Goal: Task Accomplishment & Management: Use online tool/utility

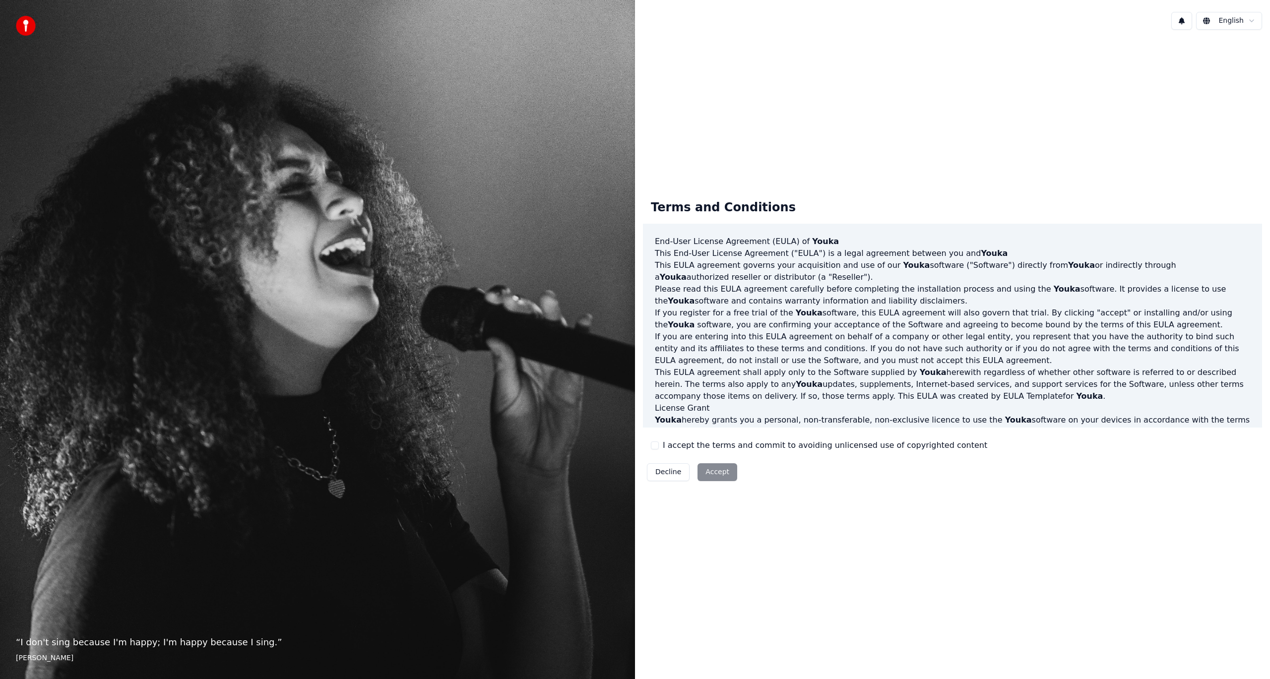
click at [703, 441] on label "I accept the terms and commit to avoiding unlicensed use of copyrighted content" at bounding box center [825, 445] width 324 height 12
click at [659, 441] on button "I accept the terms and commit to avoiding unlicensed use of copyrighted content" at bounding box center [655, 445] width 8 height 8
click at [711, 470] on button "Accept" at bounding box center [717, 472] width 40 height 18
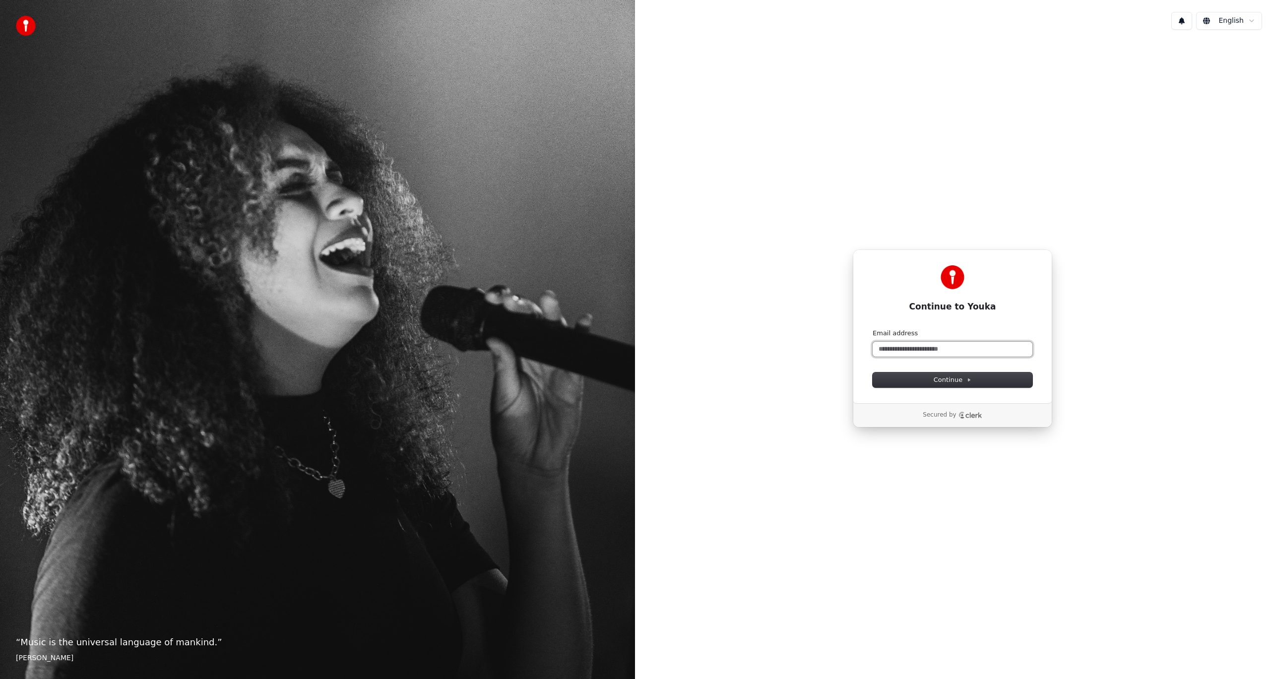
click at [896, 343] on input "Email address" at bounding box center [953, 349] width 160 height 15
click at [873, 329] on button "submit" at bounding box center [873, 329] width 0 height 0
type input "**********"
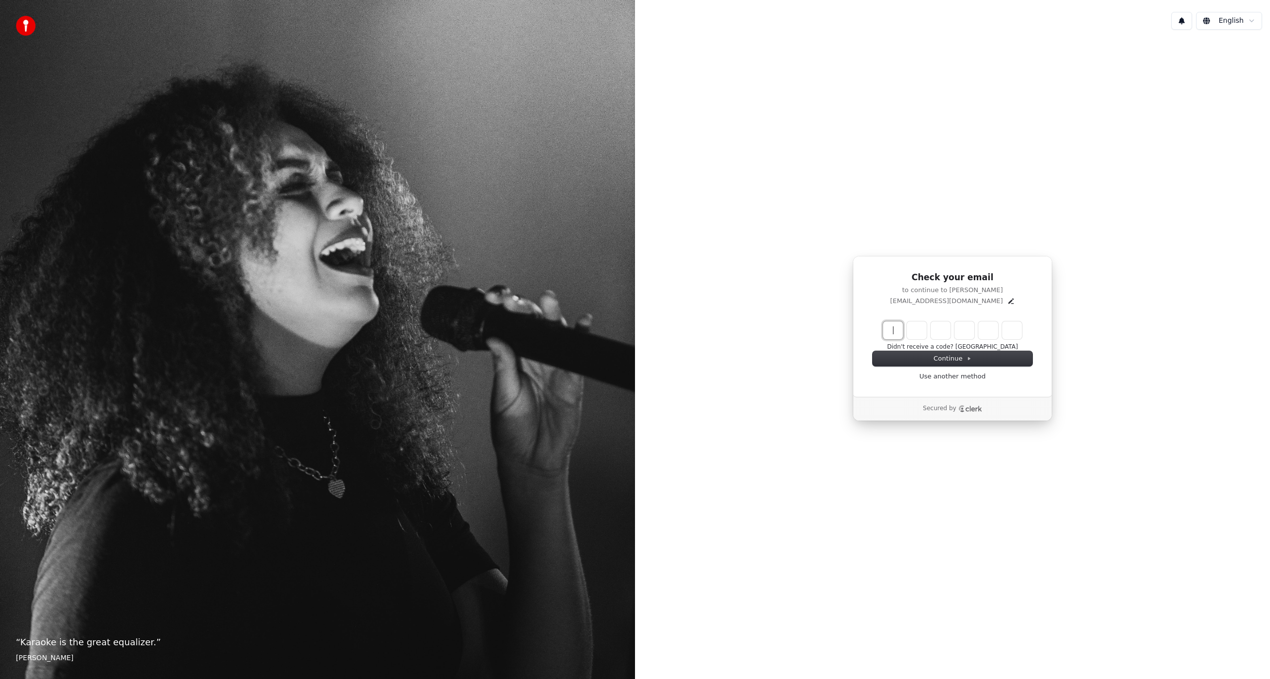
paste input "******"
type input "******"
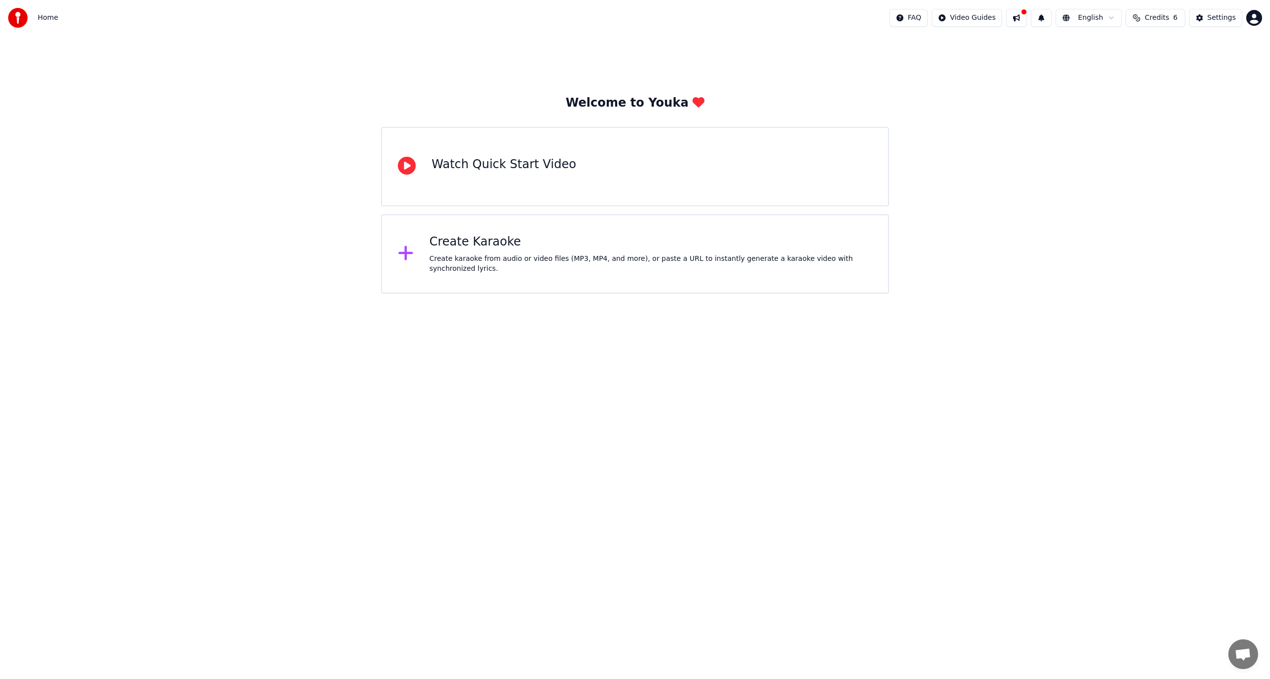
click at [408, 252] on icon at bounding box center [406, 253] width 16 height 18
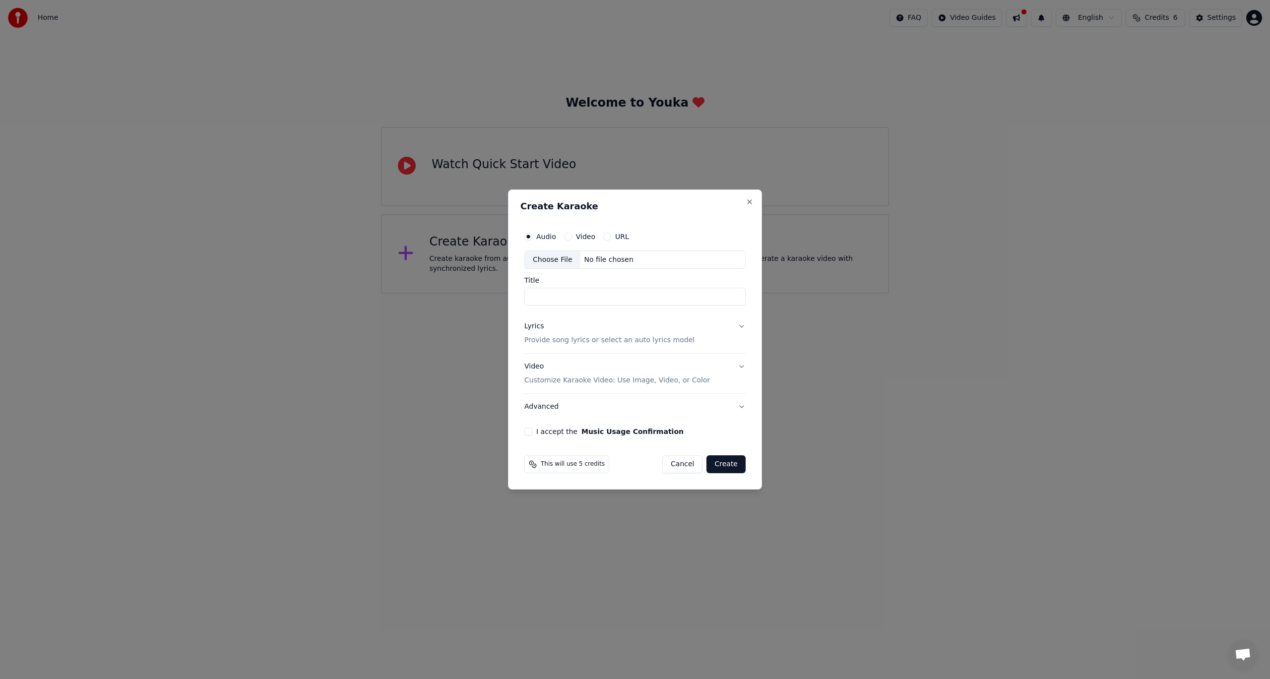
click at [547, 302] on input "Title" at bounding box center [634, 297] width 221 height 18
type input "**********"
click at [585, 340] on p "Provide song lyrics or select an auto lyrics model" at bounding box center [609, 341] width 170 height 10
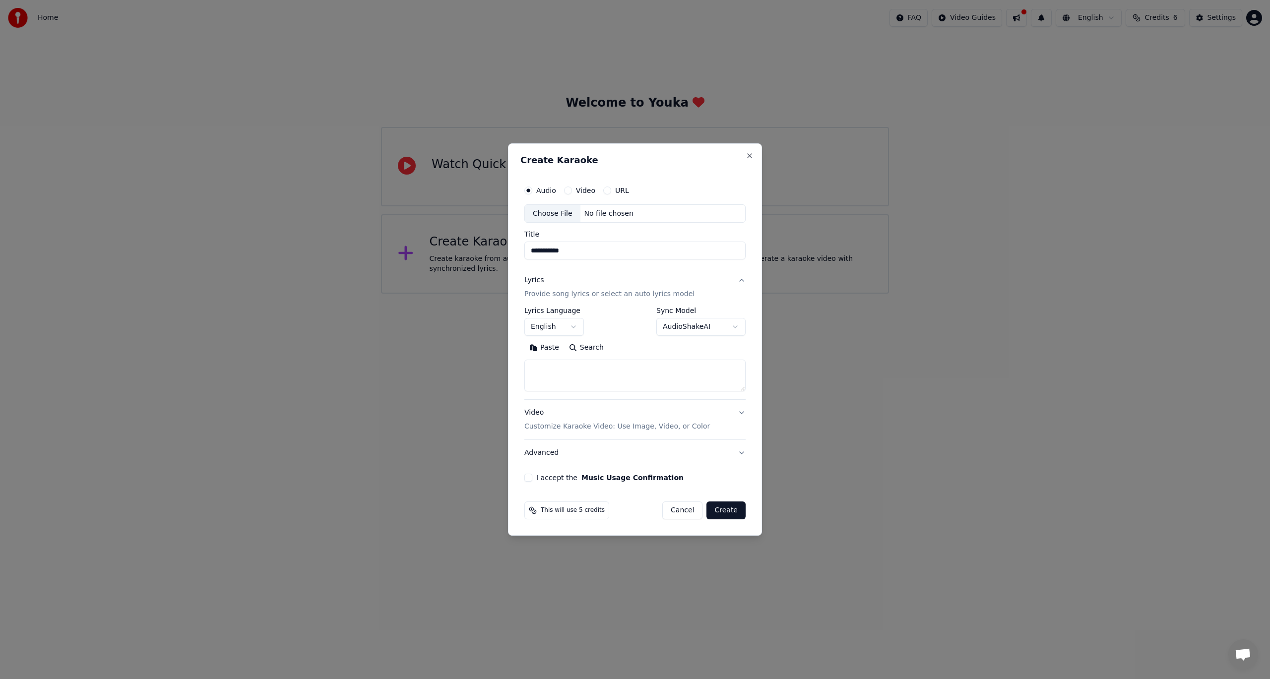
click at [677, 294] on body "**********" at bounding box center [635, 147] width 1270 height 294
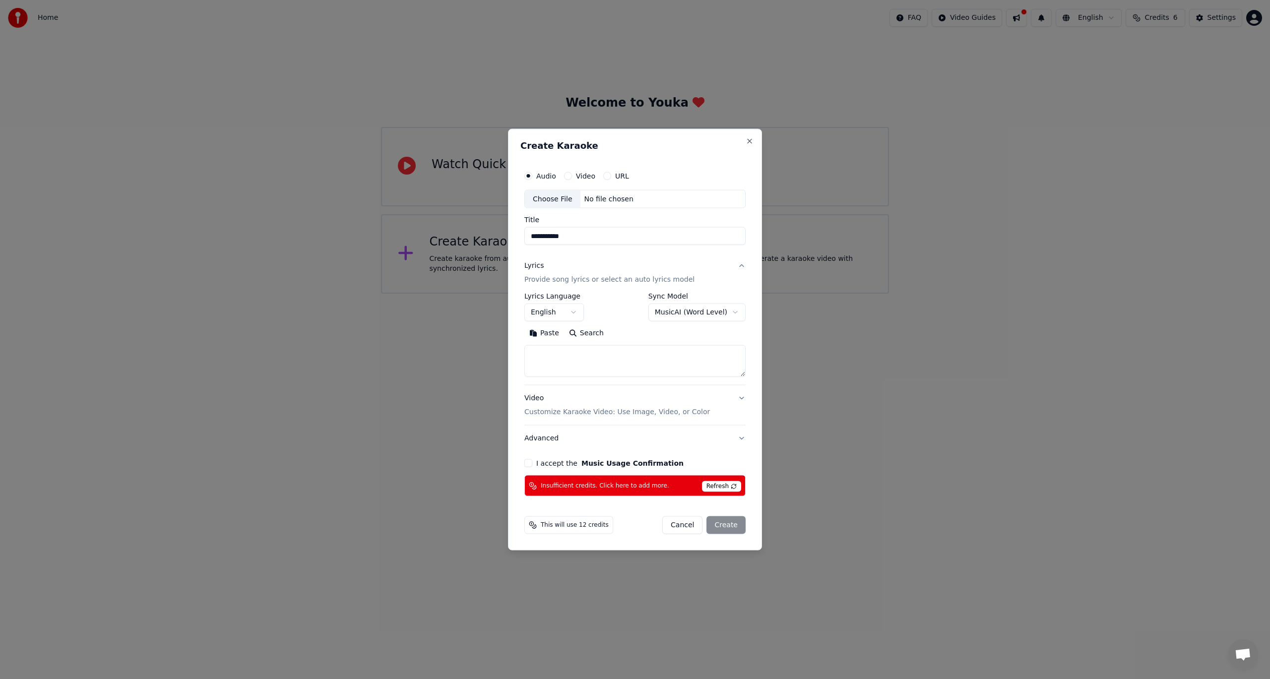
click at [675, 294] on body "**********" at bounding box center [635, 147] width 1270 height 294
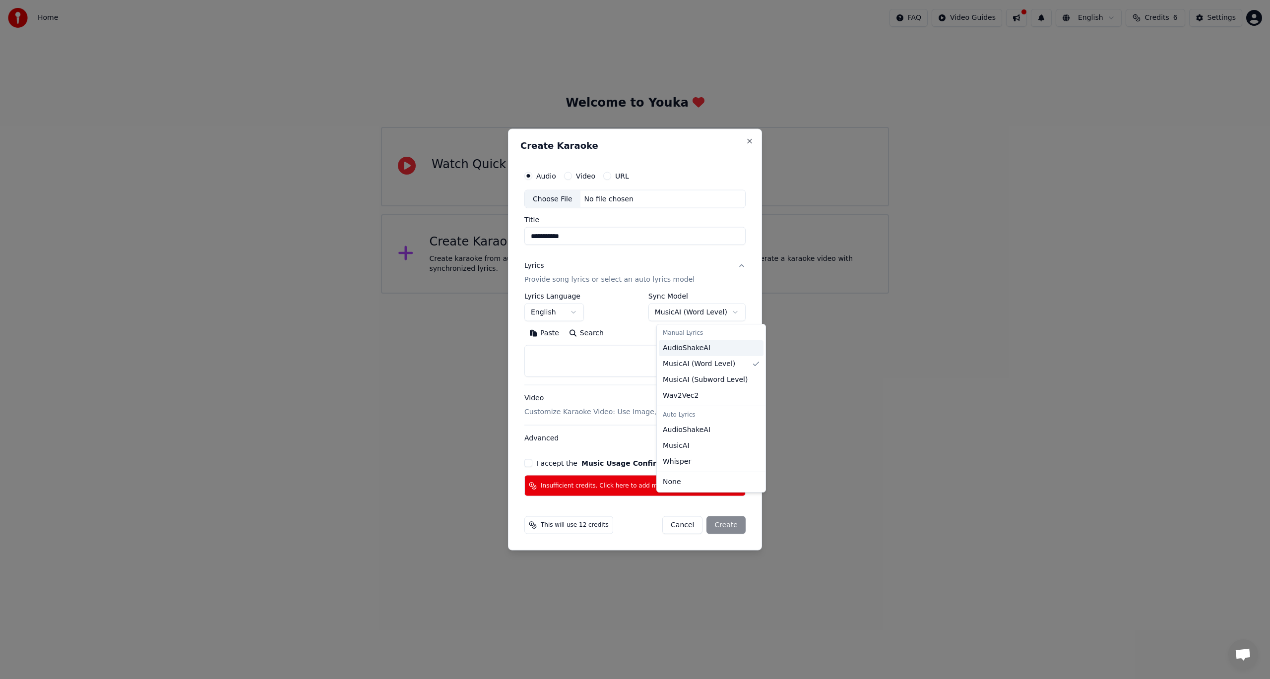
select select "**********"
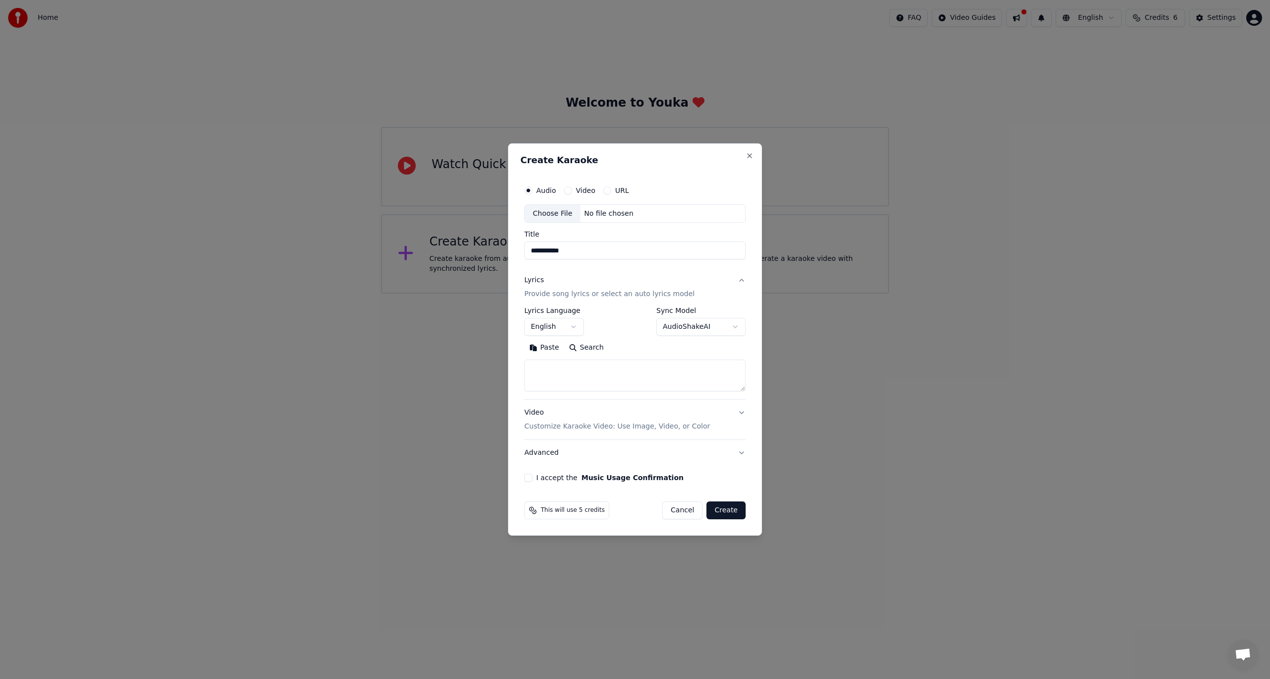
click at [591, 372] on textarea at bounding box center [634, 376] width 221 height 32
click at [570, 368] on textarea at bounding box center [634, 376] width 221 height 32
paste textarea "**********"
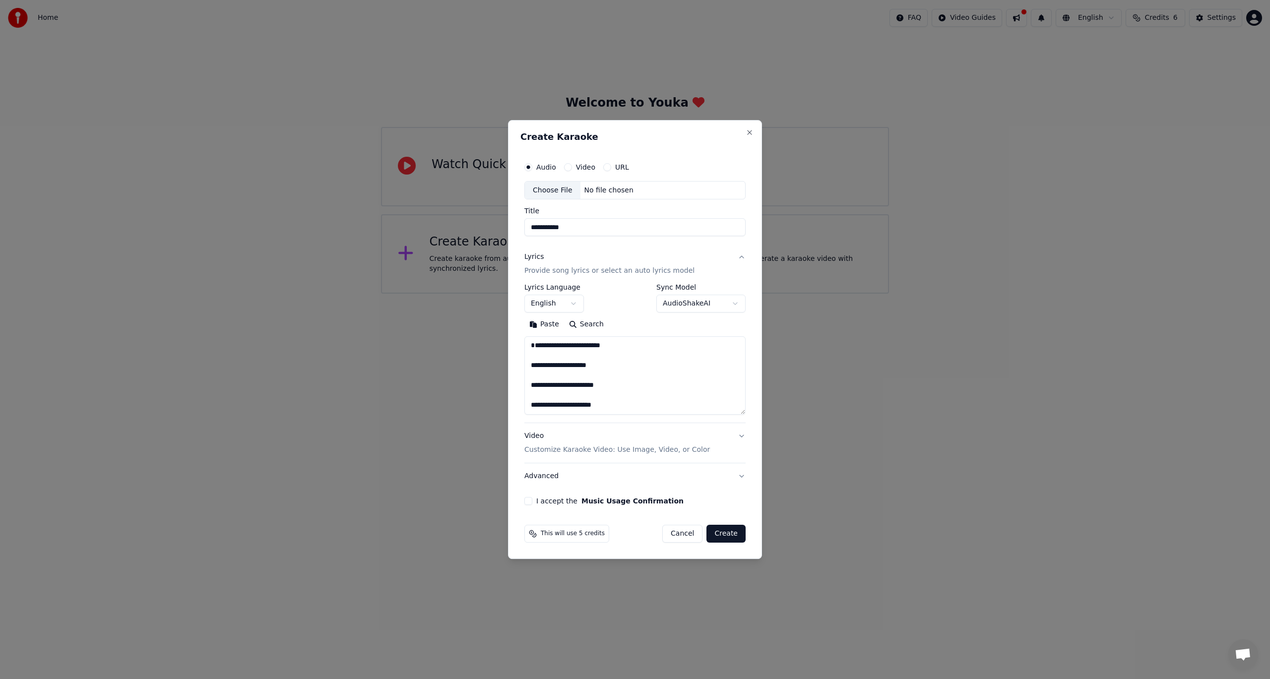
scroll to position [72, 0]
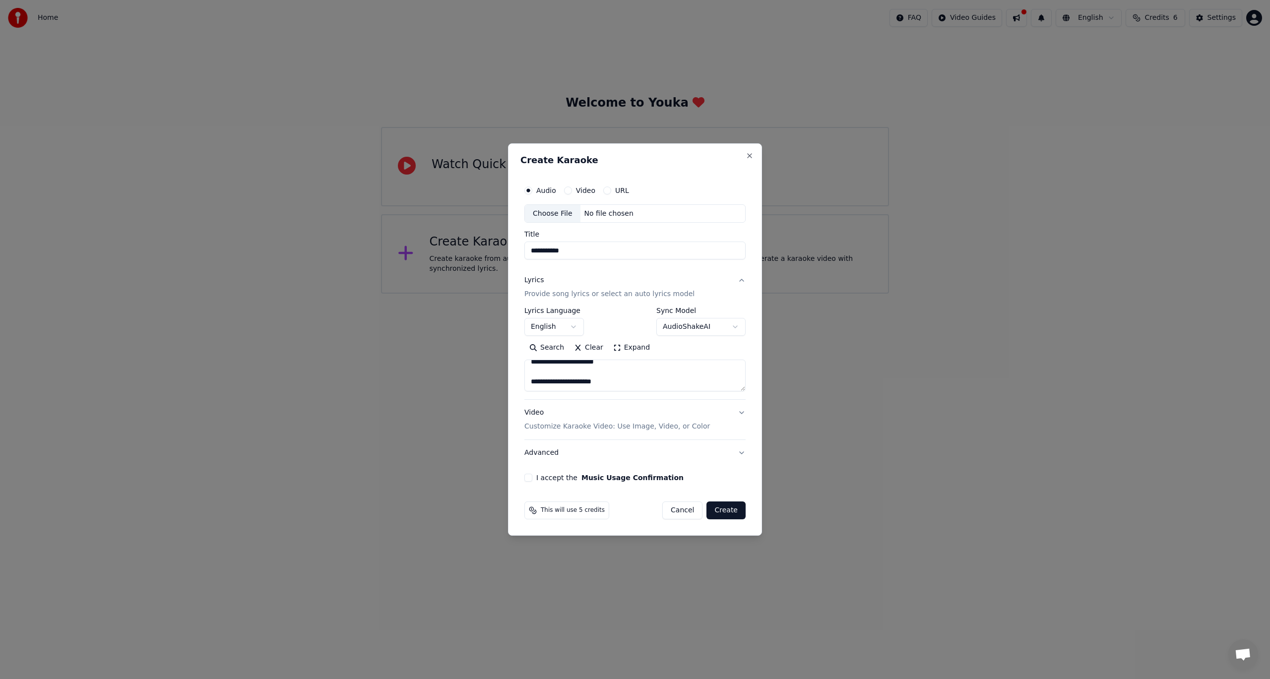
paste textarea "**********"
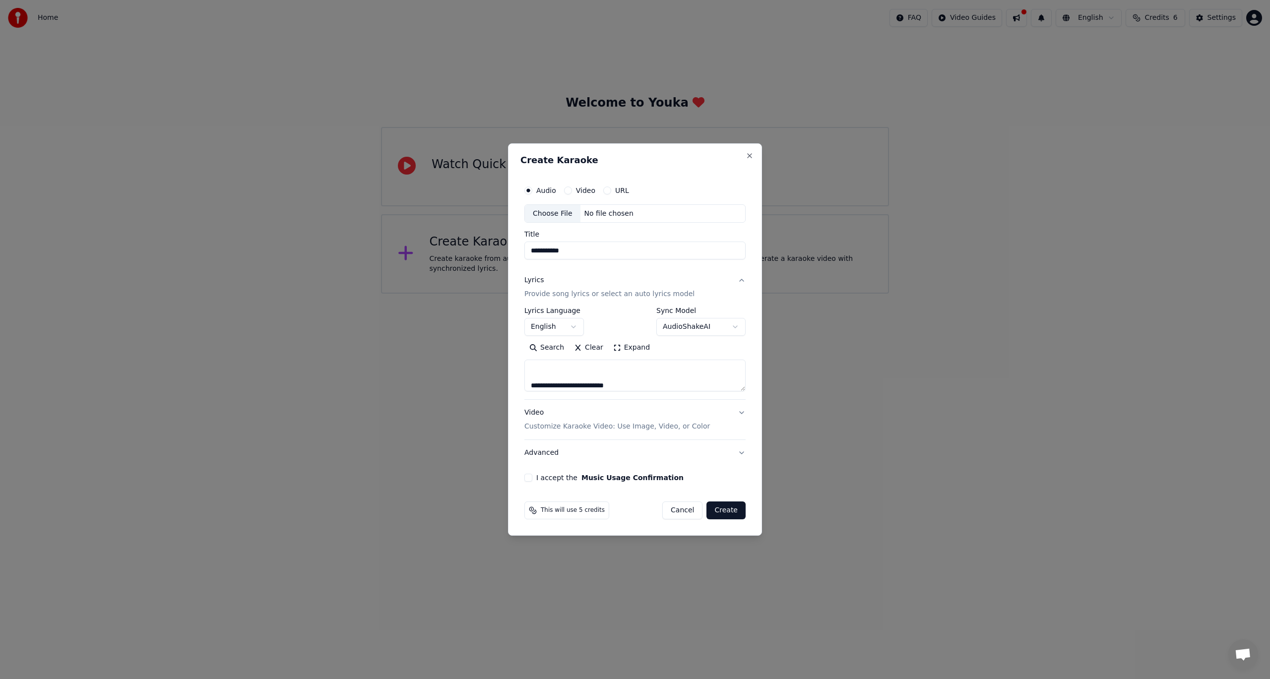
scroll to position [399, 0]
paste textarea "**********"
click at [624, 379] on textarea "**********" at bounding box center [634, 376] width 221 height 32
paste textarea "**********"
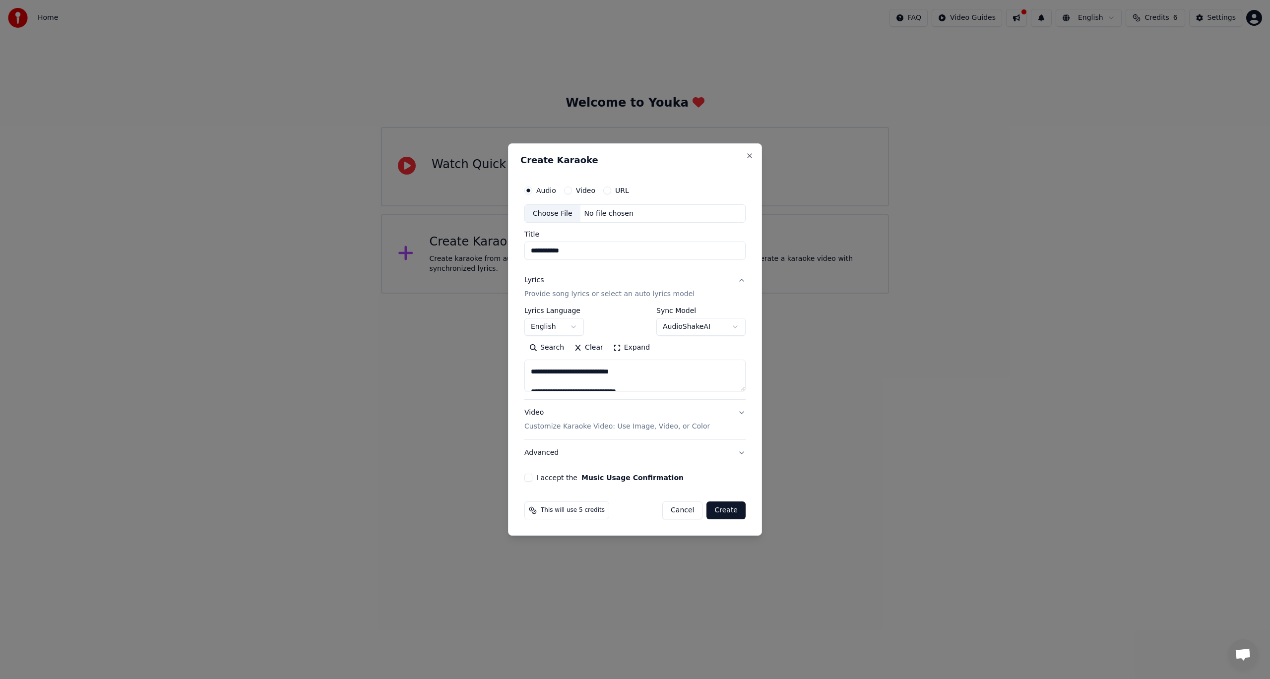
scroll to position [453, 0]
click at [663, 383] on textarea "**********" at bounding box center [634, 376] width 221 height 32
click at [702, 372] on textarea "**********" at bounding box center [634, 376] width 221 height 32
paste textarea "**********"
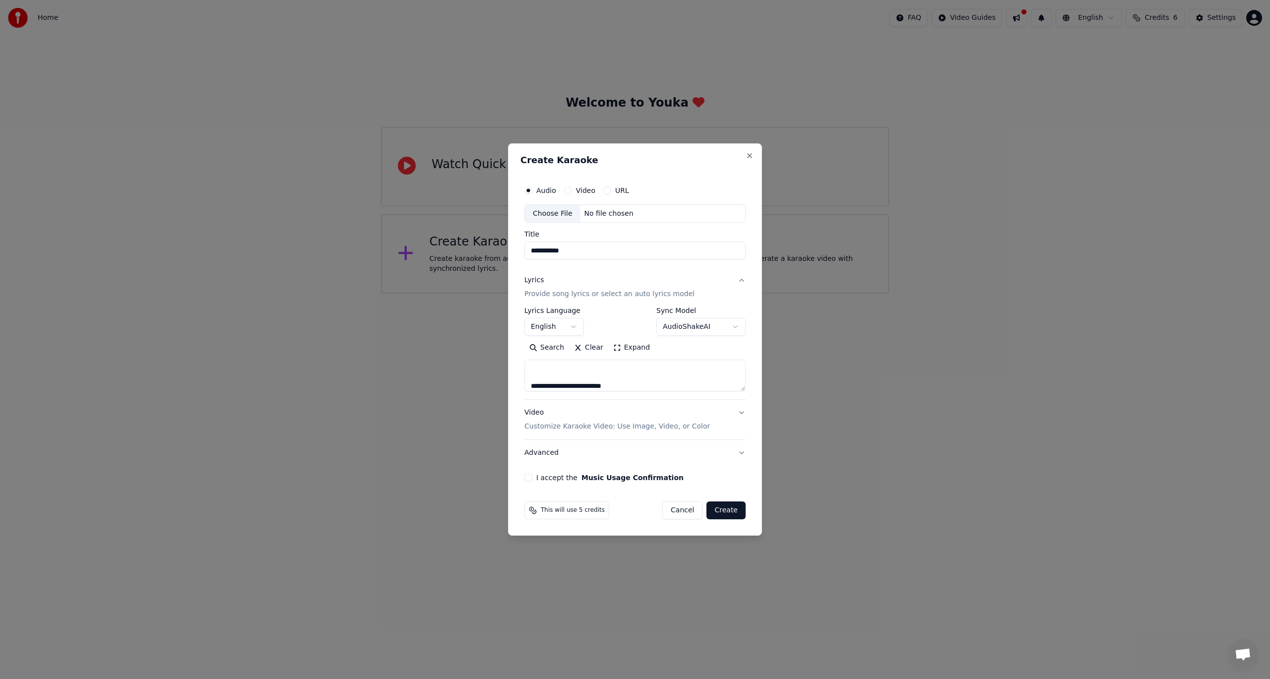
scroll to position [598, 0]
paste textarea "**********"
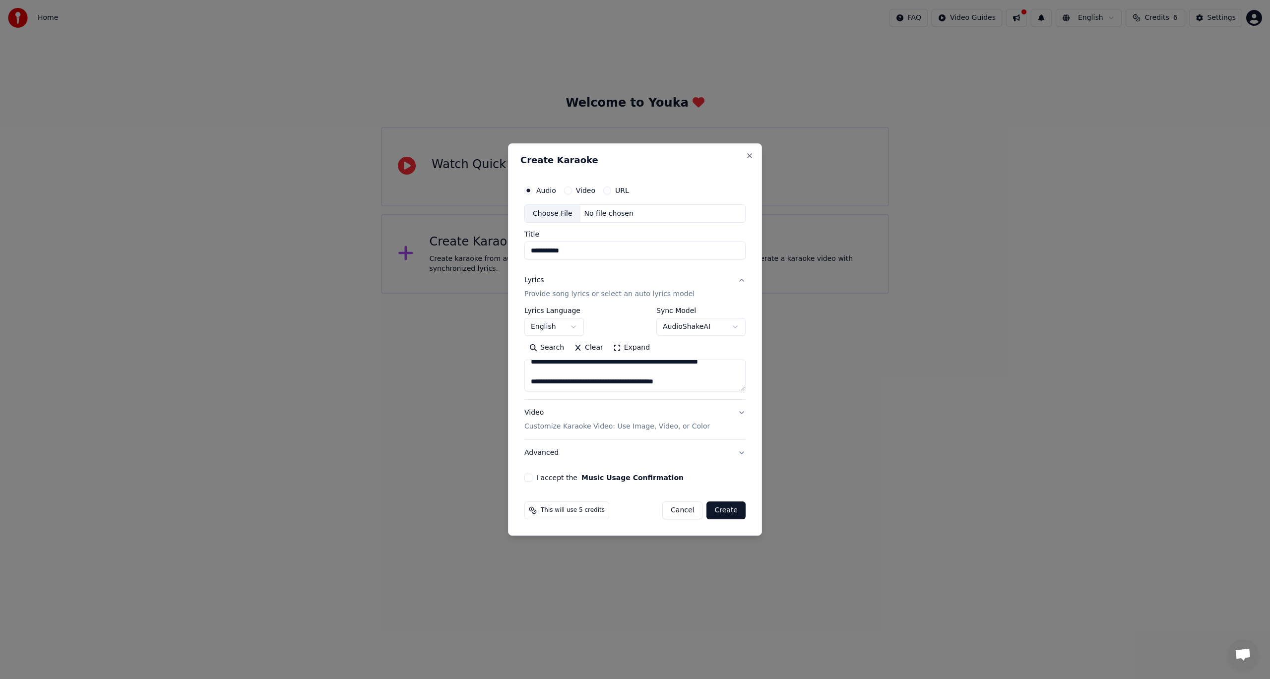
paste textarea "**********"
type textarea "**********"
click at [669, 426] on p "Customize Karaoke Video: Use Image, Video, or Color" at bounding box center [617, 427] width 186 height 10
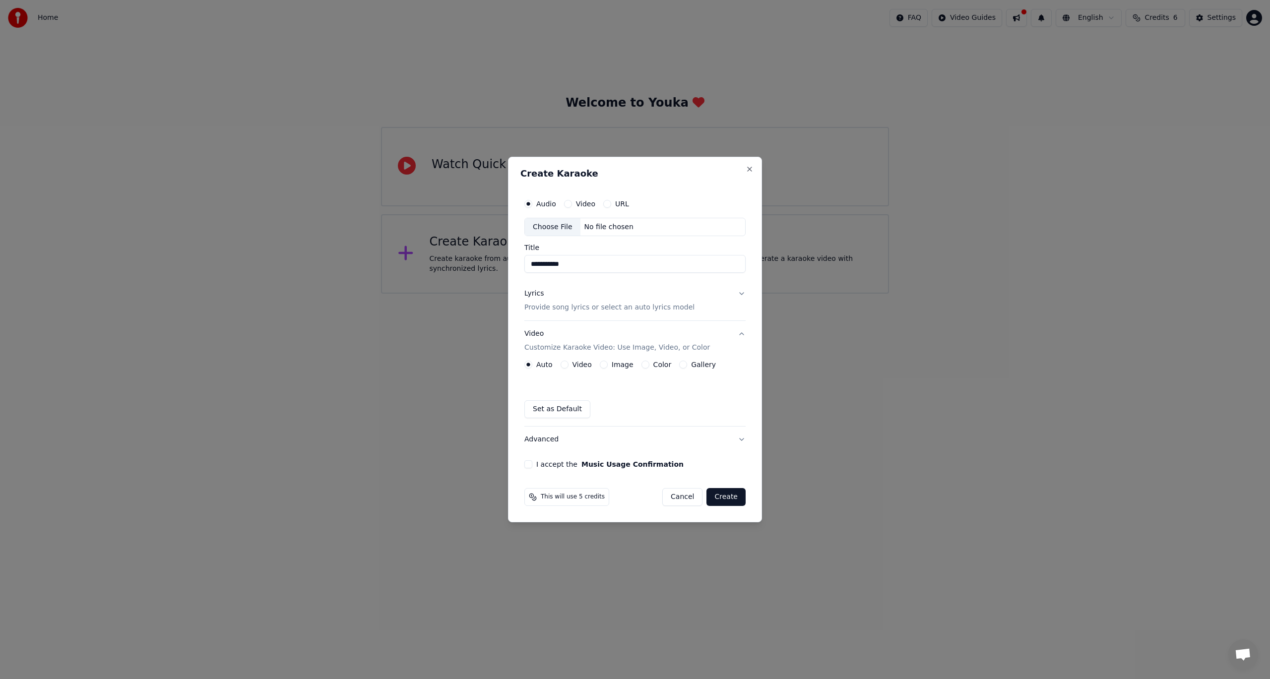
click at [545, 463] on label "I accept the Music Usage Confirmation" at bounding box center [609, 464] width 147 height 7
click at [532, 463] on button "I accept the Music Usage Confirmation" at bounding box center [528, 464] width 8 height 8
click at [579, 202] on label "Video" at bounding box center [585, 203] width 19 height 7
click at [572, 202] on button "Video" at bounding box center [568, 204] width 8 height 8
click at [592, 227] on div "No file chosen" at bounding box center [608, 227] width 57 height 10
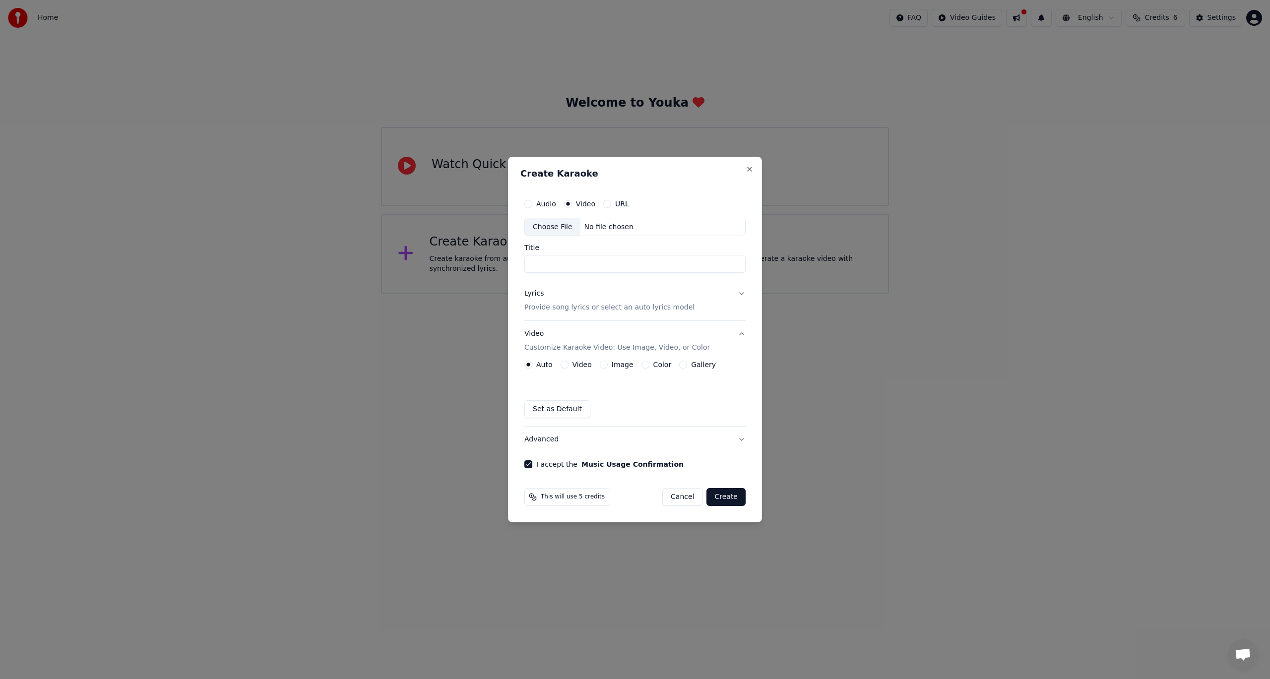
click at [549, 202] on label "Audio" at bounding box center [546, 203] width 20 height 7
click at [532, 202] on button "Audio" at bounding box center [528, 204] width 8 height 8
click at [613, 230] on div "No file chosen" at bounding box center [608, 227] width 57 height 10
type input "**********"
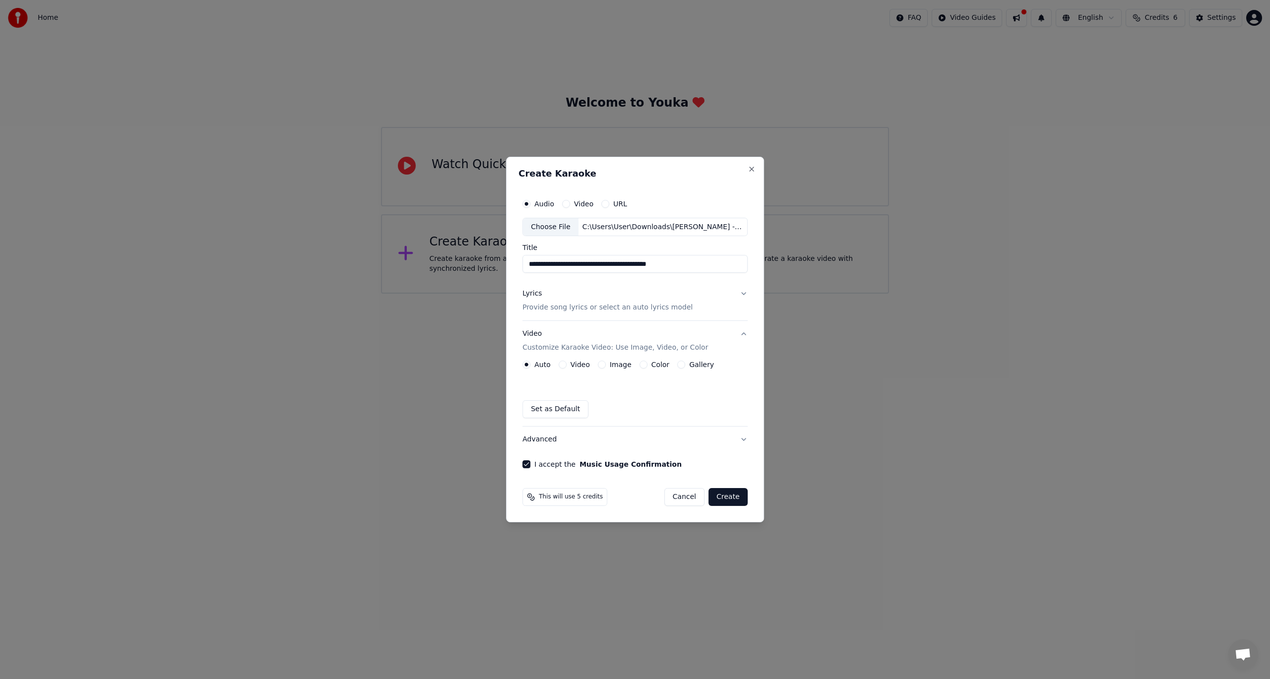
click at [720, 494] on button "Create" at bounding box center [727, 497] width 39 height 18
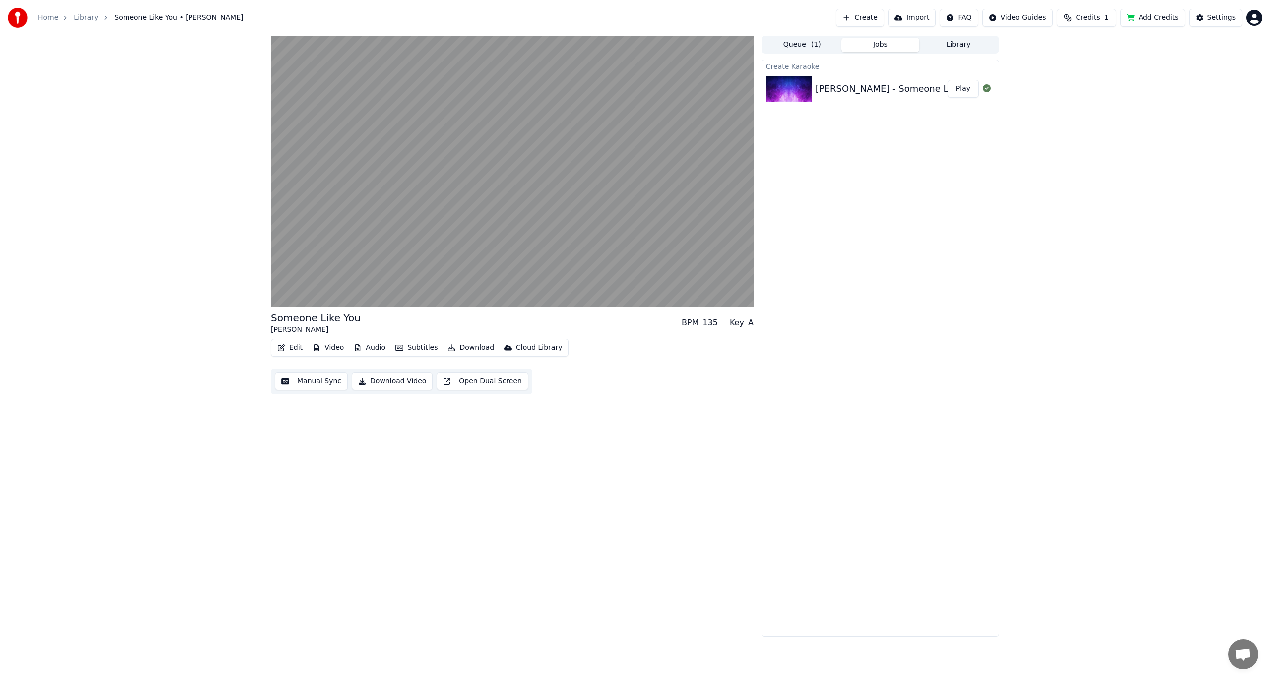
click at [307, 377] on button "Manual Sync" at bounding box center [311, 382] width 73 height 18
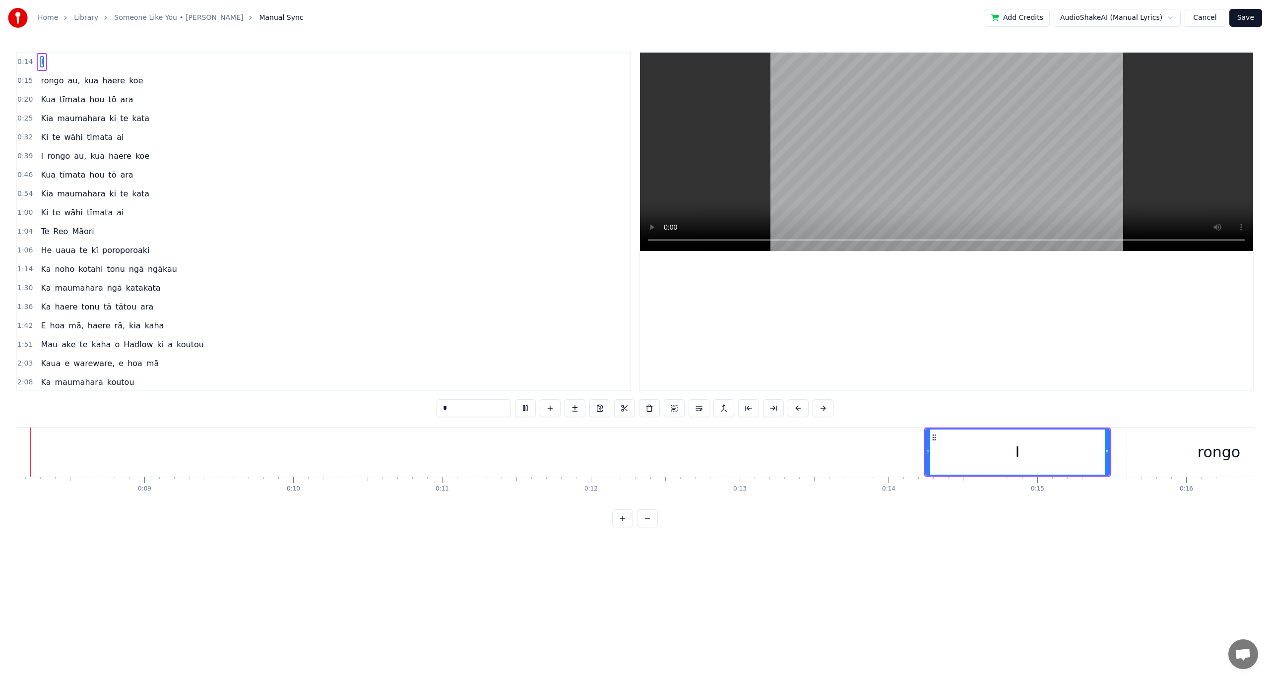
scroll to position [0, 1192]
click at [653, 527] on button at bounding box center [647, 518] width 21 height 18
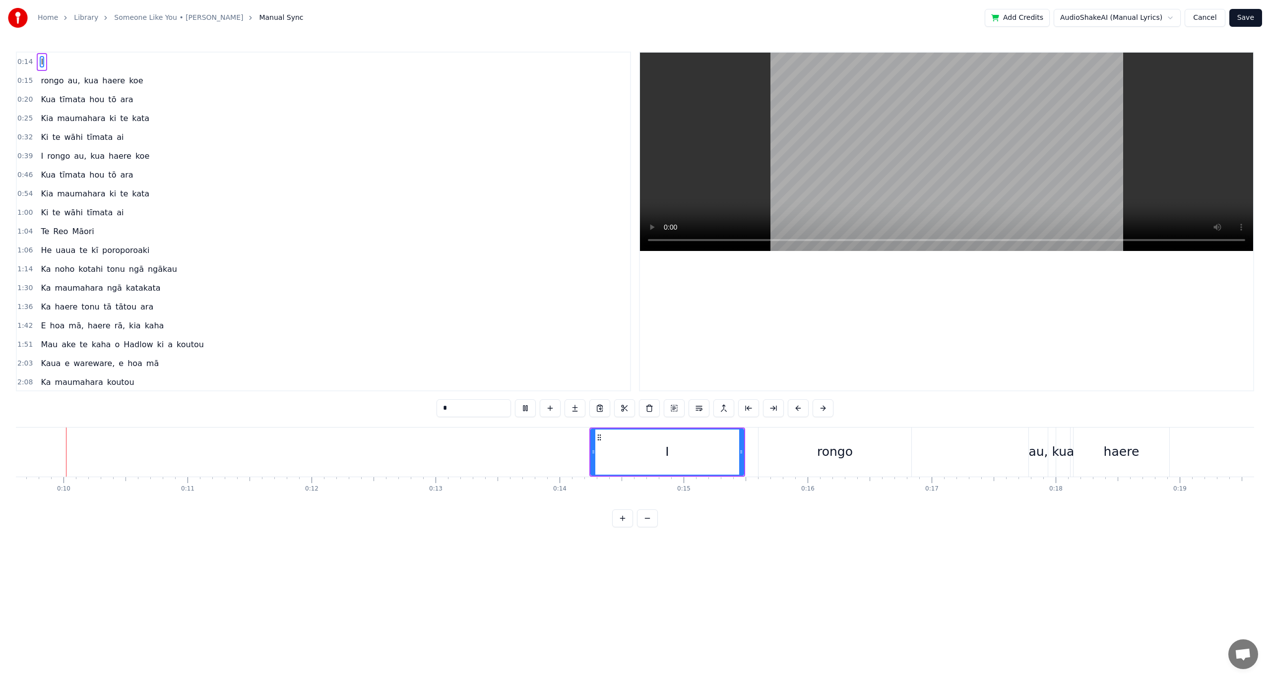
scroll to position [0, 1188]
drag, startPoint x: 747, startPoint y: 450, endPoint x: 663, endPoint y: 453, distance: 83.9
click at [663, 453] on div "I" at bounding box center [671, 452] width 154 height 47
click at [665, 449] on div "I" at bounding box center [670, 452] width 153 height 49
drag, startPoint x: 745, startPoint y: 452, endPoint x: 621, endPoint y: 448, distance: 124.1
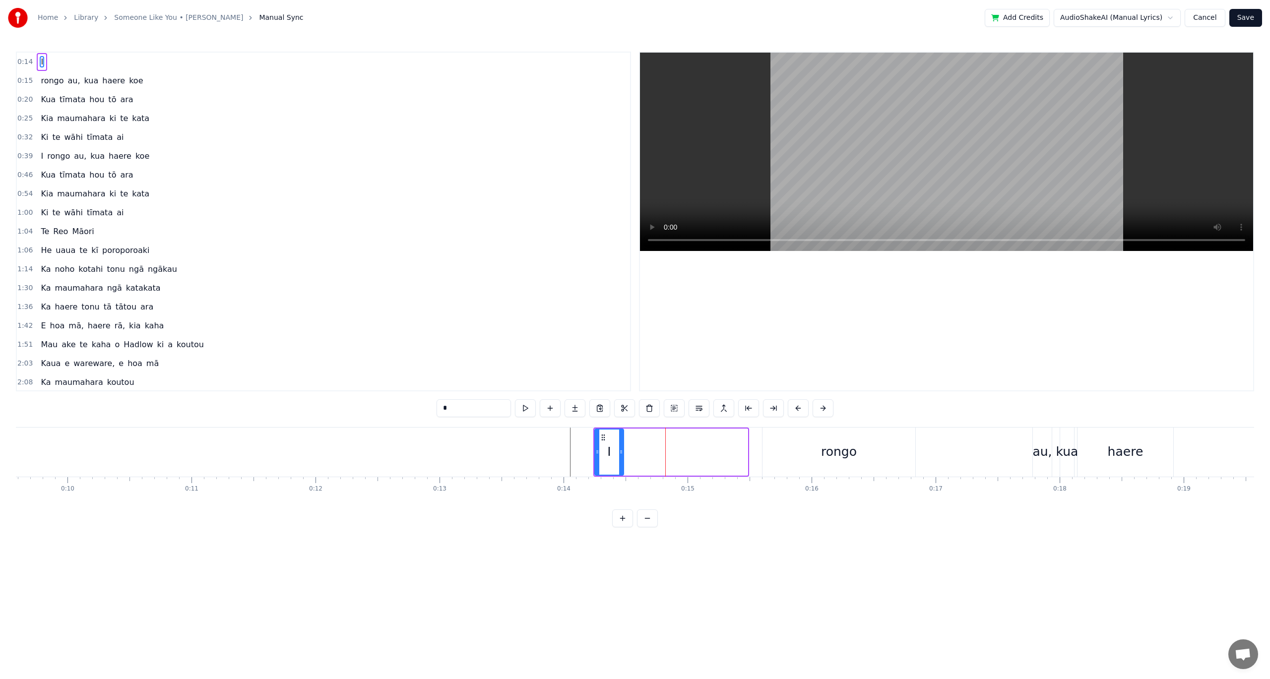
click at [621, 448] on icon at bounding box center [621, 452] width 4 height 8
drag, startPoint x: 601, startPoint y: 438, endPoint x: 578, endPoint y: 438, distance: 23.3
click at [578, 438] on icon at bounding box center [580, 438] width 8 height 8
click at [833, 454] on div "rongo" at bounding box center [839, 451] width 36 height 19
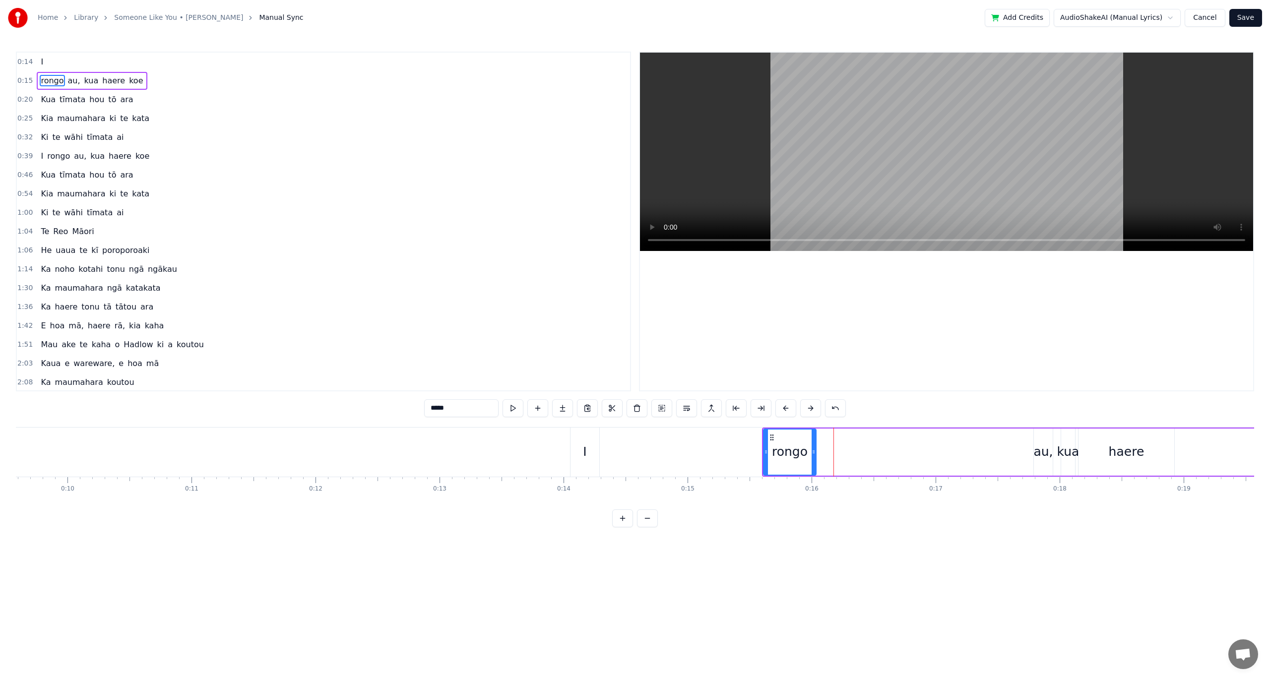
drag, startPoint x: 915, startPoint y: 451, endPoint x: 815, endPoint y: 449, distance: 100.2
click at [815, 449] on icon at bounding box center [814, 452] width 4 height 8
drag, startPoint x: 771, startPoint y: 437, endPoint x: 603, endPoint y: 428, distance: 167.9
click at [603, 429] on div "rongo" at bounding box center [622, 452] width 54 height 47
click at [1038, 458] on div "au," at bounding box center [1042, 451] width 19 height 19
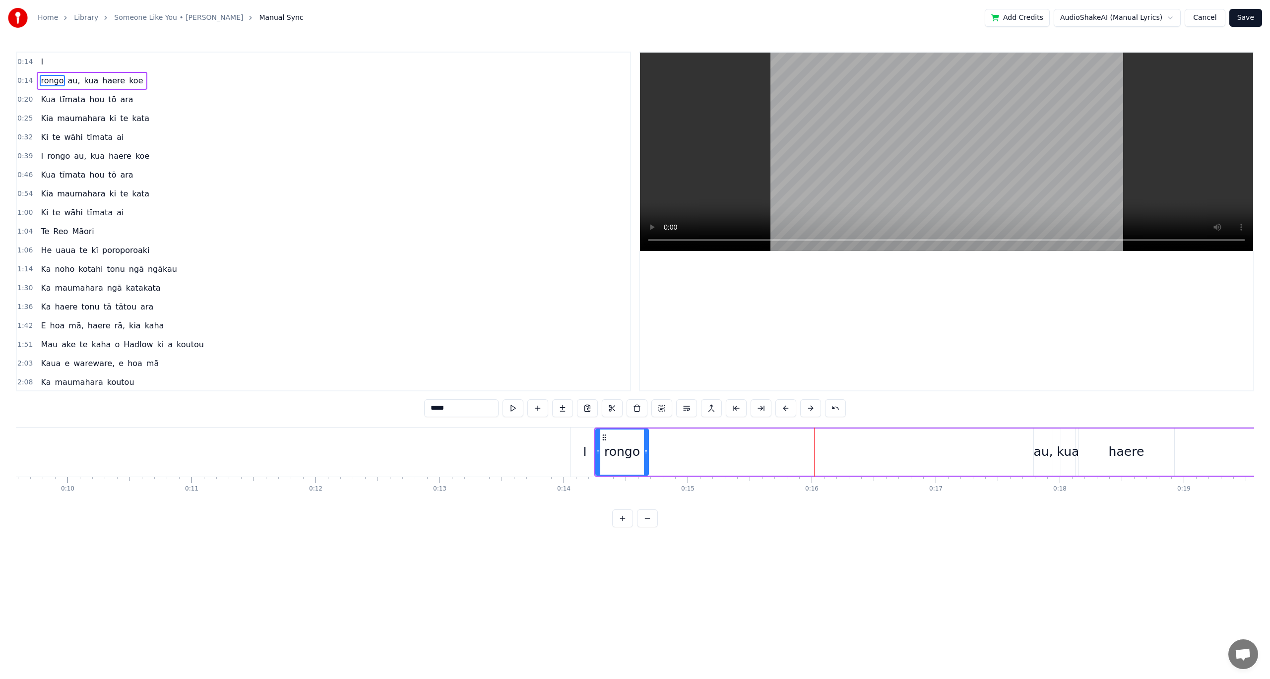
type input "***"
drag, startPoint x: 1043, startPoint y: 437, endPoint x: 656, endPoint y: 430, distance: 387.0
click at [656, 430] on div "au," at bounding box center [658, 452] width 18 height 45
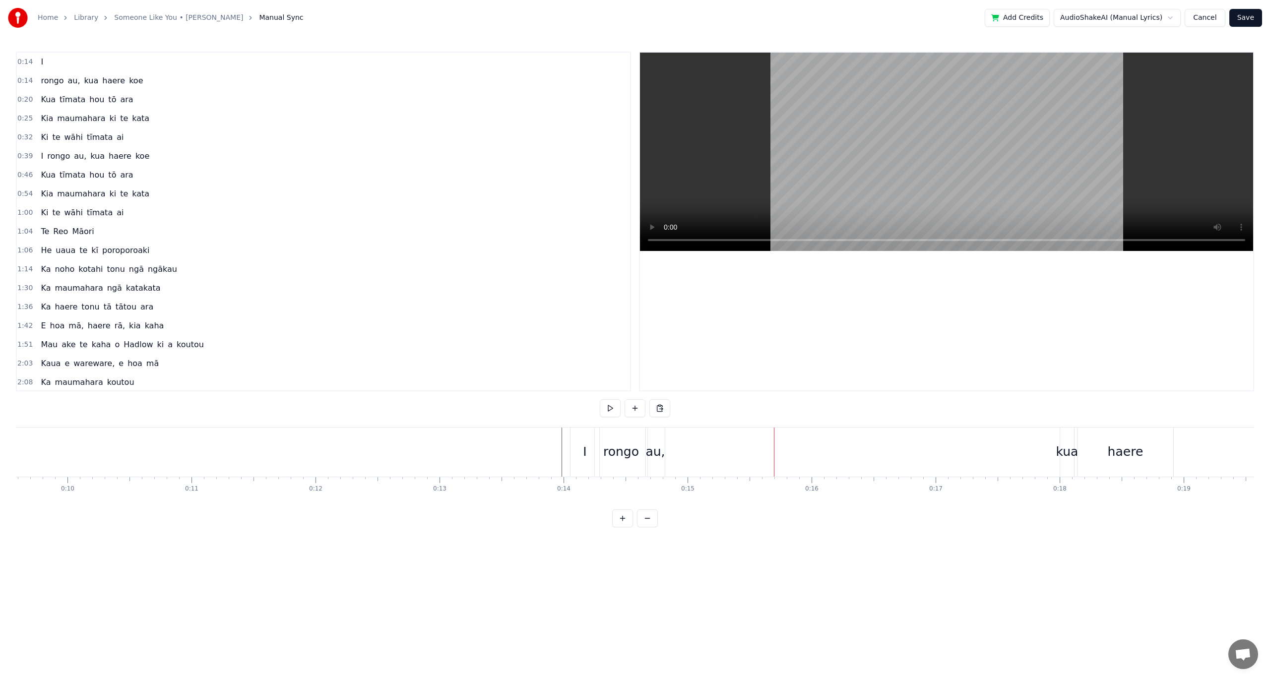
click at [1062, 459] on div "kua" at bounding box center [1067, 451] width 22 height 19
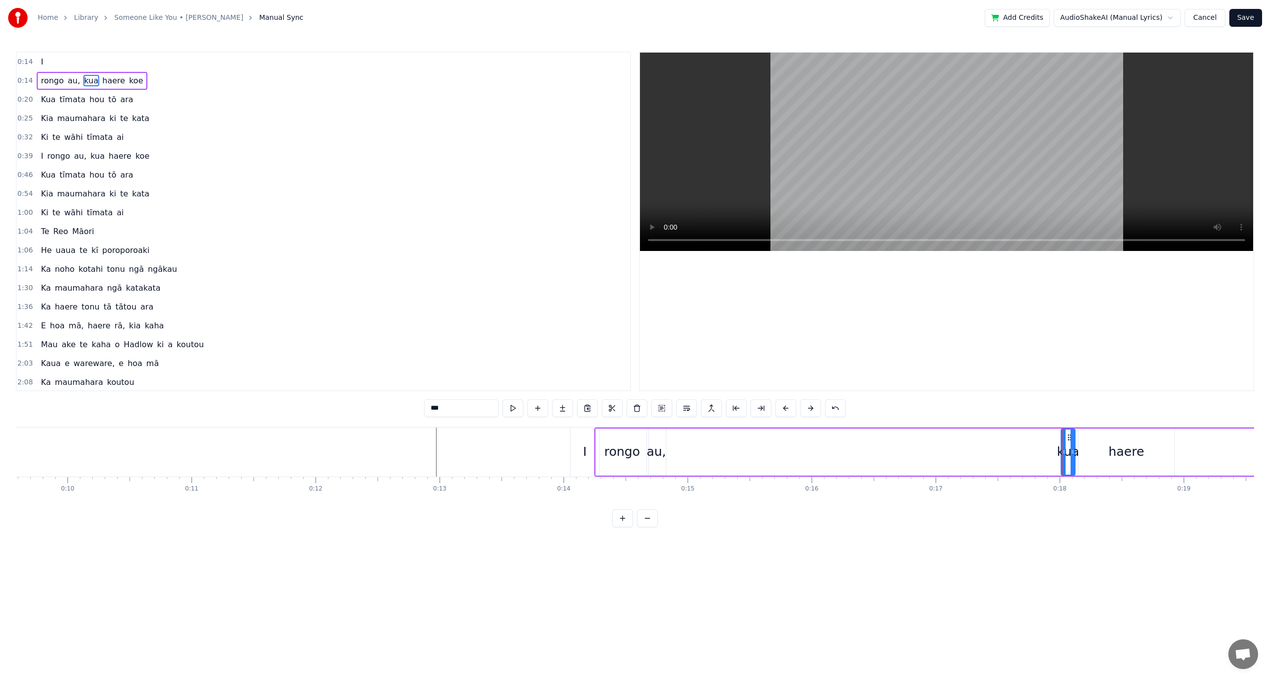
click at [1068, 437] on circle at bounding box center [1068, 437] width 0 height 0
drag, startPoint x: 1069, startPoint y: 437, endPoint x: 1033, endPoint y: 440, distance: 35.8
click at [1033, 440] on icon at bounding box center [1030, 438] width 8 height 8
click at [639, 452] on div "au," at bounding box center [635, 451] width 19 height 19
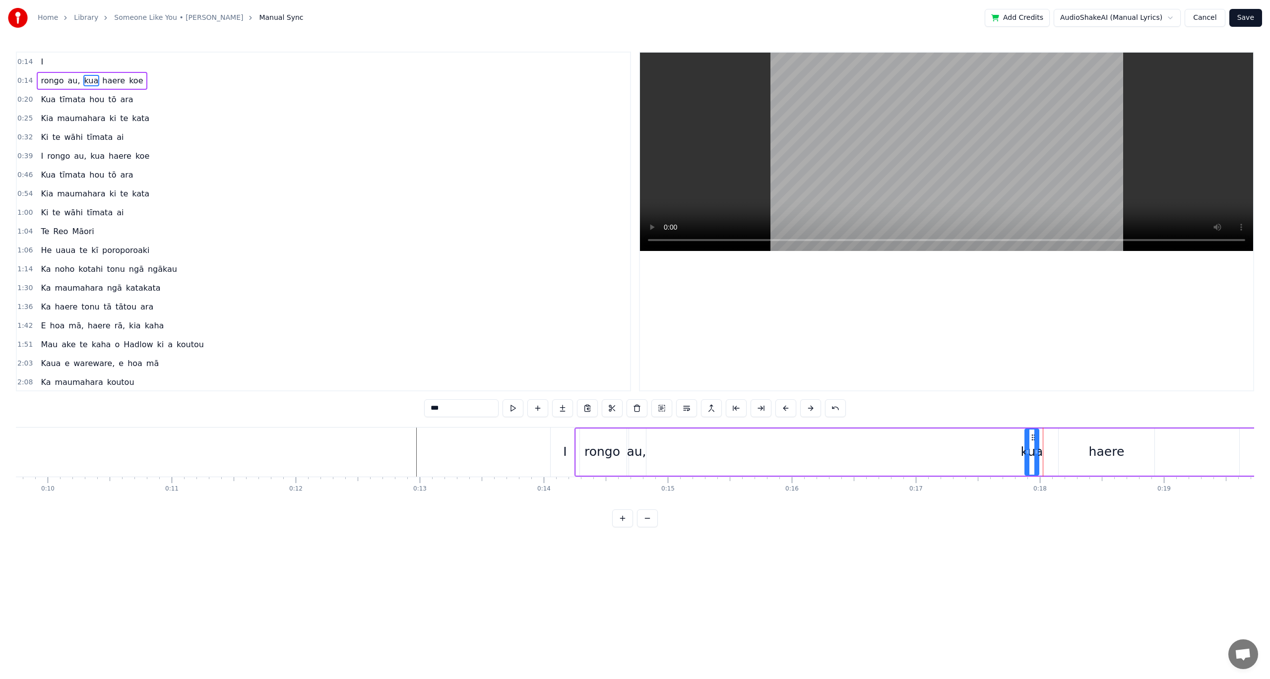
type input "***"
drag, startPoint x: 635, startPoint y: 437, endPoint x: 699, endPoint y: 436, distance: 64.5
click at [699, 436] on icon at bounding box center [700, 438] width 8 height 8
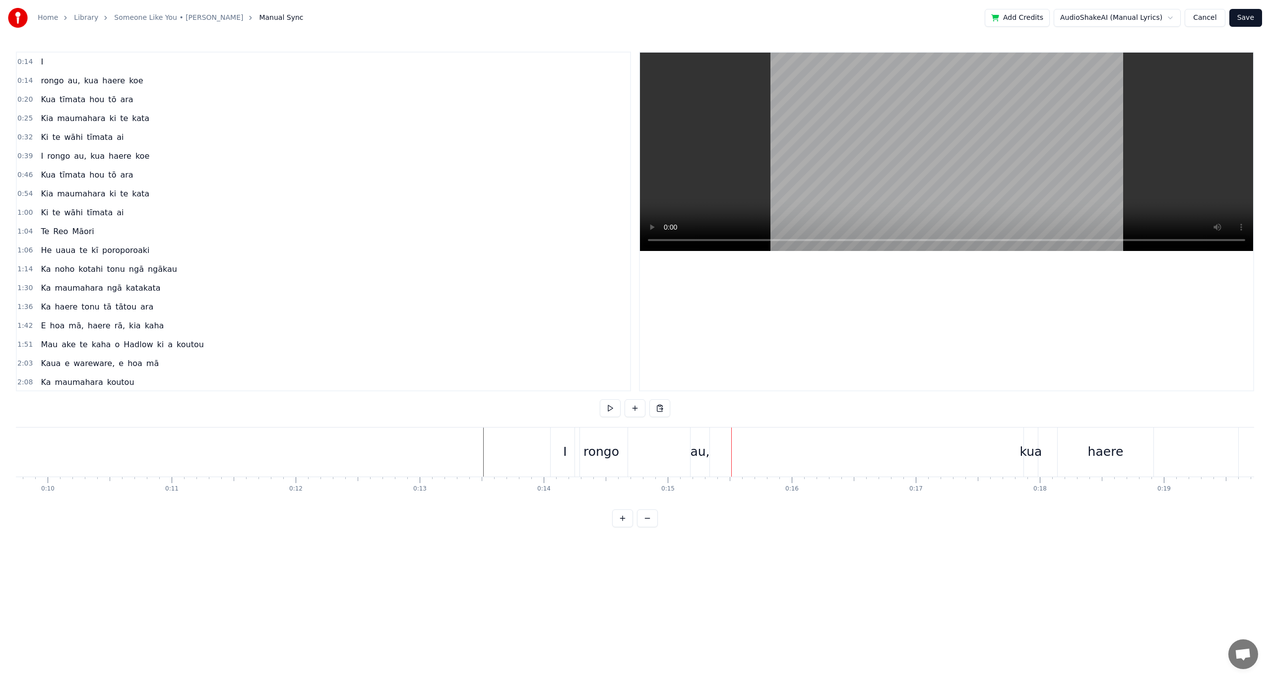
click at [607, 452] on div "rongo" at bounding box center [601, 451] width 36 height 19
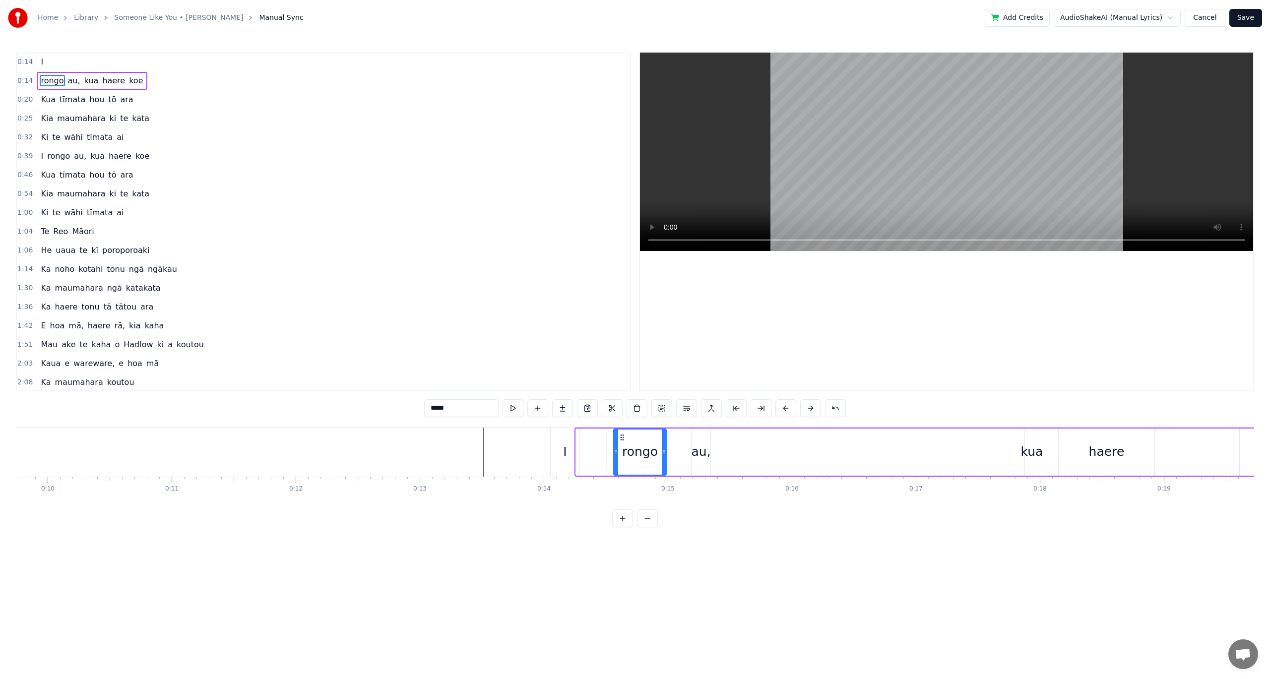
drag, startPoint x: 584, startPoint y: 439, endPoint x: 623, endPoint y: 439, distance: 38.2
click at [623, 439] on icon at bounding box center [622, 438] width 8 height 8
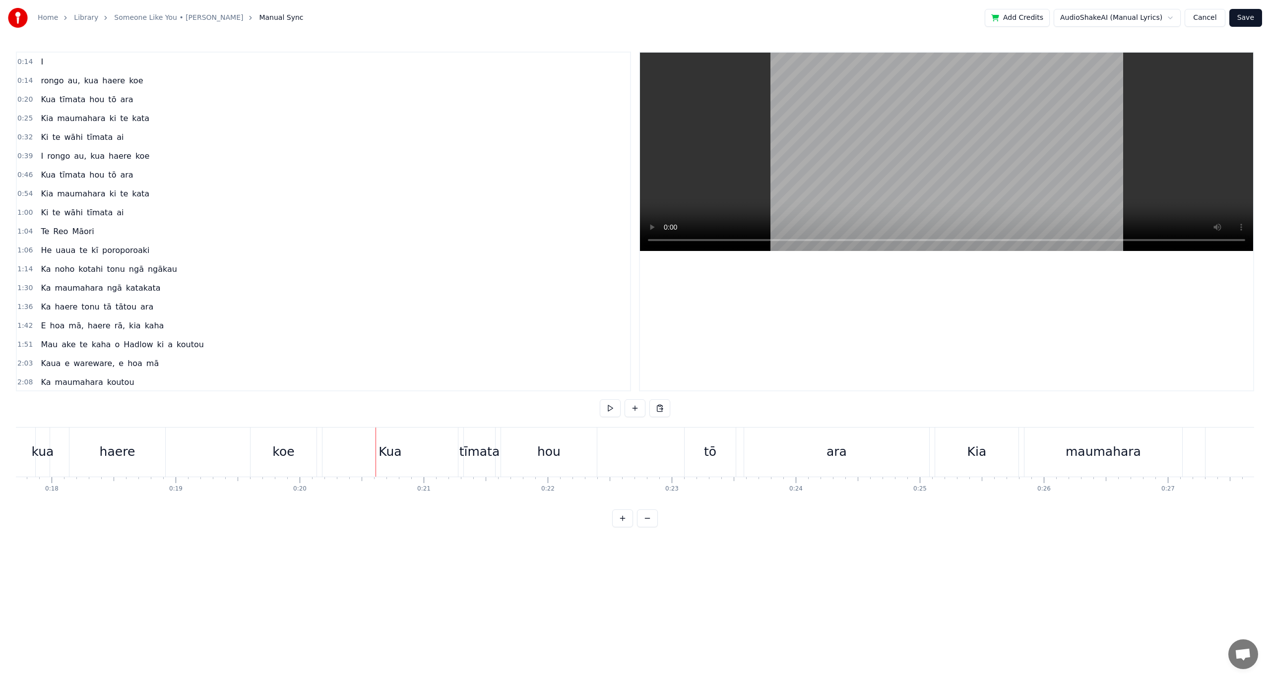
scroll to position [0, 2139]
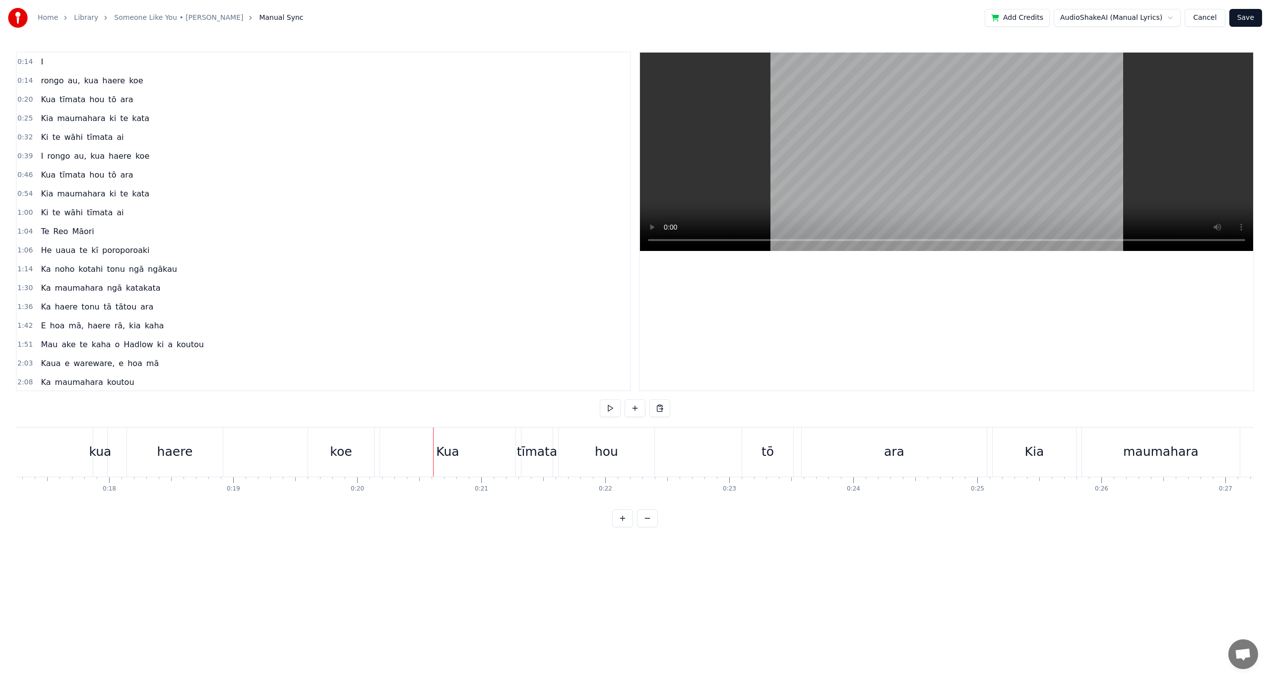
click at [162, 452] on div "haere" at bounding box center [175, 451] width 36 height 19
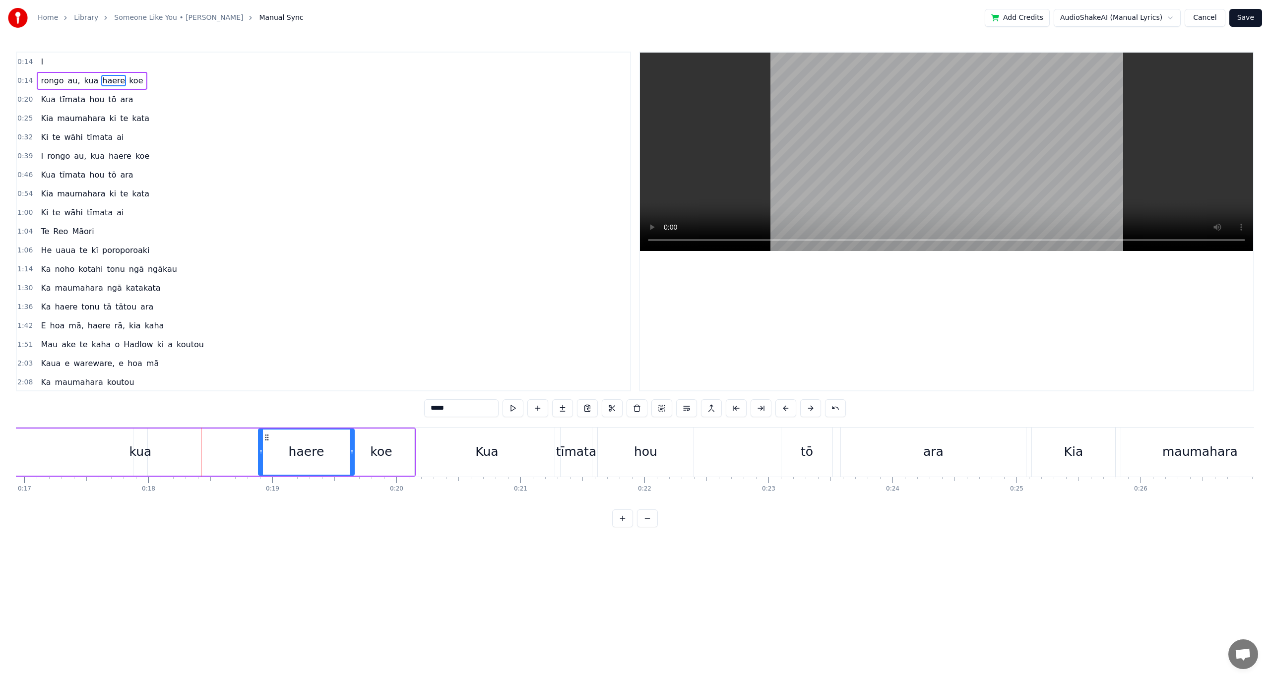
scroll to position [0, 2096]
drag, startPoint x: 136, startPoint y: 434, endPoint x: 304, endPoint y: 447, distance: 167.7
click at [304, 447] on div "haere" at bounding box center [343, 452] width 95 height 45
click at [292, 462] on div "rongo au, kua haere koe" at bounding box center [72, 452] width 694 height 49
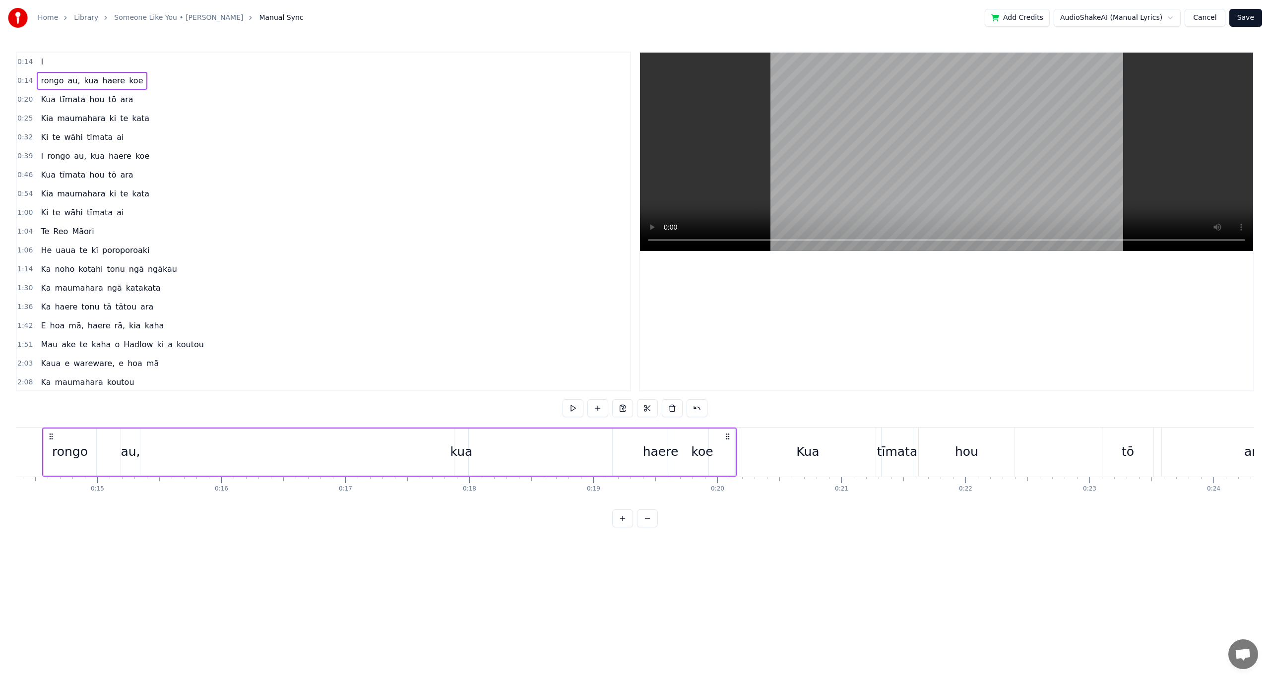
scroll to position [0, 1755]
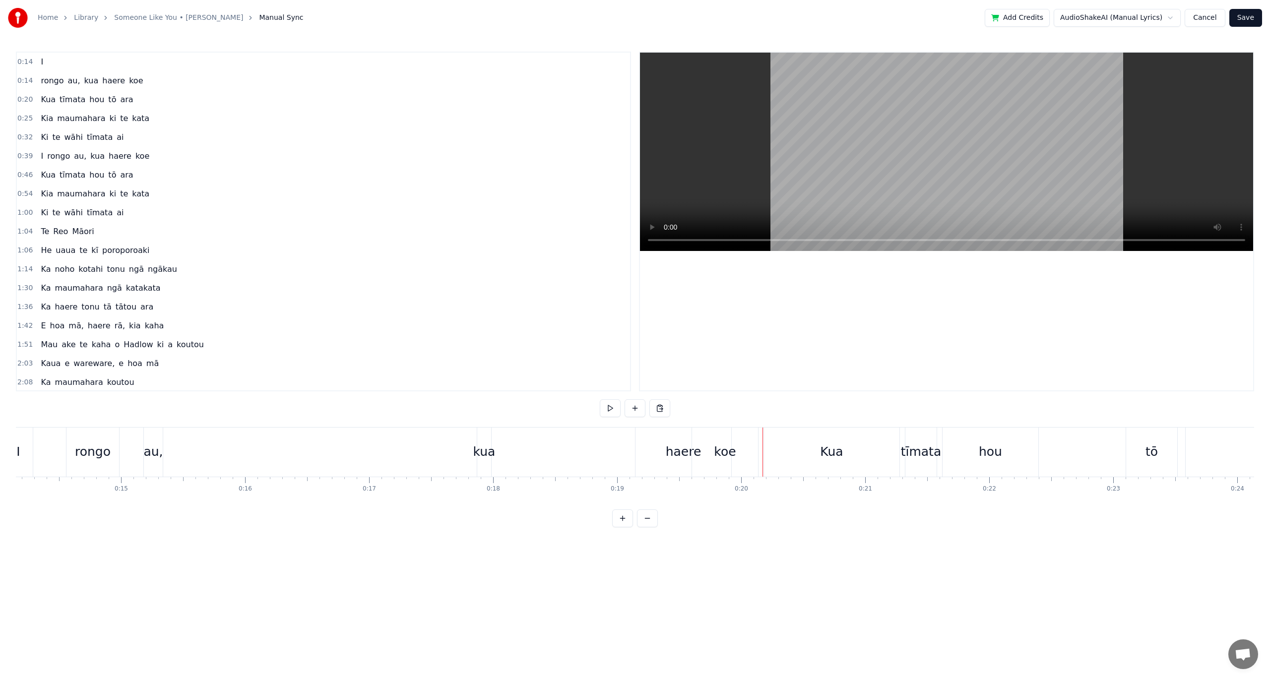
click at [767, 459] on div "Kua" at bounding box center [831, 452] width 135 height 49
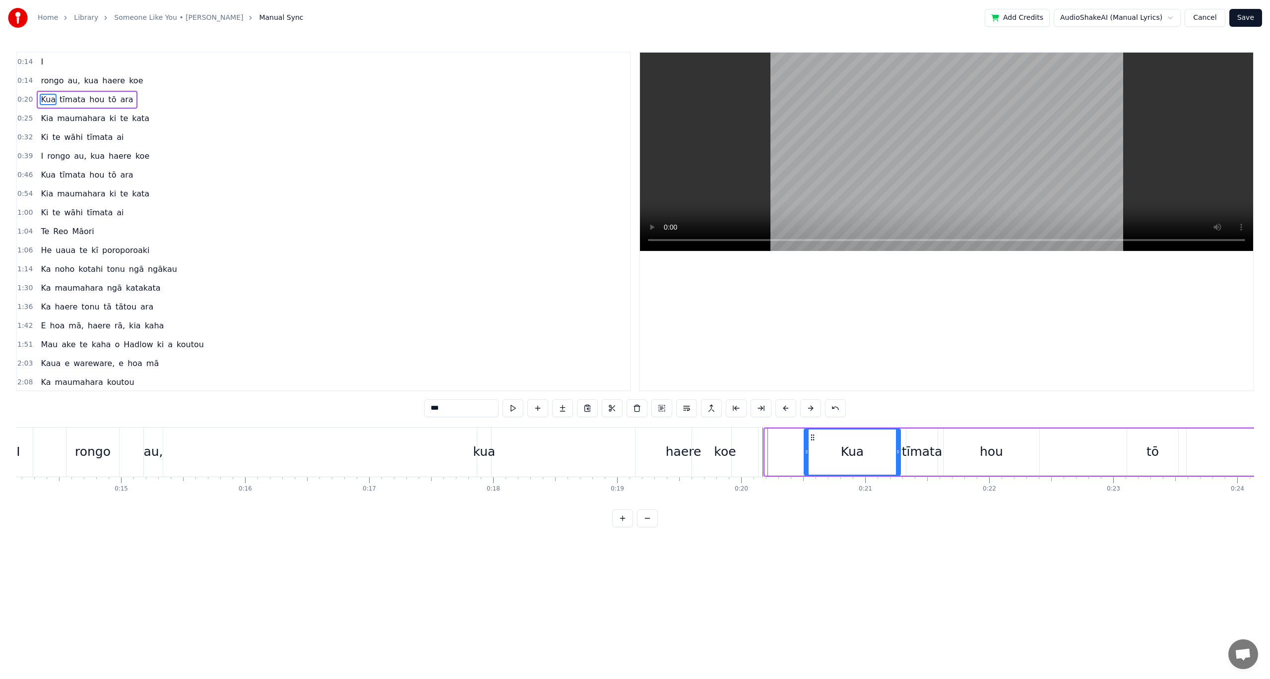
drag, startPoint x: 767, startPoint y: 454, endPoint x: 806, endPoint y: 452, distance: 39.2
click at [806, 452] on icon at bounding box center [807, 452] width 4 height 8
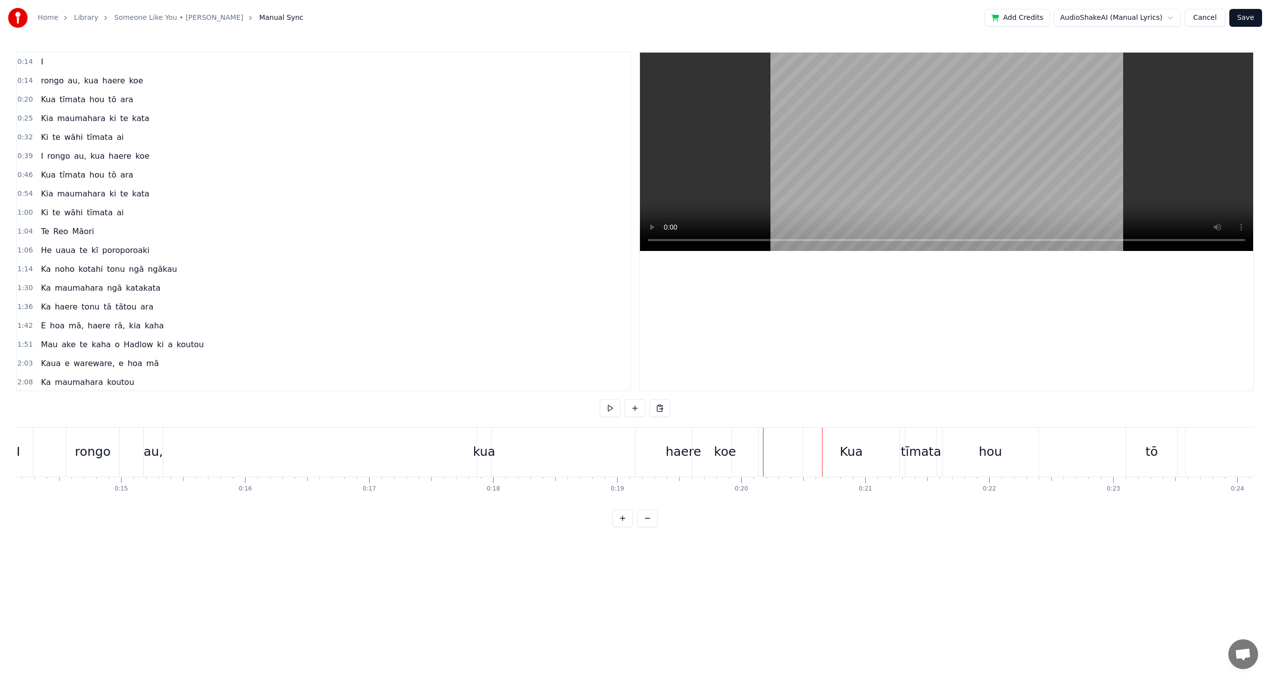
drag, startPoint x: 849, startPoint y: 452, endPoint x: 823, endPoint y: 453, distance: 25.8
click at [823, 453] on div "Kua" at bounding box center [851, 452] width 96 height 49
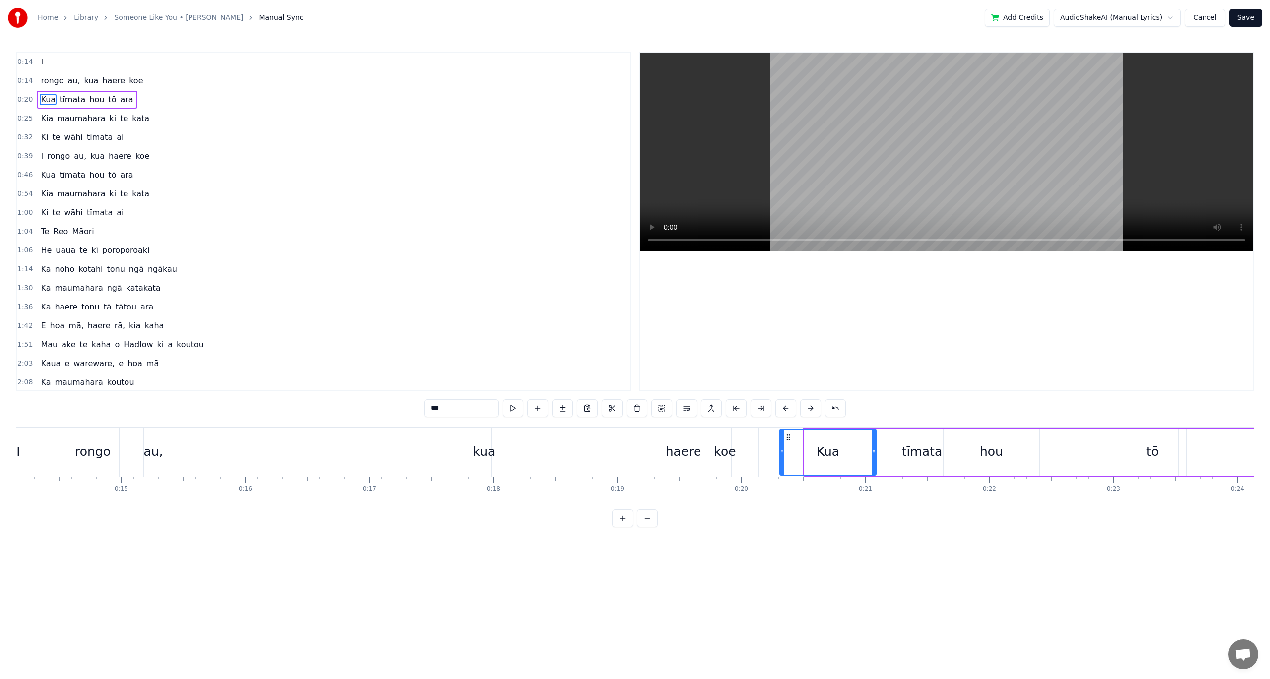
drag, startPoint x: 813, startPoint y: 436, endPoint x: 789, endPoint y: 437, distance: 24.4
click at [789, 437] on icon at bounding box center [788, 438] width 8 height 8
click at [759, 434] on div "rongo au, kua haere koe" at bounding box center [413, 452] width 694 height 49
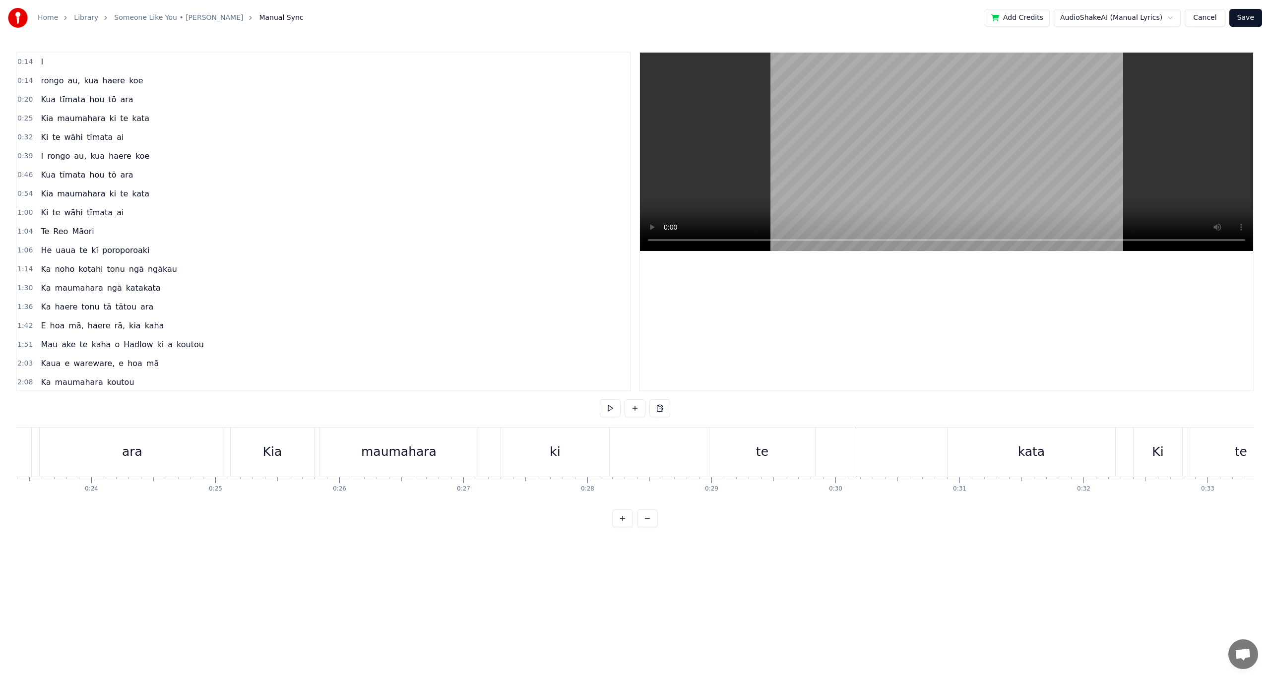
scroll to position [0, 2641]
click at [649, 527] on button at bounding box center [647, 518] width 21 height 18
click at [368, 458] on div at bounding box center [368, 452] width 0 height 49
click at [408, 465] on div "Kua tīmata hou tō ara" at bounding box center [384, 452] width 476 height 49
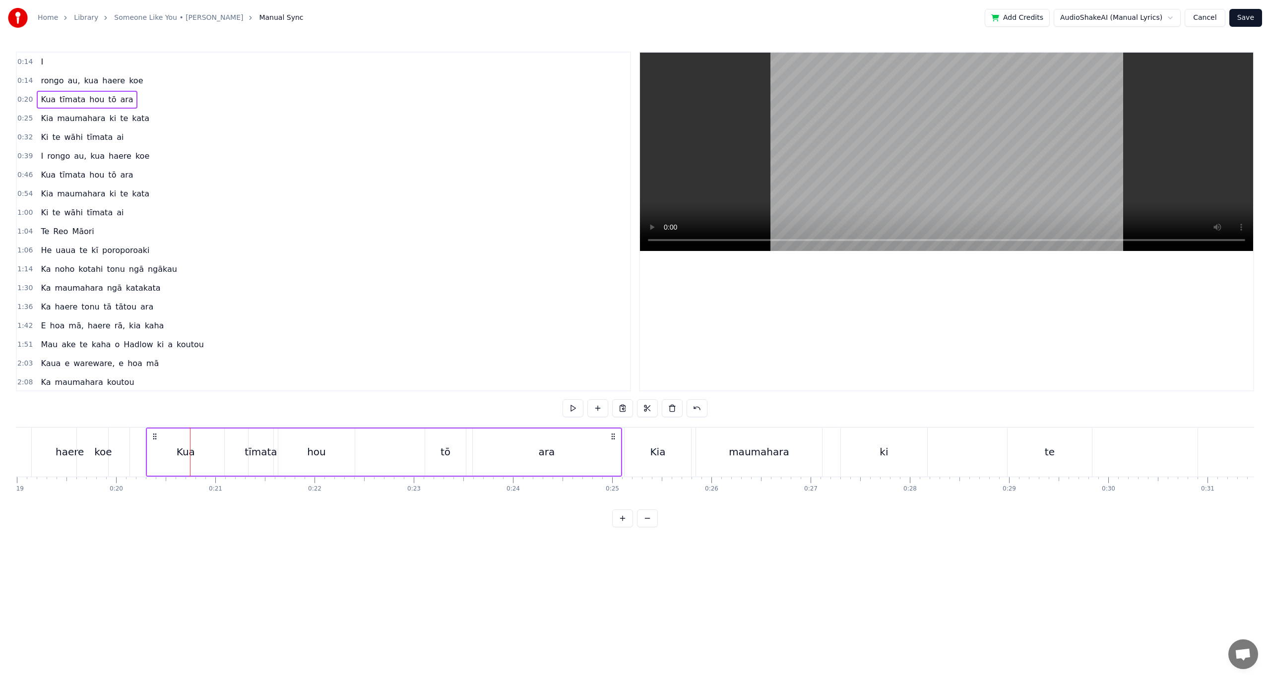
click at [662, 440] on div "Kia" at bounding box center [657, 452] width 66 height 49
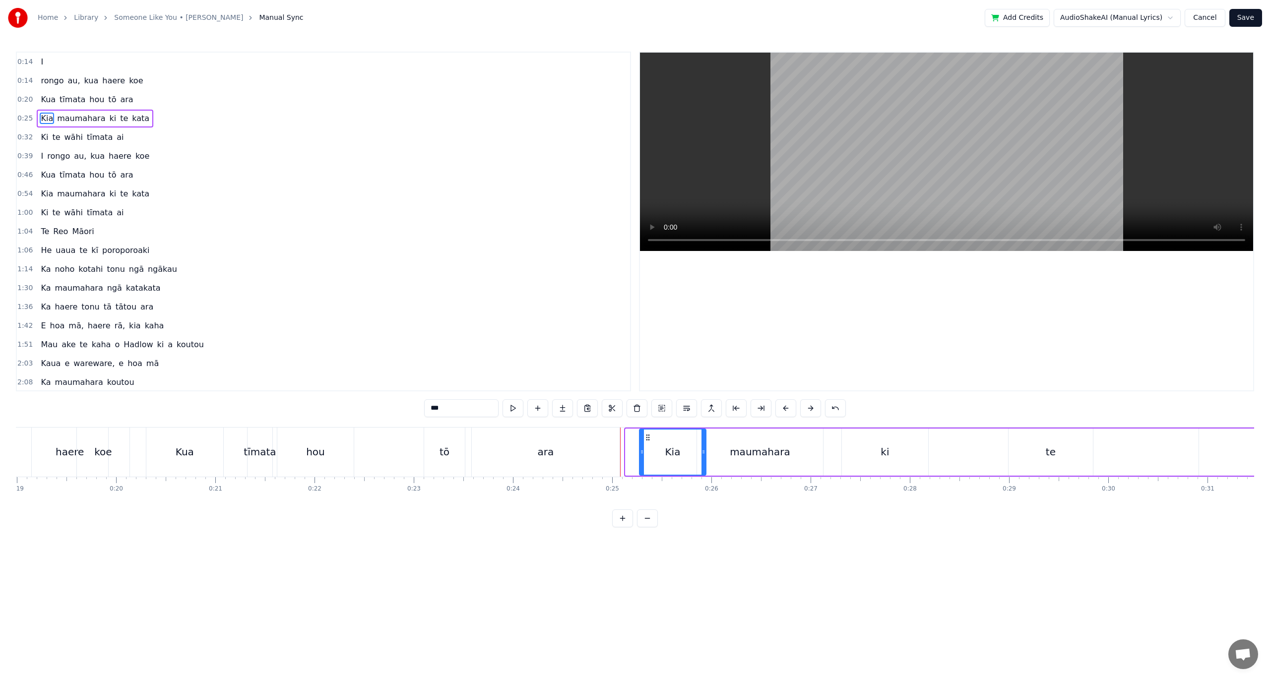
drag, startPoint x: 632, startPoint y: 437, endPoint x: 646, endPoint y: 451, distance: 20.0
click at [646, 451] on div "Kia" at bounding box center [672, 452] width 65 height 45
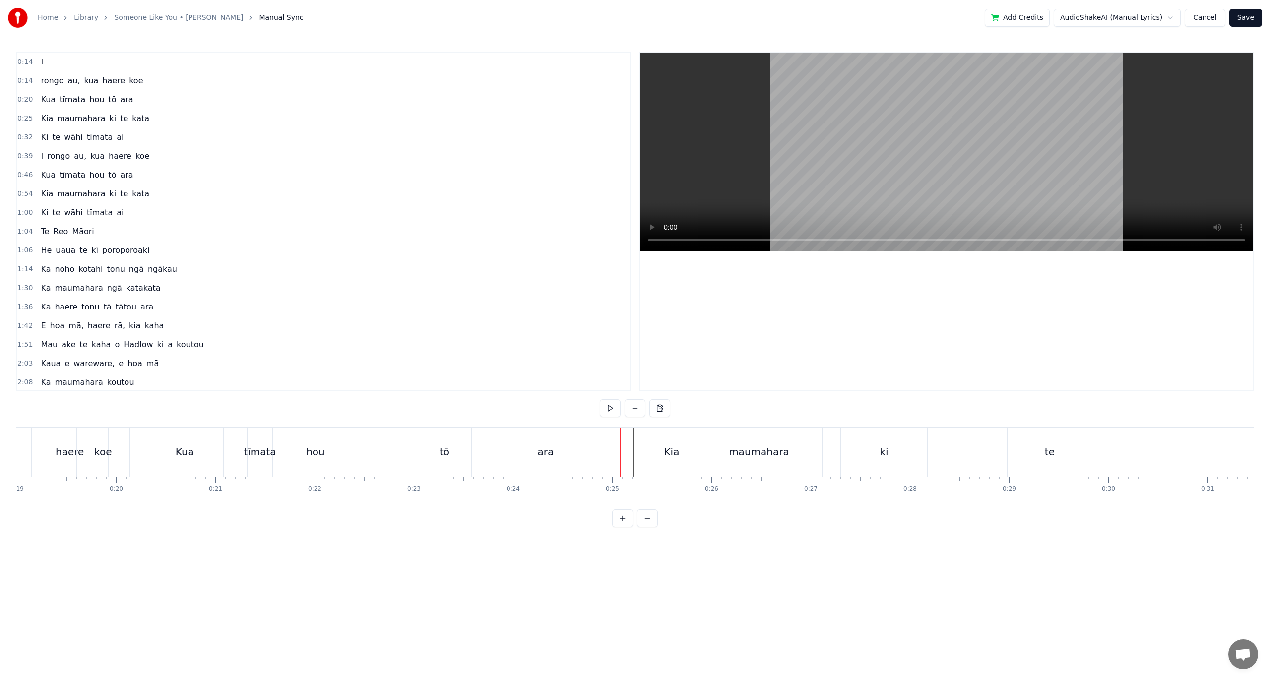
click at [646, 446] on div "Kia" at bounding box center [671, 452] width 66 height 49
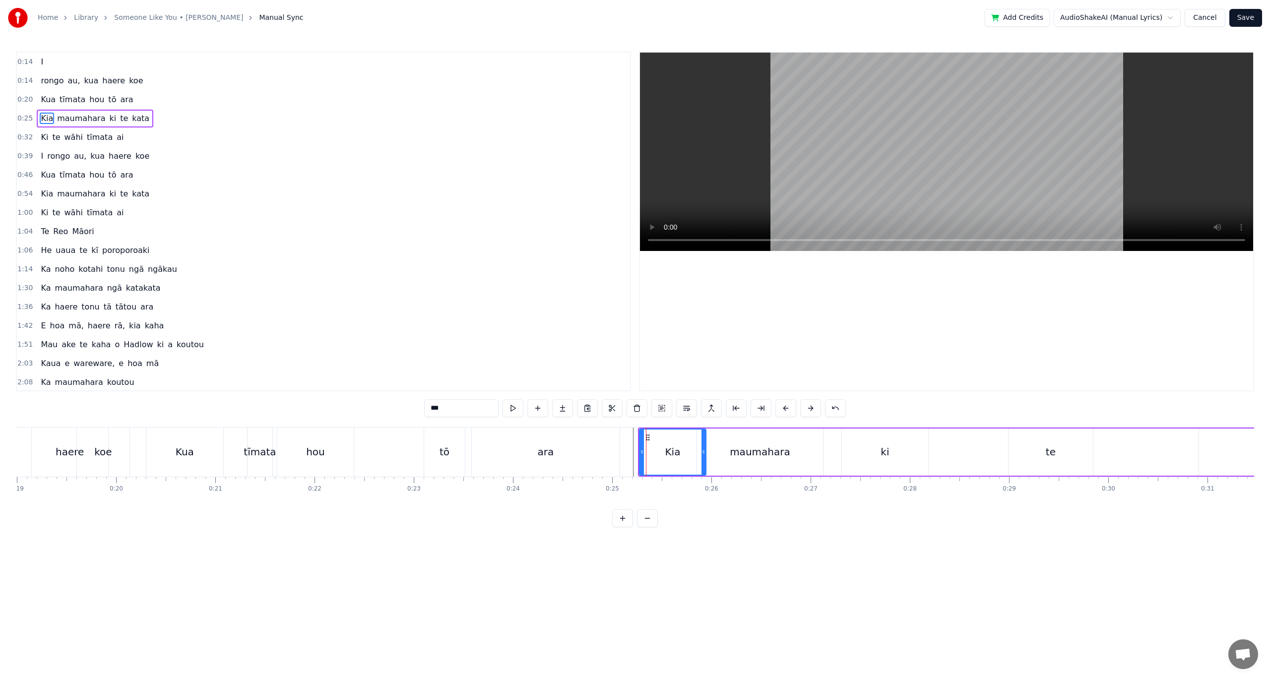
click at [705, 438] on div at bounding box center [703, 452] width 4 height 45
click at [706, 438] on div "maumahara" at bounding box center [760, 452] width 126 height 47
click at [715, 423] on div "0:14 I 0:14 [PERSON_NAME] au, kua haere koe 0:20 Kua tīmata hou tō ara 0:25 Kia…" at bounding box center [635, 290] width 1238 height 476
click at [858, 450] on div "ki" at bounding box center [885, 452] width 86 height 47
type input "**"
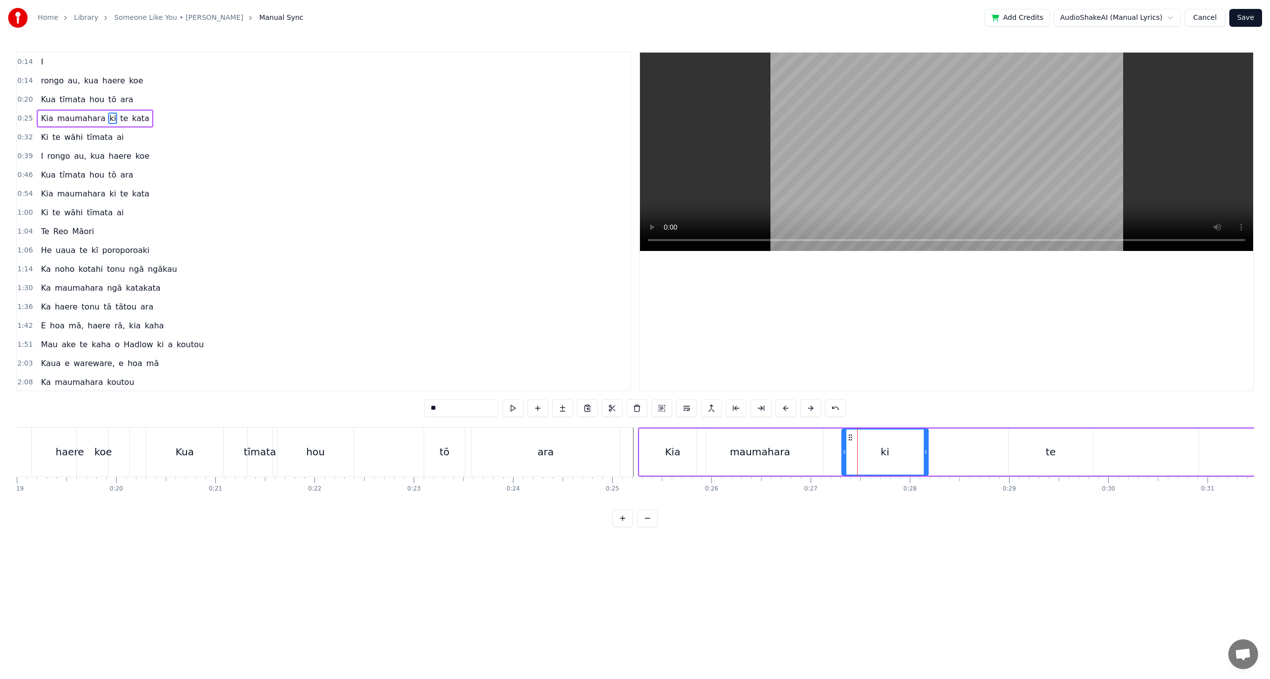
click at [840, 450] on div "[PERSON_NAME] ki te kata" at bounding box center [986, 452] width 696 height 49
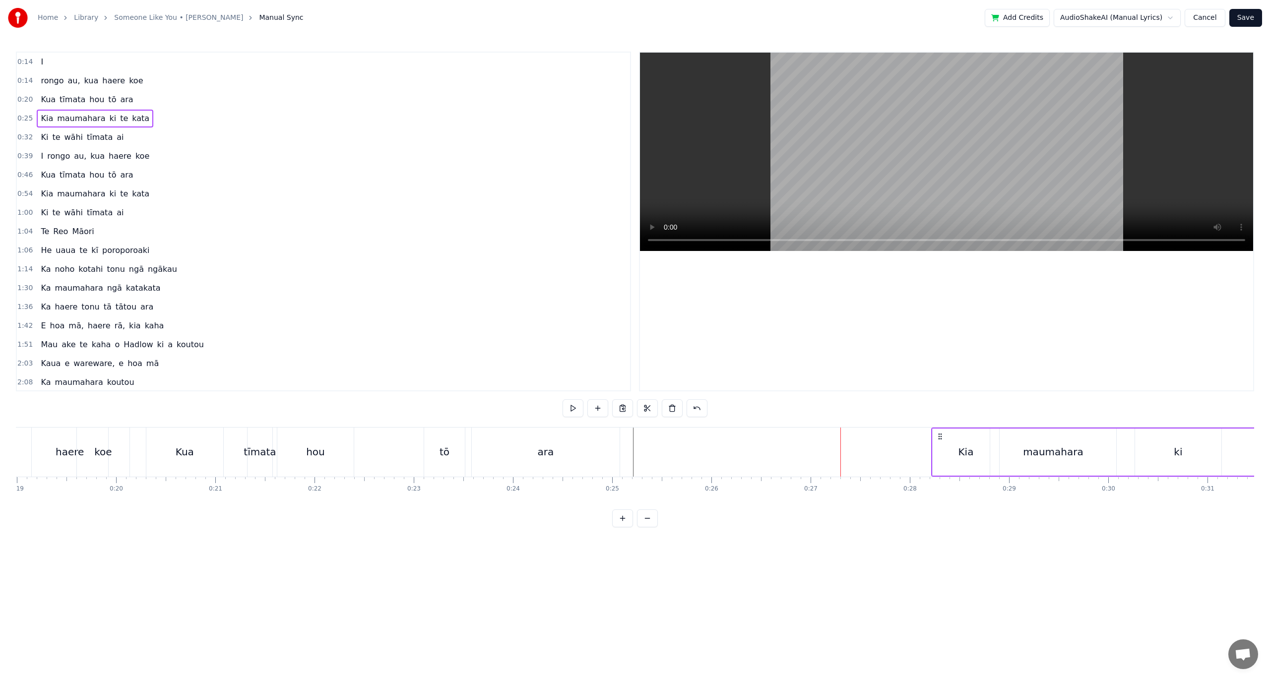
drag, startPoint x: 646, startPoint y: 437, endPoint x: 939, endPoint y: 459, distance: 294.0
click at [939, 459] on div "[PERSON_NAME] ki te kata" at bounding box center [1279, 452] width 696 height 49
drag, startPoint x: 648, startPoint y: 436, endPoint x: 848, endPoint y: 445, distance: 200.6
click at [848, 445] on div "[PERSON_NAME] ki te kata" at bounding box center [1186, 452] width 696 height 49
click at [309, 452] on div "hou" at bounding box center [315, 451] width 19 height 15
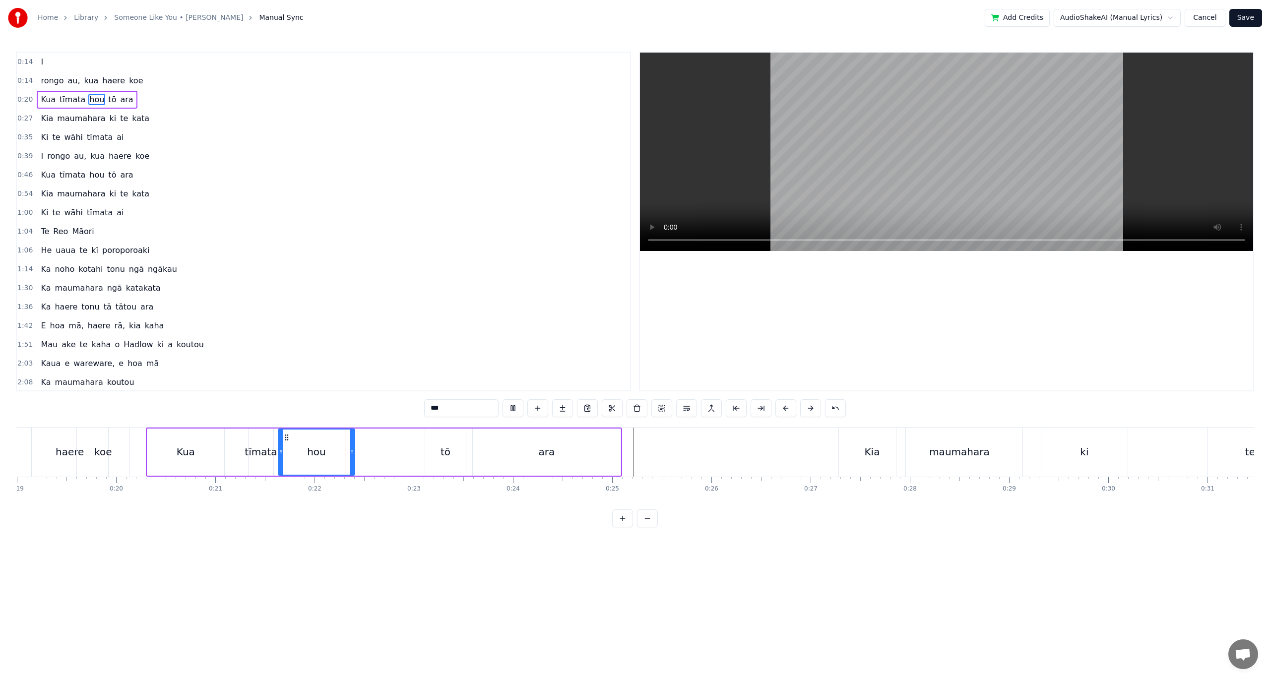
click at [395, 448] on div "Kua tīmata hou tō ara" at bounding box center [384, 452] width 476 height 49
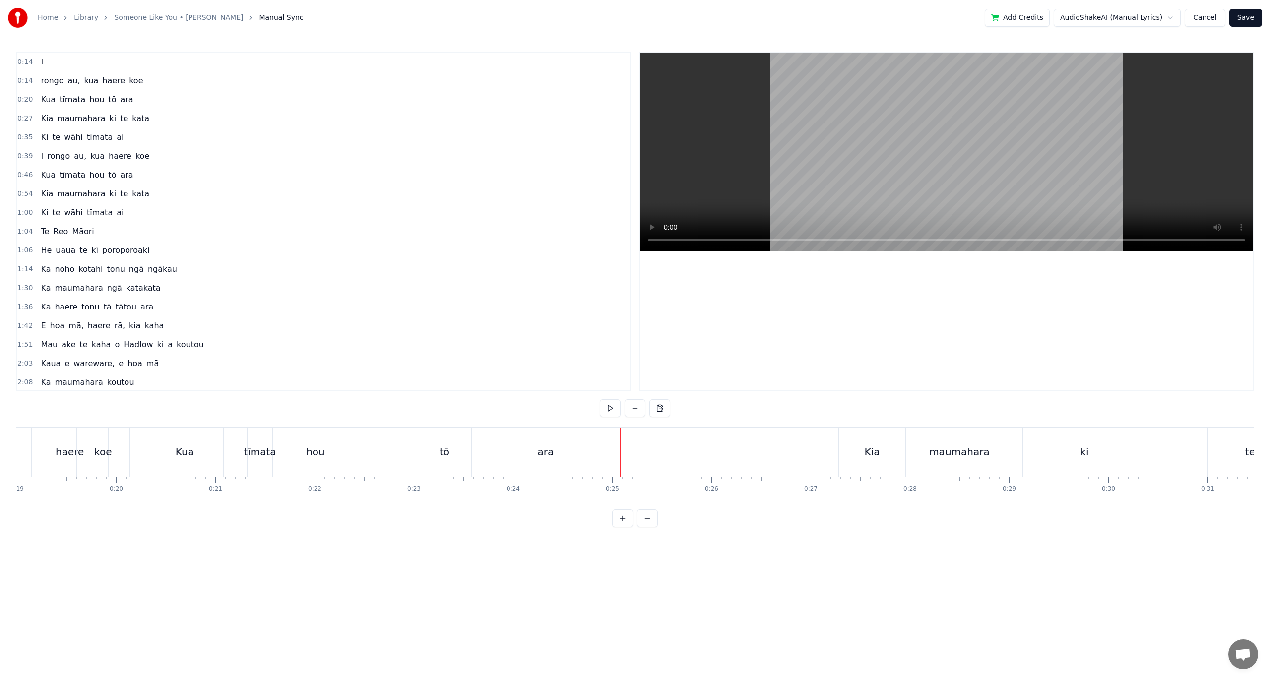
click at [545, 457] on div "ara" at bounding box center [546, 451] width 16 height 15
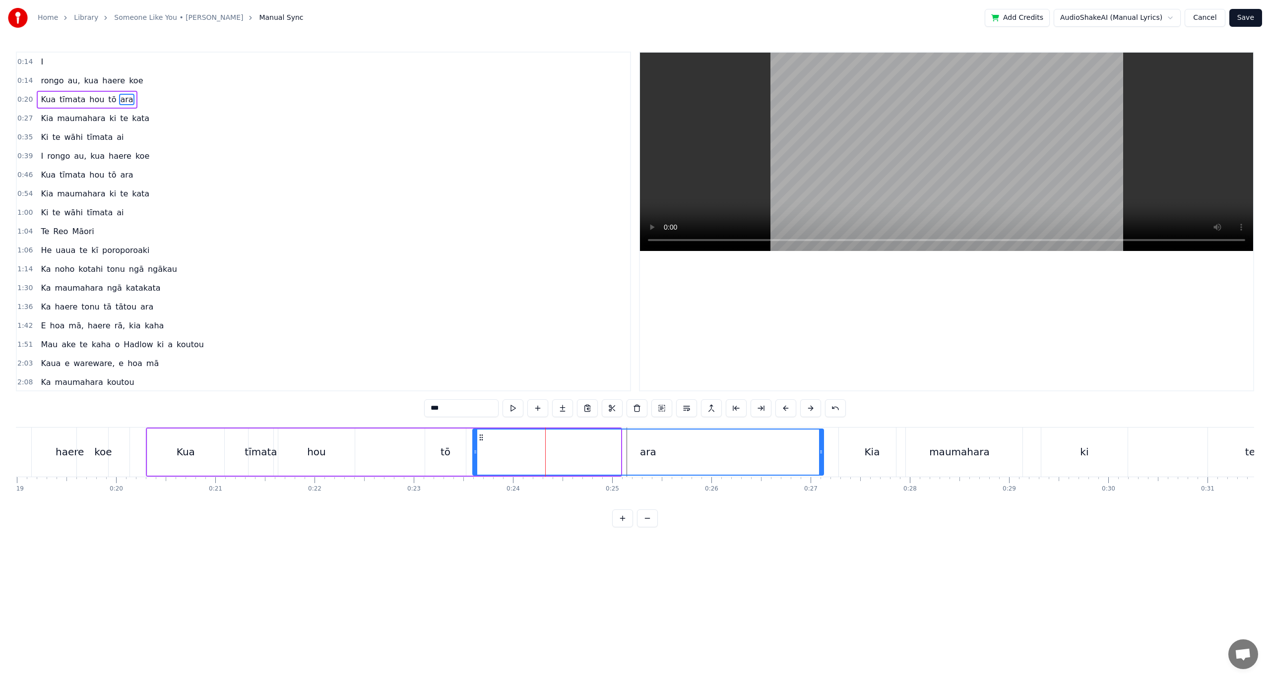
drag, startPoint x: 619, startPoint y: 454, endPoint x: 821, endPoint y: 463, distance: 203.1
click at [821, 463] on div at bounding box center [821, 452] width 4 height 45
drag, startPoint x: 475, startPoint y: 452, endPoint x: 738, endPoint y: 456, distance: 263.4
click at [738, 456] on div at bounding box center [739, 452] width 4 height 45
click at [436, 451] on div "tō" at bounding box center [445, 452] width 41 height 47
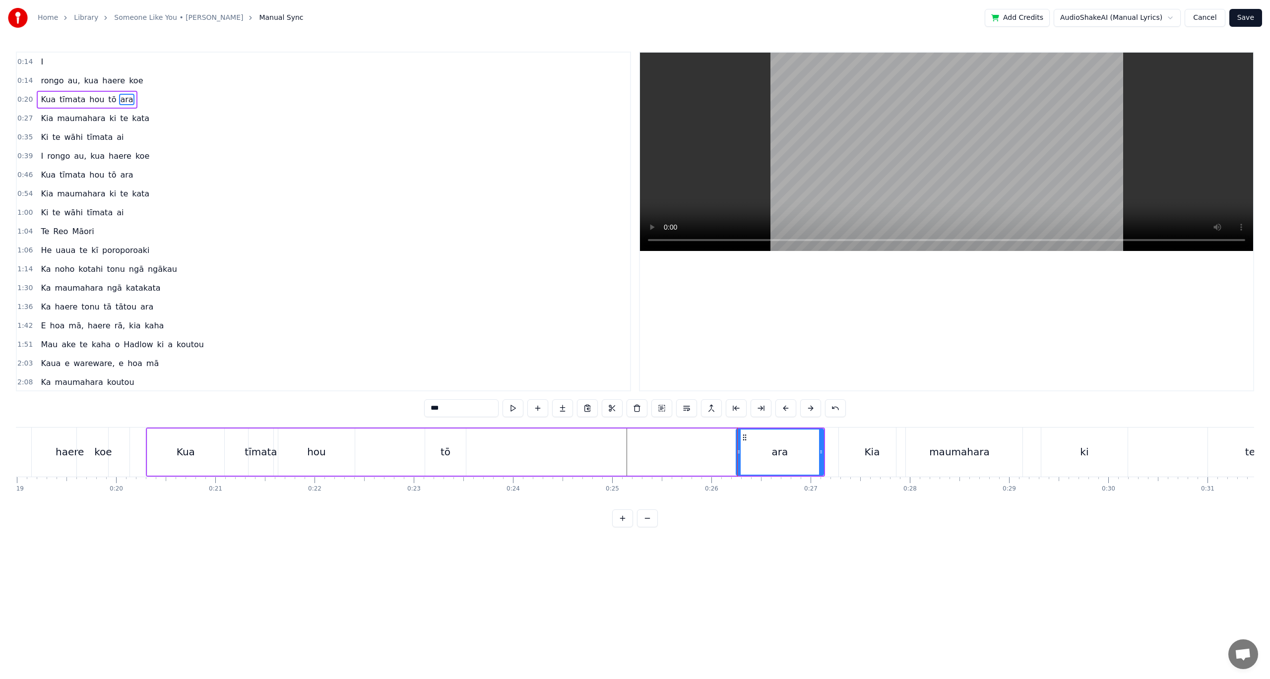
type input "**"
drag, startPoint x: 435, startPoint y: 436, endPoint x: 502, endPoint y: 446, distance: 68.7
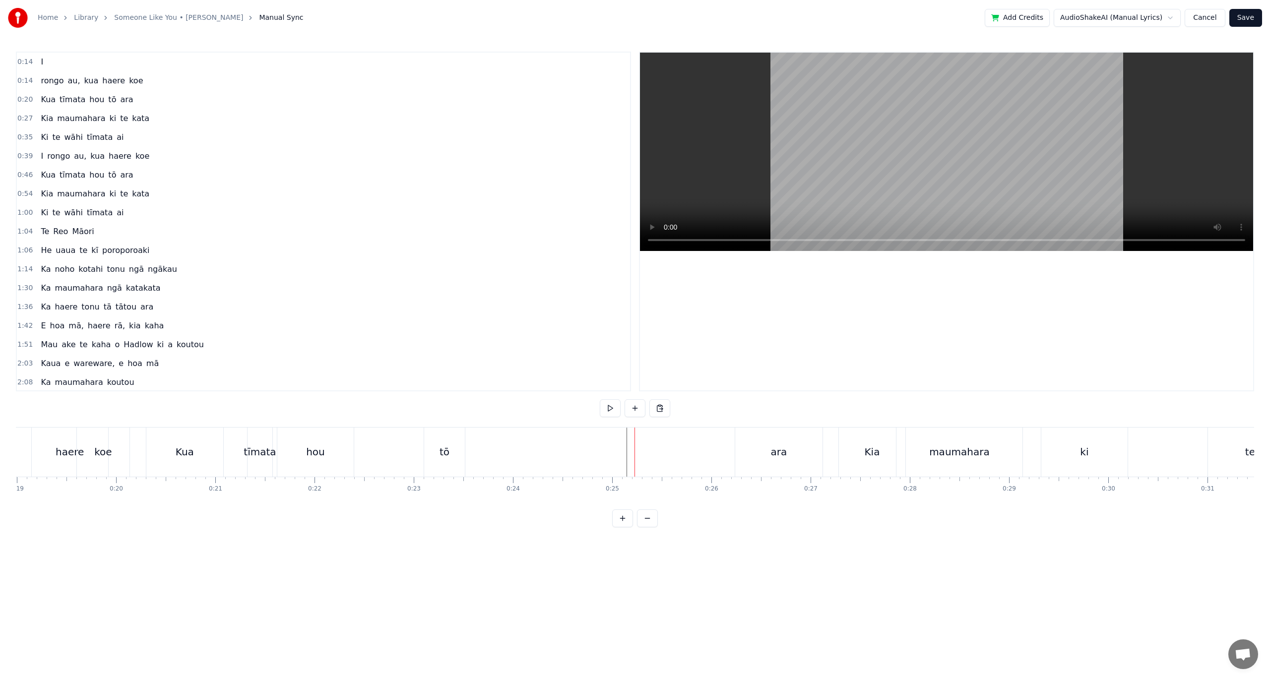
click at [437, 450] on div "tō" at bounding box center [444, 452] width 41 height 49
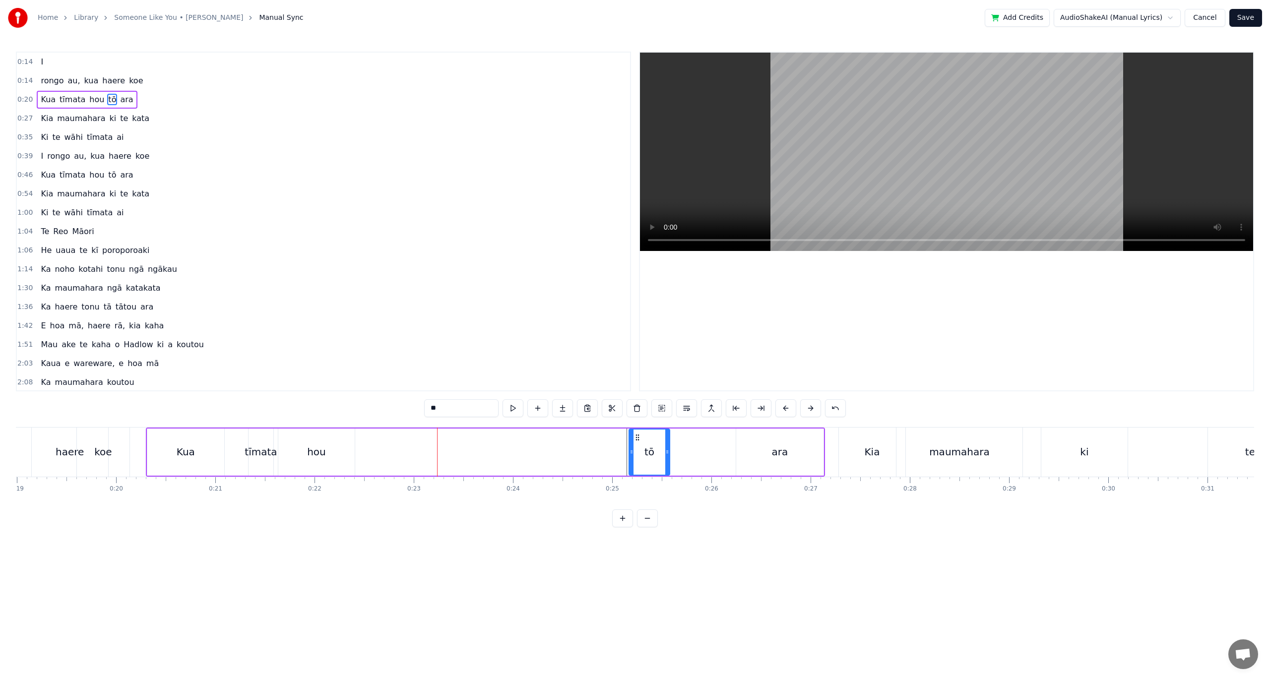
drag, startPoint x: 434, startPoint y: 437, endPoint x: 638, endPoint y: 446, distance: 204.1
click at [638, 446] on div "tō" at bounding box center [649, 452] width 40 height 45
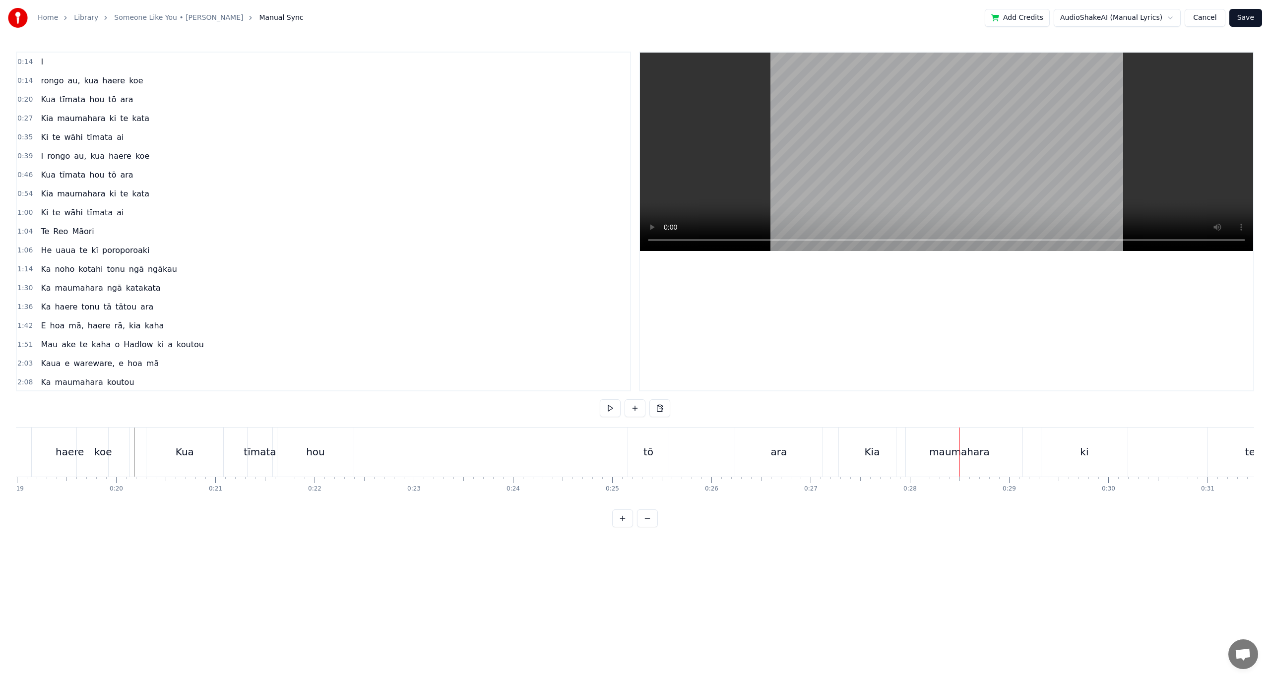
click at [399, 449] on div "Kua tīmata hou tō ara" at bounding box center [485, 452] width 679 height 49
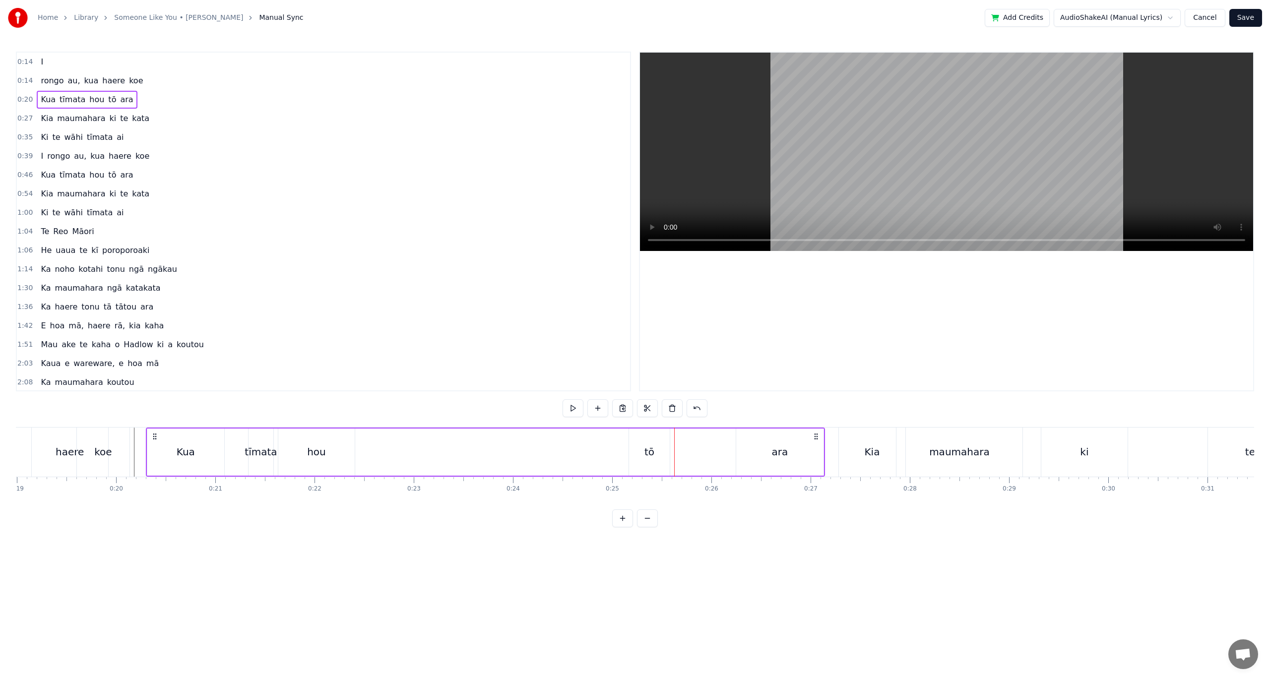
click at [563, 421] on div "0:14 I 0:14 [PERSON_NAME] au, kua haere koe 0:20 Kua tīmata hou tō ara 0:27 Kia…" at bounding box center [635, 290] width 1238 height 476
click at [567, 406] on button at bounding box center [572, 408] width 21 height 18
click at [562, 399] on button at bounding box center [572, 408] width 21 height 18
click at [821, 449] on div "ara" at bounding box center [779, 452] width 87 height 47
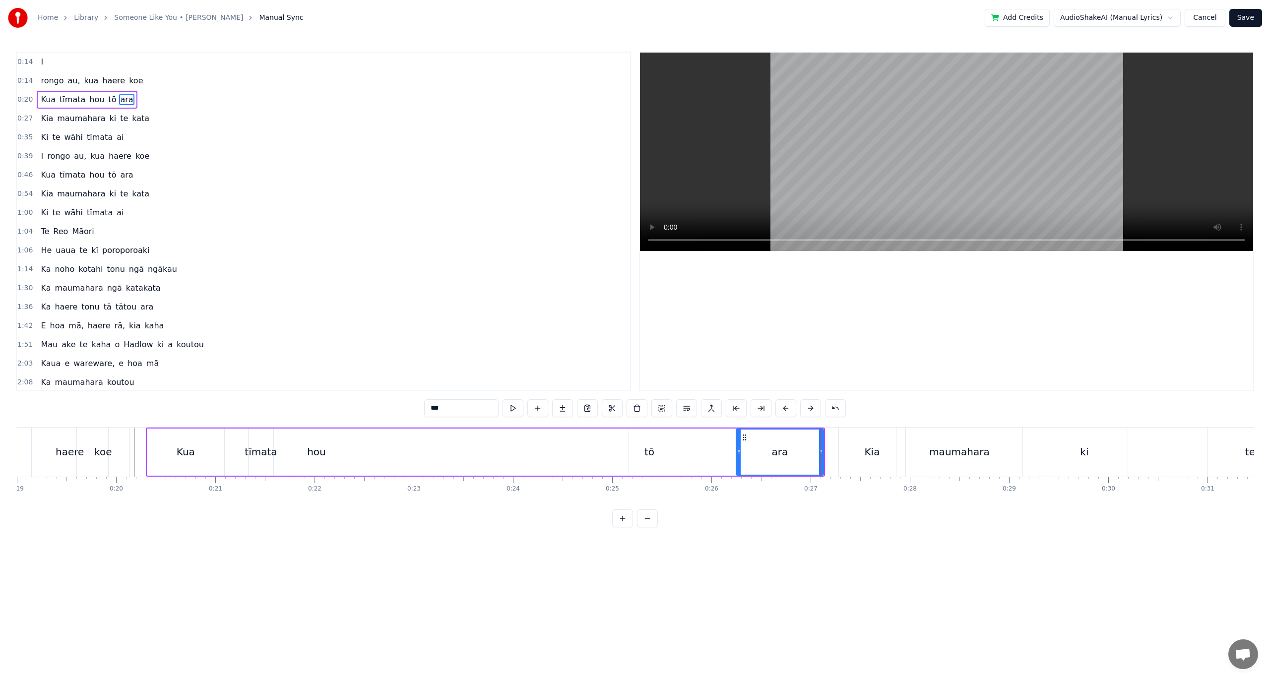
click at [823, 449] on div "ara" at bounding box center [780, 452] width 88 height 47
drag, startPoint x: 820, startPoint y: 448, endPoint x: 845, endPoint y: 446, distance: 25.4
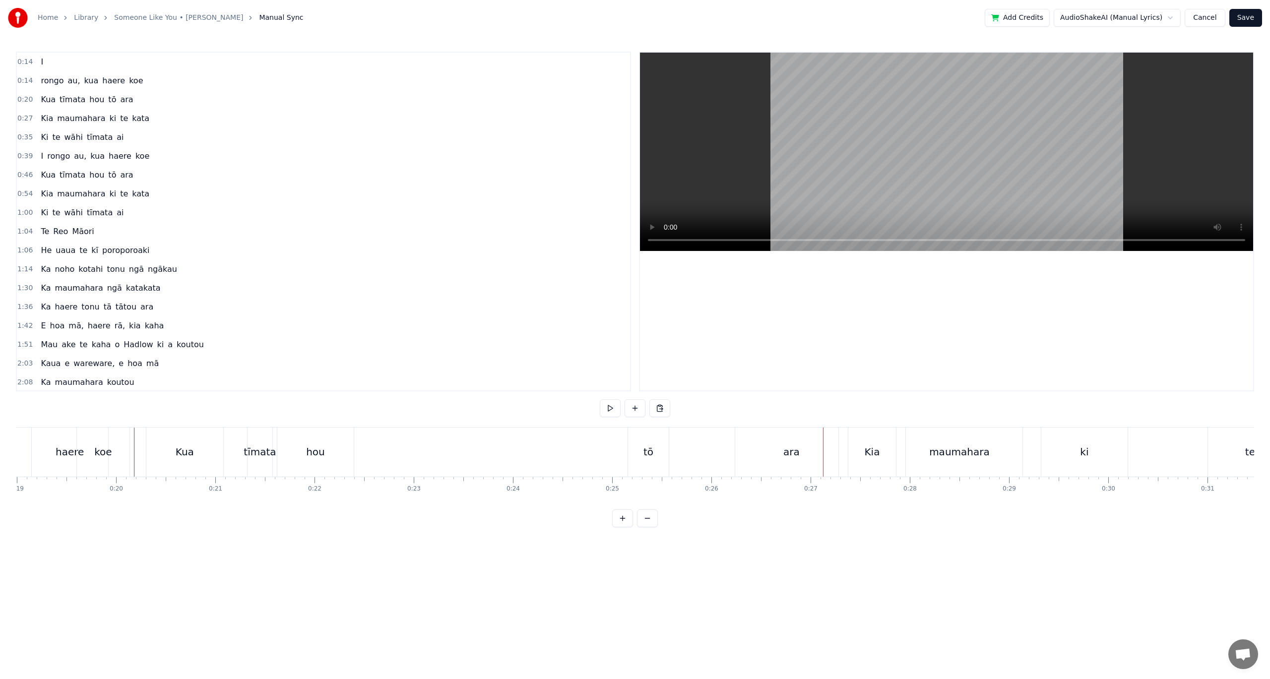
click at [870, 444] on div "Kia" at bounding box center [871, 451] width 15 height 15
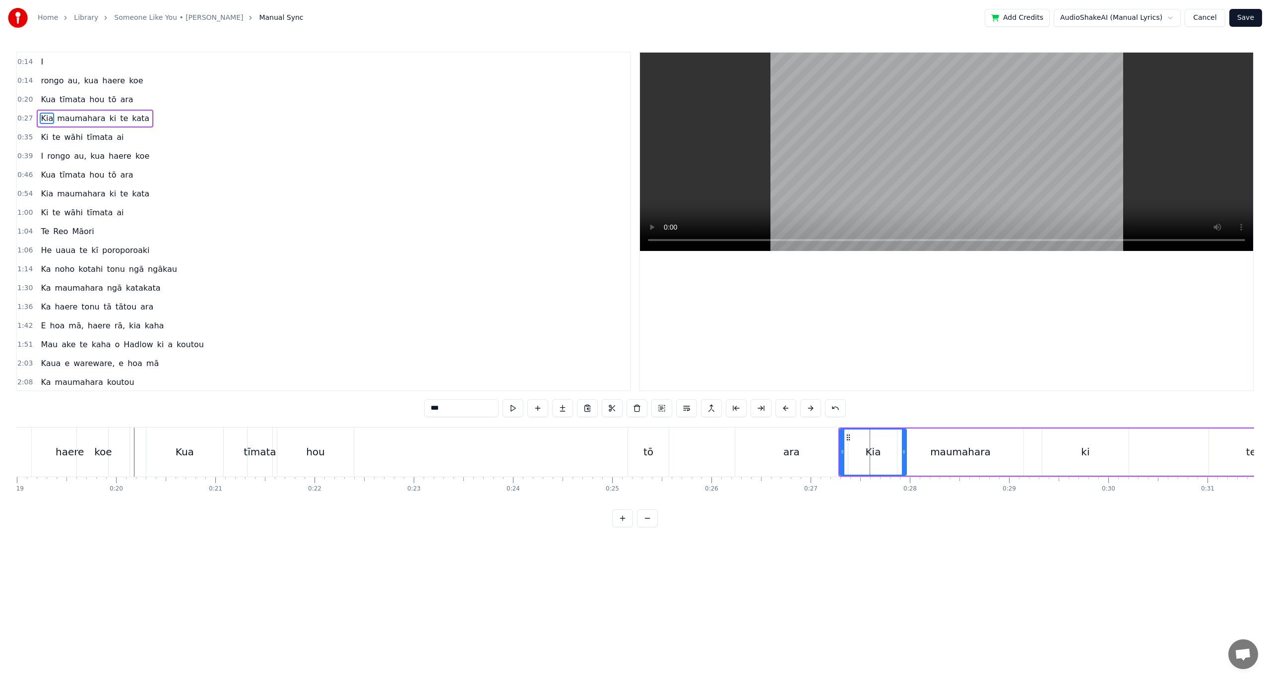
click at [913, 429] on div "maumahara" at bounding box center [960, 452] width 127 height 47
click at [1057, 443] on div "ki" at bounding box center [1085, 452] width 86 height 47
click at [900, 446] on div "maumahara" at bounding box center [960, 452] width 126 height 47
type input "*********"
click at [838, 439] on div "[PERSON_NAME] ki te kata" at bounding box center [1186, 452] width 696 height 49
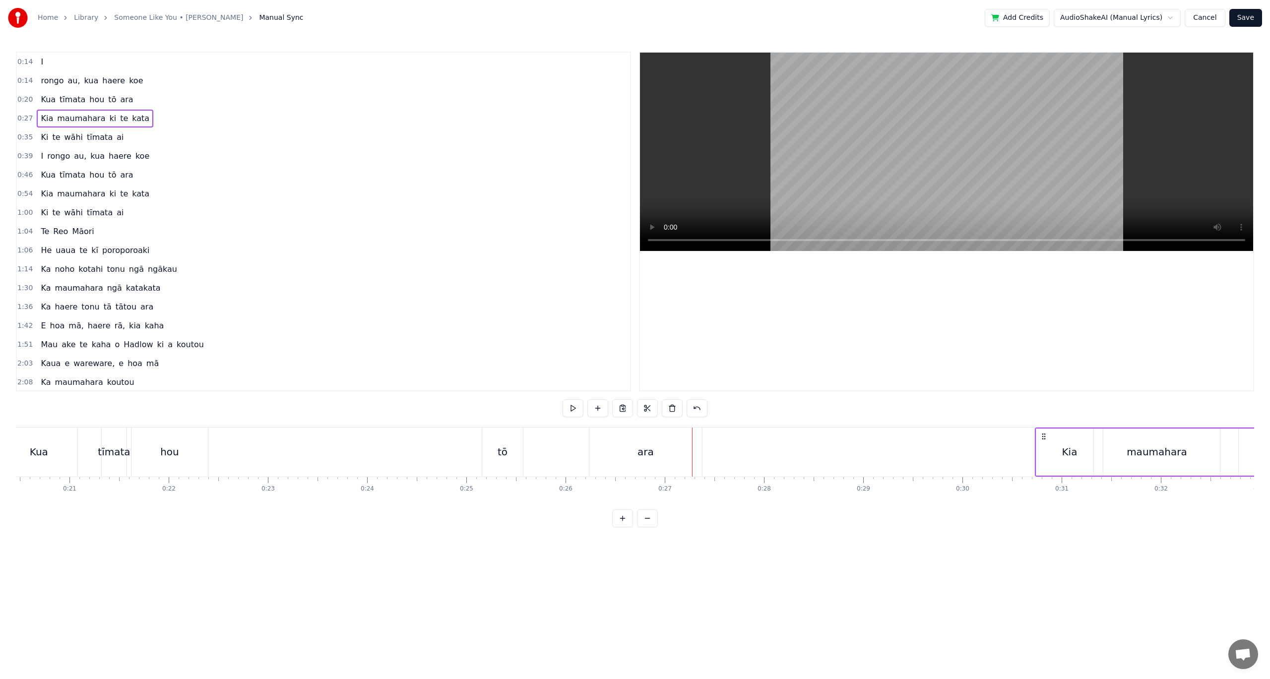
scroll to position [0, 2051]
drag, startPoint x: 845, startPoint y: 437, endPoint x: 1031, endPoint y: 443, distance: 186.6
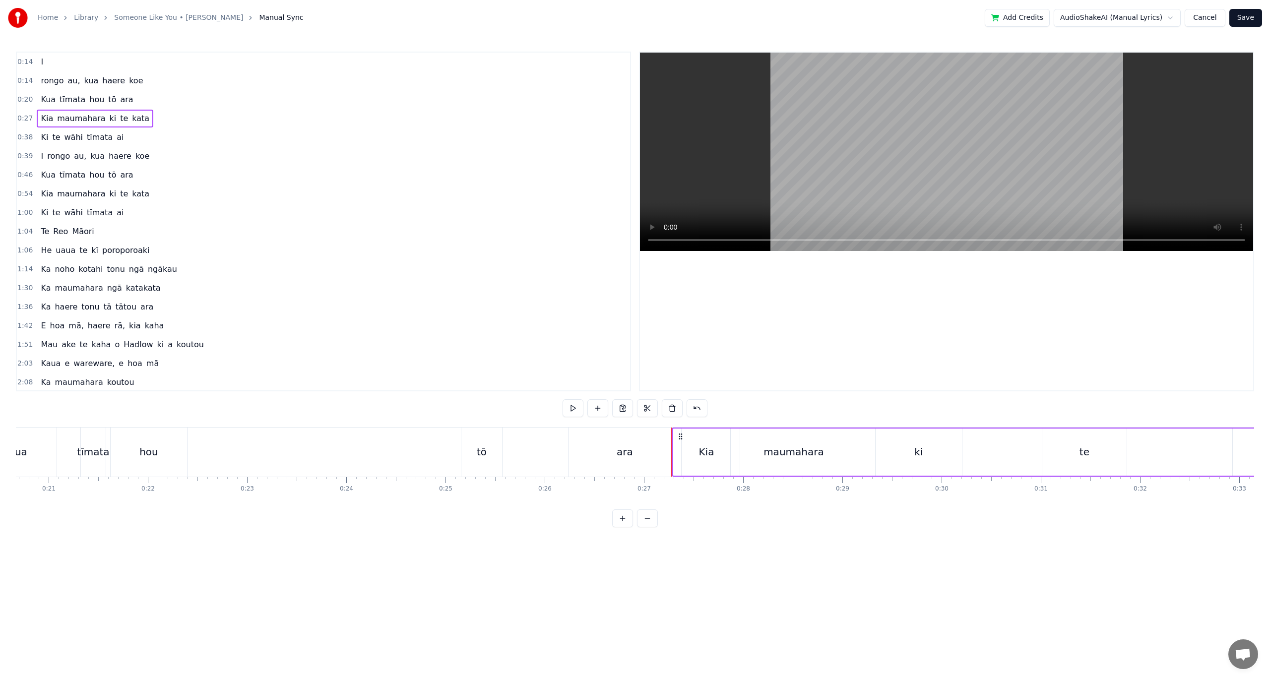
click at [489, 454] on div "tō" at bounding box center [481, 452] width 41 height 49
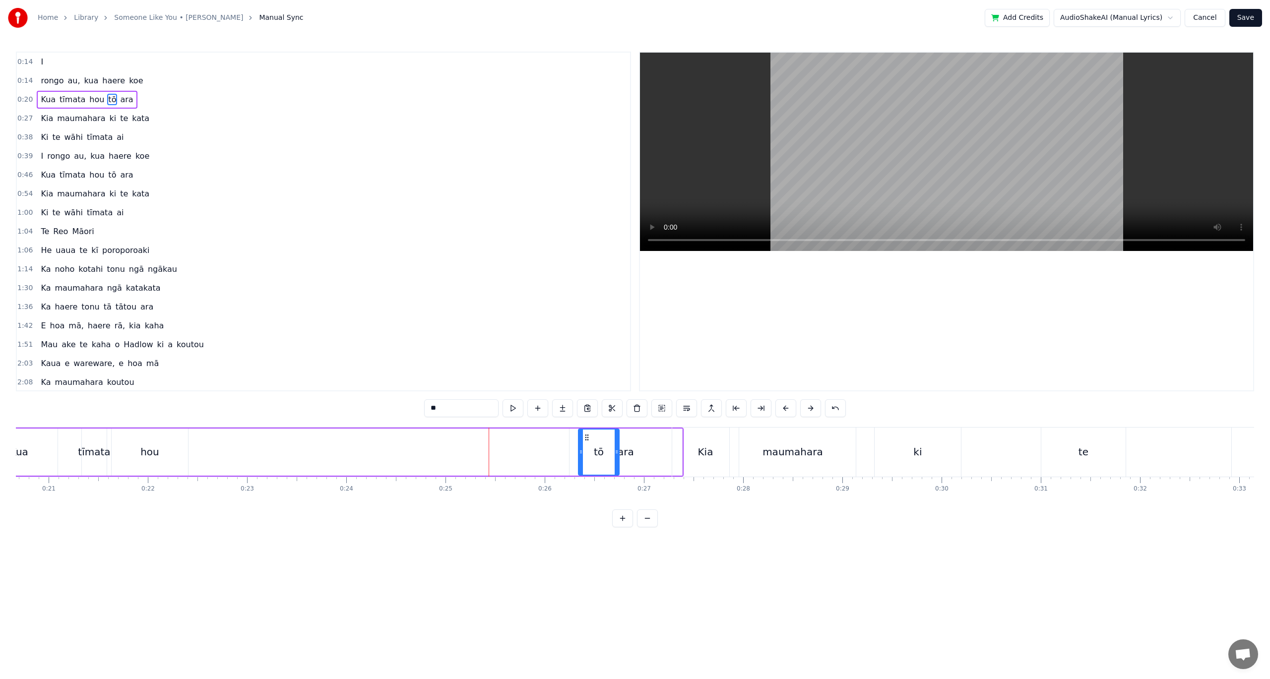
drag, startPoint x: 471, startPoint y: 437, endPoint x: 587, endPoint y: 434, distance: 116.1
click at [42, 78] on span "rongo" at bounding box center [52, 80] width 25 height 11
type input "*****"
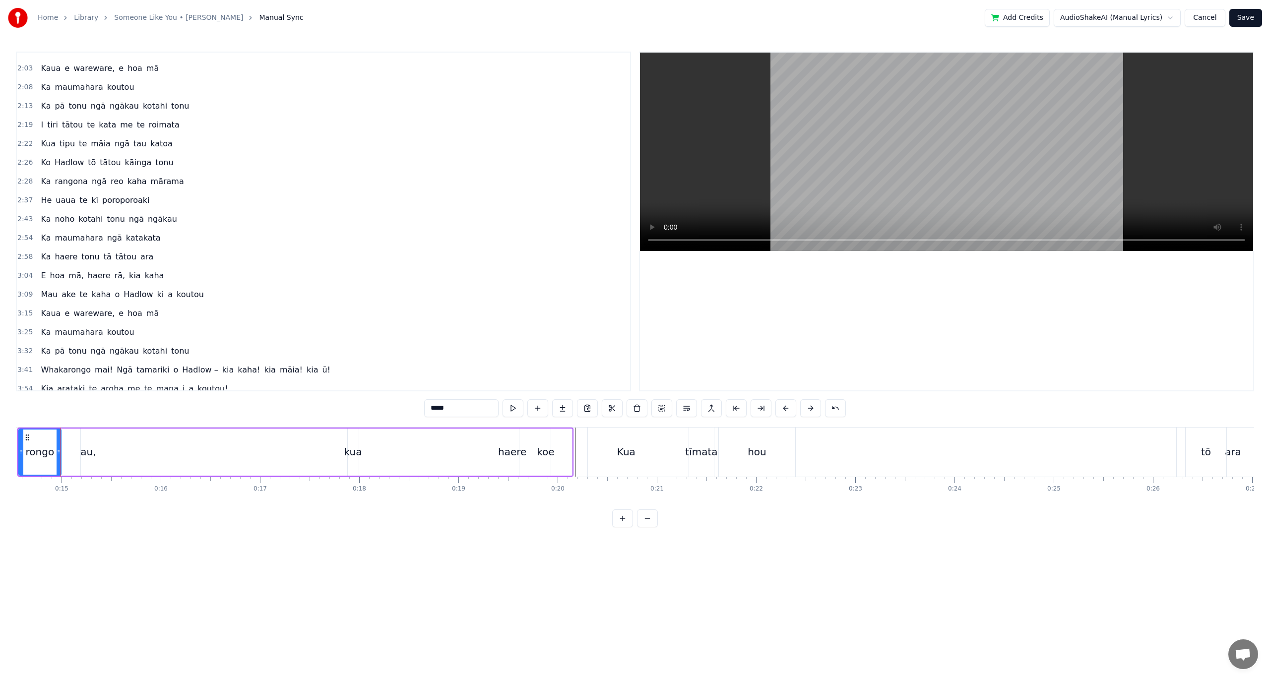
scroll to position [0, 1437]
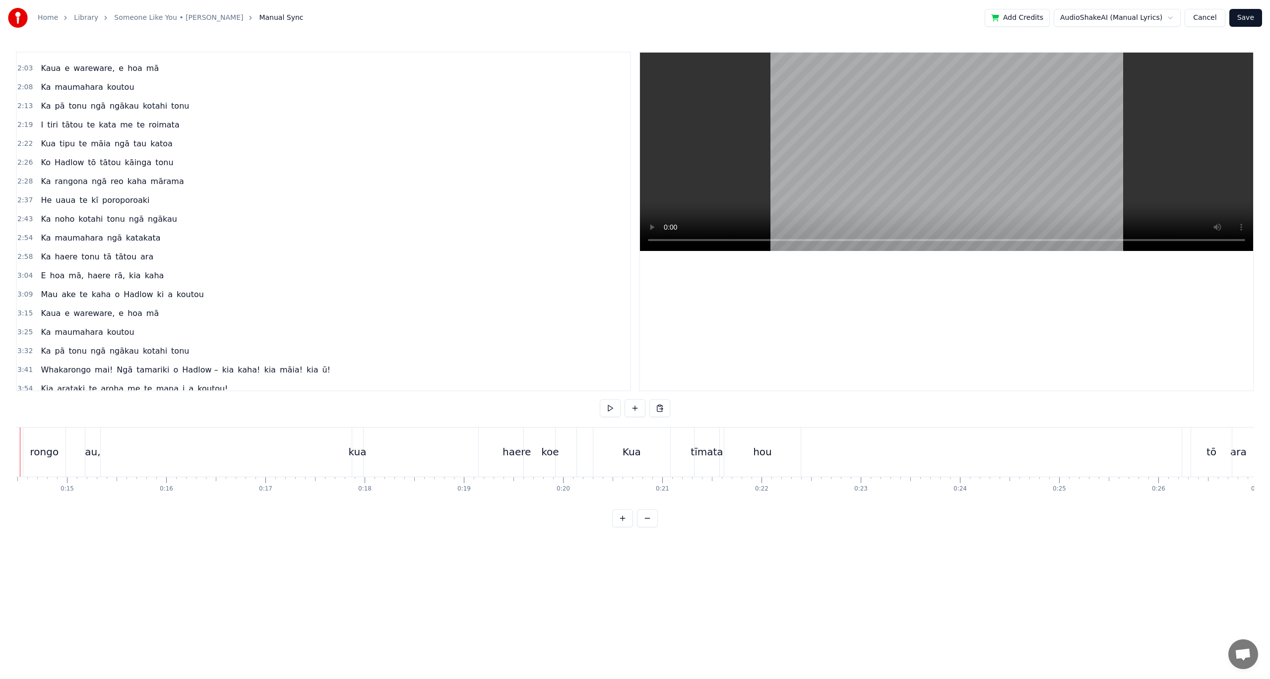
scroll to position [0, 1391]
click at [648, 527] on button at bounding box center [647, 518] width 21 height 18
click at [637, 509] on button at bounding box center [647, 518] width 21 height 18
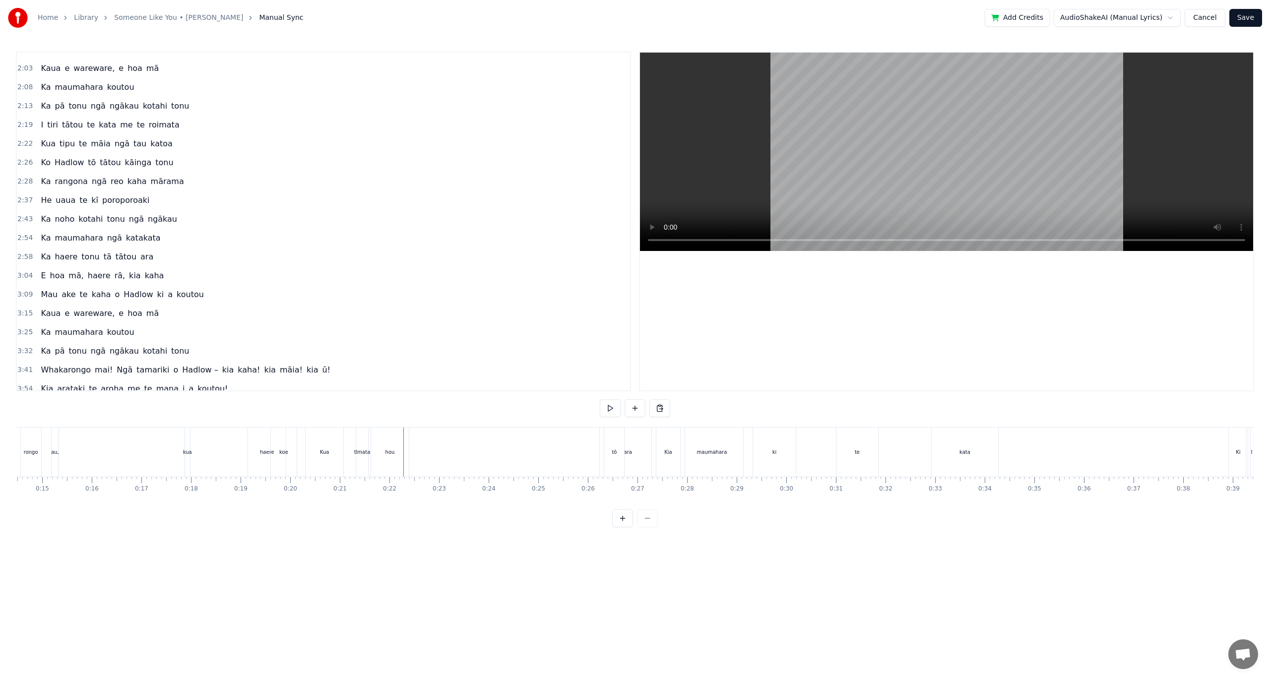
click at [321, 451] on div "Kua" at bounding box center [324, 451] width 9 height 7
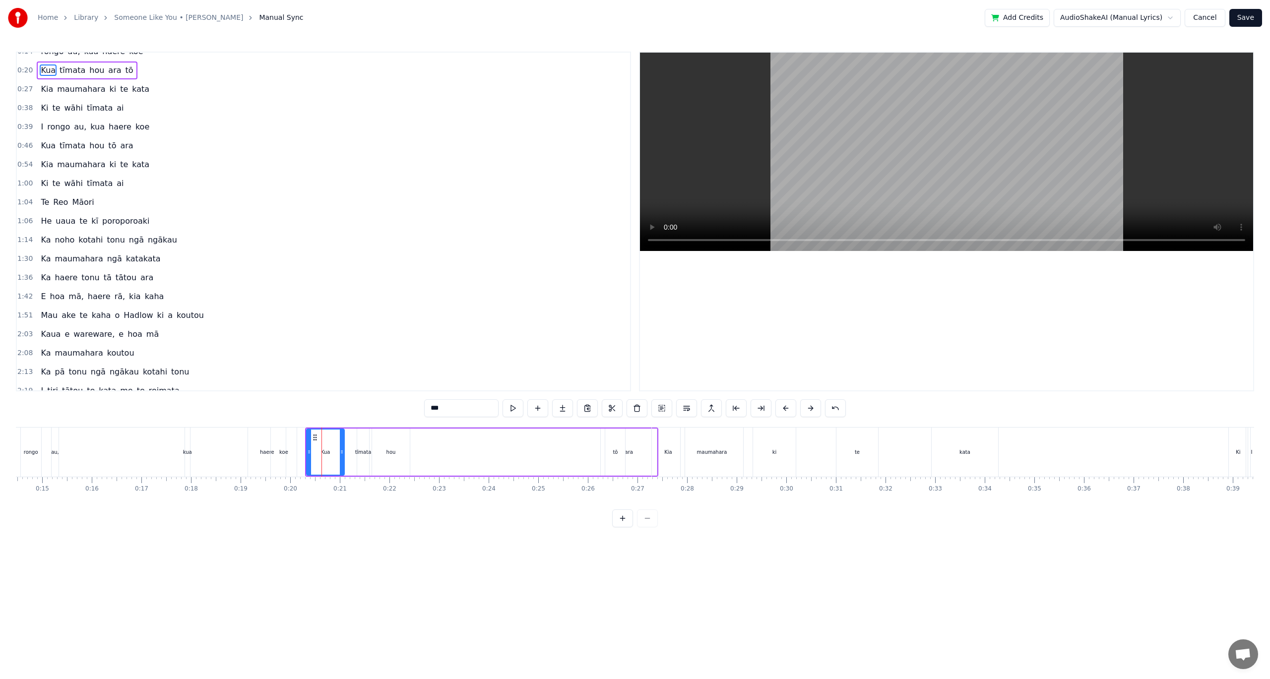
scroll to position [0, 0]
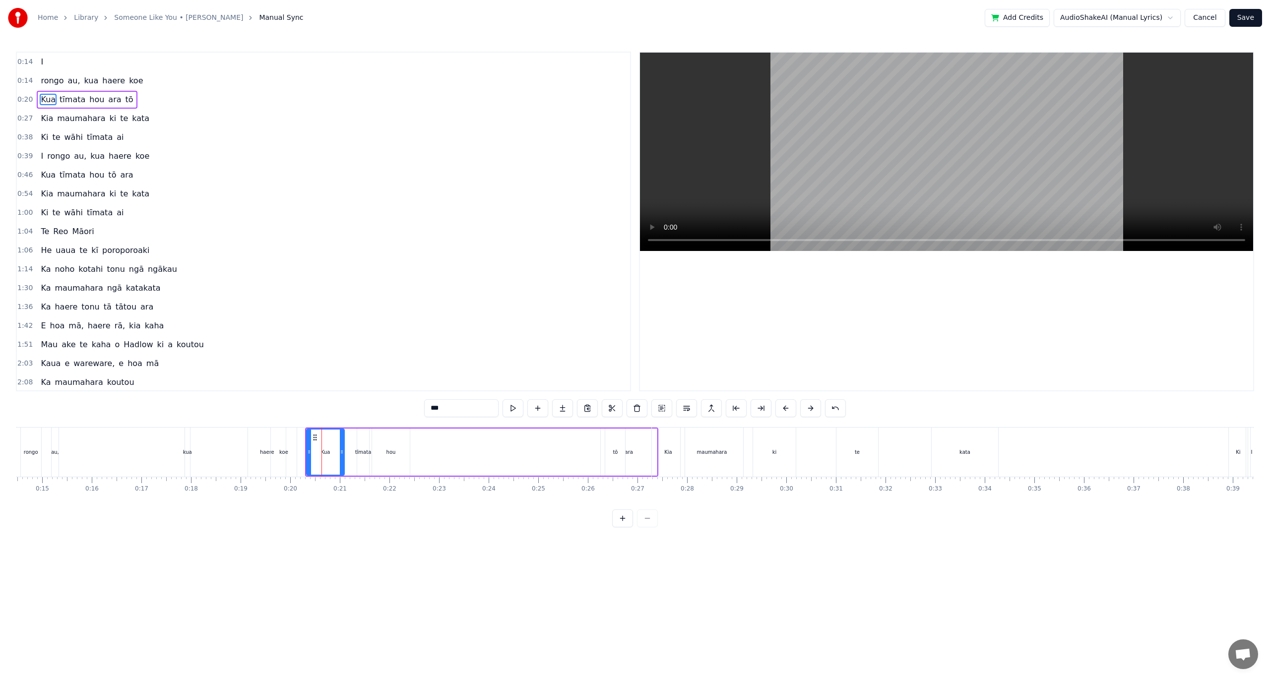
click at [314, 437] on icon at bounding box center [315, 438] width 8 height 8
click at [422, 519] on div "0:14 I 0:14 [PERSON_NAME] au, kua haere koe 0:20 Kua tīmata hou ara tō 0:27 Kia…" at bounding box center [635, 290] width 1238 height 476
click at [407, 444] on div "hou" at bounding box center [391, 452] width 38 height 47
type input "***"
click at [427, 444] on div "Kua tīmata hou ara tō" at bounding box center [465, 452] width 321 height 49
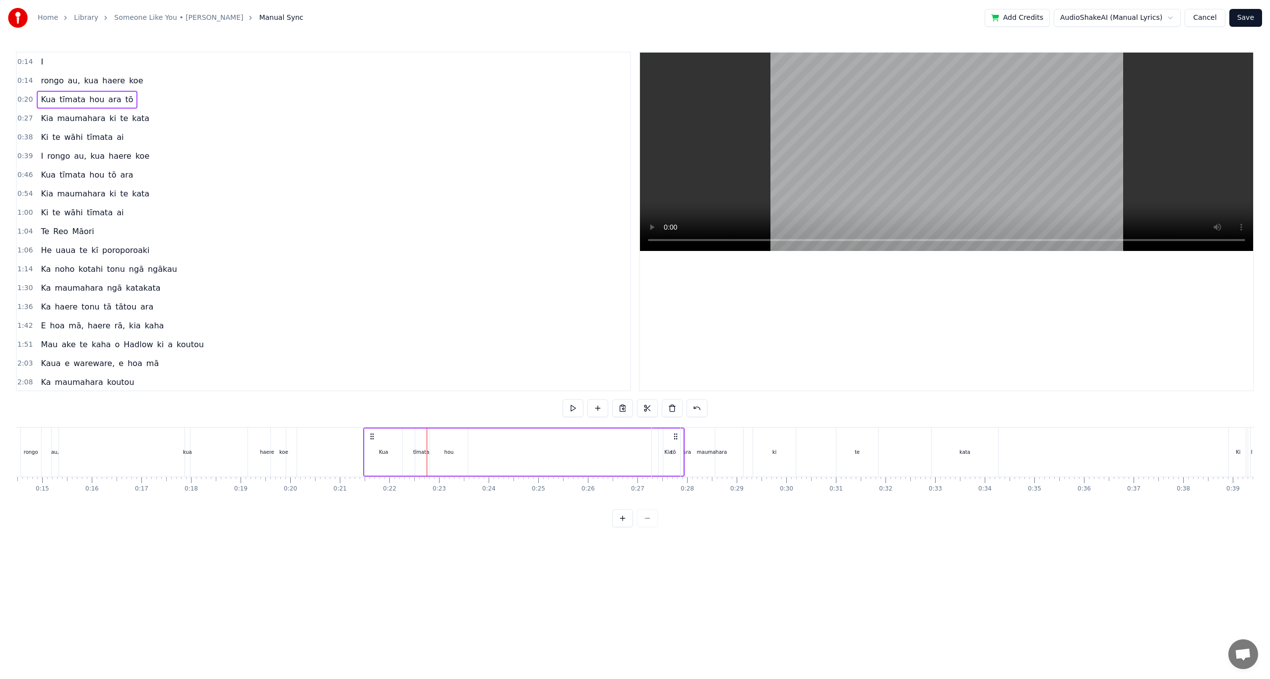
drag, startPoint x: 312, startPoint y: 436, endPoint x: 371, endPoint y: 441, distance: 59.2
click at [373, 441] on div "Kua tīmata hou ara tō" at bounding box center [523, 452] width 321 height 49
click at [298, 443] on div "rongo au, kua haere koe" at bounding box center [159, 452] width 279 height 49
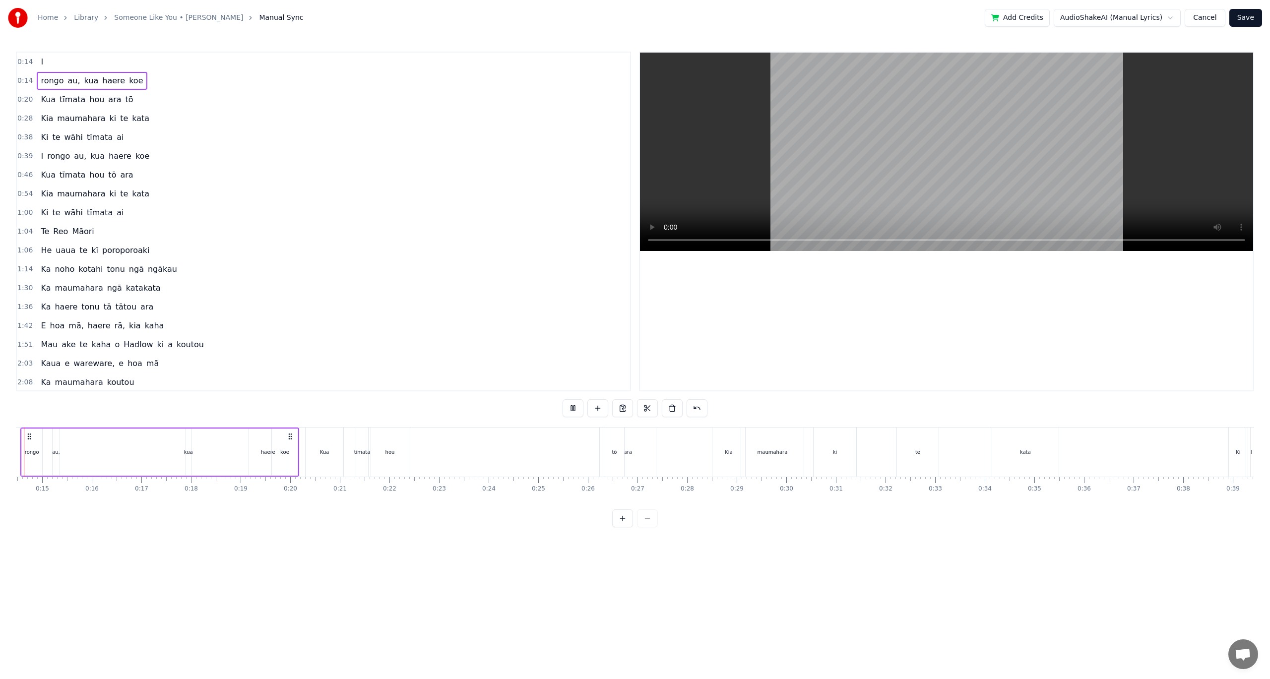
scroll to position [0, 672]
click at [343, 455] on div "koe" at bounding box center [330, 452] width 27 height 47
drag, startPoint x: 341, startPoint y: 451, endPoint x: 359, endPoint y: 450, distance: 17.9
click at [371, 451] on div "Kua" at bounding box center [370, 451] width 9 height 7
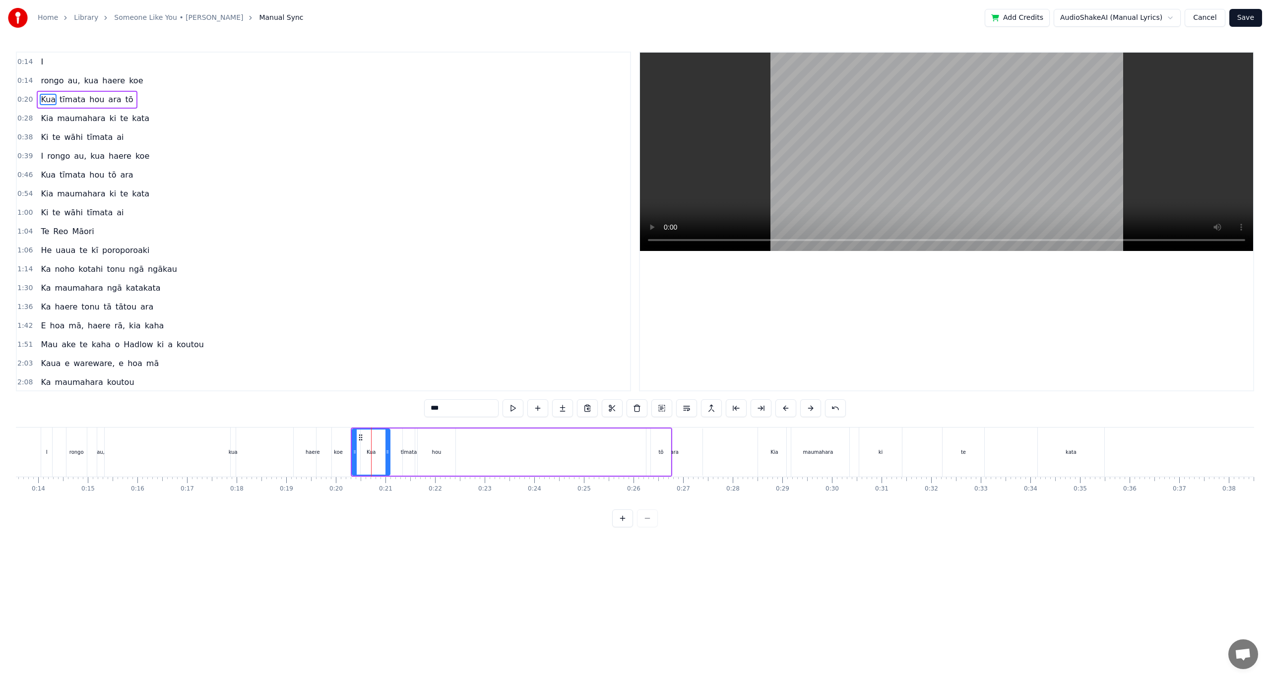
click at [424, 449] on div "hou" at bounding box center [437, 452] width 38 height 47
type input "***"
click at [521, 447] on div "Kua tīmata hou ara tō" at bounding box center [511, 452] width 321 height 49
drag, startPoint x: 358, startPoint y: 436, endPoint x: 463, endPoint y: 442, distance: 105.4
click at [463, 442] on div "Kua tīmata hou ara tō" at bounding box center [616, 452] width 321 height 49
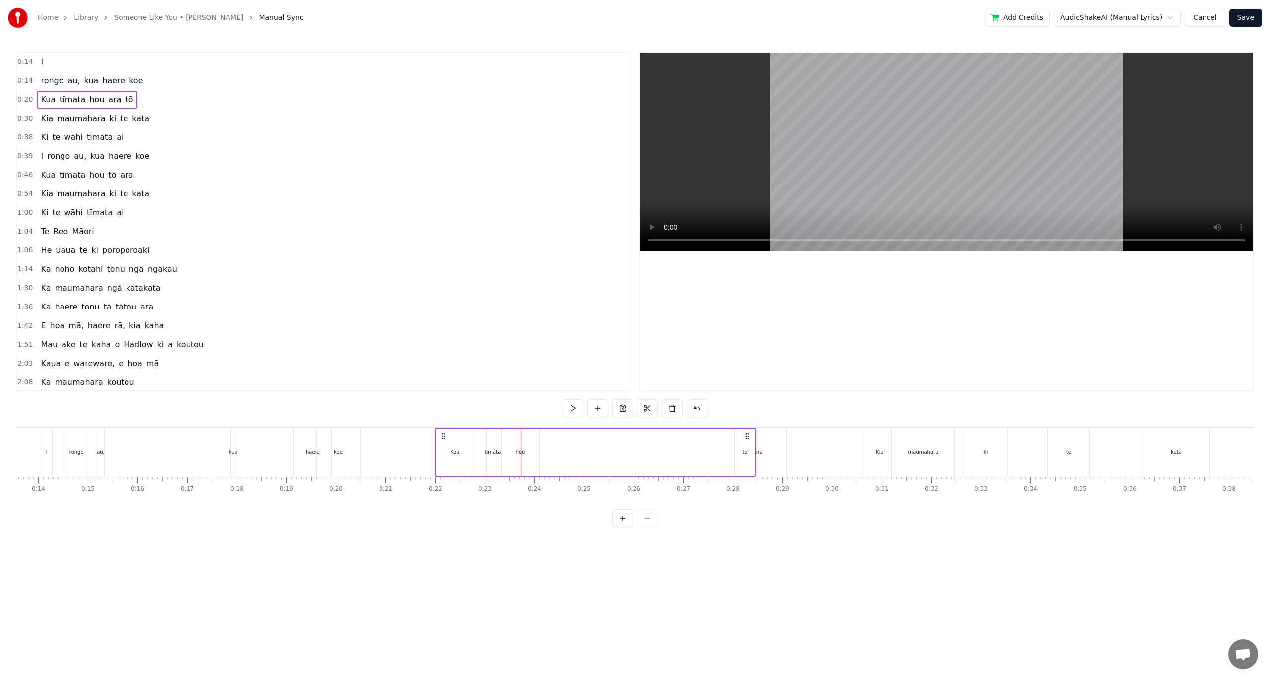
drag, startPoint x: 360, startPoint y: 437, endPoint x: 444, endPoint y: 441, distance: 83.9
click at [444, 441] on div "Kua tīmata hou ara tō" at bounding box center [595, 452] width 321 height 49
click at [276, 446] on div "rongo au, kua haere koe" at bounding box center [214, 452] width 297 height 49
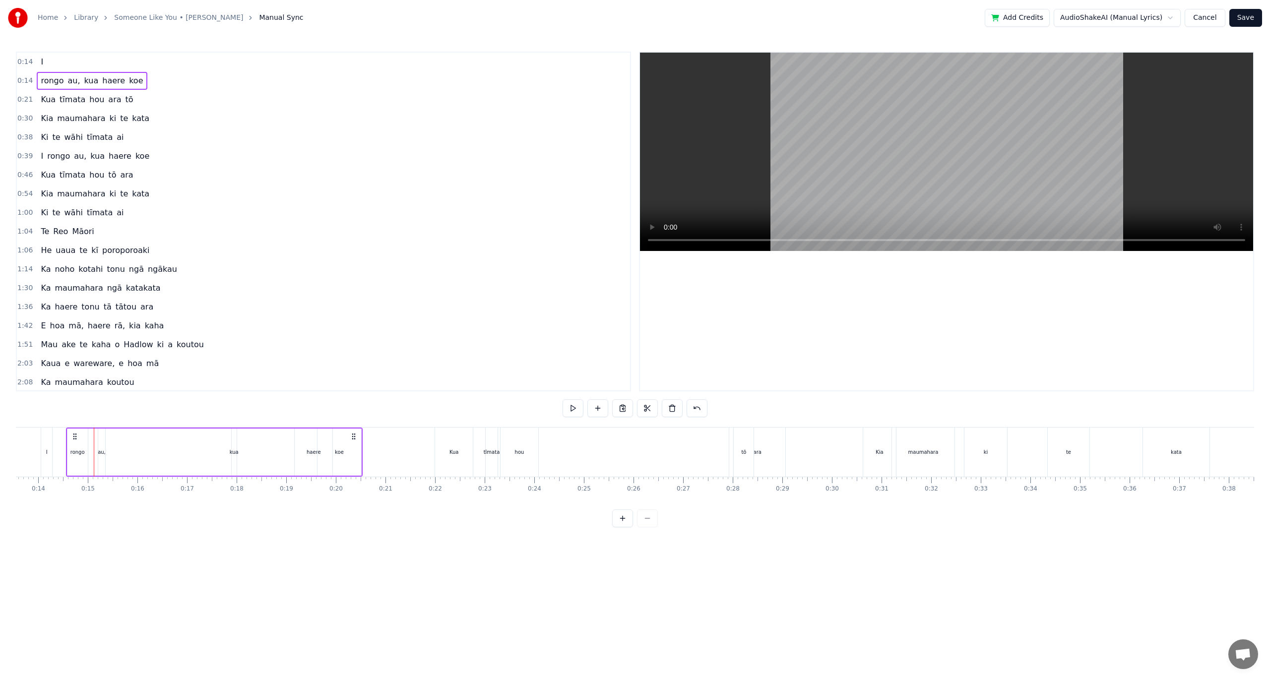
click at [361, 454] on div "koe" at bounding box center [339, 452] width 45 height 47
drag, startPoint x: 358, startPoint y: 452, endPoint x: 413, endPoint y: 455, distance: 55.6
click at [413, 455] on icon at bounding box center [414, 452] width 4 height 8
drag, startPoint x: 319, startPoint y: 450, endPoint x: 333, endPoint y: 451, distance: 13.4
click at [333, 451] on icon at bounding box center [333, 452] width 4 height 8
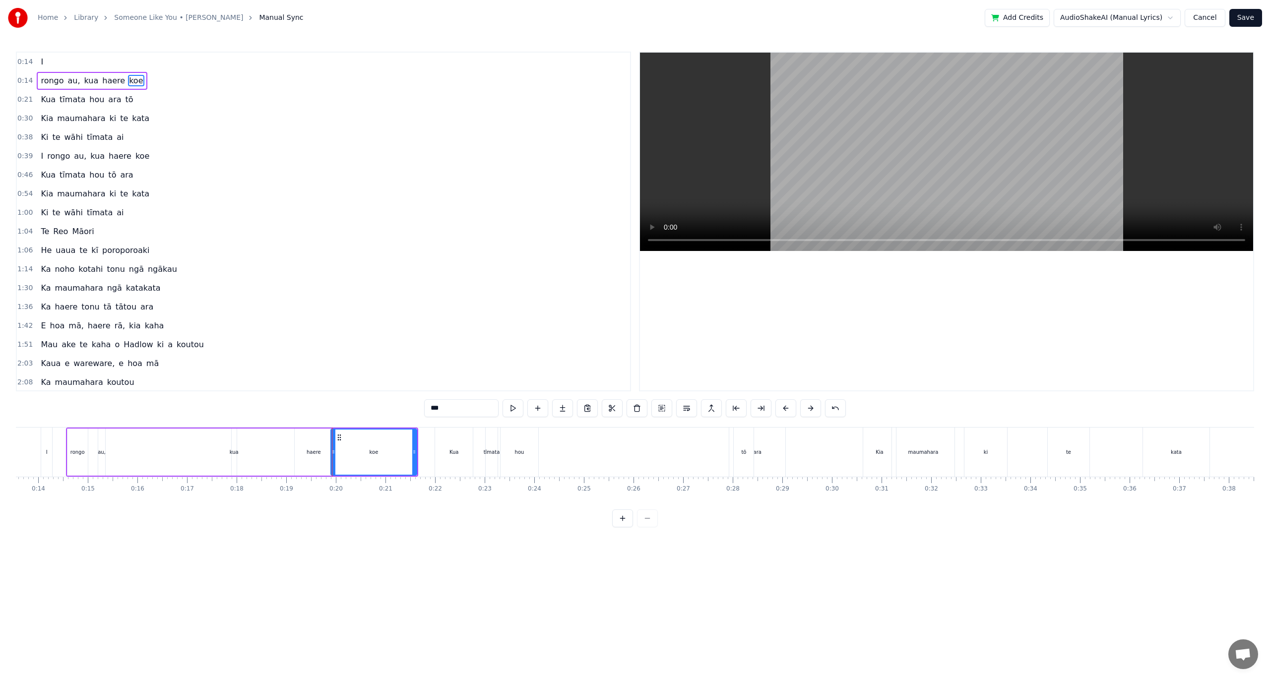
click at [277, 454] on div "rongo au, kua haere koe" at bounding box center [242, 452] width 352 height 49
click at [413, 452] on div "koe" at bounding box center [374, 452] width 86 height 47
drag, startPoint x: 415, startPoint y: 452, endPoint x: 377, endPoint y: 455, distance: 38.3
click at [377, 455] on icon at bounding box center [379, 452] width 4 height 8
click at [449, 448] on div "Kua" at bounding box center [454, 452] width 38 height 49
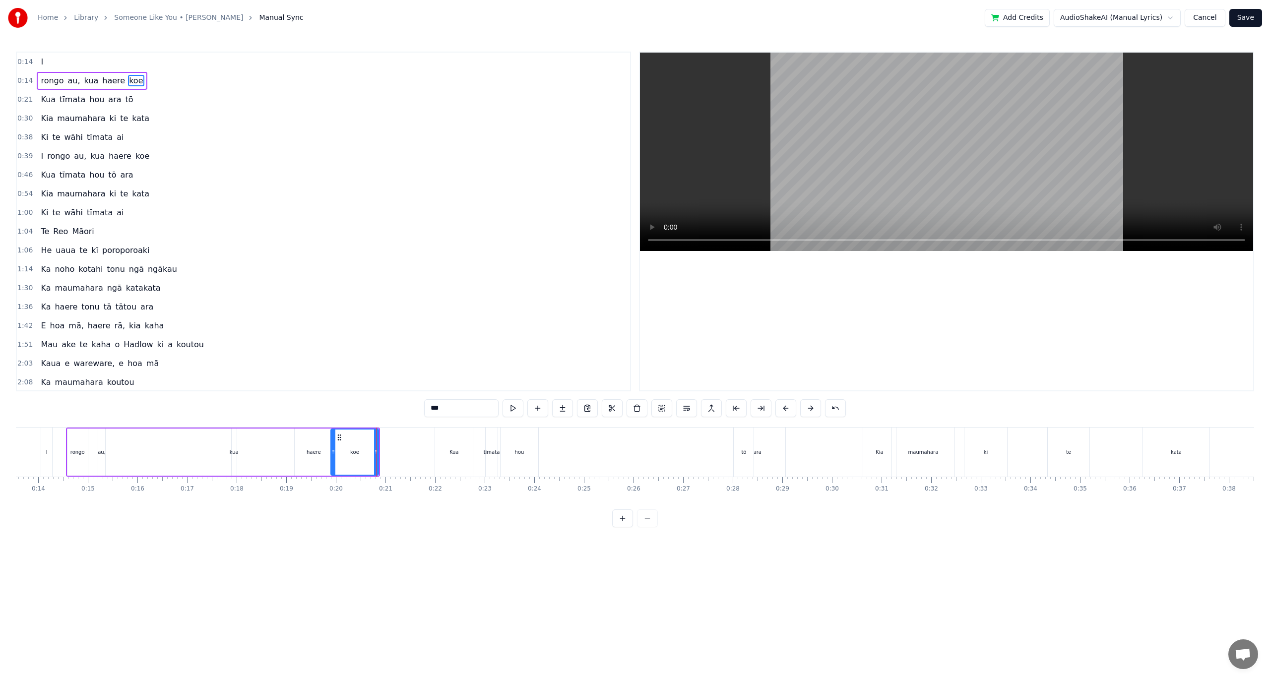
type input "***"
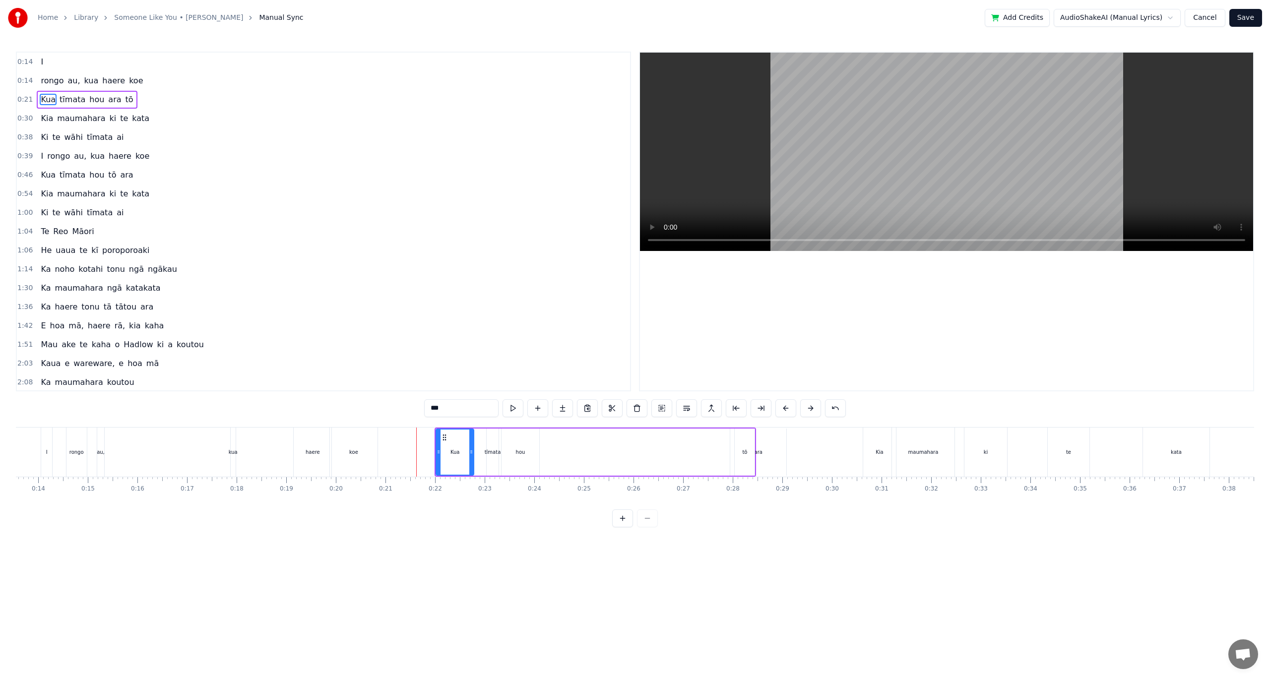
click at [455, 452] on div "Kua" at bounding box center [454, 451] width 9 height 7
drag, startPoint x: 444, startPoint y: 437, endPoint x: 393, endPoint y: 431, distance: 51.5
click at [393, 431] on div "Kua" at bounding box center [403, 452] width 37 height 45
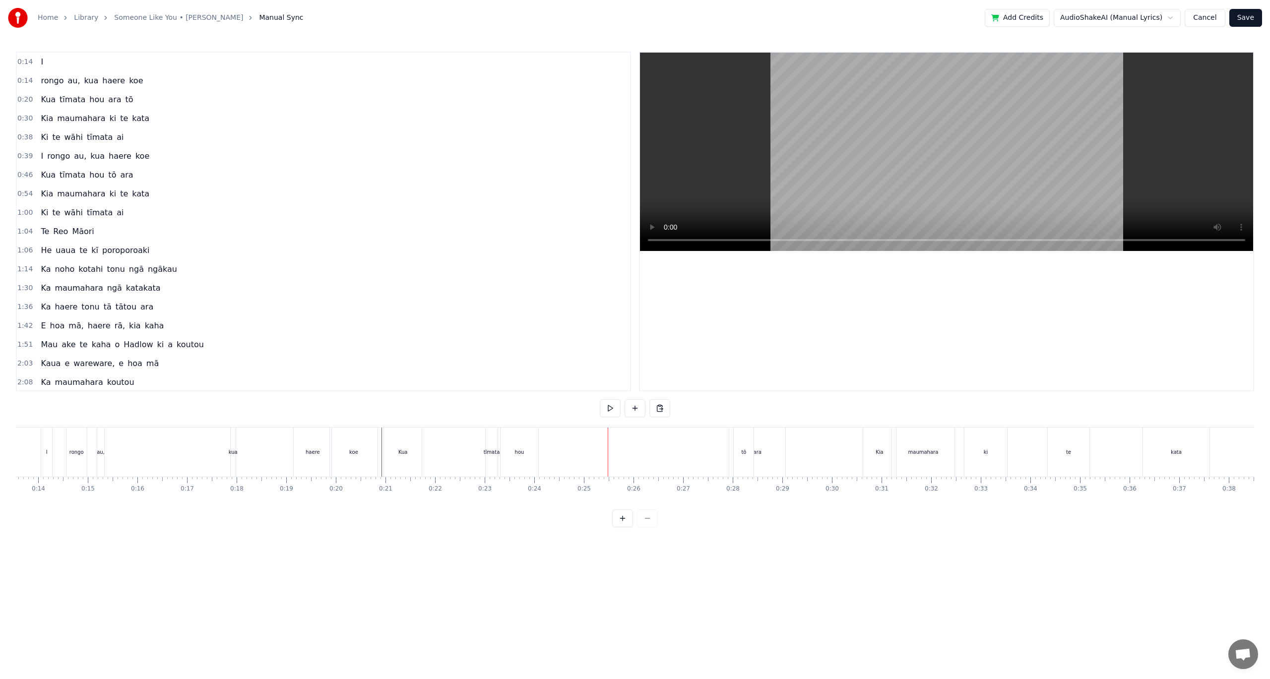
click at [515, 455] on div "hou" at bounding box center [519, 451] width 9 height 7
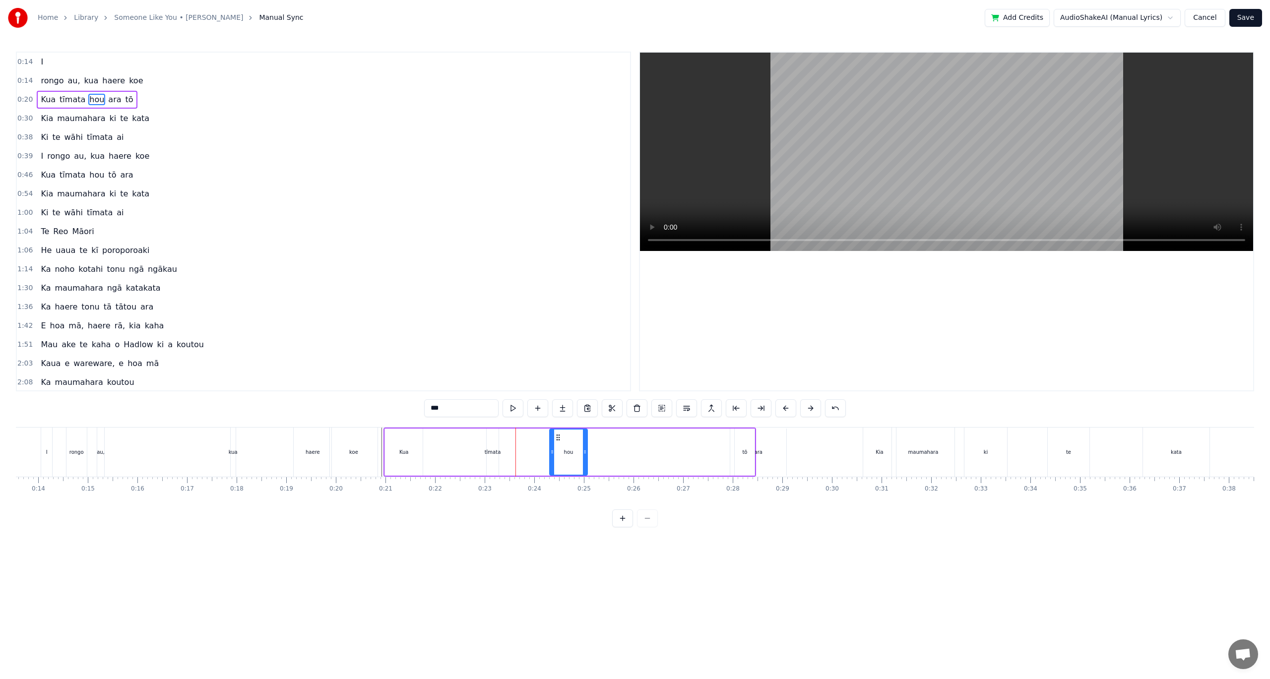
drag, startPoint x: 509, startPoint y: 438, endPoint x: 559, endPoint y: 439, distance: 49.1
click at [559, 439] on icon at bounding box center [558, 438] width 8 height 8
click at [538, 444] on div "Kua tīmata hou ara tō" at bounding box center [569, 452] width 373 height 49
click at [497, 450] on div "tīmata" at bounding box center [493, 451] width 16 height 7
drag, startPoint x: 498, startPoint y: 450, endPoint x: 543, endPoint y: 452, distance: 45.7
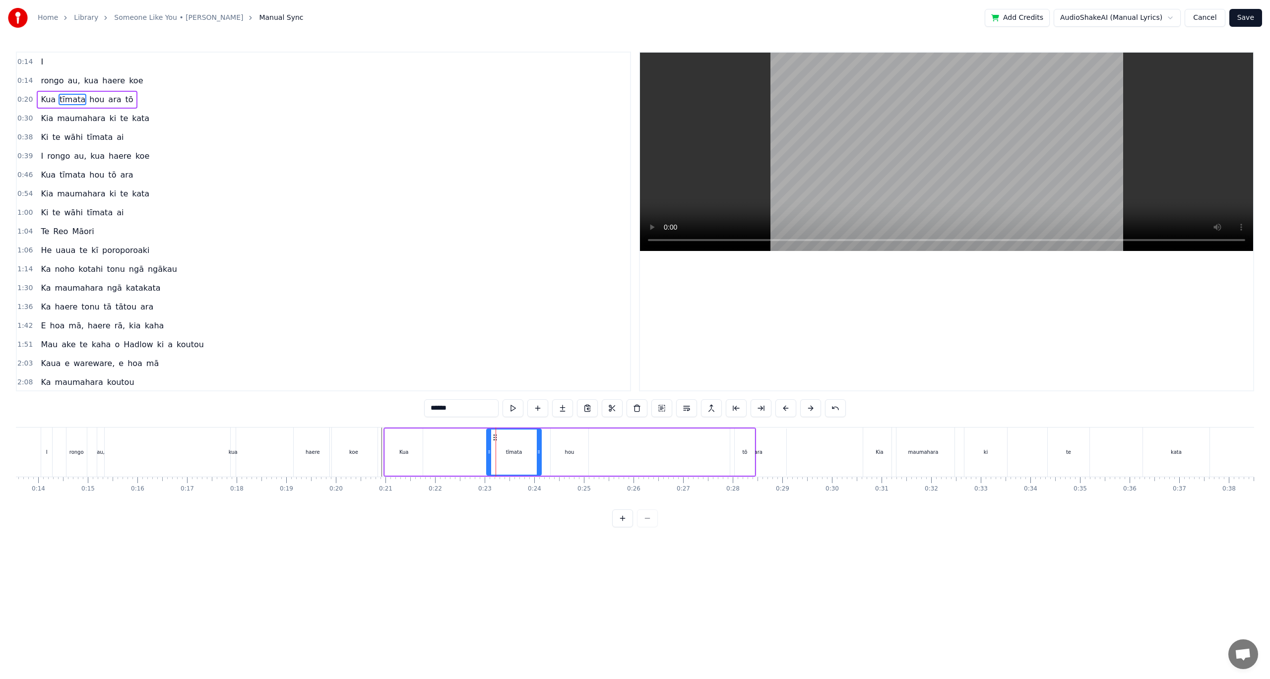
click at [541, 452] on icon at bounding box center [539, 452] width 4 height 8
click at [473, 446] on div "Kua tīmata hou ara tō" at bounding box center [569, 452] width 373 height 49
click at [742, 451] on div "tō" at bounding box center [744, 451] width 5 height 7
drag, startPoint x: 738, startPoint y: 438, endPoint x: 661, endPoint y: 437, distance: 76.9
click at [661, 437] on icon at bounding box center [662, 438] width 8 height 8
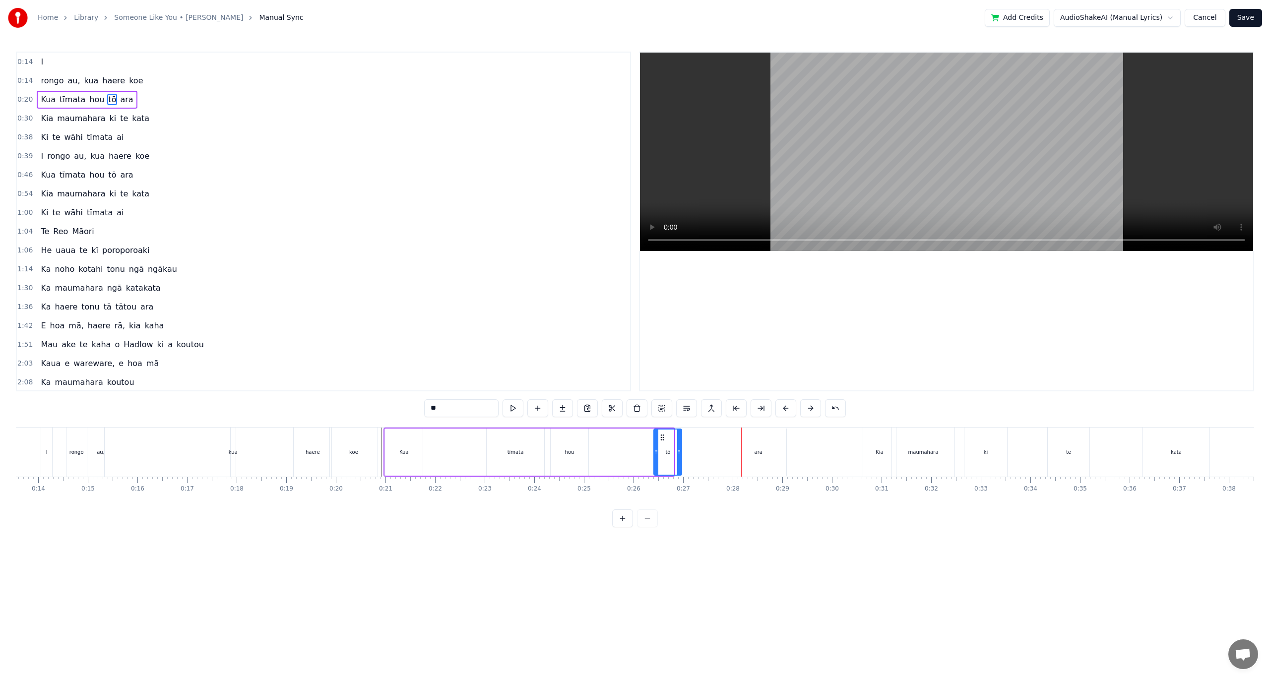
drag, startPoint x: 672, startPoint y: 450, endPoint x: 681, endPoint y: 451, distance: 9.0
click at [681, 451] on icon at bounding box center [679, 452] width 4 height 8
click at [760, 453] on div "ara" at bounding box center [758, 451] width 8 height 7
type input "***"
drag, startPoint x: 785, startPoint y: 452, endPoint x: 752, endPoint y: 455, distance: 32.4
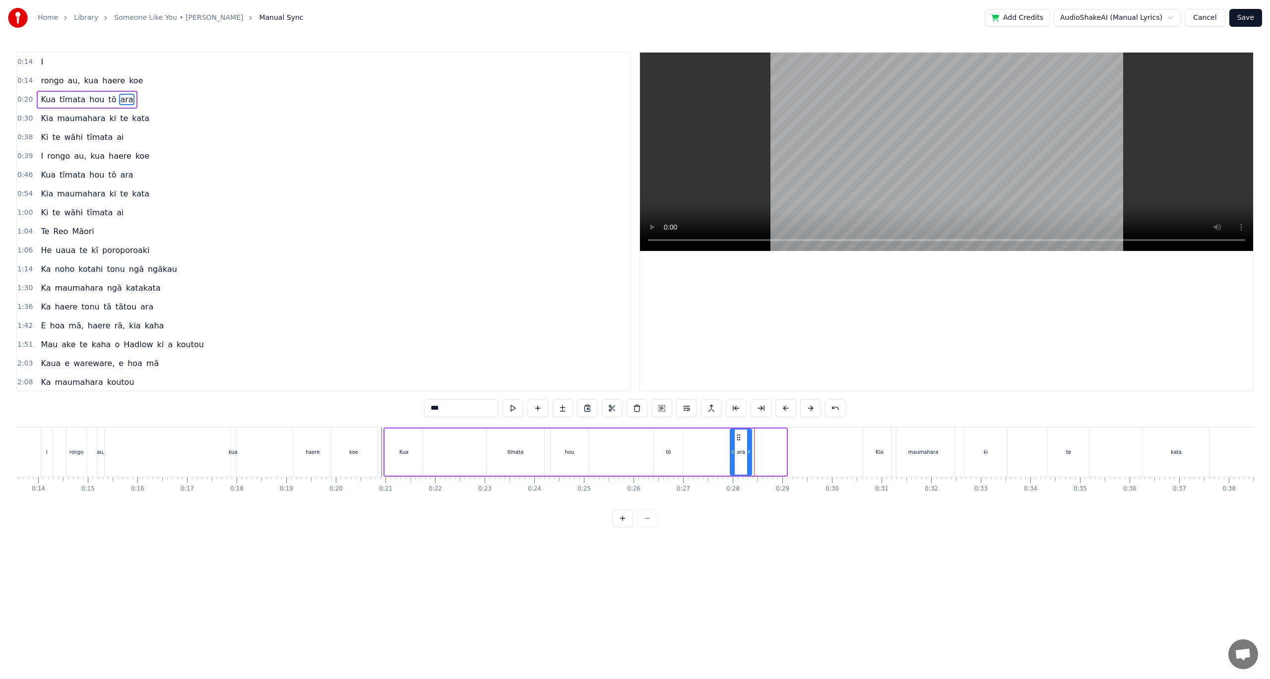
click at [751, 455] on icon at bounding box center [749, 452] width 4 height 8
drag, startPoint x: 734, startPoint y: 451, endPoint x: 696, endPoint y: 448, distance: 37.9
click at [696, 448] on icon at bounding box center [695, 452] width 4 height 8
click at [593, 451] on div "Kua tīmata hou tō ara" at bounding box center [569, 452] width 372 height 49
click at [724, 454] on div "ara" at bounding box center [723, 451] width 8 height 7
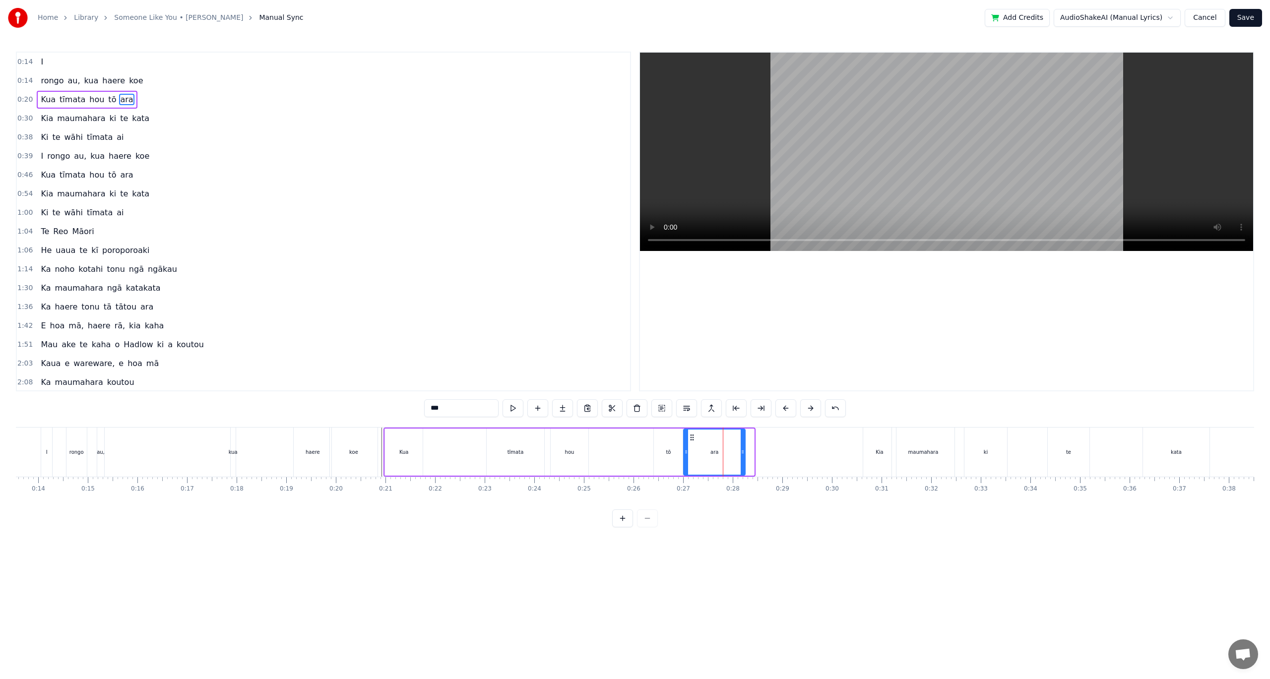
drag, startPoint x: 701, startPoint y: 439, endPoint x: 692, endPoint y: 439, distance: 8.9
click at [692, 439] on icon at bounding box center [692, 438] width 8 height 8
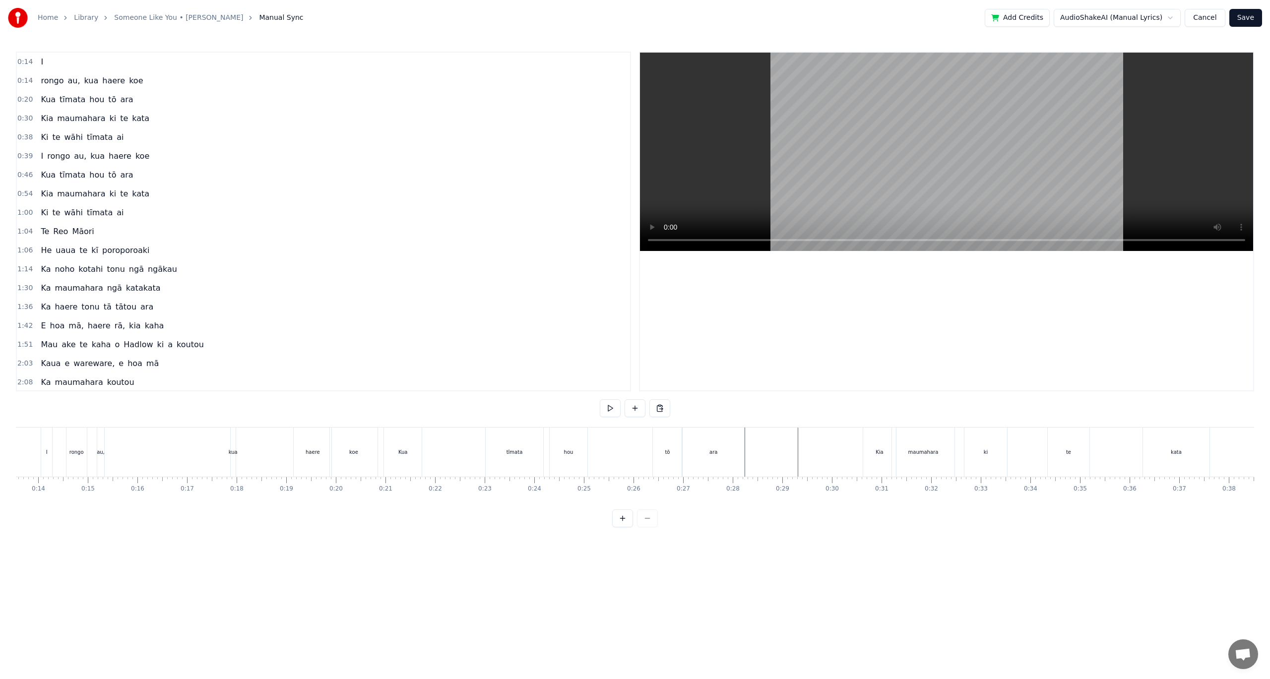
click at [875, 456] on div "Kia" at bounding box center [879, 452] width 33 height 49
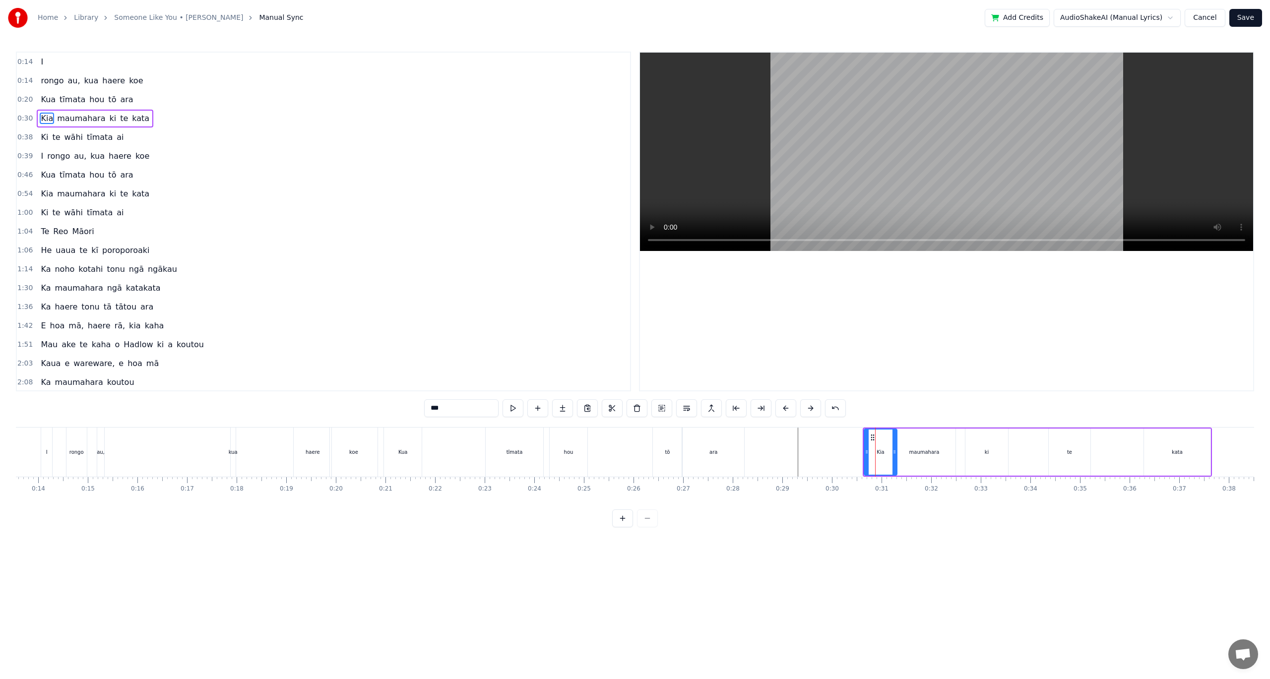
drag, startPoint x: 872, startPoint y: 437, endPoint x: 790, endPoint y: 435, distance: 81.9
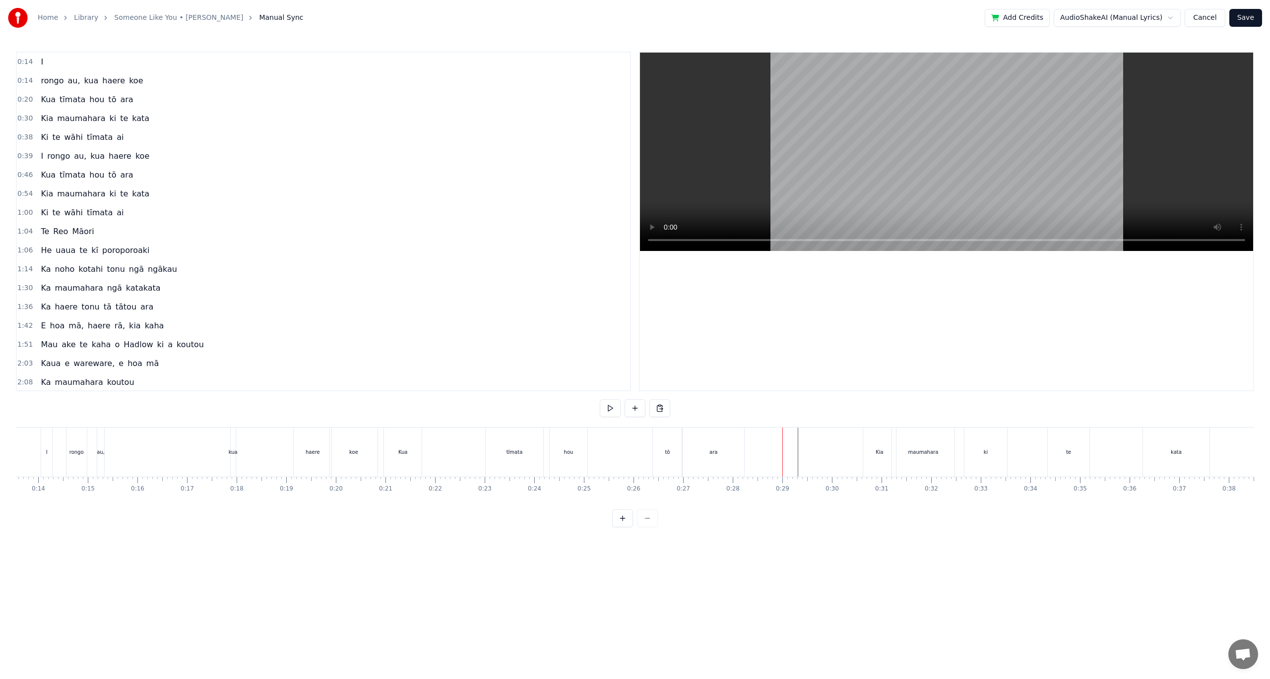
click at [873, 439] on div "Kia" at bounding box center [879, 452] width 33 height 49
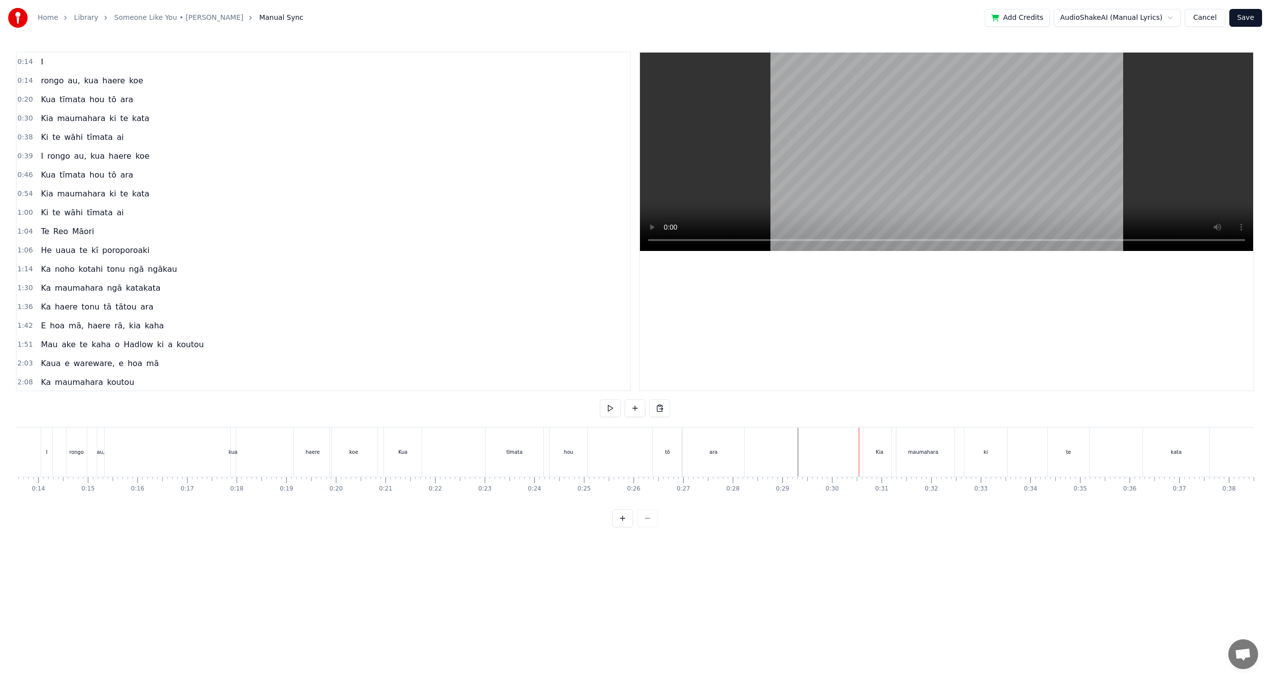
click at [874, 438] on div "Kia" at bounding box center [879, 452] width 33 height 49
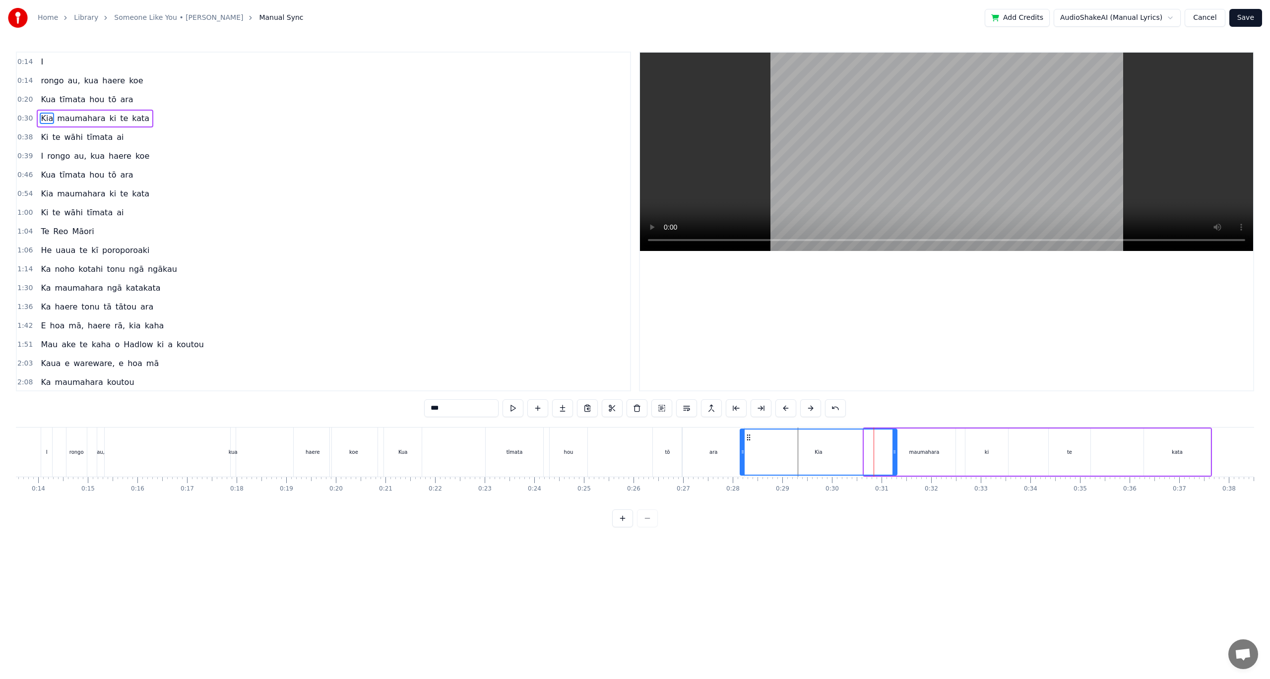
drag, startPoint x: 865, startPoint y: 453, endPoint x: 746, endPoint y: 448, distance: 119.6
click at [741, 449] on icon at bounding box center [743, 452] width 4 height 8
drag, startPoint x: 894, startPoint y: 452, endPoint x: 782, endPoint y: 451, distance: 111.6
click at [782, 451] on icon at bounding box center [783, 452] width 4 height 8
click at [725, 455] on div "ara" at bounding box center [713, 452] width 61 height 49
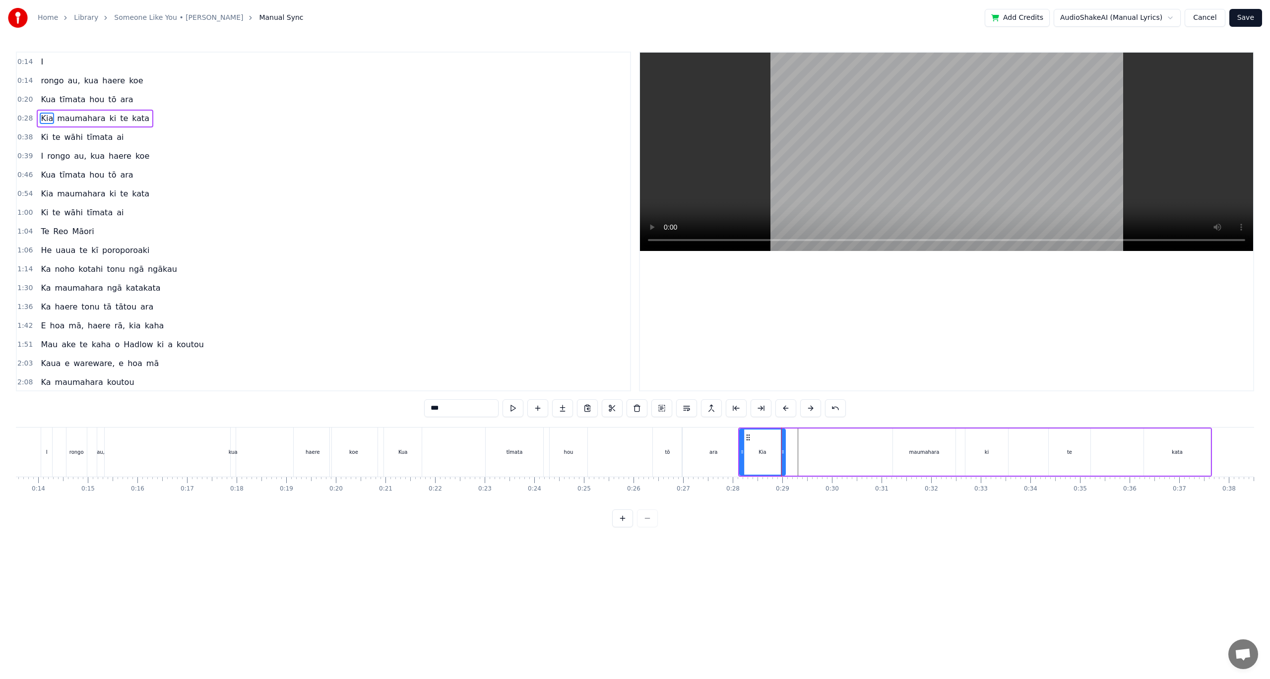
type input "***"
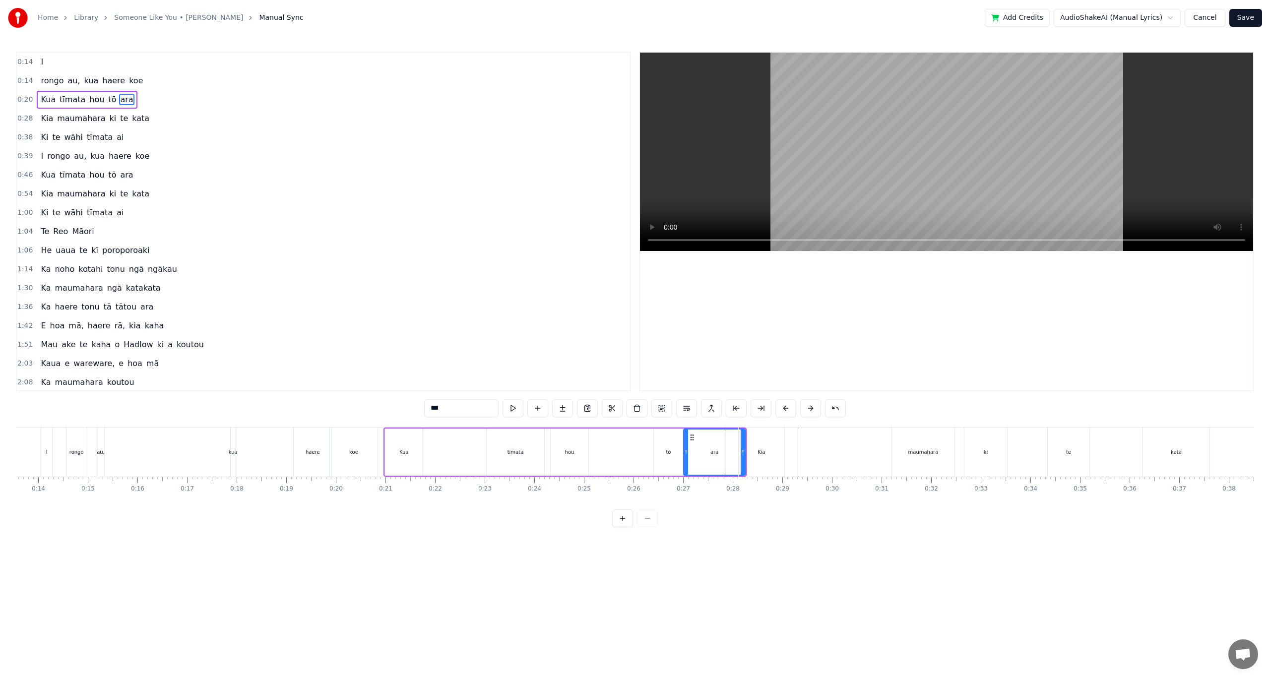
click at [725, 455] on div at bounding box center [725, 452] width 0 height 49
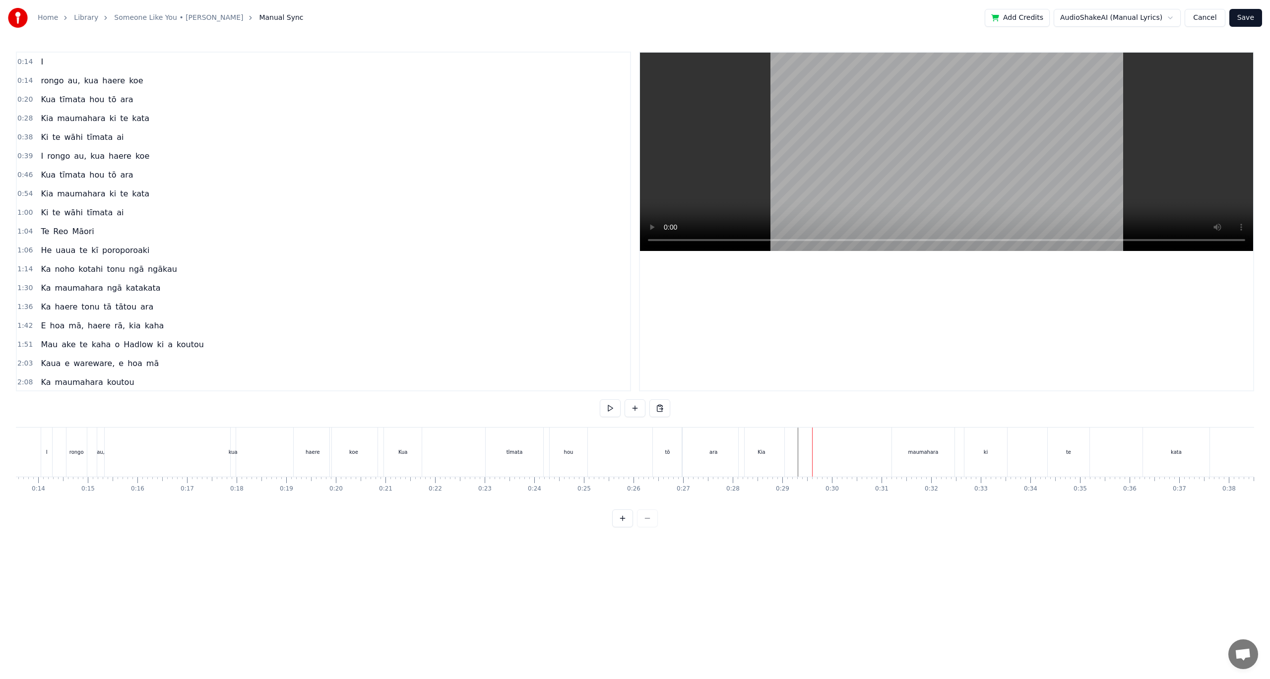
click at [576, 452] on div "hou" at bounding box center [569, 452] width 38 height 49
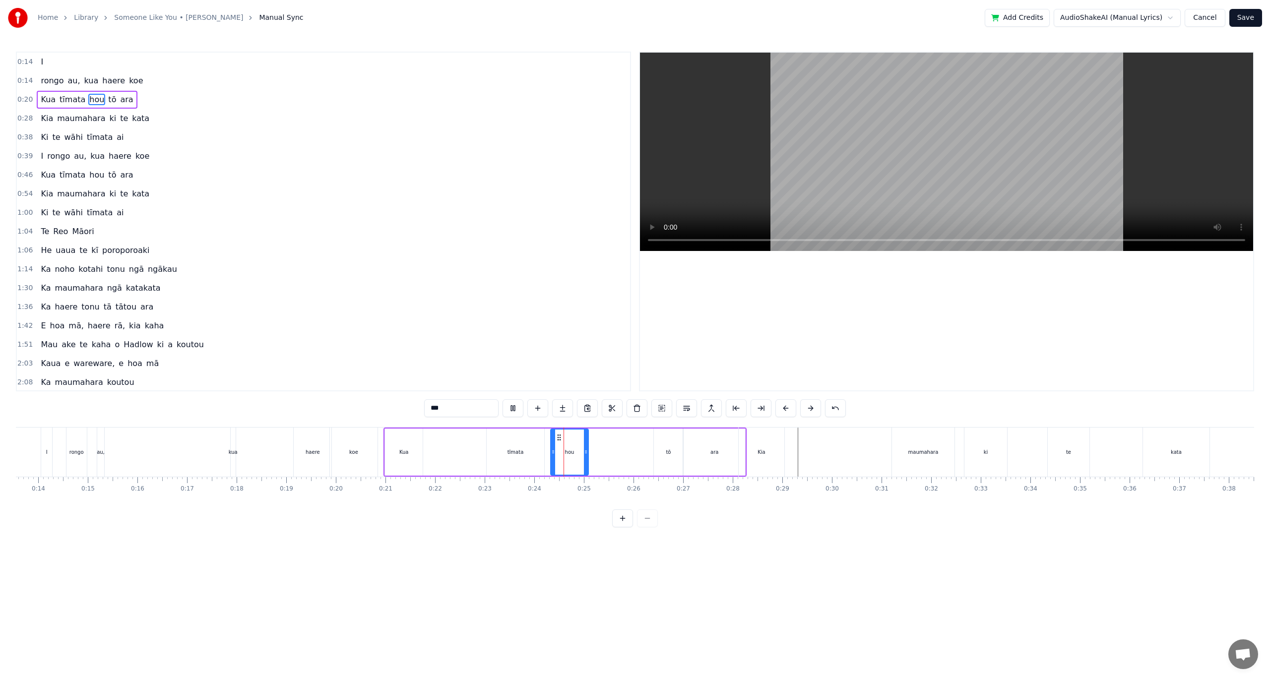
click at [621, 454] on div "Kua tīmata hou tō ara" at bounding box center [564, 452] width 363 height 49
click at [746, 472] on div "Kia" at bounding box center [762, 452] width 46 height 49
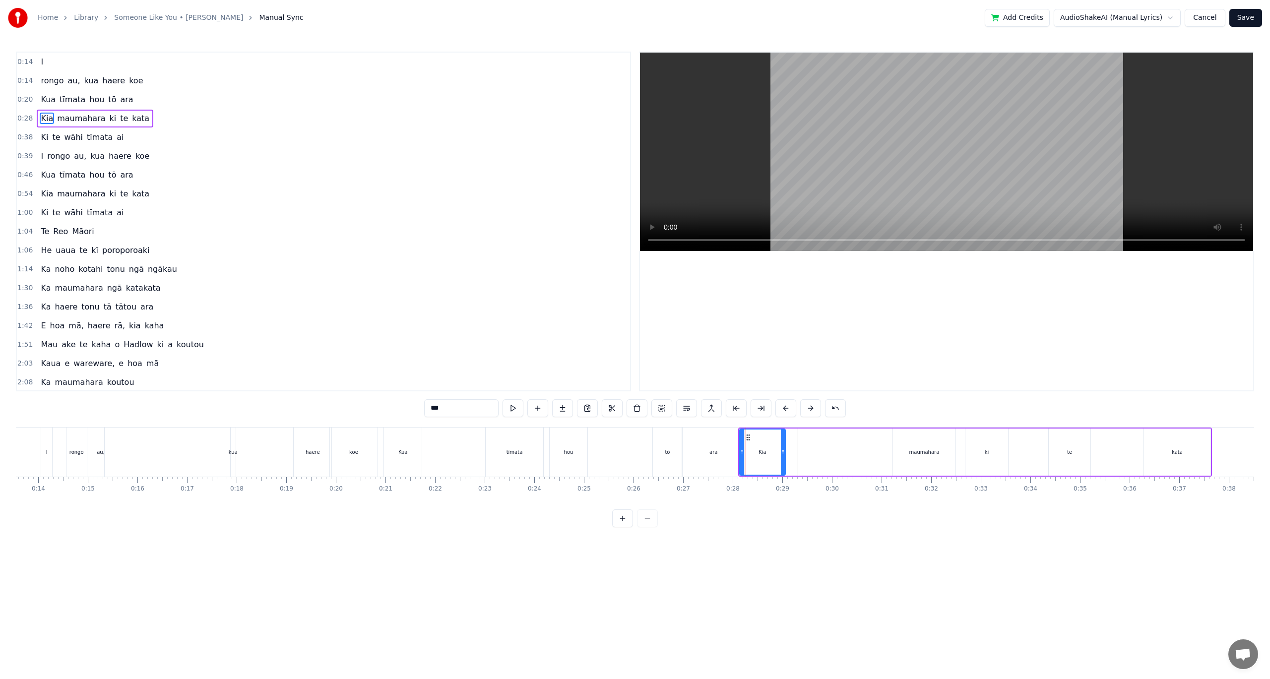
click at [746, 472] on div at bounding box center [746, 452] width 0 height 49
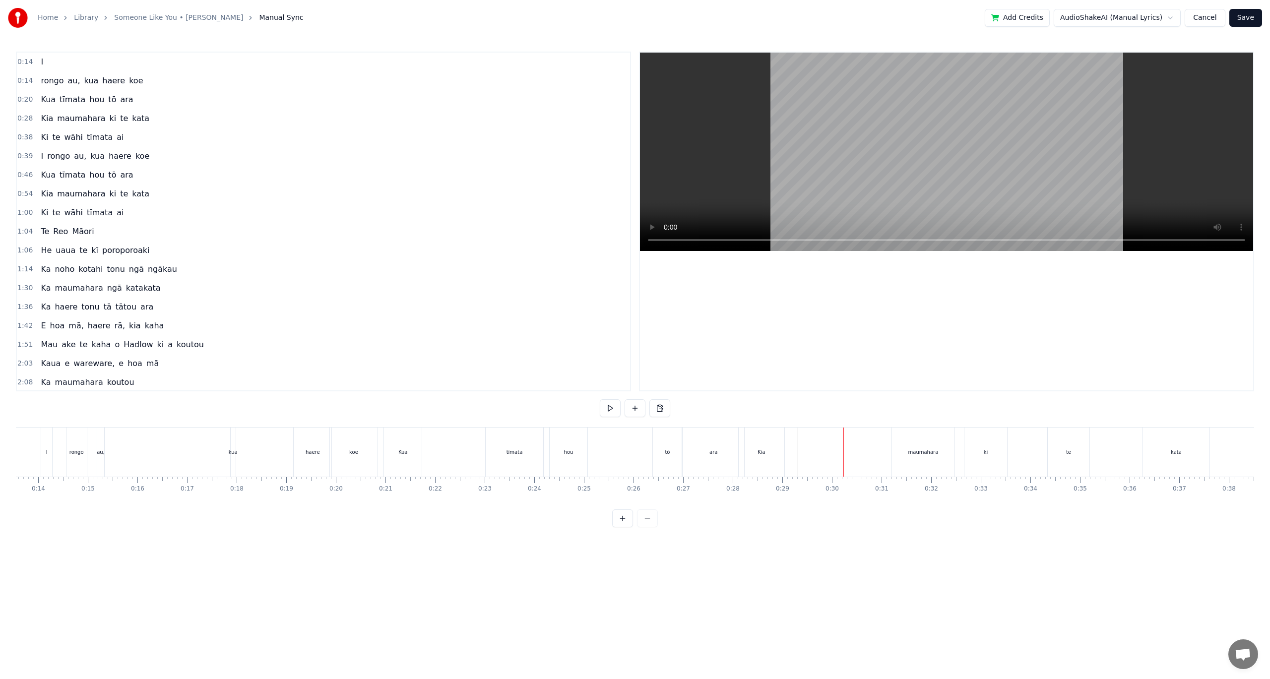
click at [920, 452] on div "maumahara" at bounding box center [923, 451] width 30 height 7
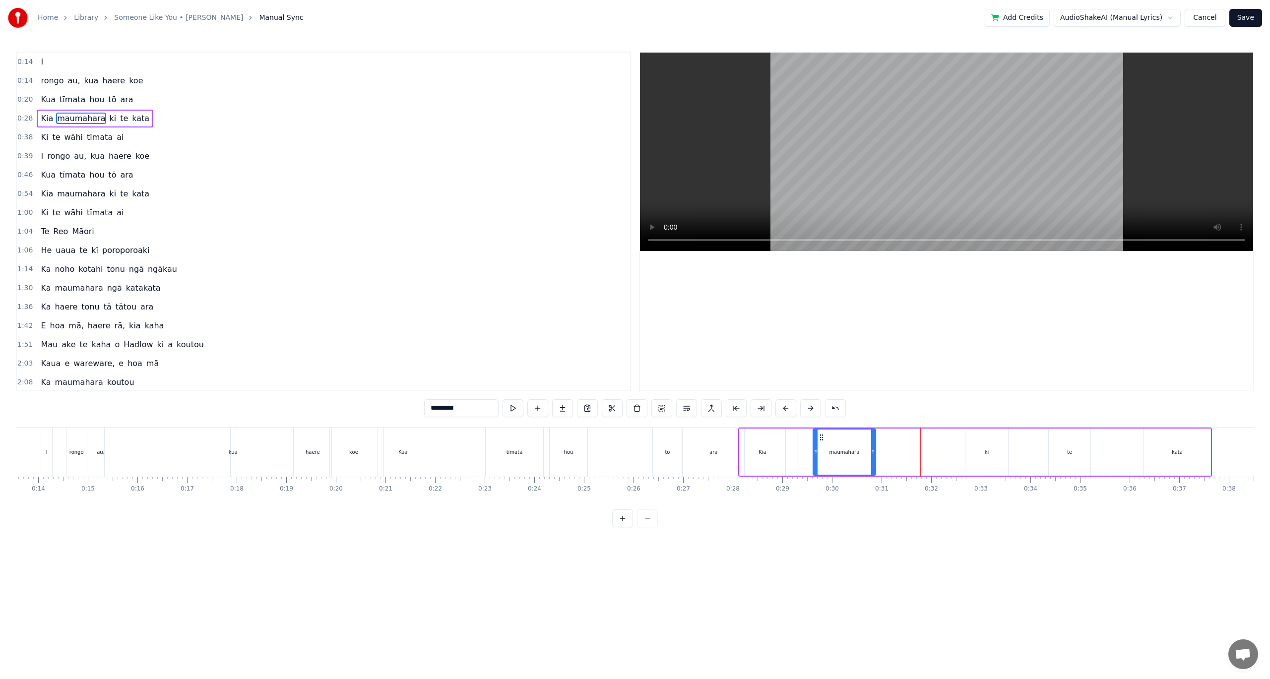
drag, startPoint x: 902, startPoint y: 436, endPoint x: 822, endPoint y: 437, distance: 79.9
click at [822, 437] on icon at bounding box center [821, 438] width 8 height 8
drag, startPoint x: 874, startPoint y: 450, endPoint x: 891, endPoint y: 451, distance: 17.9
click at [891, 451] on icon at bounding box center [891, 452] width 4 height 8
click at [807, 449] on div "[PERSON_NAME] ki te kata" at bounding box center [975, 452] width 474 height 49
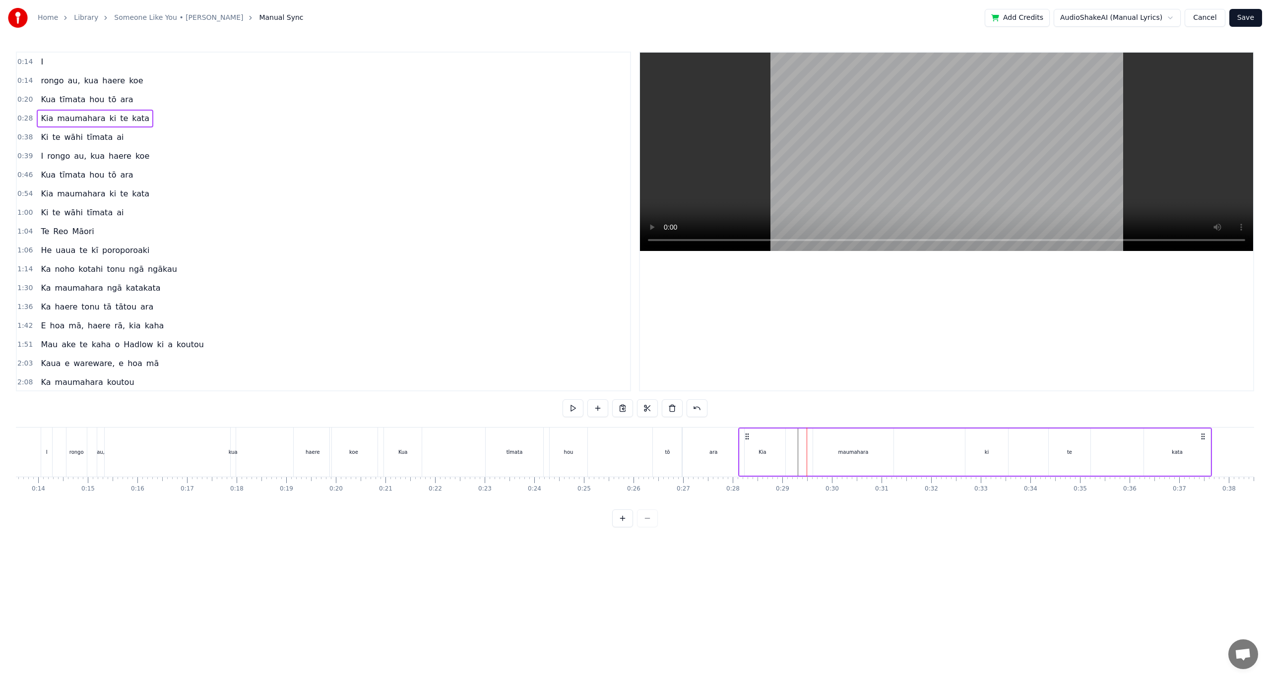
click at [745, 448] on div "Kia" at bounding box center [763, 452] width 46 height 47
click at [745, 448] on div "Kia" at bounding box center [762, 452] width 45 height 45
click at [749, 448] on div "Kia" at bounding box center [762, 452] width 45 height 45
click at [749, 436] on icon at bounding box center [748, 438] width 8 height 8
click at [742, 439] on div at bounding box center [742, 452] width 4 height 45
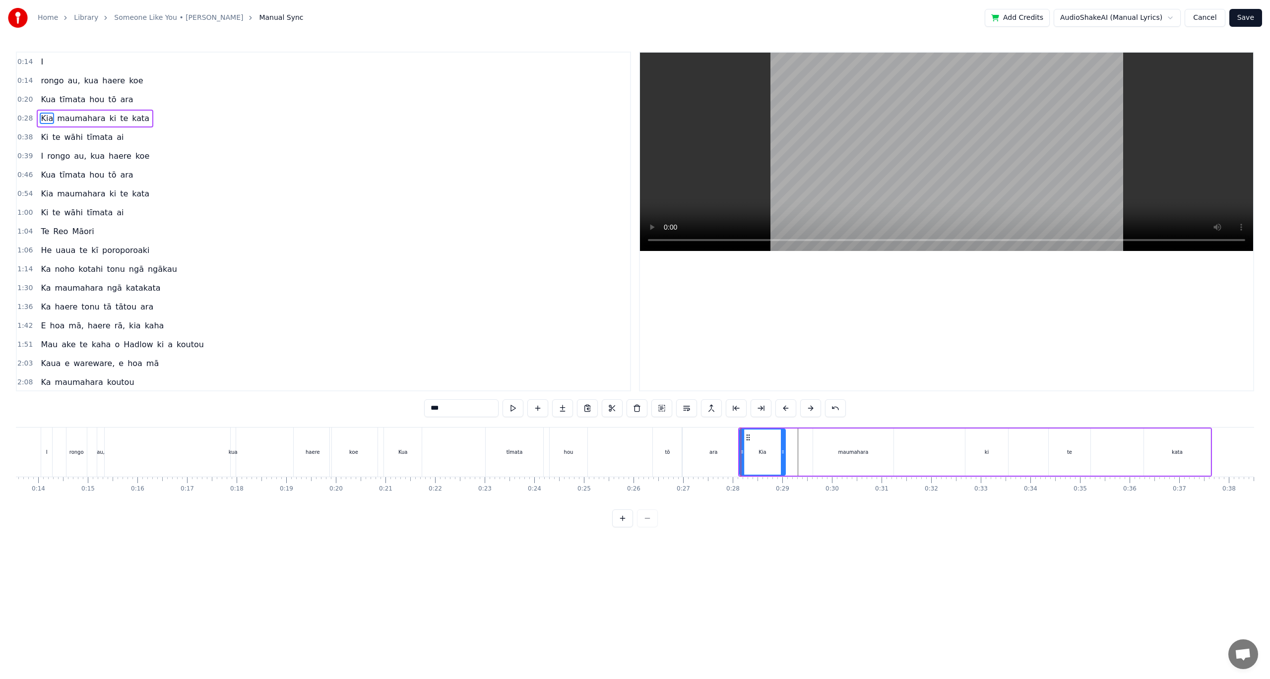
click at [739, 439] on div "Kia" at bounding box center [762, 452] width 47 height 47
click at [738, 439] on div "[PERSON_NAME] ki te kata" at bounding box center [975, 452] width 474 height 49
drag, startPoint x: 1069, startPoint y: 450, endPoint x: 1025, endPoint y: 448, distance: 44.2
click at [1017, 449] on div "[PERSON_NAME] ki te kata" at bounding box center [975, 452] width 474 height 49
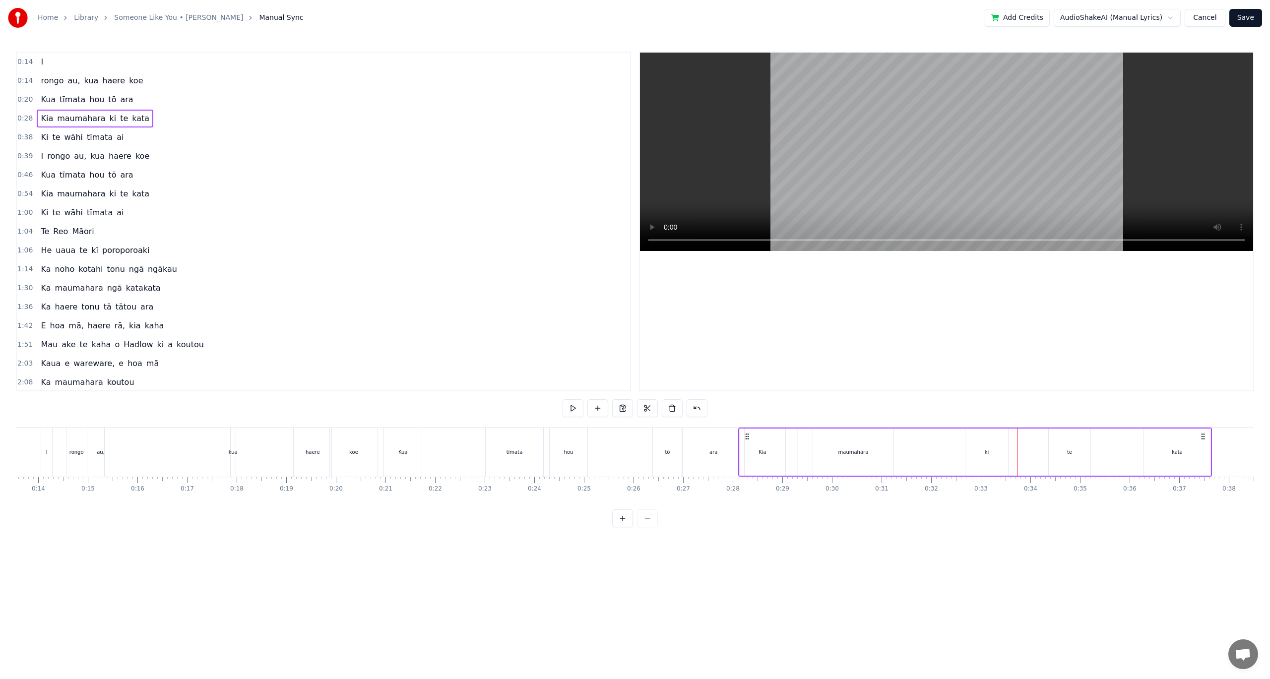
click at [1063, 451] on div "te" at bounding box center [1070, 452] width 42 height 47
drag, startPoint x: 1057, startPoint y: 438, endPoint x: 1008, endPoint y: 436, distance: 48.2
click at [1008, 436] on icon at bounding box center [1009, 438] width 8 height 8
click at [1175, 449] on div "kata" at bounding box center [1177, 451] width 11 height 7
type input "****"
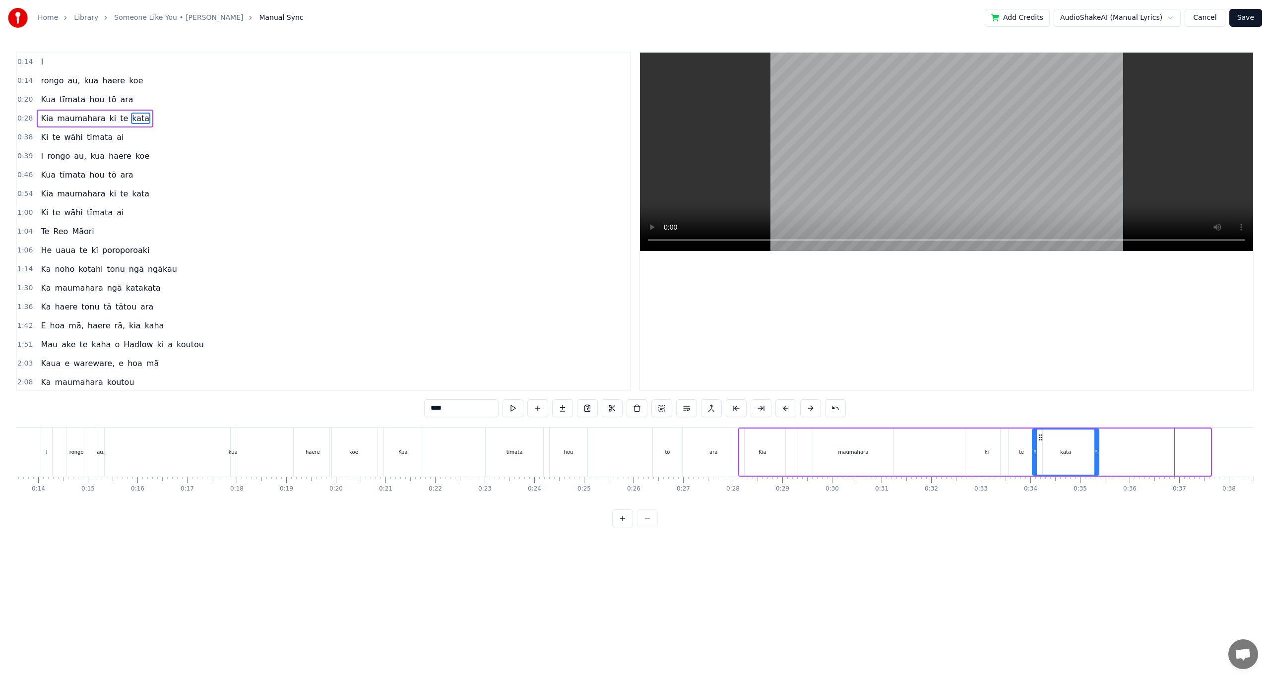
drag, startPoint x: 1151, startPoint y: 437, endPoint x: 1040, endPoint y: 441, distance: 111.7
click at [1040, 441] on icon at bounding box center [1041, 438] width 8 height 8
click at [944, 443] on div "[PERSON_NAME] ki te kata" at bounding box center [919, 452] width 362 height 49
click at [1061, 453] on div "kata" at bounding box center [1065, 451] width 11 height 7
drag, startPoint x: 1095, startPoint y: 452, endPoint x: 1068, endPoint y: 453, distance: 26.8
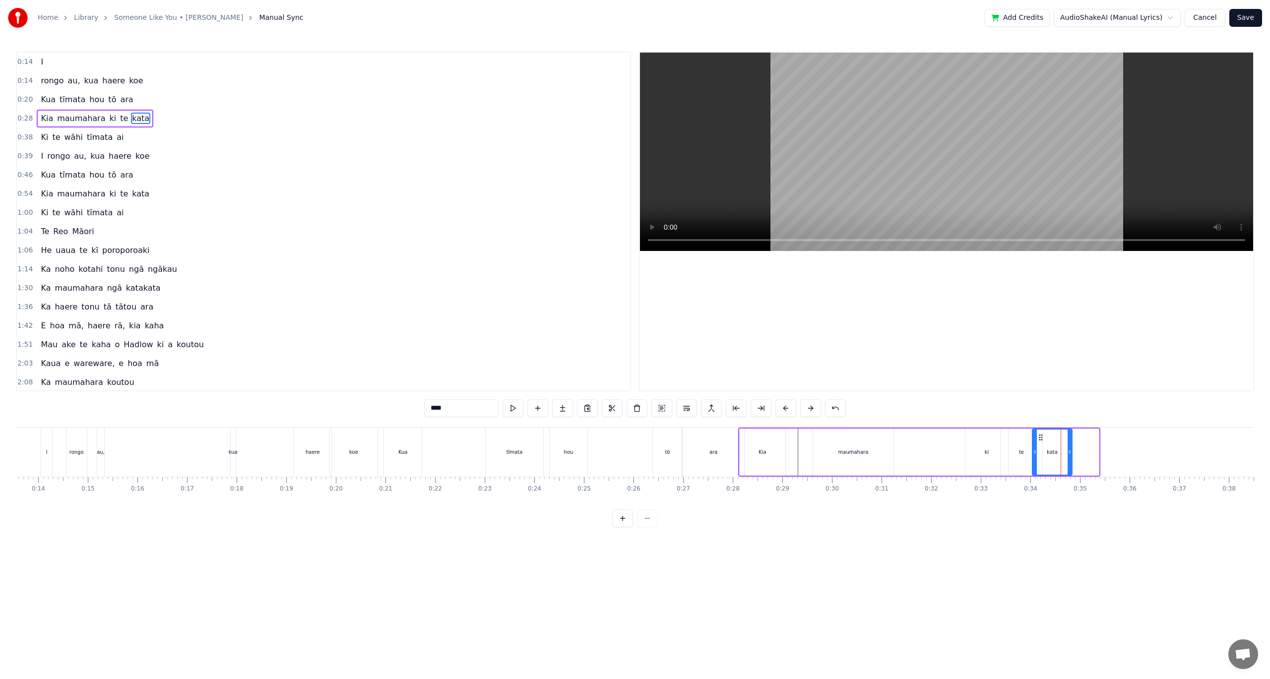
click at [1068, 453] on icon at bounding box center [1069, 452] width 4 height 8
click at [958, 457] on div "[PERSON_NAME] ki te kata" at bounding box center [905, 452] width 335 height 49
click at [860, 454] on div "maumahara" at bounding box center [853, 451] width 30 height 7
drag, startPoint x: 891, startPoint y: 452, endPoint x: 933, endPoint y: 452, distance: 41.7
click at [933, 452] on circle at bounding box center [933, 452] width 0 height 0
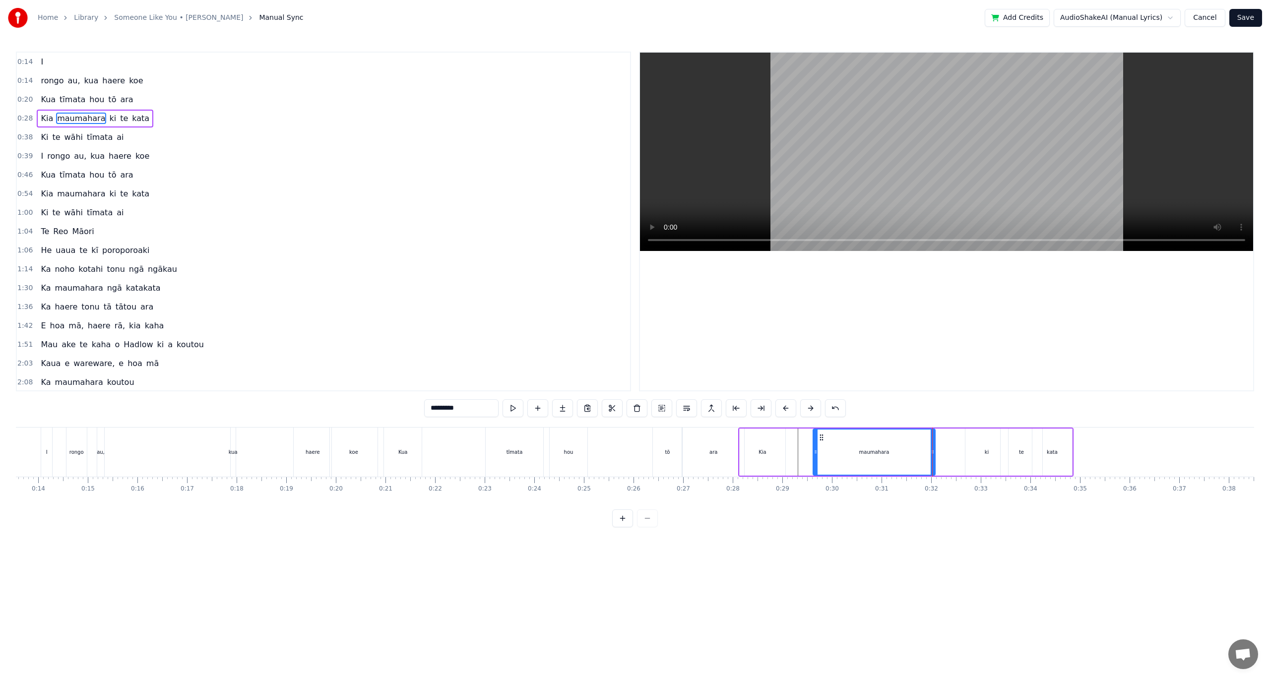
click at [807, 449] on div "[PERSON_NAME] ki te kata" at bounding box center [905, 452] width 335 height 49
click at [1050, 451] on div "kata" at bounding box center [1052, 451] width 11 height 7
drag, startPoint x: 1069, startPoint y: 454, endPoint x: 1061, endPoint y: 454, distance: 7.4
click at [1061, 454] on icon at bounding box center [1062, 452] width 4 height 8
drag, startPoint x: 1040, startPoint y: 440, endPoint x: 1032, endPoint y: 440, distance: 8.4
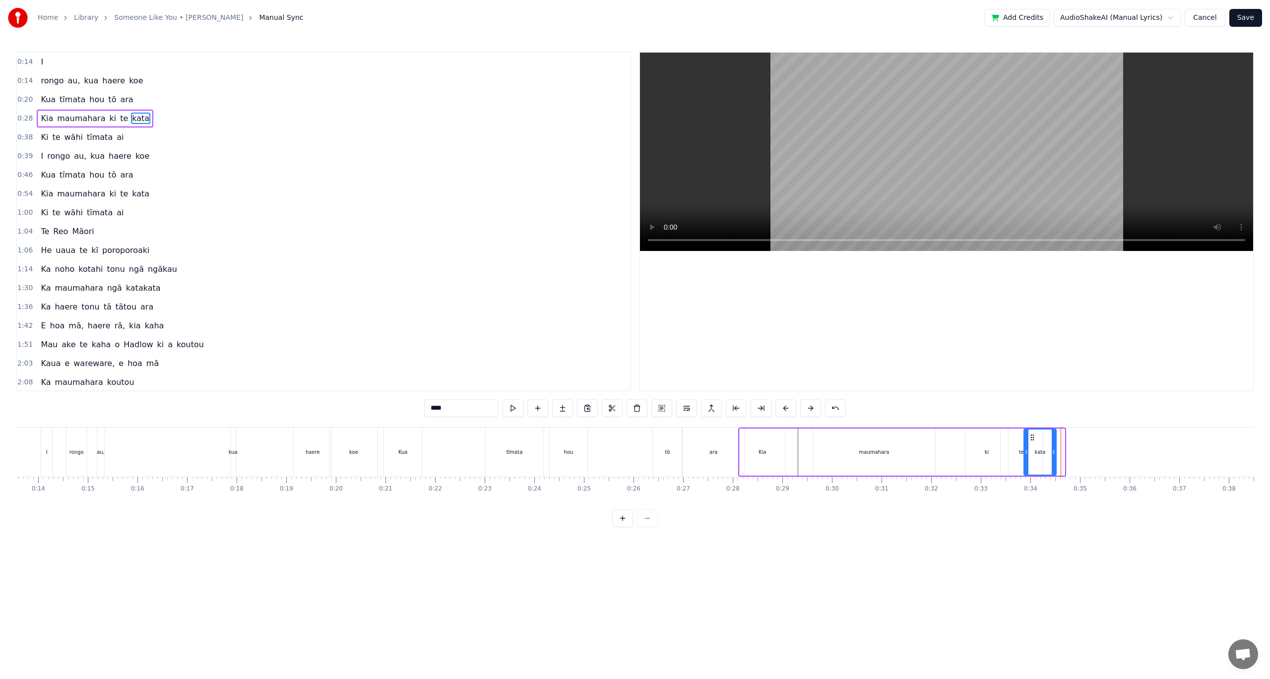
click at [1032, 440] on icon at bounding box center [1032, 438] width 8 height 8
click at [679, 442] on div "tō" at bounding box center [667, 452] width 29 height 49
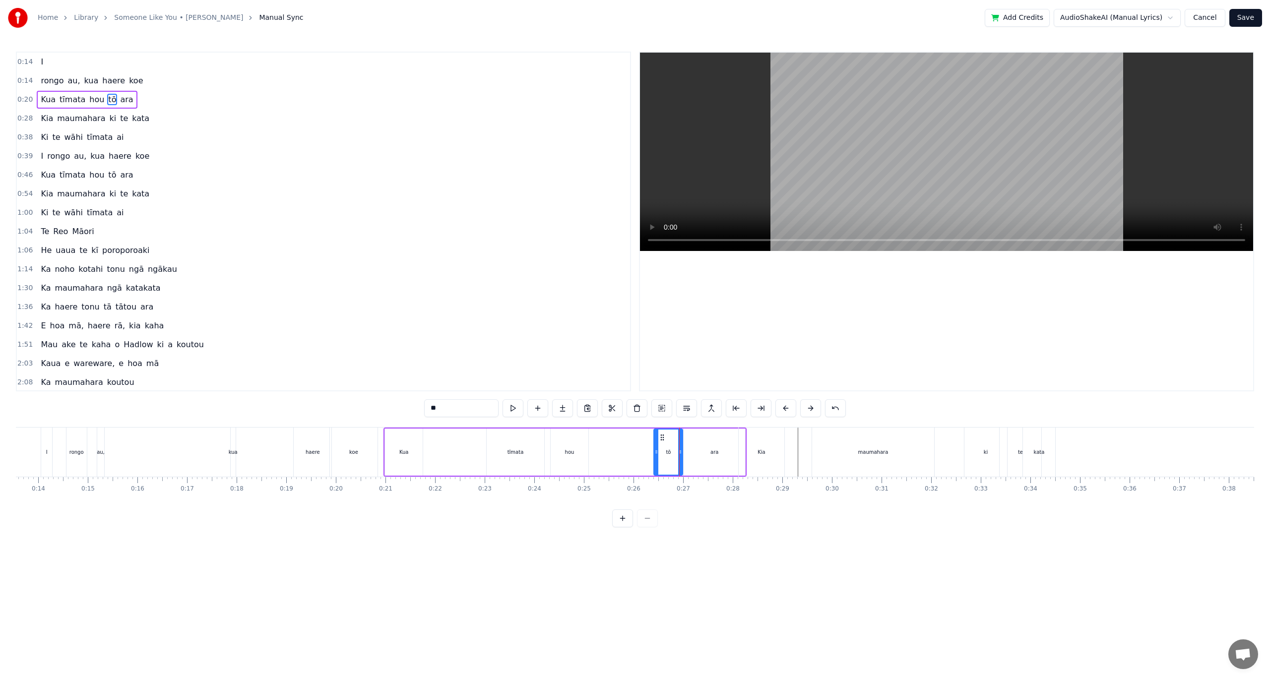
click at [757, 422] on div "0:14 I 0:14 [PERSON_NAME] au, kua haere koe 0:20 Kua tīmata hou tō ara 0:28 Kia…" at bounding box center [635, 290] width 1238 height 476
click at [828, 453] on div "maumahara" at bounding box center [873, 452] width 122 height 49
type input "*********"
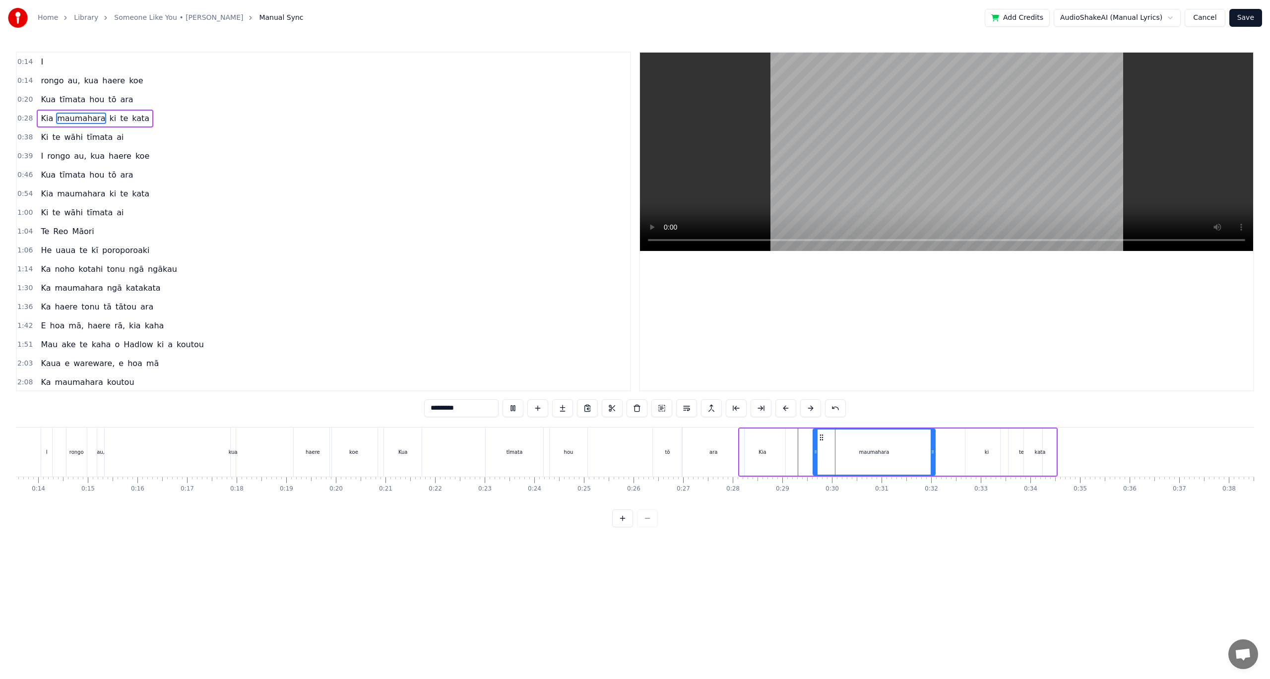
click at [906, 464] on div "maumahara" at bounding box center [873, 452] width 121 height 45
click at [938, 461] on div "[PERSON_NAME] ki te kata" at bounding box center [897, 452] width 319 height 49
click at [1040, 454] on div "kata" at bounding box center [1040, 451] width 11 height 7
click at [1029, 439] on icon at bounding box center [1028, 438] width 8 height 8
click at [1016, 445] on div "te" at bounding box center [1021, 452] width 42 height 47
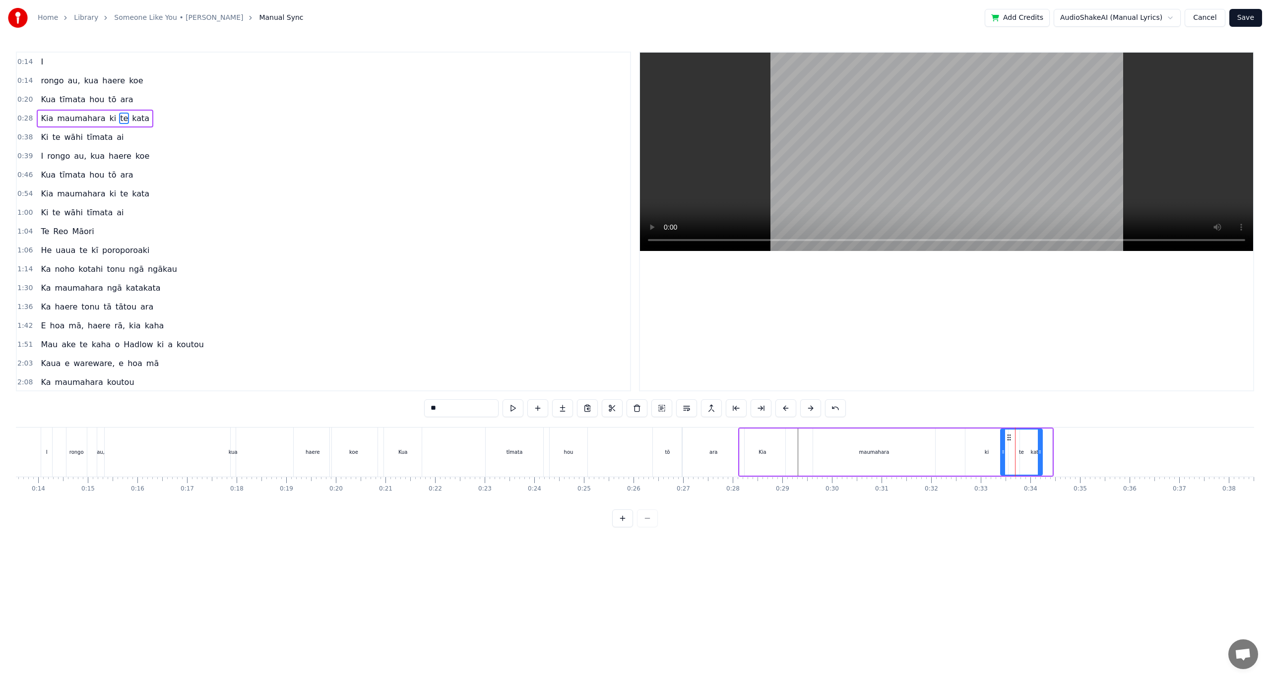
click at [989, 443] on div "ki" at bounding box center [986, 452] width 43 height 47
type input "**"
click at [989, 443] on div "ki" at bounding box center [987, 452] width 42 height 45
click at [987, 442] on div "ki" at bounding box center [987, 452] width 42 height 45
click at [955, 444] on div "[PERSON_NAME] ki te kata" at bounding box center [895, 452] width 315 height 49
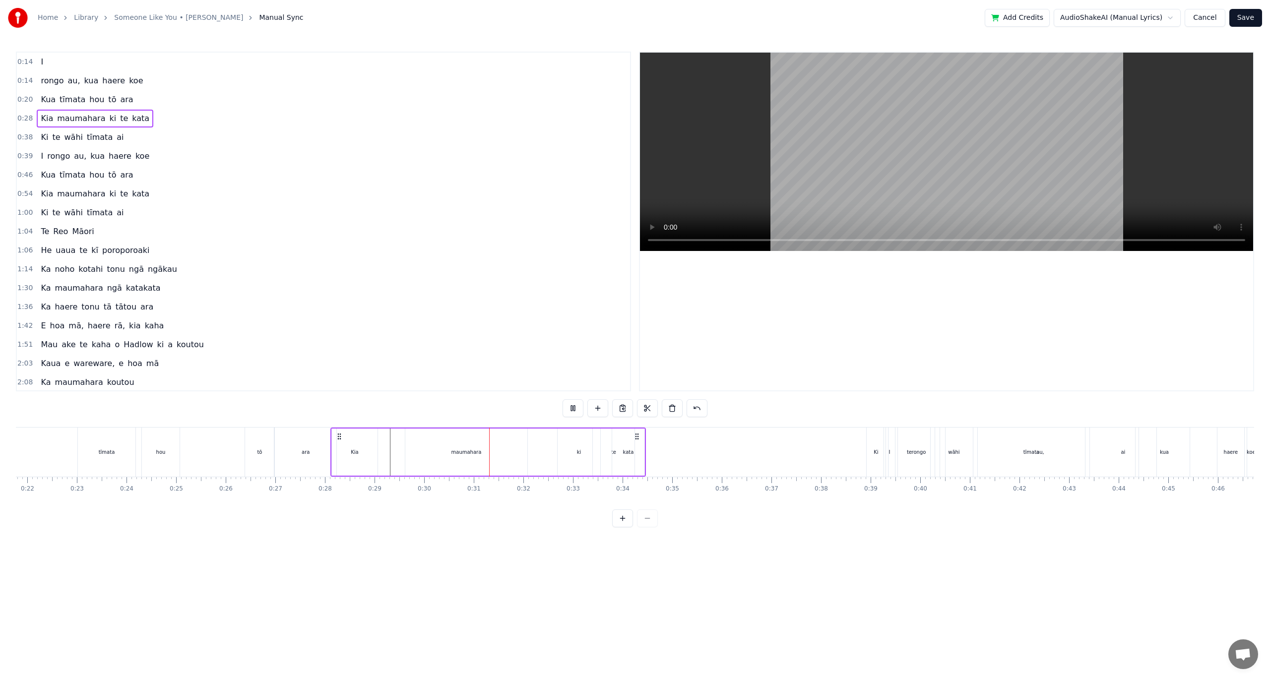
scroll to position [0, 1115]
click at [845, 453] on div "Ki" at bounding box center [841, 452] width 19 height 49
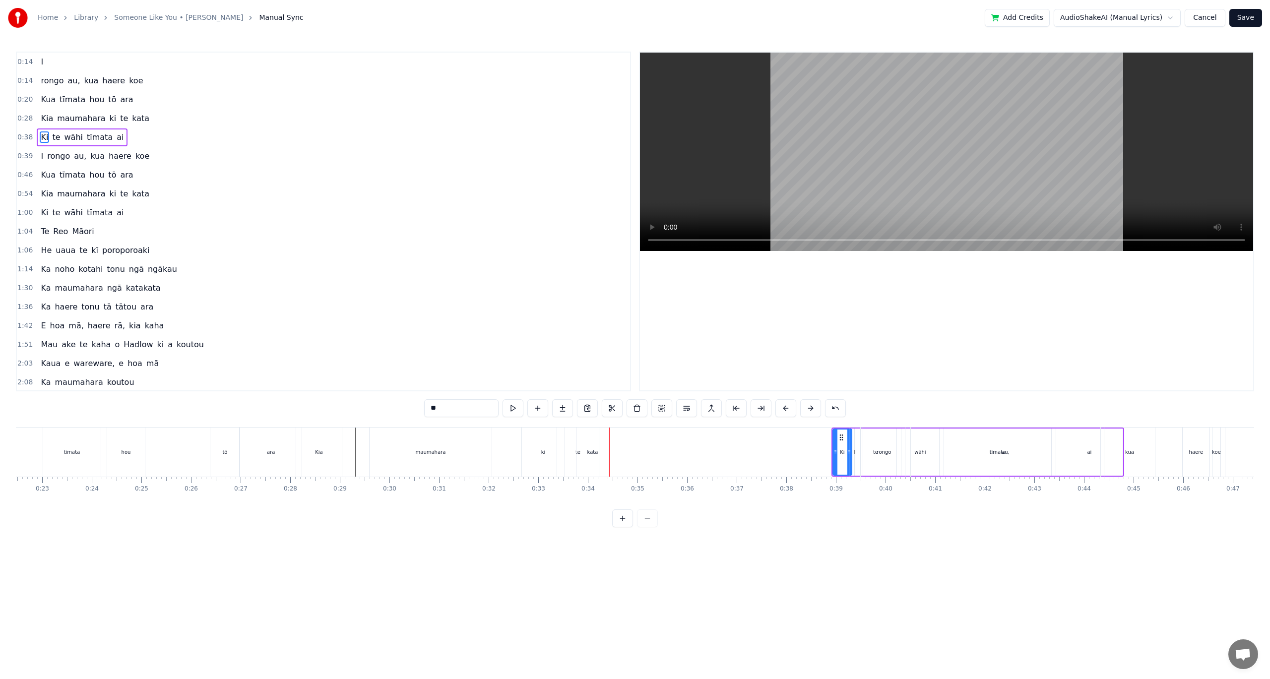
click at [871, 441] on div "rongo" at bounding box center [884, 452] width 42 height 49
type input "*****"
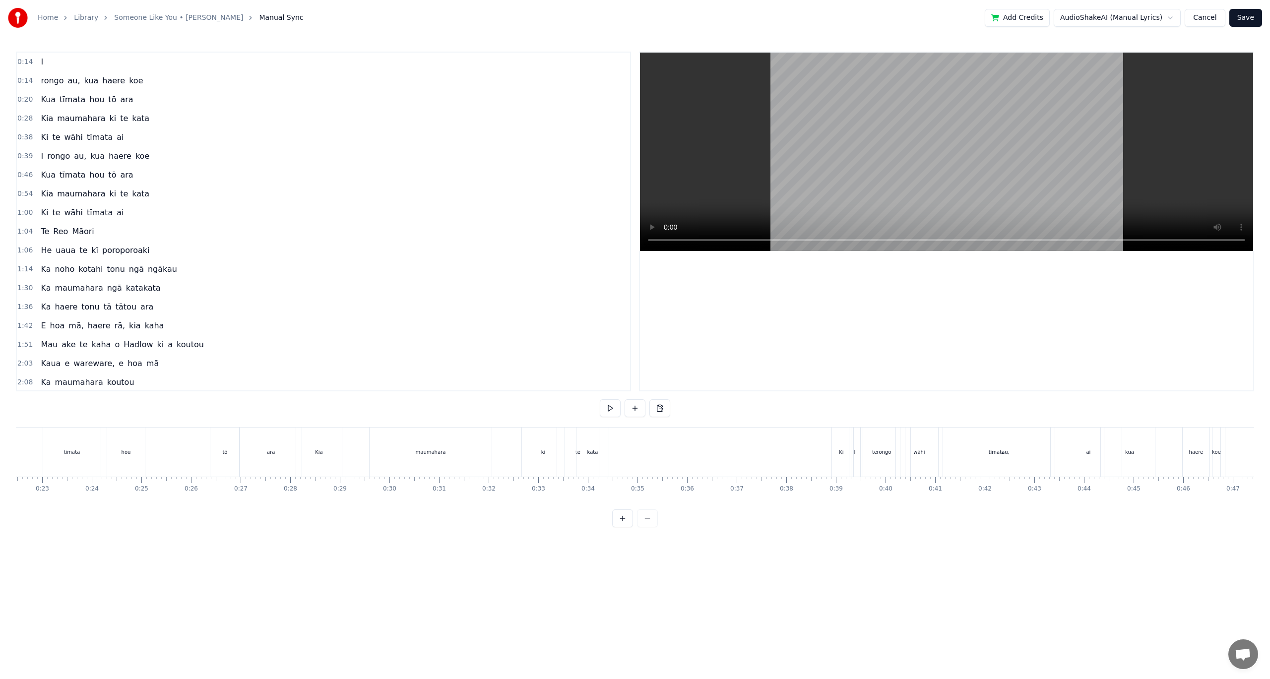
click at [948, 456] on div "au," at bounding box center [1005, 452] width 189 height 49
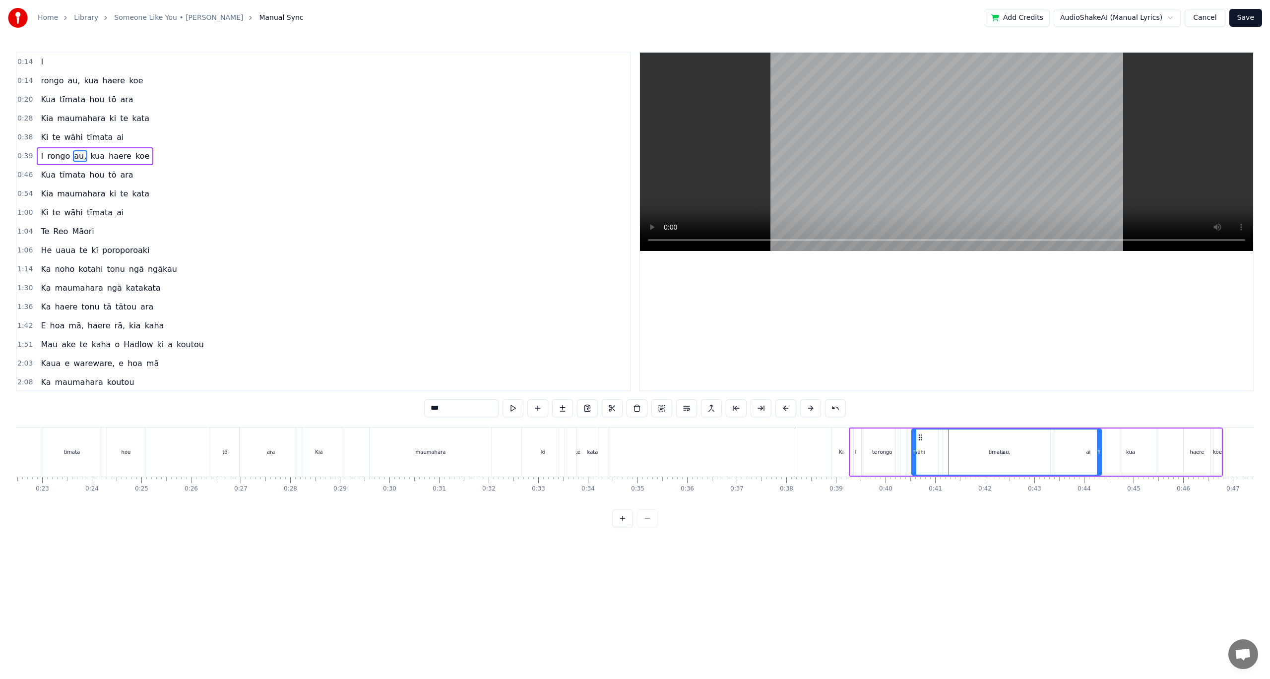
click at [995, 457] on div "au," at bounding box center [1006, 452] width 188 height 45
click at [971, 454] on div "au," at bounding box center [1006, 452] width 188 height 45
click at [840, 444] on div "Ki" at bounding box center [841, 452] width 19 height 49
type input "**"
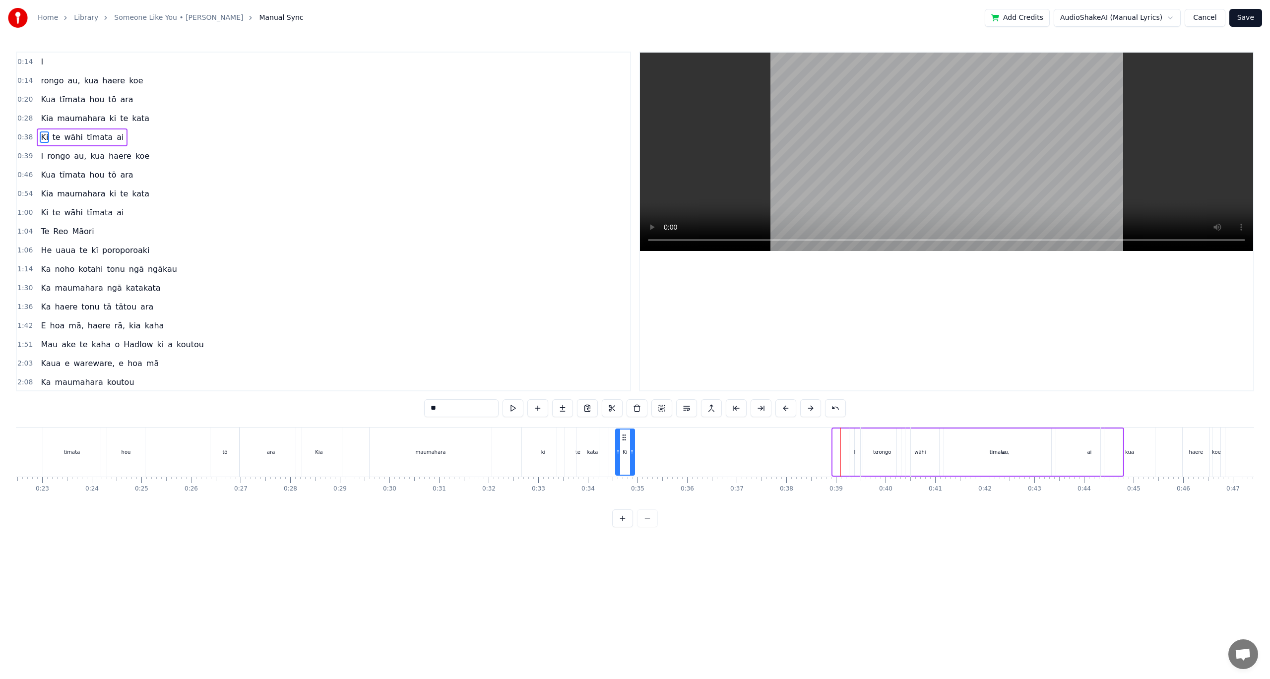
drag, startPoint x: 842, startPoint y: 438, endPoint x: 624, endPoint y: 426, distance: 217.6
click at [624, 426] on div "0:14 I 0:14 [PERSON_NAME] au, kua haere koe 0:20 Kua tīmata hou tō ara 0:28 Kia…" at bounding box center [635, 290] width 1238 height 476
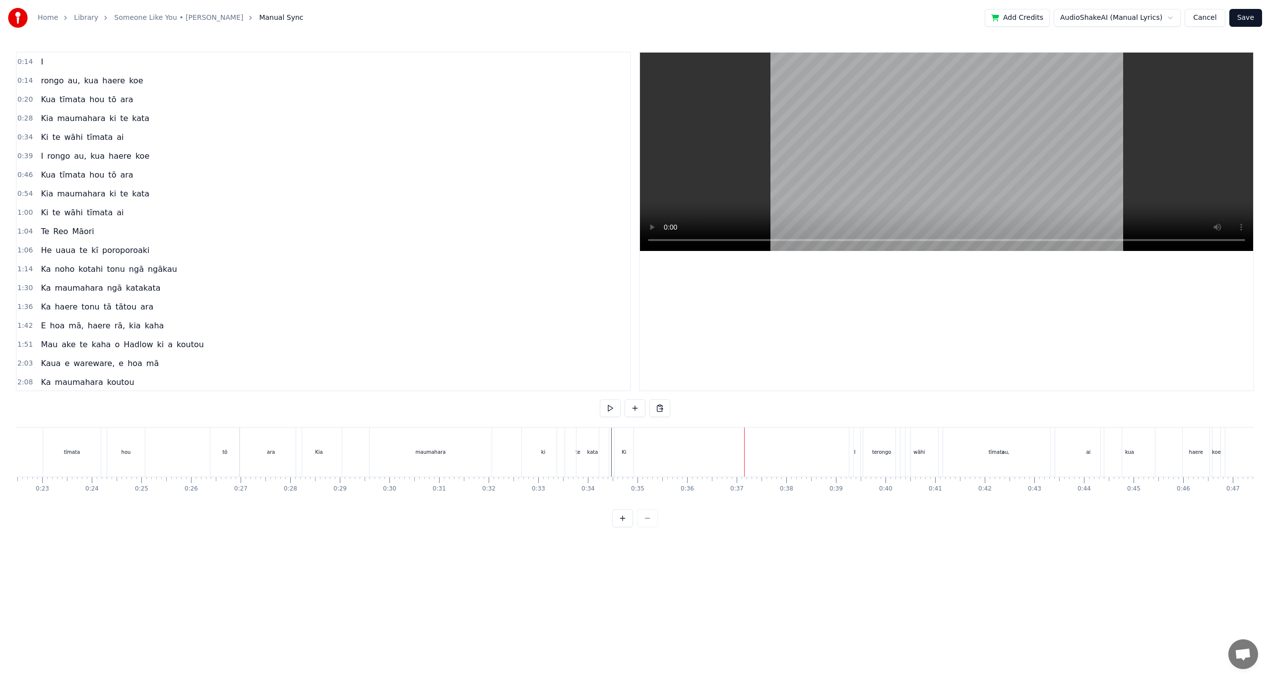
click at [920, 454] on div "au," at bounding box center [1005, 452] width 189 height 49
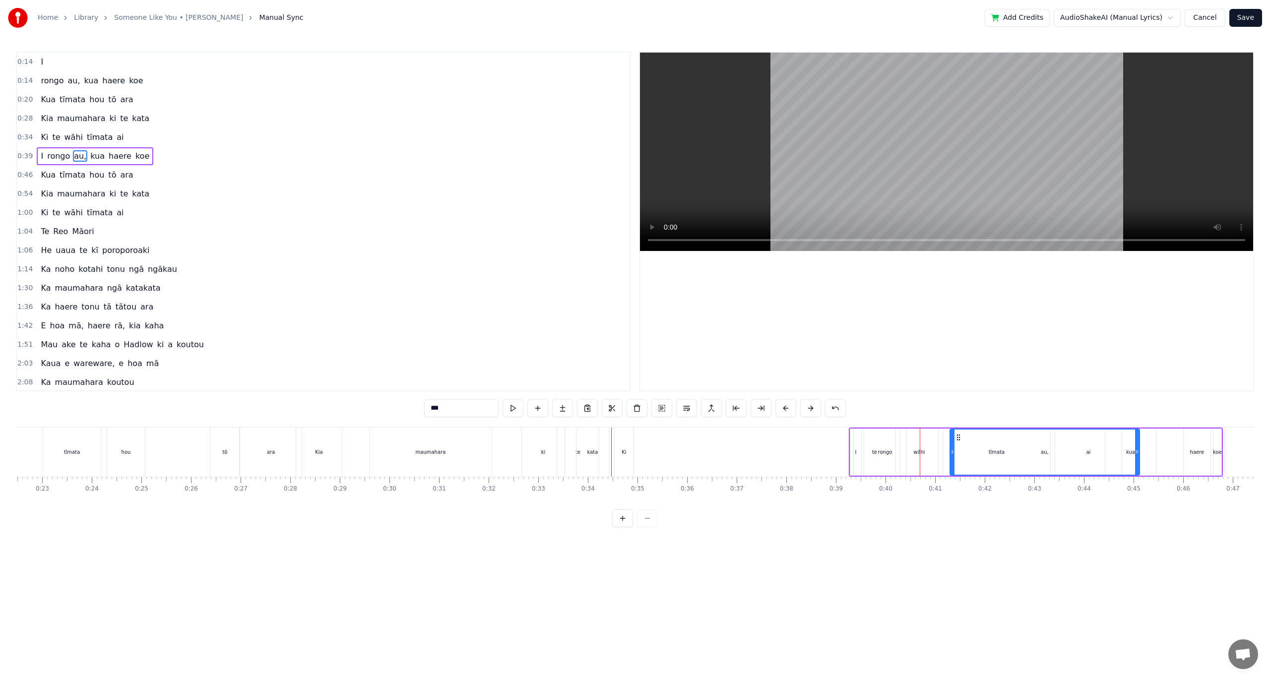
drag, startPoint x: 921, startPoint y: 439, endPoint x: 959, endPoint y: 477, distance: 53.7
click at [959, 477] on div "I rongo au, kua haere koe Kua tīmata hou tō ara Kia maumahara ki te kata Ki [PE…" at bounding box center [635, 464] width 1238 height 74
click at [919, 452] on div "I rongo au, kua haere koe" at bounding box center [1036, 452] width 374 height 49
click at [922, 452] on div "I rongo au, kua haere koe" at bounding box center [1036, 452] width 374 height 49
click at [920, 453] on div at bounding box center [920, 452] width 0 height 49
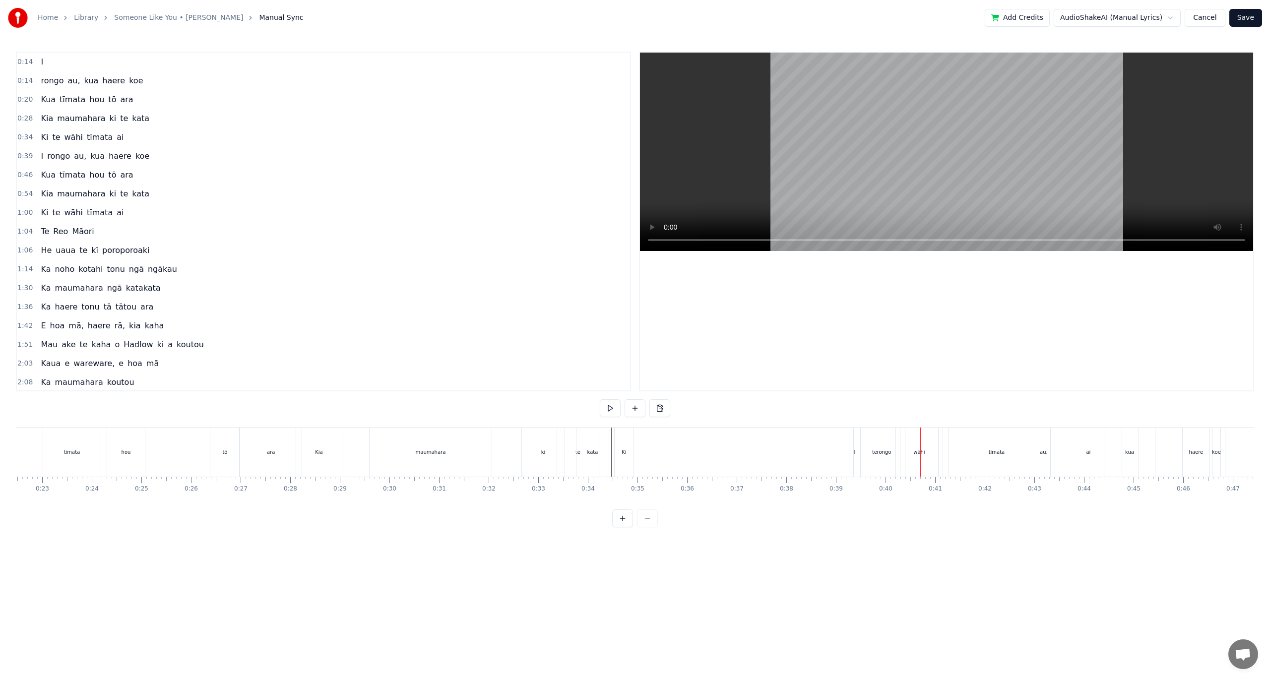
click at [917, 453] on div "I rongo au, kua haere koe" at bounding box center [1036, 452] width 374 height 49
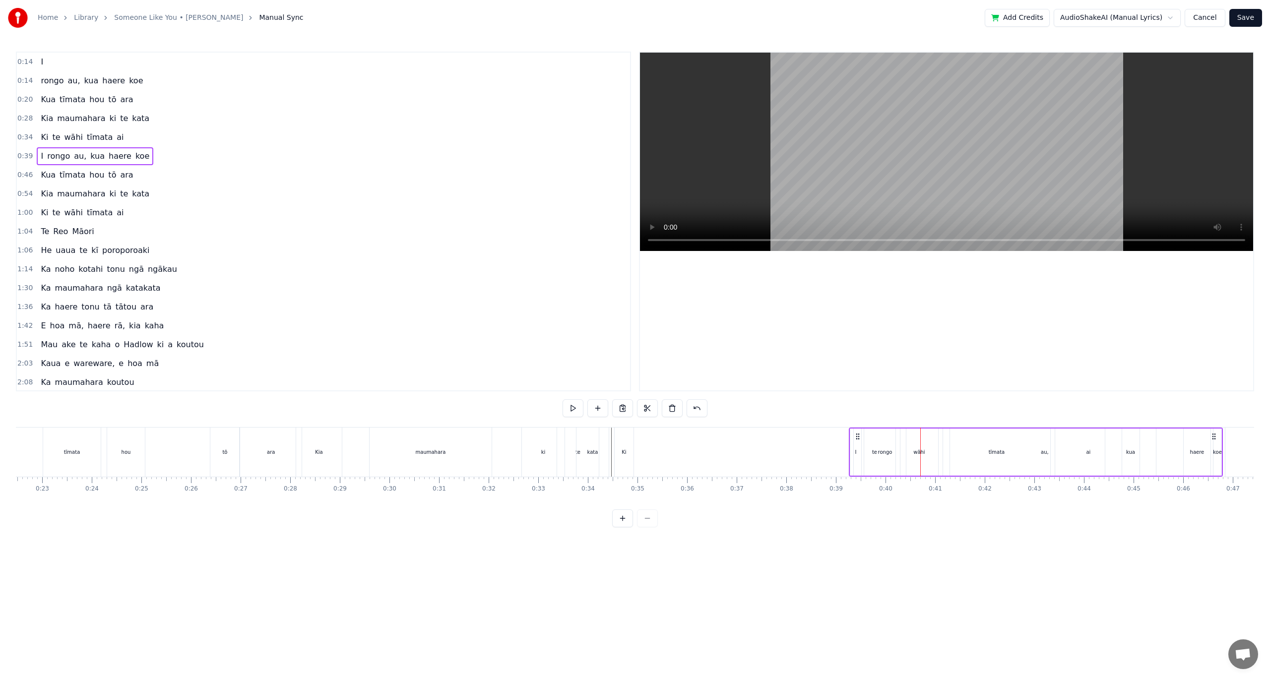
click at [916, 452] on div "I rongo au, kua haere koe" at bounding box center [1036, 452] width 374 height 49
click at [67, 139] on span "wāhi" at bounding box center [73, 136] width 20 height 11
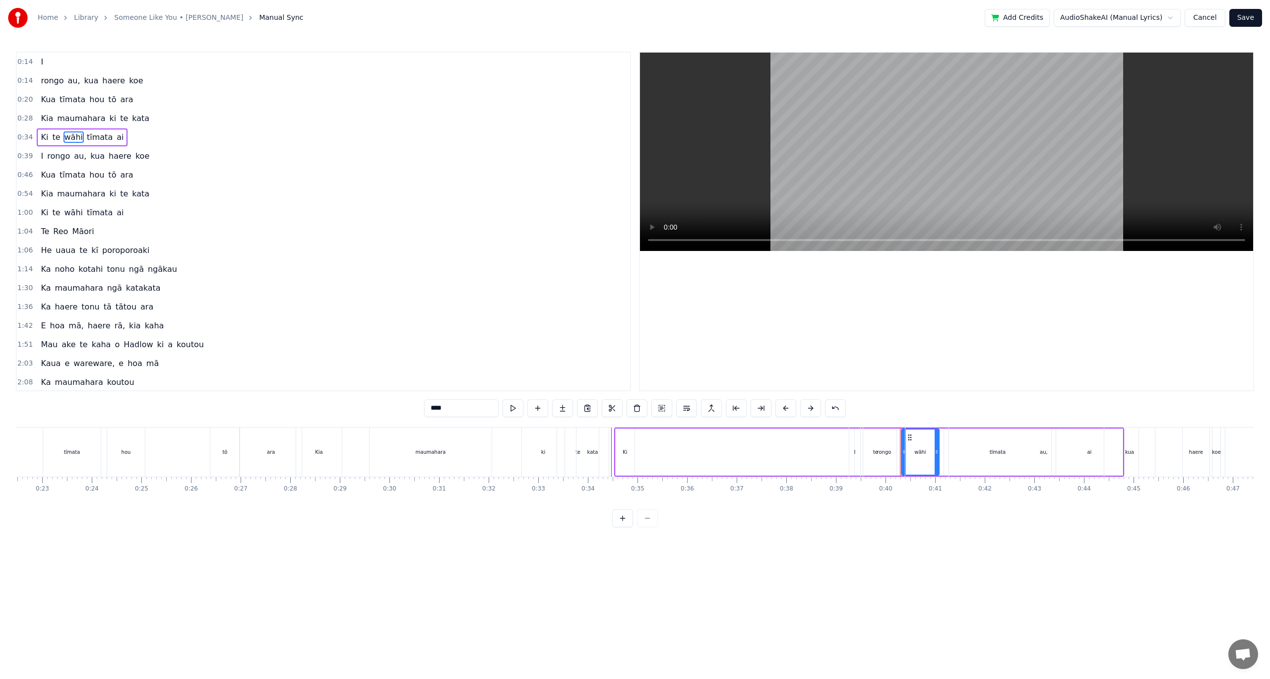
drag, startPoint x: 909, startPoint y: 439, endPoint x: 764, endPoint y: 440, distance: 144.3
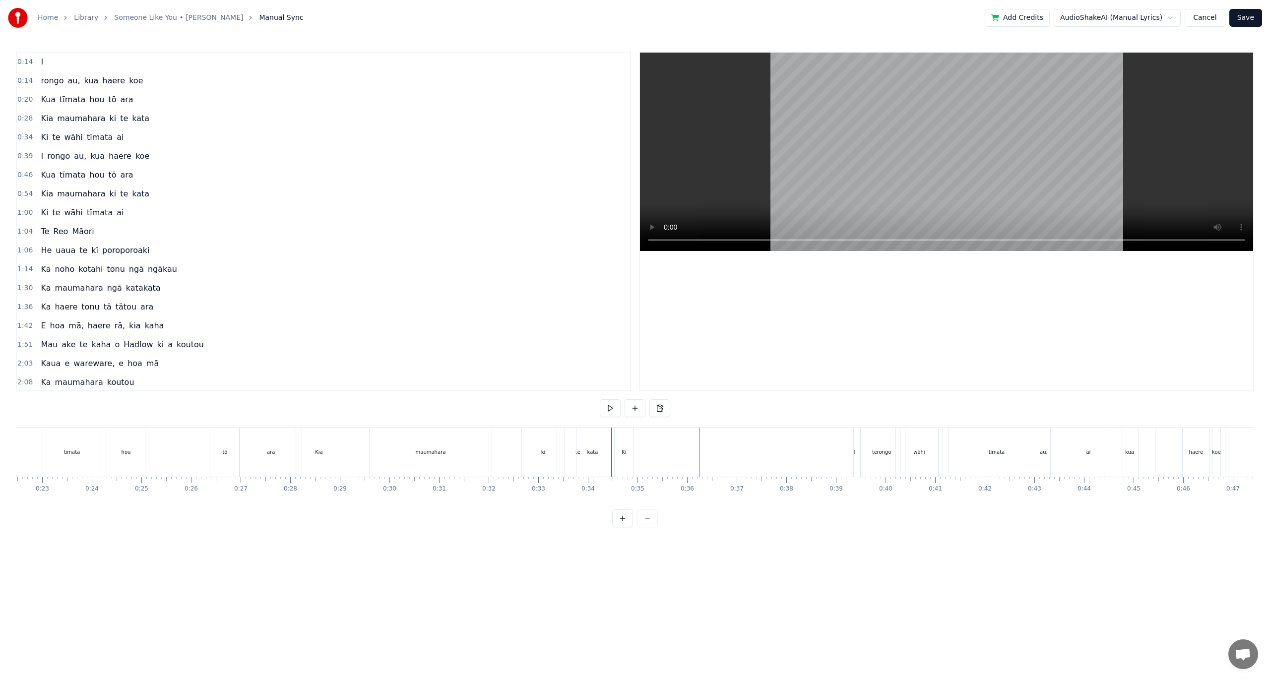
click at [914, 449] on div "I rongo au, kua haere koe" at bounding box center [1036, 452] width 374 height 49
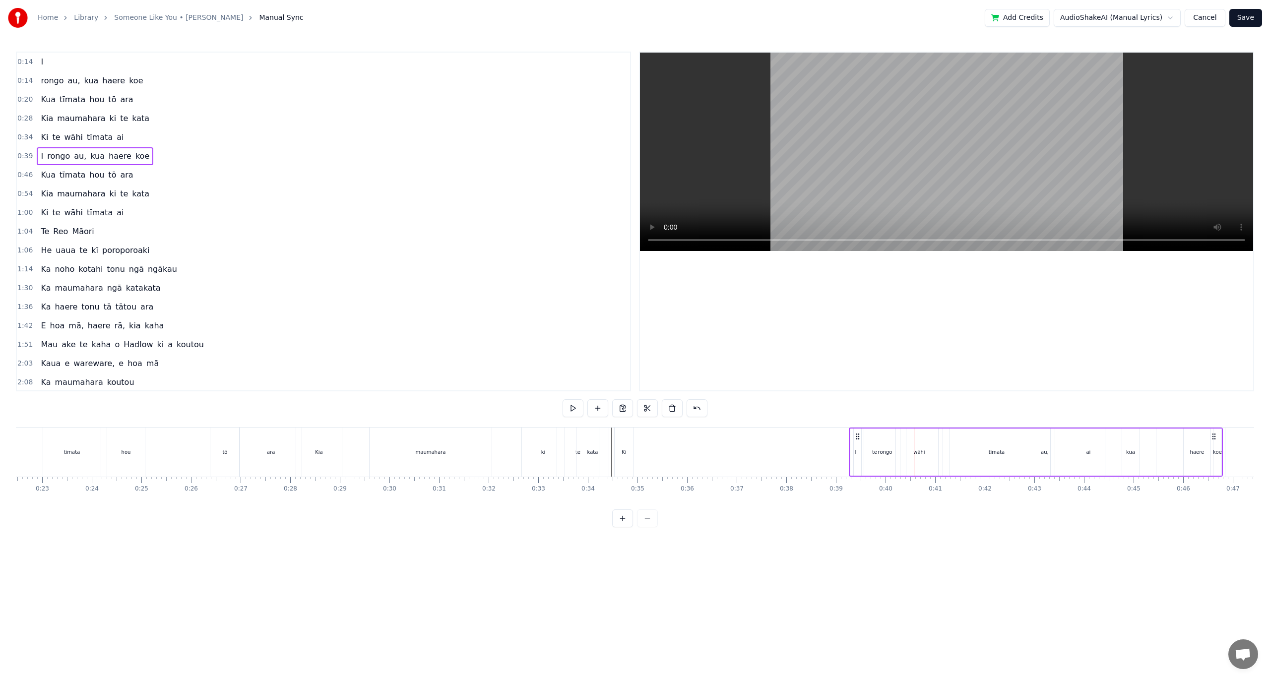
click at [924, 453] on div "I rongo au, kua haere koe" at bounding box center [1036, 452] width 374 height 49
click at [65, 138] on span "wāhi" at bounding box center [73, 136] width 20 height 11
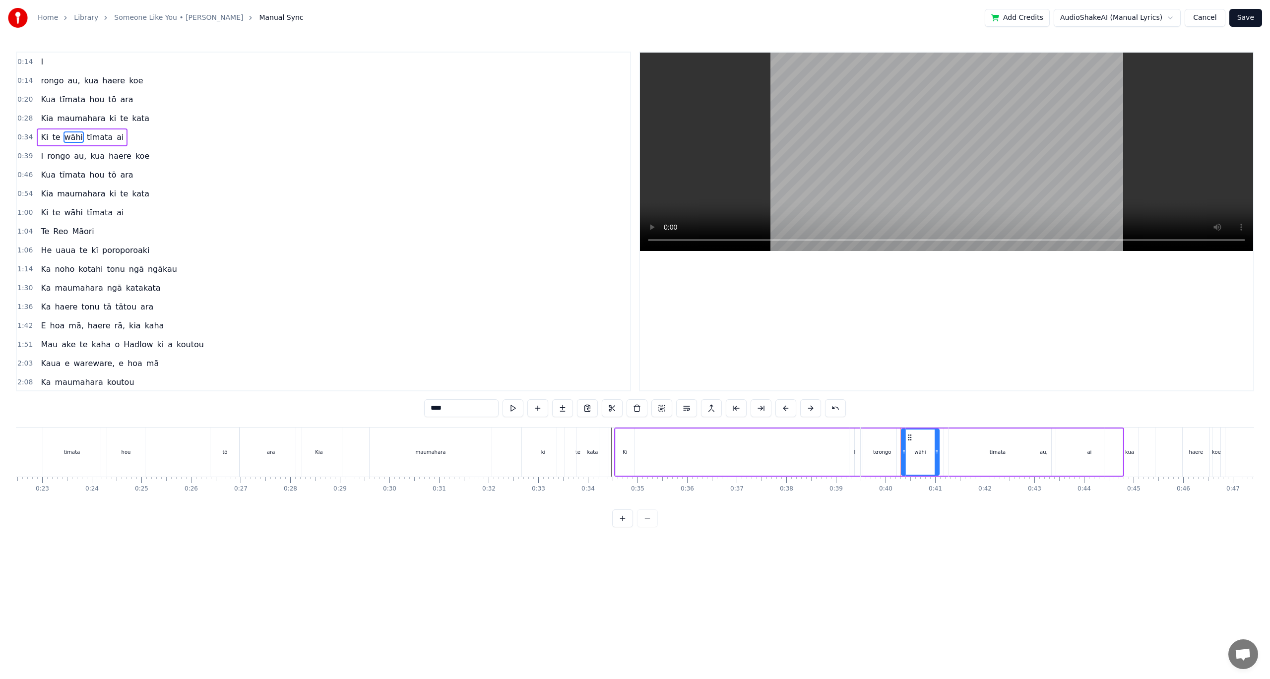
click at [56, 136] on span "te" at bounding box center [56, 136] width 10 height 11
type input "**"
drag, startPoint x: 862, startPoint y: 437, endPoint x: 763, endPoint y: 445, distance: 98.6
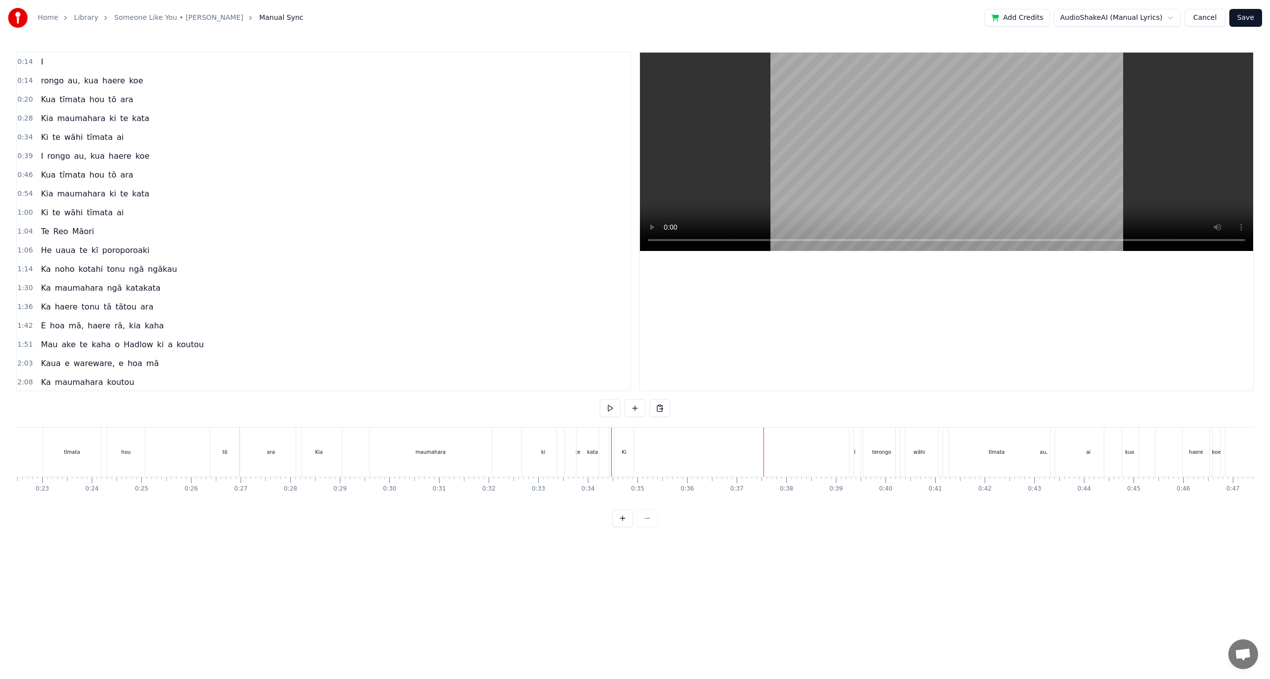
click at [882, 455] on div "rongo" at bounding box center [884, 451] width 14 height 7
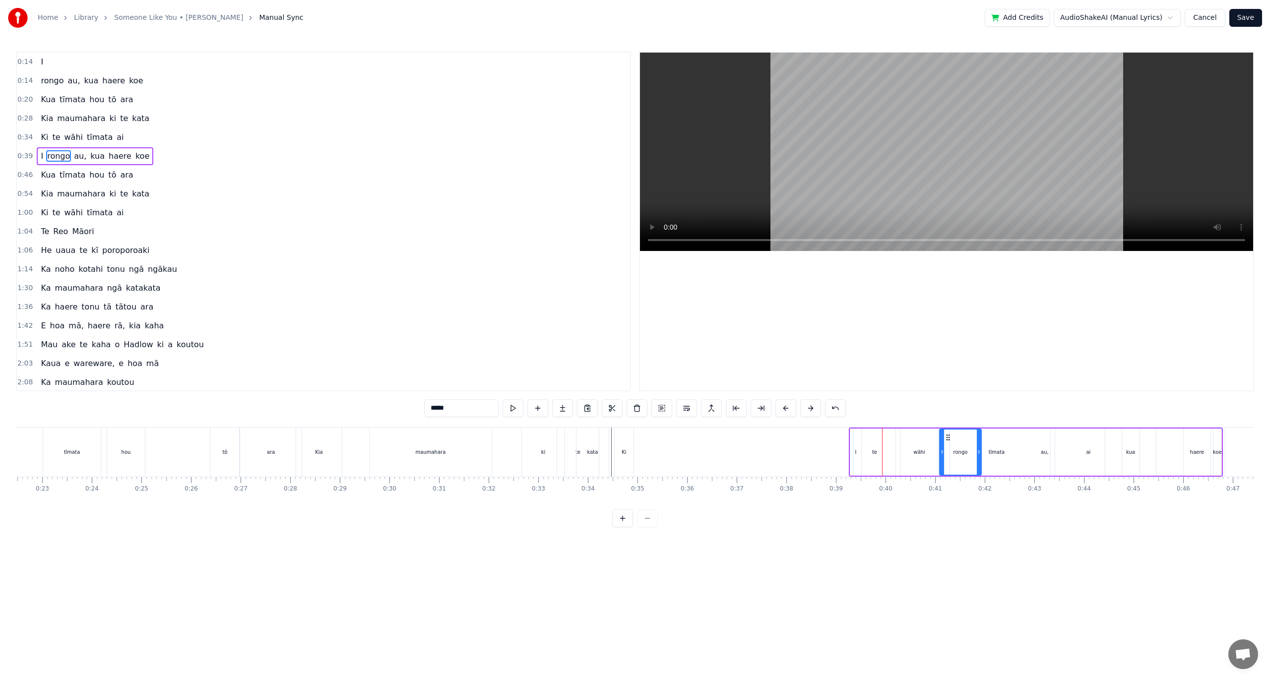
drag, startPoint x: 872, startPoint y: 436, endPoint x: 947, endPoint y: 441, distance: 75.6
click at [947, 441] on icon at bounding box center [948, 438] width 8 height 8
click at [875, 453] on div "I rongo au, kua haere koe" at bounding box center [1036, 452] width 374 height 49
click at [874, 450] on div "I rongo au, kua haere koe" at bounding box center [1036, 452] width 374 height 49
click at [873, 452] on div "I rongo au, kua haere koe" at bounding box center [1036, 452] width 374 height 49
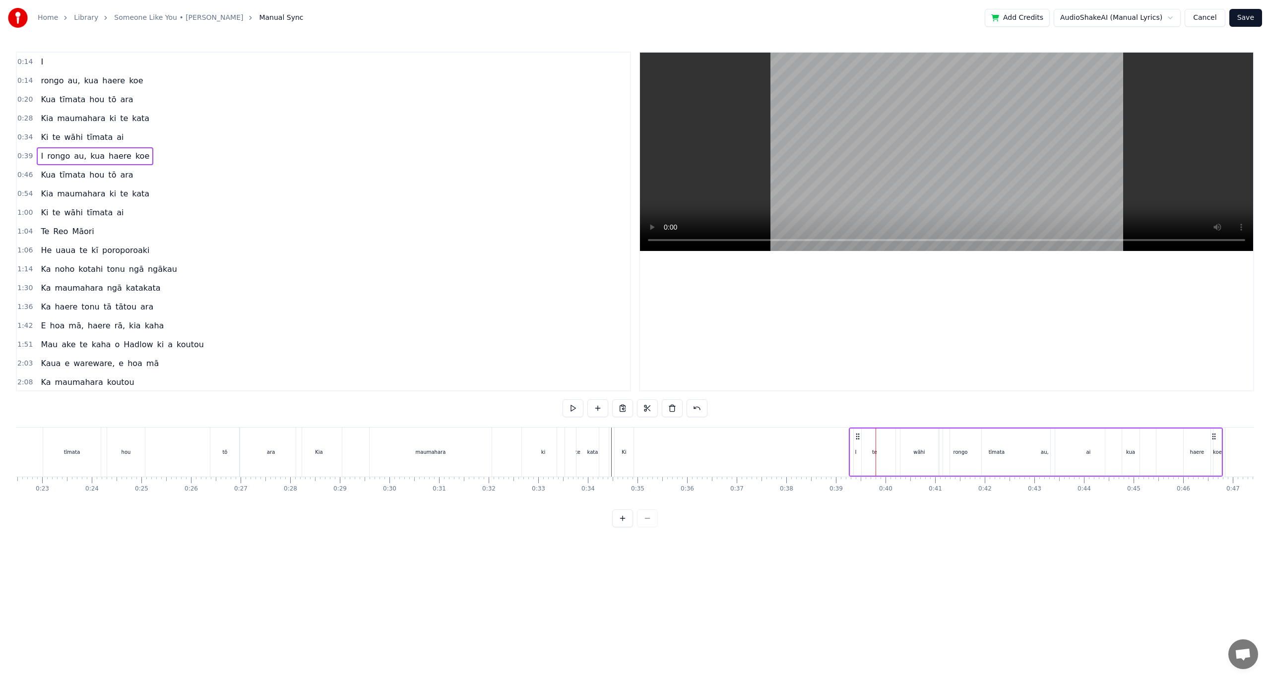
click at [874, 452] on div "I rongo au, kua haere koe" at bounding box center [1036, 452] width 374 height 49
click at [874, 457] on div "I rongo au, kua haere koe" at bounding box center [1036, 452] width 374 height 49
click at [43, 139] on span "Ki" at bounding box center [44, 136] width 9 height 11
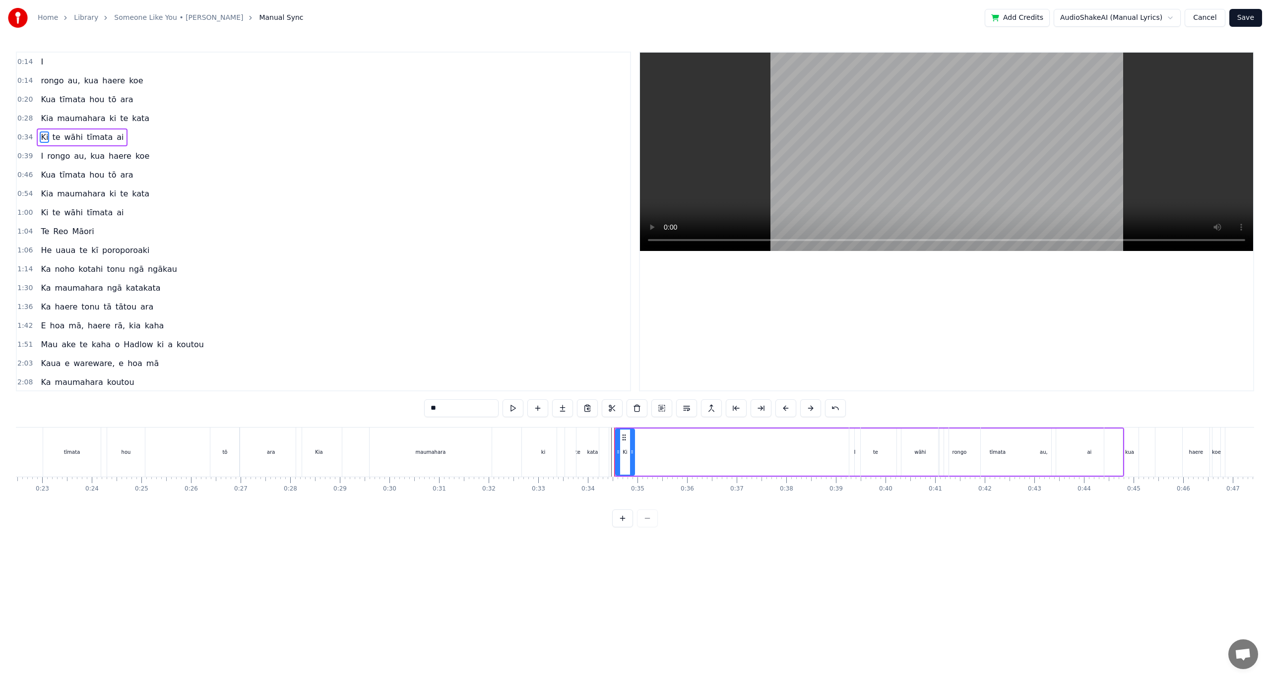
click at [52, 135] on span "te" at bounding box center [56, 136] width 10 height 11
type input "**"
drag, startPoint x: 863, startPoint y: 438, endPoint x: 841, endPoint y: 440, distance: 21.9
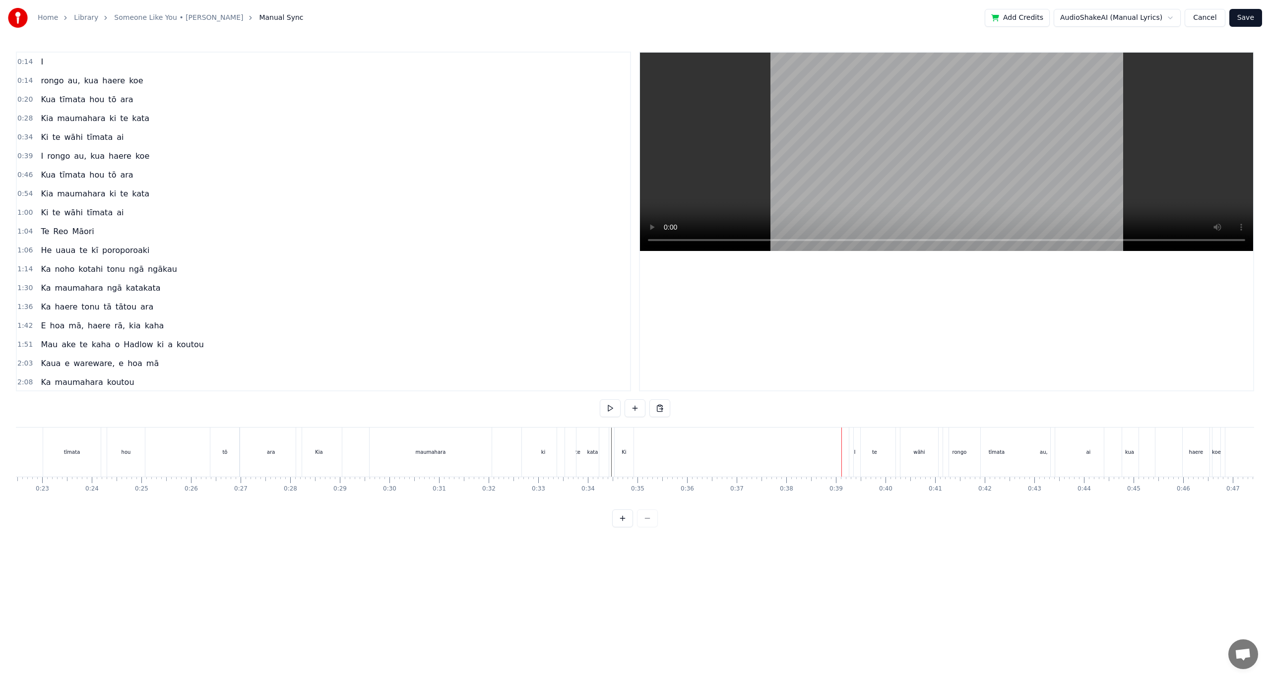
click at [51, 137] on span "te" at bounding box center [56, 136] width 10 height 11
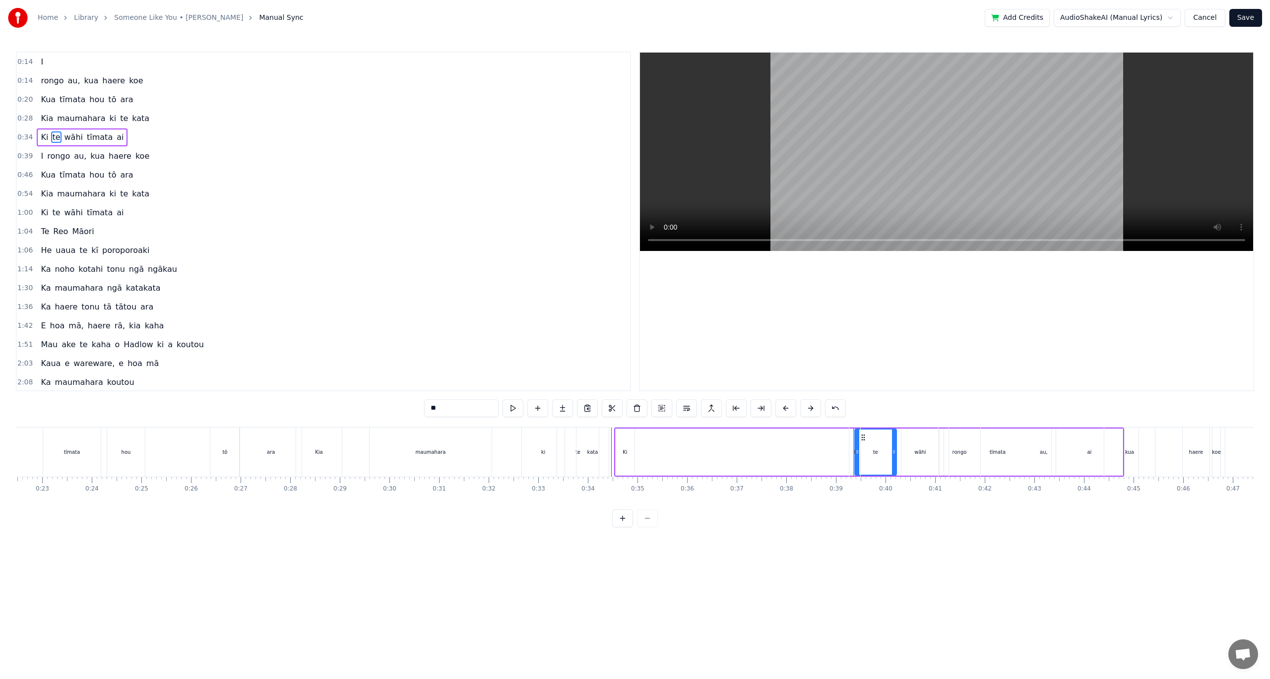
drag, startPoint x: 857, startPoint y: 452, endPoint x: 791, endPoint y: 449, distance: 66.0
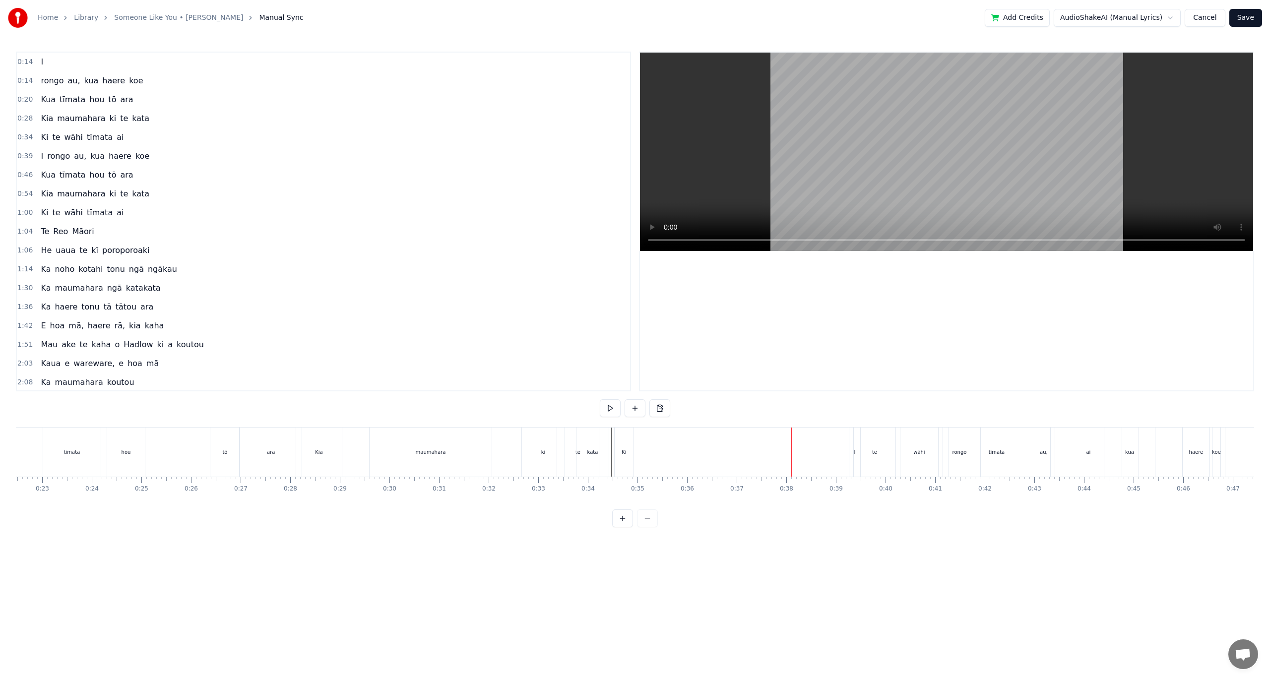
click at [625, 525] on button at bounding box center [622, 518] width 21 height 18
click at [51, 139] on span "te" at bounding box center [56, 136] width 10 height 11
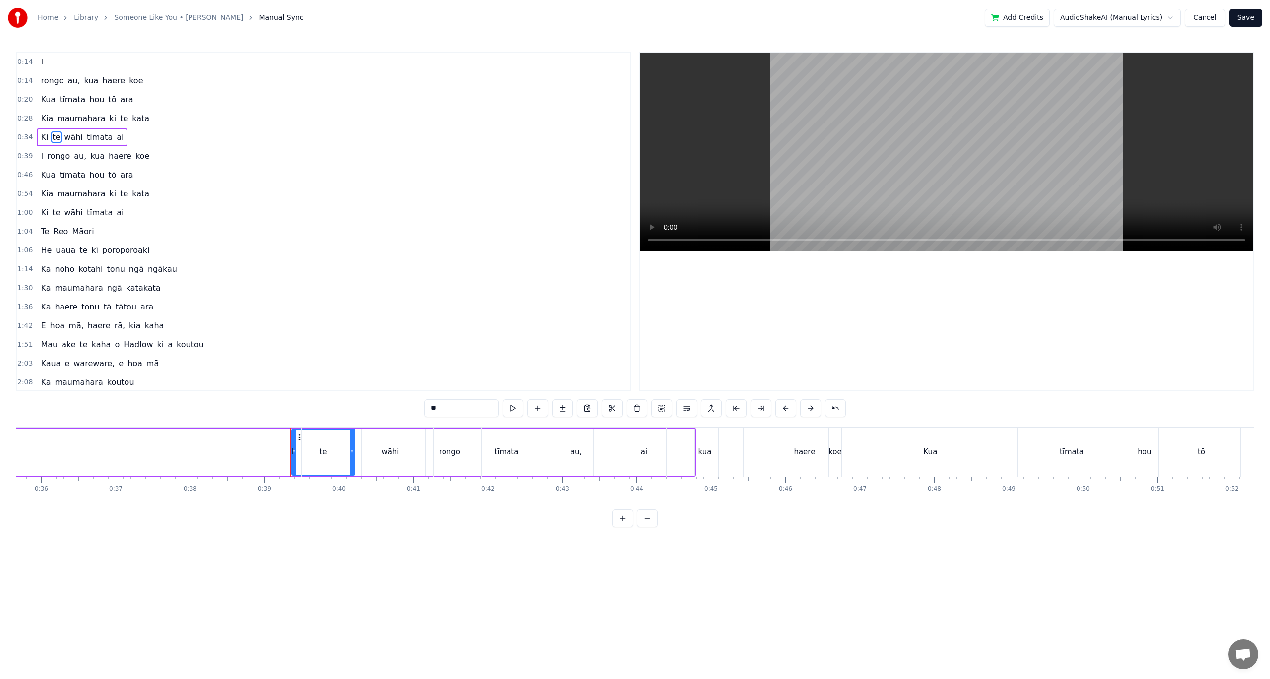
drag, startPoint x: 352, startPoint y: 450, endPoint x: 373, endPoint y: 451, distance: 20.9
click at [388, 454] on div "I rongo au, kua haere koe" at bounding box center [564, 452] width 560 height 49
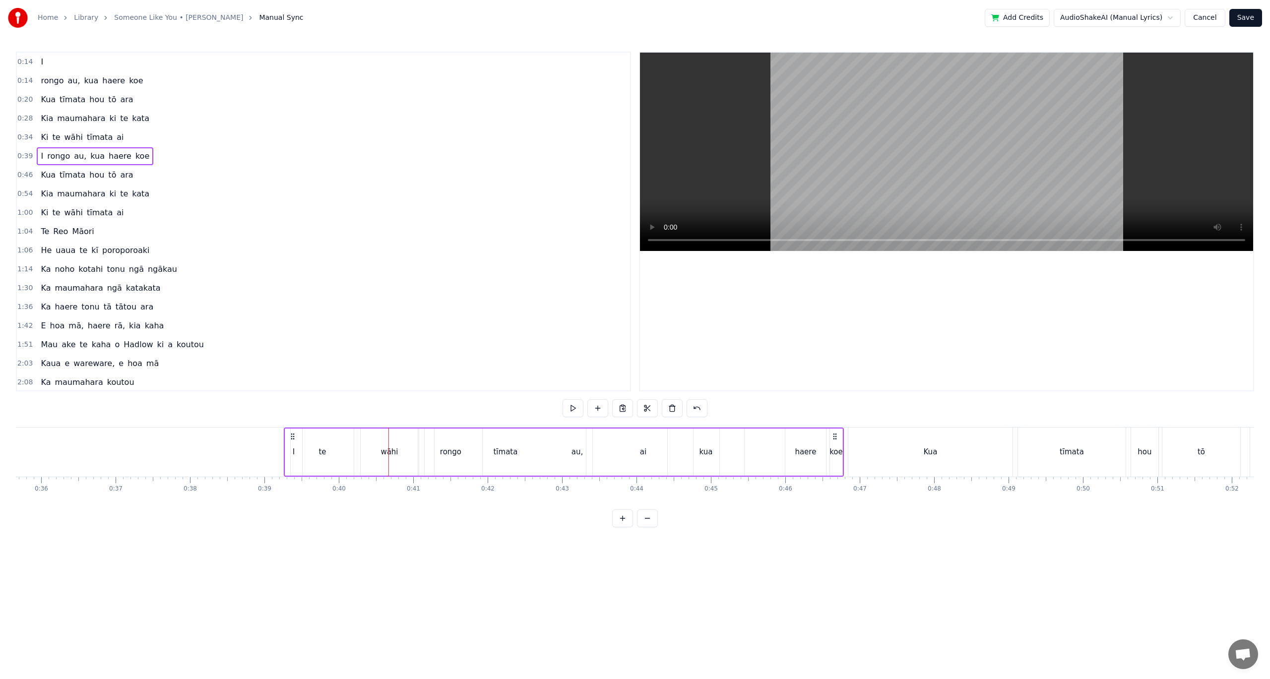
click at [40, 139] on span "Ki" at bounding box center [44, 136] width 9 height 11
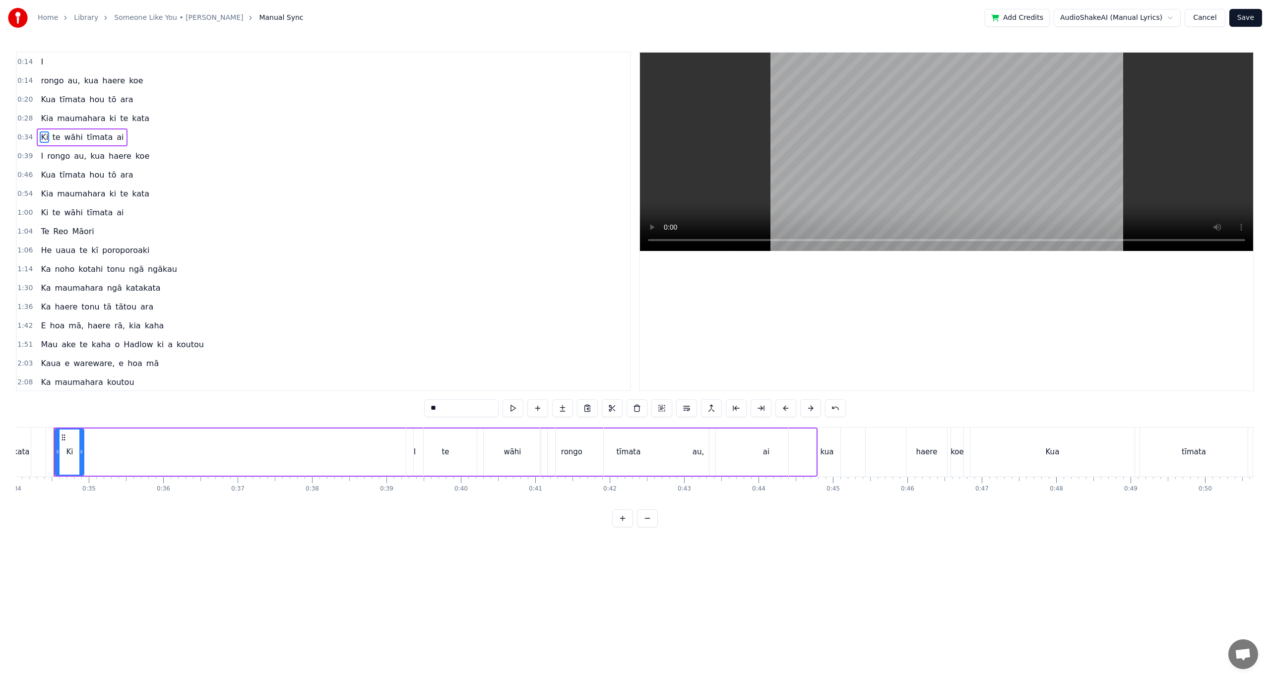
scroll to position [0, 2519]
click at [454, 454] on div "I rongo au, kua haere koe" at bounding box center [698, 452] width 560 height 49
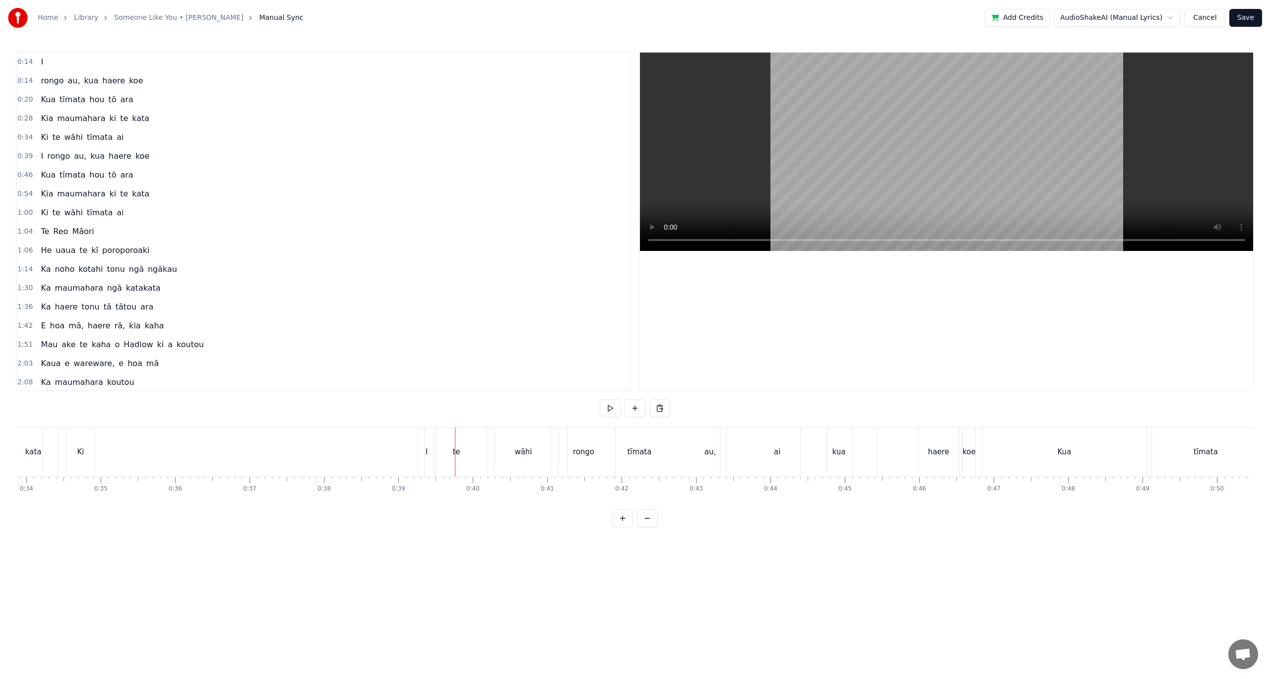
click at [455, 453] on div at bounding box center [455, 452] width 0 height 49
click at [53, 141] on span "te" at bounding box center [56, 136] width 10 height 11
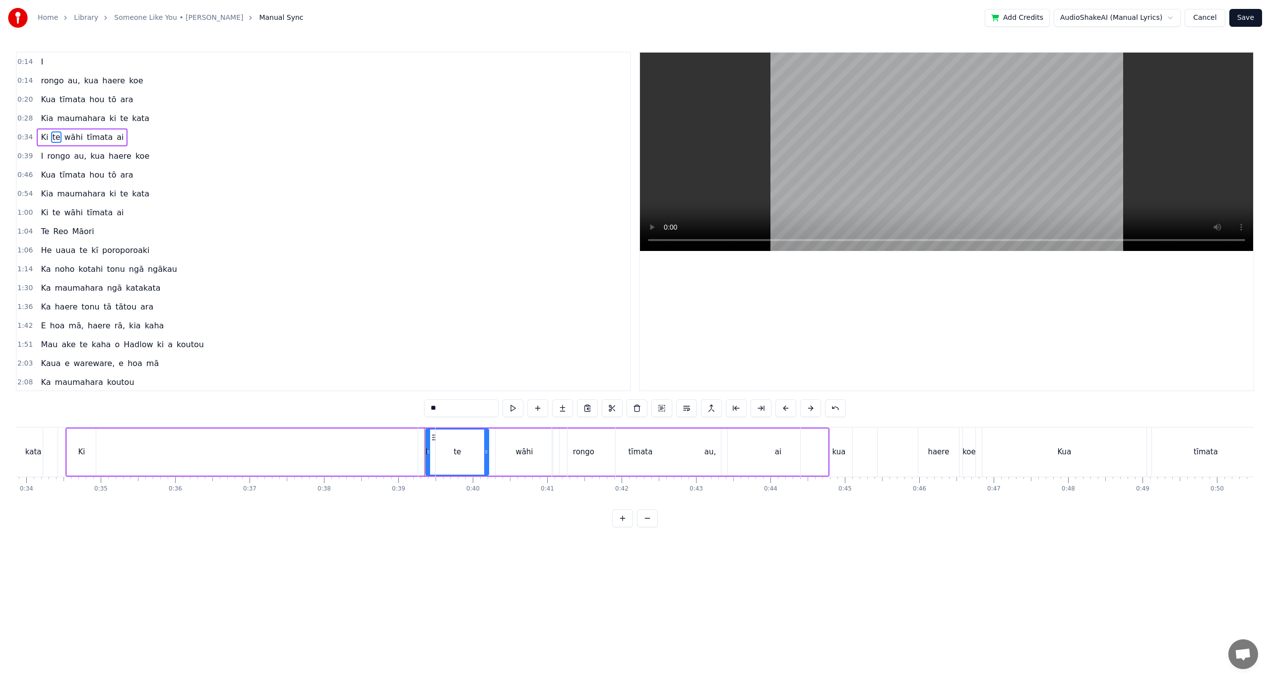
drag, startPoint x: 432, startPoint y: 437, endPoint x: 392, endPoint y: 433, distance: 40.4
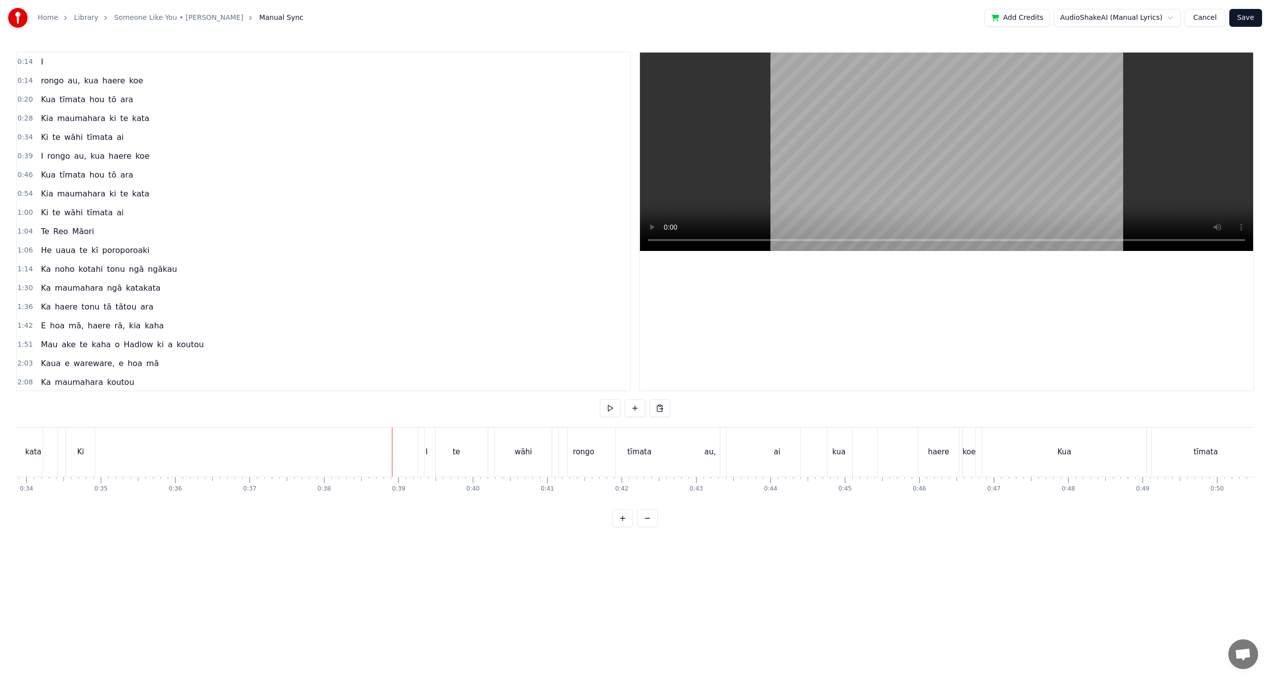
click at [44, 134] on span "Ki" at bounding box center [44, 136] width 9 height 11
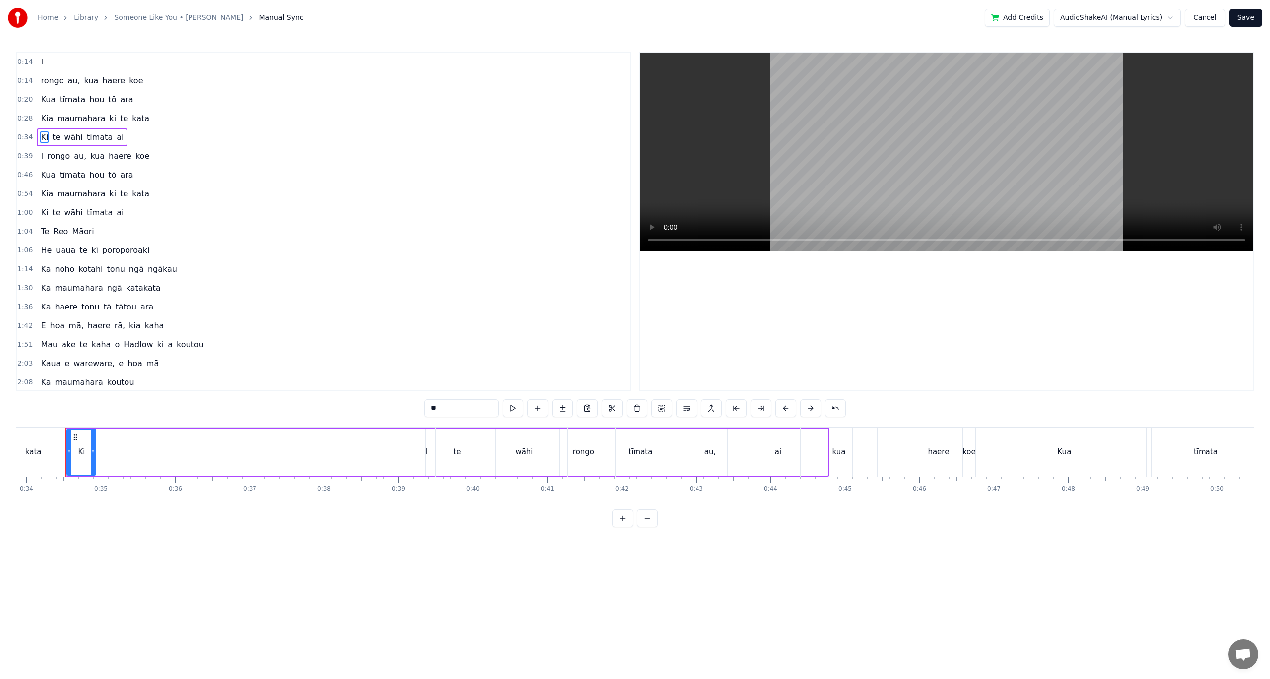
click at [51, 136] on span "te" at bounding box center [56, 136] width 10 height 11
type input "**"
drag, startPoint x: 428, startPoint y: 452, endPoint x: 386, endPoint y: 449, distance: 41.3
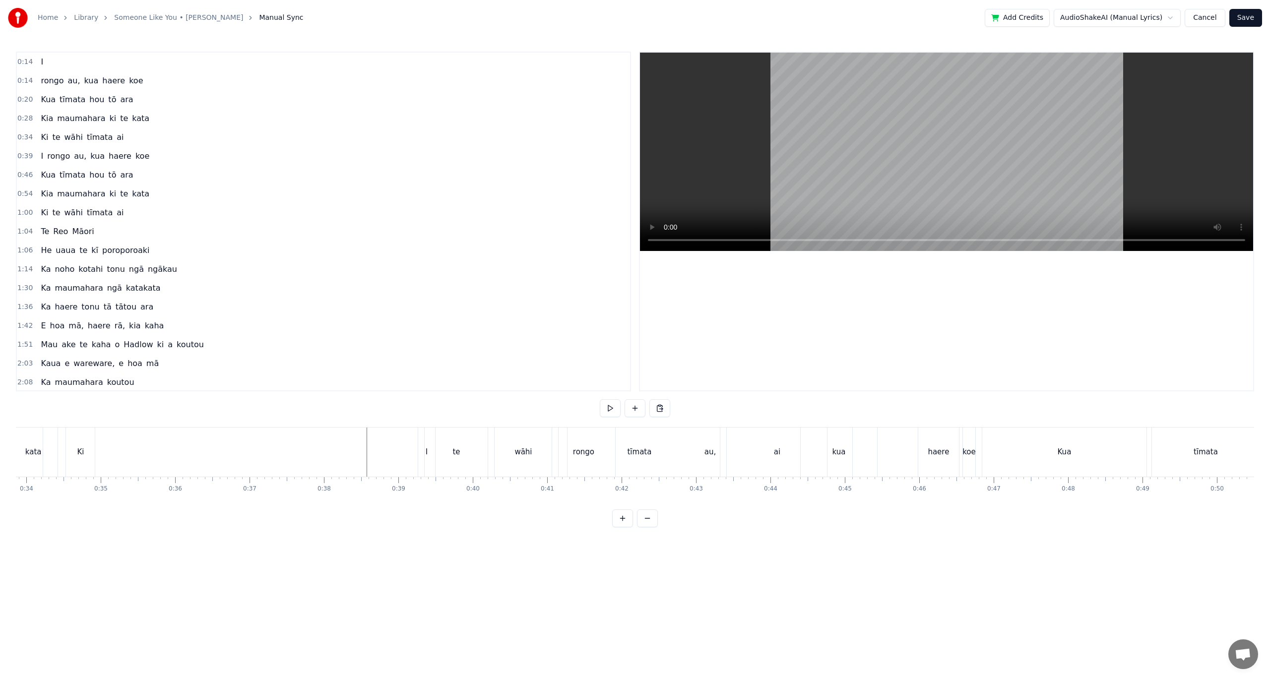
click at [453, 455] on div "I rongo au, kua haere koe" at bounding box center [698, 452] width 560 height 49
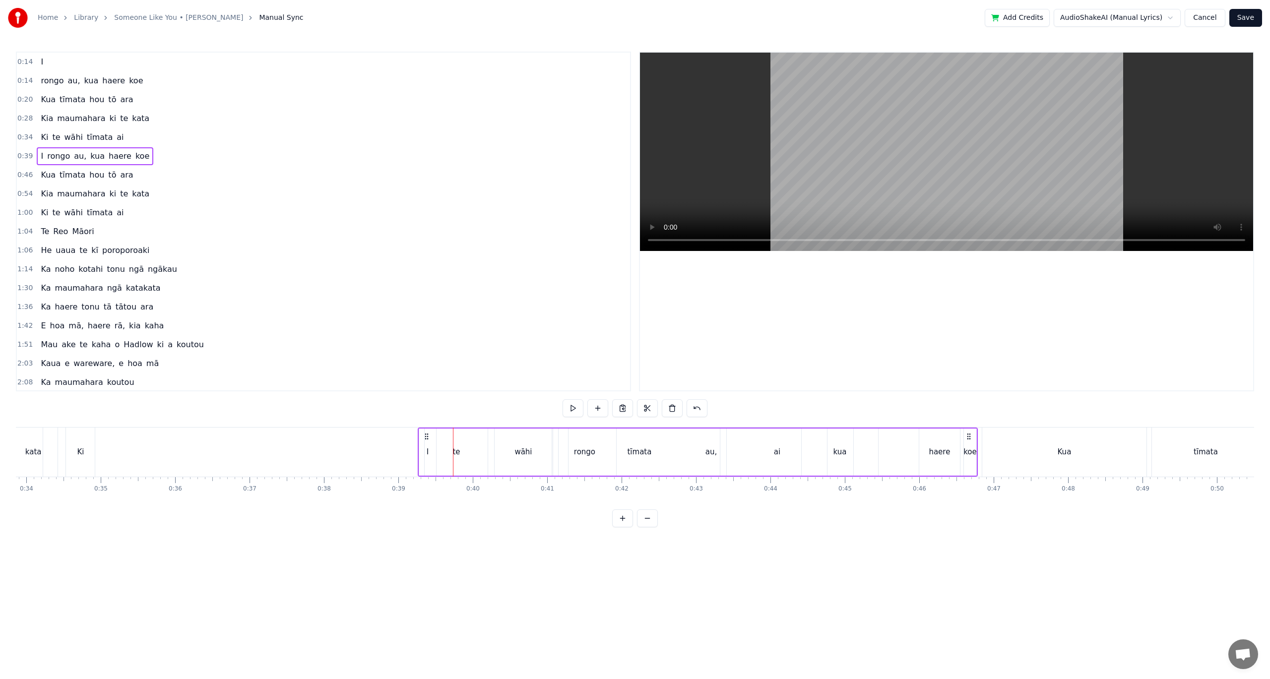
click at [454, 454] on div "I rongo au, kua haere koe" at bounding box center [698, 452] width 560 height 49
click at [56, 136] on span "te" at bounding box center [56, 136] width 10 height 11
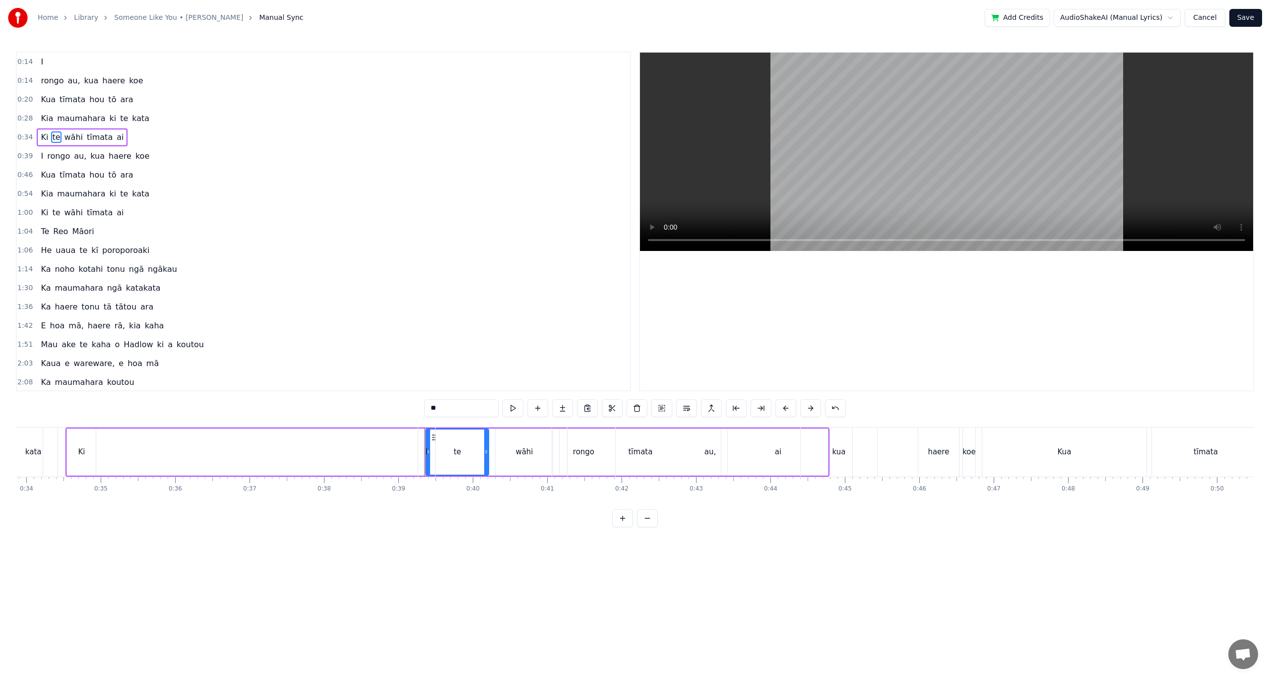
drag, startPoint x: 428, startPoint y: 450, endPoint x: 459, endPoint y: 451, distance: 30.8
click at [459, 451] on div "I rongo au, kua haere koe" at bounding box center [698, 452] width 560 height 49
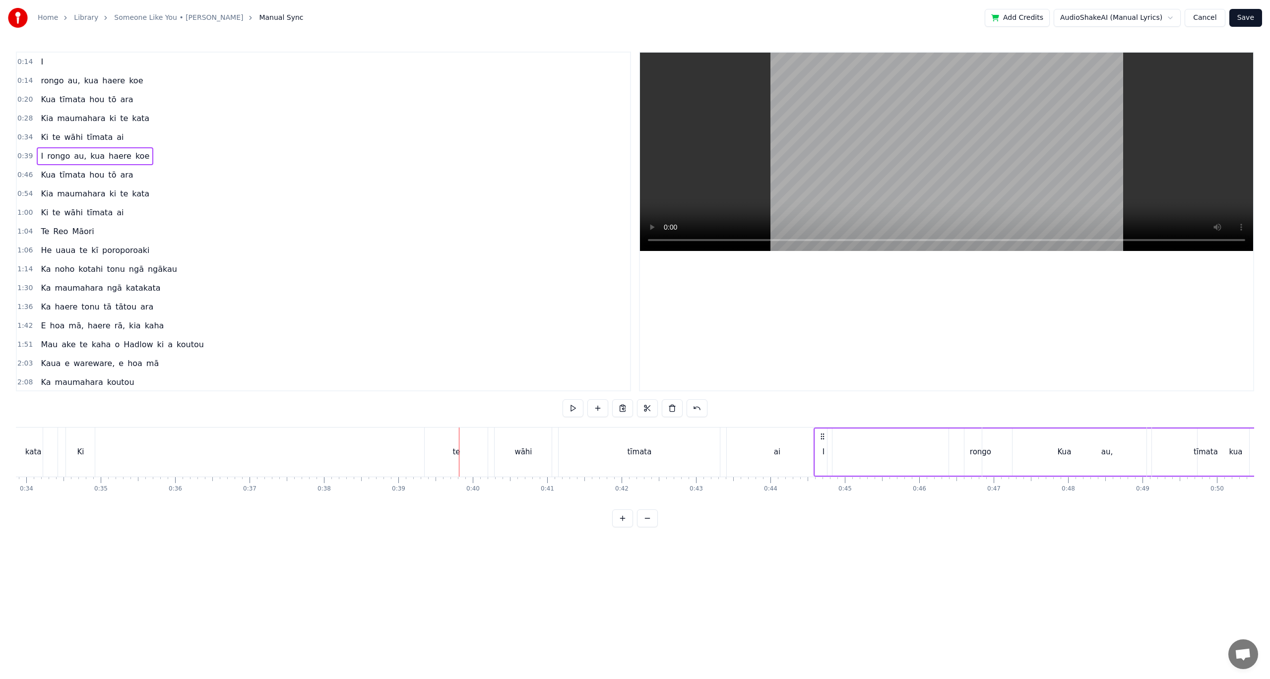
drag, startPoint x: 426, startPoint y: 437, endPoint x: 821, endPoint y: 472, distance: 397.4
click at [821, 472] on div "I rongo au, kua haere koe" at bounding box center [1093, 452] width 560 height 49
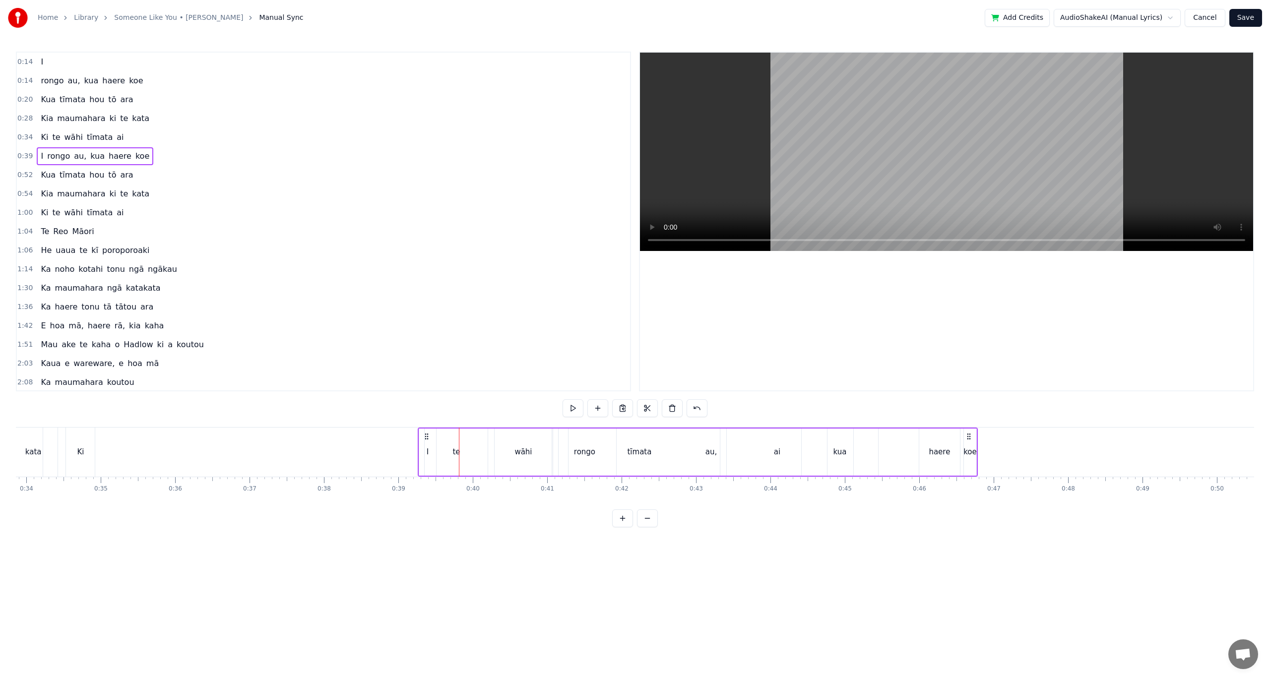
click at [428, 451] on div "I" at bounding box center [428, 451] width 2 height 11
drag, startPoint x: 428, startPoint y: 437, endPoint x: 556, endPoint y: 476, distance: 134.0
click at [556, 476] on div "I rongo au, kua haere koe" at bounding box center [698, 452] width 560 height 49
click at [455, 453] on div "te" at bounding box center [455, 451] width 7 height 11
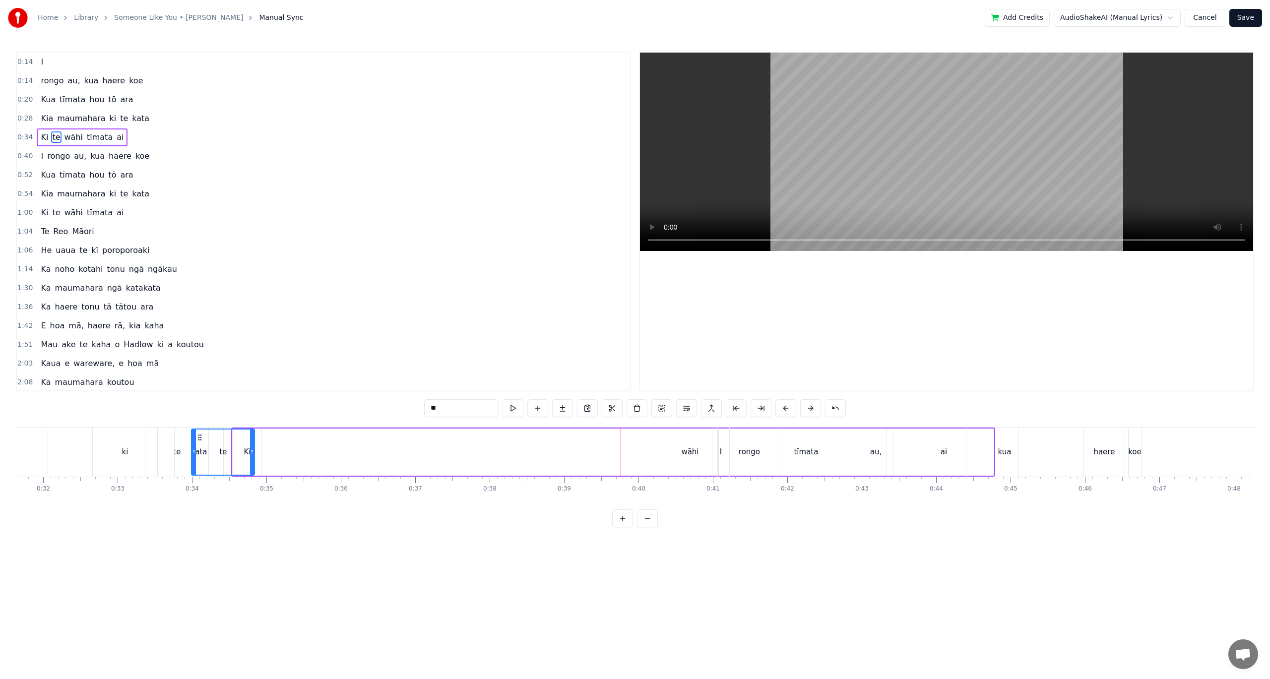
scroll to position [0, 2344]
drag, startPoint x: 434, startPoint y: 438, endPoint x: 322, endPoint y: 445, distance: 111.3
click at [322, 445] on div "te" at bounding box center [346, 452] width 62 height 45
click at [256, 458] on div "Ki" at bounding box center [257, 452] width 29 height 47
type input "**"
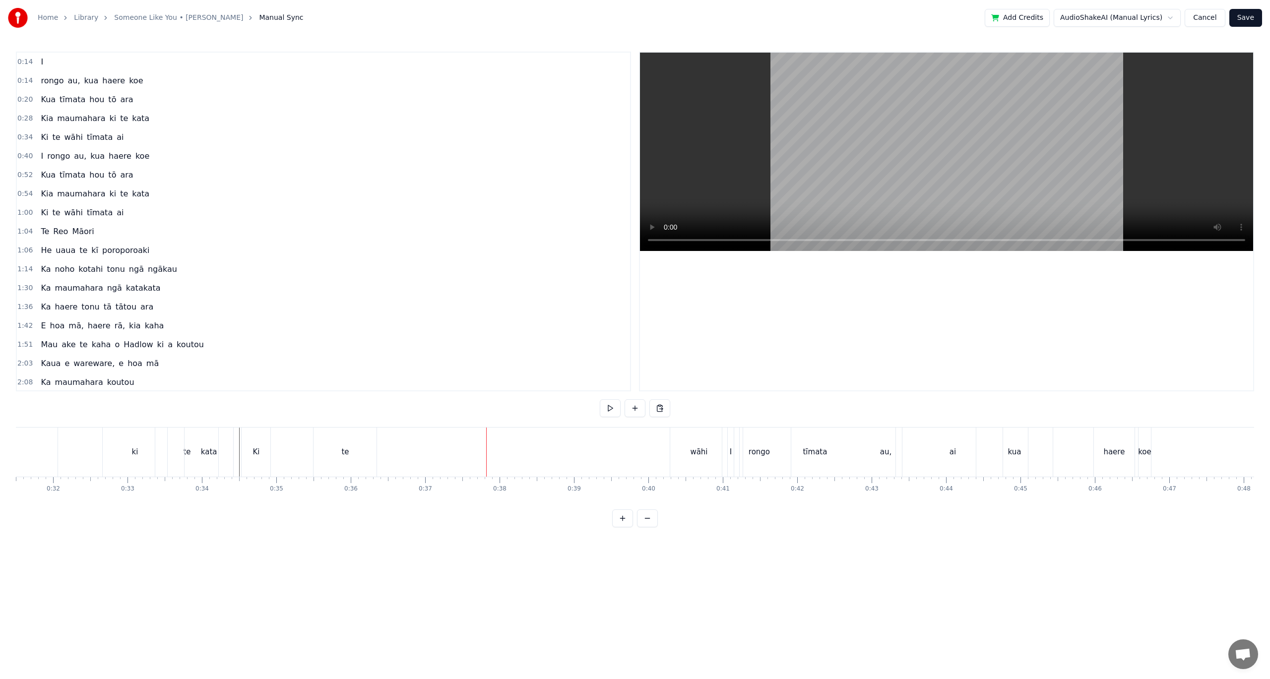
click at [255, 452] on div "Ki" at bounding box center [255, 451] width 7 height 11
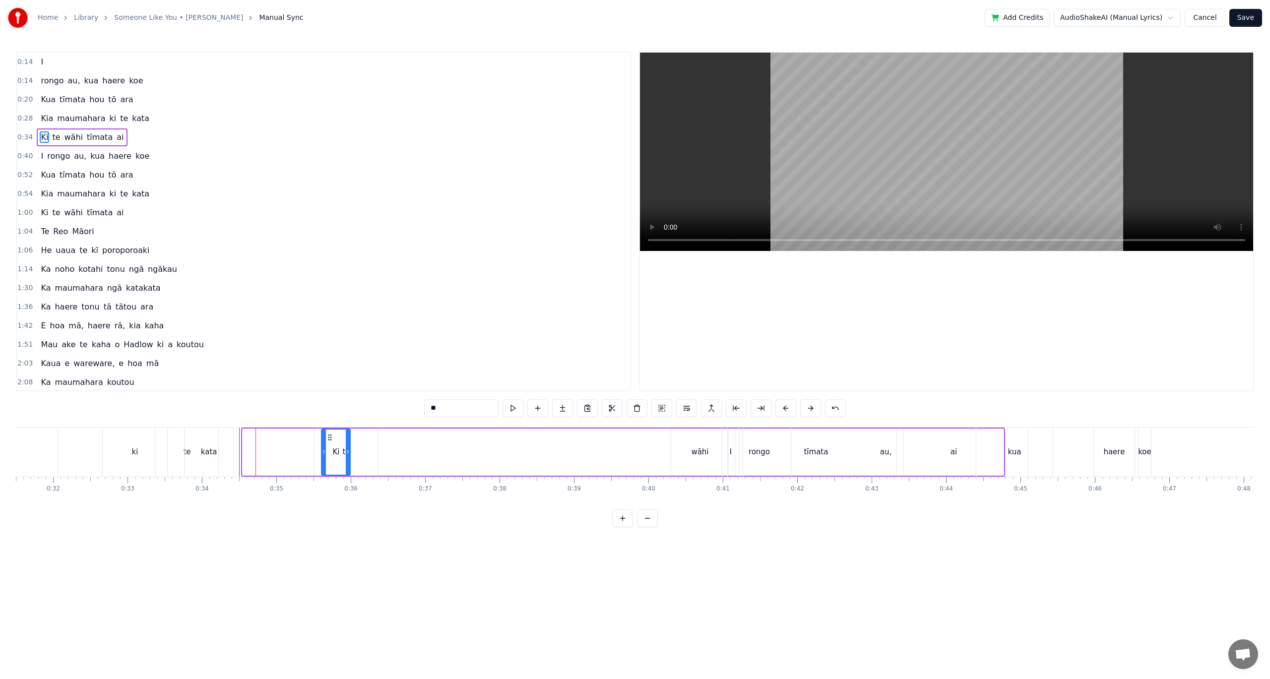
drag, startPoint x: 249, startPoint y: 435, endPoint x: 328, endPoint y: 446, distance: 79.7
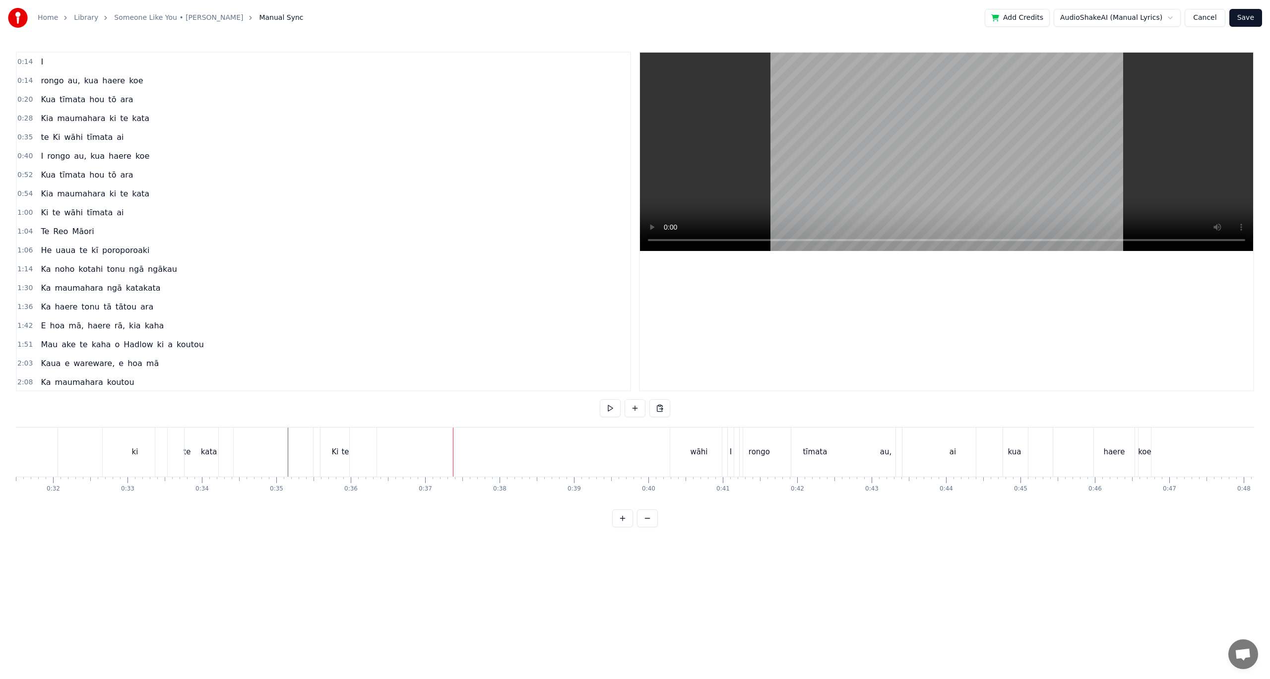
click at [699, 455] on div "wāhi" at bounding box center [698, 451] width 17 height 11
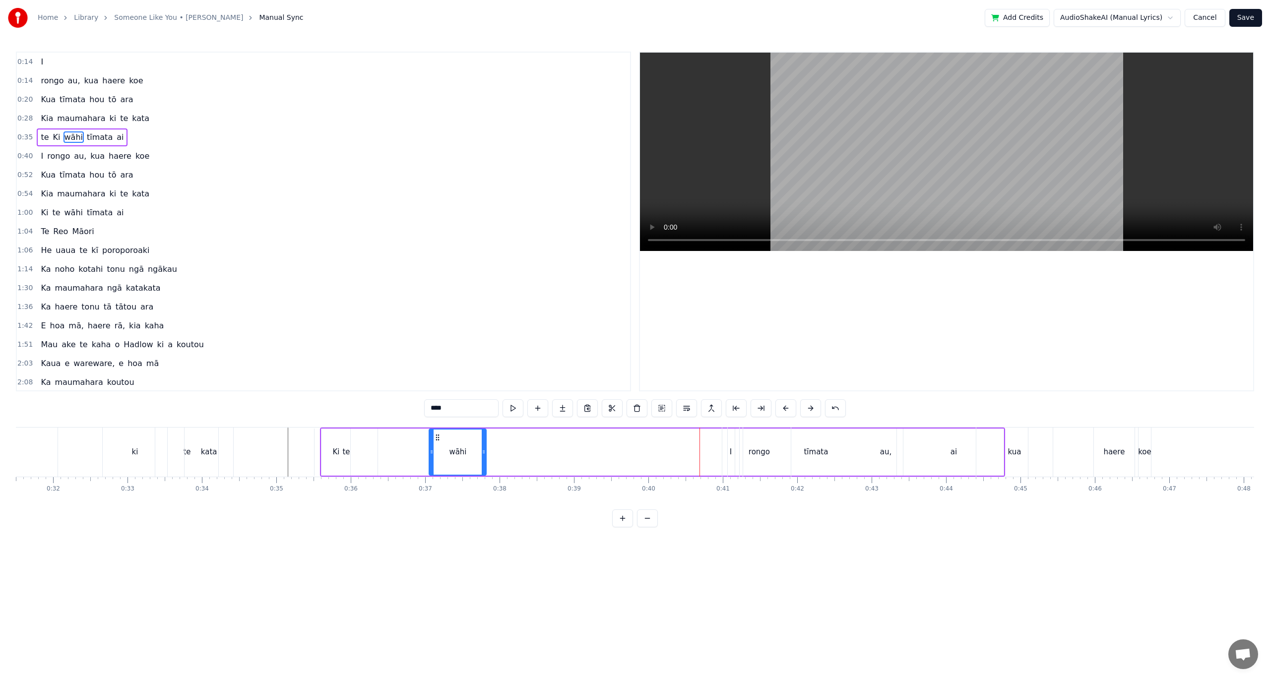
drag, startPoint x: 679, startPoint y: 438, endPoint x: 437, endPoint y: 445, distance: 242.2
click at [437, 445] on div "wāhi" at bounding box center [458, 452] width 56 height 45
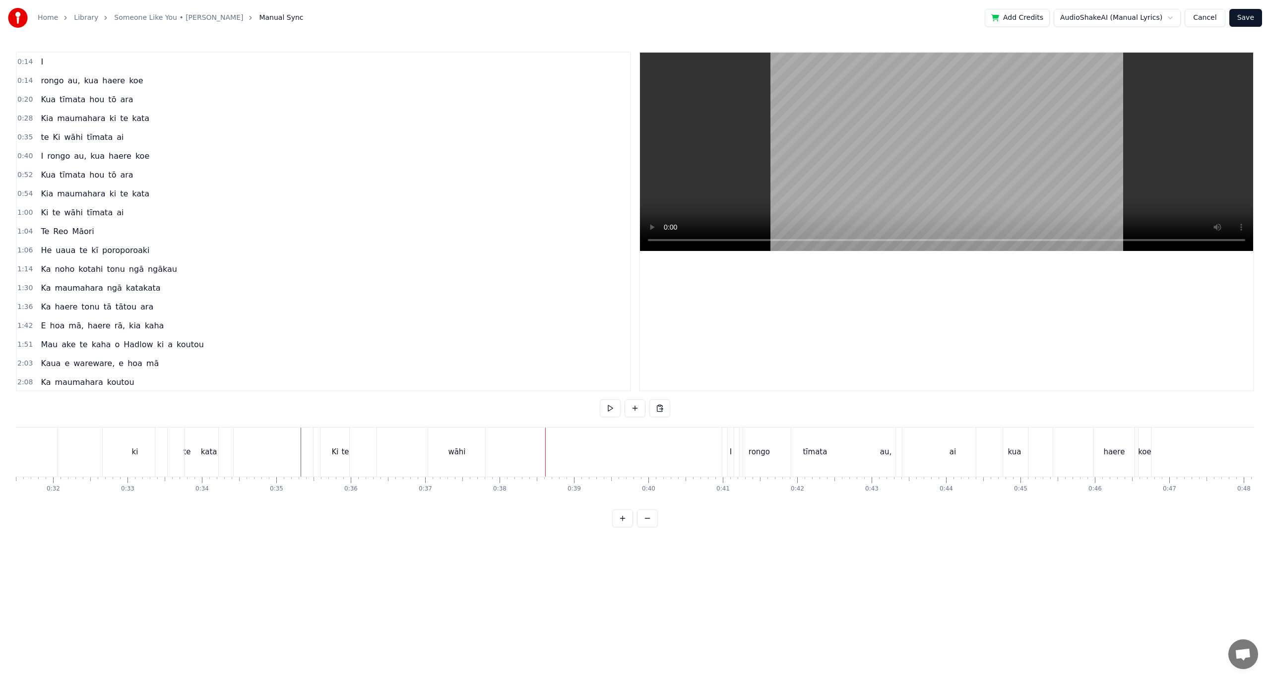
click at [460, 451] on div "wāhi" at bounding box center [456, 451] width 17 height 11
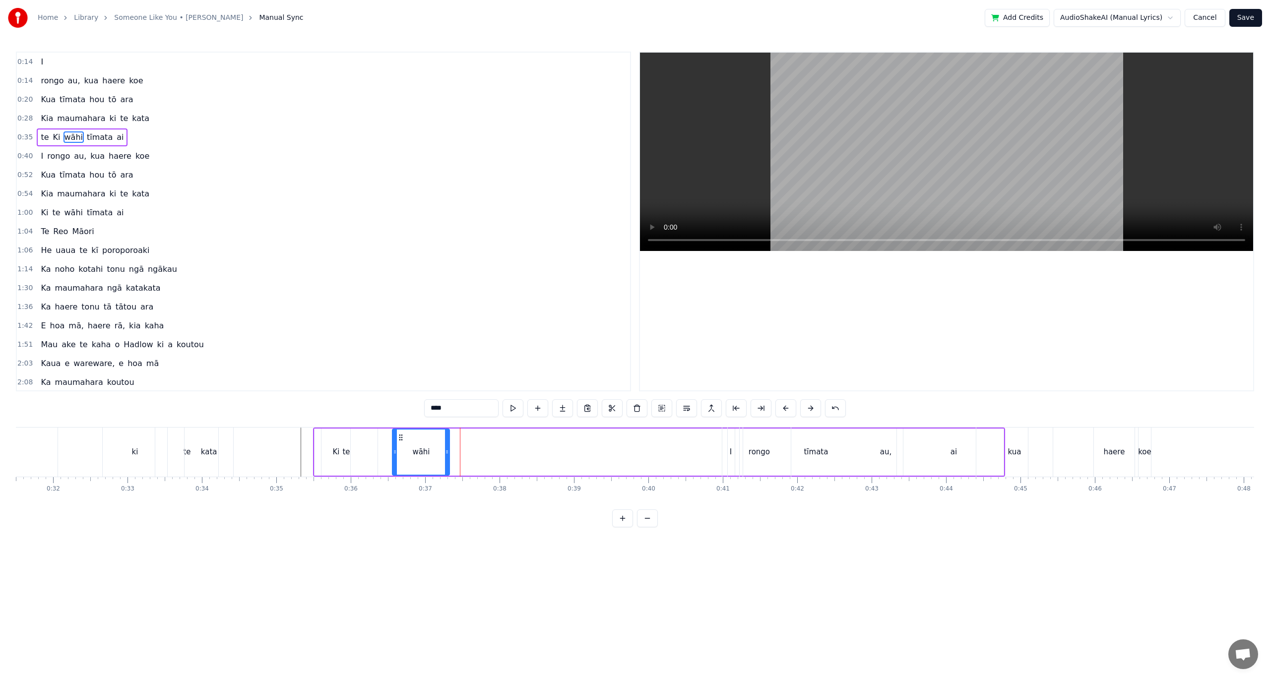
drag, startPoint x: 437, startPoint y: 436, endPoint x: 400, endPoint y: 437, distance: 36.7
click at [400, 437] on icon at bounding box center [401, 438] width 8 height 8
click at [336, 454] on div "Ki" at bounding box center [335, 451] width 7 height 11
type input "**"
drag, startPoint x: 349, startPoint y: 451, endPoint x: 338, endPoint y: 451, distance: 10.9
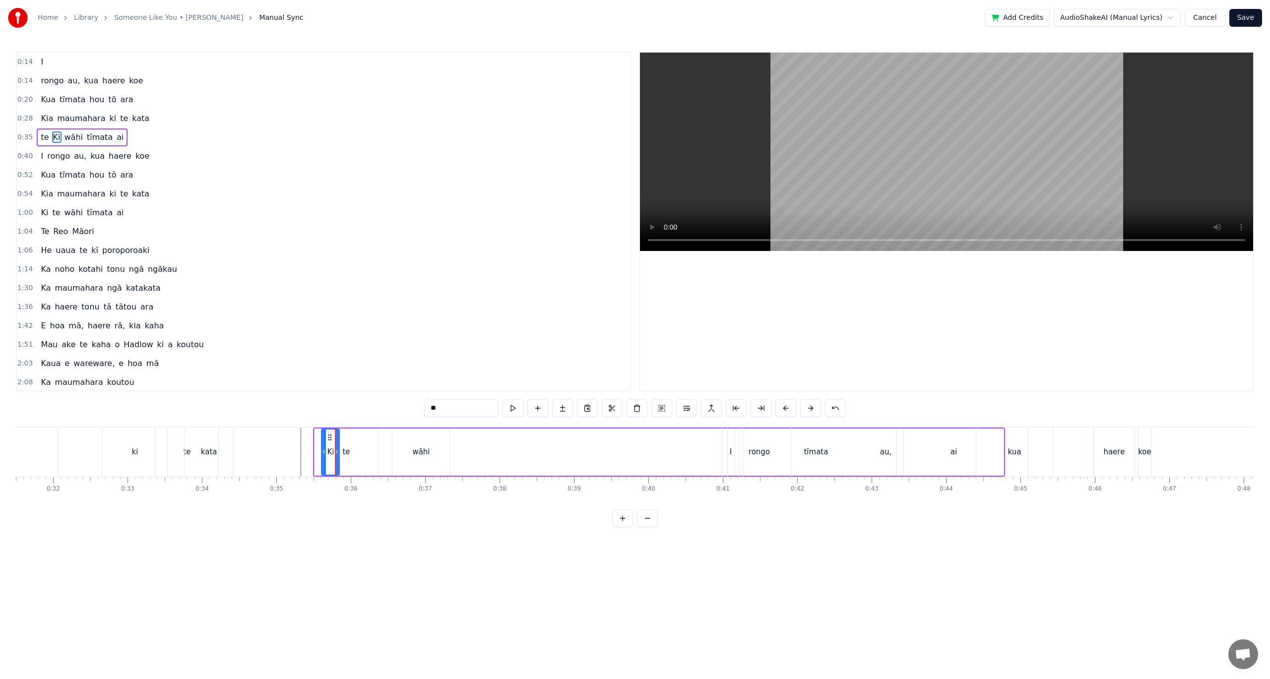
click at [338, 451] on icon at bounding box center [337, 452] width 4 height 8
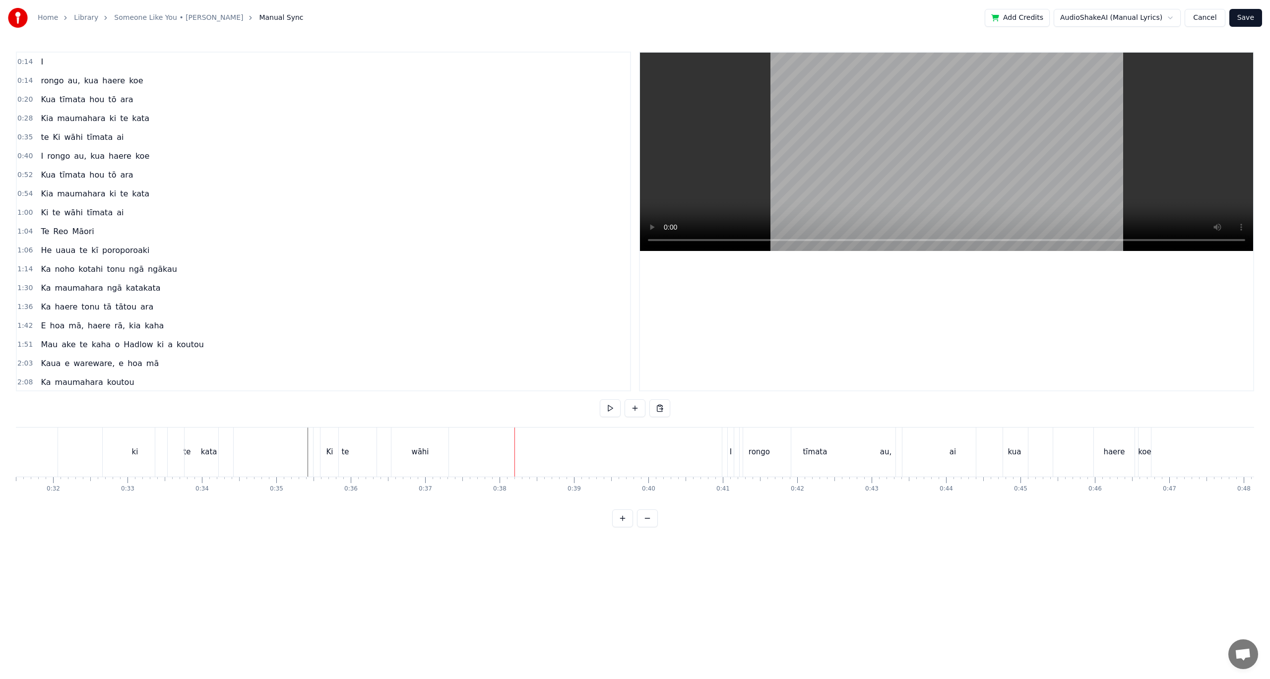
click at [422, 456] on div "wāhi" at bounding box center [419, 451] width 17 height 11
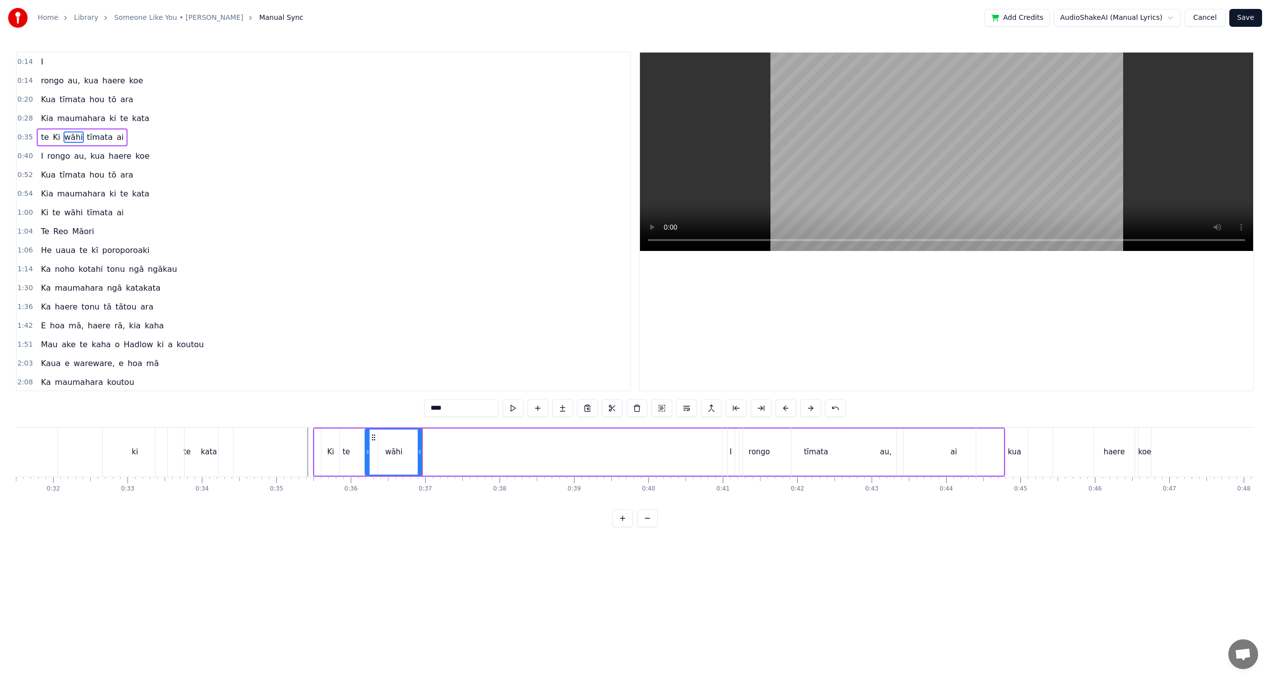
drag, startPoint x: 399, startPoint y: 435, endPoint x: 360, endPoint y: 446, distance: 41.2
click at [372, 437] on icon at bounding box center [374, 438] width 8 height 8
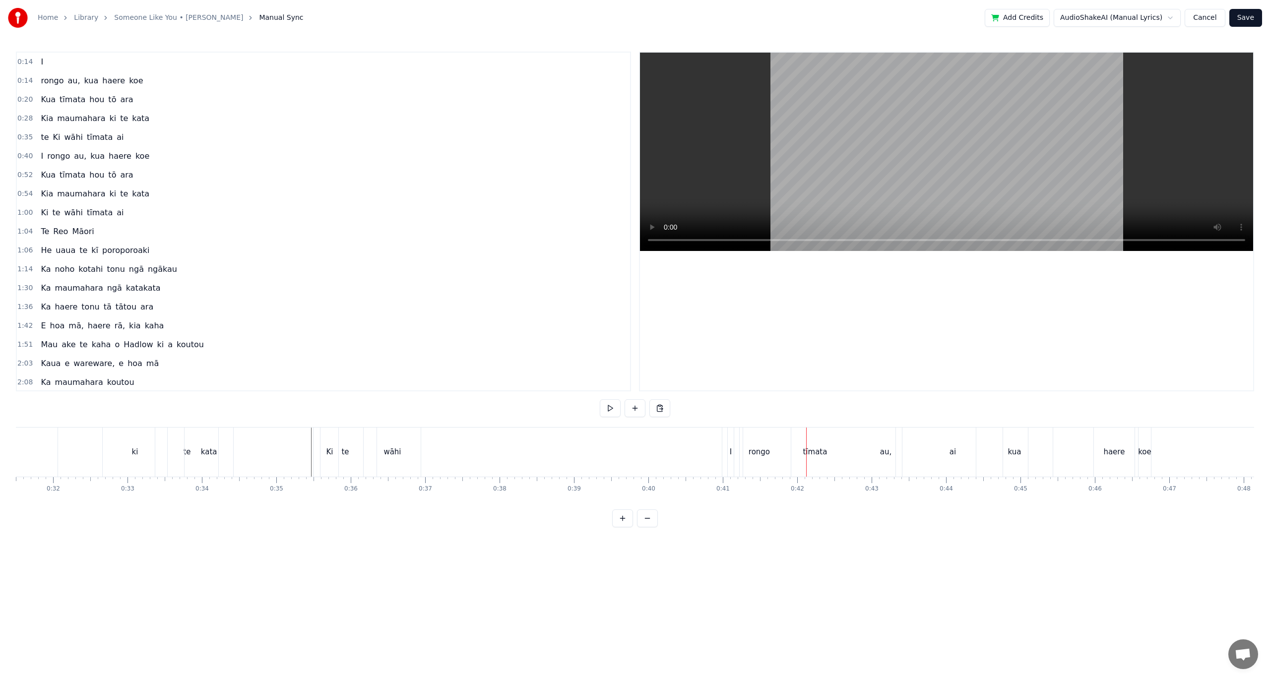
click at [815, 452] on div "au," at bounding box center [885, 452] width 285 height 49
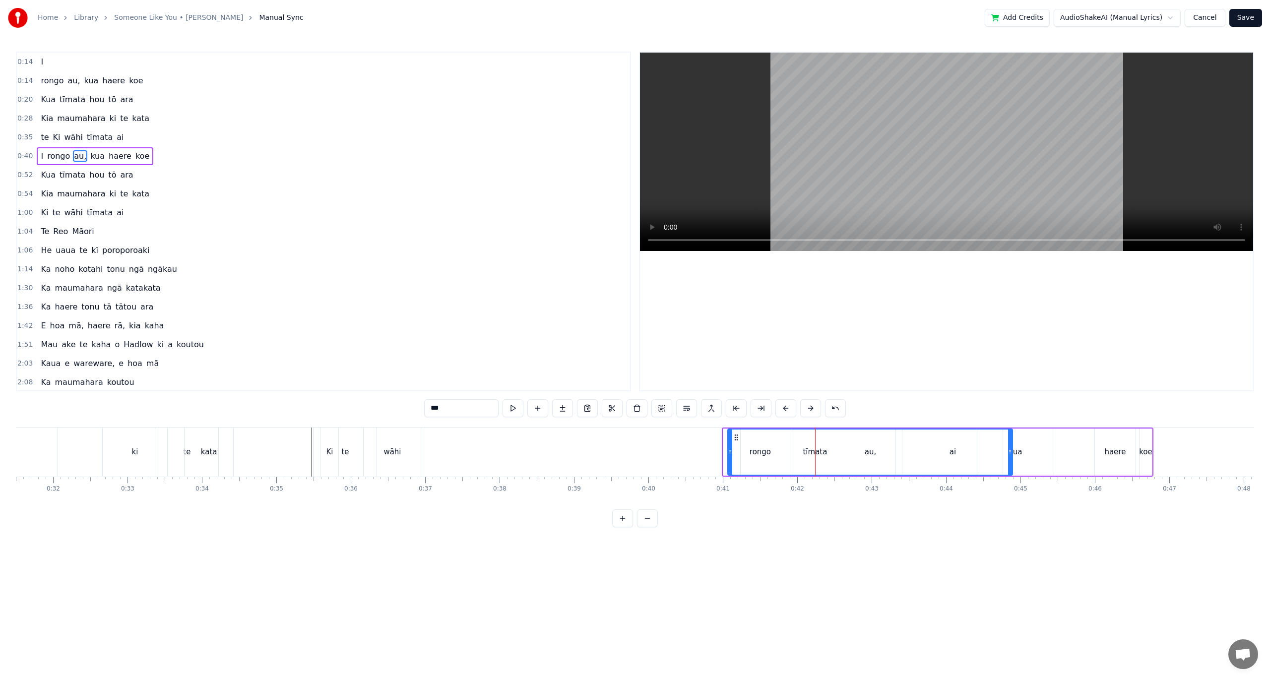
drag, startPoint x: 752, startPoint y: 437, endPoint x: 736, endPoint y: 460, distance: 28.9
click at [736, 460] on div "au," at bounding box center [870, 452] width 284 height 45
click at [97, 142] on span "tīmata" at bounding box center [100, 136] width 28 height 11
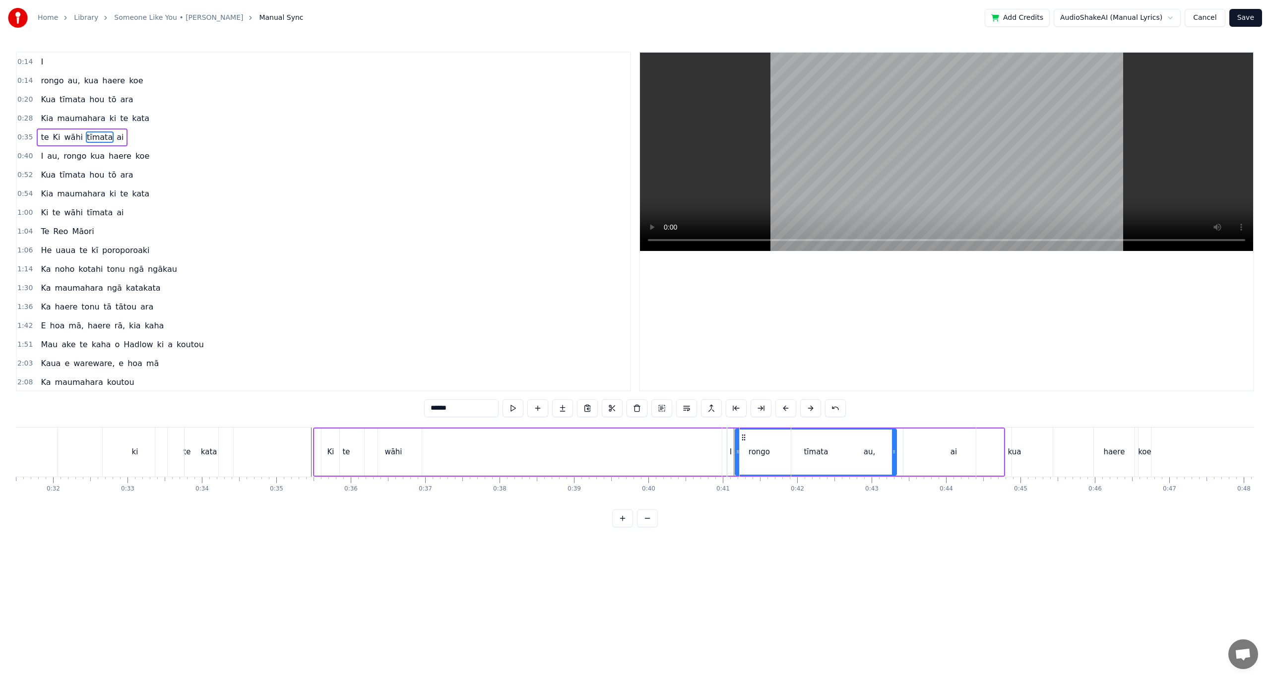
click at [814, 451] on div "au," at bounding box center [869, 452] width 285 height 49
type input "***"
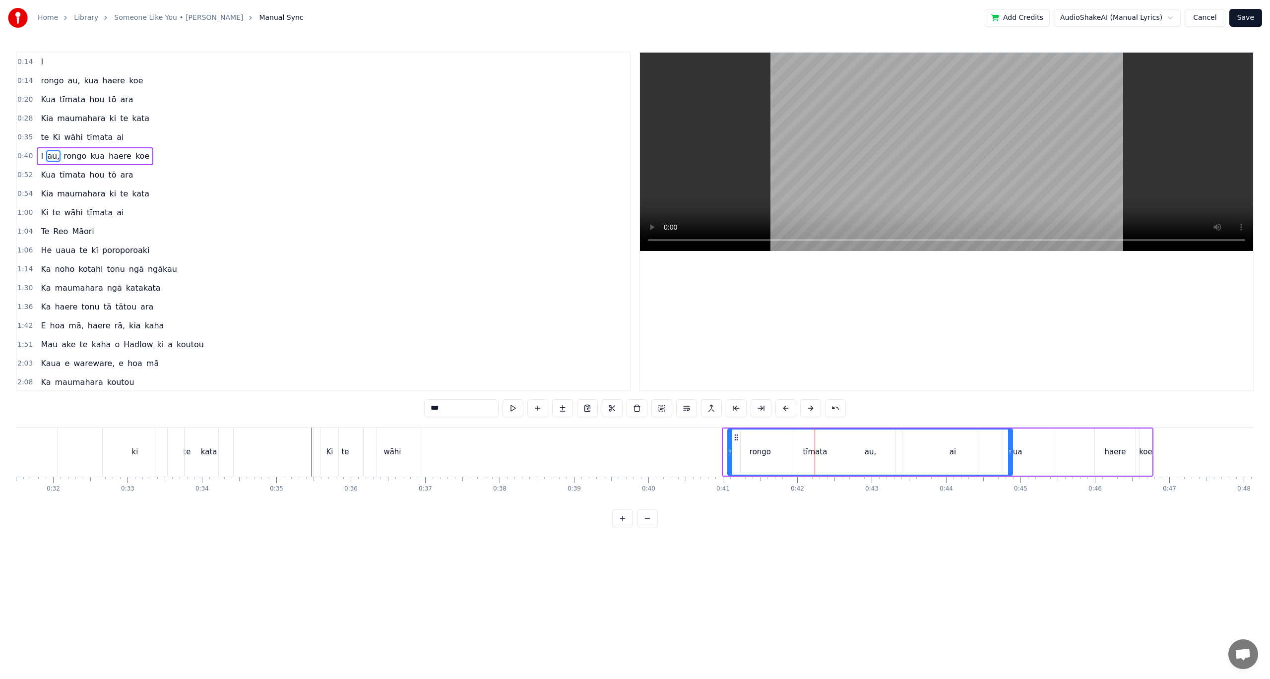
click at [814, 451] on div at bounding box center [814, 452] width 0 height 49
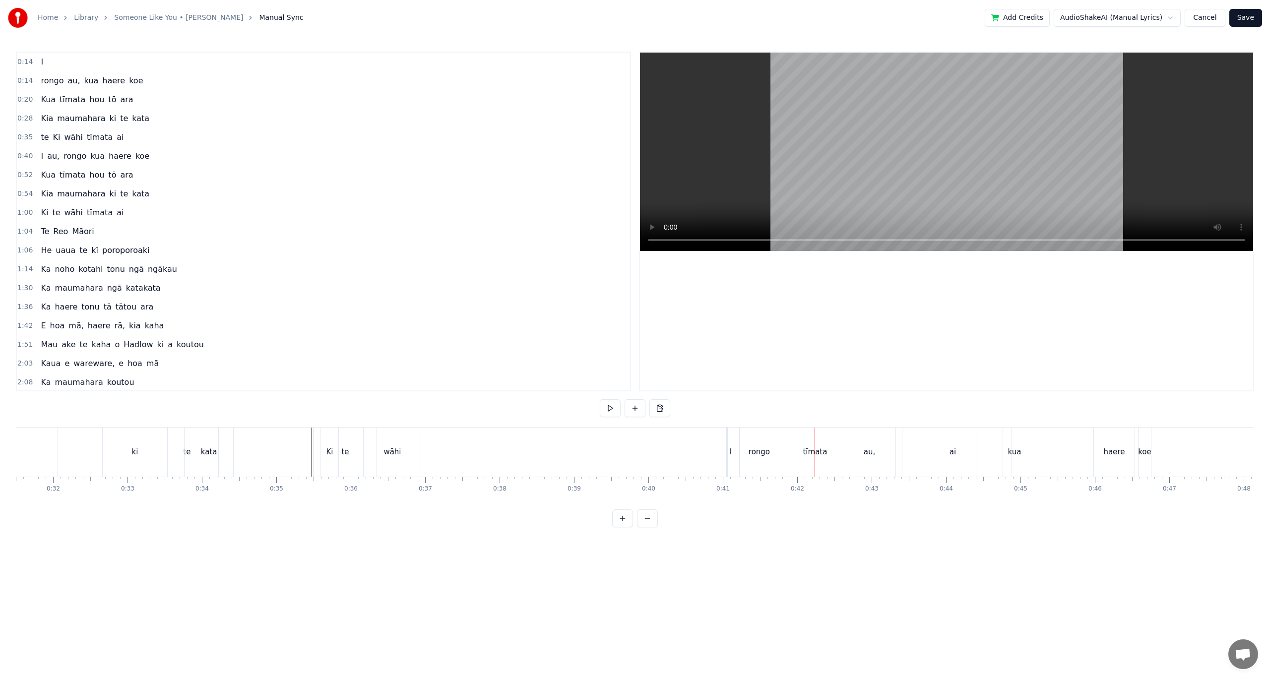
click at [810, 451] on div "au," at bounding box center [869, 452] width 285 height 49
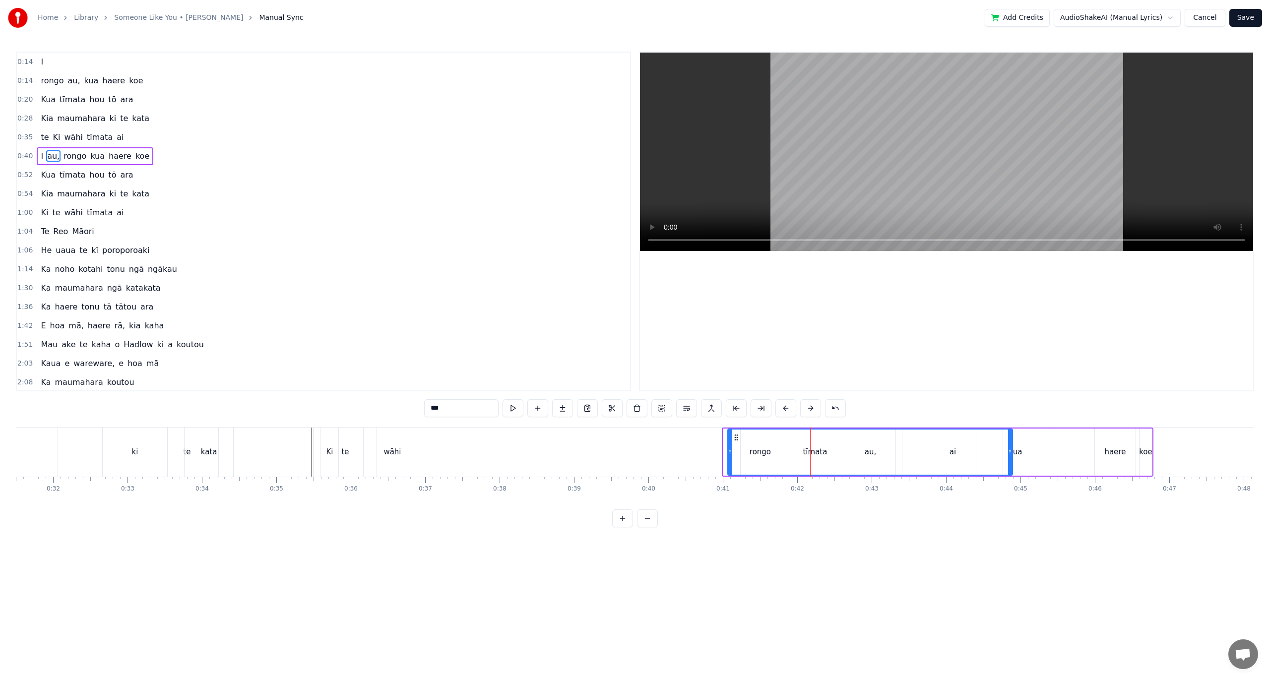
click at [86, 140] on span "tīmata" at bounding box center [100, 136] width 28 height 11
type input "******"
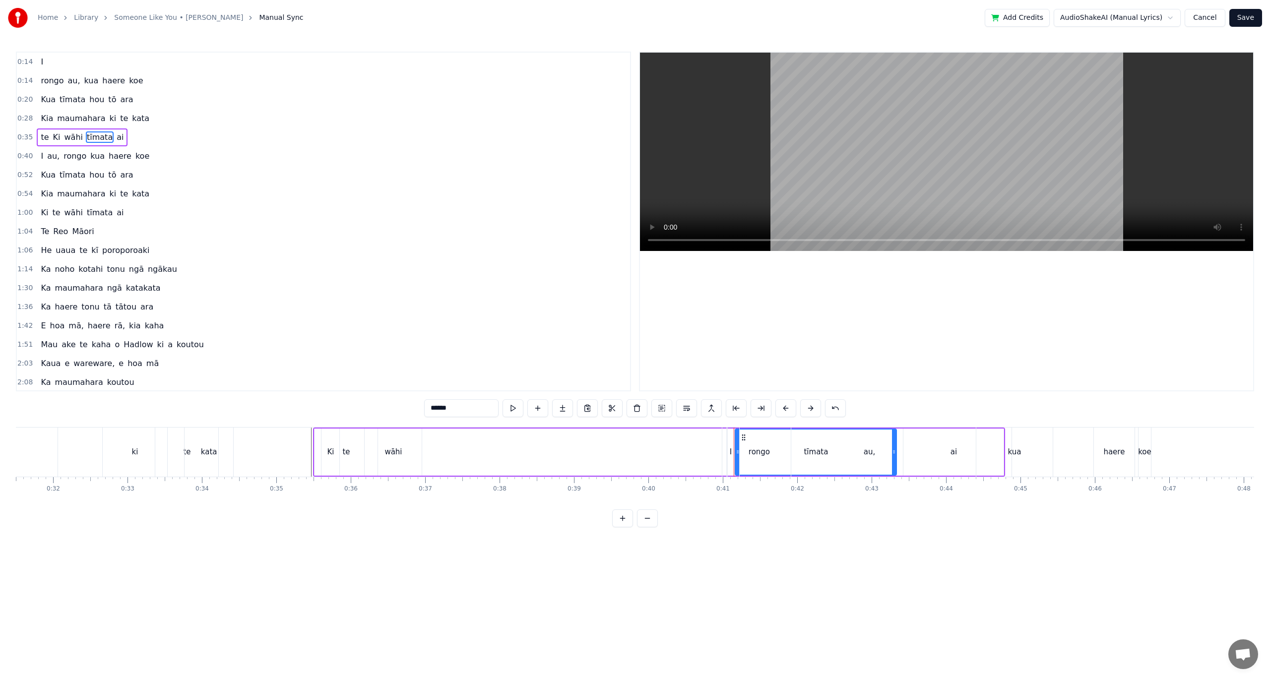
drag, startPoint x: 743, startPoint y: 436, endPoint x: 677, endPoint y: 435, distance: 66.5
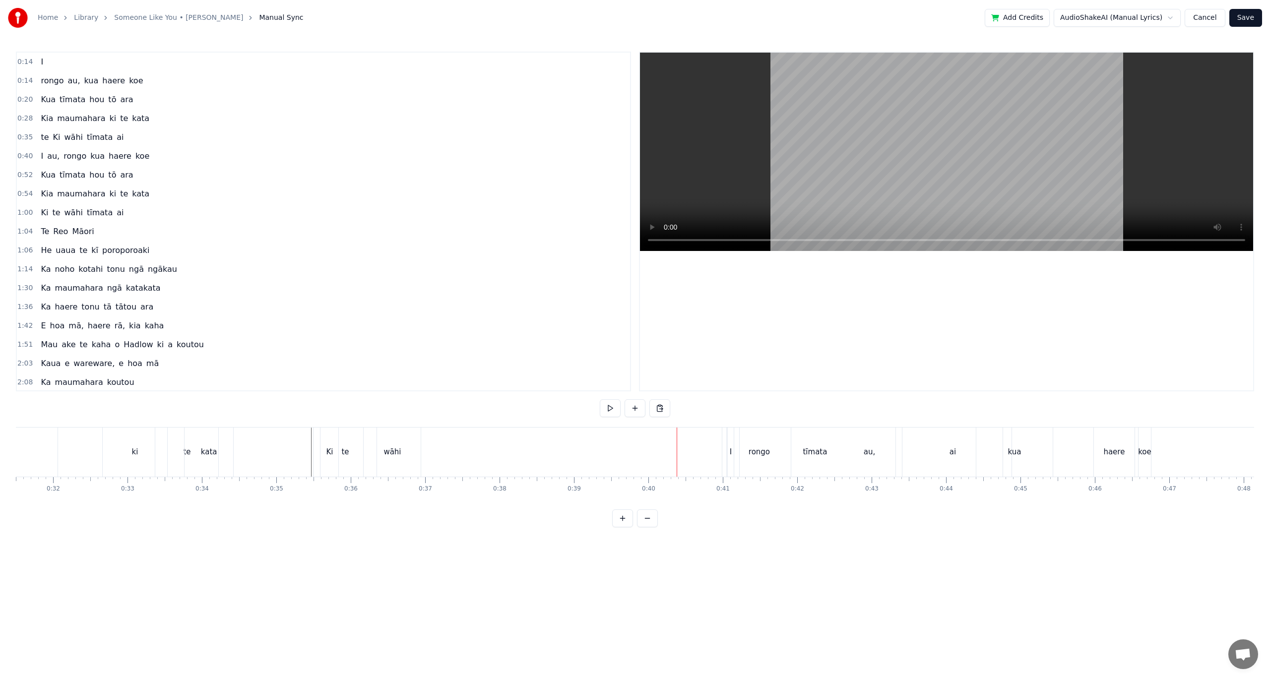
click at [90, 143] on div "te Ki wāhi tīmata ai" at bounding box center [82, 137] width 91 height 18
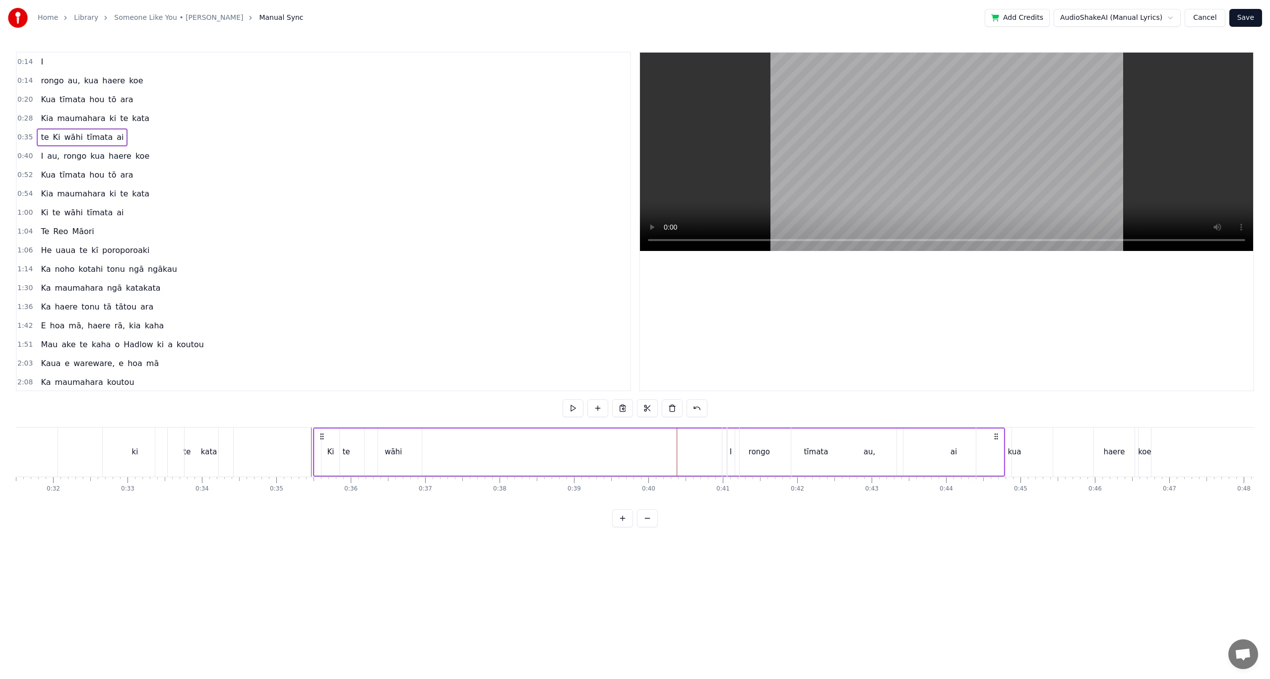
click at [87, 133] on span "tīmata" at bounding box center [100, 136] width 28 height 11
drag, startPoint x: 738, startPoint y: 451, endPoint x: 677, endPoint y: 453, distance: 61.1
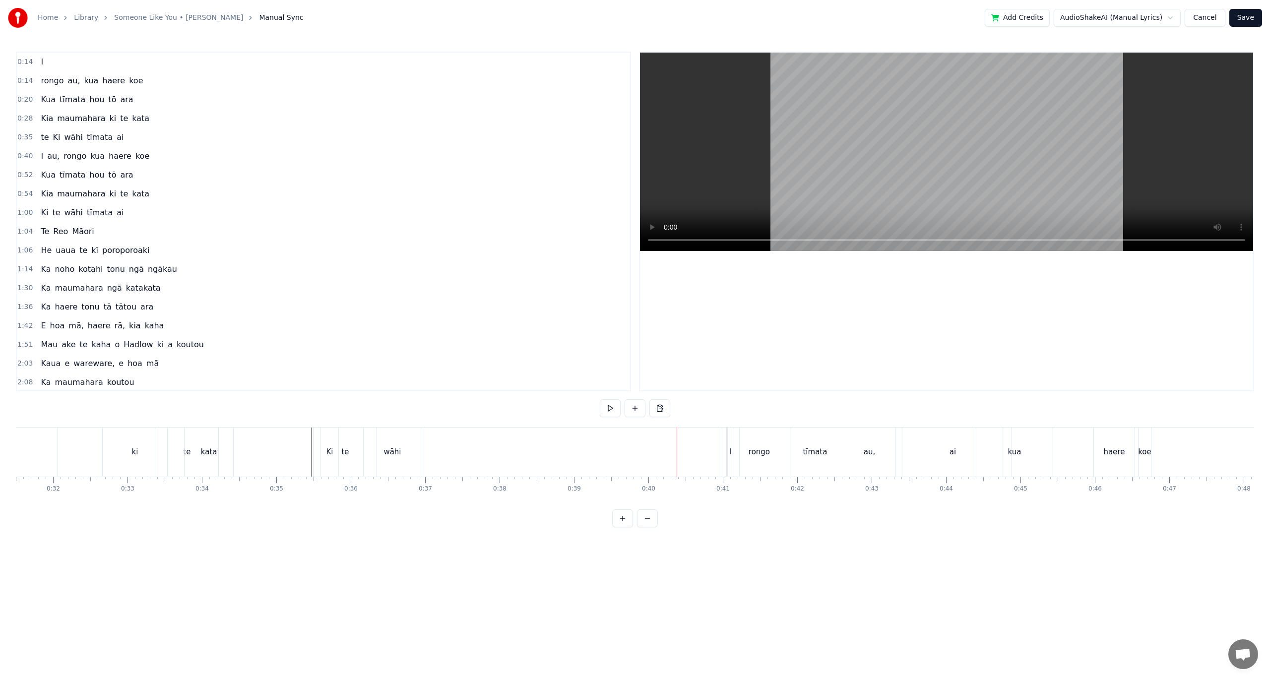
click at [41, 149] on div "I au, rongo kua haere koe" at bounding box center [95, 156] width 117 height 18
drag, startPoint x: 728, startPoint y: 438, endPoint x: 992, endPoint y: 455, distance: 263.9
click at [992, 455] on div "I au, rongo kua haere koe" at bounding box center [1201, 452] width 432 height 49
click at [812, 452] on div "tīmata" at bounding box center [815, 451] width 24 height 11
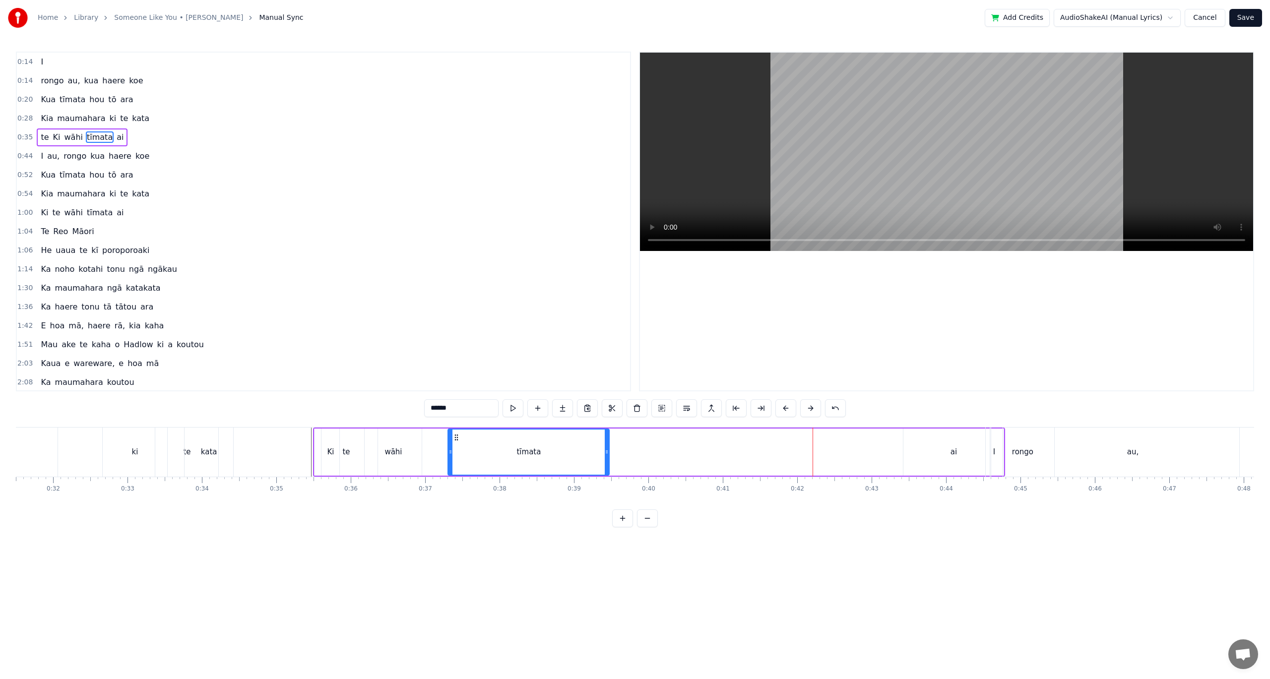
drag, startPoint x: 743, startPoint y: 438, endPoint x: 777, endPoint y: 449, distance: 35.5
click at [461, 425] on div "0:14 I 0:14 [PERSON_NAME] au, kua haere koe 0:20 Kua tīmata hou tō ara 0:28 Kia…" at bounding box center [635, 290] width 1238 height 476
click at [954, 455] on div "ai" at bounding box center [953, 451] width 6 height 11
type input "**"
drag, startPoint x: 910, startPoint y: 437, endPoint x: 659, endPoint y: 443, distance: 251.1
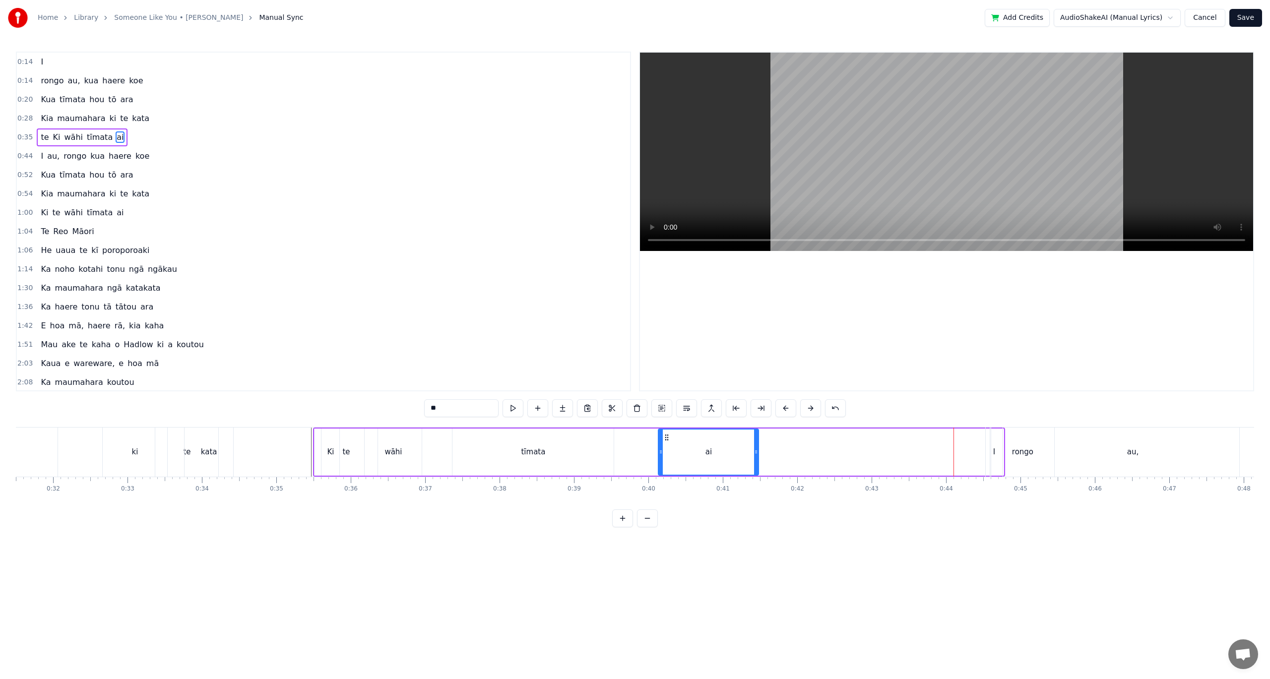
click at [663, 441] on icon at bounding box center [667, 438] width 8 height 8
click at [432, 437] on div "te Ki wāhi tīmata ai" at bounding box center [535, 452] width 444 height 49
click at [431, 441] on div "te Ki wāhi tīmata ai" at bounding box center [535, 452] width 444 height 49
click at [538, 449] on div "tīmata" at bounding box center [533, 451] width 24 height 11
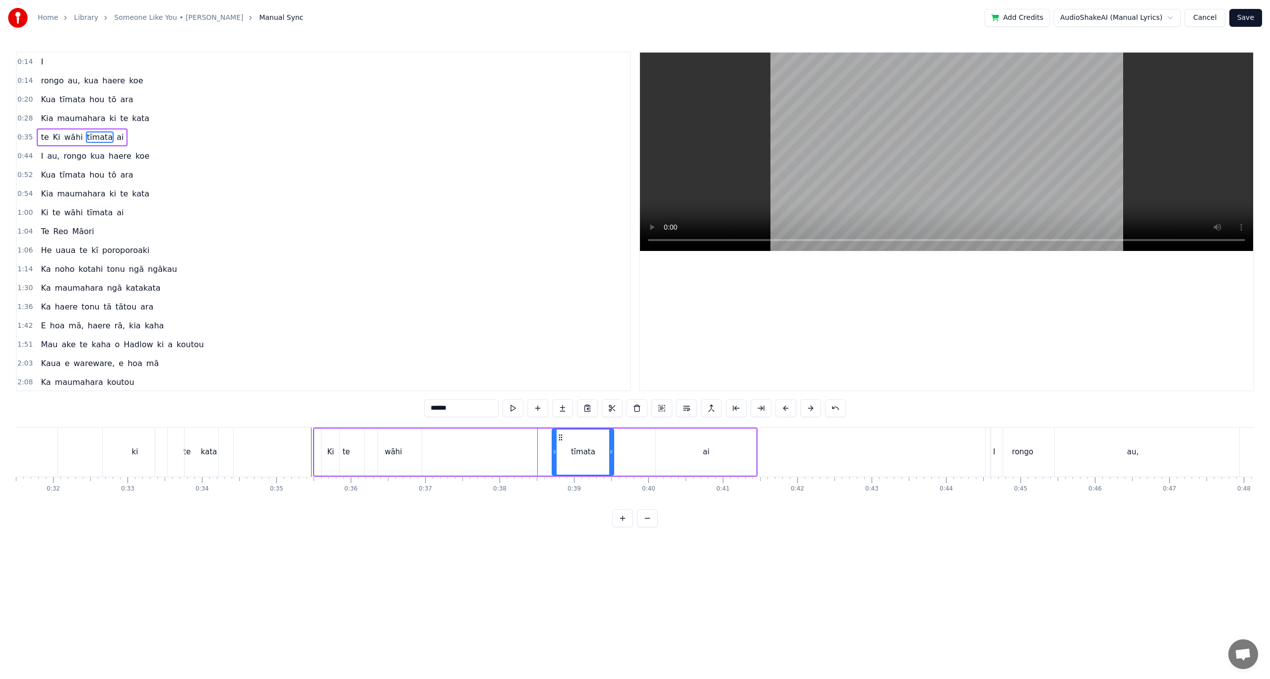
drag, startPoint x: 453, startPoint y: 450, endPoint x: 554, endPoint y: 456, distance: 100.3
click at [554, 456] on div at bounding box center [555, 452] width 4 height 45
drag, startPoint x: 613, startPoint y: 451, endPoint x: 680, endPoint y: 460, distance: 68.1
click at [680, 460] on div at bounding box center [679, 452] width 4 height 45
drag, startPoint x: 554, startPoint y: 448, endPoint x: 594, endPoint y: 451, distance: 39.8
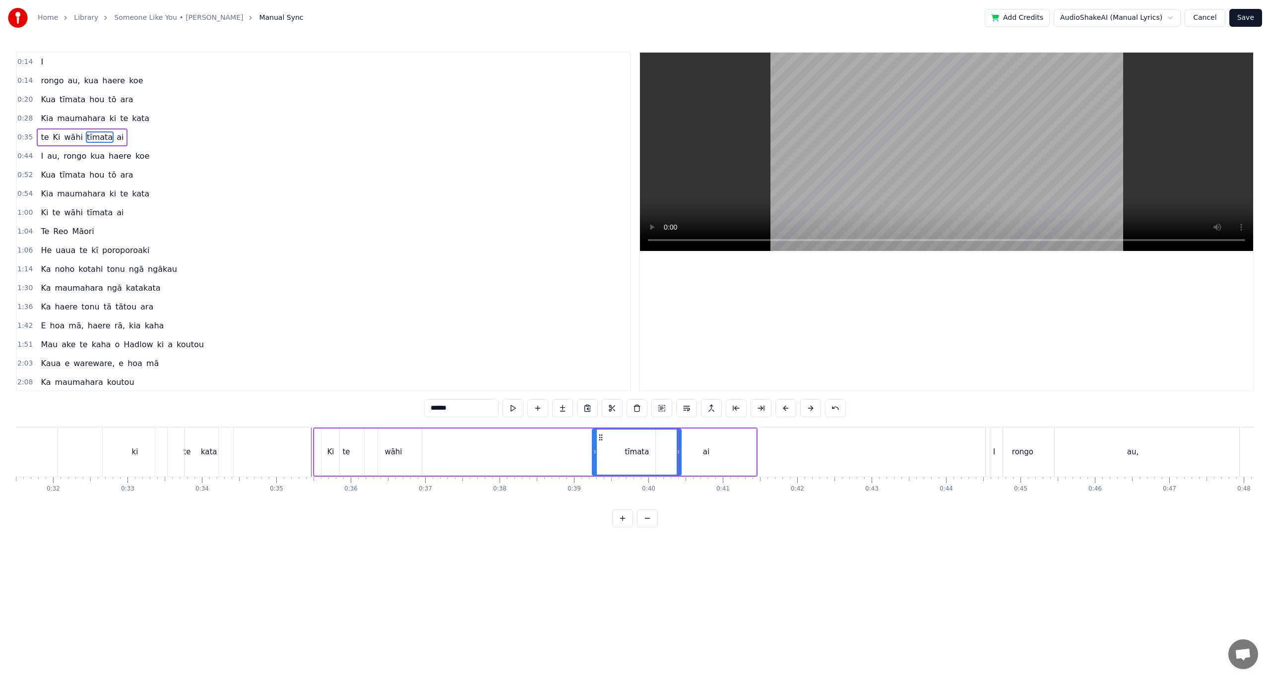
click at [594, 451] on icon at bounding box center [595, 452] width 4 height 8
click at [567, 457] on div "te Ki wāhi tīmata ai" at bounding box center [535, 452] width 444 height 49
click at [715, 442] on div "ai" at bounding box center [706, 452] width 100 height 47
drag, startPoint x: 755, startPoint y: 452, endPoint x: 846, endPoint y: 456, distance: 91.4
click at [846, 456] on div at bounding box center [845, 452] width 4 height 45
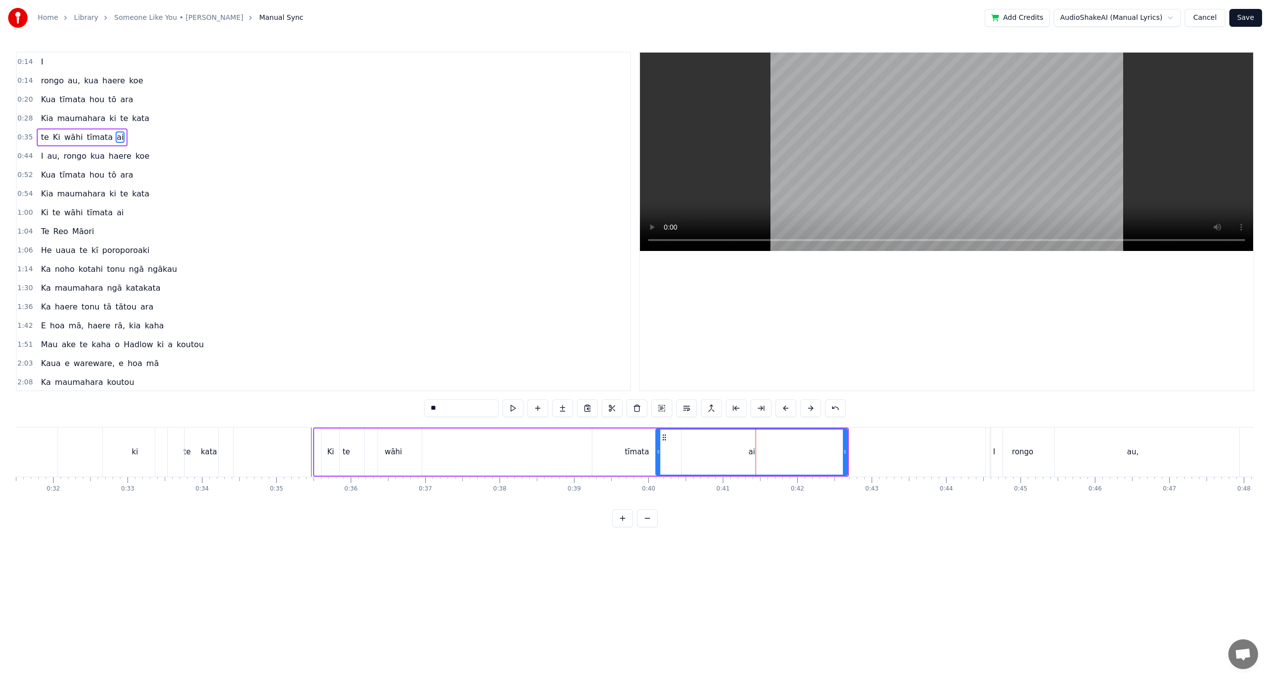
click at [838, 453] on div "ai" at bounding box center [751, 452] width 190 height 45
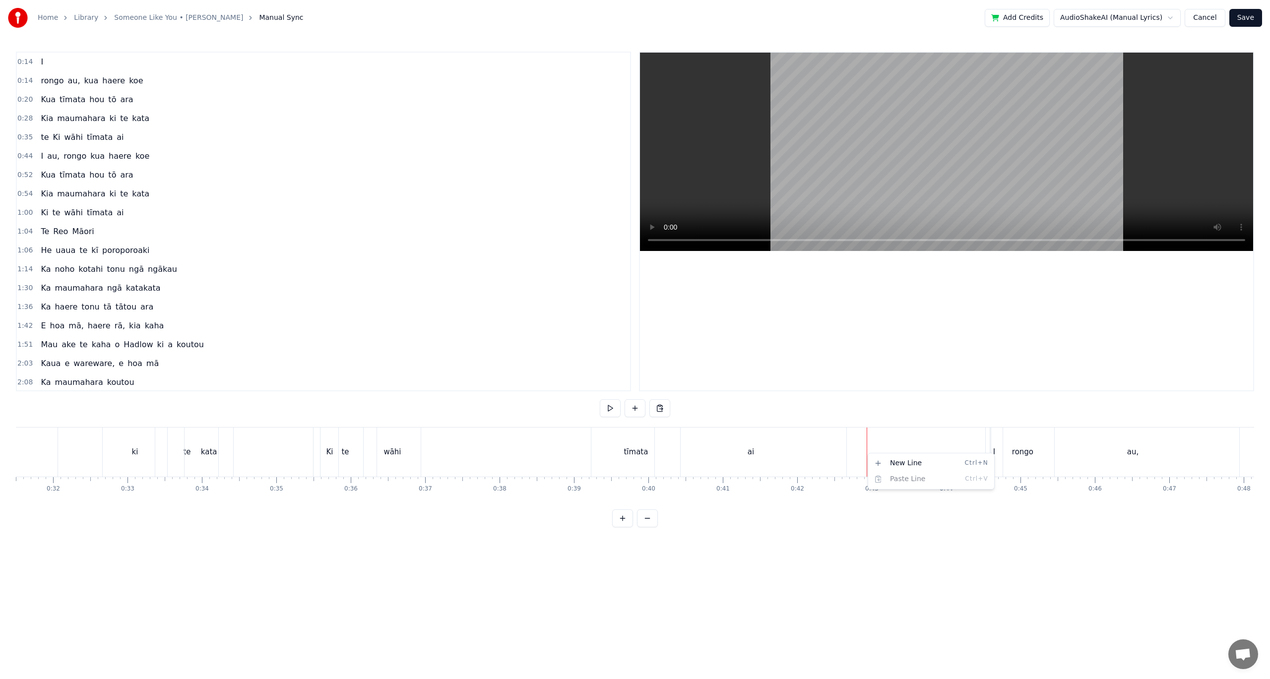
click at [1251, 18] on html "Home Library Someone Like You • [PERSON_NAME] Manual Sync Add Credits AudioShak…" at bounding box center [635, 271] width 1270 height 543
click at [871, 344] on div at bounding box center [946, 222] width 613 height 338
click at [640, 527] on button at bounding box center [647, 518] width 21 height 18
click at [1251, 21] on button "Save" at bounding box center [1245, 18] width 33 height 18
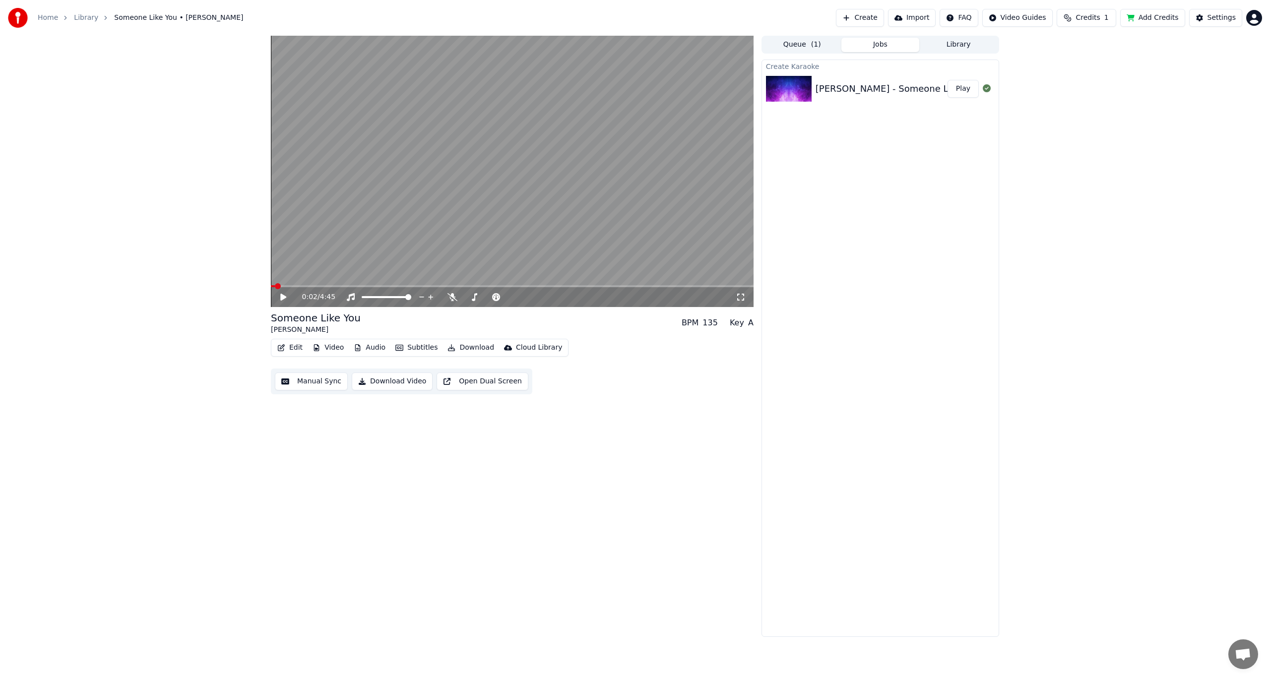
click at [373, 349] on button "Audio" at bounding box center [370, 348] width 40 height 14
click at [306, 398] on div "Trim" at bounding box center [301, 401] width 15 height 10
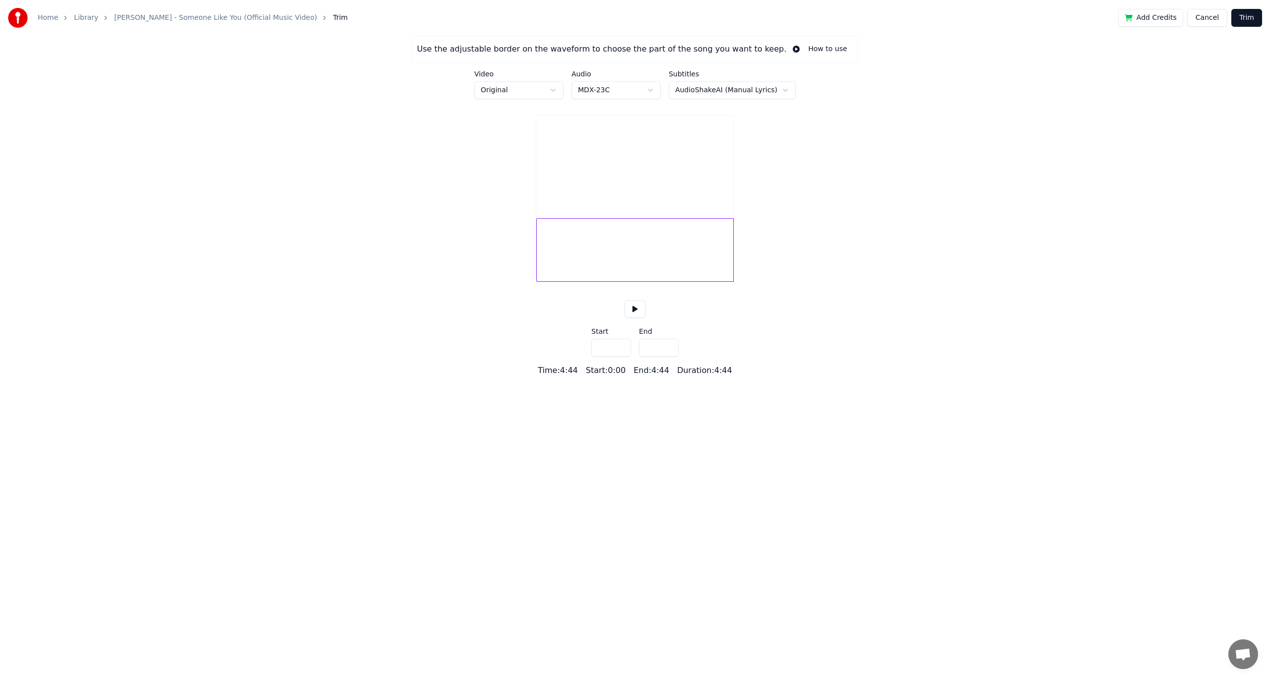
click at [553, 258] on div at bounding box center [634, 249] width 197 height 63
click at [642, 318] on button at bounding box center [634, 309] width 21 height 18
click at [567, 261] on div at bounding box center [634, 249] width 197 height 63
click at [624, 300] on button at bounding box center [634, 309] width 21 height 18
click at [1205, 15] on button "Cancel" at bounding box center [1207, 18] width 40 height 18
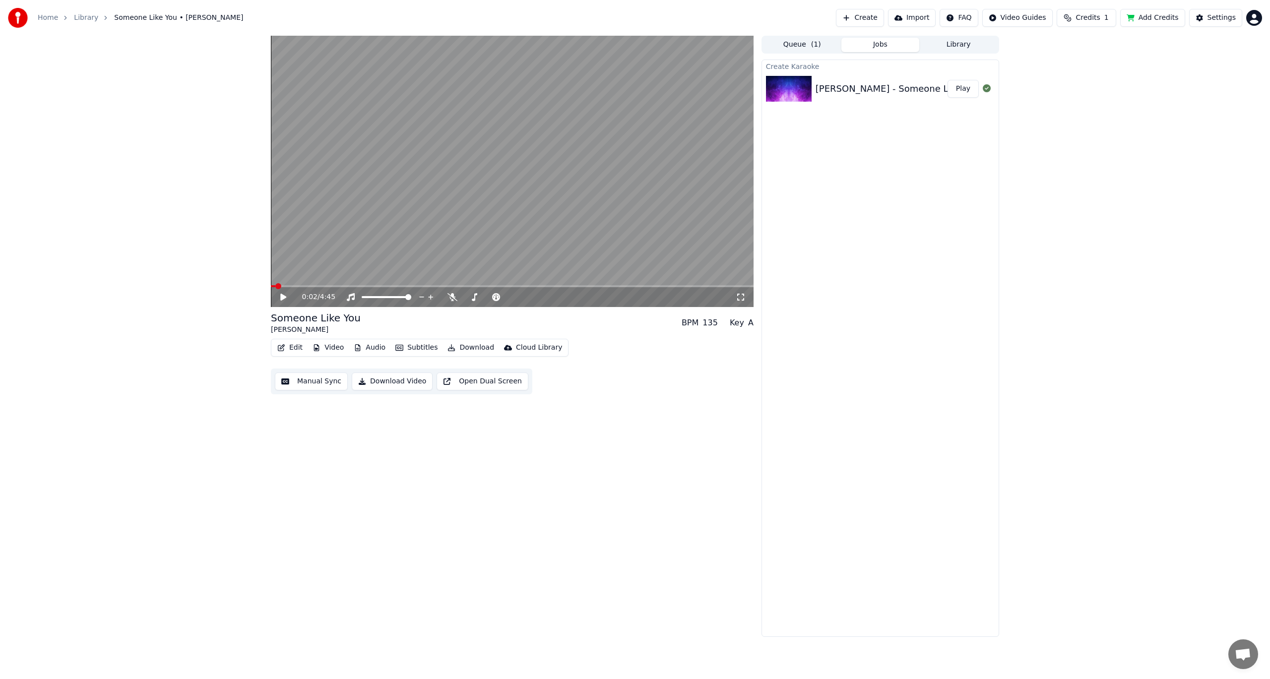
click at [295, 378] on button "Manual Sync" at bounding box center [311, 382] width 73 height 18
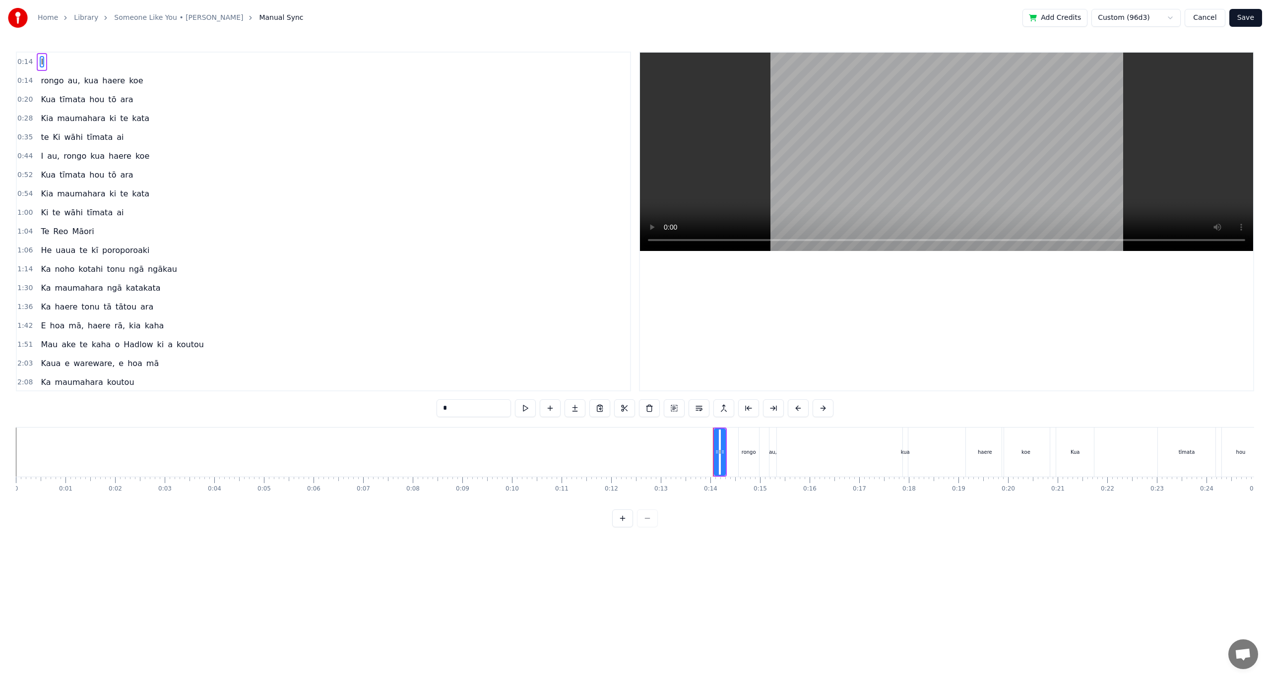
click at [56, 161] on div "I au, rongo kua haere koe" at bounding box center [95, 156] width 117 height 18
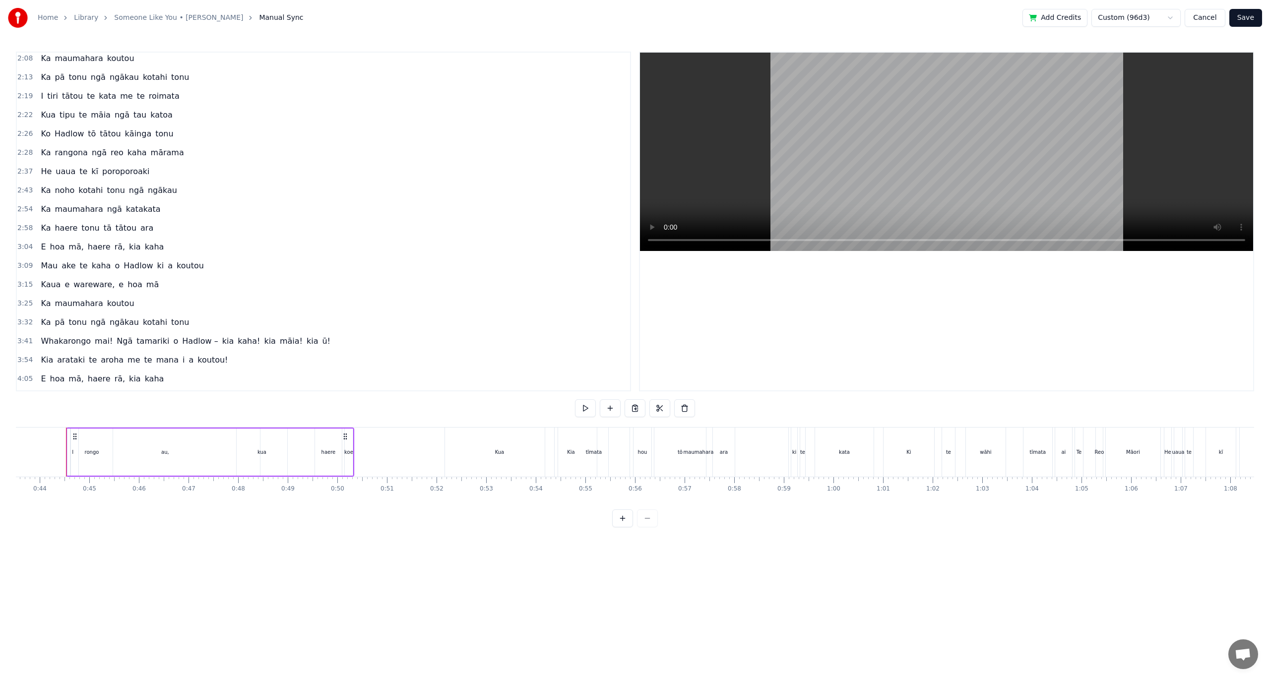
scroll to position [360, 0]
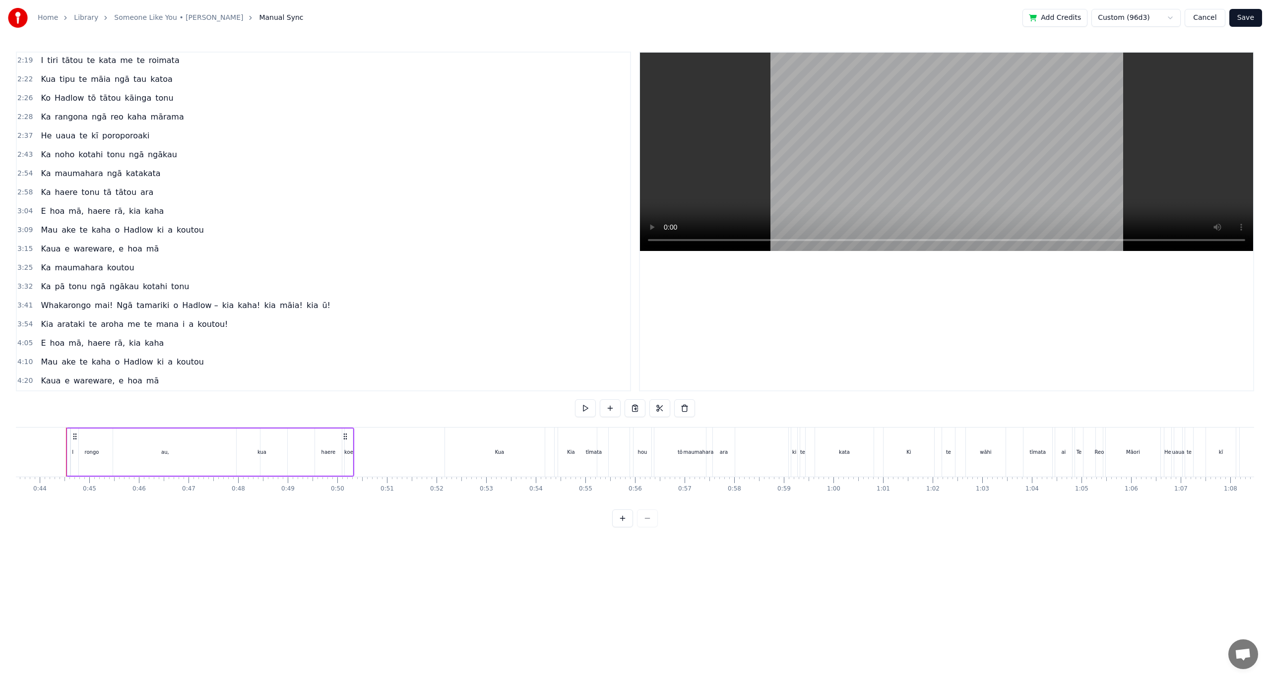
click at [145, 383] on span "mā" at bounding box center [152, 380] width 14 height 11
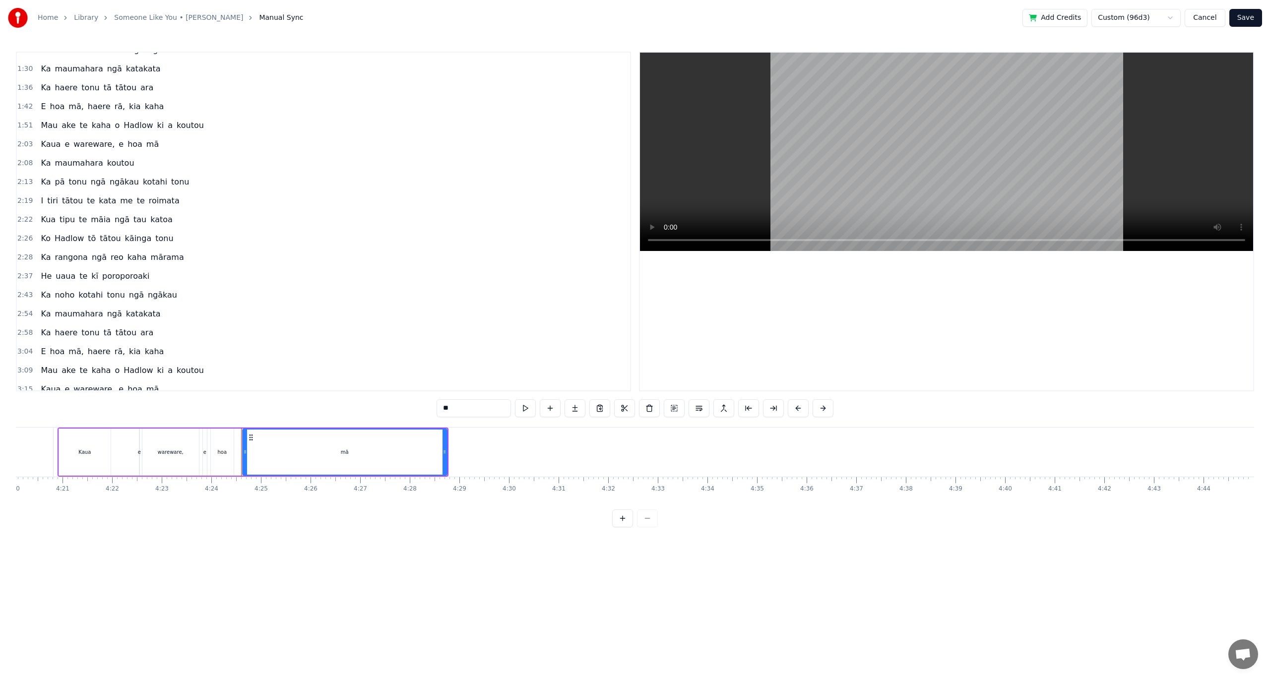
scroll to position [12, 0]
click at [122, 149] on div "I au, rongo kua haere koe" at bounding box center [95, 144] width 117 height 18
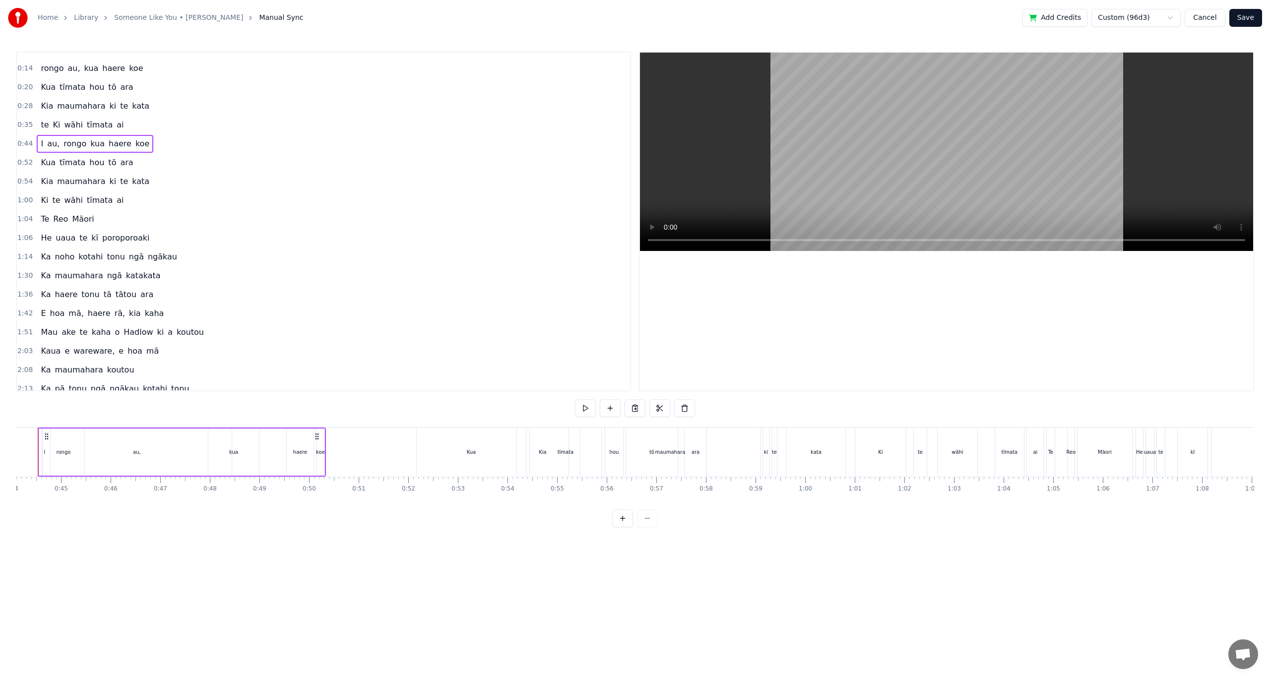
scroll to position [0, 2159]
click at [129, 125] on div "0:35 te Ki wāhi tīmata ai" at bounding box center [323, 125] width 613 height 19
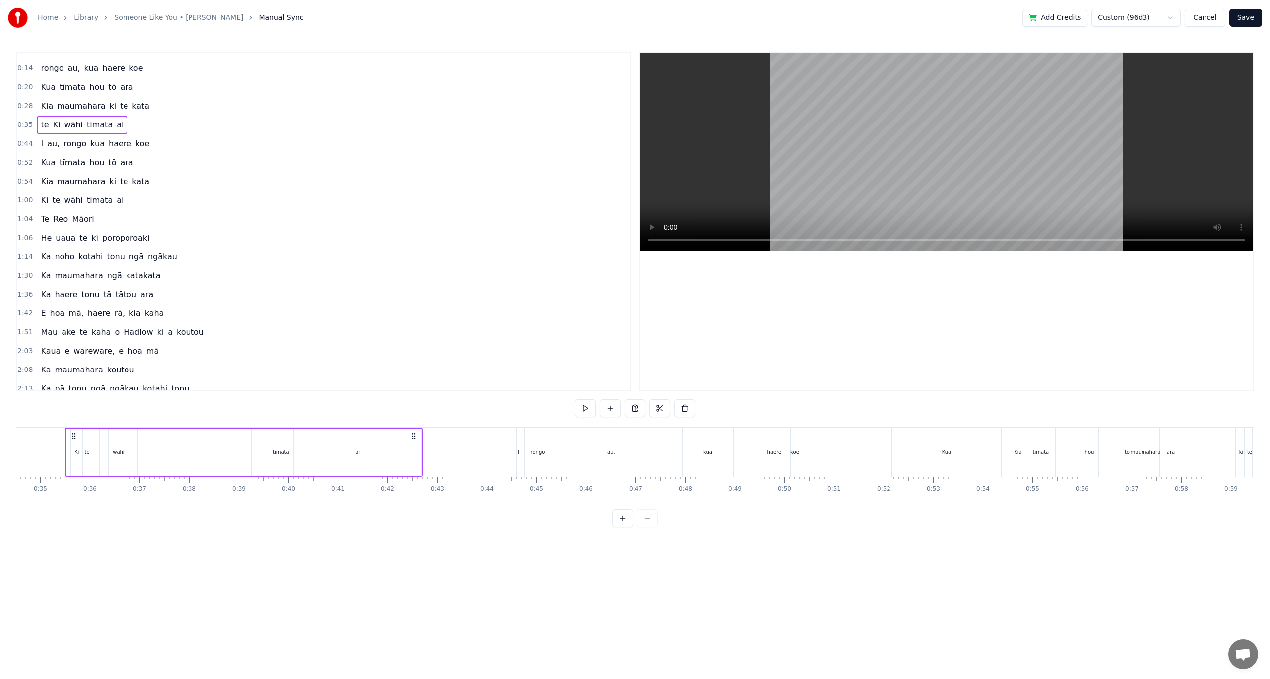
scroll to position [0, 1711]
click at [129, 124] on div "0:35 te Ki wāhi tīmata ai" at bounding box center [323, 125] width 613 height 19
click at [610, 408] on button at bounding box center [610, 408] width 21 height 18
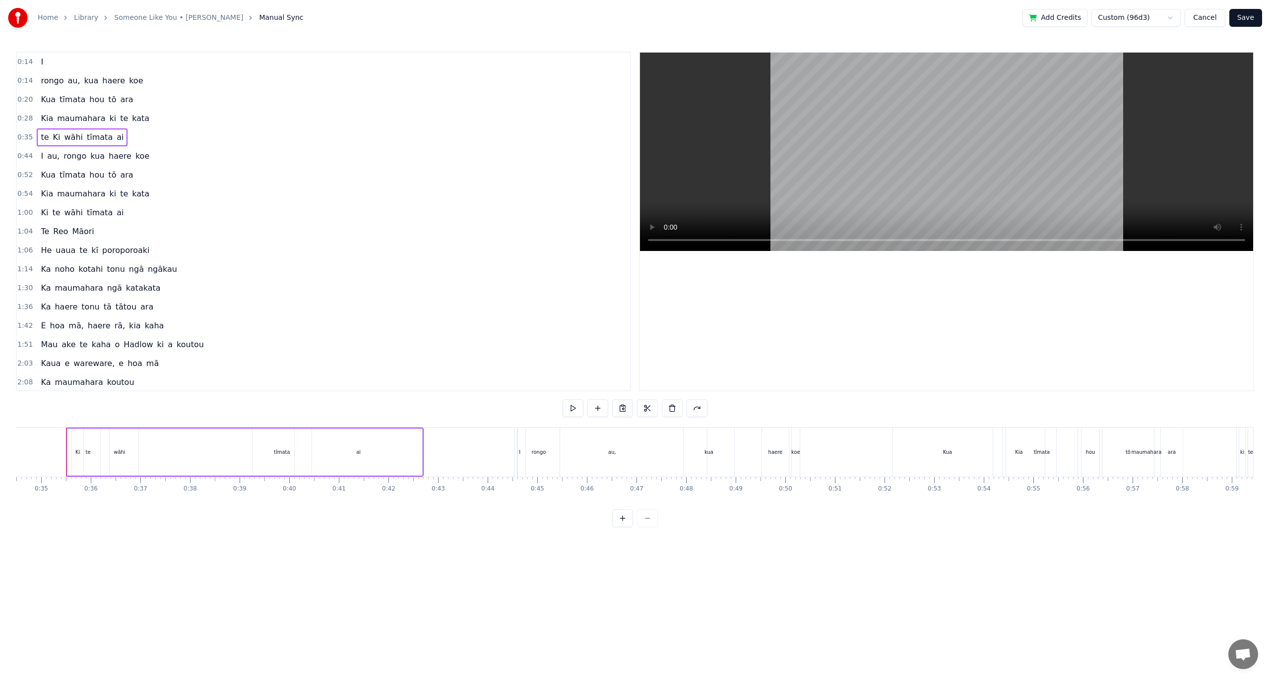
click at [33, 158] on div "0:44 I au, rongo kua haere koe" at bounding box center [323, 156] width 613 height 19
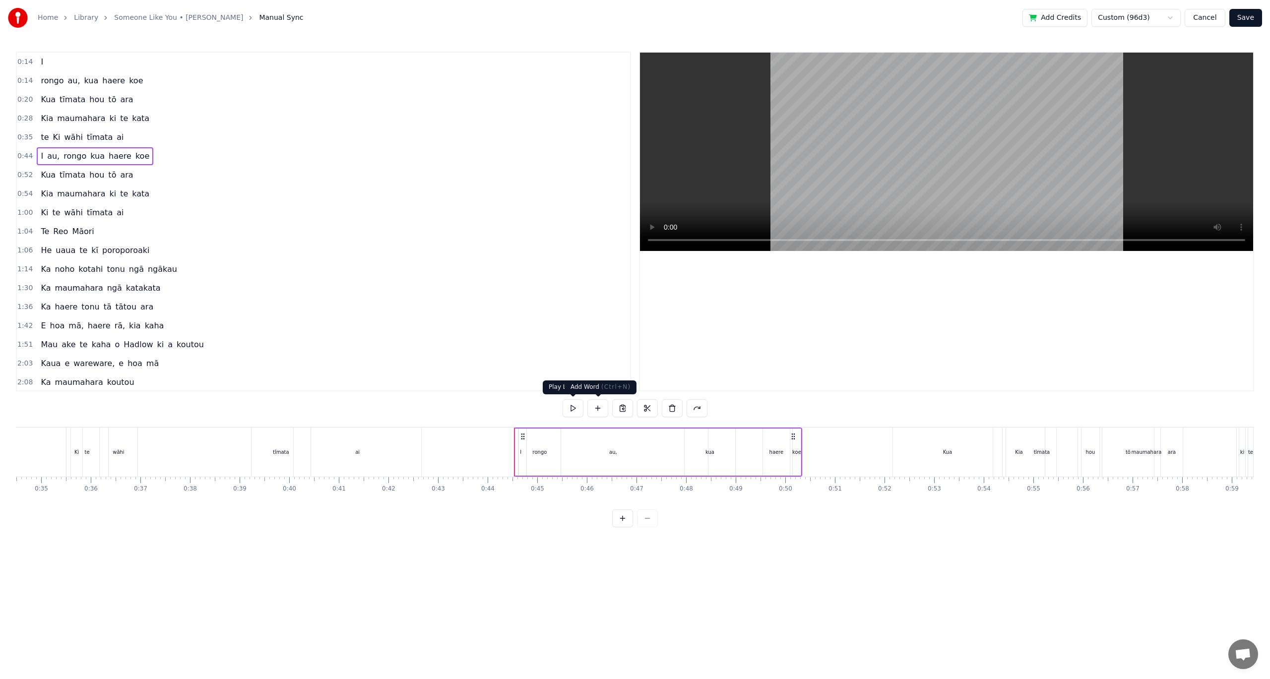
click at [593, 406] on button at bounding box center [597, 408] width 21 height 18
click at [595, 406] on button at bounding box center [587, 408] width 21 height 18
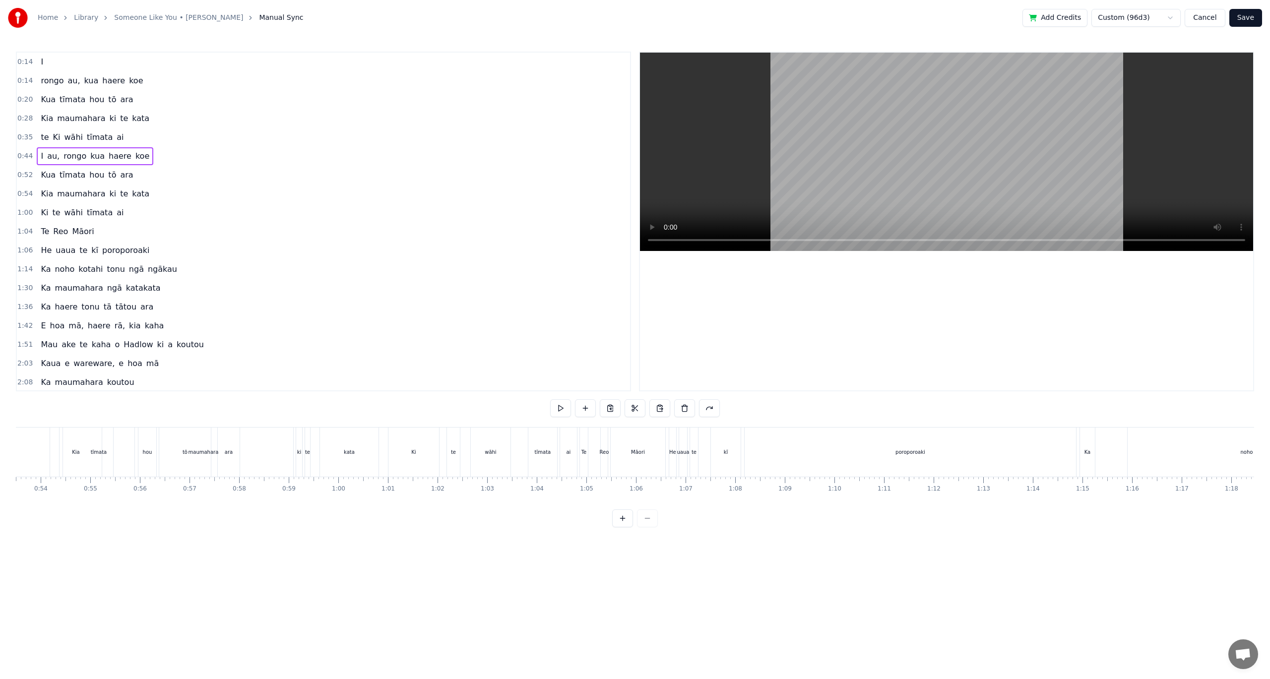
scroll to position [0, 2872]
click at [579, 456] on div "poroporoaki" at bounding box center [692, 452] width 331 height 49
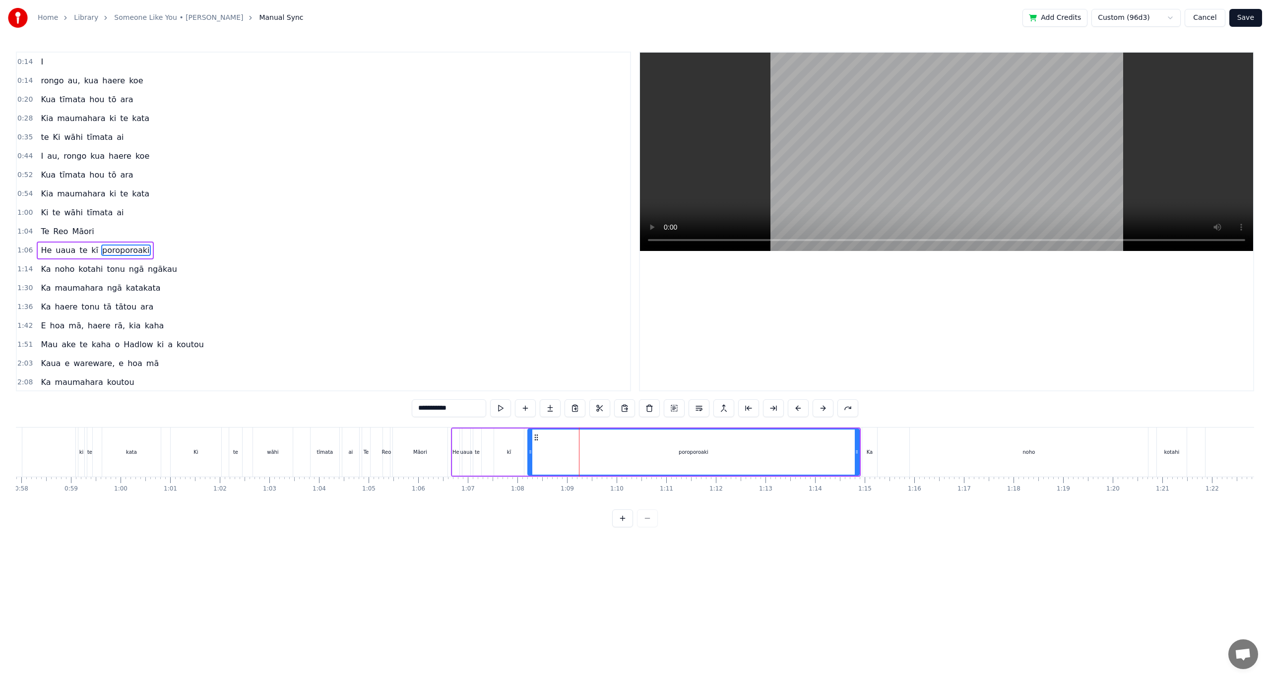
scroll to position [29, 0]
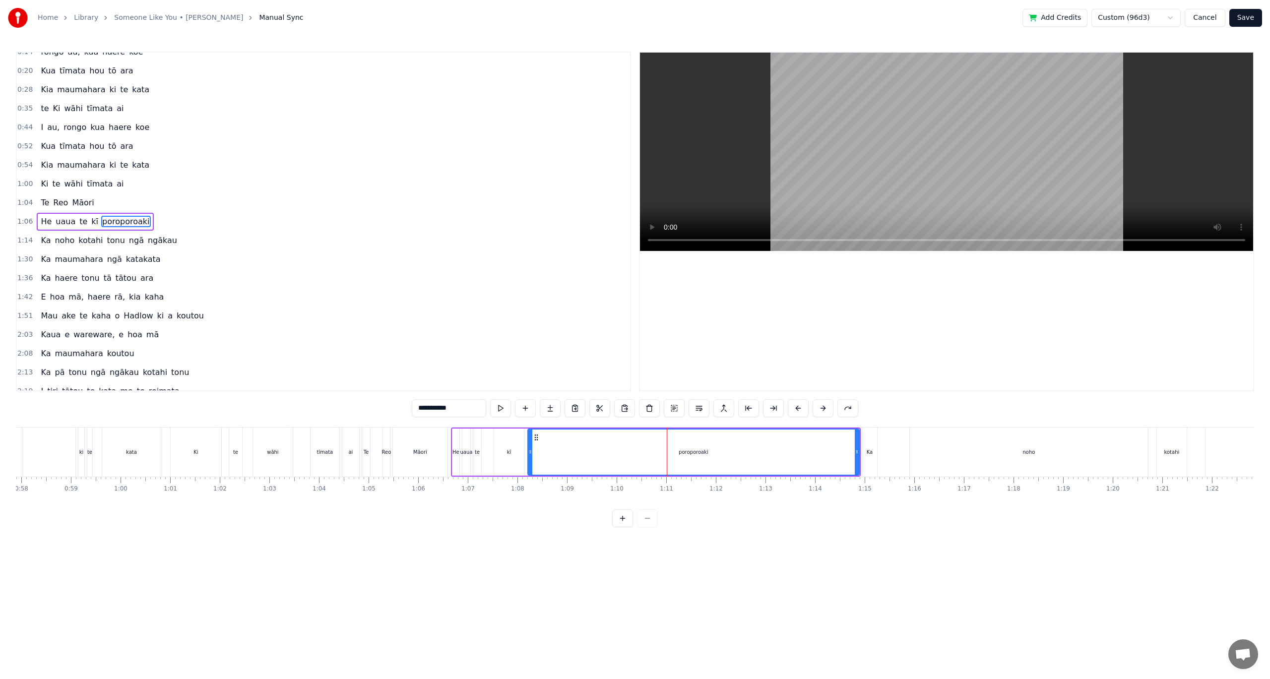
click at [265, 454] on div "wāhi" at bounding box center [273, 452] width 40 height 49
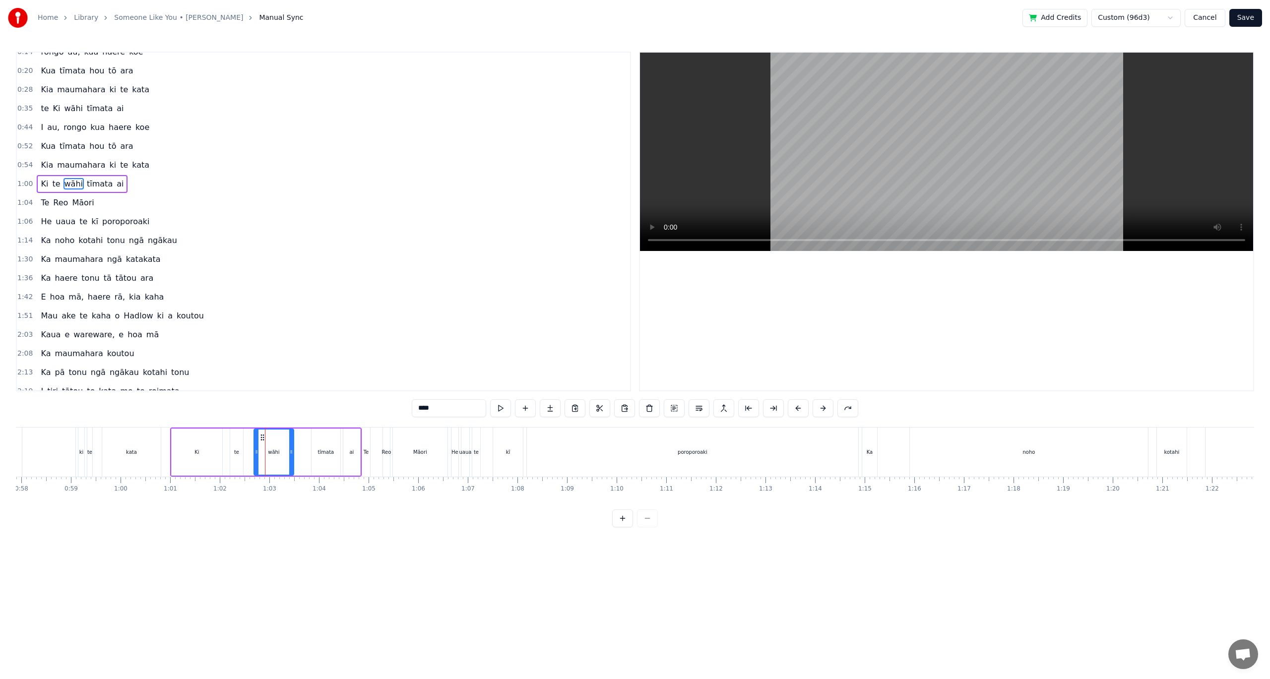
scroll to position [0, 0]
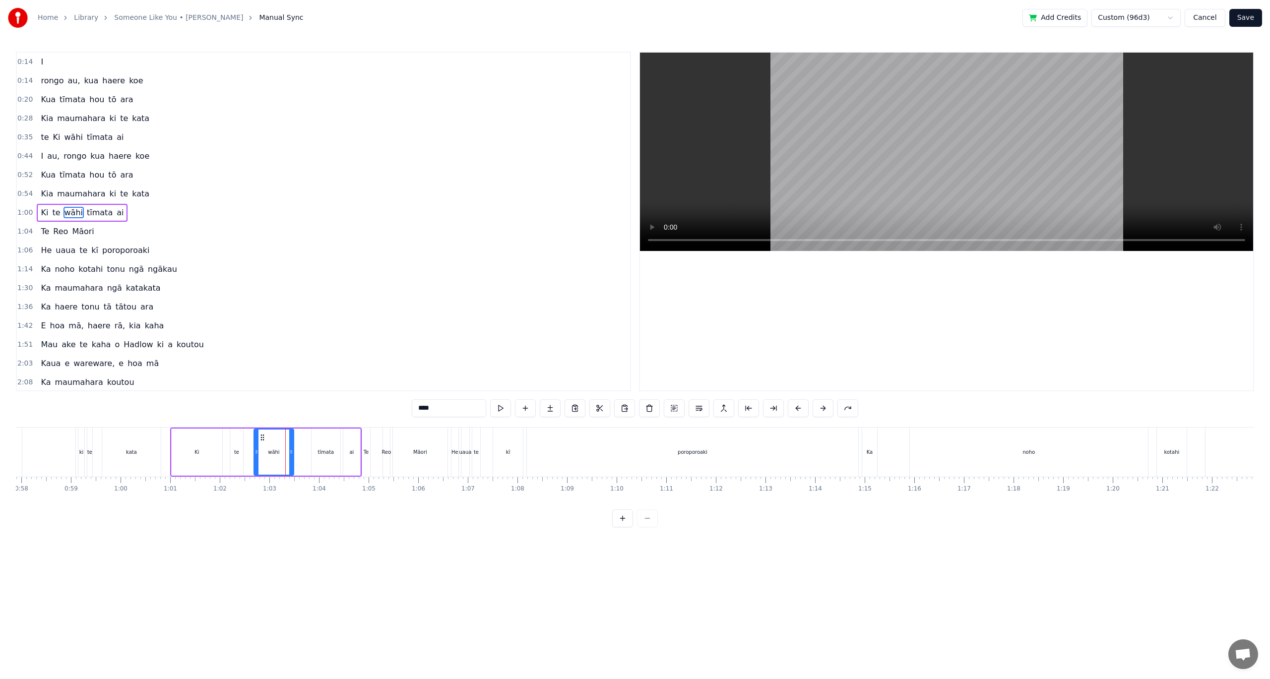
click at [128, 456] on div "kata" at bounding box center [131, 452] width 59 height 49
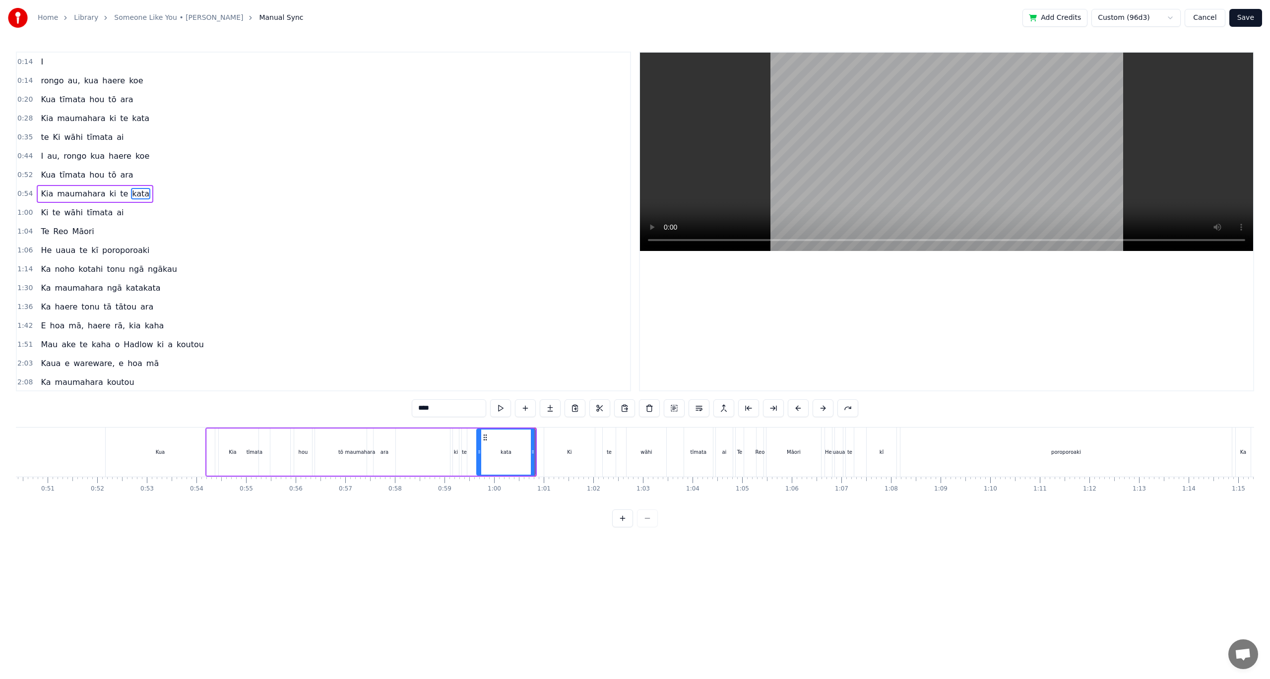
scroll to position [0, 2498]
click at [187, 455] on div "Kua" at bounding box center [159, 452] width 109 height 49
type input "***"
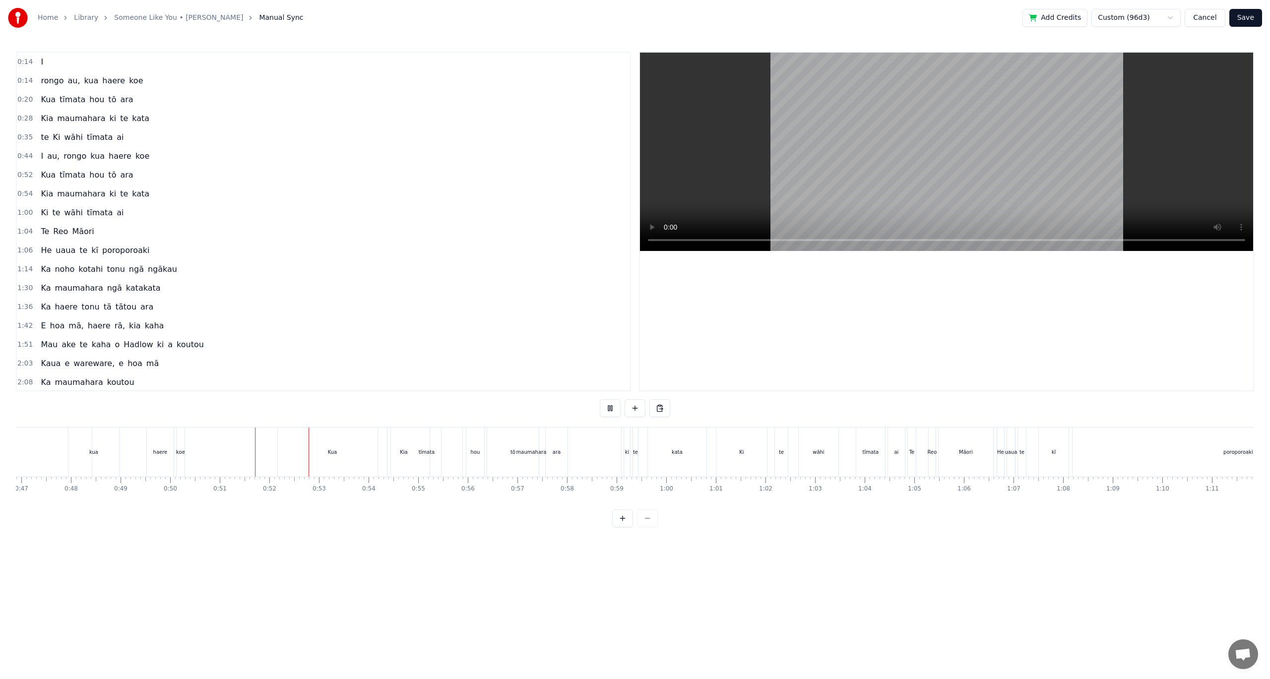
scroll to position [0, 2303]
click at [528, 443] on div "maumahara" at bounding box center [554, 452] width 180 height 49
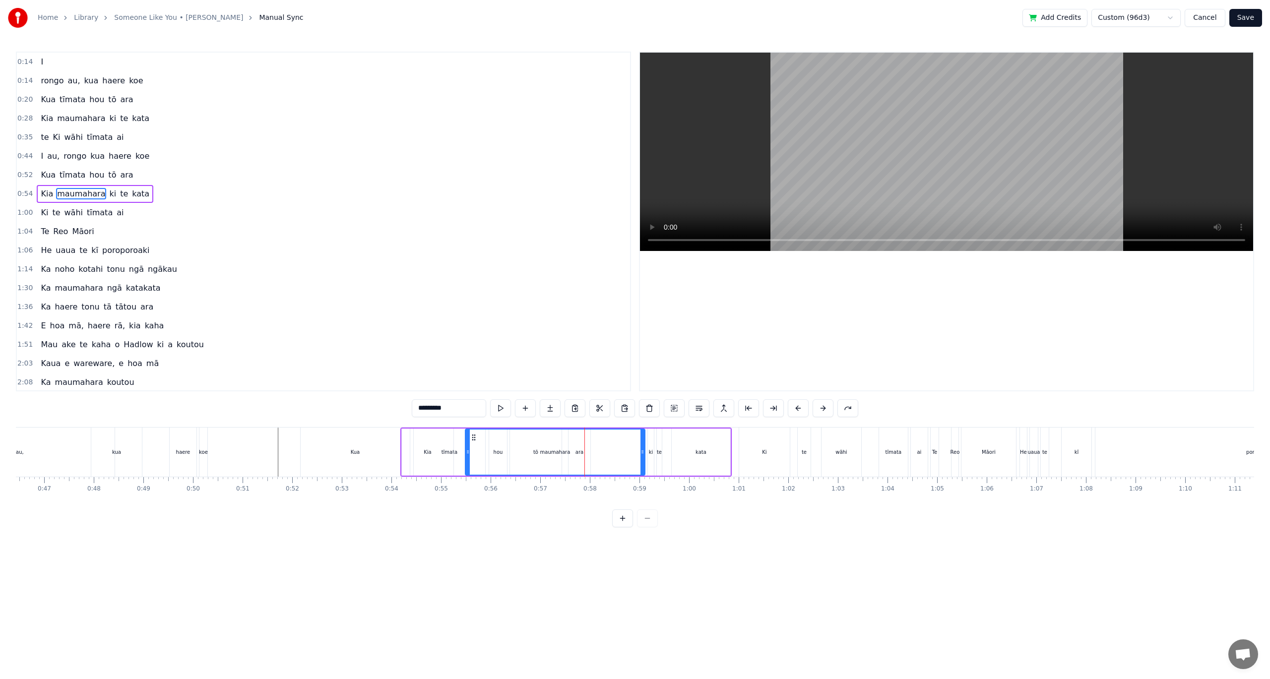
click at [568, 468] on div "maumahara" at bounding box center [555, 452] width 179 height 45
click at [819, 412] on button at bounding box center [822, 408] width 21 height 18
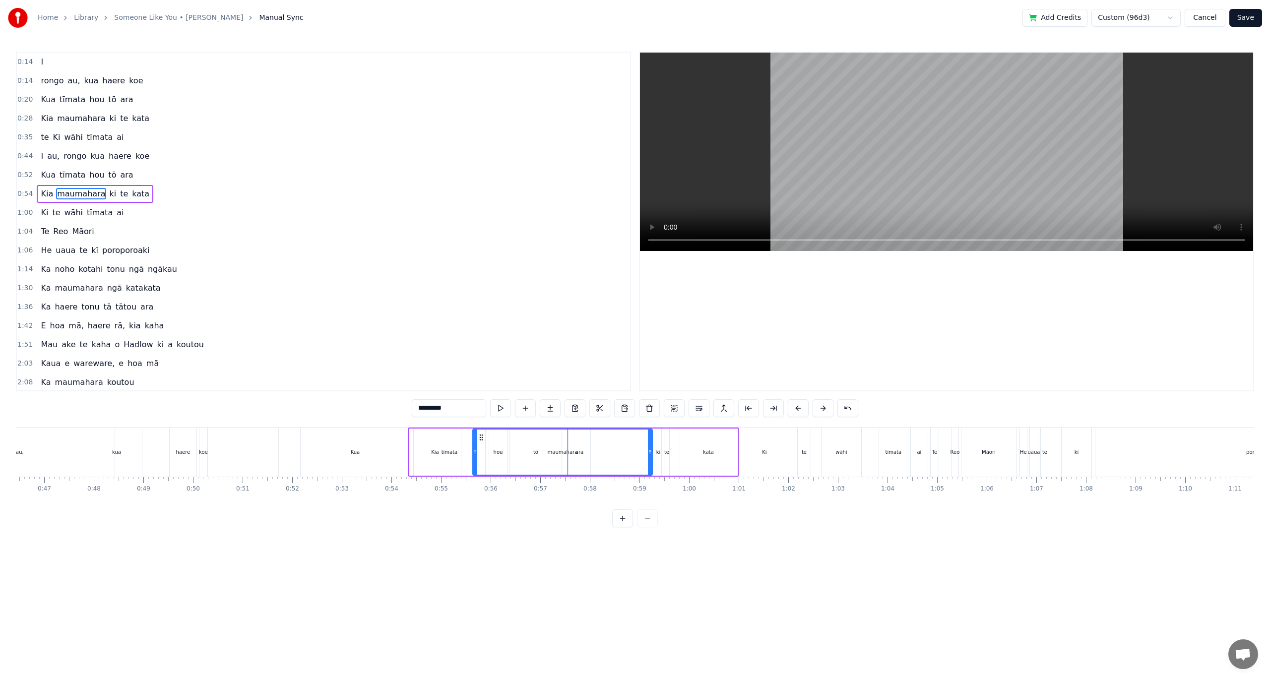
click at [819, 412] on button at bounding box center [822, 408] width 21 height 18
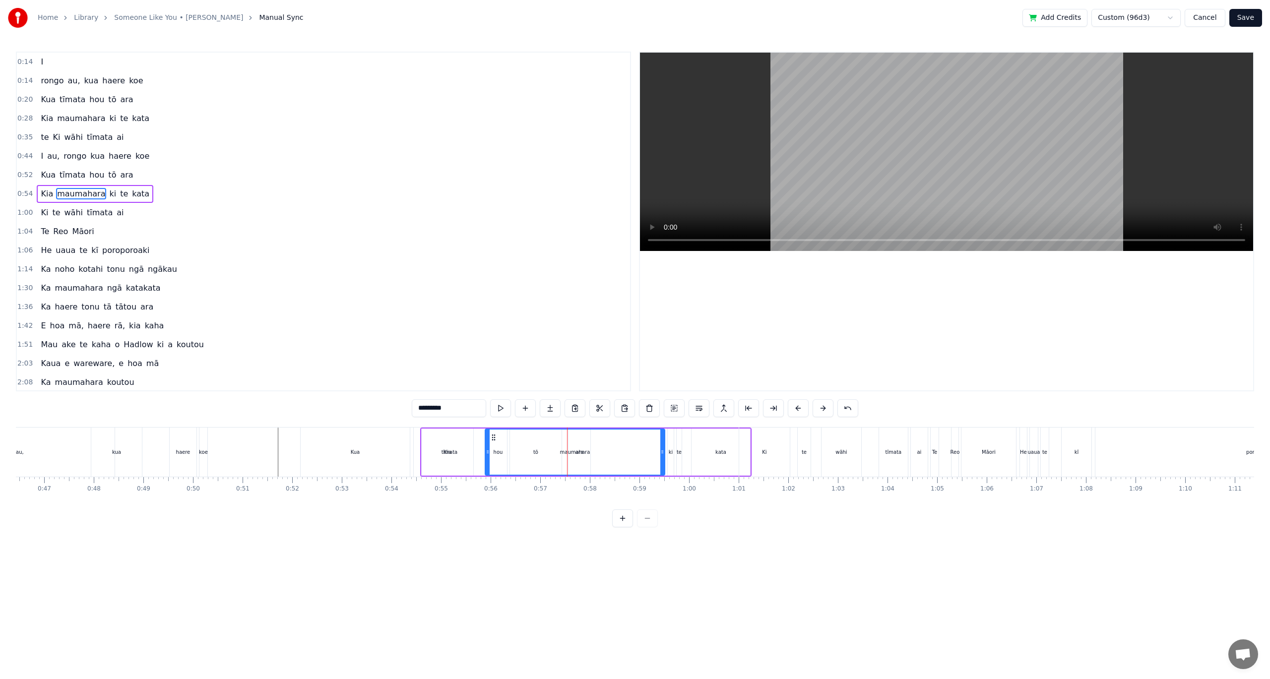
click at [819, 412] on button at bounding box center [822, 408] width 21 height 18
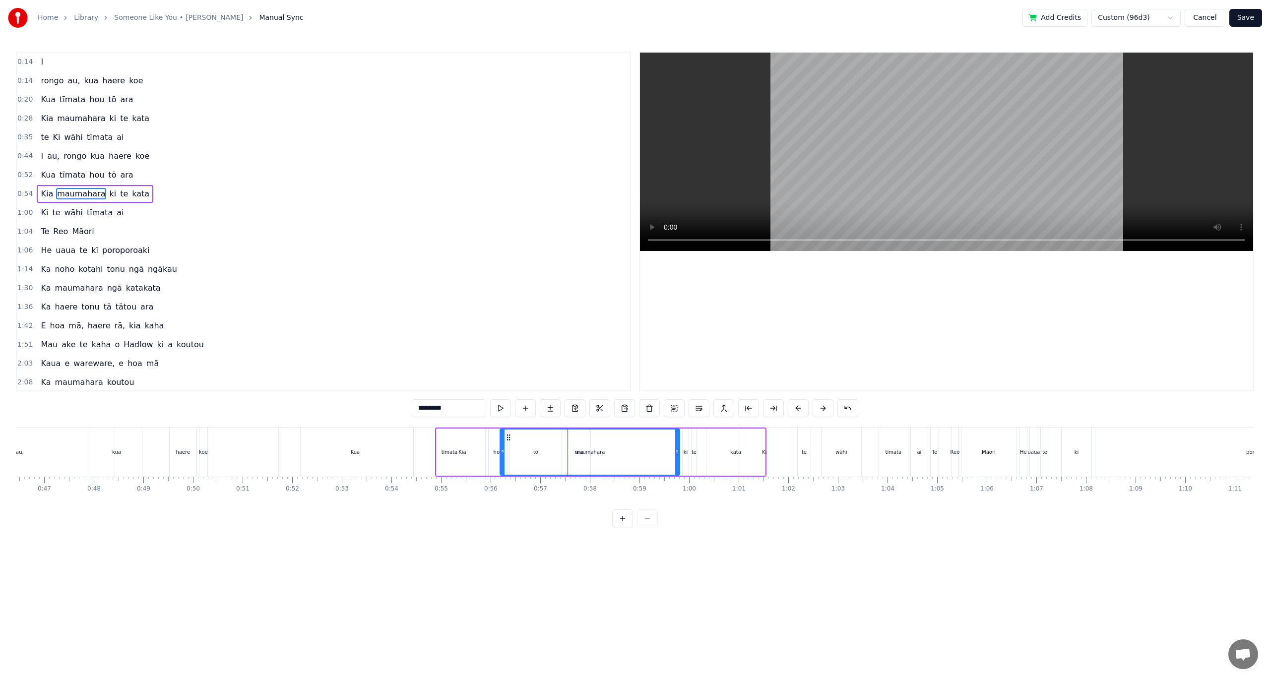
click at [819, 412] on button at bounding box center [822, 408] width 21 height 18
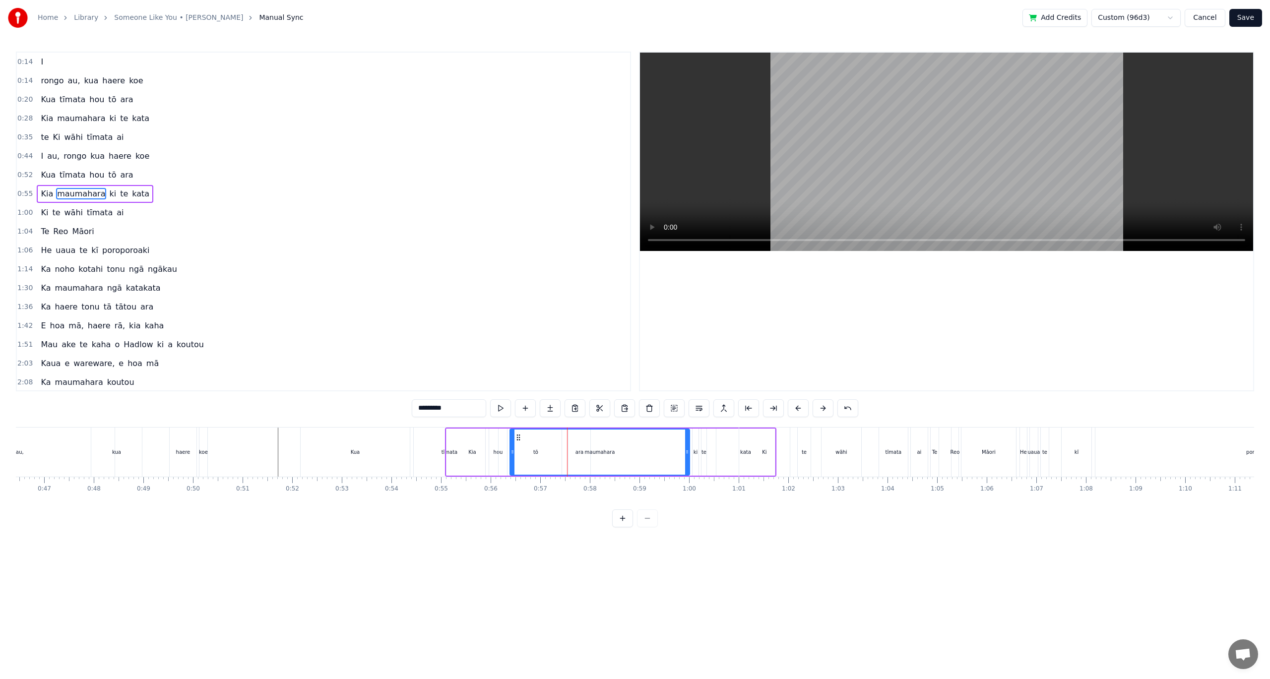
click at [819, 412] on button at bounding box center [822, 408] width 21 height 18
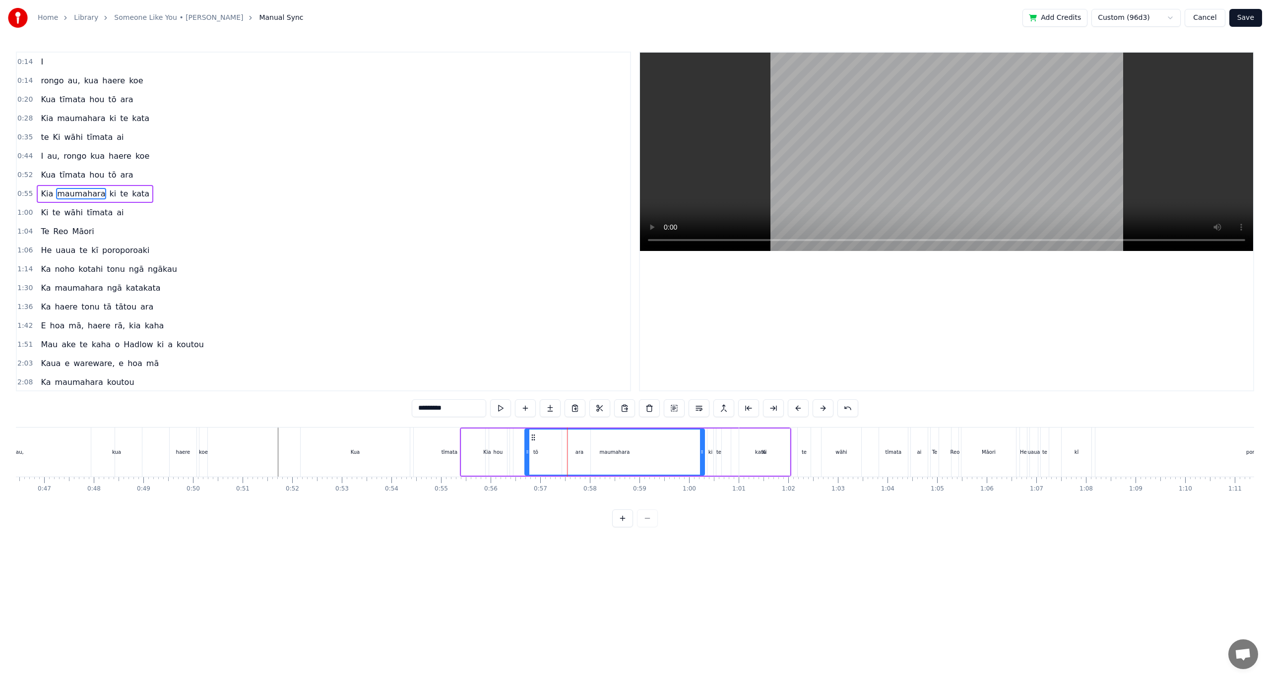
click at [819, 412] on button at bounding box center [822, 408] width 21 height 18
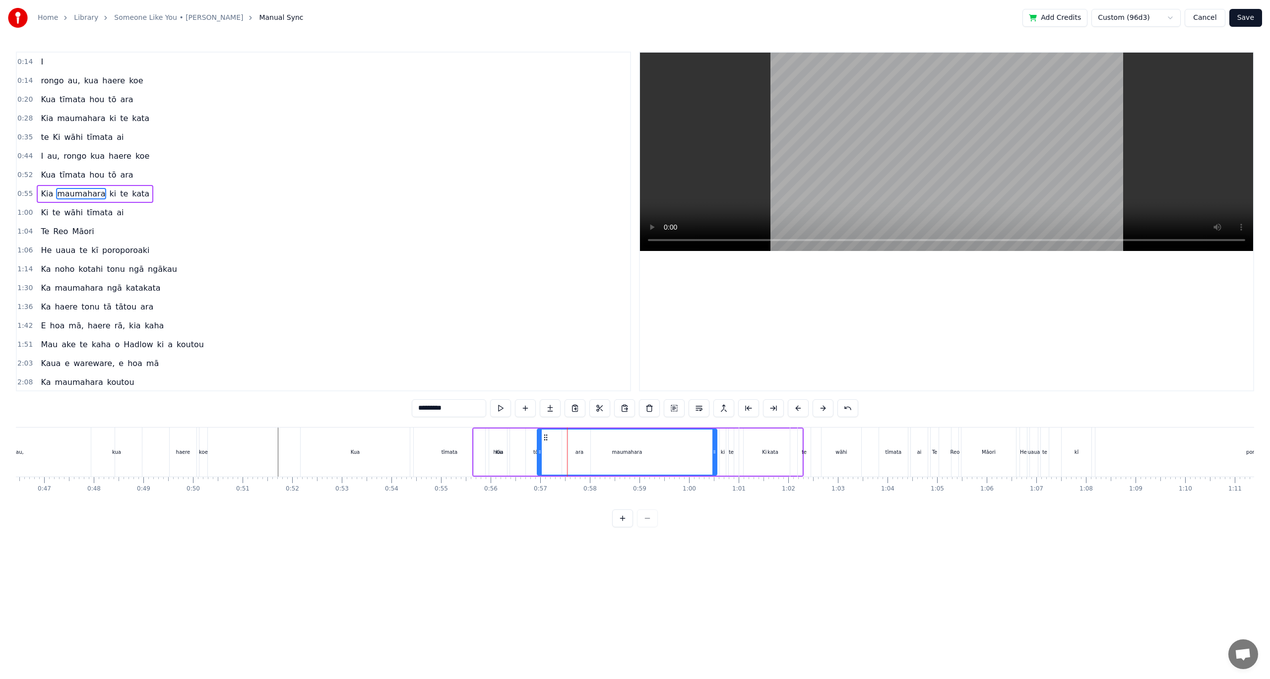
click at [819, 412] on button at bounding box center [822, 408] width 21 height 18
click at [812, 399] on button at bounding box center [822, 408] width 21 height 18
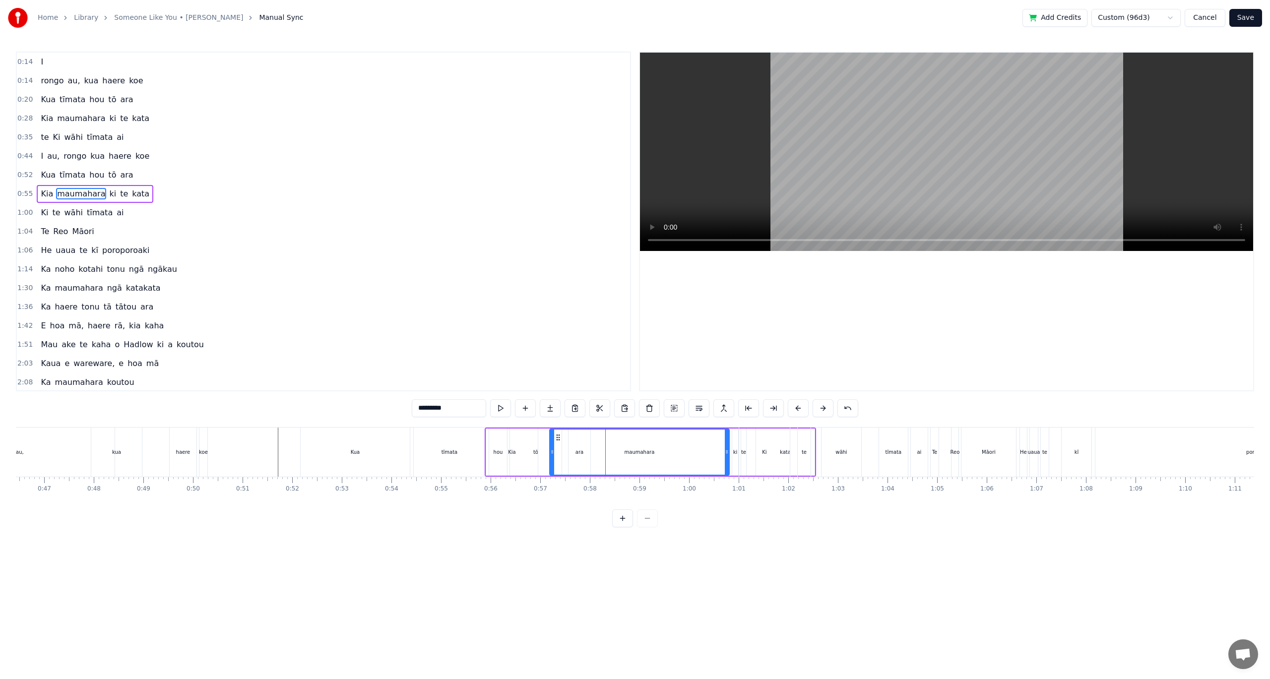
click at [69, 158] on span "rongo" at bounding box center [74, 155] width 25 height 11
type input "*****"
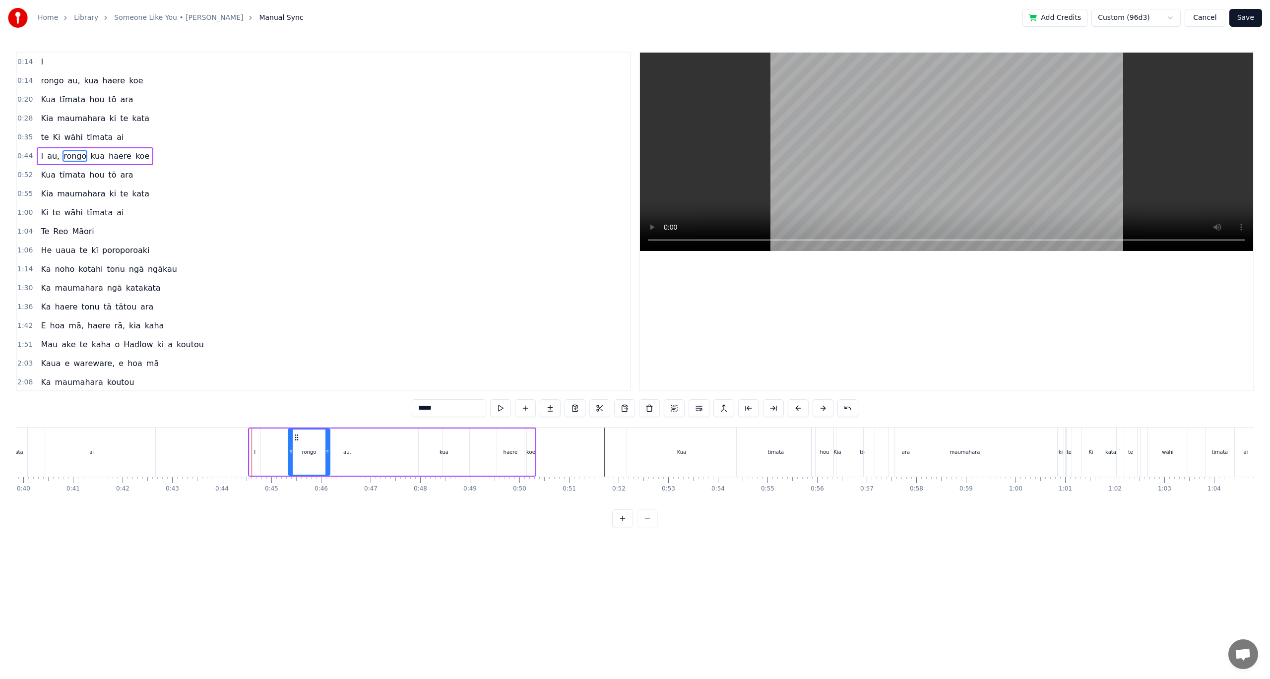
scroll to position [0, 1974]
drag, startPoint x: 75, startPoint y: 436, endPoint x: 299, endPoint y: 466, distance: 225.3
click at [299, 466] on div "rongo" at bounding box center [311, 452] width 41 height 45
click at [662, 413] on button at bounding box center [661, 408] width 21 height 18
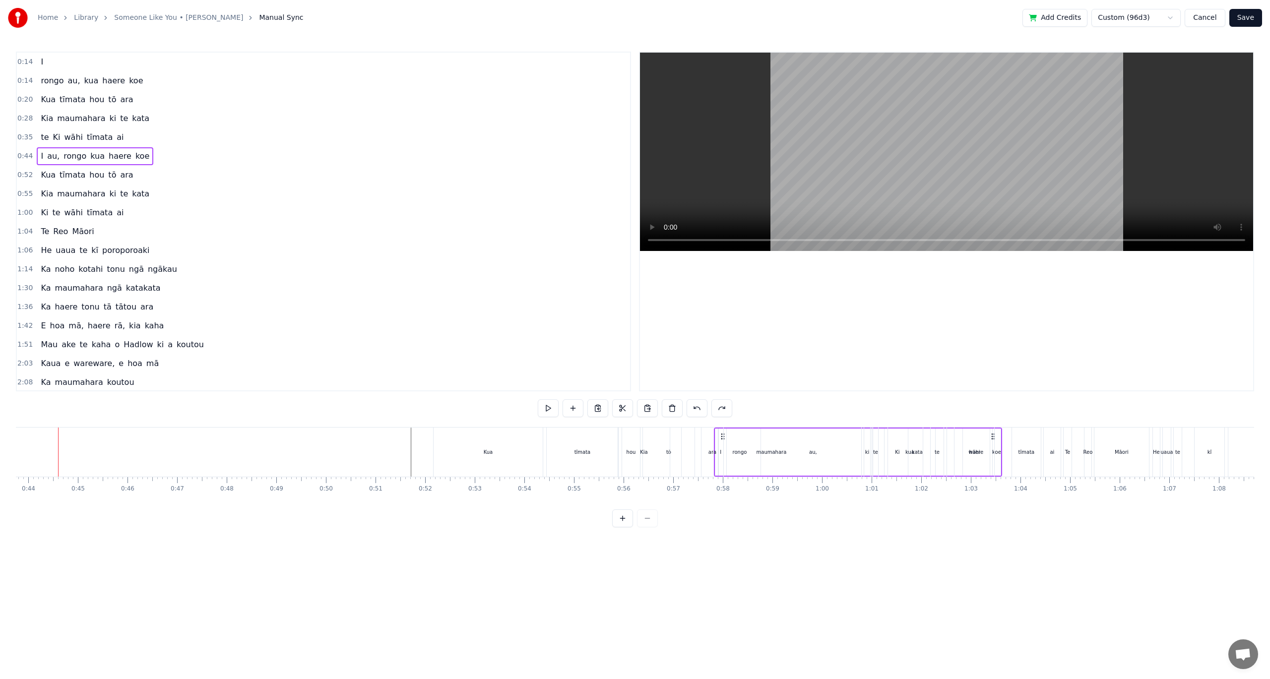
scroll to position [0, 2175]
drag, startPoint x: 530, startPoint y: 437, endPoint x: 989, endPoint y: 527, distance: 467.5
click at [989, 527] on div "0:14 I 0:14 [PERSON_NAME] au, kua haere koe 0:20 Kua tīmata hou tō ara 0:28 Kia…" at bounding box center [635, 290] width 1238 height 476
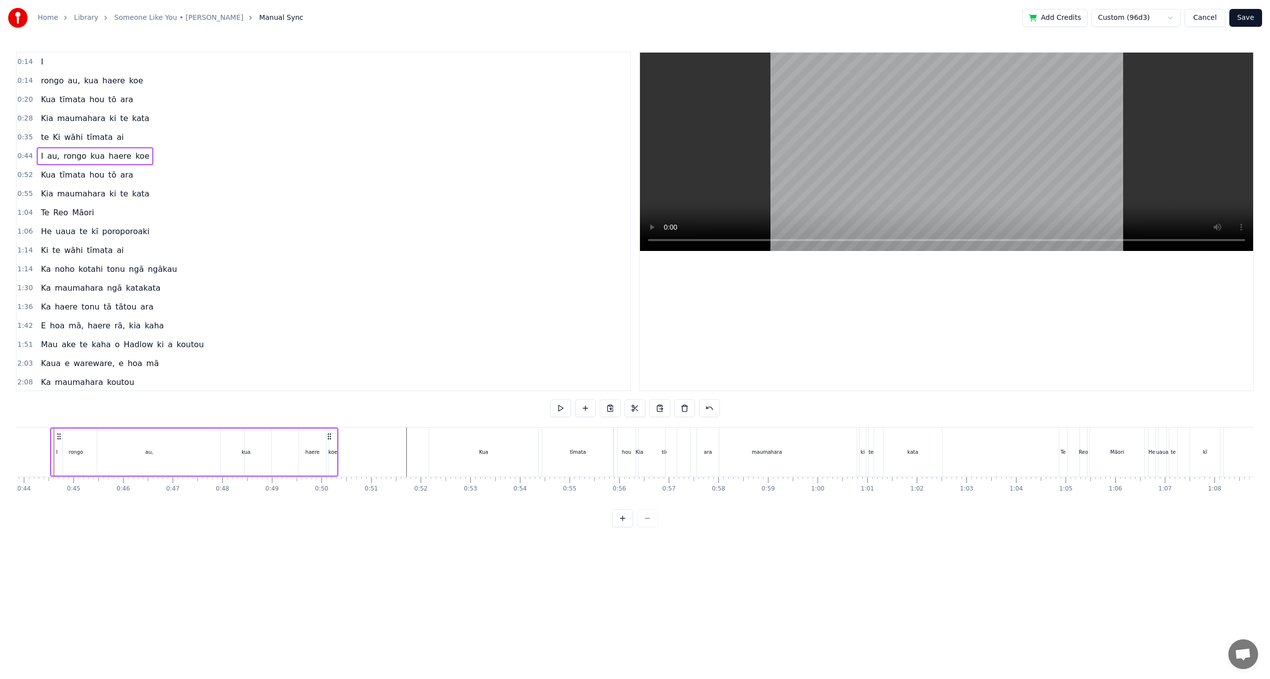
scroll to position [0, 2159]
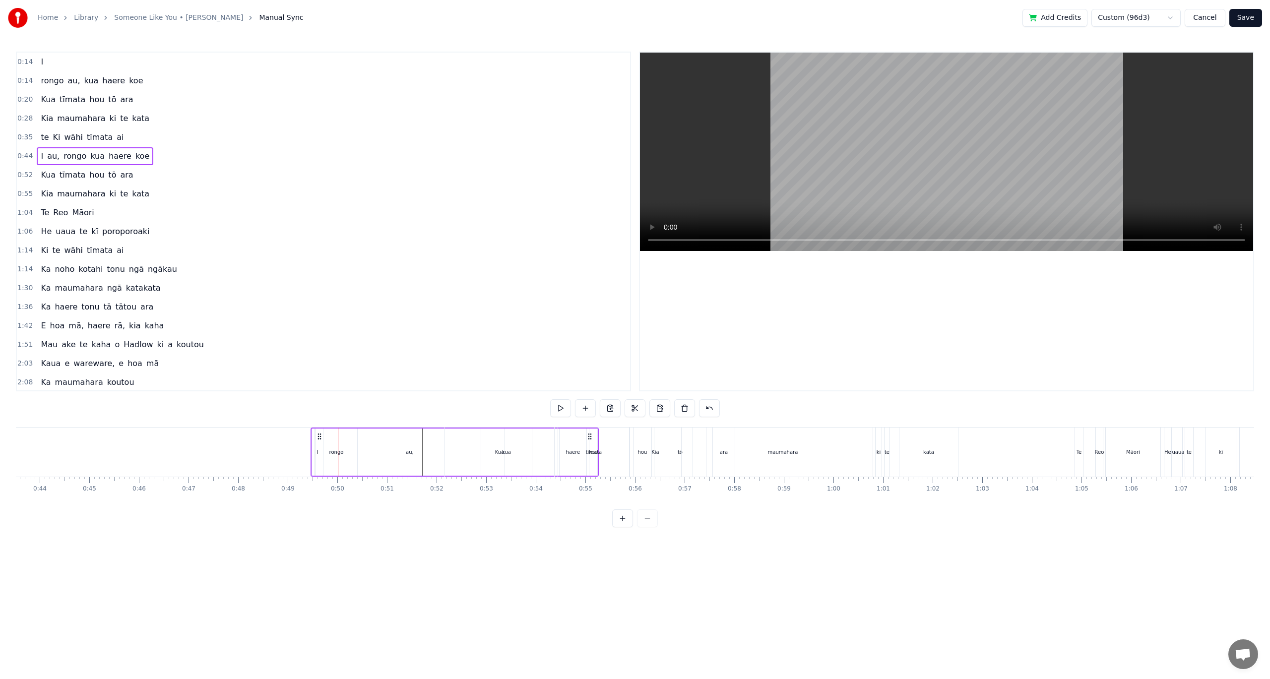
drag, startPoint x: 327, startPoint y: 436, endPoint x: 588, endPoint y: 457, distance: 261.2
drag, startPoint x: 58, startPoint y: 436, endPoint x: 364, endPoint y: 445, distance: 305.7
click at [364, 445] on div "I au, rongo kua haere koe" at bounding box center [500, 452] width 288 height 49
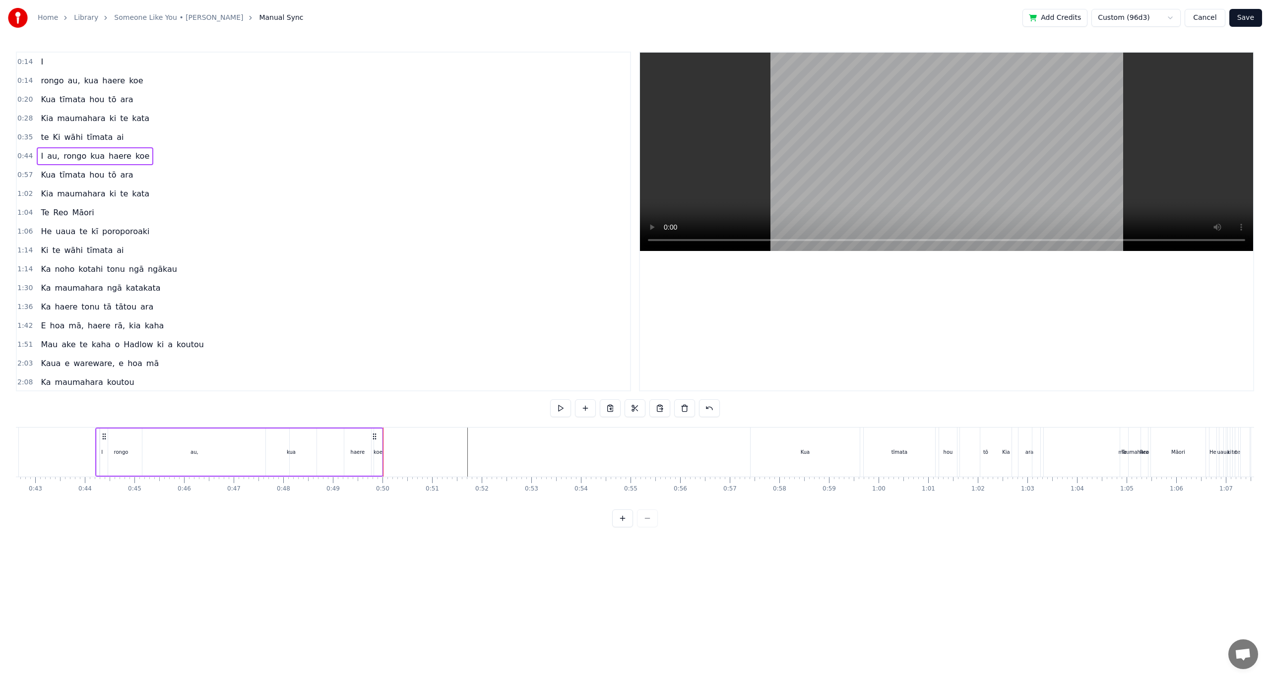
scroll to position [0, 2085]
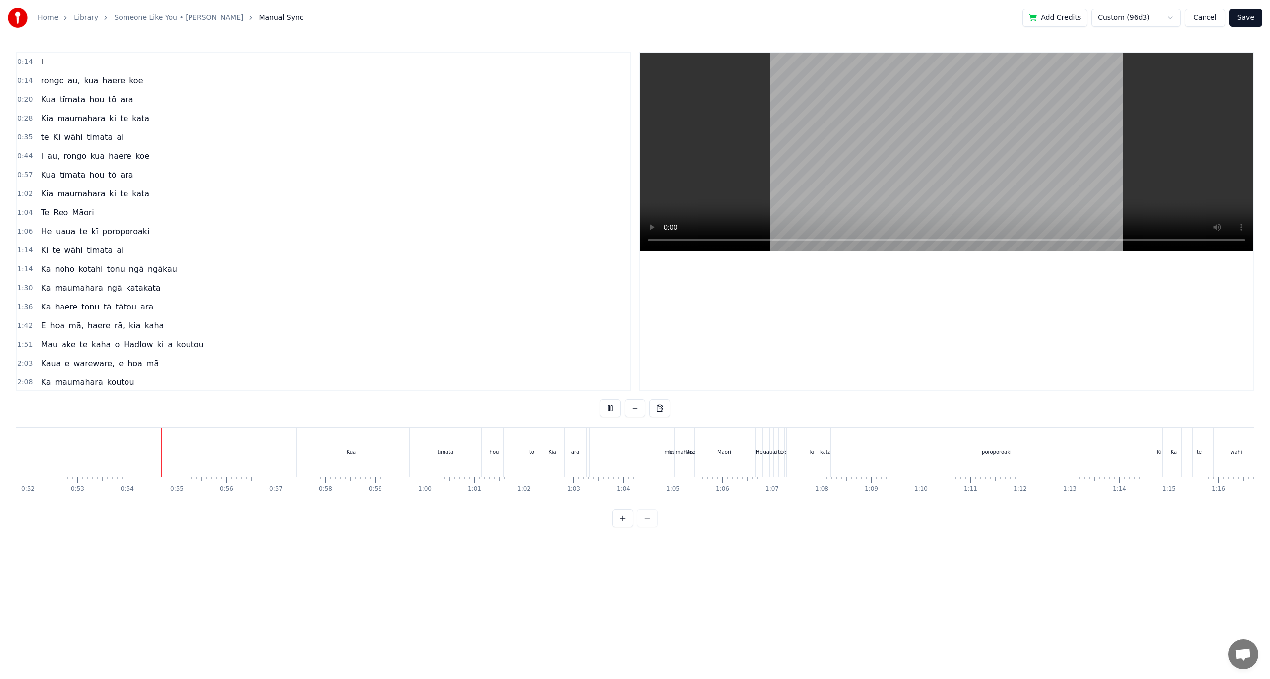
scroll to position [0, 2573]
click at [350, 457] on div "Kua" at bounding box center [345, 452] width 109 height 49
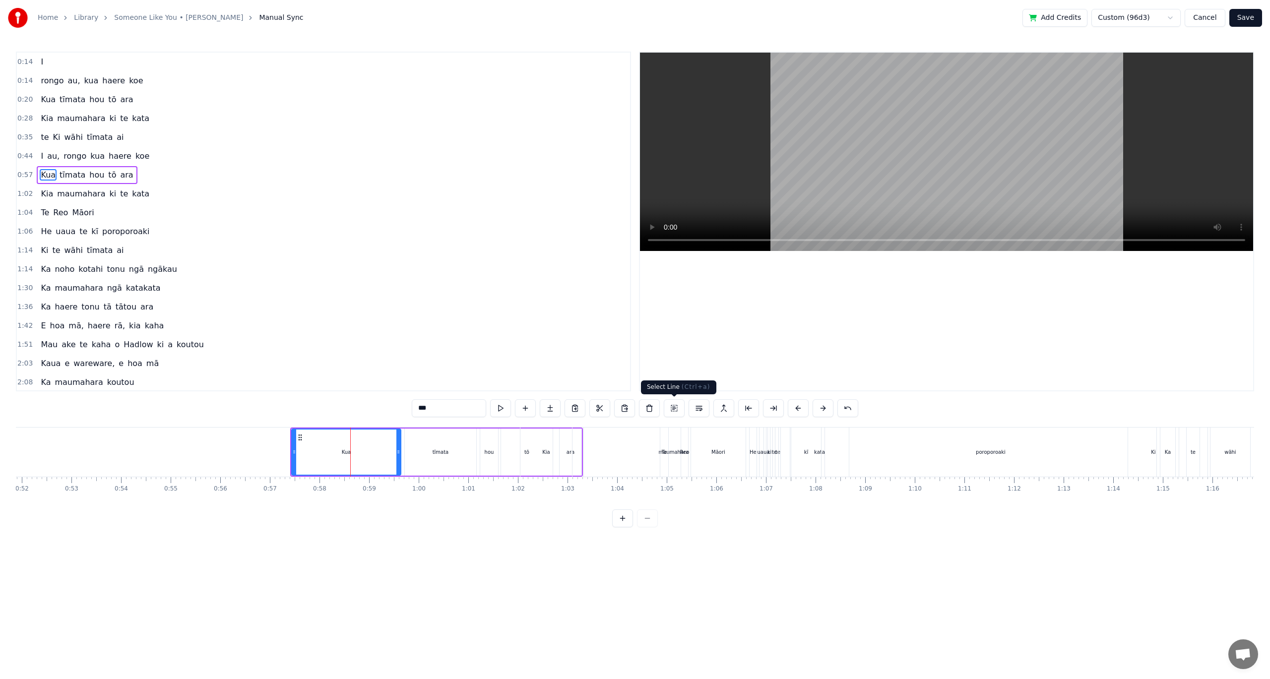
click at [670, 409] on button at bounding box center [674, 408] width 21 height 18
click at [678, 407] on button at bounding box center [684, 408] width 21 height 18
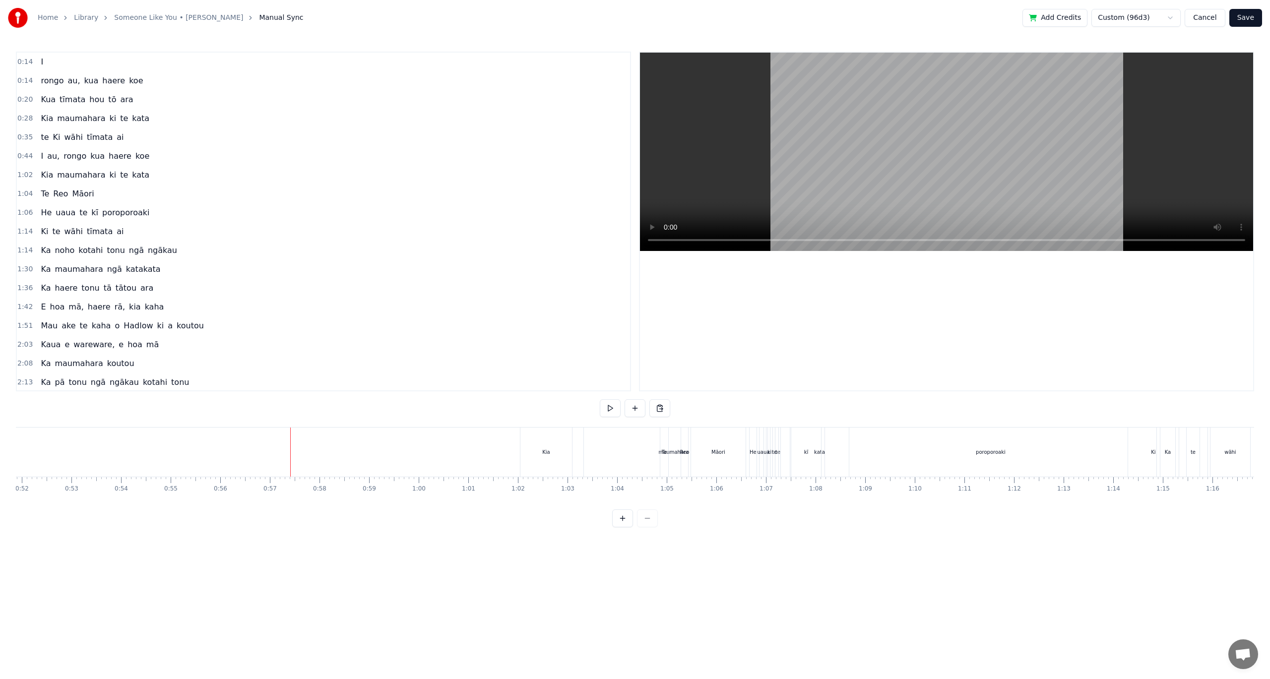
click at [551, 448] on div "Kia" at bounding box center [546, 452] width 52 height 49
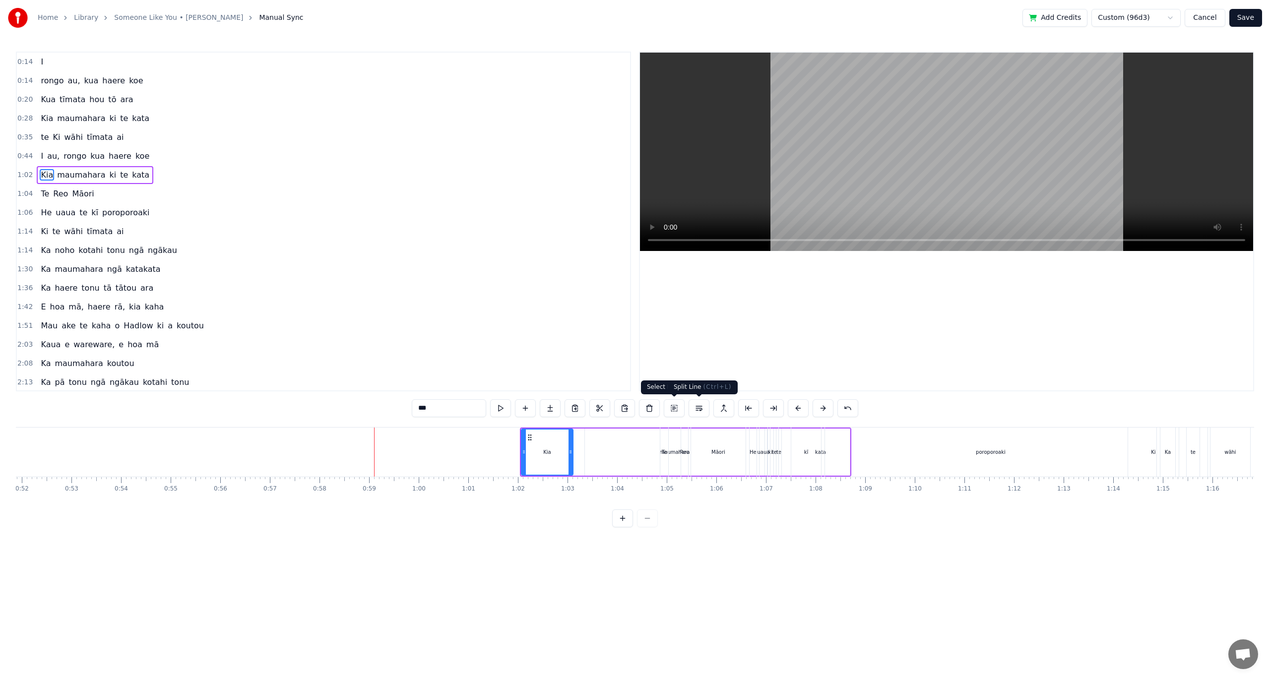
click at [696, 407] on button at bounding box center [698, 408] width 21 height 18
click at [670, 411] on button at bounding box center [674, 408] width 21 height 18
click at [650, 406] on button at bounding box center [649, 408] width 21 height 18
click at [678, 405] on button at bounding box center [684, 408] width 21 height 18
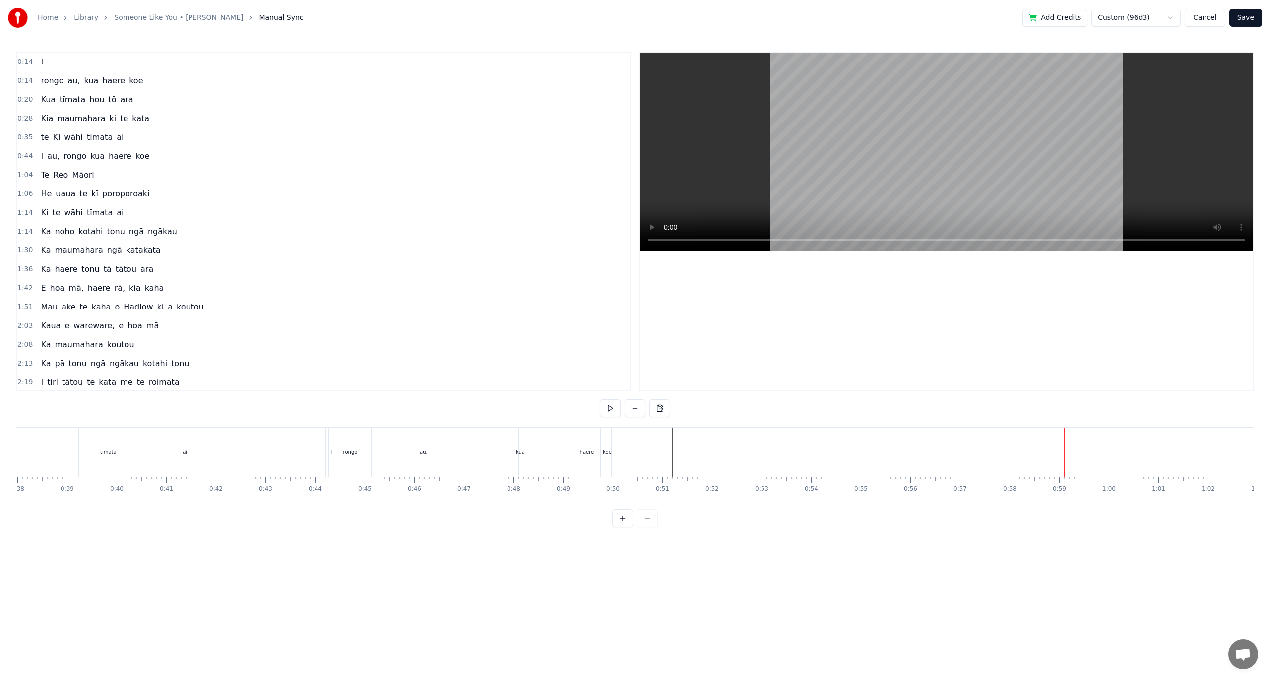
scroll to position [0, 1832]
click at [98, 158] on div "I au, rongo kua haere koe" at bounding box center [95, 156] width 117 height 18
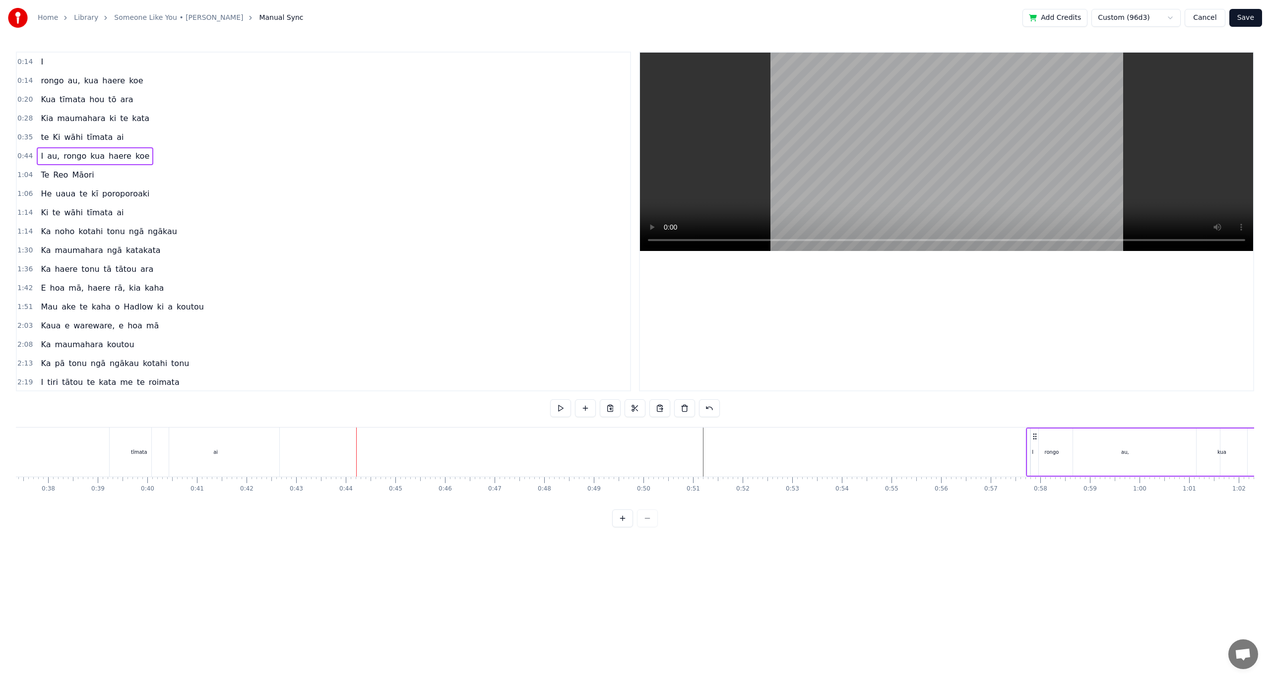
scroll to position [0, 1866]
drag, startPoint x: 385, startPoint y: 436, endPoint x: 1013, endPoint y: 480, distance: 630.0
click at [1013, 480] on div "I rongo au, kua haere koe Kua tīmata hou tō ara Kia maumahara ki te kata te Ki …" at bounding box center [635, 464] width 1238 height 74
click at [193, 467] on div "ai" at bounding box center [202, 452] width 127 height 49
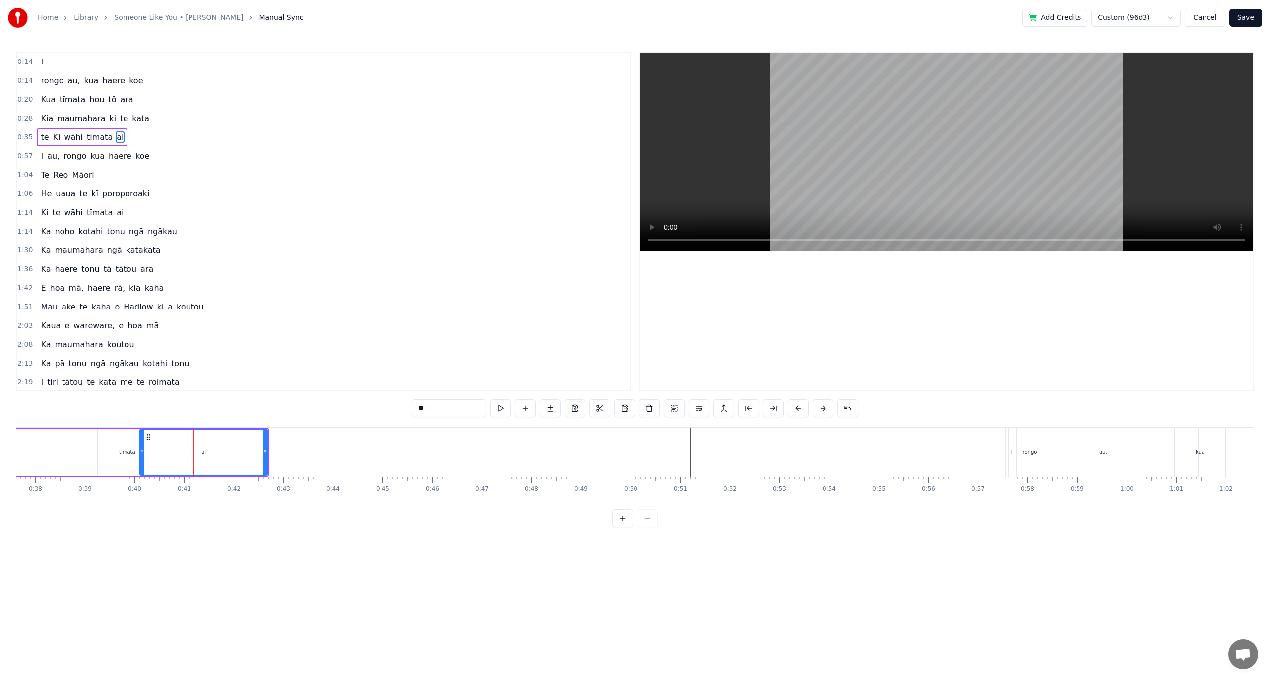
click at [102, 450] on div "tīmata" at bounding box center [127, 452] width 59 height 47
type input "******"
click at [119, 443] on div "tīmata" at bounding box center [127, 452] width 58 height 45
click at [61, 446] on div "te Ki wāhi tīmata ai" at bounding box center [90, 452] width 358 height 49
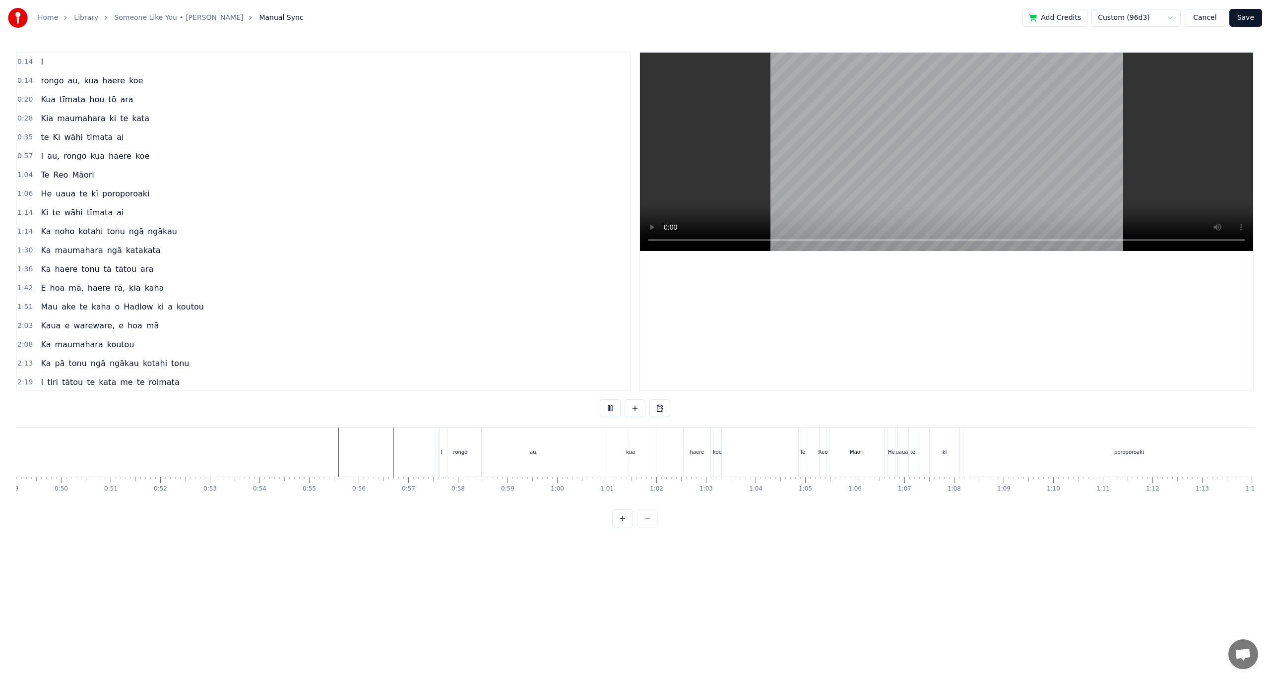
scroll to position [0, 2567]
click at [91, 158] on span "kua" at bounding box center [97, 155] width 16 height 11
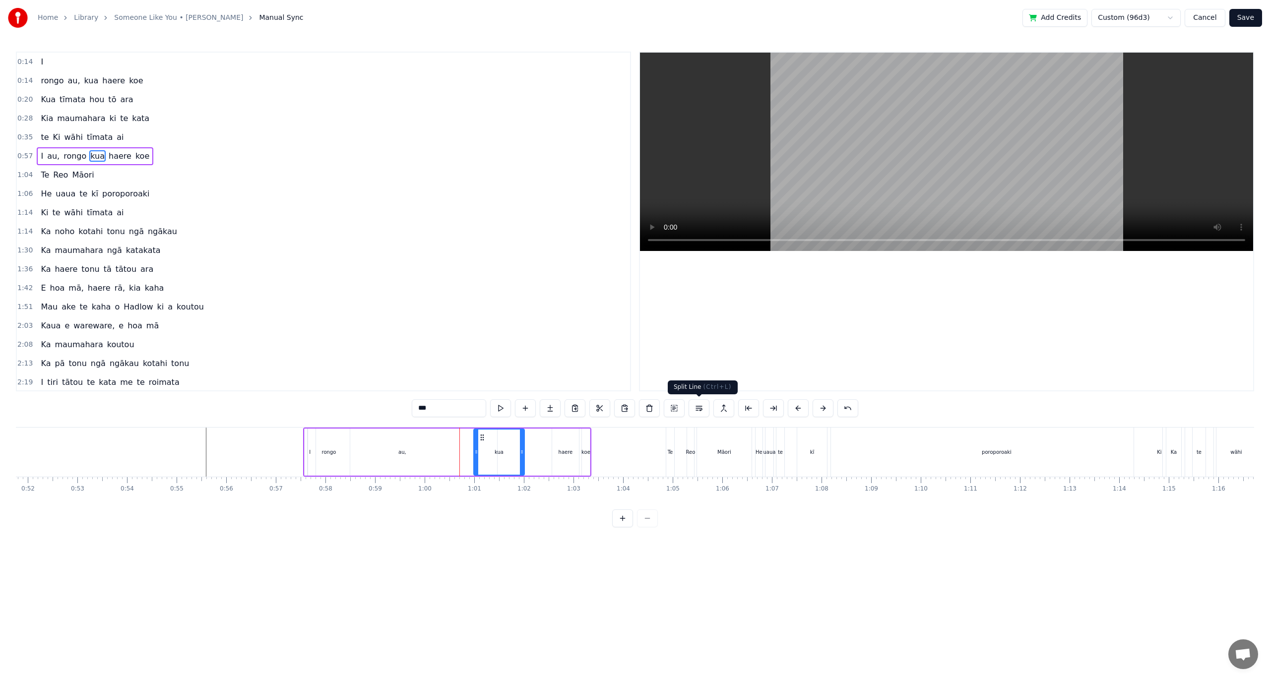
click at [697, 408] on button at bounding box center [698, 408] width 21 height 18
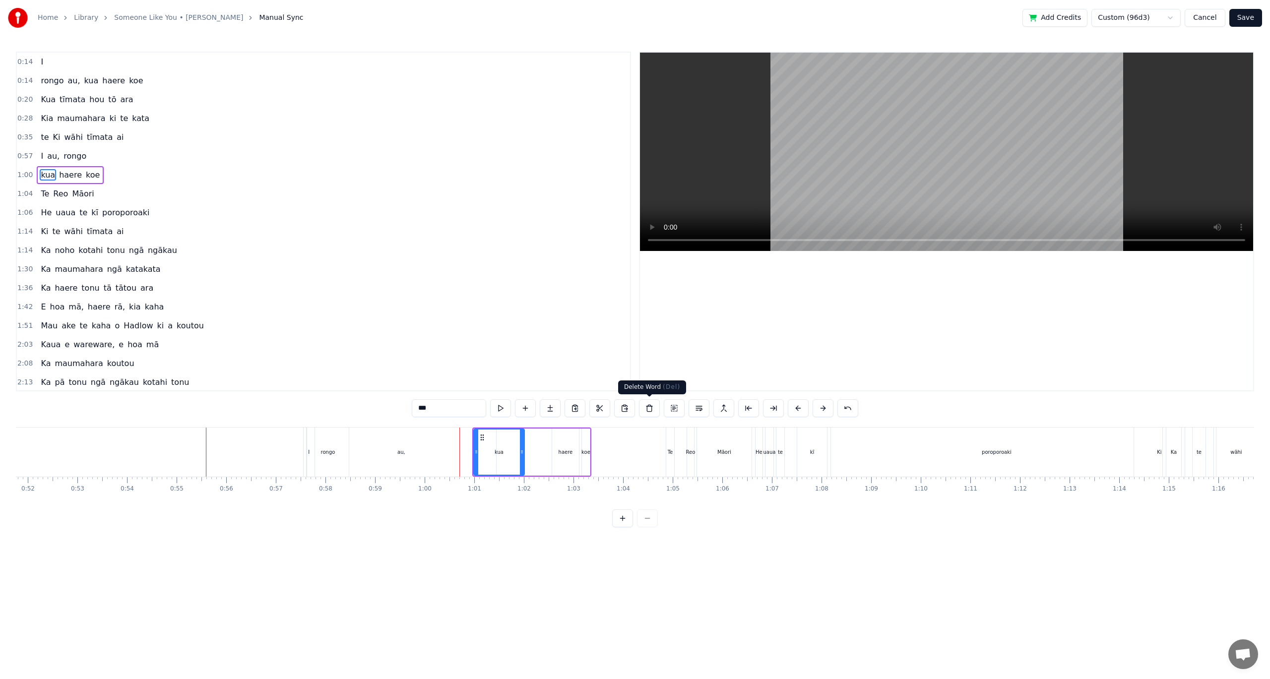
click at [646, 409] on button at bounding box center [649, 408] width 21 height 18
click at [684, 410] on button at bounding box center [684, 408] width 21 height 18
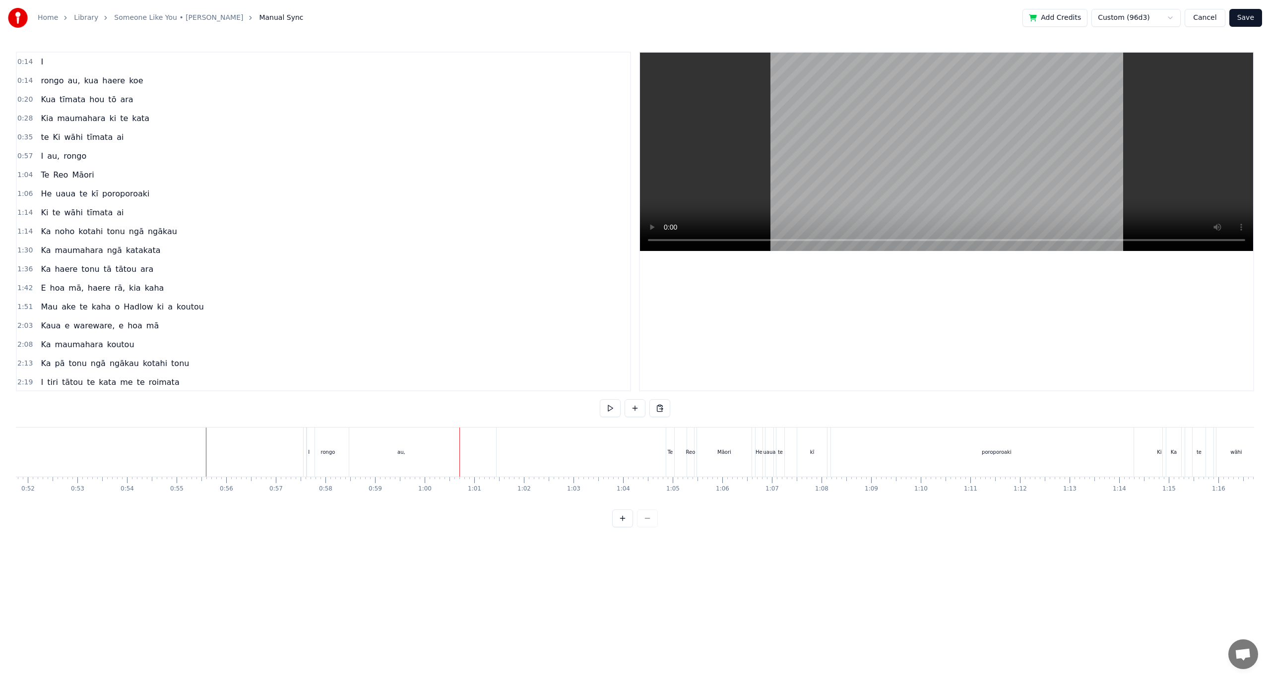
click at [682, 409] on div "0:14 I 0:14 rongo au, kua haere koe 0:20 Kua tīmata hou tō ara 0:28 Kia maumaha…" at bounding box center [635, 290] width 1238 height 476
click at [40, 169] on span "Te" at bounding box center [45, 174] width 10 height 11
click at [647, 408] on button at bounding box center [649, 408] width 21 height 18
click at [646, 408] on div at bounding box center [635, 408] width 170 height 18
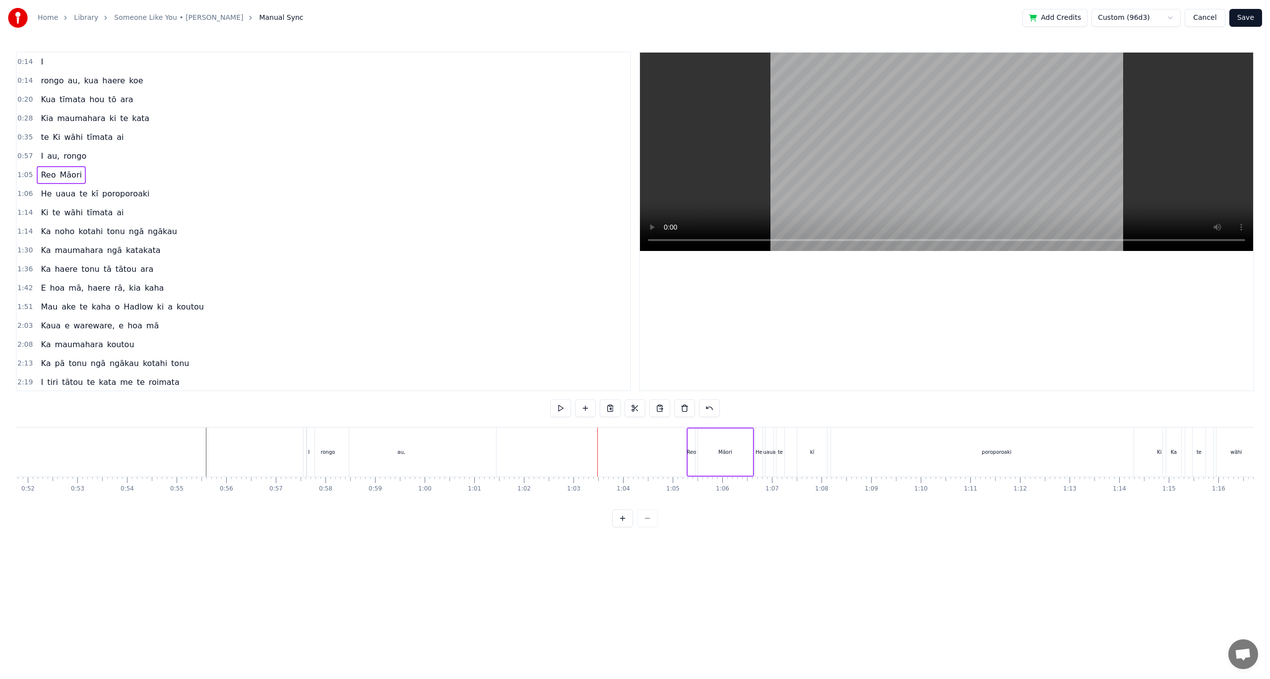
click at [690, 437] on div "Reo" at bounding box center [691, 452] width 7 height 47
click at [647, 409] on button at bounding box center [649, 408] width 21 height 18
click at [727, 451] on div "Māori" at bounding box center [725, 451] width 14 height 7
click at [643, 410] on button at bounding box center [649, 408] width 21 height 18
click at [761, 454] on div "He" at bounding box center [758, 451] width 7 height 7
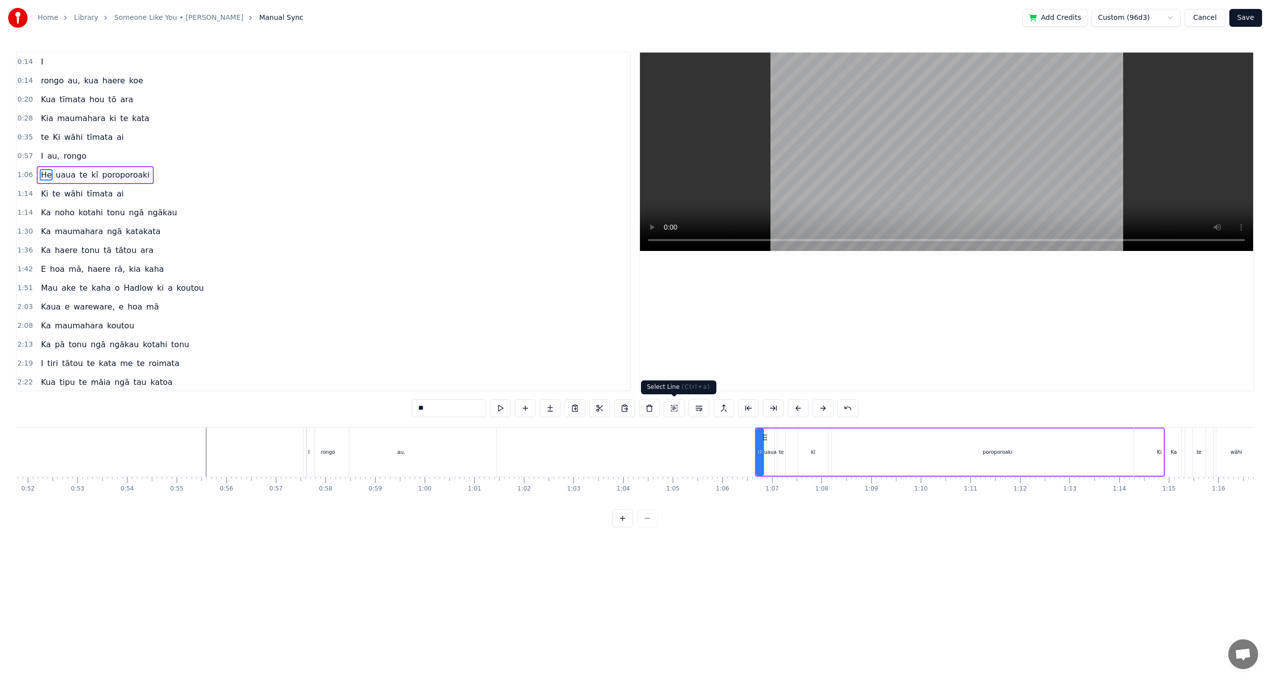
click at [668, 403] on button at bounding box center [674, 408] width 21 height 18
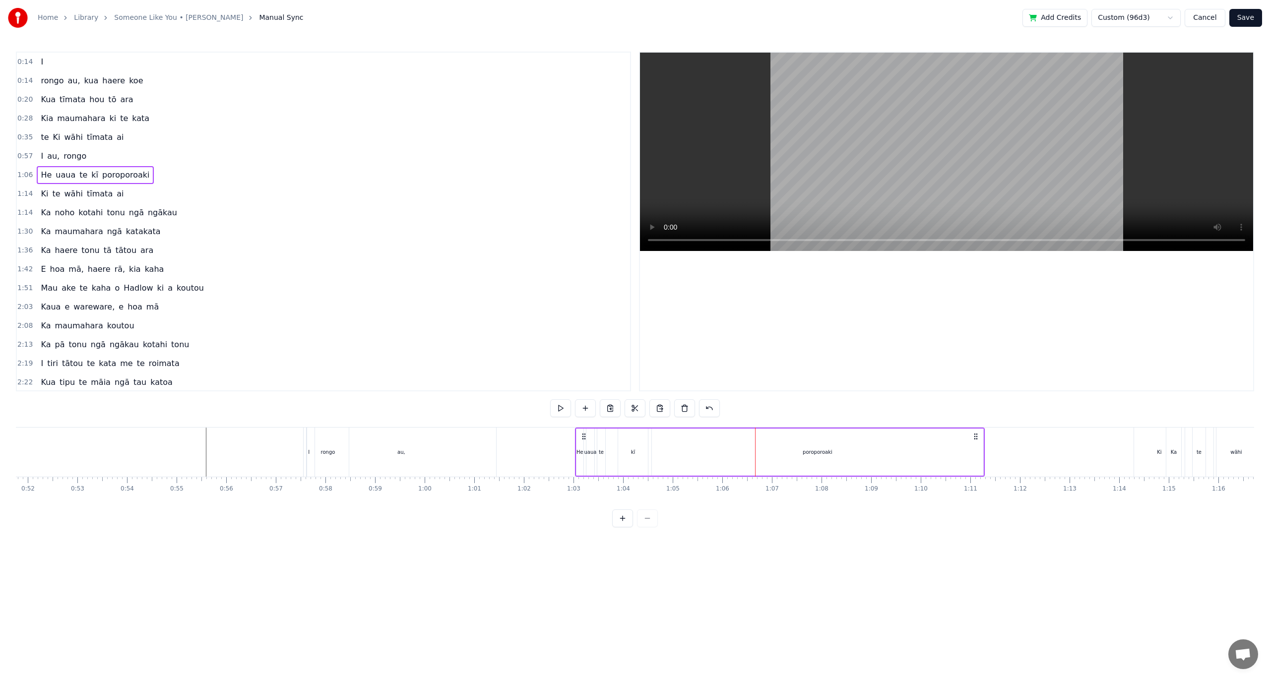
drag, startPoint x: 763, startPoint y: 435, endPoint x: 583, endPoint y: 473, distance: 184.1
click at [583, 473] on div "He uaua te kī poroporoaki" at bounding box center [780, 452] width 410 height 49
click at [352, 449] on div "au," at bounding box center [401, 452] width 189 height 49
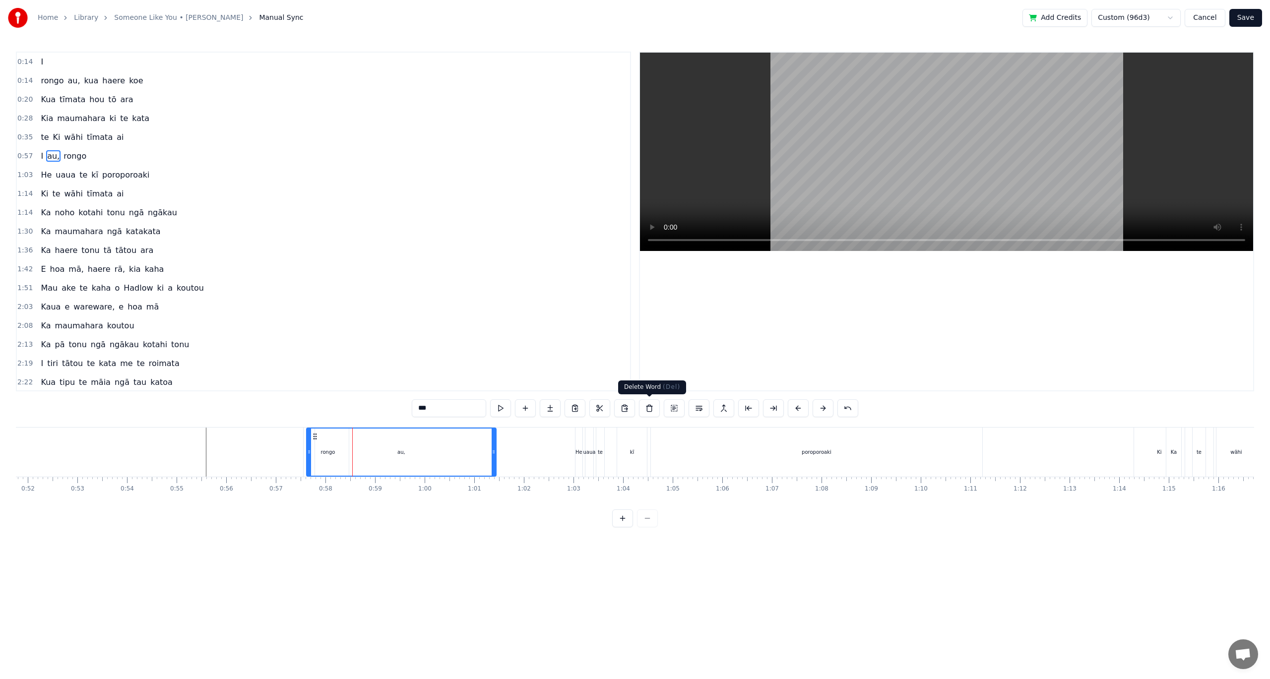
click at [644, 410] on button at bounding box center [649, 408] width 21 height 18
click at [57, 162] on span "rongo" at bounding box center [58, 155] width 25 height 11
type input "**"
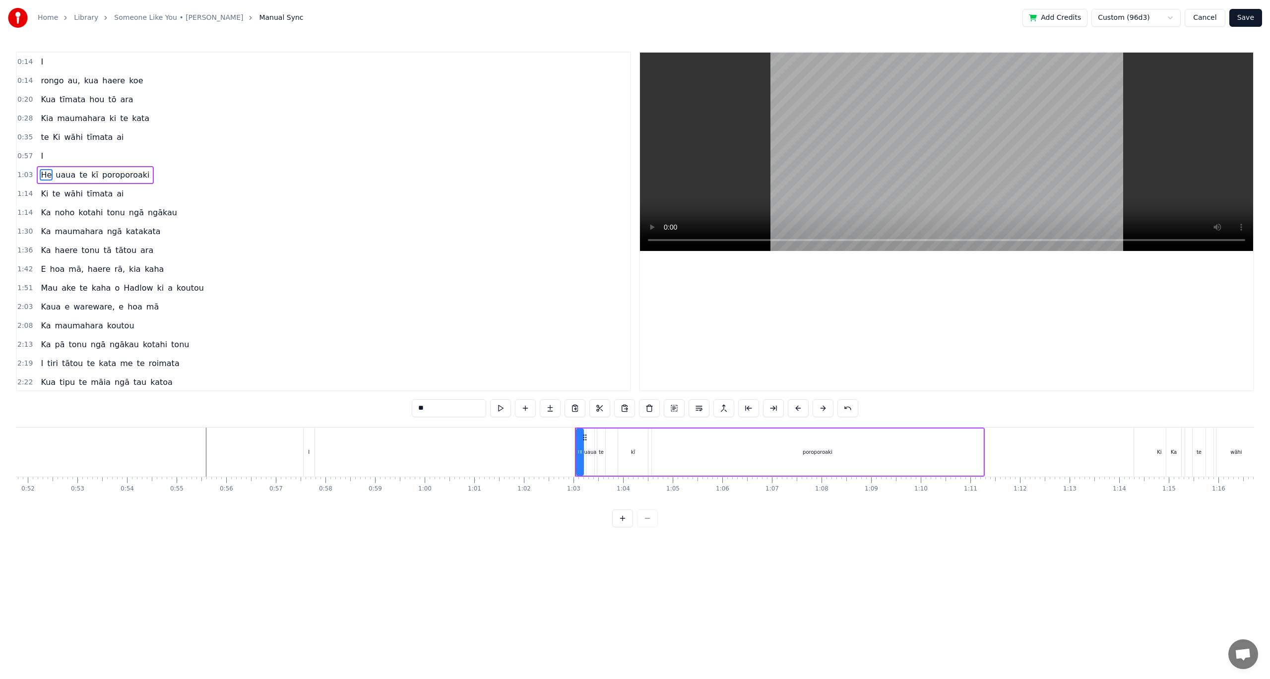
click at [37, 157] on div "I" at bounding box center [42, 156] width 10 height 18
drag, startPoint x: 586, startPoint y: 436, endPoint x: 546, endPoint y: 436, distance: 40.7
click at [546, 436] on icon at bounding box center [544, 438] width 8 height 8
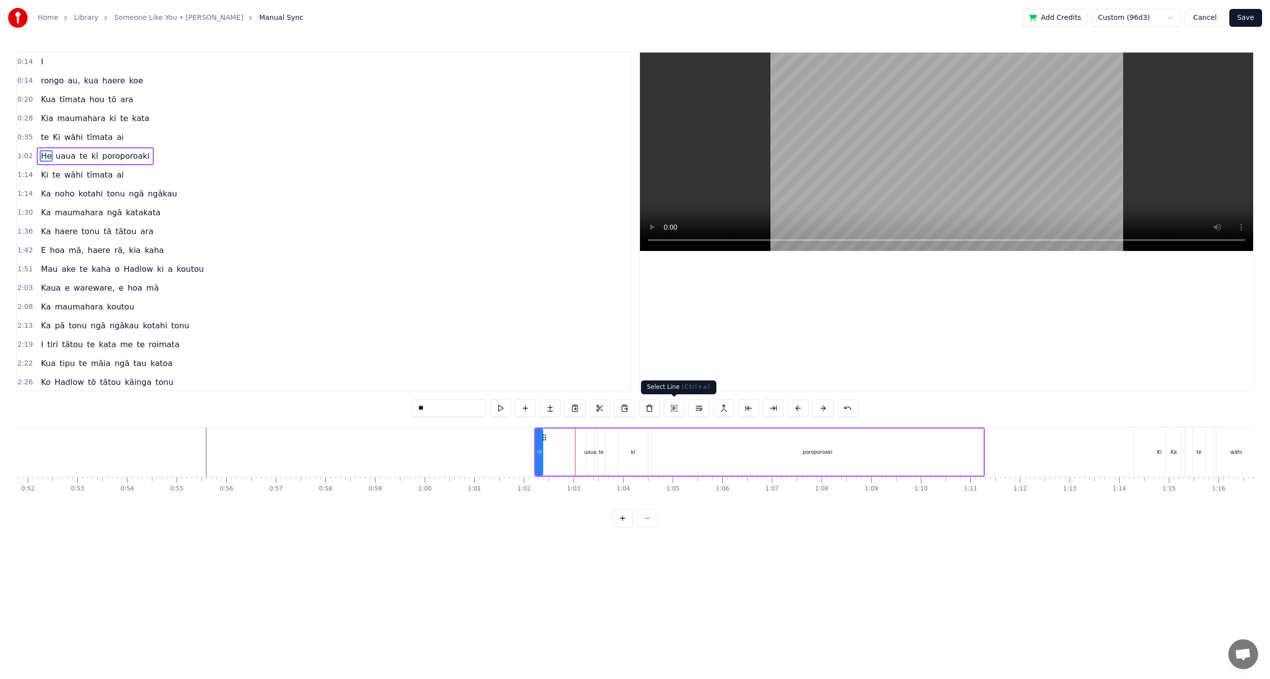
click at [675, 413] on button at bounding box center [674, 408] width 21 height 18
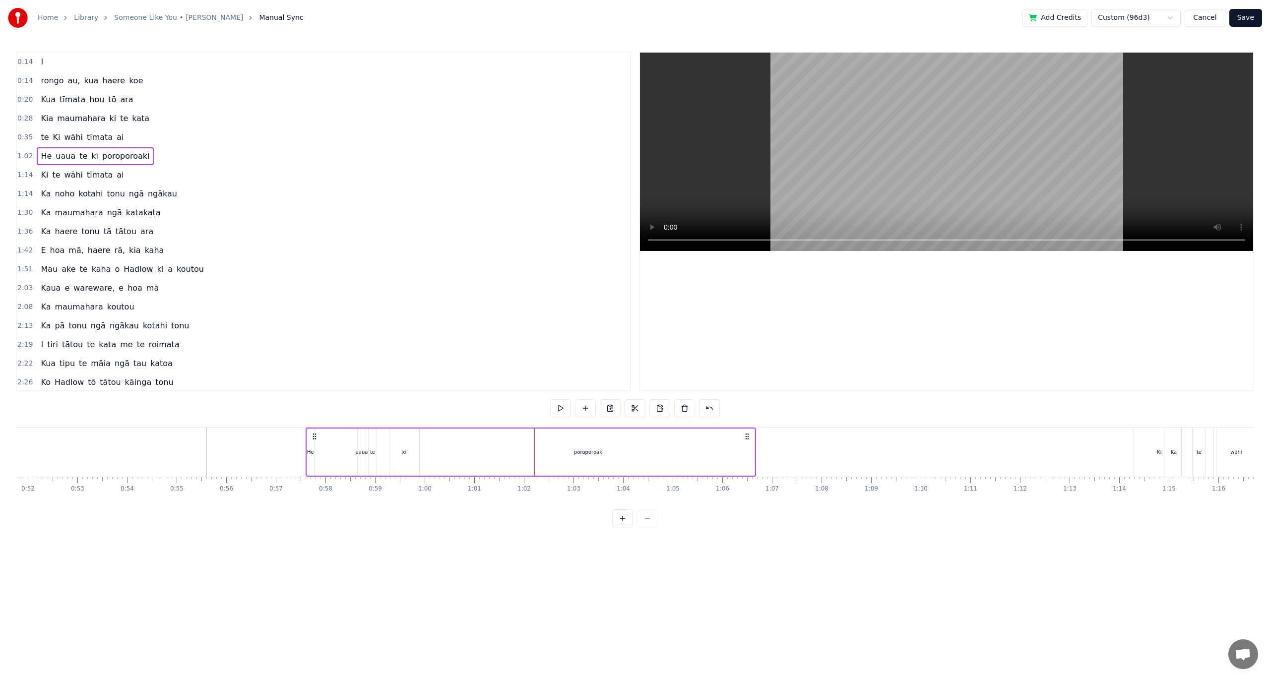
drag, startPoint x: 543, startPoint y: 437, endPoint x: 314, endPoint y: 452, distance: 229.2
click at [314, 452] on div "He uaua te kī poroporoaki" at bounding box center [531, 452] width 450 height 49
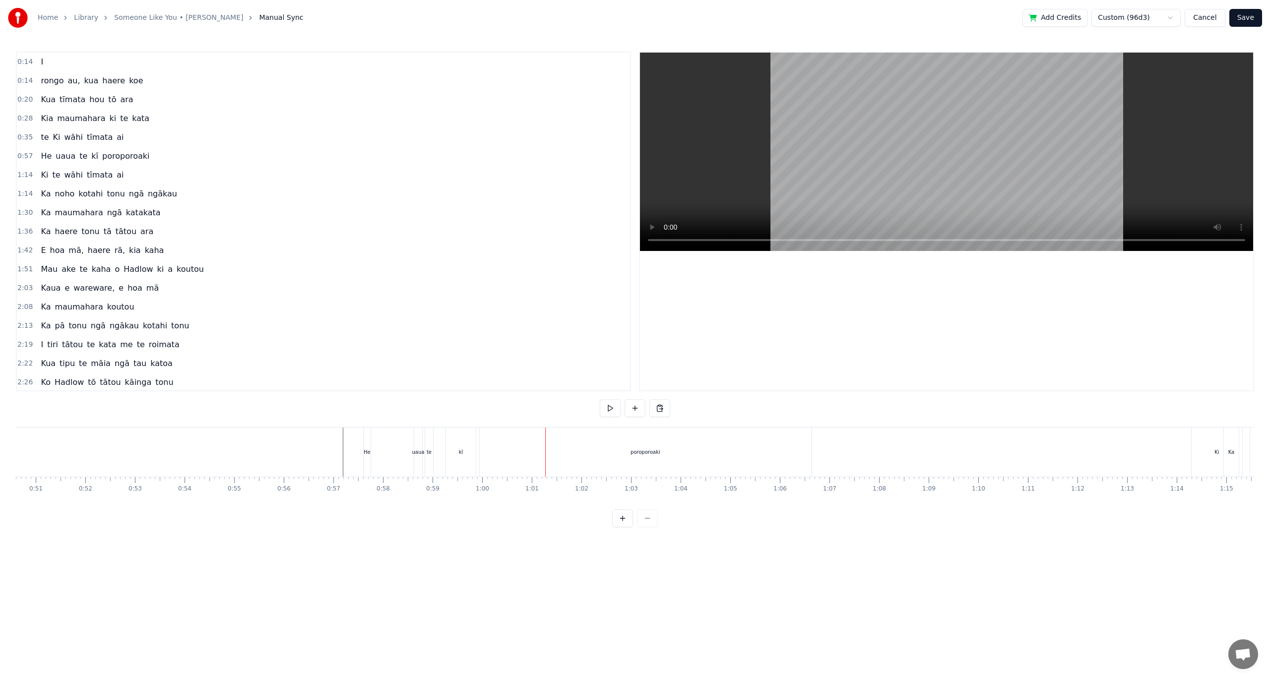
scroll to position [0, 2504]
click at [620, 527] on button at bounding box center [622, 518] width 21 height 18
click at [520, 449] on div "uaua" at bounding box center [525, 451] width 18 height 11
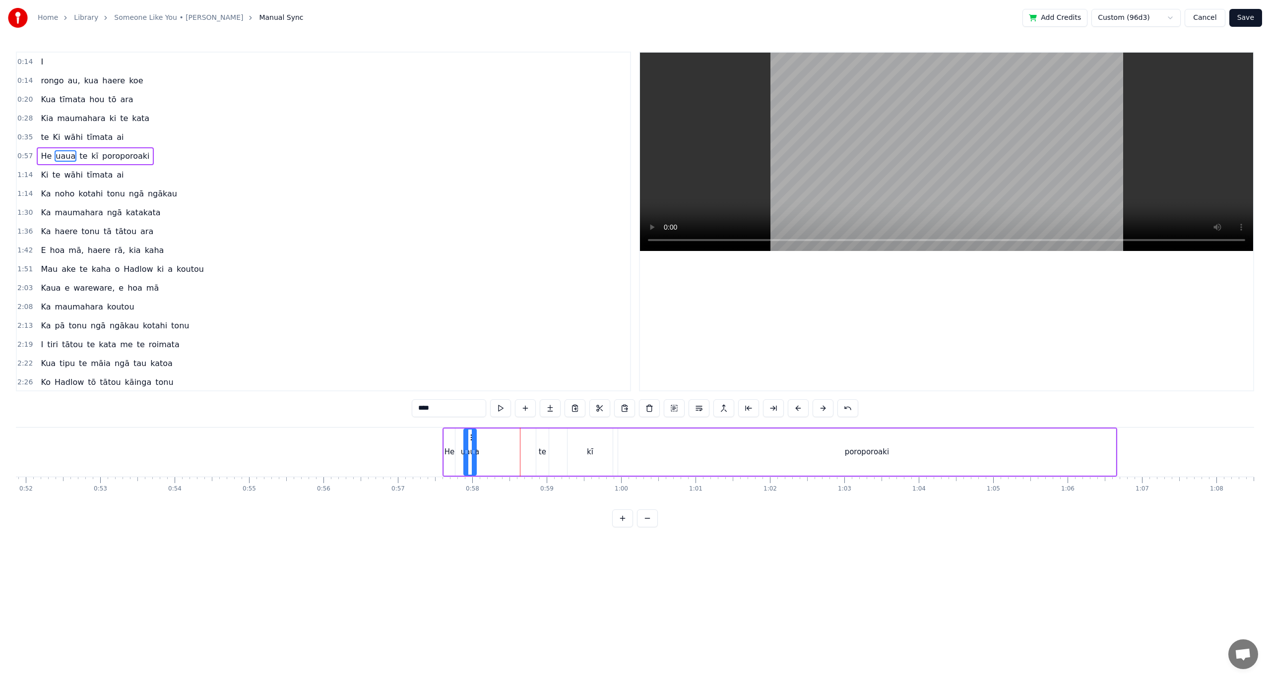
drag, startPoint x: 526, startPoint y: 437, endPoint x: 532, endPoint y: 447, distance: 11.6
click at [470, 436] on icon at bounding box center [472, 438] width 8 height 8
click at [546, 448] on div "te" at bounding box center [542, 452] width 12 height 47
drag, startPoint x: 543, startPoint y: 436, endPoint x: 491, endPoint y: 437, distance: 51.6
click at [491, 437] on icon at bounding box center [495, 438] width 8 height 8
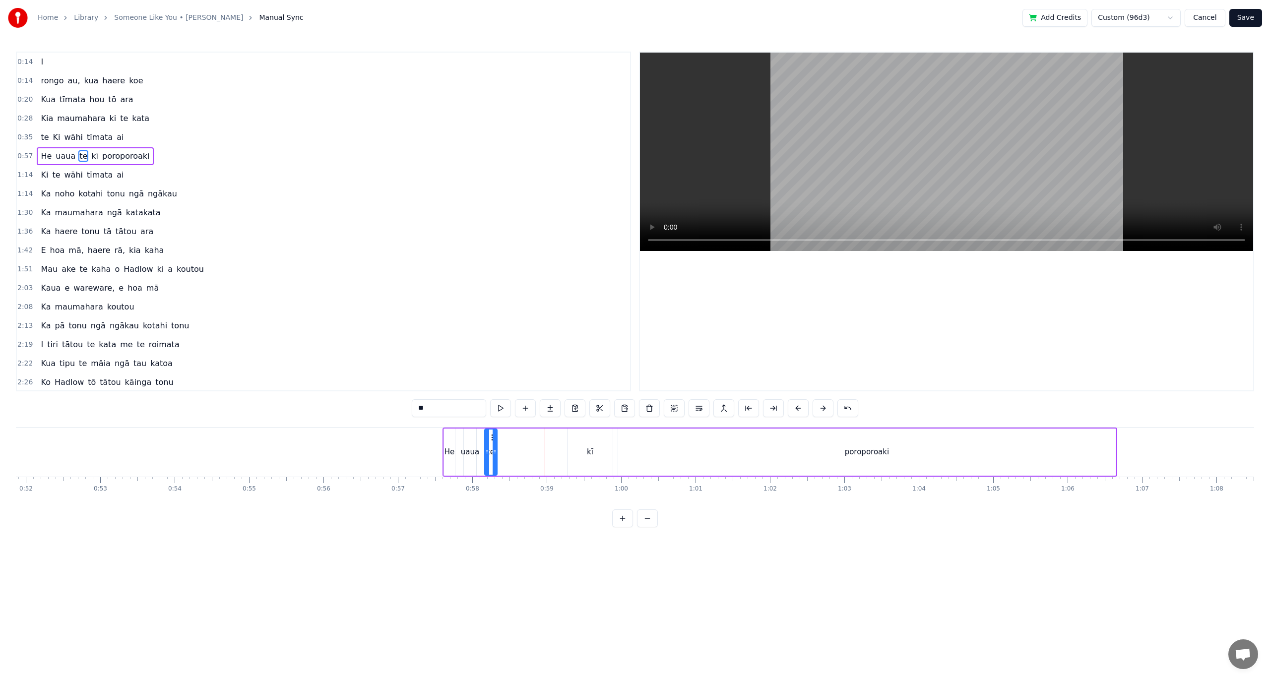
click at [587, 447] on div "kī" at bounding box center [590, 451] width 6 height 11
drag, startPoint x: 548, startPoint y: 433, endPoint x: 526, endPoint y: 434, distance: 21.8
click at [510, 435] on icon at bounding box center [511, 438] width 8 height 8
click at [868, 452] on div "poroporoaki" at bounding box center [867, 451] width 44 height 11
type input "**********"
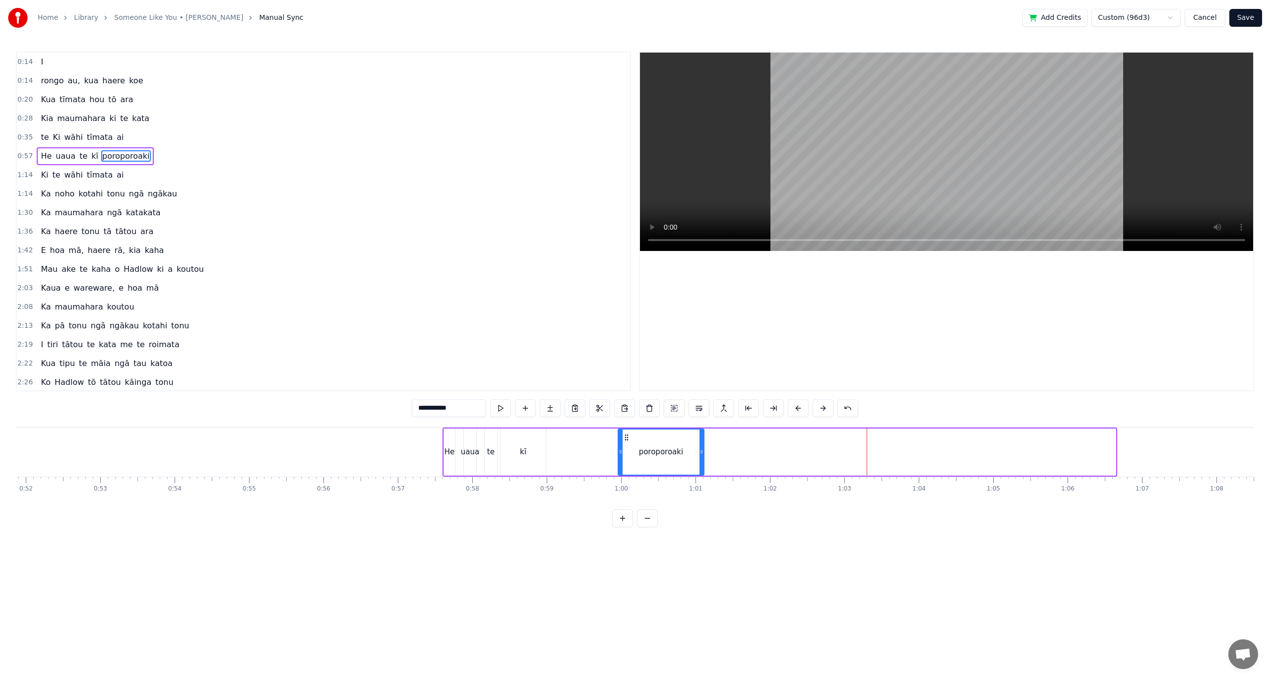
drag, startPoint x: 1113, startPoint y: 453, endPoint x: 701, endPoint y: 444, distance: 411.8
click at [701, 444] on div at bounding box center [701, 452] width 4 height 45
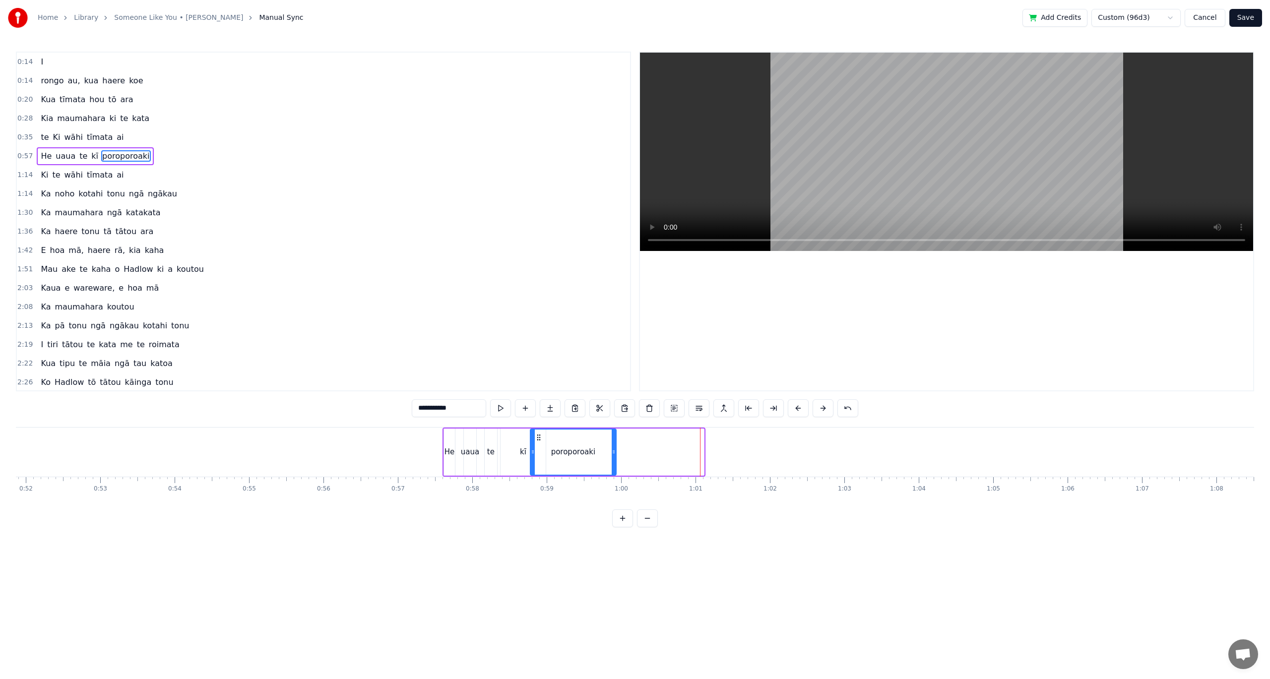
drag, startPoint x: 626, startPoint y: 438, endPoint x: 539, endPoint y: 440, distance: 87.8
click at [539, 440] on icon at bounding box center [539, 438] width 8 height 8
click at [442, 463] on div "He uaua te kī poroporoaki" at bounding box center [529, 452] width 175 height 49
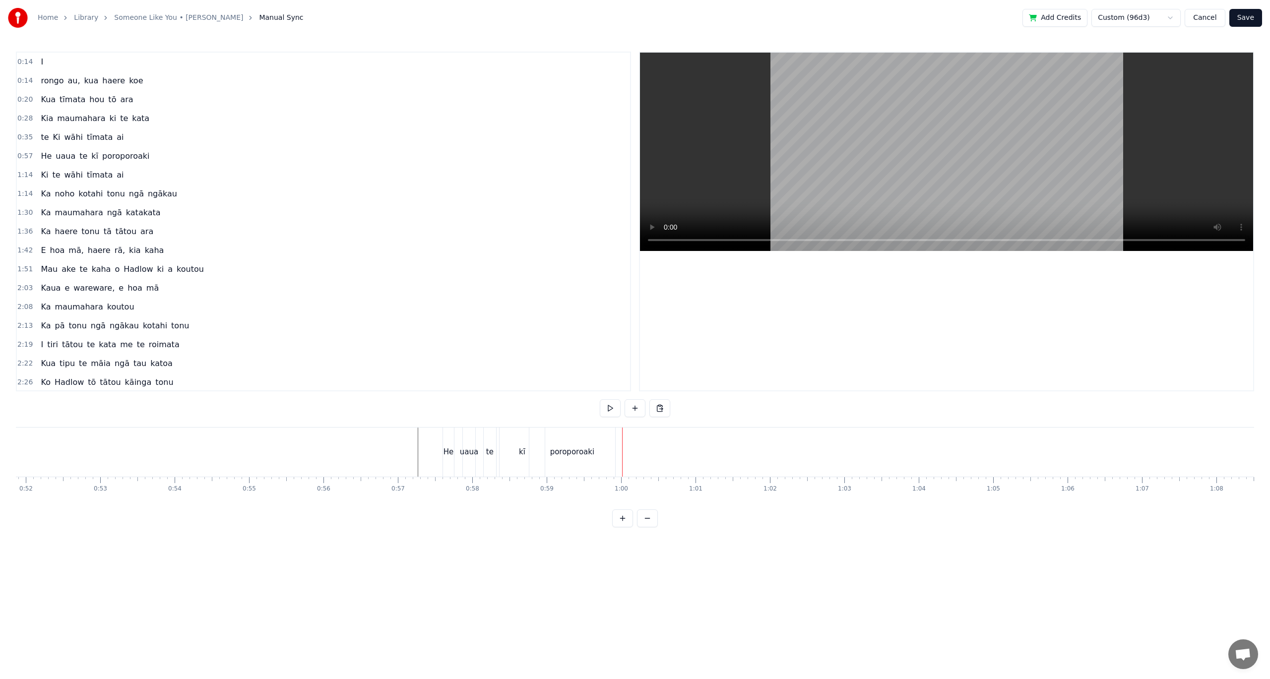
click at [575, 452] on div "poroporoaki" at bounding box center [572, 451] width 44 height 11
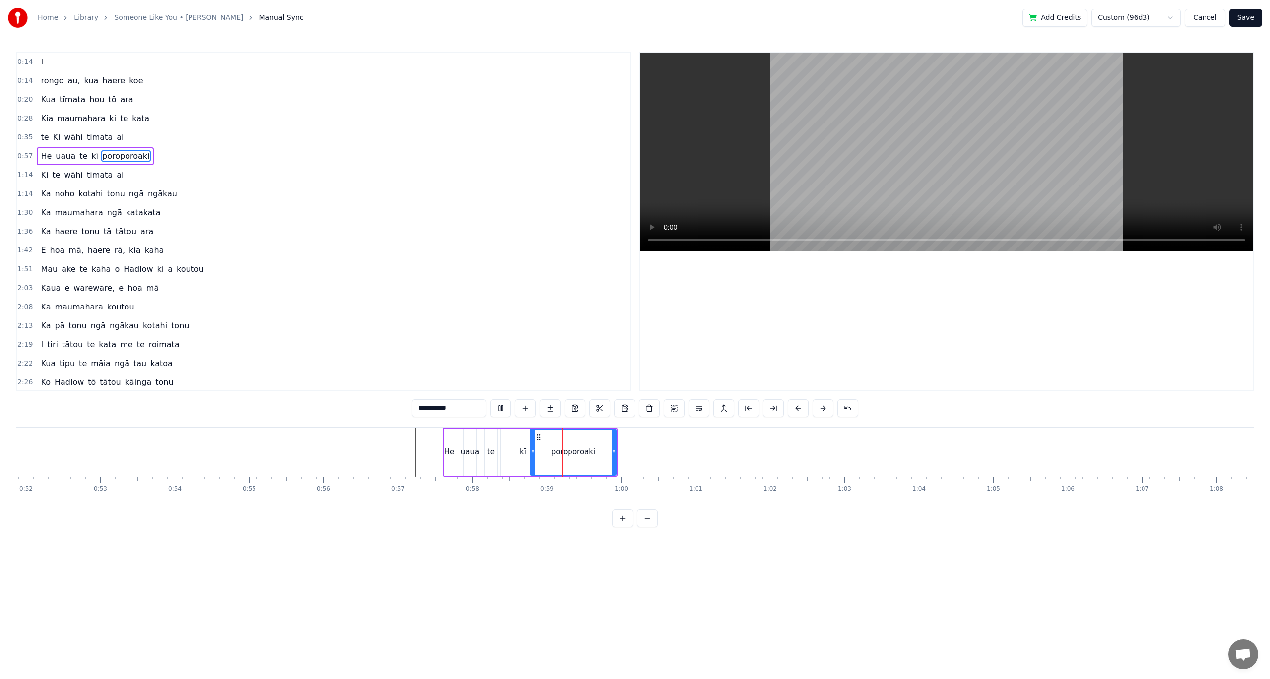
click at [491, 527] on div "0:14 I 0:14 rongo au, kua haere koe 0:20 Kua tīmata hou tō ara 0:28 Kia maumaha…" at bounding box center [635, 290] width 1238 height 476
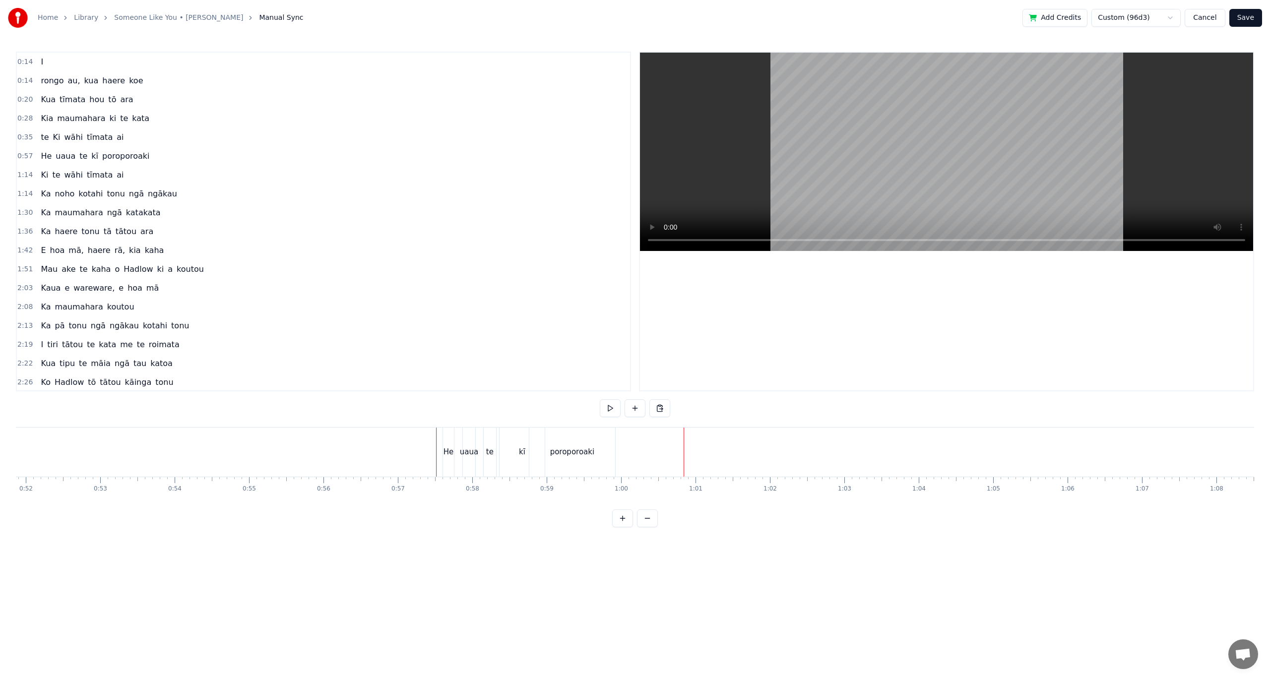
click at [567, 450] on div "poroporoaki" at bounding box center [572, 451] width 44 height 11
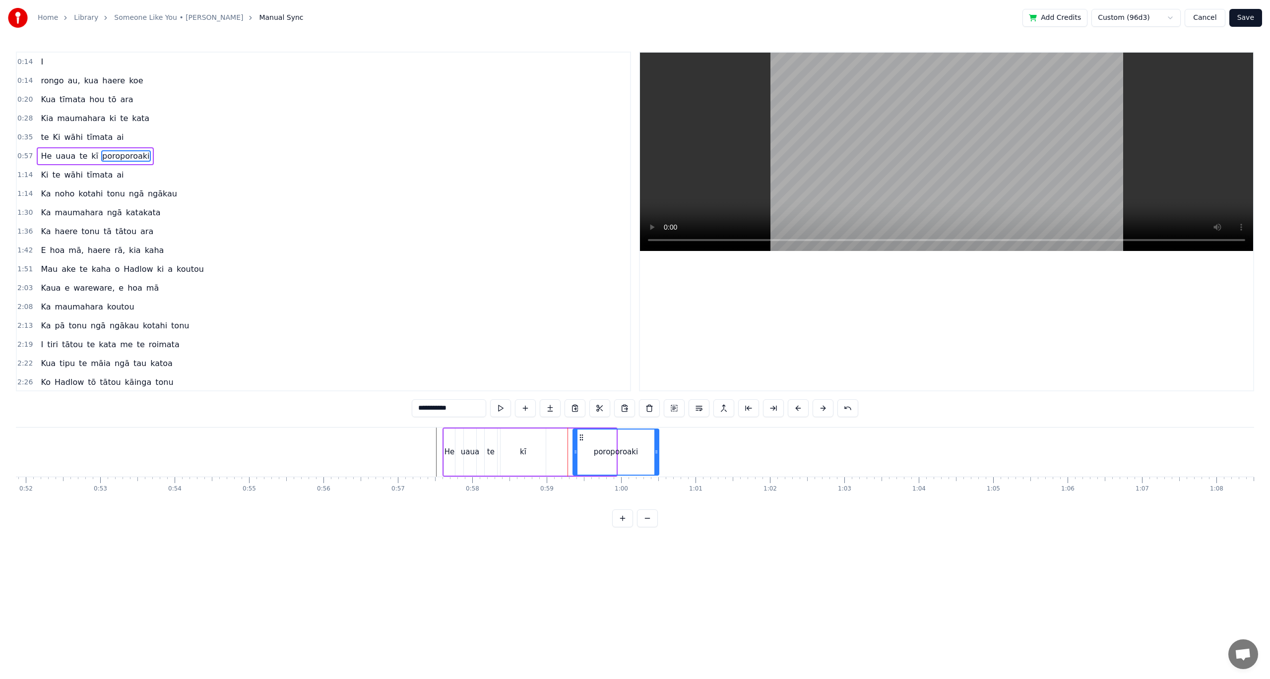
drag, startPoint x: 539, startPoint y: 437, endPoint x: 577, endPoint y: 437, distance: 38.7
click at [579, 437] on icon at bounding box center [581, 438] width 8 height 8
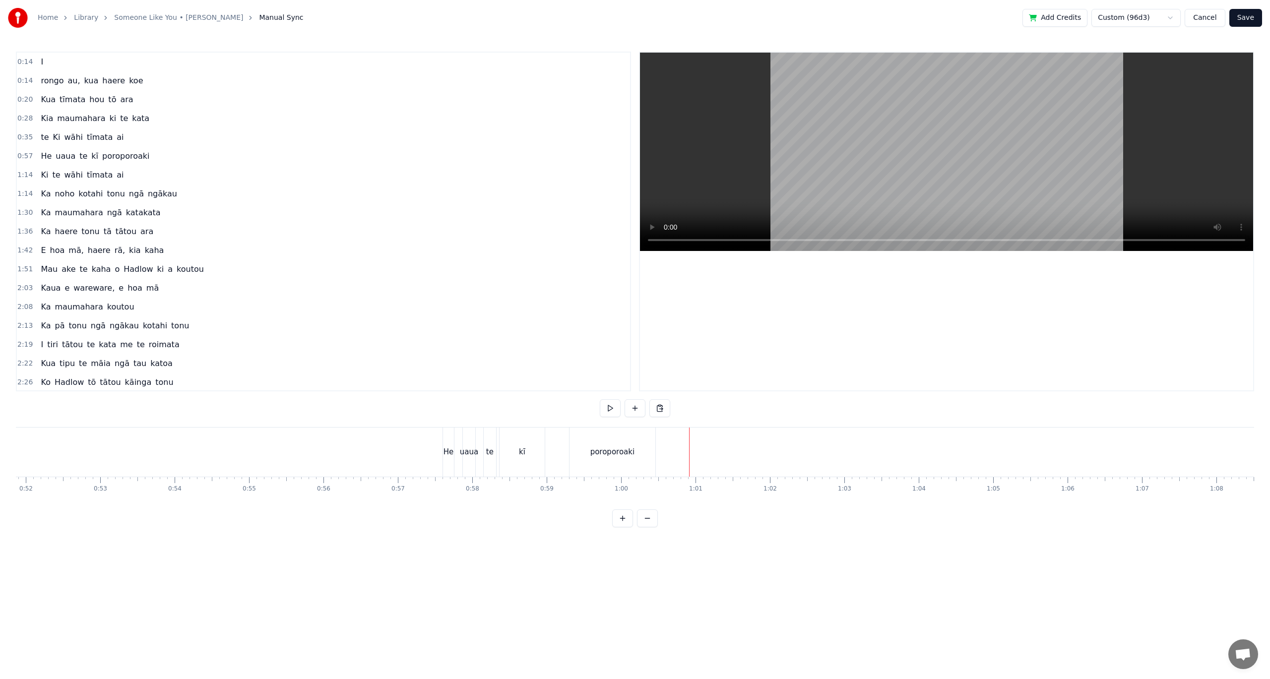
scroll to position [0, 3859]
click at [86, 177] on span "tīmata" at bounding box center [100, 174] width 28 height 11
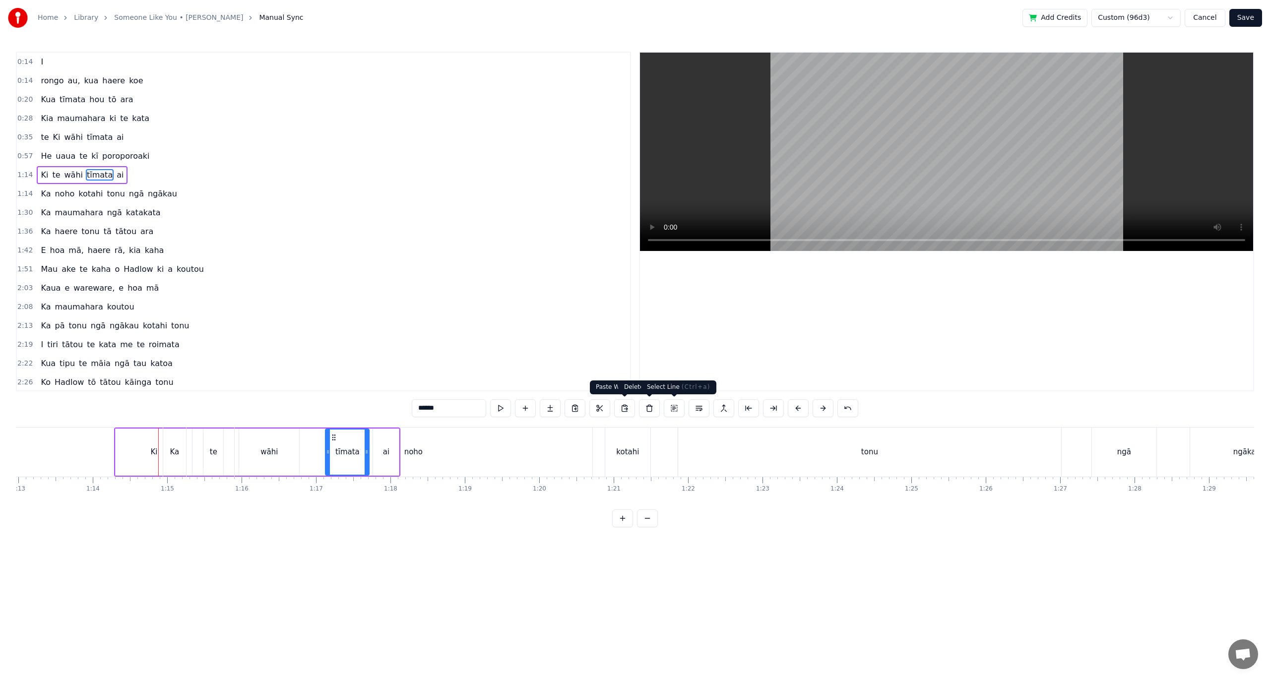
scroll to position [0, 5521]
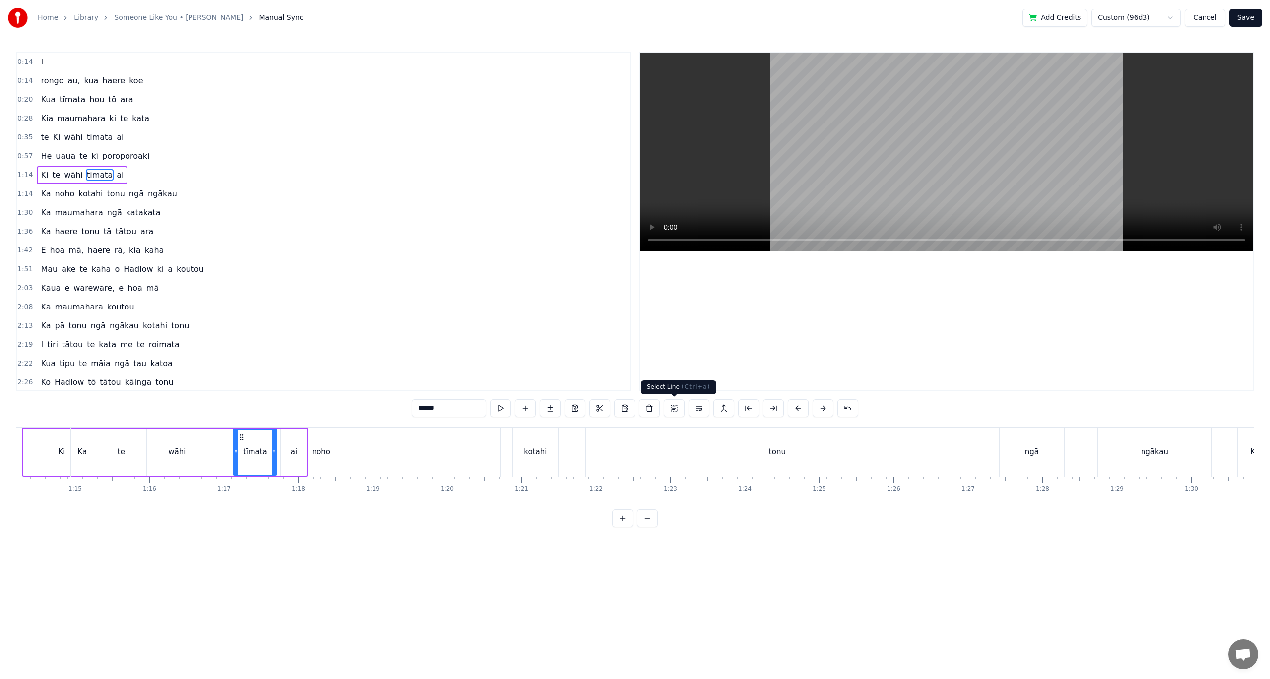
click at [670, 411] on button at bounding box center [674, 408] width 21 height 18
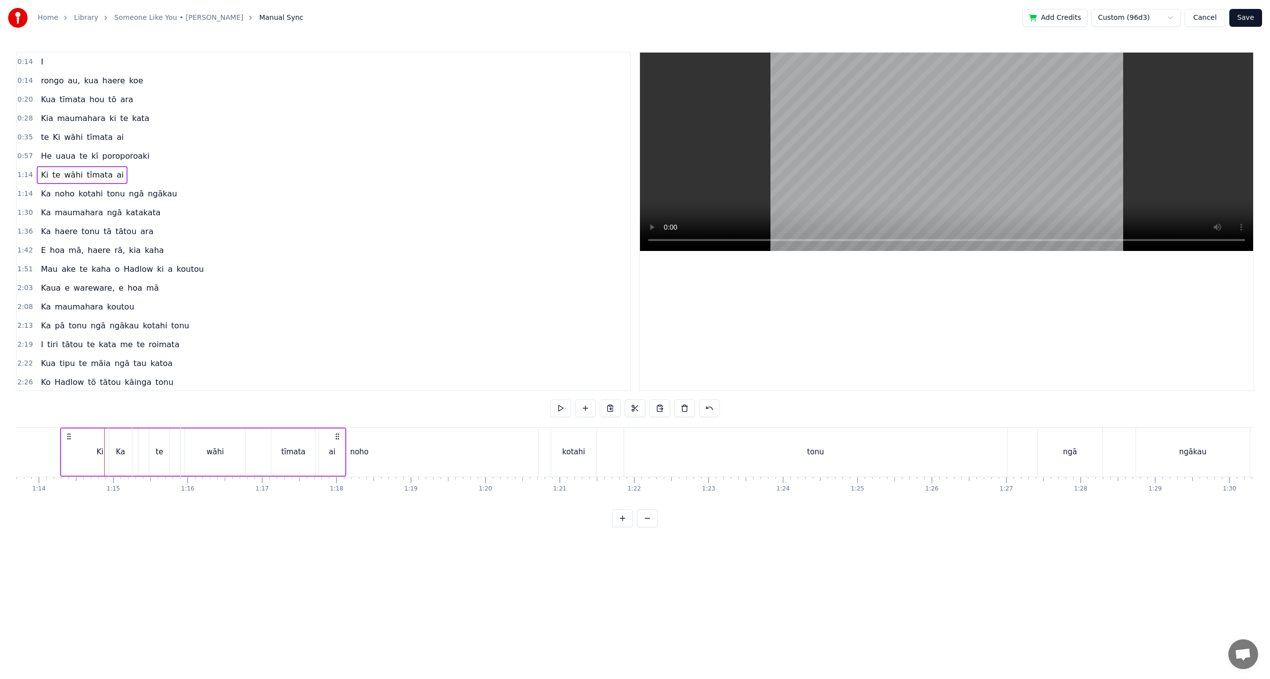
scroll to position [0, 5478]
click at [682, 406] on button at bounding box center [684, 408] width 21 height 18
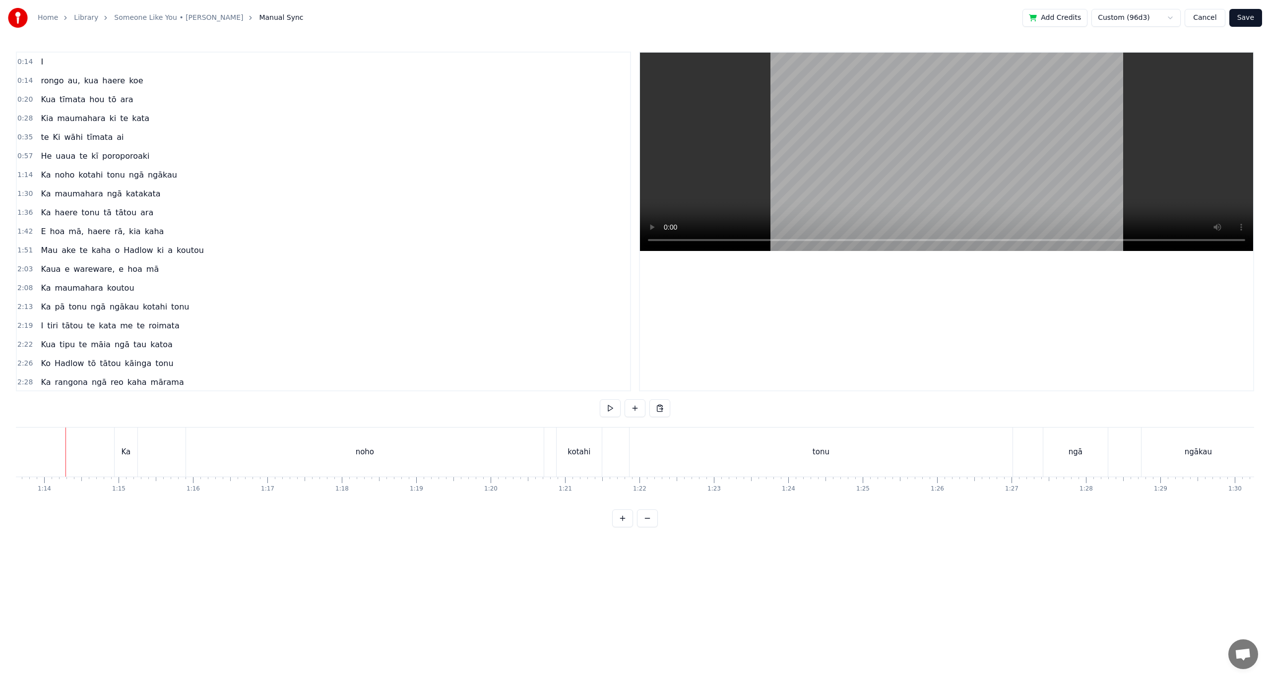
click at [79, 179] on span "kotahi" at bounding box center [90, 174] width 26 height 11
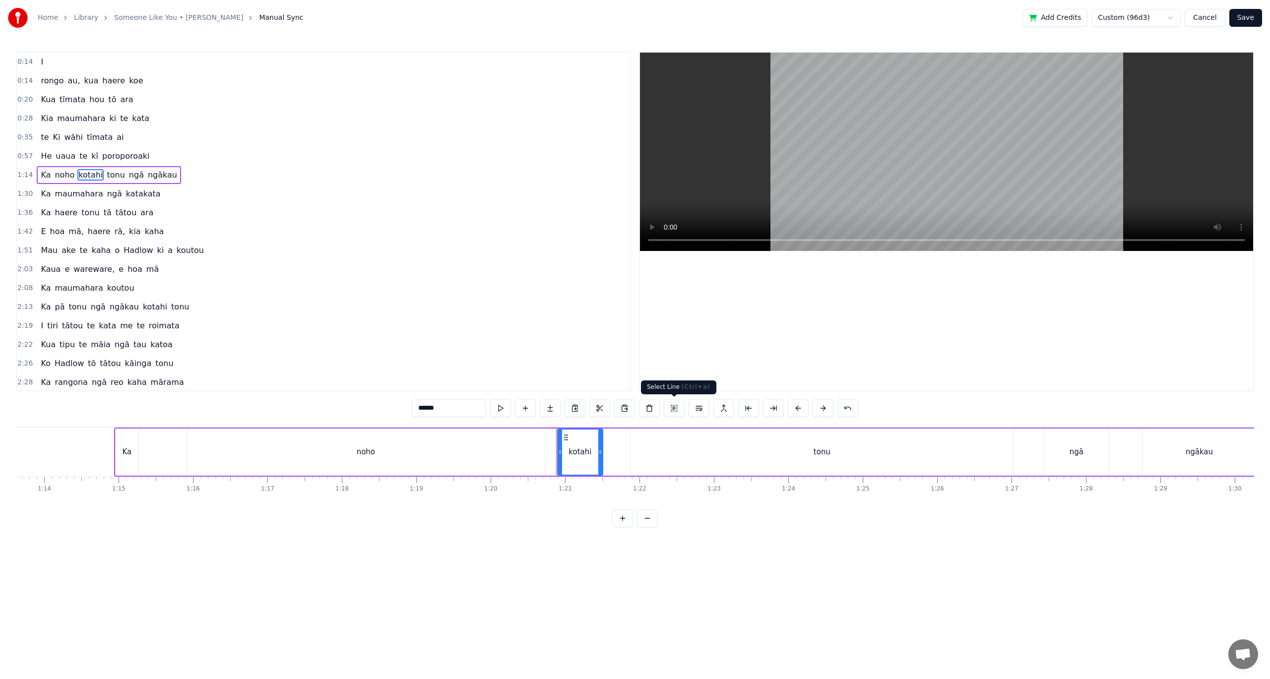
click at [678, 409] on button at bounding box center [674, 408] width 21 height 18
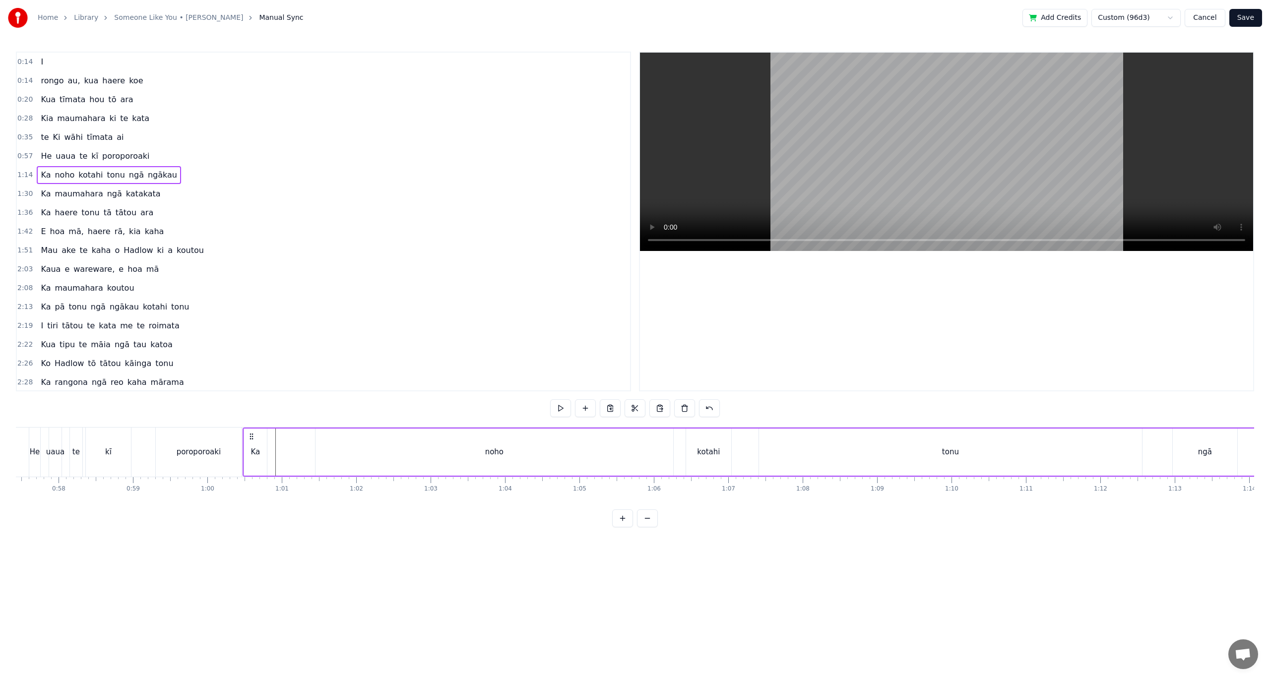
scroll to position [0, 4267]
drag, startPoint x: 1080, startPoint y: 436, endPoint x: 264, endPoint y: 481, distance: 817.7
click at [264, 481] on div "I rongo au, kua haere koe Kua tīmata hou tō ara Kia maumahara ki te kata te Ki …" at bounding box center [635, 464] width 1238 height 74
click at [230, 467] on div "poroporoaki" at bounding box center [204, 452] width 86 height 49
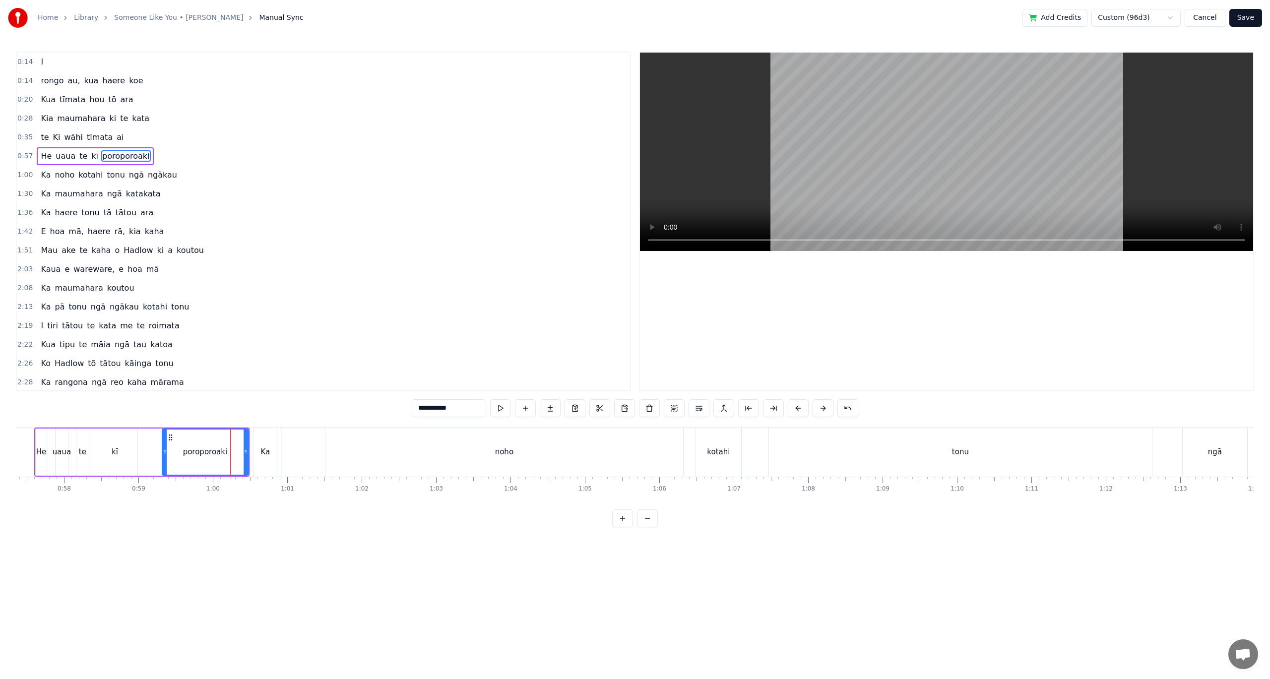
click at [162, 456] on div "poroporoaki" at bounding box center [205, 452] width 87 height 47
click at [152, 455] on div "He uaua te kī poroporoaki" at bounding box center [141, 452] width 215 height 49
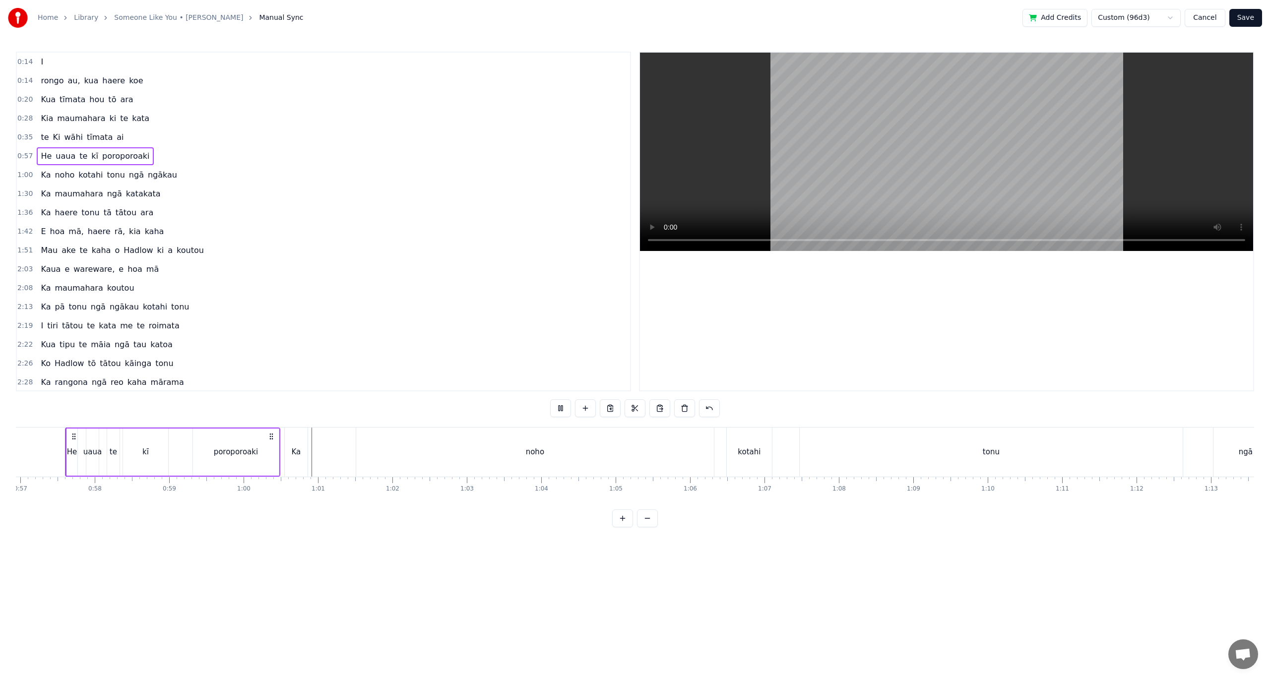
scroll to position [0, 4236]
click at [452, 457] on div "noho" at bounding box center [536, 452] width 358 height 49
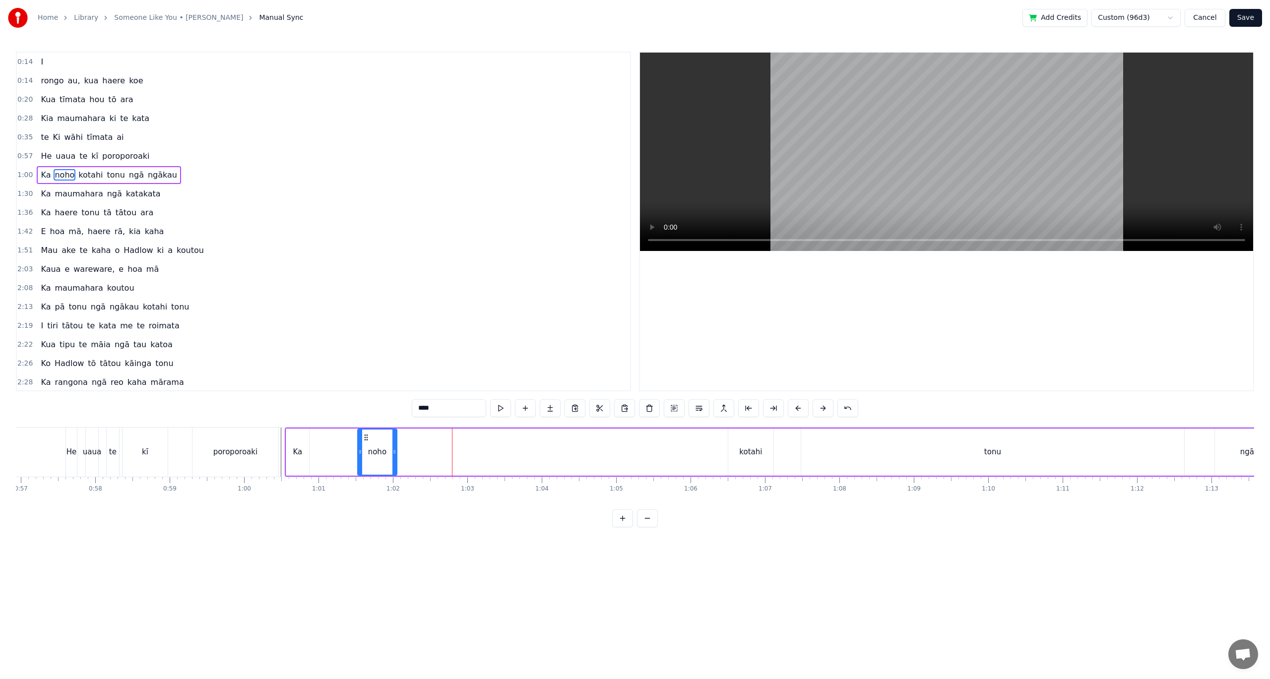
drag, startPoint x: 694, startPoint y: 457, endPoint x: 418, endPoint y: 449, distance: 276.4
click at [394, 448] on icon at bounding box center [394, 452] width 4 height 8
click at [742, 453] on div "kotahi" at bounding box center [750, 451] width 23 height 11
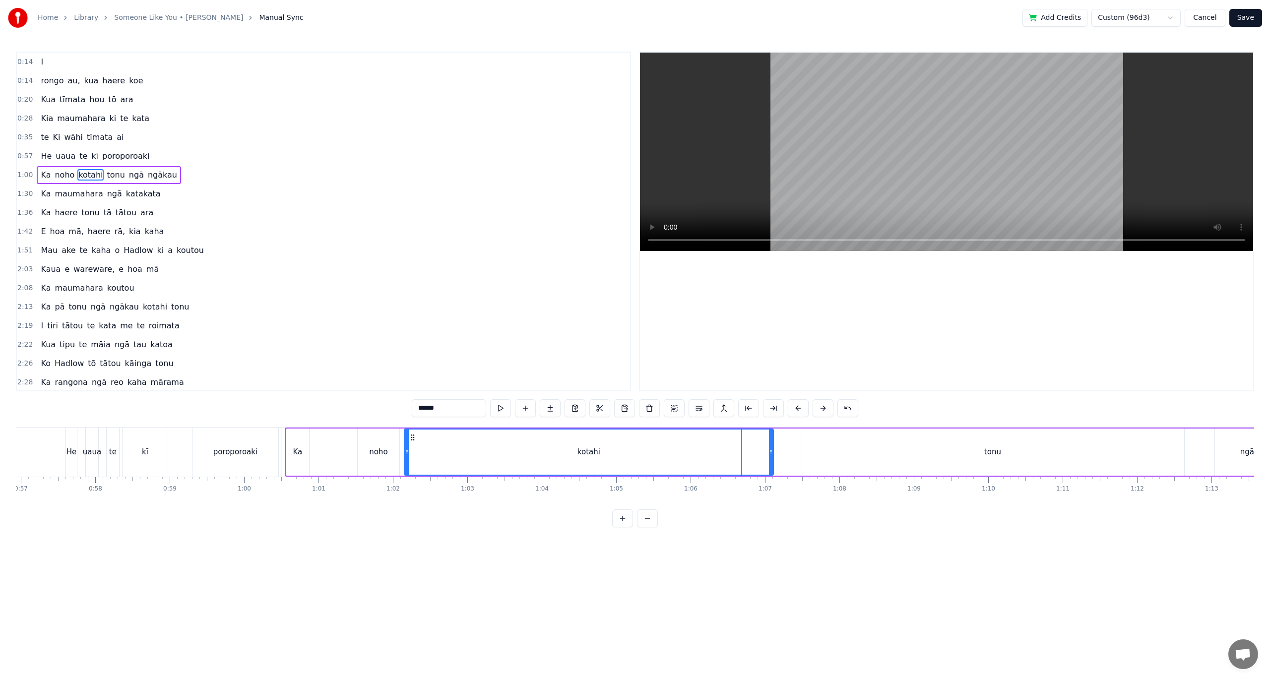
drag, startPoint x: 730, startPoint y: 440, endPoint x: 407, endPoint y: 438, distance: 322.4
click at [405, 438] on div at bounding box center [407, 452] width 4 height 45
click at [771, 453] on div "kotahi" at bounding box center [587, 452] width 374 height 47
drag, startPoint x: 771, startPoint y: 453, endPoint x: 474, endPoint y: 454, distance: 297.1
click at [449, 453] on div "kotahi" at bounding box center [425, 452] width 51 height 47
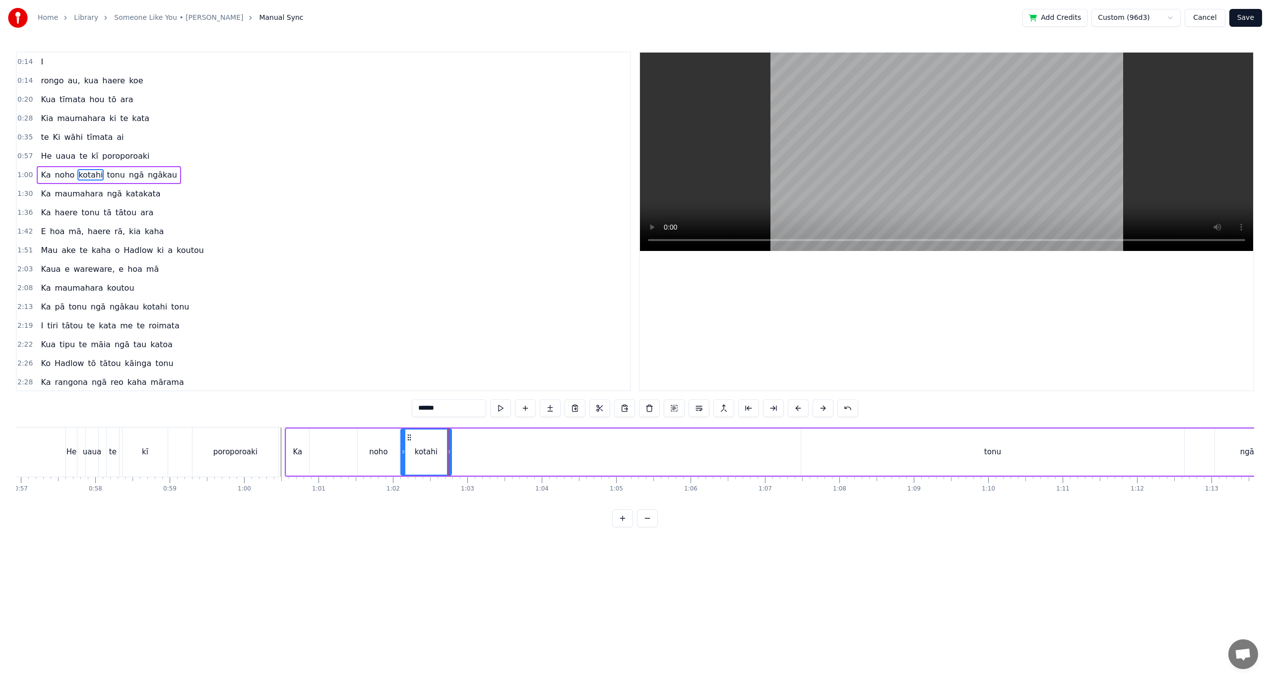
click at [978, 453] on div "tonu" at bounding box center [992, 452] width 383 height 47
drag, startPoint x: 1183, startPoint y: 454, endPoint x: 838, endPoint y: 465, distance: 345.4
click at [838, 465] on div at bounding box center [836, 452] width 4 height 45
drag, startPoint x: 811, startPoint y: 437, endPoint x: 450, endPoint y: 424, distance: 360.3
click at [450, 424] on div "0:14 I 0:14 [PERSON_NAME] au, kua haere koe 0:20 Kua tīmata hou tō ara 0:28 Kia…" at bounding box center [635, 290] width 1238 height 476
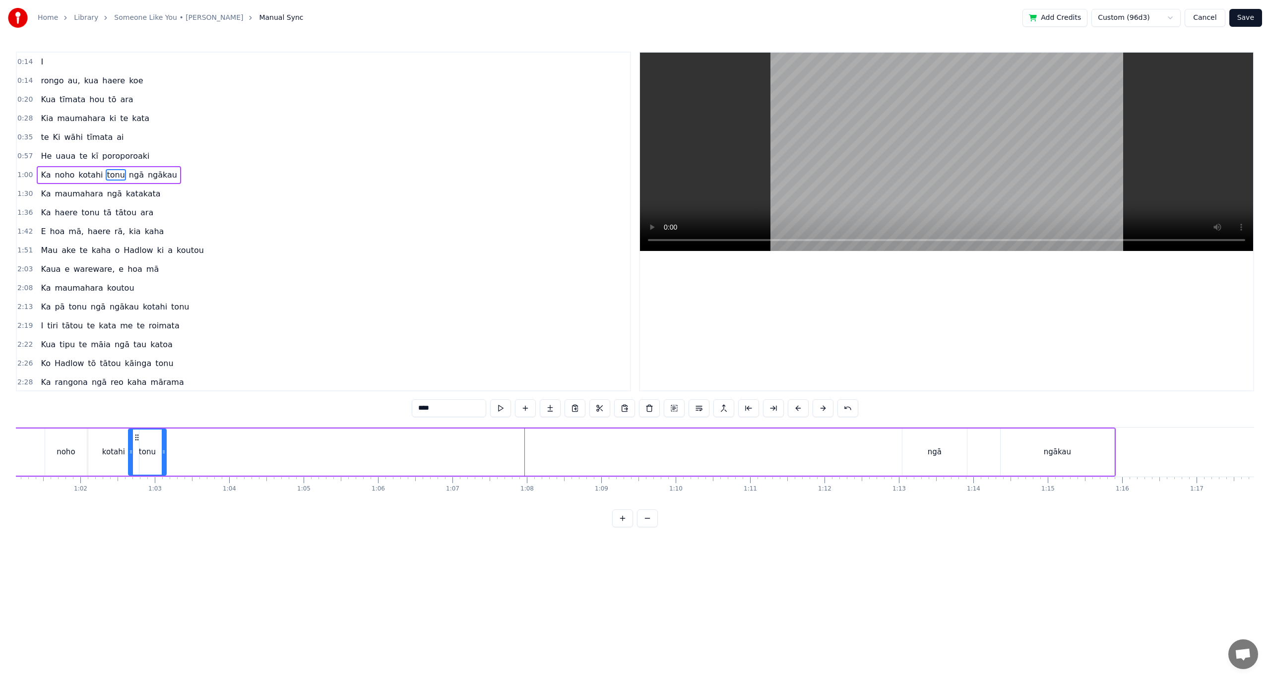
scroll to position [0, 4626]
click at [1035, 456] on div "ngākau" at bounding box center [980, 452] width 114 height 47
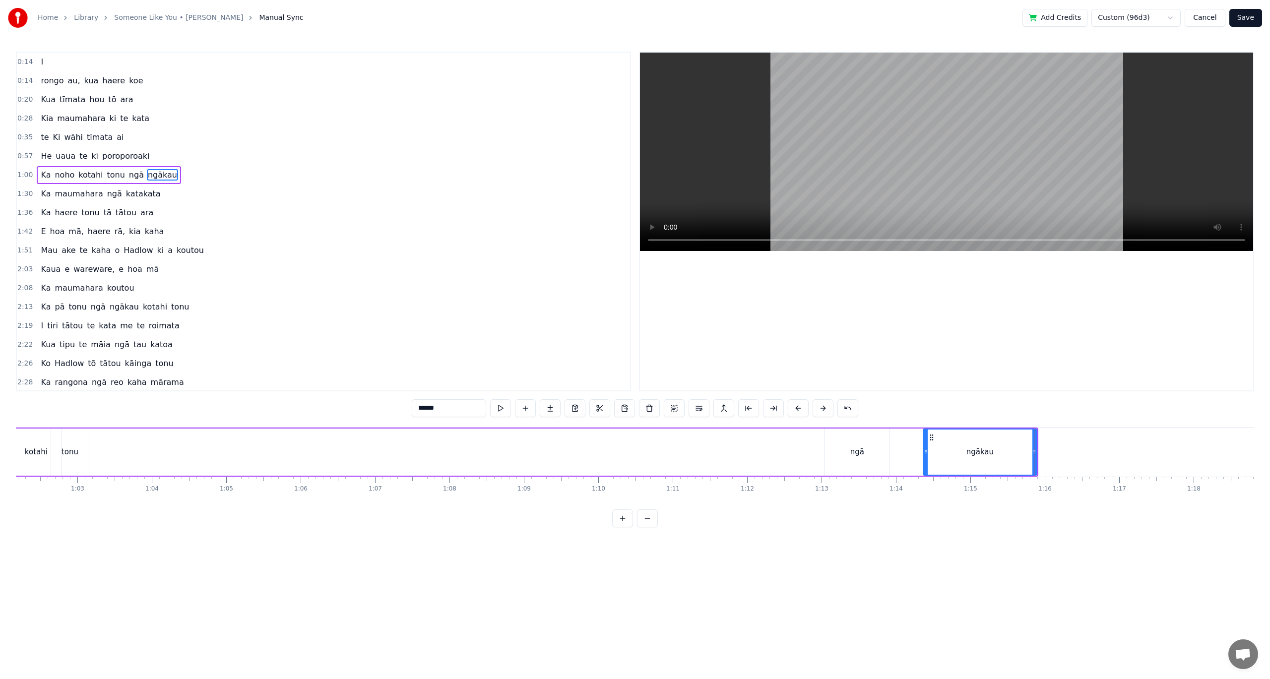
click at [851, 452] on div "ngā" at bounding box center [857, 451] width 14 height 11
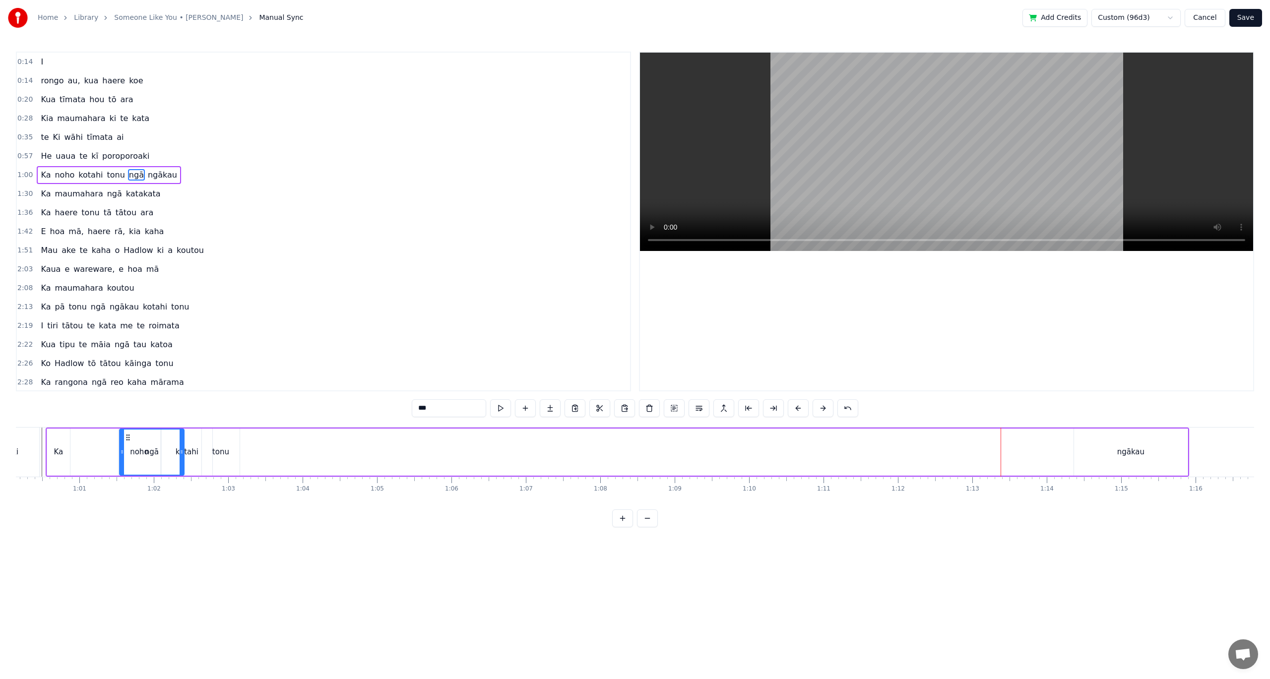
scroll to position [0, 4438]
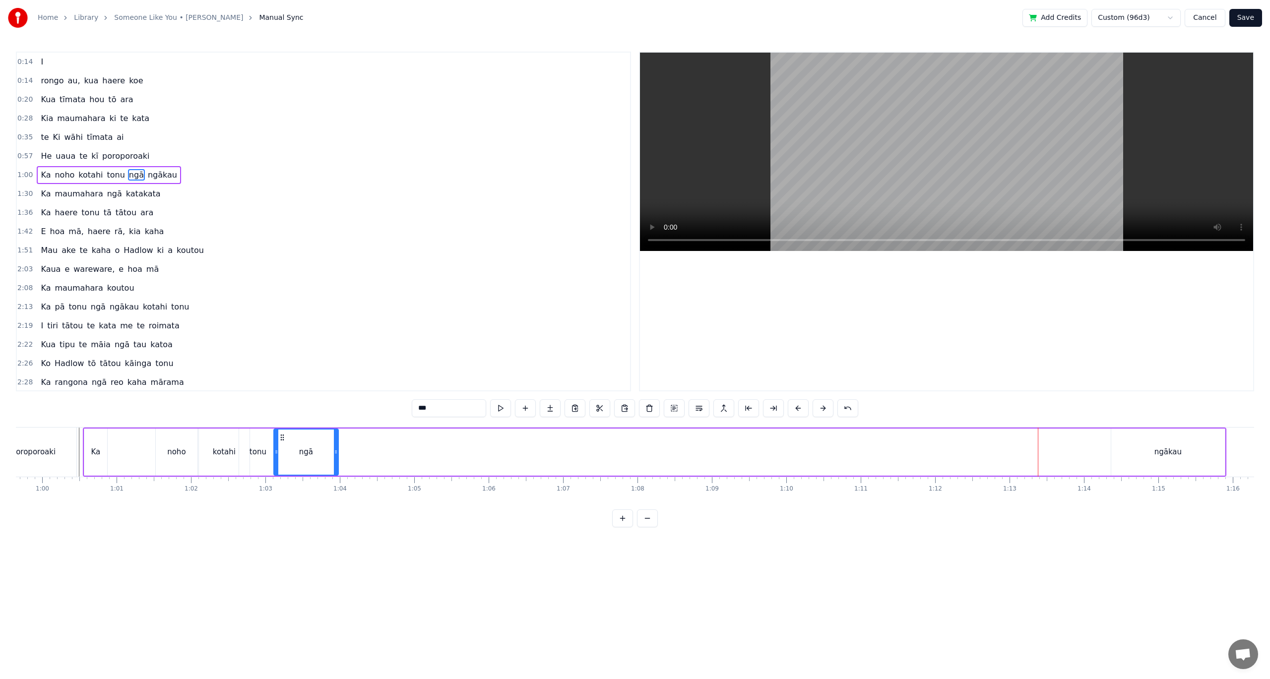
drag, startPoint x: 832, startPoint y: 436, endPoint x: 326, endPoint y: 431, distance: 506.5
click at [282, 426] on div "0:14 I 0:14 [PERSON_NAME] au, kua haere koe 0:20 Kua tīmata hou tō ara 0:28 Kia…" at bounding box center [635, 290] width 1238 height 476
click at [1161, 447] on div "ngākau" at bounding box center [1167, 451] width 27 height 11
type input "******"
drag, startPoint x: 1118, startPoint y: 439, endPoint x: 327, endPoint y: 455, distance: 790.8
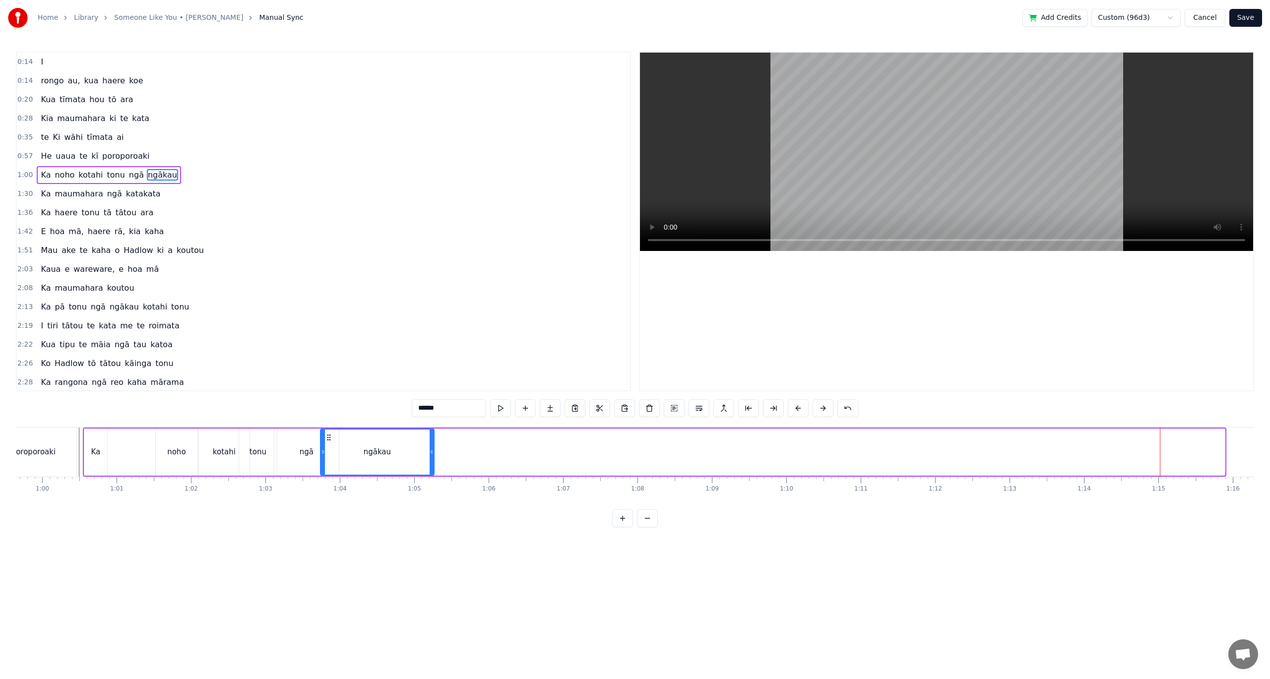
click at [327, 455] on div "ngākau" at bounding box center [377, 452] width 113 height 45
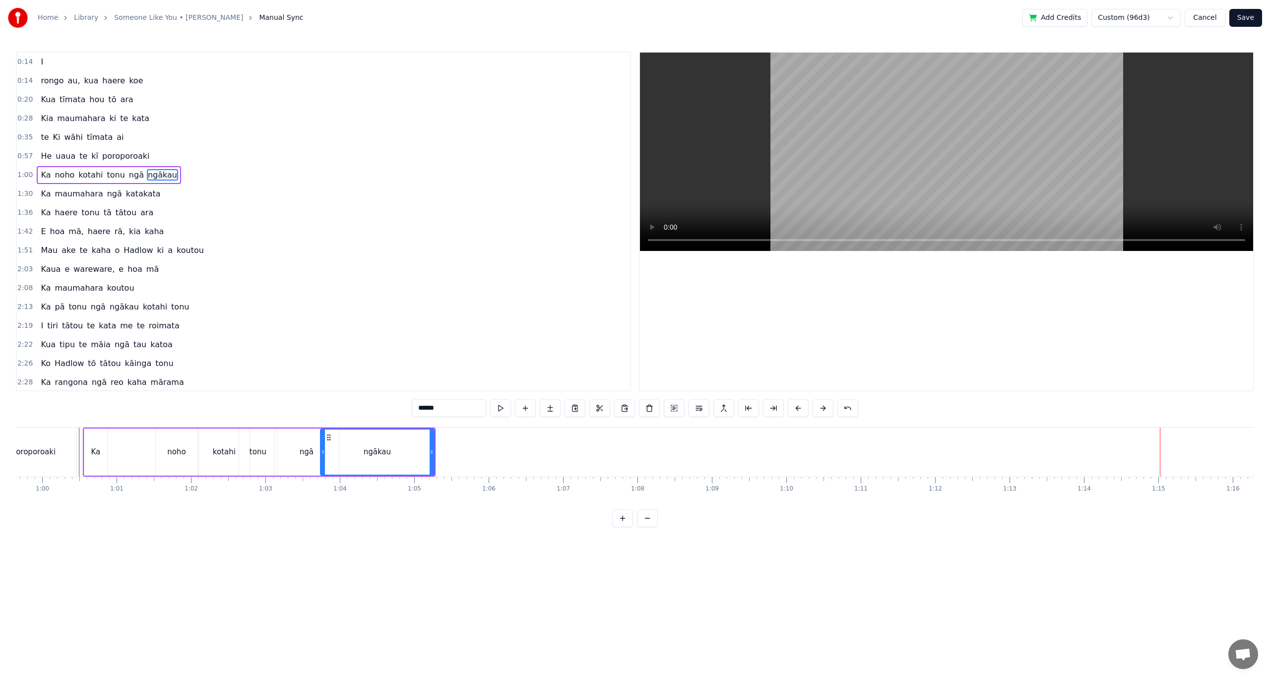
scroll to position [0, 3791]
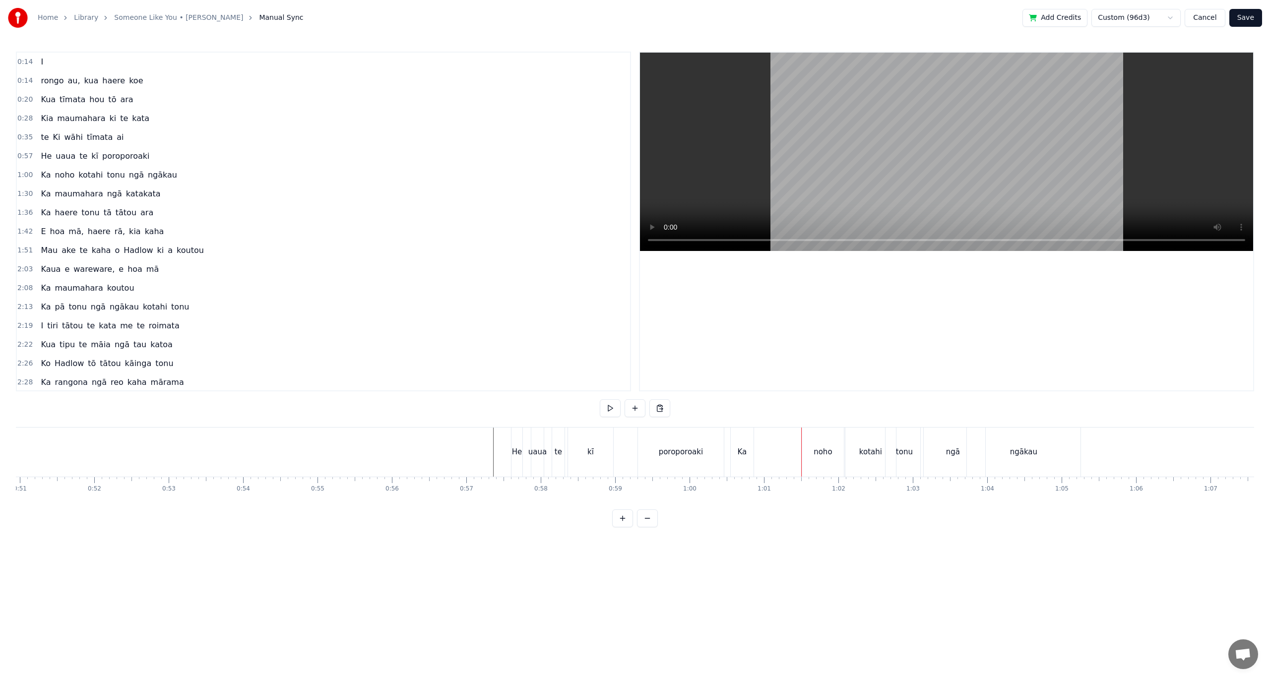
click at [821, 454] on div "noho" at bounding box center [822, 451] width 18 height 11
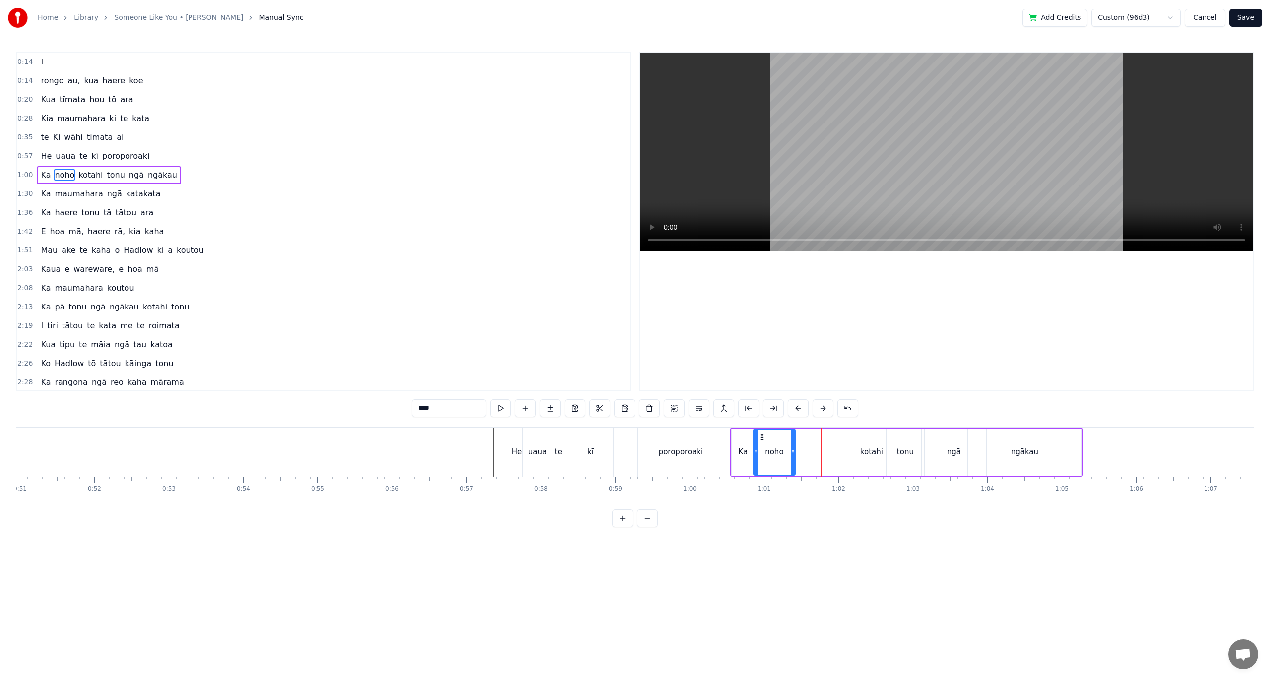
drag, startPoint x: 812, startPoint y: 436, endPoint x: 763, endPoint y: 435, distance: 49.6
click at [763, 435] on circle at bounding box center [762, 435] width 0 height 0
click at [674, 455] on div "poroporoaki" at bounding box center [681, 451] width 44 height 11
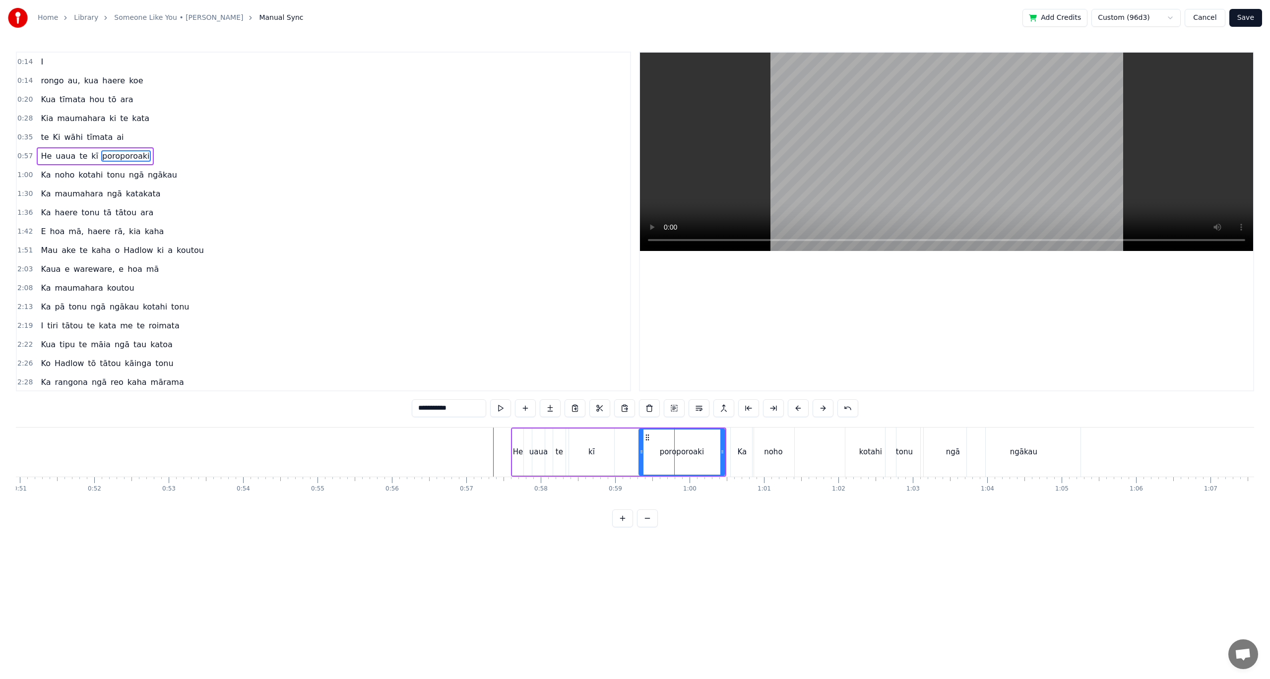
click at [678, 452] on div "poroporoaki" at bounding box center [682, 451] width 44 height 11
click at [110, 157] on span "poroporoaki" at bounding box center [125, 155] width 49 height 11
click at [110, 156] on span "poroporoaki" at bounding box center [125, 155] width 49 height 11
click at [433, 409] on input "**********" at bounding box center [449, 408] width 74 height 18
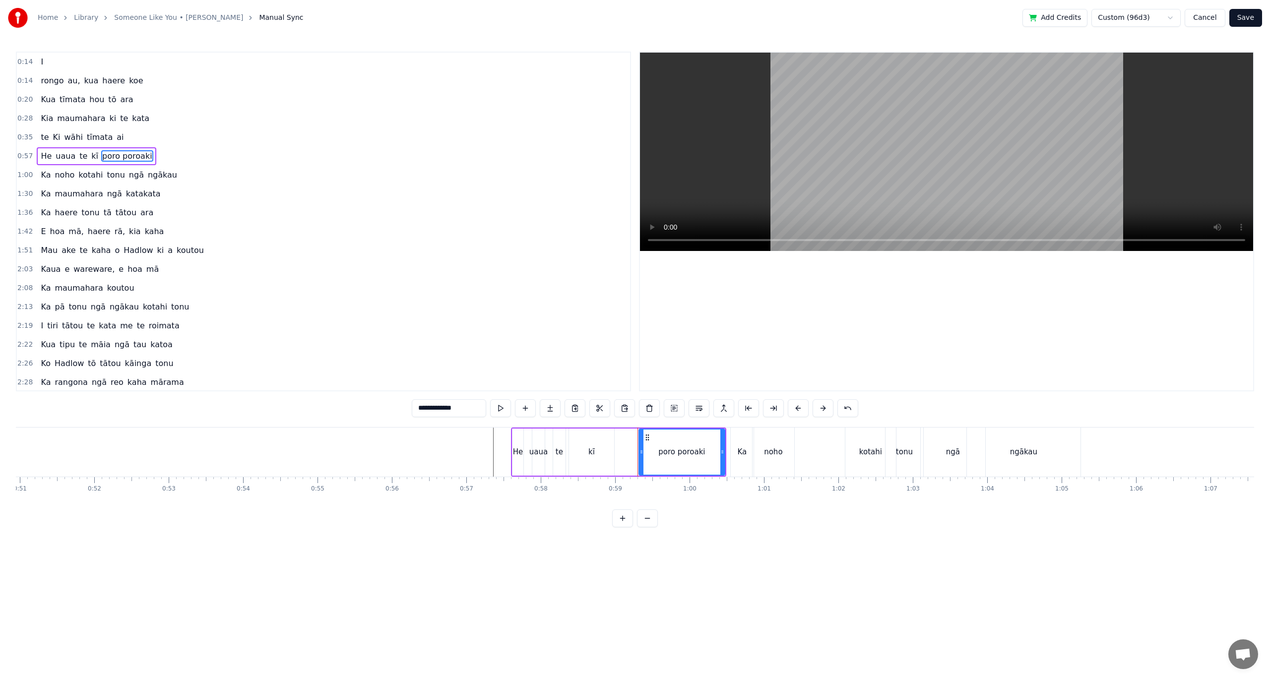
click at [445, 409] on input "**********" at bounding box center [449, 408] width 74 height 18
click at [447, 407] on input "**********" at bounding box center [449, 408] width 74 height 18
click at [448, 409] on input "**********" at bounding box center [449, 408] width 74 height 18
click at [448, 410] on input "**********" at bounding box center [449, 408] width 74 height 18
click at [430, 409] on input "**********" at bounding box center [448, 408] width 79 height 18
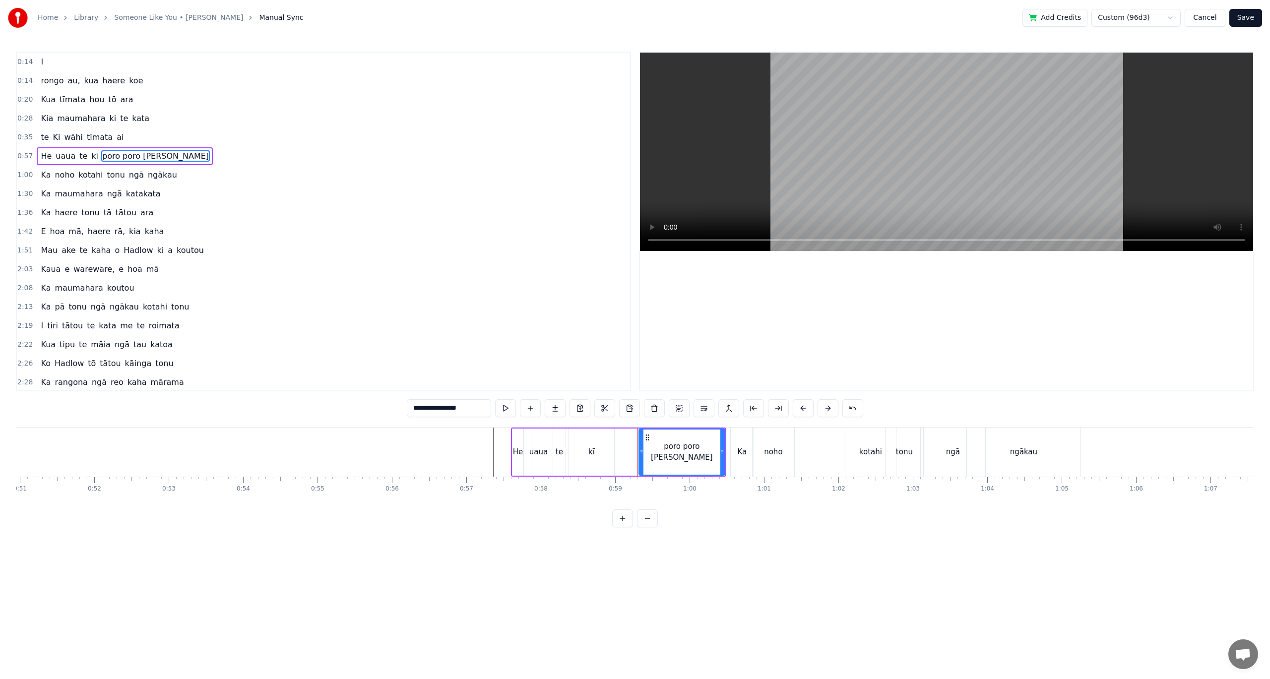
click at [599, 461] on div "kī" at bounding box center [591, 452] width 45 height 47
type input "**"
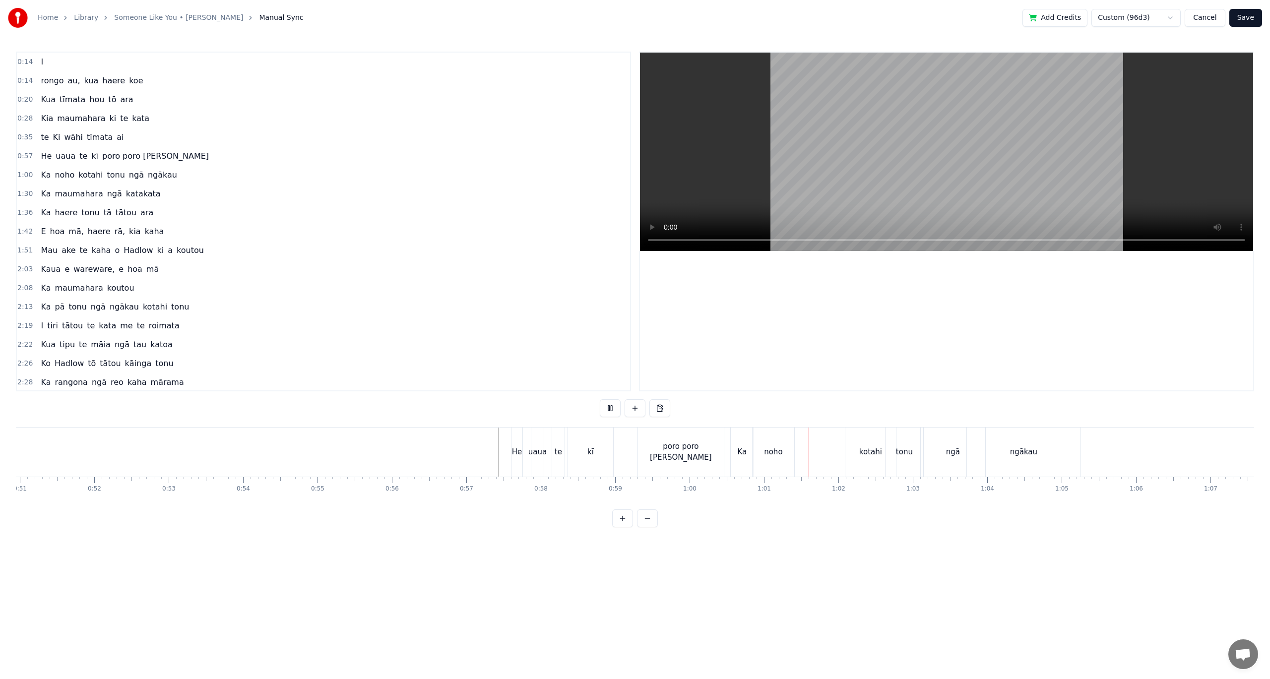
click at [532, 452] on div "uaua" at bounding box center [537, 451] width 18 height 11
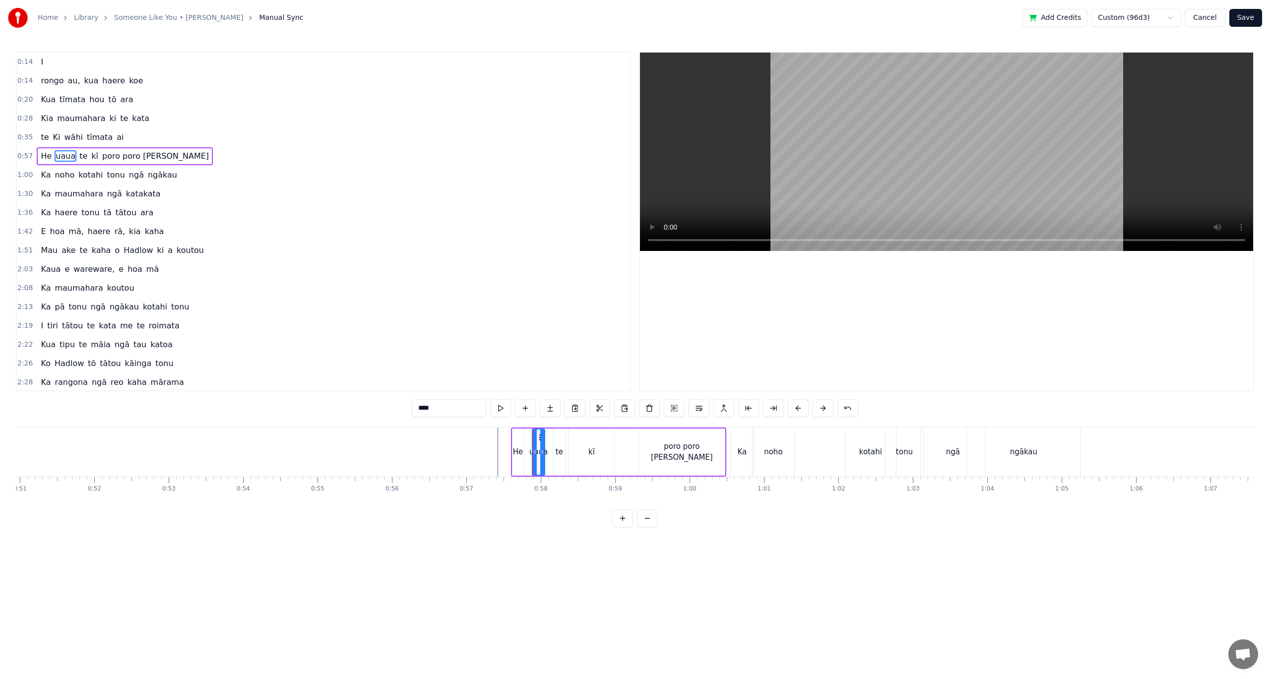
click at [424, 409] on input "****" at bounding box center [449, 408] width 74 height 18
click at [425, 409] on input "****" at bounding box center [449, 408] width 74 height 18
click at [426, 409] on input "*****" at bounding box center [449, 408] width 74 height 18
click at [426, 409] on input "******" at bounding box center [449, 408] width 74 height 18
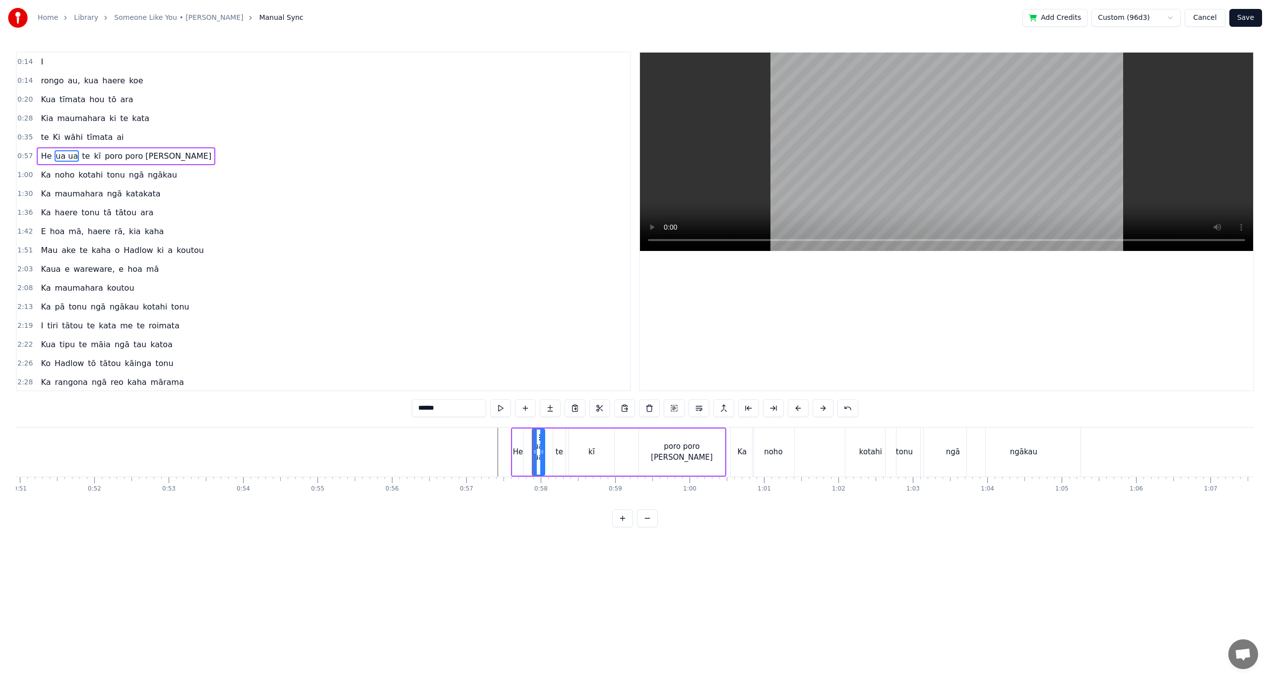
type input "*****"
click at [426, 409] on input "*****" at bounding box center [449, 408] width 74 height 18
click at [429, 410] on input "*****" at bounding box center [449, 408] width 74 height 18
type input "******"
click at [394, 410] on div "0:14 I 0:14 [PERSON_NAME] au, kua haere koe 0:20 Kua tīmata hou tō ara 0:28 Kia…" at bounding box center [635, 290] width 1238 height 476
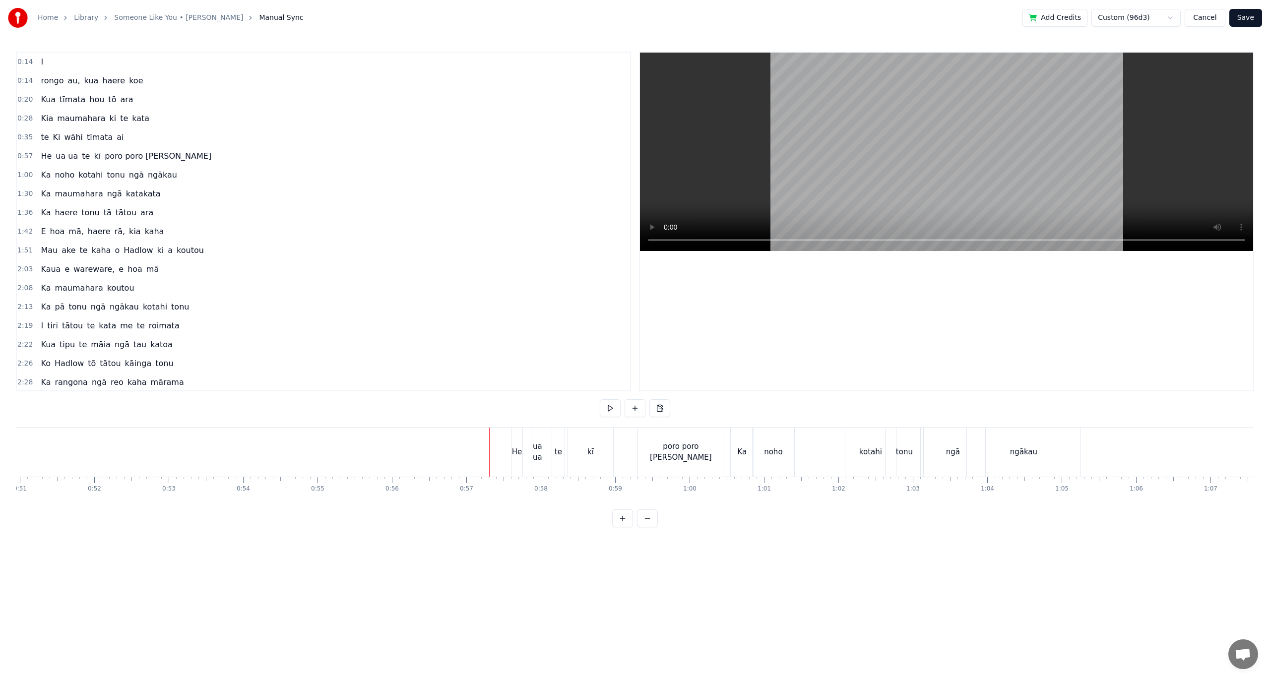
click at [593, 453] on div "kī" at bounding box center [590, 452] width 45 height 49
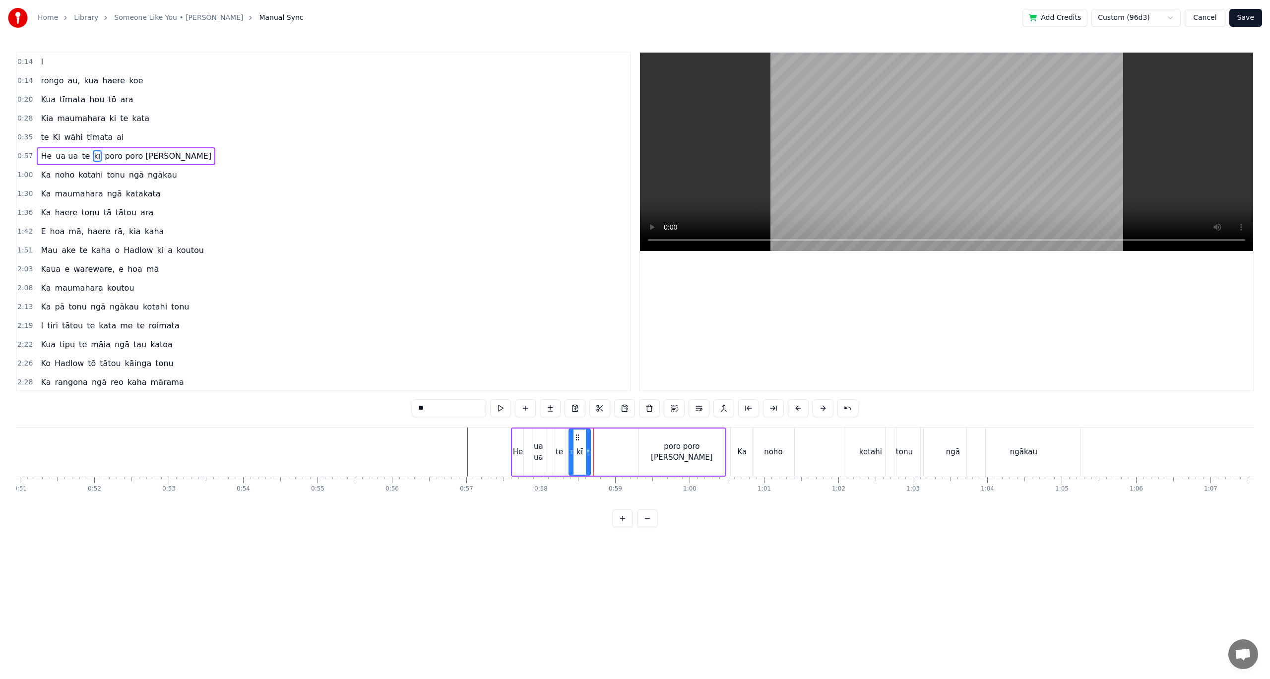
drag, startPoint x: 610, startPoint y: 454, endPoint x: 586, endPoint y: 454, distance: 23.8
click at [586, 454] on icon at bounding box center [588, 452] width 4 height 8
drag, startPoint x: 575, startPoint y: 437, endPoint x: 568, endPoint y: 437, distance: 6.9
click at [568, 437] on icon at bounding box center [570, 438] width 8 height 8
click at [659, 452] on div "poro poro [PERSON_NAME]" at bounding box center [682, 452] width 86 height 47
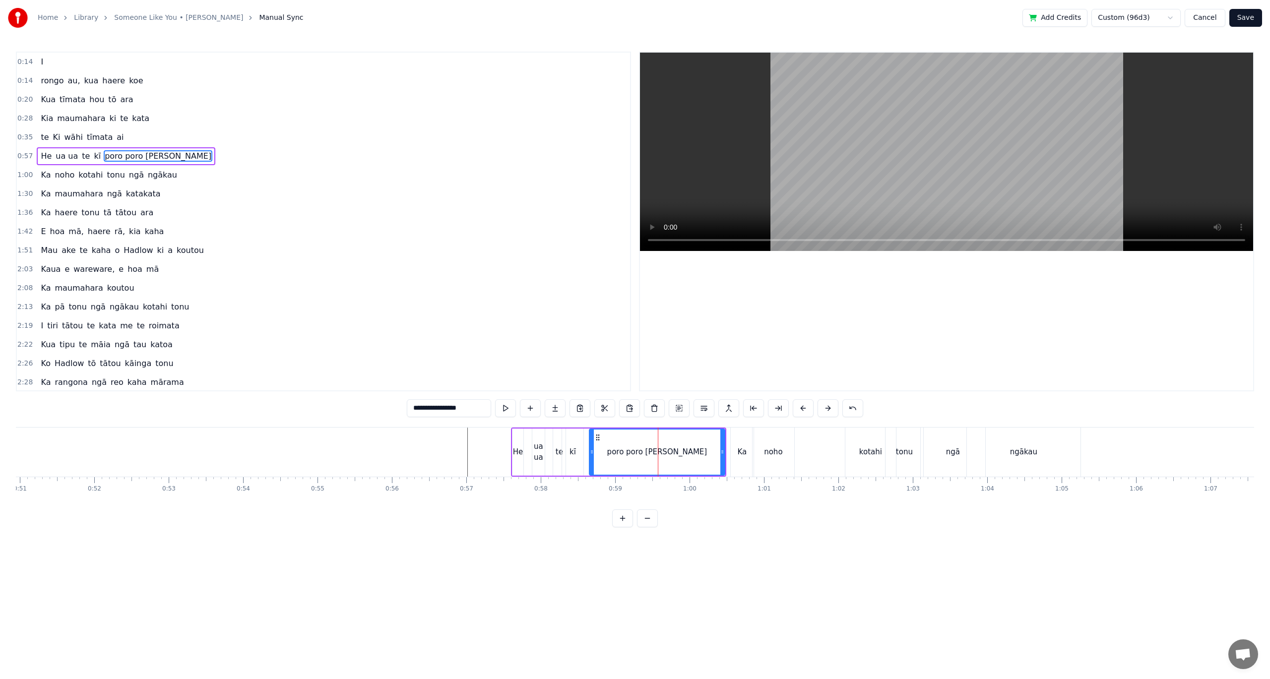
drag, startPoint x: 641, startPoint y: 452, endPoint x: 592, endPoint y: 450, distance: 49.7
click at [592, 450] on icon at bounding box center [592, 452] width 4 height 8
drag, startPoint x: 721, startPoint y: 451, endPoint x: 652, endPoint y: 448, distance: 69.0
click at [652, 448] on icon at bounding box center [653, 452] width 4 height 8
click at [743, 452] on div "Ka" at bounding box center [742, 451] width 9 height 11
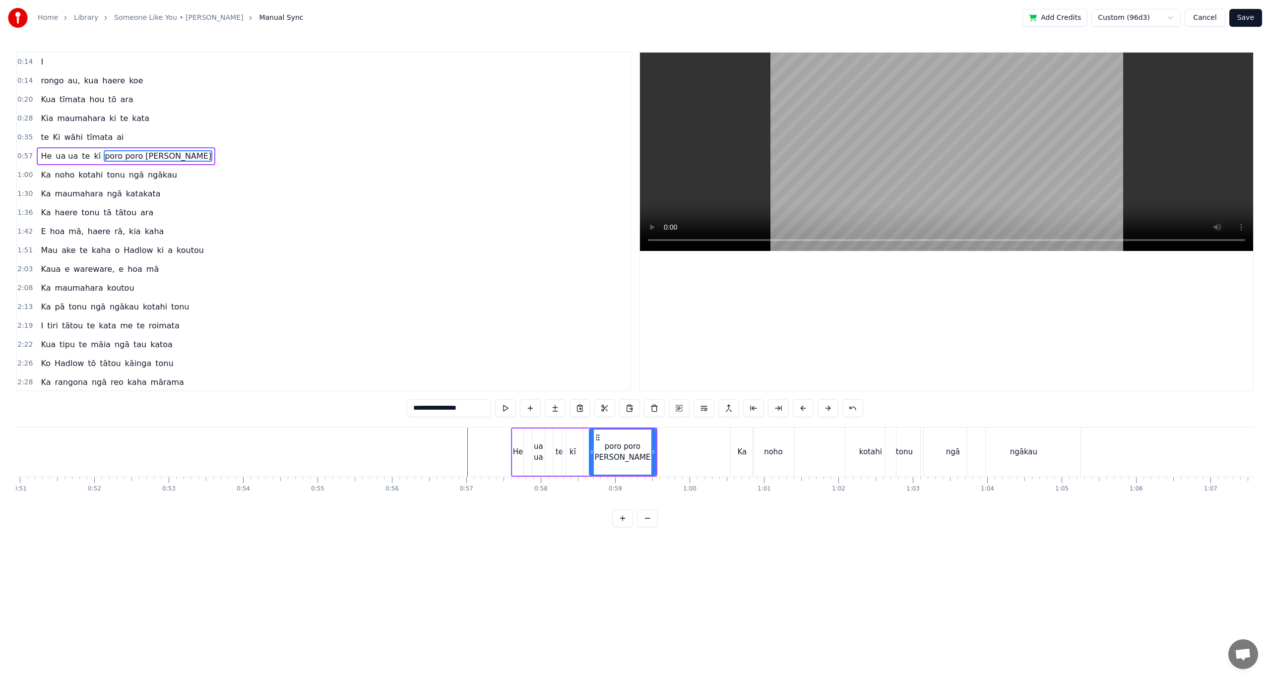
type input "**"
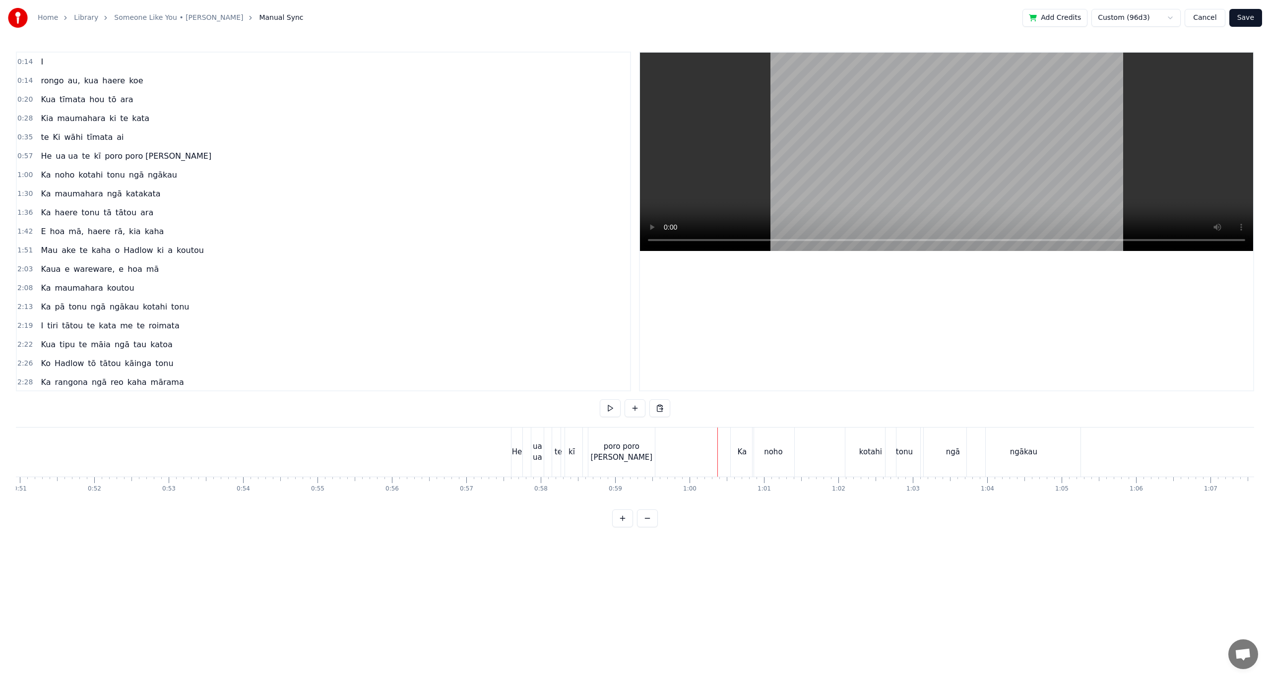
click at [740, 448] on div "Ka" at bounding box center [742, 451] width 9 height 11
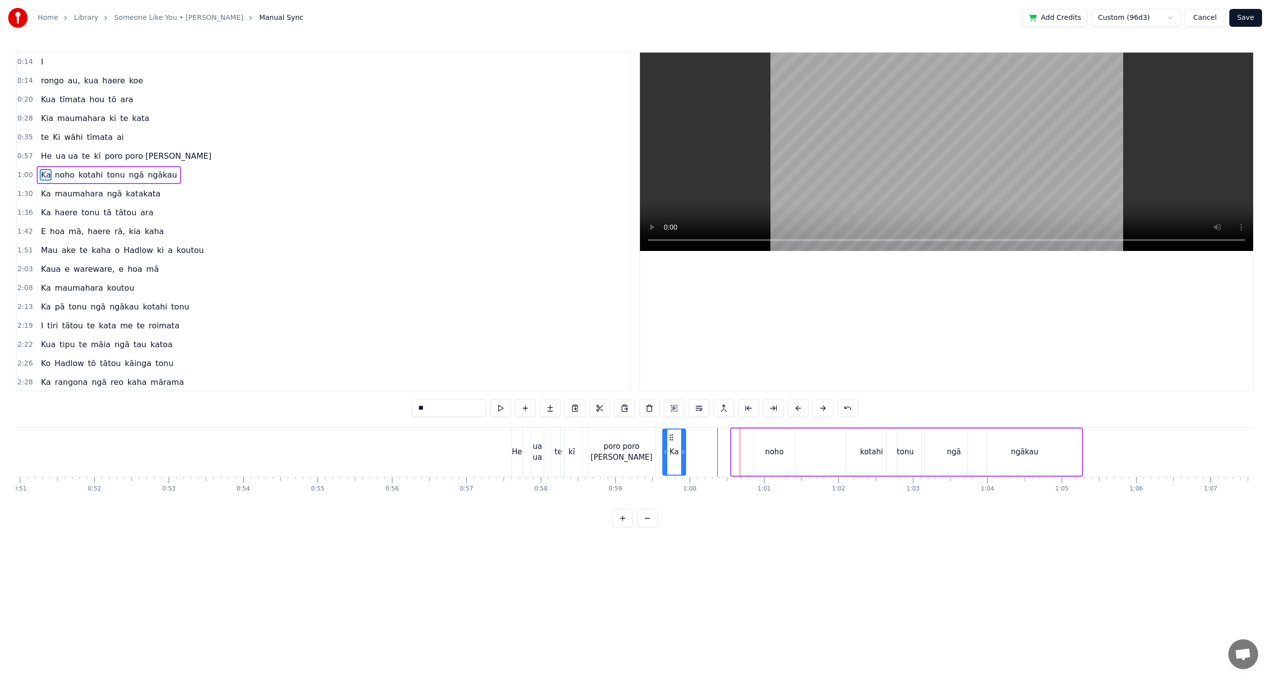
drag, startPoint x: 740, startPoint y: 437, endPoint x: 669, endPoint y: 438, distance: 70.9
click at [669, 438] on icon at bounding box center [671, 438] width 8 height 8
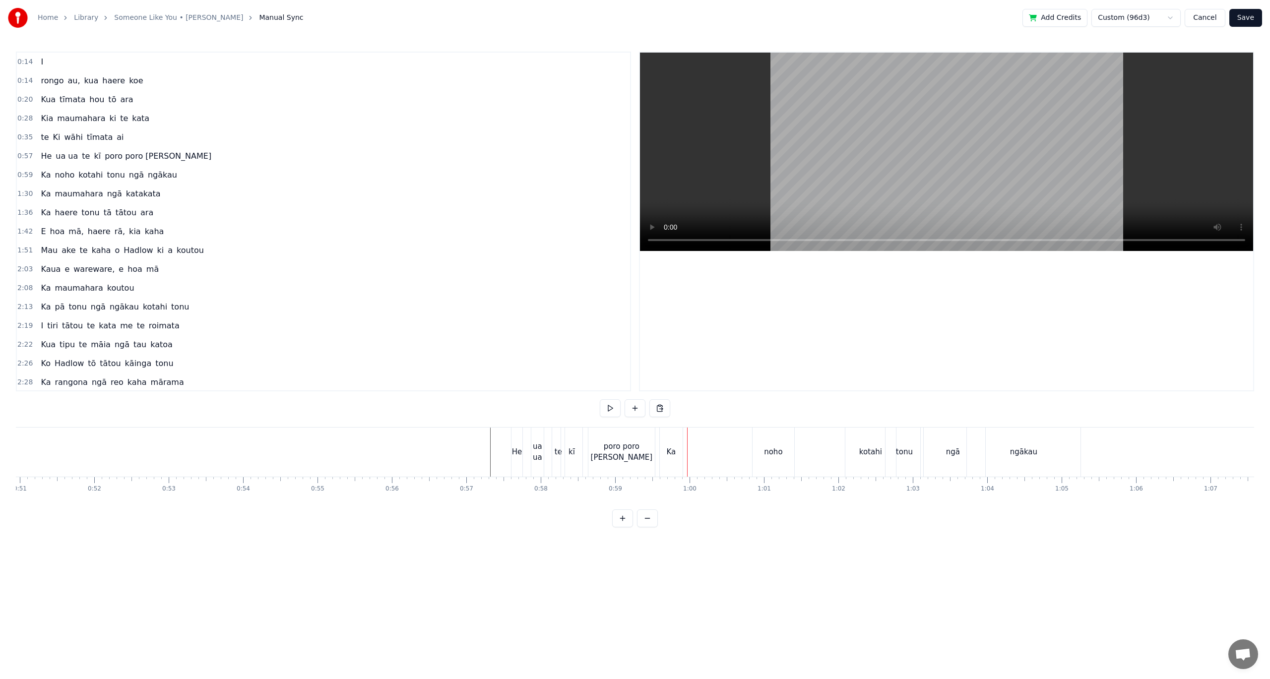
click at [668, 455] on div "Ka" at bounding box center [671, 451] width 9 height 11
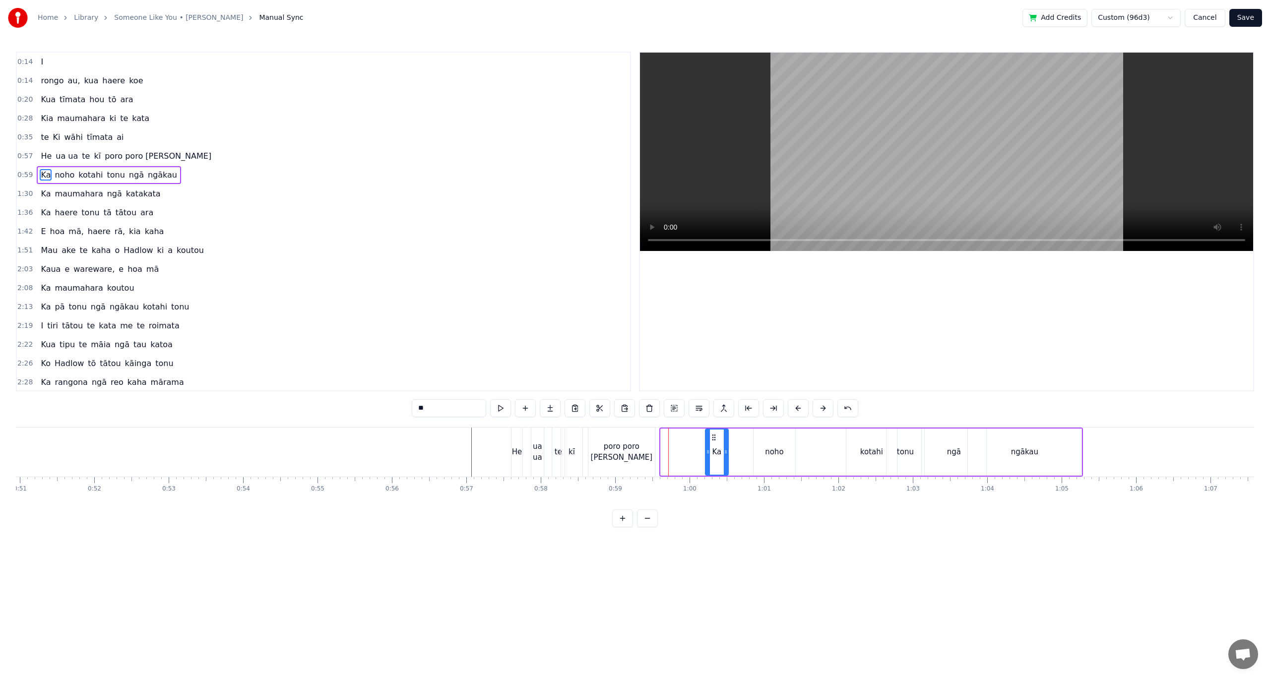
drag, startPoint x: 669, startPoint y: 438, endPoint x: 714, endPoint y: 439, distance: 44.7
click at [714, 439] on icon at bounding box center [714, 438] width 8 height 8
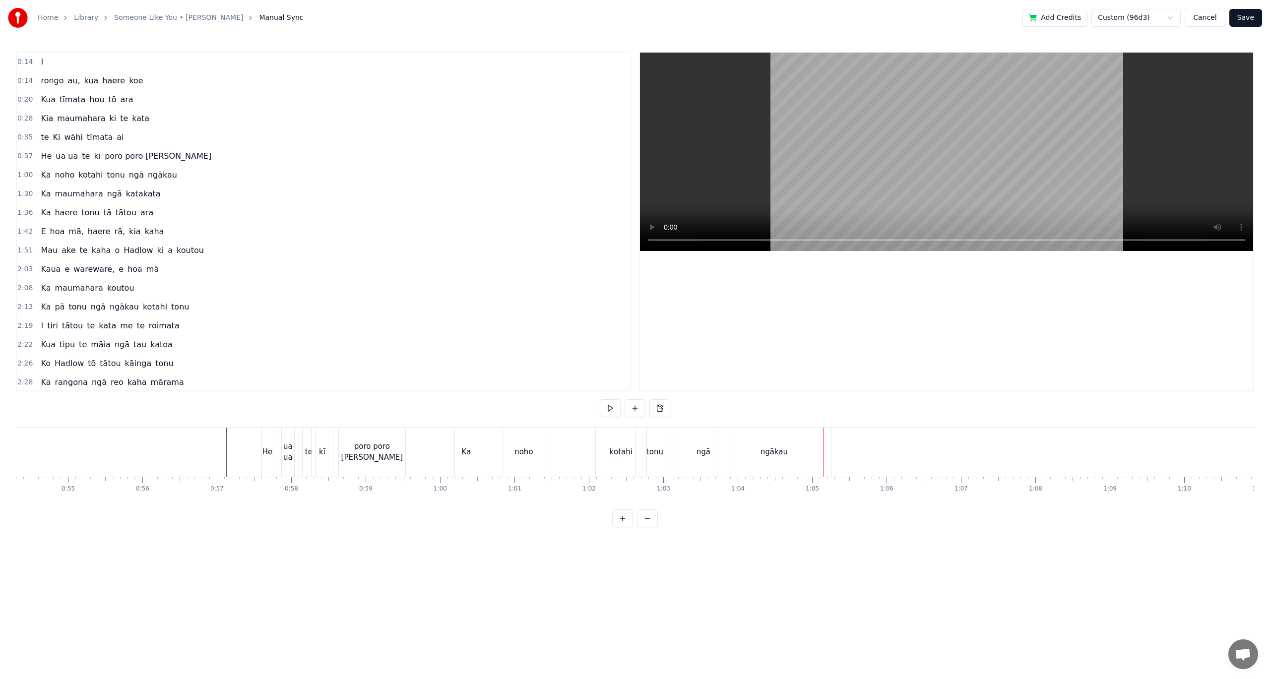
scroll to position [0, 4075]
click at [728, 456] on div "ngākau" at bounding box center [739, 451] width 27 height 11
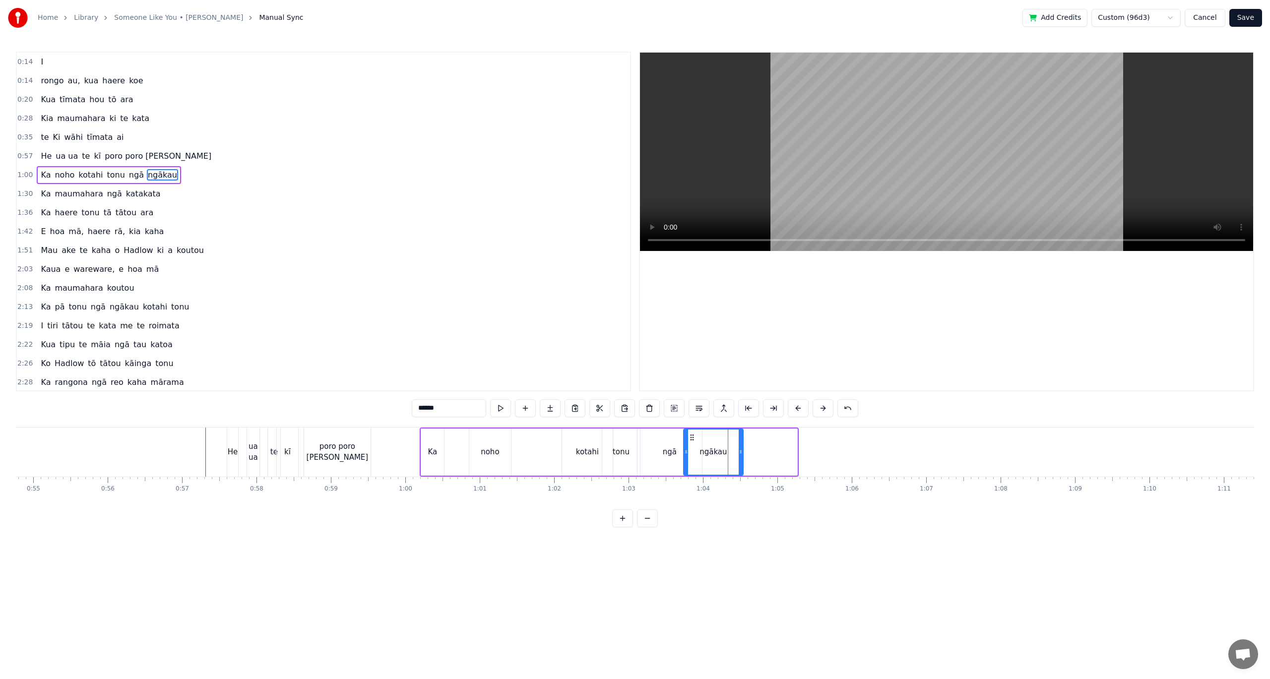
drag, startPoint x: 795, startPoint y: 454, endPoint x: 741, endPoint y: 456, distance: 54.1
click at [741, 456] on div at bounding box center [741, 452] width 4 height 45
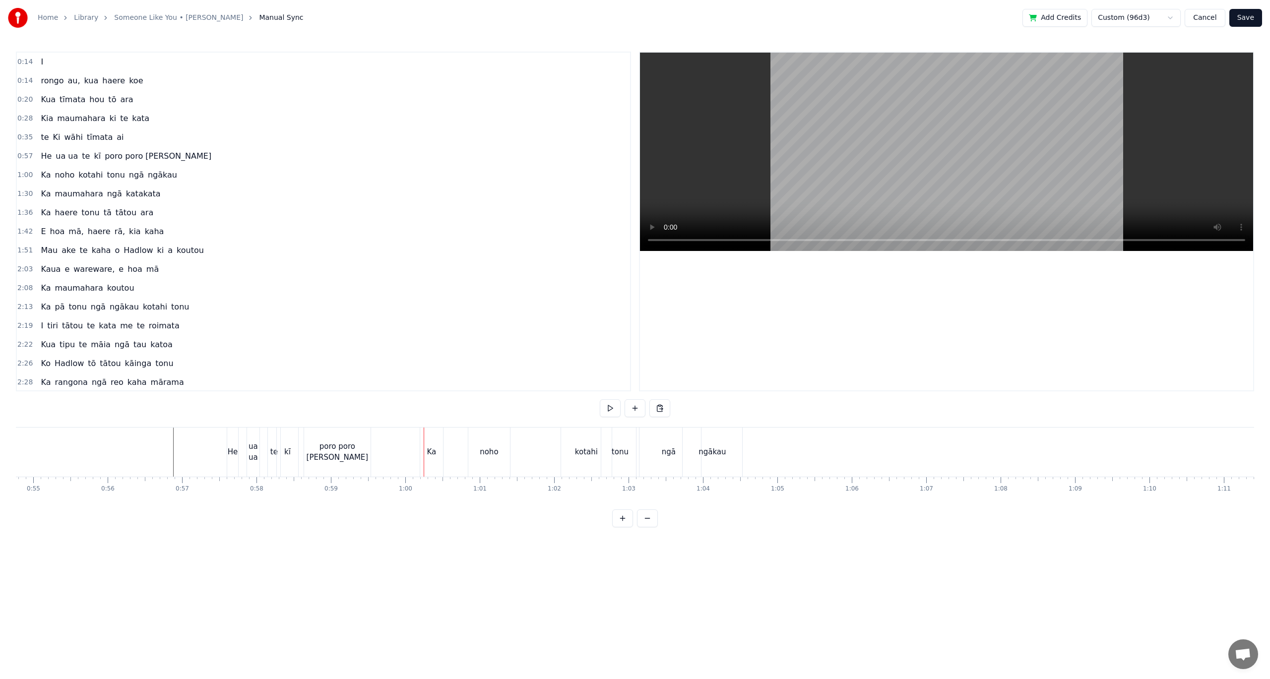
click at [359, 451] on div "poro poro [PERSON_NAME]" at bounding box center [337, 452] width 66 height 22
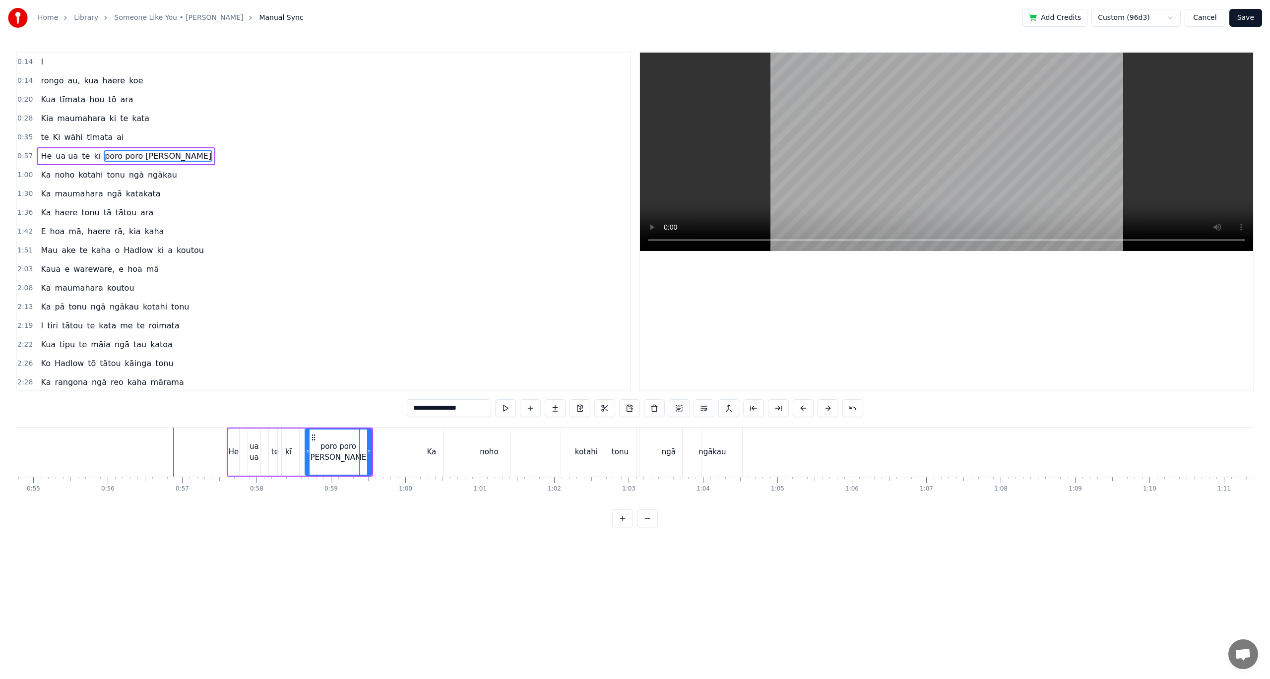
drag, startPoint x: 450, startPoint y: 409, endPoint x: 464, endPoint y: 409, distance: 13.9
click at [464, 409] on input "**********" at bounding box center [449, 408] width 84 height 18
type input "**********"
click at [526, 409] on button at bounding box center [525, 408] width 21 height 18
click at [456, 412] on input "**" at bounding box center [449, 408] width 74 height 18
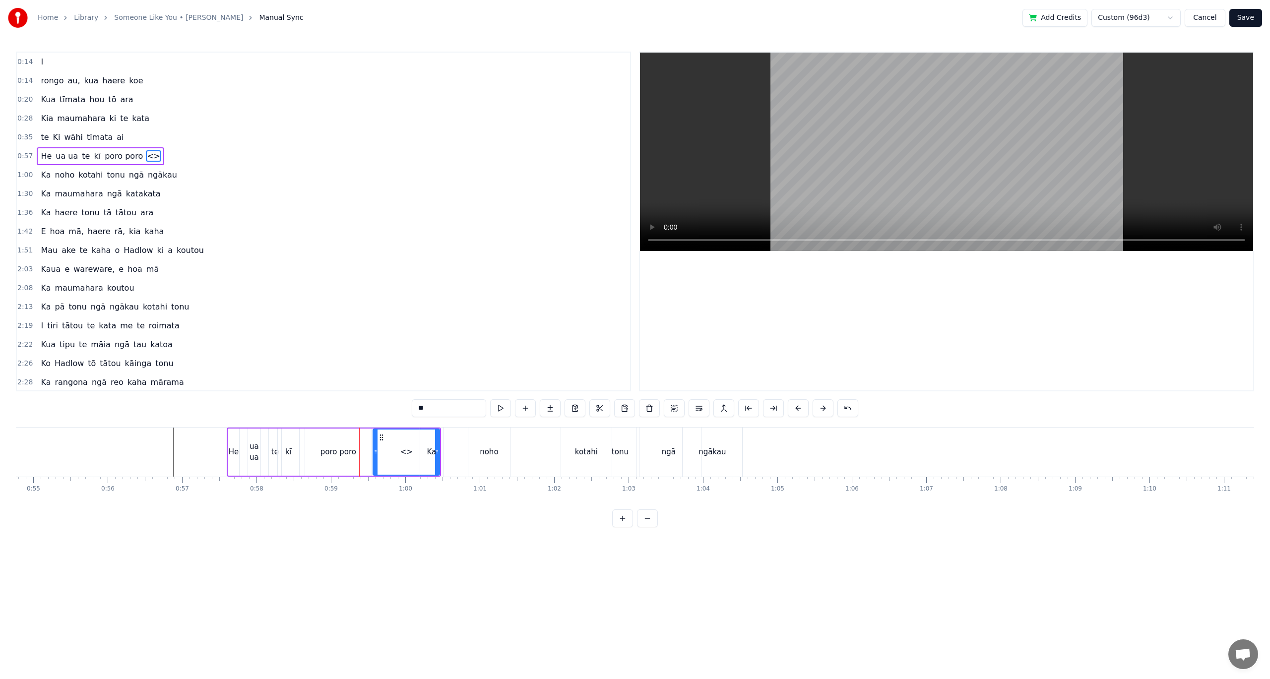
click at [456, 412] on input "**" at bounding box center [449, 408] width 74 height 18
click at [456, 411] on input "**" at bounding box center [449, 408] width 74 height 18
click at [456, 410] on input "**" at bounding box center [449, 408] width 74 height 18
click at [456, 408] on input "**" at bounding box center [449, 408] width 74 height 18
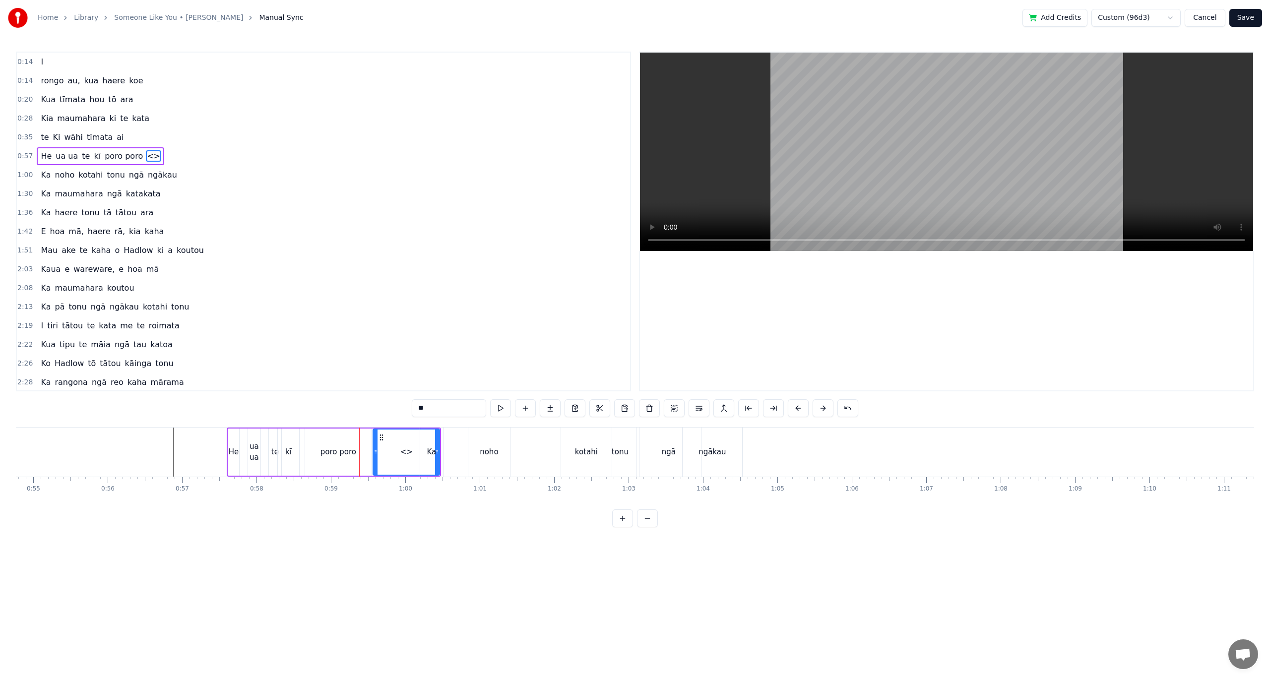
drag, startPoint x: 456, startPoint y: 408, endPoint x: 413, endPoint y: 409, distance: 43.2
click at [413, 409] on input "**" at bounding box center [449, 408] width 74 height 18
paste input "*"
type input "***"
click at [373, 385] on div "2:28 Ka rangona ngā reo kaha mārama" at bounding box center [323, 382] width 613 height 19
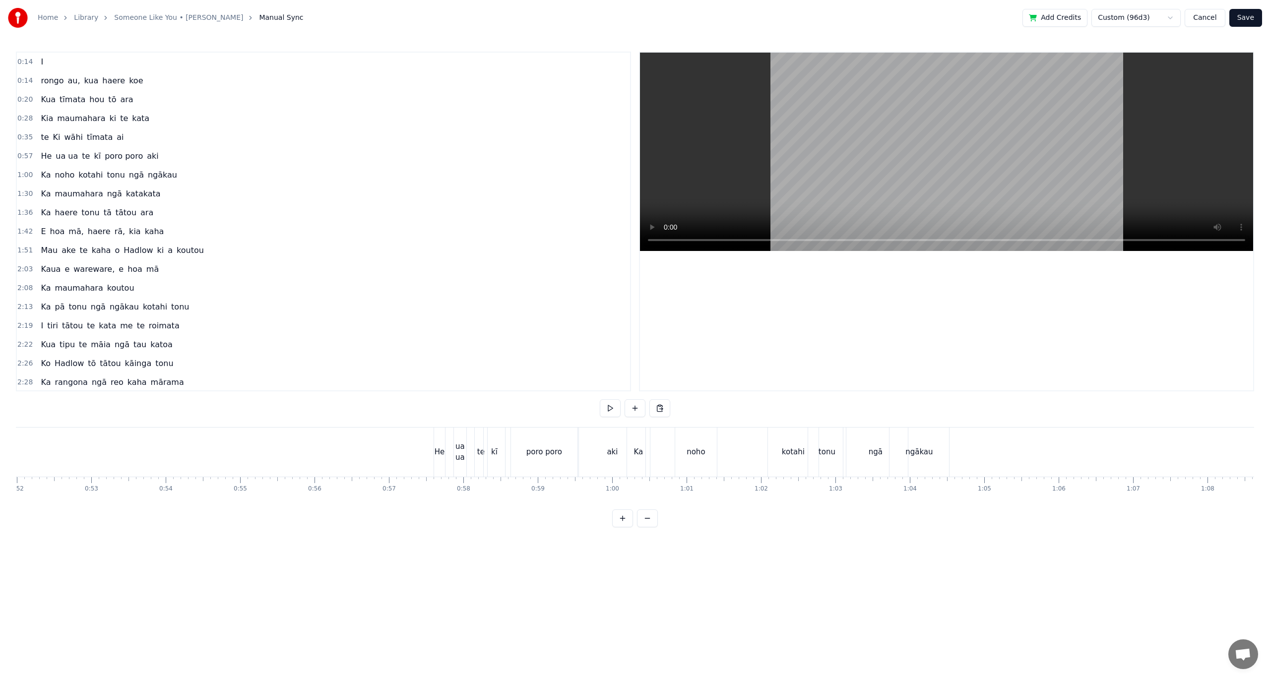
scroll to position [0, 3954]
click at [232, 433] on div "Ka noho kotahi tonu ngā ngākau" at bounding box center [272, 452] width 325 height 49
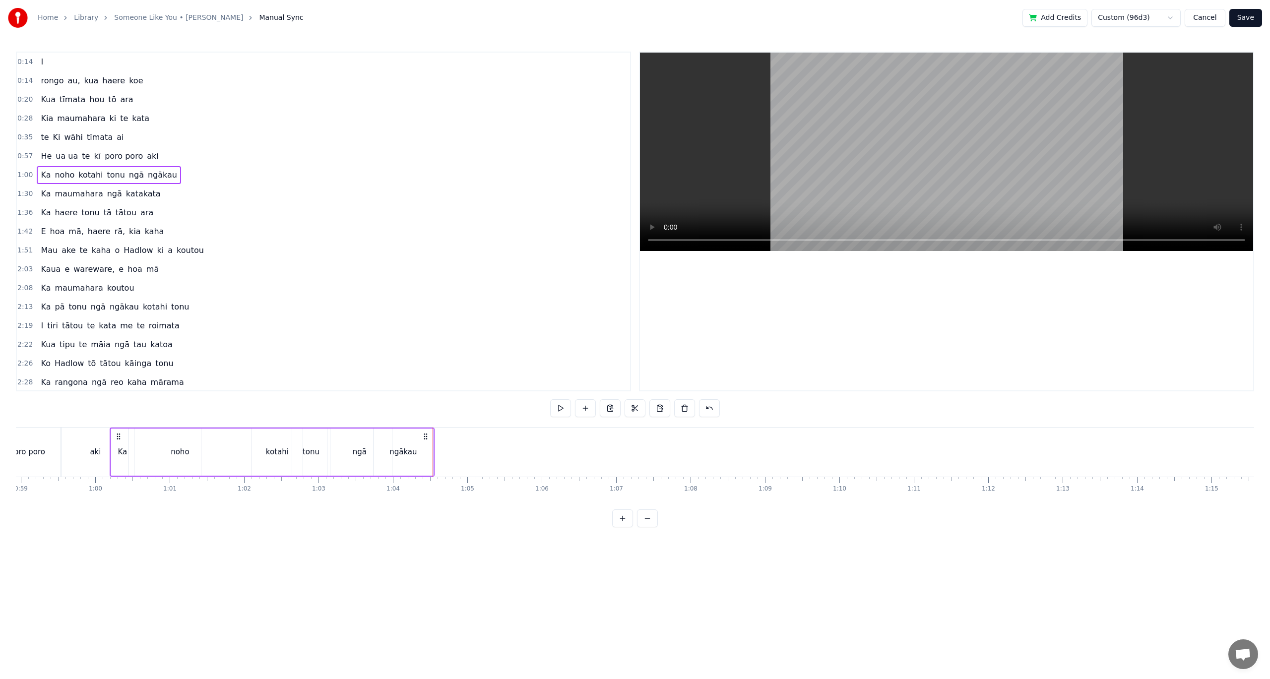
click at [56, 192] on span "maumahara" at bounding box center [79, 193] width 50 height 11
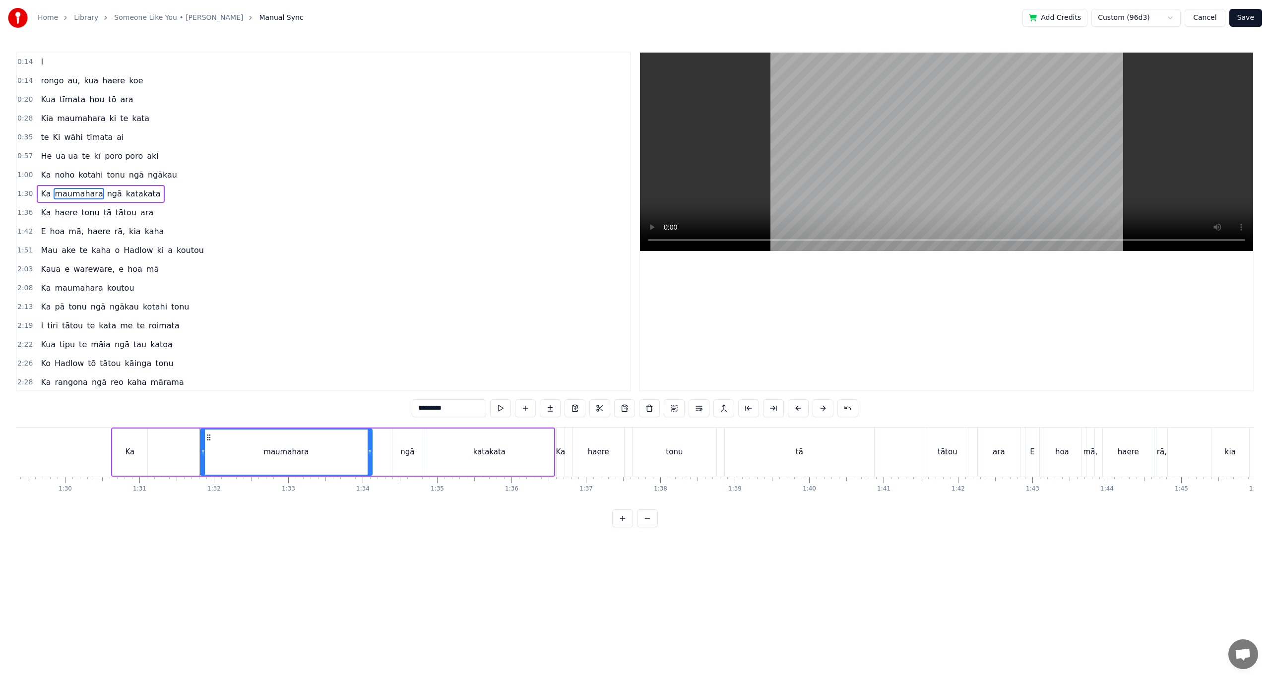
scroll to position [0, 6780]
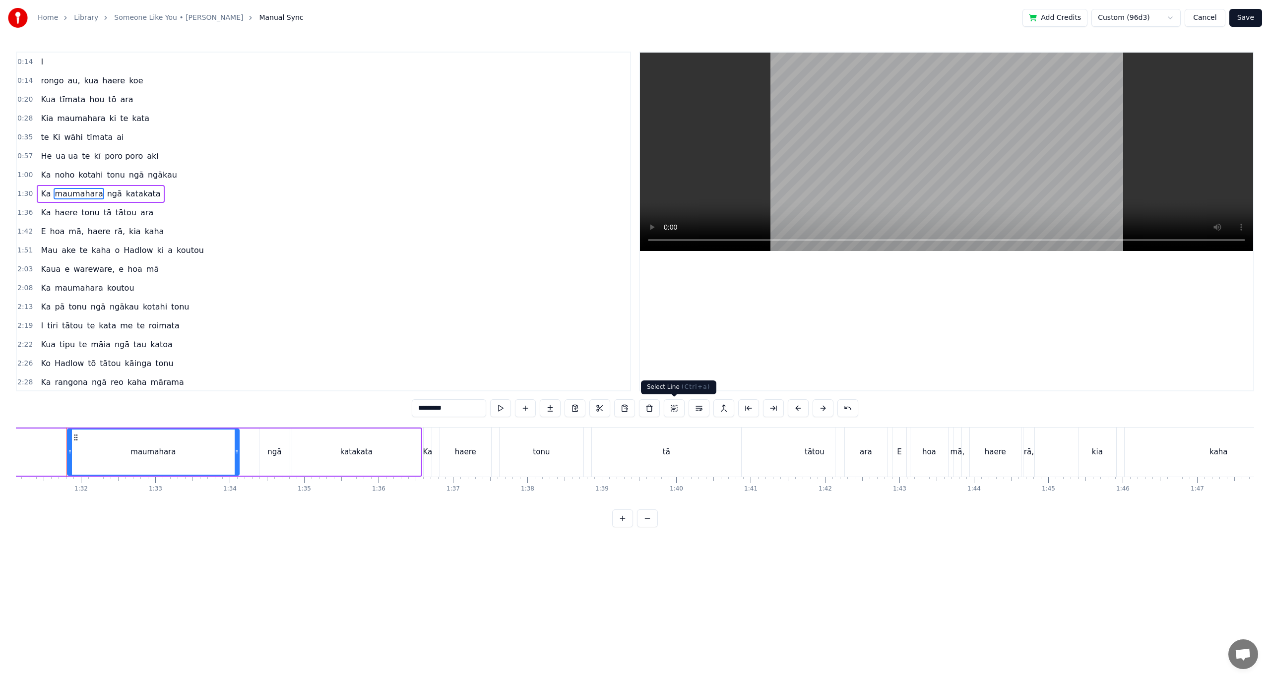
click at [669, 408] on button at bounding box center [674, 408] width 21 height 18
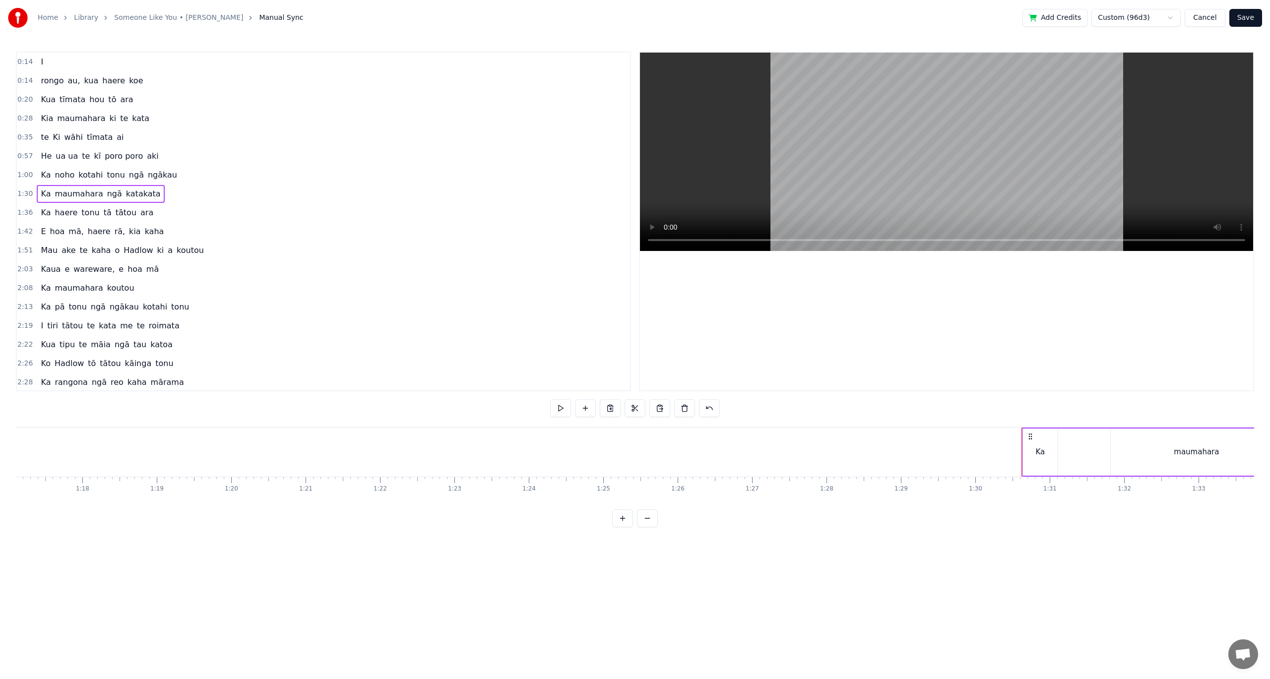
scroll to position [0, 5798]
click at [643, 527] on button at bounding box center [647, 518] width 21 height 18
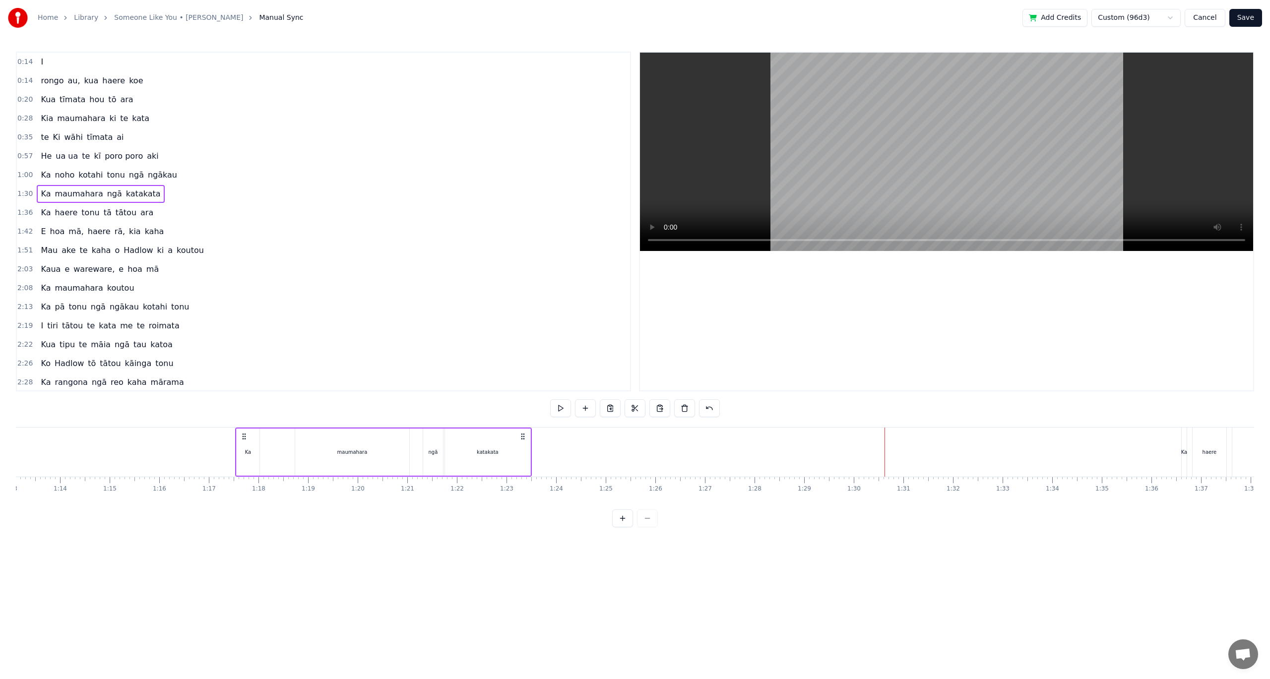
drag, startPoint x: 849, startPoint y: 438, endPoint x: 223, endPoint y: 470, distance: 626.3
click at [235, 470] on div "Ka maumahara ngā katakata" at bounding box center [383, 452] width 297 height 49
drag, startPoint x: 916, startPoint y: 437, endPoint x: 306, endPoint y: 471, distance: 611.0
click at [305, 473] on div "Ka maumahara ngā katakata" at bounding box center [445, 452] width 297 height 49
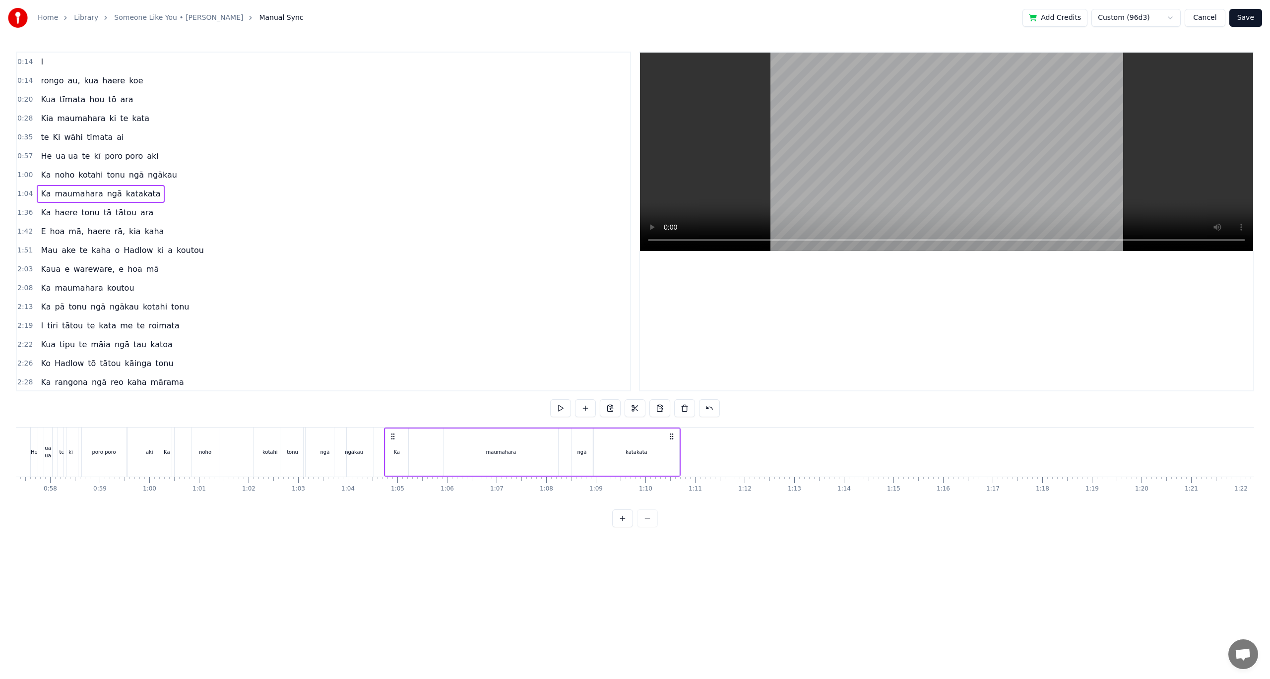
scroll to position [0, 2797]
click at [421, 450] on div "Ka noho kotahi tonu ngā ngākau" at bounding box center [312, 452] width 217 height 49
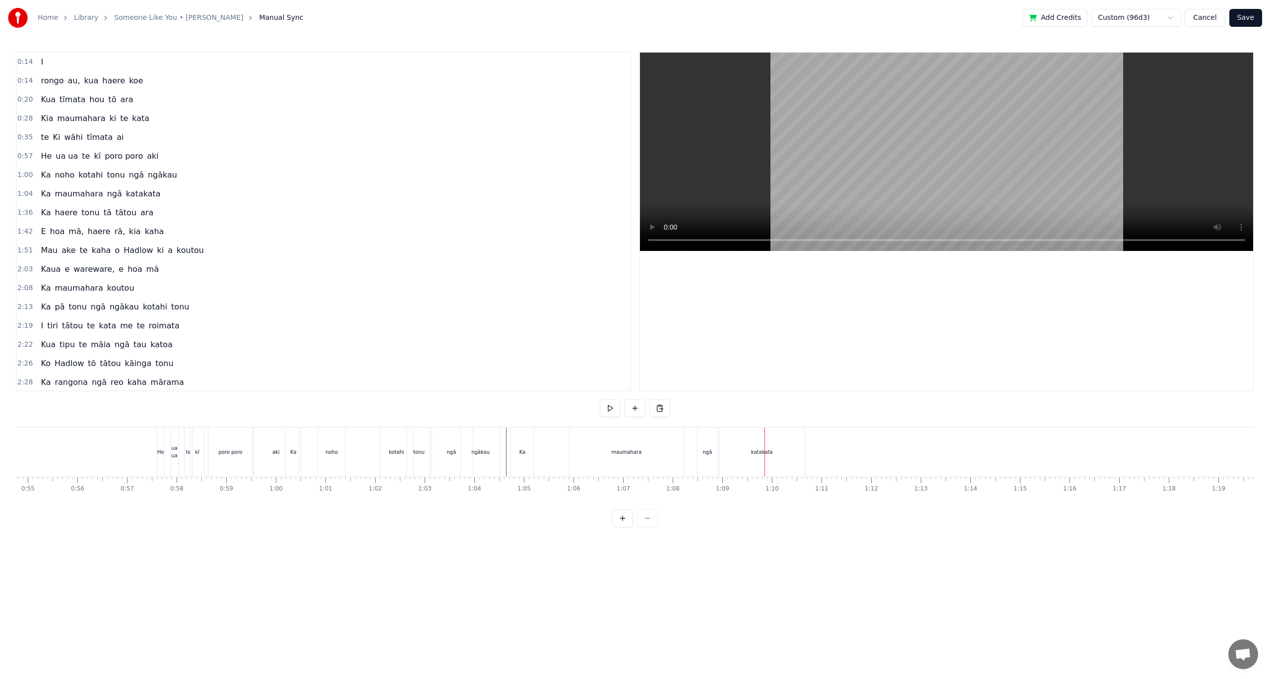
scroll to position [0, 2648]
click at [683, 438] on div "maumahara" at bounding box center [695, 452] width 114 height 49
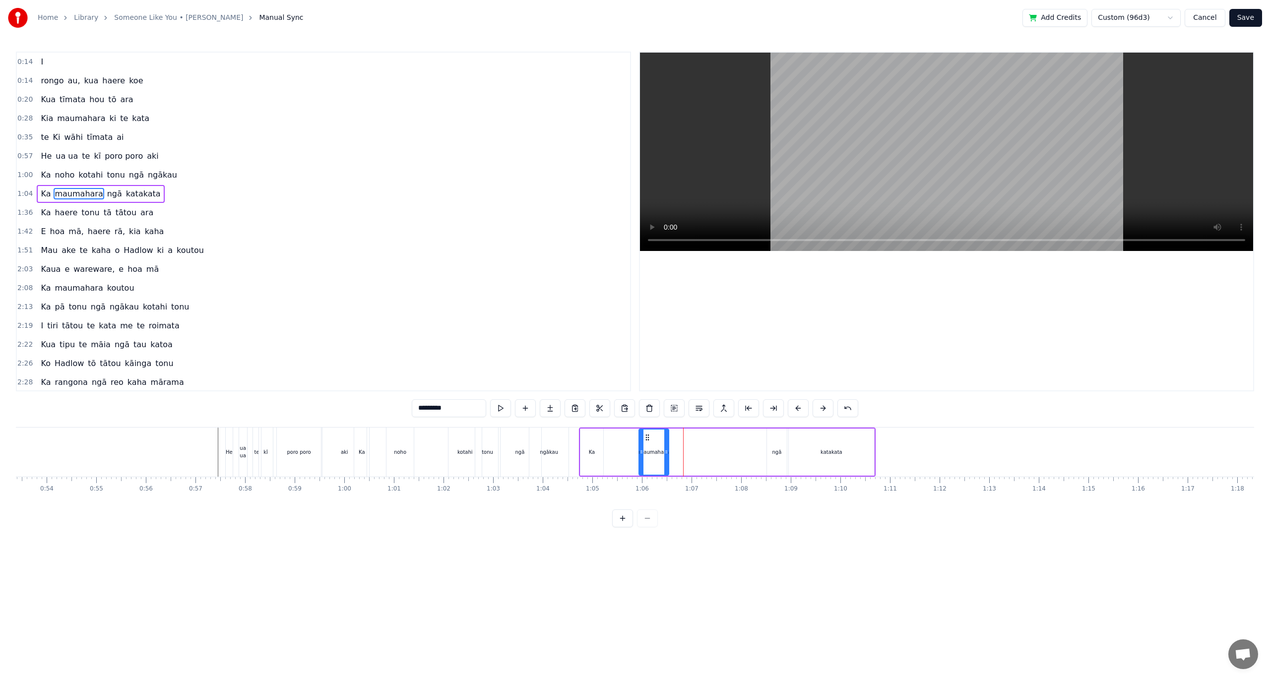
drag, startPoint x: 750, startPoint y: 452, endPoint x: 666, endPoint y: 458, distance: 84.6
click at [666, 458] on div at bounding box center [666, 452] width 4 height 45
drag, startPoint x: 647, startPoint y: 439, endPoint x: 614, endPoint y: 439, distance: 33.2
click at [614, 439] on icon at bounding box center [614, 438] width 8 height 8
click at [775, 451] on div "ngā" at bounding box center [776, 451] width 9 height 7
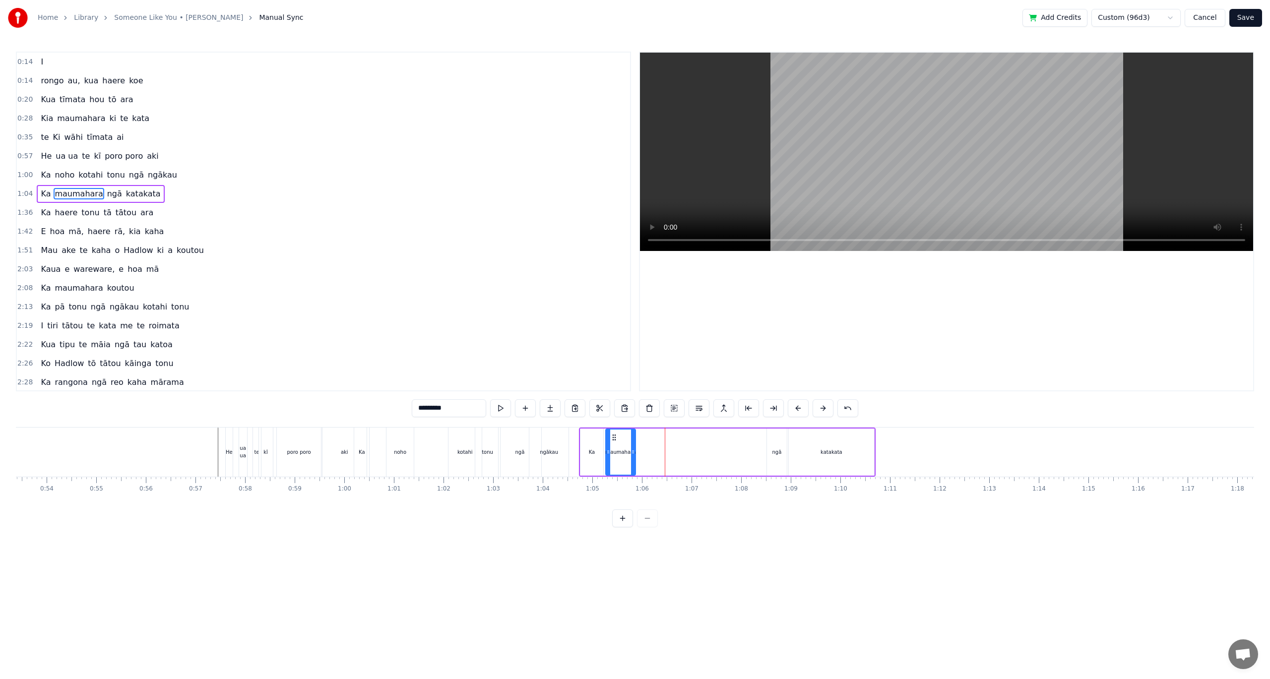
type input "***"
drag, startPoint x: 775, startPoint y: 437, endPoint x: 729, endPoint y: 442, distance: 46.4
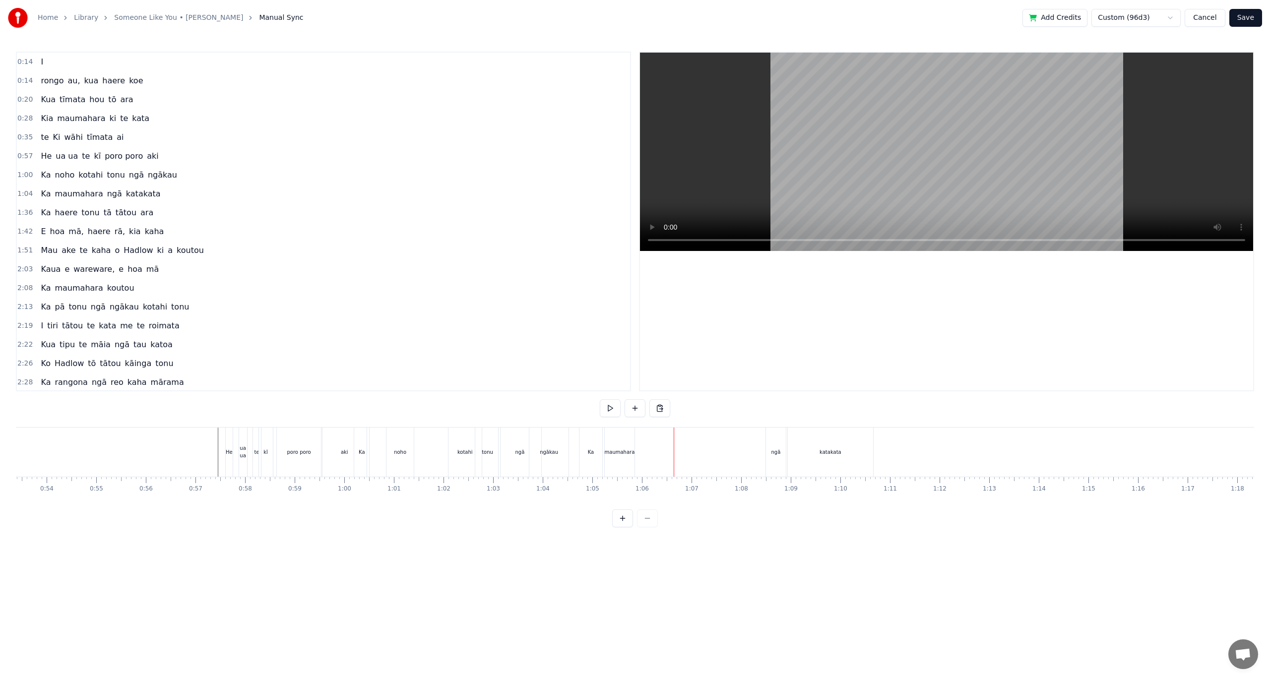
click at [774, 454] on div "ngā" at bounding box center [775, 451] width 9 height 7
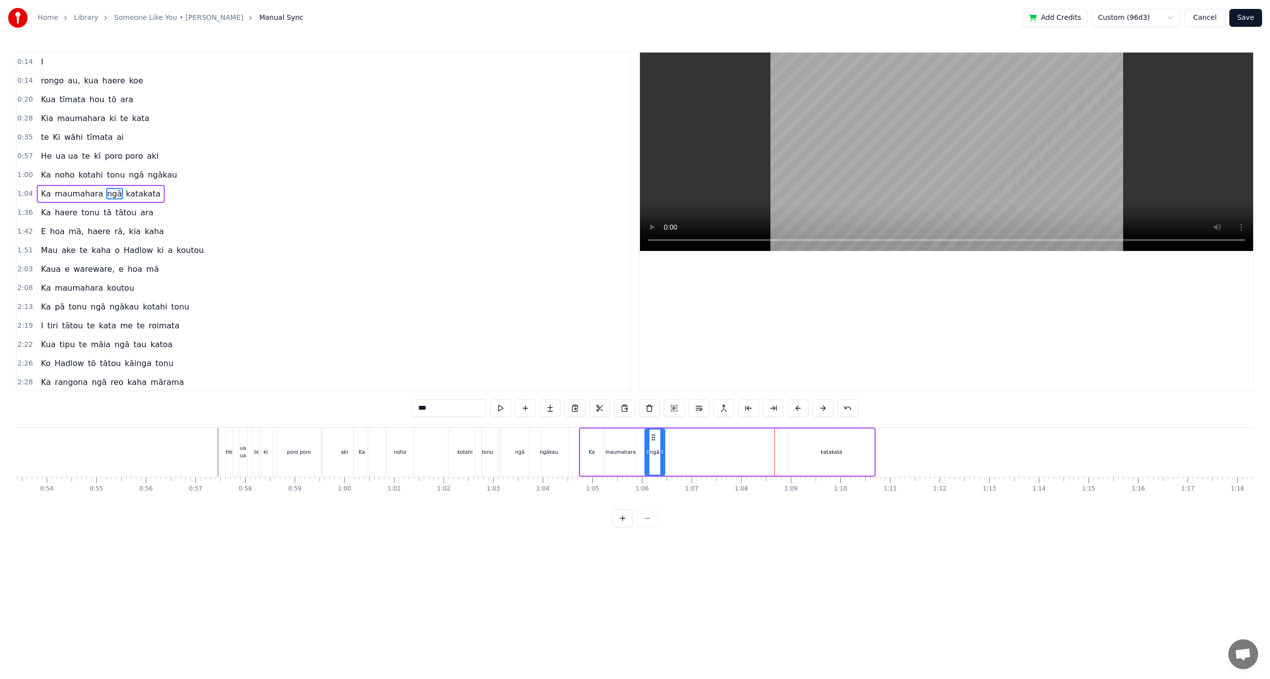
drag, startPoint x: 776, startPoint y: 436, endPoint x: 654, endPoint y: 443, distance: 122.2
click at [654, 443] on div "ngā" at bounding box center [654, 452] width 19 height 45
click at [824, 450] on div "katakata" at bounding box center [831, 451] width 22 height 7
type input "********"
drag, startPoint x: 873, startPoint y: 452, endPoint x: 796, endPoint y: 439, distance: 77.6
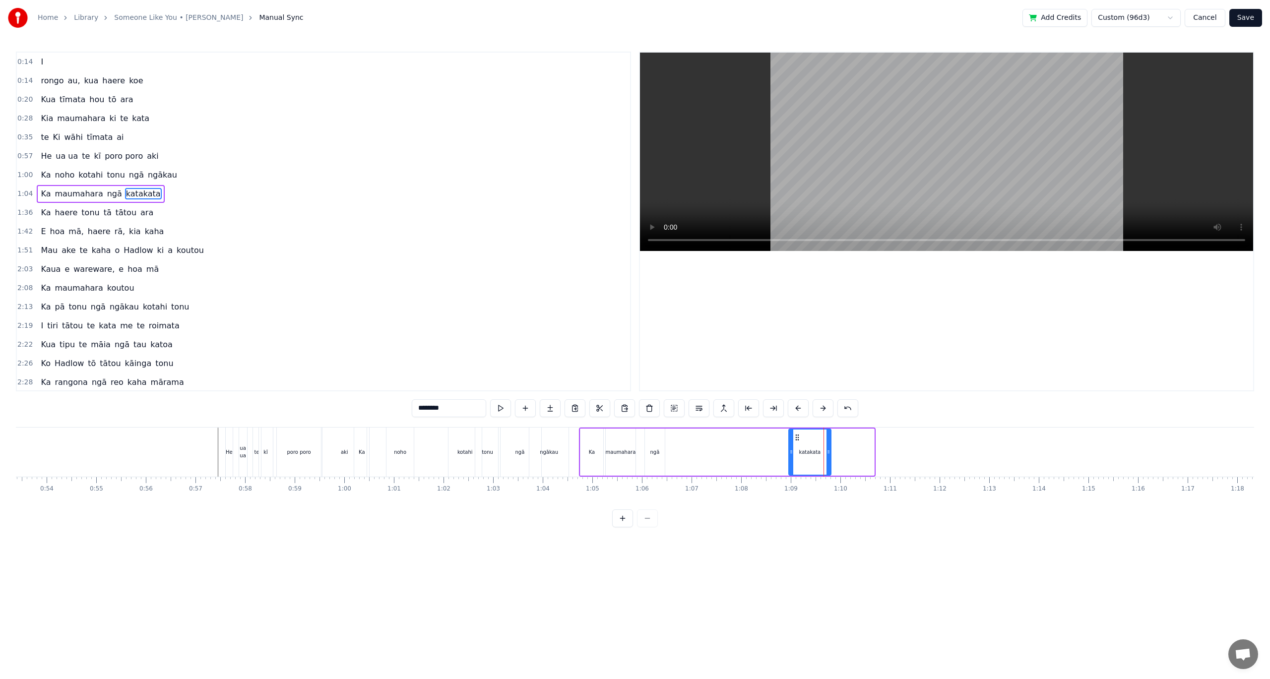
click at [830, 466] on div at bounding box center [828, 452] width 4 height 45
drag, startPoint x: 796, startPoint y: 437, endPoint x: 671, endPoint y: 445, distance: 125.3
click at [671, 445] on div "katakata" at bounding box center [686, 452] width 44 height 45
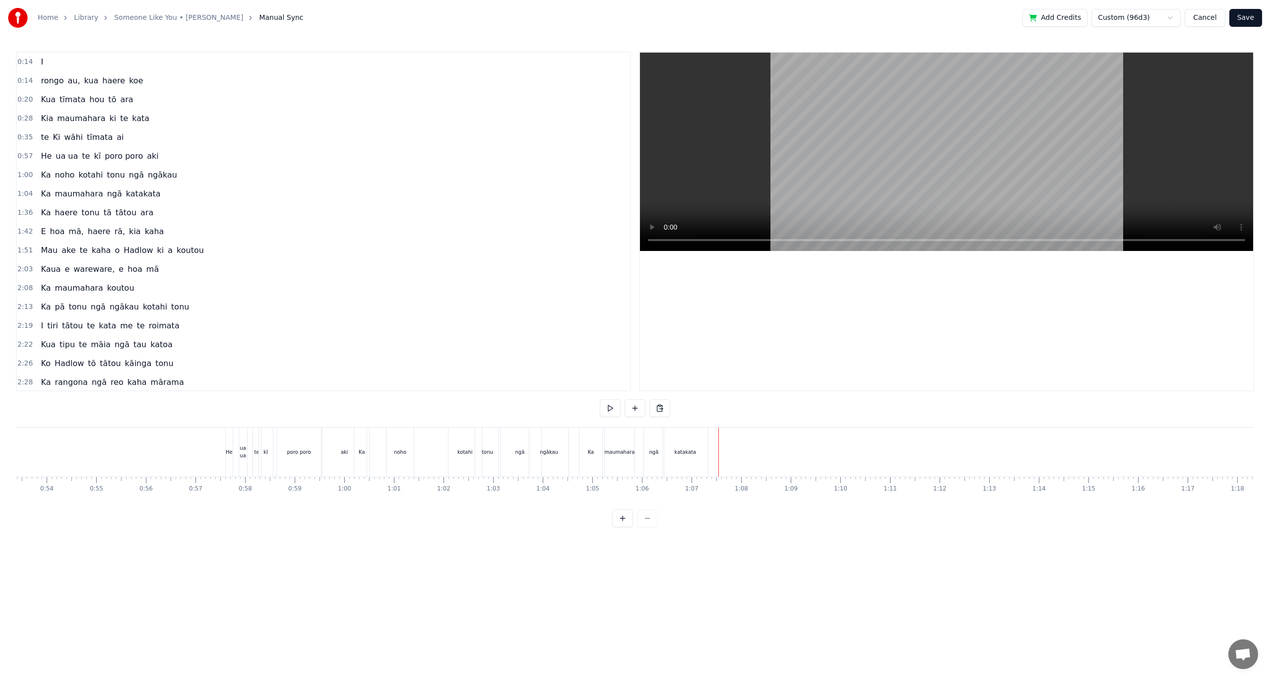
click at [117, 216] on span "tātou" at bounding box center [126, 212] width 23 height 11
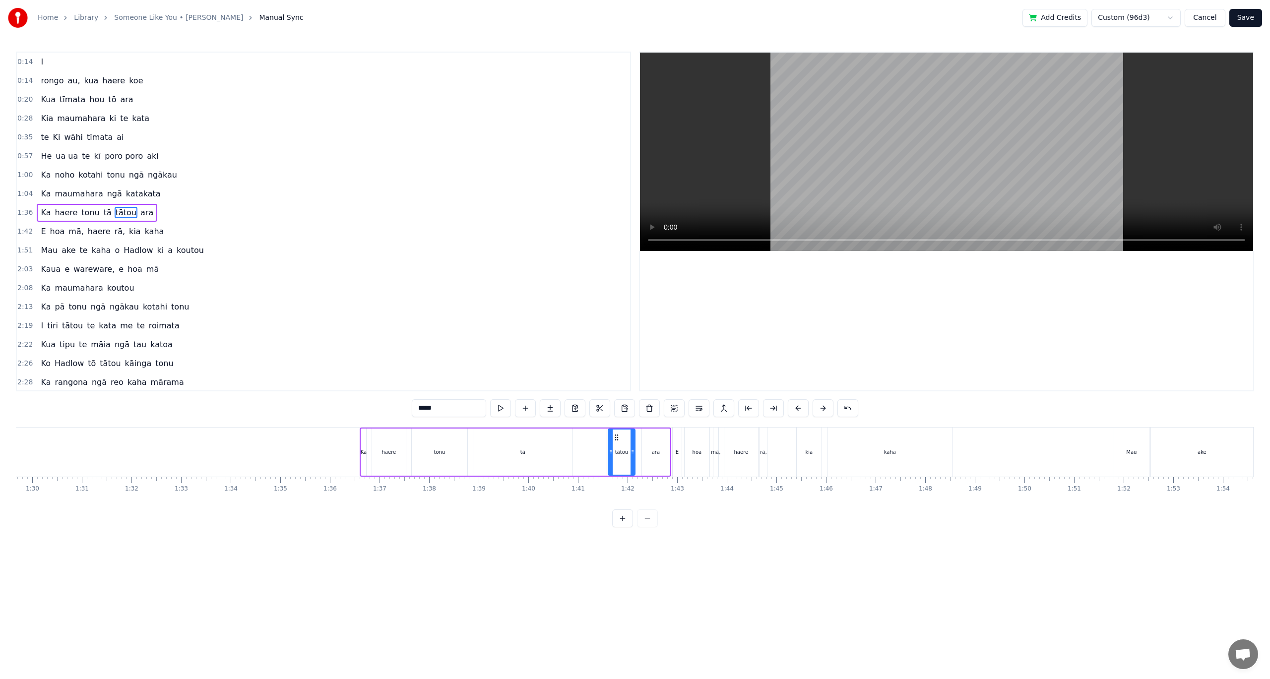
scroll to position [0, 4989]
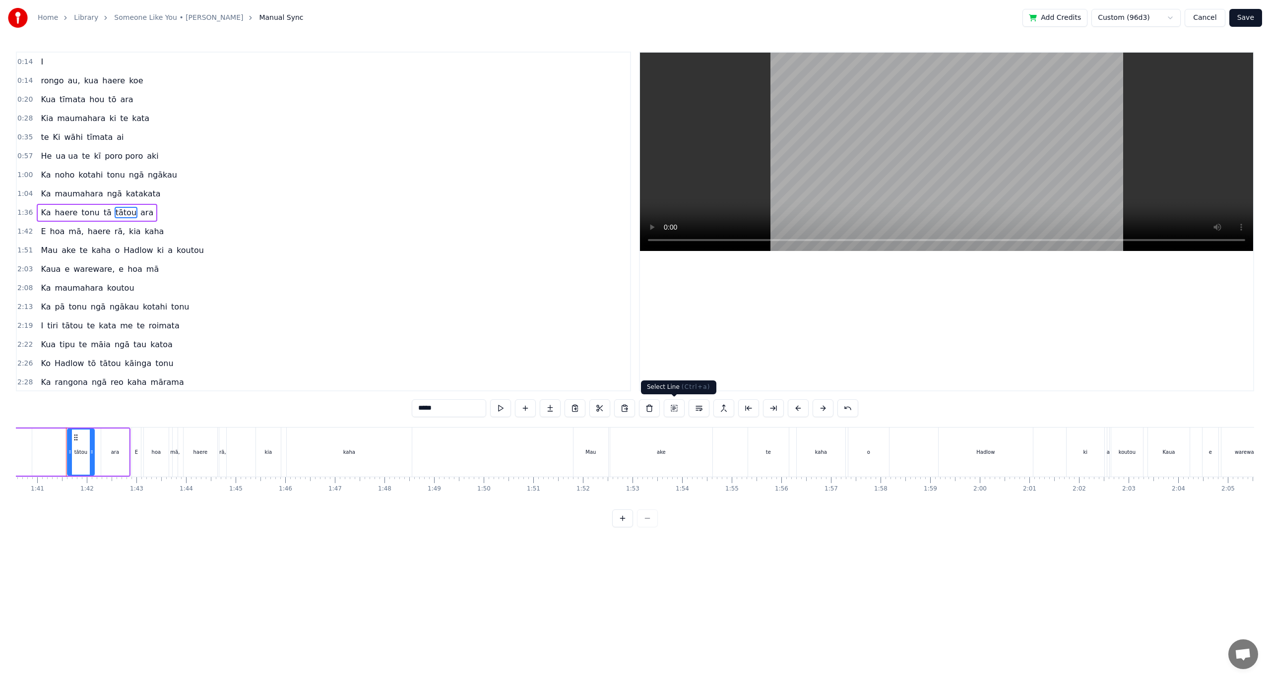
click at [673, 411] on button at bounding box center [674, 408] width 21 height 18
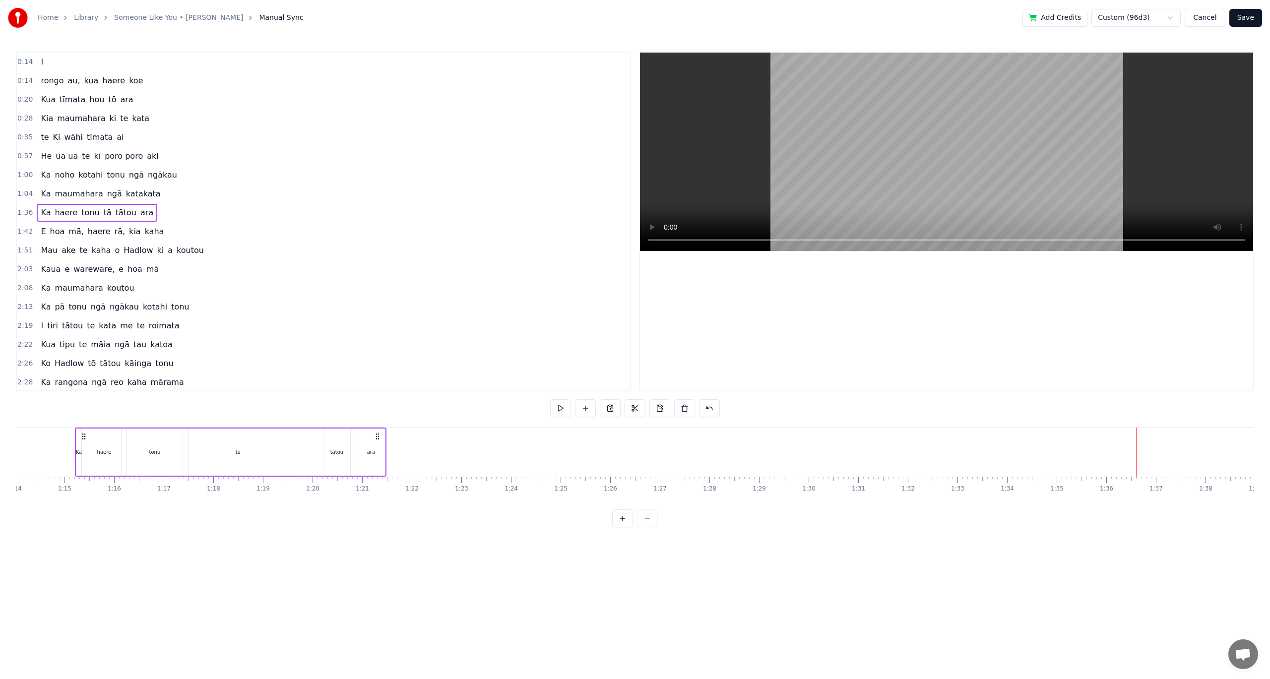
scroll to position [0, 3585]
drag, startPoint x: 1071, startPoint y: 437, endPoint x: 188, endPoint y: 467, distance: 883.9
click at [153, 455] on div "Ka haere tonu tā tātou ara" at bounding box center [309, 452] width 312 height 49
click at [360, 500] on div "I rongo au, kua haere koe Kua tīmata hou tō ara Kia maumahara ki te kata te Ki …" at bounding box center [635, 464] width 1238 height 74
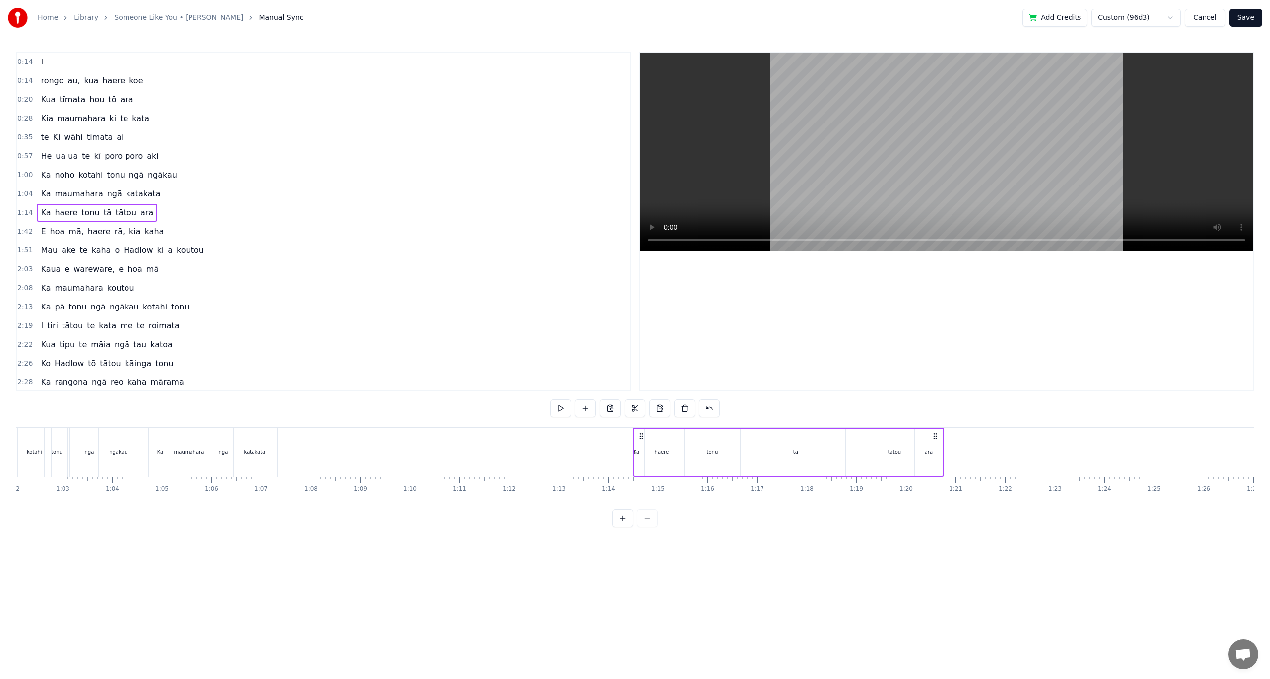
scroll to position [0, 3009]
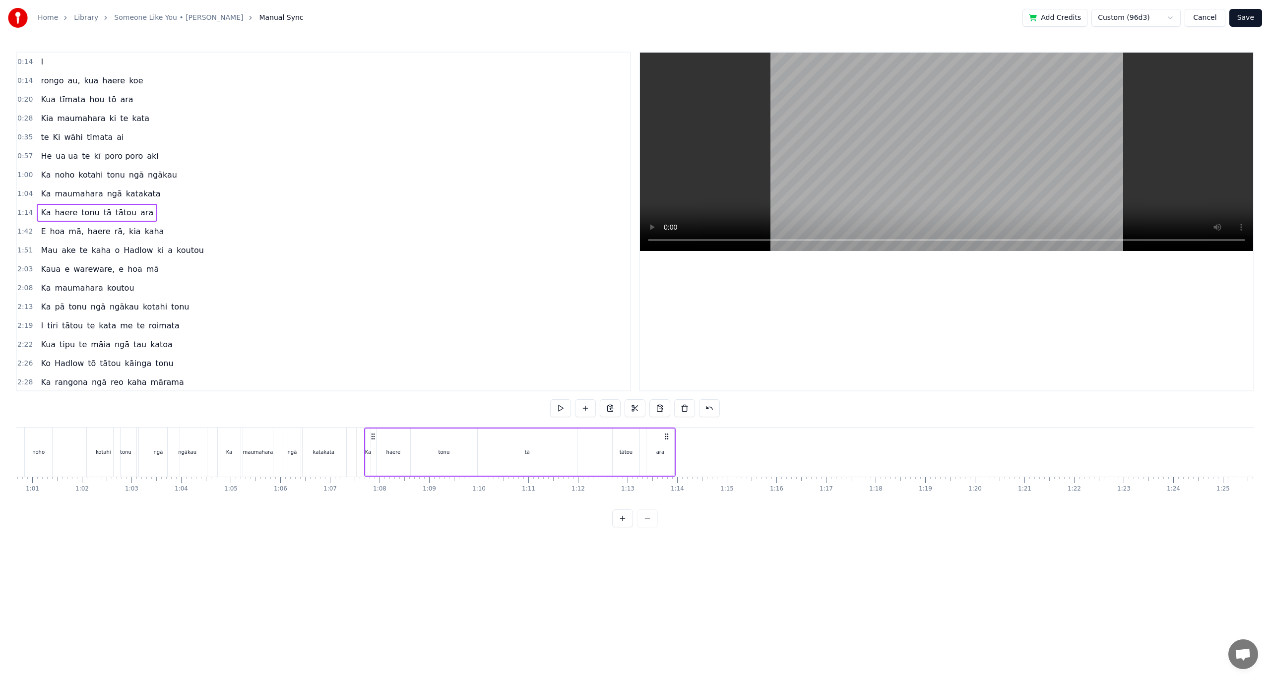
drag, startPoint x: 710, startPoint y: 437, endPoint x: 373, endPoint y: 451, distance: 337.6
click at [373, 451] on div "Ka haere tonu tā tātou ara" at bounding box center [520, 452] width 312 height 49
click at [675, 452] on div "Ka haere tonu tā tātou ara" at bounding box center [520, 452] width 312 height 49
click at [523, 449] on div "tā" at bounding box center [527, 452] width 99 height 47
drag, startPoint x: 574, startPoint y: 452, endPoint x: 511, endPoint y: 448, distance: 62.7
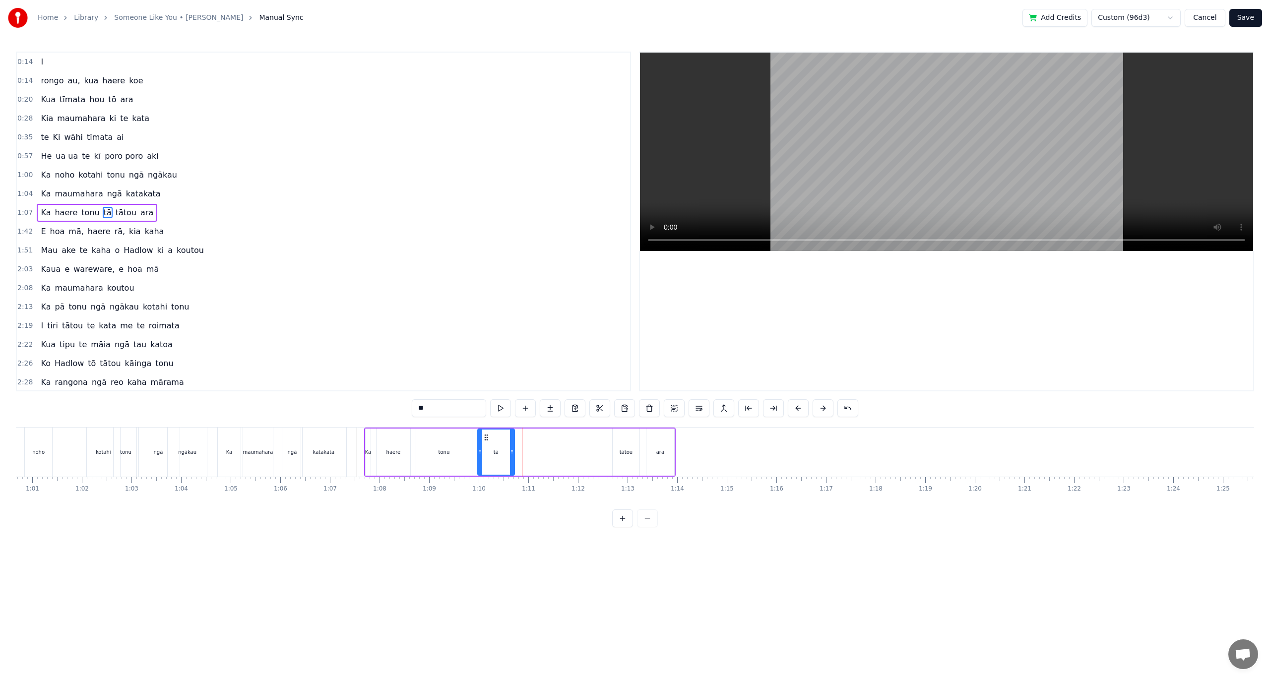
click at [511, 448] on icon at bounding box center [512, 452] width 4 height 8
click at [446, 455] on div "tonu" at bounding box center [443, 451] width 11 height 7
drag, startPoint x: 459, startPoint y: 452, endPoint x: 452, endPoint y: 452, distance: 6.5
click at [452, 452] on icon at bounding box center [454, 452] width 4 height 8
drag, startPoint x: 501, startPoint y: 451, endPoint x: 506, endPoint y: 451, distance: 5.0
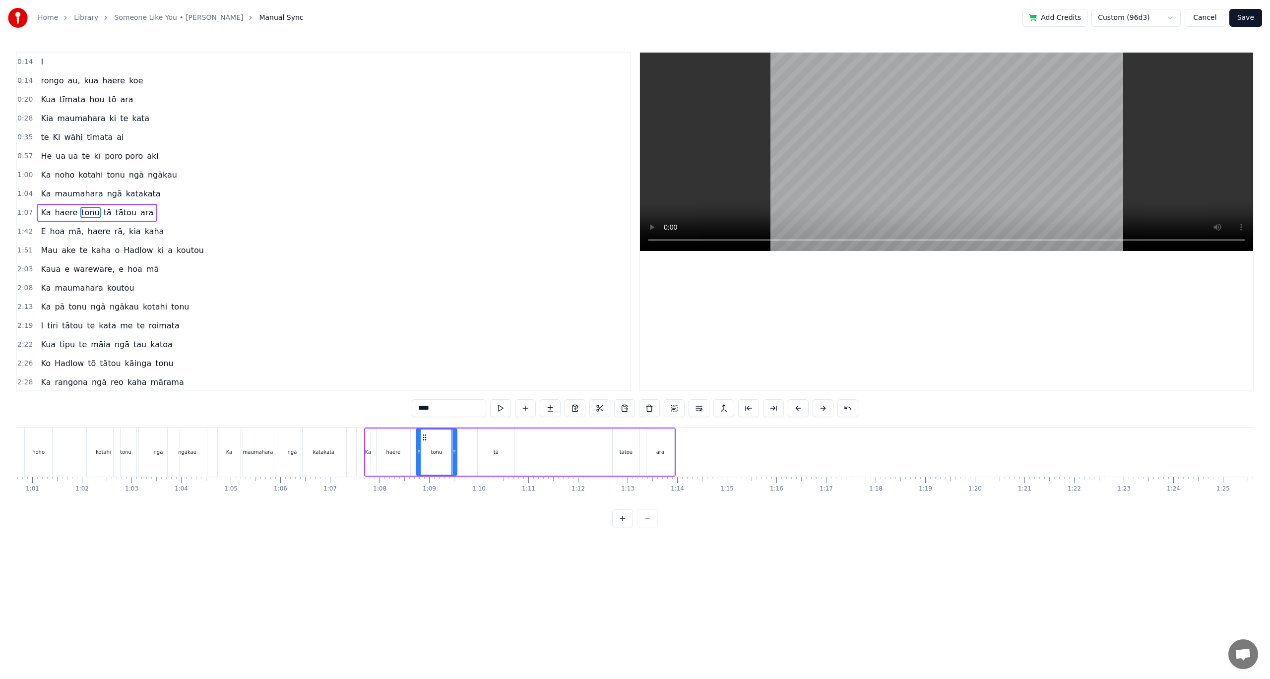
click at [501, 451] on div "tā" at bounding box center [496, 452] width 37 height 47
type input "**"
click at [513, 452] on div "Ka haere tonu tā tātou ara" at bounding box center [520, 452] width 312 height 49
click at [486, 442] on div "tā" at bounding box center [496, 452] width 37 height 47
drag, startPoint x: 486, startPoint y: 437, endPoint x: 462, endPoint y: 437, distance: 23.8
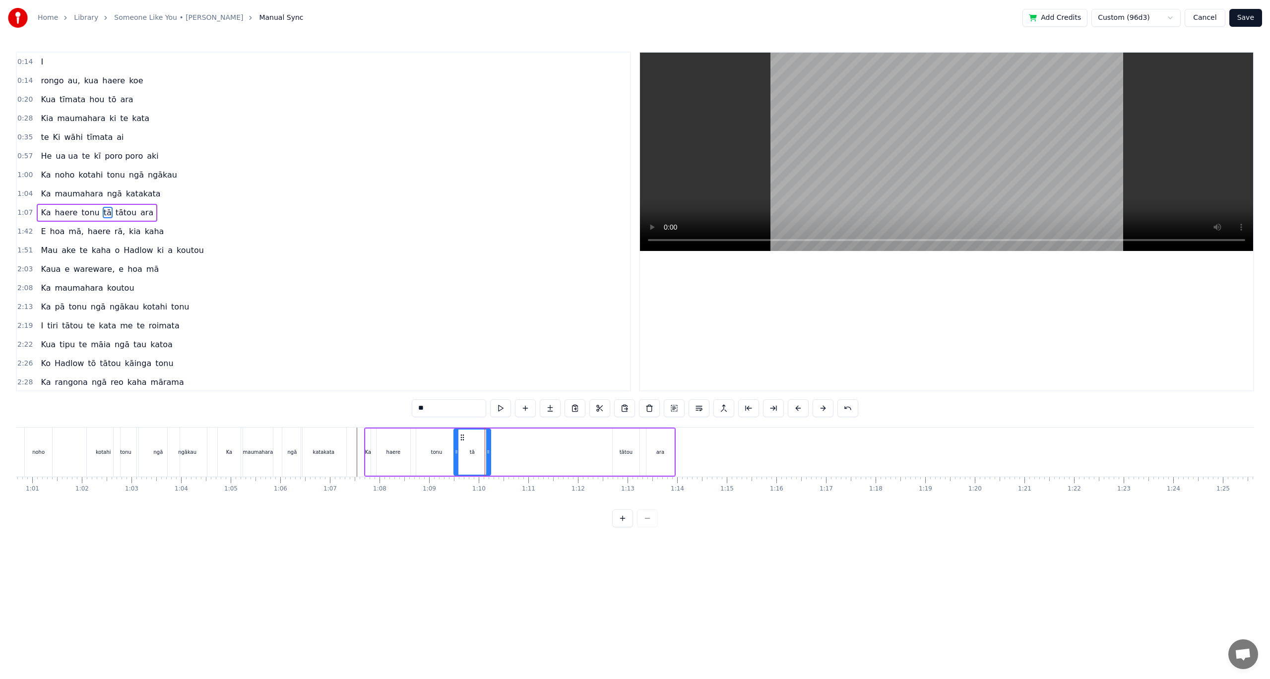
click at [462, 437] on icon at bounding box center [462, 438] width 8 height 8
click at [625, 450] on div "tātou" at bounding box center [626, 451] width 13 height 7
drag, startPoint x: 621, startPoint y: 437, endPoint x: 501, endPoint y: 439, distance: 119.1
click at [501, 439] on icon at bounding box center [502, 438] width 8 height 8
click at [656, 450] on div "ara" at bounding box center [660, 452] width 28 height 47
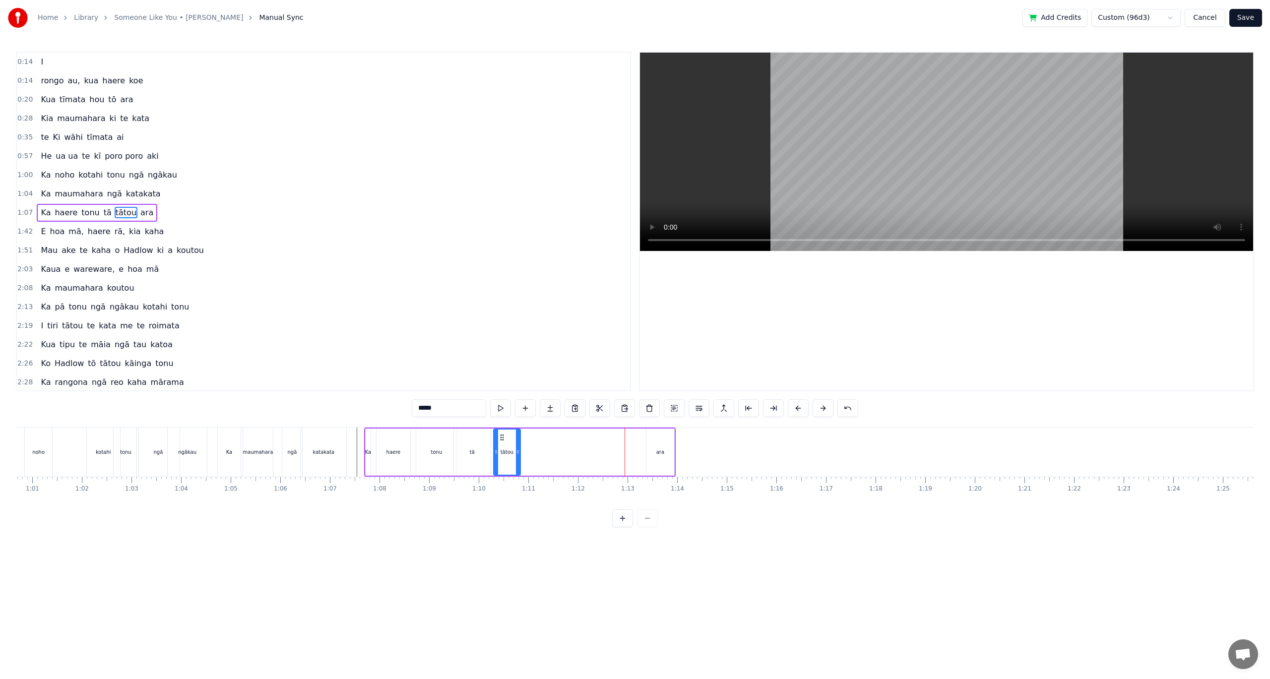
type input "***"
drag, startPoint x: 654, startPoint y: 437, endPoint x: 551, endPoint y: 438, distance: 103.2
click at [551, 438] on icon at bounding box center [552, 438] width 8 height 8
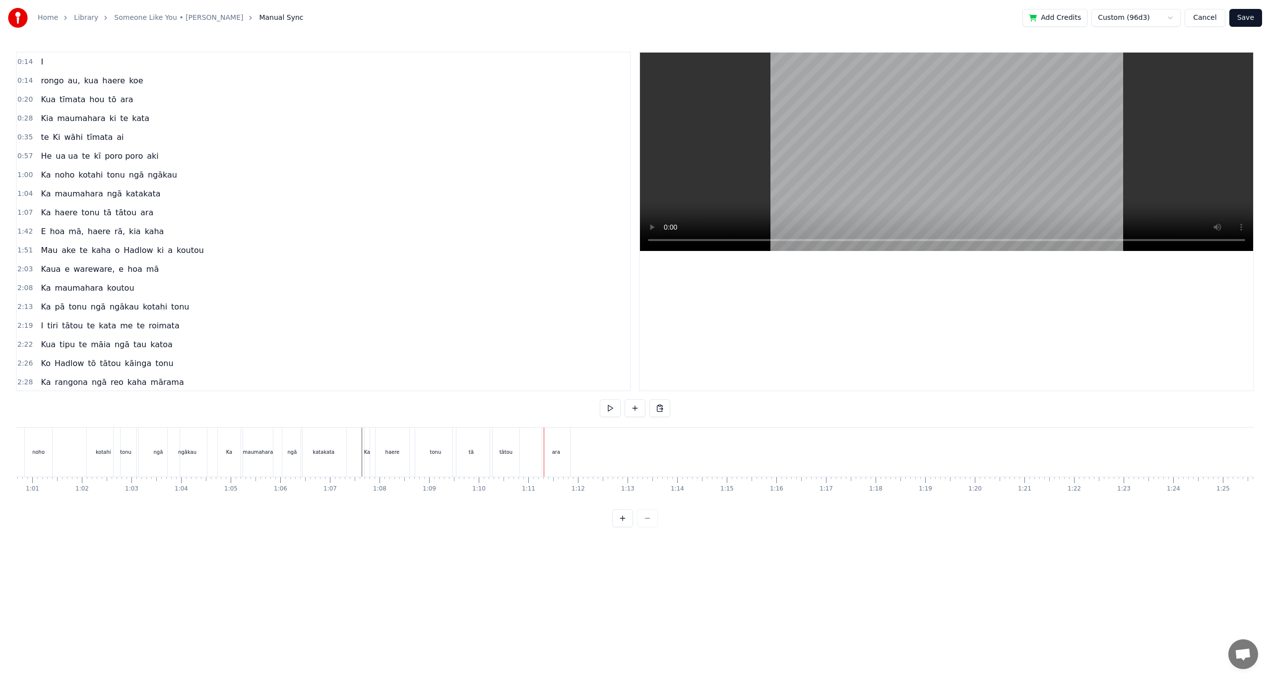
click at [558, 454] on div "ara" at bounding box center [556, 451] width 8 height 7
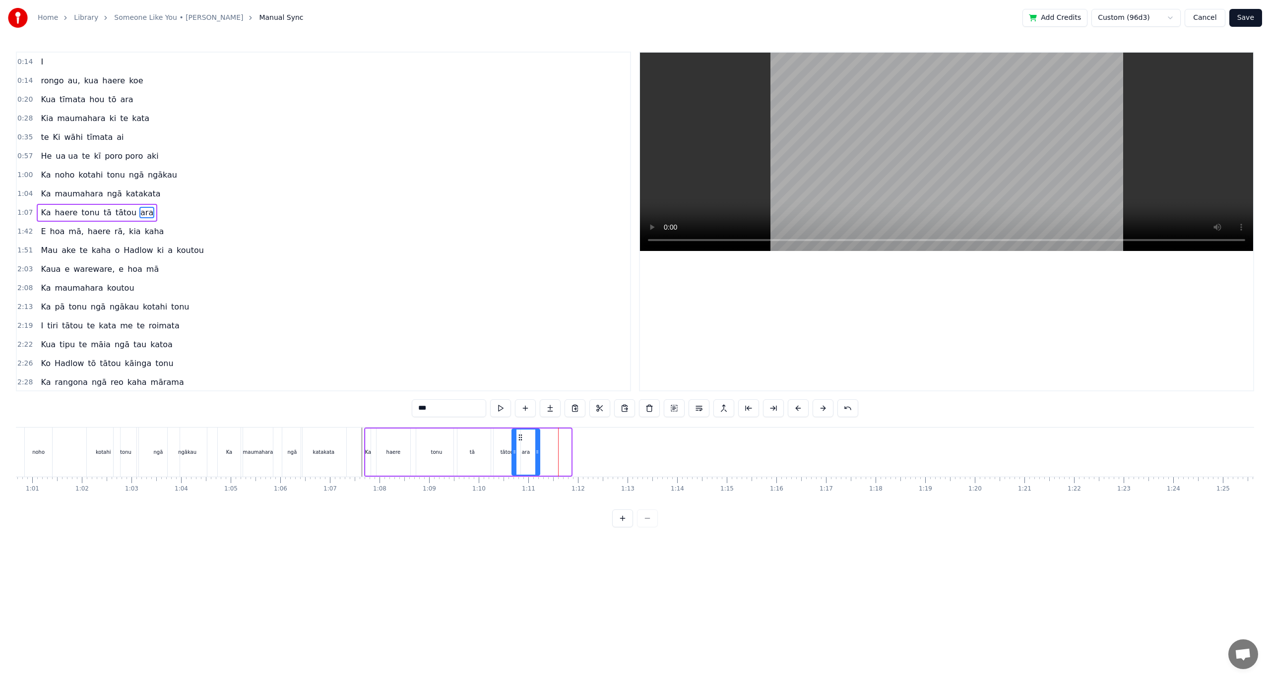
drag, startPoint x: 551, startPoint y: 439, endPoint x: 514, endPoint y: 445, distance: 36.6
click at [520, 443] on div "ara" at bounding box center [525, 452] width 27 height 45
click at [501, 450] on div "tātou" at bounding box center [506, 451] width 13 height 7
click at [472, 449] on div "tā" at bounding box center [472, 451] width 5 height 7
drag, startPoint x: 489, startPoint y: 450, endPoint x: 478, endPoint y: 450, distance: 10.9
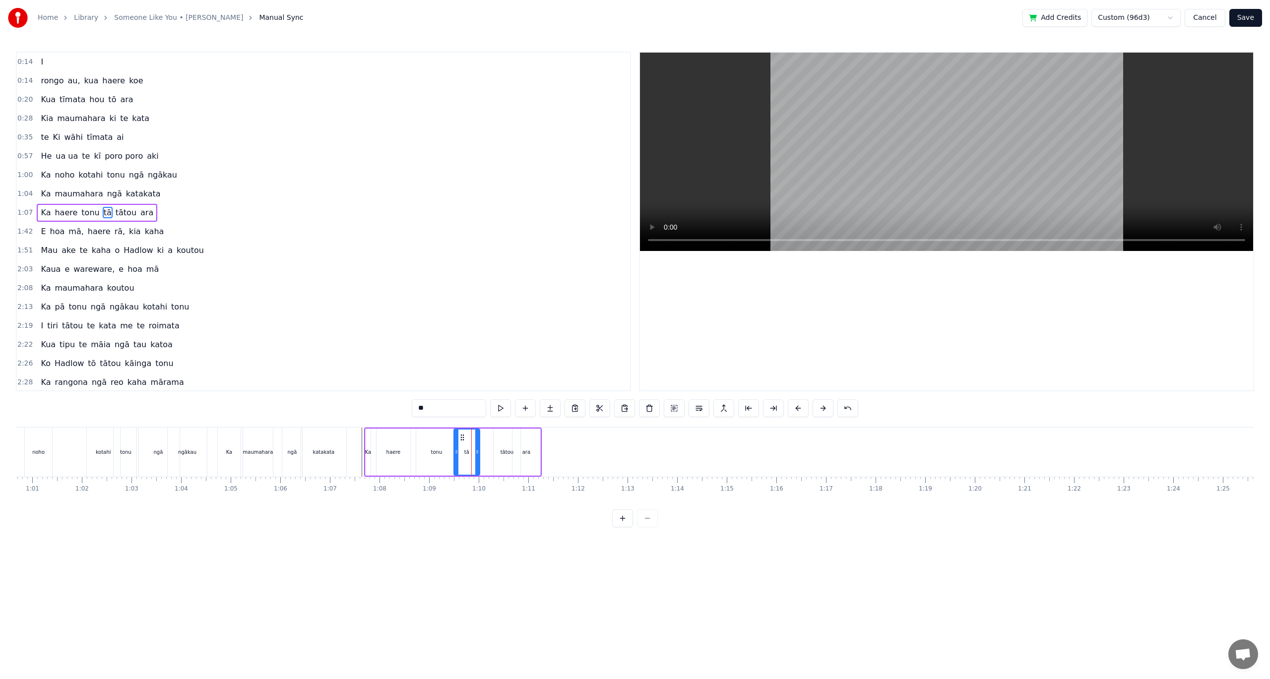
click at [478, 450] on icon at bounding box center [477, 452] width 4 height 8
click at [515, 455] on div "ara" at bounding box center [526, 452] width 28 height 47
click at [507, 453] on div "tātou" at bounding box center [506, 451] width 13 height 7
type input "*****"
drag, startPoint x: 501, startPoint y: 436, endPoint x: 482, endPoint y: 438, distance: 20.0
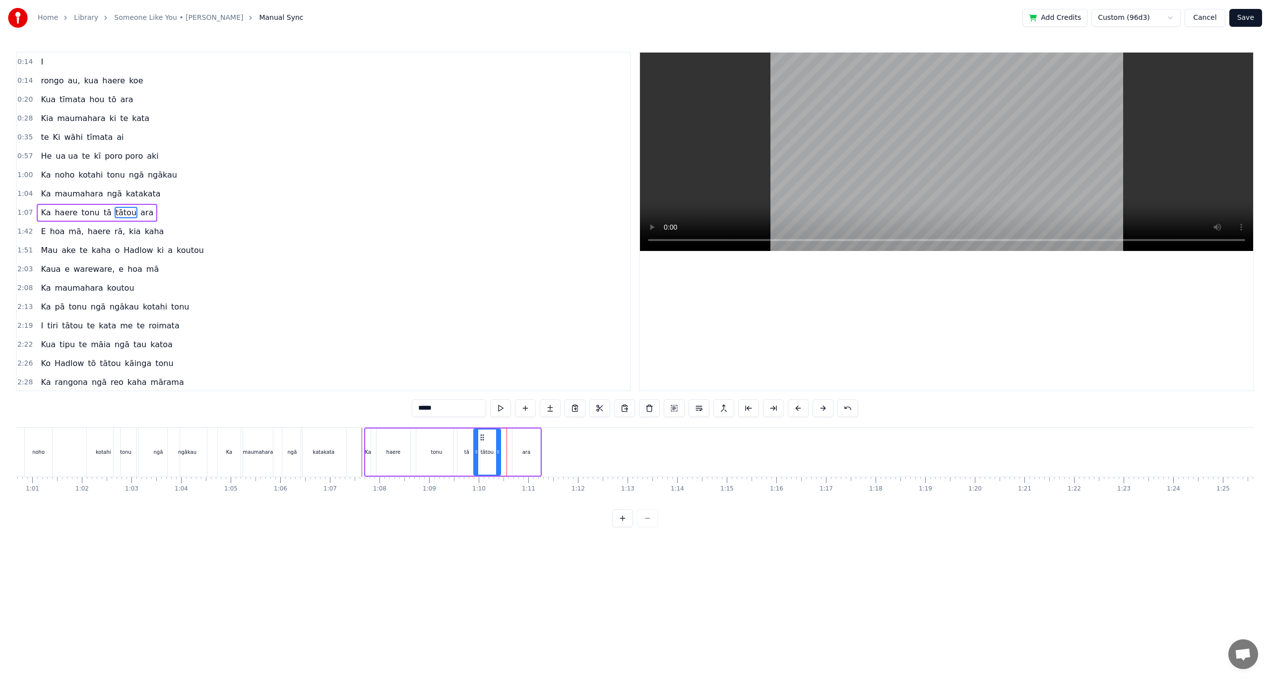
click at [482, 438] on icon at bounding box center [482, 438] width 8 height 8
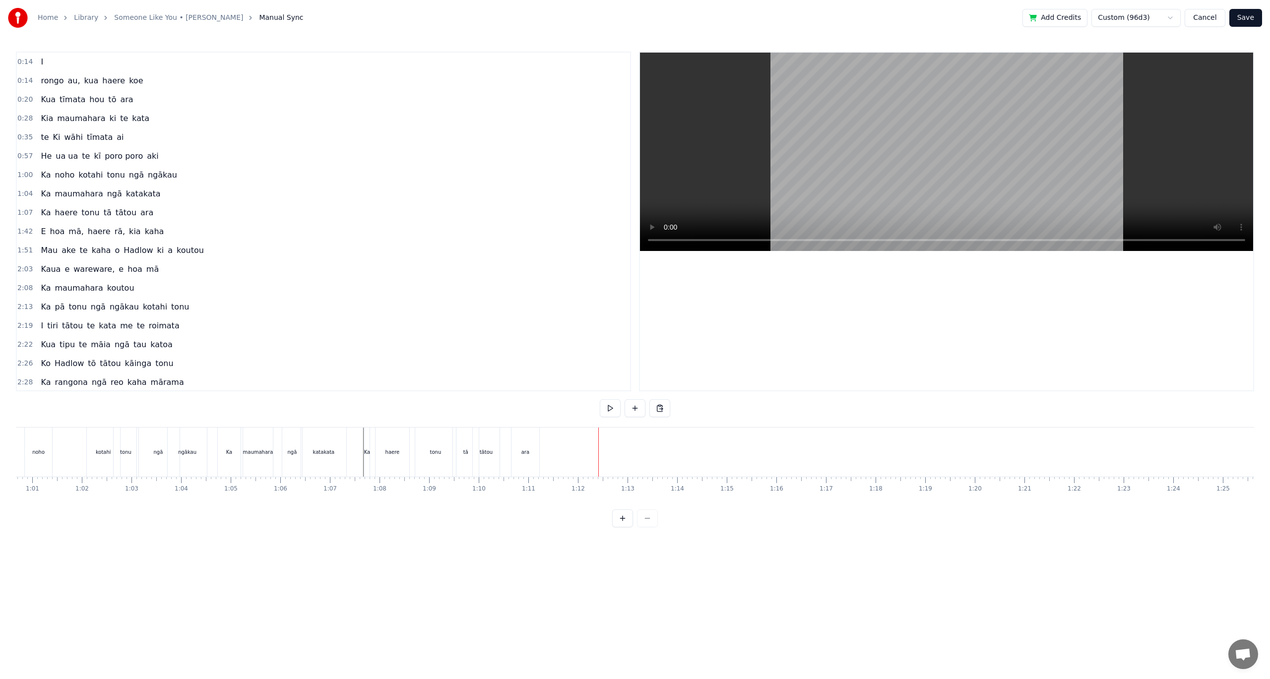
click at [519, 451] on div "ara" at bounding box center [525, 452] width 28 height 49
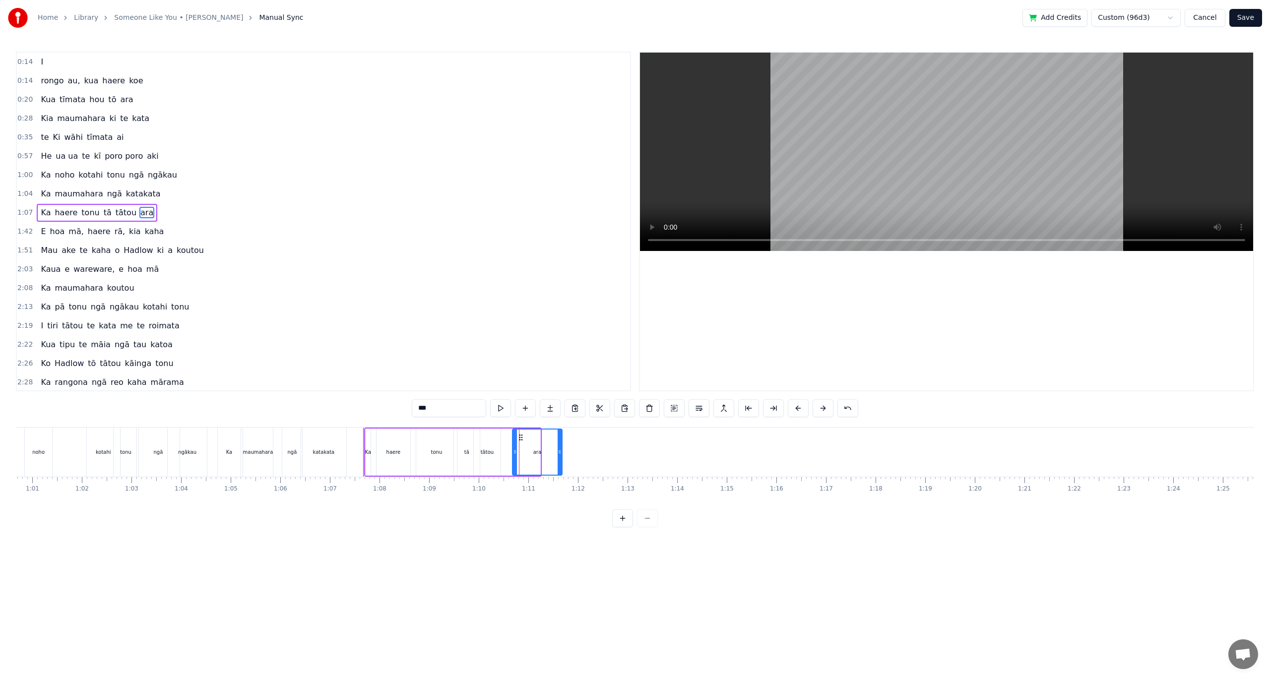
drag, startPoint x: 537, startPoint y: 453, endPoint x: 564, endPoint y: 451, distance: 27.4
click at [562, 451] on icon at bounding box center [560, 452] width 4 height 8
click at [115, 240] on div "E hoa mā, haere rā, kia kaha" at bounding box center [102, 232] width 131 height 18
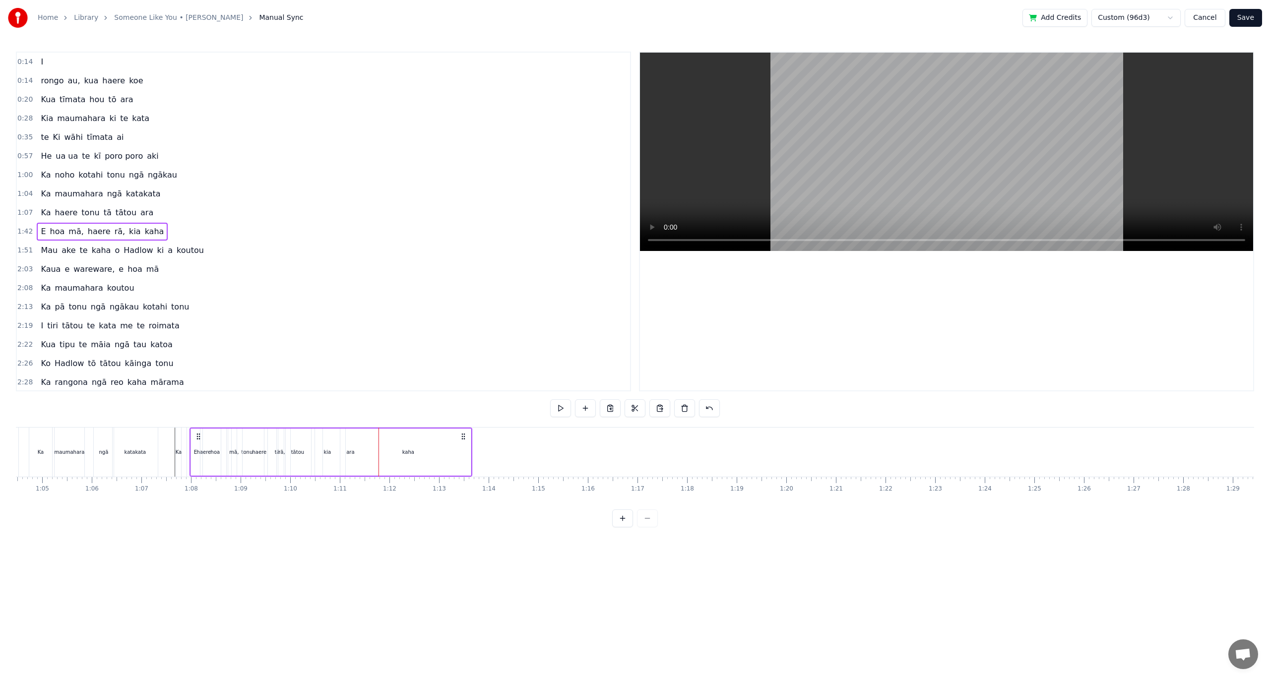
scroll to position [0, 3172]
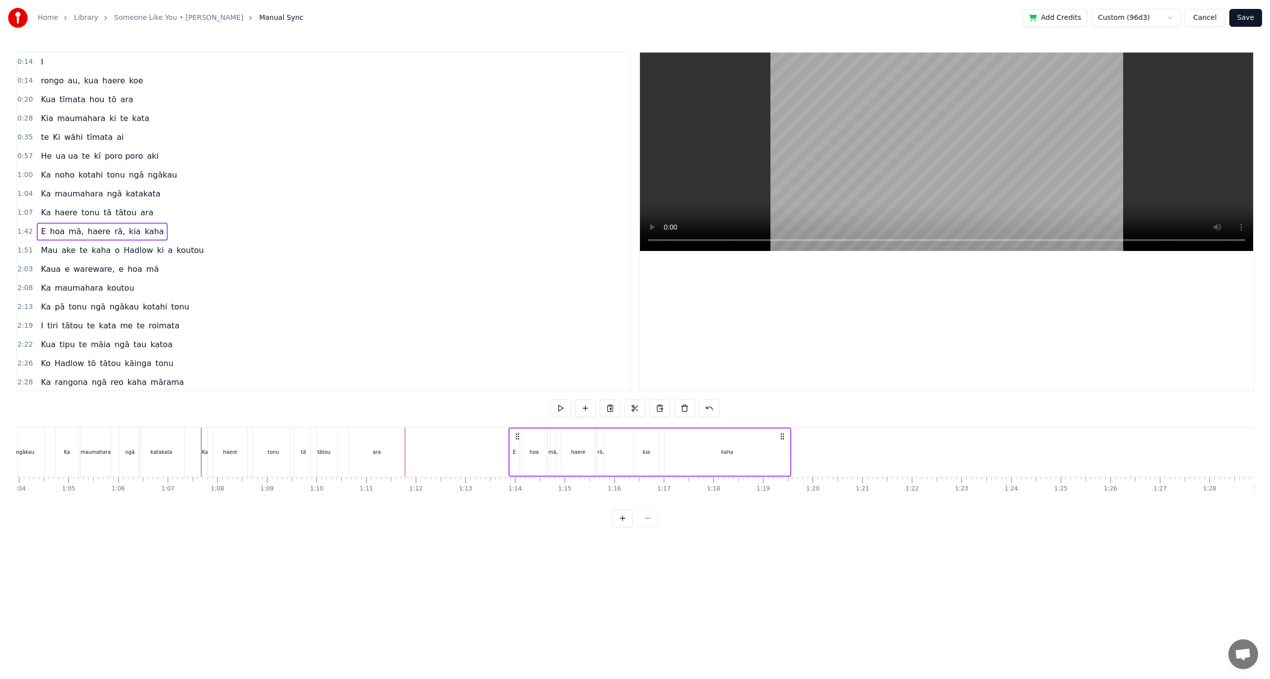
drag, startPoint x: 860, startPoint y: 437, endPoint x: 515, endPoint y: 492, distance: 348.5
click at [515, 492] on div "I rongo au, kua haere koe Kua tīmata hou tō ara Kia maumahara ki te kata te Ki …" at bounding box center [635, 464] width 1238 height 74
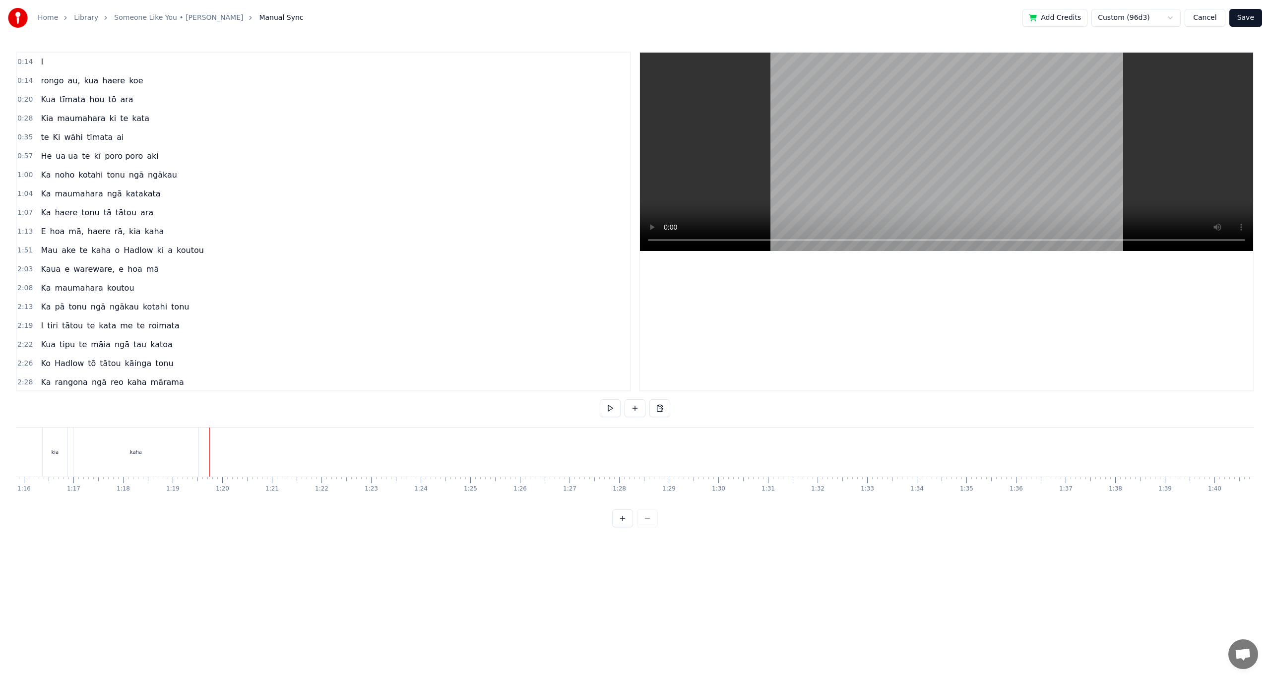
scroll to position [0, 3641]
click at [143, 257] on div "[PERSON_NAME] te kaha o Hadlow ki a koutou" at bounding box center [122, 251] width 171 height 18
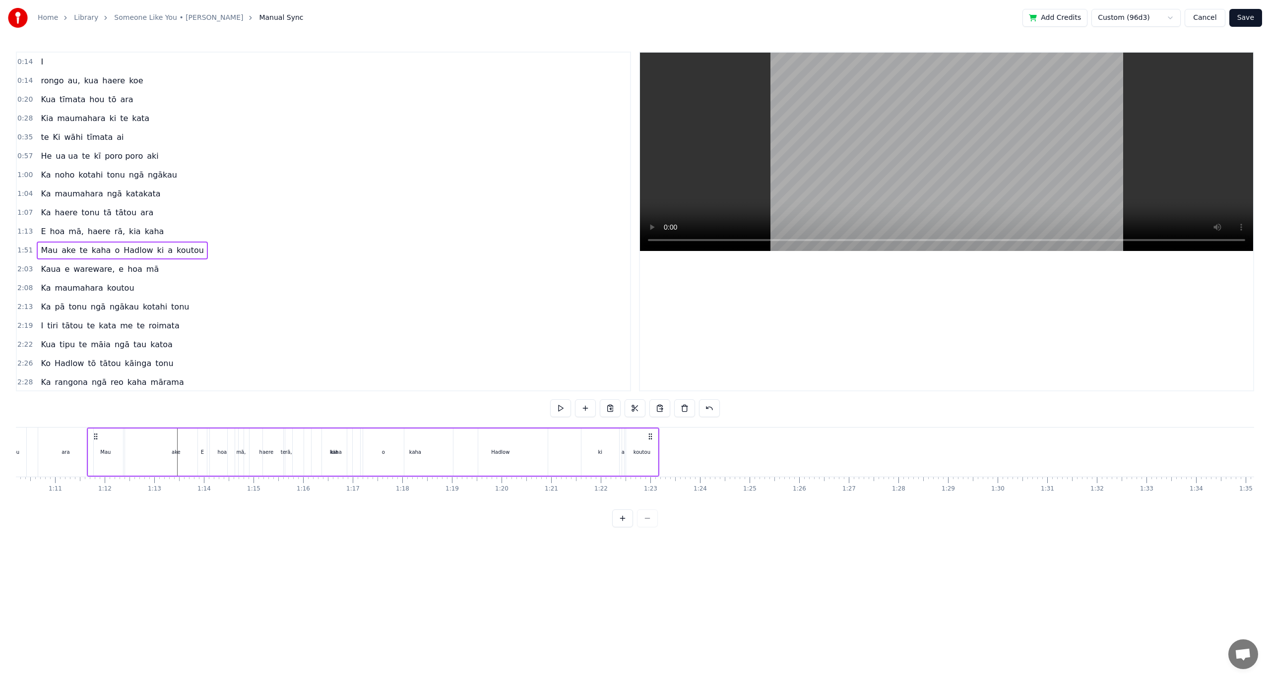
scroll to position [0, 3468]
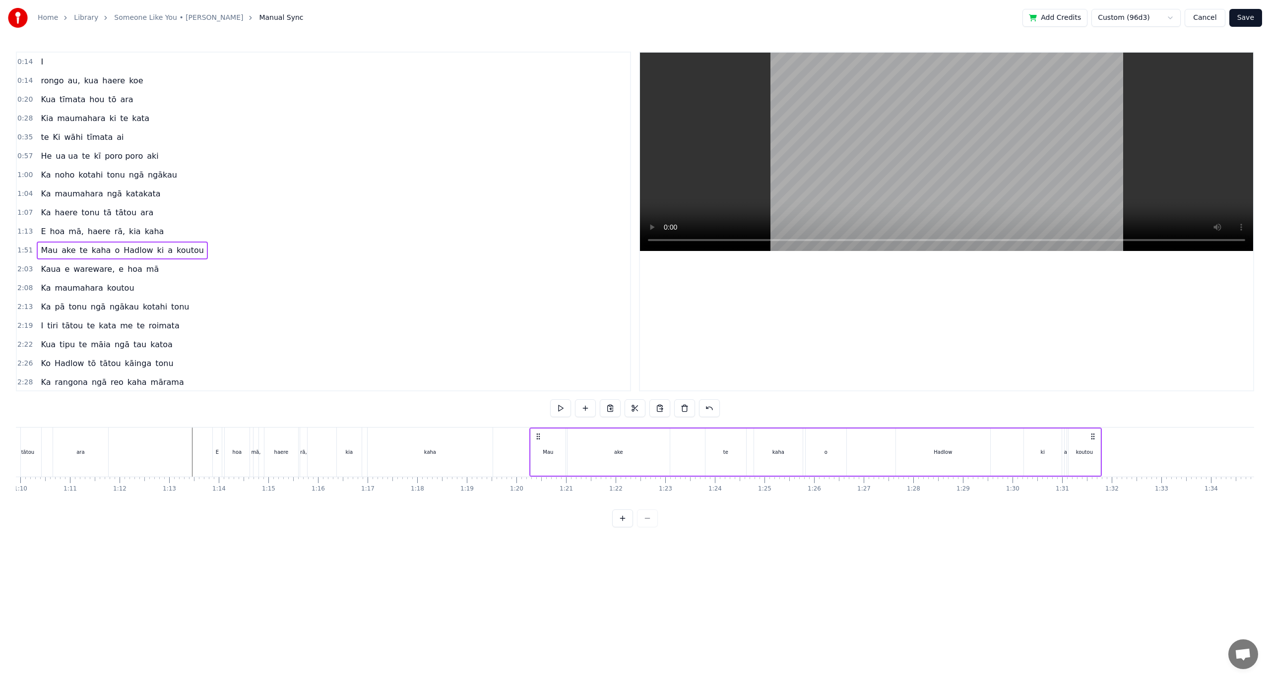
drag, startPoint x: 1120, startPoint y: 438, endPoint x: 533, endPoint y: 539, distance: 594.9
click at [540, 537] on html "Home Library Someone Like You • [PERSON_NAME] Manual Sync Add Credits Custom (9…" at bounding box center [635, 271] width 1270 height 543
click at [365, 465] on div "E hoa mā, haere rā, kia kaha" at bounding box center [353, 452] width 283 height 49
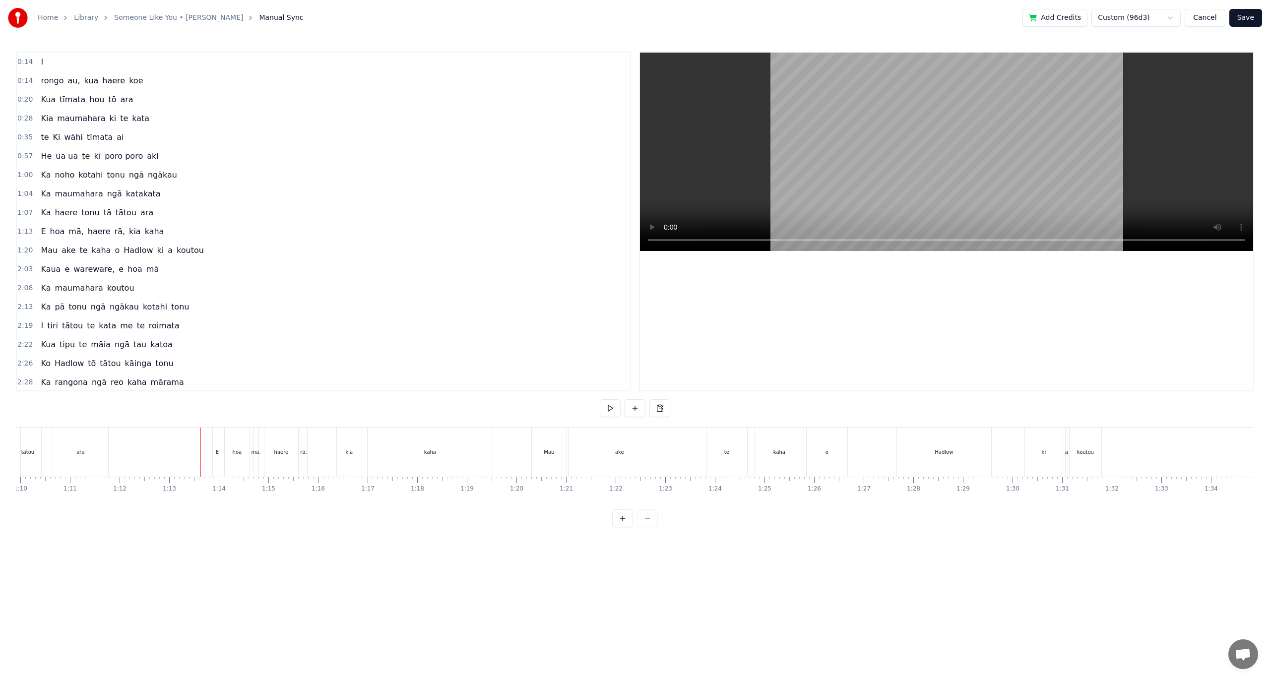
click at [559, 453] on div "Mau" at bounding box center [549, 452] width 35 height 49
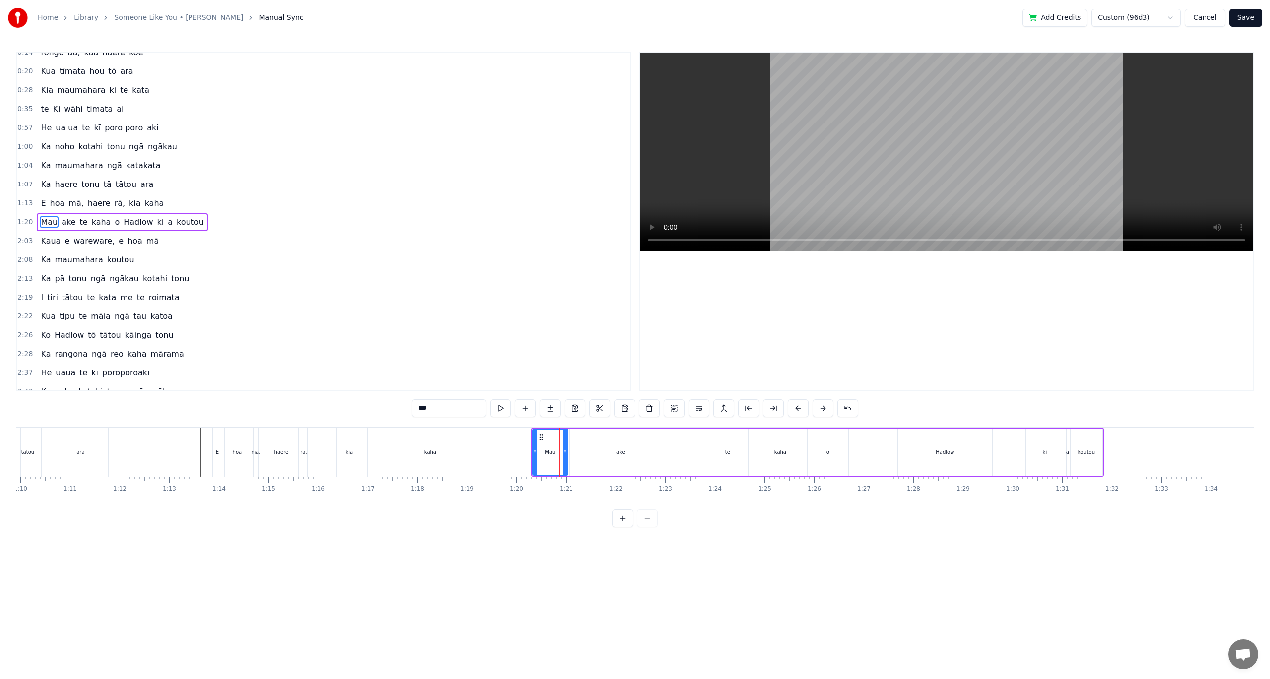
scroll to position [29, 0]
drag, startPoint x: 541, startPoint y: 437, endPoint x: 496, endPoint y: 439, distance: 45.2
click at [496, 439] on icon at bounding box center [496, 438] width 8 height 8
click at [480, 447] on div "kaha" at bounding box center [430, 452] width 125 height 49
type input "****"
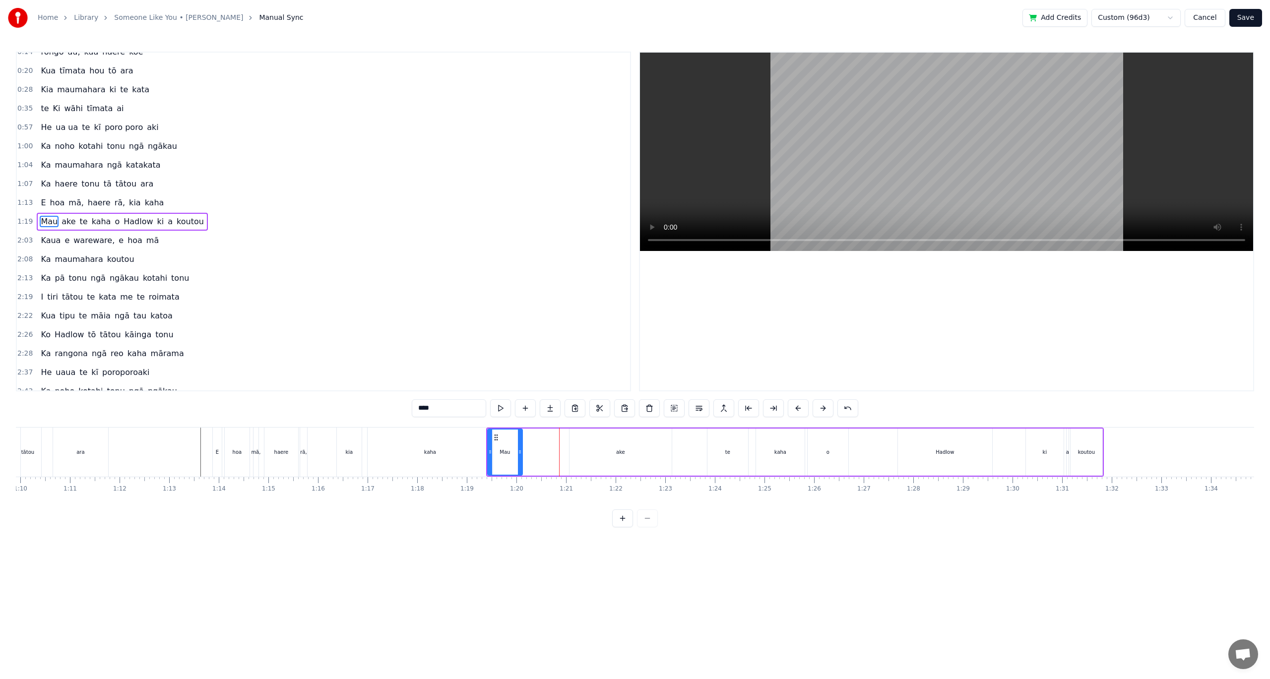
scroll to position [10, 0]
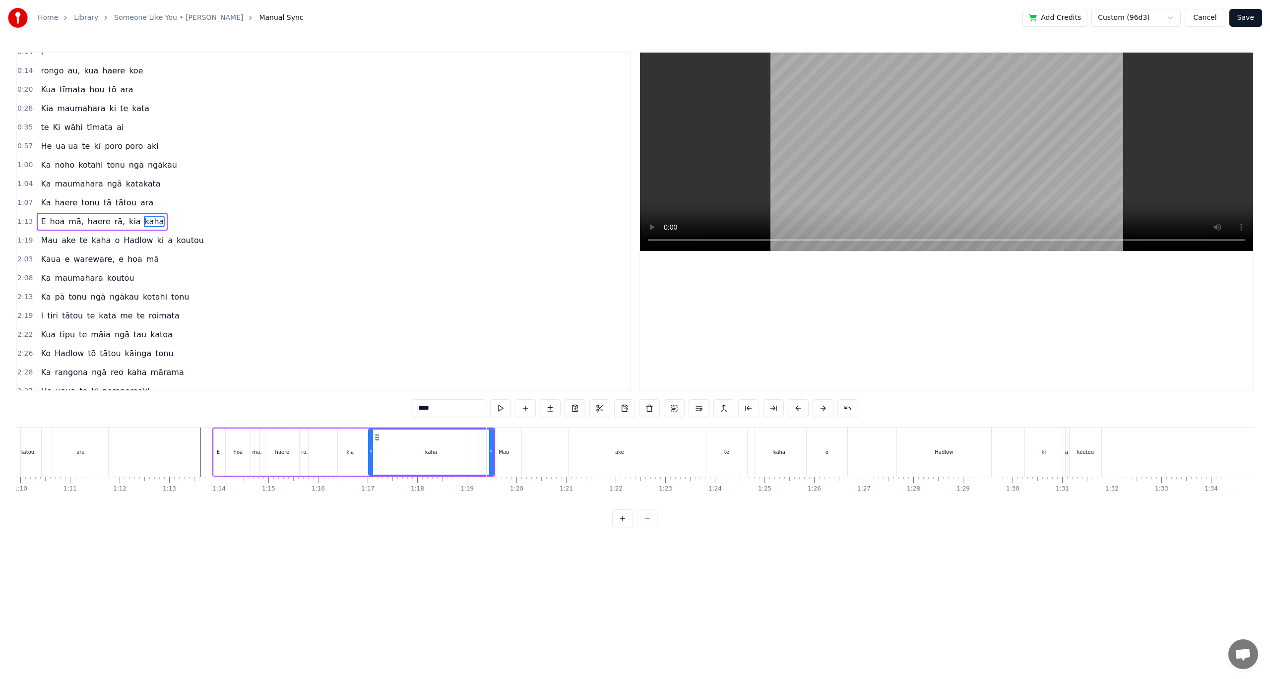
click at [480, 447] on div at bounding box center [480, 452] width 0 height 49
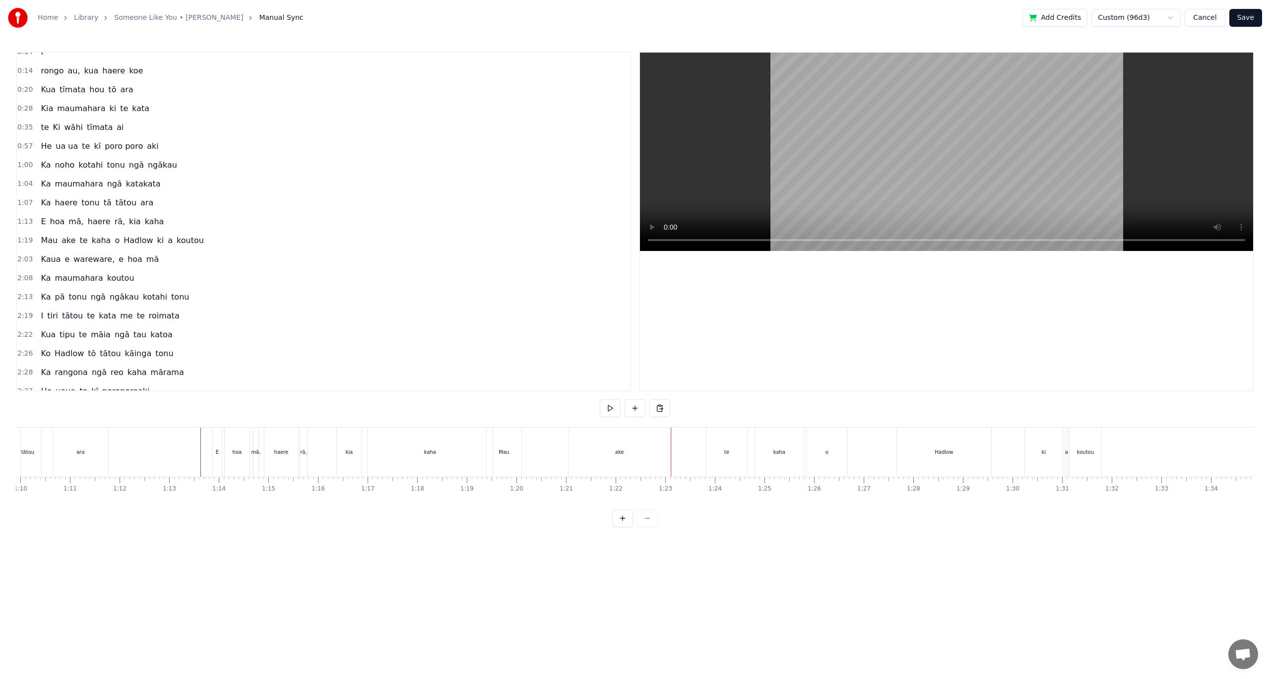
click at [496, 450] on div "Mau" at bounding box center [504, 452] width 35 height 49
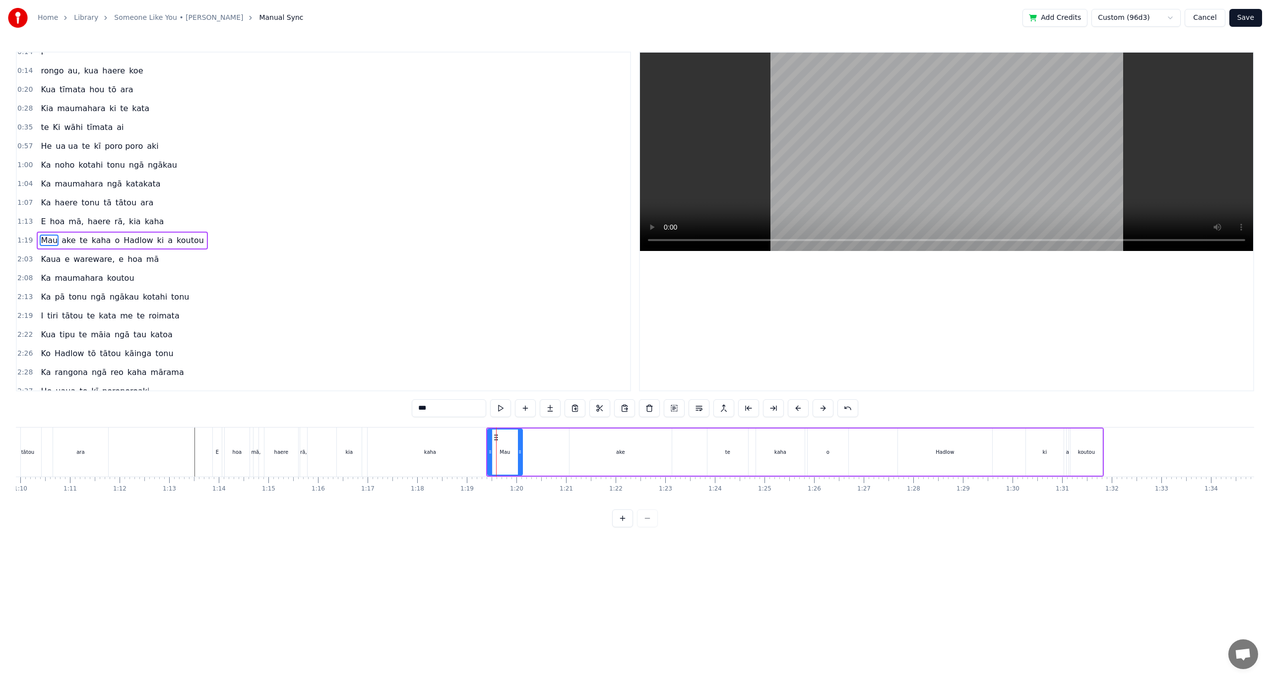
scroll to position [29, 0]
click at [643, 450] on div "ake" at bounding box center [620, 452] width 102 height 47
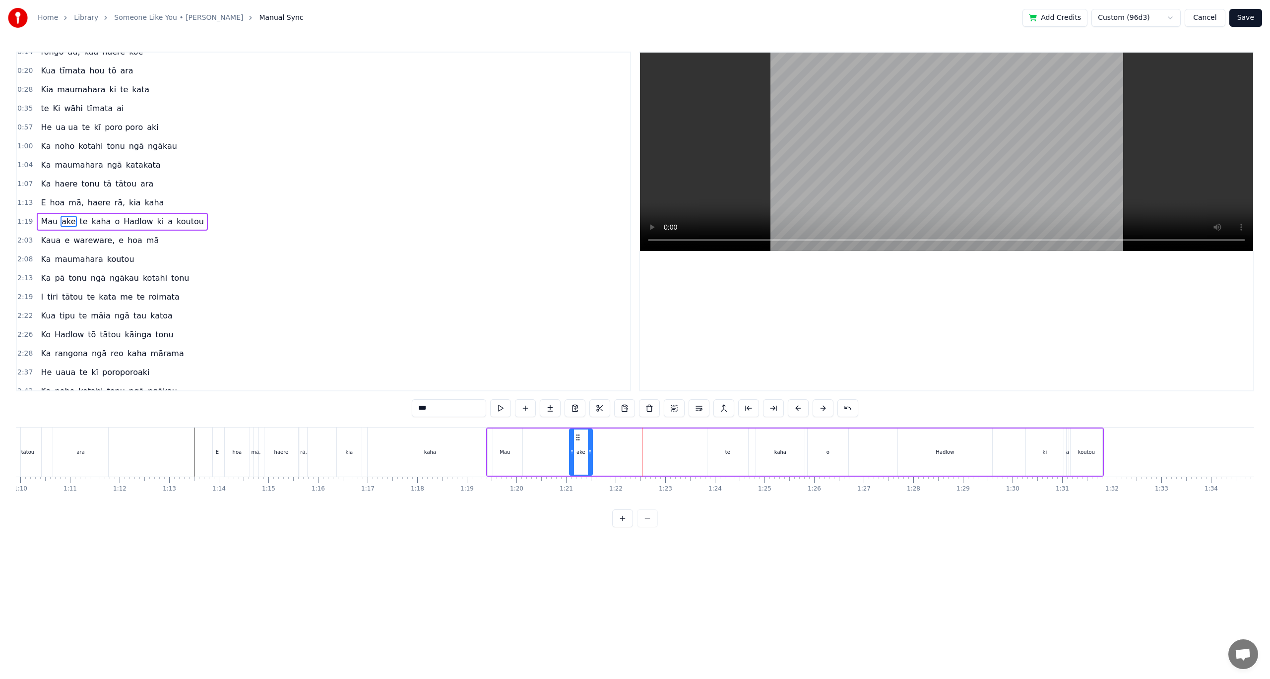
drag, startPoint x: 667, startPoint y: 451, endPoint x: 588, endPoint y: 445, distance: 79.6
click at [588, 445] on div at bounding box center [590, 452] width 4 height 45
drag, startPoint x: 578, startPoint y: 437, endPoint x: 530, endPoint y: 434, distance: 48.2
click at [526, 434] on icon at bounding box center [527, 438] width 8 height 8
click at [730, 452] on div "te" at bounding box center [727, 452] width 41 height 47
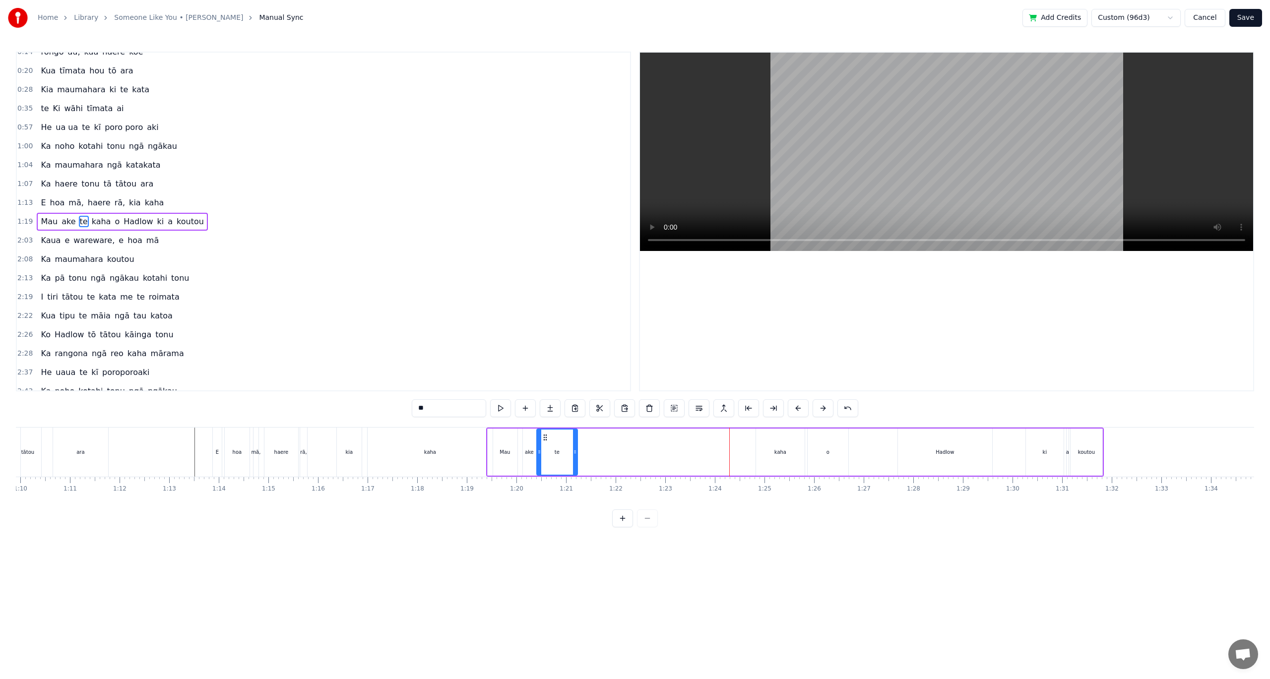
drag, startPoint x: 718, startPoint y: 437, endPoint x: 548, endPoint y: 443, distance: 170.7
click at [548, 443] on div "te" at bounding box center [557, 452] width 40 height 45
click at [784, 452] on div "kaha" at bounding box center [780, 451] width 12 height 7
drag, startPoint x: 764, startPoint y: 438, endPoint x: 572, endPoint y: 446, distance: 191.6
click at [572, 446] on div "kaha" at bounding box center [589, 452] width 48 height 45
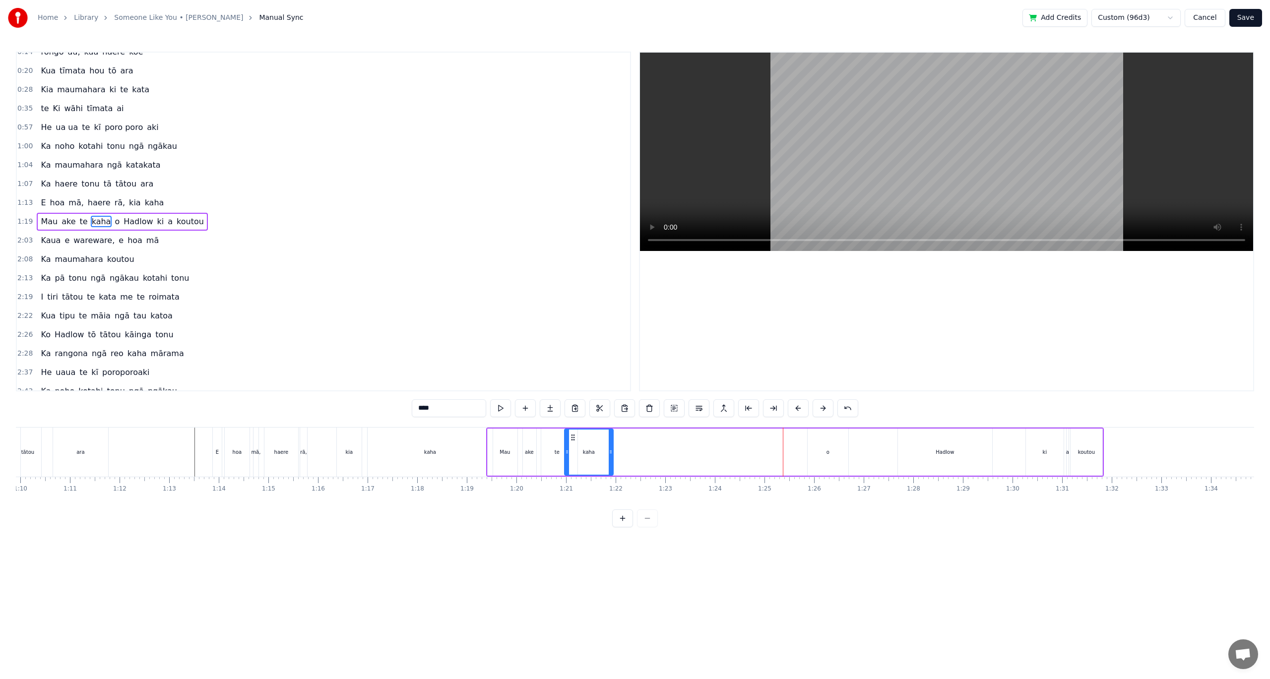
click at [831, 460] on div "o" at bounding box center [828, 452] width 41 height 47
drag, startPoint x: 813, startPoint y: 434, endPoint x: 617, endPoint y: 450, distance: 196.6
click at [617, 450] on div "o" at bounding box center [632, 452] width 40 height 45
click at [940, 450] on div "Hadlow" at bounding box center [945, 451] width 18 height 7
drag, startPoint x: 907, startPoint y: 439, endPoint x: 650, endPoint y: 448, distance: 257.1
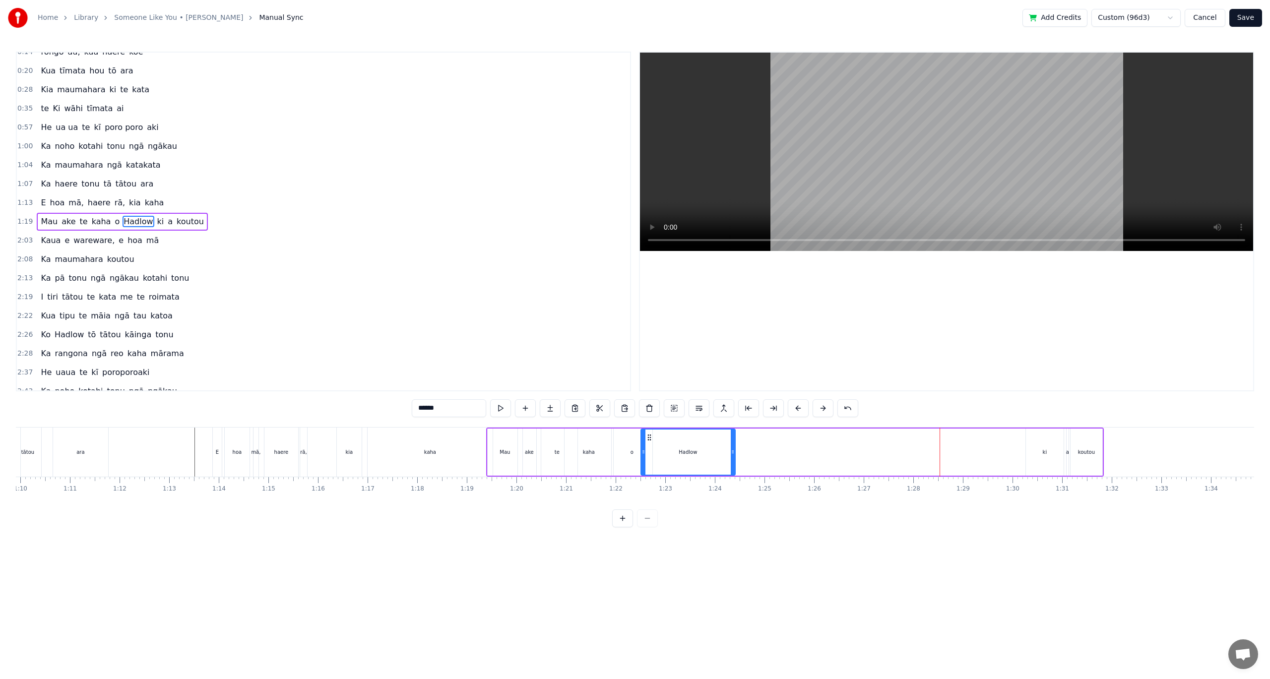
click at [650, 448] on div "Hadlow" at bounding box center [687, 452] width 93 height 45
drag, startPoint x: 692, startPoint y: 449, endPoint x: 860, endPoint y: 449, distance: 167.2
click at [686, 449] on icon at bounding box center [684, 452] width 4 height 8
click at [1047, 454] on div "ki" at bounding box center [1045, 452] width 38 height 47
type input "**"
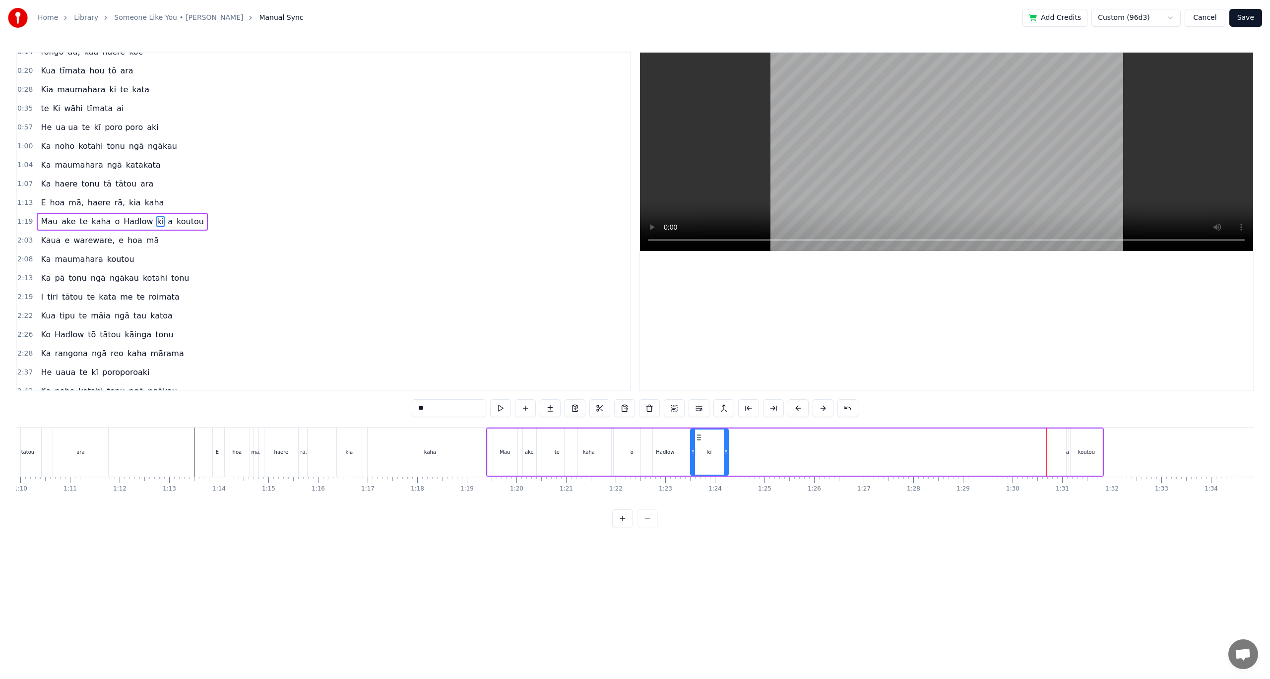
drag, startPoint x: 1033, startPoint y: 438, endPoint x: 721, endPoint y: 466, distance: 313.8
click at [698, 462] on div "ki" at bounding box center [709, 452] width 37 height 45
click at [1061, 453] on div "[PERSON_NAME] te kaha o Hadlow ki a koutou" at bounding box center [795, 452] width 618 height 49
click at [1070, 451] on div "koutou" at bounding box center [1086, 452] width 33 height 47
click at [1066, 448] on div "a" at bounding box center [1067, 451] width 3 height 7
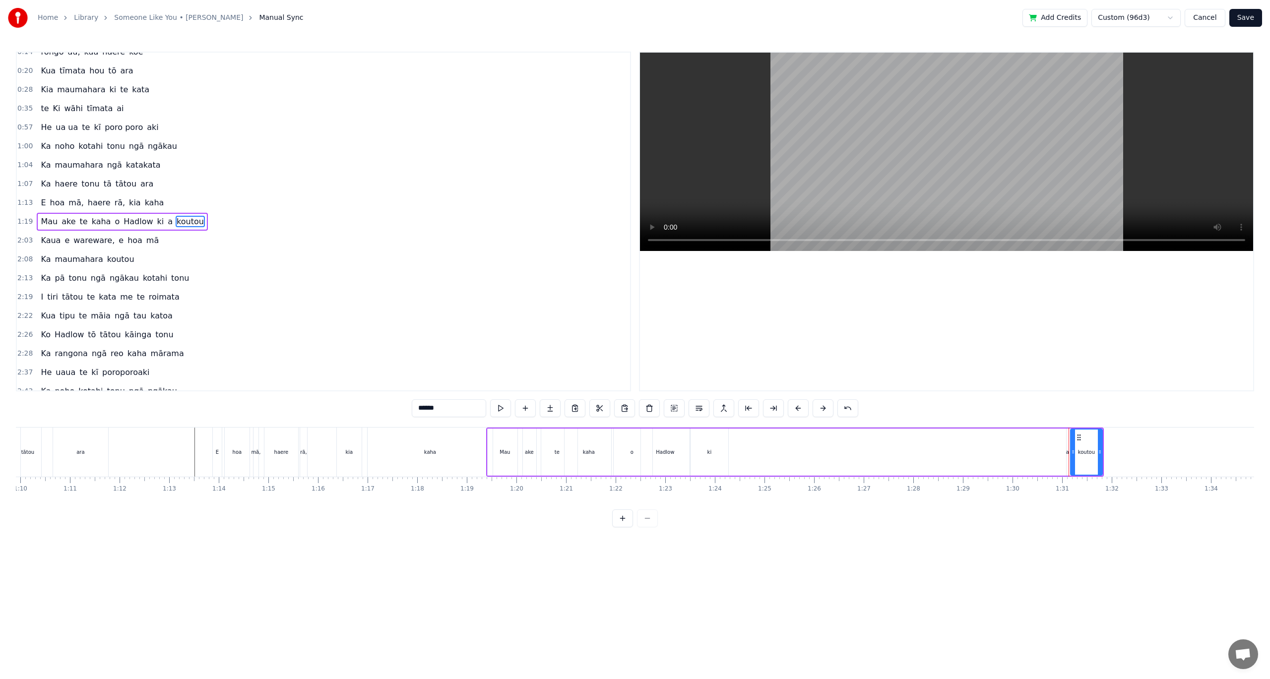
type input "*"
drag, startPoint x: 1065, startPoint y: 444, endPoint x: 1043, endPoint y: 441, distance: 22.5
click at [1043, 441] on div "[PERSON_NAME] te kaha o Hadlow ki a koutou" at bounding box center [795, 452] width 618 height 49
click at [1066, 450] on div "a" at bounding box center [1066, 451] width 3 height 7
drag, startPoint x: 1069, startPoint y: 447, endPoint x: 1078, endPoint y: 448, distance: 9.0
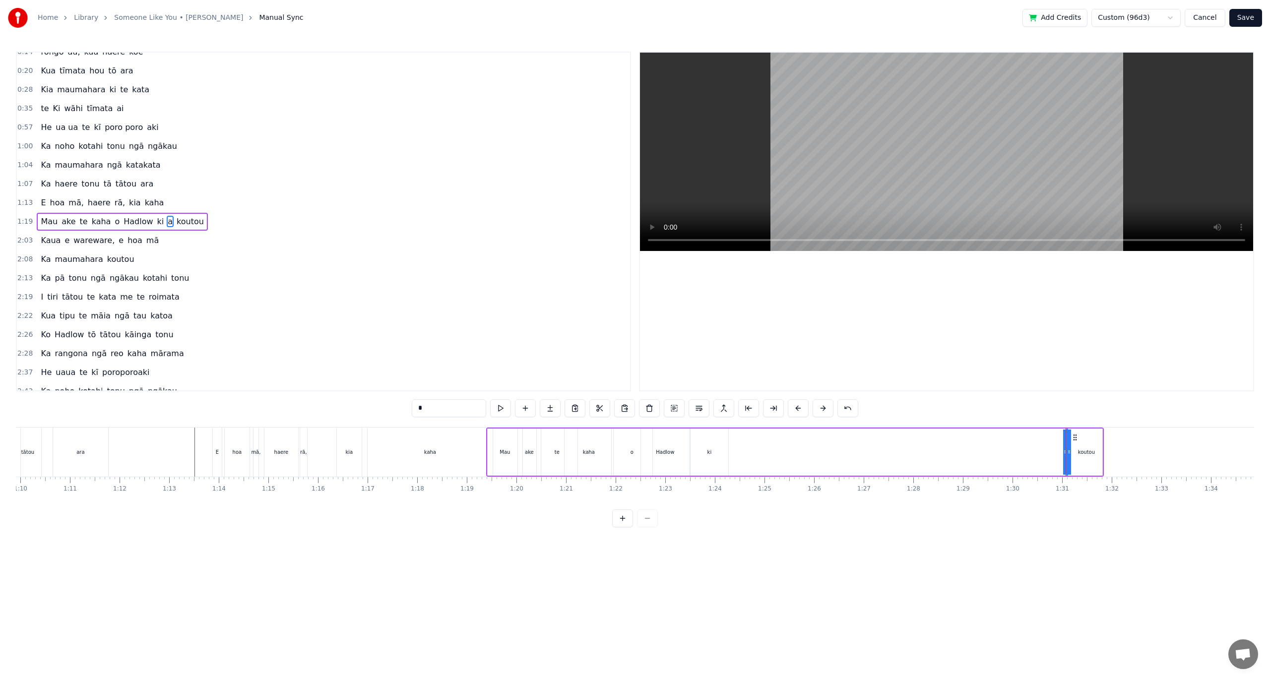
click at [1078, 448] on div "[PERSON_NAME] te kaha o Hadlow ki a koutou" at bounding box center [795, 452] width 618 height 49
click at [1068, 444] on div "[PERSON_NAME] te kaha o Hadlow ki a koutou" at bounding box center [795, 452] width 618 height 49
click at [1066, 445] on div "a" at bounding box center [1066, 452] width 1 height 47
drag, startPoint x: 1073, startPoint y: 439, endPoint x: 739, endPoint y: 457, distance: 335.3
click at [739, 457] on div "[PERSON_NAME] te kaha o Hadlow ki a koutou" at bounding box center [795, 452] width 618 height 49
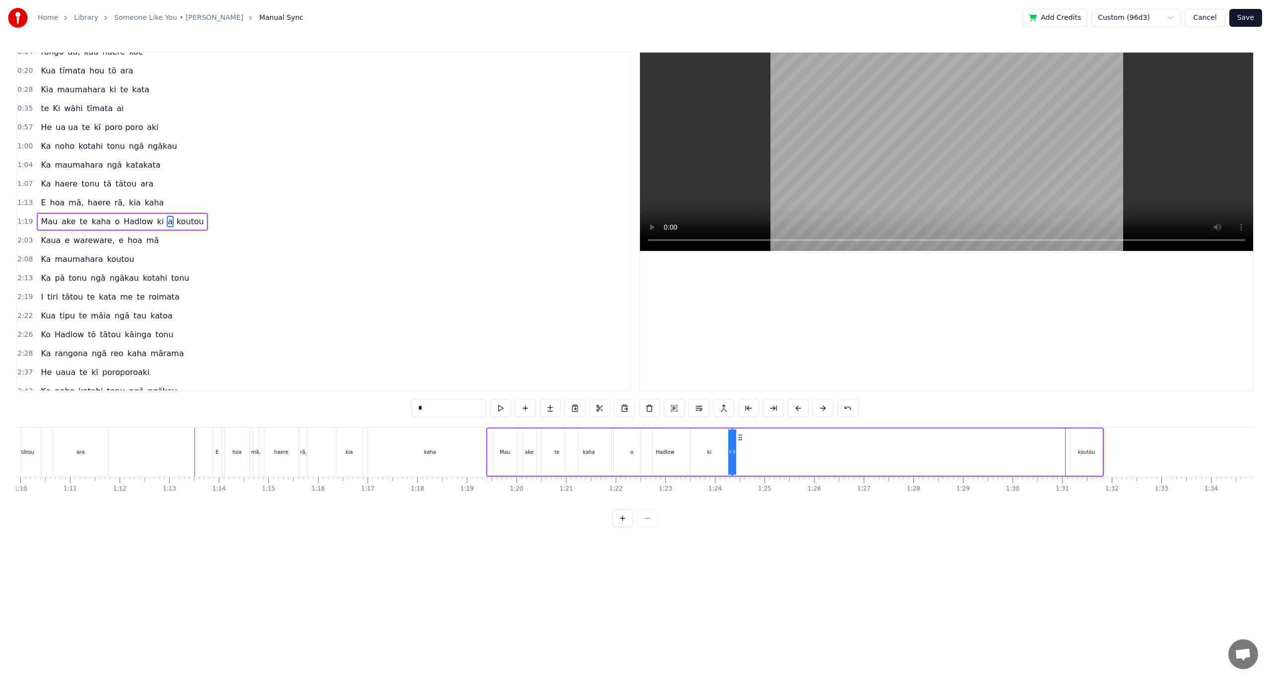
click at [744, 450] on div "[PERSON_NAME] te kaha o Hadlow ki a koutou" at bounding box center [795, 452] width 618 height 49
click at [733, 453] on div "[PERSON_NAME] te kaha o Hadlow ki a koutou" at bounding box center [795, 452] width 618 height 49
click at [729, 452] on div "[PERSON_NAME] te kaha o Hadlow ki a koutou" at bounding box center [795, 452] width 618 height 49
click at [732, 452] on div "a" at bounding box center [731, 451] width 3 height 7
drag, startPoint x: 734, startPoint y: 452, endPoint x: 742, endPoint y: 451, distance: 8.0
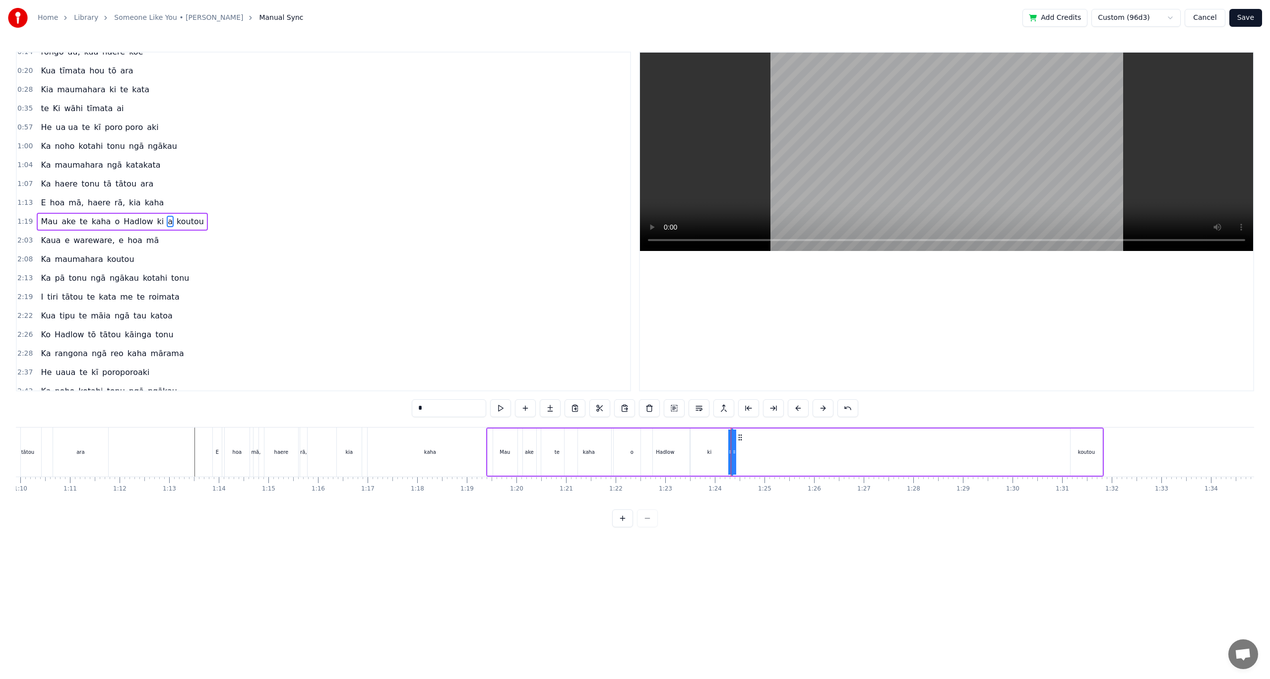
click at [742, 451] on div "[PERSON_NAME] te kaha o Hadlow ki a koutou" at bounding box center [795, 452] width 618 height 49
click at [733, 452] on div "a" at bounding box center [731, 451] width 3 height 7
click at [725, 450] on div "[PERSON_NAME] te kaha o Hadlow ki a koutou" at bounding box center [795, 452] width 618 height 49
click at [1075, 452] on div "koutou" at bounding box center [1086, 452] width 32 height 47
drag, startPoint x: 1081, startPoint y: 440, endPoint x: 781, endPoint y: 448, distance: 299.7
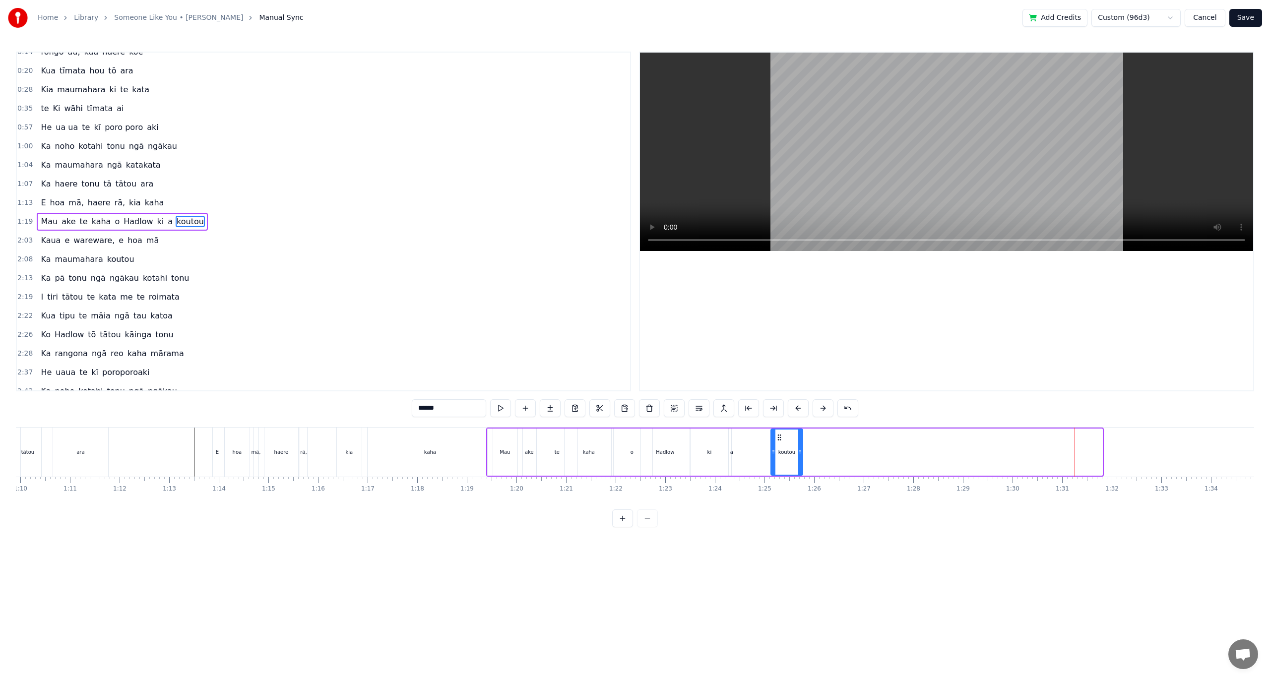
click at [781, 448] on div "koutou" at bounding box center [786, 452] width 31 height 45
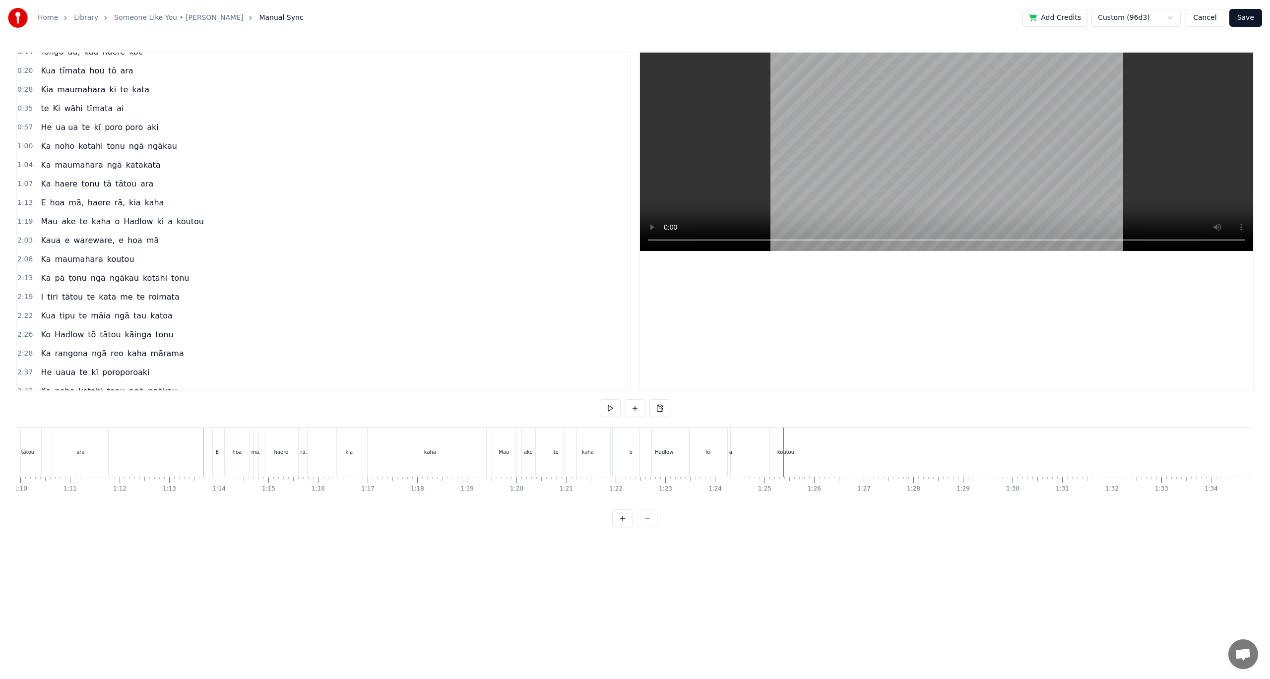
click at [707, 453] on div "ki" at bounding box center [708, 451] width 4 height 7
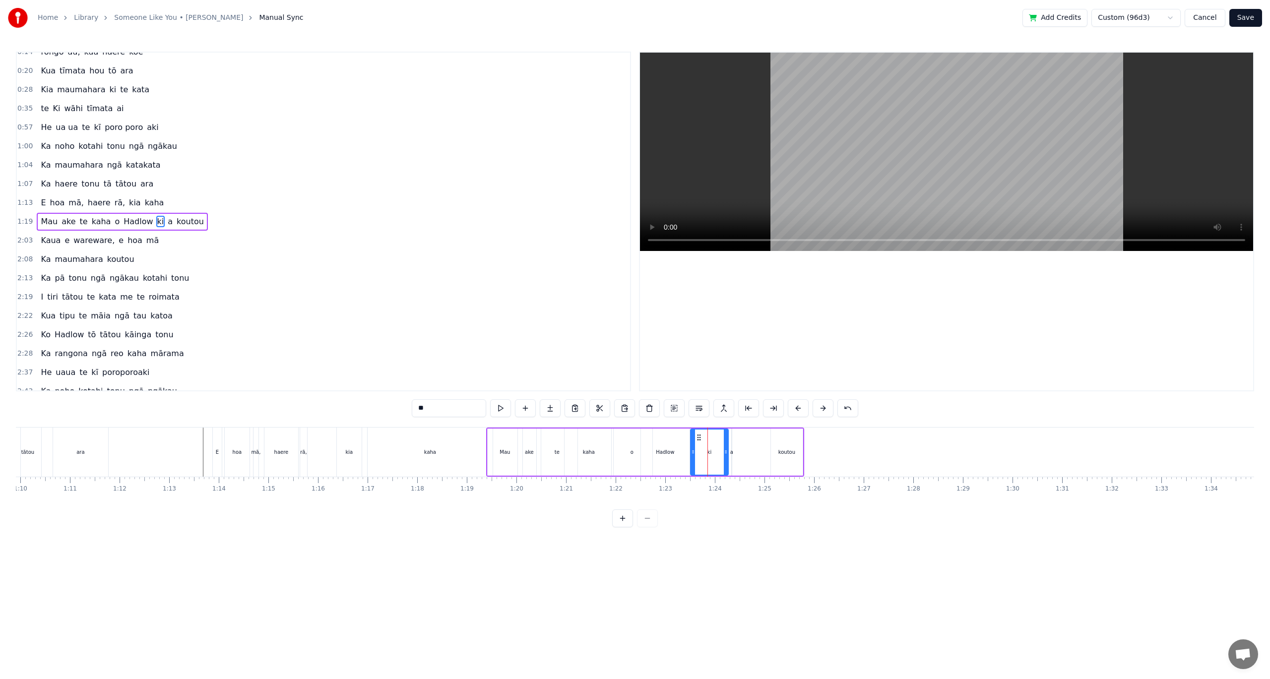
click at [720, 454] on div "ki" at bounding box center [709, 452] width 37 height 45
drag, startPoint x: 727, startPoint y: 454, endPoint x: 716, endPoint y: 455, distance: 10.9
click at [716, 455] on icon at bounding box center [715, 452] width 4 height 8
click at [733, 454] on div "a" at bounding box center [731, 451] width 3 height 7
drag, startPoint x: 738, startPoint y: 437, endPoint x: 726, endPoint y: 438, distance: 12.0
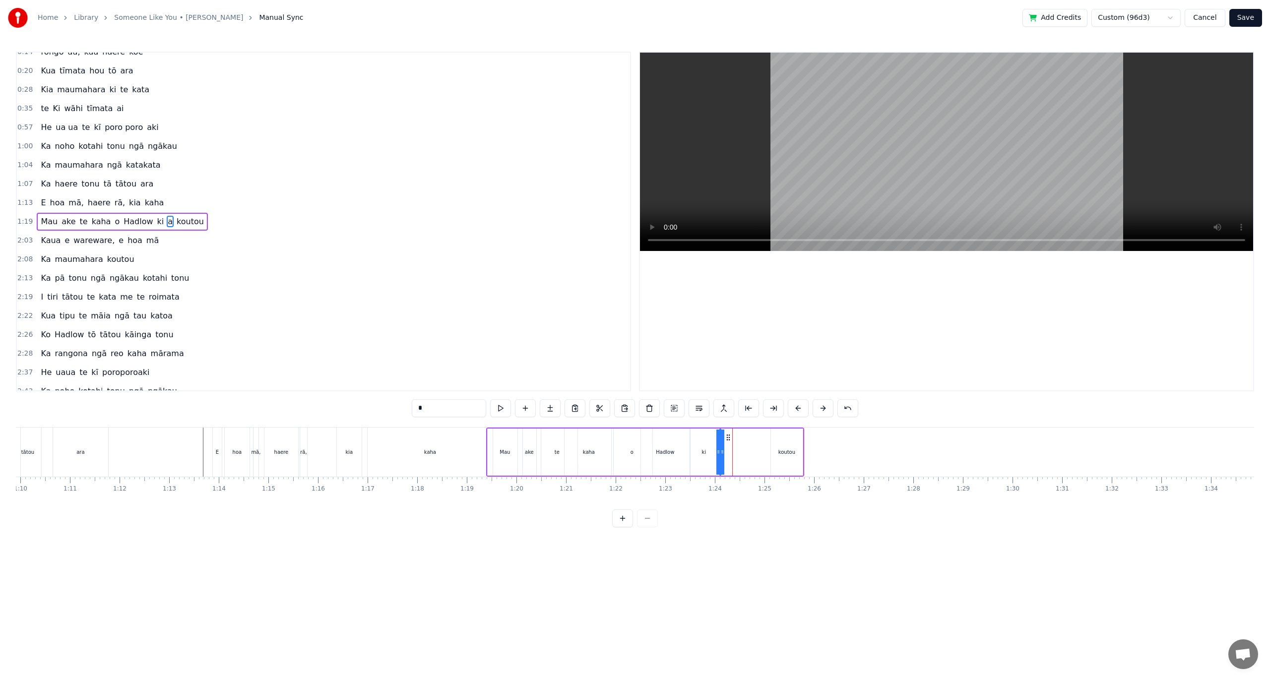
click at [726, 438] on icon at bounding box center [728, 438] width 8 height 8
click at [783, 453] on div "koutou" at bounding box center [786, 451] width 17 height 7
type input "******"
drag, startPoint x: 773, startPoint y: 452, endPoint x: 752, endPoint y: 452, distance: 20.3
click at [731, 452] on icon at bounding box center [732, 452] width 4 height 8
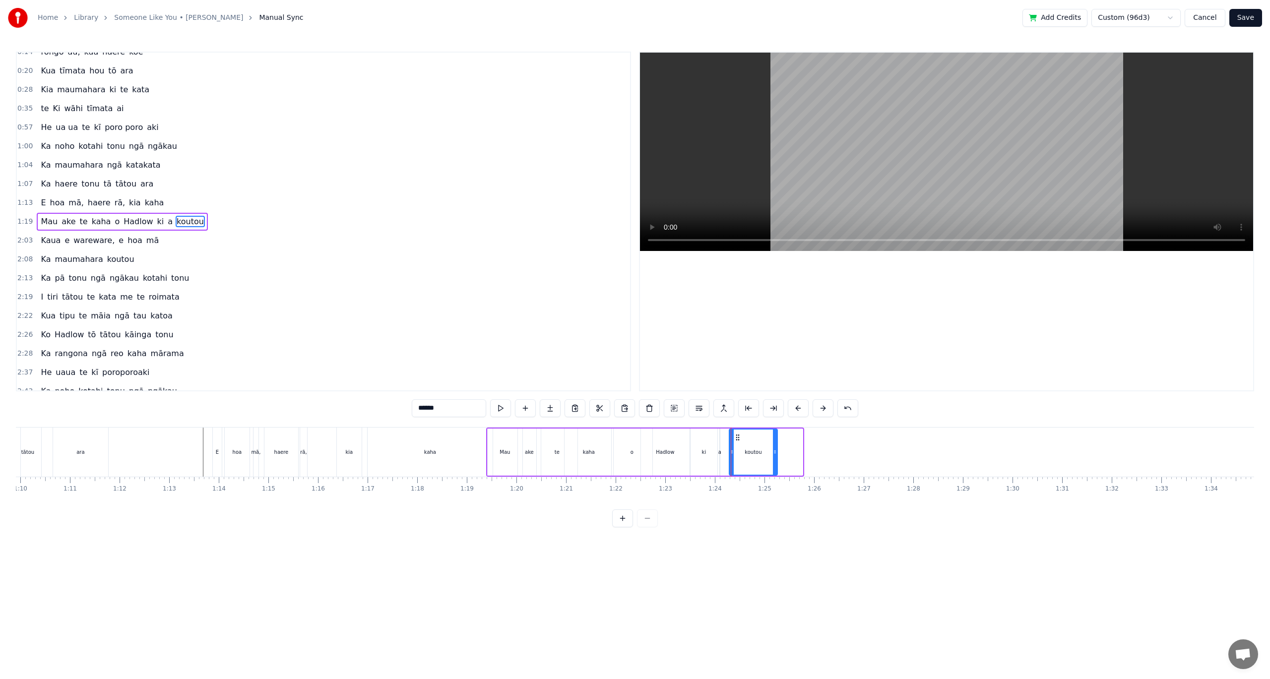
drag, startPoint x: 799, startPoint y: 455, endPoint x: 769, endPoint y: 455, distance: 29.8
click at [773, 455] on icon at bounding box center [775, 452] width 4 height 8
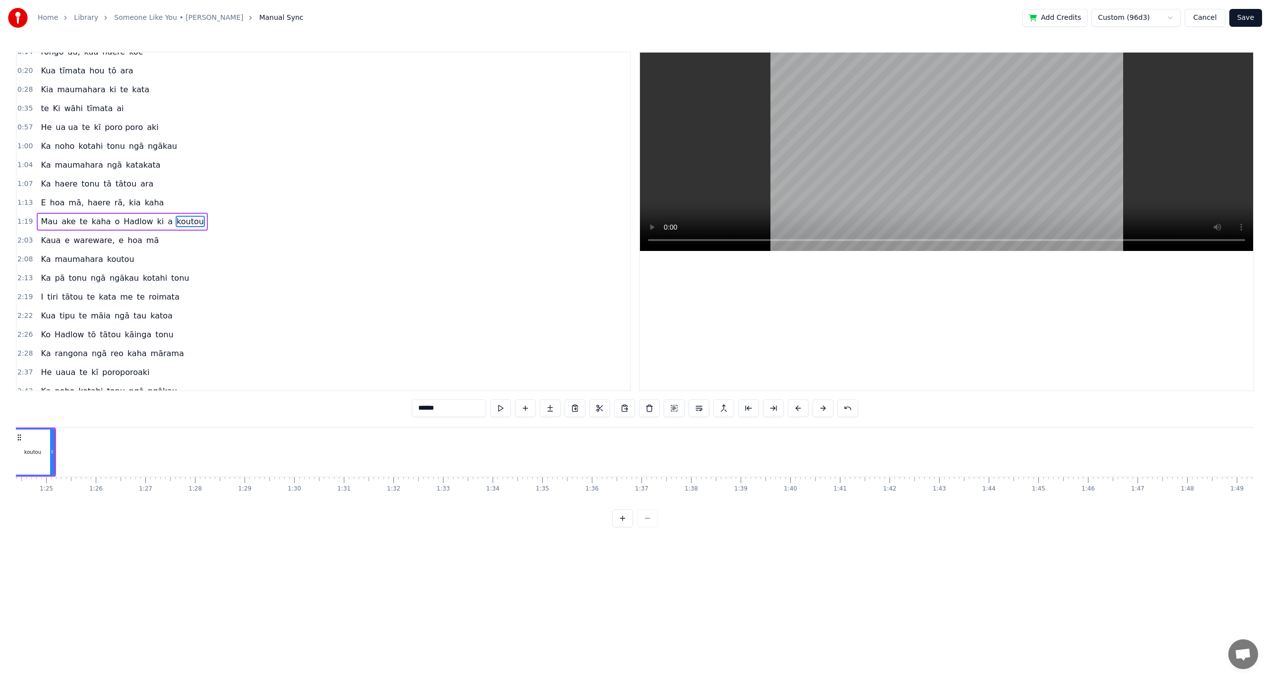
scroll to position [0, 4174]
click at [103, 239] on span "wareware," at bounding box center [93, 241] width 43 height 12
click at [669, 412] on button at bounding box center [674, 408] width 21 height 18
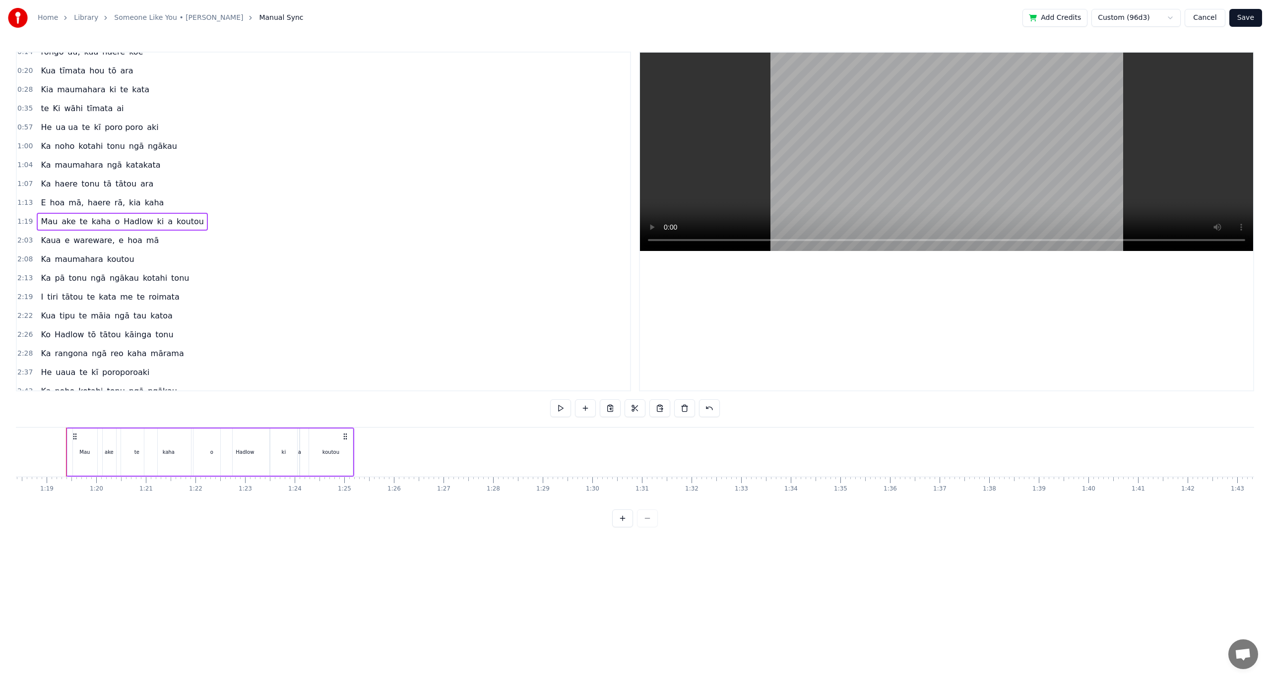
click at [74, 241] on span "wareware," at bounding box center [93, 240] width 43 height 11
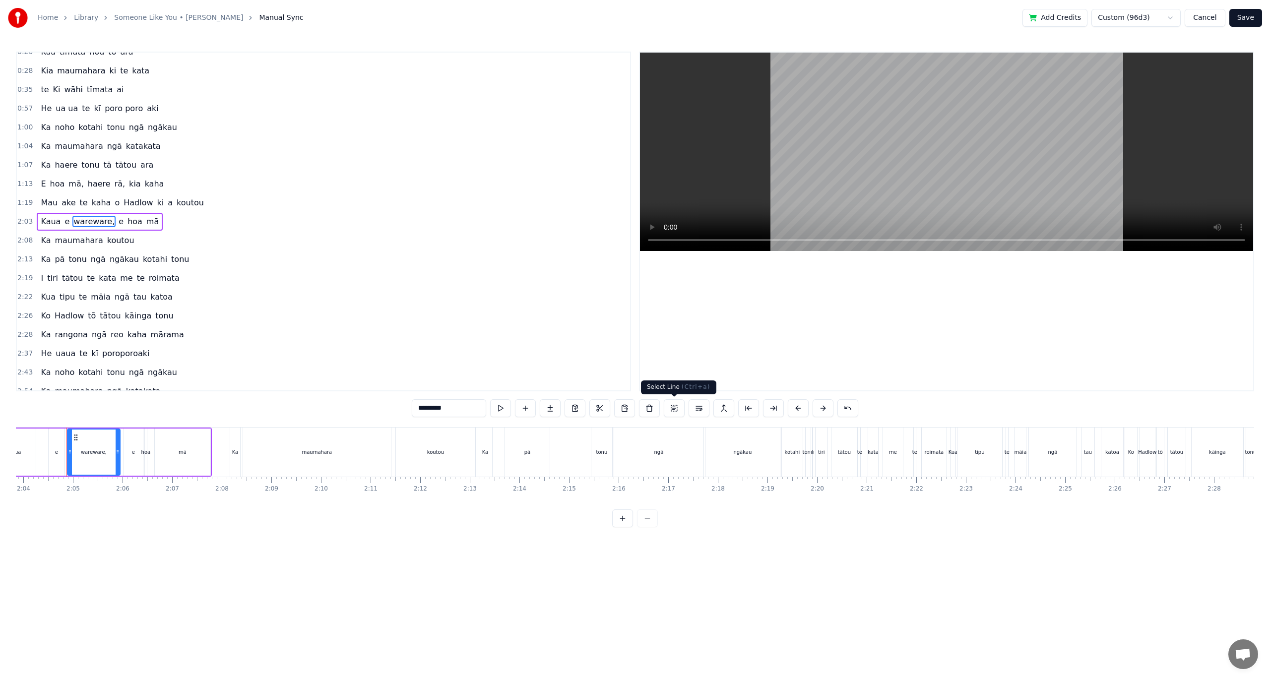
click at [672, 414] on button at bounding box center [674, 408] width 21 height 18
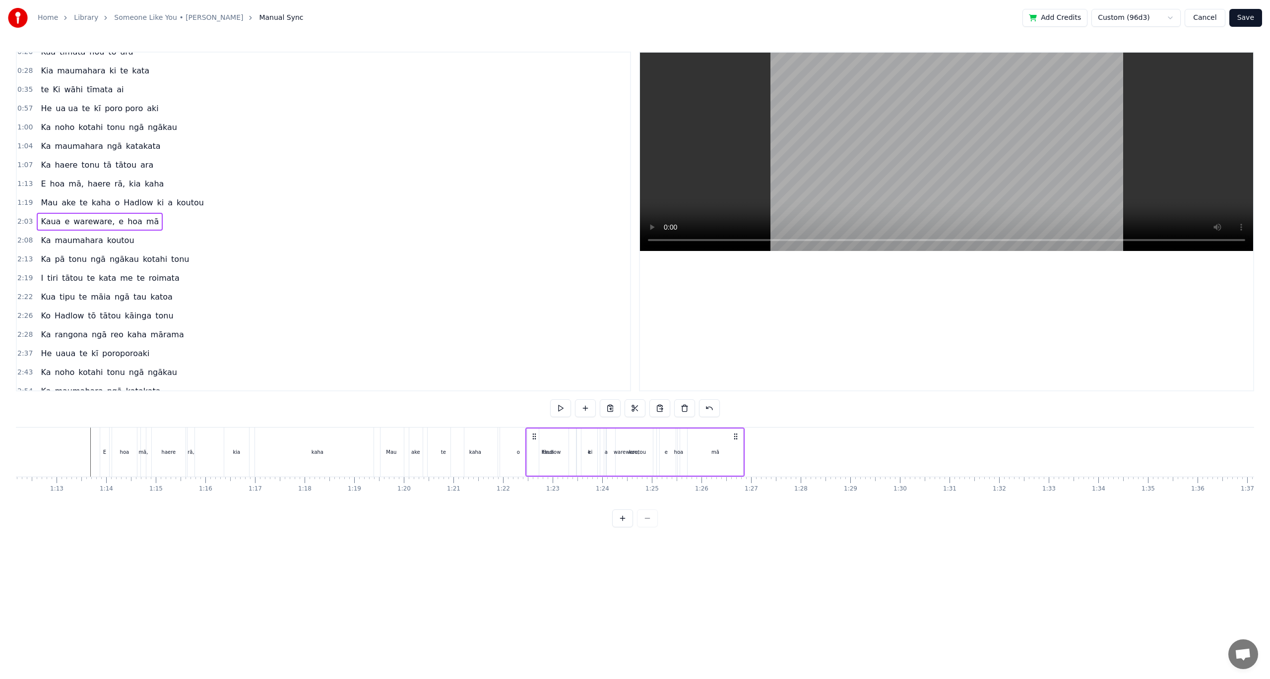
scroll to position [0, 3572]
drag, startPoint x: 1031, startPoint y: 435, endPoint x: 713, endPoint y: 545, distance: 336.3
click at [721, 542] on html "Home Library Someone Like You • [PERSON_NAME] Manual Sync Add Credits Custom (9…" at bounding box center [635, 271] width 1270 height 543
click at [613, 469] on div "[PERSON_NAME] te kaha o Hadlow ki a koutou" at bounding box center [526, 452] width 288 height 49
click at [735, 453] on div "Kaua" at bounding box center [730, 451] width 12 height 7
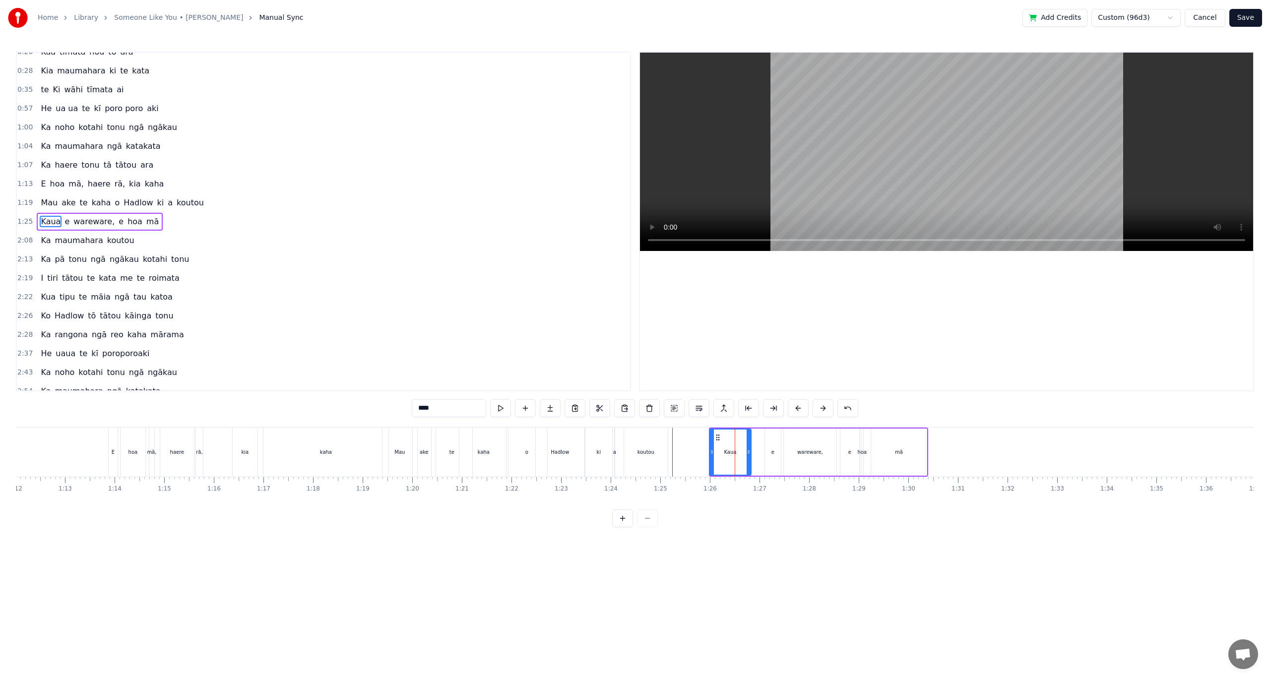
click at [717, 439] on icon at bounding box center [718, 438] width 8 height 8
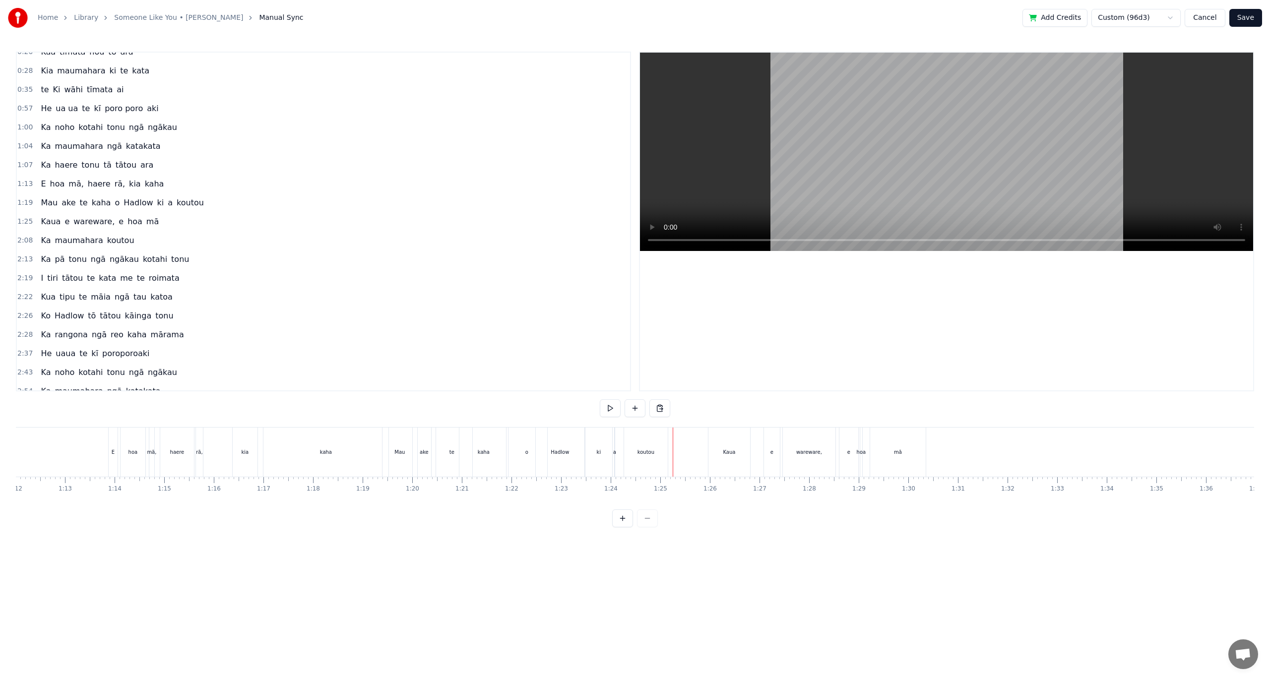
click at [727, 451] on div "Kaua" at bounding box center [729, 451] width 12 height 7
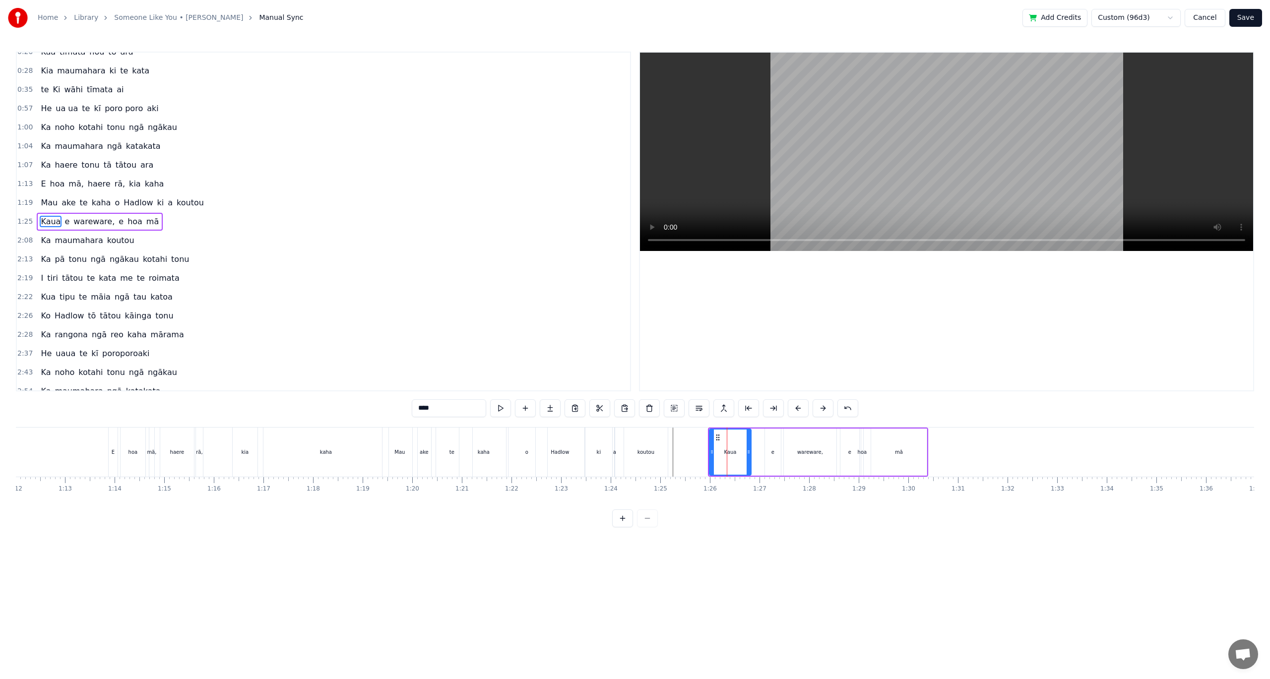
click at [675, 408] on button at bounding box center [674, 408] width 21 height 18
drag, startPoint x: 715, startPoint y: 437, endPoint x: 752, endPoint y: 437, distance: 36.7
click at [752, 437] on icon at bounding box center [752, 437] width 8 height 8
click at [839, 452] on div "wareware," at bounding box center [846, 451] width 26 height 7
click at [810, 455] on div "e" at bounding box center [809, 451] width 3 height 7
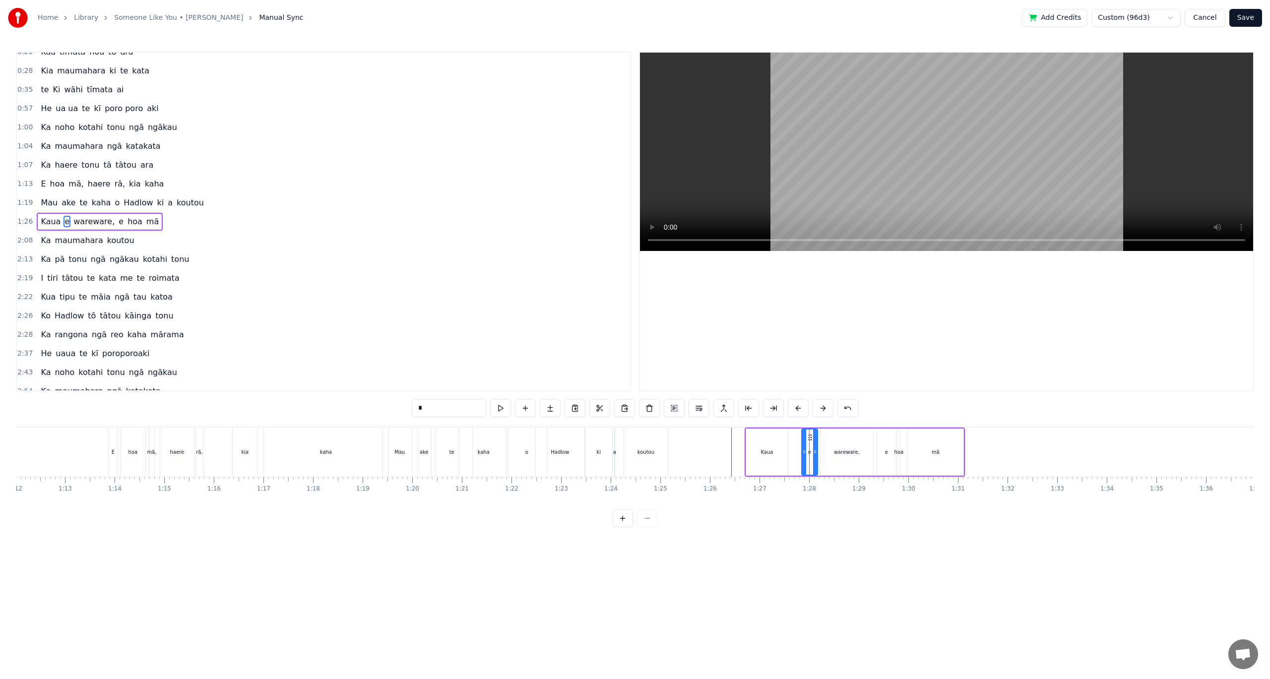
click at [813, 437] on div at bounding box center [815, 452] width 4 height 45
drag, startPoint x: 811, startPoint y: 437, endPoint x: 796, endPoint y: 437, distance: 14.4
click at [796, 437] on circle at bounding box center [796, 437] width 0 height 0
click at [834, 447] on div "wareware," at bounding box center [846, 452] width 53 height 47
type input "*********"
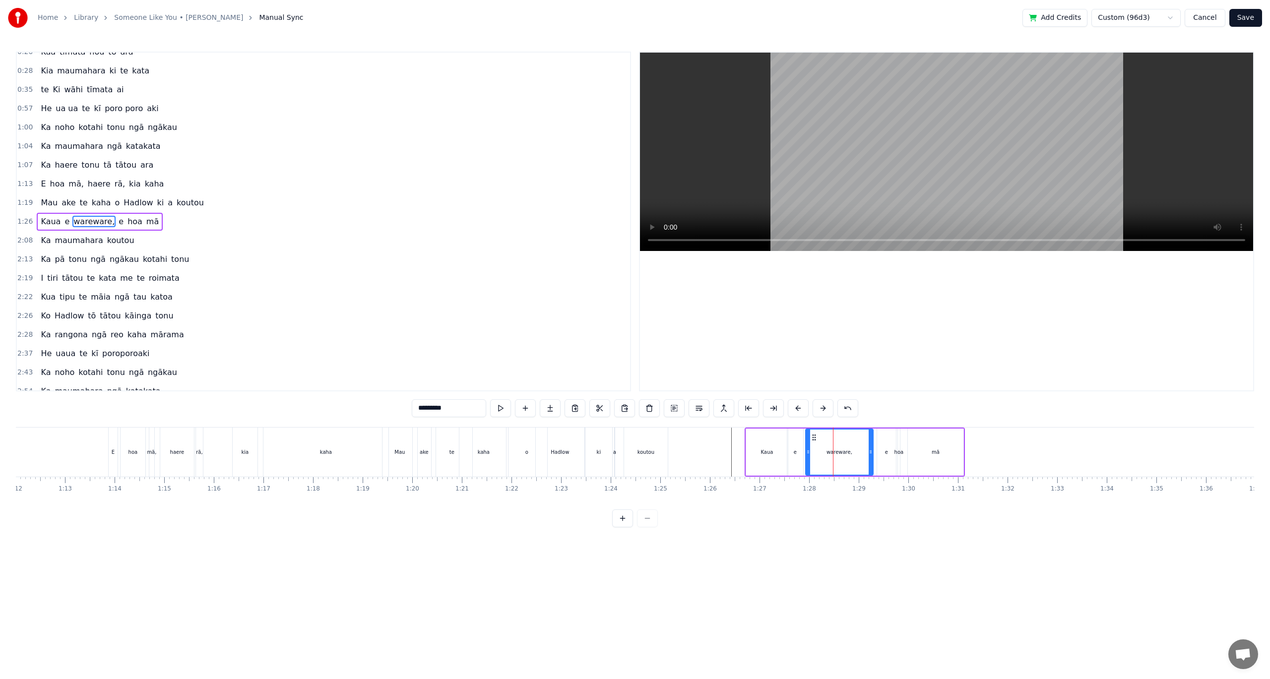
drag, startPoint x: 824, startPoint y: 451, endPoint x: 808, endPoint y: 451, distance: 15.9
click at [808, 451] on icon at bounding box center [808, 452] width 4 height 8
drag, startPoint x: 871, startPoint y: 455, endPoint x: 843, endPoint y: 455, distance: 27.8
click at [843, 455] on icon at bounding box center [843, 452] width 4 height 8
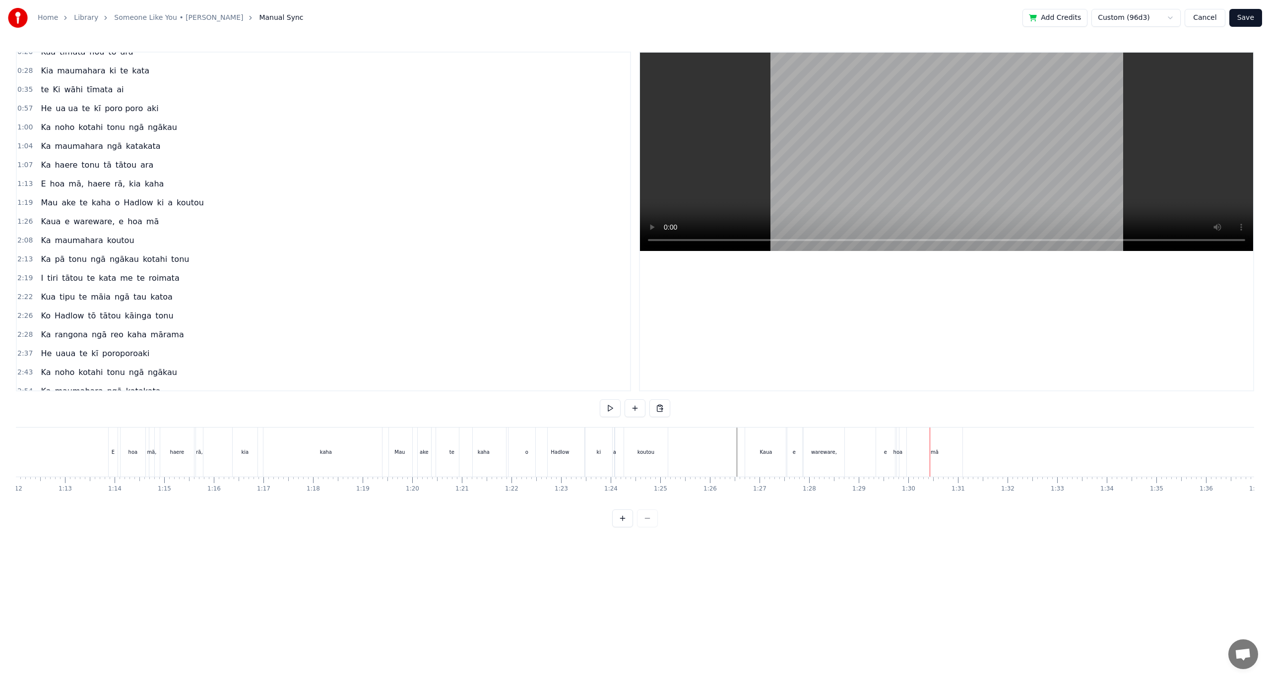
click at [885, 454] on div "e" at bounding box center [885, 451] width 3 height 7
drag, startPoint x: 885, startPoint y: 436, endPoint x: 878, endPoint y: 437, distance: 6.6
click at [882, 441] on div "e" at bounding box center [885, 452] width 19 height 49
drag, startPoint x: 884, startPoint y: 437, endPoint x: 860, endPoint y: 438, distance: 24.8
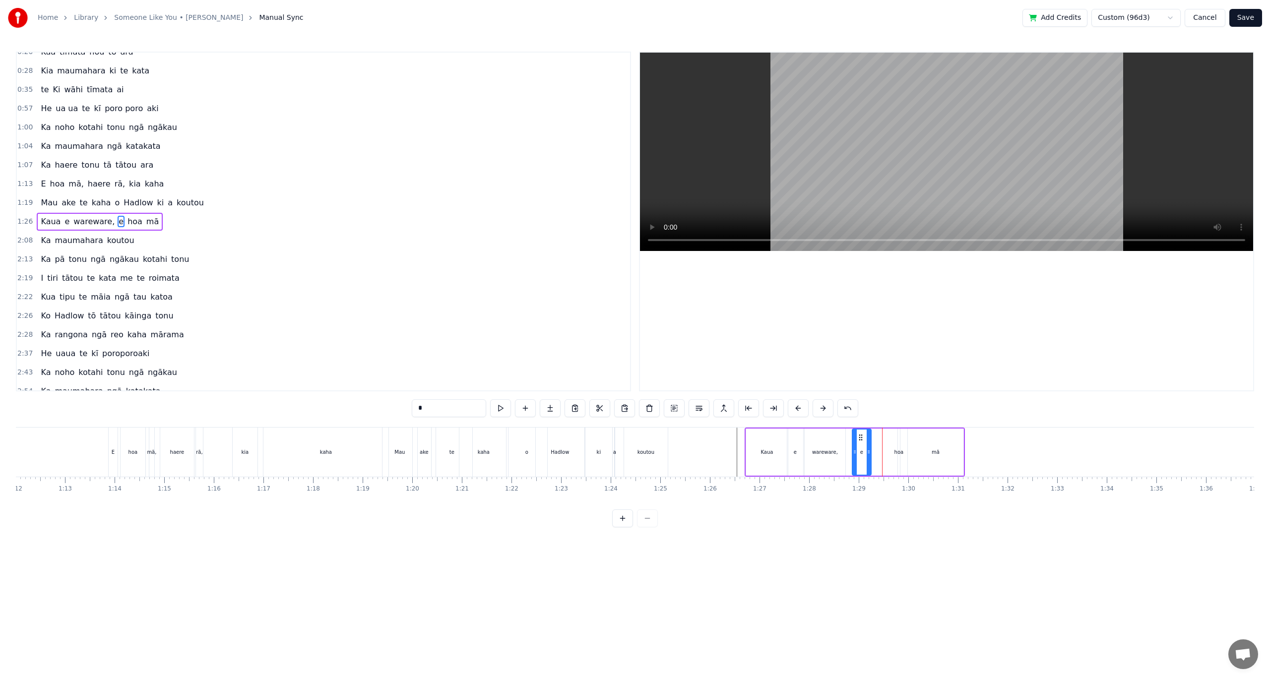
click at [860, 438] on icon at bounding box center [861, 438] width 8 height 8
click at [898, 450] on div "hoa" at bounding box center [898, 451] width 9 height 7
drag, startPoint x: 904, startPoint y: 437, endPoint x: 879, endPoint y: 439, distance: 24.9
click at [879, 439] on icon at bounding box center [881, 438] width 8 height 8
click at [938, 452] on div "mā" at bounding box center [936, 452] width 56 height 47
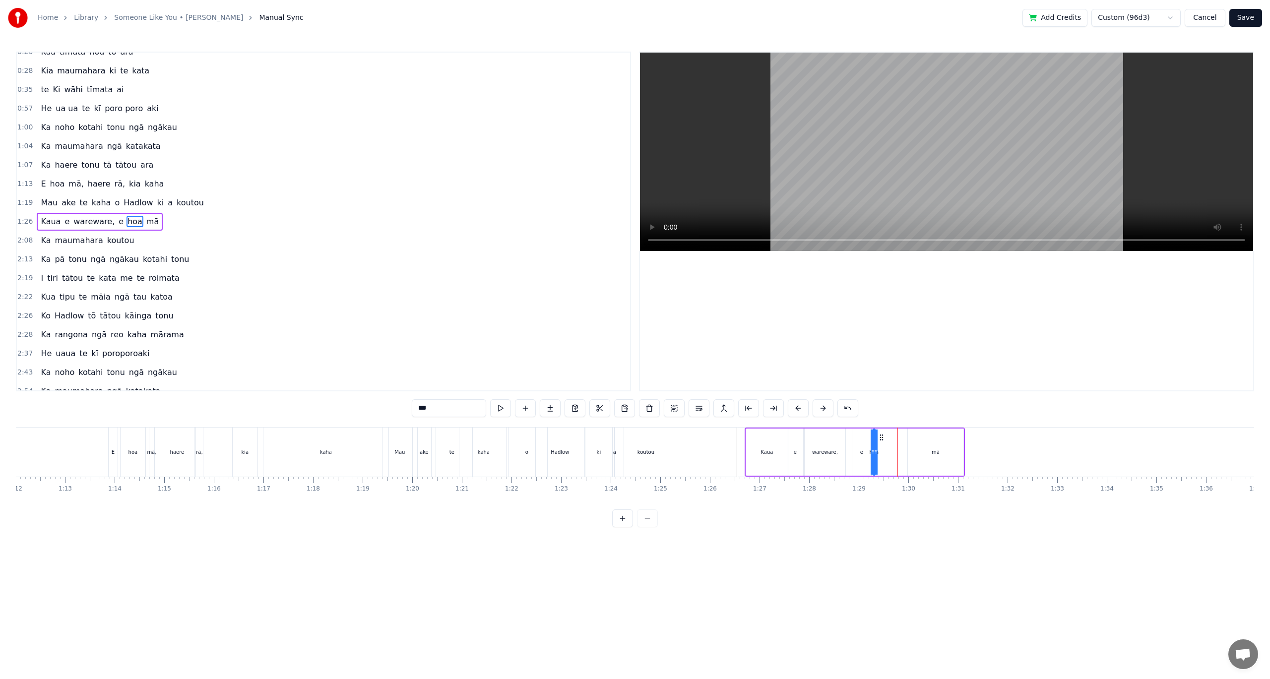
type input "**"
drag, startPoint x: 915, startPoint y: 437, endPoint x: 888, endPoint y: 433, distance: 26.6
click at [888, 434] on icon at bounding box center [891, 438] width 8 height 8
drag, startPoint x: 933, startPoint y: 450, endPoint x: 917, endPoint y: 450, distance: 16.4
click at [917, 450] on icon at bounding box center [918, 452] width 4 height 8
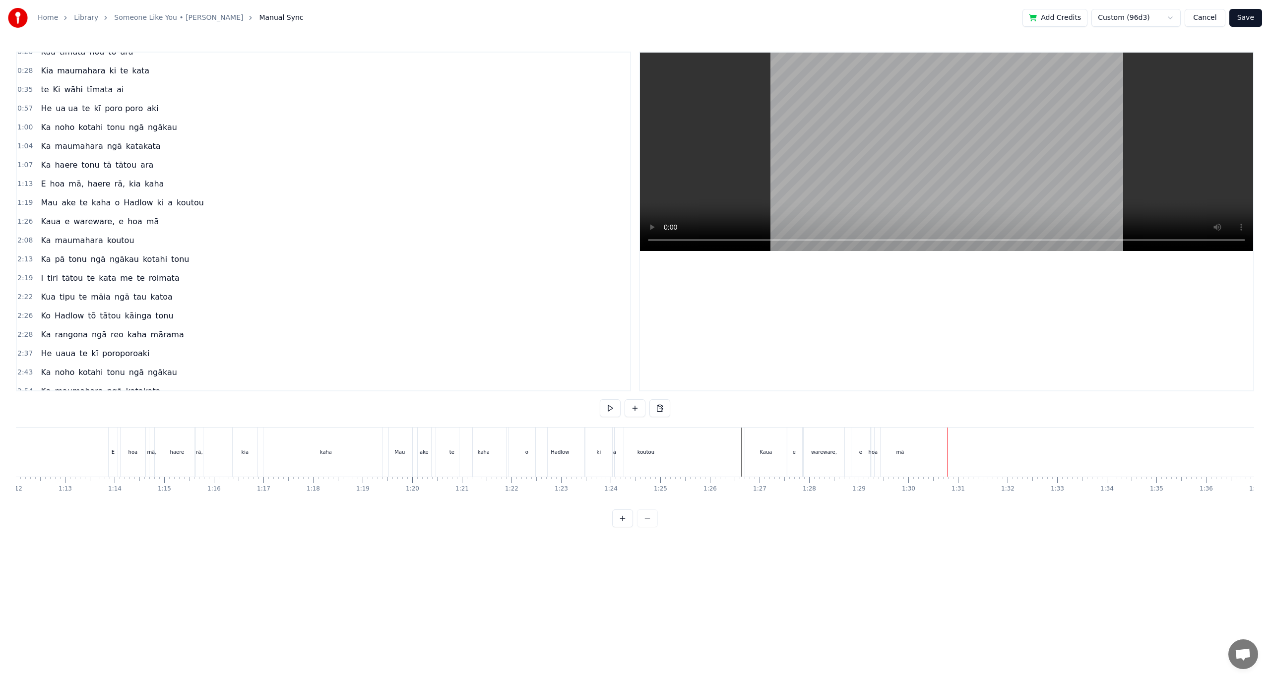
click at [75, 242] on span "maumahara" at bounding box center [79, 240] width 50 height 11
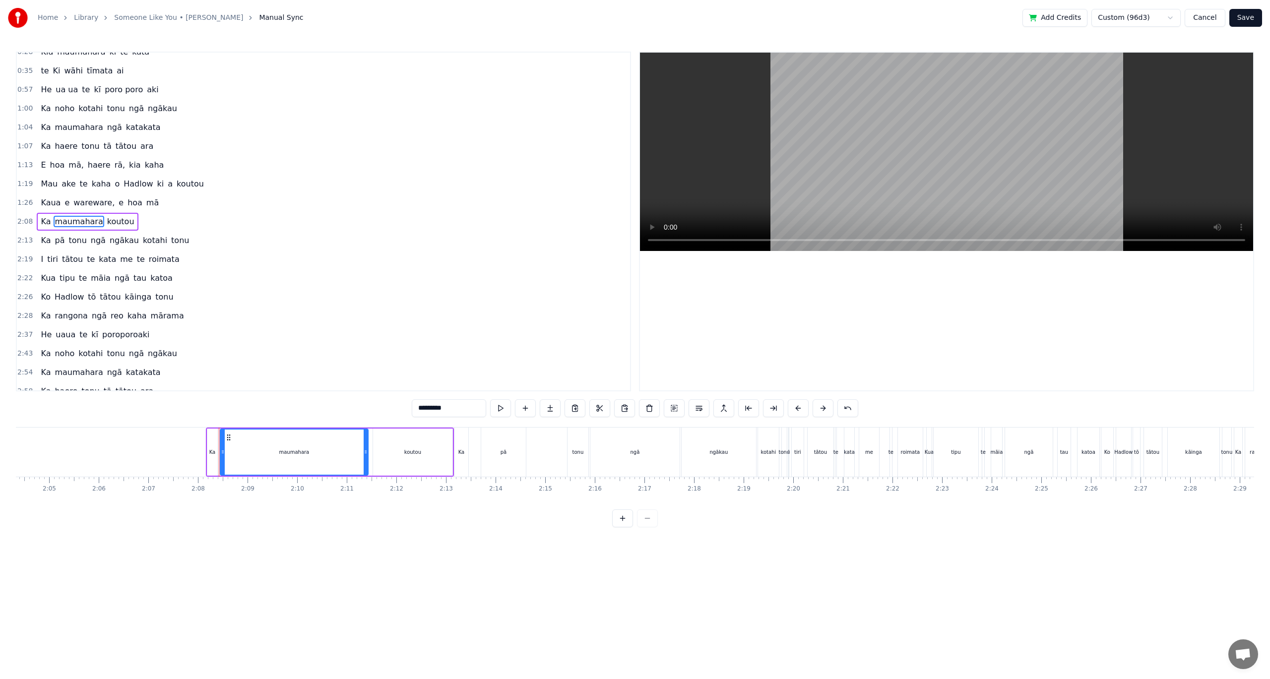
scroll to position [0, 6320]
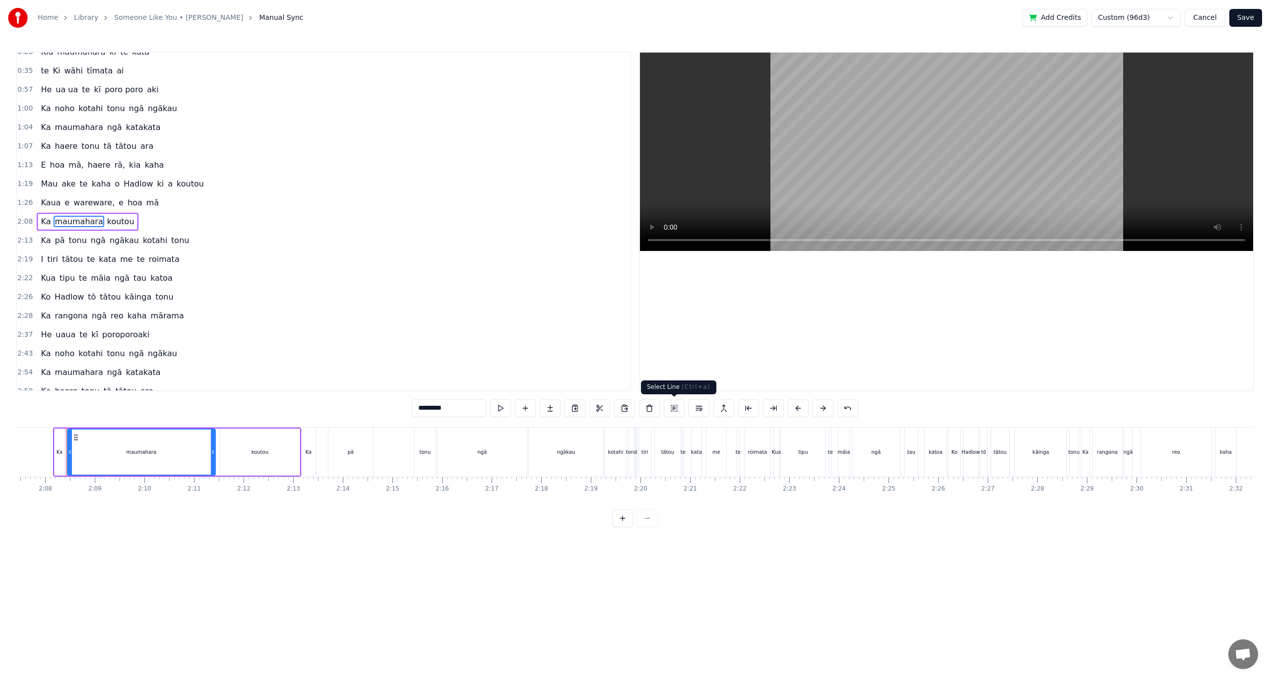
click at [676, 412] on button at bounding box center [674, 408] width 21 height 18
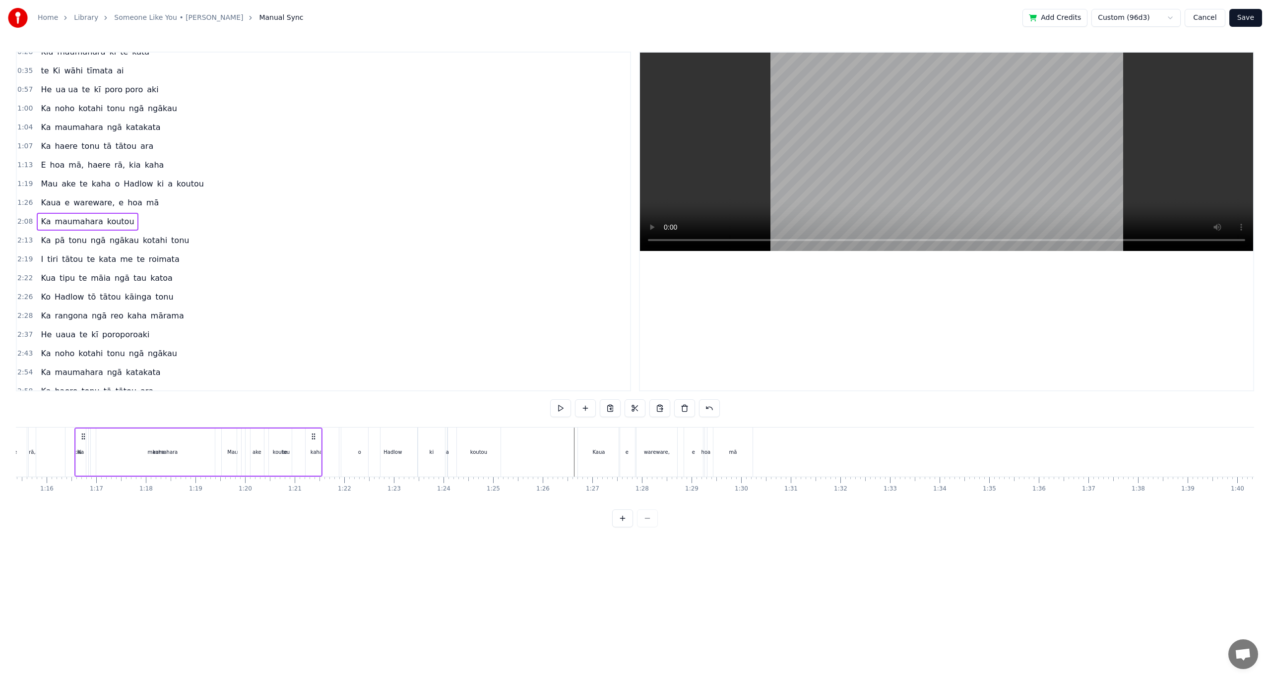
scroll to position [0, 3733]
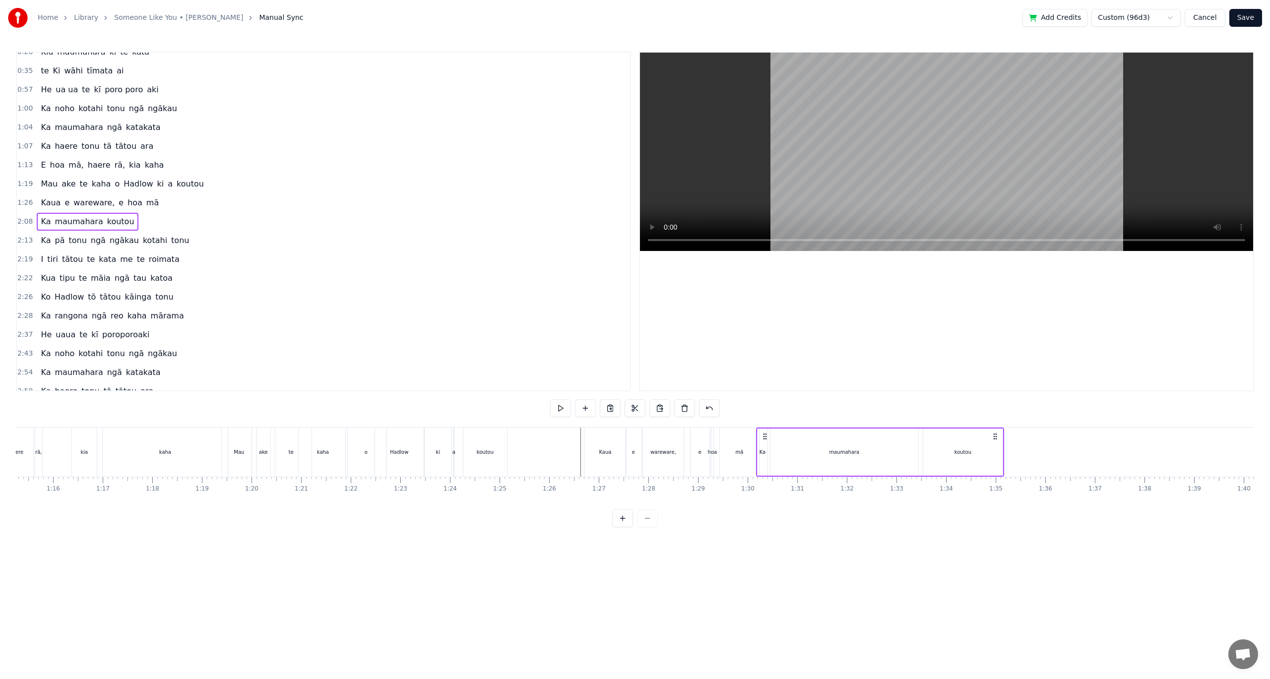
drag, startPoint x: 1012, startPoint y: 438, endPoint x: 765, endPoint y: 538, distance: 266.4
click at [765, 538] on html "Home Library Someone Like You • [PERSON_NAME] Manual Sync Add Credits Custom (9…" at bounding box center [635, 271] width 1270 height 543
click at [850, 448] on div "maumahara" at bounding box center [843, 451] width 30 height 7
click at [842, 451] on div "maumahara" at bounding box center [844, 451] width 30 height 7
drag, startPoint x: 915, startPoint y: 453, endPoint x: 849, endPoint y: 453, distance: 66.0
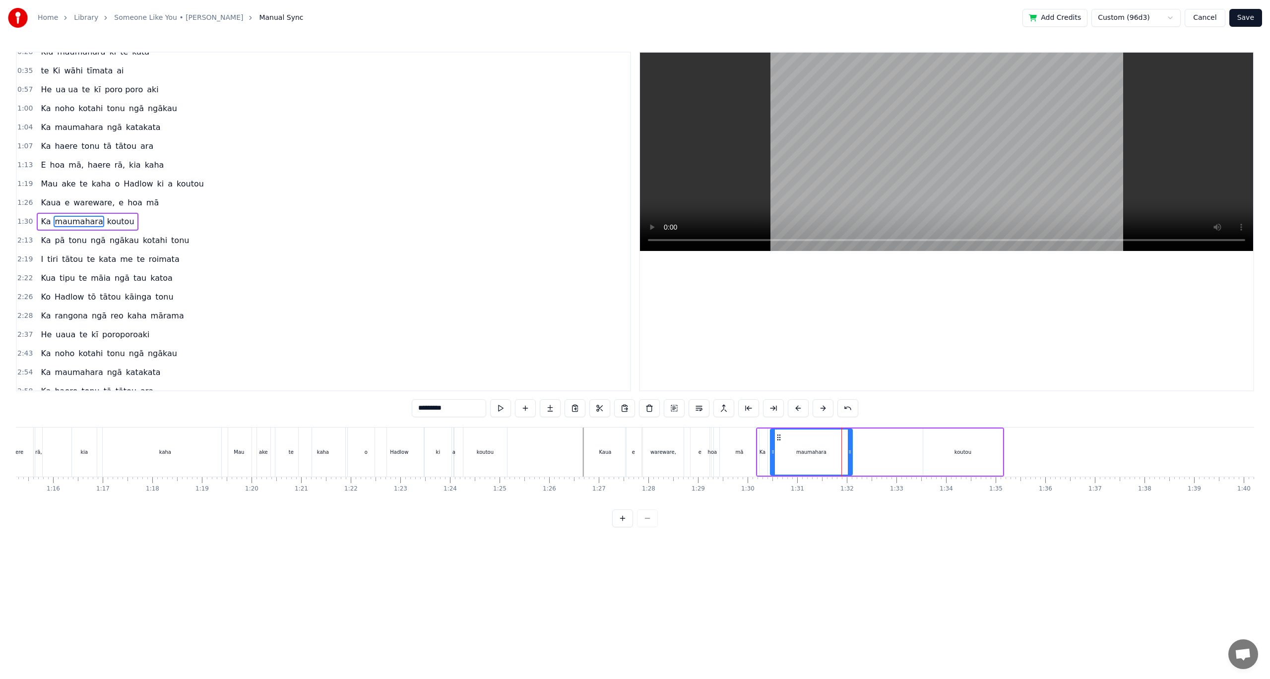
click at [849, 453] on icon at bounding box center [850, 452] width 4 height 8
click at [955, 449] on div "koutou" at bounding box center [962, 451] width 17 height 7
drag, startPoint x: 1001, startPoint y: 450, endPoint x: 980, endPoint y: 453, distance: 21.0
click at [980, 453] on icon at bounding box center [979, 452] width 4 height 8
drag, startPoint x: 932, startPoint y: 436, endPoint x: 842, endPoint y: 440, distance: 89.9
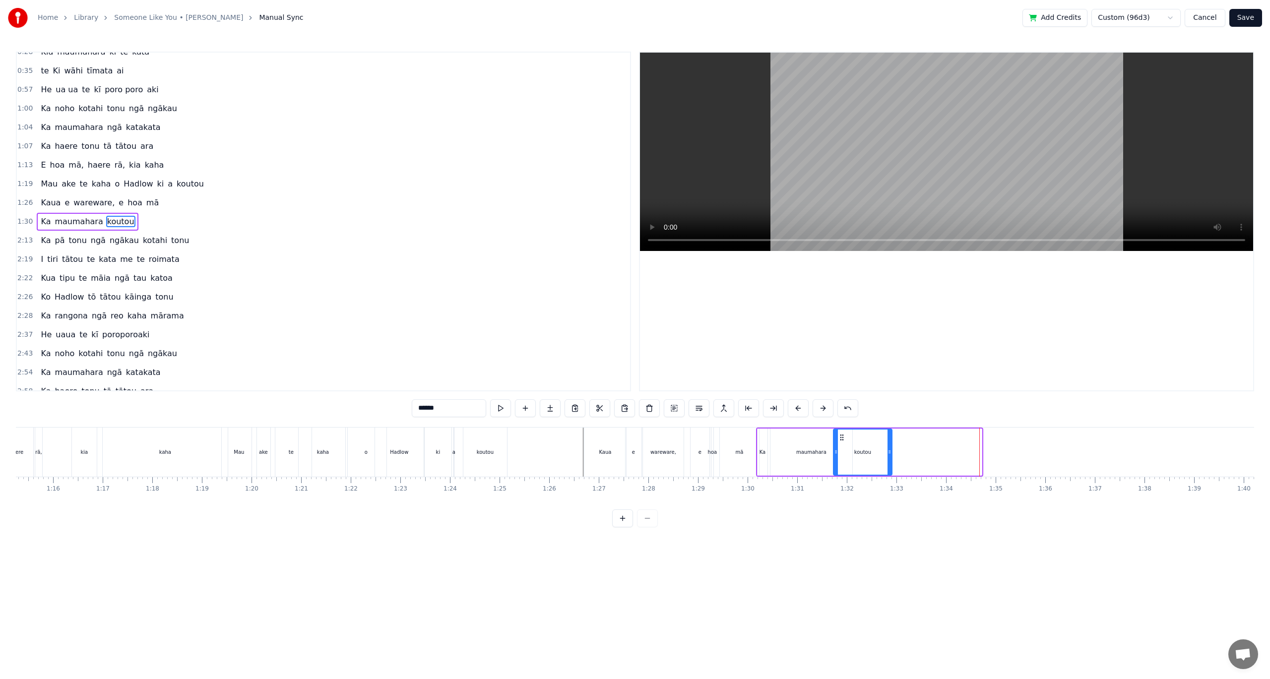
click at [842, 440] on icon at bounding box center [842, 438] width 8 height 8
click at [594, 457] on div "Kaua" at bounding box center [605, 452] width 42 height 49
type input "****"
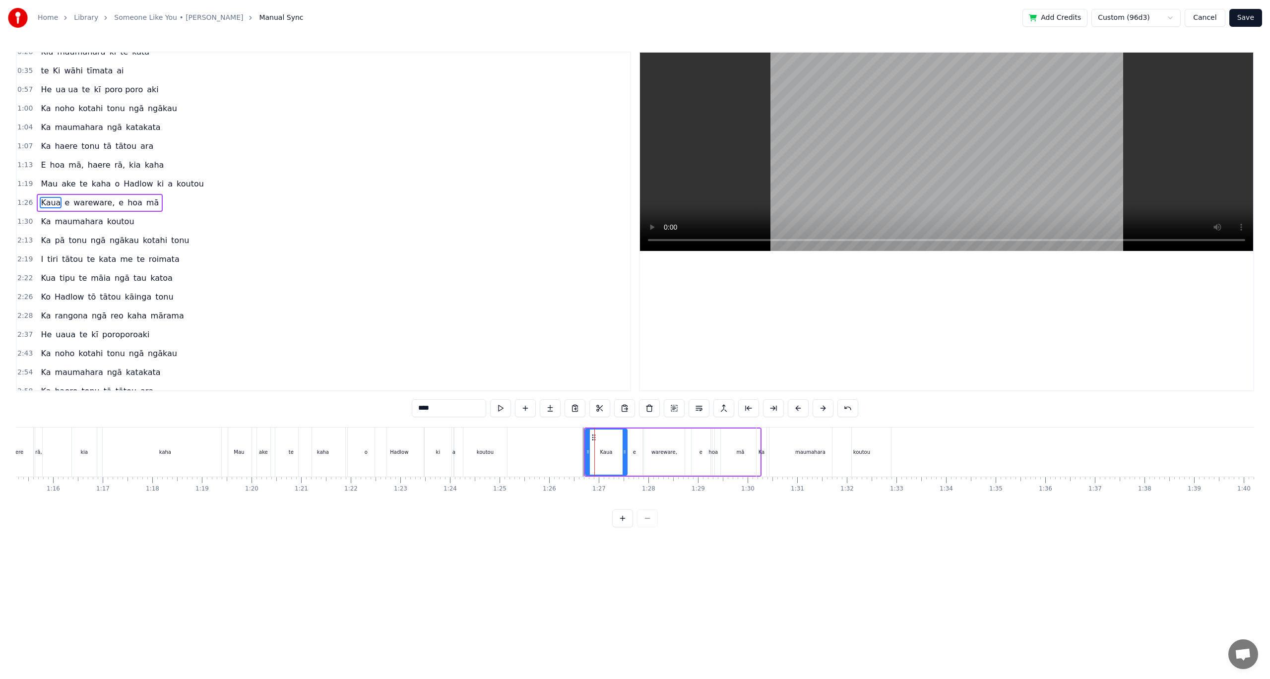
scroll to position [48, 0]
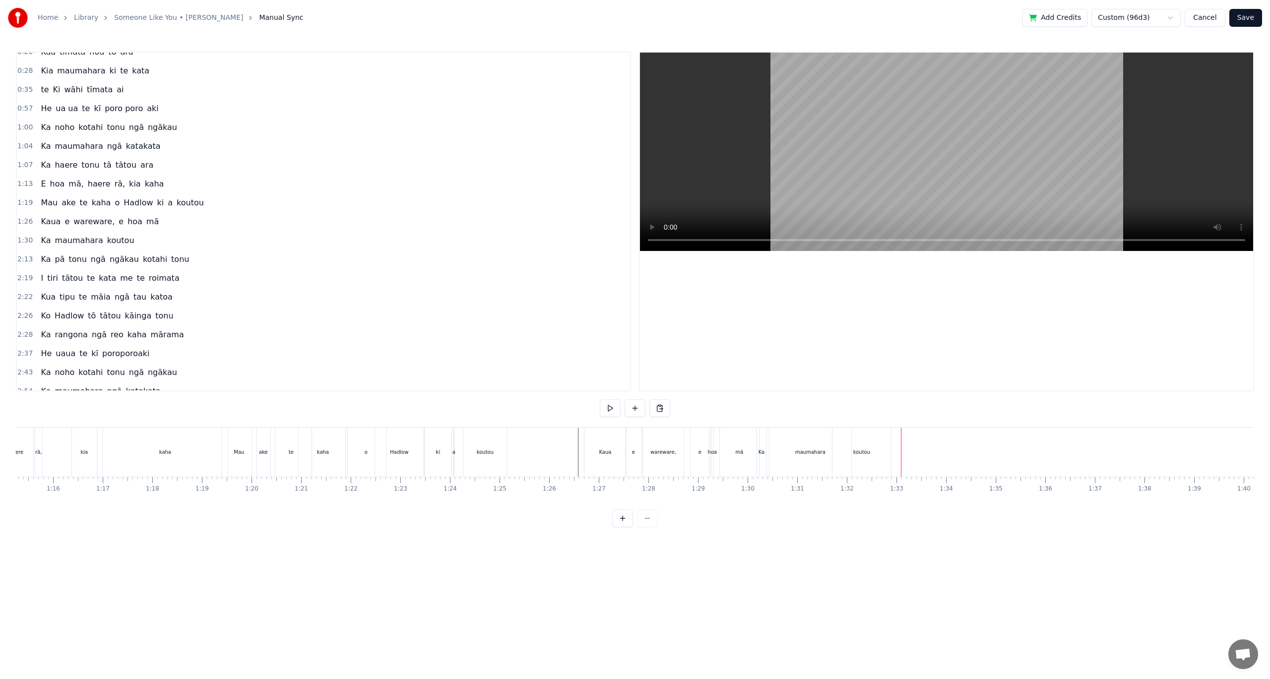
click at [765, 452] on div "Ka" at bounding box center [761, 452] width 10 height 49
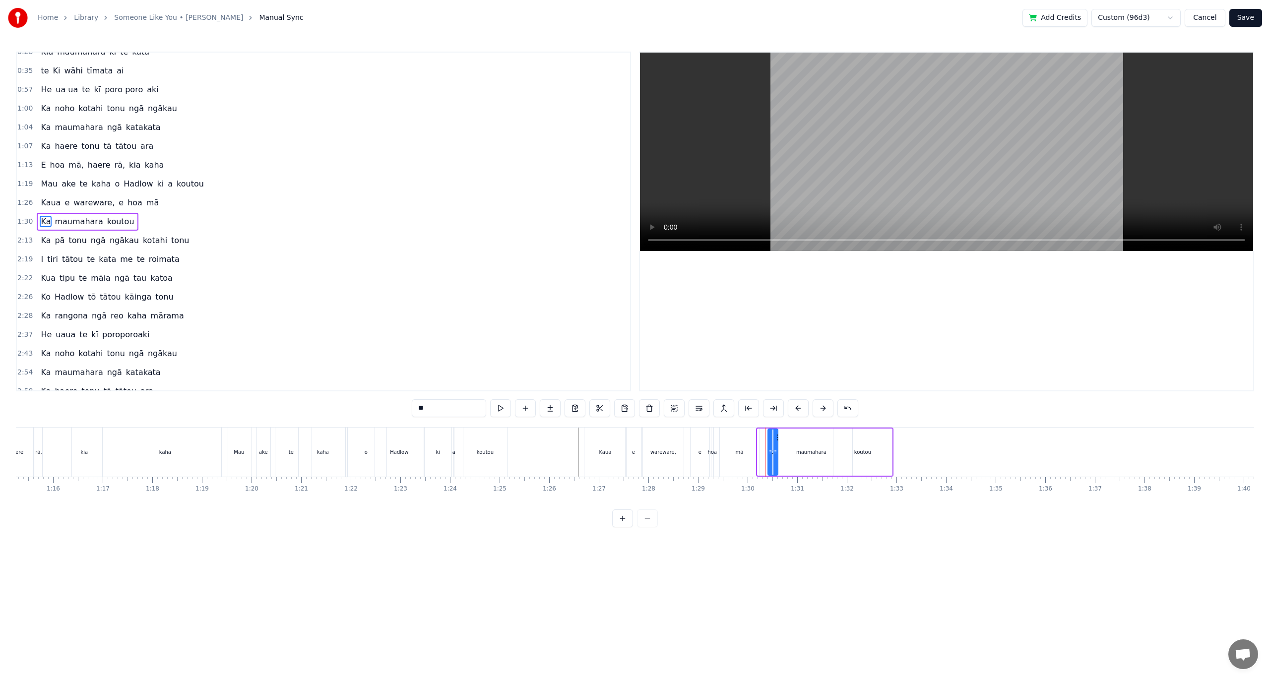
drag, startPoint x: 767, startPoint y: 435, endPoint x: 786, endPoint y: 438, distance: 19.2
click at [779, 435] on icon at bounding box center [776, 438] width 8 height 8
click at [801, 447] on div "maumahara" at bounding box center [811, 452] width 82 height 47
drag, startPoint x: 777, startPoint y: 436, endPoint x: 787, endPoint y: 437, distance: 10.0
click at [787, 437] on icon at bounding box center [789, 438] width 8 height 8
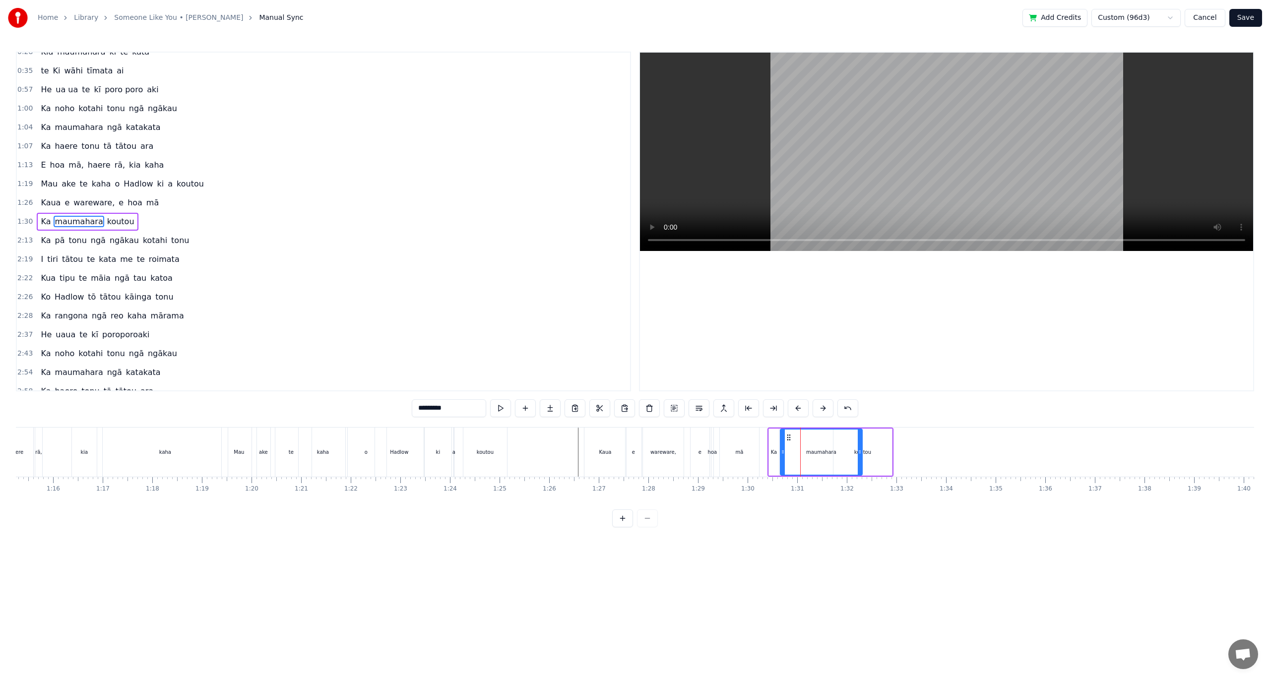
click at [872, 455] on div "koutou" at bounding box center [862, 452] width 59 height 47
drag, startPoint x: 842, startPoint y: 436, endPoint x: 854, endPoint y: 439, distance: 11.9
click at [854, 439] on icon at bounding box center [852, 438] width 8 height 8
click at [113, 243] on span "ngākau" at bounding box center [124, 240] width 31 height 11
type input "******"
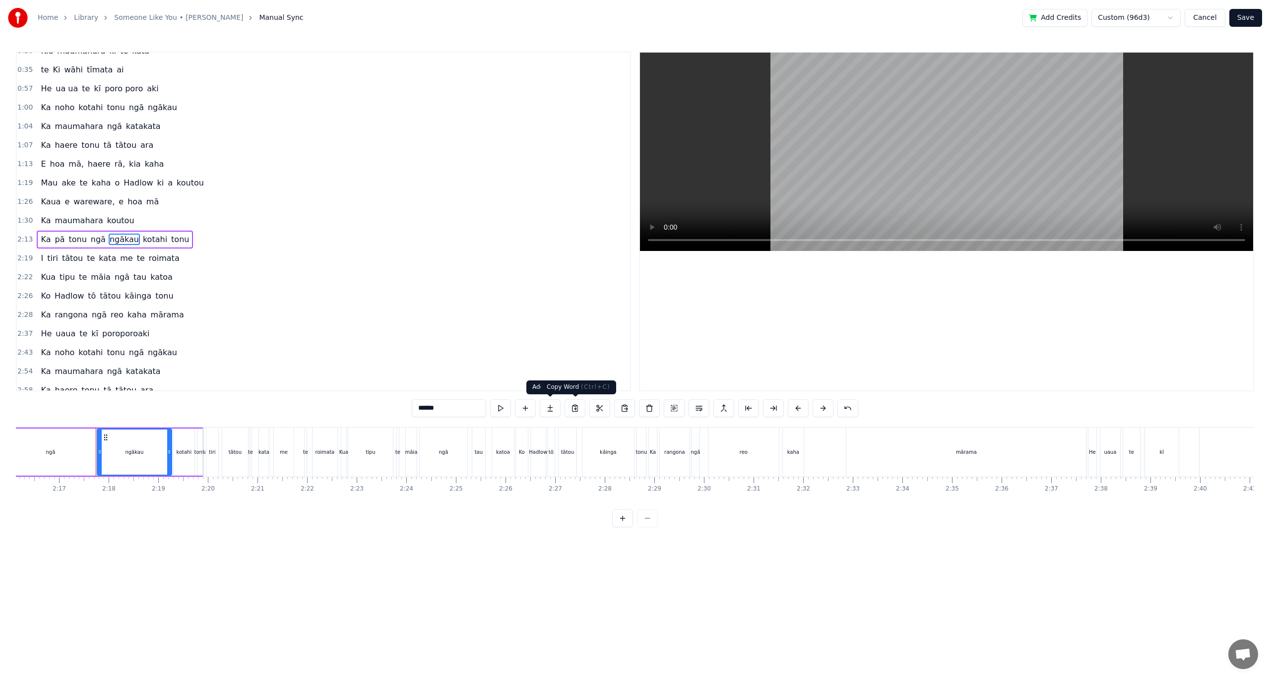
scroll to position [0, 6782]
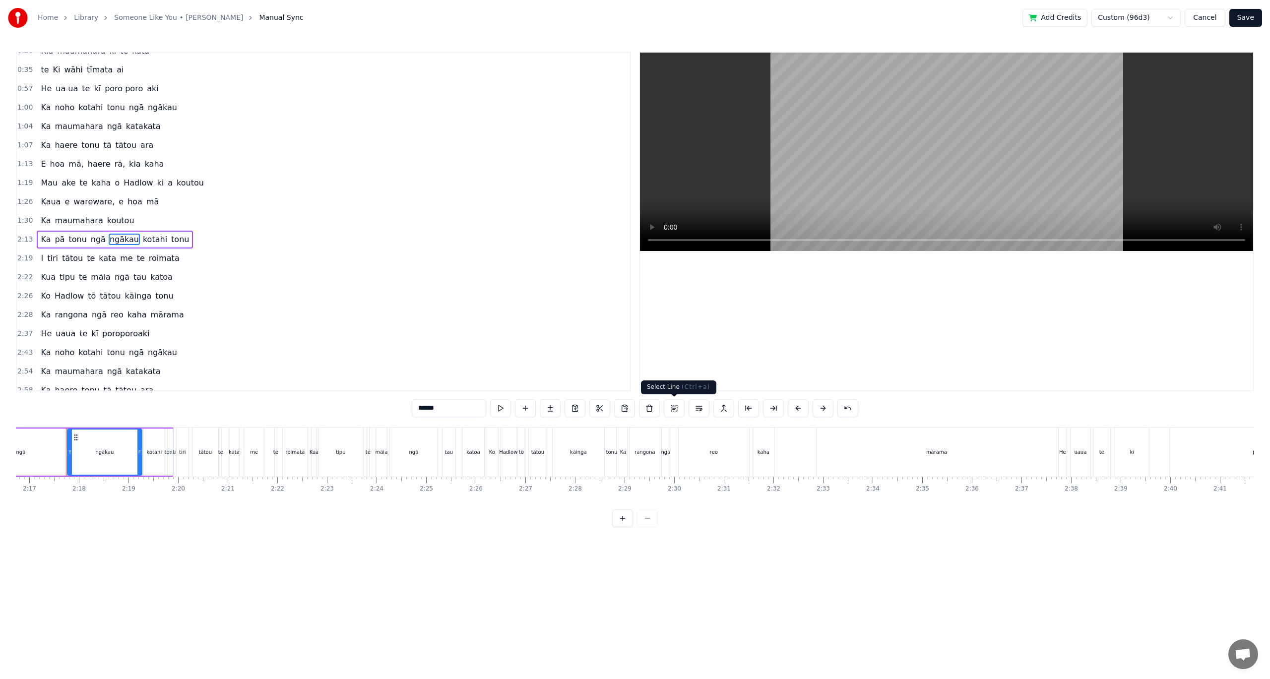
click at [675, 411] on button at bounding box center [674, 408] width 21 height 18
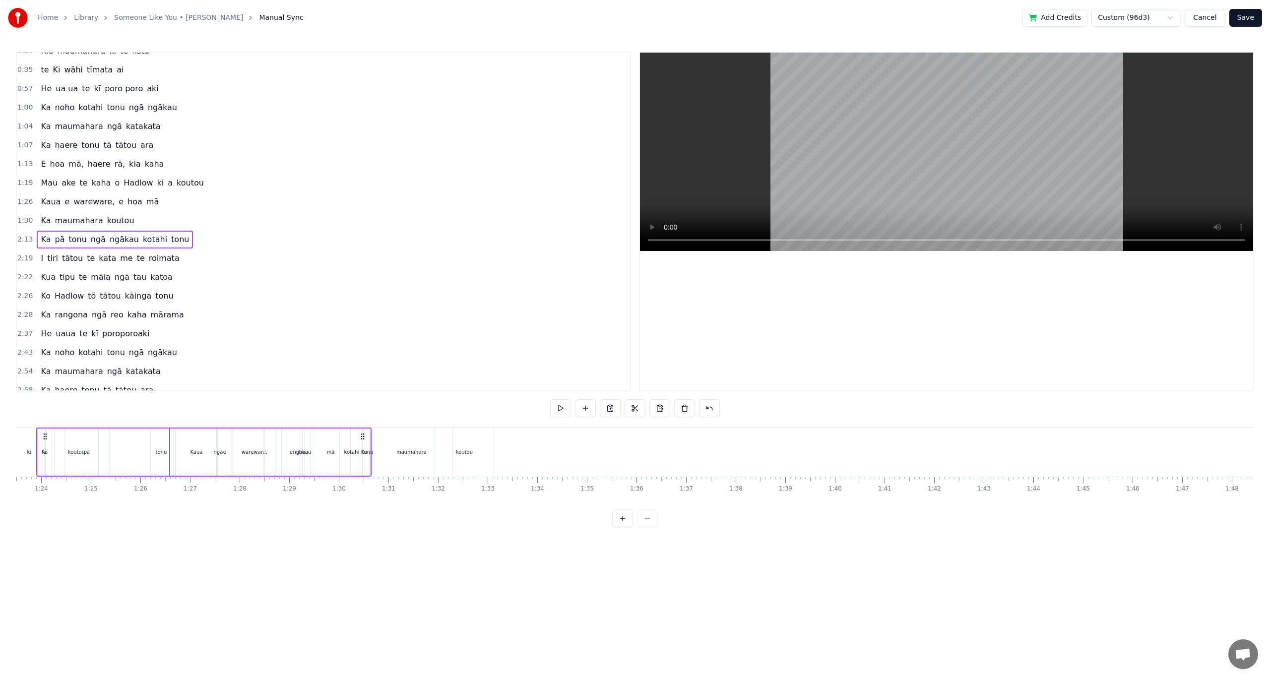
scroll to position [0, 4111]
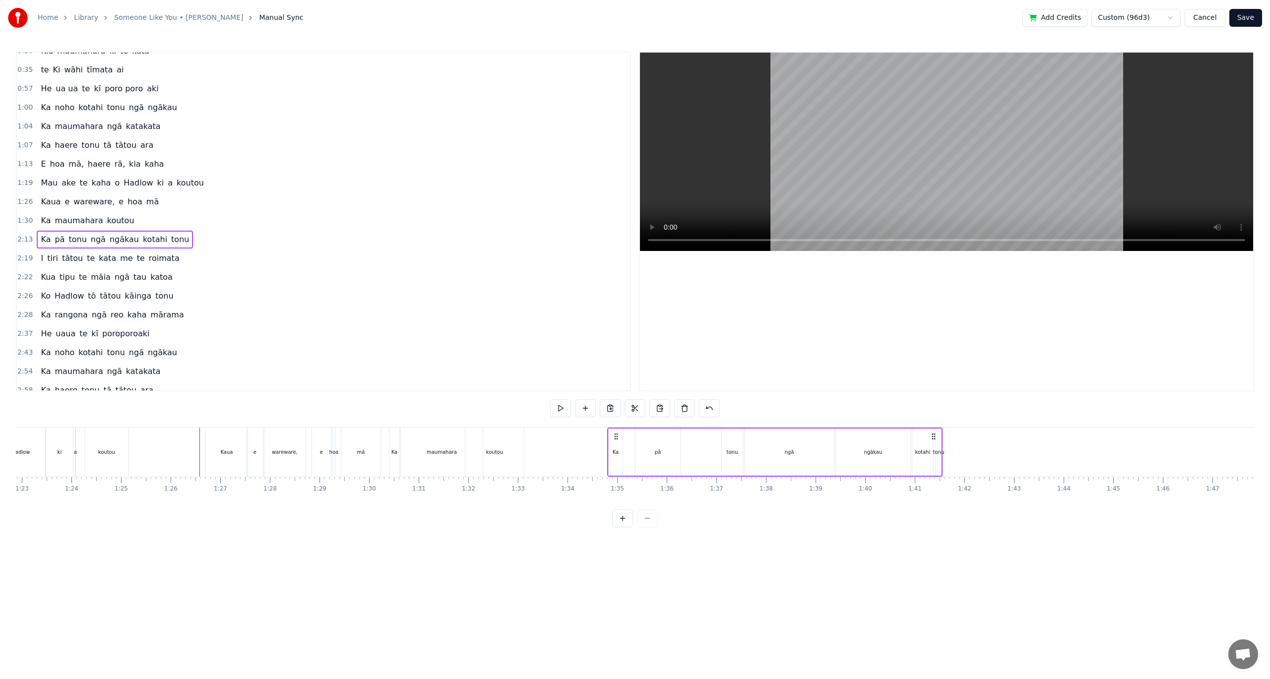
drag, startPoint x: 942, startPoint y: 436, endPoint x: 615, endPoint y: 517, distance: 337.8
click at [615, 517] on div "0:14 I 0:14 [PERSON_NAME] au, kua haere koe 0:20 Kua tīmata hou tō ara 0:28 Kia…" at bounding box center [635, 290] width 1238 height 476
click at [380, 470] on div "mā" at bounding box center [361, 452] width 40 height 49
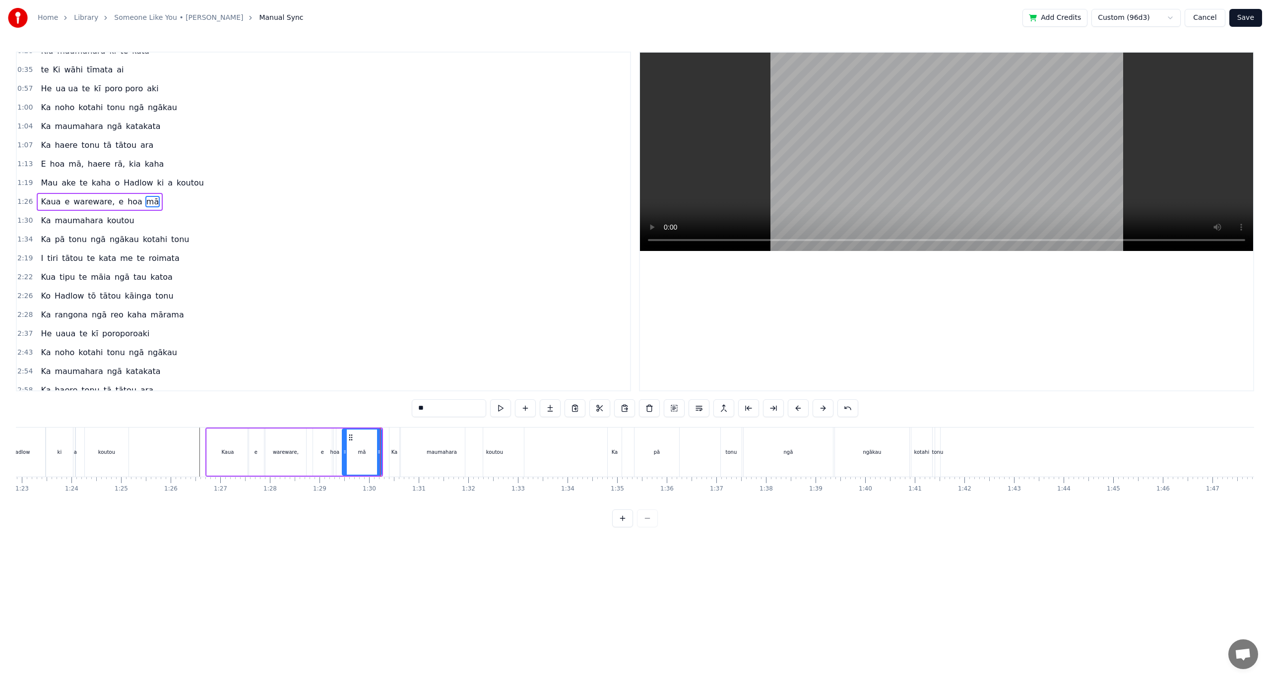
scroll to position [48, 0]
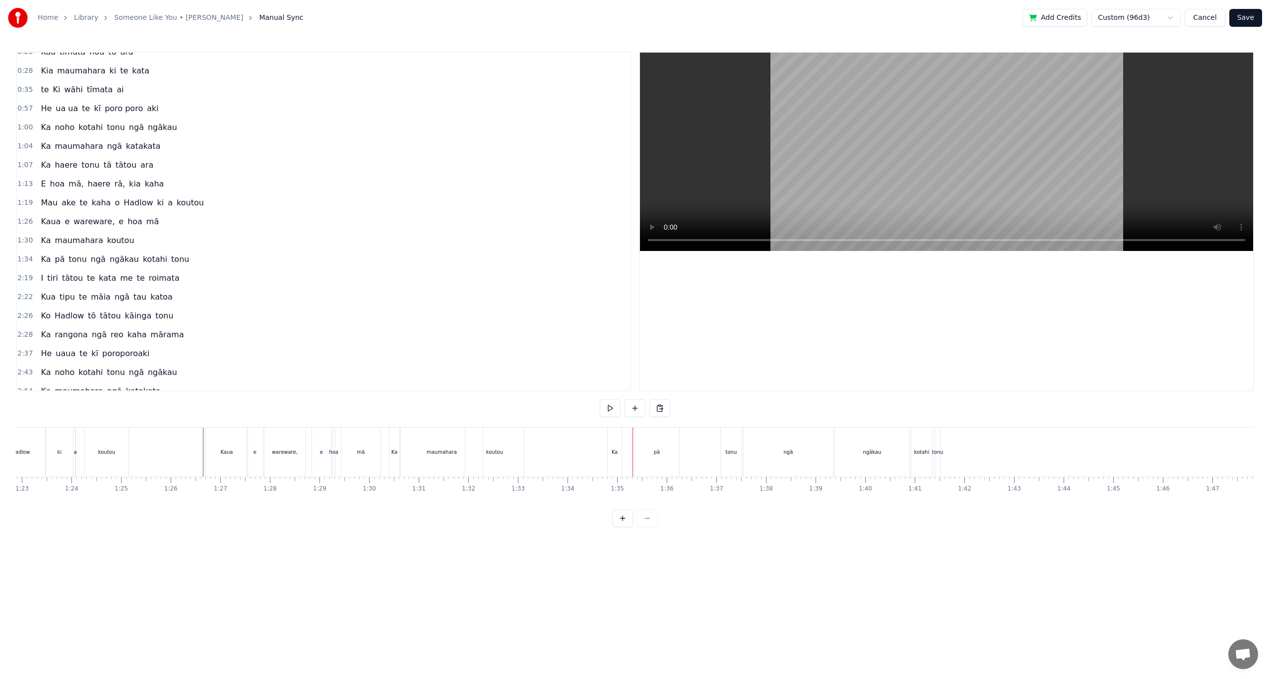
click at [619, 460] on div "Ka" at bounding box center [615, 452] width 14 height 49
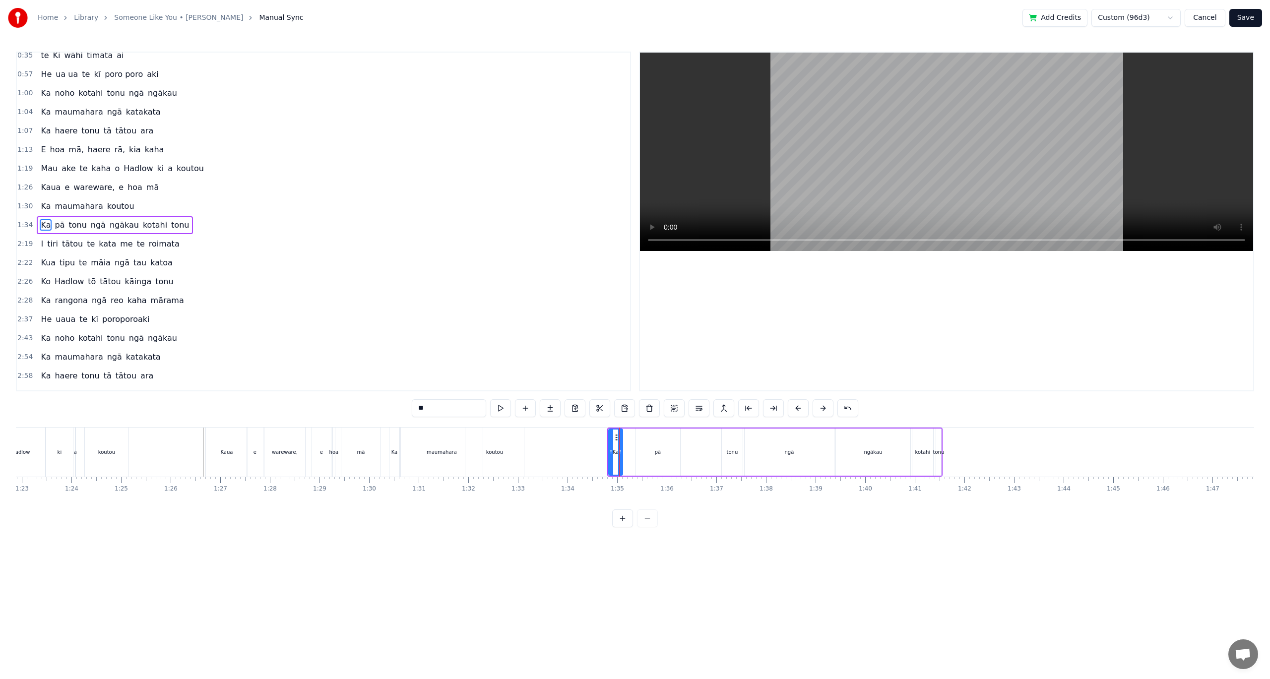
scroll to position [85, 0]
drag, startPoint x: 609, startPoint y: 442, endPoint x: 568, endPoint y: 443, distance: 40.7
click at [568, 443] on div at bounding box center [568, 452] width 4 height 45
drag, startPoint x: 621, startPoint y: 452, endPoint x: 586, endPoint y: 453, distance: 35.2
click at [586, 453] on icon at bounding box center [585, 452] width 4 height 8
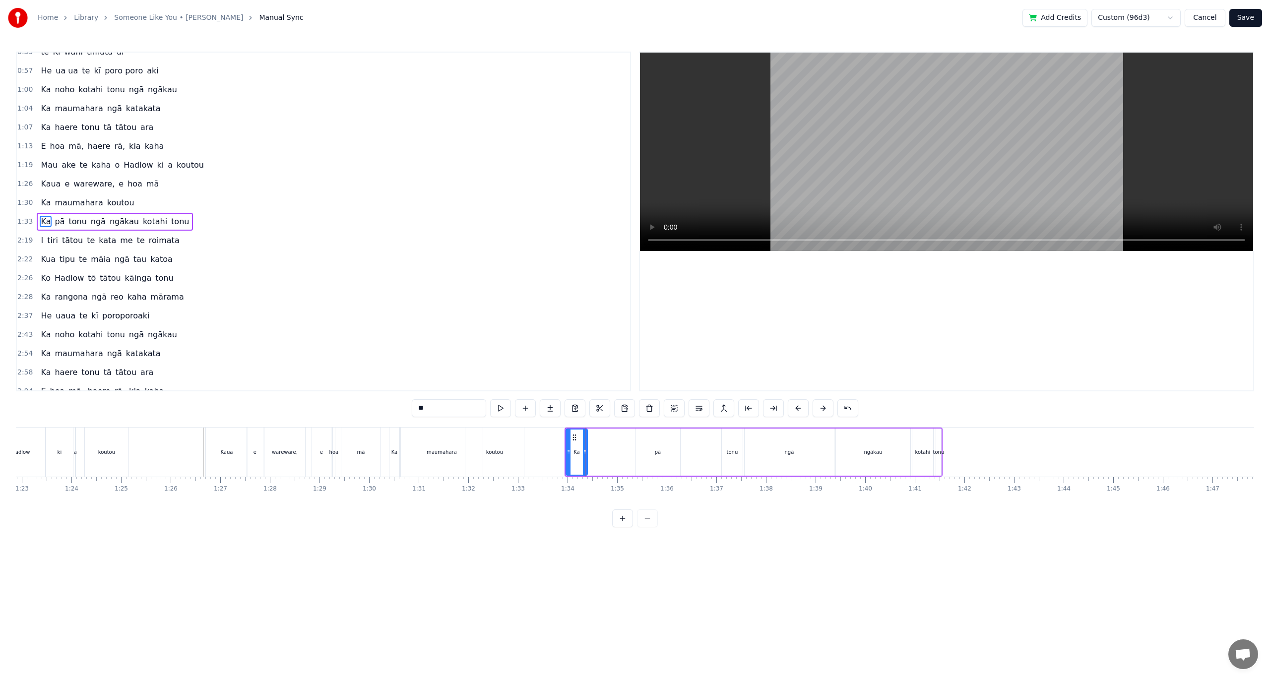
click at [664, 456] on div "pā" at bounding box center [657, 452] width 45 height 47
drag, startPoint x: 643, startPoint y: 435, endPoint x: 588, endPoint y: 437, distance: 54.6
click at [588, 437] on icon at bounding box center [589, 438] width 8 height 8
drag, startPoint x: 625, startPoint y: 451, endPoint x: 619, endPoint y: 451, distance: 6.9
click at [619, 451] on div "pā" at bounding box center [603, 452] width 46 height 47
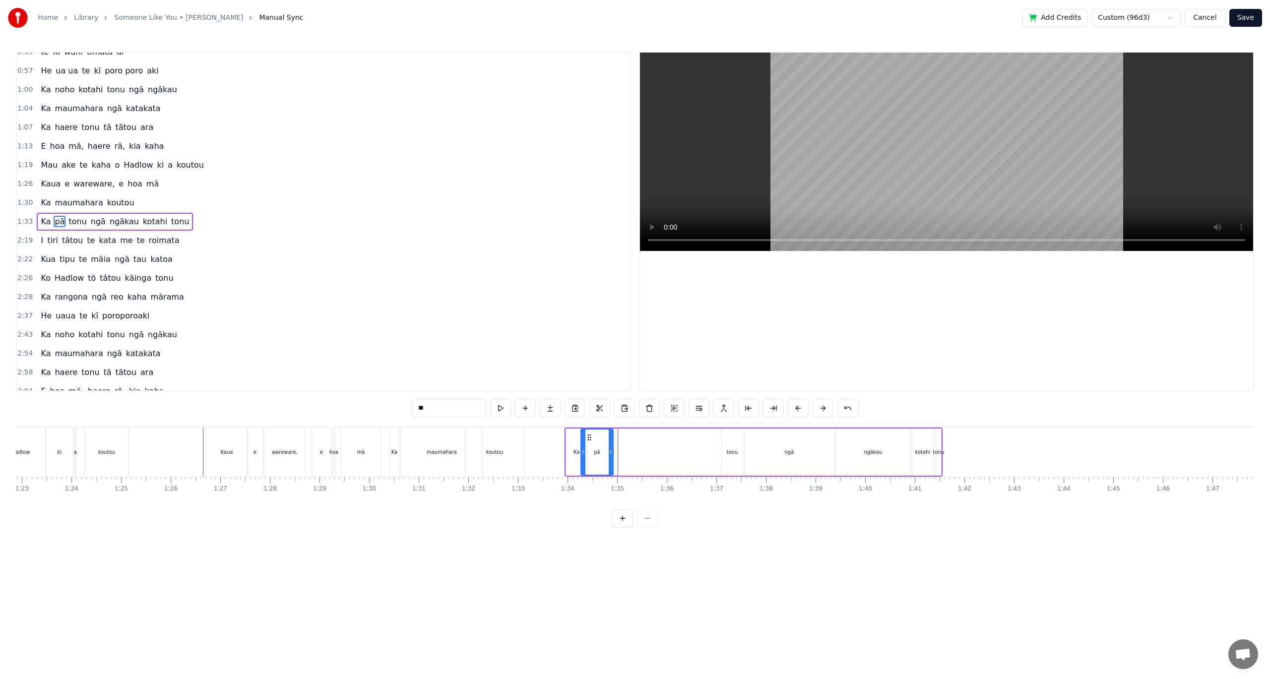
drag, startPoint x: 624, startPoint y: 451, endPoint x: 612, endPoint y: 450, distance: 11.5
click at [612, 450] on icon at bounding box center [611, 452] width 4 height 8
click at [735, 452] on div "tonu" at bounding box center [732, 451] width 11 height 7
drag, startPoint x: 731, startPoint y: 438, endPoint x: 614, endPoint y: 429, distance: 116.9
click at [614, 429] on div "tonu" at bounding box center [616, 452] width 22 height 47
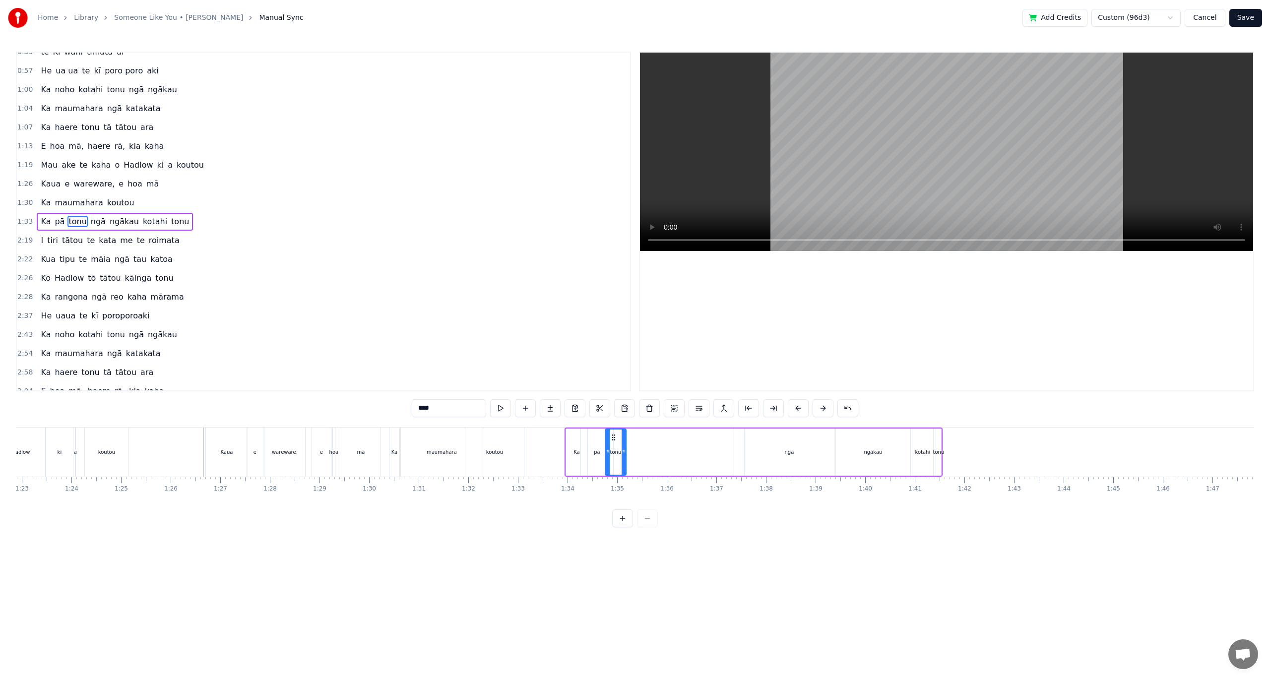
click at [788, 449] on div "ngā" at bounding box center [788, 451] width 9 height 7
type input "***"
drag, startPoint x: 752, startPoint y: 438, endPoint x: 638, endPoint y: 447, distance: 114.9
click at [634, 447] on div "ngā" at bounding box center [671, 452] width 88 height 45
drag, startPoint x: 714, startPoint y: 454, endPoint x: 681, endPoint y: 453, distance: 32.7
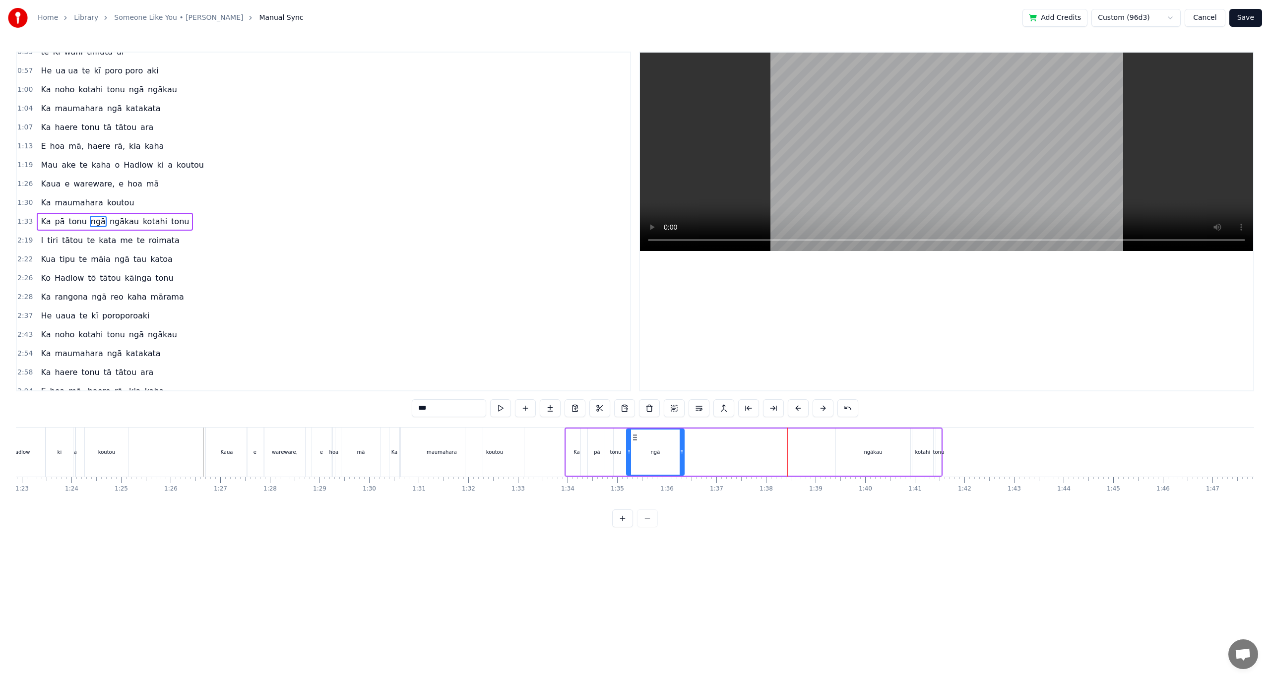
click at [681, 453] on icon at bounding box center [682, 452] width 4 height 8
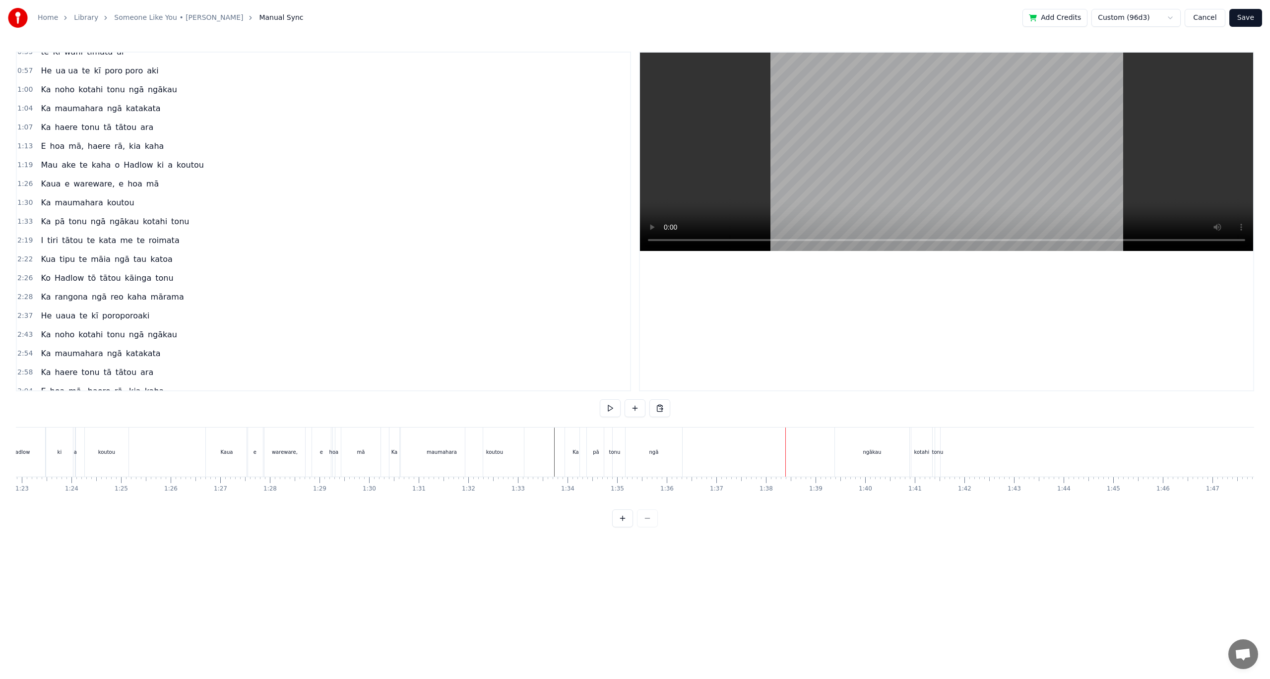
click at [878, 447] on div "ngākau" at bounding box center [872, 452] width 74 height 49
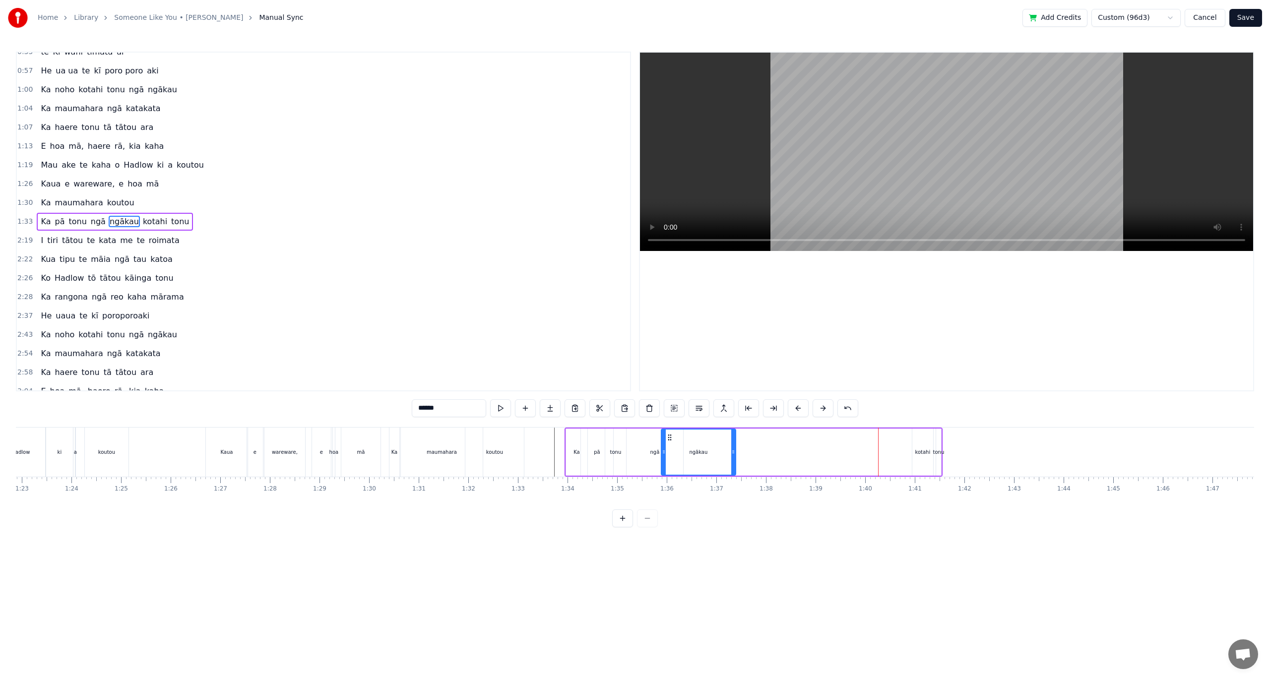
drag, startPoint x: 839, startPoint y: 437, endPoint x: 670, endPoint y: 447, distance: 169.9
click at [670, 447] on div "ngākau" at bounding box center [698, 452] width 73 height 45
click at [924, 453] on div "kotahi" at bounding box center [922, 451] width 15 height 7
click at [918, 437] on icon at bounding box center [921, 438] width 8 height 8
drag, startPoint x: 918, startPoint y: 437, endPoint x: 716, endPoint y: 444, distance: 202.0
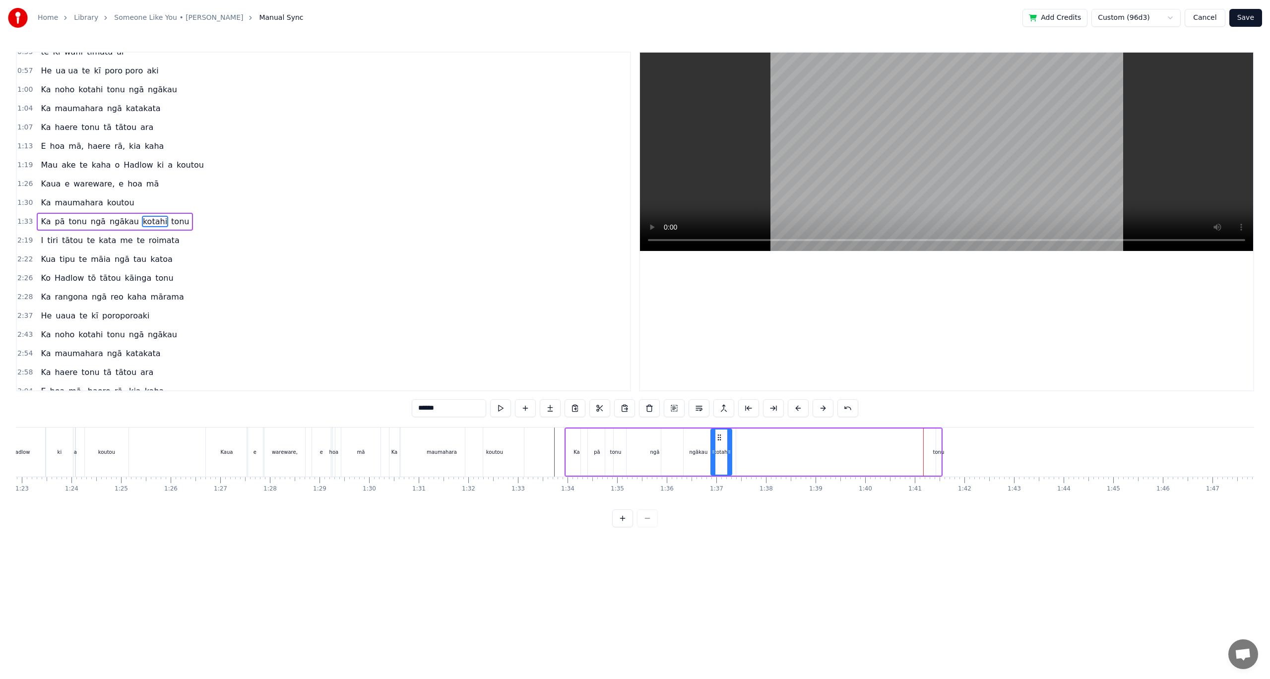
click at [716, 444] on div "kotahi" at bounding box center [721, 452] width 20 height 45
click at [940, 455] on div "tonu" at bounding box center [938, 451] width 11 height 7
type input "****"
drag, startPoint x: 943, startPoint y: 438, endPoint x: 746, endPoint y: 438, distance: 196.9
click at [746, 438] on icon at bounding box center [747, 438] width 8 height 8
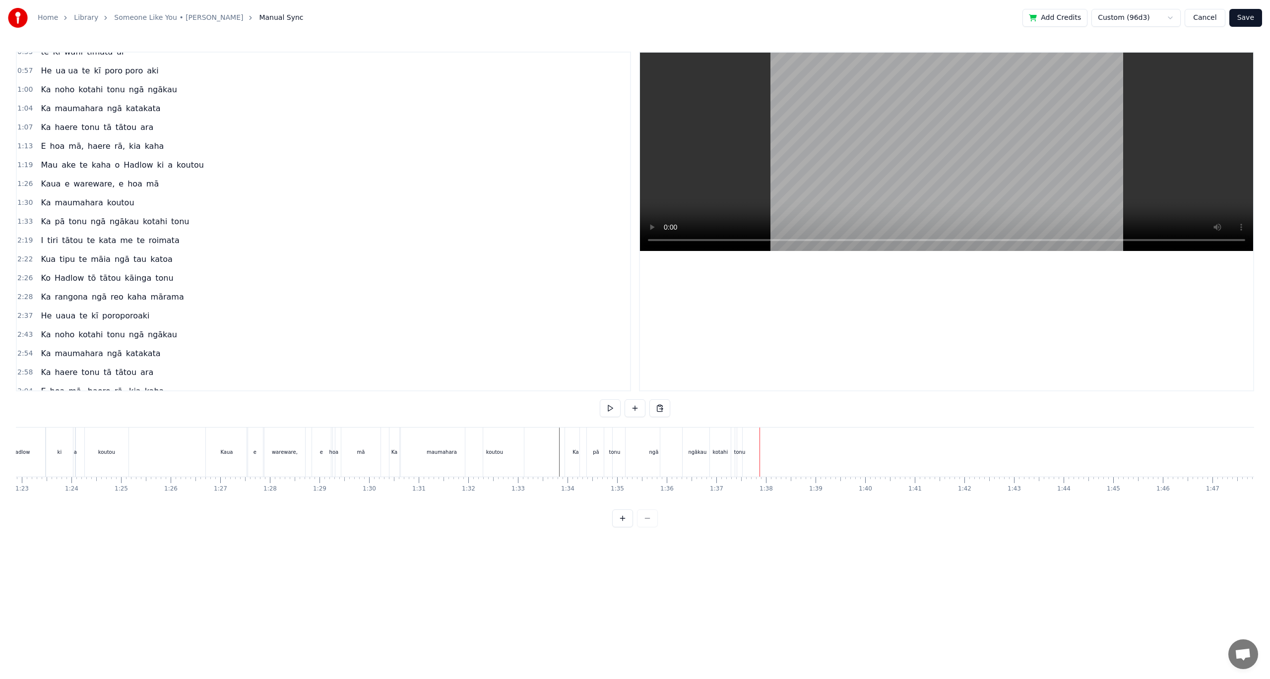
click at [659, 454] on div "ngā" at bounding box center [653, 452] width 57 height 49
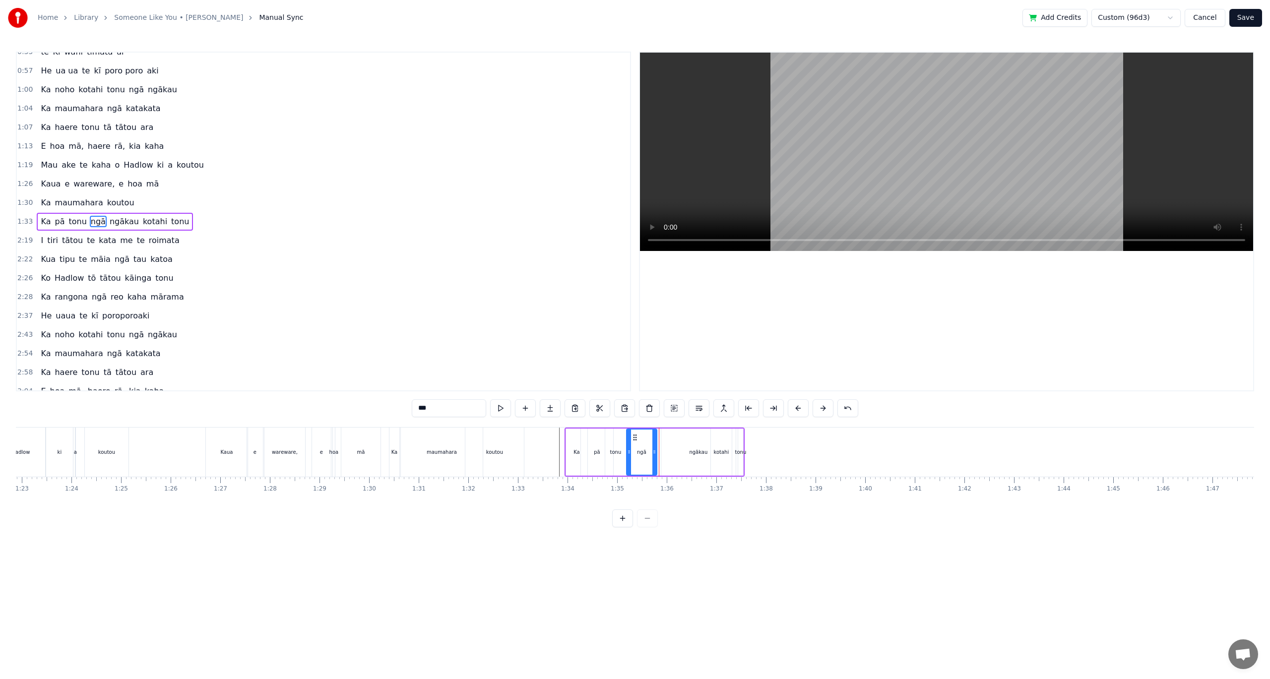
drag, startPoint x: 681, startPoint y: 452, endPoint x: 655, endPoint y: 454, distance: 26.4
click at [655, 454] on icon at bounding box center [654, 452] width 4 height 8
click at [697, 453] on div "ngākau" at bounding box center [698, 451] width 18 height 7
type input "******"
drag, startPoint x: 732, startPoint y: 452, endPoint x: 717, endPoint y: 453, distance: 15.4
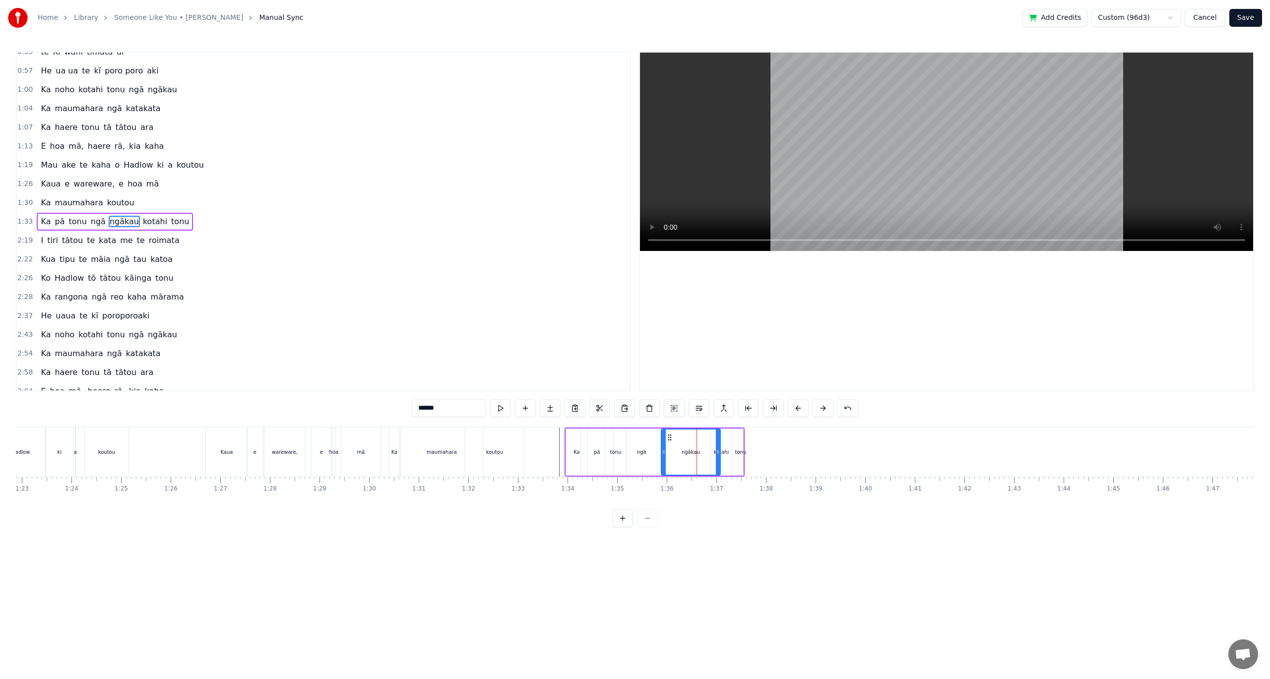
click at [717, 453] on icon at bounding box center [718, 452] width 4 height 8
drag, startPoint x: 664, startPoint y: 453, endPoint x: 636, endPoint y: 454, distance: 28.3
click at [633, 454] on icon at bounding box center [632, 452] width 4 height 8
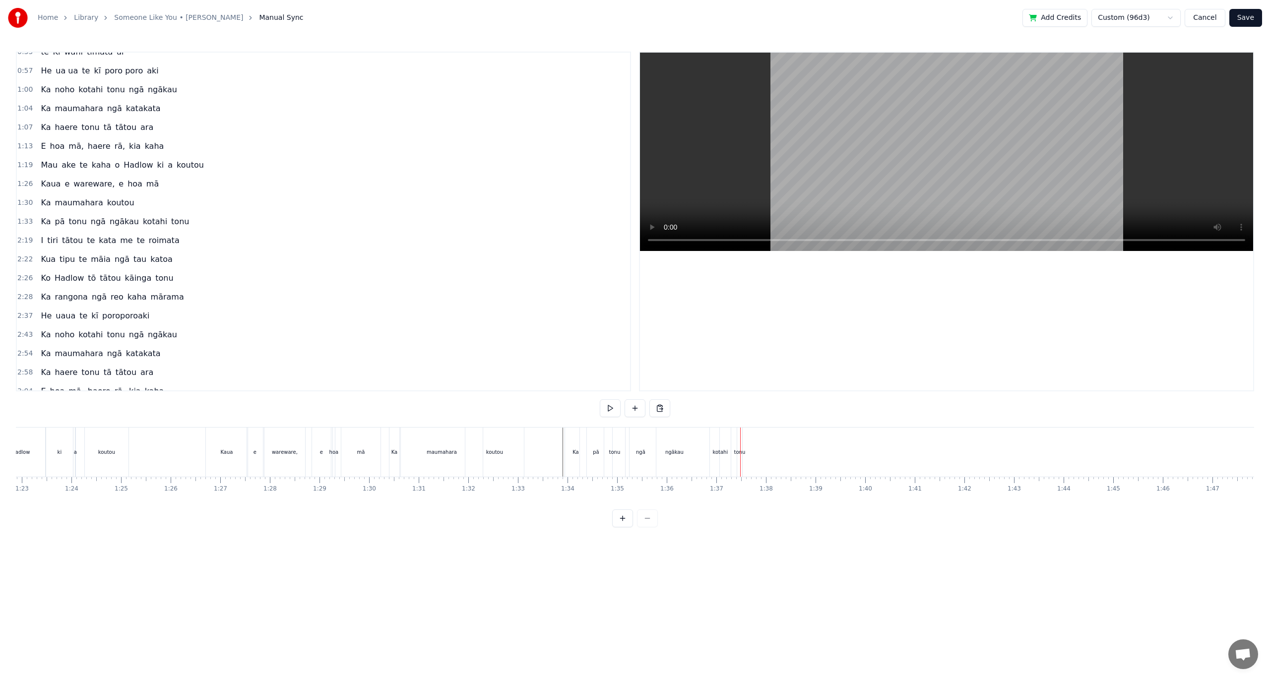
click at [713, 457] on div "kotahi" at bounding box center [720, 452] width 21 height 49
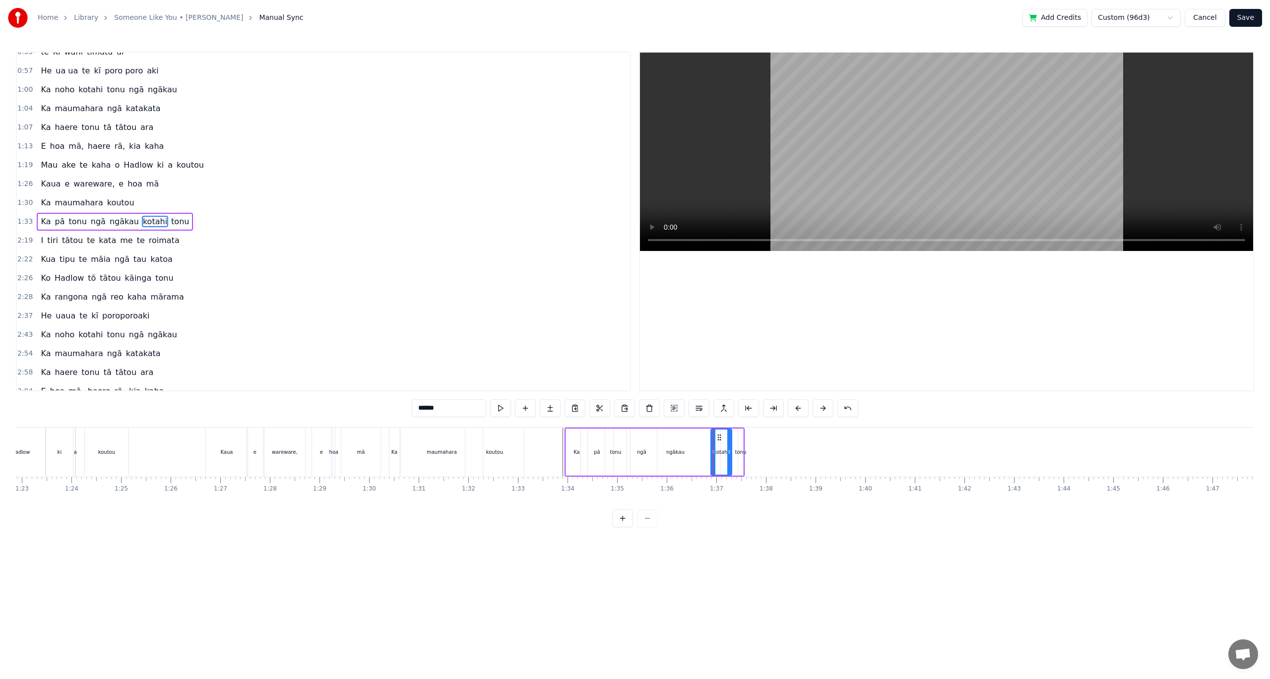
click at [740, 452] on div "tonu" at bounding box center [740, 451] width 11 height 7
drag, startPoint x: 741, startPoint y: 453, endPoint x: 816, endPoint y: 457, distance: 76.0
click at [816, 457] on div at bounding box center [816, 452] width 4 height 45
click at [717, 450] on div "kotahi" at bounding box center [721, 451] width 15 height 7
type input "******"
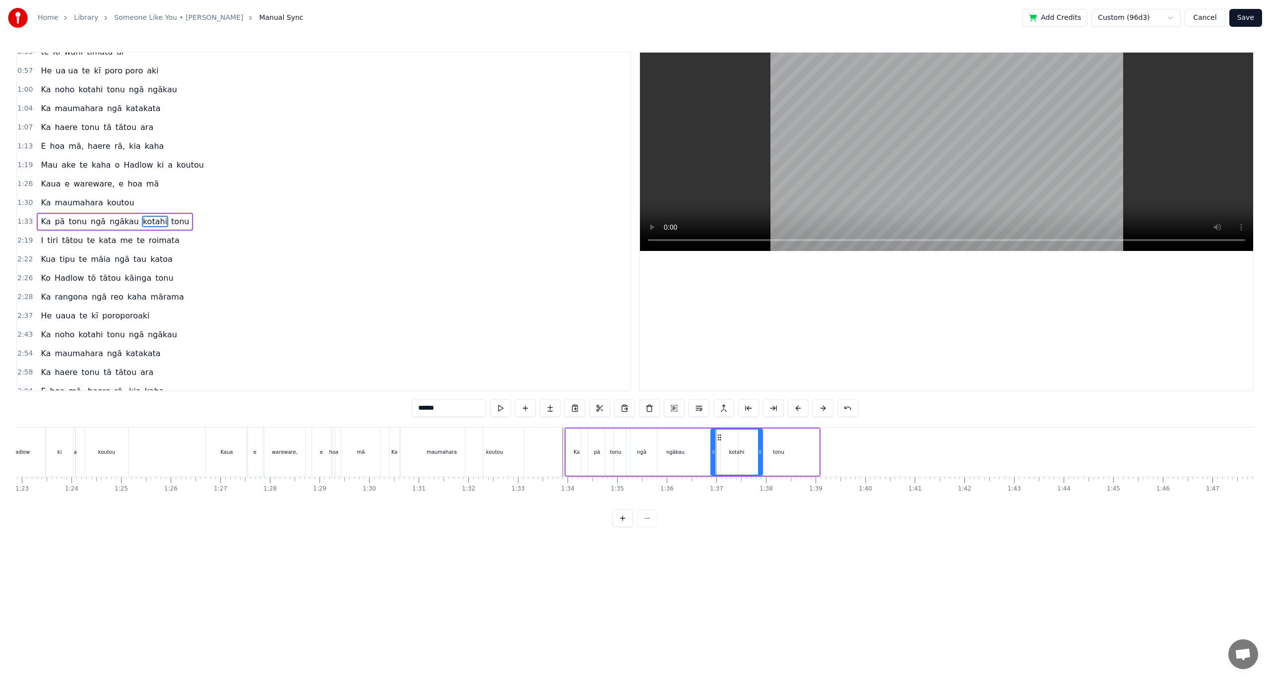
drag, startPoint x: 729, startPoint y: 450, endPoint x: 735, endPoint y: 455, distance: 7.7
click at [760, 448] on icon at bounding box center [760, 452] width 4 height 8
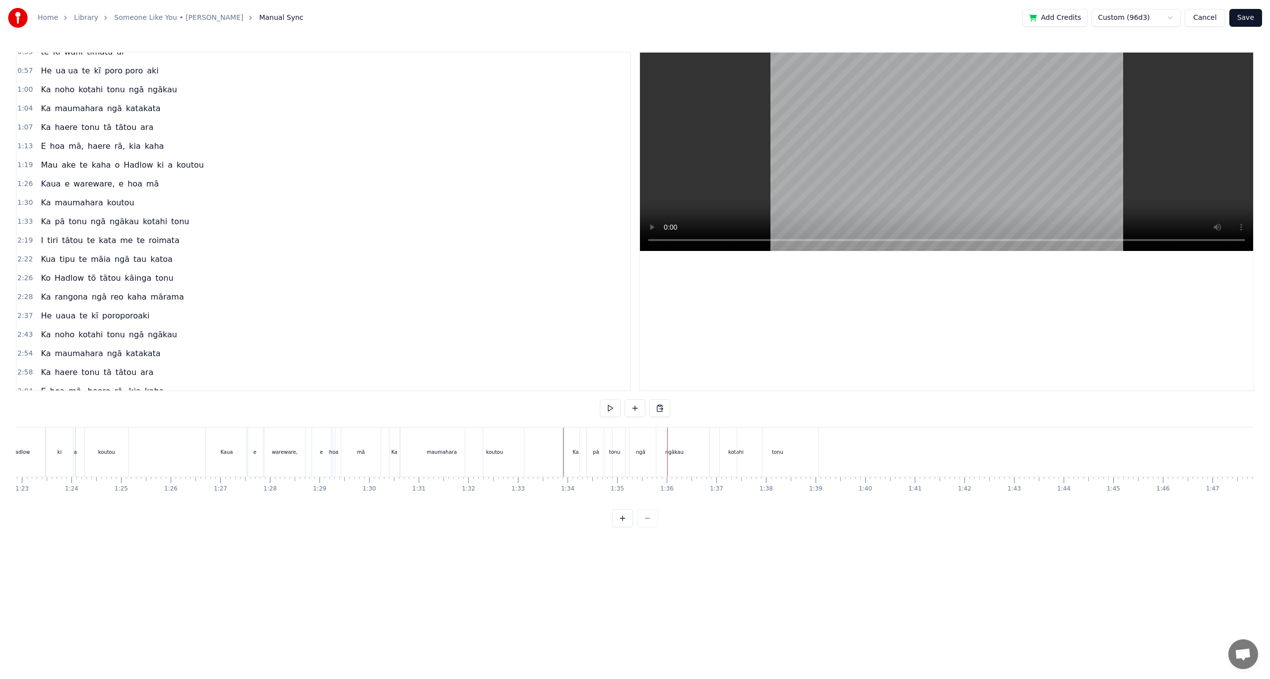
click at [636, 451] on div "ngākau" at bounding box center [674, 452] width 90 height 49
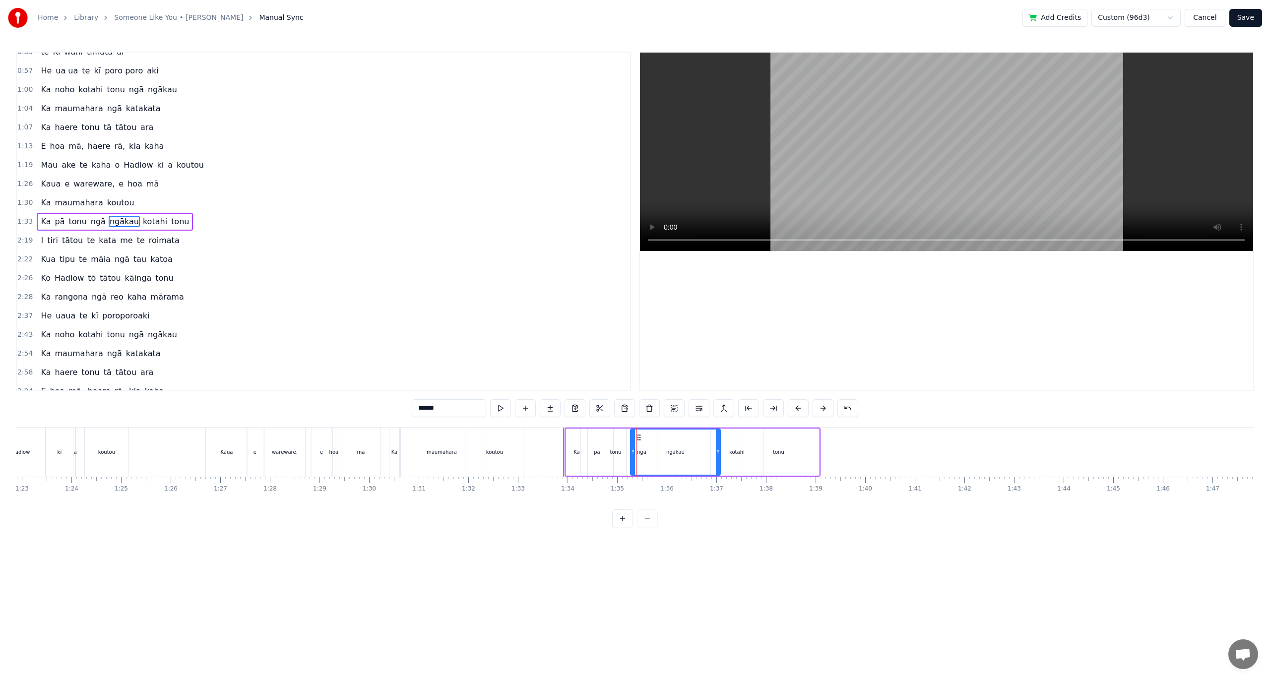
click at [675, 453] on div "ngākau" at bounding box center [675, 451] width 18 height 7
drag, startPoint x: 632, startPoint y: 453, endPoint x: 646, endPoint y: 454, distance: 13.9
click at [646, 454] on icon at bounding box center [647, 452] width 4 height 8
click at [638, 453] on div "ngā" at bounding box center [641, 451] width 9 height 7
type input "***"
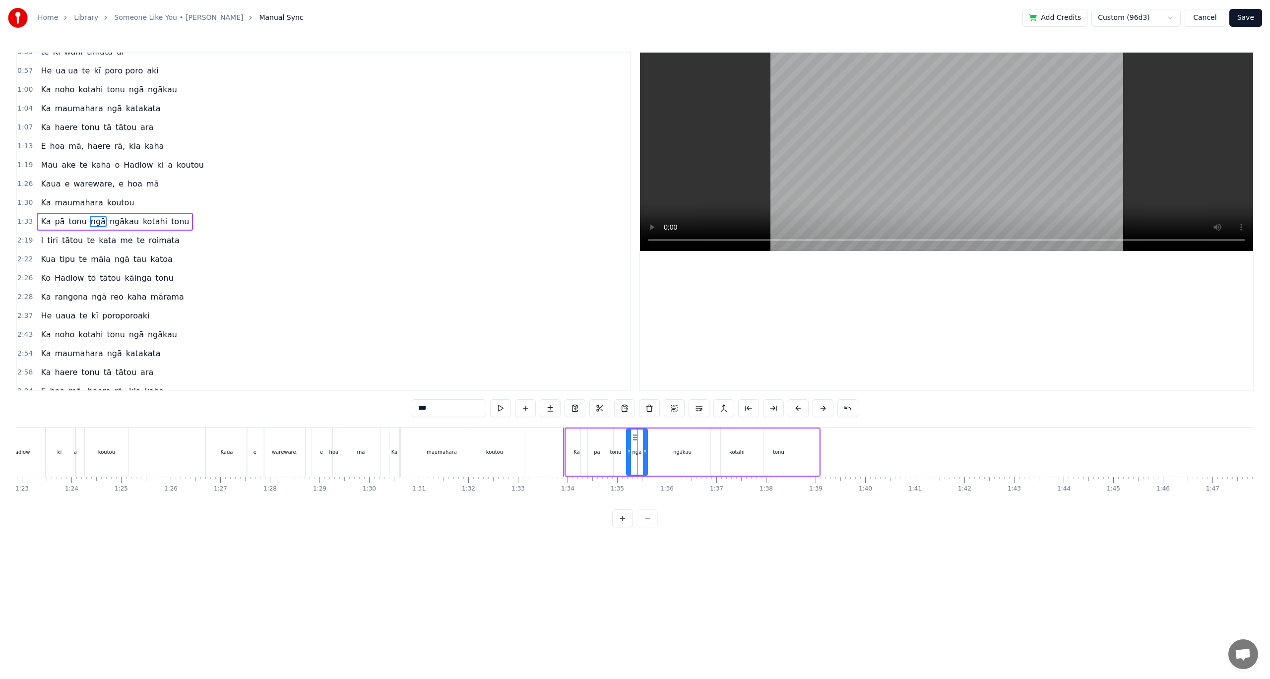
drag, startPoint x: 654, startPoint y: 453, endPoint x: 645, endPoint y: 453, distance: 9.4
click at [645, 453] on icon at bounding box center [645, 452] width 4 height 8
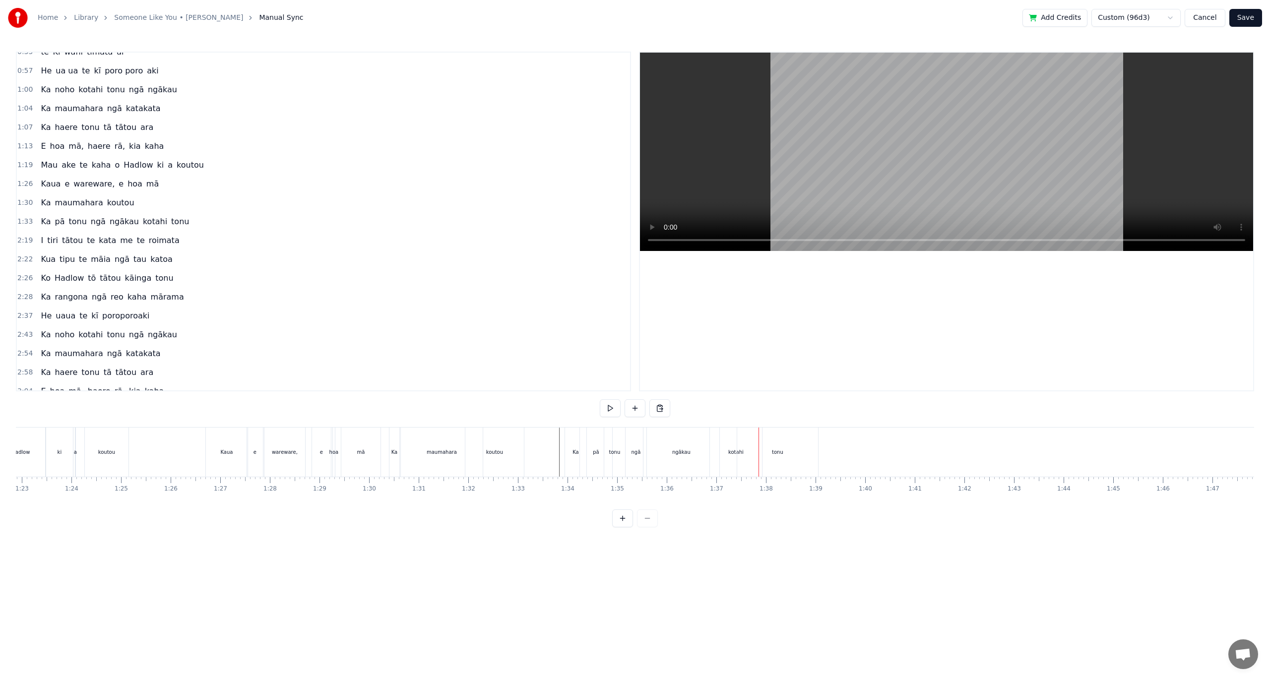
click at [726, 449] on div "kotahi" at bounding box center [736, 452] width 52 height 49
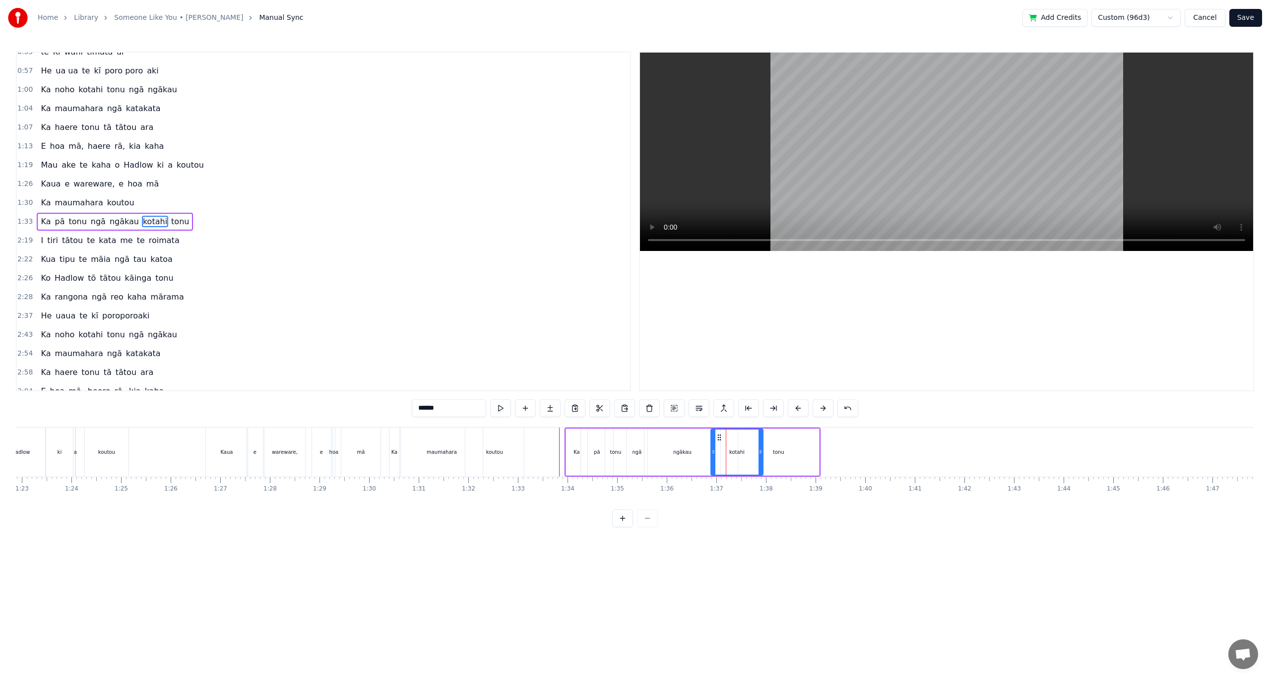
click at [701, 450] on div "ngākau" at bounding box center [682, 452] width 76 height 47
drag, startPoint x: 717, startPoint y: 452, endPoint x: 705, endPoint y: 452, distance: 11.9
click at [707, 452] on icon at bounding box center [709, 452] width 4 height 8
click at [729, 451] on div "kotahi" at bounding box center [737, 452] width 52 height 47
drag, startPoint x: 712, startPoint y: 451, endPoint x: 704, endPoint y: 452, distance: 7.5
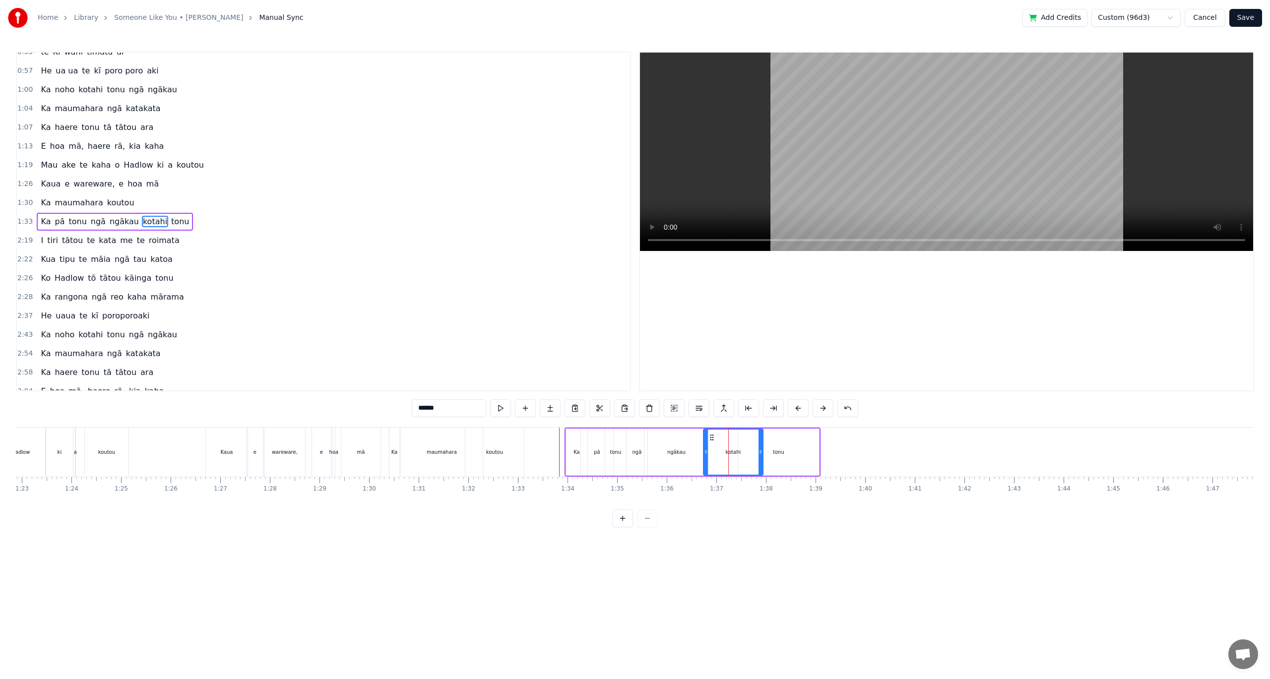
click at [704, 452] on icon at bounding box center [706, 452] width 4 height 8
click at [567, 466] on div "Ka" at bounding box center [576, 452] width 21 height 47
type input "**"
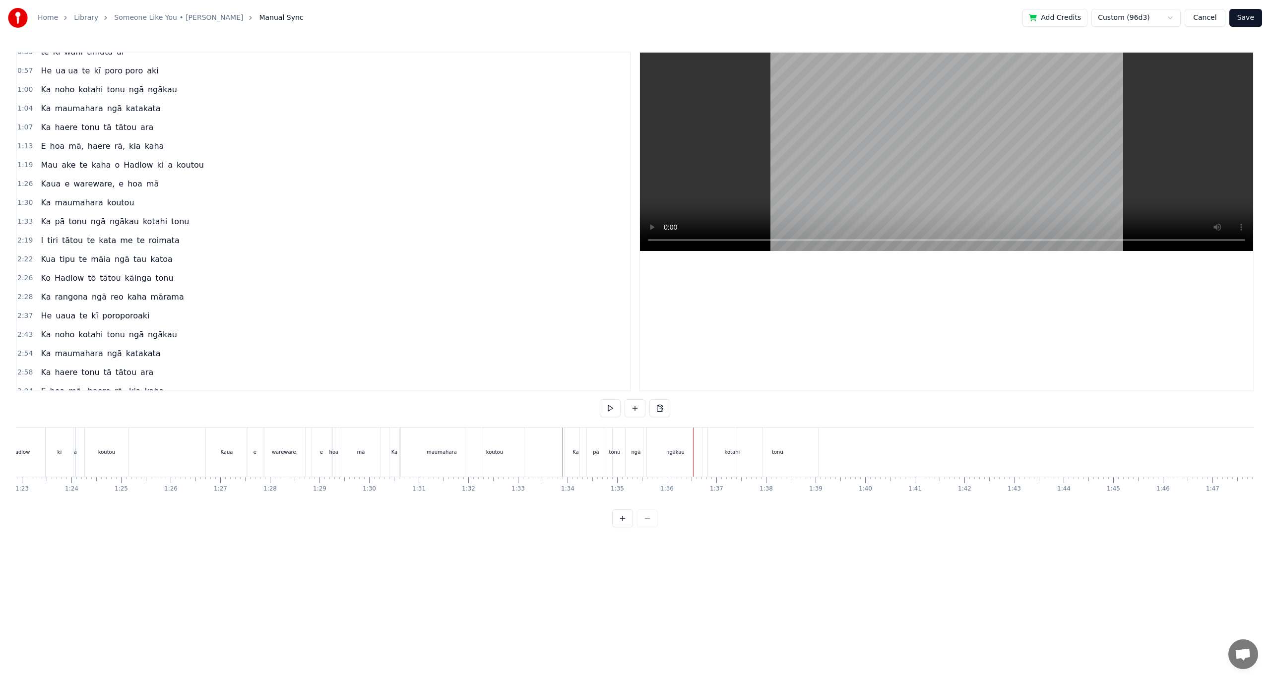
click at [639, 456] on div "ngā" at bounding box center [635, 452] width 21 height 49
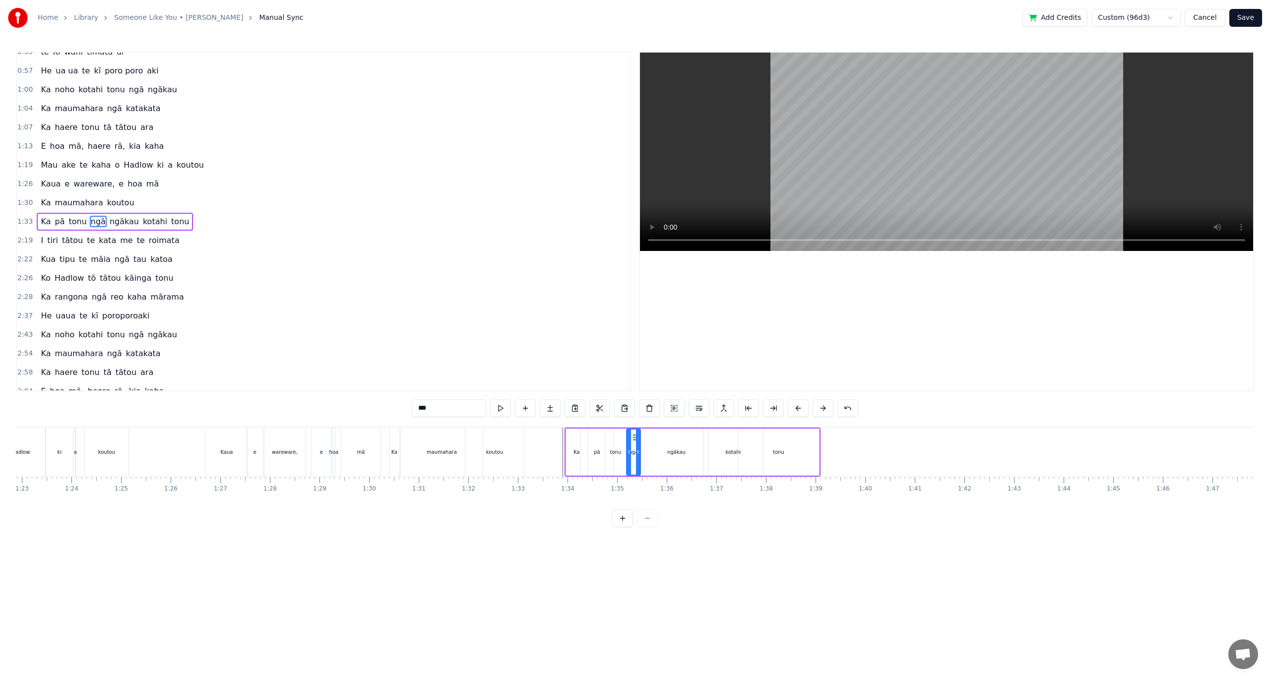
drag, startPoint x: 645, startPoint y: 453, endPoint x: 638, endPoint y: 453, distance: 6.9
click at [638, 453] on icon at bounding box center [638, 452] width 4 height 8
click at [665, 455] on div "ngākau" at bounding box center [676, 452] width 64 height 47
type input "******"
click at [648, 454] on icon at bounding box center [650, 452] width 4 height 8
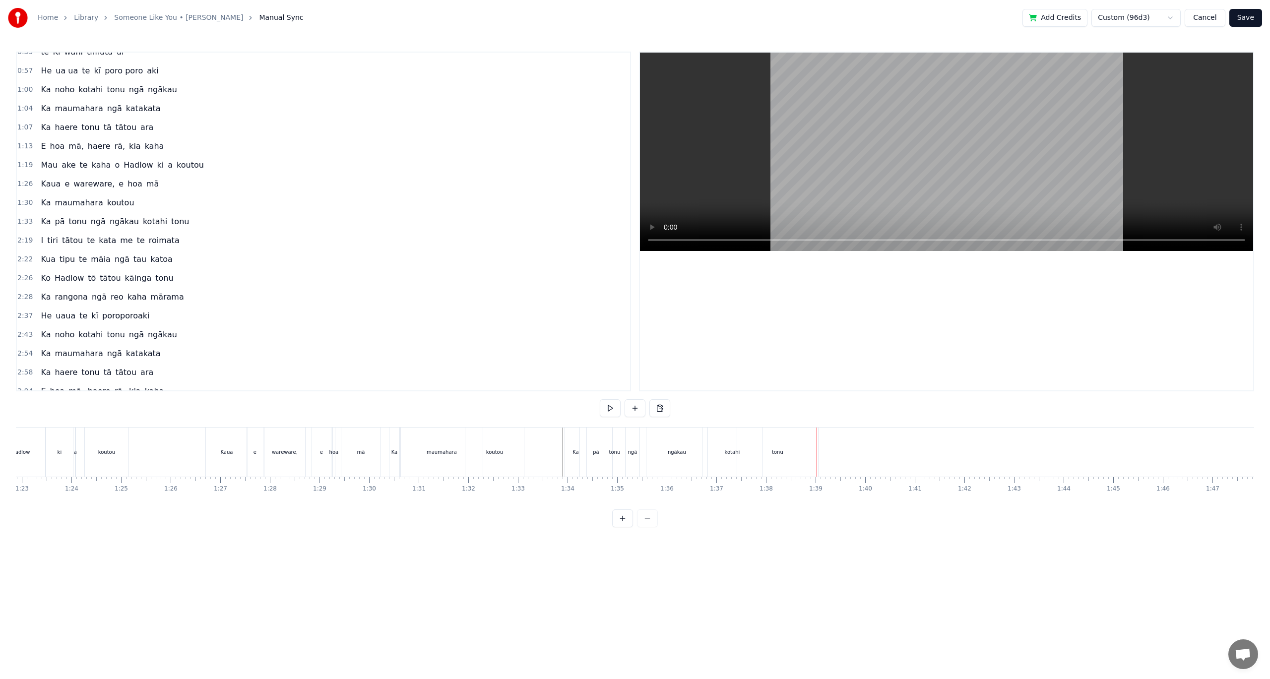
click at [762, 447] on div "tonu" at bounding box center [777, 452] width 81 height 49
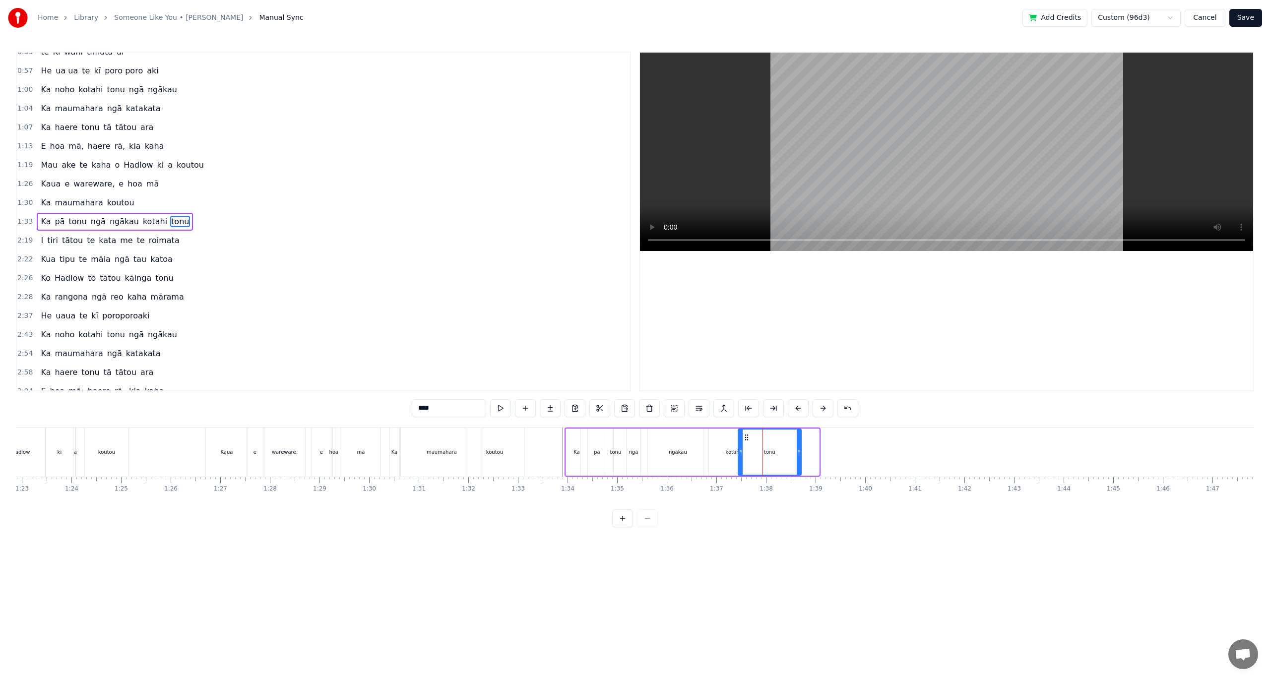
drag, startPoint x: 815, startPoint y: 454, endPoint x: 789, endPoint y: 452, distance: 26.3
click at [799, 456] on div at bounding box center [799, 452] width 4 height 45
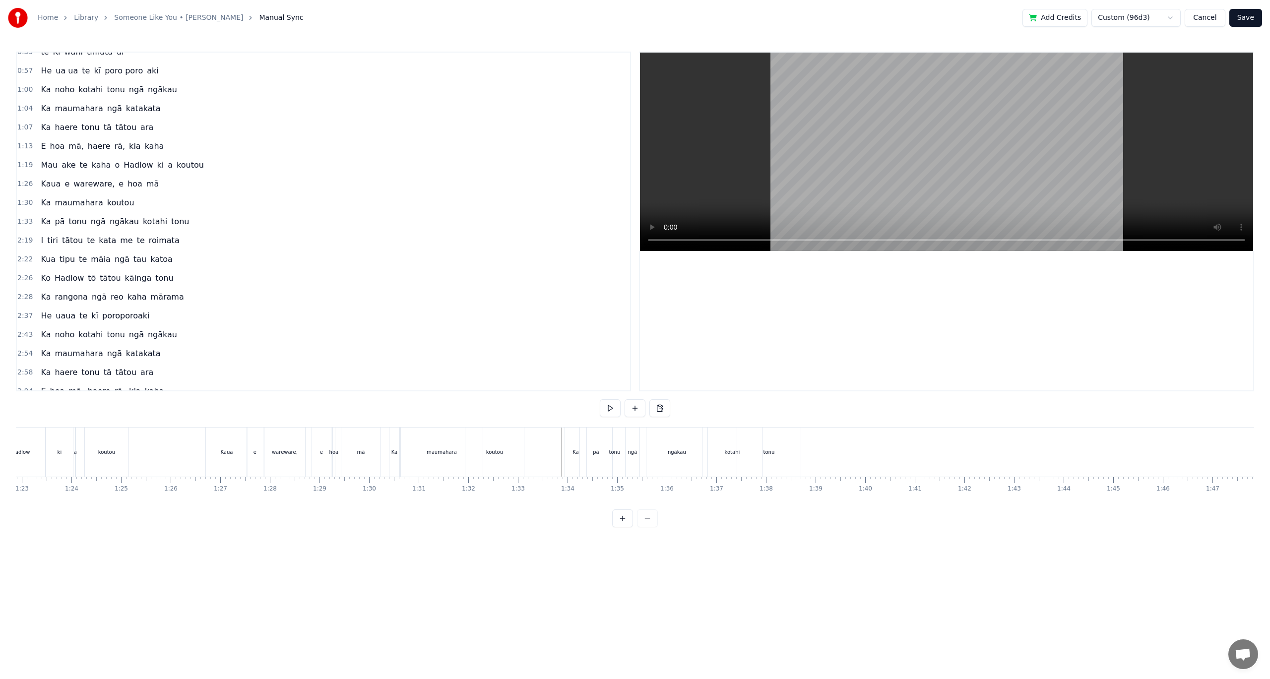
click at [567, 460] on div "Ka" at bounding box center [575, 452] width 21 height 49
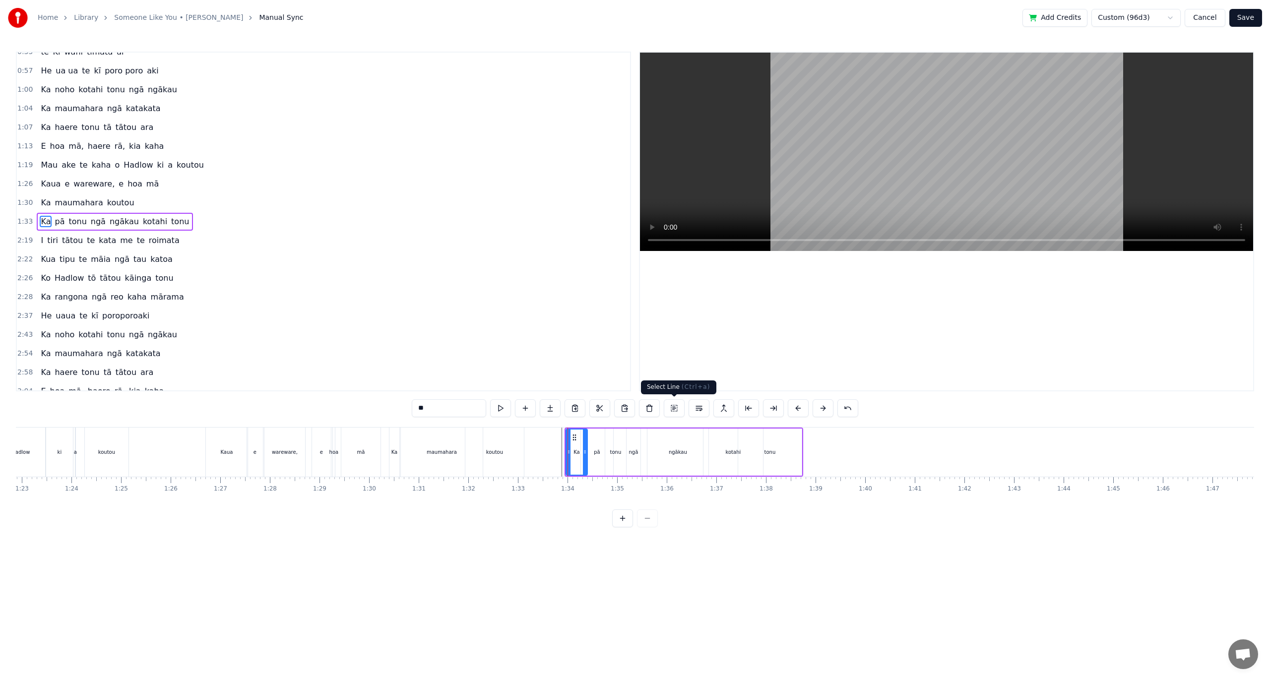
click at [675, 408] on button at bounding box center [674, 408] width 21 height 18
click at [605, 405] on button at bounding box center [610, 408] width 21 height 18
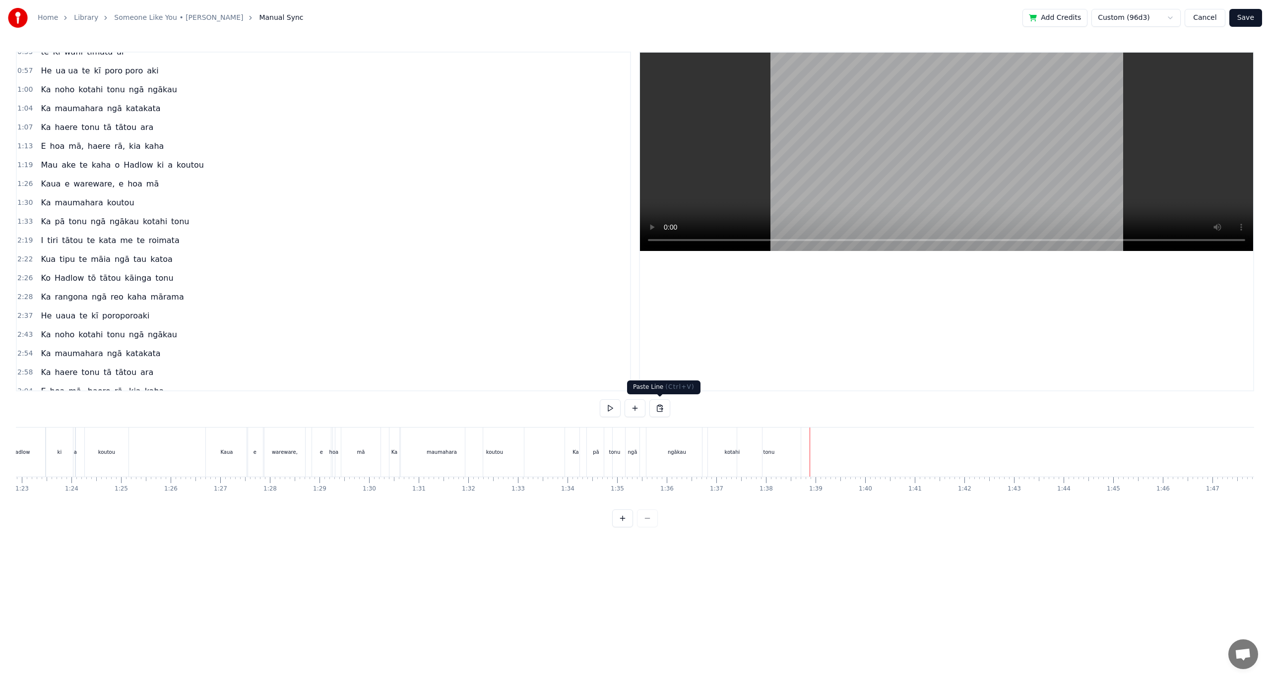
click at [659, 414] on button at bounding box center [659, 408] width 21 height 18
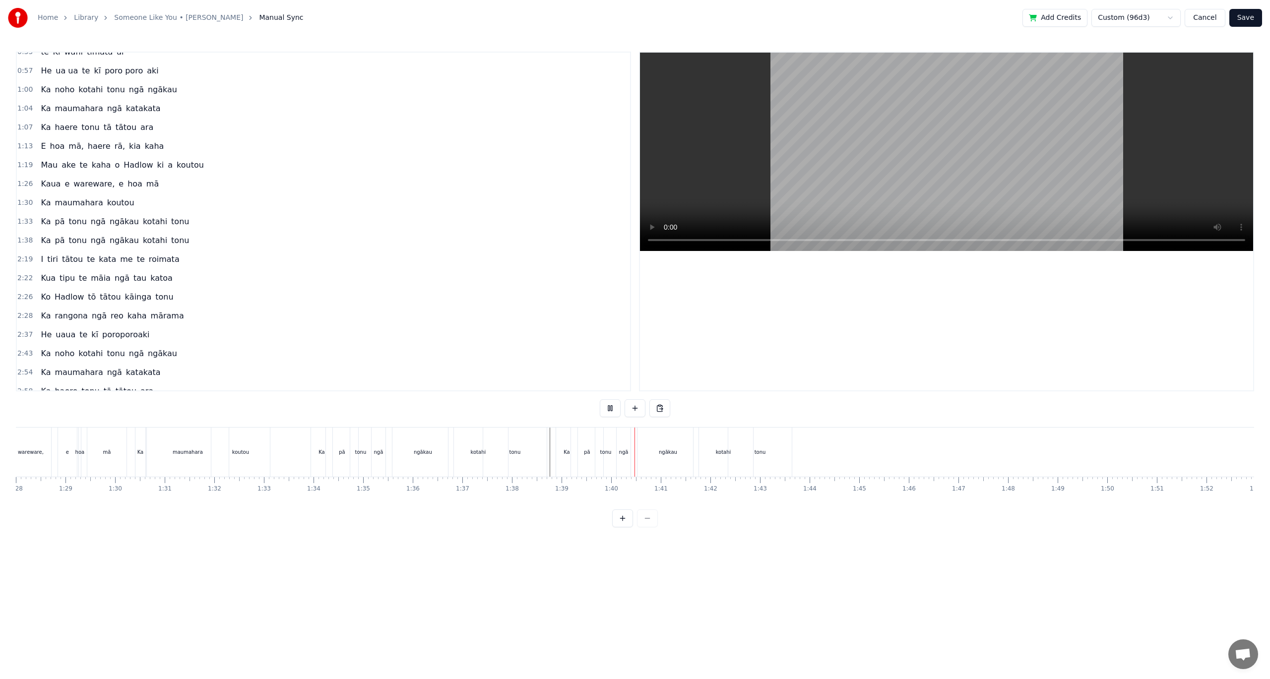
scroll to position [0, 4537]
click at [428, 444] on div "tonu" at bounding box center [433, 452] width 21 height 49
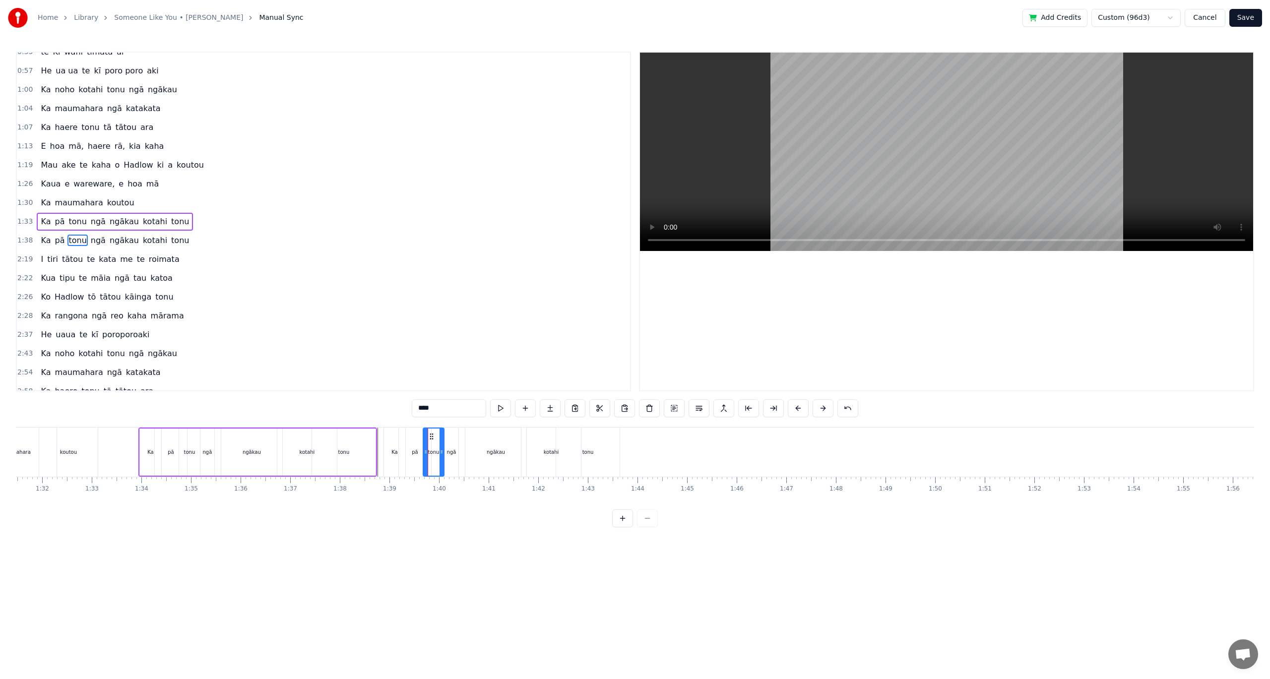
scroll to position [104, 0]
click at [389, 450] on div "Ka" at bounding box center [394, 452] width 21 height 49
type input "**"
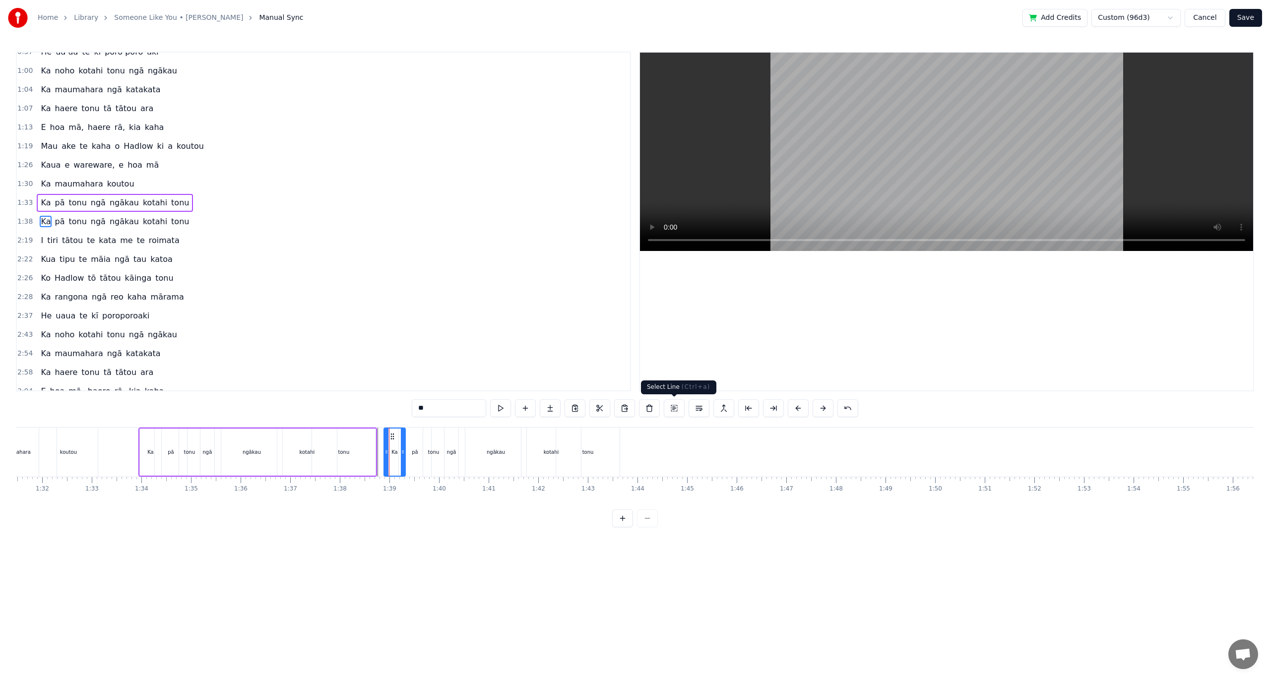
click at [671, 409] on button at bounding box center [674, 408] width 21 height 18
click at [92, 229] on div "Ka pā tonu ngā ngākau kotahi tonu" at bounding box center [115, 222] width 156 height 18
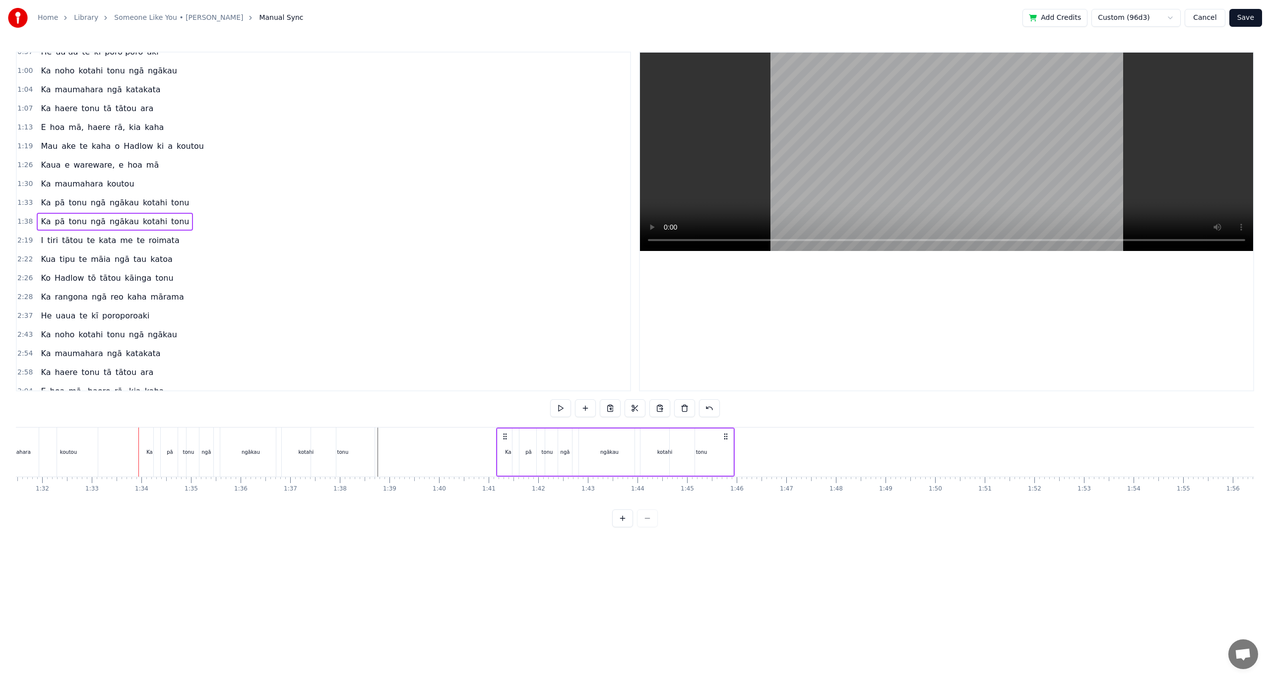
drag, startPoint x: 391, startPoint y: 438, endPoint x: 503, endPoint y: 450, distance: 112.8
click at [503, 450] on div "Ka pā tonu ngā ngākau kotahi tonu" at bounding box center [615, 452] width 239 height 49
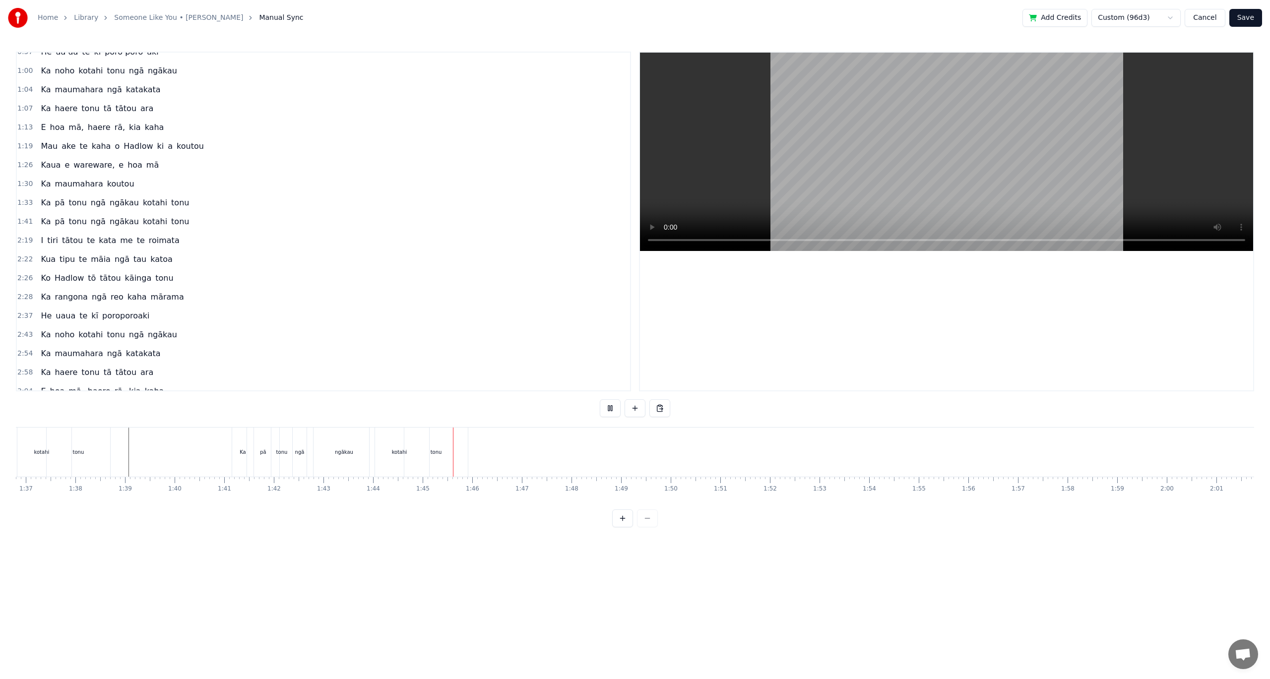
scroll to position [0, 4933]
click at [312, 454] on div "tonu" at bounding box center [303, 452] width 63 height 49
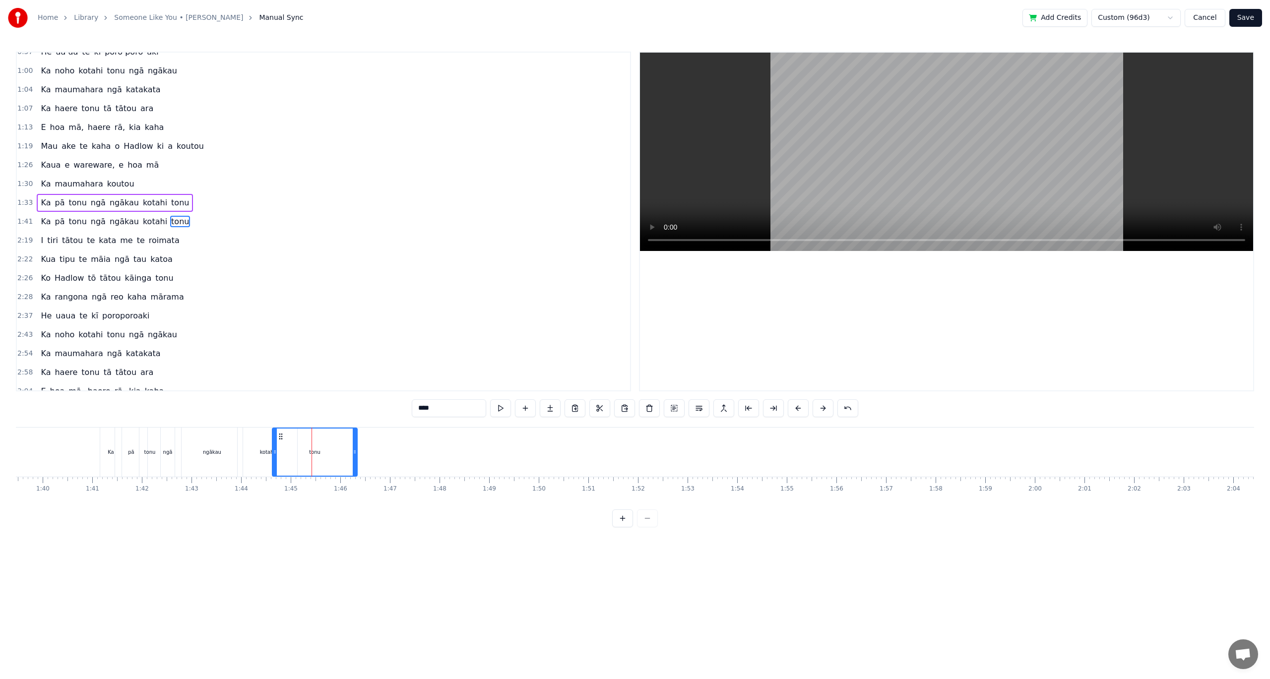
drag, startPoint x: 336, startPoint y: 452, endPoint x: 346, endPoint y: 451, distance: 10.0
click at [356, 450] on icon at bounding box center [355, 452] width 4 height 8
click at [98, 241] on span "kata" at bounding box center [107, 240] width 19 height 11
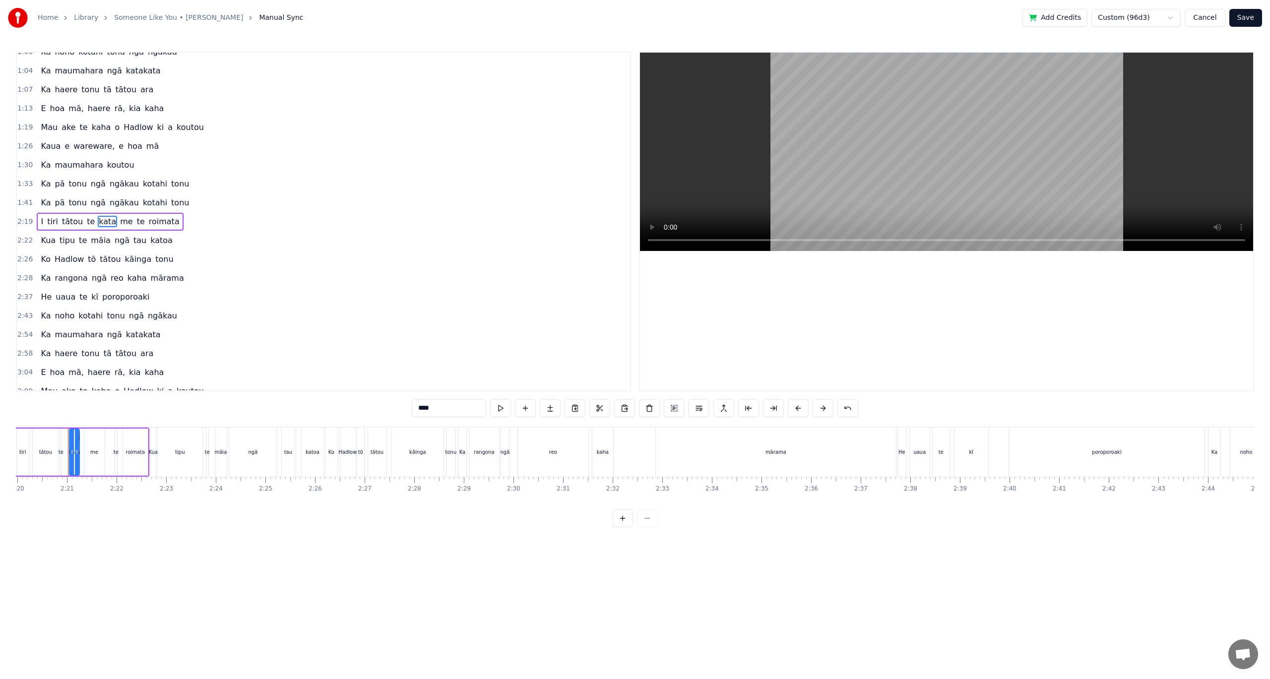
scroll to position [0, 6945]
click at [669, 411] on button at bounding box center [674, 408] width 21 height 18
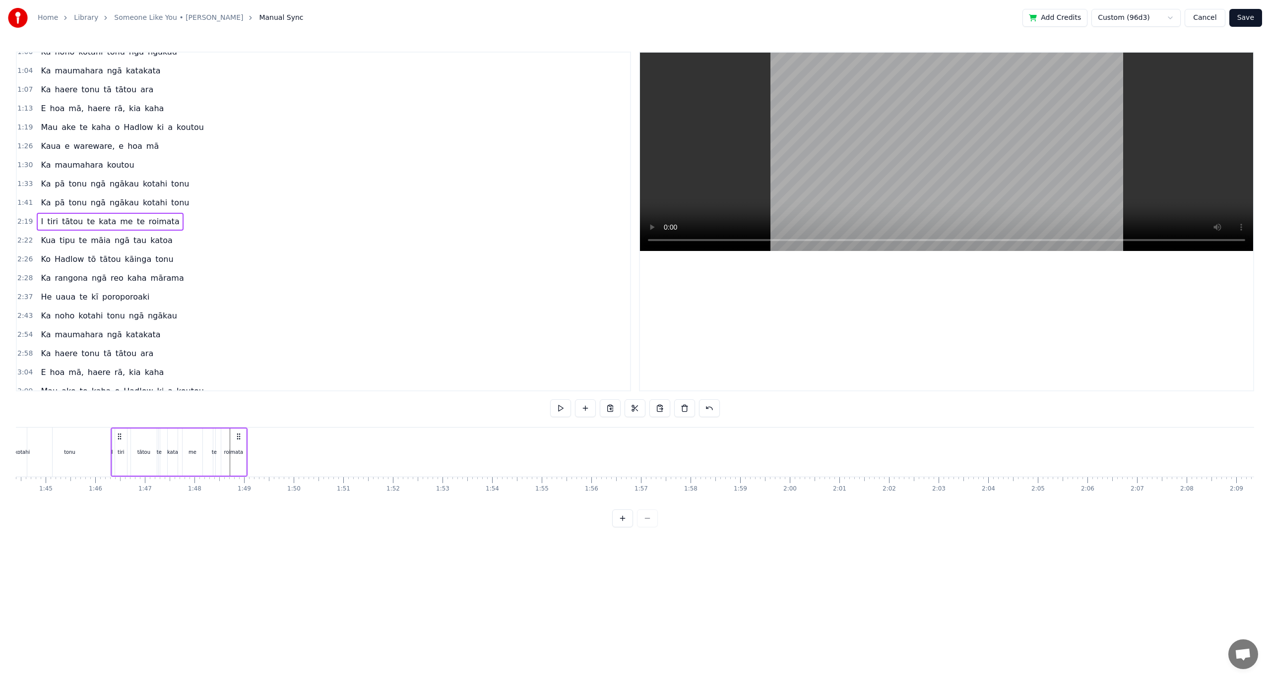
scroll to position [0, 5131]
drag, startPoint x: 990, startPoint y: 435, endPoint x: 435, endPoint y: 481, distance: 556.4
click at [435, 481] on div "I rongo au, kua haere koe Kua tīmata hou tō ara Kia maumahara ki te kata te Ki …" at bounding box center [635, 464] width 1238 height 74
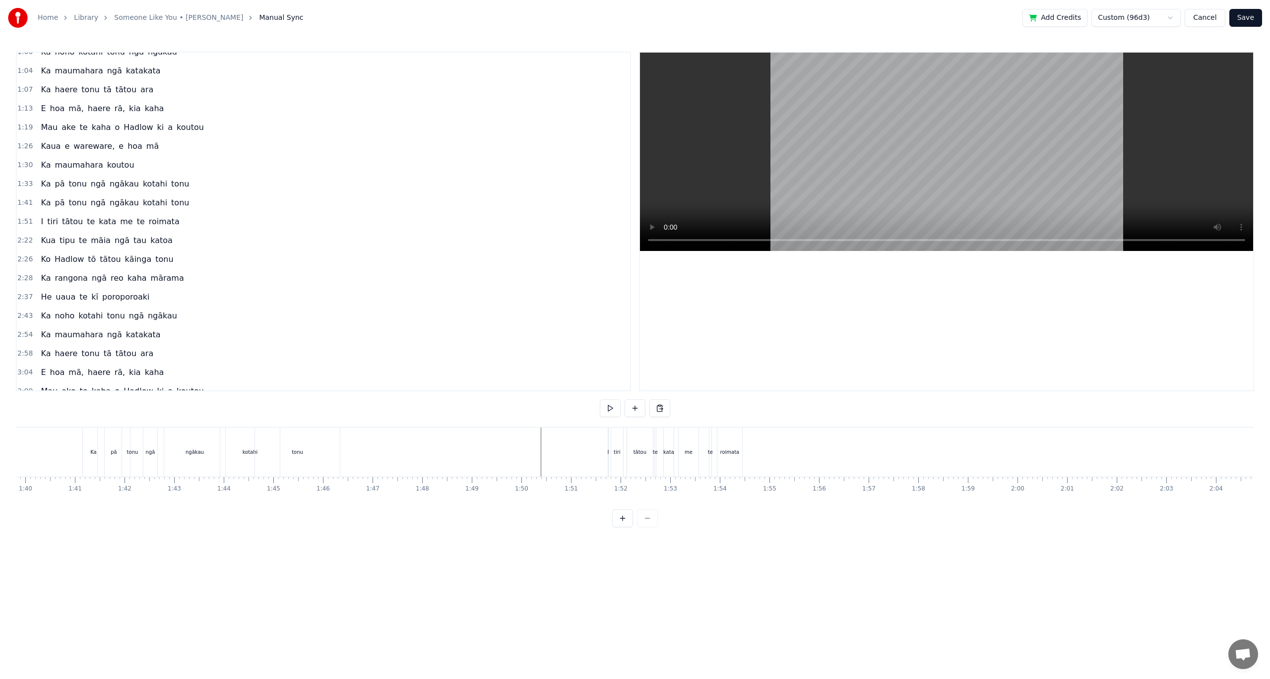
scroll to position [0, 4957]
click at [686, 448] on div "me" at bounding box center [683, 451] width 8 height 7
click at [737, 452] on div "roimata" at bounding box center [725, 452] width 26 height 47
type input "*******"
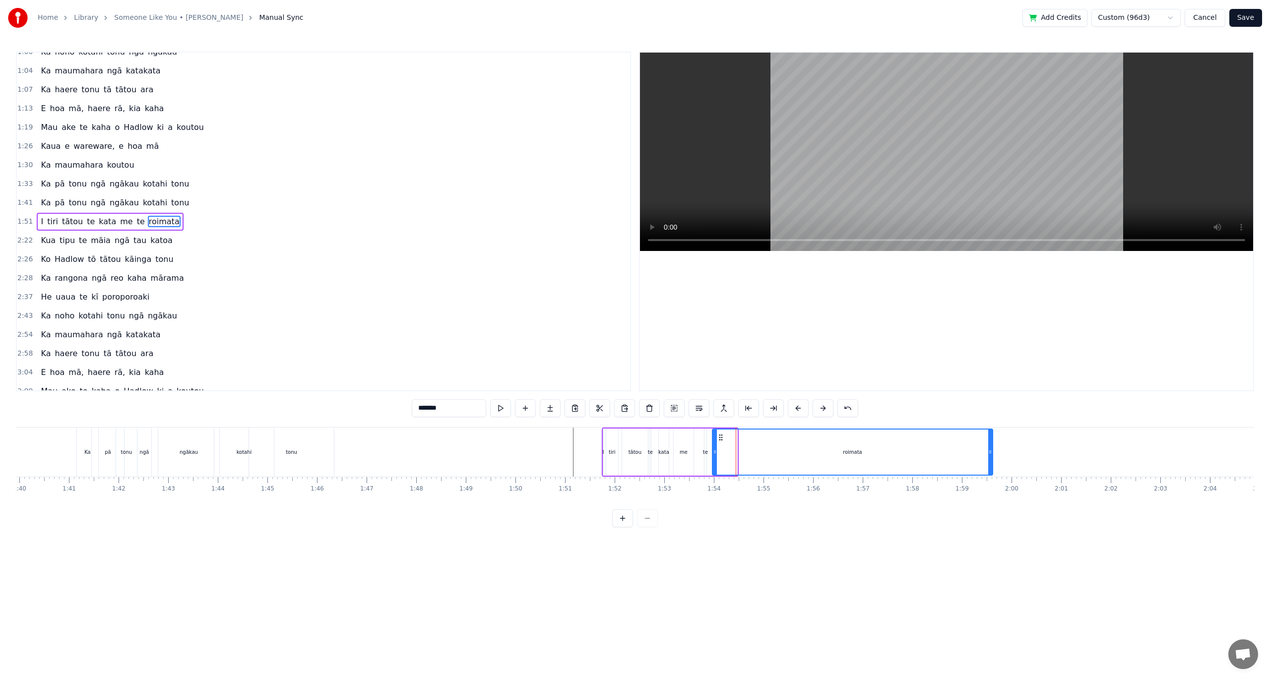
drag, startPoint x: 735, startPoint y: 452, endPoint x: 991, endPoint y: 460, distance: 256.1
click at [991, 460] on div at bounding box center [990, 452] width 4 height 45
drag, startPoint x: 714, startPoint y: 451, endPoint x: 926, endPoint y: 445, distance: 211.9
click at [926, 445] on div at bounding box center [927, 452] width 4 height 45
click at [701, 455] on div "I tiri tātou te kata me te [GEOGRAPHIC_DATA]" at bounding box center [798, 452] width 393 height 49
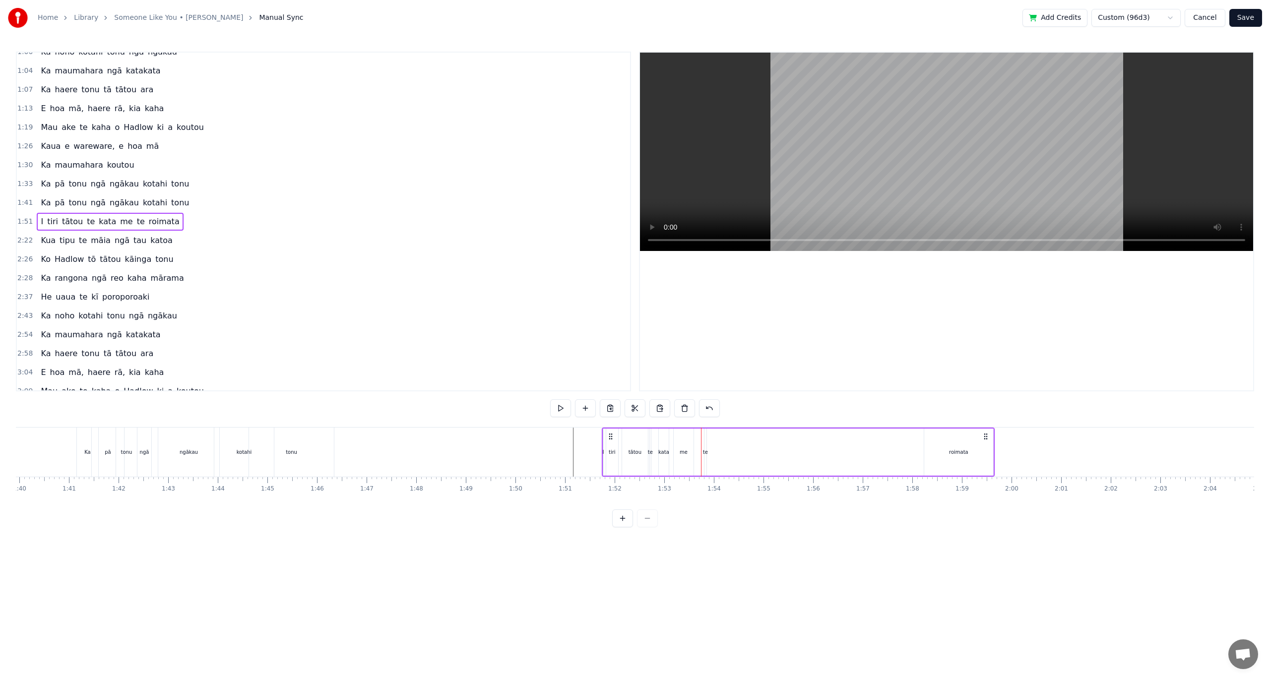
click at [705, 453] on div "te" at bounding box center [705, 451] width 5 height 7
drag, startPoint x: 706, startPoint y: 452, endPoint x: 758, endPoint y: 457, distance: 51.8
click at [758, 457] on div "I tiri tātou te kata me te [GEOGRAPHIC_DATA]" at bounding box center [798, 452] width 393 height 49
click at [707, 450] on div "te" at bounding box center [707, 451] width 5 height 7
click at [693, 452] on div "I tiri tātou te kata me te [GEOGRAPHIC_DATA]" at bounding box center [798, 452] width 393 height 49
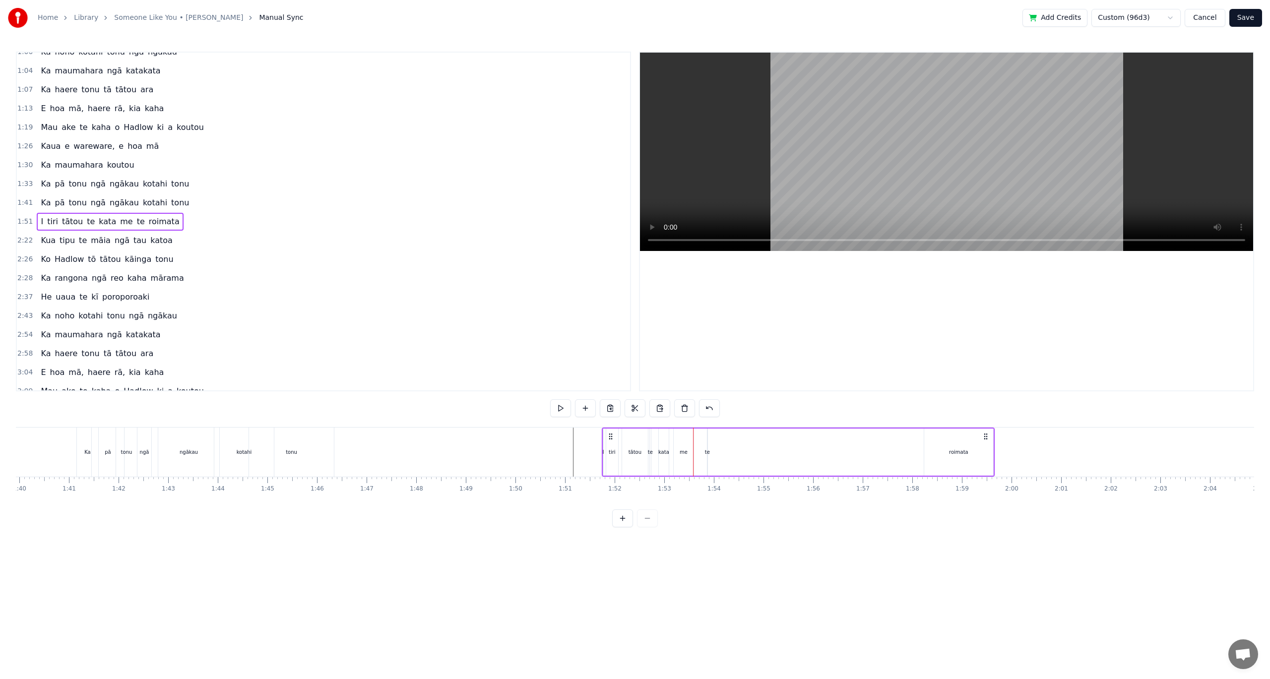
click at [702, 451] on div "I tiri tātou te kata me te [GEOGRAPHIC_DATA]" at bounding box center [798, 452] width 393 height 49
click at [707, 451] on div "te" at bounding box center [707, 451] width 5 height 7
drag, startPoint x: 714, startPoint y: 437, endPoint x: 939, endPoint y: 443, distance: 225.3
click at [681, 451] on div "me" at bounding box center [684, 451] width 8 height 7
drag, startPoint x: 683, startPoint y: 436, endPoint x: 895, endPoint y: 445, distance: 212.5
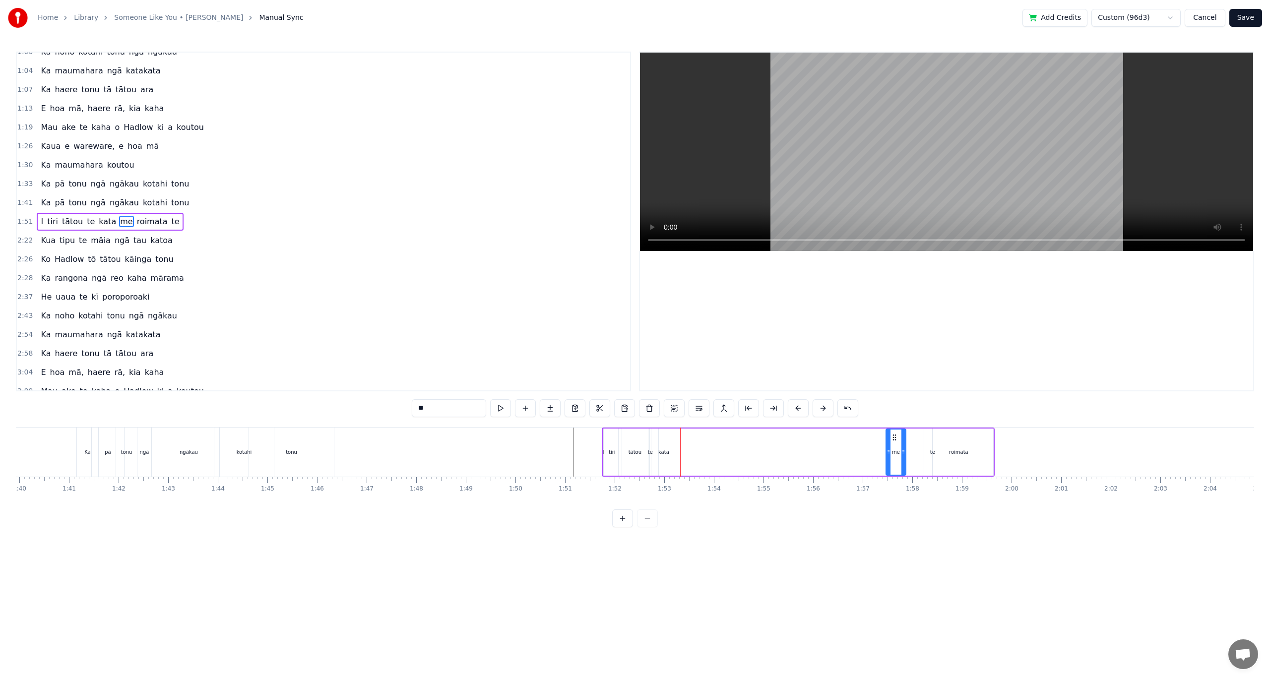
click at [895, 445] on div "me" at bounding box center [895, 452] width 19 height 45
click at [665, 452] on div "kata" at bounding box center [663, 451] width 11 height 7
drag, startPoint x: 666, startPoint y: 440, endPoint x: 687, endPoint y: 441, distance: 20.4
click at [687, 441] on div at bounding box center [687, 452] width 4 height 45
drag, startPoint x: 666, startPoint y: 435, endPoint x: 715, endPoint y: 440, distance: 49.4
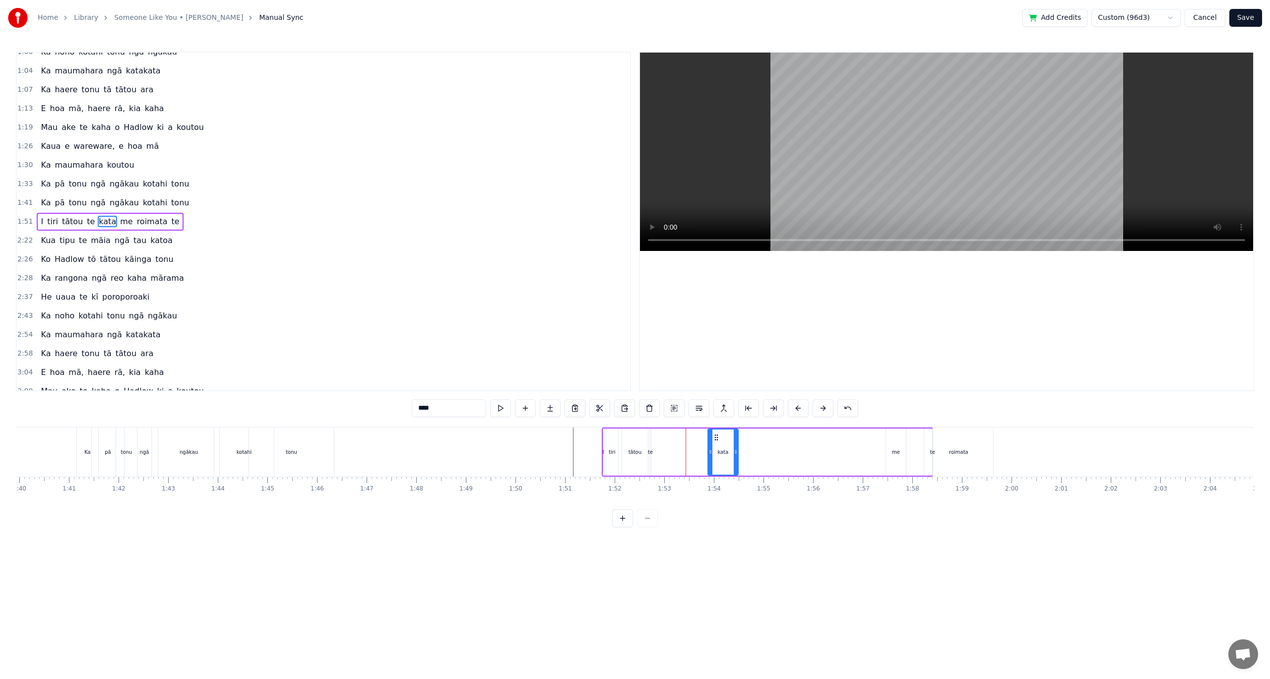
click at [715, 440] on icon at bounding box center [716, 438] width 8 height 8
click at [647, 450] on div "tātou" at bounding box center [635, 452] width 27 height 47
click at [649, 450] on div "te" at bounding box center [650, 451] width 5 height 7
type input "**"
drag, startPoint x: 659, startPoint y: 439, endPoint x: 695, endPoint y: 442, distance: 35.8
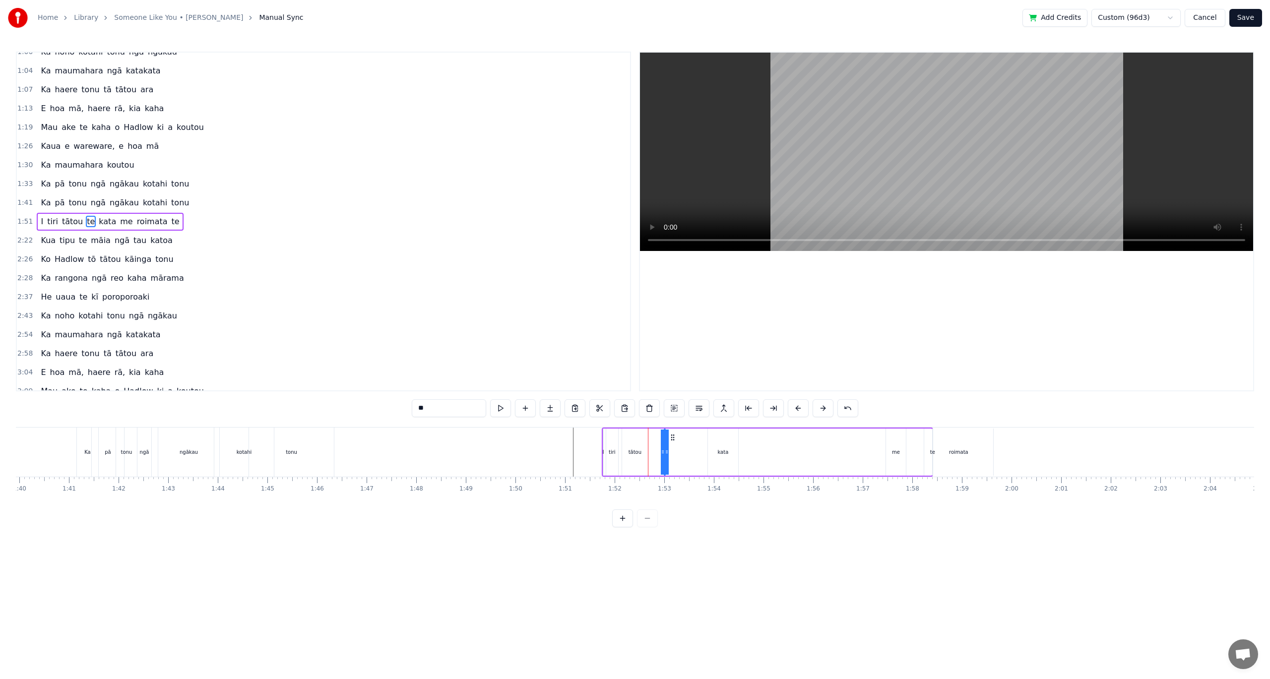
click at [697, 442] on div "I tiri tātou te kata me roimata te" at bounding box center [767, 452] width 331 height 49
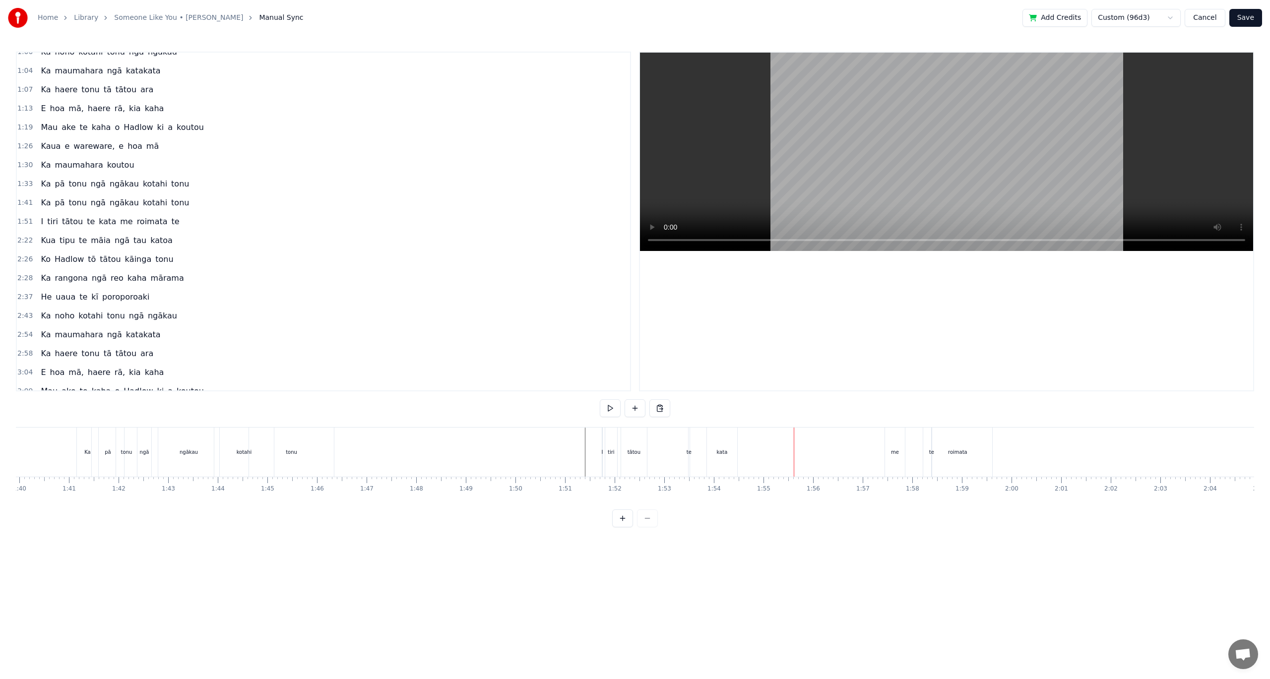
click at [894, 453] on div "me" at bounding box center [895, 451] width 8 height 7
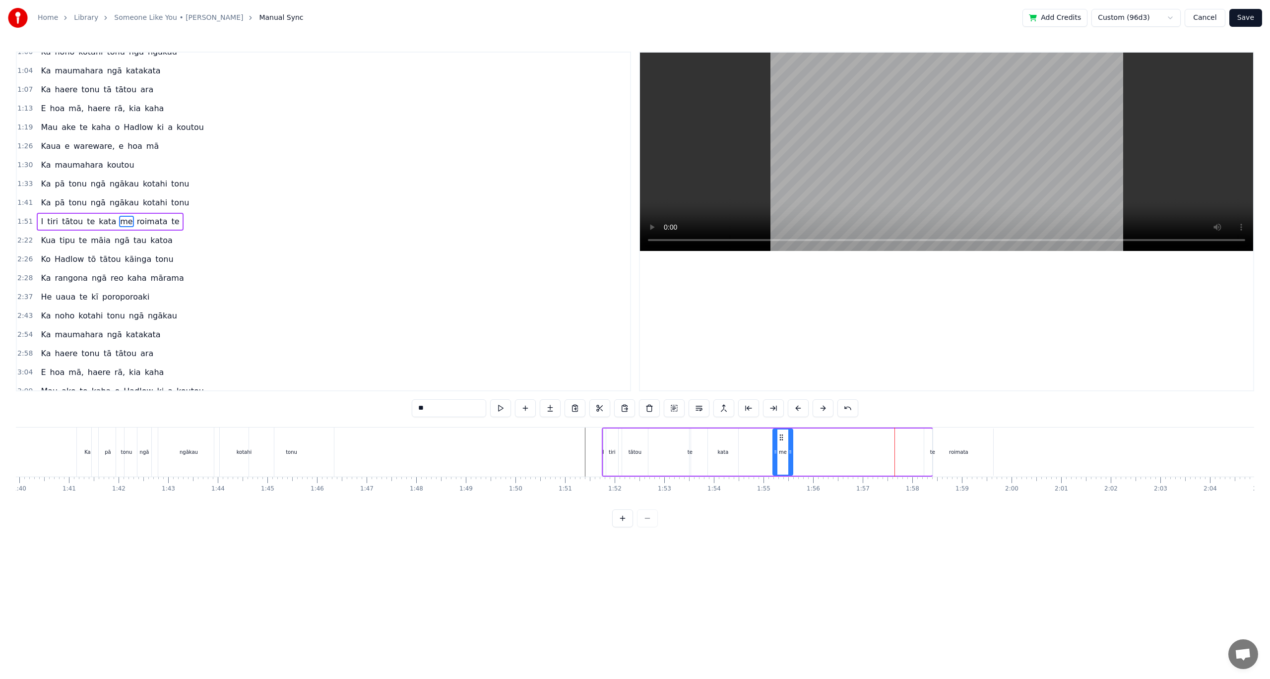
drag, startPoint x: 893, startPoint y: 439, endPoint x: 780, endPoint y: 441, distance: 113.1
click at [780, 441] on div "me" at bounding box center [782, 452] width 19 height 45
click at [933, 455] on div "te" at bounding box center [932, 451] width 5 height 7
drag, startPoint x: 940, startPoint y: 441, endPoint x: 810, endPoint y: 447, distance: 131.1
click at [810, 447] on div "I tiri tātou te kata me roimata te" at bounding box center [767, 452] width 331 height 49
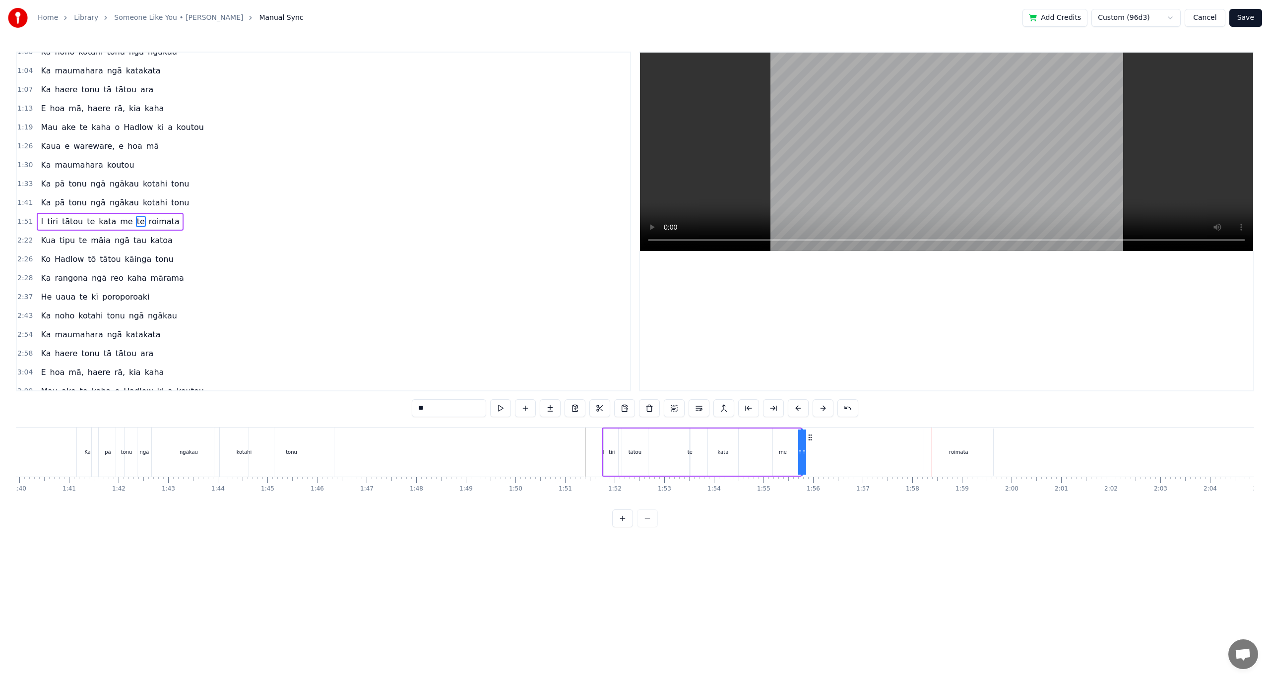
click at [956, 453] on div "roimata" at bounding box center [958, 451] width 19 height 7
type input "*******"
drag, startPoint x: 934, startPoint y: 439, endPoint x: 815, endPoint y: 442, distance: 118.1
click at [815, 442] on div "roimata" at bounding box center [839, 452] width 68 height 45
click at [762, 455] on div "I tiri tātou te kata me te [GEOGRAPHIC_DATA]" at bounding box center [739, 452] width 275 height 49
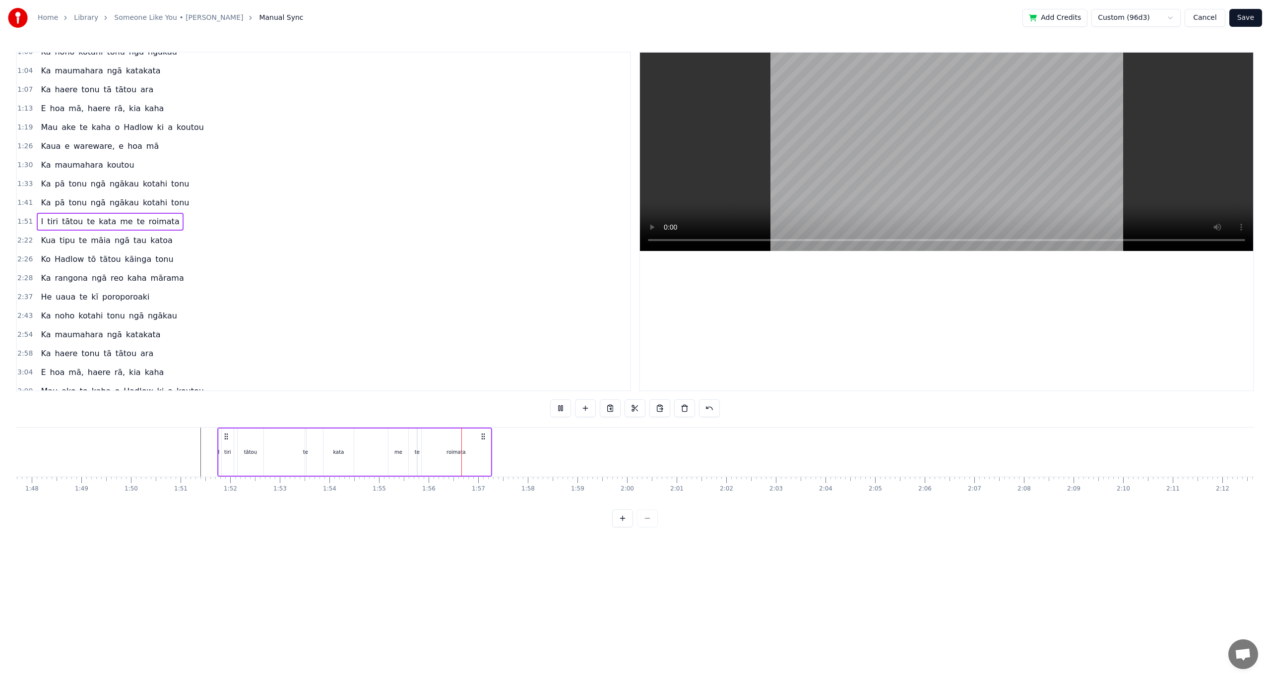
scroll to position [0, 5411]
click at [421, 450] on div "roimata" at bounding box center [387, 452] width 70 height 47
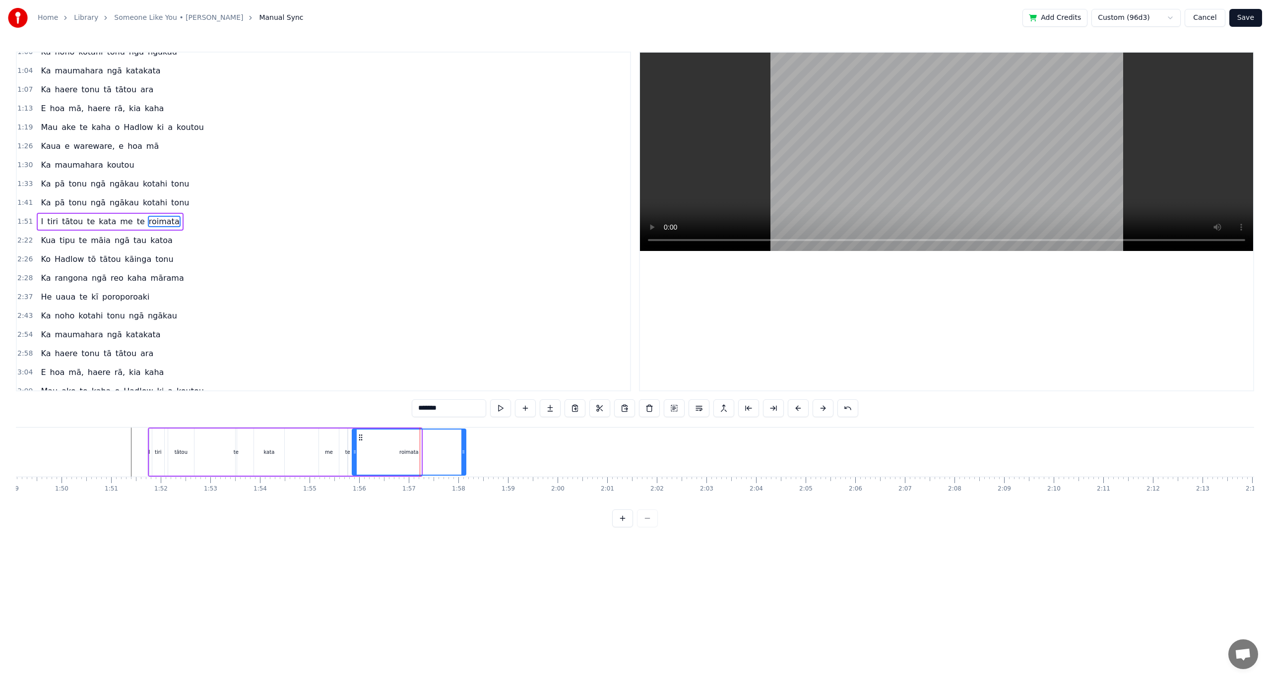
drag, startPoint x: 418, startPoint y: 451, endPoint x: 462, endPoint y: 462, distance: 46.1
click at [462, 462] on div at bounding box center [463, 452] width 4 height 45
click at [96, 239] on span "māia" at bounding box center [101, 240] width 22 height 11
type input "****"
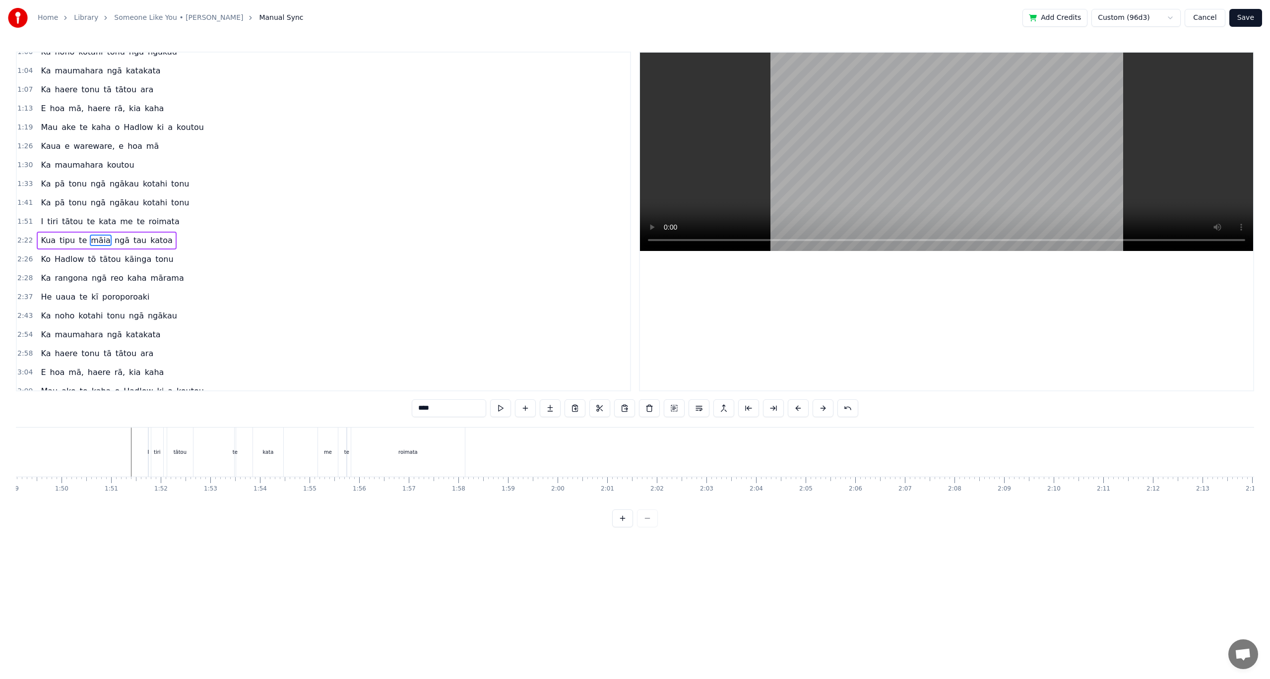
scroll to position [142, 0]
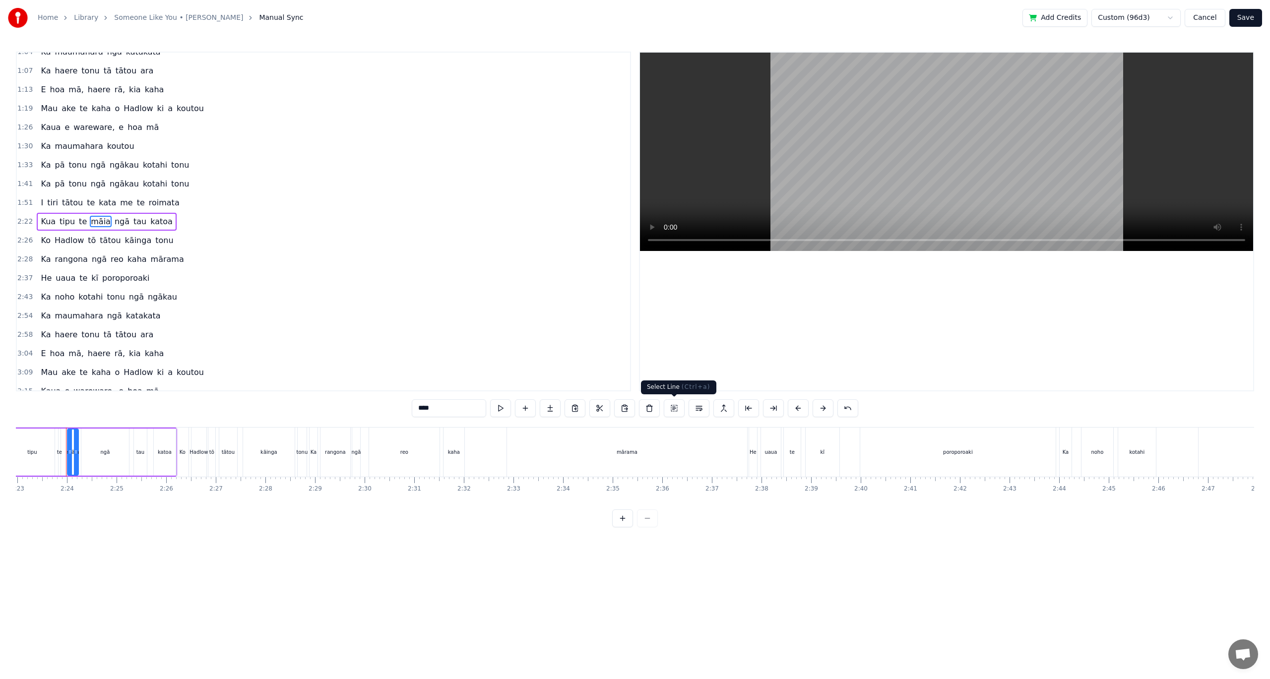
click at [673, 414] on button at bounding box center [674, 408] width 21 height 18
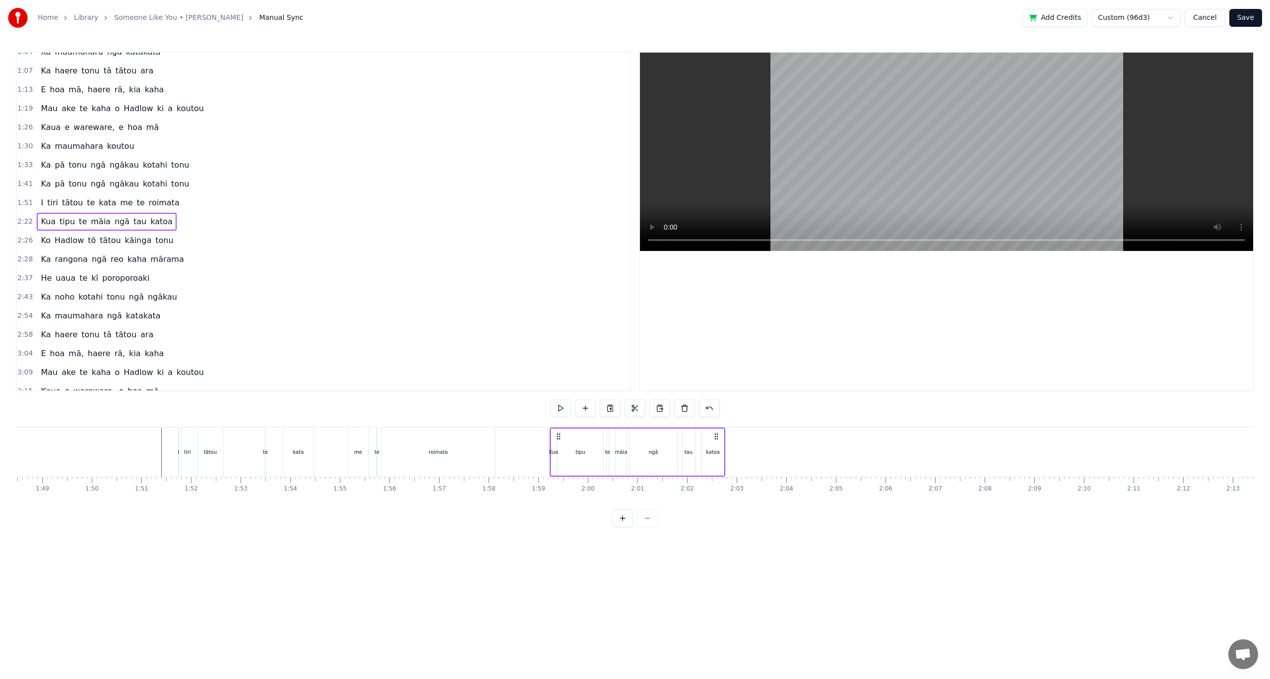
scroll to position [0, 5374]
drag, startPoint x: 1064, startPoint y: 434, endPoint x: 470, endPoint y: 462, distance: 594.9
drag, startPoint x: 830, startPoint y: 437, endPoint x: 552, endPoint y: 468, distance: 280.0
click at [552, 468] on div "Kua tipu te māia ngā tau katoa" at bounding box center [630, 452] width 176 height 49
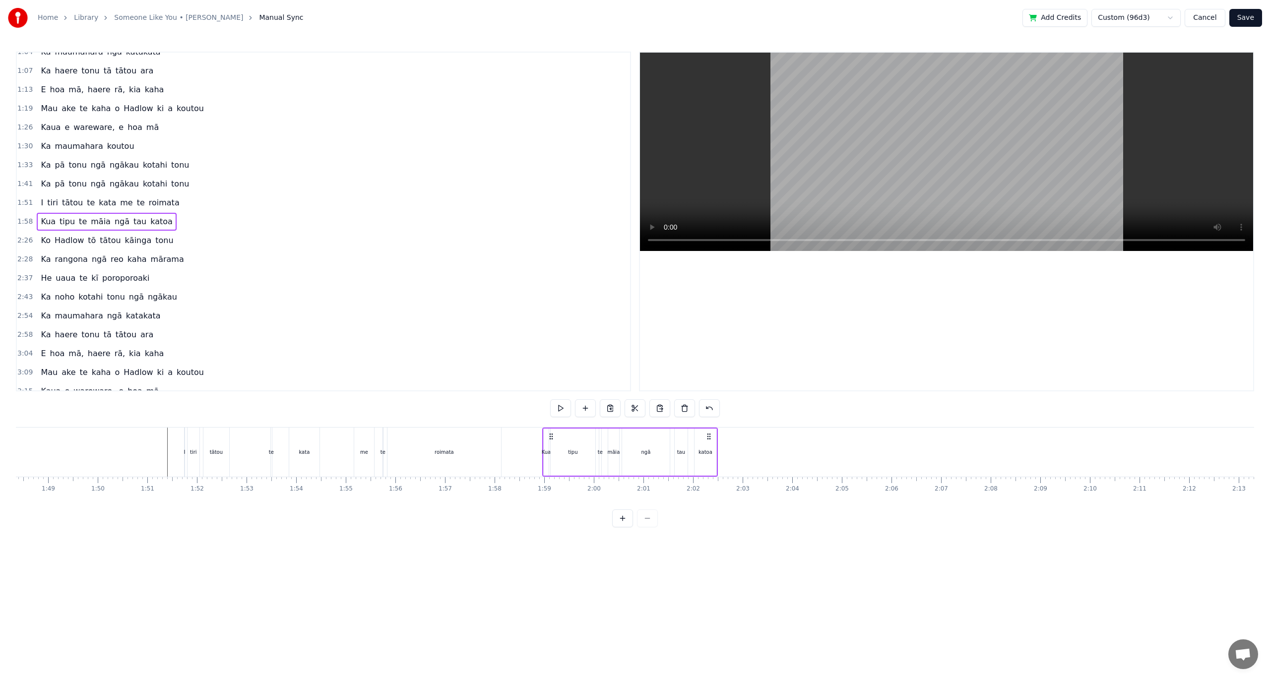
click at [704, 446] on div "katoa" at bounding box center [704, 452] width 22 height 49
drag, startPoint x: 714, startPoint y: 448, endPoint x: 840, endPoint y: 456, distance: 126.2
click at [840, 456] on div at bounding box center [840, 452] width 4 height 45
drag, startPoint x: 696, startPoint y: 454, endPoint x: 779, endPoint y: 450, distance: 83.0
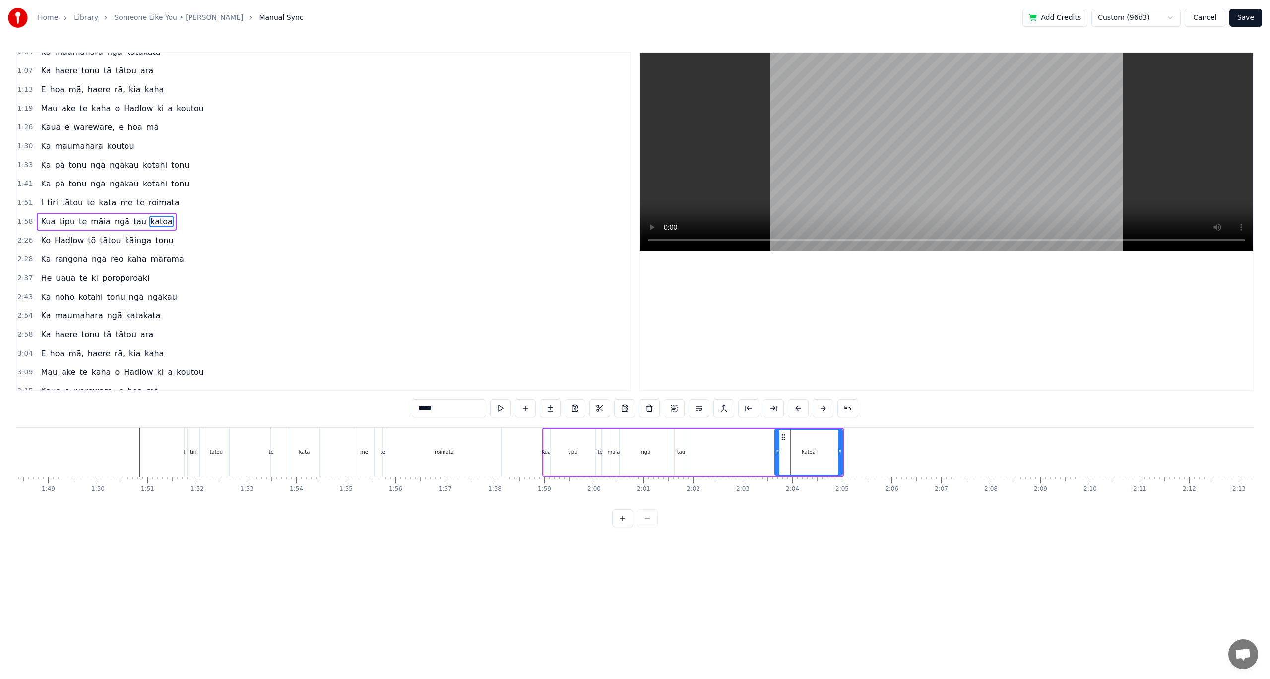
click at [779, 450] on icon at bounding box center [777, 452] width 4 height 8
click at [768, 450] on div "Kua tipu te māia ngā tau katoa" at bounding box center [693, 452] width 302 height 49
click at [803, 450] on div "katoa" at bounding box center [809, 452] width 65 height 47
drag, startPoint x: 775, startPoint y: 440, endPoint x: 740, endPoint y: 437, distance: 34.8
click at [740, 437] on icon at bounding box center [741, 438] width 8 height 8
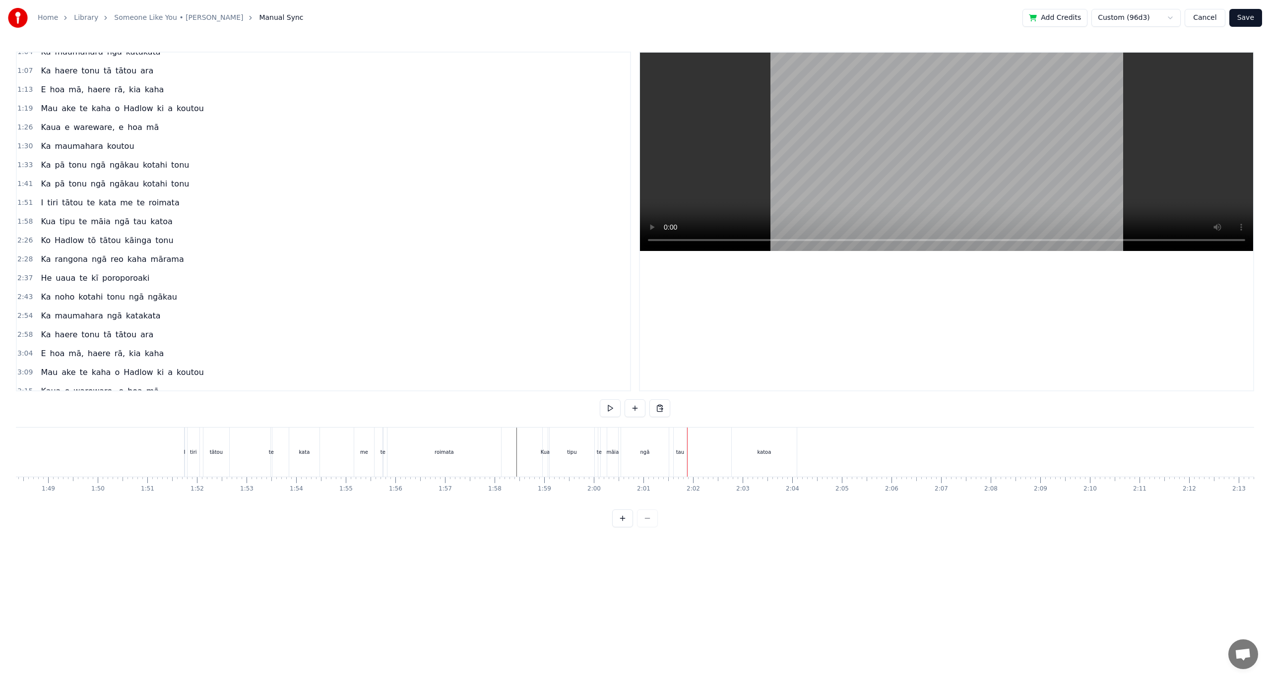
click at [680, 450] on div "tau" at bounding box center [680, 451] width 8 height 7
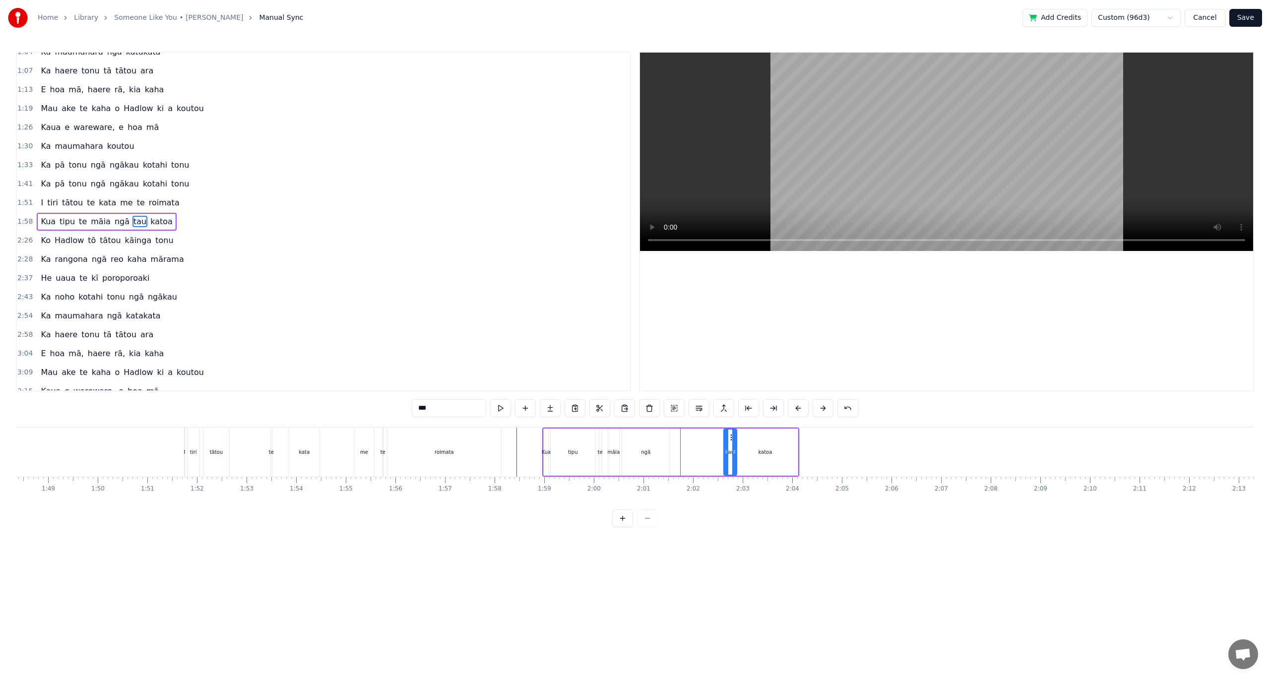
drag, startPoint x: 686, startPoint y: 437, endPoint x: 729, endPoint y: 439, distance: 42.7
click at [729, 439] on icon at bounding box center [732, 438] width 8 height 8
click at [644, 450] on div "ngā" at bounding box center [645, 451] width 9 height 7
type input "***"
drag, startPoint x: 636, startPoint y: 443, endPoint x: 659, endPoint y: 440, distance: 22.6
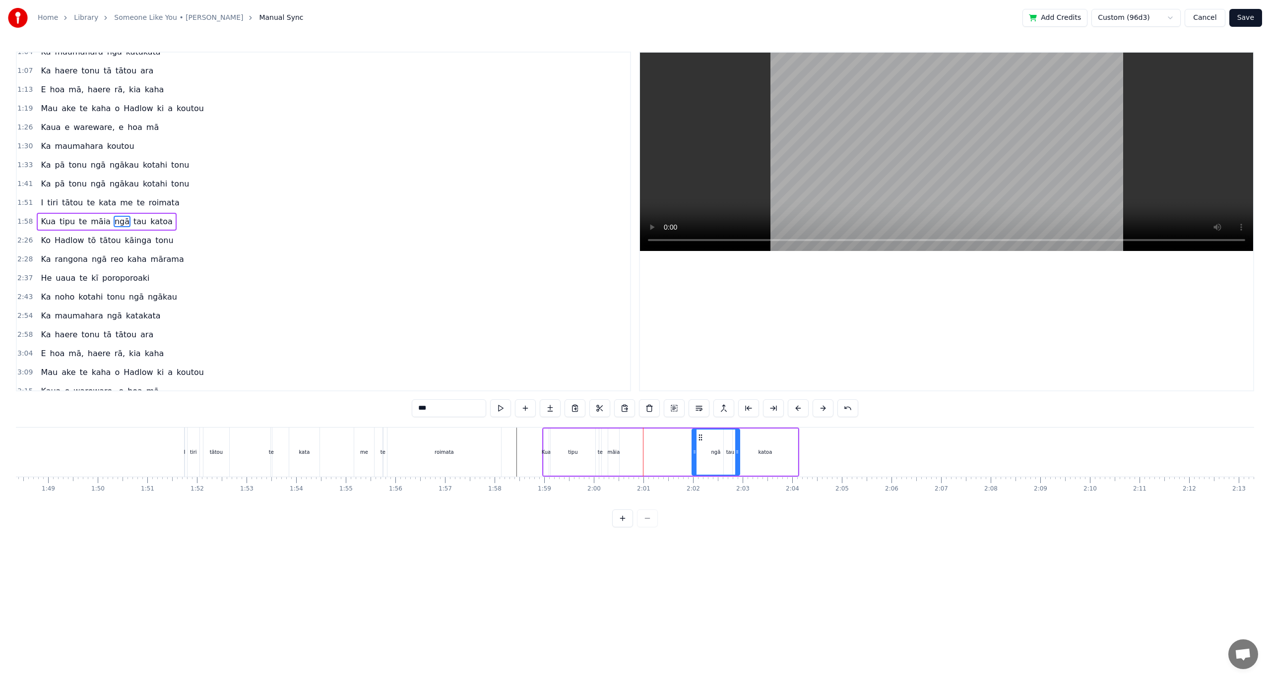
click at [698, 441] on icon at bounding box center [700, 438] width 8 height 8
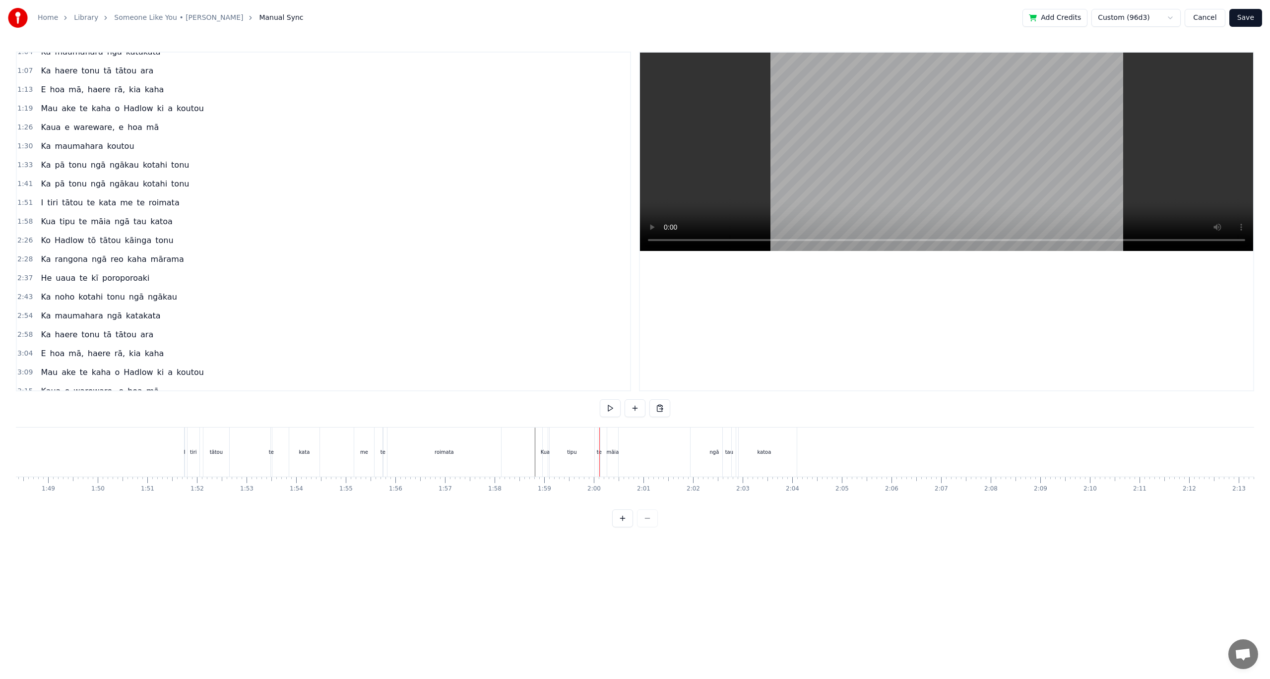
click at [715, 453] on div "ngā" at bounding box center [713, 451] width 9 height 7
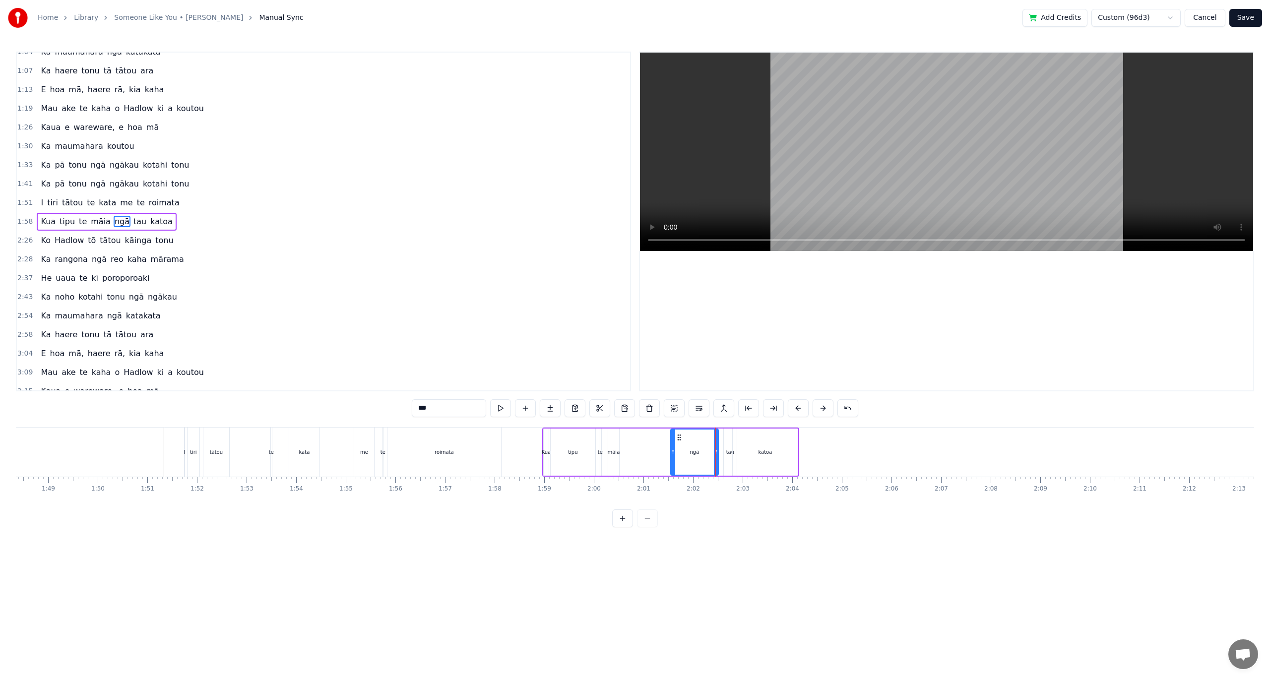
drag, startPoint x: 700, startPoint y: 437, endPoint x: 680, endPoint y: 439, distance: 20.9
click at [680, 439] on icon at bounding box center [679, 438] width 8 height 8
click at [739, 452] on div "katoa" at bounding box center [765, 452] width 65 height 47
click at [728, 450] on div "tau" at bounding box center [730, 451] width 8 height 7
click at [726, 436] on icon at bounding box center [728, 438] width 8 height 8
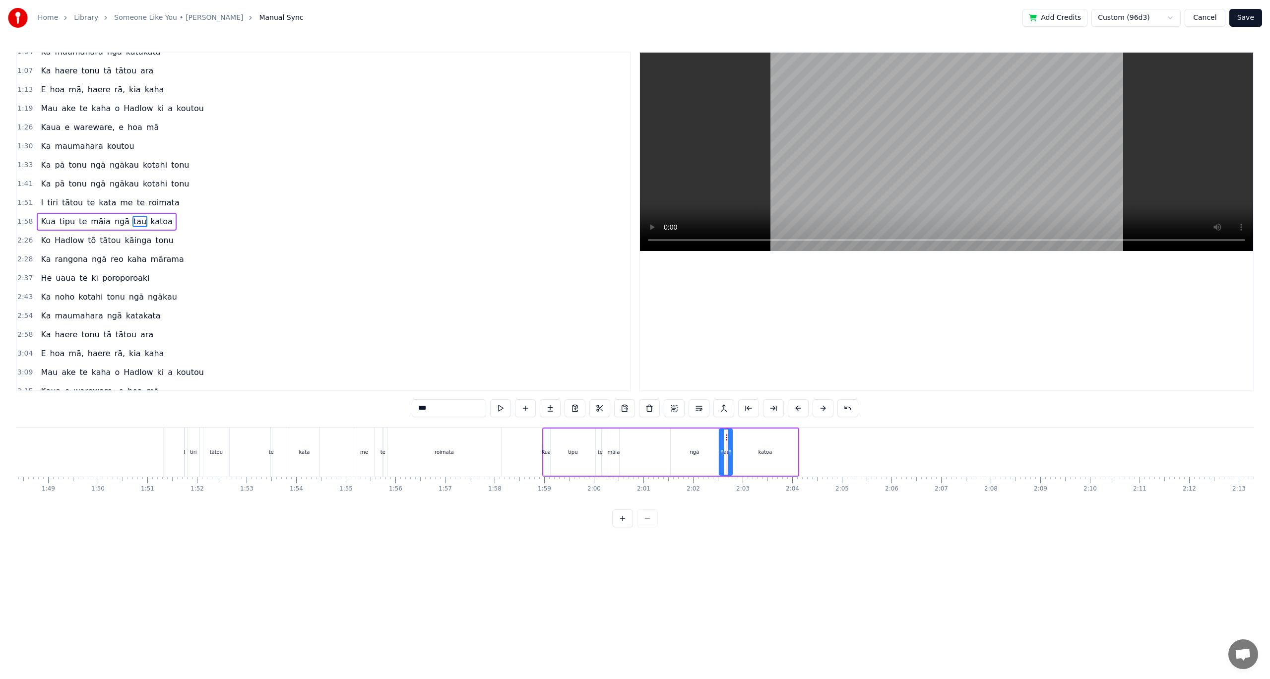
click at [762, 447] on div "katoa" at bounding box center [765, 452] width 65 height 47
type input "*****"
drag, startPoint x: 796, startPoint y: 450, endPoint x: 783, endPoint y: 449, distance: 13.4
click at [783, 449] on icon at bounding box center [782, 452] width 4 height 8
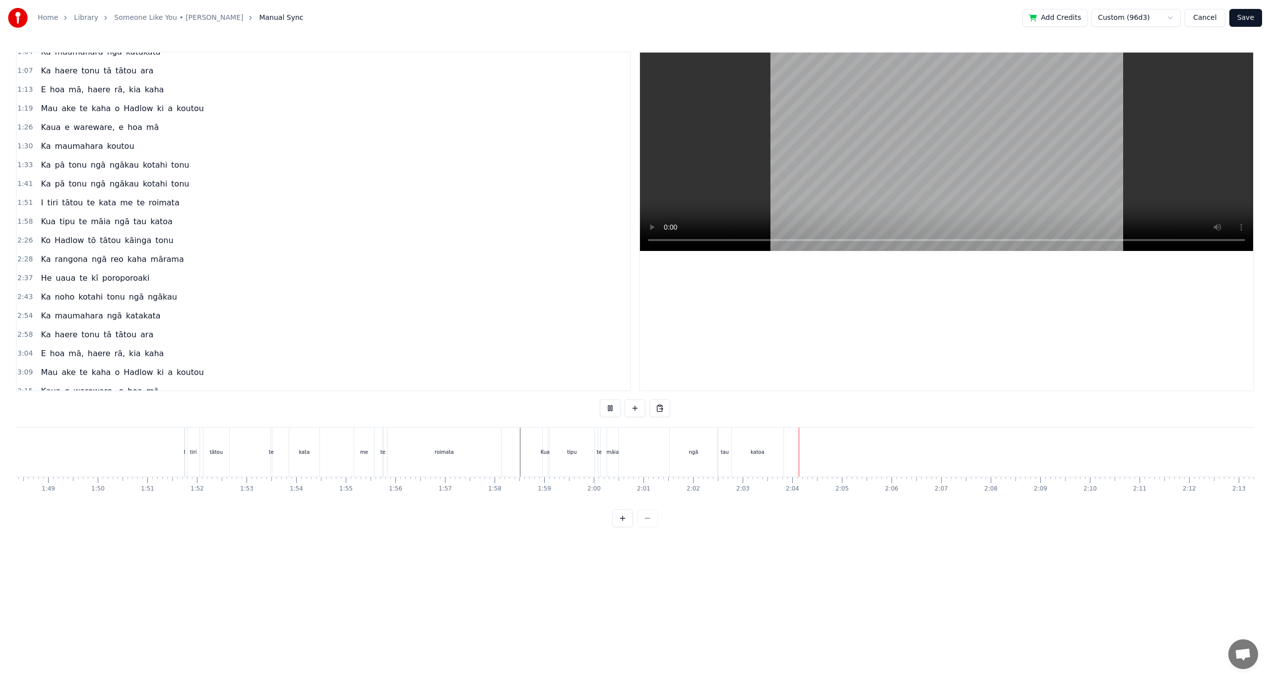
drag, startPoint x: 531, startPoint y: 500, endPoint x: 550, endPoint y: 503, distance: 19.6
click at [550, 501] on div "I rongo au, kua haere koe Kua tīmata hou tō ara Kia maumahara ki te kata te Ki …" at bounding box center [635, 464] width 1238 height 74
click at [154, 241] on span "tonu" at bounding box center [164, 240] width 20 height 11
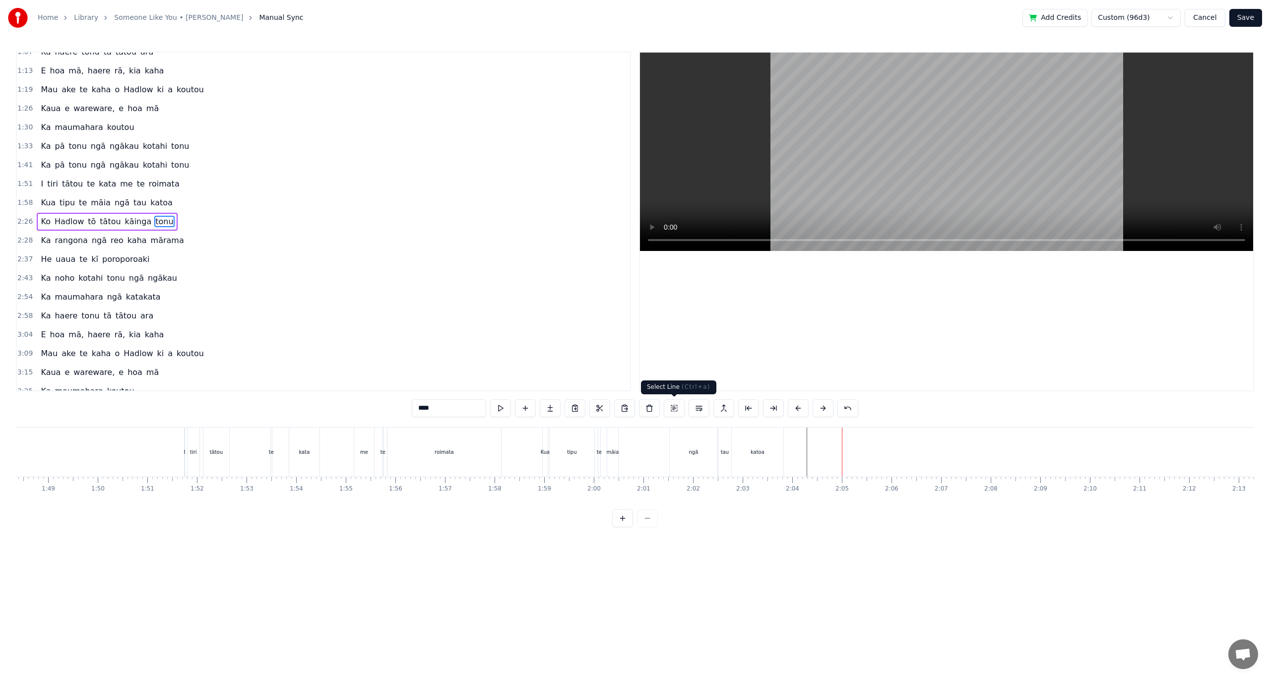
click at [676, 408] on button at bounding box center [674, 408] width 21 height 18
drag, startPoint x: 1131, startPoint y: 435, endPoint x: 319, endPoint y: 492, distance: 814.0
click at [319, 492] on div "I rongo au, kua haere koe Kua tīmata hou tō ara Kia maumahara ki te kata te Ki …" at bounding box center [635, 464] width 1238 height 74
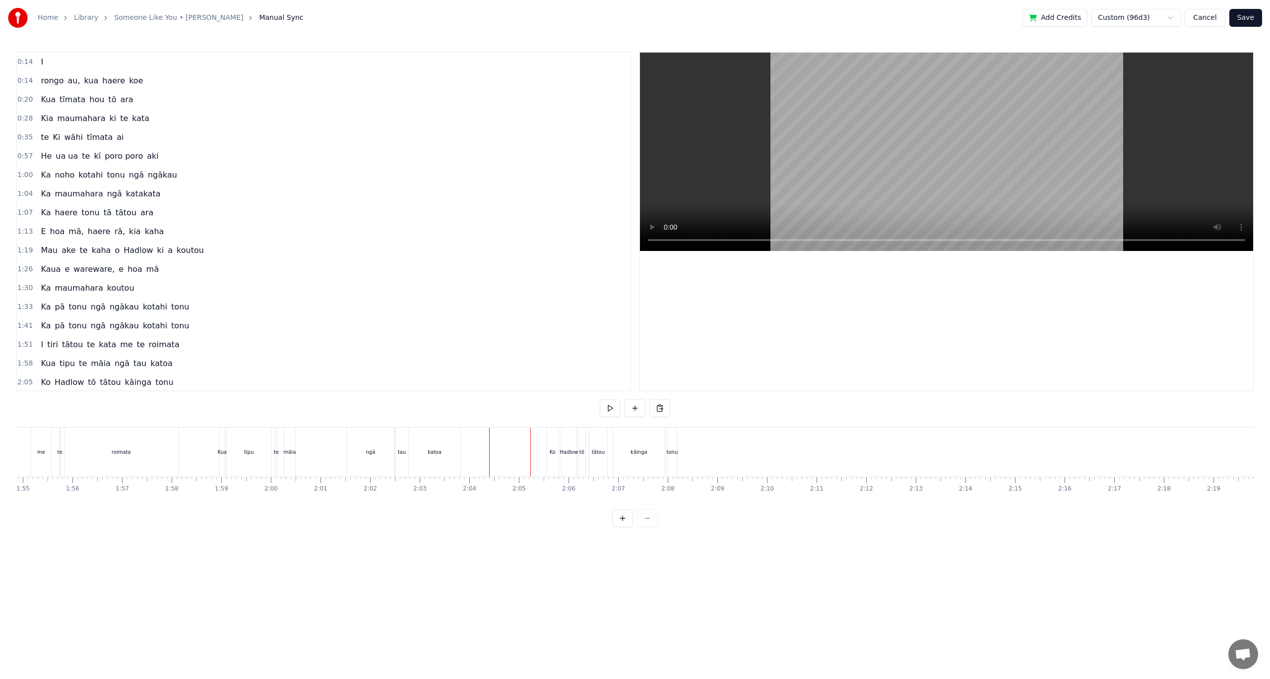
scroll to position [0, 5686]
click at [559, 453] on div "Ko" at bounding box center [564, 452] width 12 height 49
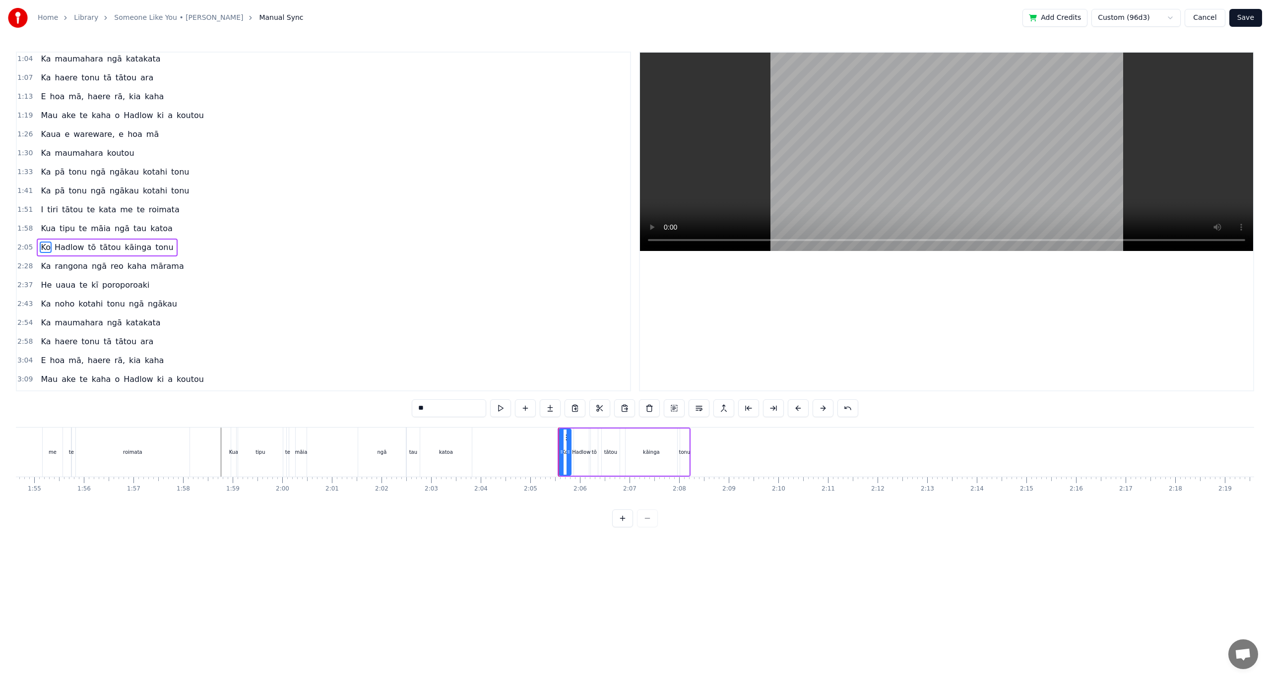
scroll to position [161, 0]
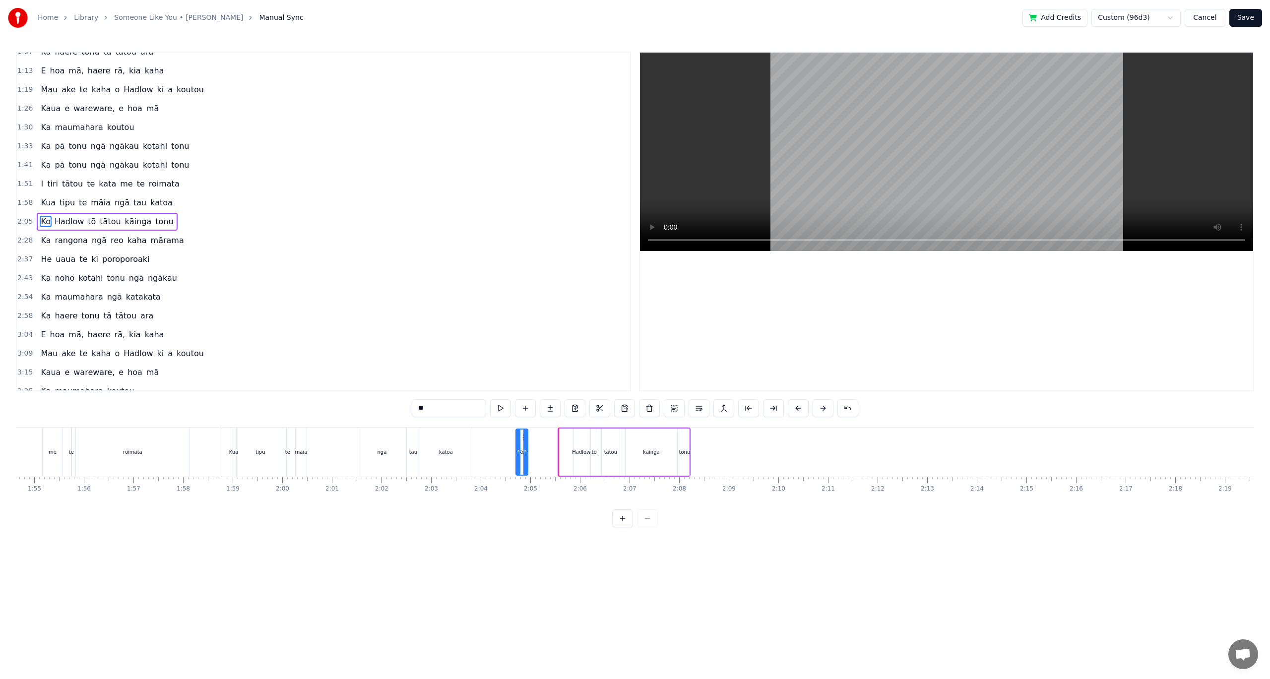
drag, startPoint x: 565, startPoint y: 437, endPoint x: 547, endPoint y: 439, distance: 18.5
click at [522, 440] on icon at bounding box center [524, 438] width 8 height 8
click at [580, 449] on div "Hadlow" at bounding box center [581, 451] width 18 height 7
drag, startPoint x: 584, startPoint y: 436, endPoint x: 592, endPoint y: 437, distance: 8.4
click at [593, 437] on div at bounding box center [595, 452] width 4 height 45
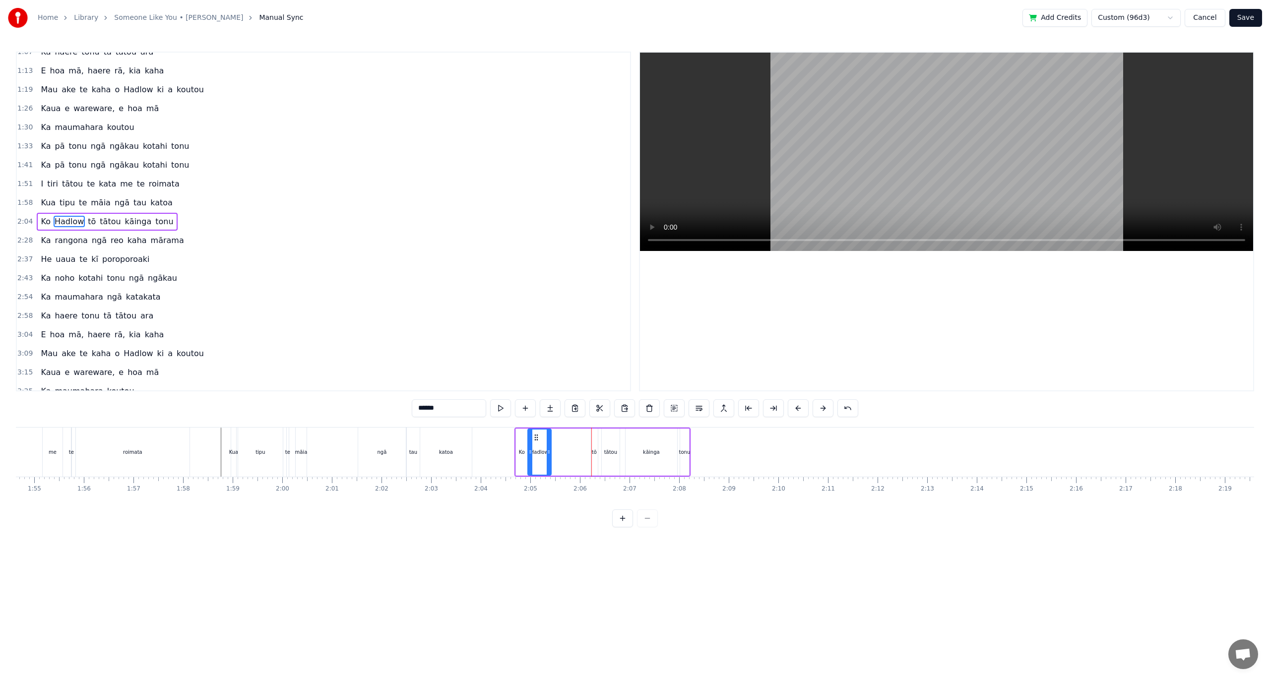
drag, startPoint x: 583, startPoint y: 437, endPoint x: 537, endPoint y: 437, distance: 46.1
click at [537, 437] on icon at bounding box center [536, 438] width 8 height 8
click at [471, 452] on div "katoa" at bounding box center [446, 452] width 53 height 49
type input "*****"
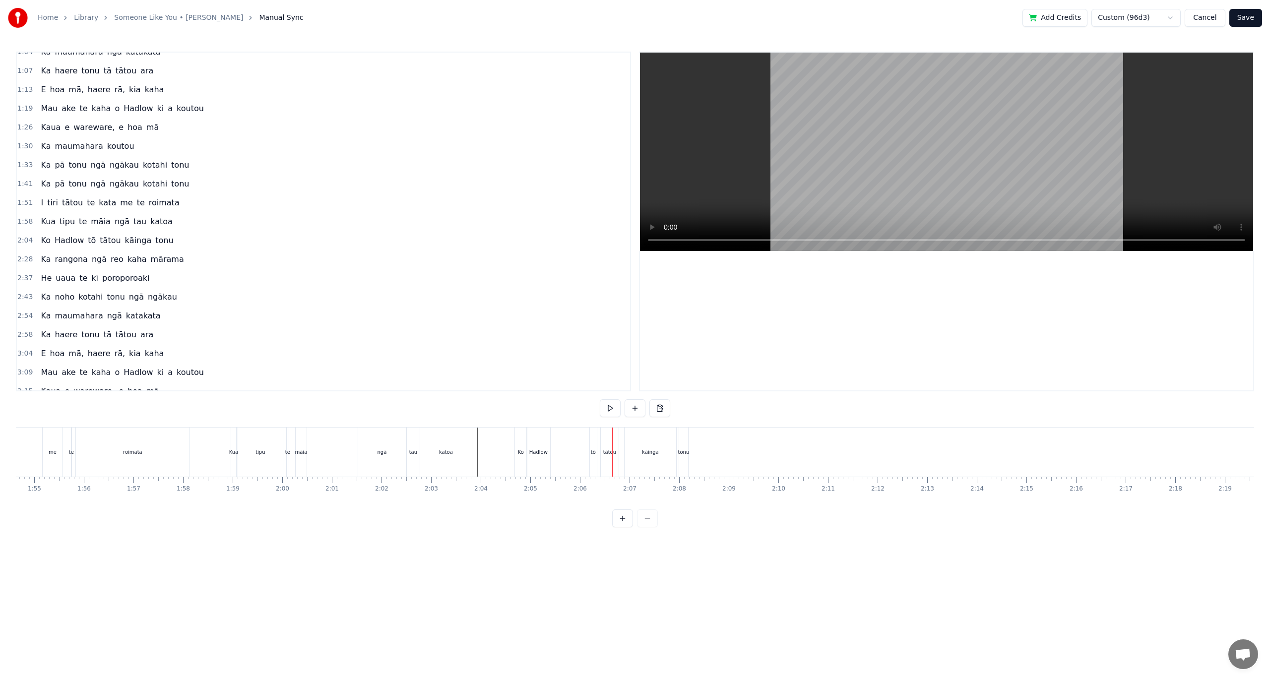
click at [592, 449] on div "tō" at bounding box center [593, 451] width 5 height 7
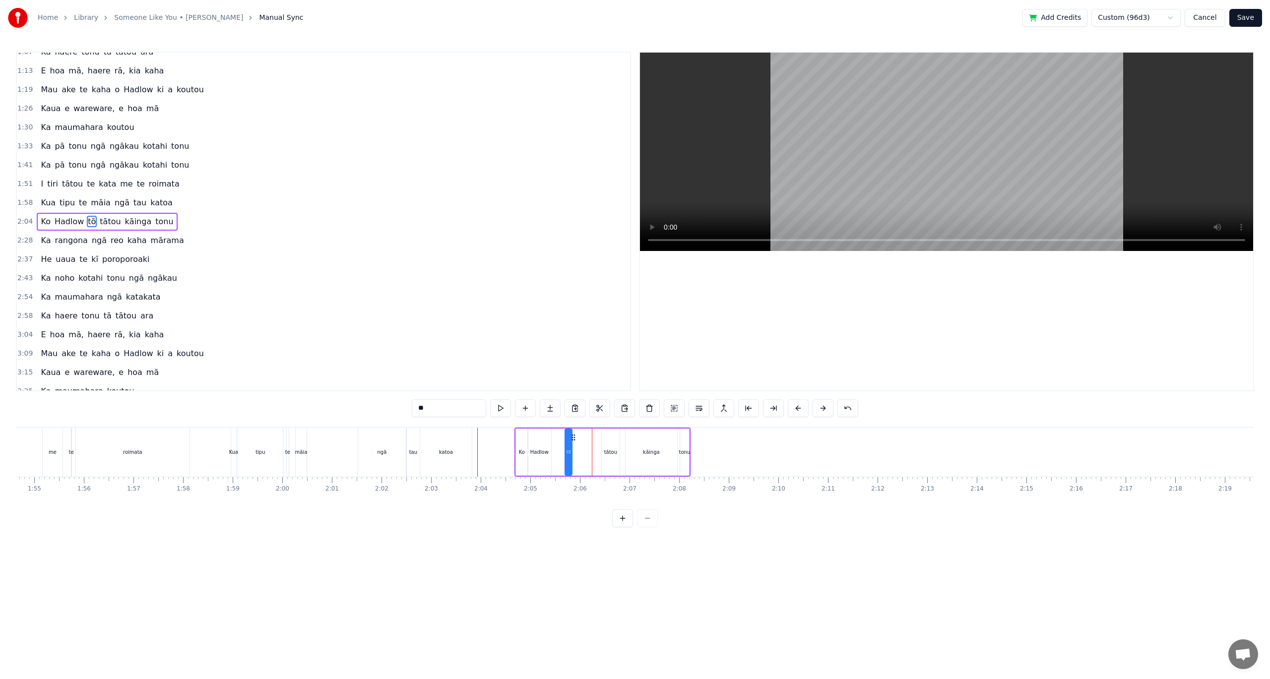
drag, startPoint x: 598, startPoint y: 437, endPoint x: 572, endPoint y: 440, distance: 26.0
click at [572, 440] on icon at bounding box center [573, 438] width 8 height 8
click at [609, 448] on div "tātou" at bounding box center [610, 451] width 13 height 7
type input "*****"
drag, startPoint x: 609, startPoint y: 435, endPoint x: 595, endPoint y: 436, distance: 13.4
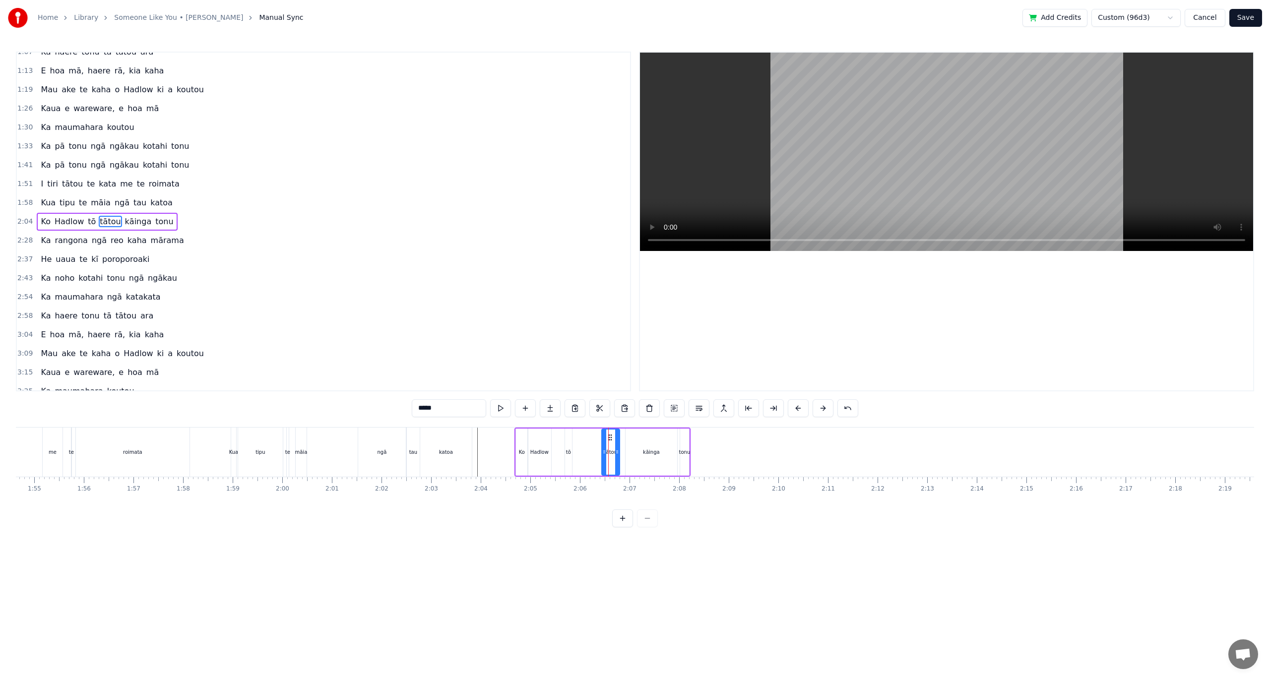
click at [609, 438] on div "tātou" at bounding box center [610, 452] width 18 height 49
drag, startPoint x: 609, startPoint y: 439, endPoint x: 589, endPoint y: 440, distance: 19.9
click at [589, 440] on icon at bounding box center [590, 438] width 8 height 8
click at [643, 452] on div "kāinga" at bounding box center [651, 452] width 52 height 47
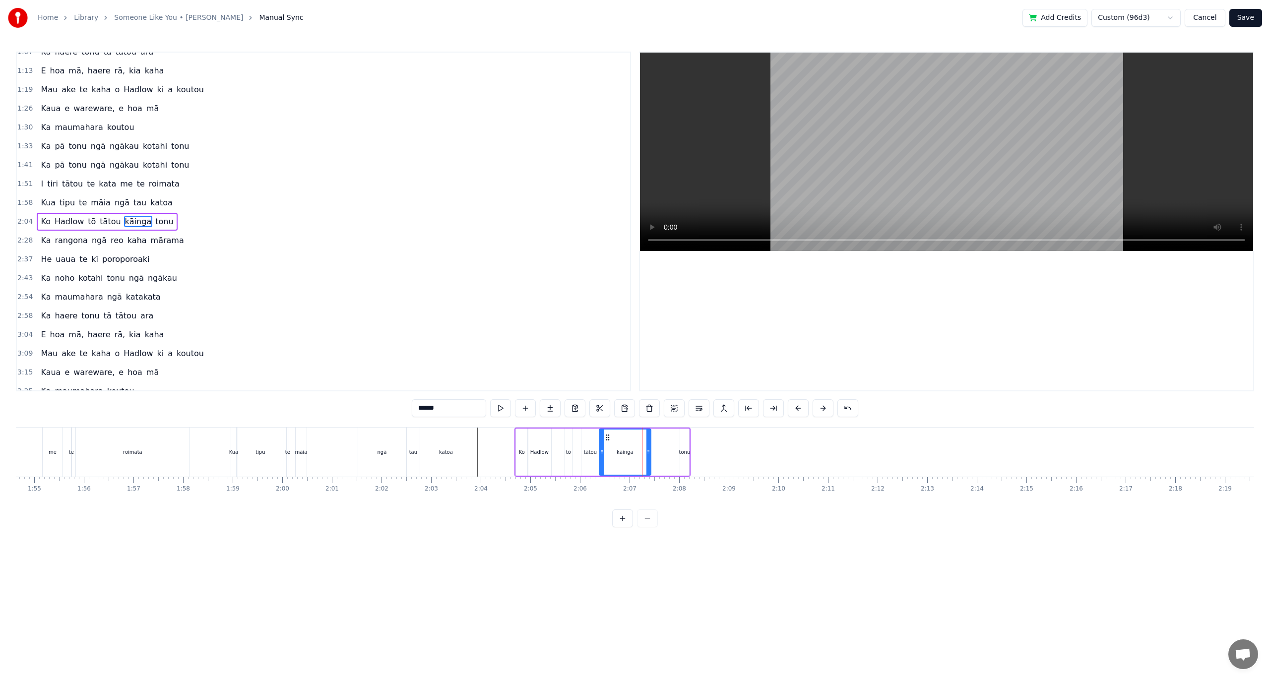
drag, startPoint x: 634, startPoint y: 437, endPoint x: 608, endPoint y: 440, distance: 26.5
click at [608, 440] on icon at bounding box center [608, 438] width 8 height 8
drag, startPoint x: 647, startPoint y: 450, endPoint x: 630, endPoint y: 450, distance: 17.4
click at [631, 450] on icon at bounding box center [633, 452] width 4 height 8
click at [680, 449] on div "tonu" at bounding box center [684, 451] width 11 height 7
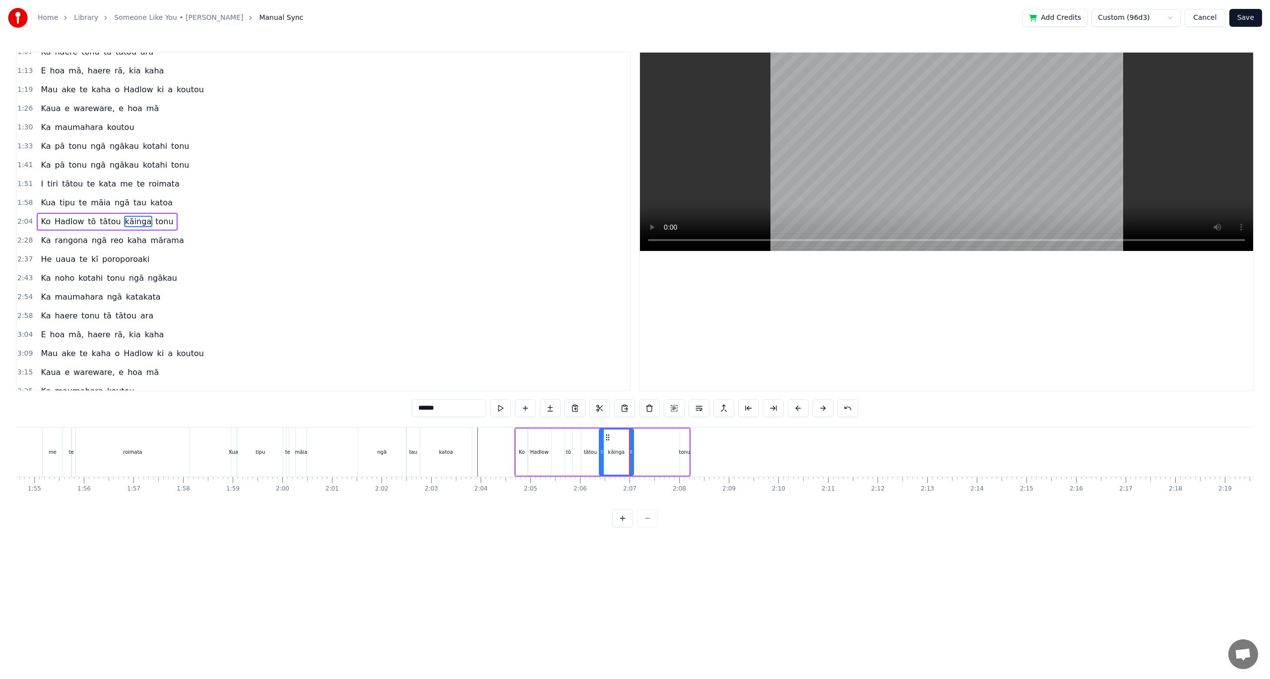
type input "****"
drag, startPoint x: 688, startPoint y: 437, endPoint x: 657, endPoint y: 440, distance: 31.3
click at [657, 440] on icon at bounding box center [657, 438] width 8 height 8
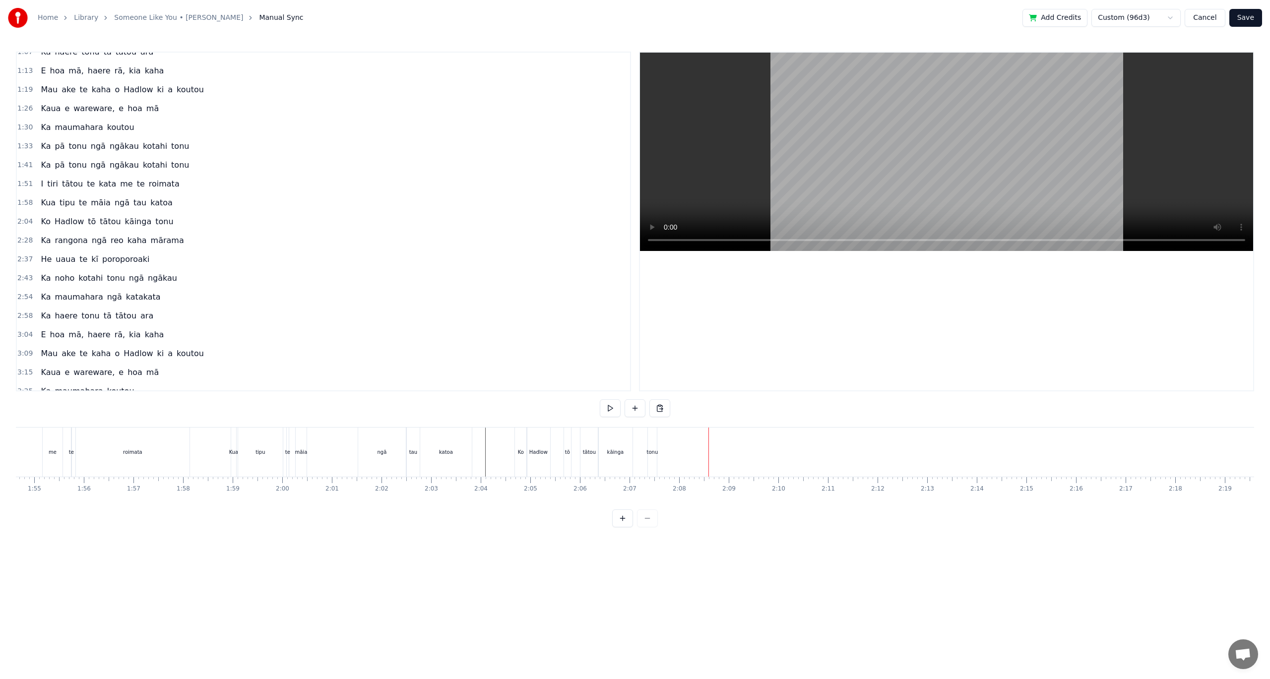
click at [150, 243] on span "mārama" at bounding box center [167, 240] width 35 height 11
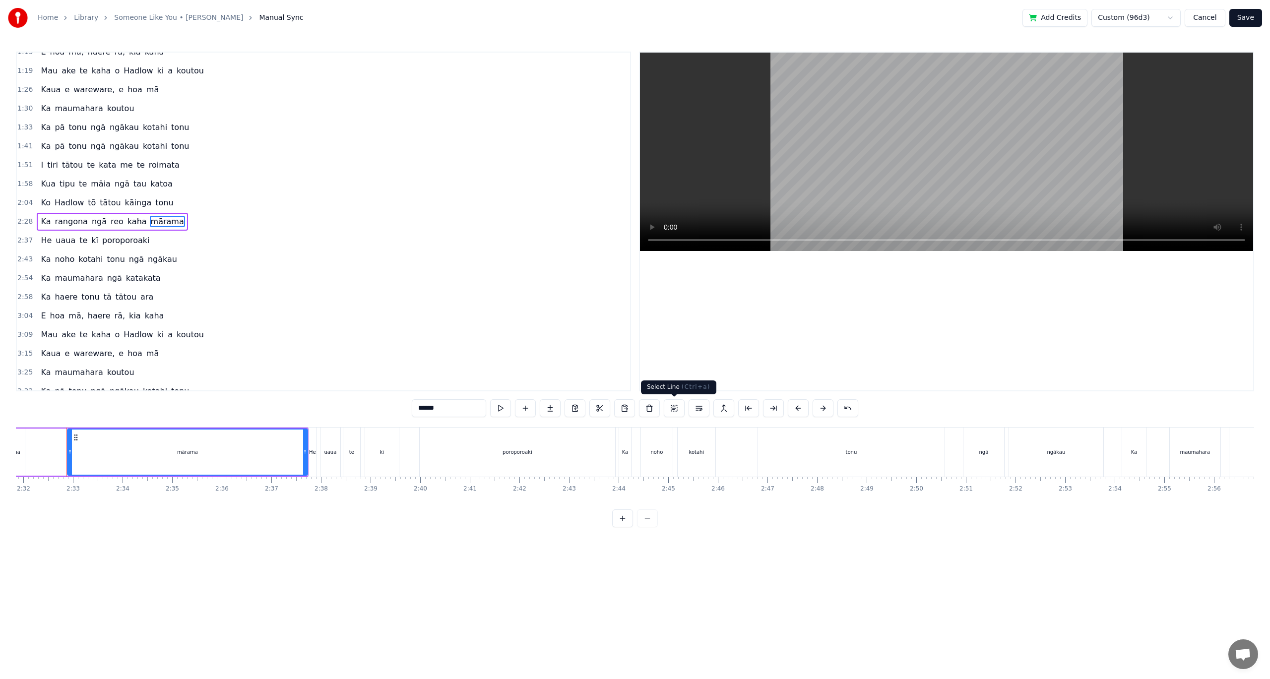
click at [676, 407] on button at bounding box center [674, 408] width 21 height 18
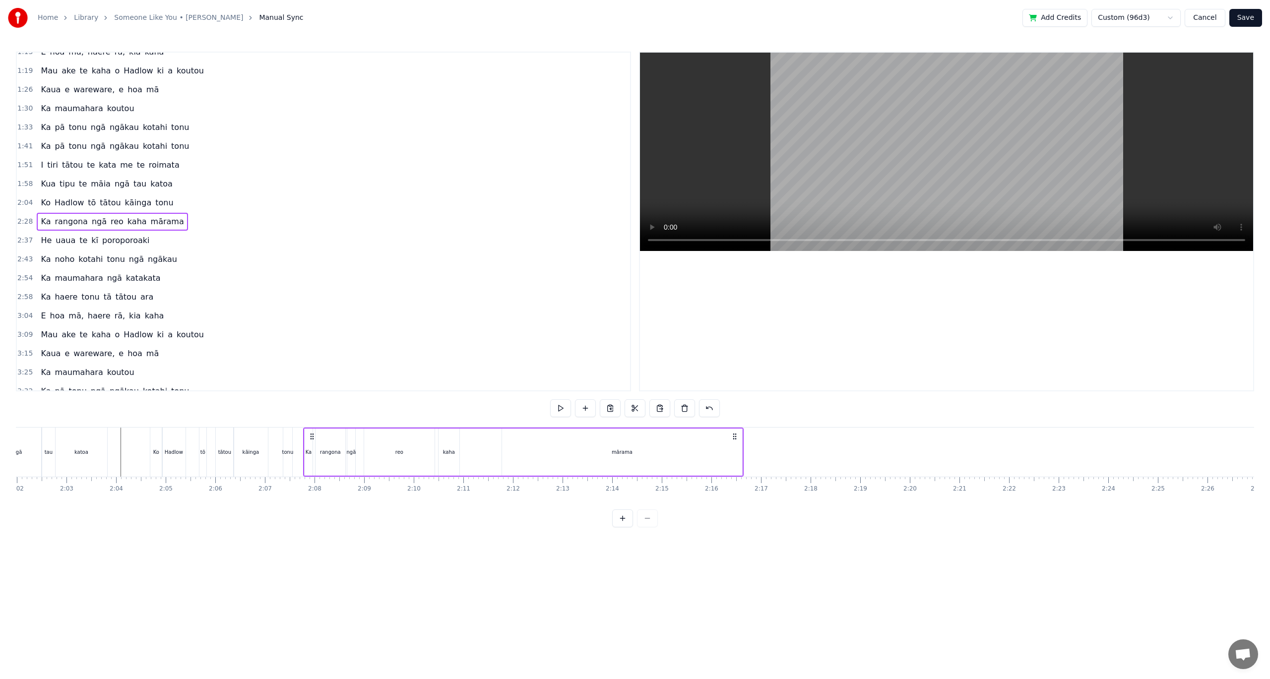
scroll to position [0, 6049]
drag, startPoint x: 903, startPoint y: 437, endPoint x: 330, endPoint y: 455, distance: 573.2
click at [330, 455] on div "Ka rangona ngā reo kaha mārama" at bounding box center [541, 452] width 440 height 49
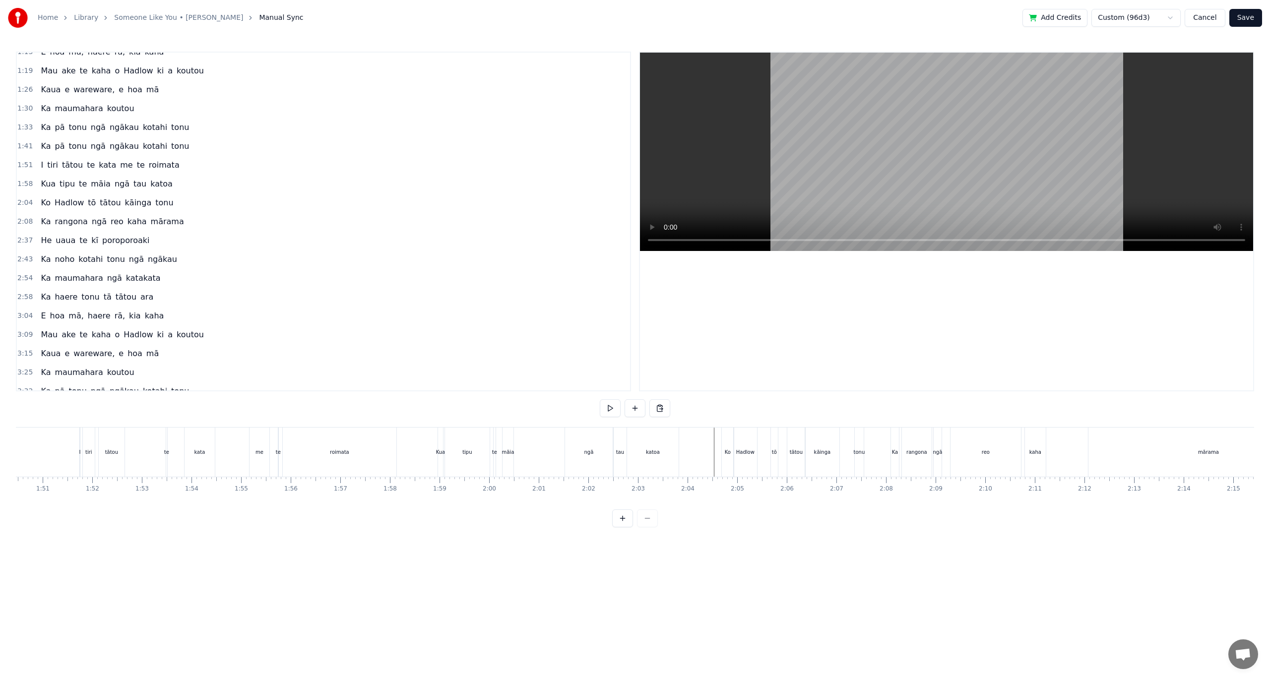
scroll to position [0, 5433]
click at [542, 447] on div "mārama" at bounding box center [594, 452] width 240 height 49
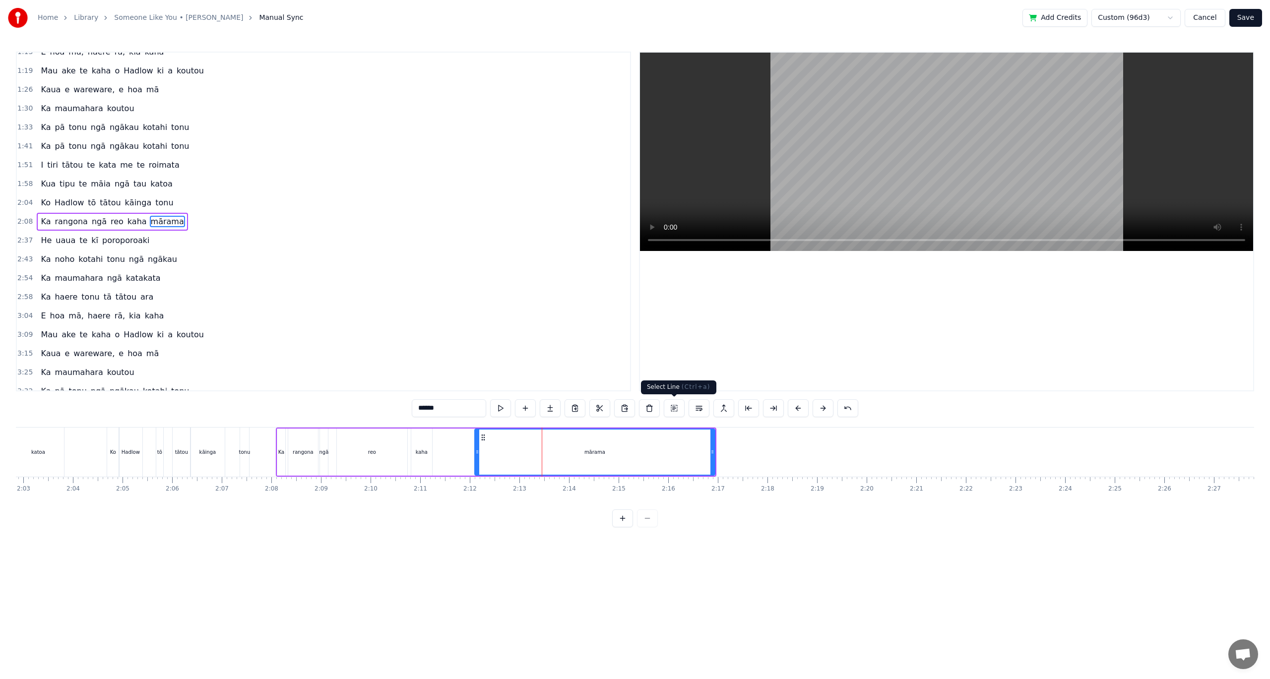
click at [679, 407] on button at bounding box center [674, 408] width 21 height 18
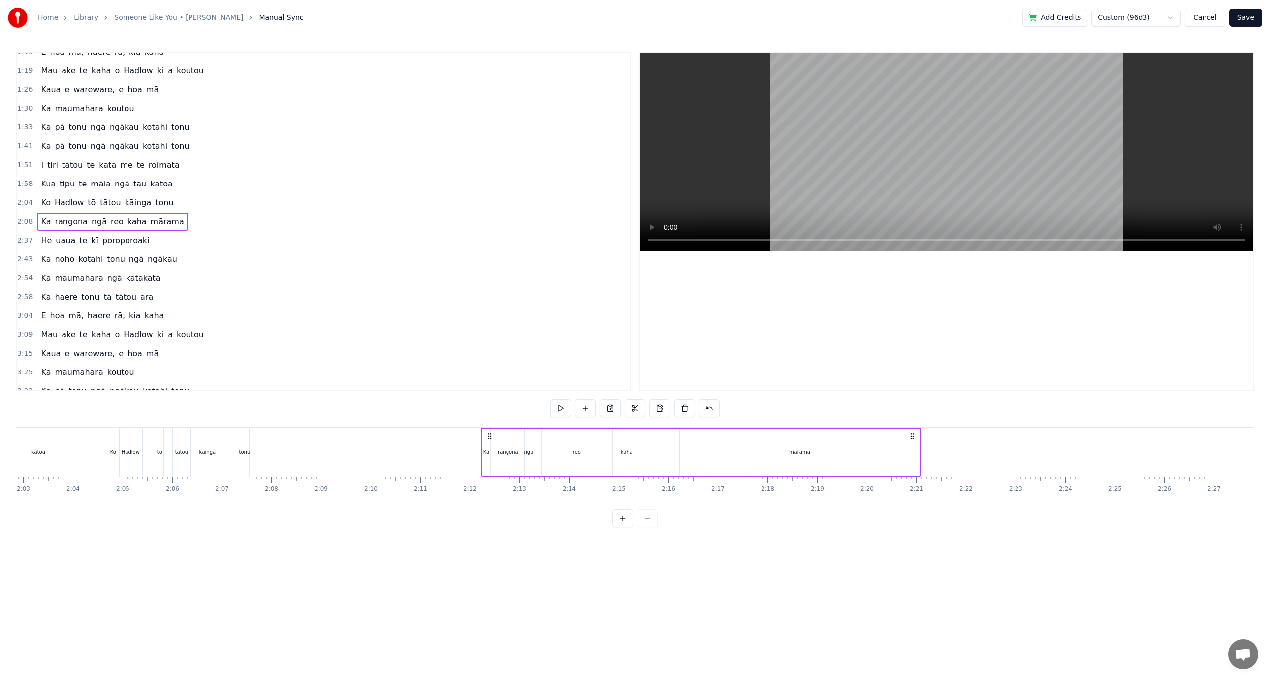
drag, startPoint x: 284, startPoint y: 435, endPoint x: 489, endPoint y: 448, distance: 205.3
click at [489, 448] on div "Ka rangona ngā reo kaha mārama" at bounding box center [701, 452] width 440 height 49
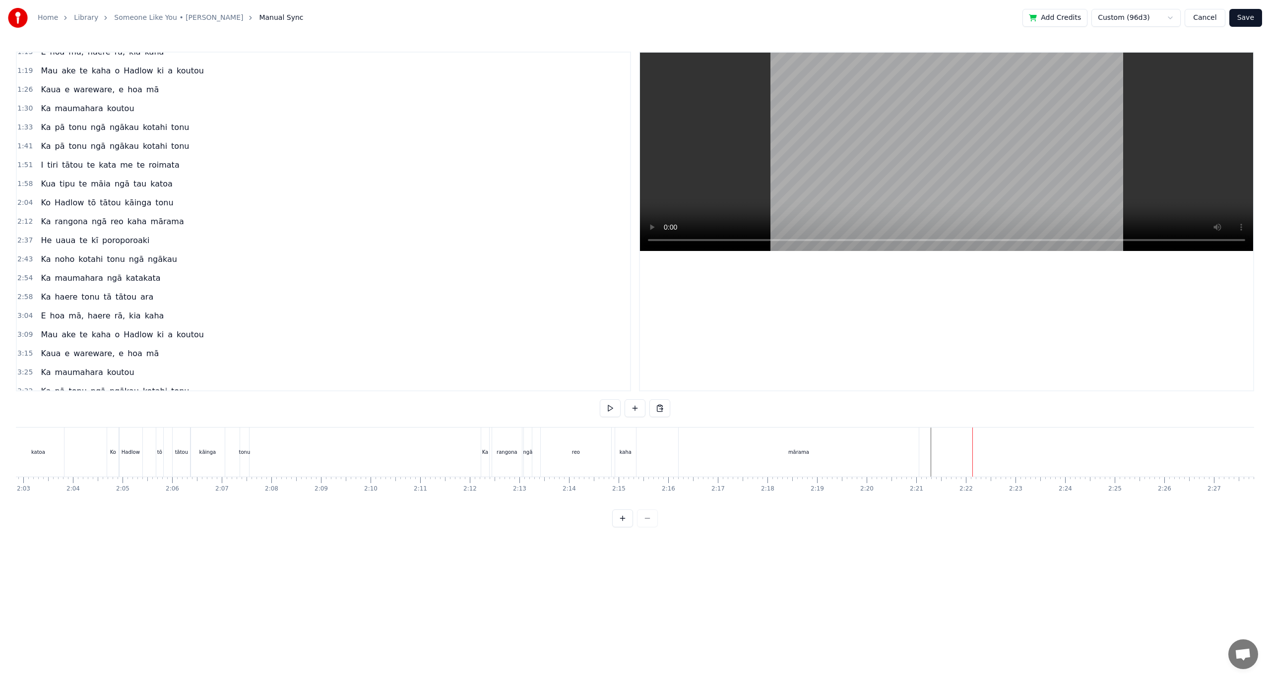
click at [377, 456] on div at bounding box center [991, 452] width 14138 height 49
click at [623, 454] on div "kaha" at bounding box center [626, 451] width 12 height 7
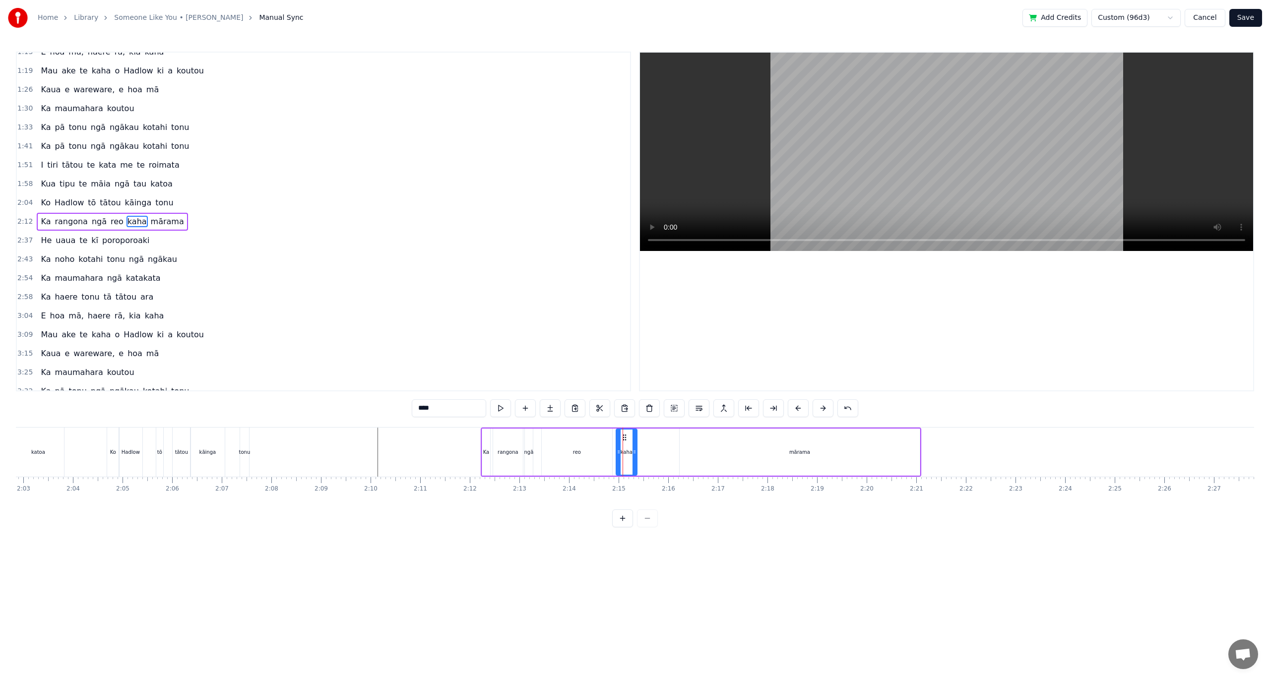
drag, startPoint x: 623, startPoint y: 437, endPoint x: 645, endPoint y: 439, distance: 23.0
click at [667, 438] on div "I rongo au, kua haere koe Kua tīmata hou tō ara Kia maumahara ki te kata te Ki …" at bounding box center [991, 452] width 14138 height 50
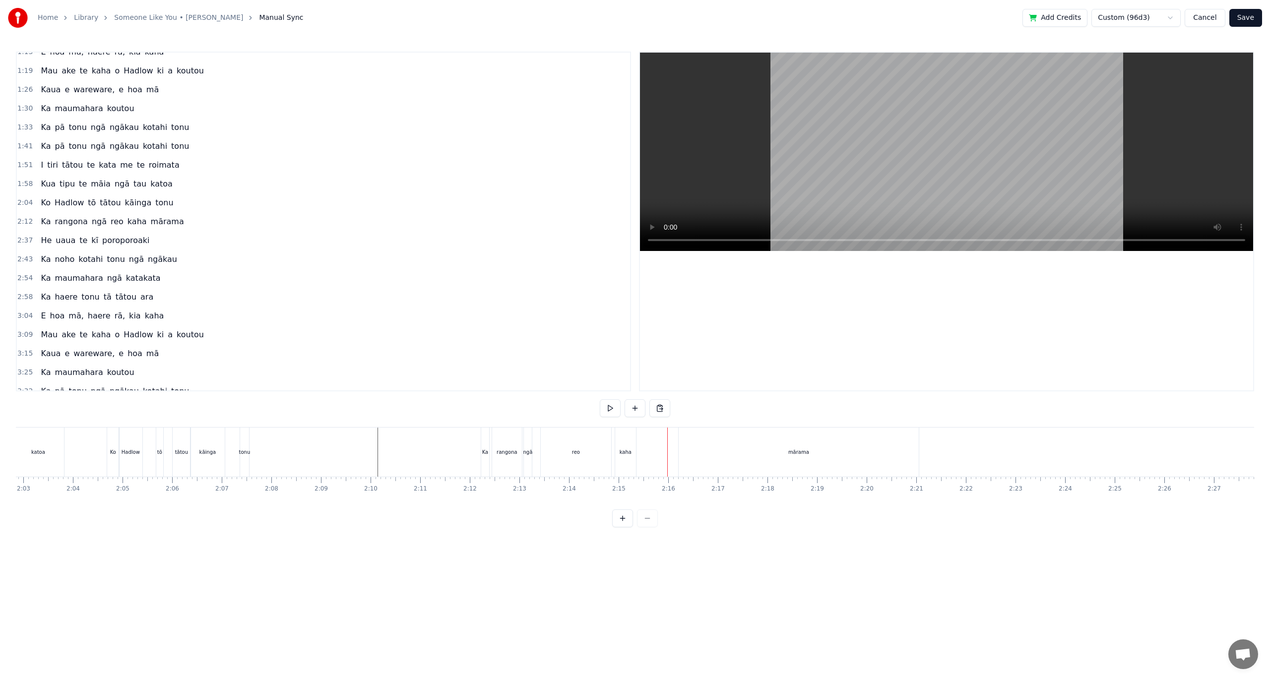
click at [623, 442] on div "kaha" at bounding box center [625, 452] width 21 height 49
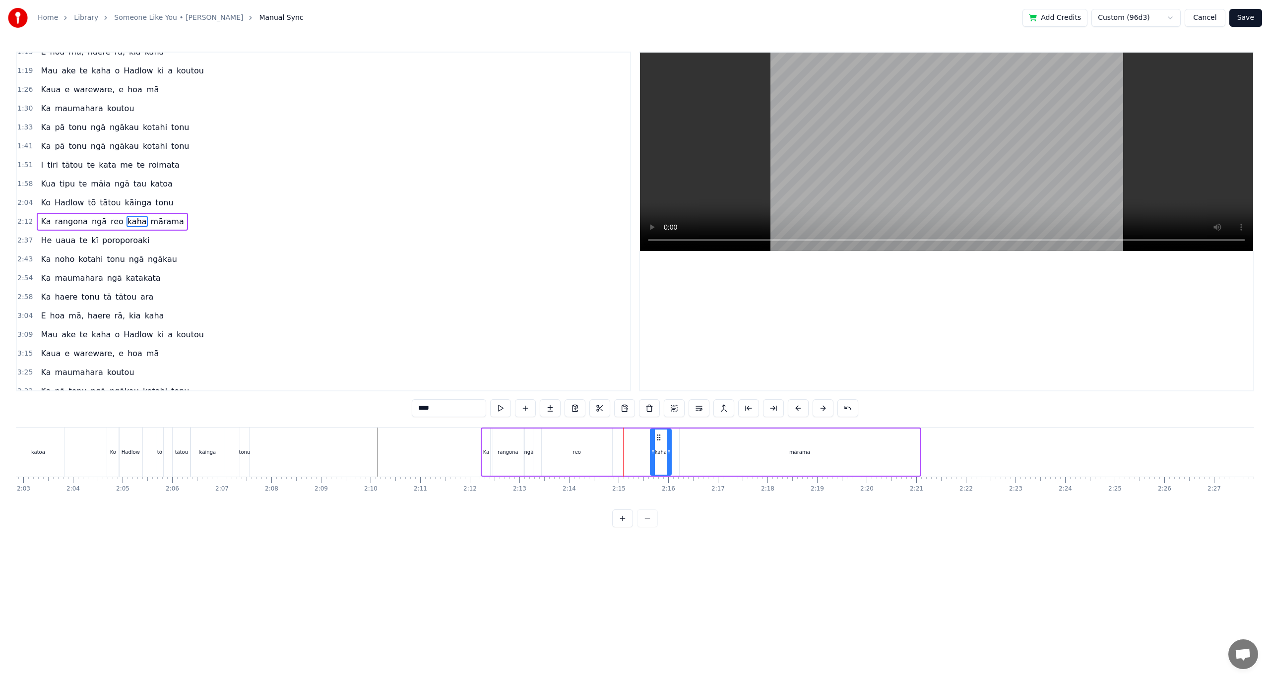
drag, startPoint x: 624, startPoint y: 437, endPoint x: 658, endPoint y: 437, distance: 34.2
click at [658, 437] on circle at bounding box center [657, 437] width 0 height 0
click at [799, 449] on div "mārama" at bounding box center [799, 451] width 21 height 7
type input "******"
drag, startPoint x: 918, startPoint y: 453, endPoint x: 820, endPoint y: 454, distance: 97.7
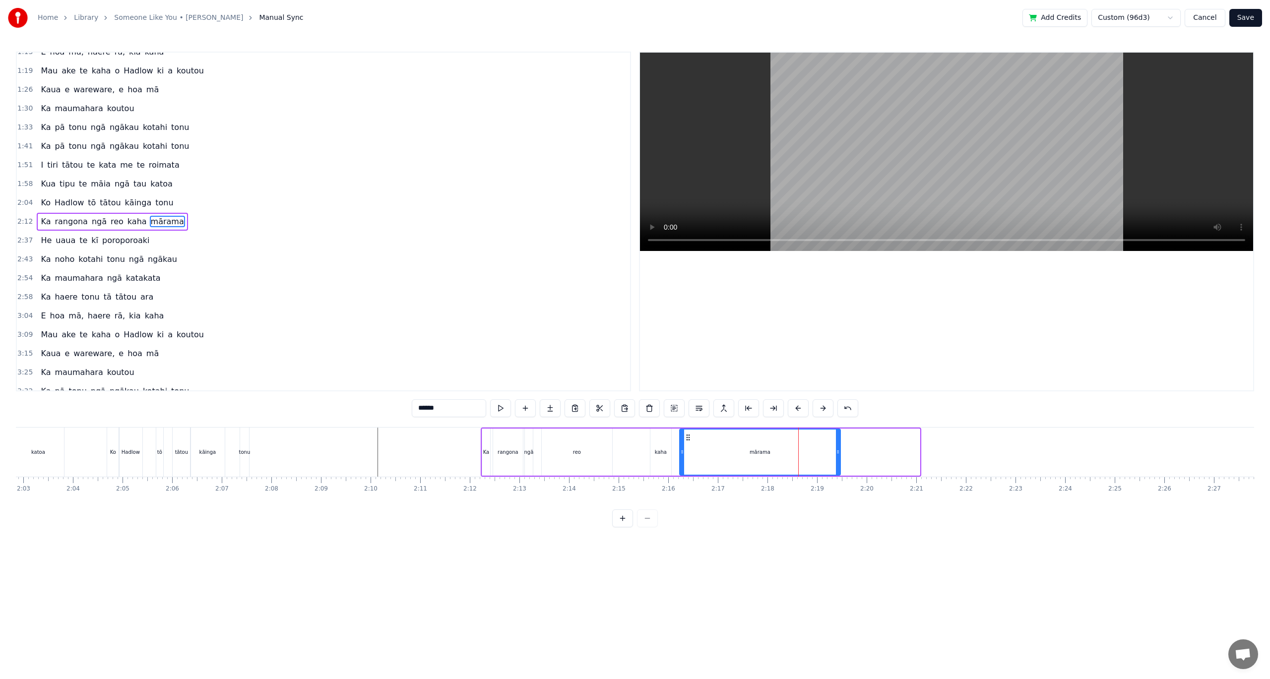
click at [836, 454] on icon at bounding box center [838, 452] width 4 height 8
click at [620, 451] on div "Ka rangona ngā reo kaha mārama" at bounding box center [652, 452] width 343 height 49
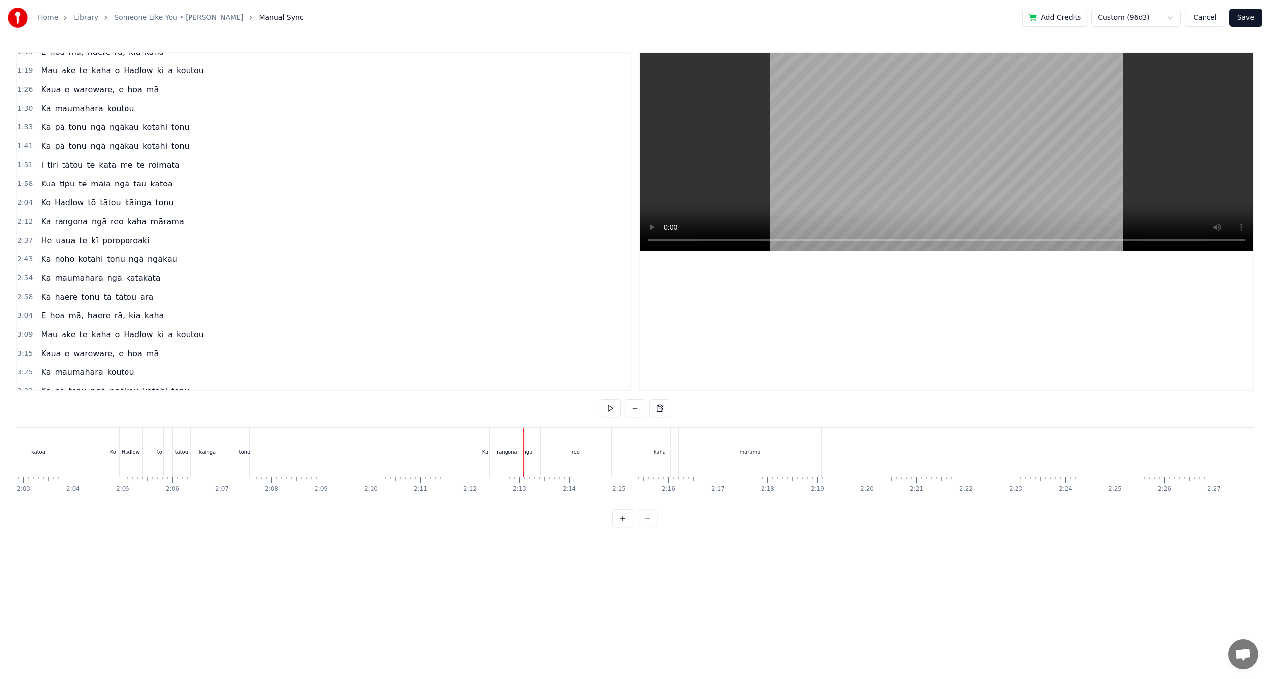
scroll to position [0, 5502]
click at [416, 460] on div "Kua" at bounding box center [417, 452] width 5 height 49
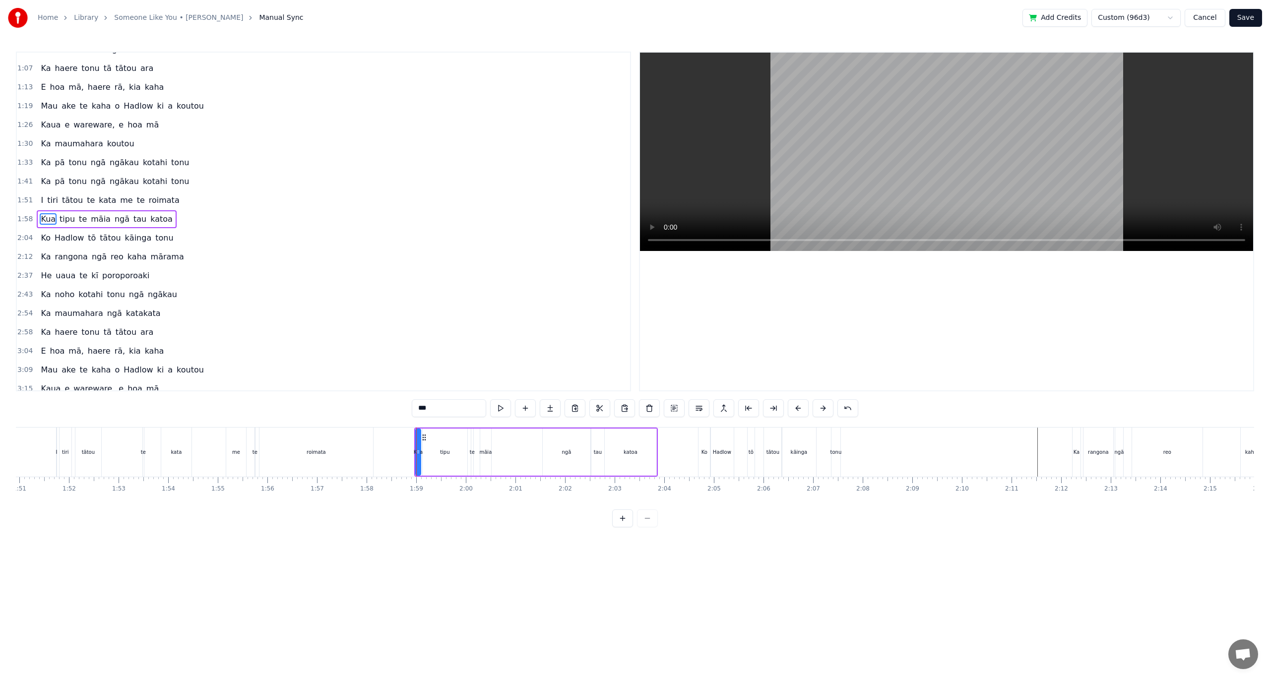
scroll to position [142, 0]
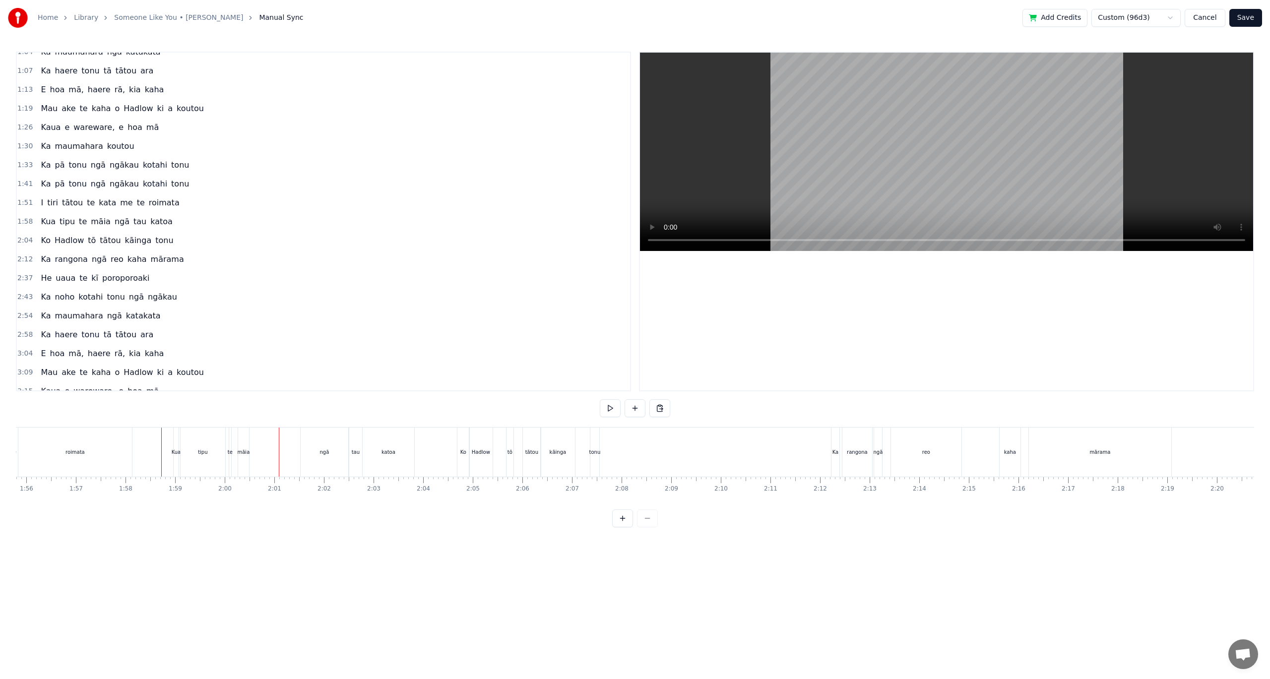
scroll to position [0, 5881]
click at [453, 452] on div "tonu" at bounding box center [456, 451] width 11 height 7
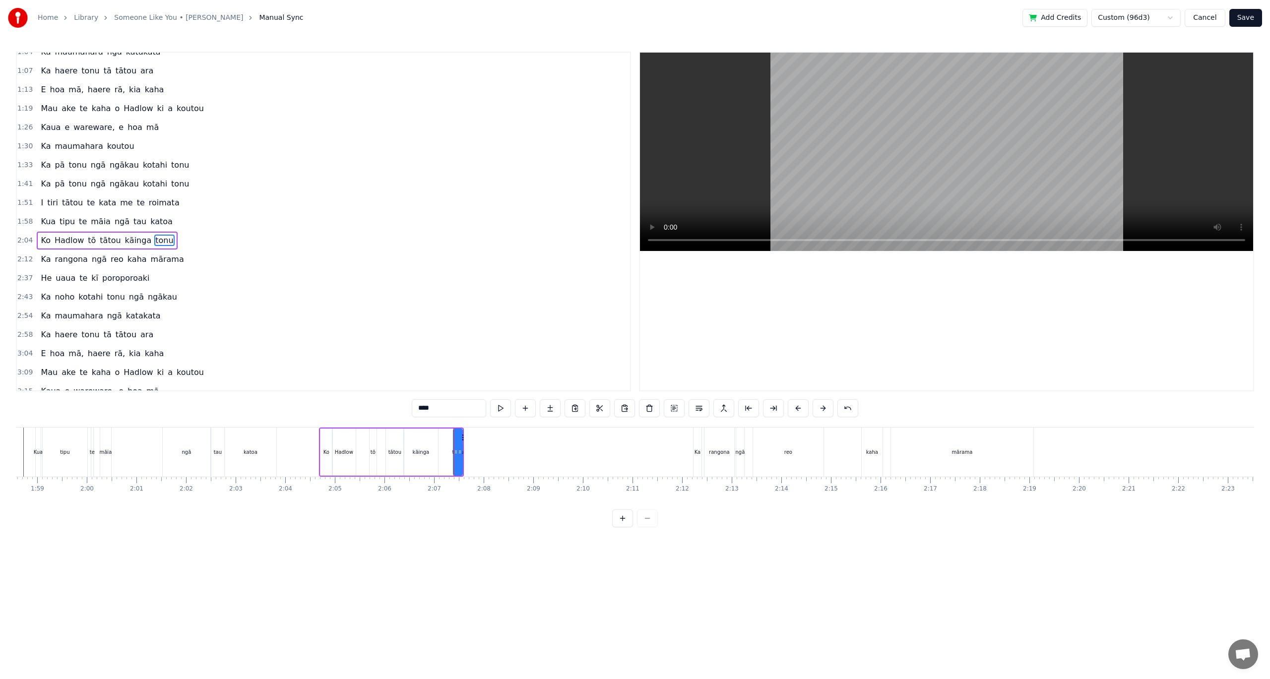
scroll to position [161, 0]
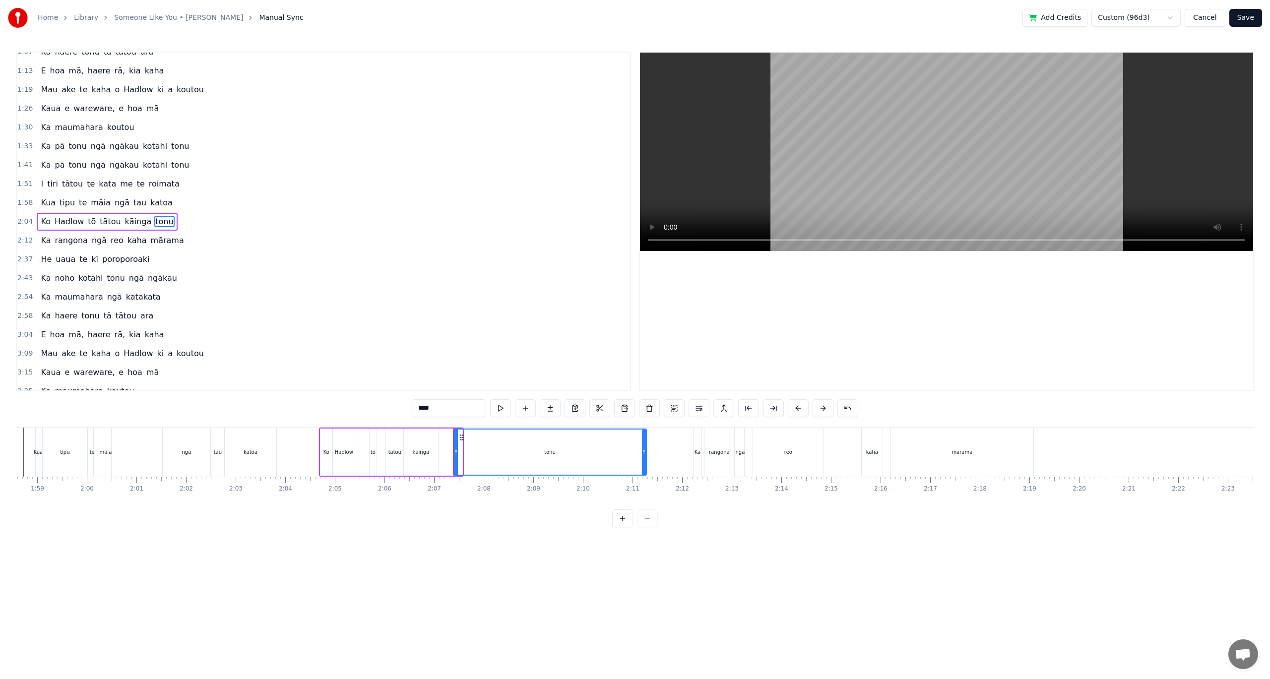
drag, startPoint x: 461, startPoint y: 450, endPoint x: 644, endPoint y: 459, distance: 183.3
click at [644, 459] on div at bounding box center [644, 452] width 4 height 45
drag, startPoint x: 455, startPoint y: 452, endPoint x: 575, endPoint y: 461, distance: 120.4
click at [575, 461] on div at bounding box center [576, 452] width 4 height 45
click at [414, 450] on div "kāinga" at bounding box center [421, 451] width 17 height 7
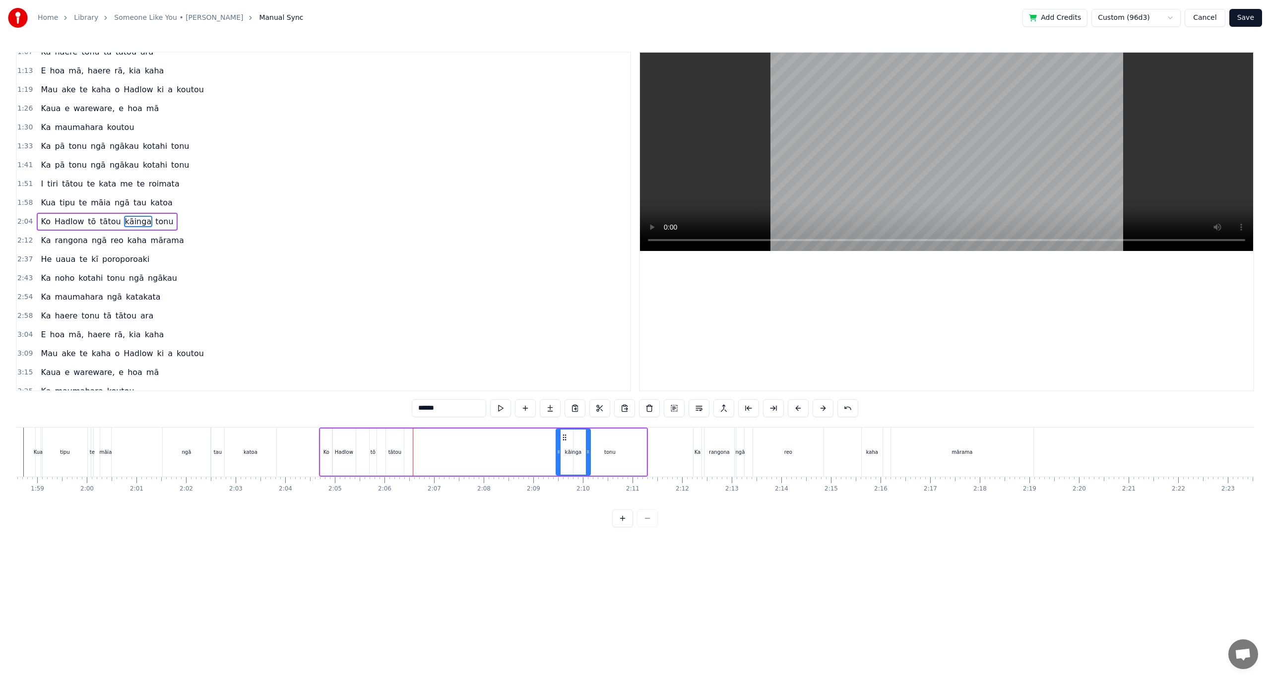
drag, startPoint x: 412, startPoint y: 436, endPoint x: 564, endPoint y: 444, distance: 152.5
click at [564, 444] on div "kāinga" at bounding box center [573, 452] width 33 height 45
click at [399, 454] on div "tātou" at bounding box center [394, 451] width 13 height 7
drag, startPoint x: 394, startPoint y: 437, endPoint x: 496, endPoint y: 450, distance: 103.0
click at [496, 450] on div "tātou" at bounding box center [497, 452] width 17 height 45
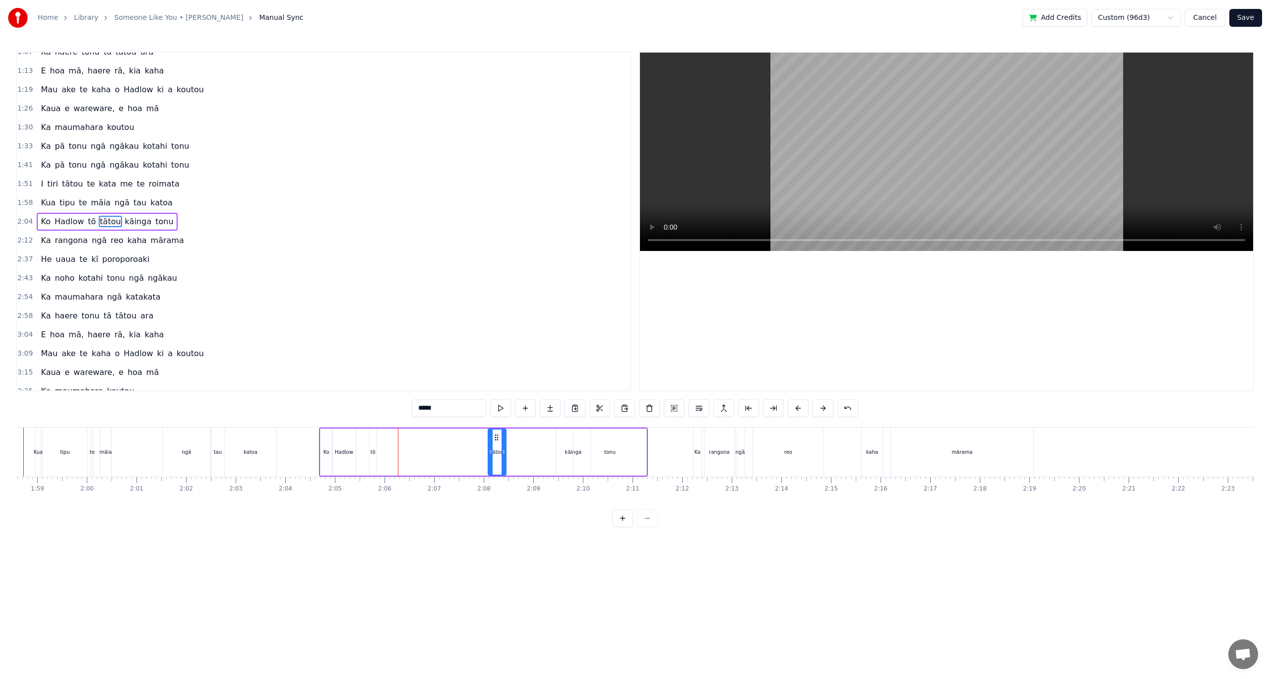
click at [372, 452] on div "tō" at bounding box center [373, 451] width 5 height 7
drag, startPoint x: 375, startPoint y: 436, endPoint x: 452, endPoint y: 443, distance: 77.2
click at [452, 443] on div at bounding box center [451, 452] width 4 height 45
drag, startPoint x: 373, startPoint y: 453, endPoint x: 428, endPoint y: 445, distance: 55.6
click at [428, 445] on div at bounding box center [427, 452] width 4 height 45
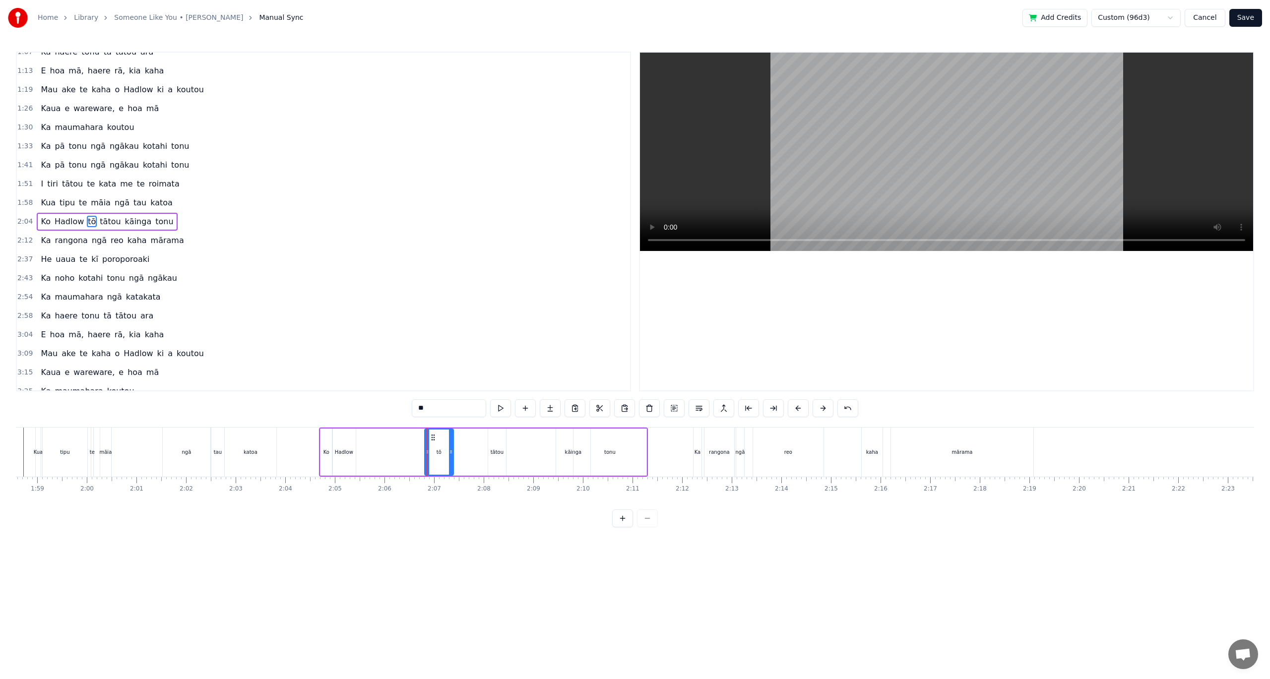
click at [341, 446] on div "Hadlow" at bounding box center [343, 452] width 23 height 47
drag, startPoint x: 341, startPoint y: 438, endPoint x: 383, endPoint y: 439, distance: 42.2
click at [383, 439] on icon at bounding box center [381, 438] width 8 height 8
click at [328, 453] on div "Ko" at bounding box center [326, 451] width 6 height 7
type input "**"
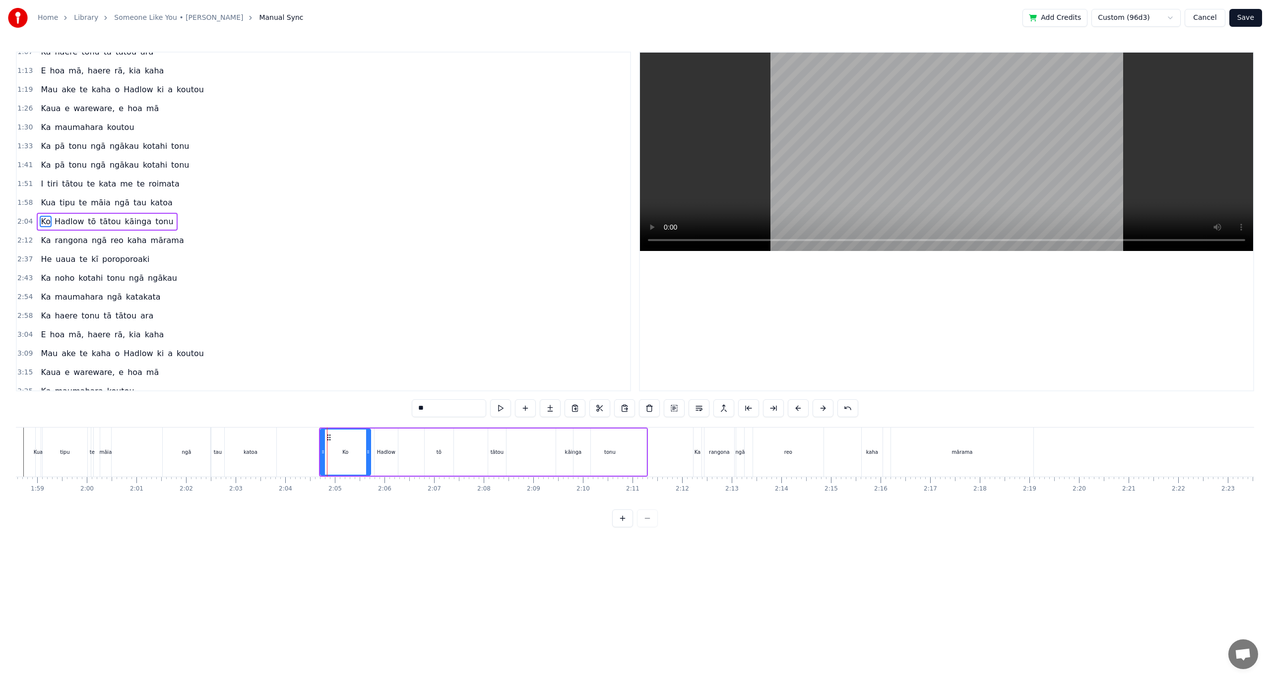
drag, startPoint x: 328, startPoint y: 438, endPoint x: 354, endPoint y: 442, distance: 26.5
click at [364, 441] on div "Ko" at bounding box center [345, 452] width 49 height 45
drag, startPoint x: 321, startPoint y: 450, endPoint x: 343, endPoint y: 450, distance: 22.3
click at [343, 450] on icon at bounding box center [345, 452] width 4 height 8
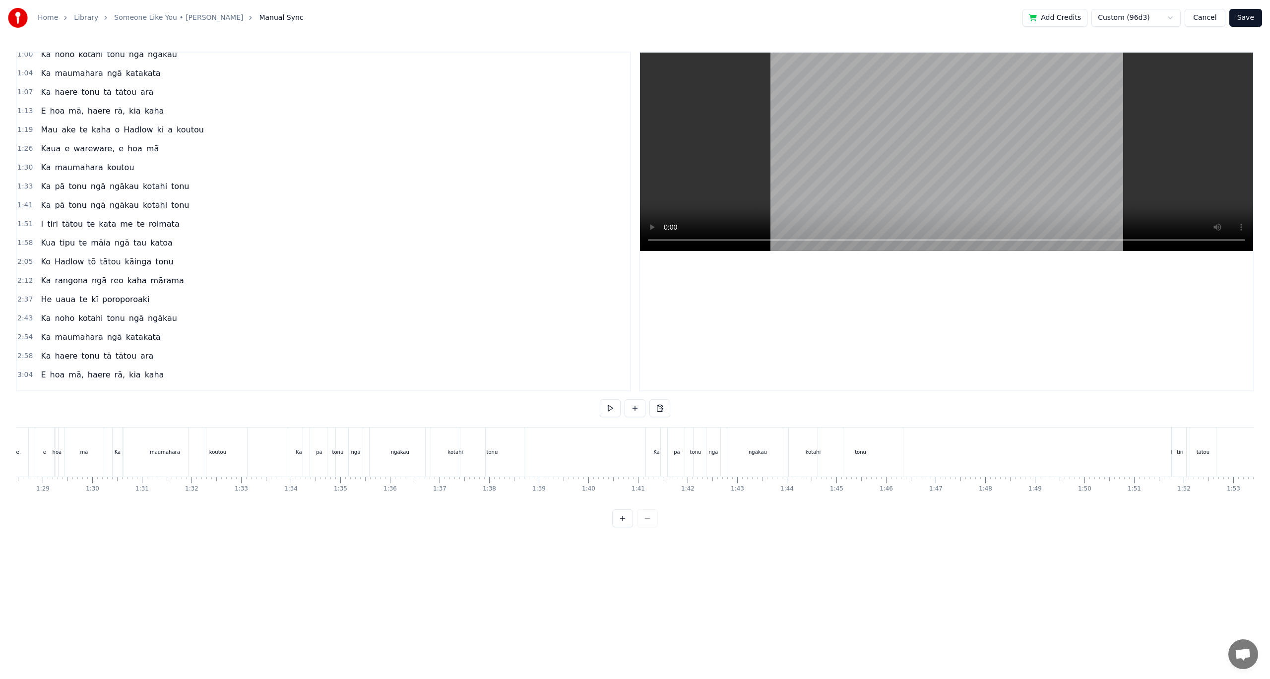
scroll to position [12, 0]
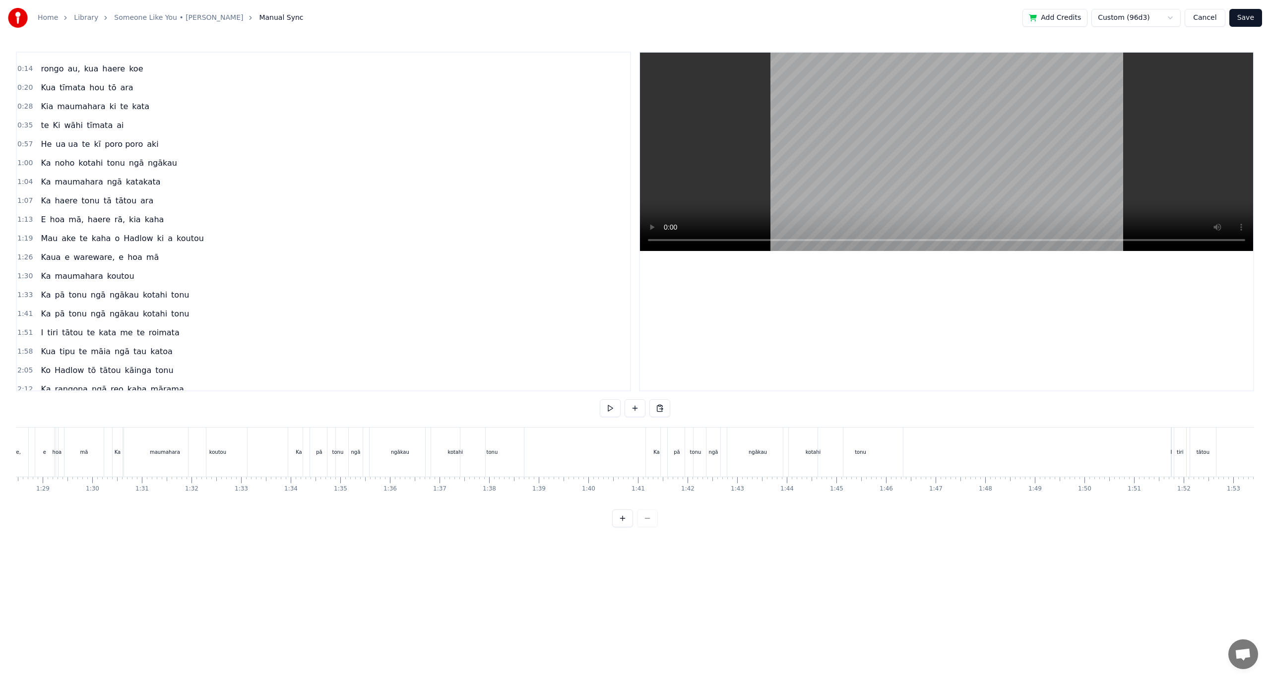
click at [104, 146] on span "poro poro" at bounding box center [124, 143] width 40 height 11
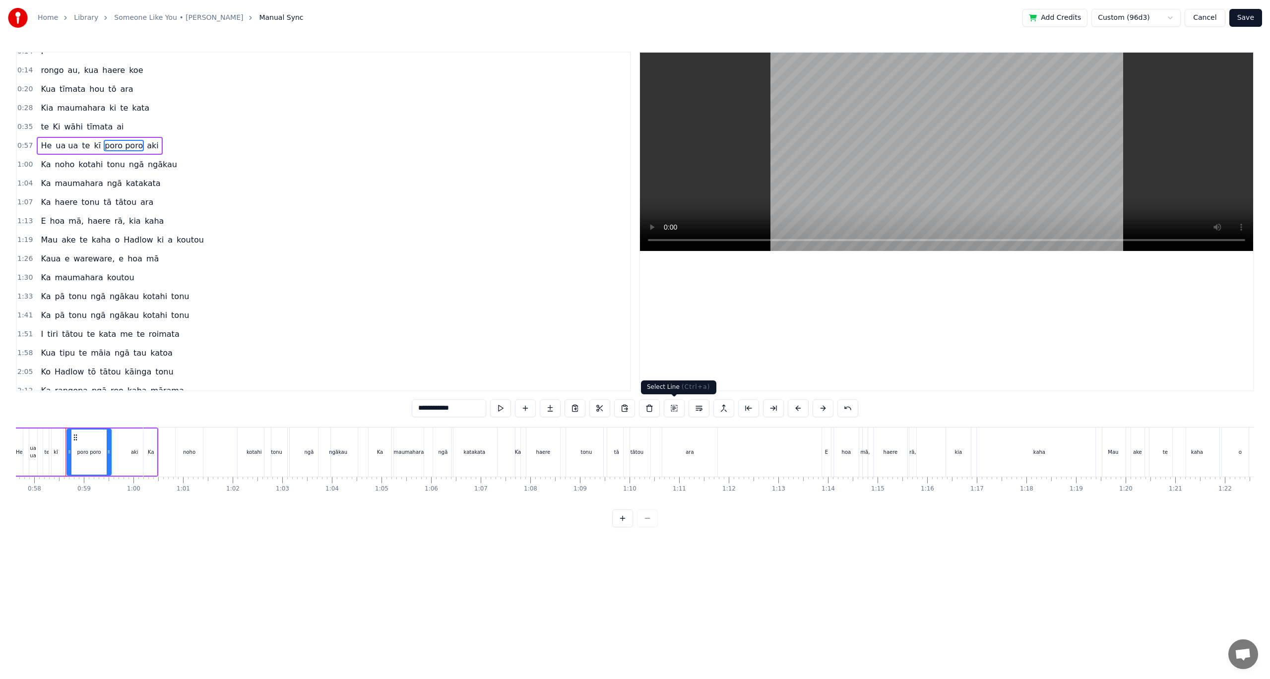
click at [678, 410] on button at bounding box center [674, 408] width 21 height 18
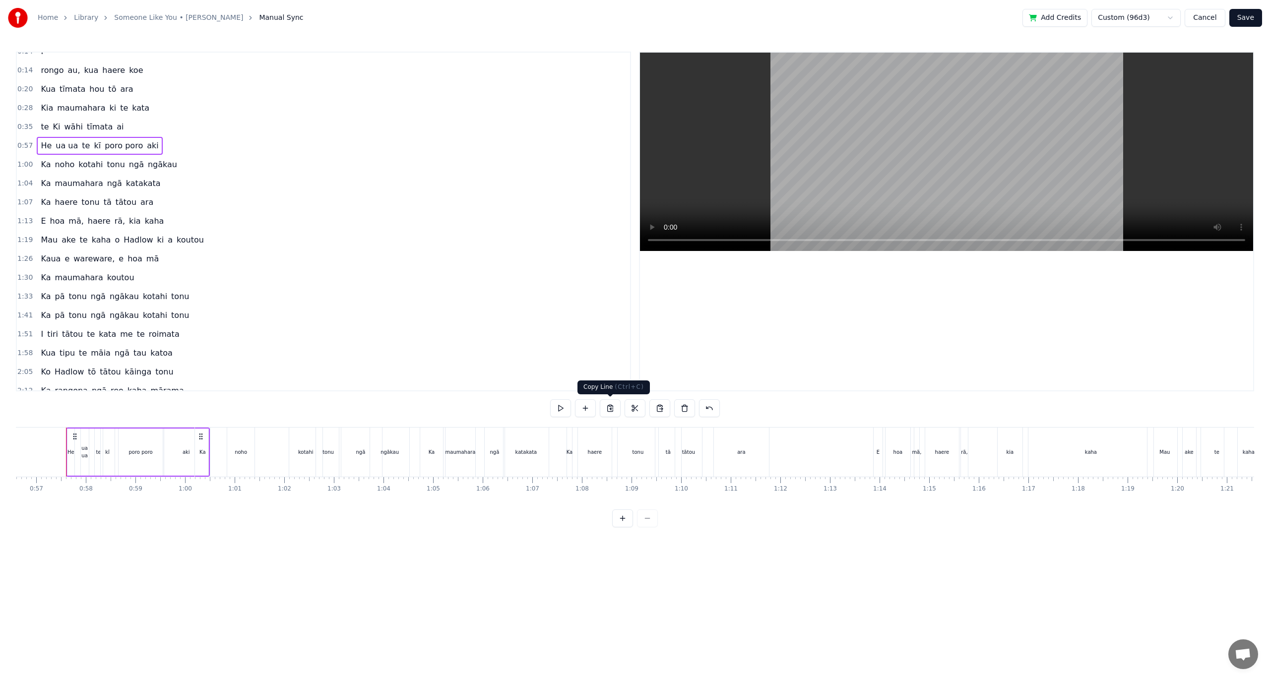
click at [609, 407] on button at bounding box center [610, 408] width 21 height 18
click at [485, 458] on div "mārama" at bounding box center [440, 452] width 142 height 49
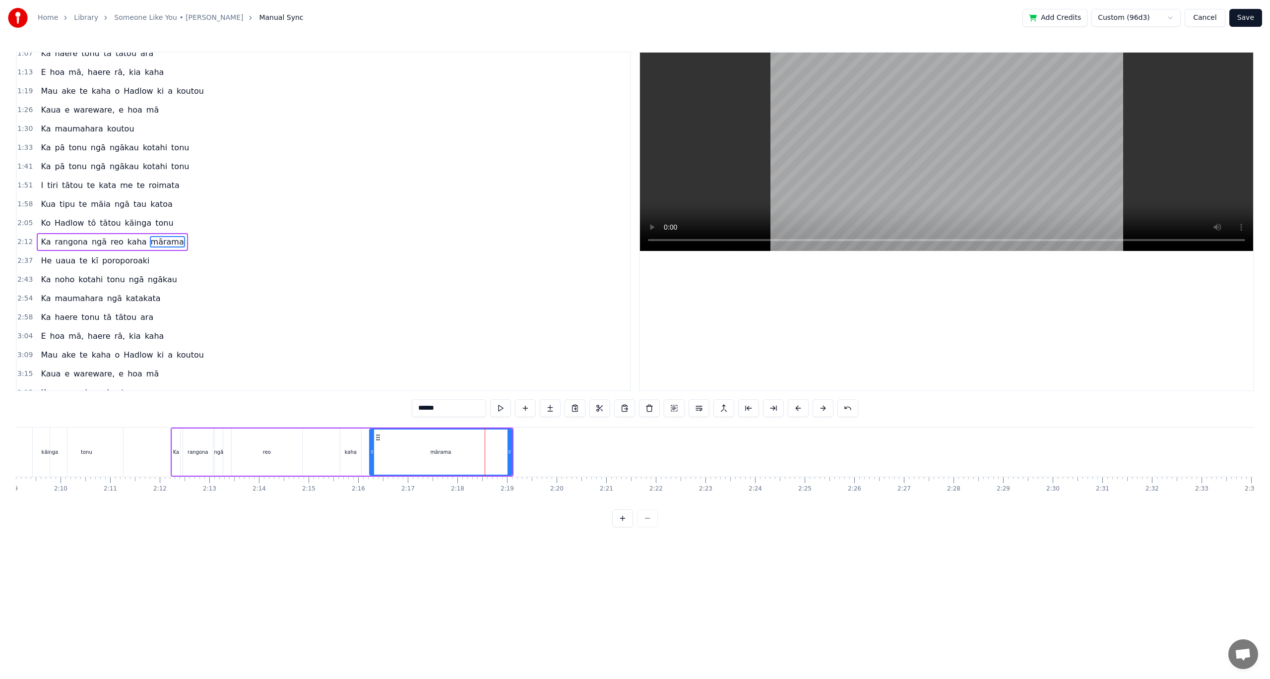
scroll to position [180, 0]
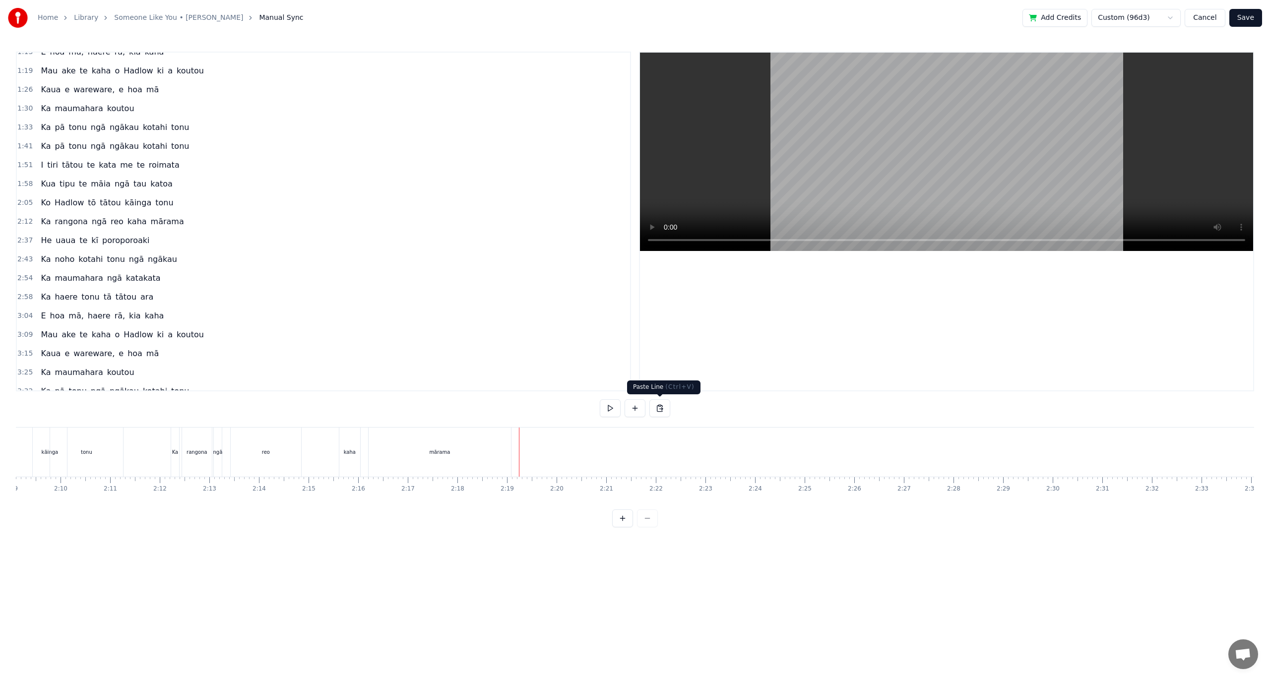
click at [661, 413] on button at bounding box center [659, 408] width 21 height 18
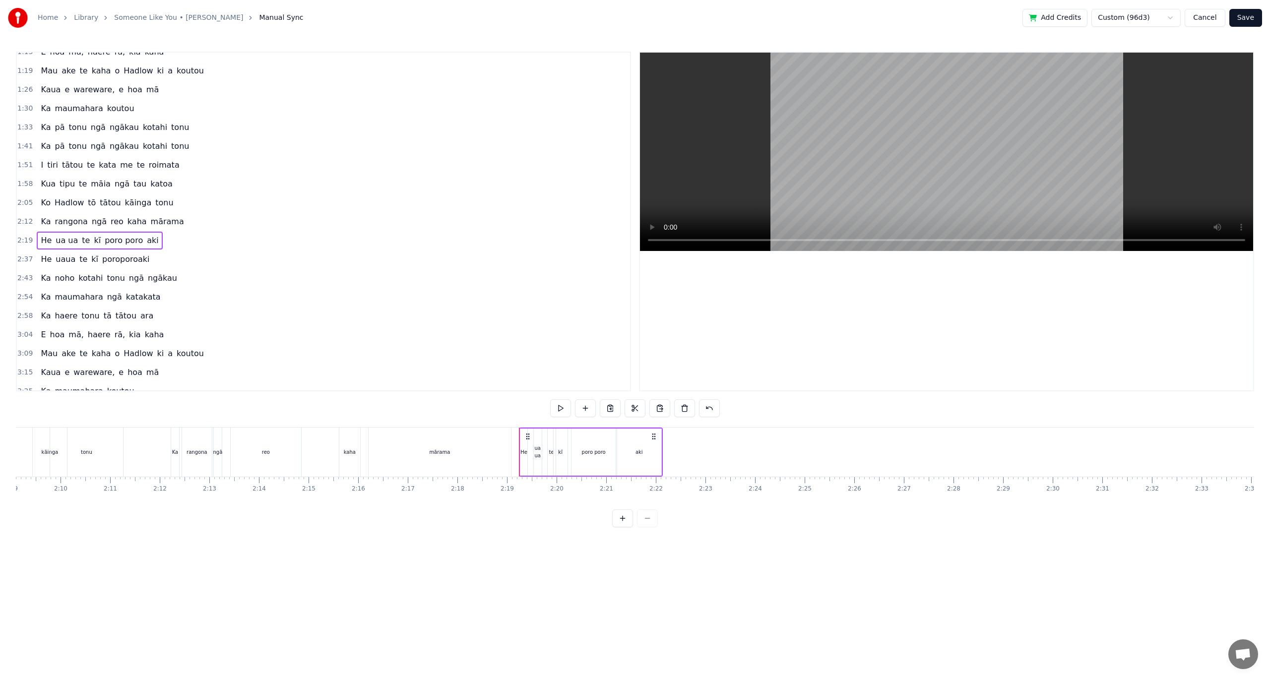
click at [514, 465] on div at bounding box center [681, 452] width 14138 height 49
click at [549, 453] on div "te" at bounding box center [550, 451] width 5 height 7
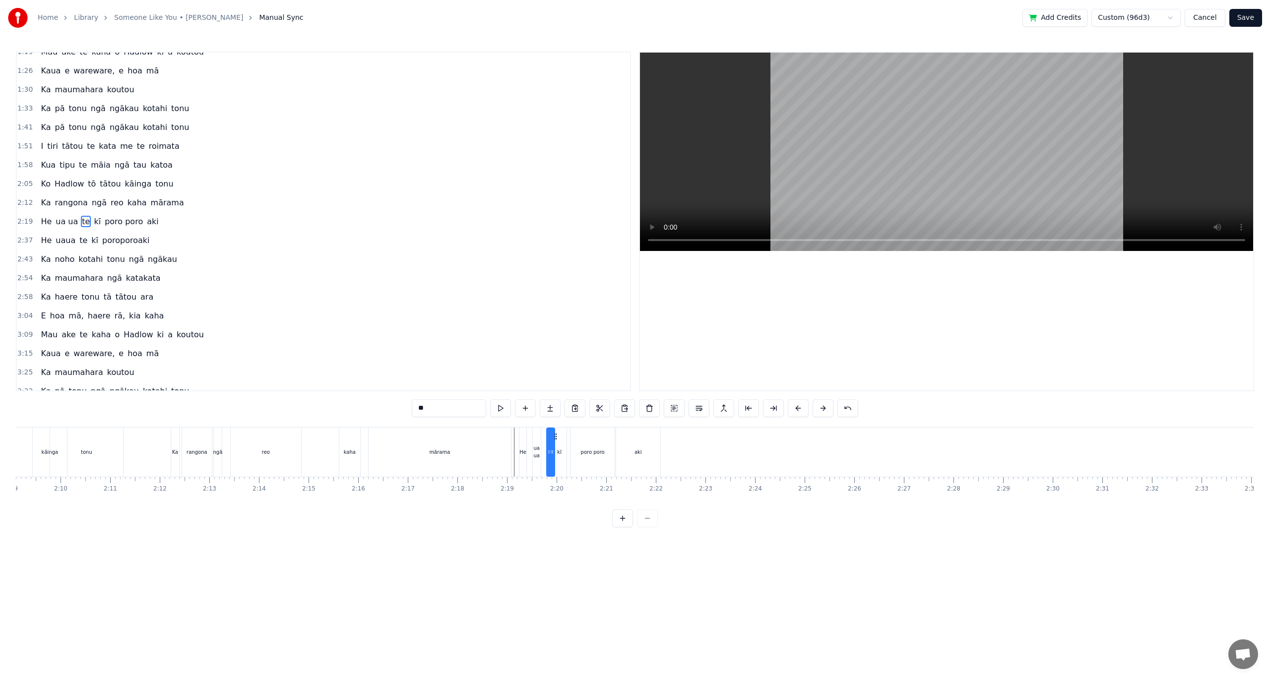
click at [566, 438] on div "kī" at bounding box center [559, 452] width 15 height 49
click at [622, 444] on div "aki" at bounding box center [638, 452] width 44 height 49
type input "***"
click at [676, 411] on button at bounding box center [674, 408] width 21 height 18
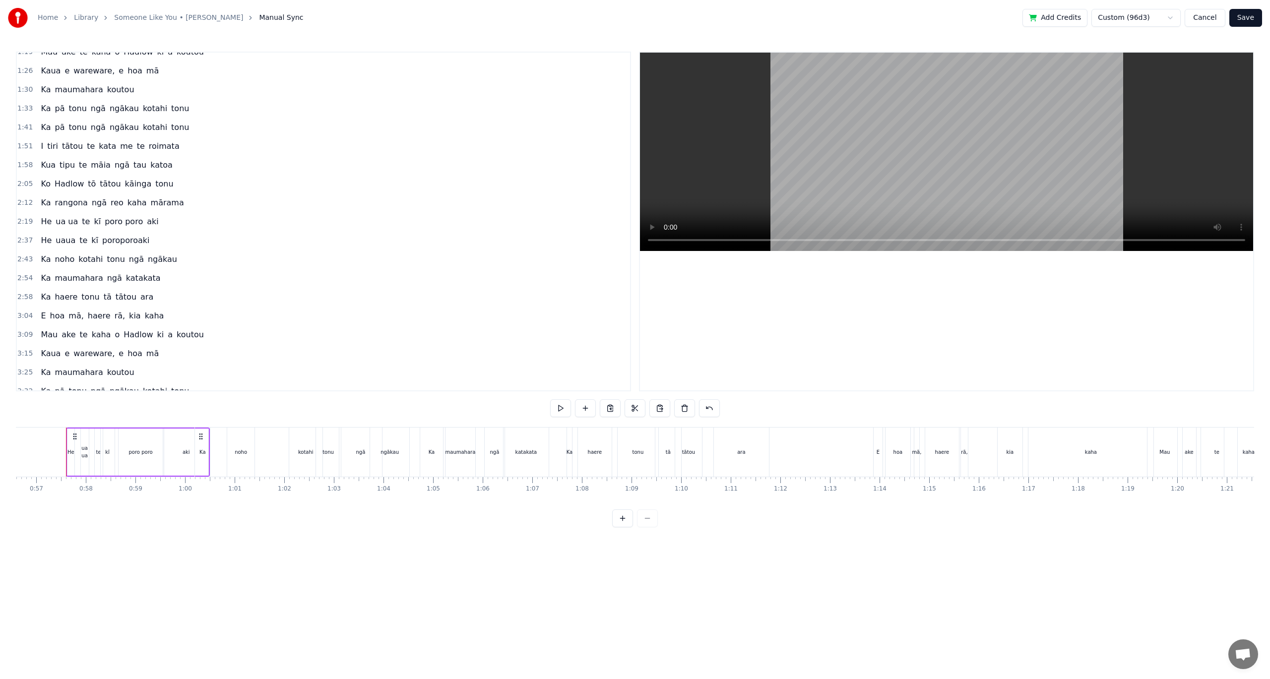
click at [266, 459] on div "Ka noho kotahi tonu ngā ngākau" at bounding box center [302, 452] width 217 height 49
click at [615, 409] on button at bounding box center [610, 408] width 21 height 18
click at [162, 470] on div "He ua ua te kī poro poro [PERSON_NAME]" at bounding box center [138, 452] width 144 height 49
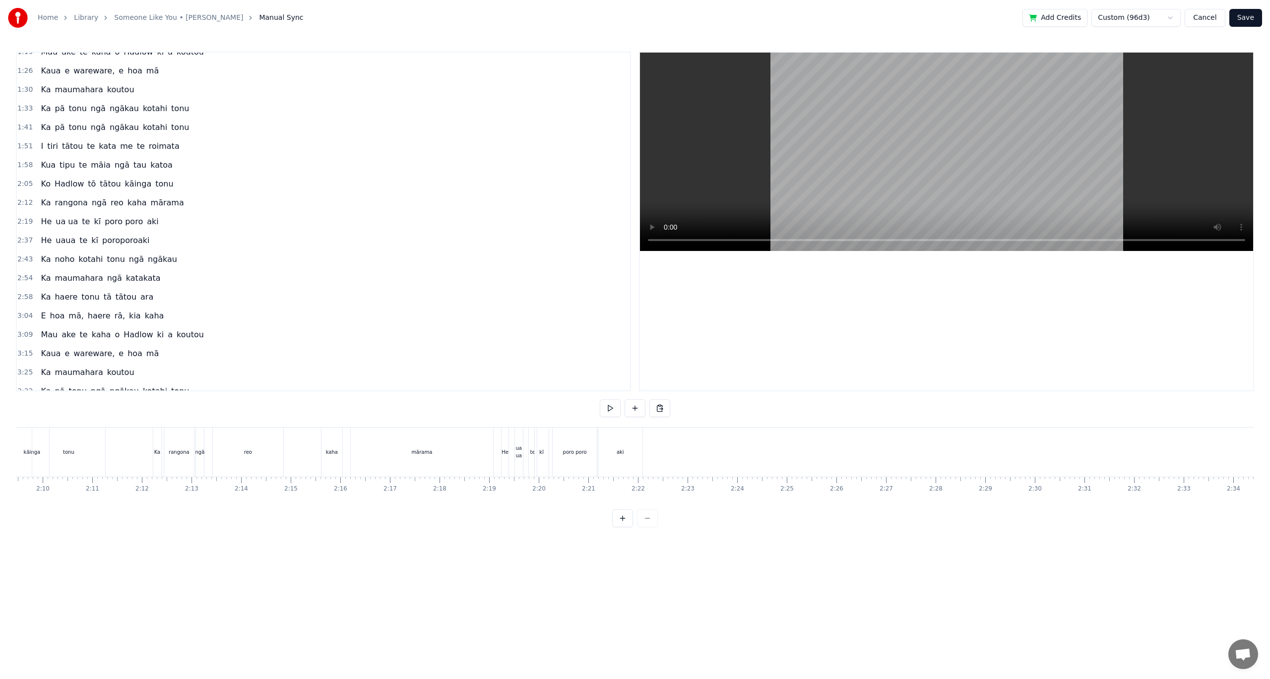
scroll to position [0, 6427]
click at [630, 465] on div "aki" at bounding box center [615, 452] width 44 height 49
click at [656, 409] on button at bounding box center [659, 408] width 21 height 18
click at [375, 465] on div "kotahi" at bounding box center [392, 452] width 60 height 49
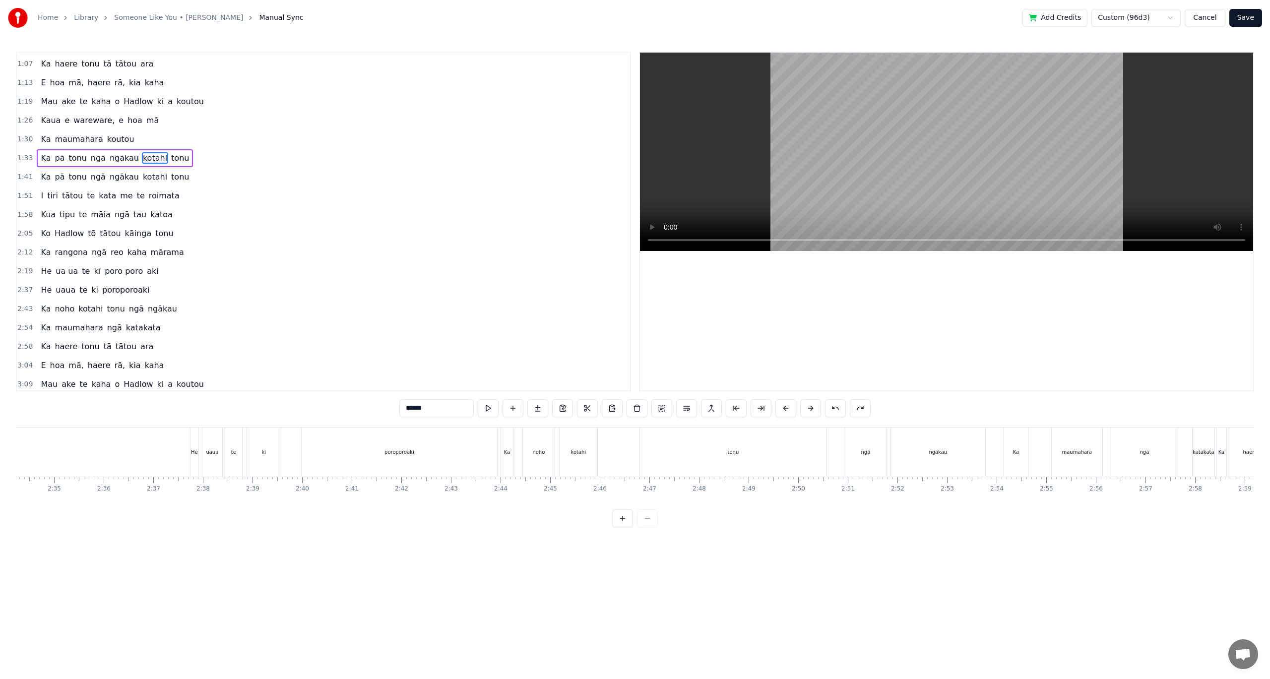
scroll to position [0, 0]
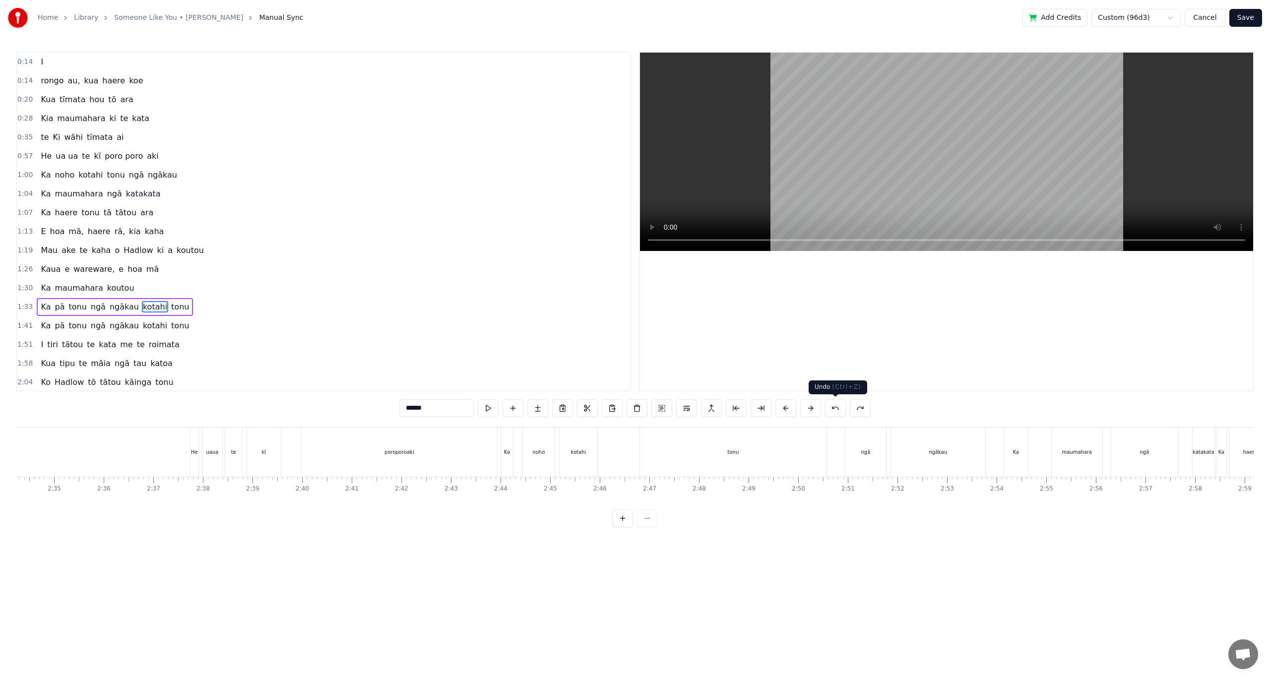
click at [839, 411] on button at bounding box center [835, 408] width 21 height 18
click at [512, 332] on div "1:41 Ka pā tonu ngā ngākau kotahi tonu" at bounding box center [323, 325] width 613 height 19
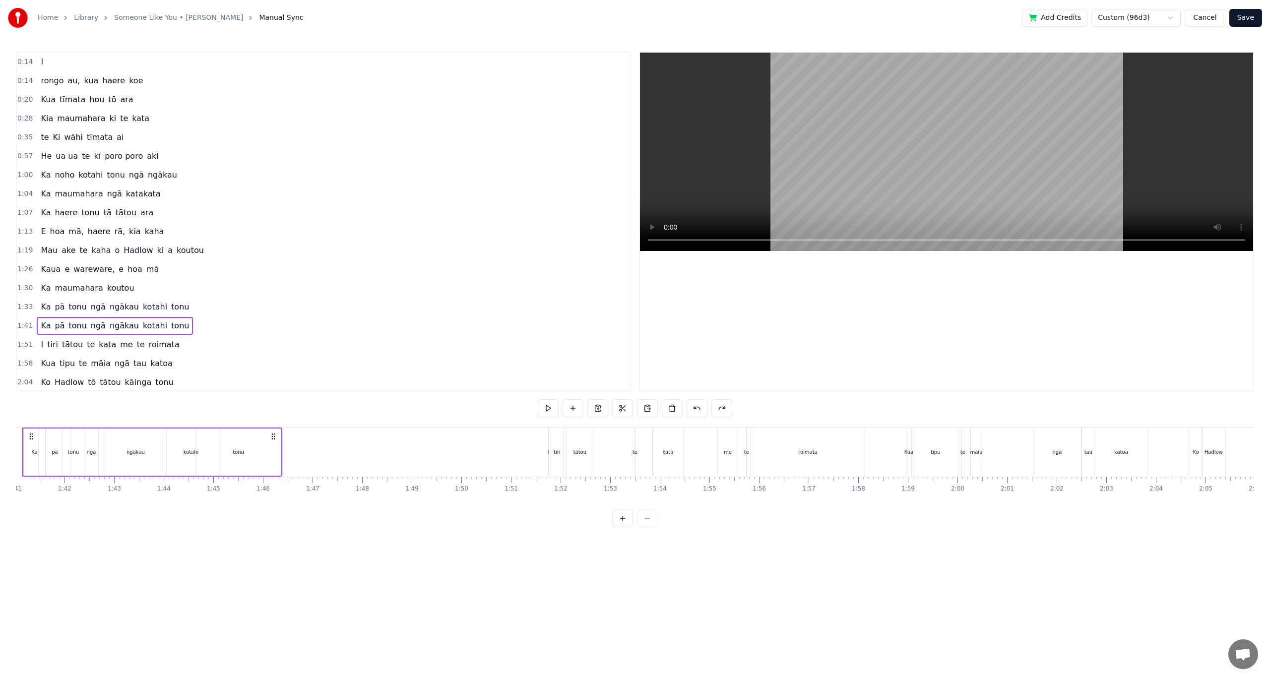
scroll to position [0, 4968]
click at [698, 413] on button at bounding box center [697, 408] width 21 height 18
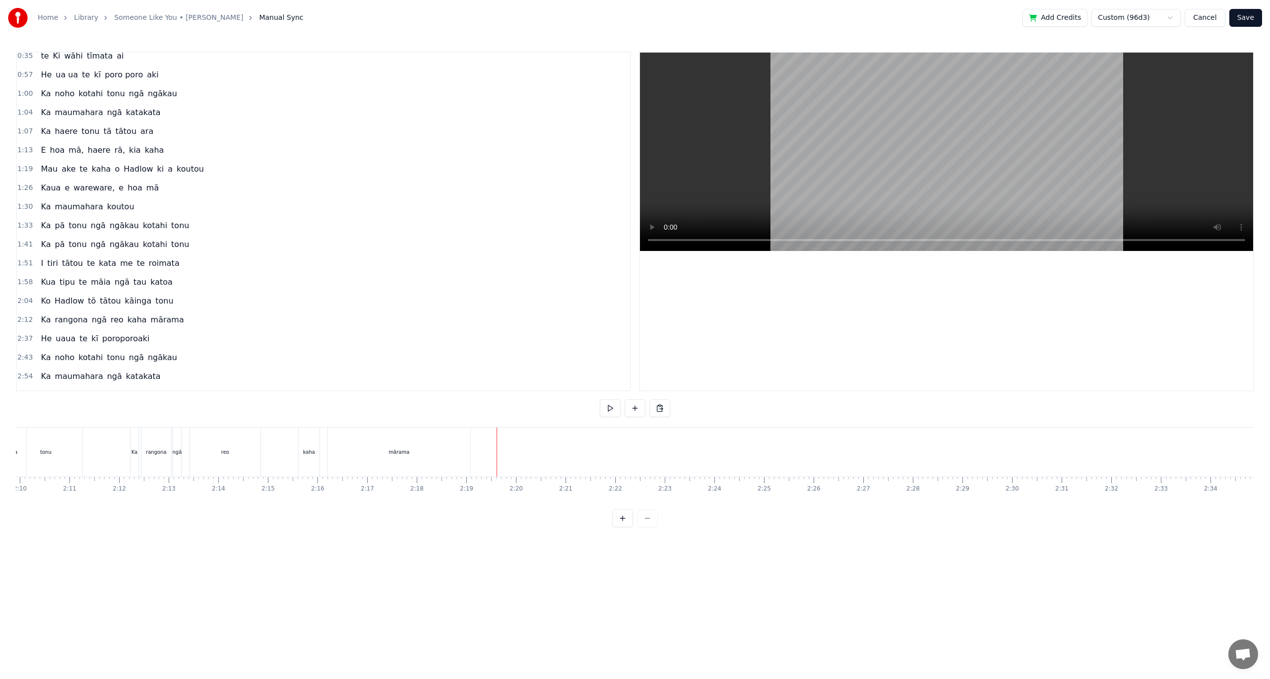
scroll to position [99, 0]
click at [78, 310] on div "Ka rangona ngā reo kaha mārama" at bounding box center [112, 302] width 151 height 18
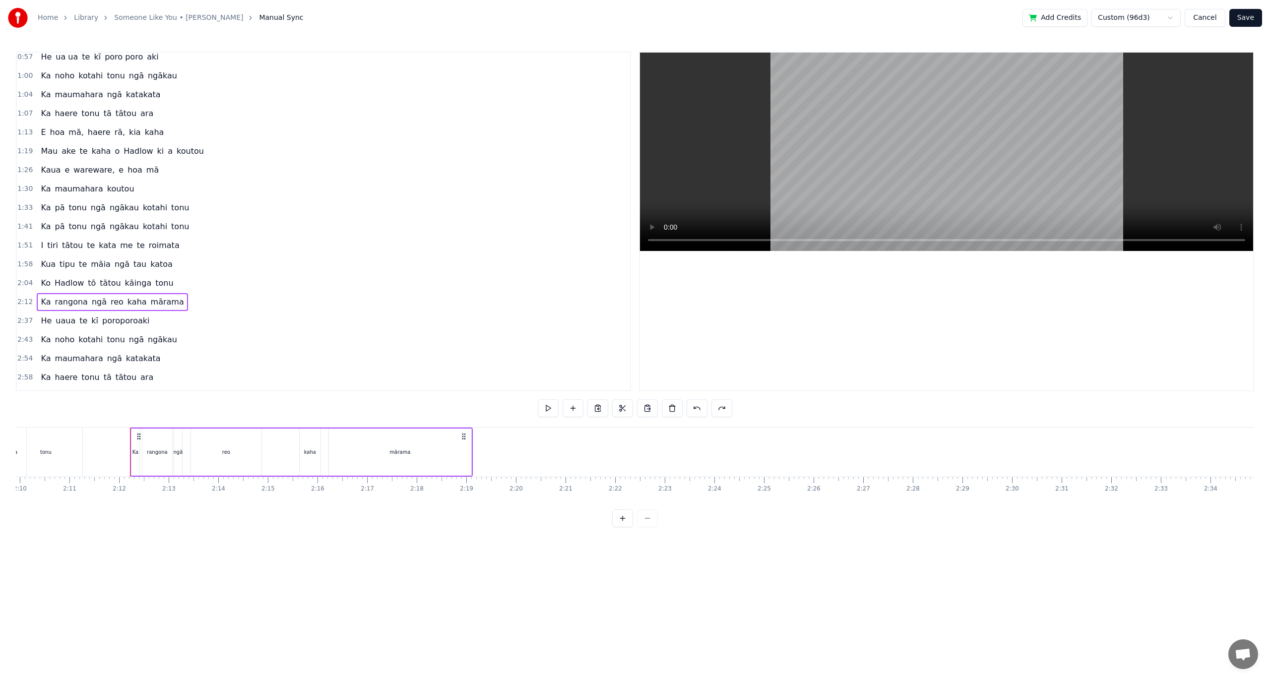
click at [93, 330] on div "2:37 He uaua te kī poroporoaki" at bounding box center [323, 321] width 613 height 19
click at [593, 412] on button at bounding box center [597, 408] width 21 height 18
click at [621, 411] on button at bounding box center [622, 408] width 21 height 18
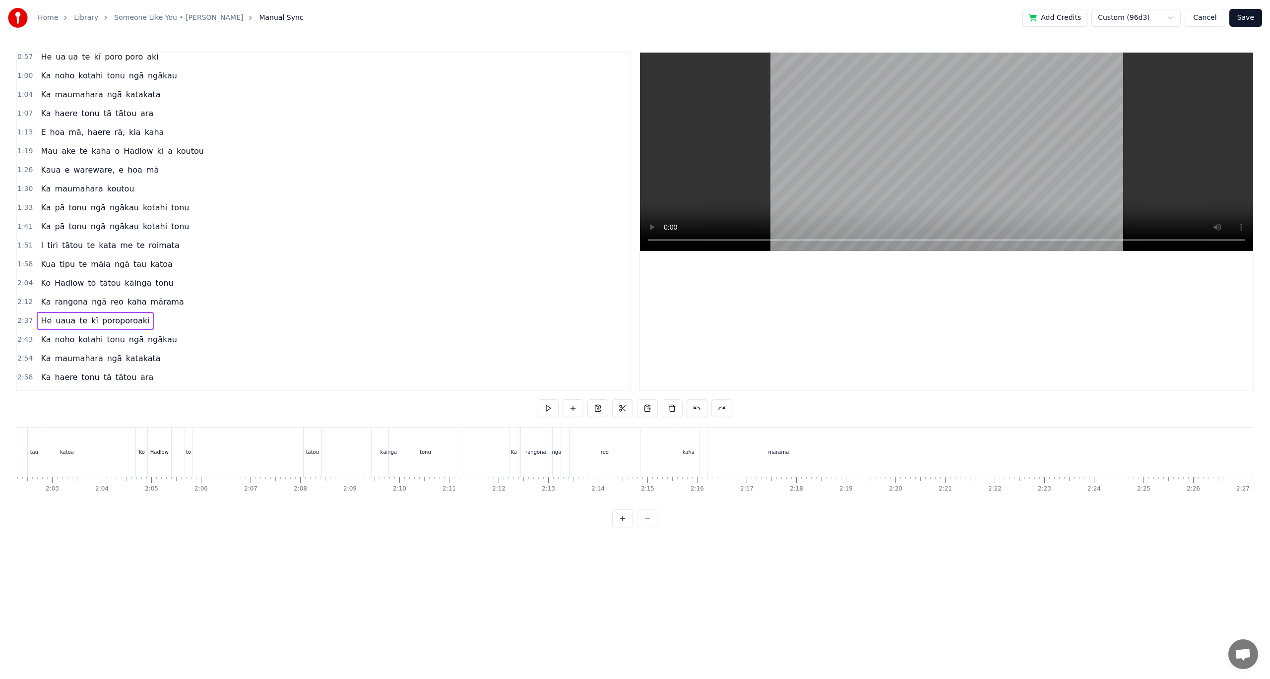
scroll to position [0, 6082]
click at [672, 469] on div "kaha" at bounding box center [671, 452] width 21 height 49
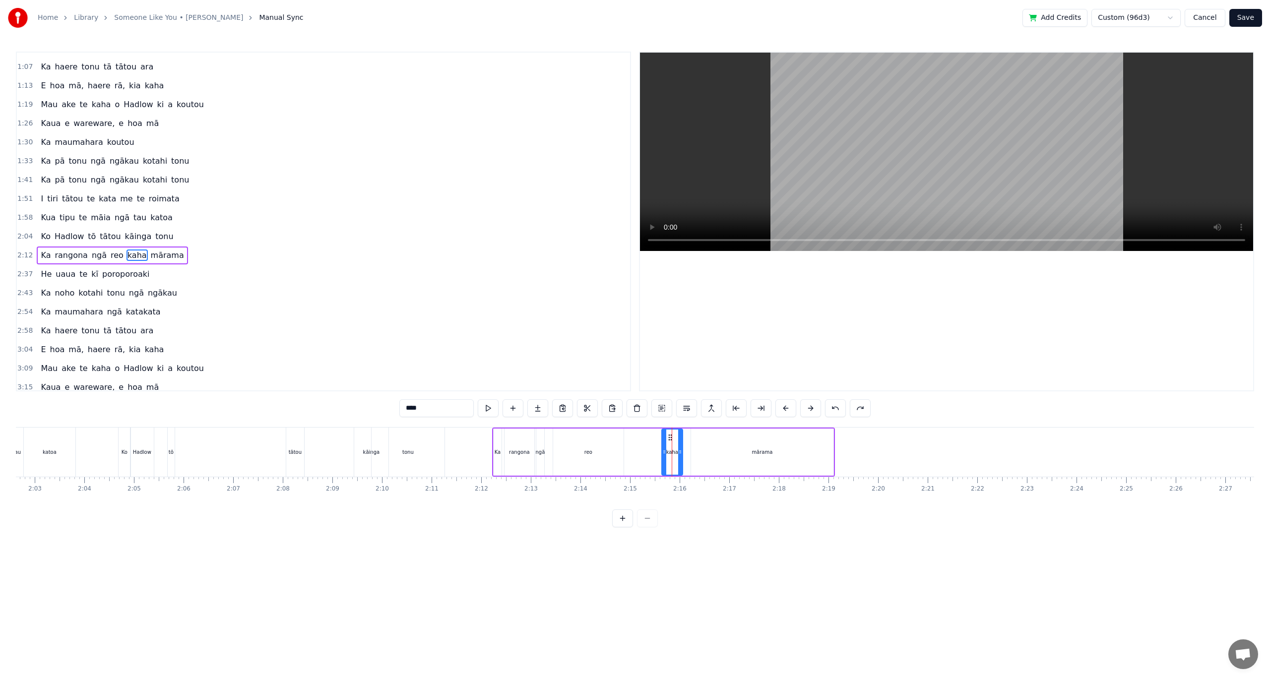
scroll to position [180, 0]
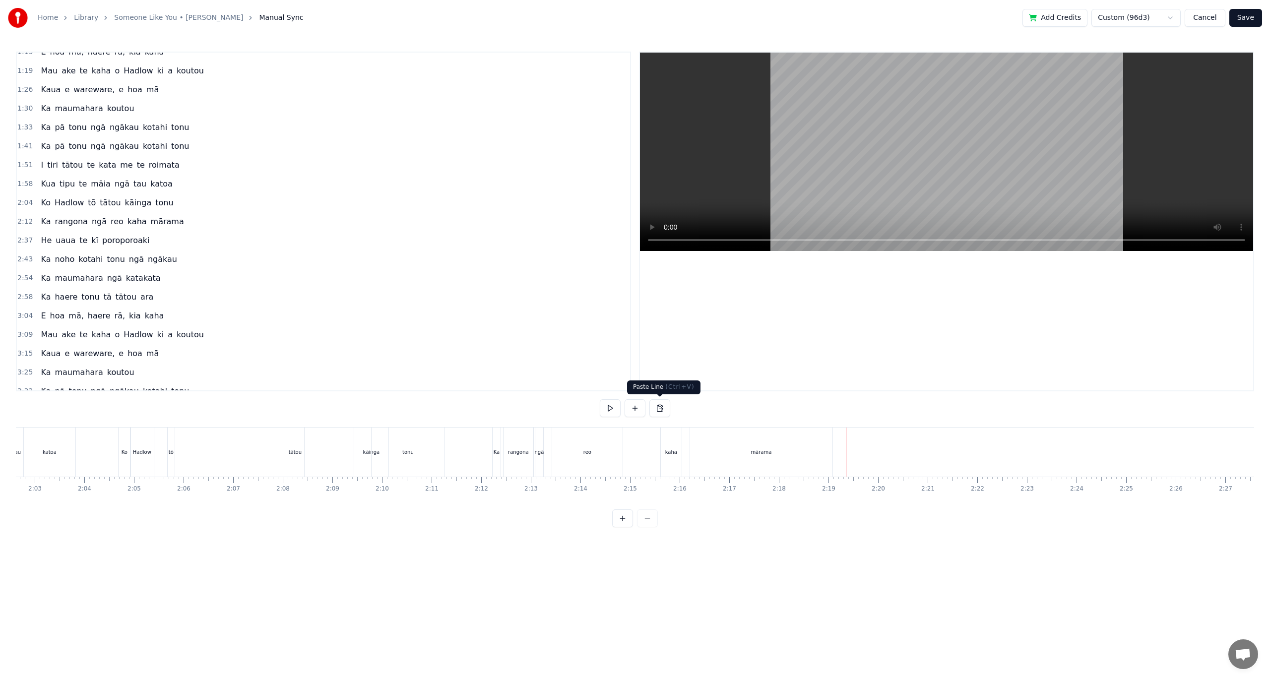
click at [661, 411] on button at bounding box center [659, 408] width 21 height 18
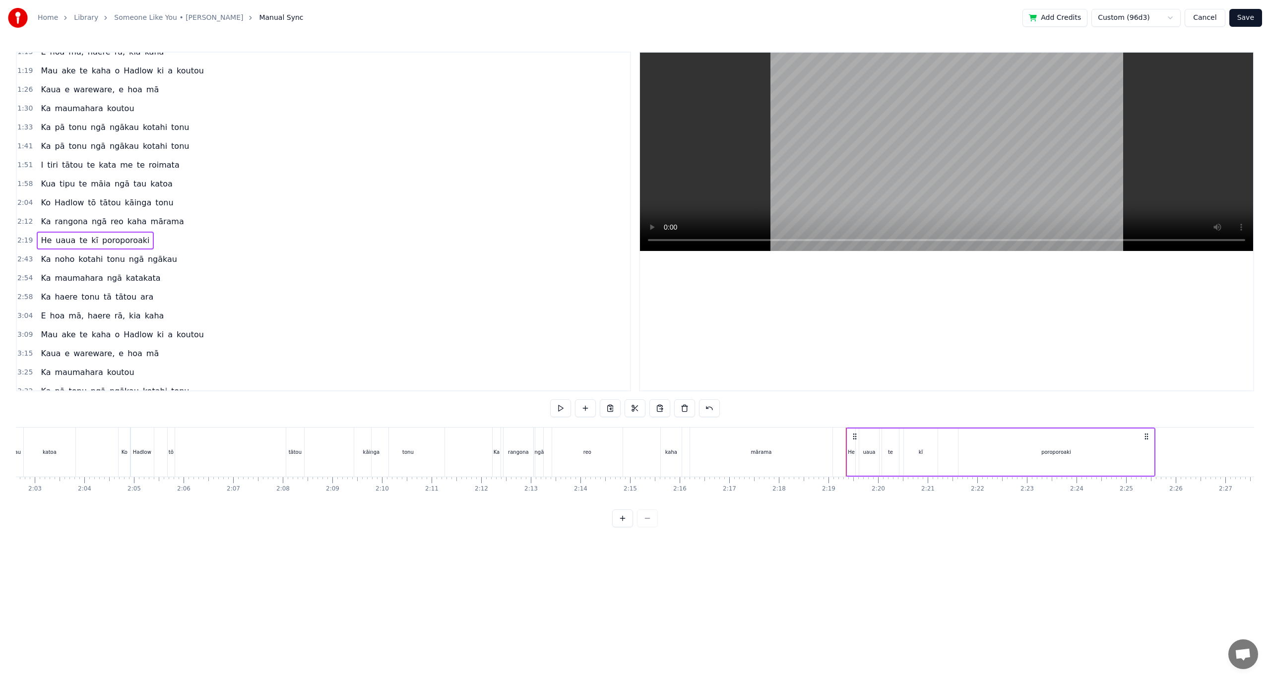
click at [833, 460] on div "Ka rangona ngā reo kaha mārama" at bounding box center [663, 452] width 343 height 49
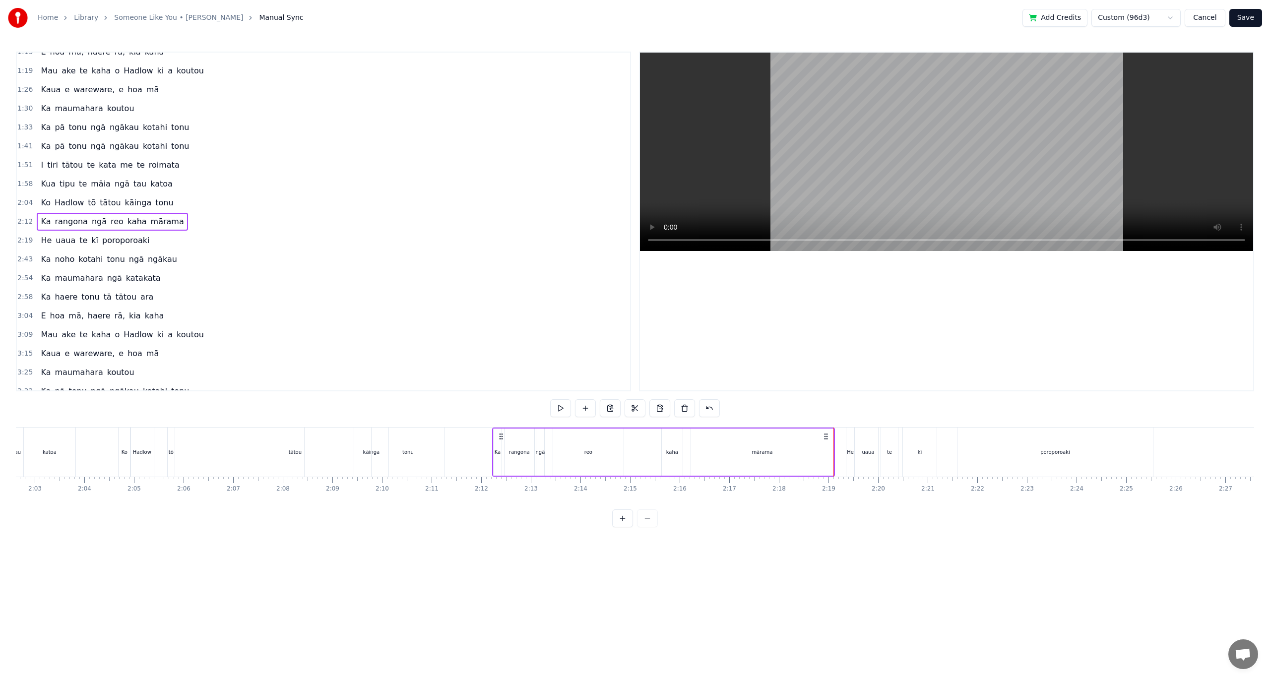
click at [836, 459] on div at bounding box center [1003, 452] width 14138 height 49
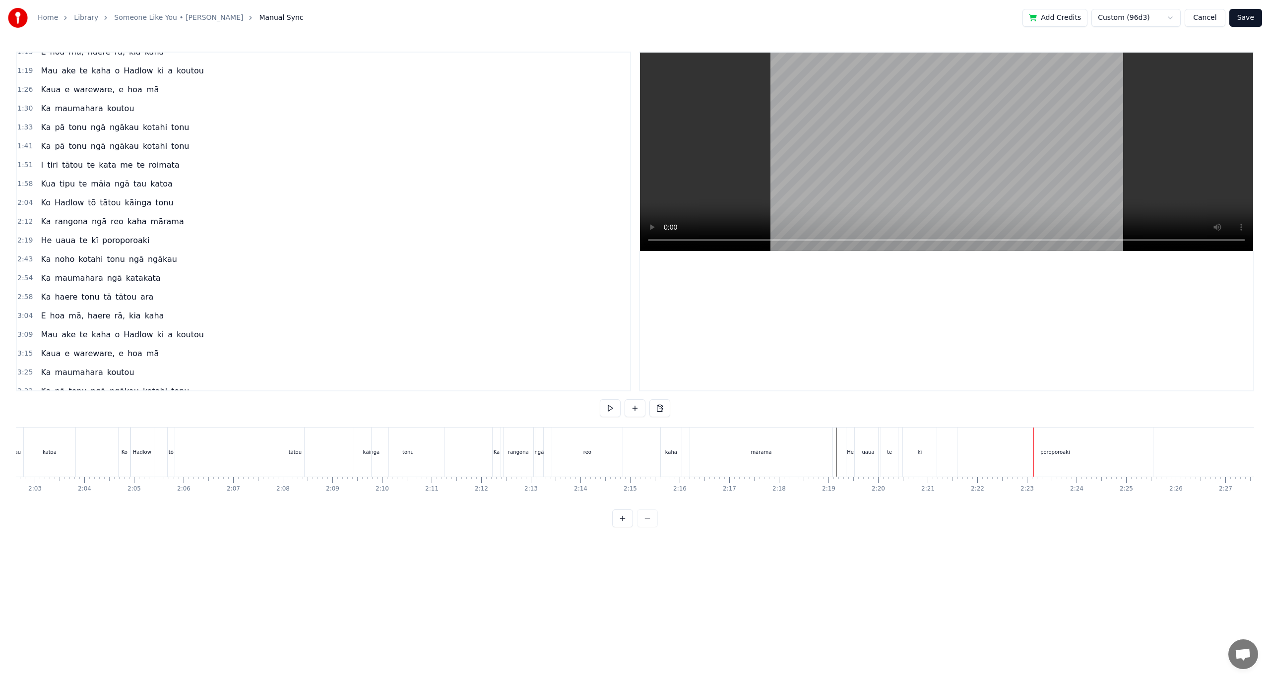
click at [1016, 453] on div "poroporoaki" at bounding box center [1054, 452] width 195 height 49
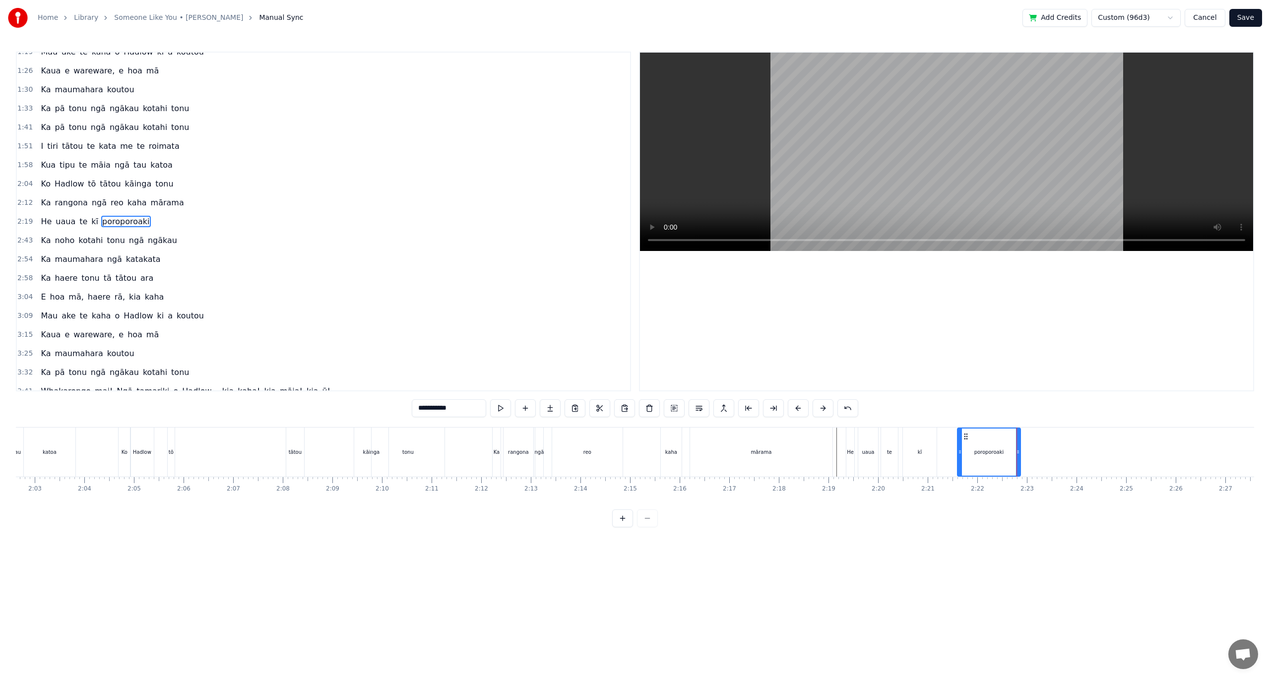
drag, startPoint x: 1151, startPoint y: 454, endPoint x: 1018, endPoint y: 463, distance: 132.7
click at [1018, 463] on div at bounding box center [1018, 452] width 4 height 47
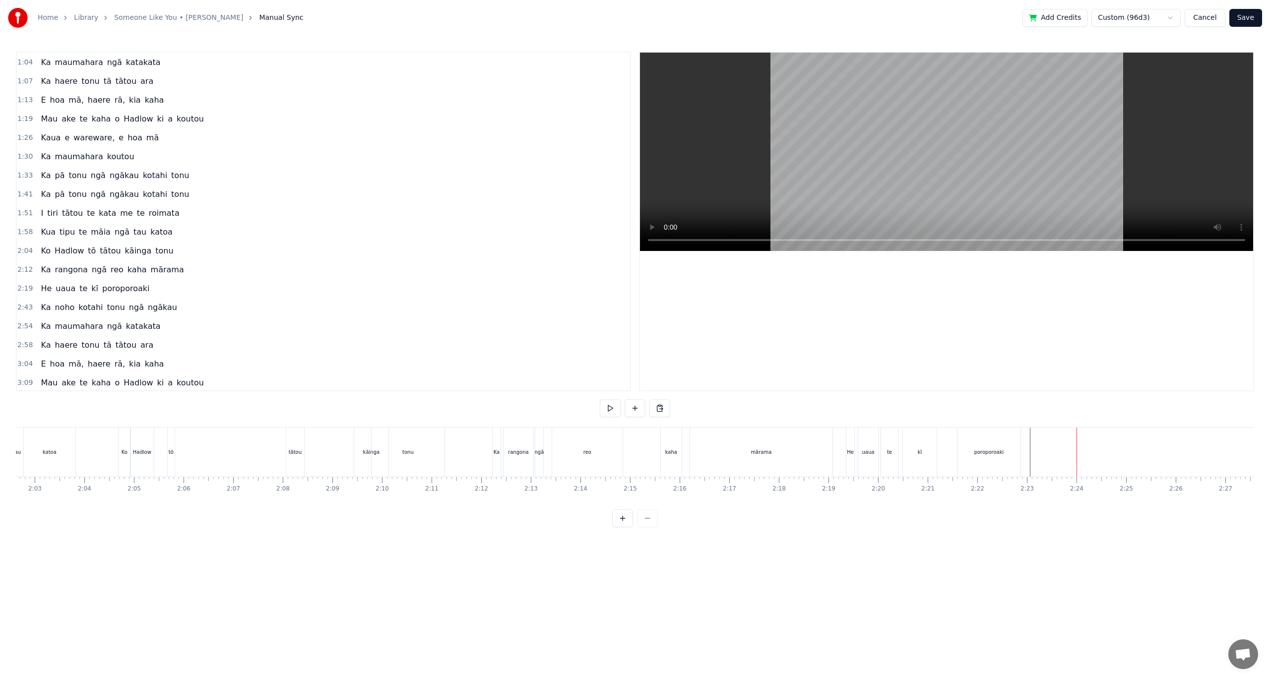
scroll to position [149, 0]
click at [77, 294] on span "kotahi" at bounding box center [90, 289] width 26 height 11
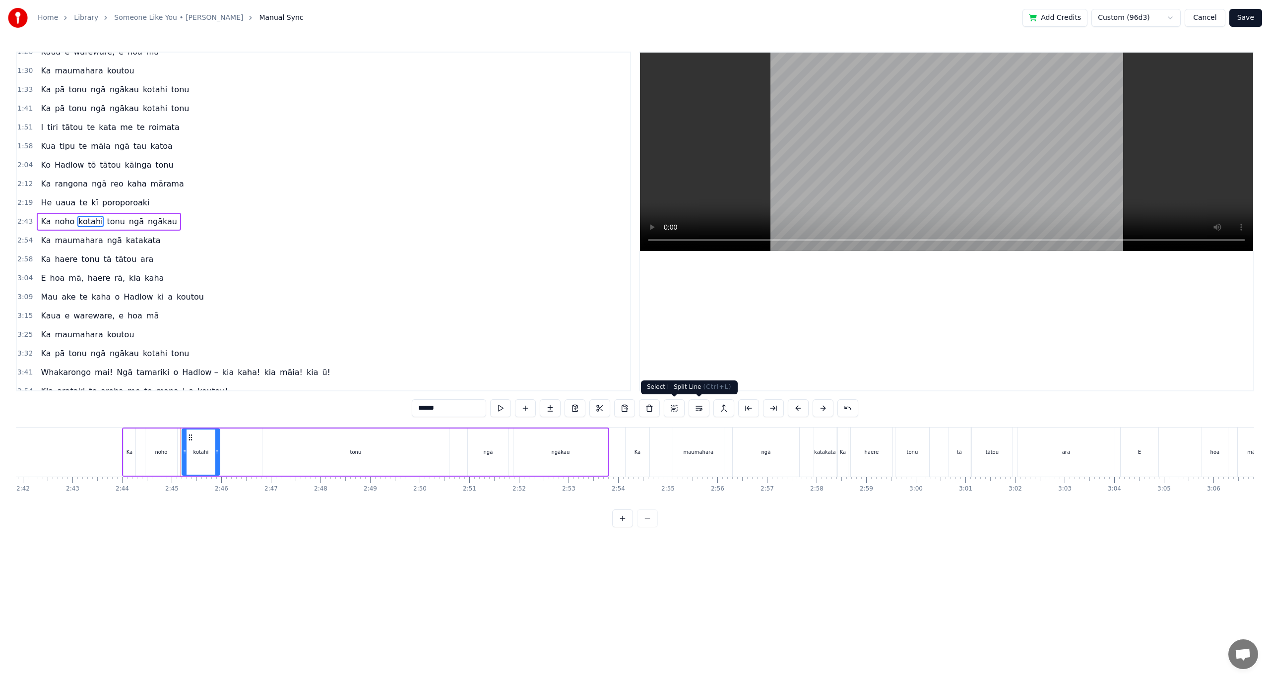
scroll to position [0, 8143]
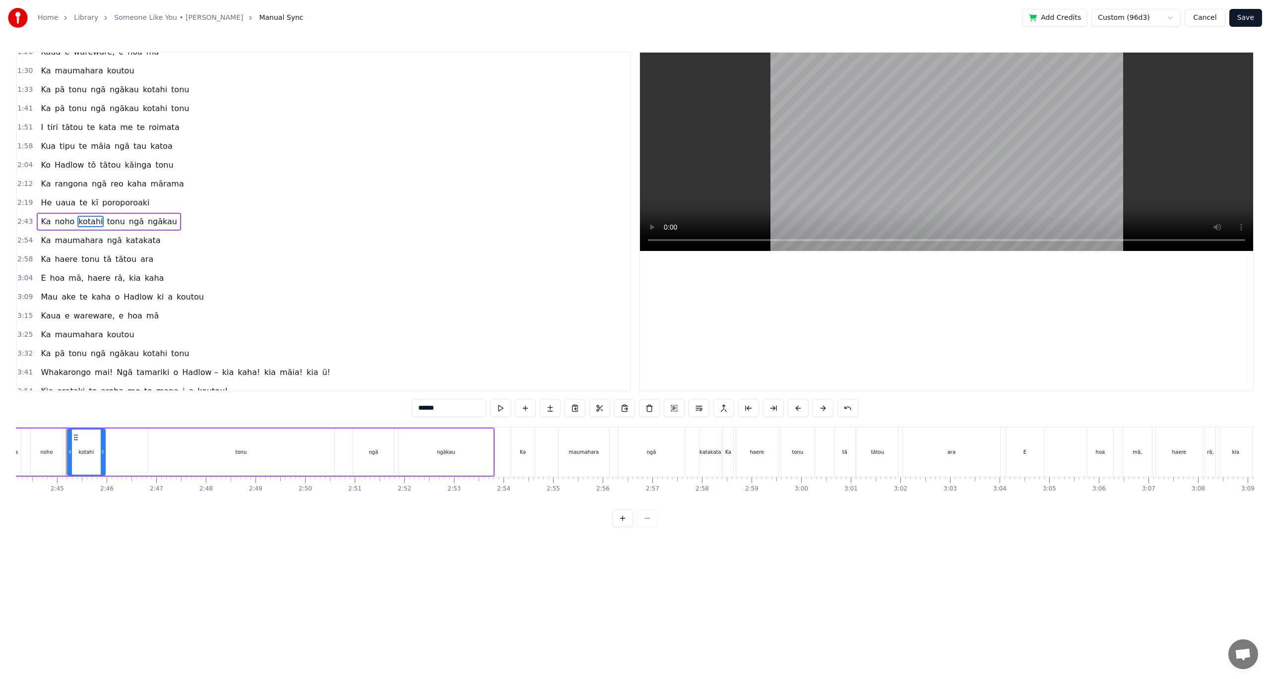
click at [675, 410] on button at bounding box center [674, 408] width 21 height 18
click at [626, 410] on button at bounding box center [634, 408] width 21 height 18
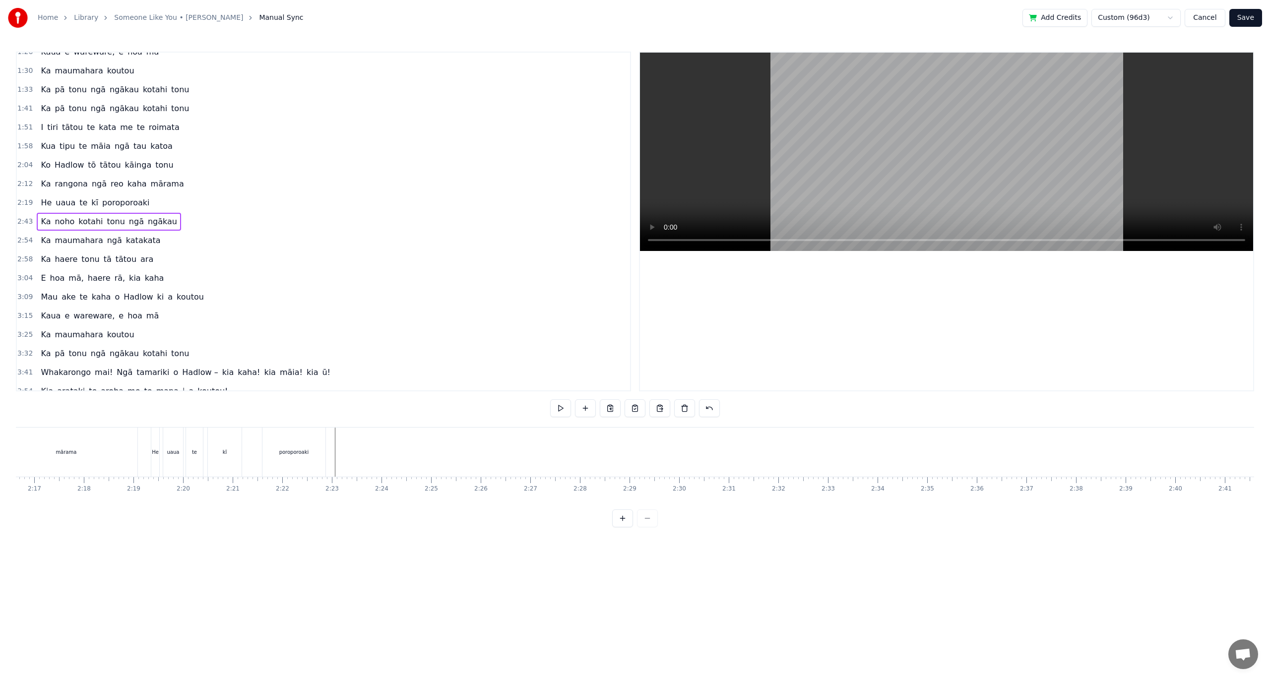
scroll to position [0, 6771]
click at [661, 413] on button at bounding box center [659, 408] width 21 height 18
click at [765, 456] on div "Ka" at bounding box center [774, 452] width 24 height 49
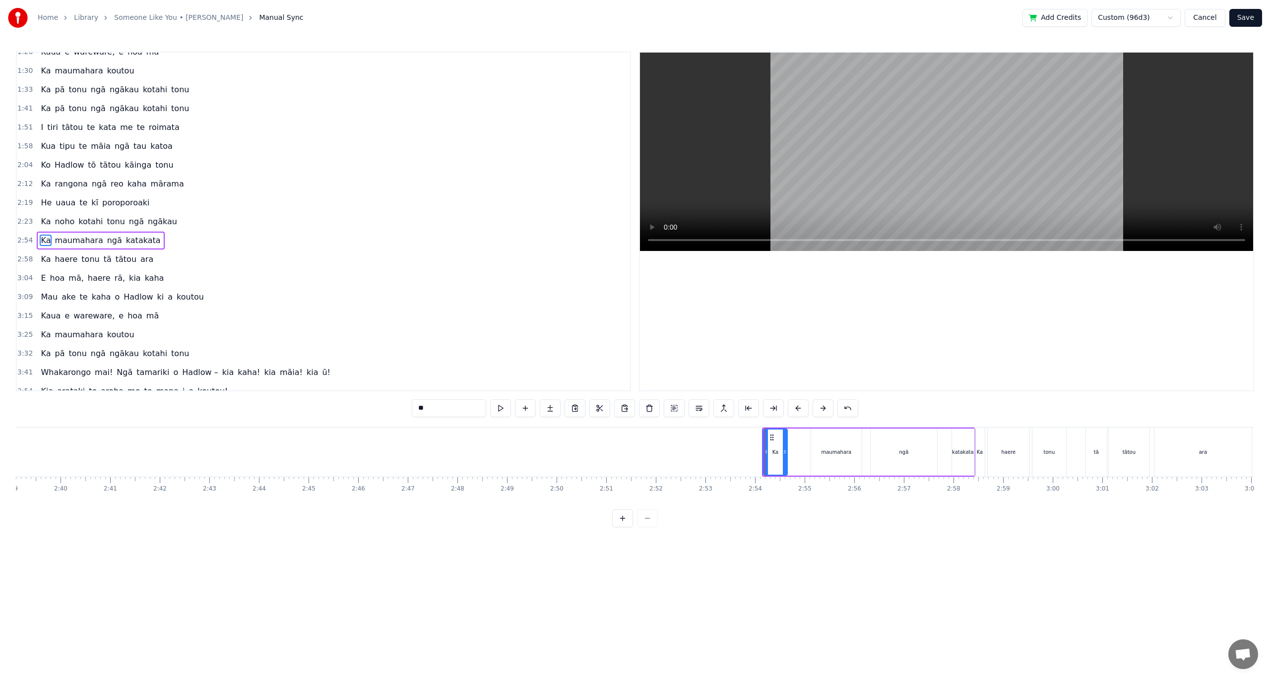
scroll to position [236, 0]
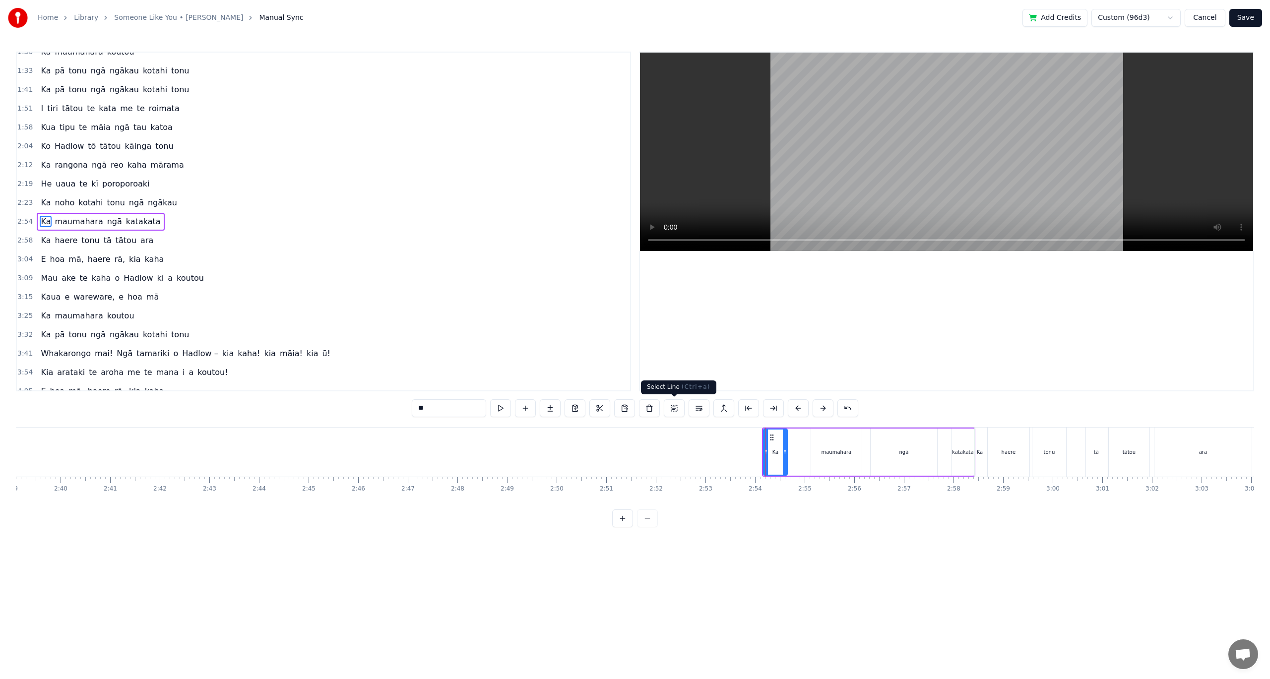
click at [675, 411] on button at bounding box center [674, 408] width 21 height 18
click at [632, 414] on button at bounding box center [634, 408] width 21 height 18
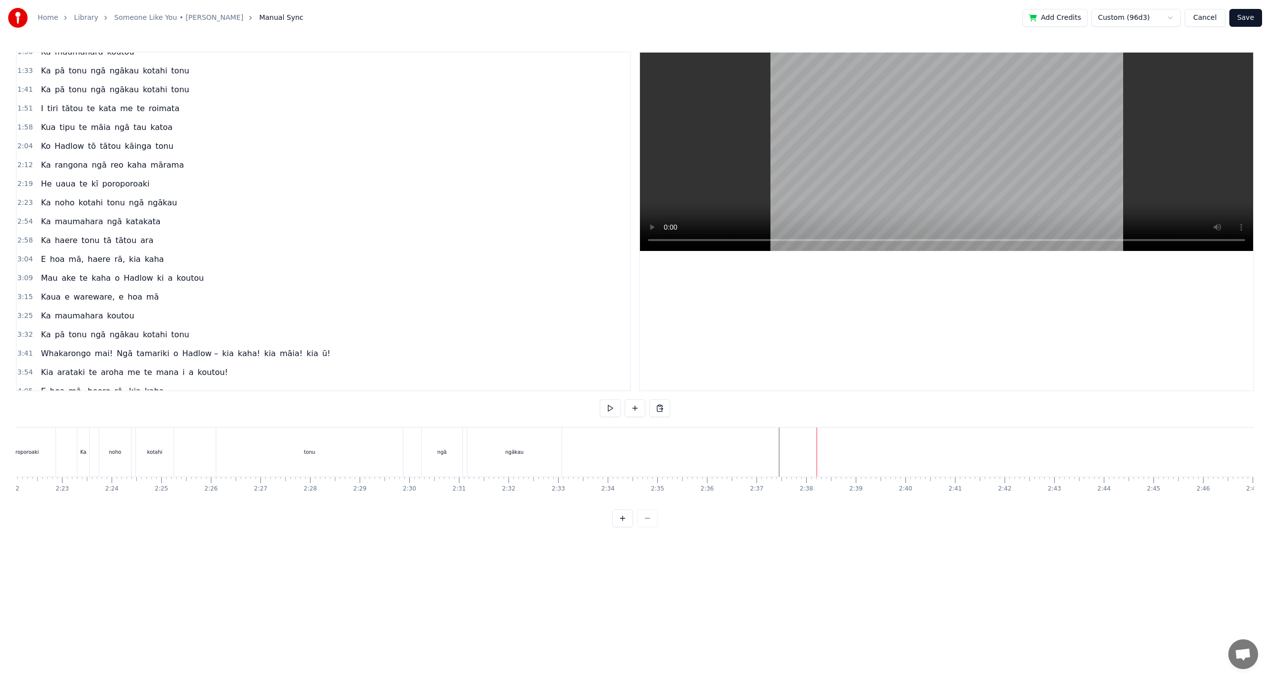
click at [639, 457] on div at bounding box center [38, 452] width 14138 height 49
click at [658, 408] on button at bounding box center [659, 408] width 21 height 18
click at [656, 460] on div "Ka rangona ngā reo kaha mārama" at bounding box center [485, 452] width 343 height 49
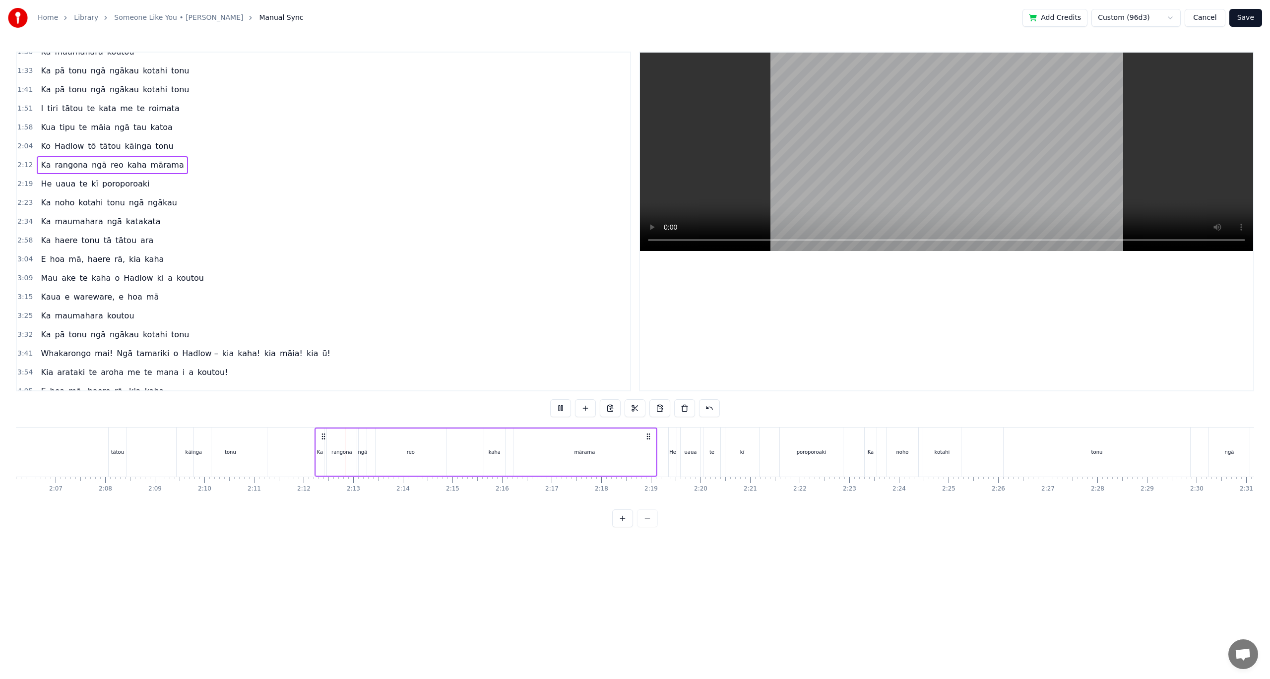
click at [658, 469] on div at bounding box center [825, 452] width 14138 height 49
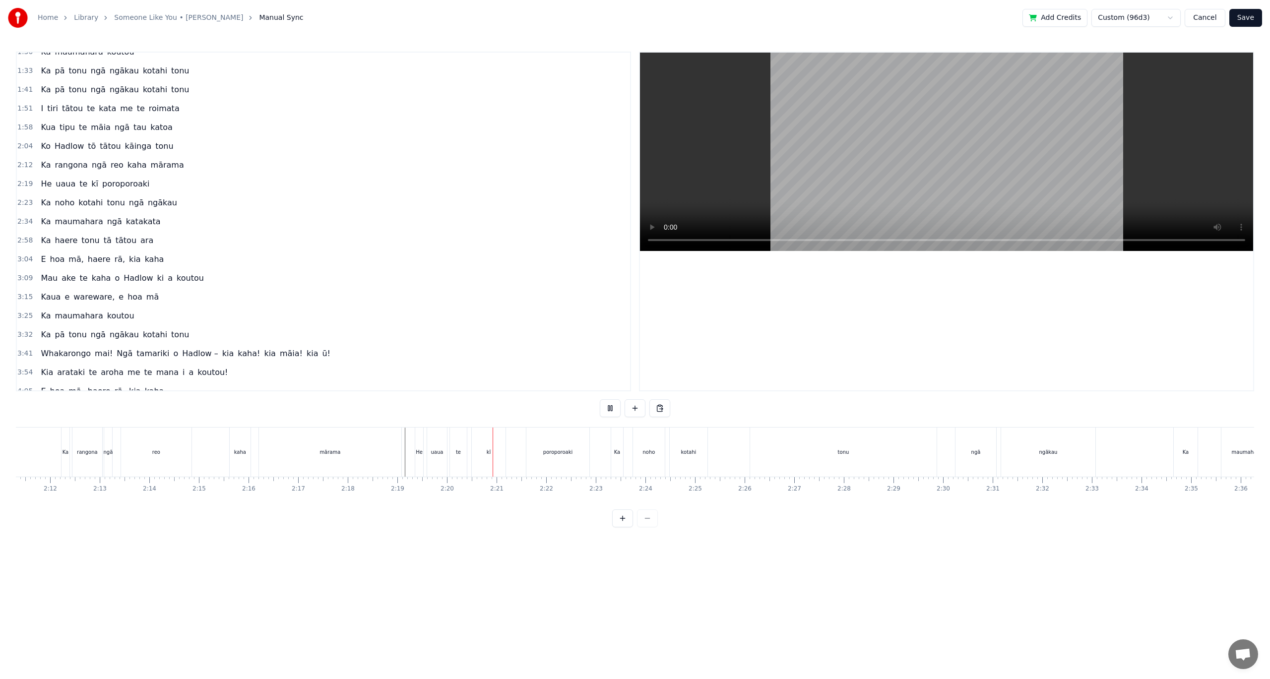
scroll to position [0, 6519]
click at [618, 450] on div "Ka noho kotahi tonu ngā ngākau" at bounding box center [848, 452] width 487 height 49
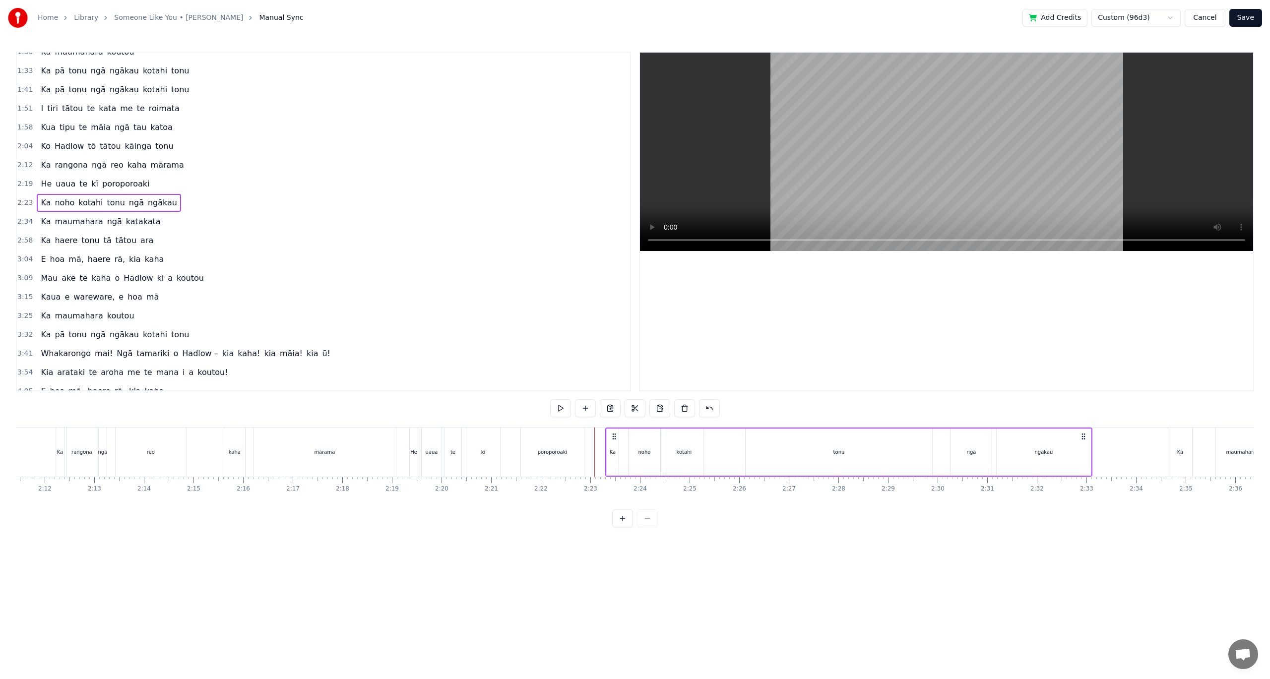
click at [690, 456] on div "kotahi" at bounding box center [684, 452] width 38 height 47
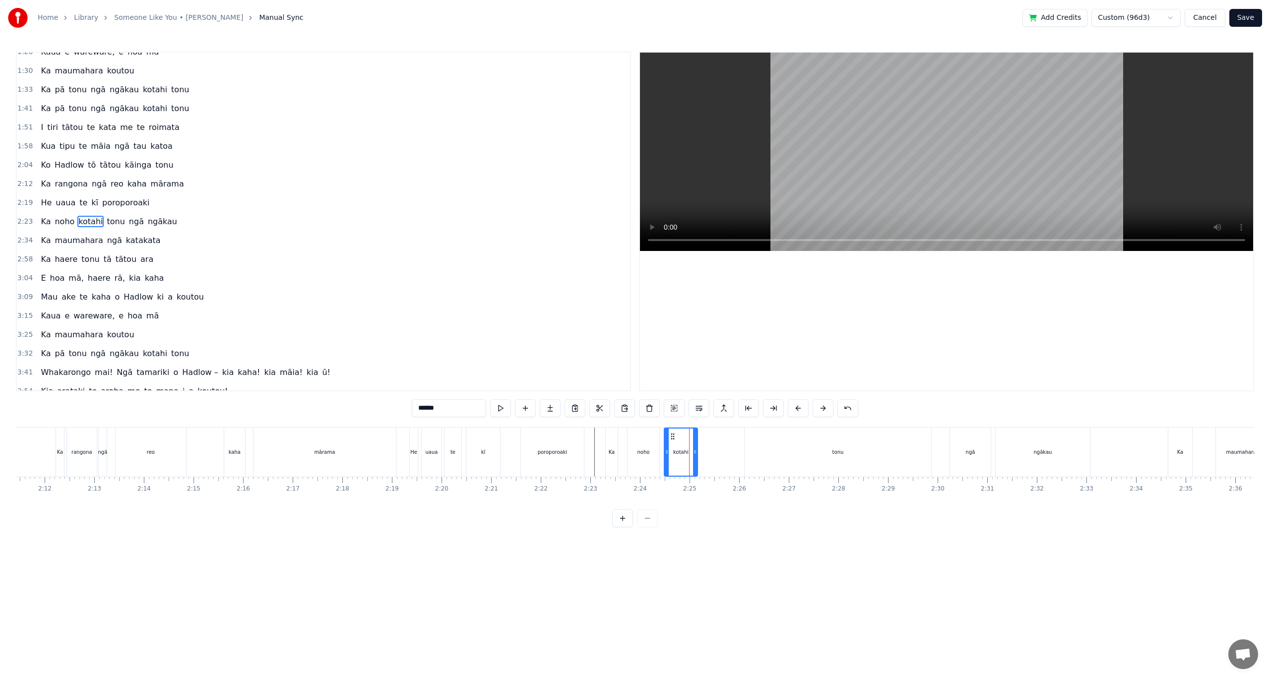
click at [694, 451] on circle at bounding box center [694, 450] width 0 height 0
click at [830, 448] on div "tonu" at bounding box center [838, 452] width 187 height 49
drag, startPoint x: 929, startPoint y: 451, endPoint x: 794, endPoint y: 454, distance: 135.0
click at [794, 454] on icon at bounding box center [796, 452] width 4 height 8
drag, startPoint x: 753, startPoint y: 437, endPoint x: 765, endPoint y: 443, distance: 14.2
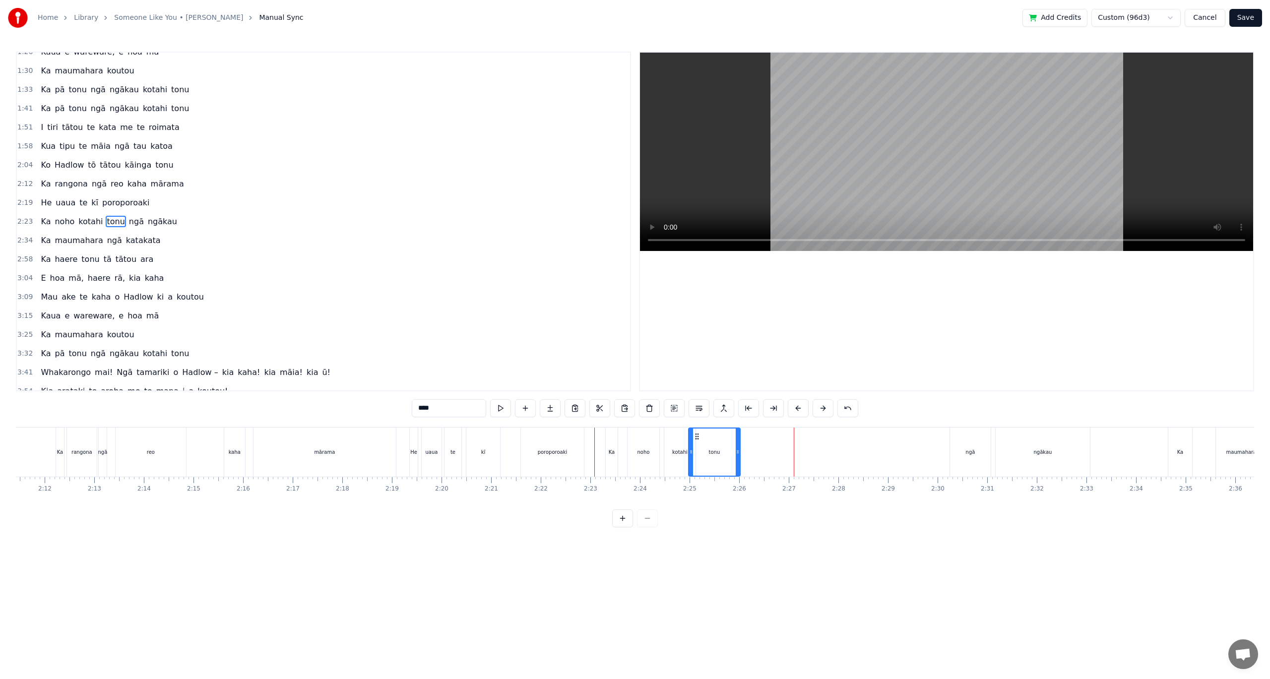
click at [697, 437] on icon at bounding box center [697, 437] width 8 height 8
click at [966, 454] on div "ngā" at bounding box center [970, 451] width 9 height 7
drag, startPoint x: 958, startPoint y: 435, endPoint x: 730, endPoint y: 439, distance: 227.7
click at [730, 439] on icon at bounding box center [731, 437] width 8 height 8
click at [1044, 455] on div "ngākau" at bounding box center [1043, 451] width 18 height 7
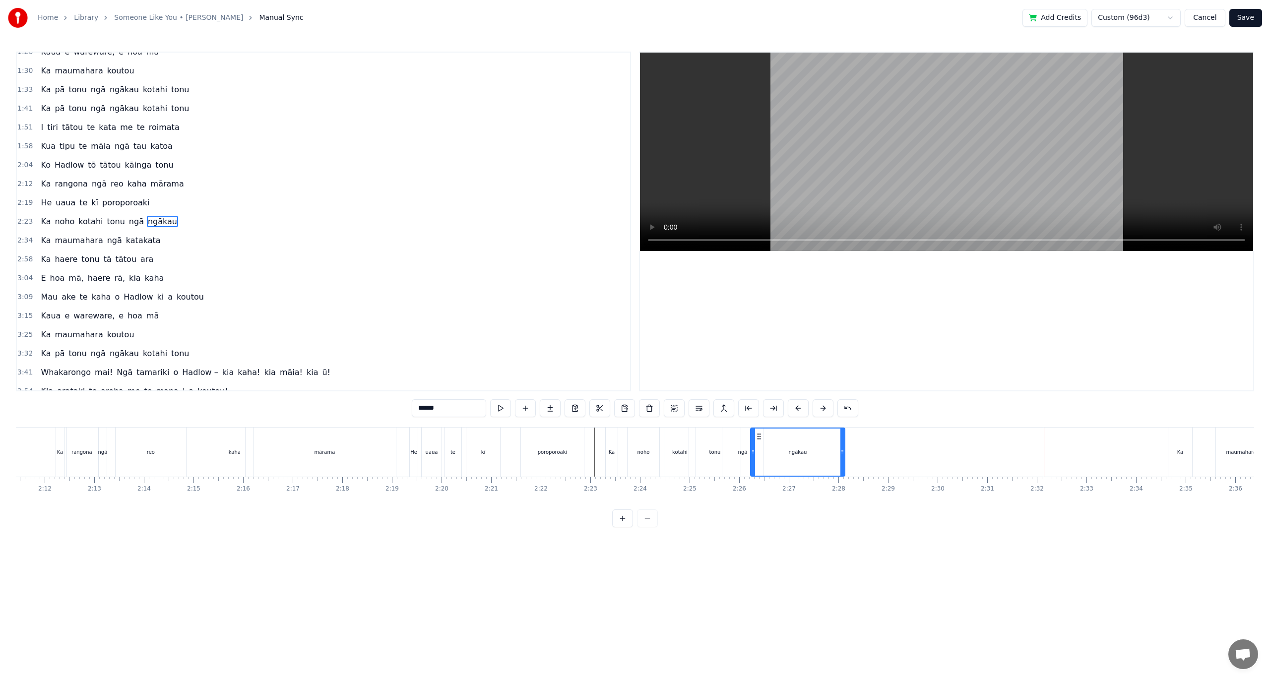
drag, startPoint x: 1004, startPoint y: 437, endPoint x: 757, endPoint y: 446, distance: 247.2
click at [757, 446] on div "ngākau" at bounding box center [797, 452] width 93 height 47
drag, startPoint x: 839, startPoint y: 448, endPoint x: 773, endPoint y: 450, distance: 66.5
click at [773, 450] on icon at bounding box center [774, 452] width 4 height 8
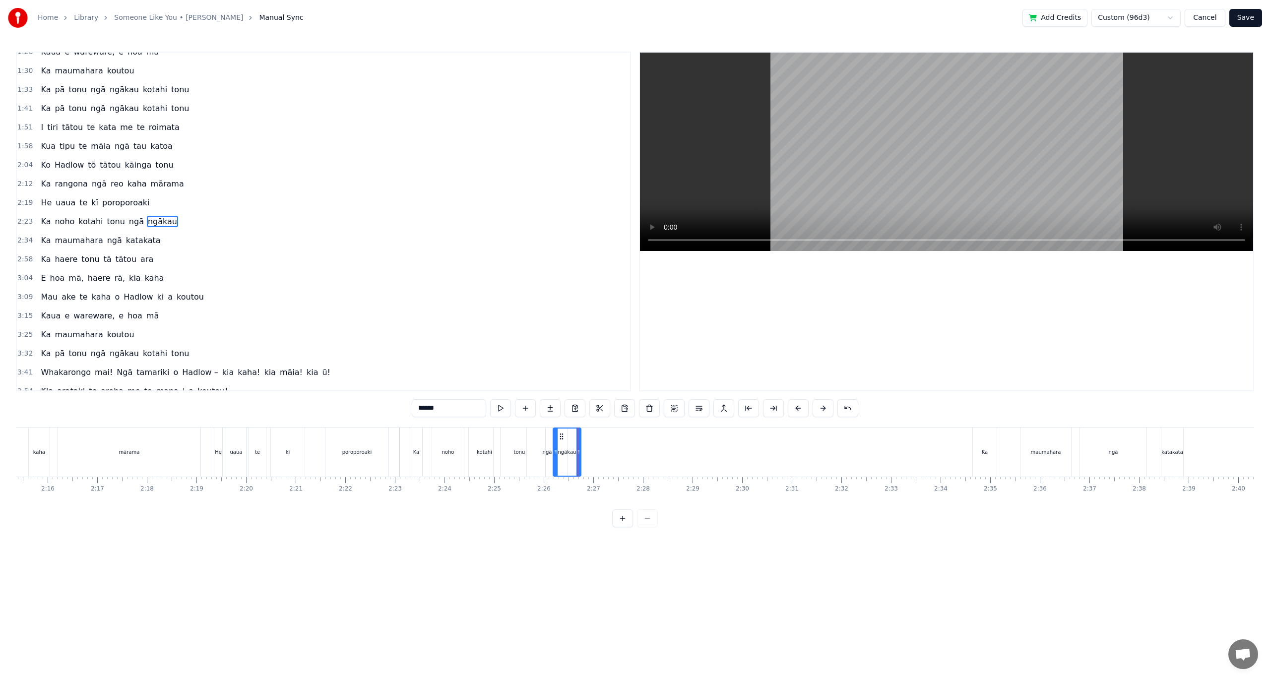
click at [980, 439] on div "Ka" at bounding box center [985, 452] width 24 height 49
type input "**"
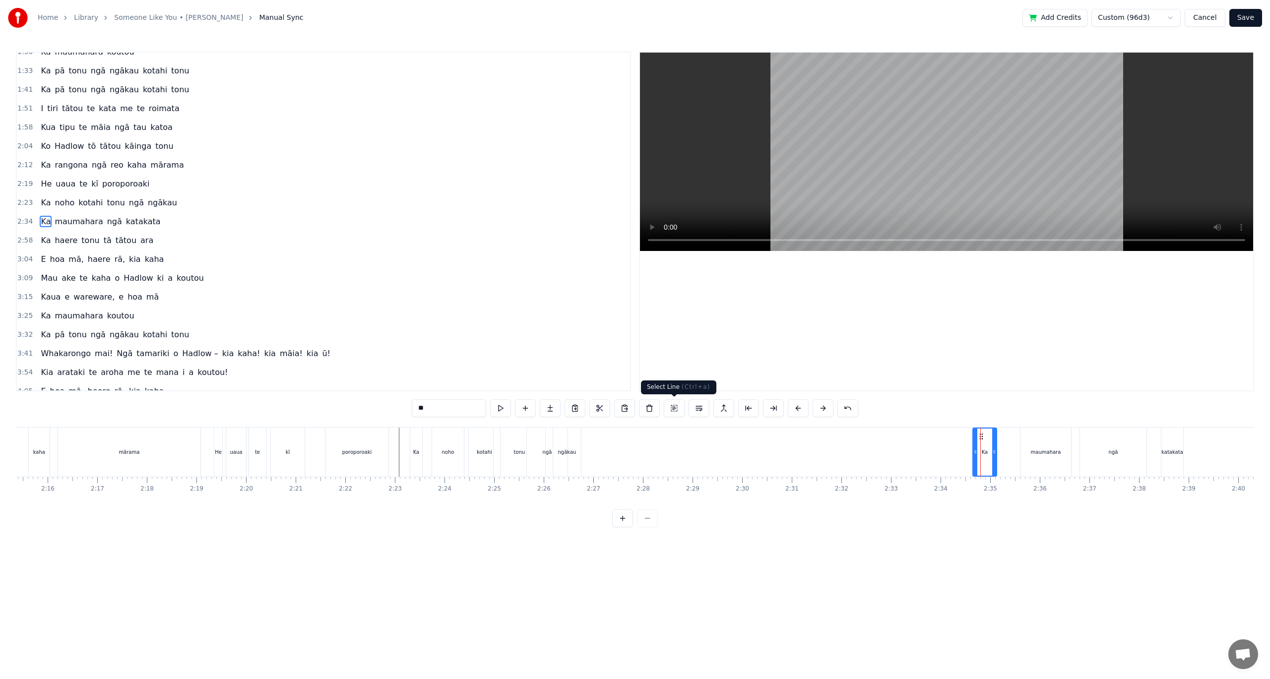
click at [681, 408] on button at bounding box center [674, 408] width 21 height 18
click at [675, 412] on button at bounding box center [674, 408] width 21 height 18
click at [1013, 448] on div "Ka maumahara ngā katakata" at bounding box center [1078, 452] width 213 height 49
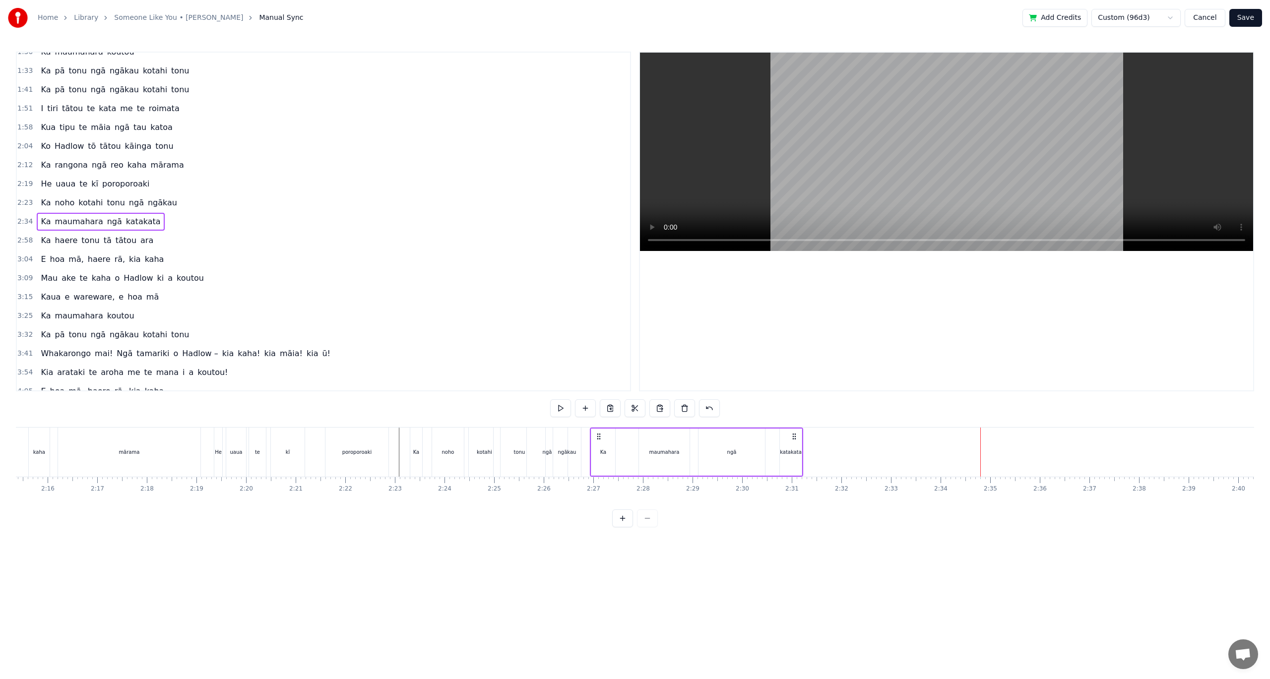
drag, startPoint x: 979, startPoint y: 438, endPoint x: 596, endPoint y: 453, distance: 382.7
click at [596, 453] on div "Ka maumahara ngā katakata" at bounding box center [696, 452] width 213 height 49
click at [109, 249] on div "Ka haere tonu tā tātou ara" at bounding box center [97, 241] width 121 height 18
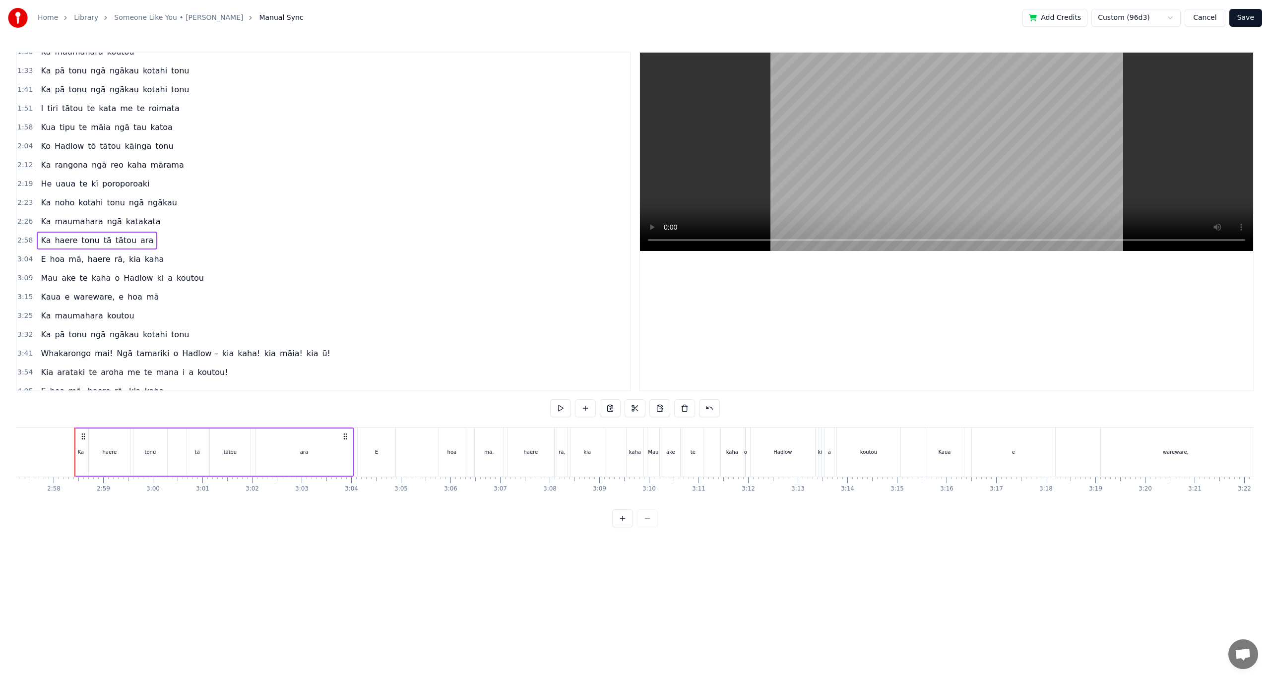
scroll to position [0, 8800]
click at [632, 408] on button at bounding box center [634, 408] width 21 height 18
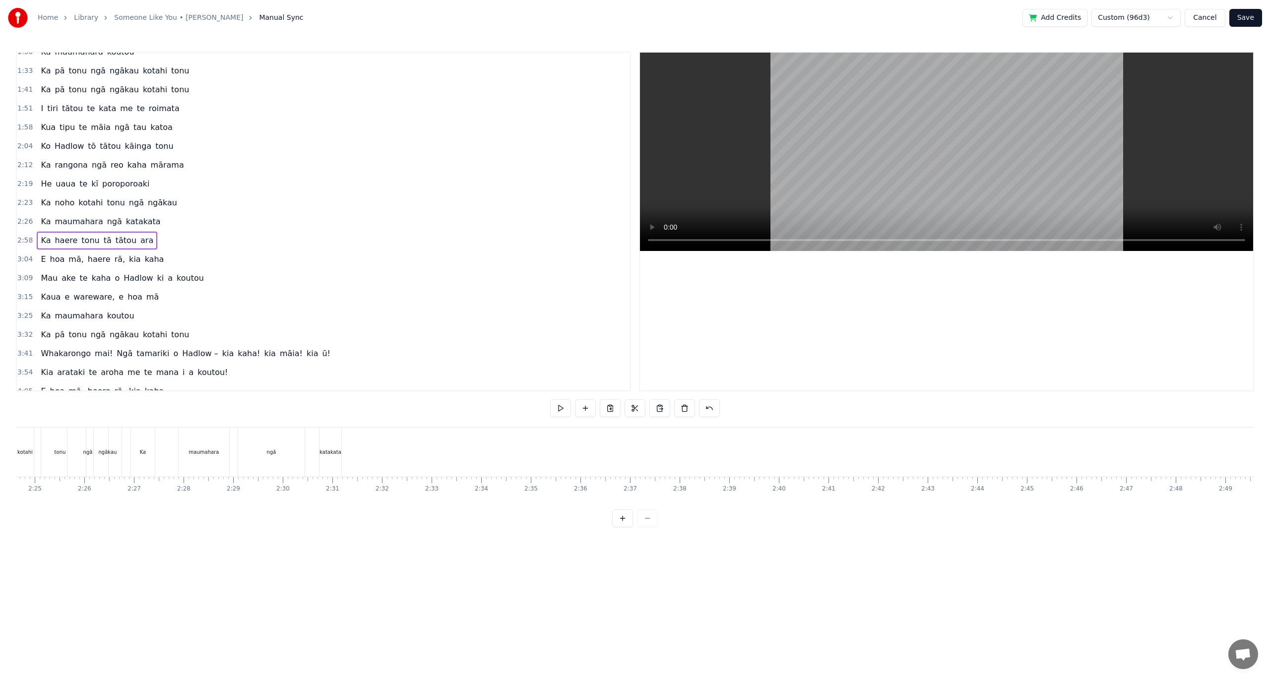
scroll to position [0, 7047]
click at [651, 410] on button at bounding box center [659, 408] width 21 height 18
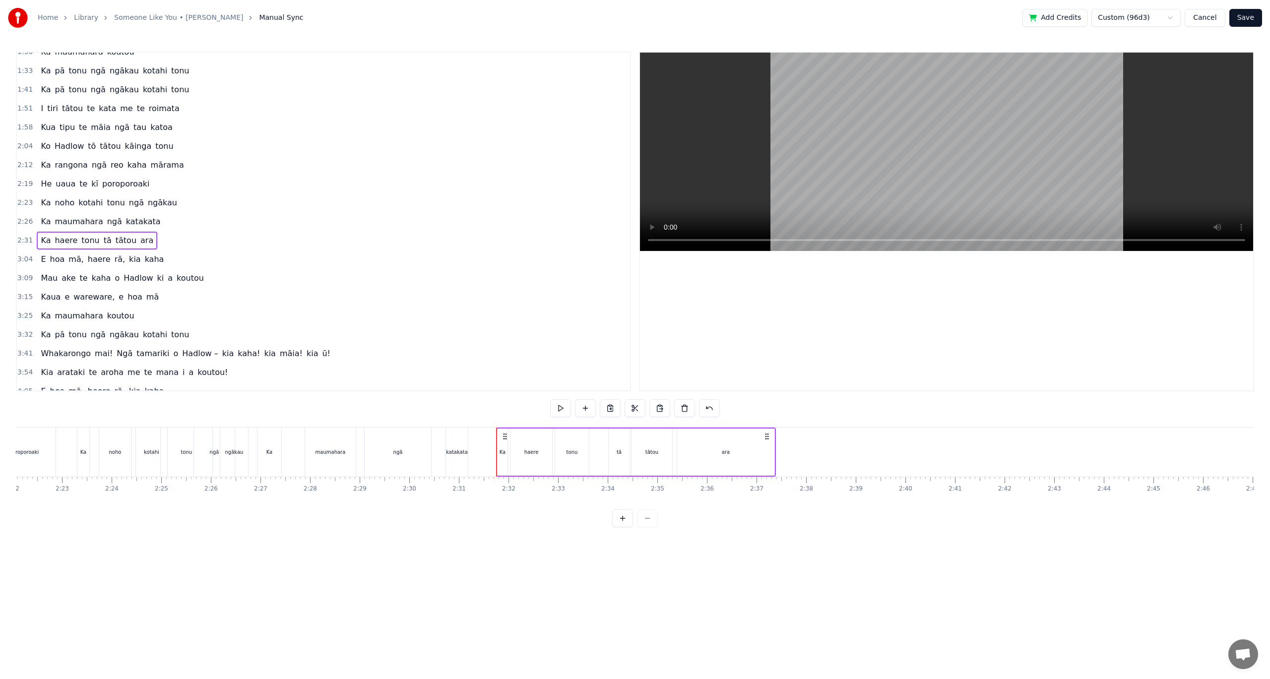
click at [200, 461] on div "ngā" at bounding box center [214, 452] width 41 height 49
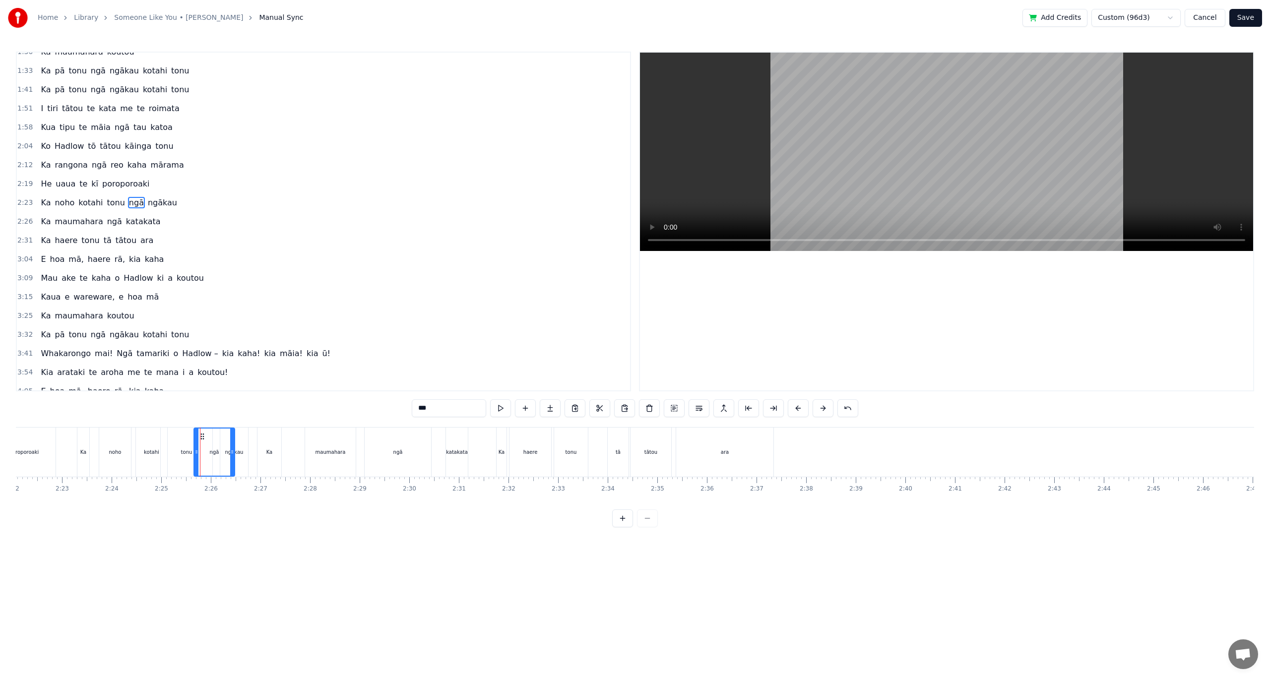
scroll to position [217, 0]
click at [193, 444] on div "ngā" at bounding box center [214, 452] width 42 height 49
click at [173, 441] on div "tonu" at bounding box center [187, 452] width 52 height 49
type input "****"
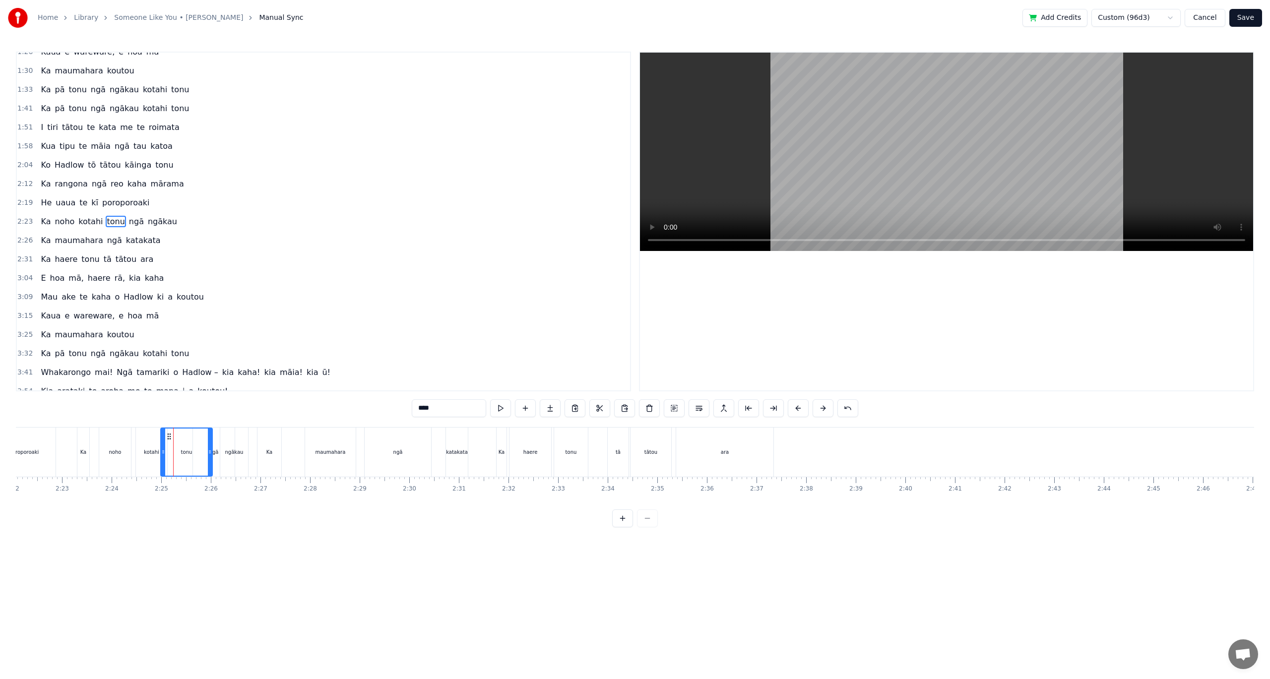
click at [132, 443] on div "Ka noho kotahi tonu ngā ngākau" at bounding box center [164, 452] width 174 height 49
click at [137, 442] on div "kotahi" at bounding box center [152, 452] width 31 height 47
click at [132, 441] on div "Ka noho kotahi tonu ngā ngākau" at bounding box center [164, 452] width 174 height 49
click at [254, 437] on div at bounding box center [38, 452] width 14138 height 49
click at [335, 450] on div "maumahara" at bounding box center [330, 451] width 30 height 7
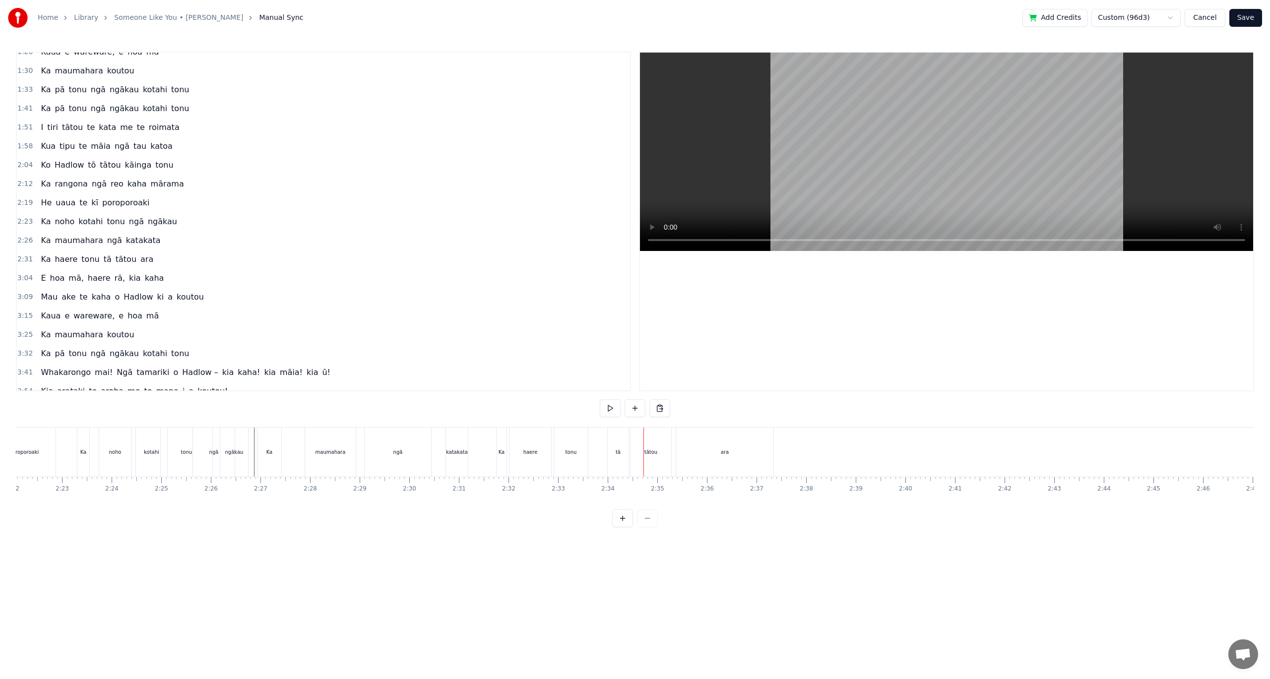
scroll to position [236, 0]
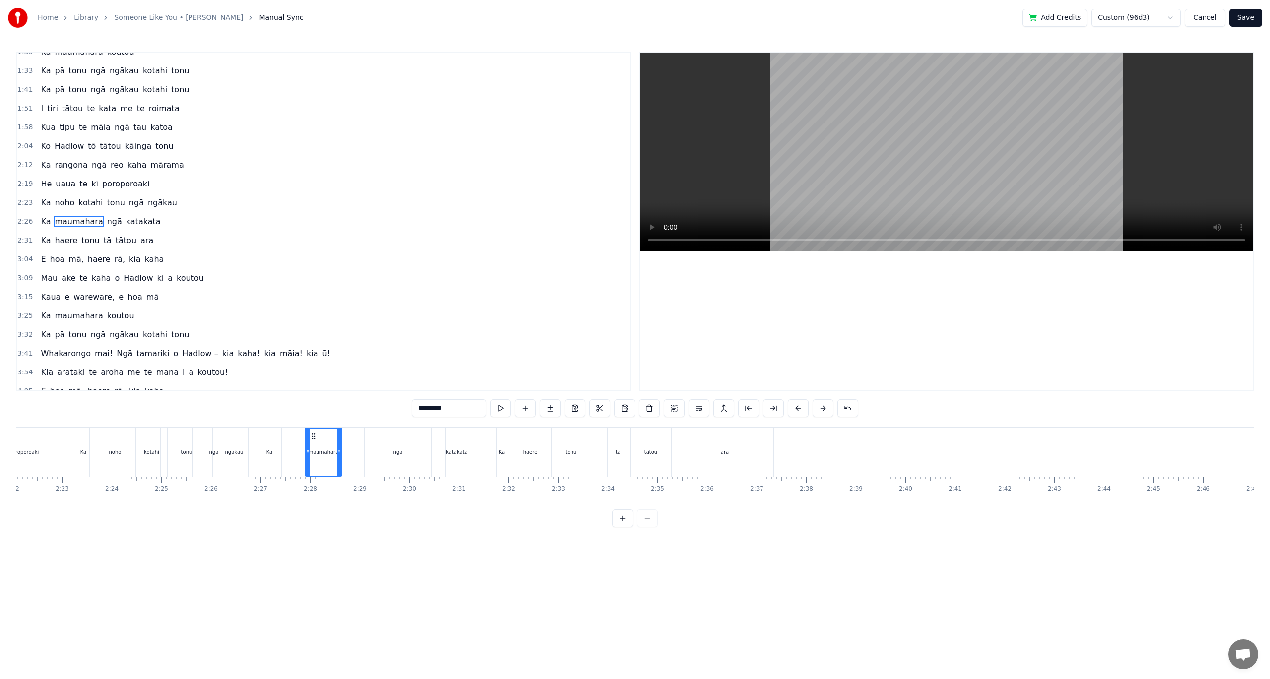
drag, startPoint x: 351, startPoint y: 452, endPoint x: 336, endPoint y: 453, distance: 15.4
click at [337, 453] on icon at bounding box center [339, 452] width 4 height 8
click at [288, 448] on div "Ka maumahara ngā katakata" at bounding box center [363, 452] width 213 height 49
click at [315, 453] on div "maumahara" at bounding box center [324, 451] width 30 height 7
drag, startPoint x: 311, startPoint y: 437, endPoint x: 287, endPoint y: 437, distance: 23.8
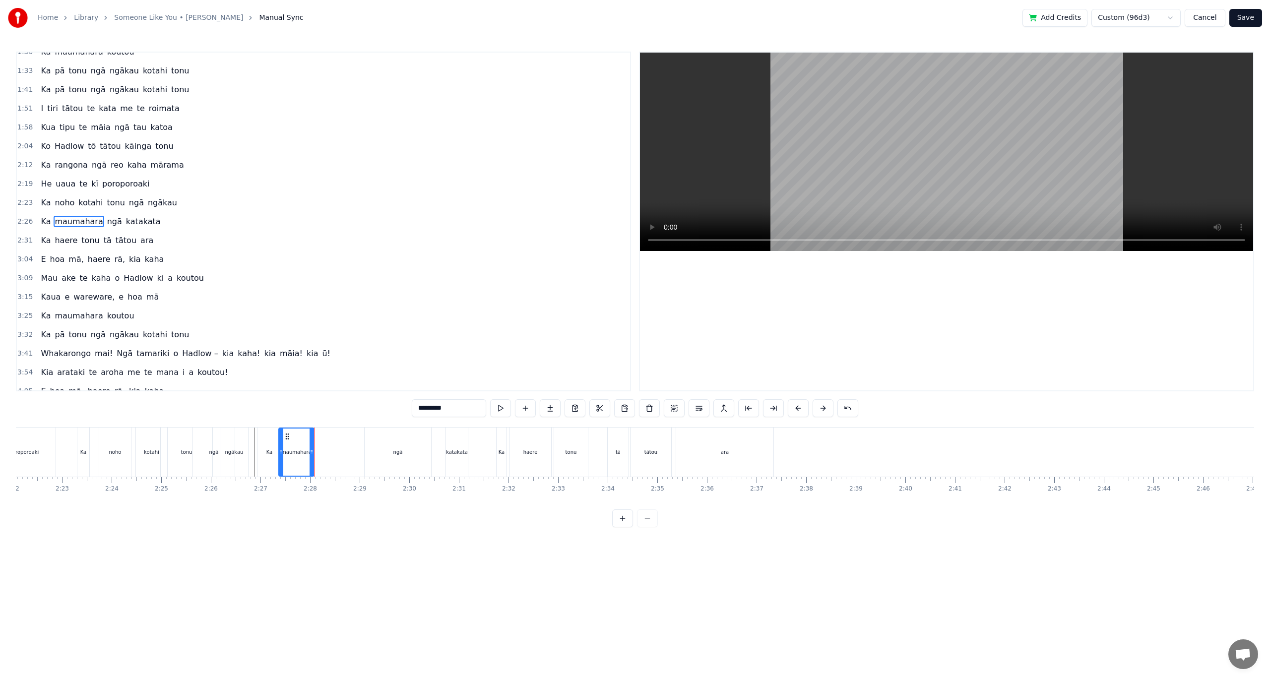
click at [287, 437] on icon at bounding box center [287, 437] width 8 height 8
click at [336, 451] on div "Ka maumahara ngā katakata" at bounding box center [363, 452] width 213 height 49
click at [401, 449] on div "ngā" at bounding box center [398, 451] width 9 height 7
drag, startPoint x: 373, startPoint y: 437, endPoint x: 322, endPoint y: 438, distance: 50.6
click at [322, 438] on icon at bounding box center [322, 437] width 8 height 8
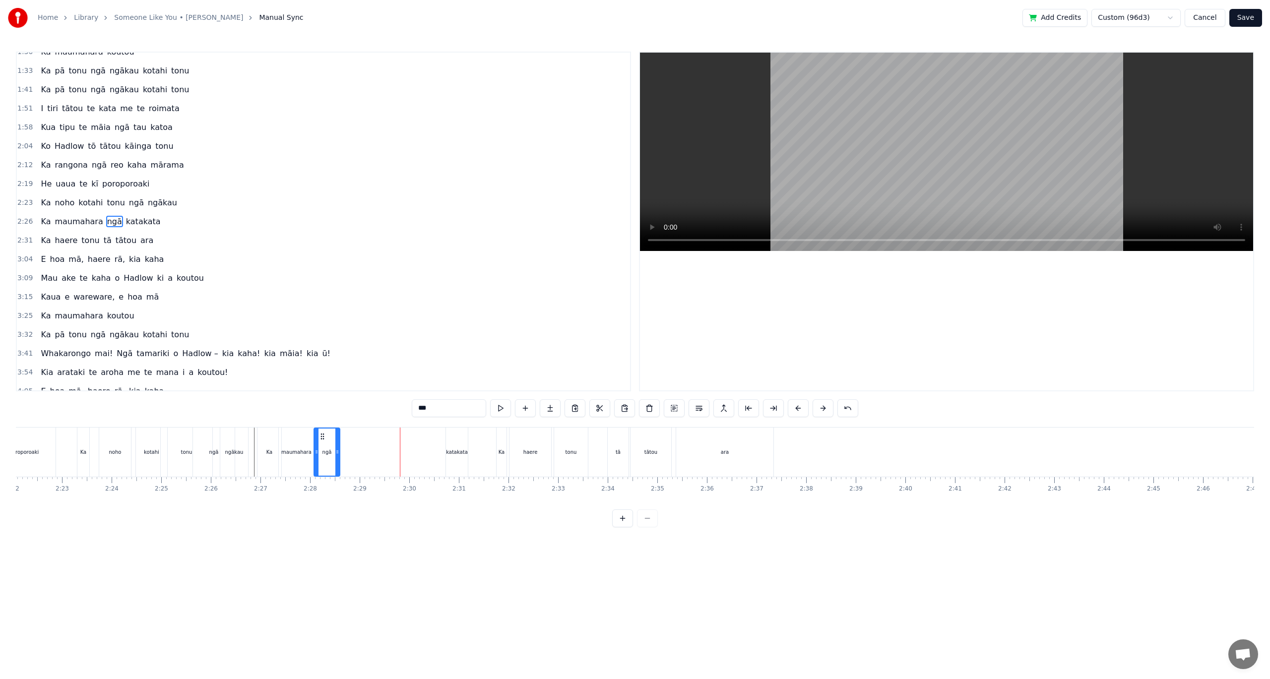
drag, startPoint x: 378, startPoint y: 454, endPoint x: 373, endPoint y: 455, distance: 5.2
click at [337, 455] on icon at bounding box center [337, 452] width 4 height 8
click at [452, 451] on div "katakata" at bounding box center [457, 451] width 22 height 7
drag, startPoint x: 453, startPoint y: 437, endPoint x: 346, endPoint y: 432, distance: 107.8
click at [346, 432] on div "katakata" at bounding box center [354, 452] width 21 height 47
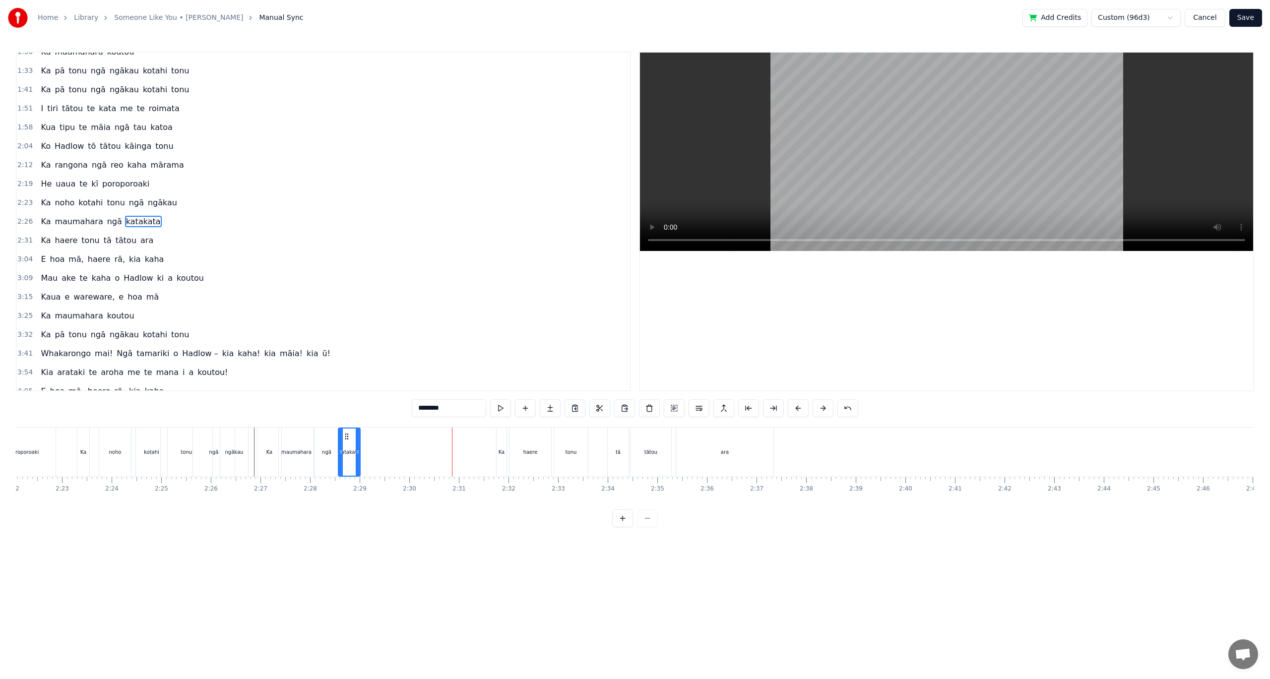
click at [502, 451] on div "Ka" at bounding box center [502, 451] width 6 height 7
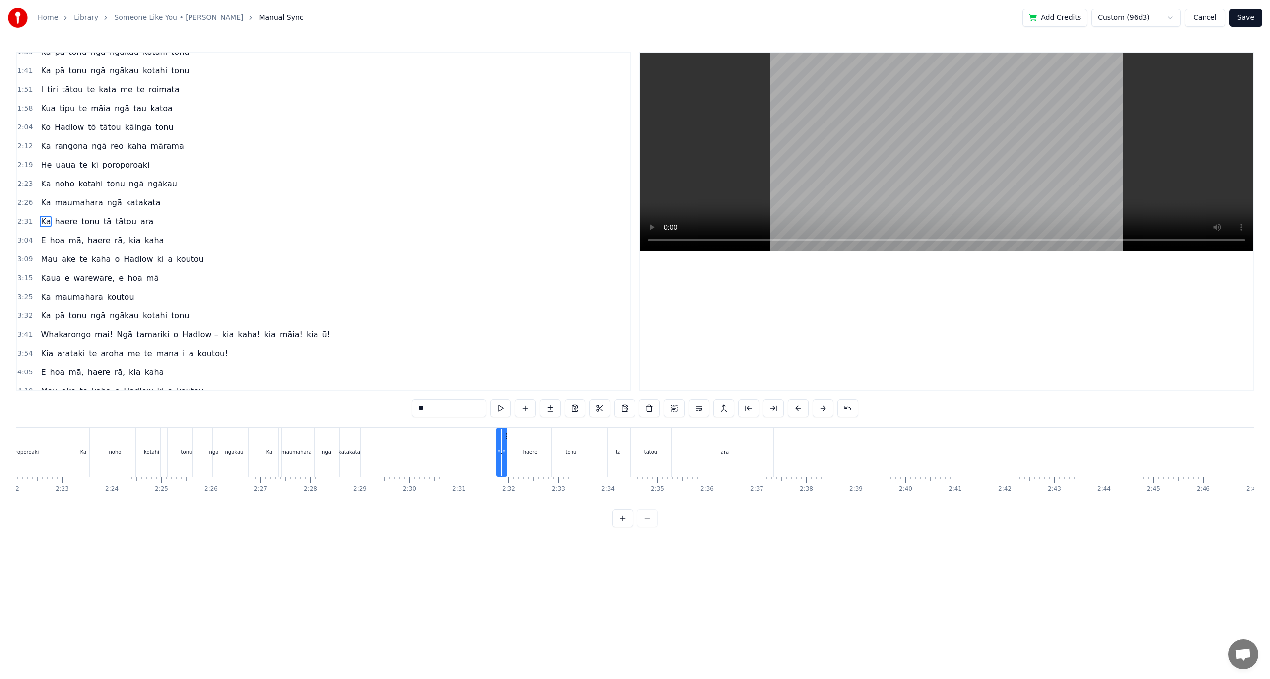
click at [504, 437] on div at bounding box center [504, 452] width 4 height 47
drag, startPoint x: 507, startPoint y: 437, endPoint x: 374, endPoint y: 432, distance: 133.5
click at [374, 433] on icon at bounding box center [372, 437] width 8 height 8
click at [526, 458] on div "haere" at bounding box center [530, 452] width 42 height 49
drag, startPoint x: 519, startPoint y: 436, endPoint x: 381, endPoint y: 430, distance: 138.0
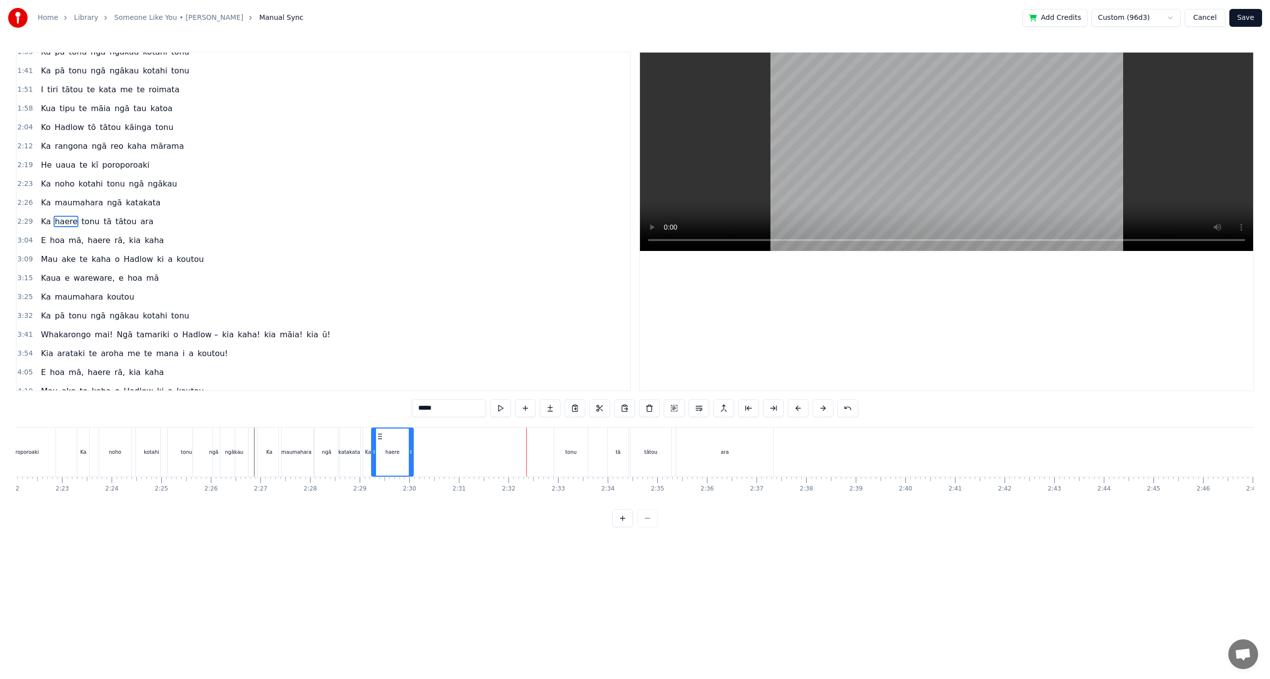
click at [381, 430] on div "haere" at bounding box center [392, 452] width 41 height 47
click at [575, 455] on div "tonu" at bounding box center [571, 452] width 34 height 49
drag, startPoint x: 564, startPoint y: 437, endPoint x: 412, endPoint y: 432, distance: 152.4
click at [412, 433] on icon at bounding box center [410, 437] width 8 height 8
click at [620, 455] on div "tā" at bounding box center [618, 451] width 5 height 7
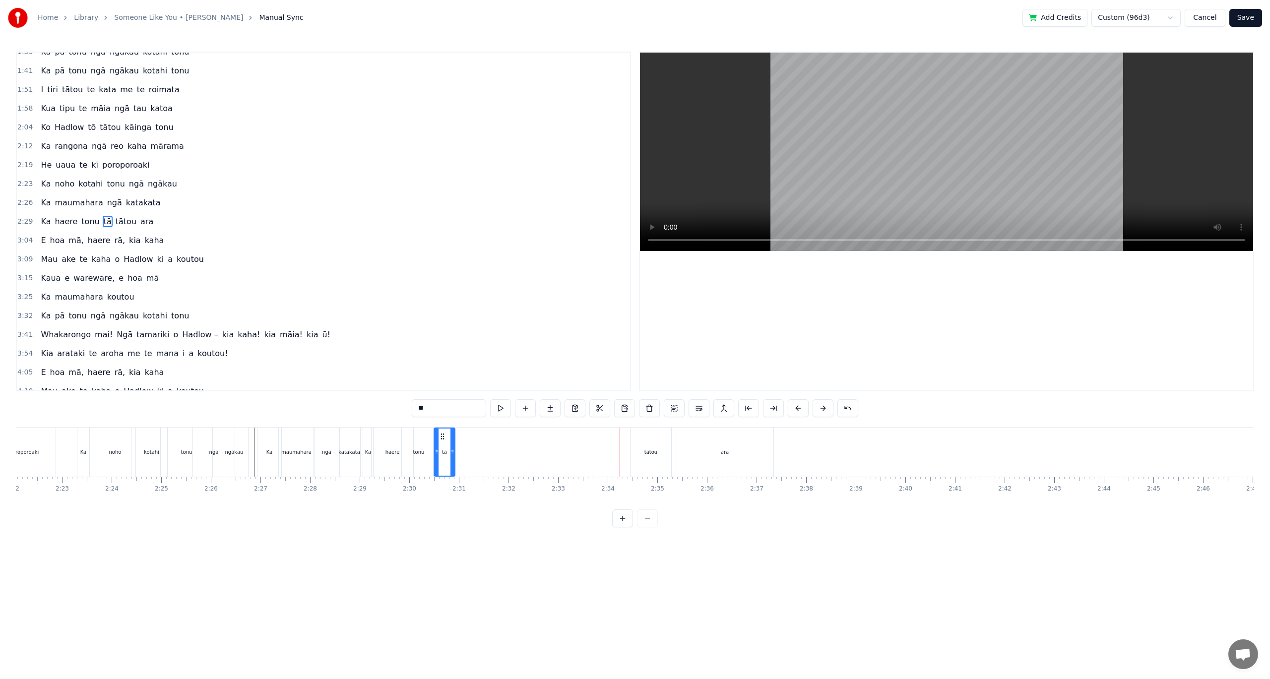
drag, startPoint x: 616, startPoint y: 438, endPoint x: 464, endPoint y: 431, distance: 151.9
click at [443, 432] on div "tā" at bounding box center [445, 452] width 20 height 47
click at [649, 453] on div "tātou" at bounding box center [650, 451] width 13 height 7
drag, startPoint x: 630, startPoint y: 438, endPoint x: 459, endPoint y: 440, distance: 171.1
click at [459, 440] on icon at bounding box center [459, 437] width 8 height 8
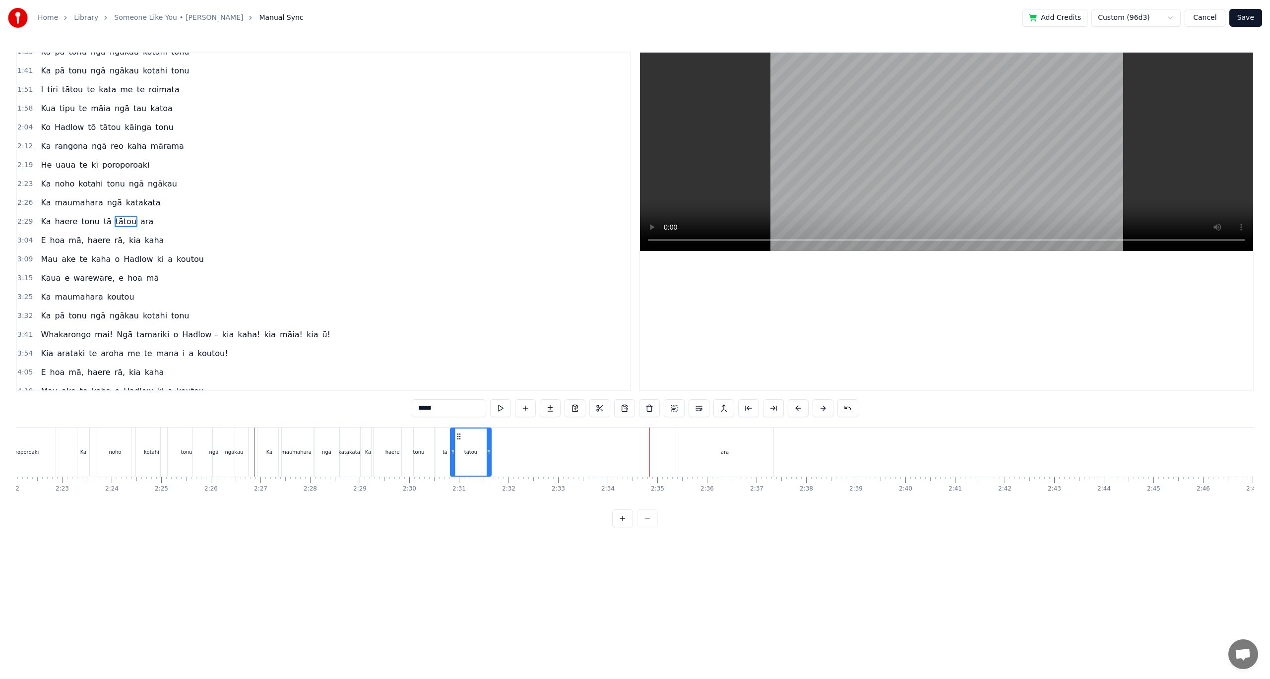
click at [721, 456] on div "ara" at bounding box center [724, 452] width 97 height 49
type input "***"
drag, startPoint x: 685, startPoint y: 438, endPoint x: 483, endPoint y: 442, distance: 201.9
click at [483, 442] on div "ara" at bounding box center [523, 452] width 96 height 47
click at [645, 527] on div at bounding box center [635, 518] width 46 height 18
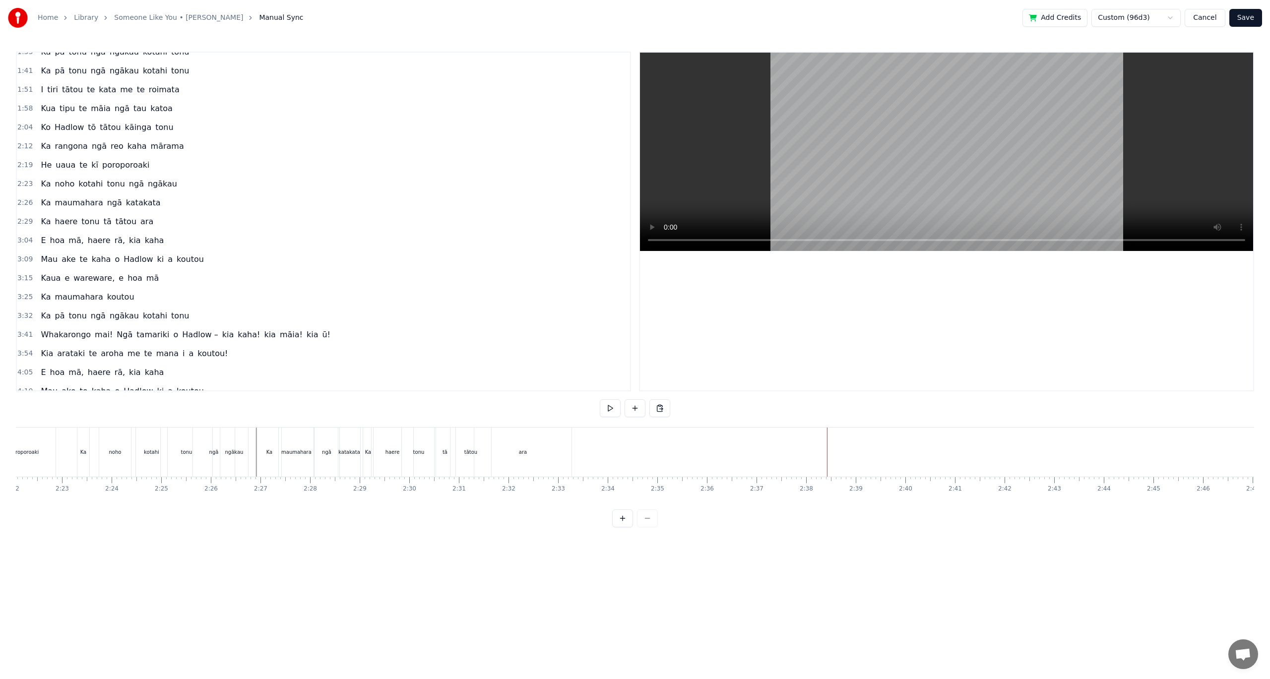
click at [645, 527] on div at bounding box center [635, 518] width 46 height 18
click at [626, 466] on div "E" at bounding box center [622, 452] width 38 height 49
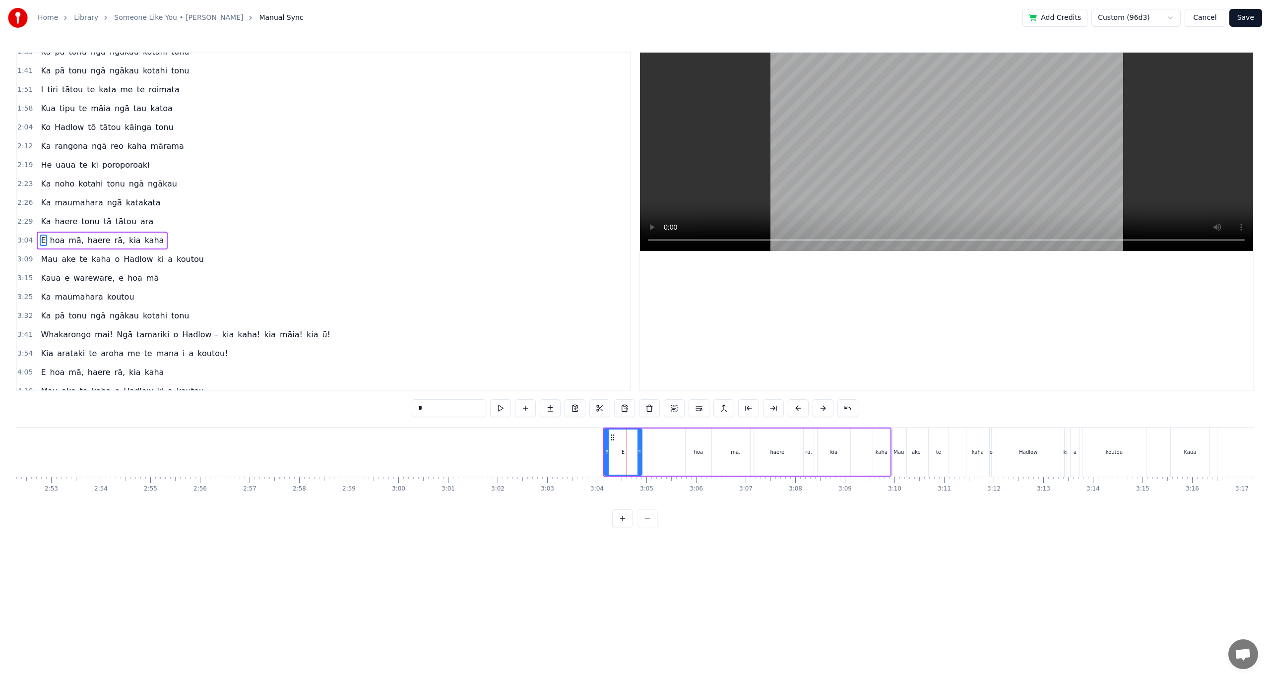
scroll to position [274, 0]
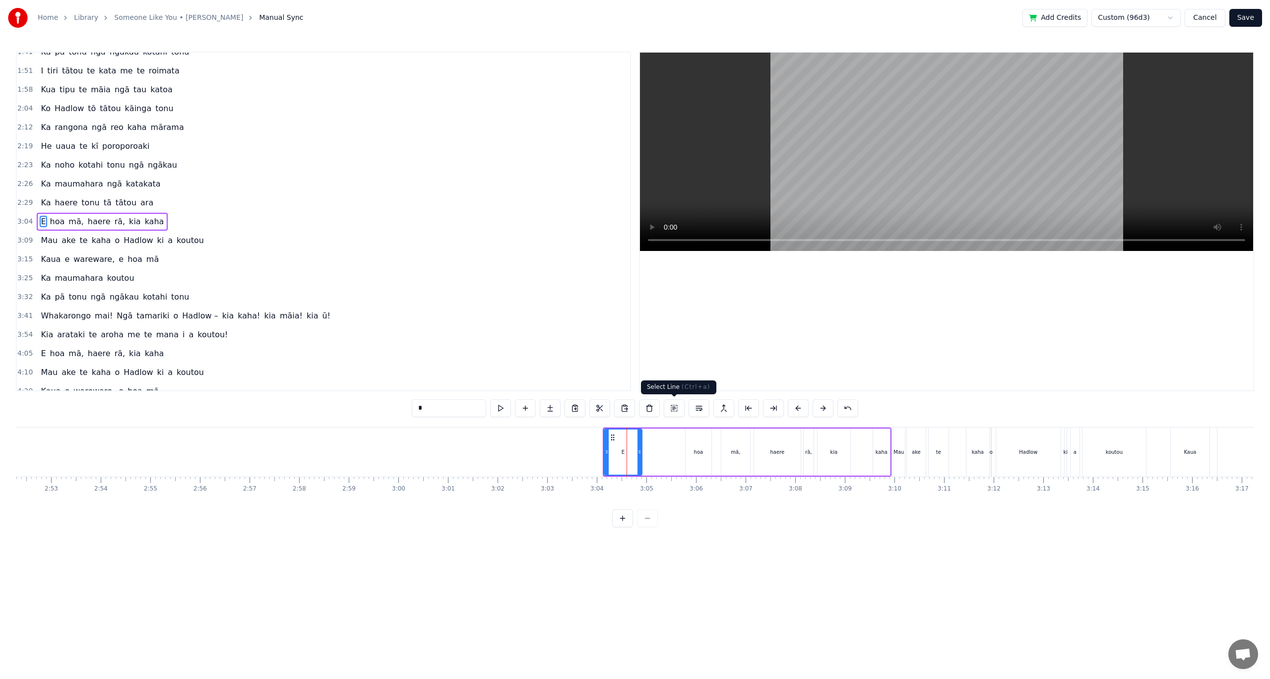
click at [680, 408] on button at bounding box center [674, 408] width 21 height 18
click at [613, 449] on div "E" at bounding box center [623, 452] width 38 height 47
click at [1032, 454] on div "Hadlow" at bounding box center [1028, 451] width 18 height 7
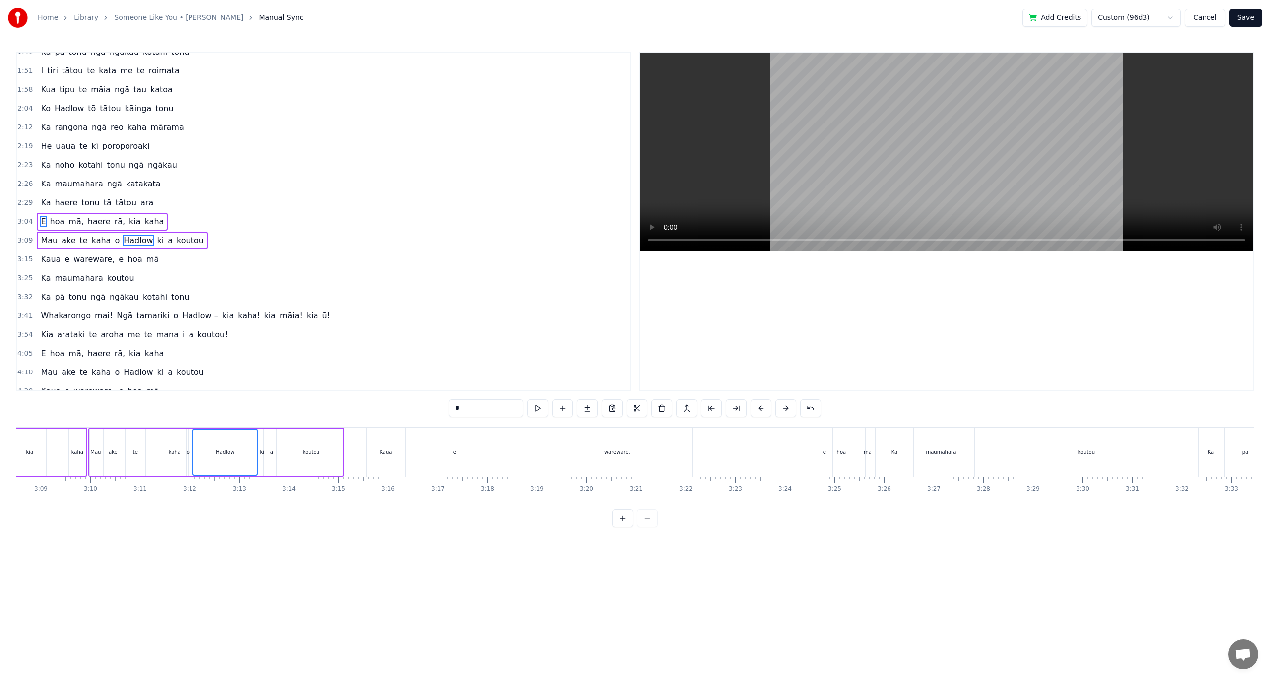
scroll to position [0, 9356]
click at [628, 464] on div "wareware," at bounding box center [611, 452] width 150 height 49
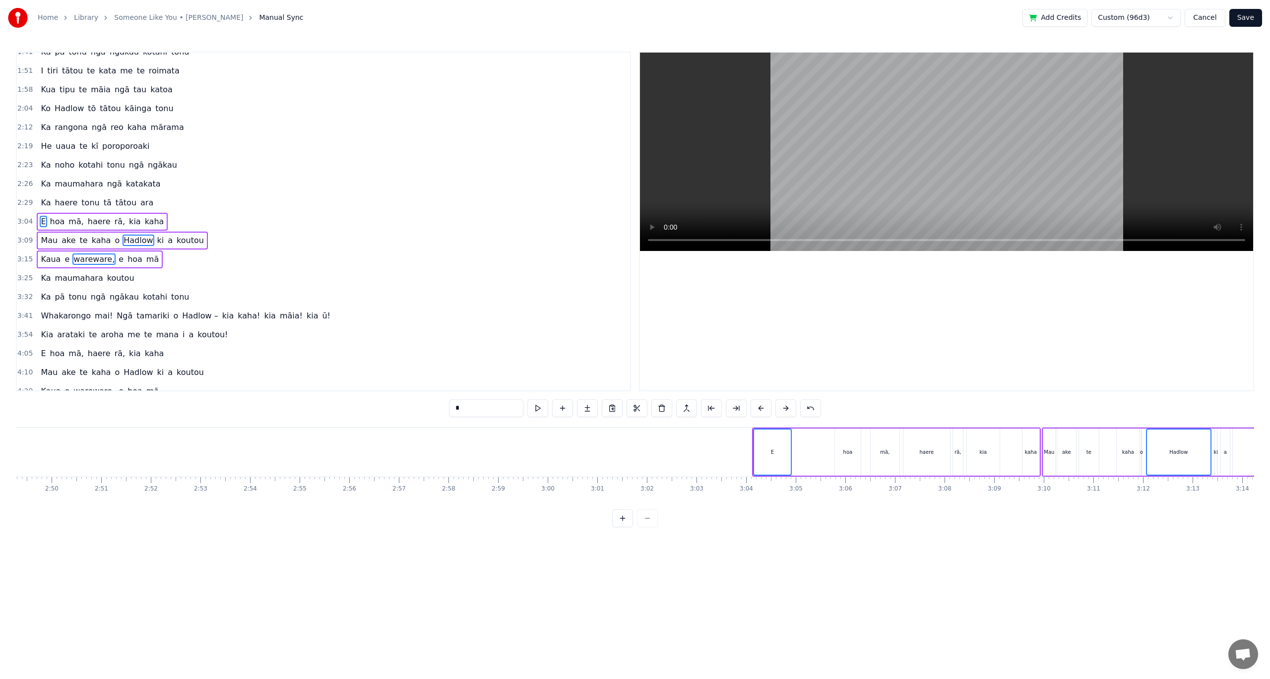
scroll to position [0, 8443]
click at [633, 408] on button at bounding box center [636, 408] width 21 height 18
click at [681, 410] on button at bounding box center [686, 408] width 21 height 18
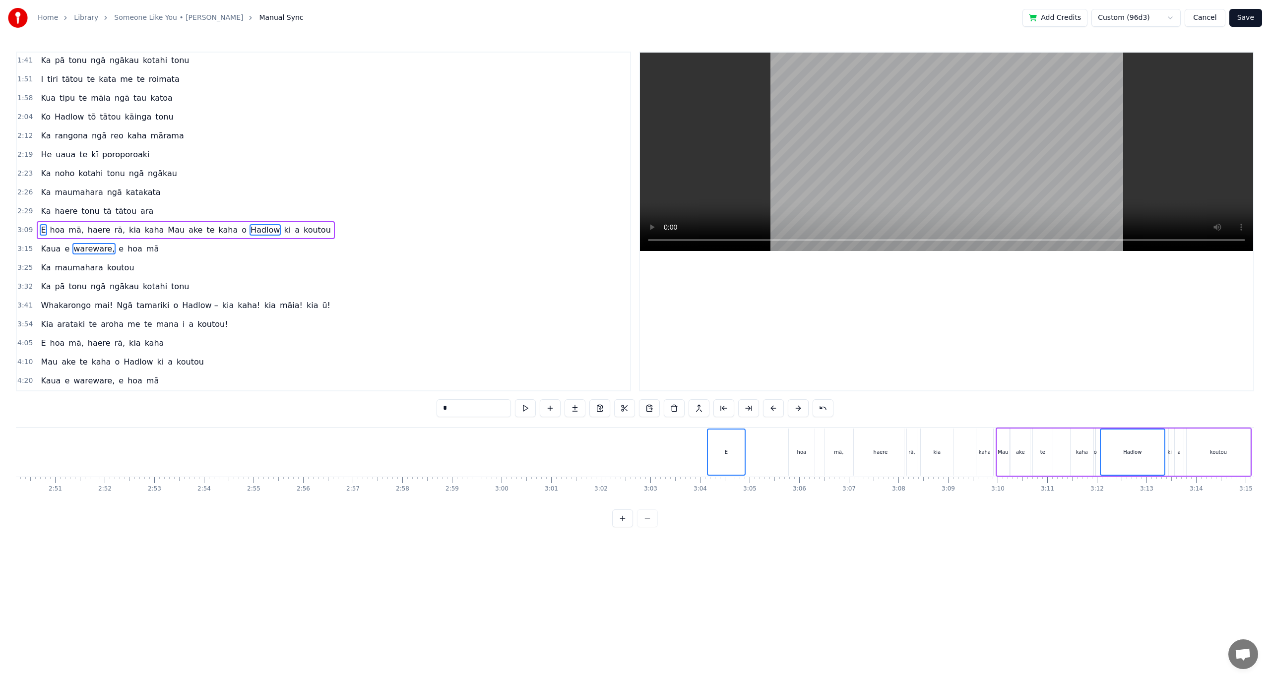
click at [725, 438] on div "E" at bounding box center [726, 452] width 37 height 45
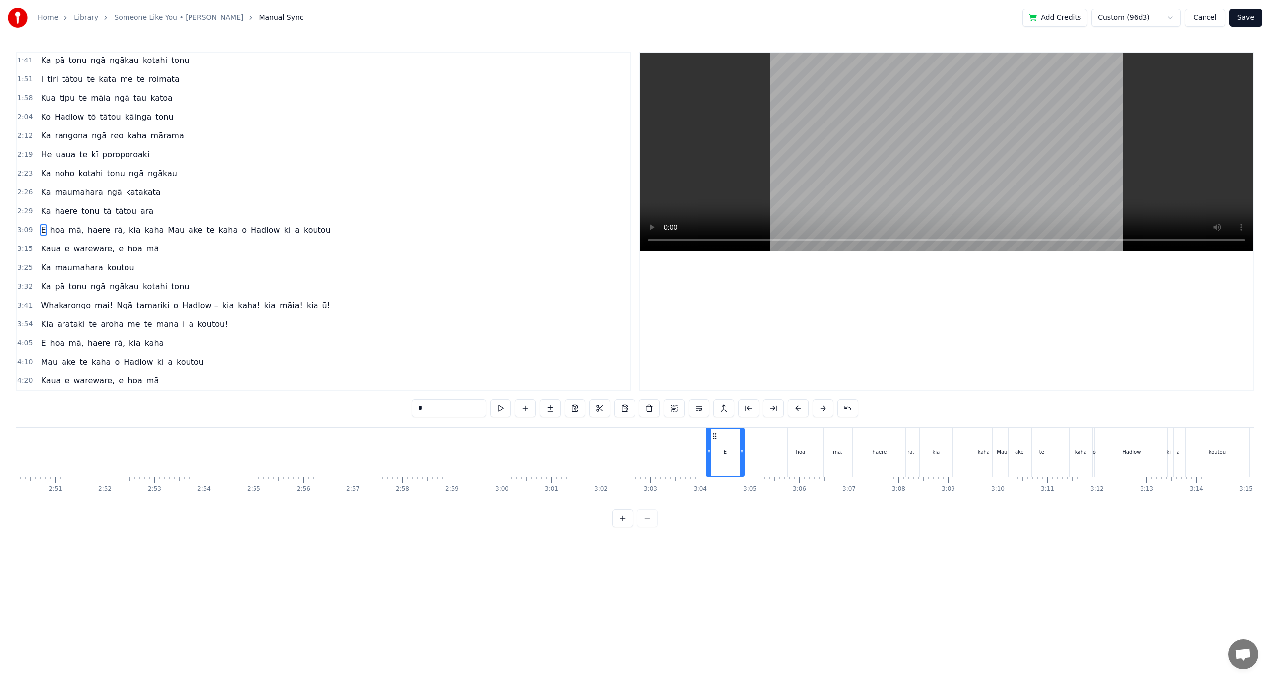
click at [1063, 454] on div "E hoa mā, haere rā, kia kaha [PERSON_NAME] te kaha o Hadlow ki a koutou" at bounding box center [1124, 452] width 256 height 49
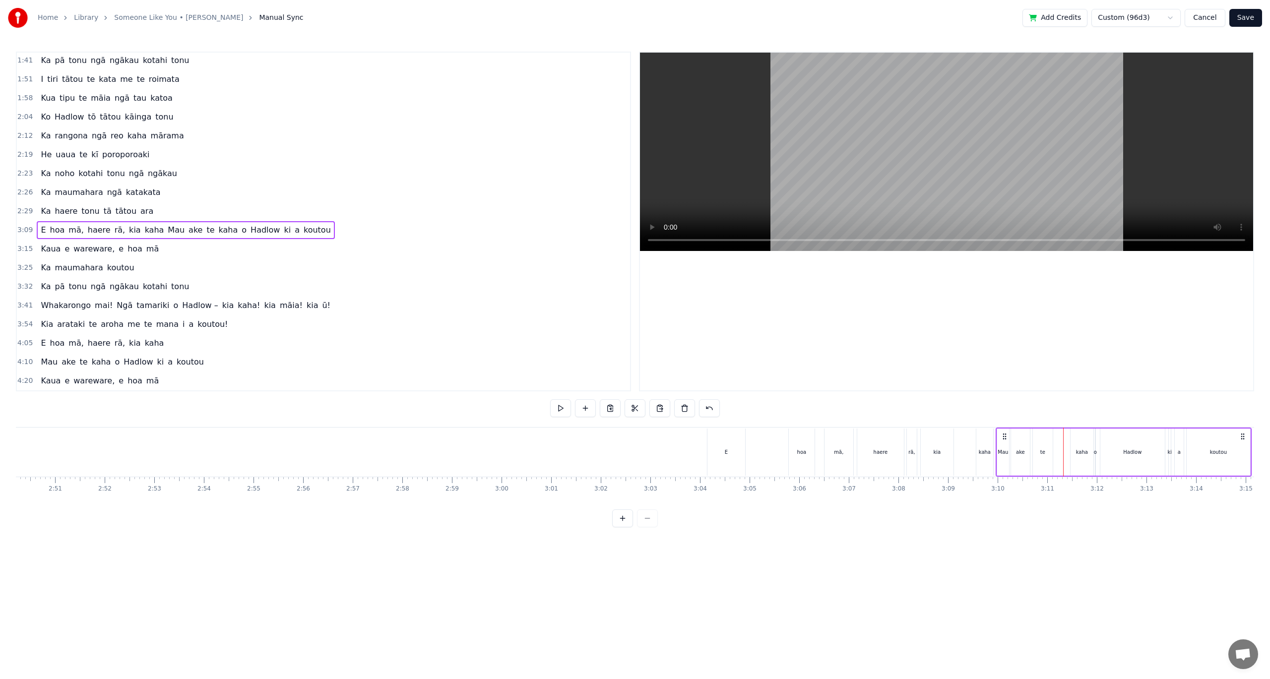
click at [735, 458] on div "E" at bounding box center [726, 452] width 38 height 47
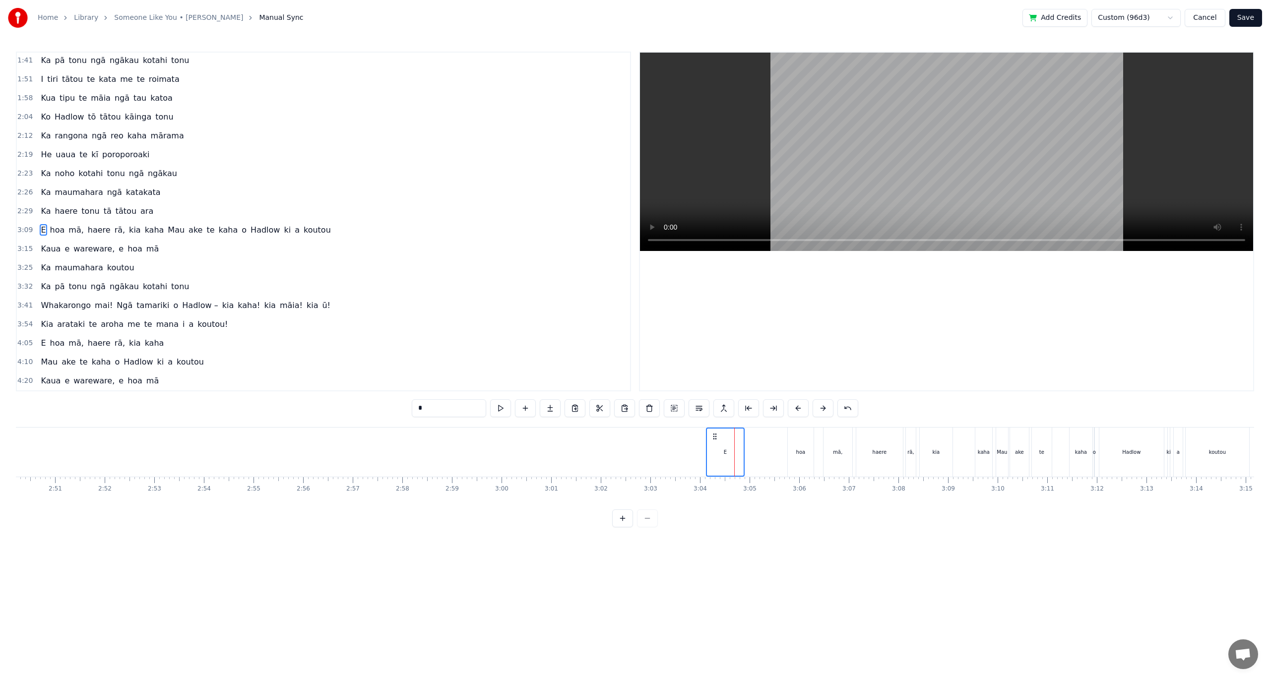
click at [991, 457] on div "kaha" at bounding box center [983, 452] width 17 height 49
click at [717, 450] on div "E" at bounding box center [725, 452] width 38 height 49
click at [1146, 451] on div "Hadlow" at bounding box center [1131, 452] width 64 height 49
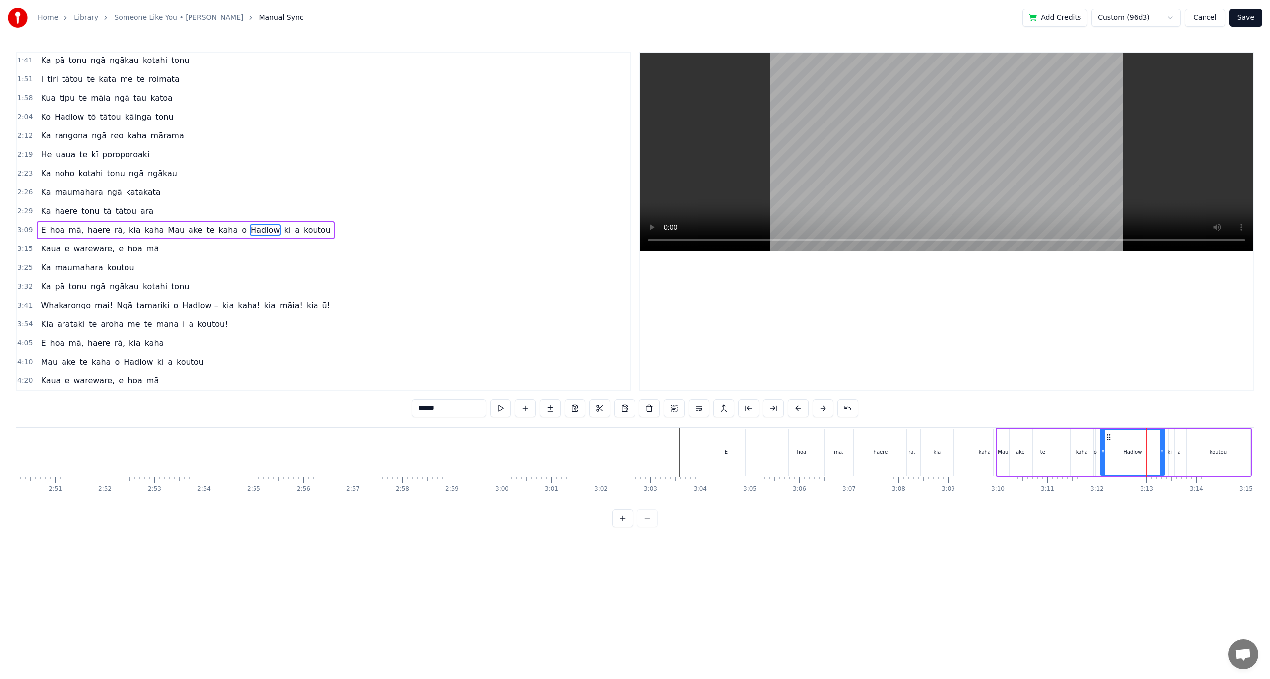
click at [735, 460] on div "E" at bounding box center [726, 452] width 38 height 47
drag, startPoint x: 724, startPoint y: 491, endPoint x: 997, endPoint y: 472, distance: 273.4
click at [997, 472] on div "I rongo au, kua haere koe Kua tīmata hou tō ara Kia maumahara ki te kata te Ki …" at bounding box center [635, 464] width 1238 height 74
click at [789, 464] on div "hoa" at bounding box center [802, 452] width 26 height 47
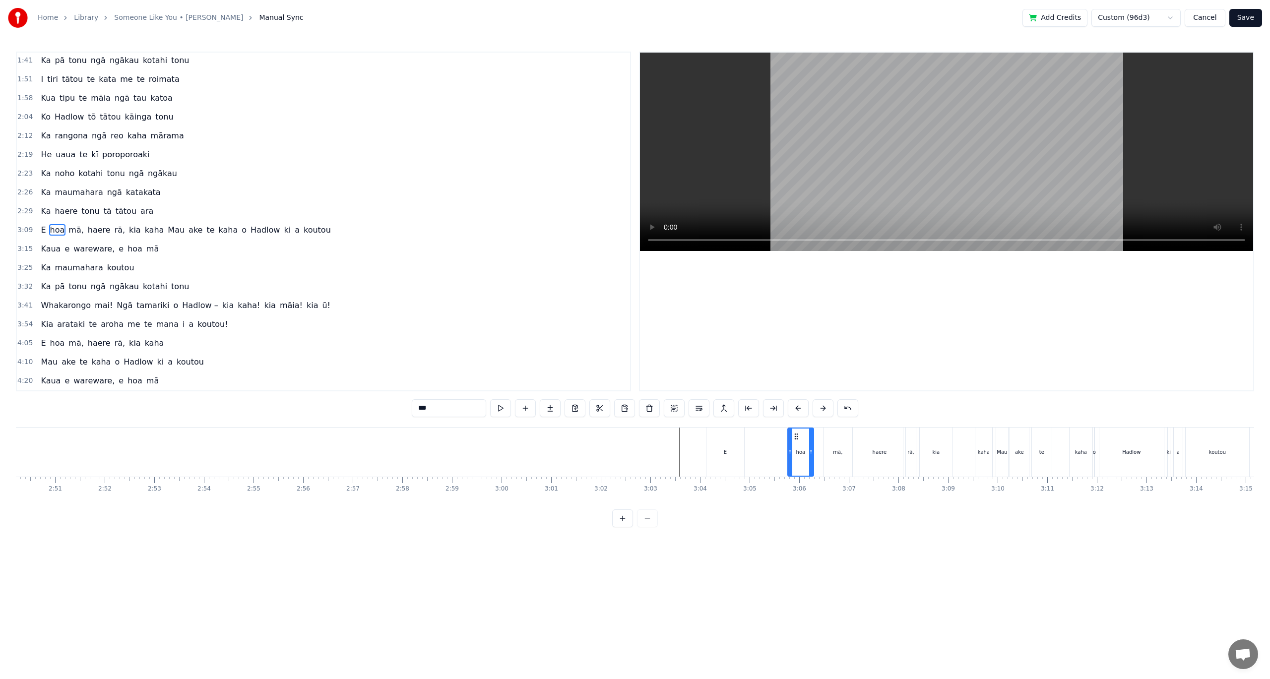
click at [834, 457] on div "mā," at bounding box center [837, 452] width 29 height 49
click at [891, 450] on div "haere" at bounding box center [879, 452] width 47 height 49
click at [931, 451] on div "kia" at bounding box center [936, 452] width 33 height 49
click at [907, 451] on div "rā," at bounding box center [911, 452] width 10 height 49
type input "***"
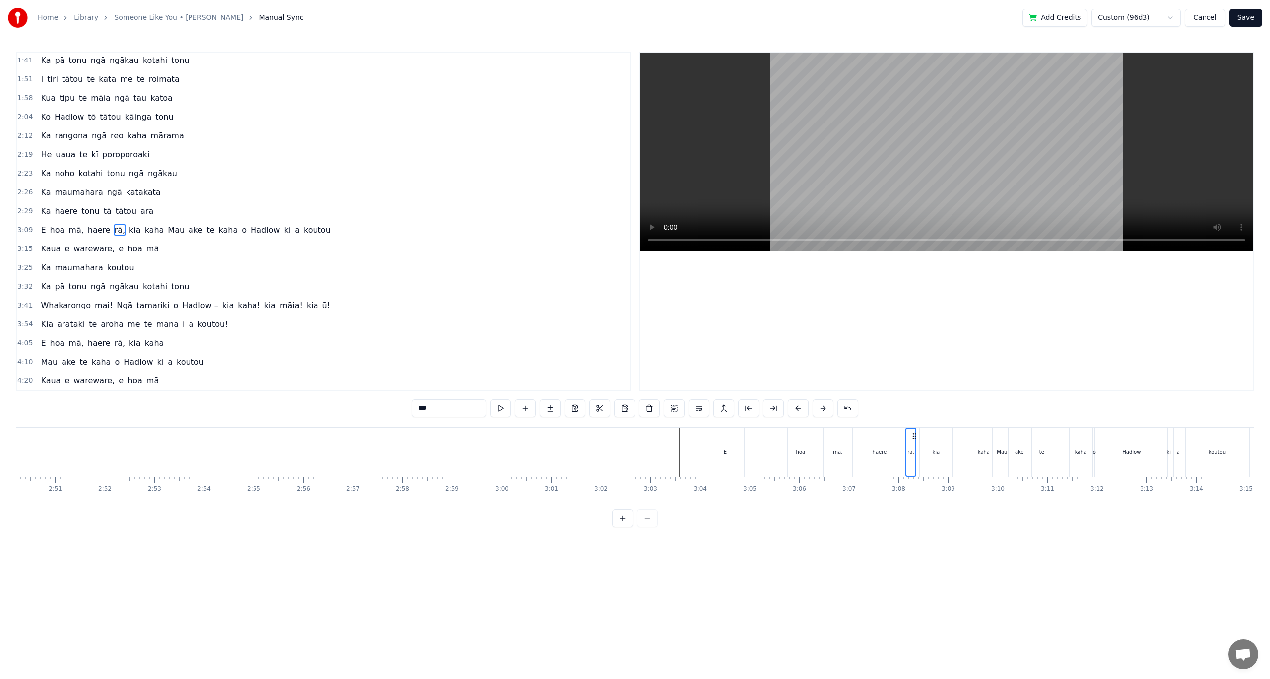
click at [725, 461] on div "E" at bounding box center [725, 452] width 38 height 49
click at [798, 452] on div "hoa" at bounding box center [800, 451] width 9 height 7
click at [834, 448] on div "mā," at bounding box center [837, 451] width 9 height 7
click at [874, 454] on div "haere" at bounding box center [880, 451] width 14 height 7
click at [941, 453] on div "kia" at bounding box center [936, 452] width 33 height 49
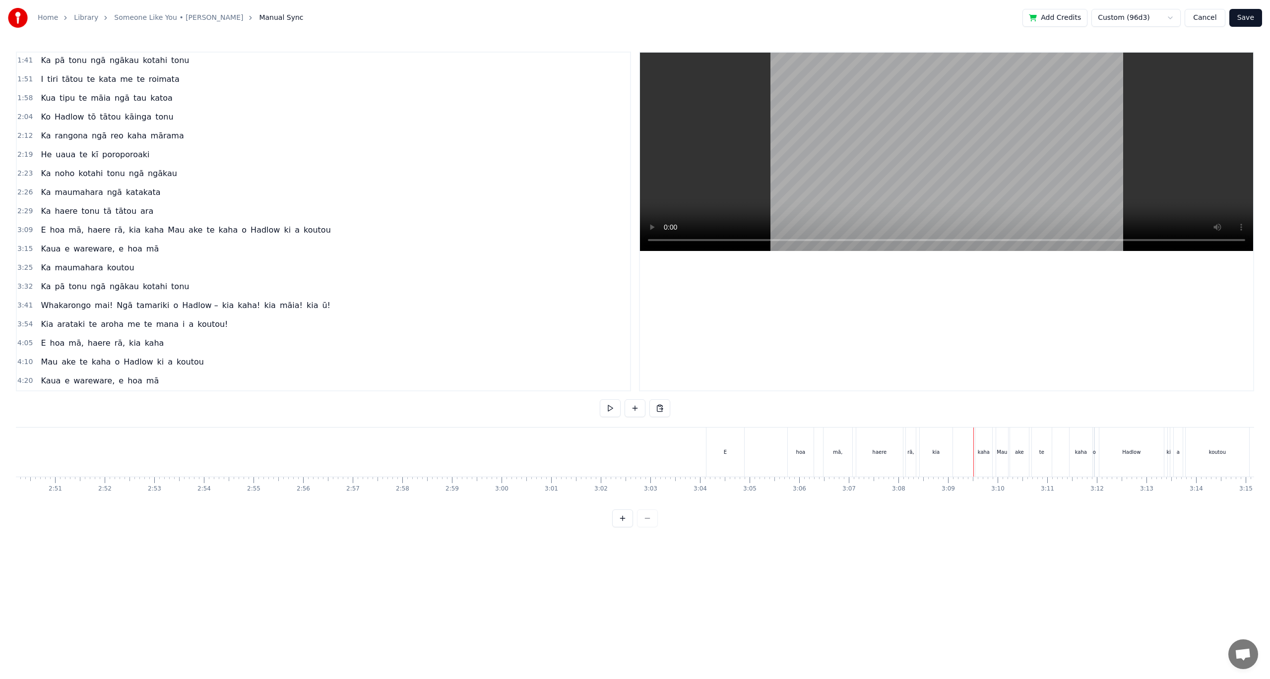
click at [1013, 450] on div "ake" at bounding box center [1019, 452] width 19 height 49
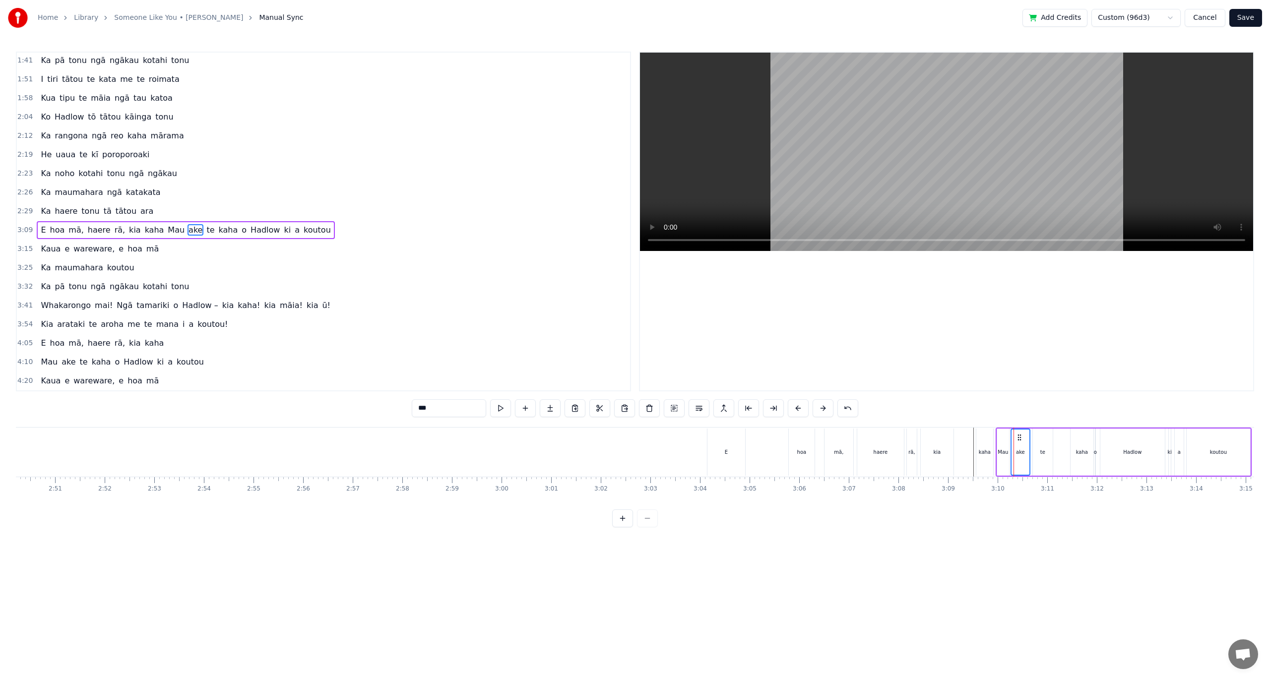
click at [980, 454] on div "kaha" at bounding box center [985, 451] width 12 height 7
click at [950, 455] on div "kia" at bounding box center [937, 452] width 33 height 47
click at [888, 456] on div "haere" at bounding box center [880, 452] width 47 height 47
drag, startPoint x: 910, startPoint y: 454, endPoint x: 890, endPoint y: 454, distance: 19.8
click at [910, 454] on div "rā," at bounding box center [911, 451] width 6 height 7
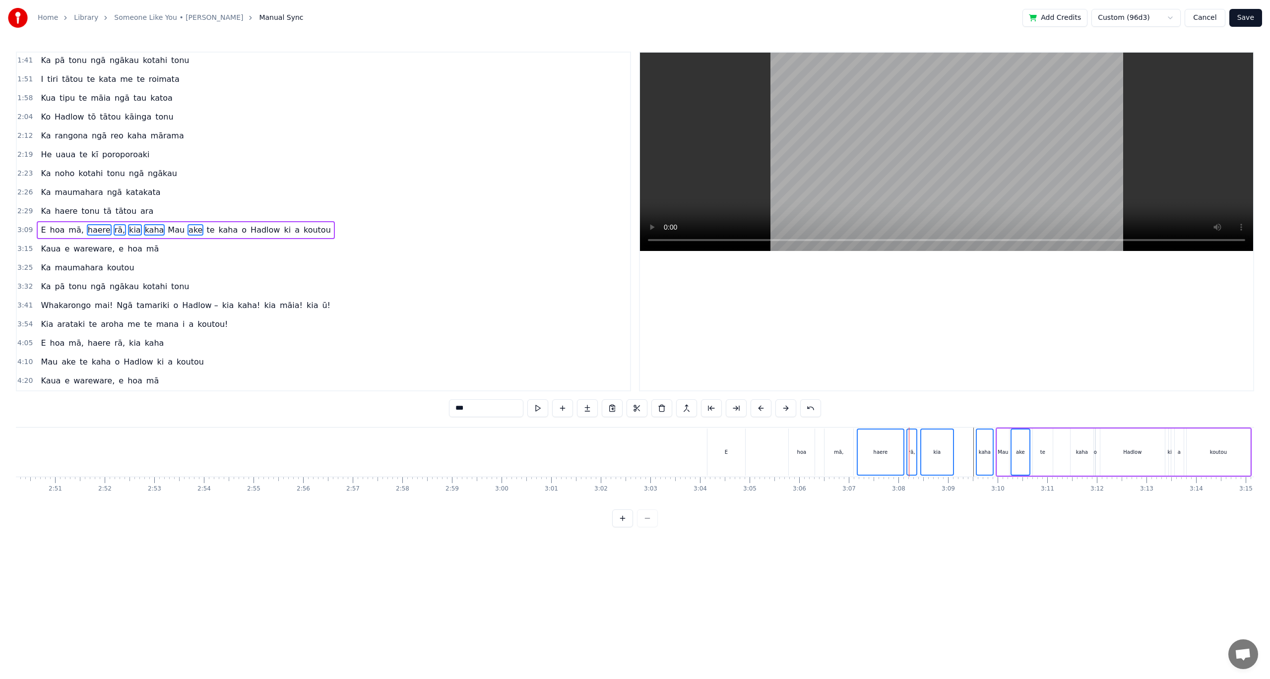
click at [843, 452] on div "mā," at bounding box center [838, 452] width 29 height 47
click at [798, 453] on div "hoa" at bounding box center [801, 451] width 9 height 7
click at [721, 450] on div "E" at bounding box center [726, 452] width 38 height 47
click at [655, 410] on button at bounding box center [661, 408] width 21 height 18
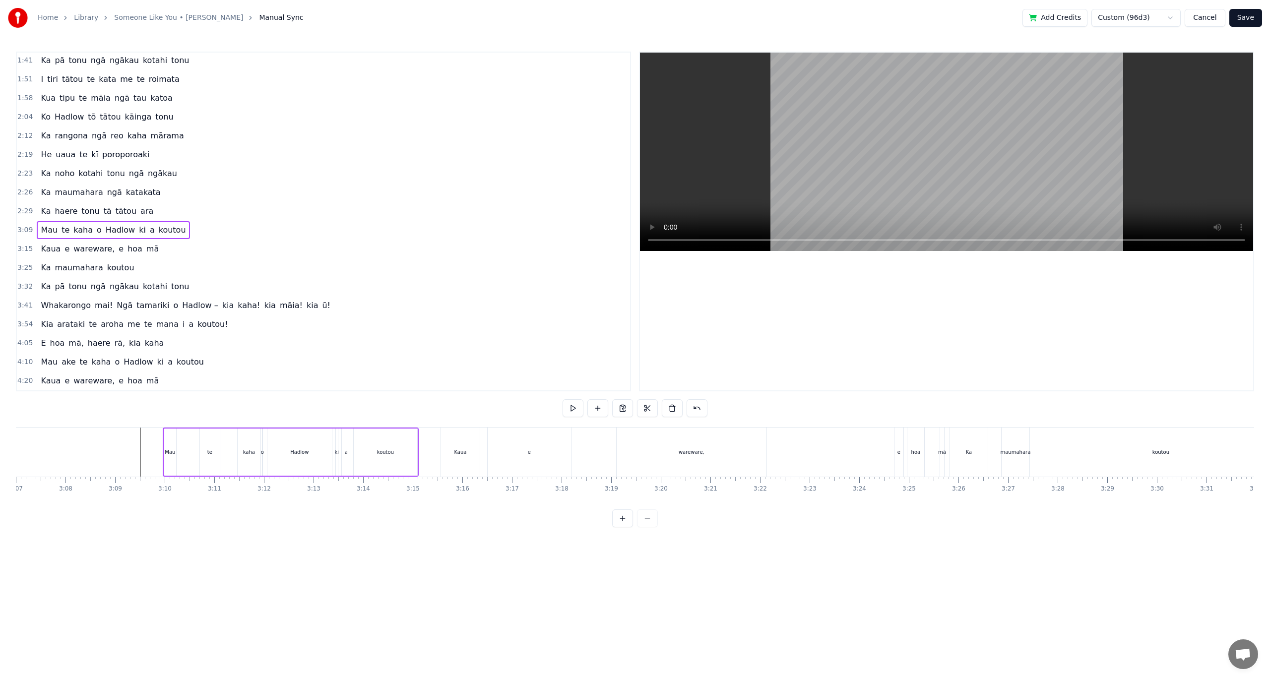
scroll to position [0, 9115]
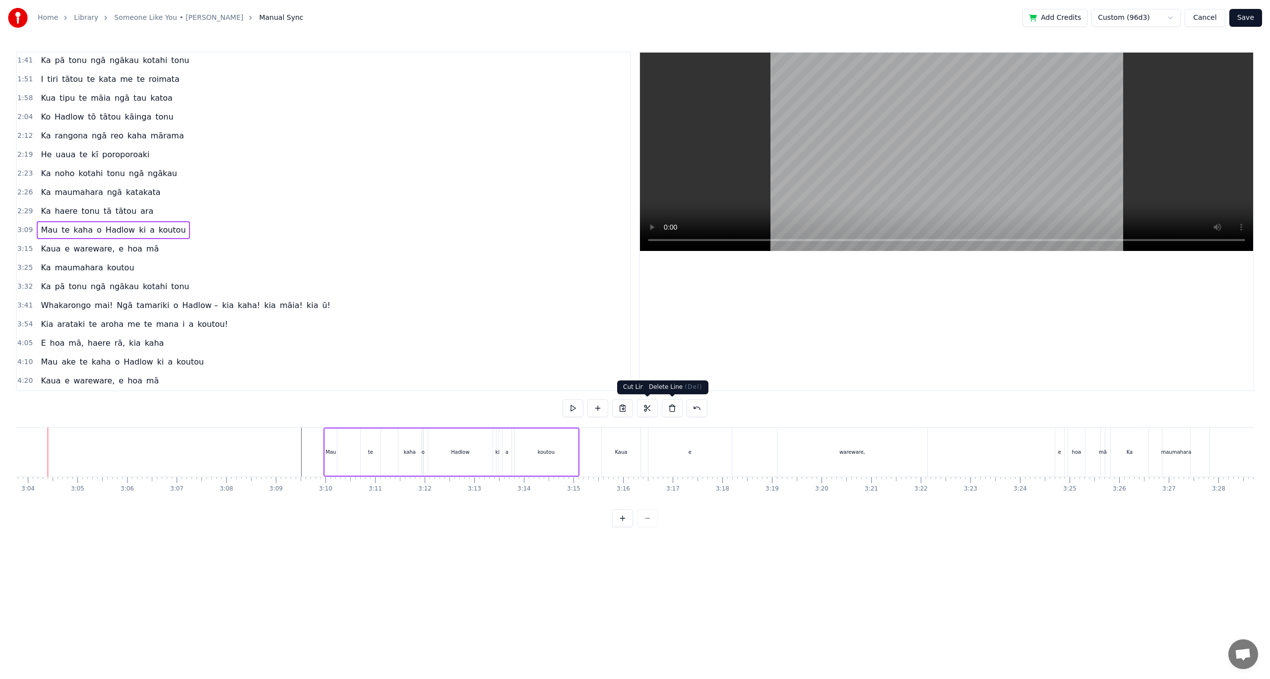
click at [666, 406] on button at bounding box center [672, 408] width 21 height 18
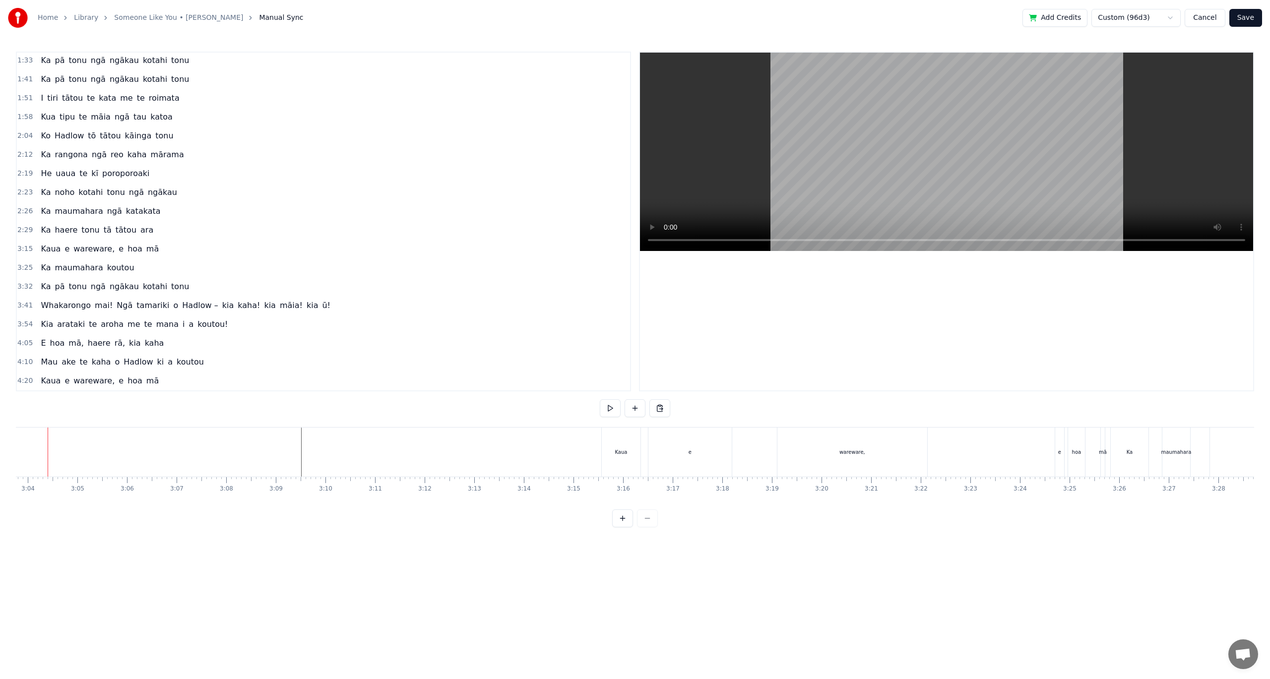
click at [632, 458] on div "Kaua" at bounding box center [621, 452] width 39 height 49
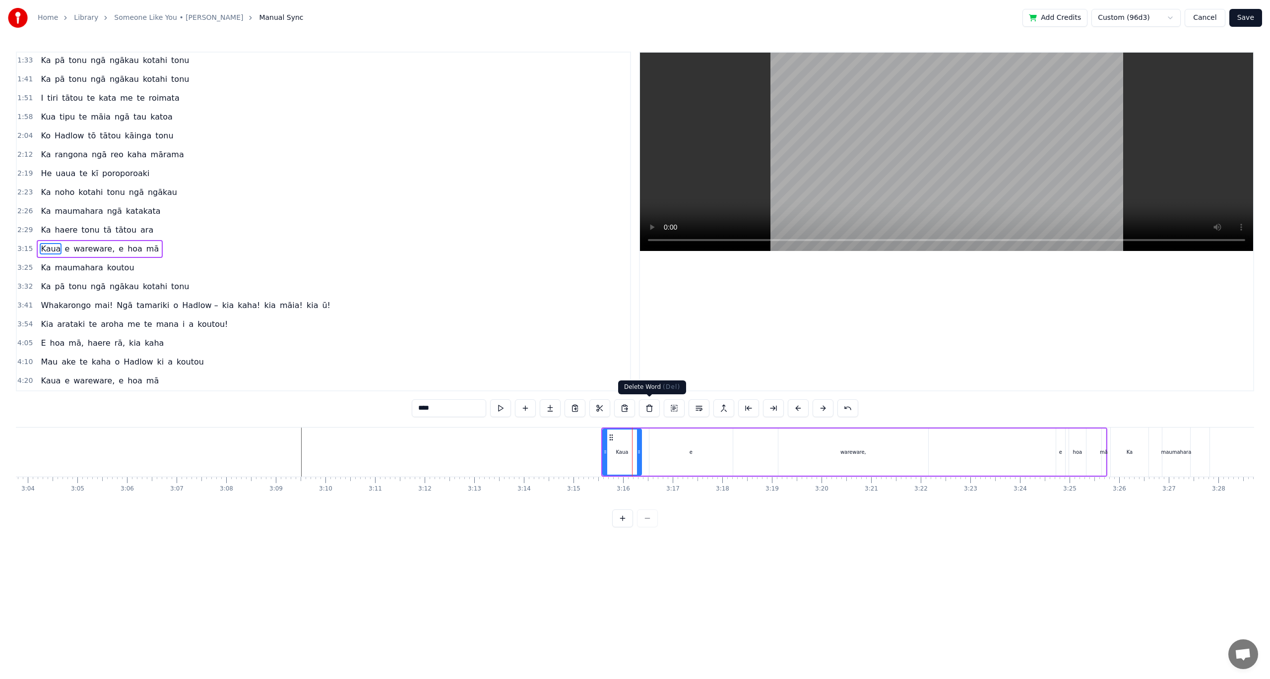
click at [646, 406] on button at bounding box center [649, 408] width 21 height 18
click at [646, 406] on div at bounding box center [635, 408] width 170 height 18
click at [682, 446] on div "e" at bounding box center [690, 452] width 83 height 47
click at [650, 410] on button at bounding box center [649, 408] width 21 height 18
click at [816, 448] on div "wareware," at bounding box center [853, 452] width 150 height 47
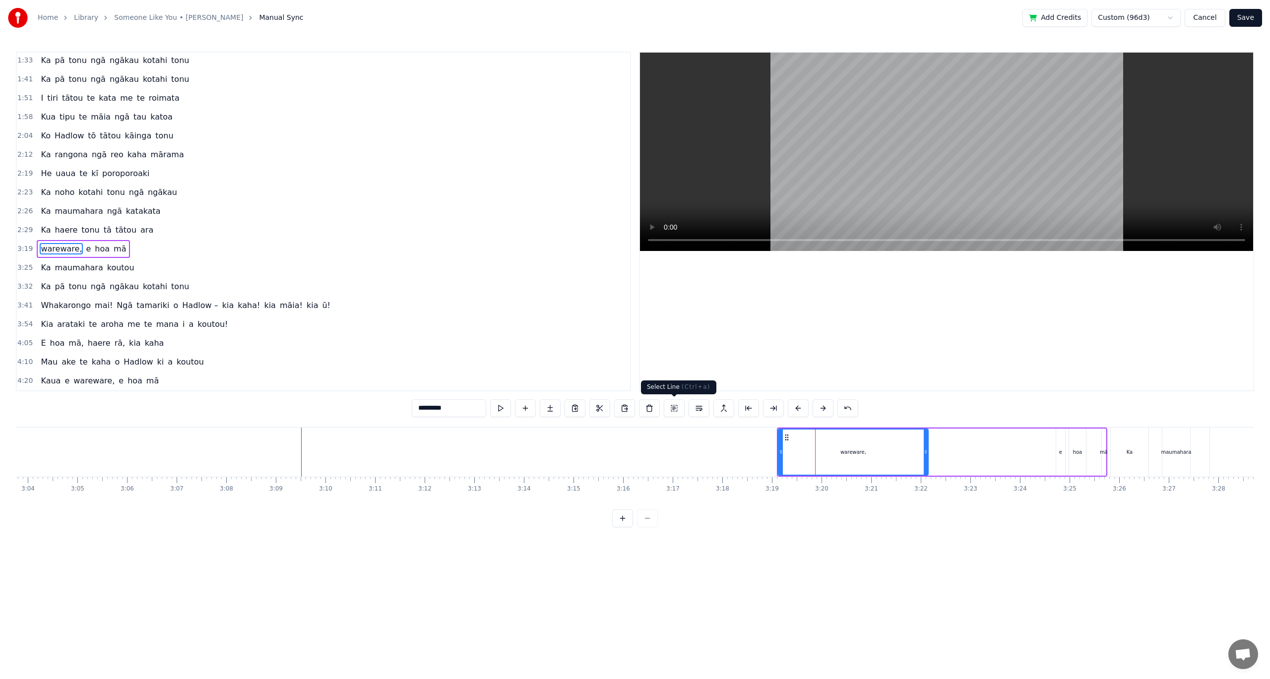
click at [679, 410] on button at bounding box center [674, 408] width 21 height 18
click at [681, 413] on button at bounding box center [684, 408] width 21 height 18
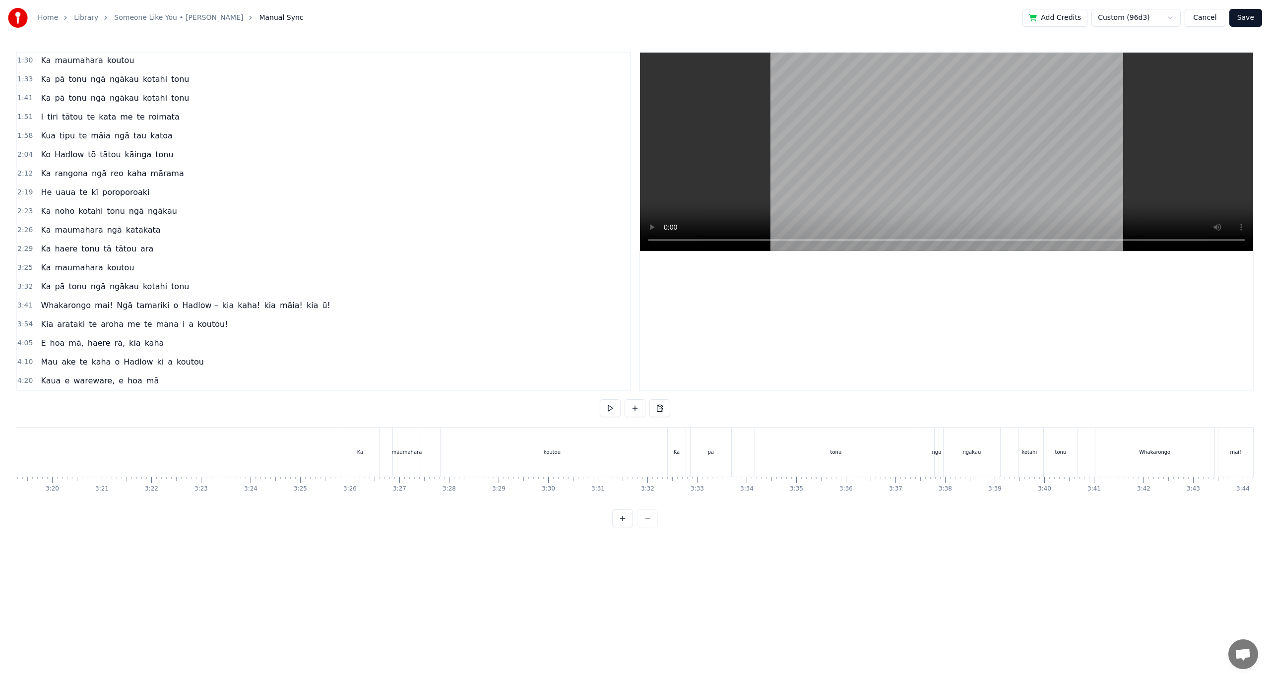
scroll to position [0, 9862]
click at [401, 448] on div "Ka" at bounding box center [383, 452] width 39 height 49
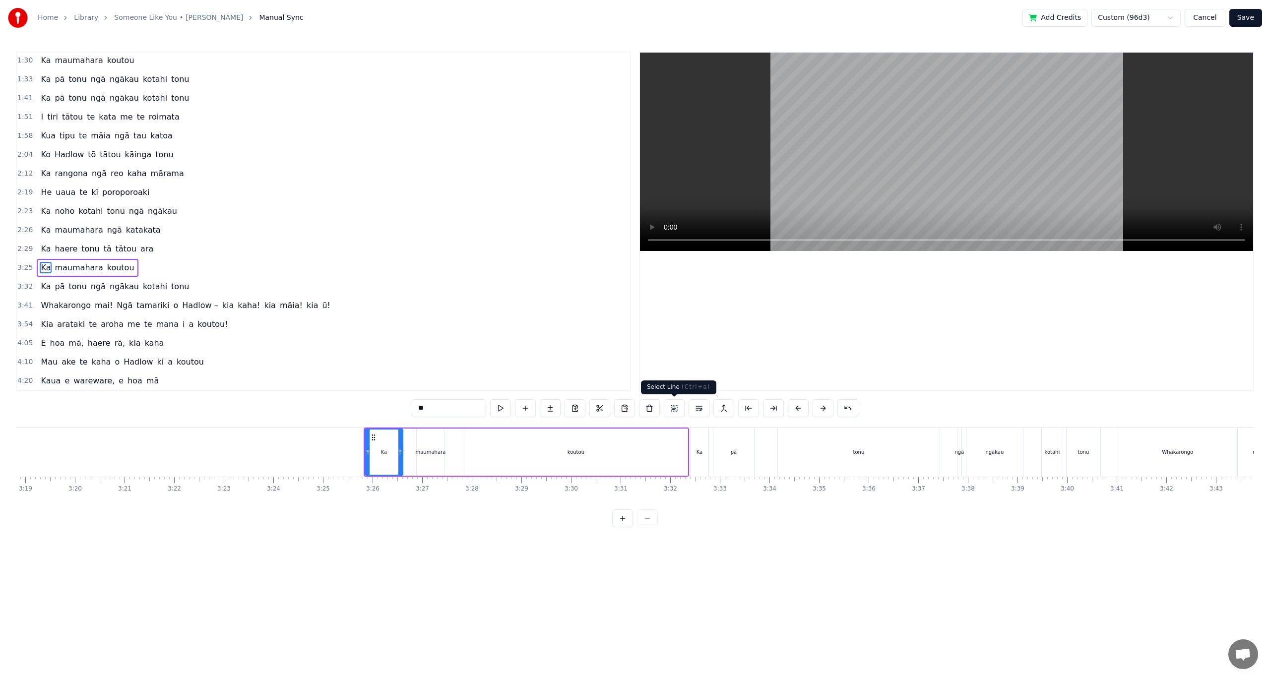
click at [674, 405] on button at bounding box center [674, 408] width 21 height 18
click at [647, 409] on div at bounding box center [635, 408] width 170 height 18
click at [681, 409] on button at bounding box center [684, 408] width 21 height 18
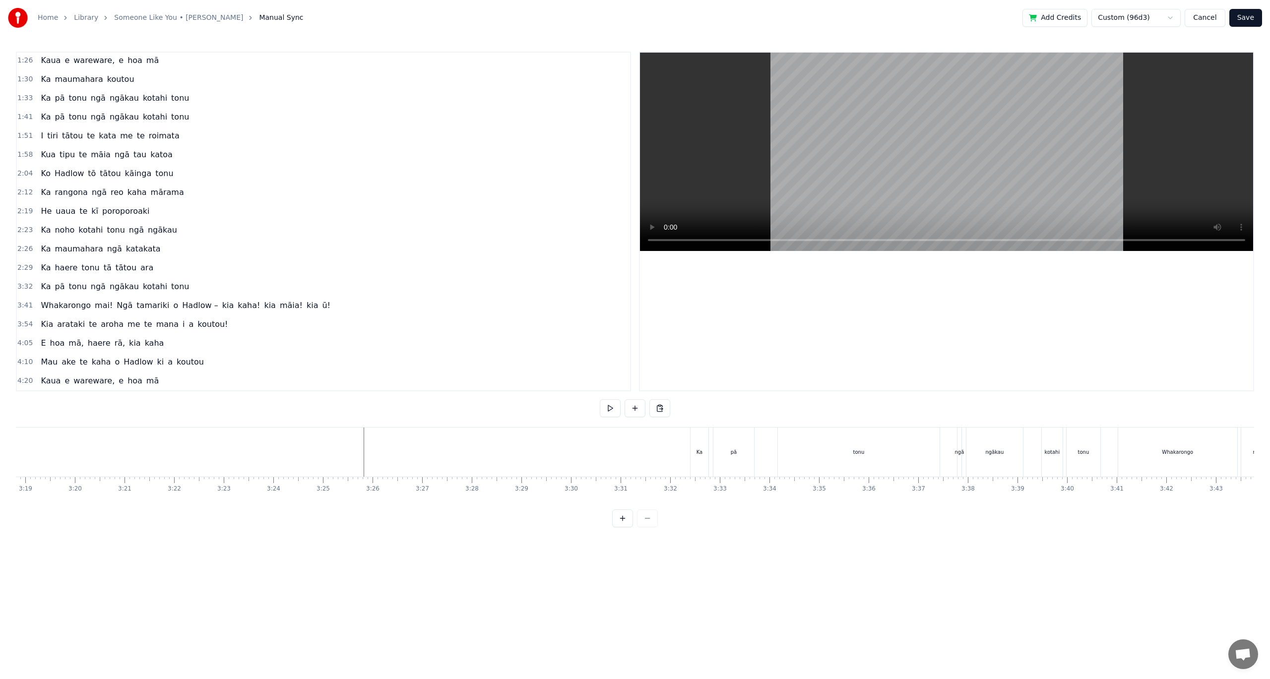
click at [691, 456] on div "Ka" at bounding box center [699, 452] width 18 height 49
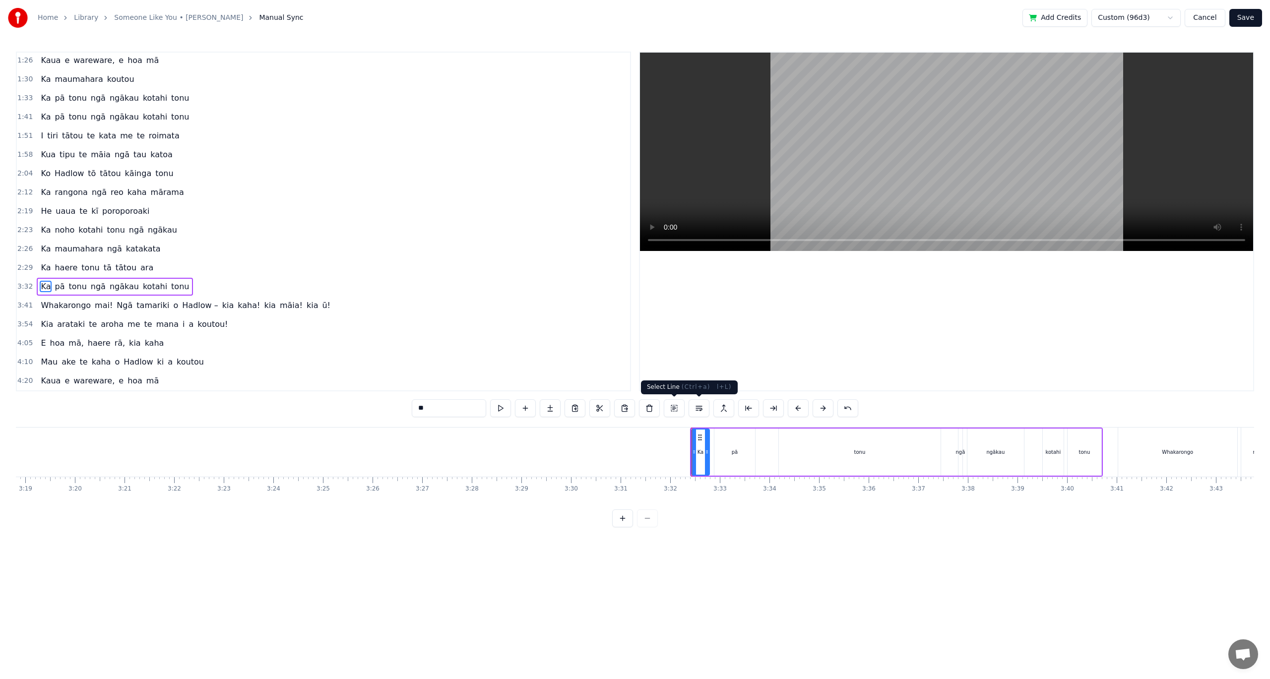
click at [673, 410] on button at bounding box center [674, 408] width 21 height 18
click at [678, 408] on button at bounding box center [684, 408] width 21 height 18
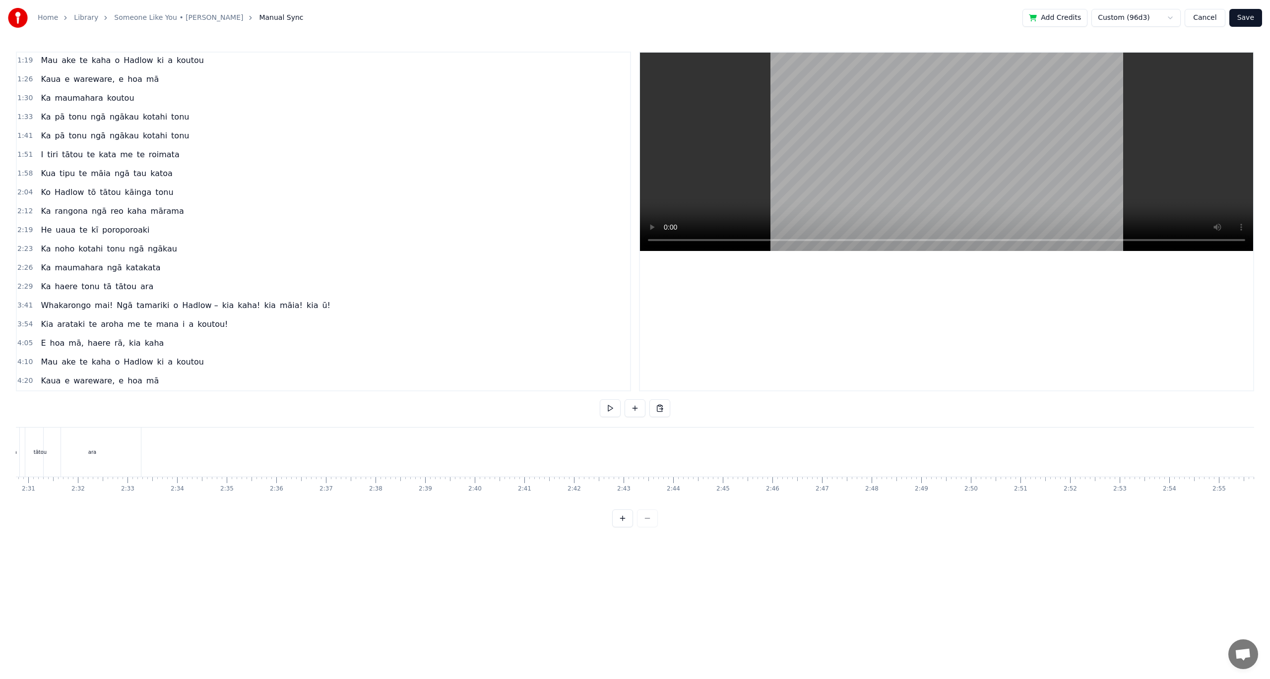
scroll to position [0, 7421]
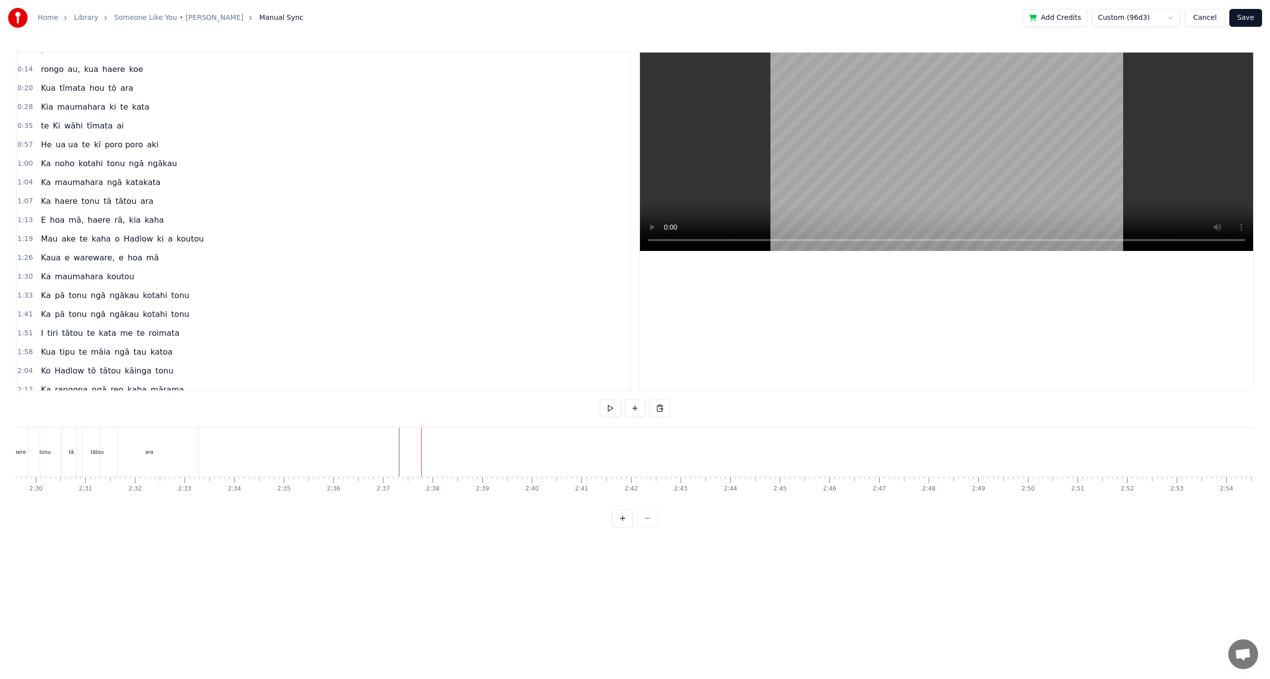
scroll to position [0, 0]
click at [87, 234] on span "haere" at bounding box center [99, 231] width 25 height 11
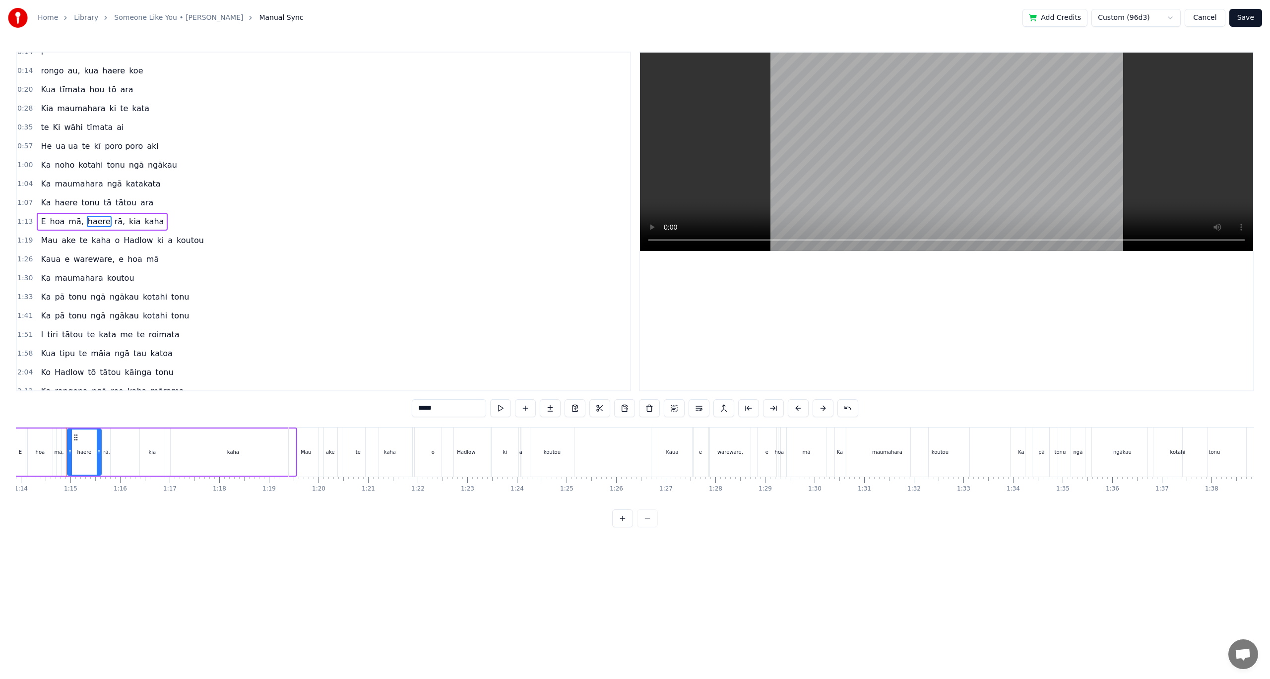
click at [311, 451] on div "Mau" at bounding box center [306, 451] width 10 height 7
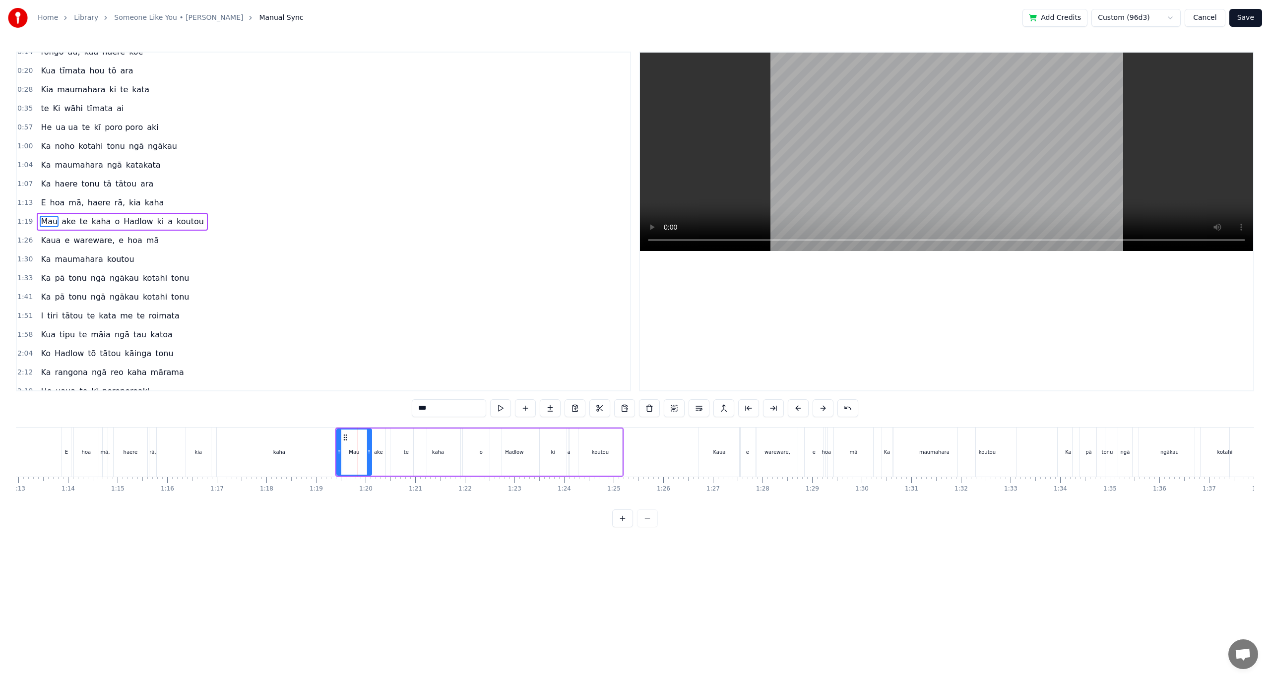
scroll to position [0, 3567]
click at [118, 455] on div "E" at bounding box center [118, 451] width 3 height 7
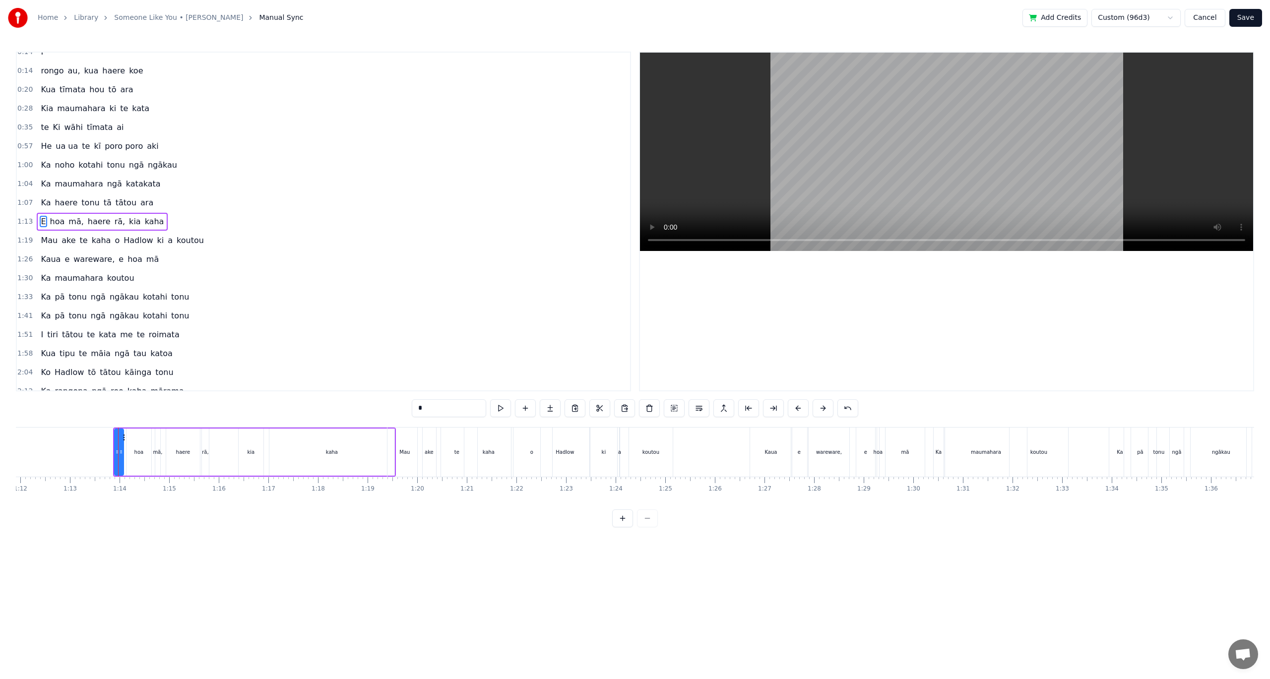
click at [139, 454] on div "hoa" at bounding box center [138, 451] width 9 height 7
click at [157, 451] on div "mā," at bounding box center [157, 451] width 9 height 7
click at [179, 451] on div "haere" at bounding box center [183, 451] width 14 height 7
click at [208, 447] on div "rā," at bounding box center [205, 452] width 7 height 47
click at [243, 449] on div "kia" at bounding box center [251, 452] width 25 height 47
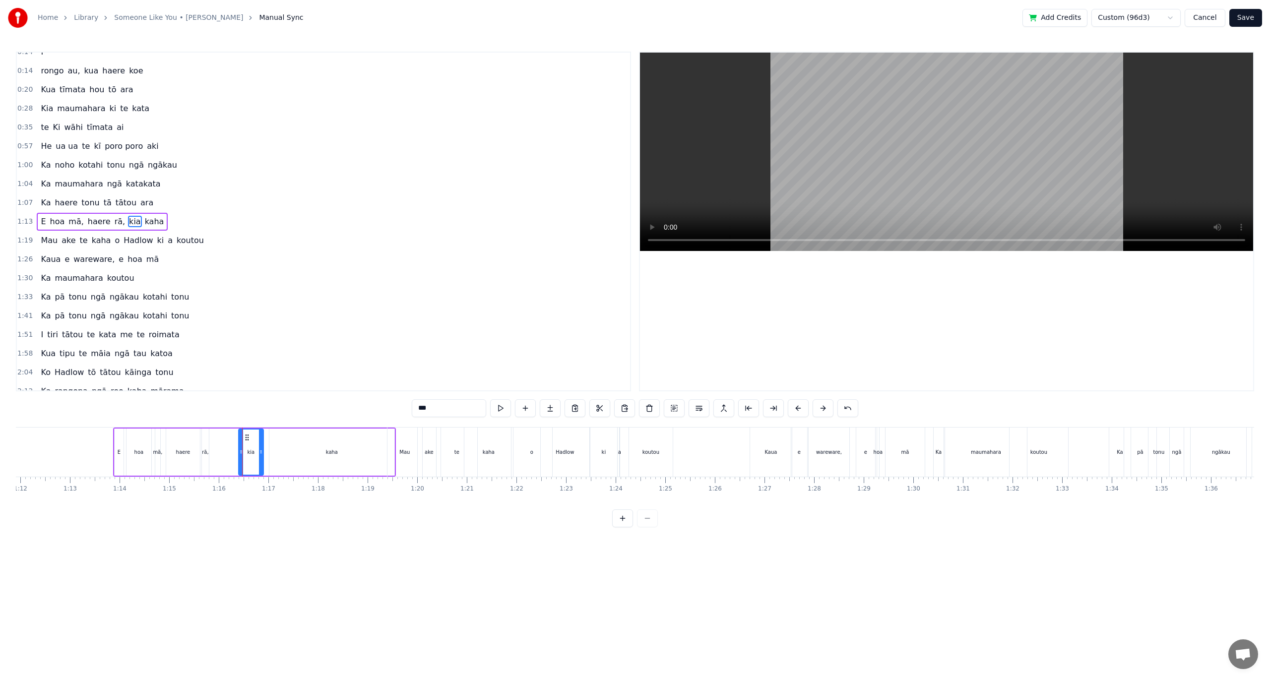
click at [330, 453] on div "kaha" at bounding box center [332, 451] width 12 height 7
click at [407, 450] on div "Mau" at bounding box center [404, 451] width 10 height 7
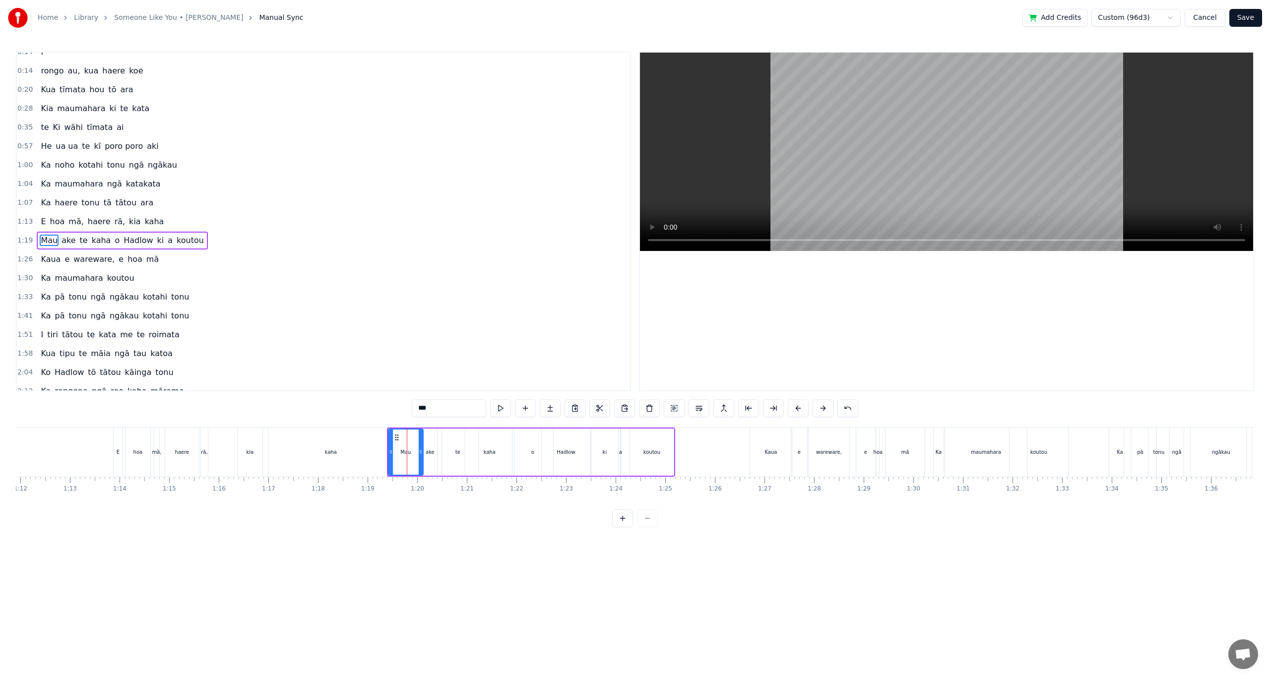
scroll to position [29, 0]
click at [119, 453] on div "E" at bounding box center [118, 451] width 3 height 7
type input "*"
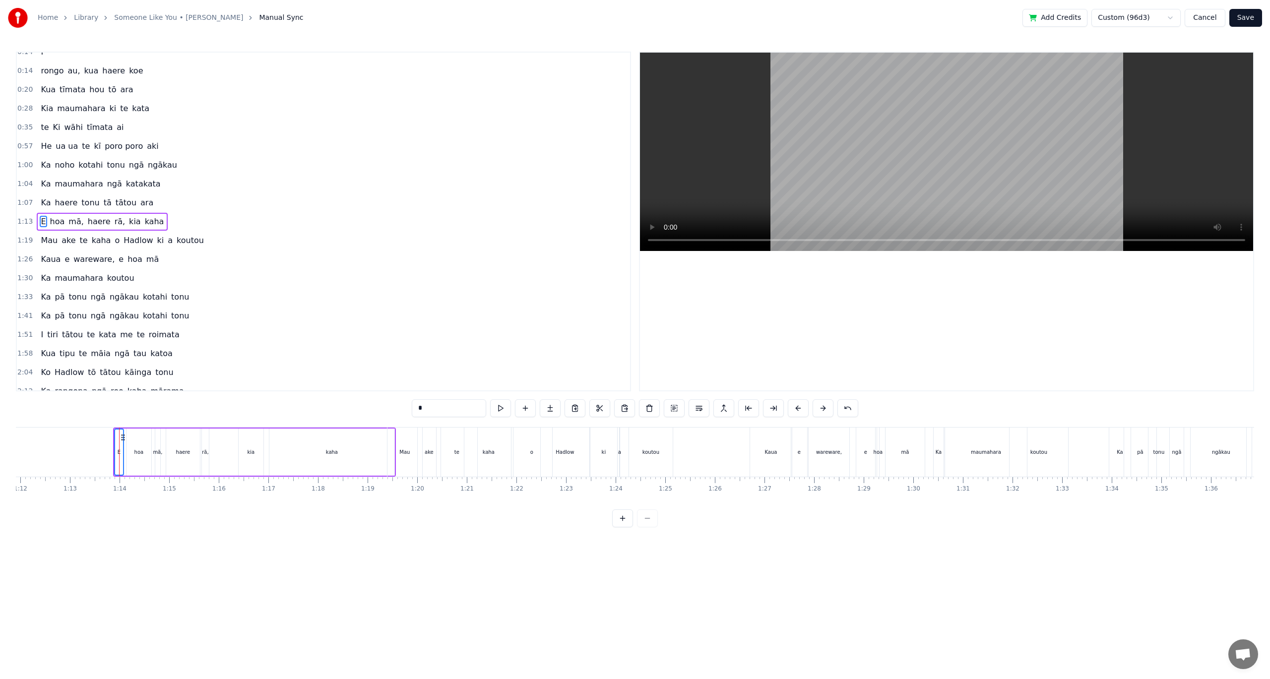
click at [136, 451] on div "hoa" at bounding box center [138, 451] width 9 height 7
click at [158, 449] on div "mā," at bounding box center [157, 451] width 9 height 7
click at [177, 449] on div "haere" at bounding box center [183, 451] width 14 height 7
click at [202, 453] on div "rā," at bounding box center [205, 451] width 6 height 7
click at [245, 452] on div "kia" at bounding box center [251, 452] width 25 height 47
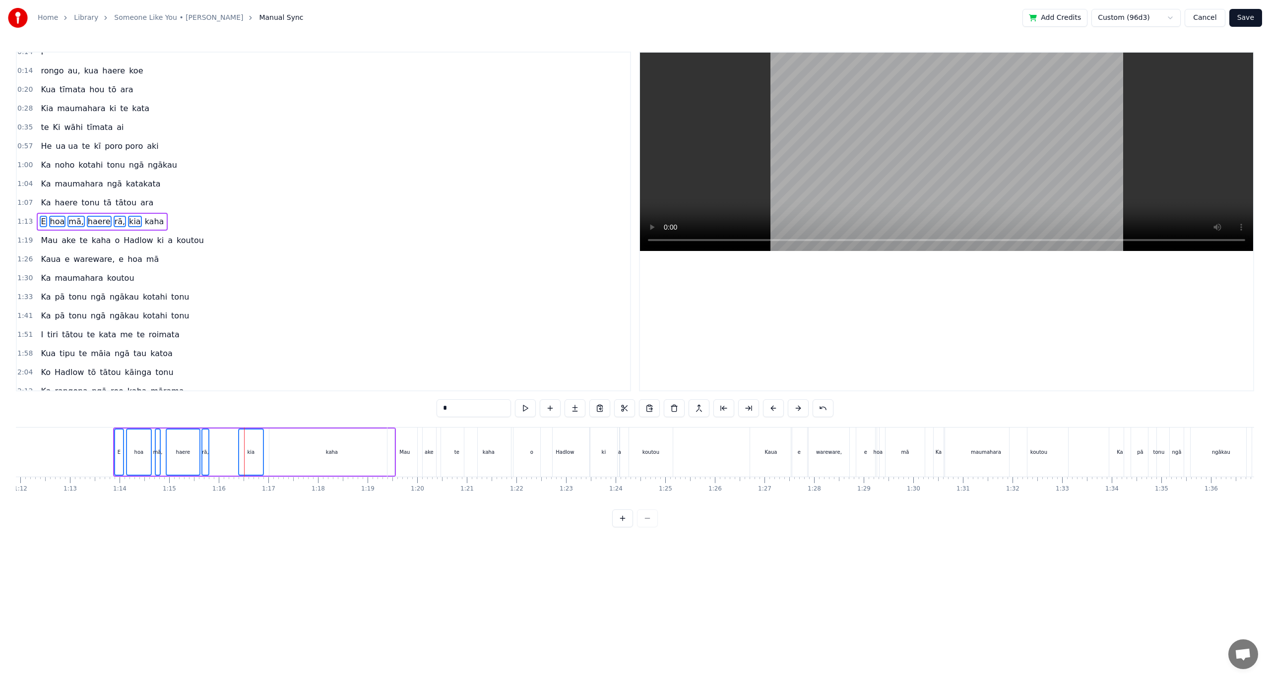
click at [328, 450] on div "kaha" at bounding box center [332, 451] width 12 height 7
click at [412, 453] on div "Mau" at bounding box center [404, 452] width 35 height 49
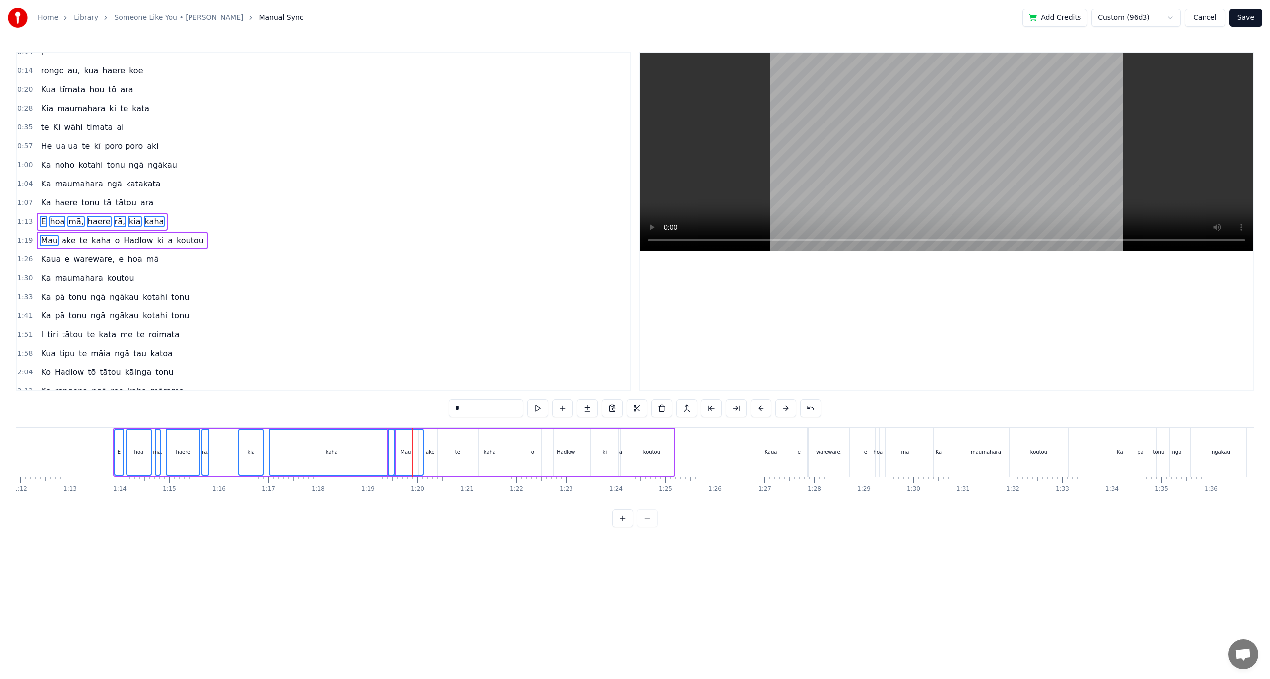
click at [427, 453] on div "ake" at bounding box center [430, 451] width 9 height 7
click at [455, 451] on div "te" at bounding box center [457, 451] width 5 height 7
drag, startPoint x: 492, startPoint y: 449, endPoint x: 497, endPoint y: 448, distance: 5.0
click at [492, 448] on div "kaha" at bounding box center [490, 451] width 12 height 7
click at [522, 451] on div "o" at bounding box center [532, 452] width 41 height 47
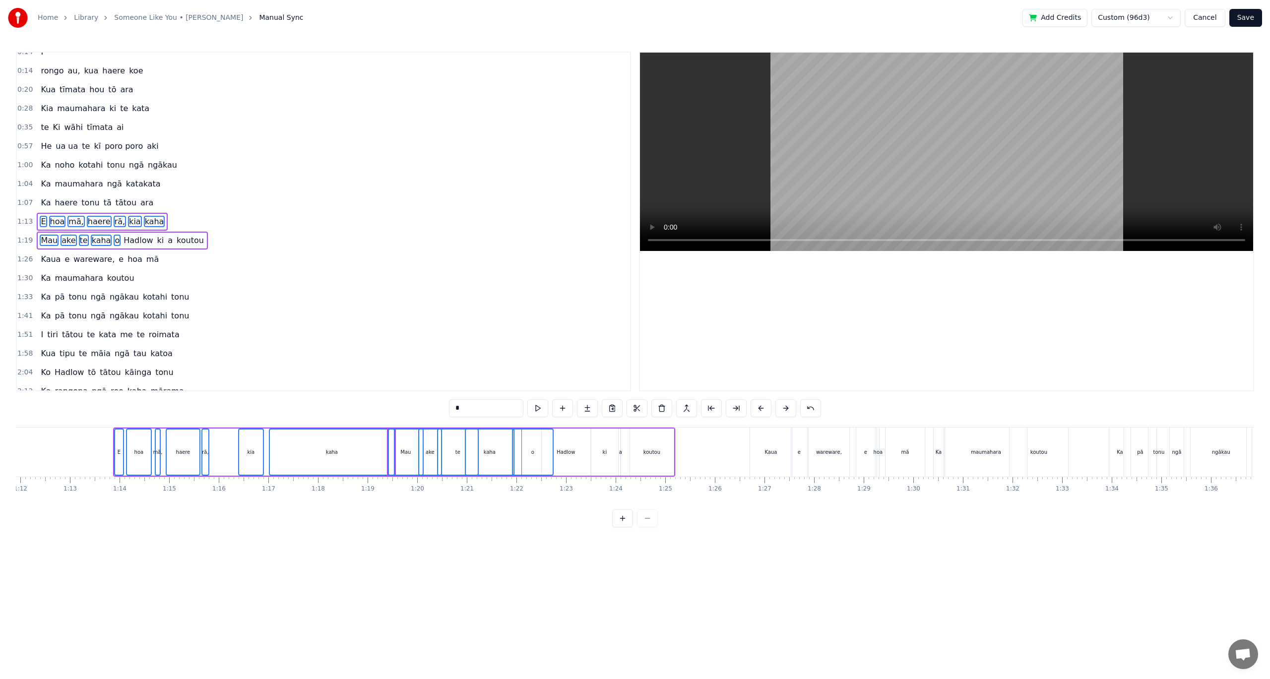
click at [561, 453] on div "Hadlow" at bounding box center [566, 451] width 18 height 7
click at [610, 454] on div "ki" at bounding box center [604, 452] width 27 height 47
click at [624, 455] on div "[PERSON_NAME] te kaha o Hadlow ki a koutou" at bounding box center [531, 452] width 288 height 49
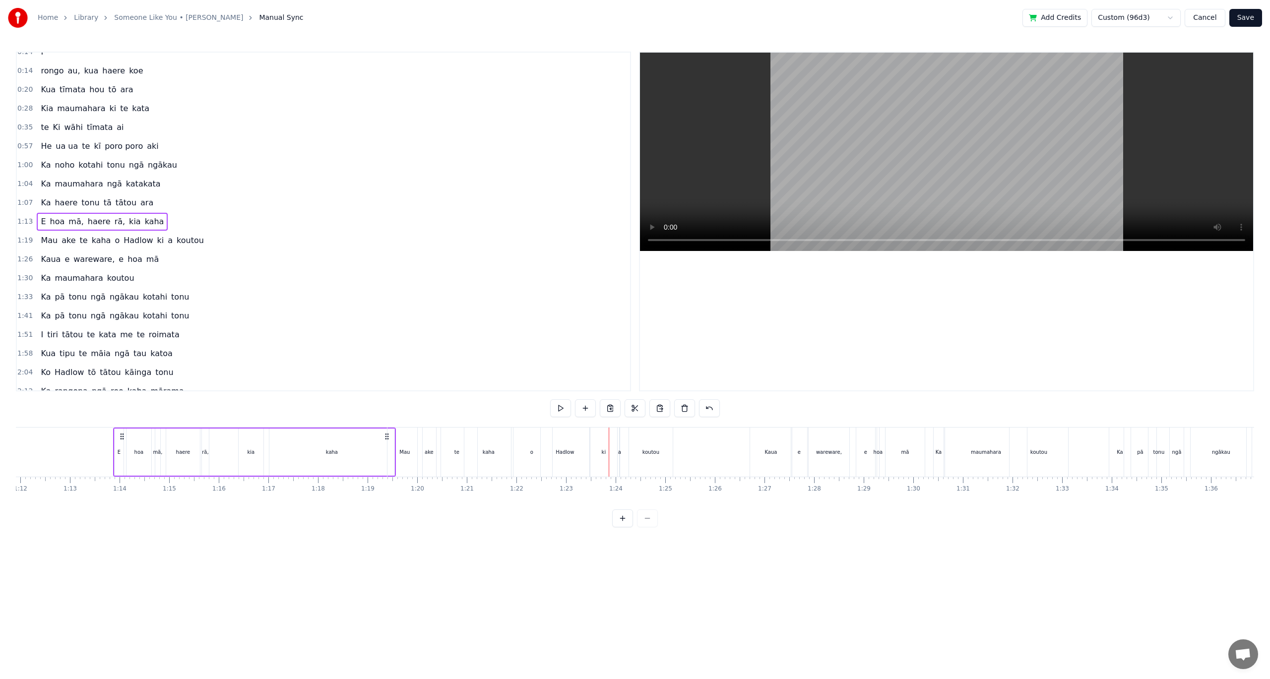
click at [645, 457] on div "koutou" at bounding box center [651, 452] width 44 height 49
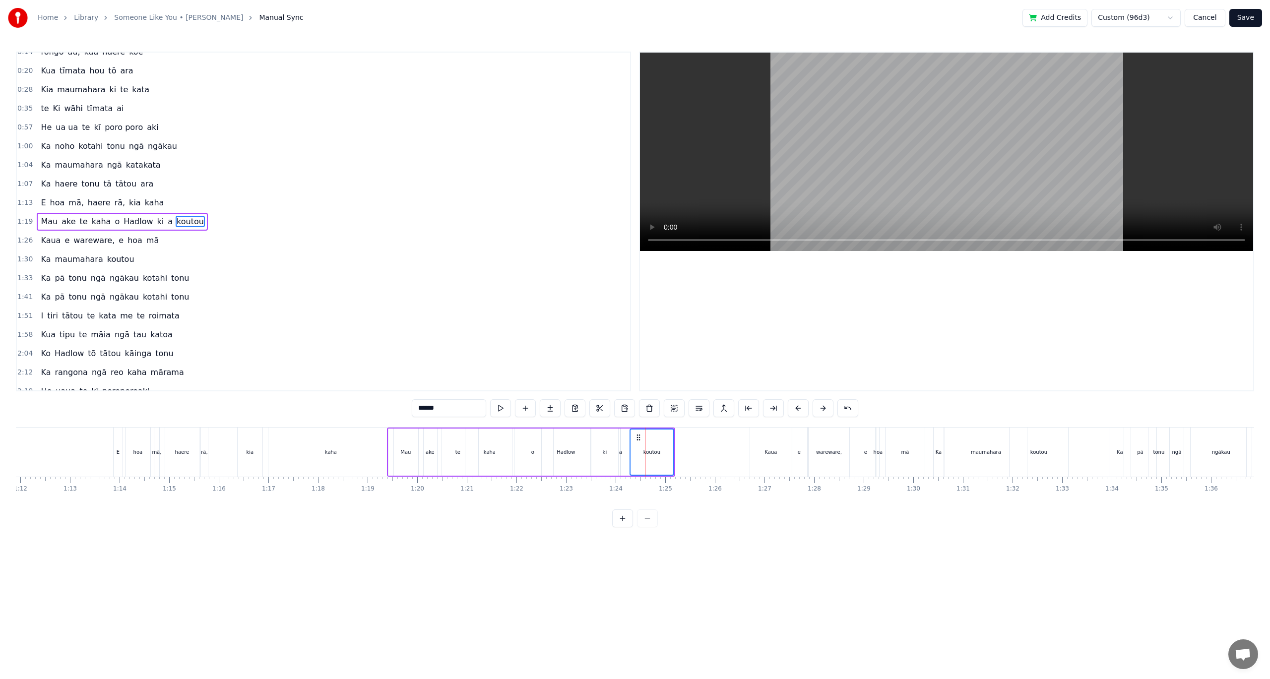
click at [621, 455] on div "a" at bounding box center [620, 451] width 3 height 7
click at [607, 454] on div "ki" at bounding box center [604, 452] width 27 height 47
click at [564, 455] on div "Hadlow" at bounding box center [566, 451] width 18 height 7
click at [518, 447] on div "o" at bounding box center [532, 452] width 41 height 47
click at [483, 450] on div "kaha" at bounding box center [489, 452] width 49 height 47
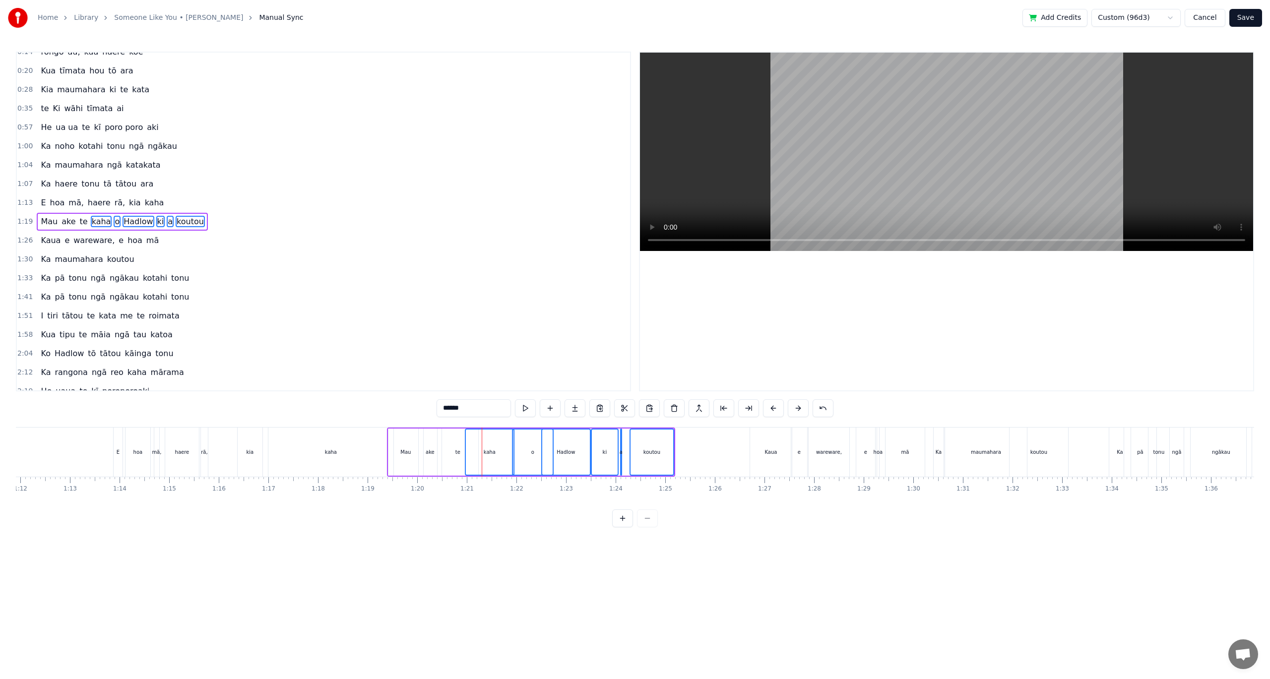
click at [448, 451] on div "te" at bounding box center [457, 452] width 41 height 47
click at [428, 452] on div "ake" at bounding box center [430, 451] width 9 height 7
click at [398, 449] on div "Mau" at bounding box center [405, 452] width 35 height 47
click at [334, 450] on div "kaha" at bounding box center [331, 451] width 12 height 7
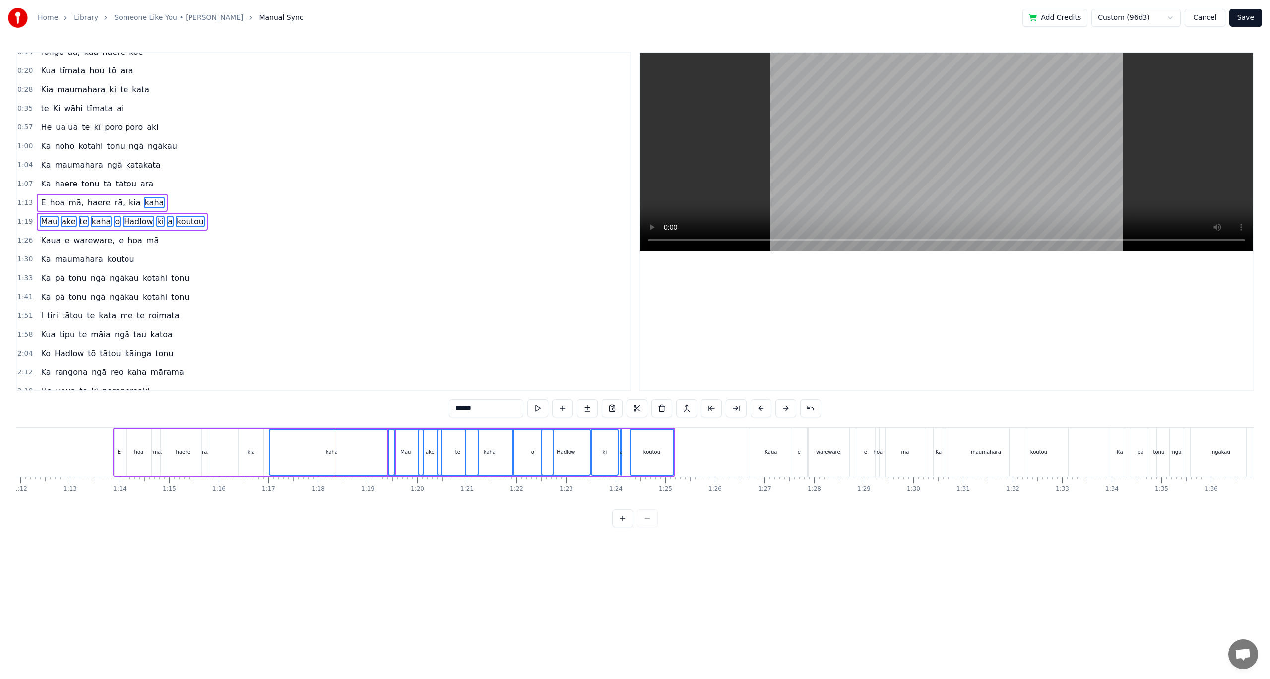
click at [245, 450] on div "kia" at bounding box center [251, 452] width 25 height 47
click at [204, 451] on div "rā," at bounding box center [205, 451] width 6 height 7
click at [187, 451] on div "haere" at bounding box center [183, 451] width 14 height 7
click at [156, 453] on div "mā," at bounding box center [157, 451] width 9 height 7
click at [142, 451] on div "hoa" at bounding box center [138, 451] width 9 height 7
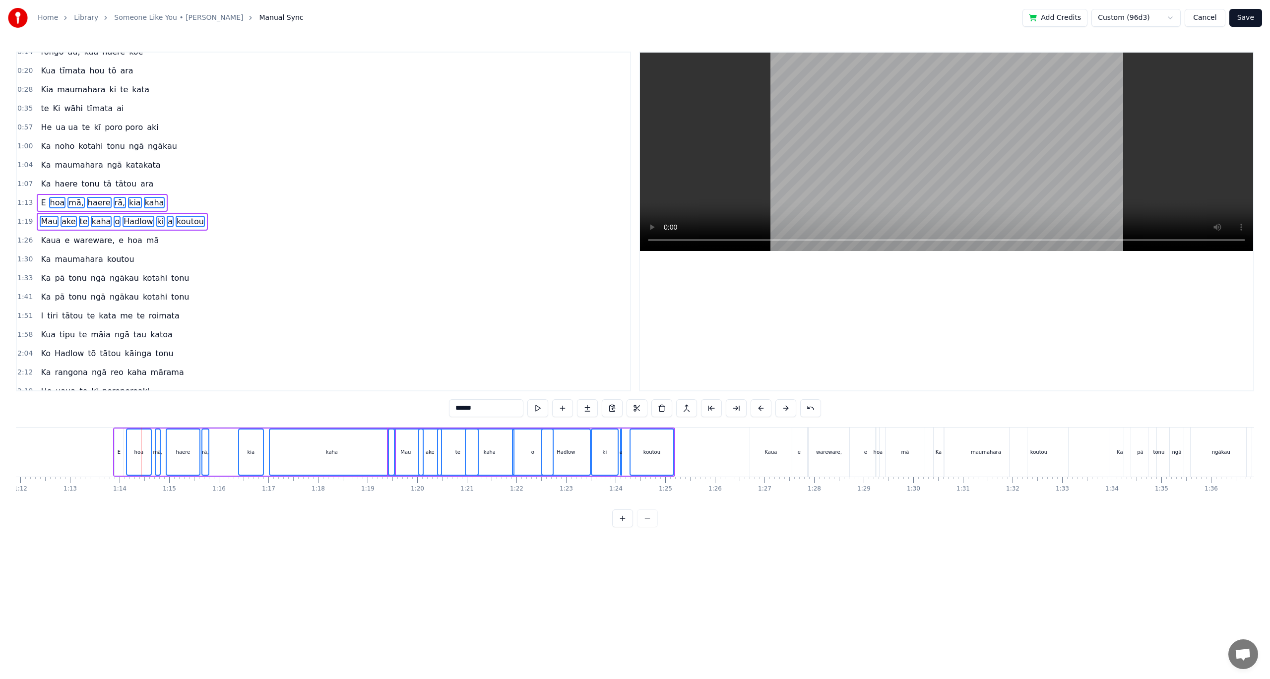
click at [116, 449] on div "E" at bounding box center [119, 452] width 9 height 47
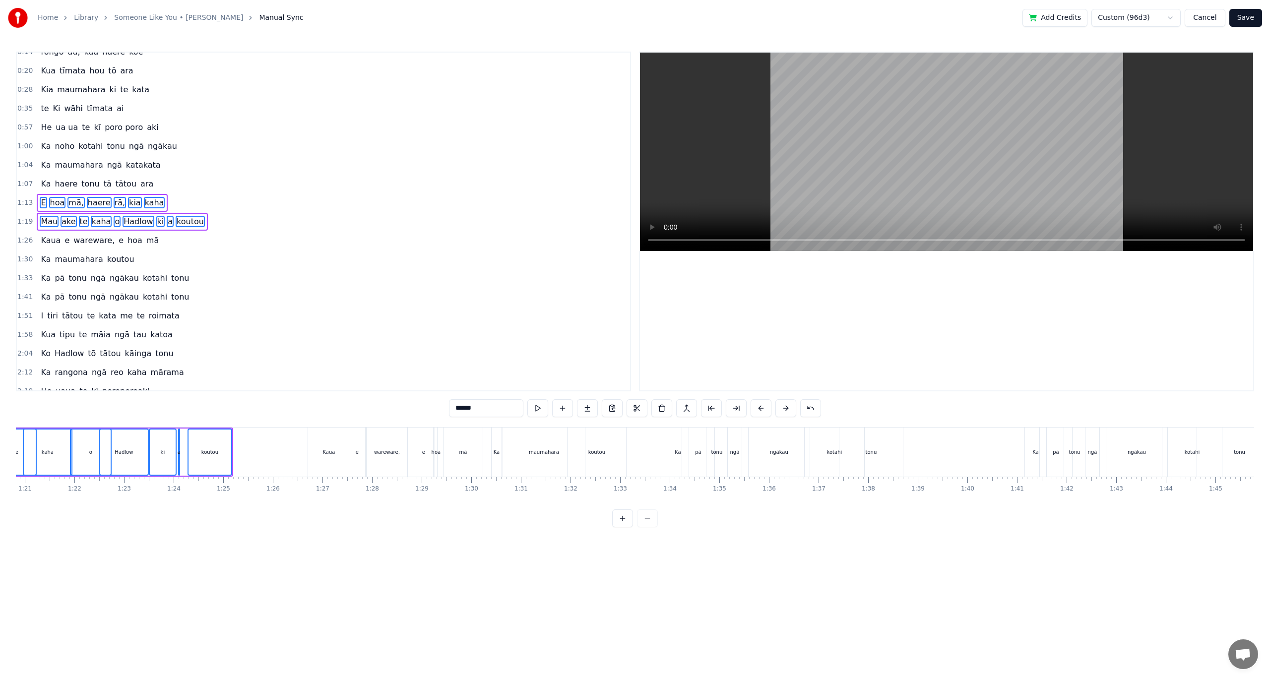
scroll to position [0, 4089]
click at [250, 456] on div "Kaua" at bounding box center [249, 452] width 42 height 49
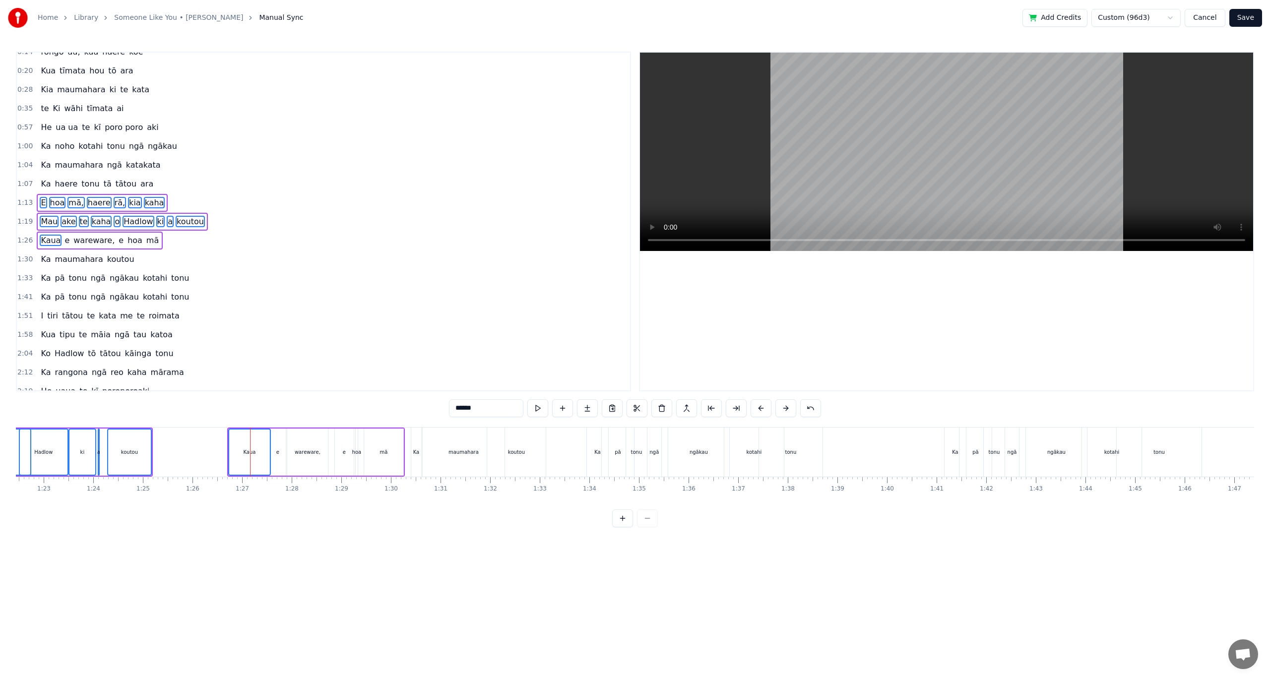
click at [273, 453] on div "e" at bounding box center [278, 452] width 16 height 47
click at [310, 454] on div "wareware," at bounding box center [308, 451] width 26 height 7
click at [338, 452] on div "e" at bounding box center [344, 452] width 19 height 47
click at [357, 450] on div "hoa" at bounding box center [356, 451] width 9 height 7
click at [380, 450] on div "mā" at bounding box center [383, 451] width 8 height 7
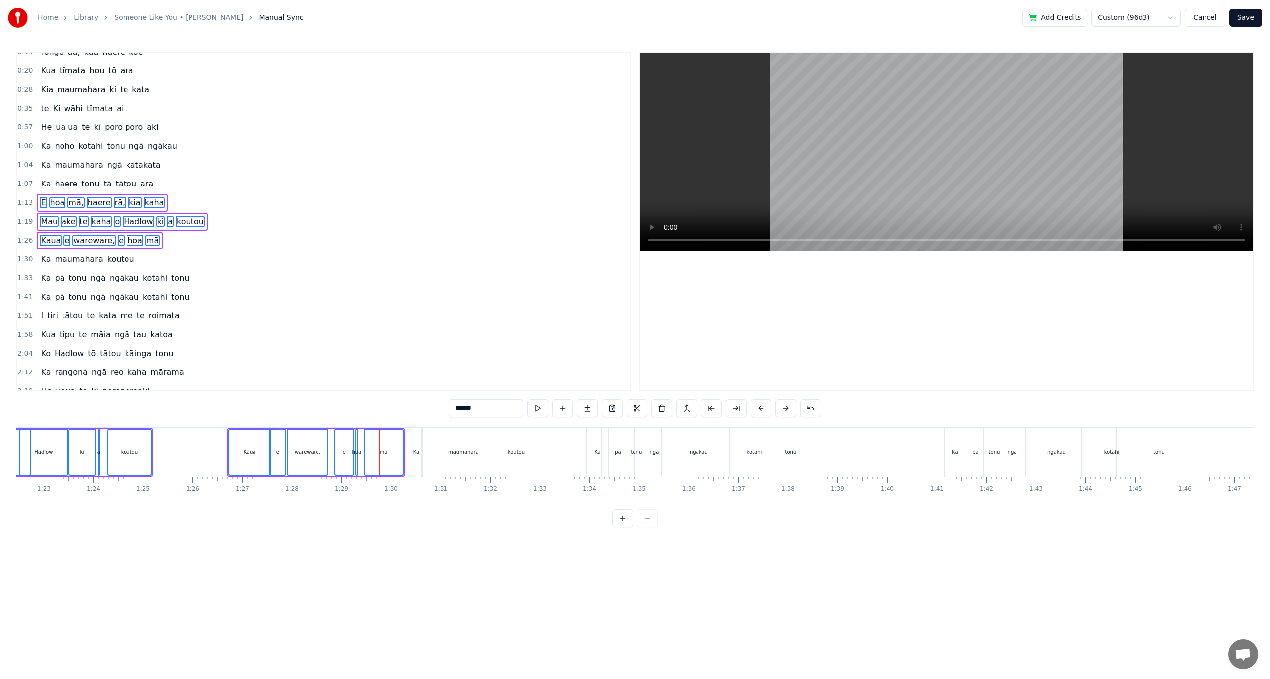
click at [411, 449] on div "Ka" at bounding box center [416, 452] width 11 height 49
click at [448, 451] on div "maumahara" at bounding box center [465, 452] width 82 height 47
click at [512, 451] on div "koutou" at bounding box center [517, 451] width 17 height 7
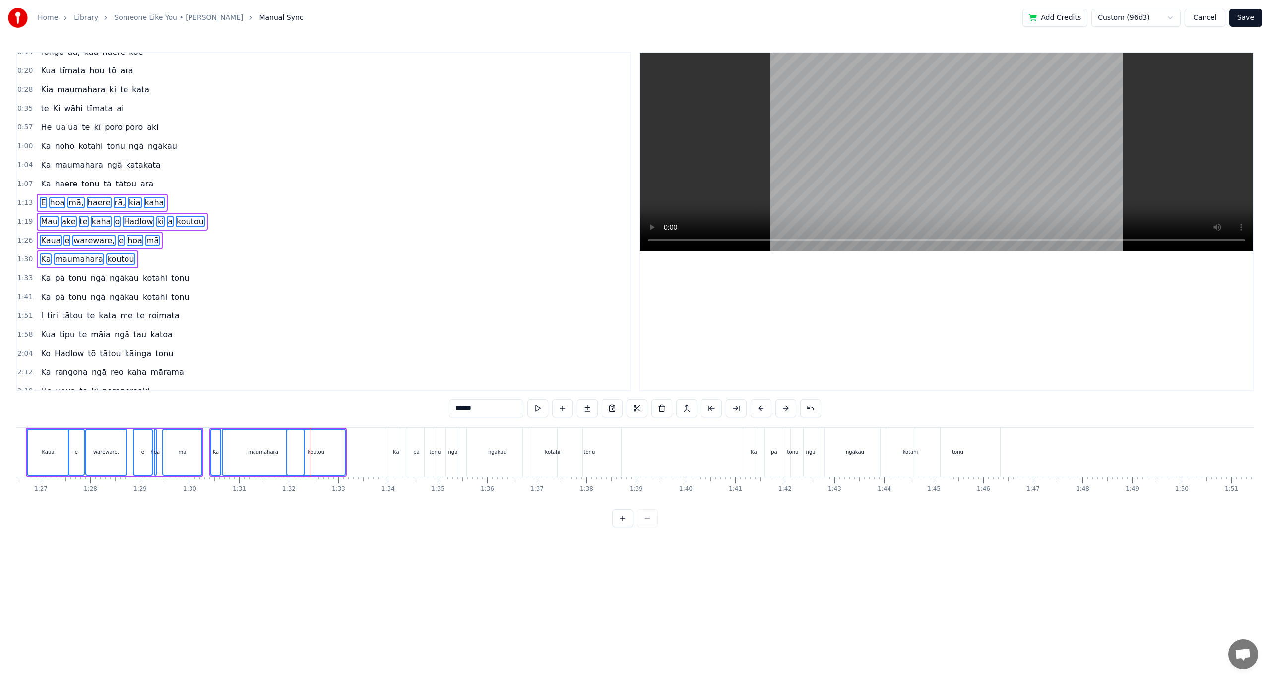
scroll to position [0, 4388]
click at [301, 452] on div "Ka" at bounding box center [299, 451] width 6 height 7
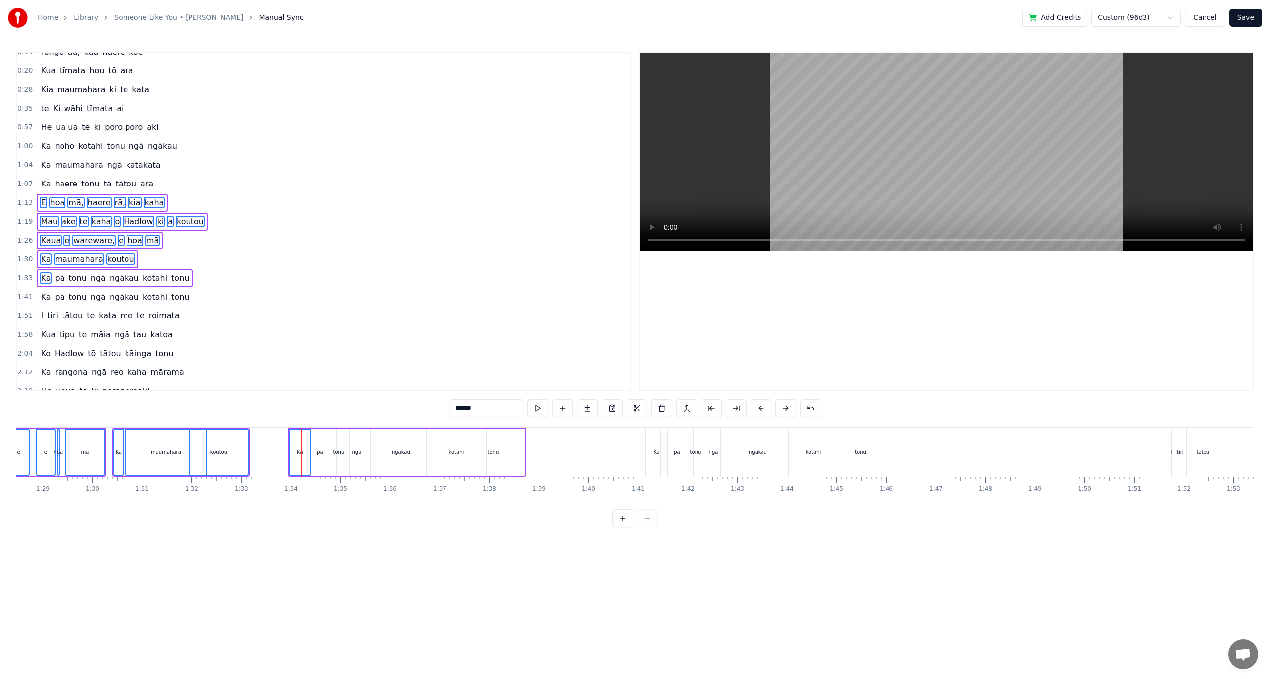
click at [318, 451] on div "pā" at bounding box center [320, 451] width 6 height 7
click at [338, 451] on div "tonu" at bounding box center [338, 451] width 11 height 7
click at [353, 450] on div "ngā" at bounding box center [356, 451] width 9 height 7
click at [395, 451] on div "ngākau" at bounding box center [401, 451] width 18 height 7
click at [456, 455] on div "kotahi" at bounding box center [456, 451] width 15 height 7
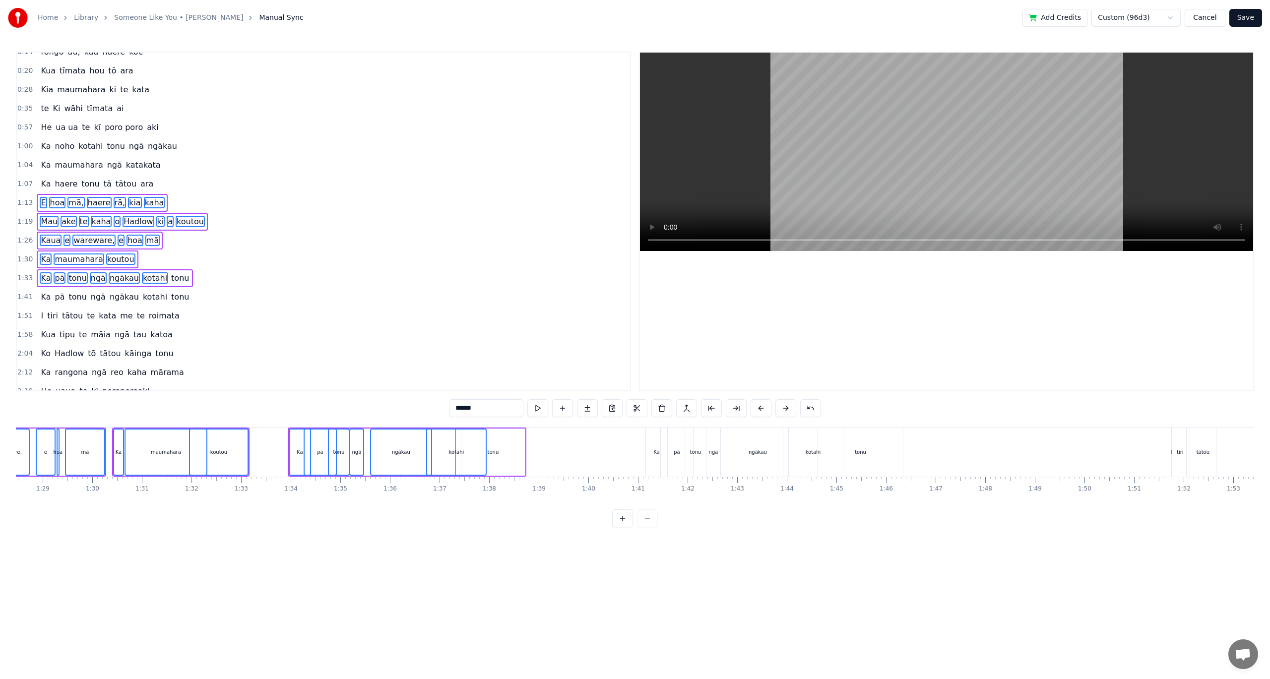
click at [492, 451] on div "tonu" at bounding box center [493, 451] width 11 height 7
click at [615, 406] on button at bounding box center [612, 408] width 21 height 18
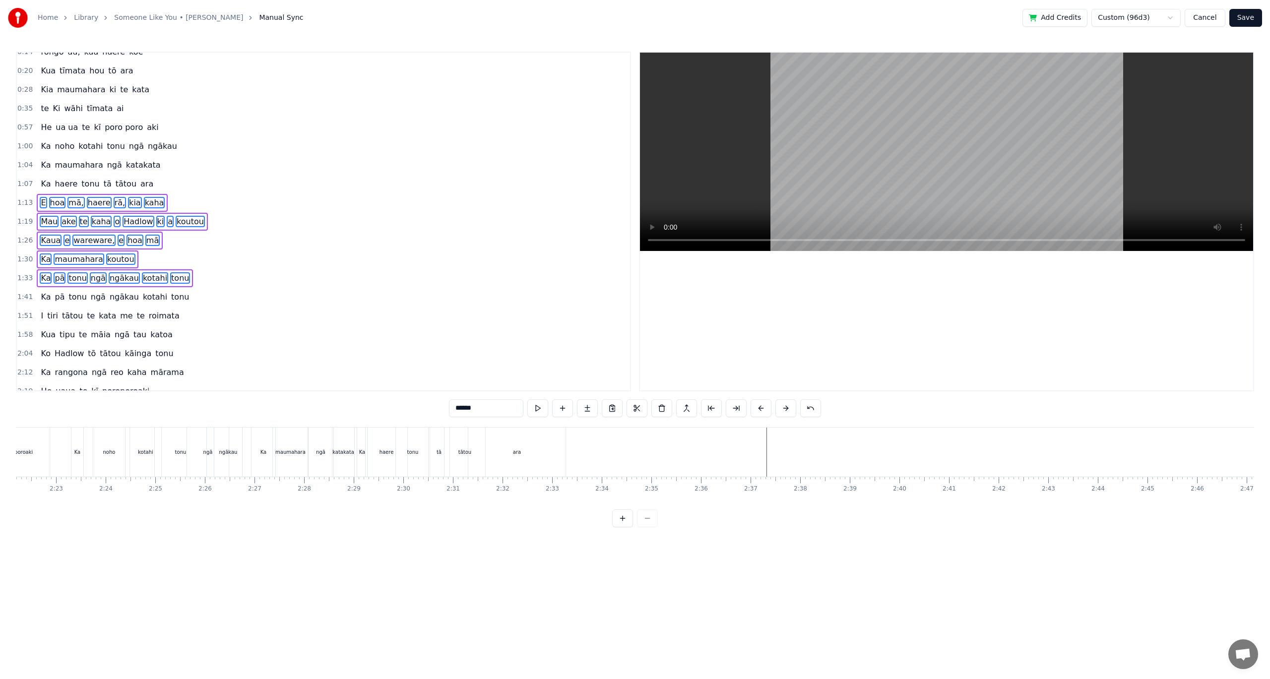
scroll to position [0, 7196]
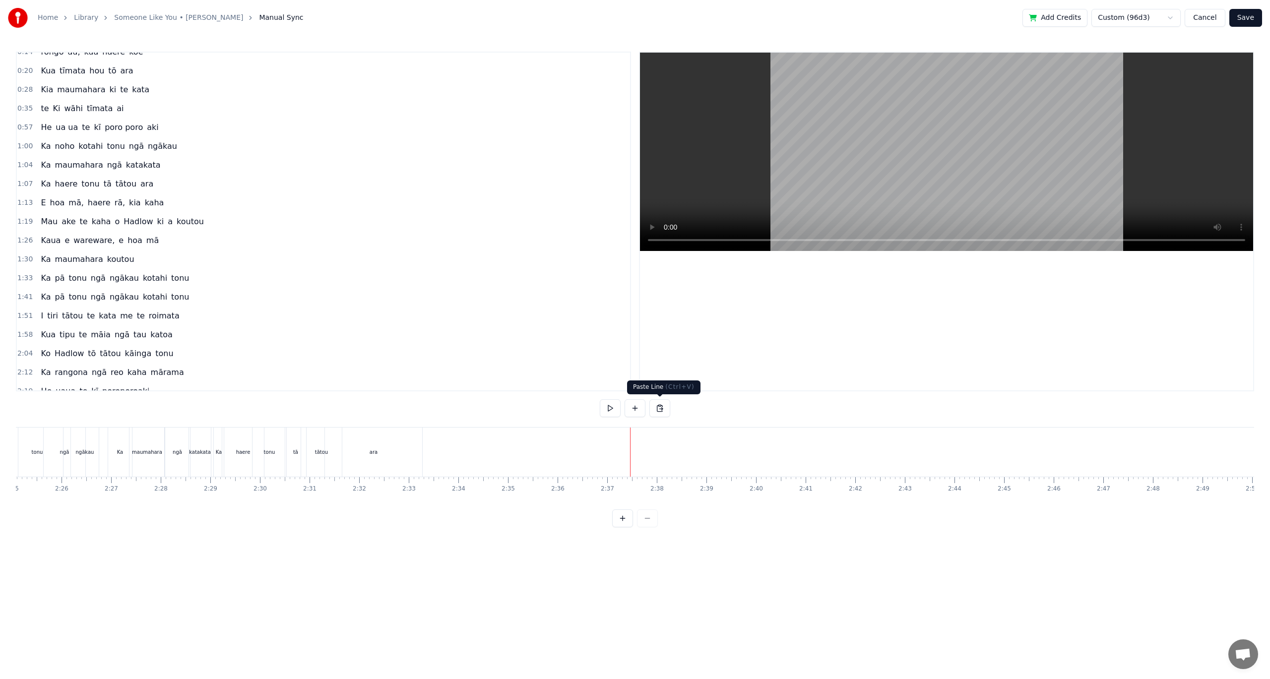
click at [658, 414] on button at bounding box center [659, 408] width 21 height 18
click at [661, 411] on button at bounding box center [659, 408] width 21 height 18
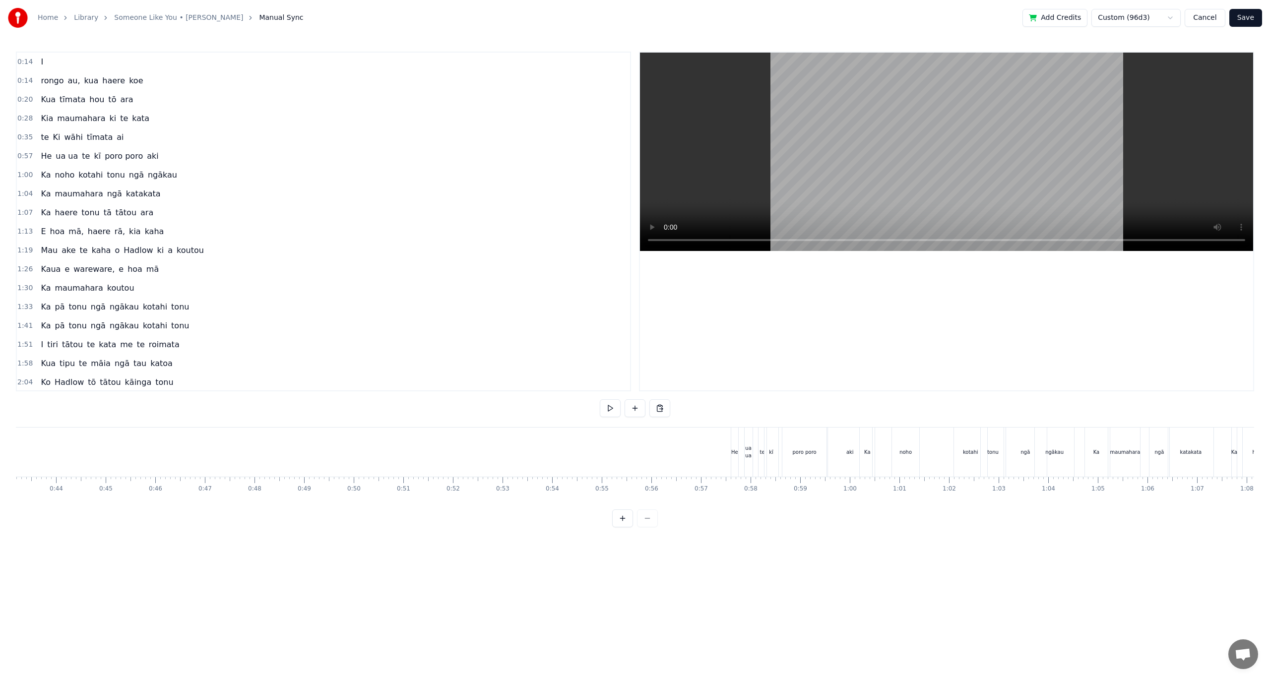
click at [93, 227] on span "haere" at bounding box center [99, 231] width 25 height 11
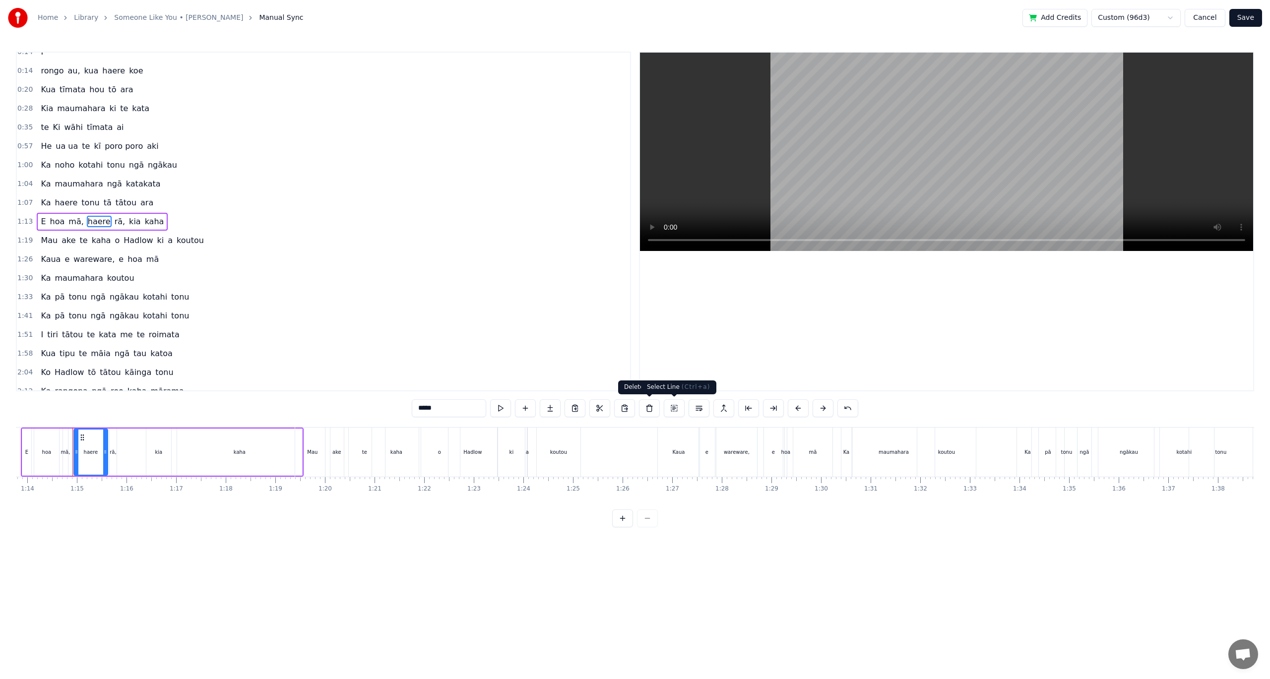
scroll to position [0, 3666]
click at [675, 407] on button at bounding box center [674, 408] width 21 height 18
click at [614, 412] on button at bounding box center [610, 408] width 21 height 18
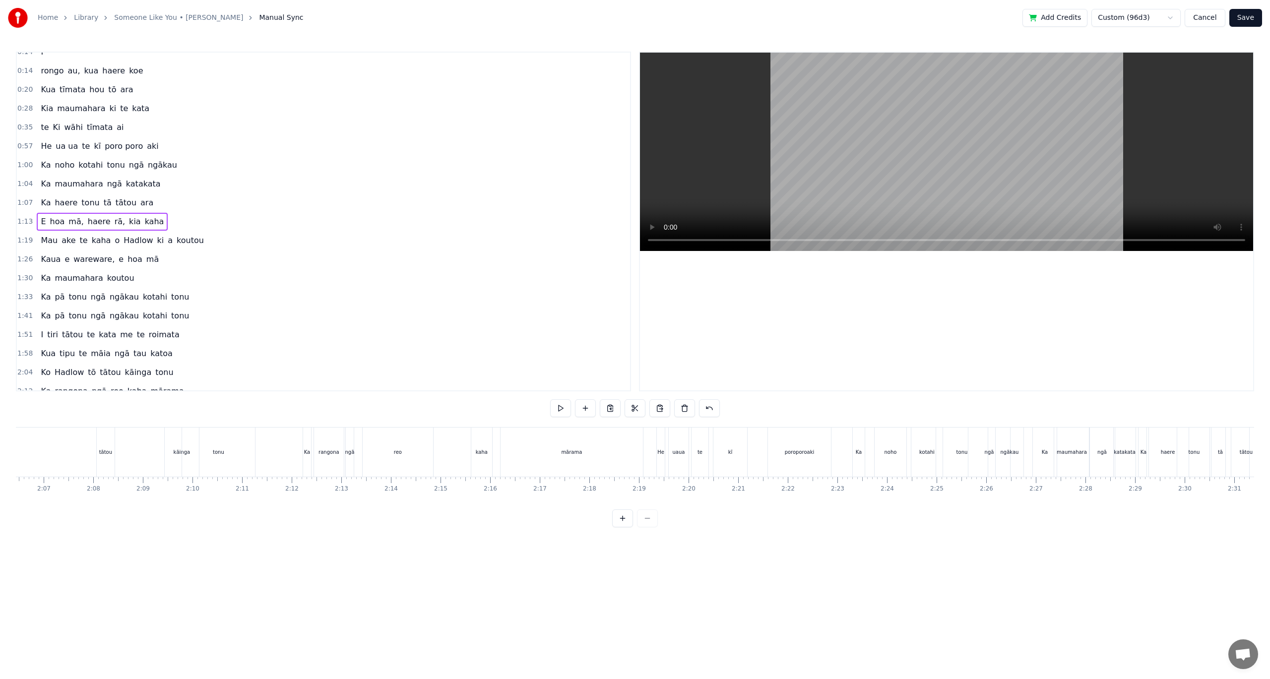
scroll to position [0, 7415]
click at [657, 409] on button at bounding box center [659, 408] width 21 height 18
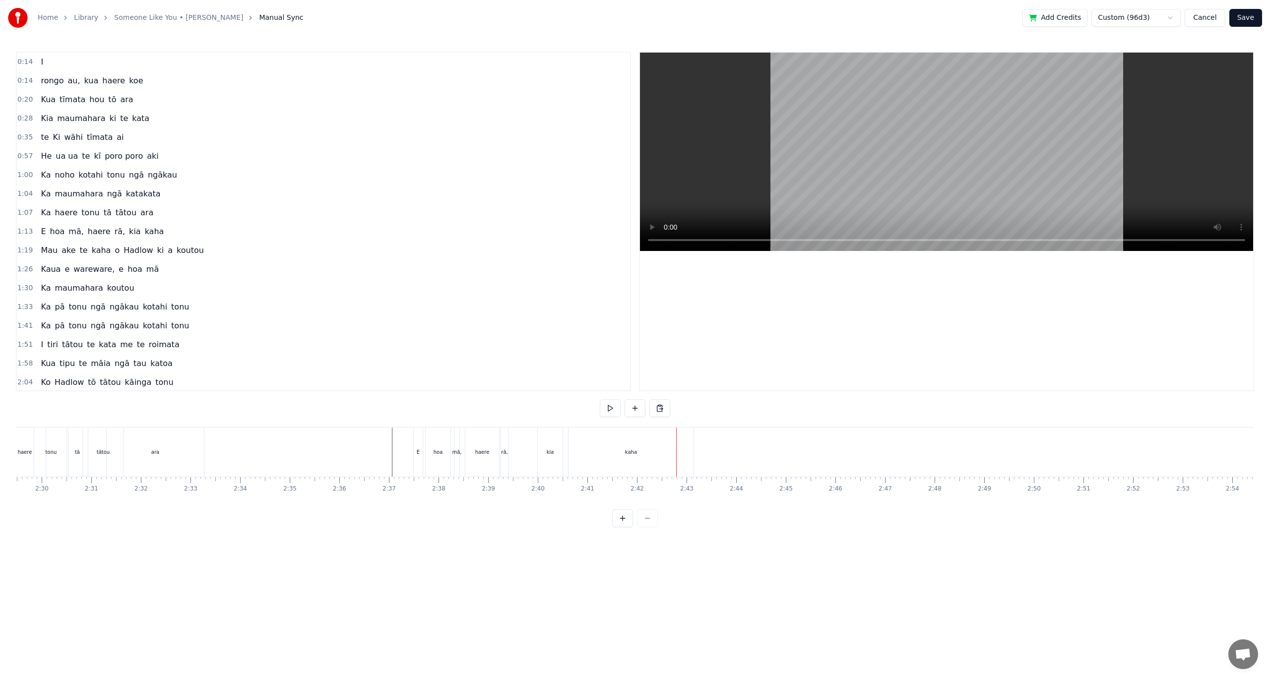
click at [100, 255] on span "kaha" at bounding box center [101, 250] width 21 height 11
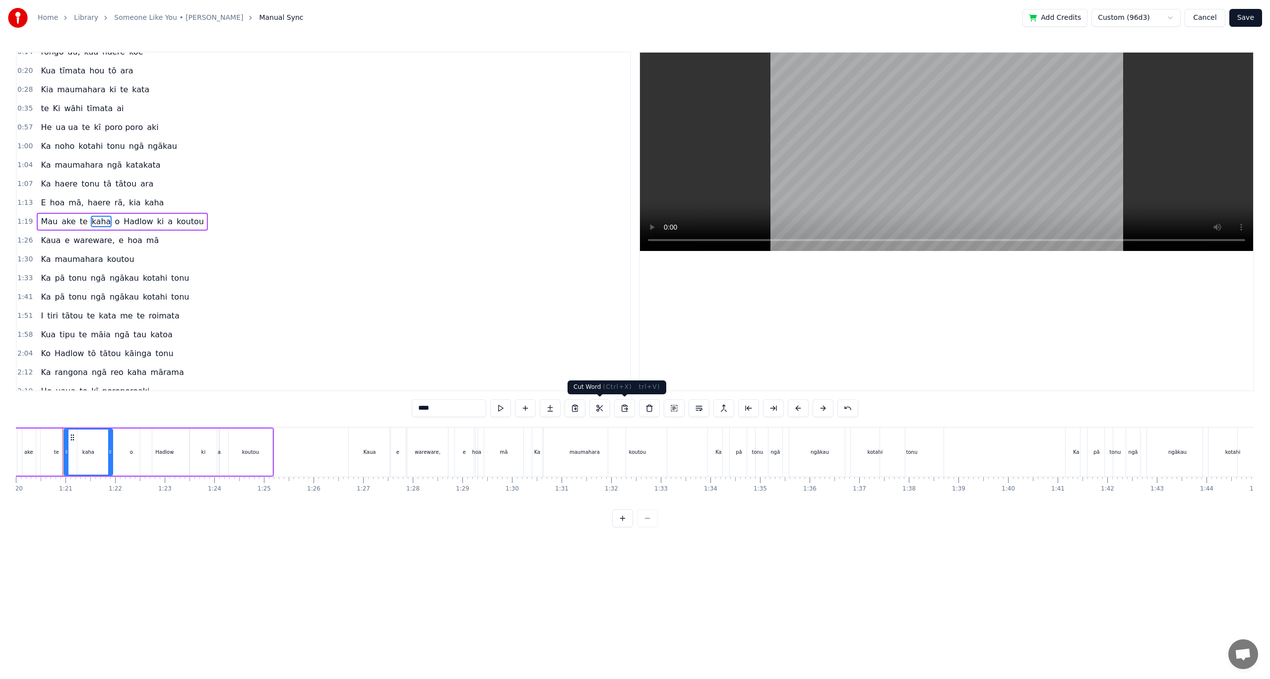
scroll to position [0, 3965]
click at [673, 407] on button at bounding box center [674, 408] width 21 height 18
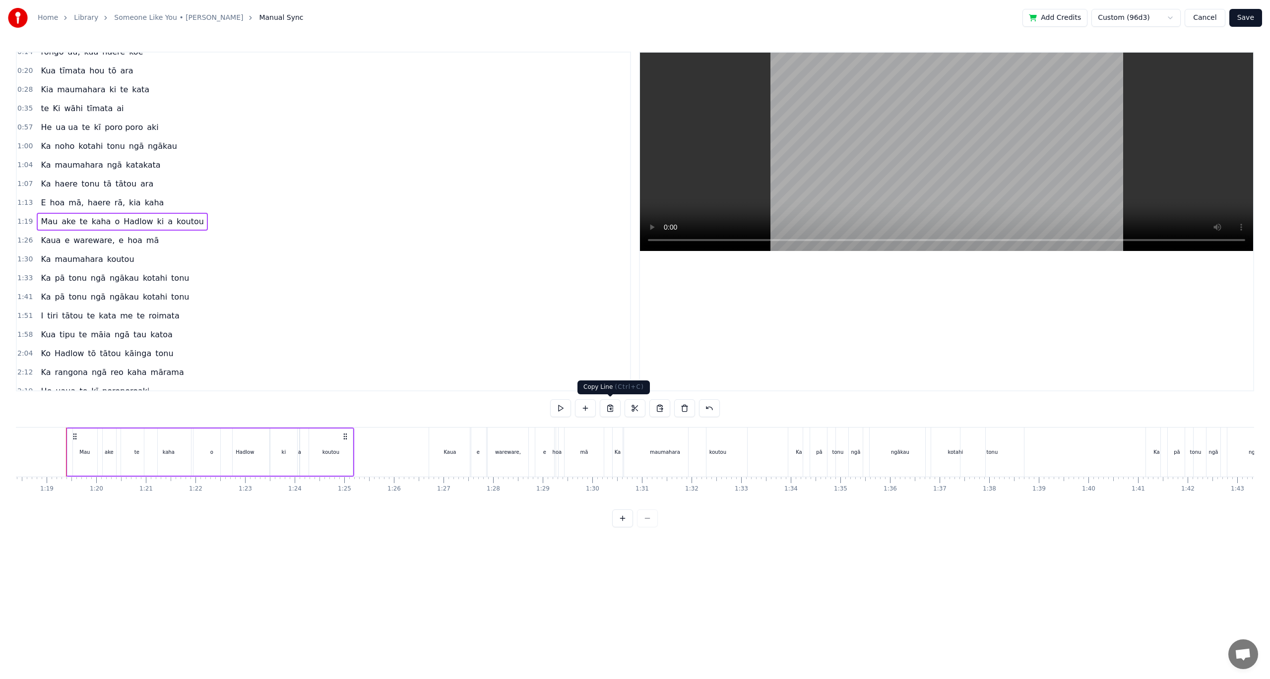
click at [610, 405] on button at bounding box center [610, 408] width 21 height 18
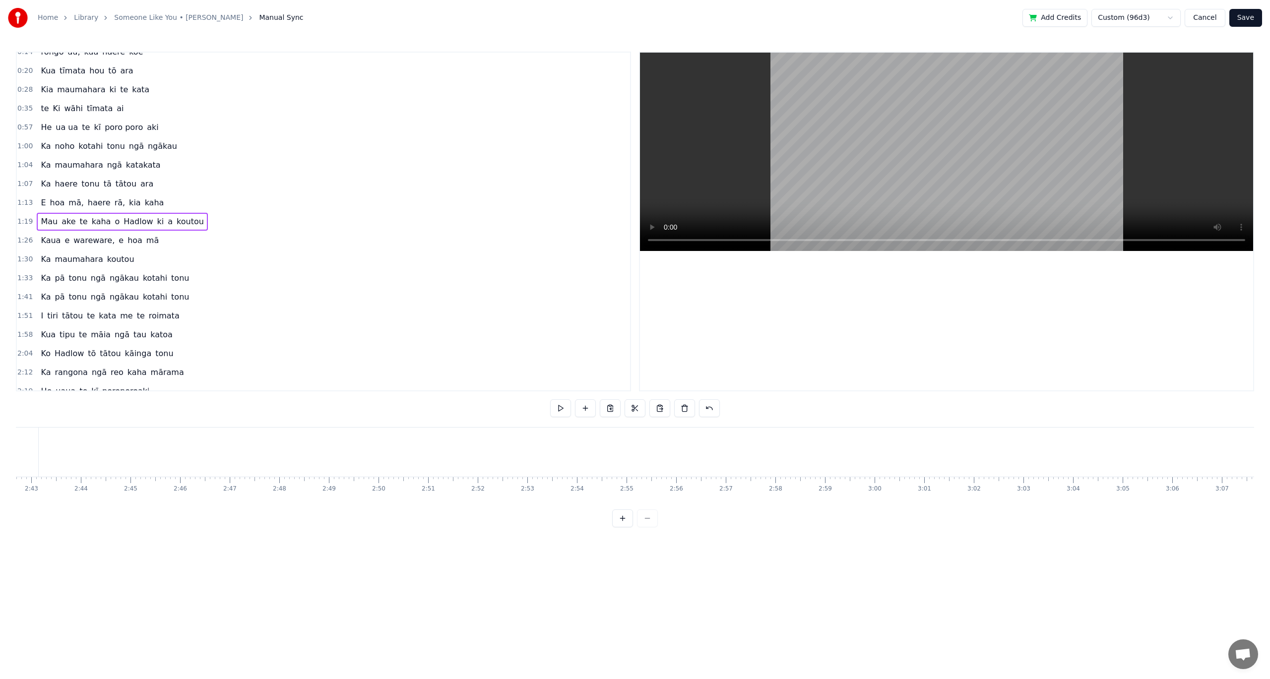
scroll to position [0, 7621]
click at [662, 407] on button at bounding box center [659, 408] width 21 height 18
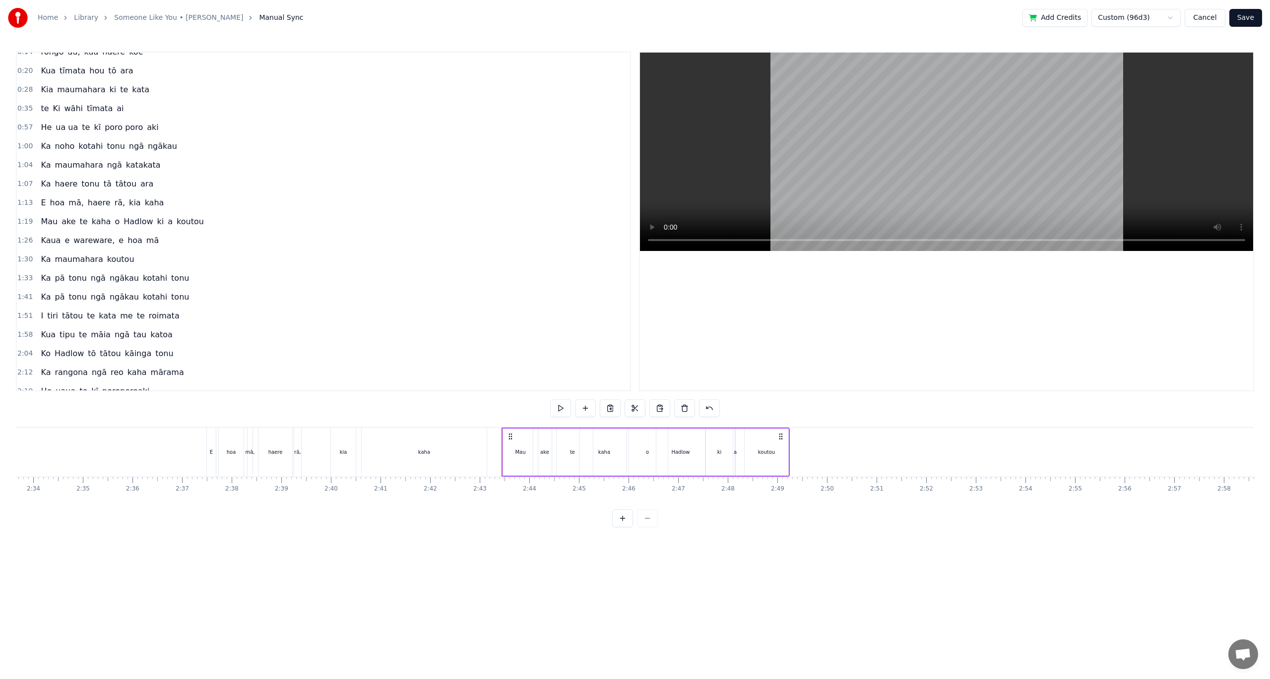
click at [456, 453] on div "kaha" at bounding box center [424, 452] width 125 height 49
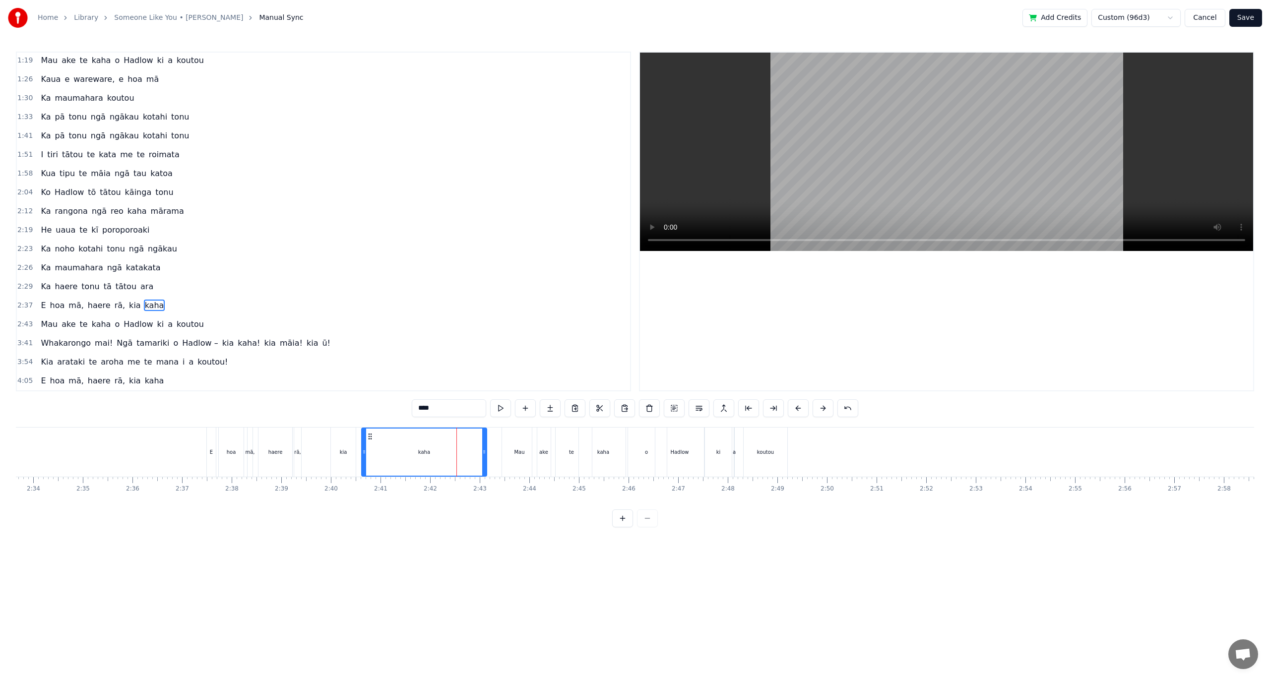
scroll to position [228, 0]
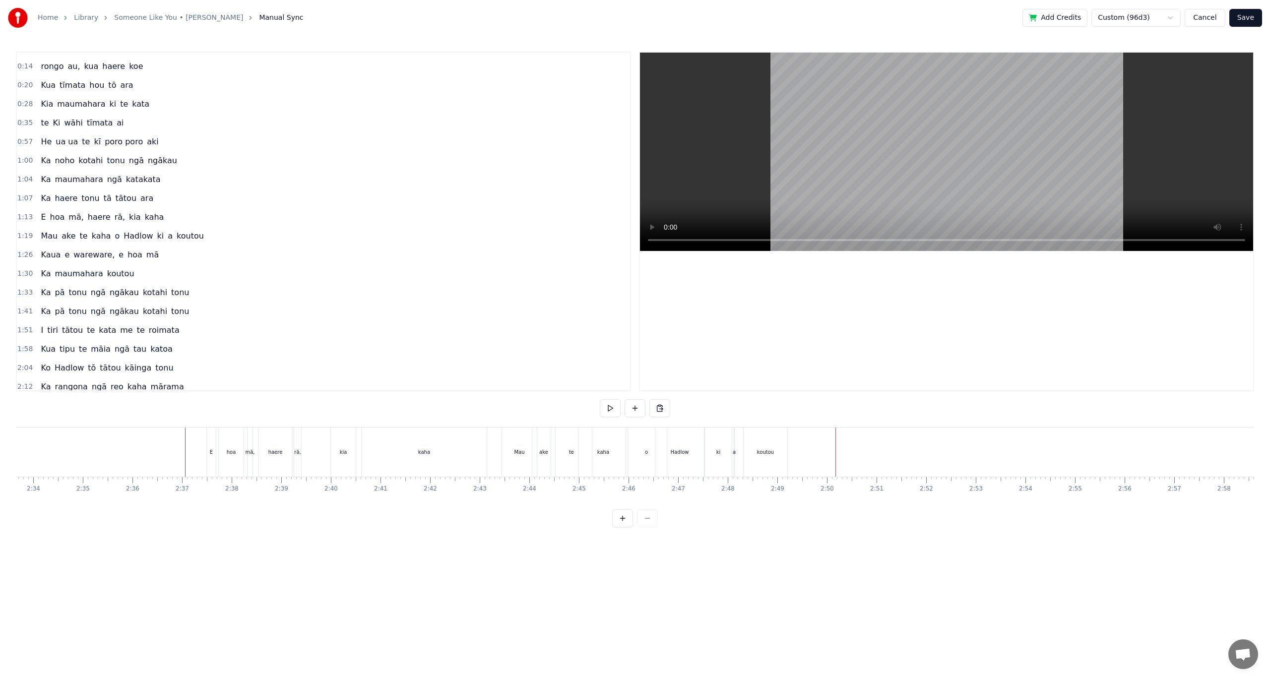
scroll to position [0, 0]
click at [118, 270] on span "e" at bounding box center [121, 268] width 7 height 11
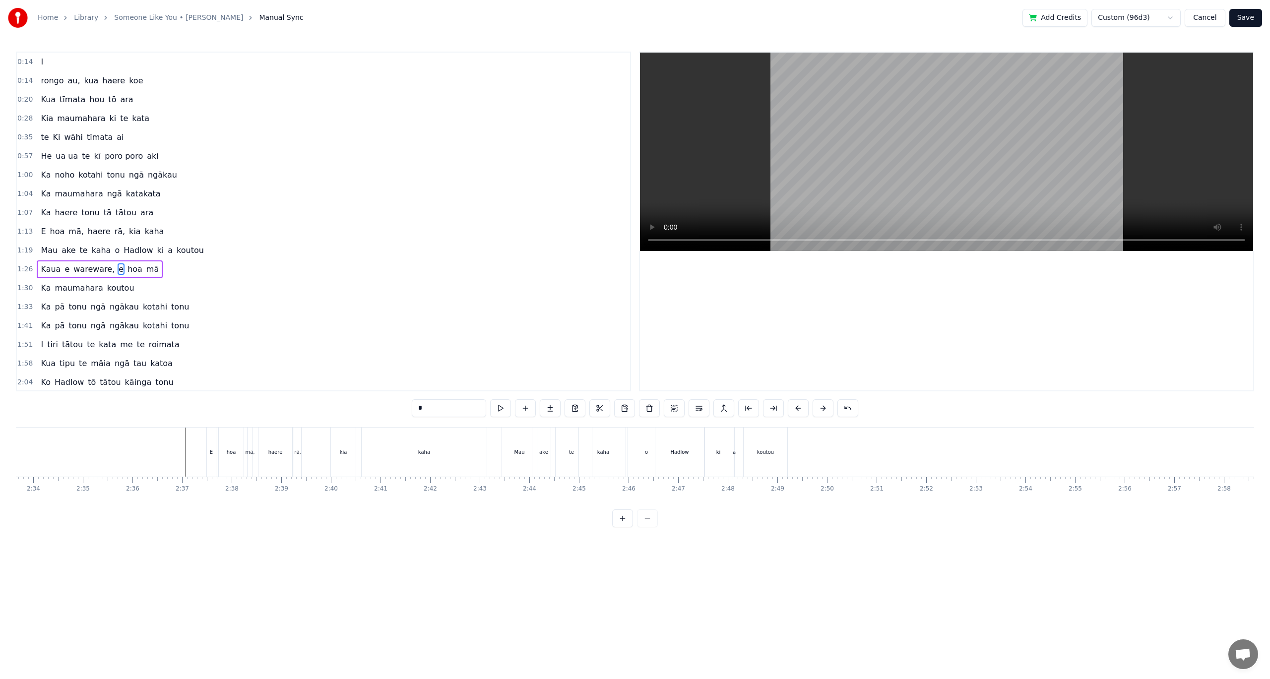
scroll to position [48, 0]
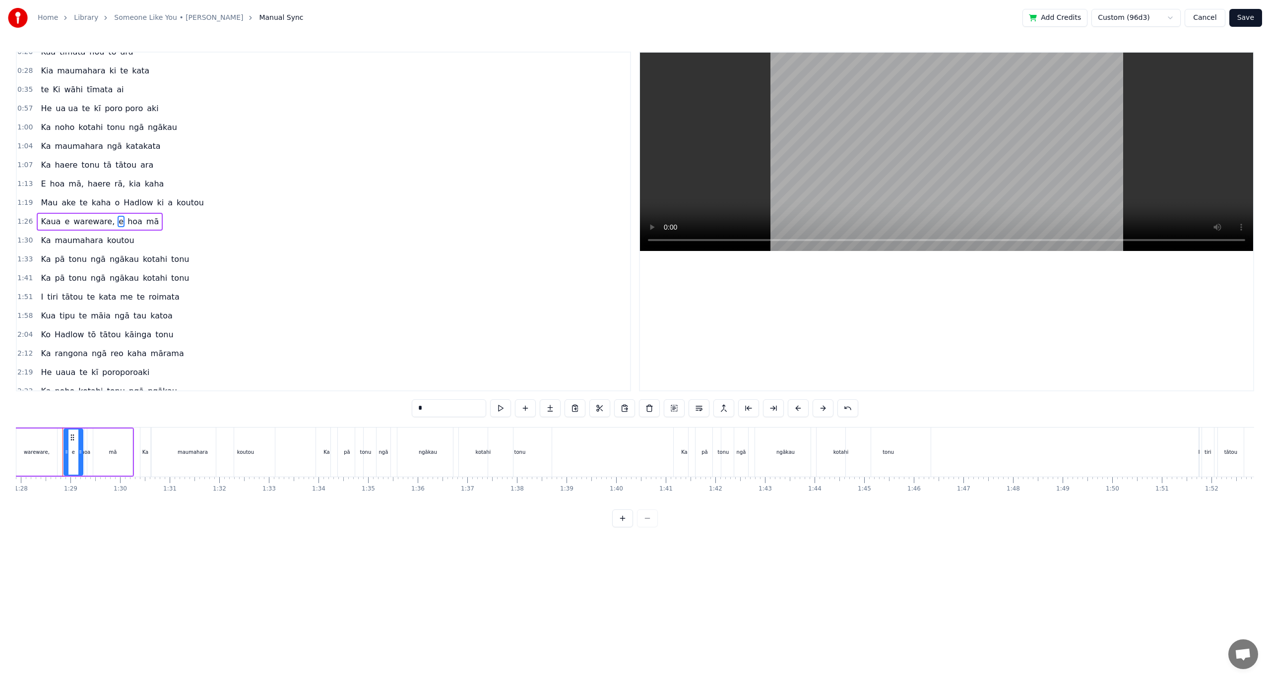
click at [106, 242] on span "koutou" at bounding box center [120, 240] width 29 height 11
type input "******"
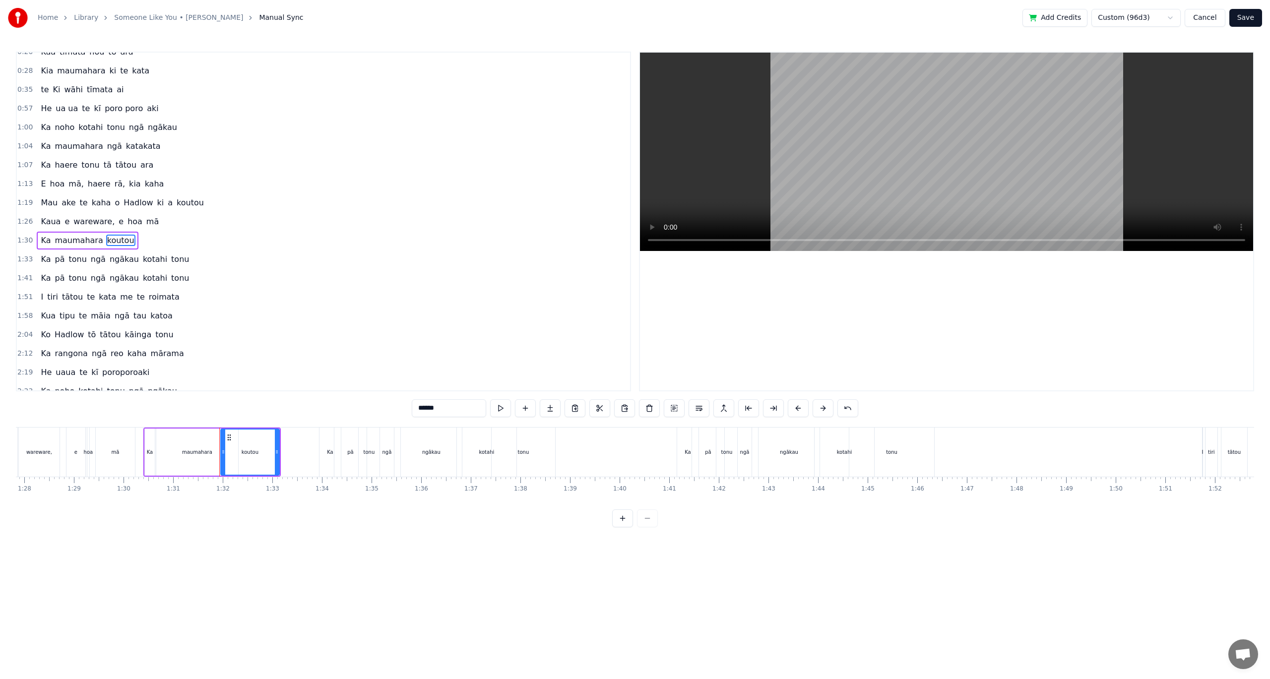
scroll to position [66, 0]
click at [110, 209] on div "Kaua e wareware, e hoa mā" at bounding box center [100, 203] width 126 height 18
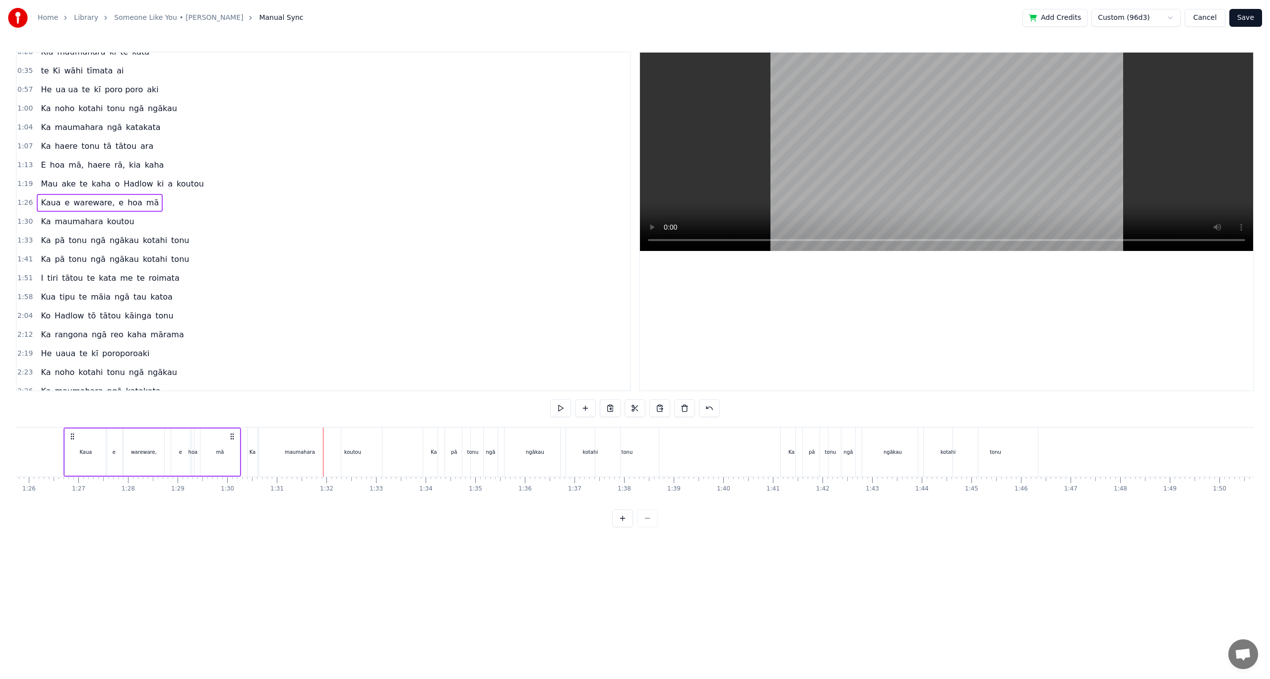
scroll to position [0, 4250]
click at [615, 408] on button at bounding box center [610, 408] width 21 height 18
click at [753, 450] on div "[PERSON_NAME] te kaha o Hadlow ki a koutou" at bounding box center [611, 452] width 288 height 49
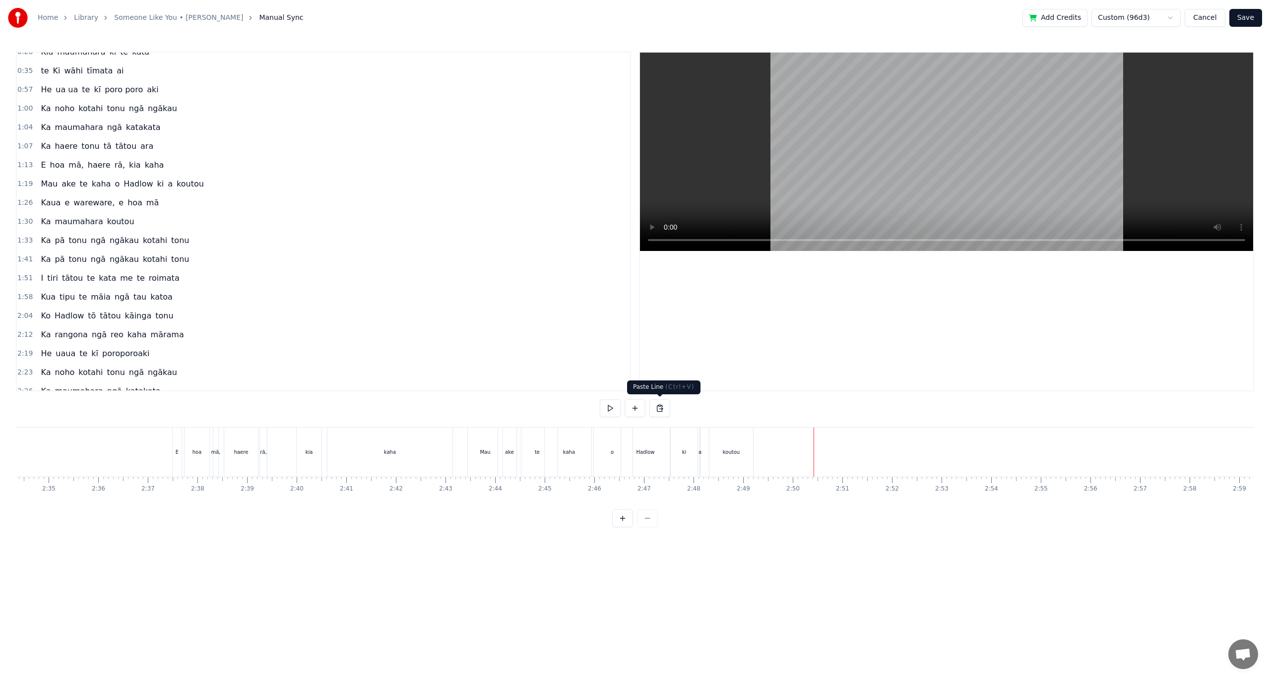
click at [670, 402] on div "0:14 I 0:14 [PERSON_NAME] au, kua haere koe 0:20 Kua tīmata hou tō ara 0:28 Kia…" at bounding box center [635, 290] width 1238 height 476
click at [663, 405] on button at bounding box center [659, 408] width 21 height 18
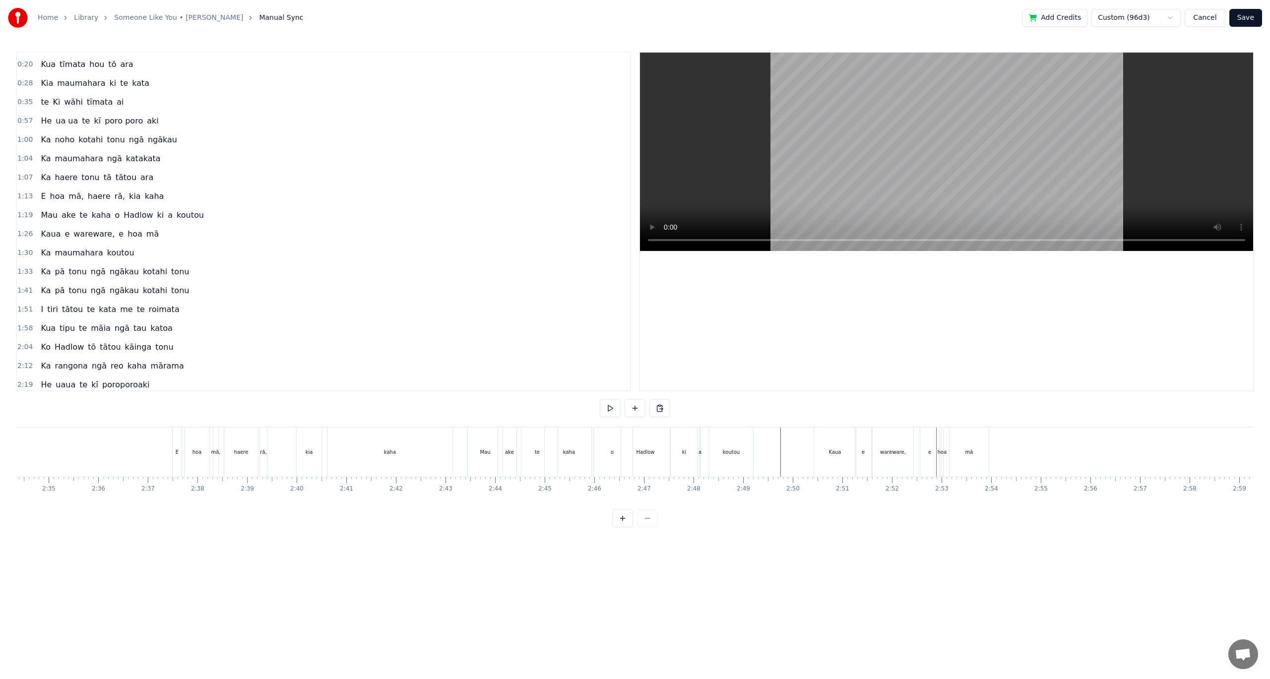
scroll to position [0, 0]
click at [106, 285] on span "koutou" at bounding box center [120, 287] width 29 height 11
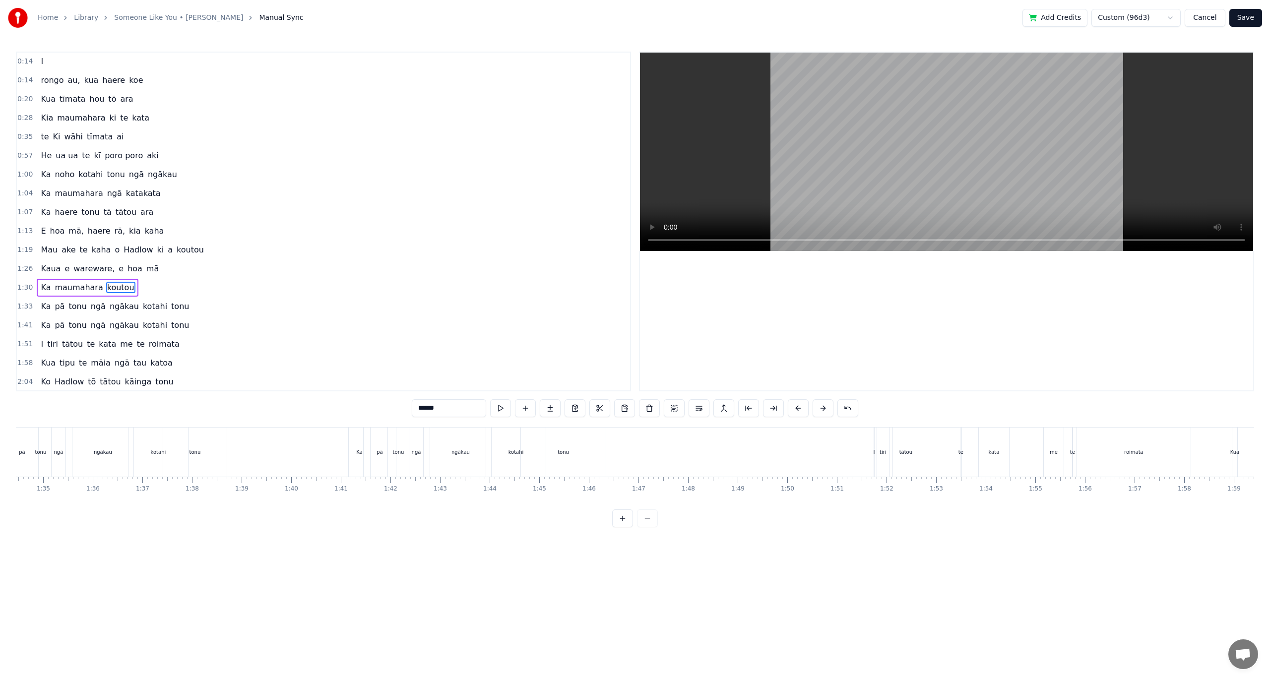
scroll to position [0, 4510]
click at [577, 406] on button at bounding box center [574, 408] width 21 height 18
click at [570, 471] on div "mā" at bounding box center [560, 452] width 39 height 49
type input "**"
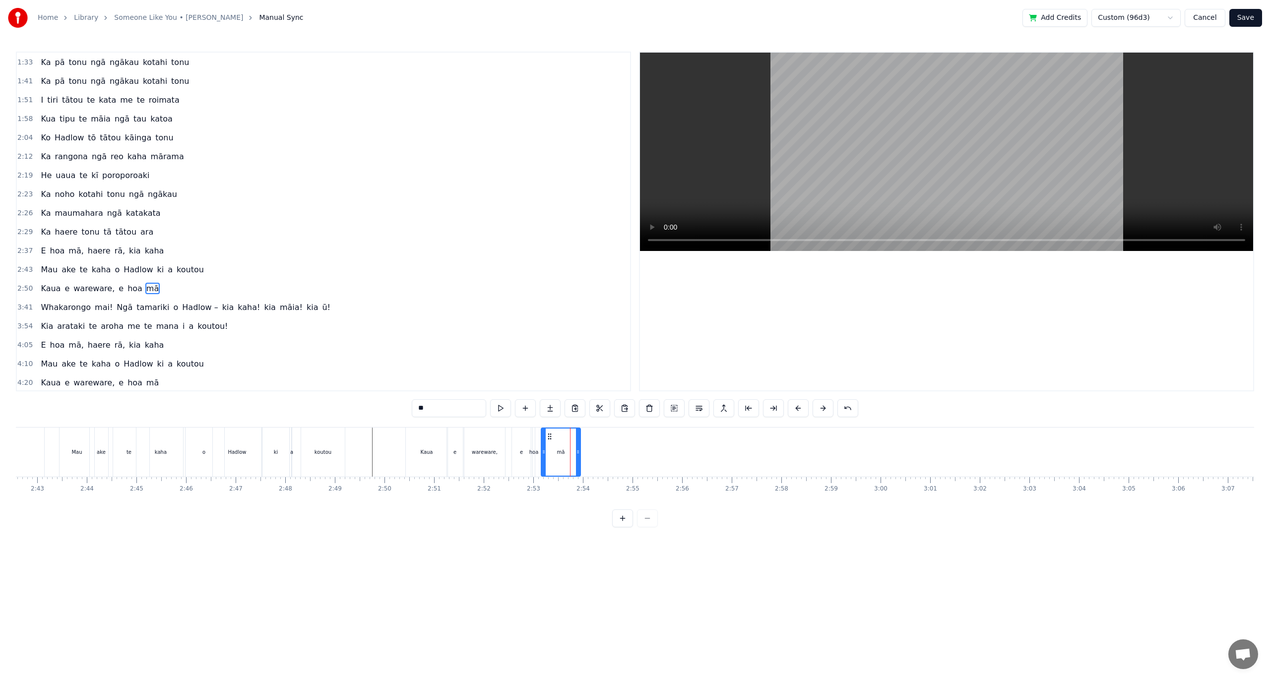
scroll to position [247, 0]
click at [659, 408] on button at bounding box center [659, 408] width 21 height 18
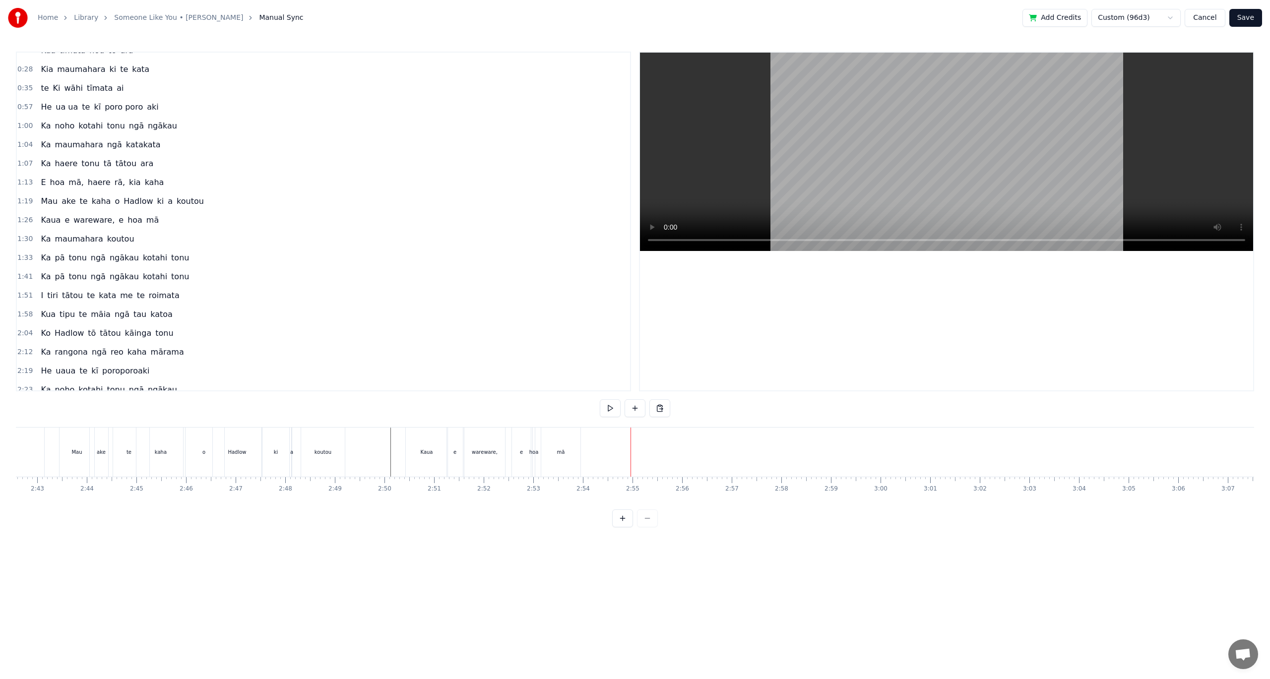
scroll to position [0, 0]
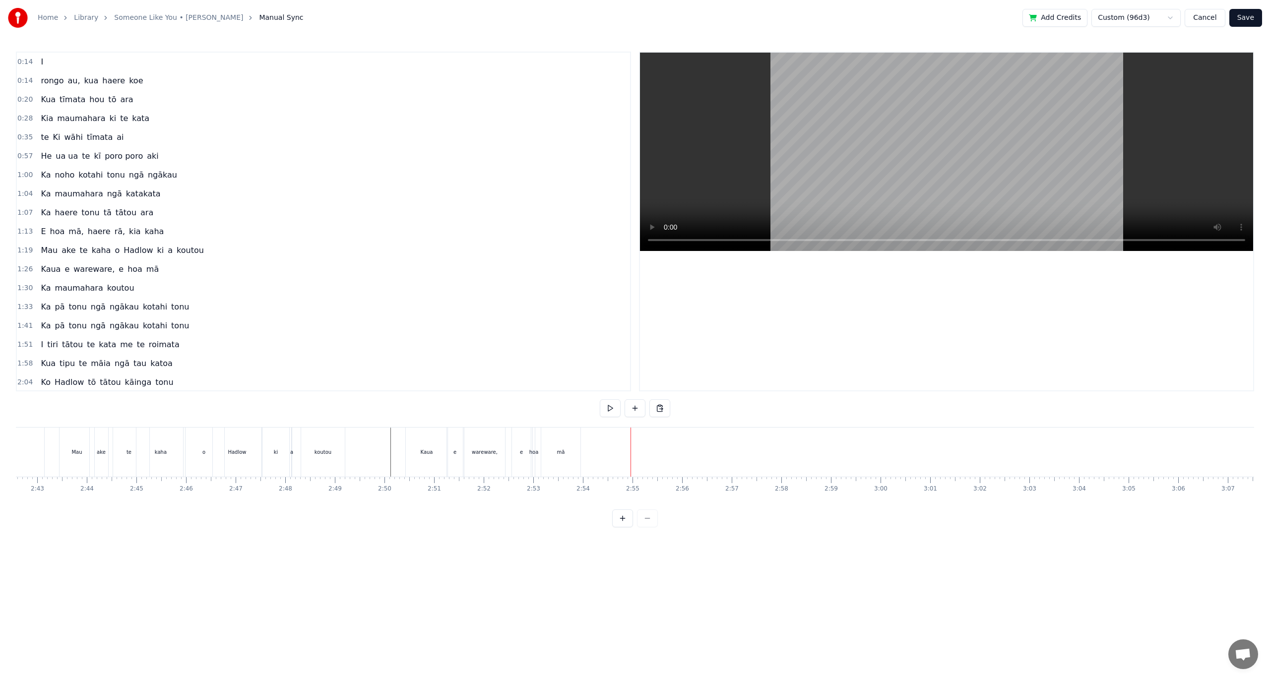
click at [106, 286] on span "koutou" at bounding box center [120, 287] width 29 height 11
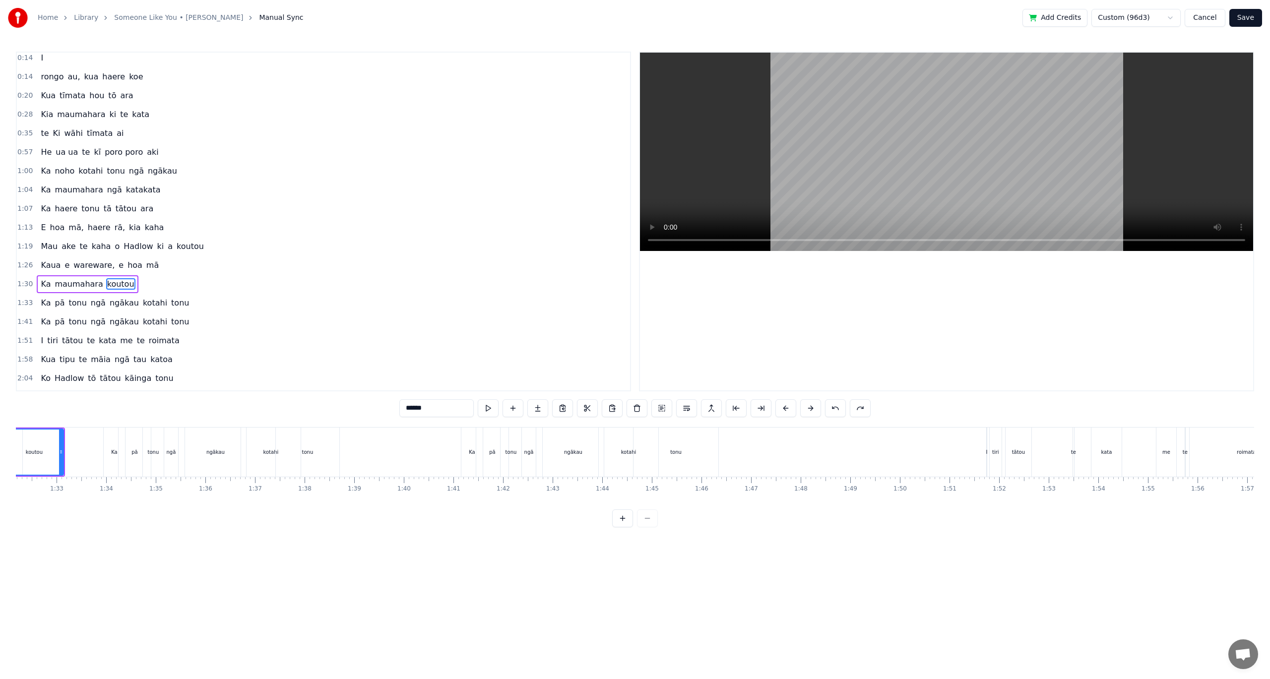
scroll to position [0, 4510]
click at [657, 412] on button at bounding box center [661, 408] width 21 height 18
click at [595, 407] on button at bounding box center [597, 408] width 21 height 18
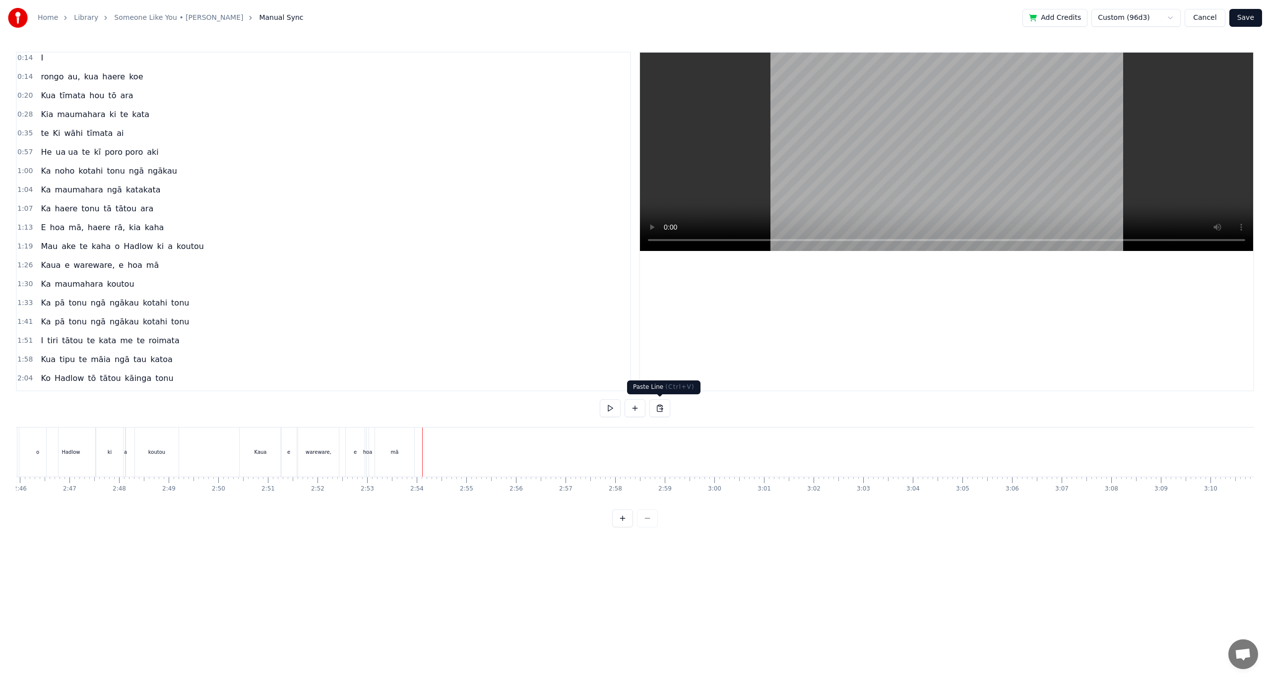
click at [656, 404] on button at bounding box center [659, 408] width 21 height 18
click at [67, 300] on span "tonu" at bounding box center [77, 302] width 20 height 11
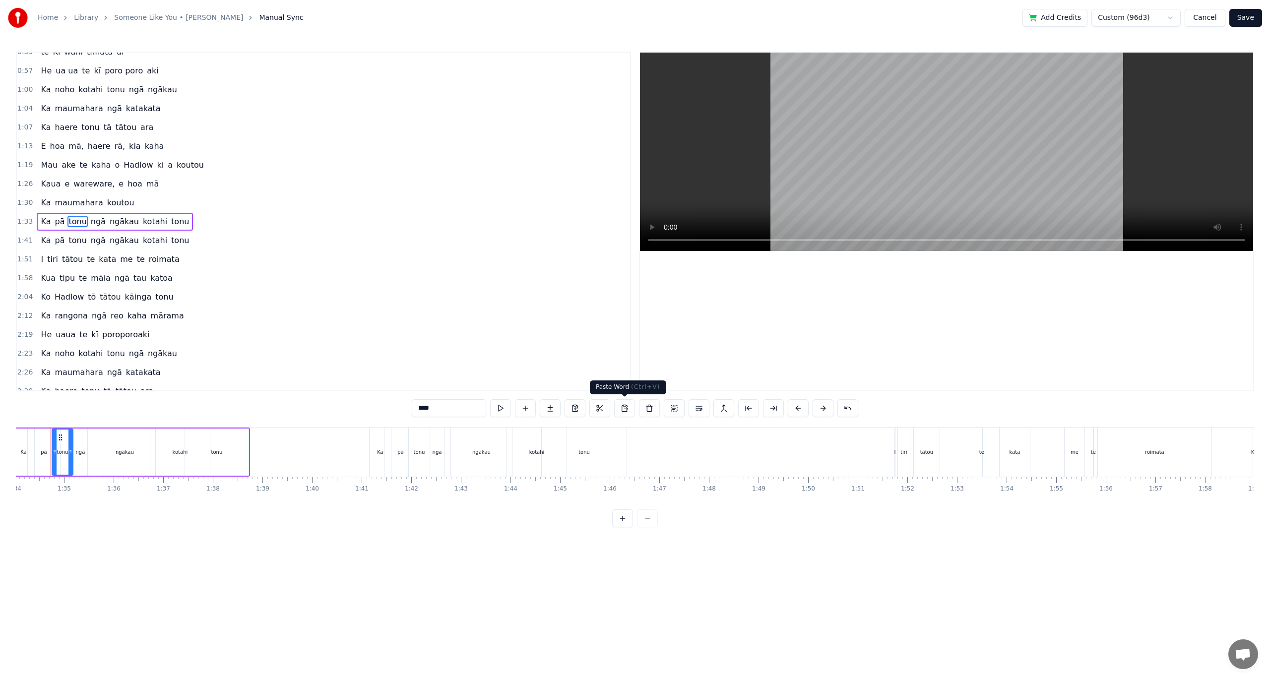
scroll to position [0, 4649]
click at [674, 407] on button at bounding box center [674, 408] width 21 height 18
click at [613, 405] on button at bounding box center [610, 408] width 21 height 18
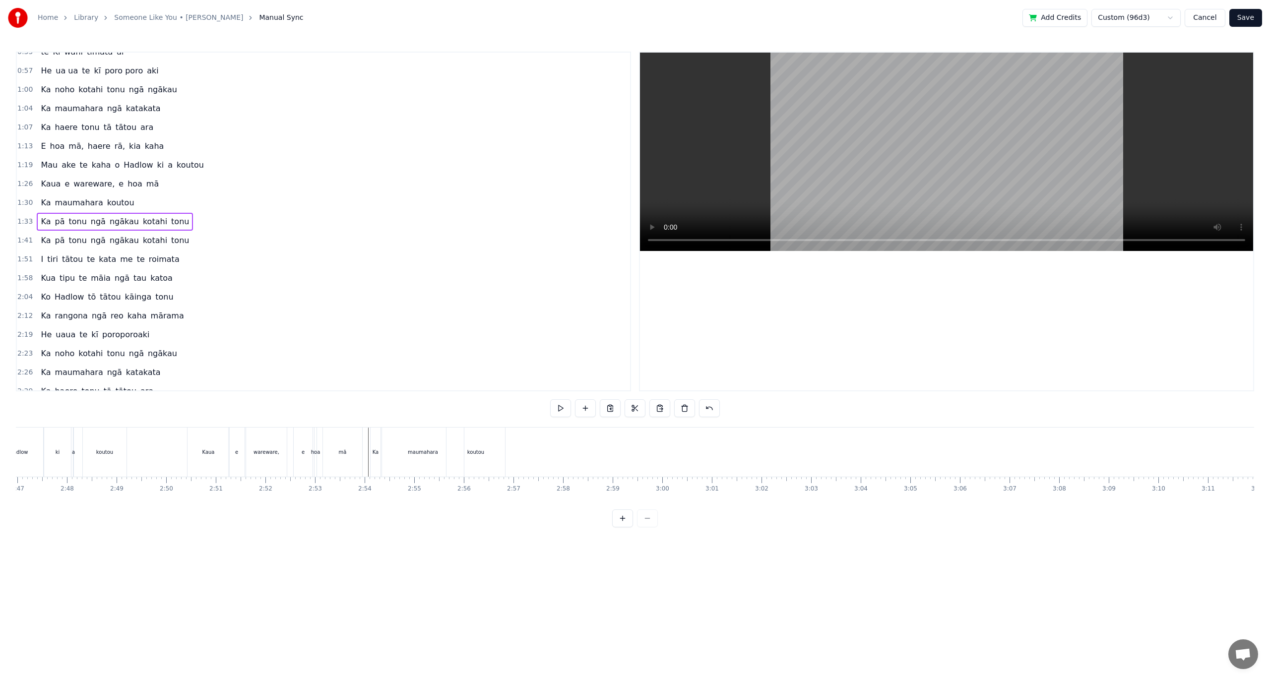
scroll to position [0, 8385]
click at [660, 412] on button at bounding box center [659, 408] width 21 height 18
click at [95, 466] on div "Kaua" at bounding box center [105, 452] width 42 height 49
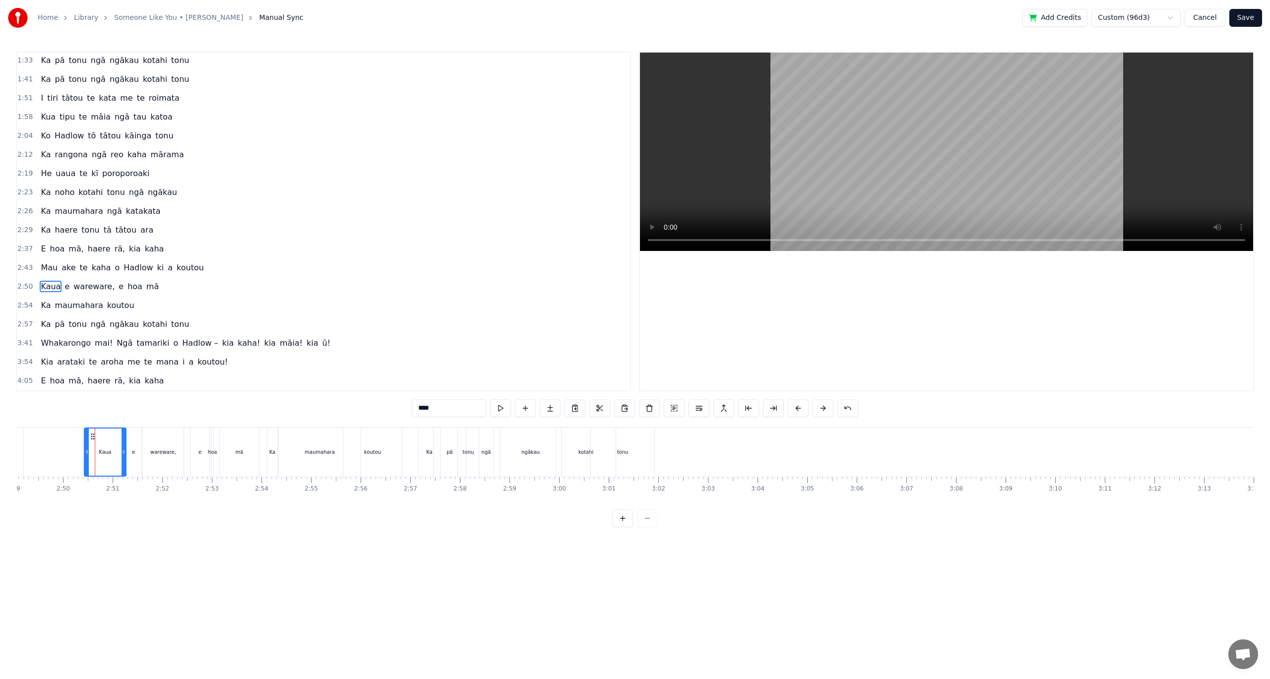
scroll to position [284, 0]
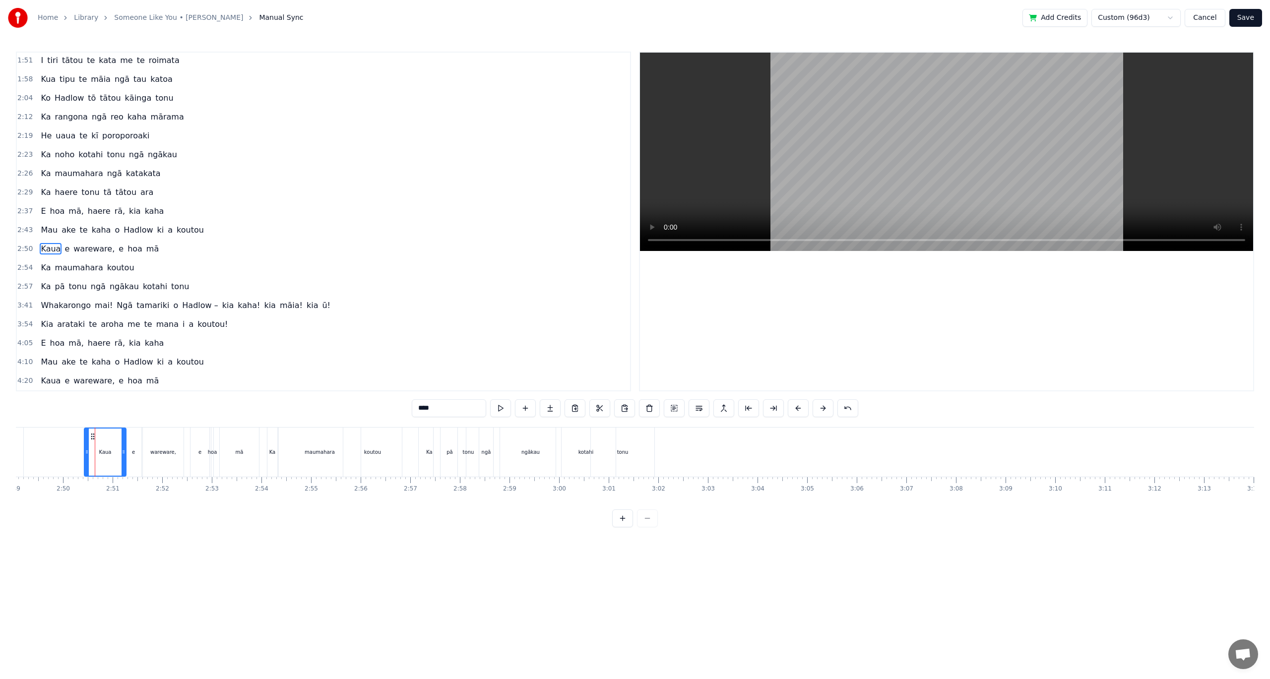
click at [197, 300] on span "Hadlow –" at bounding box center [200, 305] width 38 height 11
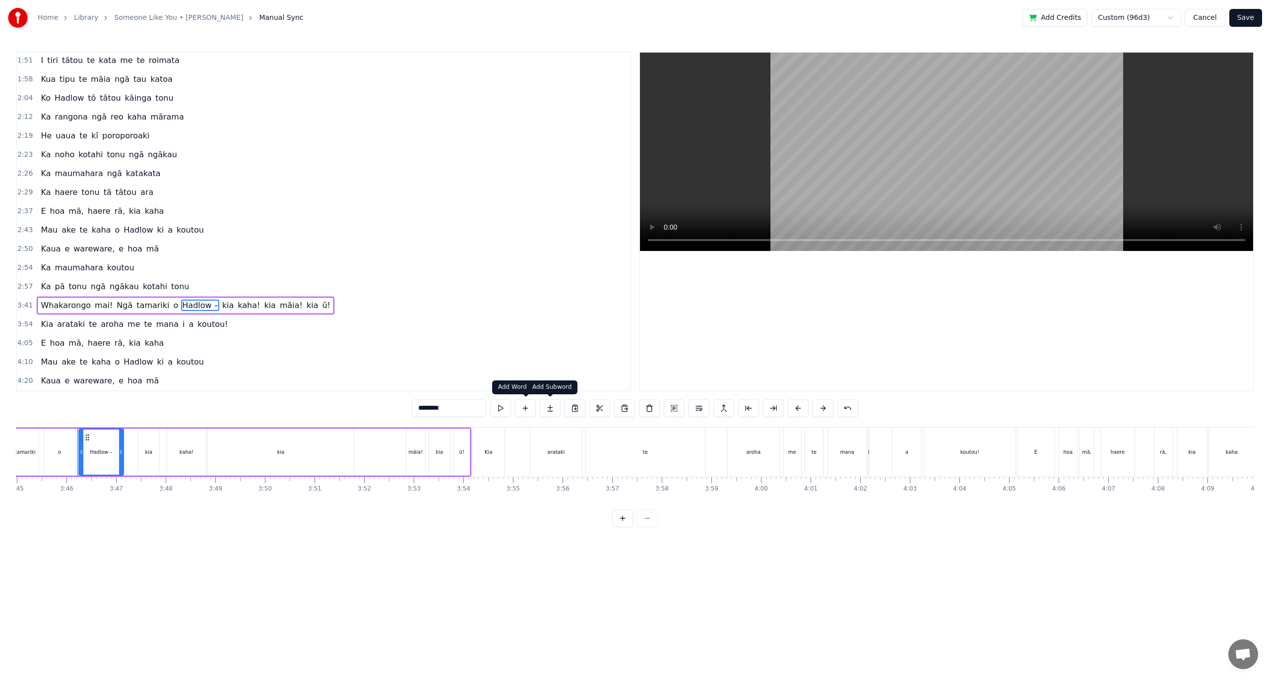
scroll to position [0, 11171]
click at [576, 411] on button at bounding box center [574, 408] width 21 height 18
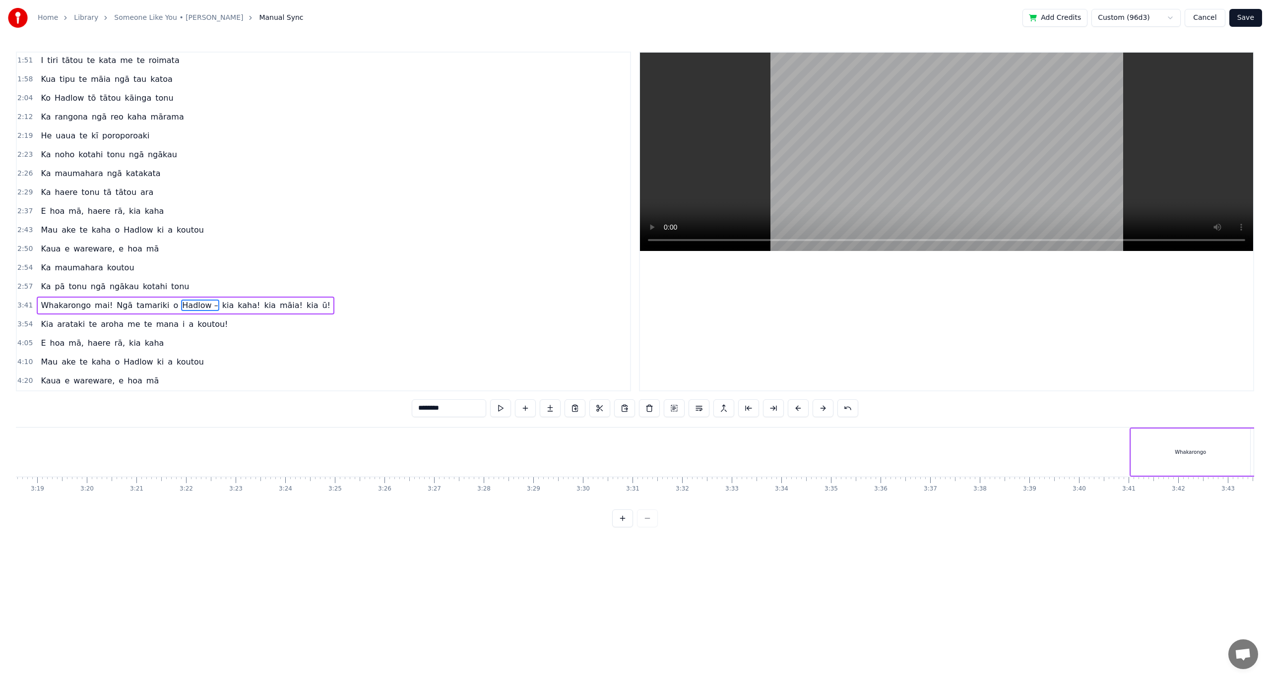
scroll to position [0, 9988]
click at [676, 410] on button at bounding box center [674, 408] width 21 height 18
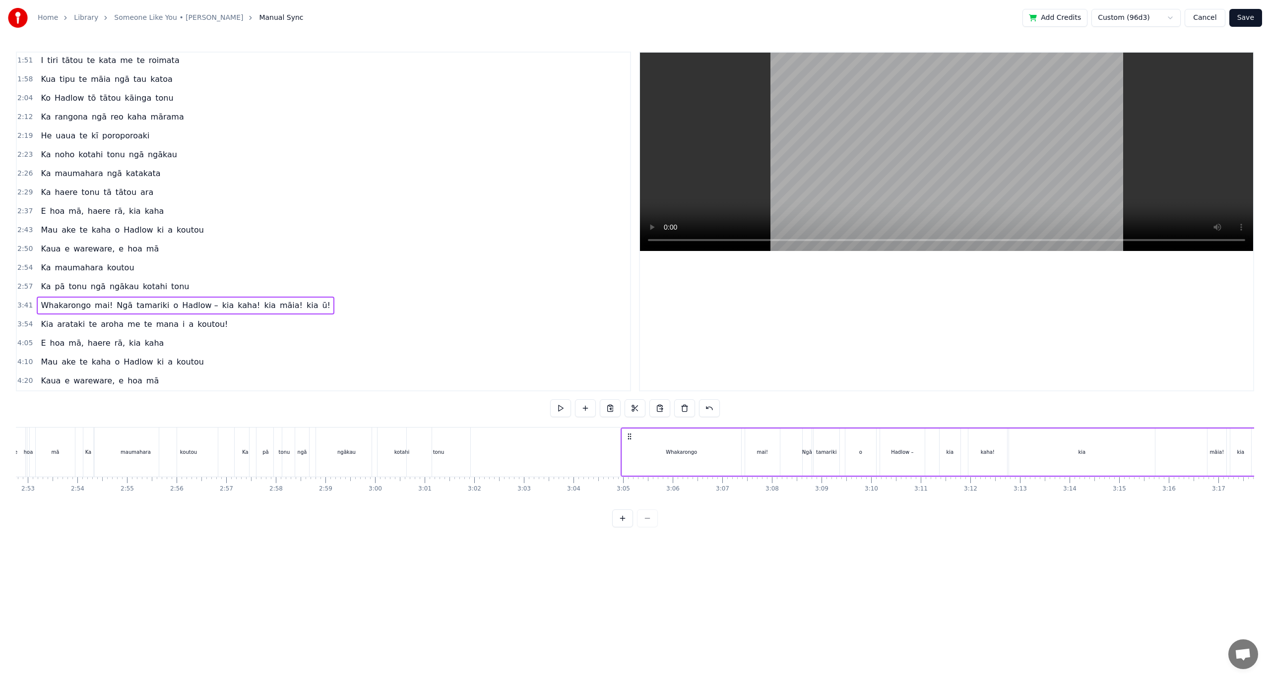
drag, startPoint x: 1002, startPoint y: 436, endPoint x: 632, endPoint y: 504, distance: 376.9
click at [632, 501] on div "I rongo au, kua haere koe Kua tīmata hou tō ara Kia maumahara ki te kata te Ki …" at bounding box center [635, 464] width 1238 height 74
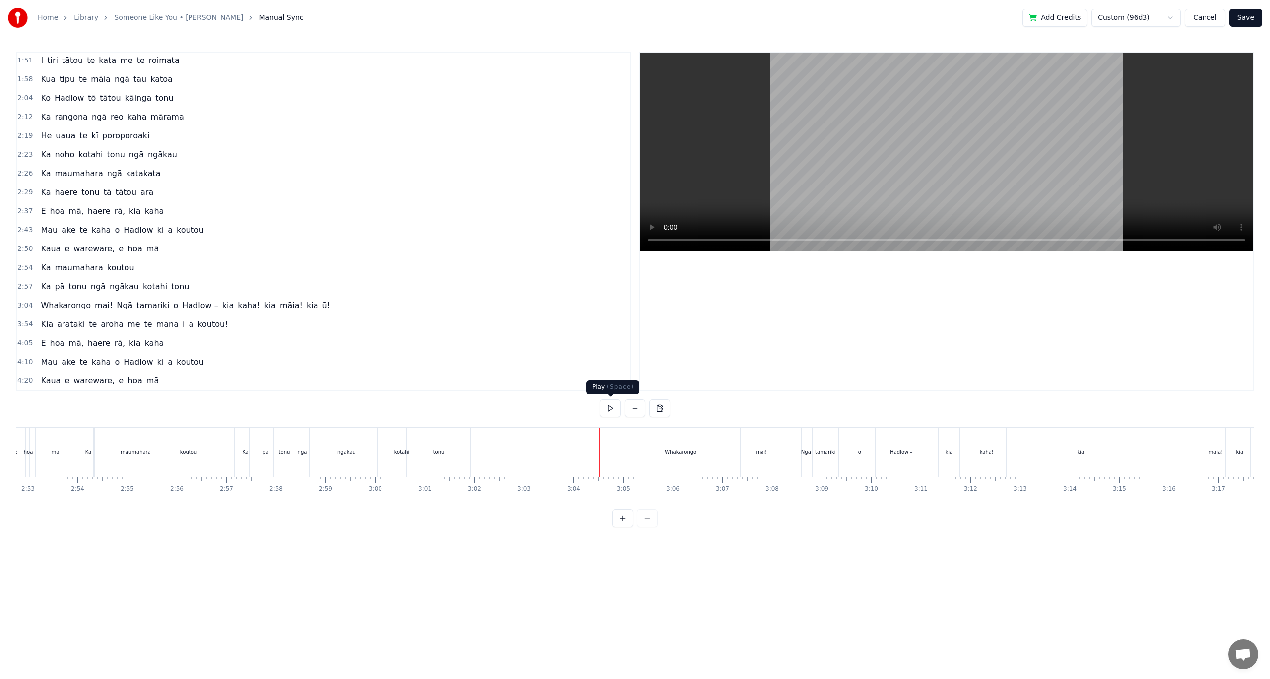
click at [607, 412] on button at bounding box center [610, 408] width 21 height 18
click at [600, 399] on button at bounding box center [610, 408] width 21 height 18
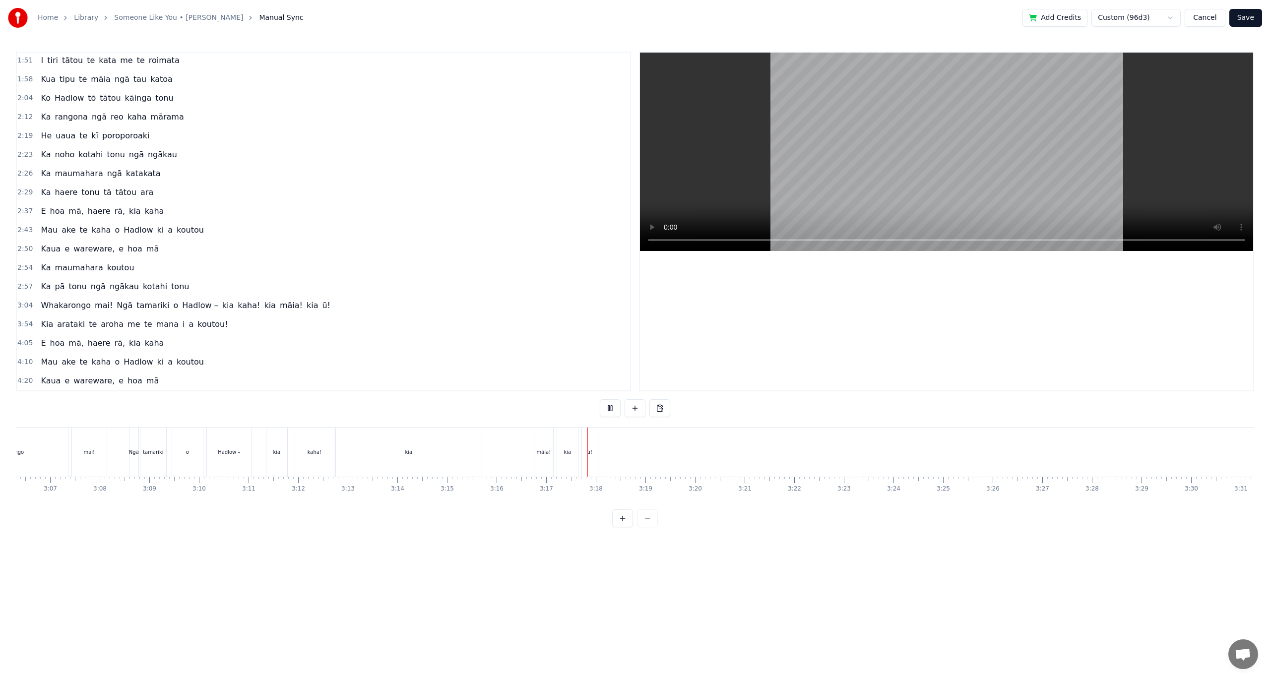
click at [600, 399] on button at bounding box center [610, 408] width 21 height 18
click at [126, 324] on span "me" at bounding box center [133, 323] width 14 height 11
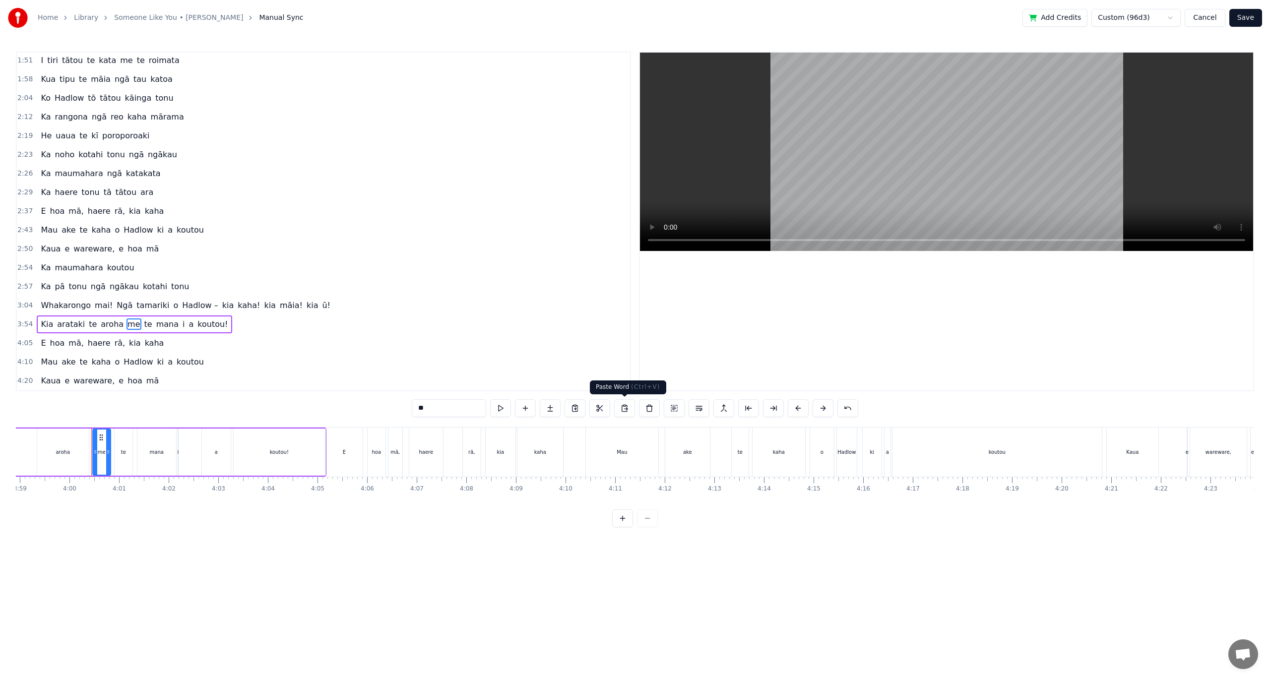
scroll to position [0, 11876]
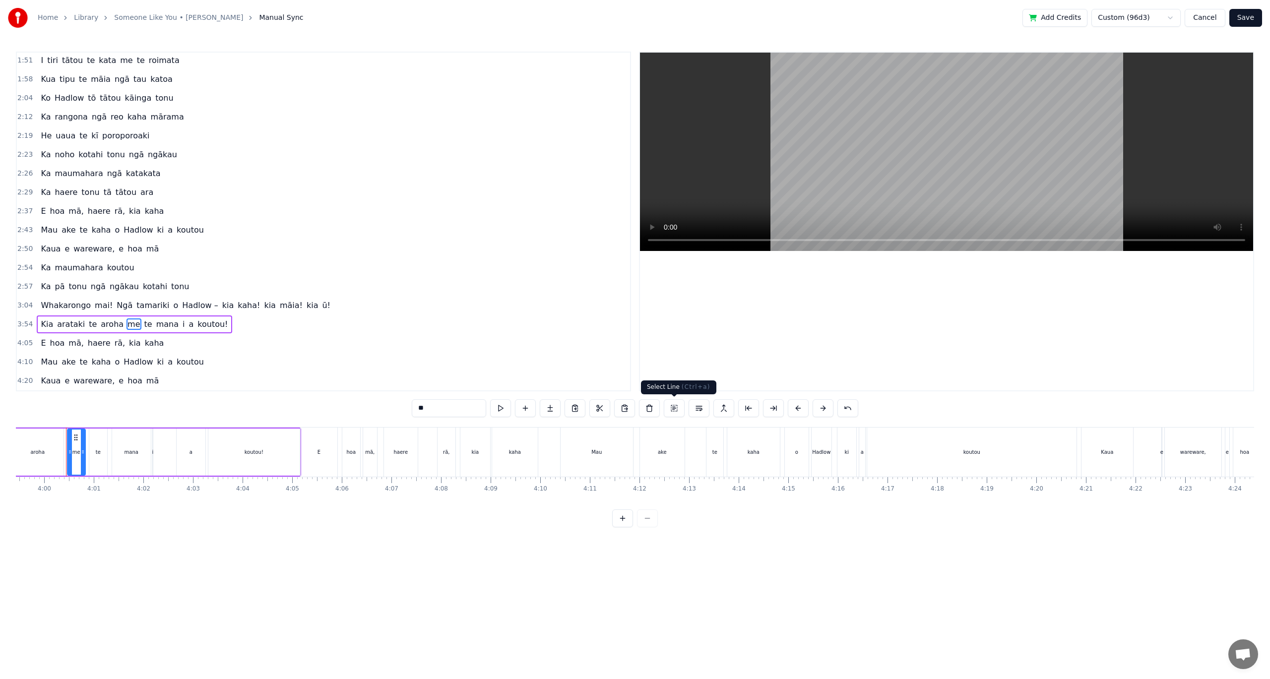
click at [675, 409] on button at bounding box center [674, 408] width 21 height 18
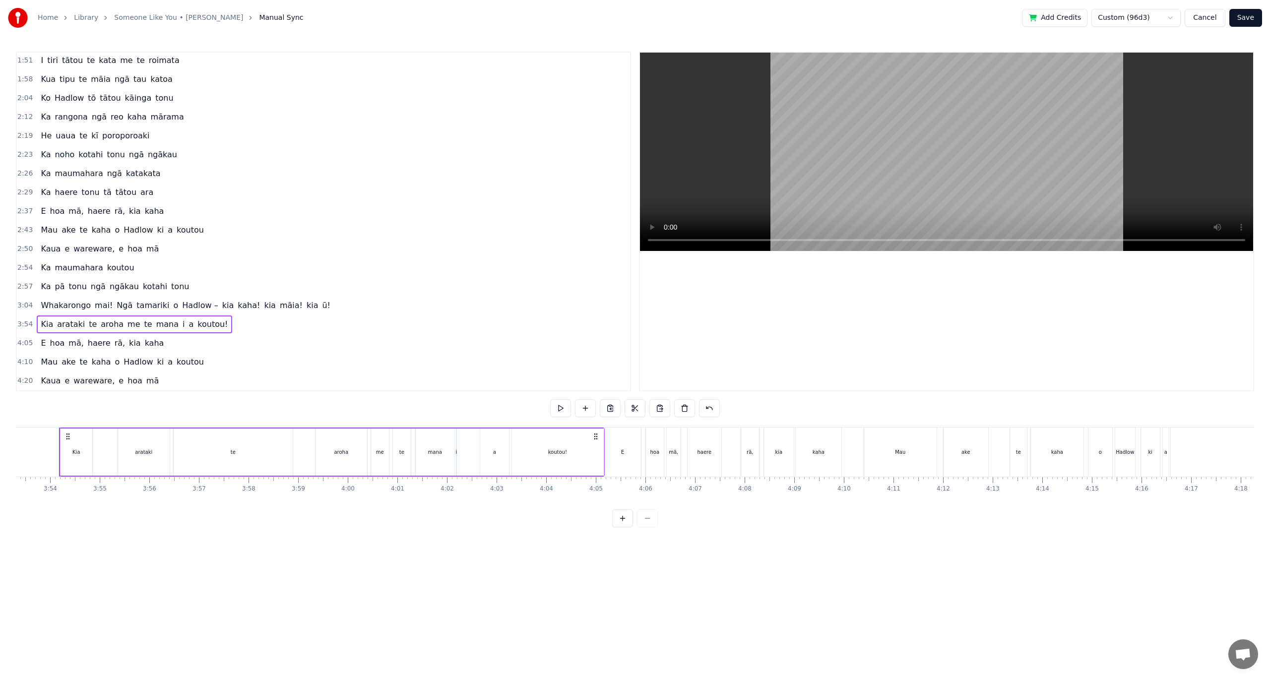
scroll to position [0, 11566]
click at [635, 410] on button at bounding box center [634, 408] width 21 height 18
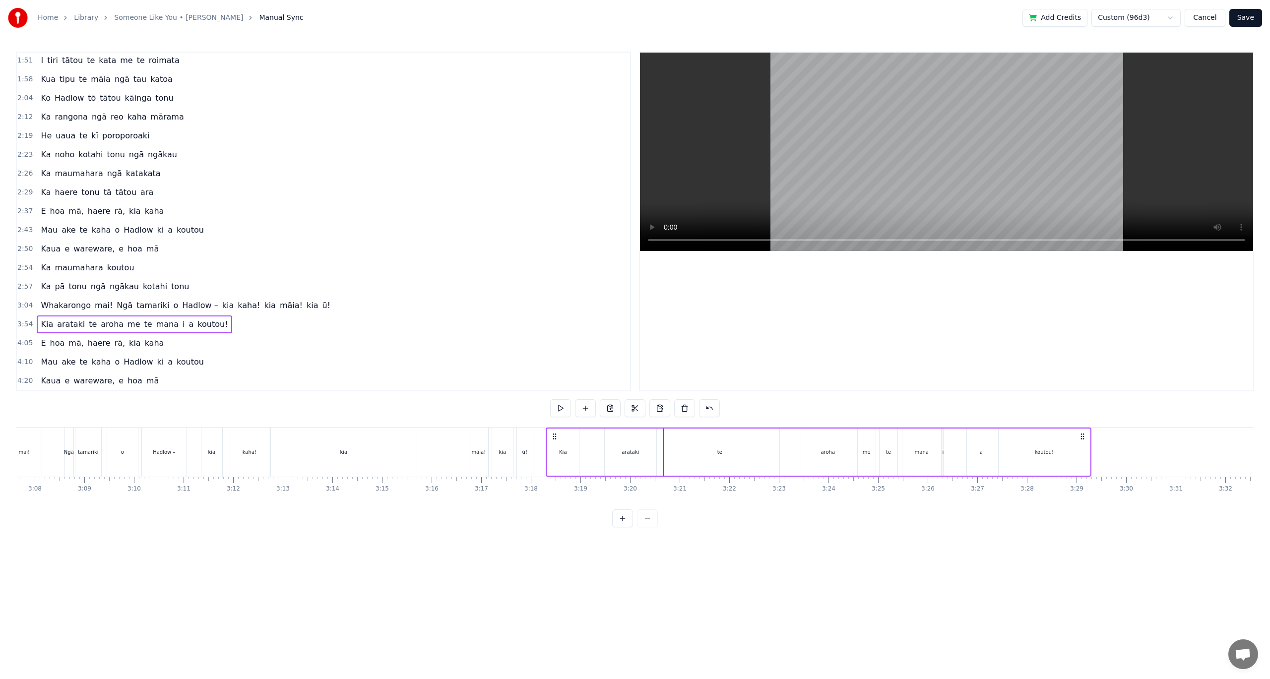
drag, startPoint x: 985, startPoint y: 437, endPoint x: 555, endPoint y: 522, distance: 438.2
click at [555, 522] on div "0:14 I 0:14 [PERSON_NAME] au, kua haere koe 0:20 Kua tīmata hou tō ara 0:28 Kia…" at bounding box center [635, 290] width 1238 height 476
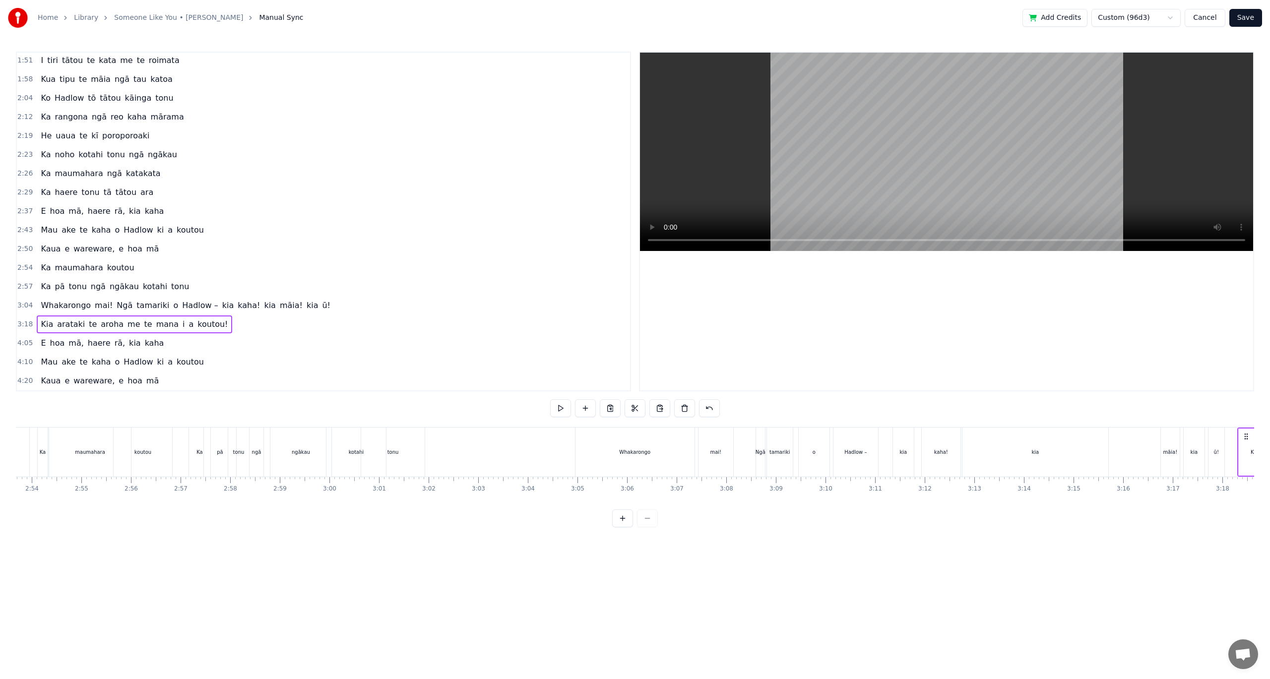
scroll to position [0, 8621]
click at [575, 442] on div "Whakarongo" at bounding box center [628, 452] width 119 height 49
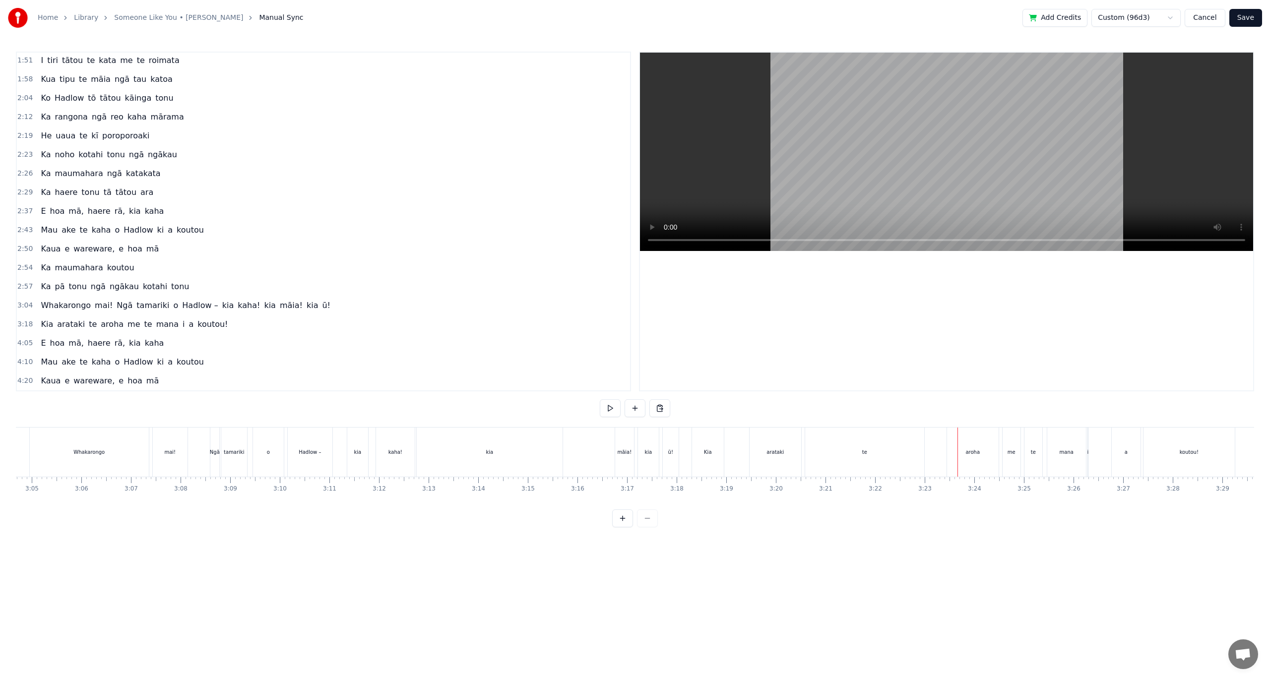
scroll to position [0, 8897]
click at [389, 450] on div "Whakarongo" at bounding box center [353, 452] width 119 height 49
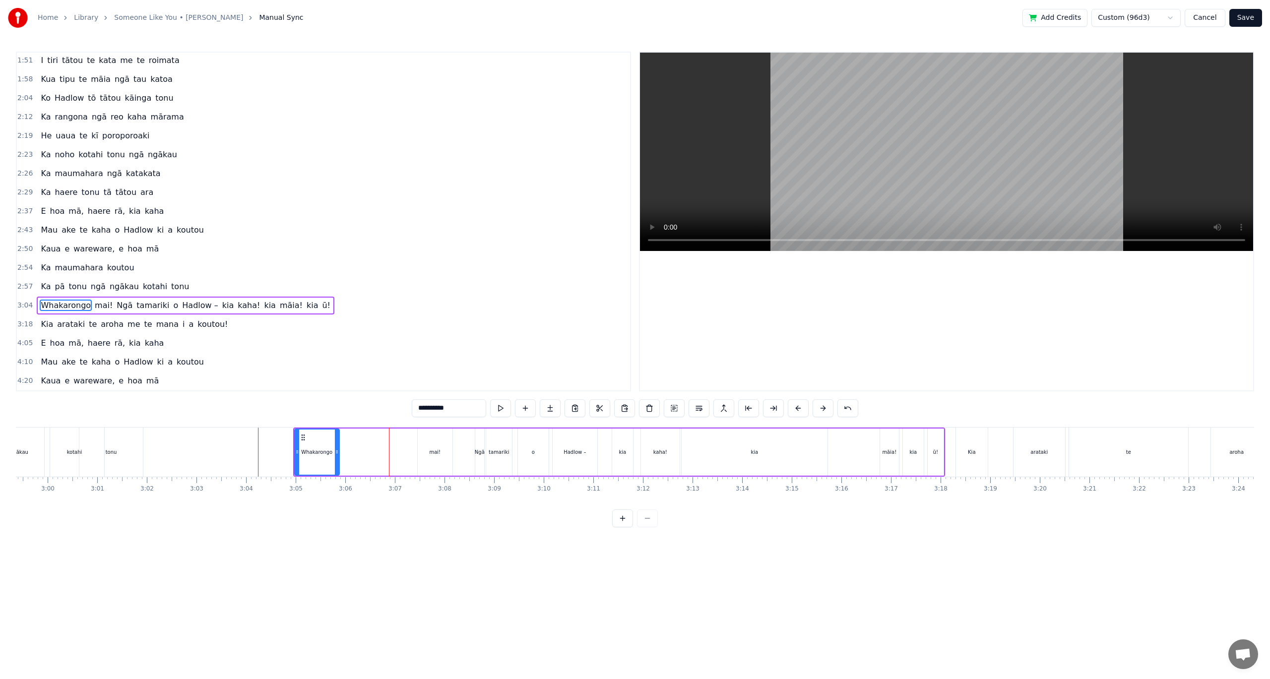
drag, startPoint x: 411, startPoint y: 450, endPoint x: 337, endPoint y: 444, distance: 74.6
click at [337, 444] on div at bounding box center [337, 452] width 4 height 45
click at [443, 453] on div "mai!" at bounding box center [435, 452] width 35 height 47
drag, startPoint x: 425, startPoint y: 438, endPoint x: 348, endPoint y: 437, distance: 76.9
click at [348, 437] on icon at bounding box center [349, 438] width 8 height 8
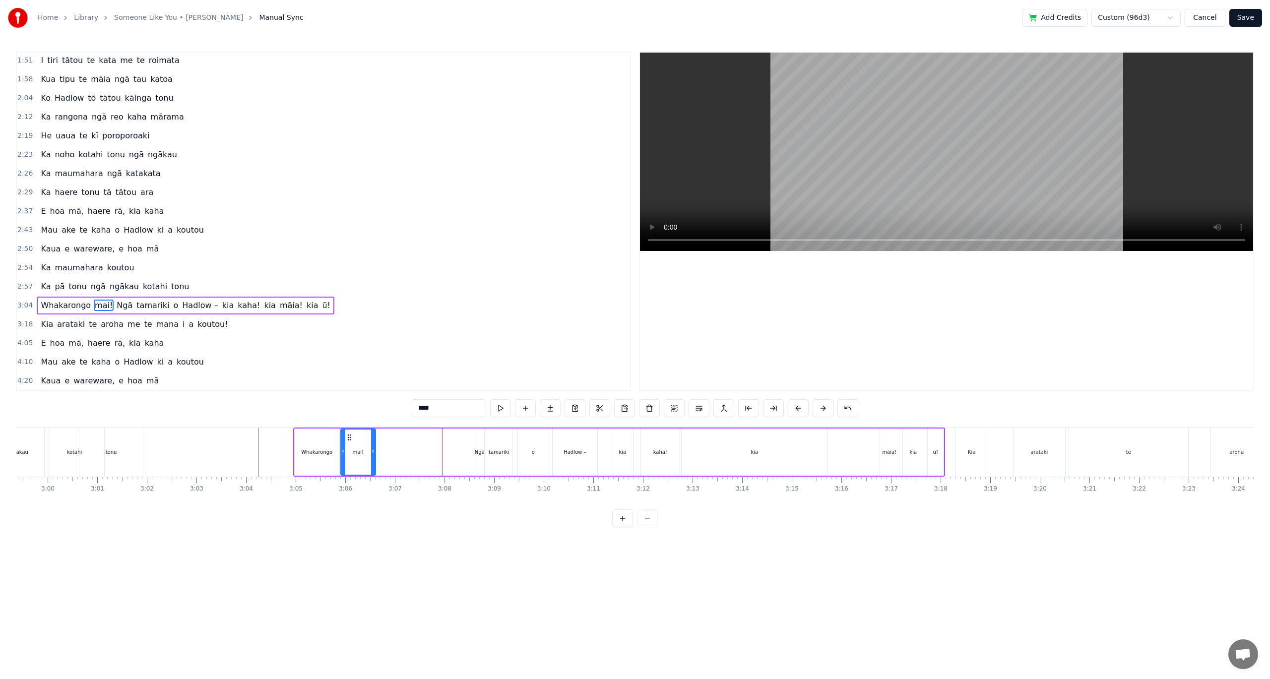
click at [492, 451] on div "tamariki" at bounding box center [499, 451] width 20 height 7
click at [483, 451] on div "Ngā" at bounding box center [480, 451] width 10 height 7
drag, startPoint x: 486, startPoint y: 438, endPoint x: 386, endPoint y: 435, distance: 99.8
click at [386, 435] on icon at bounding box center [384, 438] width 8 height 8
click at [488, 445] on div "tamariki" at bounding box center [499, 452] width 26 height 47
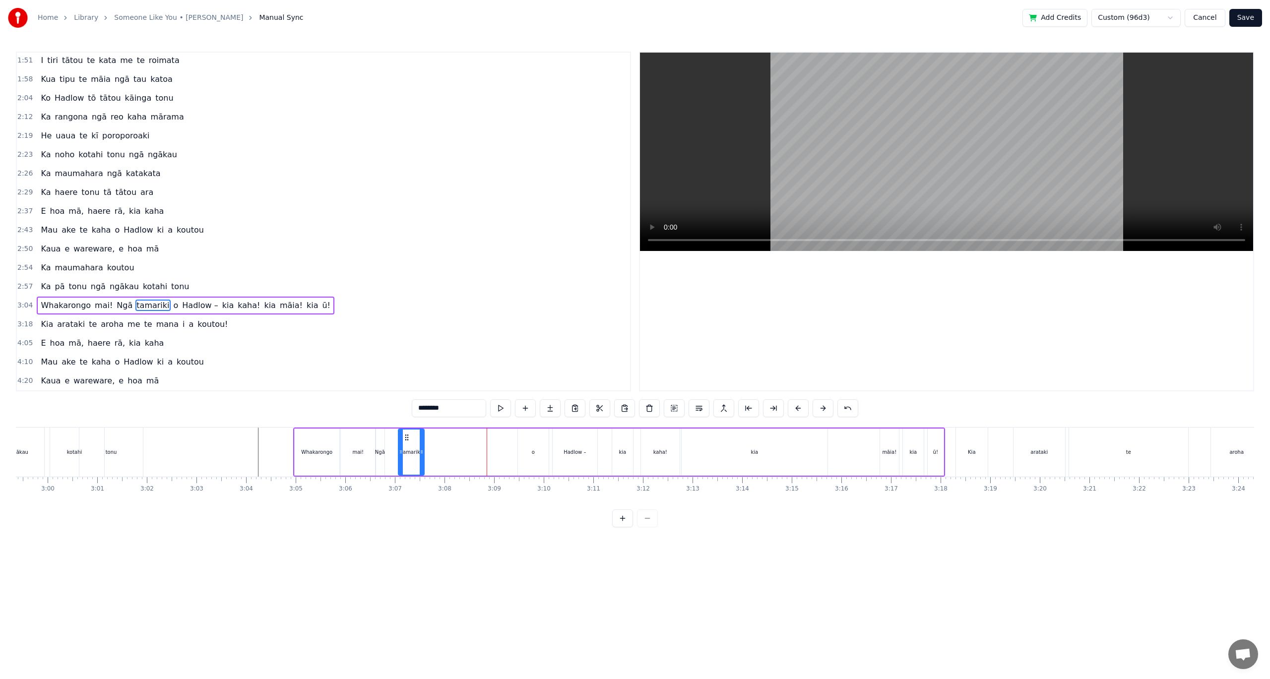
drag, startPoint x: 493, startPoint y: 439, endPoint x: 401, endPoint y: 439, distance: 91.8
click at [403, 439] on icon at bounding box center [407, 438] width 8 height 8
click at [533, 450] on div "o" at bounding box center [533, 451] width 3 height 7
drag, startPoint x: 525, startPoint y: 438, endPoint x: 429, endPoint y: 431, distance: 96.5
click at [429, 431] on div "o" at bounding box center [437, 452] width 30 height 45
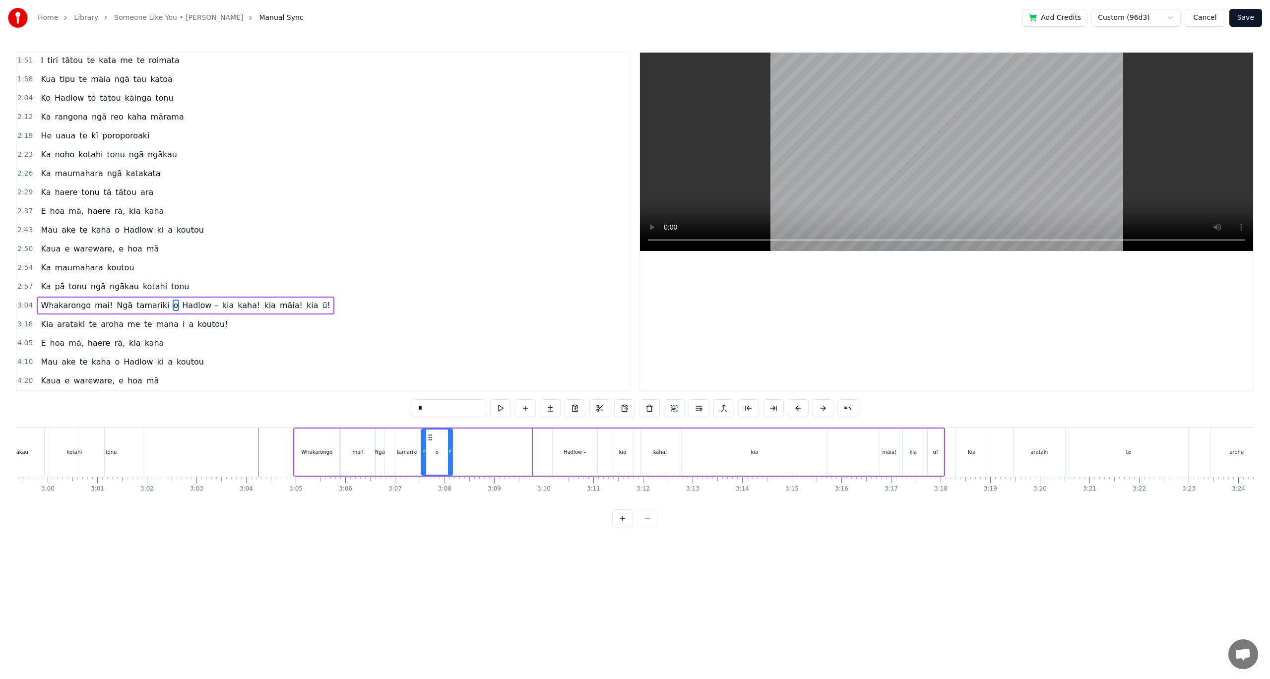
click at [575, 453] on div "Hadlow –" at bounding box center [574, 451] width 22 height 7
drag, startPoint x: 558, startPoint y: 436, endPoint x: 450, endPoint y: 437, distance: 107.6
click at [450, 437] on icon at bounding box center [451, 438] width 8 height 8
click at [618, 453] on div "kia" at bounding box center [622, 452] width 21 height 47
drag, startPoint x: 620, startPoint y: 437, endPoint x: 483, endPoint y: 432, distance: 137.5
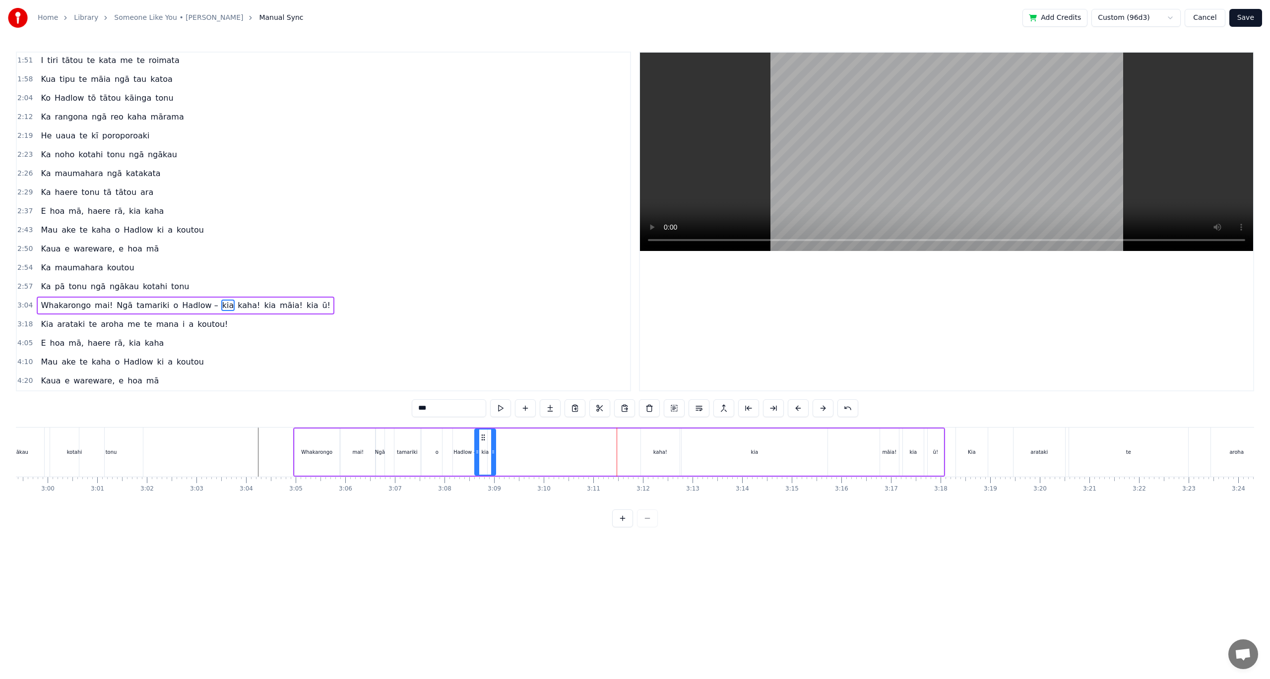
click at [483, 432] on div "kia" at bounding box center [485, 452] width 20 height 45
click at [661, 450] on div "kaha!" at bounding box center [660, 451] width 14 height 7
drag, startPoint x: 649, startPoint y: 438, endPoint x: 500, endPoint y: 433, distance: 148.9
click at [500, 433] on div "kaha!" at bounding box center [512, 452] width 38 height 45
click at [760, 454] on div "kia" at bounding box center [755, 452] width 146 height 47
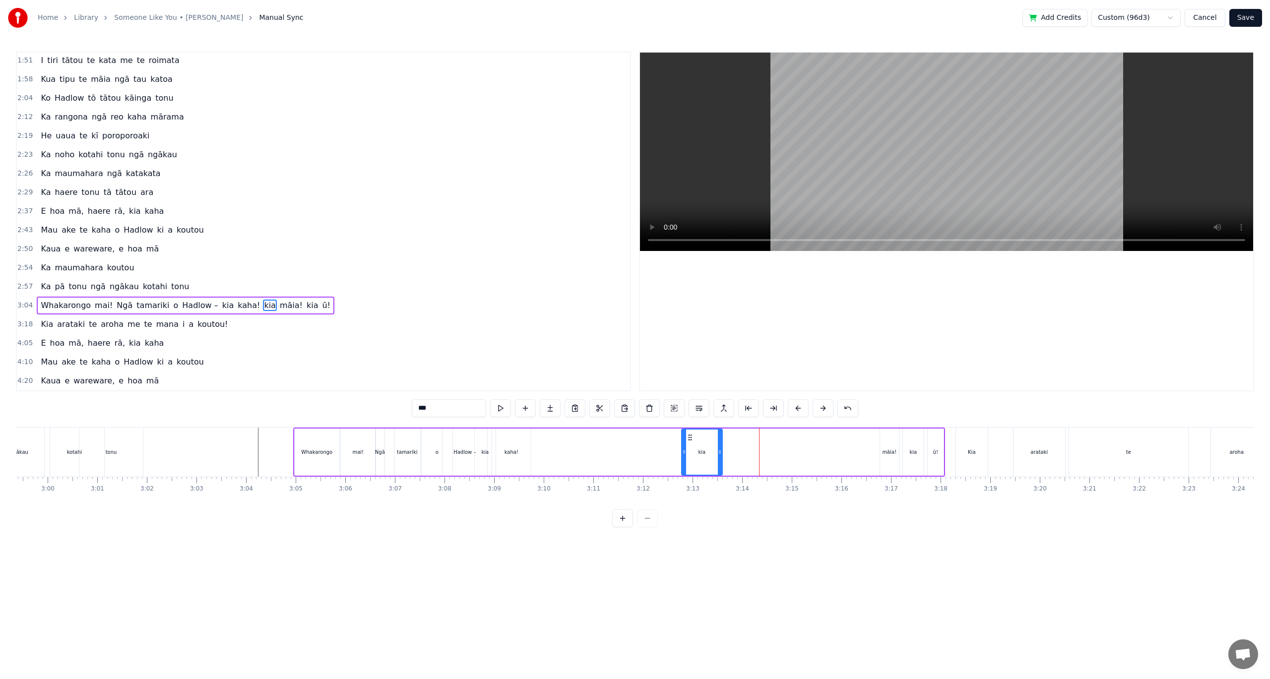
drag, startPoint x: 825, startPoint y: 451, endPoint x: 714, endPoint y: 450, distance: 111.6
click at [718, 450] on icon at bounding box center [720, 452] width 4 height 8
drag, startPoint x: 691, startPoint y: 438, endPoint x: 537, endPoint y: 445, distance: 154.4
click at [537, 445] on div "kia" at bounding box center [545, 452] width 34 height 45
click at [888, 451] on div "māia!" at bounding box center [889, 451] width 14 height 7
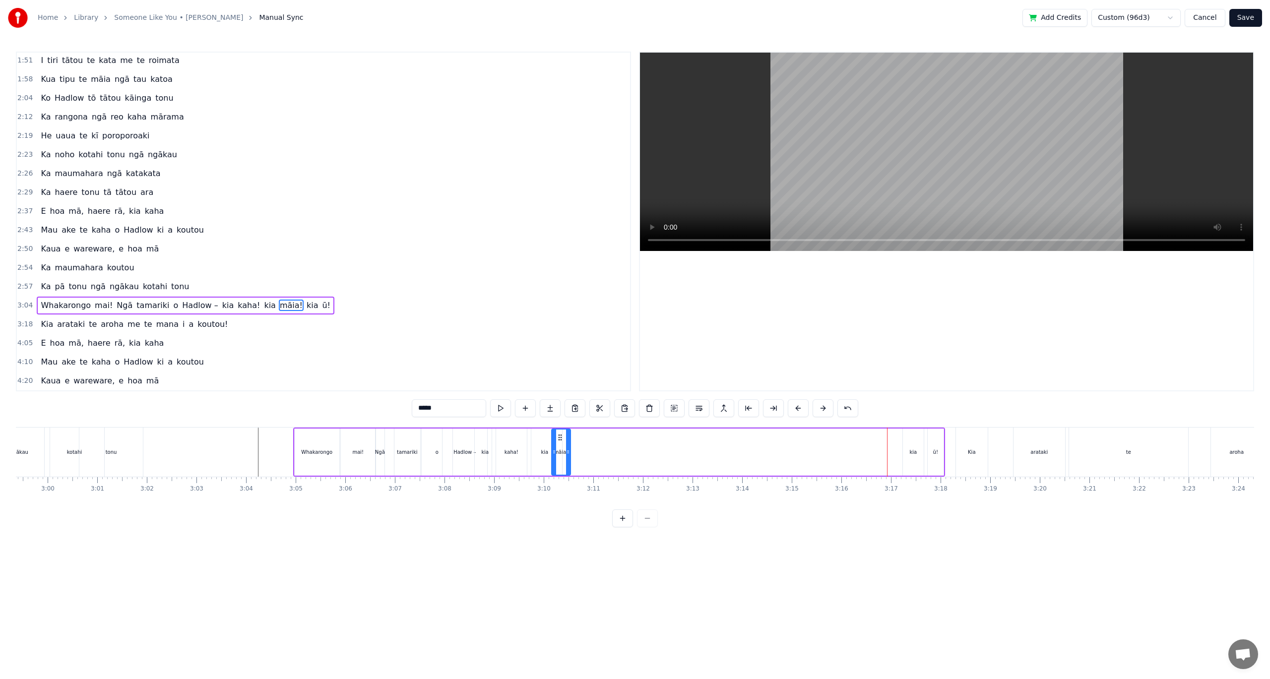
drag, startPoint x: 889, startPoint y: 441, endPoint x: 561, endPoint y: 433, distance: 328.5
click at [561, 434] on icon at bounding box center [560, 438] width 8 height 8
click at [905, 449] on div "kia" at bounding box center [913, 452] width 21 height 47
type input "***"
drag, startPoint x: 911, startPoint y: 441, endPoint x: 702, endPoint y: 448, distance: 208.9
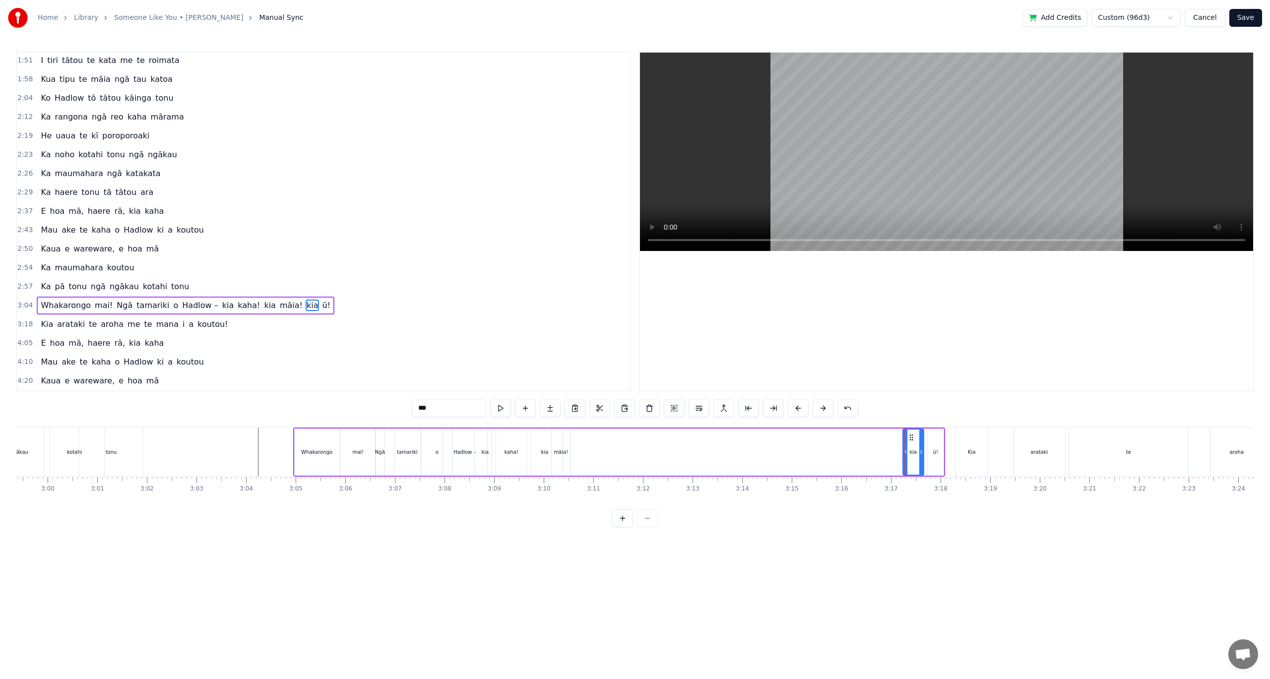
click at [631, 449] on div "Whakarongo mai! Ngā tamariki o Hadlow – kia kaha! kia māia! kia ū!" at bounding box center [619, 452] width 652 height 49
click at [914, 449] on div "kia" at bounding box center [912, 451] width 7 height 7
drag, startPoint x: 912, startPoint y: 439, endPoint x: 652, endPoint y: 465, distance: 261.7
click at [559, 440] on div "Whakarongo mai! Ngā tamariki o Hadlow – kia kaha! kia māia! kia ū!" at bounding box center [619, 452] width 652 height 49
click at [943, 454] on div "ū!" at bounding box center [935, 452] width 17 height 47
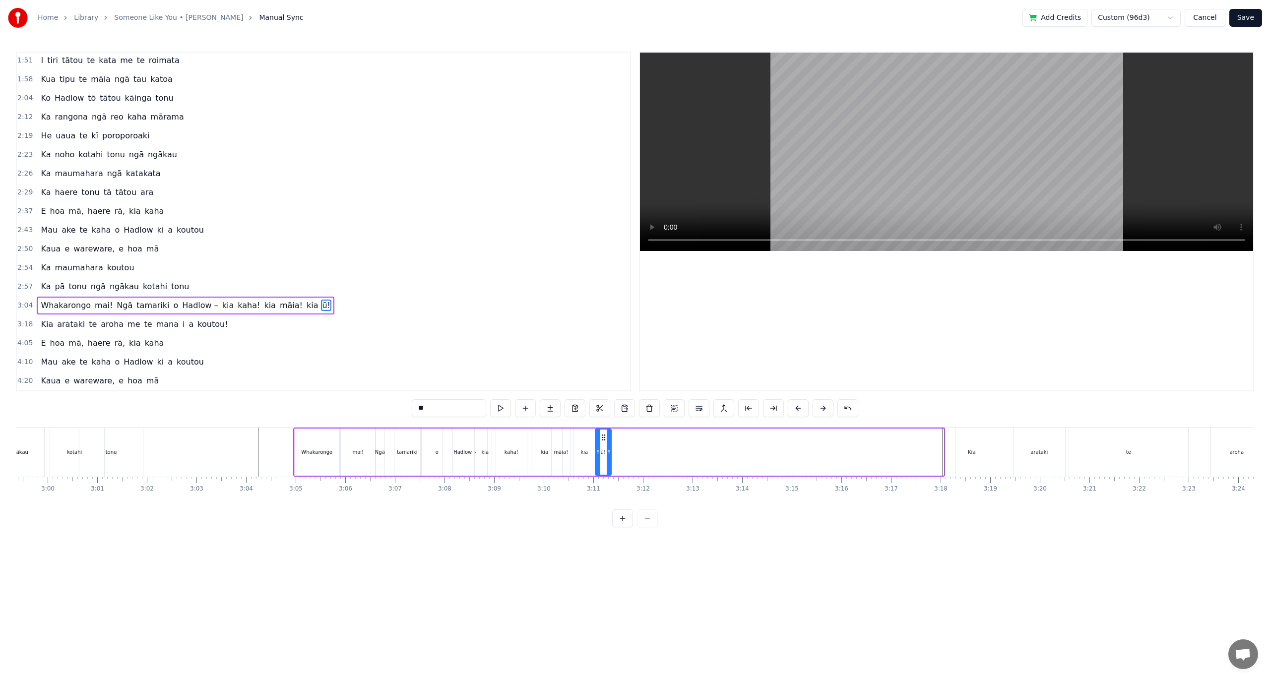
drag, startPoint x: 935, startPoint y: 437, endPoint x: 609, endPoint y: 437, distance: 325.4
click at [602, 434] on icon at bounding box center [604, 438] width 8 height 8
click at [973, 453] on div "Kia" at bounding box center [971, 451] width 7 height 7
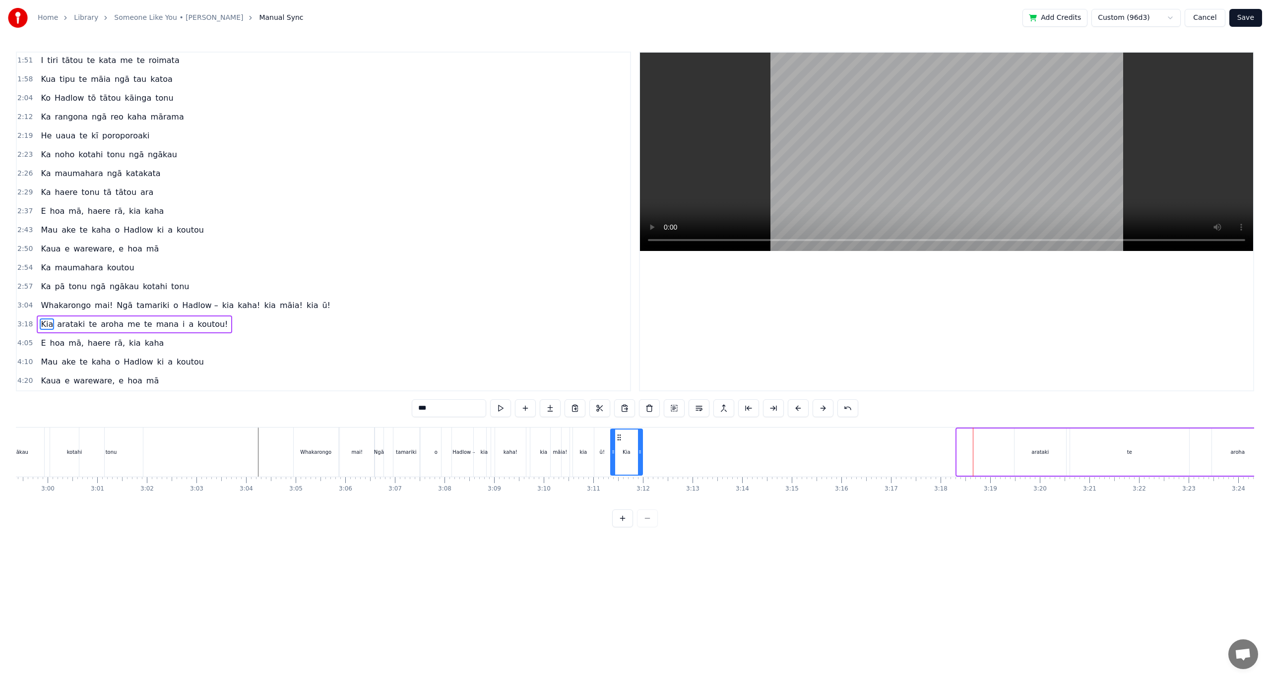
drag, startPoint x: 958, startPoint y: 440, endPoint x: 617, endPoint y: 431, distance: 341.9
click at [617, 431] on div "Kia" at bounding box center [626, 452] width 31 height 45
click at [1039, 456] on div "arataki" at bounding box center [1040, 452] width 52 height 47
drag, startPoint x: 1023, startPoint y: 437, endPoint x: 659, endPoint y: 437, distance: 363.6
click at [648, 431] on div "arataki" at bounding box center [665, 452] width 51 height 45
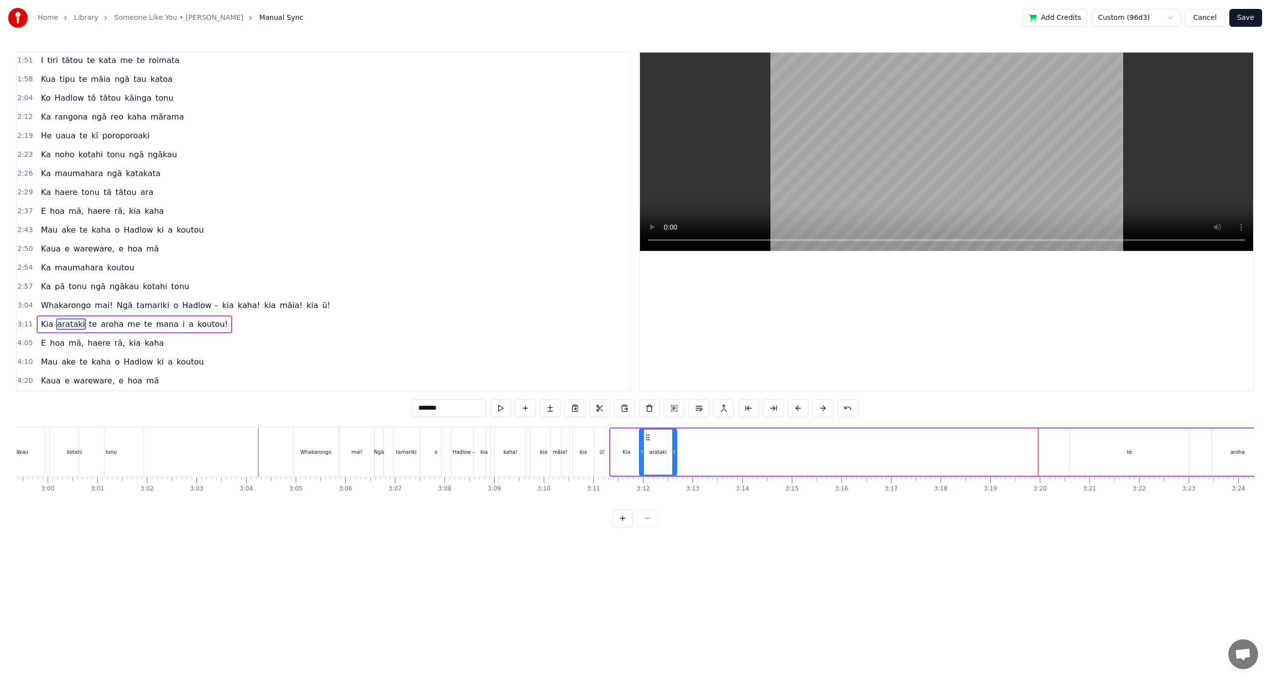
drag, startPoint x: 687, startPoint y: 448, endPoint x: 677, endPoint y: 447, distance: 10.4
click at [673, 447] on div at bounding box center [674, 452] width 4 height 45
click at [1123, 455] on div "te" at bounding box center [1129, 452] width 119 height 47
drag, startPoint x: 1079, startPoint y: 436, endPoint x: 723, endPoint y: 444, distance: 355.8
click at [683, 442] on div "te" at bounding box center [734, 452] width 118 height 45
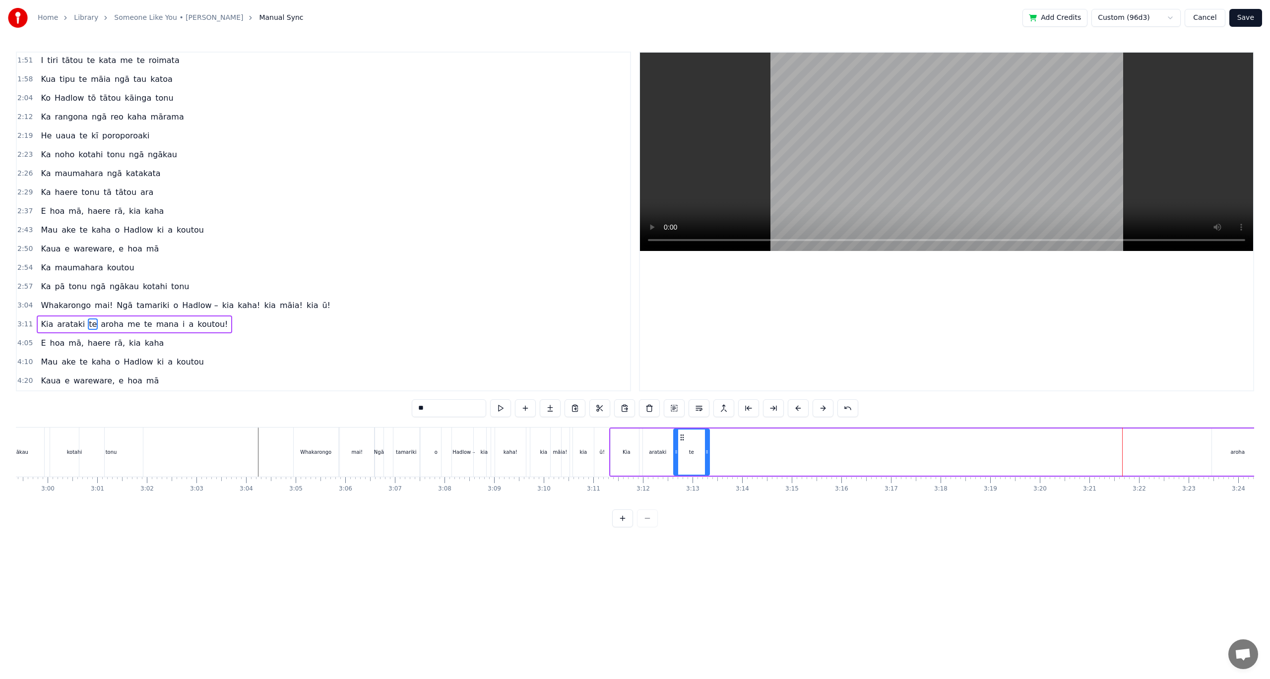
drag, startPoint x: 790, startPoint y: 452, endPoint x: 707, endPoint y: 453, distance: 83.3
click at [707, 453] on icon at bounding box center [707, 452] width 4 height 8
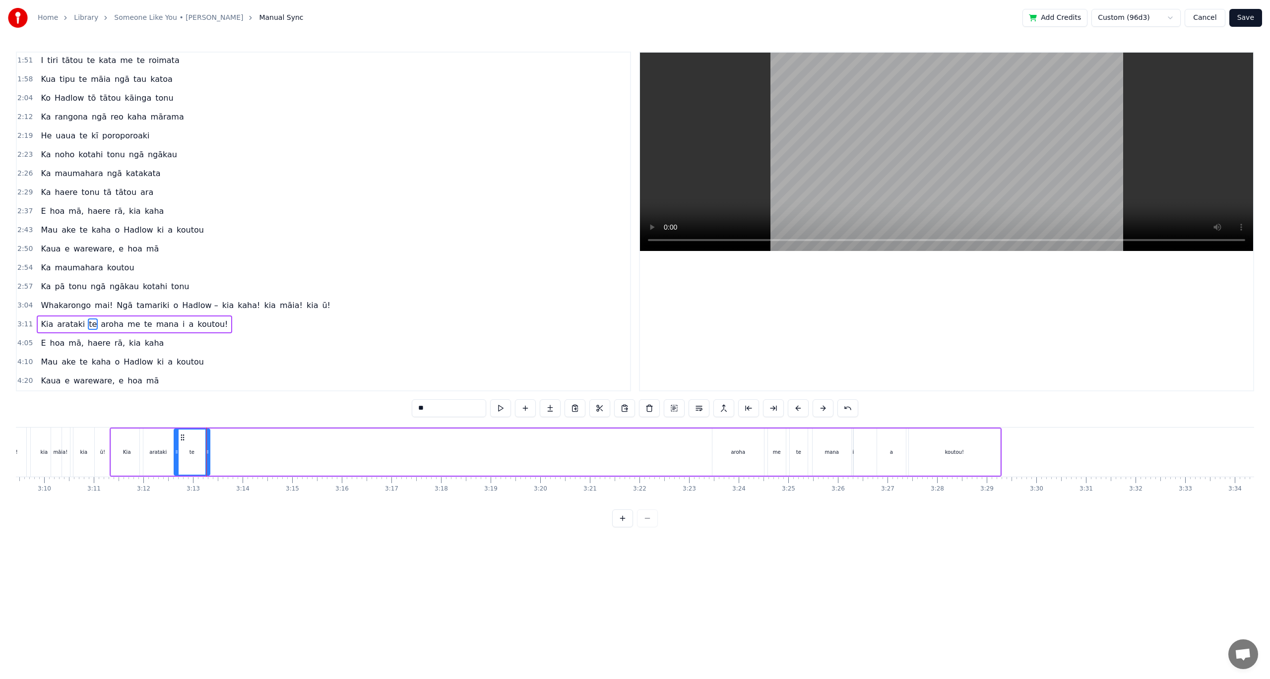
scroll to position [0, 9379]
click at [775, 460] on div "aroha" at bounding box center [756, 452] width 52 height 47
drag, startPoint x: 742, startPoint y: 439, endPoint x: 268, endPoint y: 425, distance: 473.9
click at [268, 425] on div "0:14 I 0:14 [PERSON_NAME] au, kua haere koe 0:20 Kua tīmata hou tō ara 0:28 Kia…" at bounding box center [635, 290] width 1238 height 476
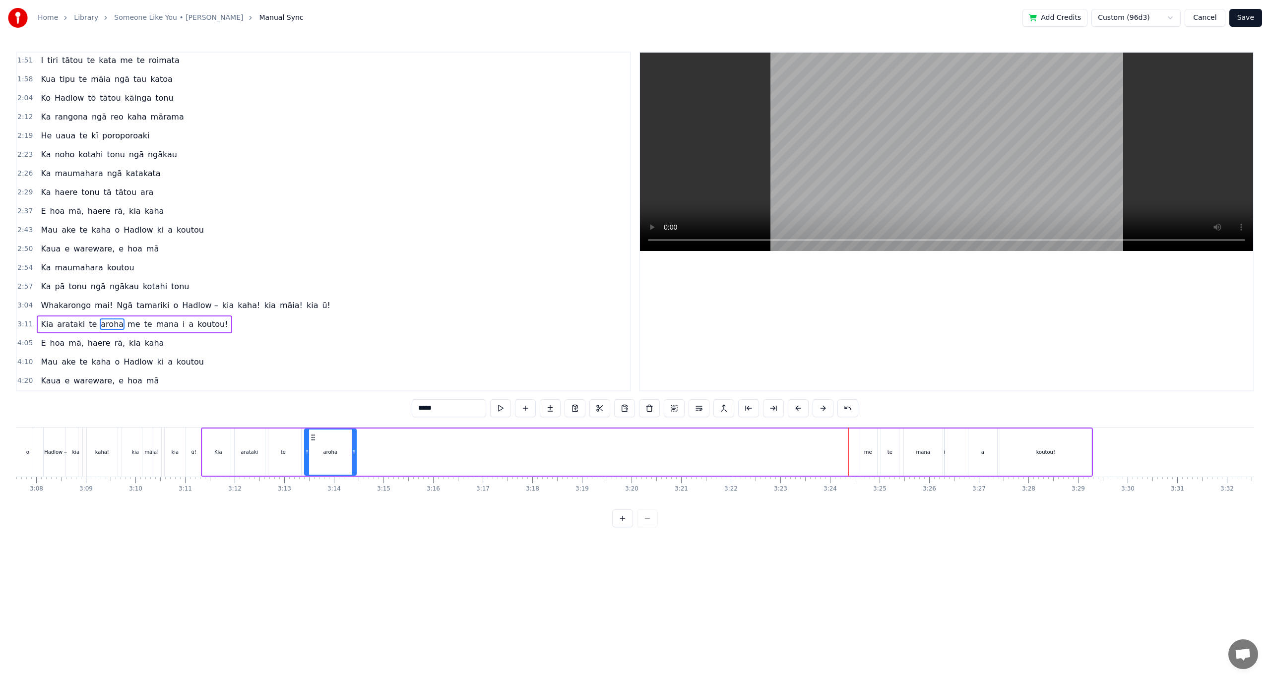
drag, startPoint x: 740, startPoint y: 439, endPoint x: 314, endPoint y: 457, distance: 425.5
click at [314, 457] on div "aroha" at bounding box center [330, 452] width 51 height 45
click at [870, 457] on div "me" at bounding box center [868, 452] width 18 height 47
drag, startPoint x: 866, startPoint y: 437, endPoint x: 356, endPoint y: 427, distance: 510.0
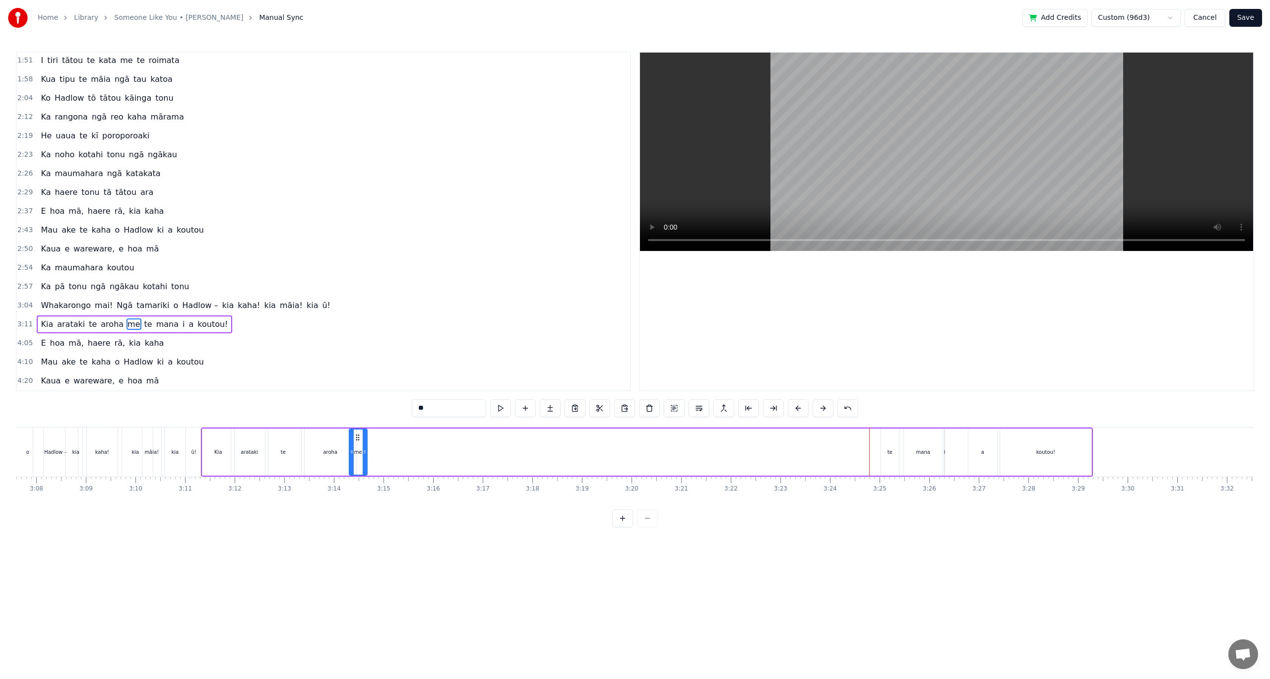
click at [896, 450] on div "te" at bounding box center [890, 452] width 18 height 47
drag, startPoint x: 800, startPoint y: 442, endPoint x: 385, endPoint y: 438, distance: 414.2
click at [385, 438] on icon at bounding box center [387, 438] width 8 height 8
click at [930, 452] on div "mana" at bounding box center [923, 452] width 39 height 47
drag, startPoint x: 912, startPoint y: 437, endPoint x: 418, endPoint y: 445, distance: 493.6
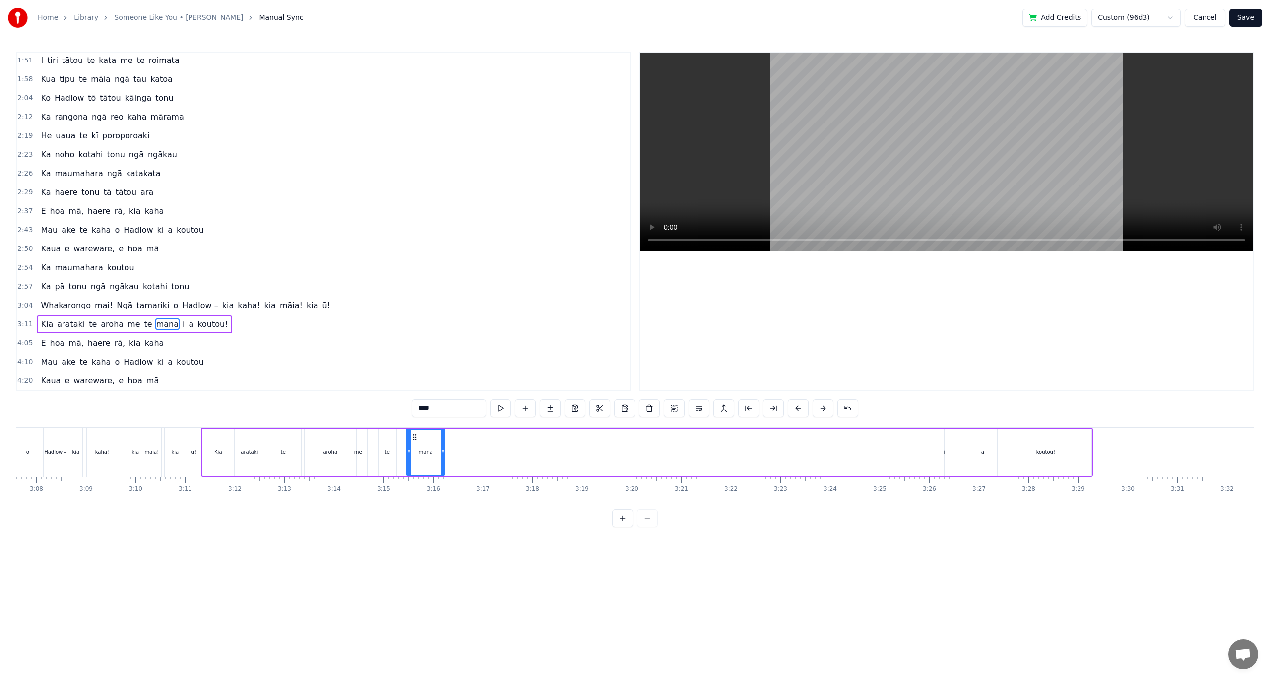
click at [415, 447] on div "mana" at bounding box center [426, 452] width 38 height 45
click at [944, 456] on div "i" at bounding box center [944, 452] width 1 height 47
drag, startPoint x: 951, startPoint y: 440, endPoint x: 453, endPoint y: 446, distance: 498.0
click at [453, 446] on div "Kia arataki te aroha me te mana i a koutou!" at bounding box center [647, 452] width 892 height 49
drag, startPoint x: 990, startPoint y: 457, endPoint x: 983, endPoint y: 439, distance: 19.2
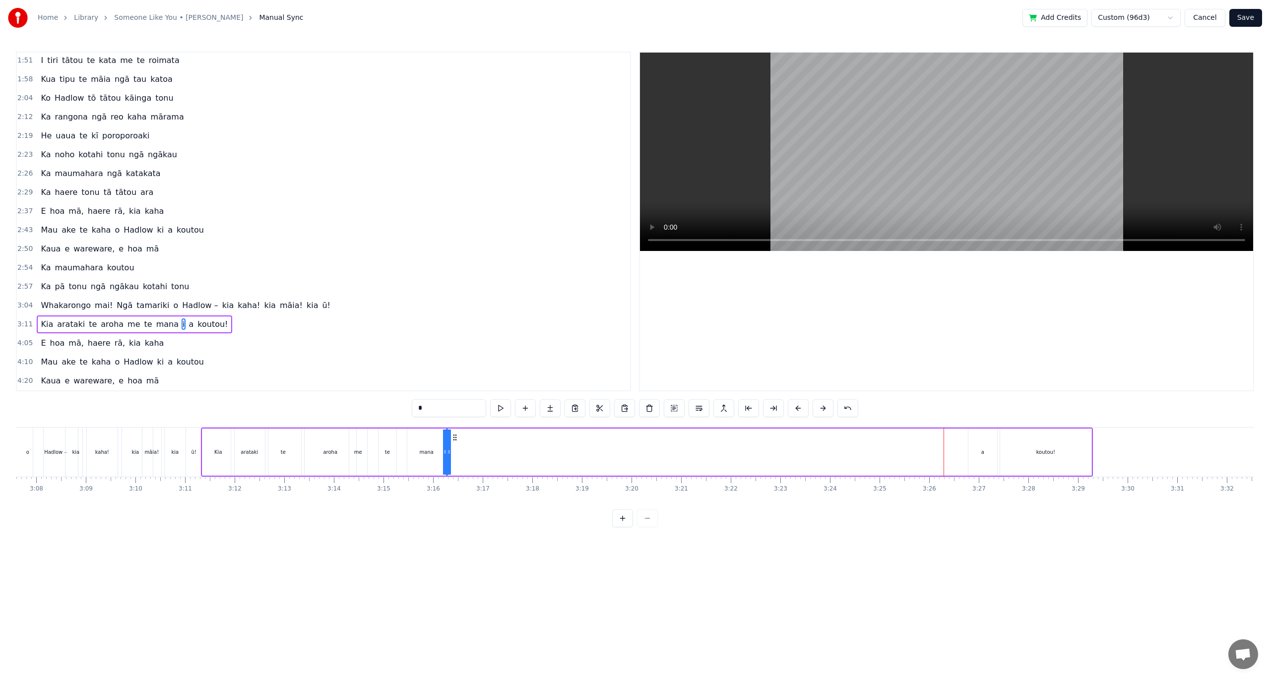
click at [990, 457] on div "a" at bounding box center [982, 452] width 29 height 47
drag, startPoint x: 978, startPoint y: 435, endPoint x: 473, endPoint y: 461, distance: 505.7
click at [473, 461] on div "a" at bounding box center [478, 452] width 28 height 45
click at [1048, 447] on div "koutou!" at bounding box center [1045, 452] width 91 height 47
drag, startPoint x: 1008, startPoint y: 439, endPoint x: 528, endPoint y: 456, distance: 480.5
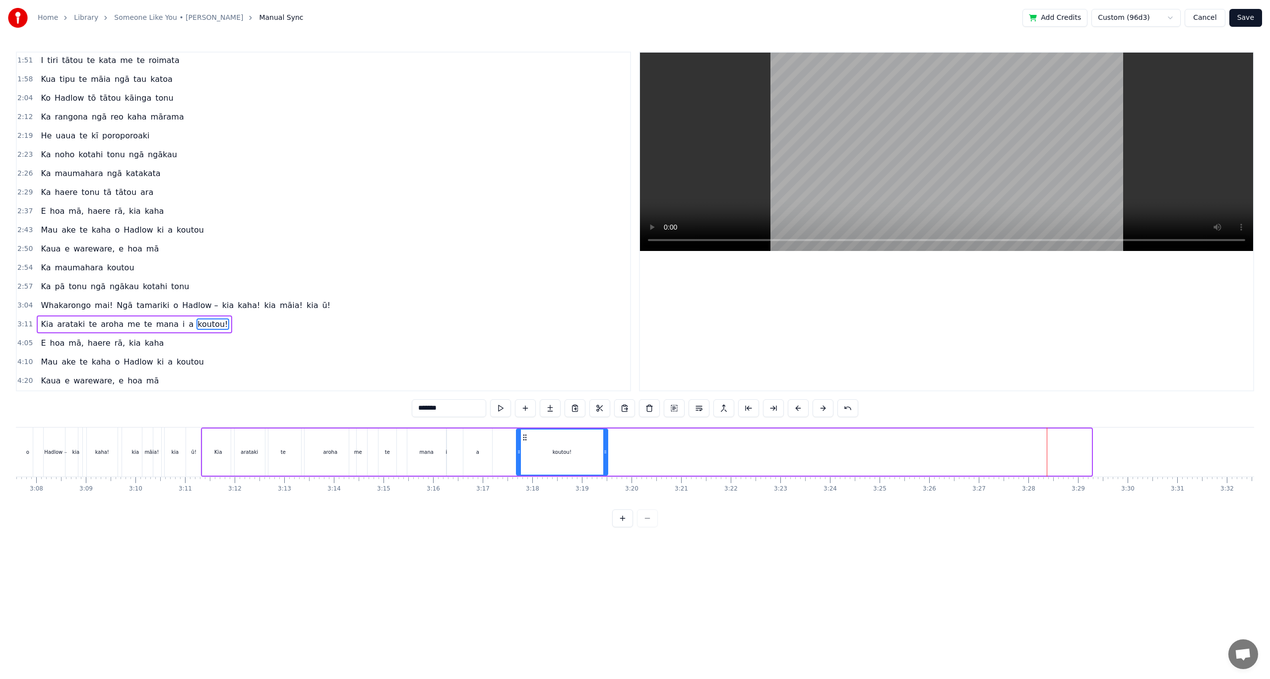
click at [528, 456] on div "koutou!" at bounding box center [562, 452] width 90 height 45
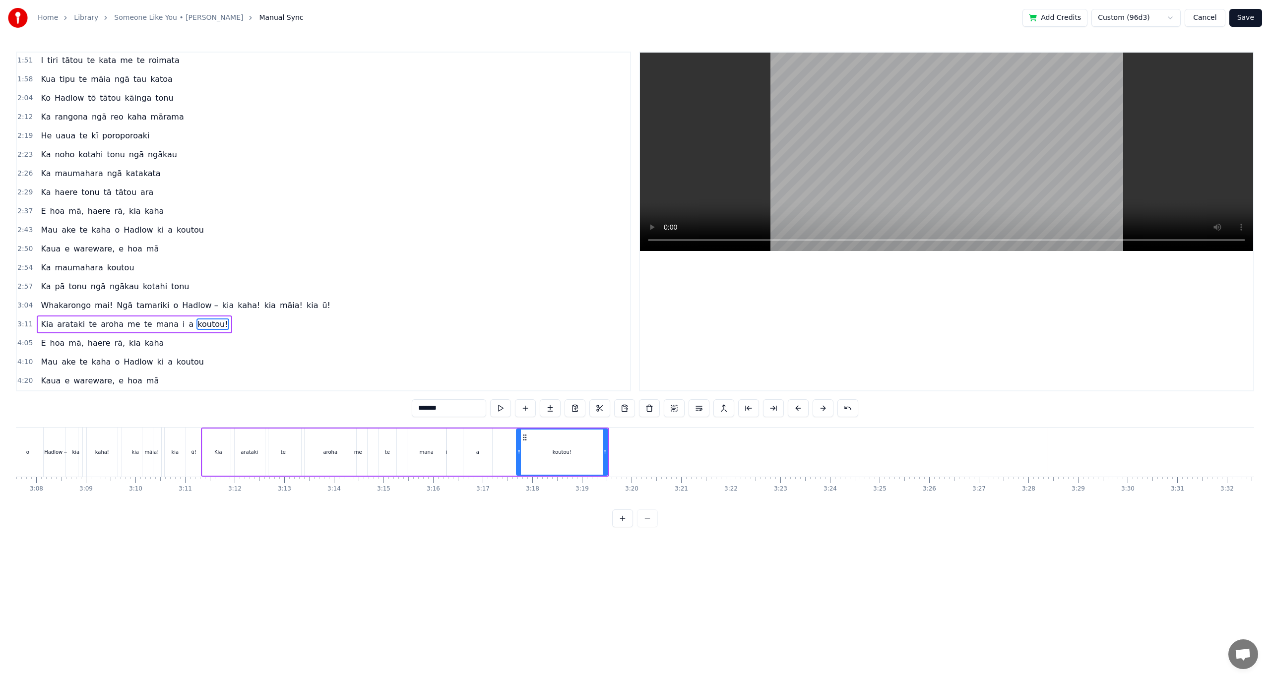
click at [206, 459] on div "Kia" at bounding box center [218, 452] width 32 height 47
click at [226, 462] on div "Kia" at bounding box center [218, 452] width 31 height 45
click at [240, 464] on div "arataki" at bounding box center [249, 452] width 37 height 47
click at [239, 464] on div "arataki" at bounding box center [250, 452] width 36 height 45
click at [222, 465] on div "Kia" at bounding box center [218, 452] width 32 height 47
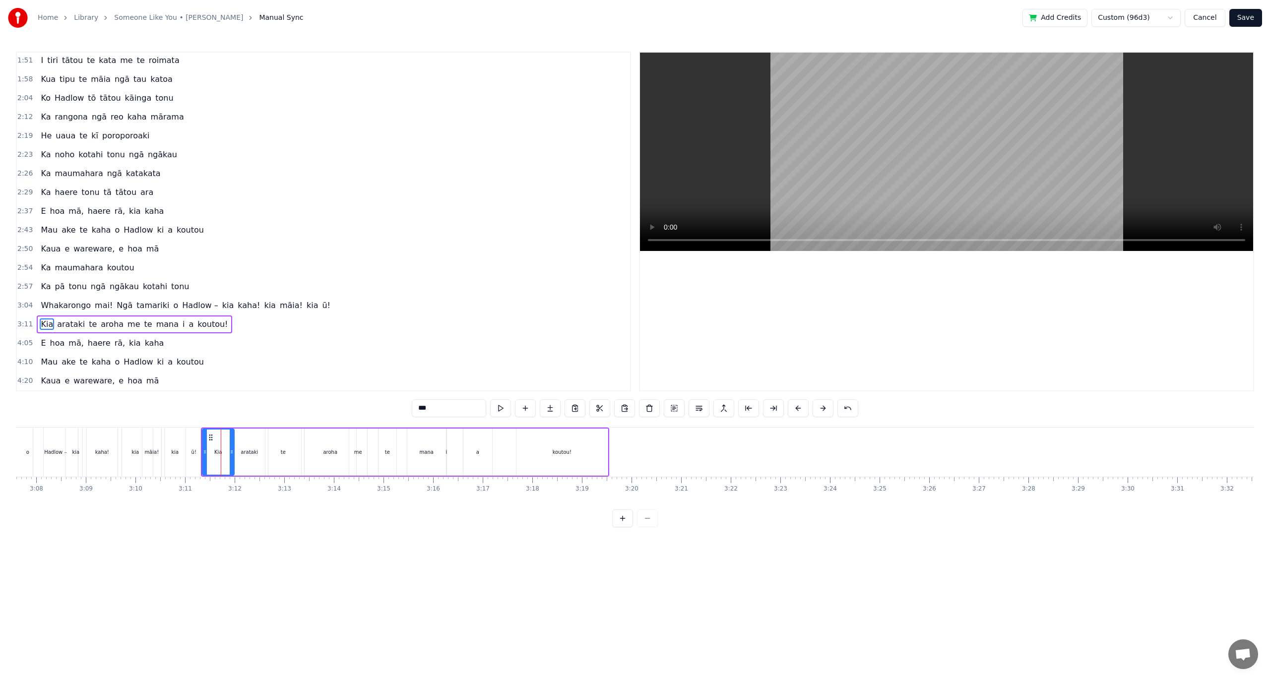
click at [268, 447] on div "te" at bounding box center [283, 452] width 36 height 47
type input "**"
click at [268, 444] on div at bounding box center [267, 452] width 0 height 49
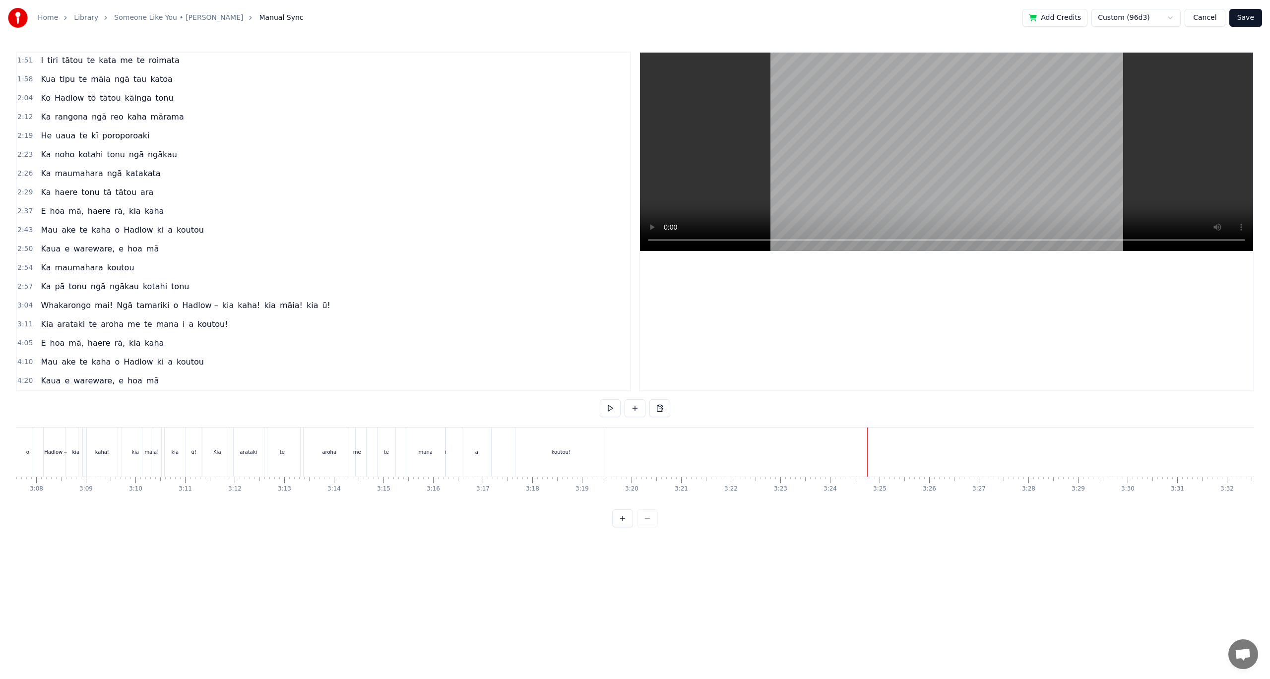
click at [114, 341] on span "rā," at bounding box center [120, 342] width 12 height 11
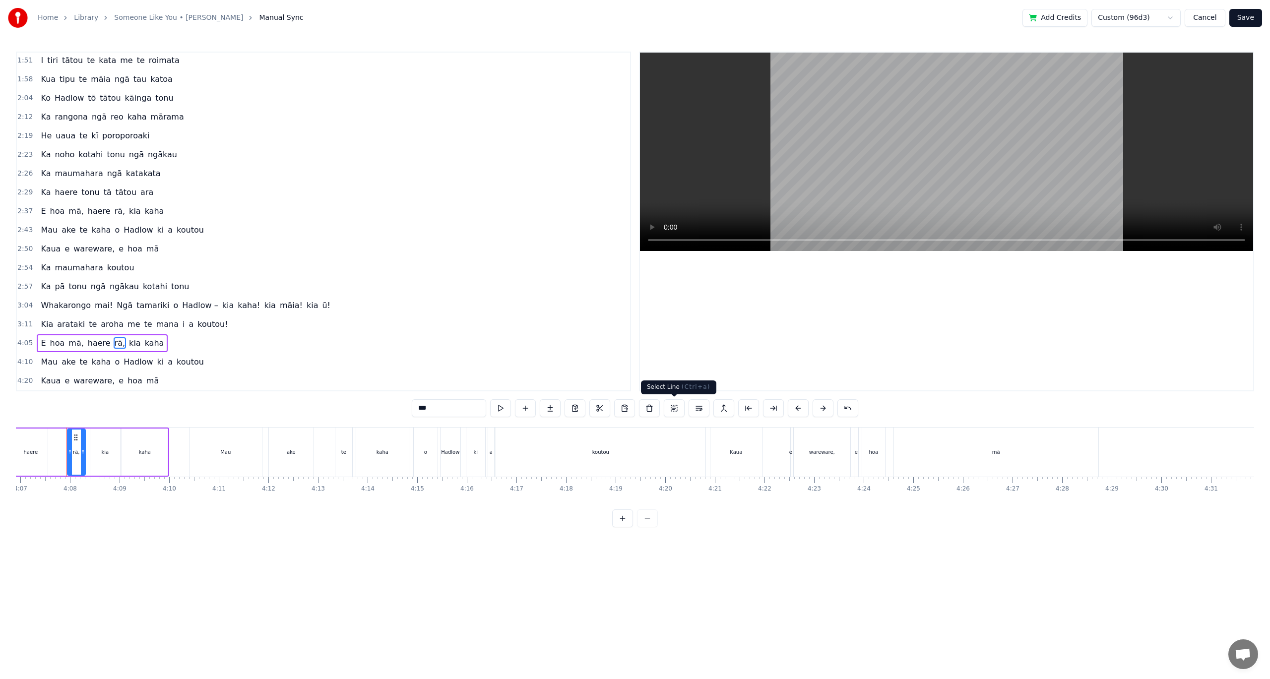
click at [676, 413] on button at bounding box center [674, 408] width 21 height 18
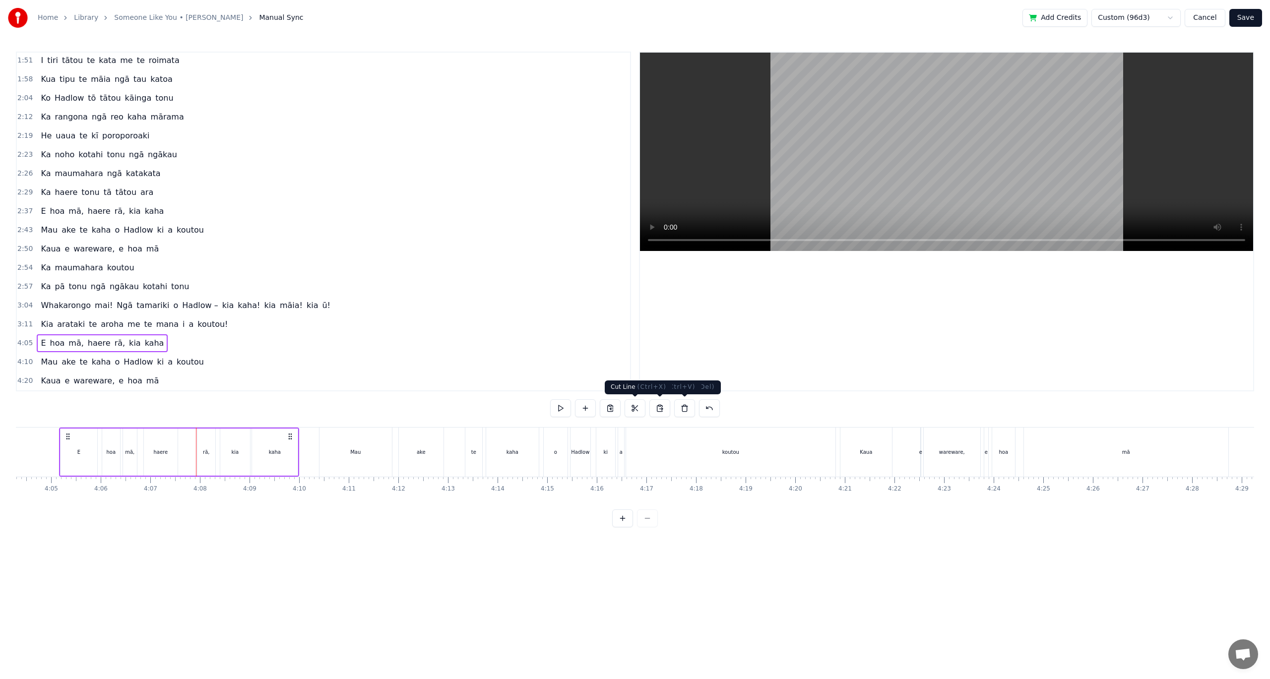
scroll to position [0, 12111]
click at [681, 408] on button at bounding box center [684, 408] width 21 height 18
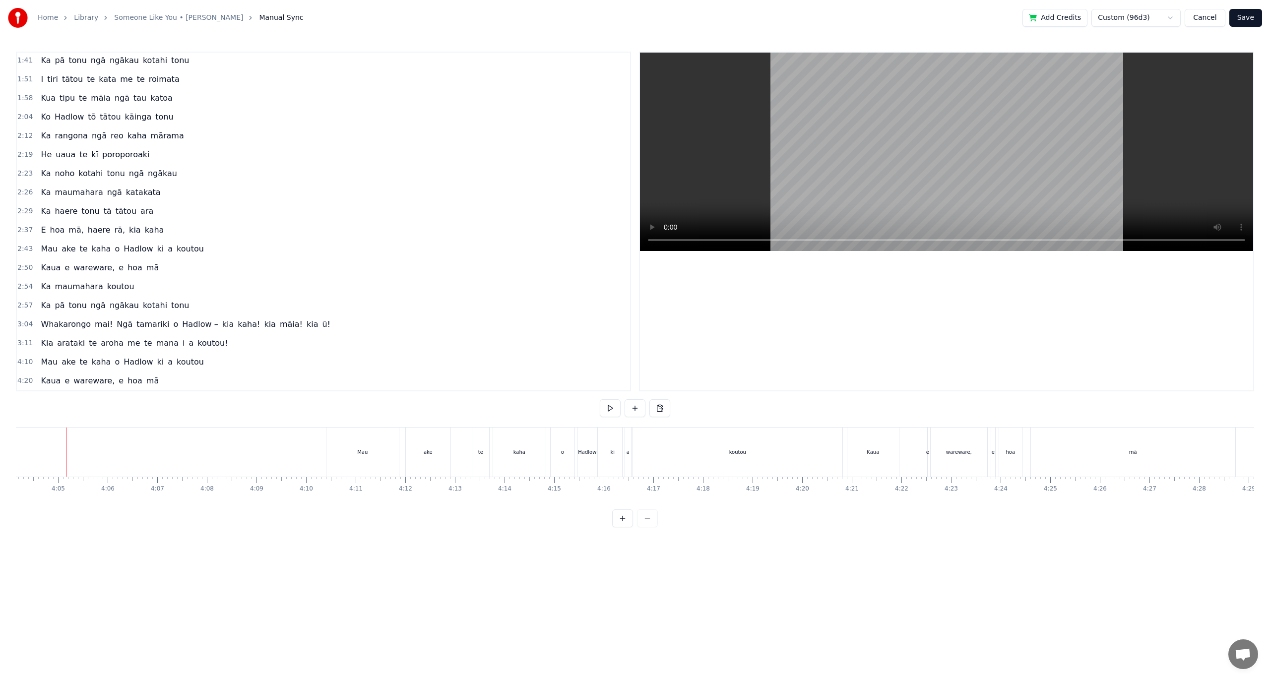
click at [139, 359] on span "Hadlow" at bounding box center [138, 361] width 31 height 11
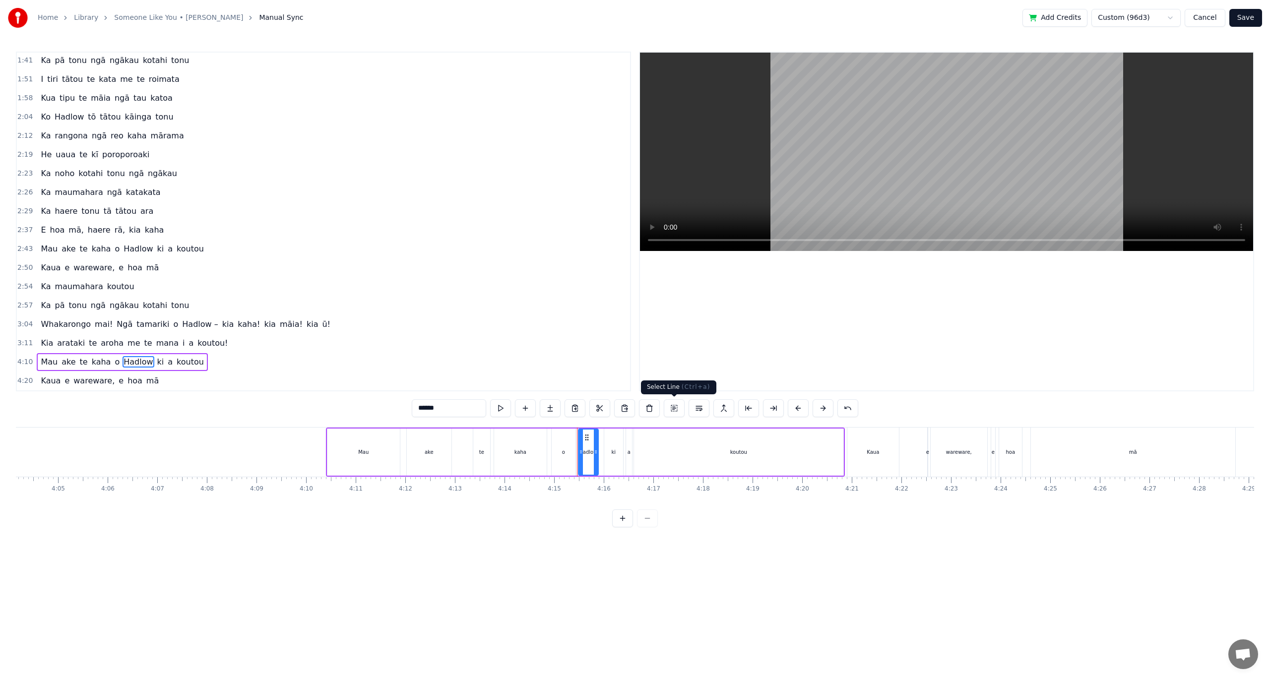
click at [679, 409] on button at bounding box center [674, 408] width 21 height 18
click at [688, 410] on button at bounding box center [684, 408] width 21 height 18
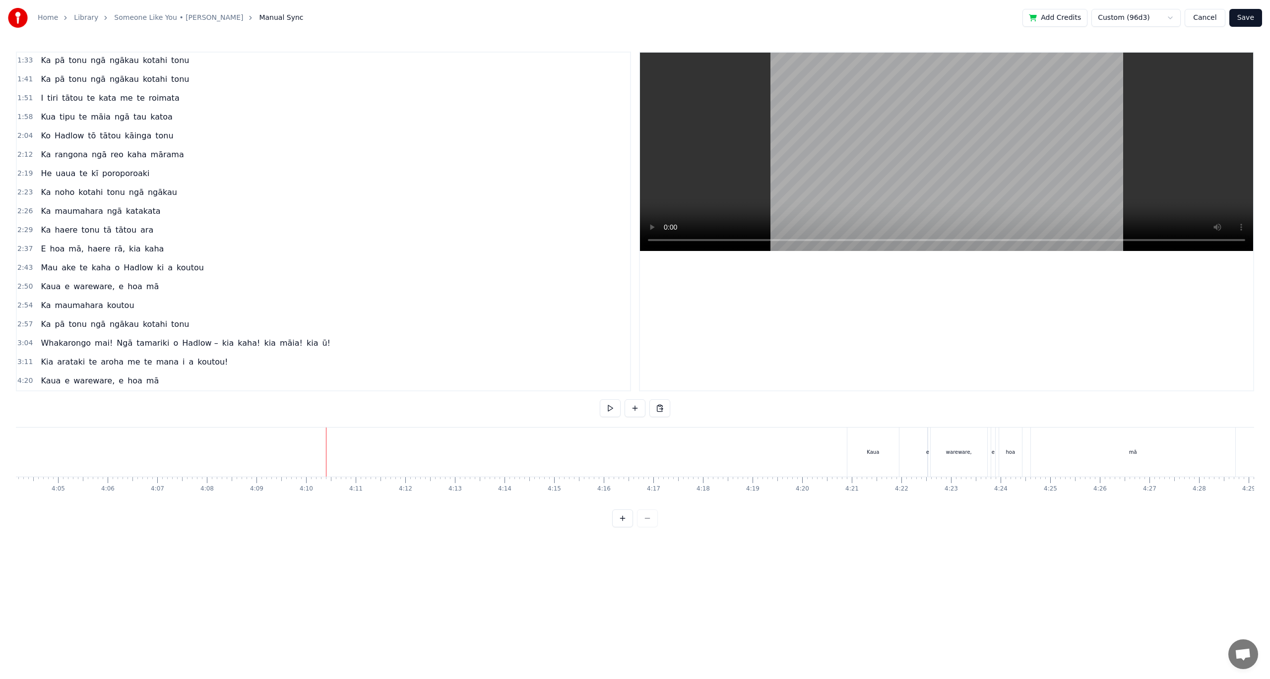
scroll to position [247, 0]
click at [145, 382] on span "mā" at bounding box center [152, 380] width 14 height 11
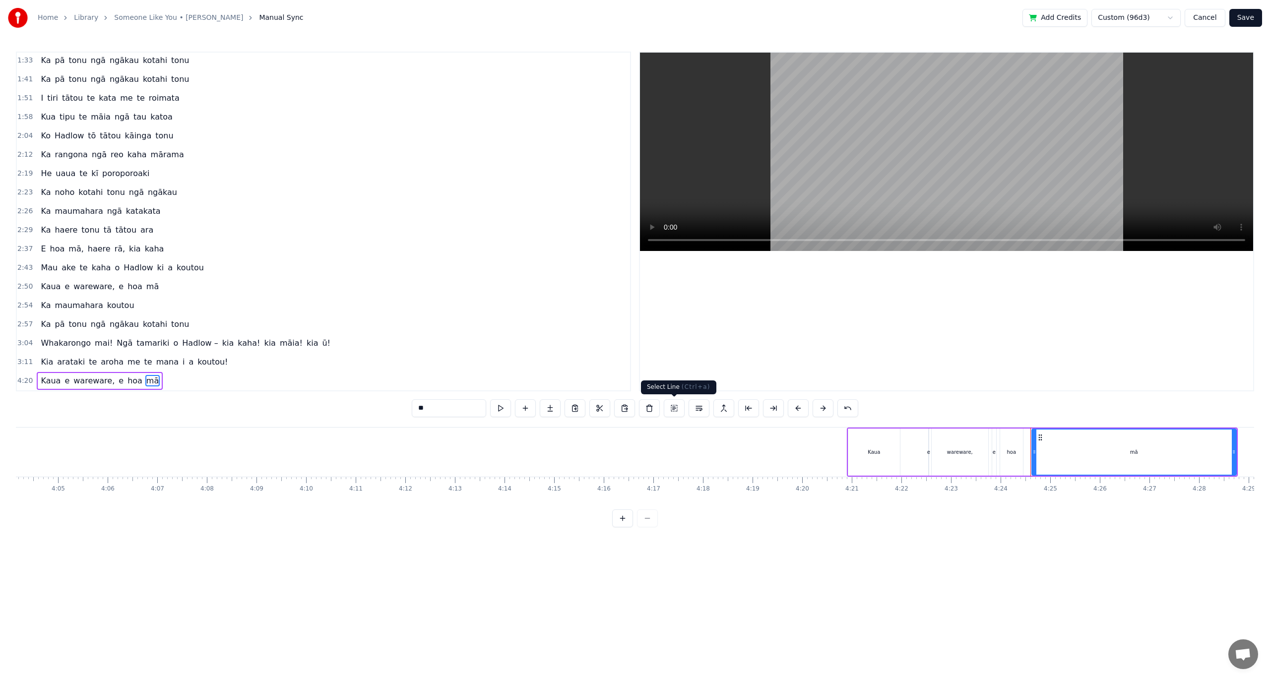
click at [676, 411] on button at bounding box center [674, 408] width 21 height 18
click at [685, 410] on button at bounding box center [684, 408] width 21 height 18
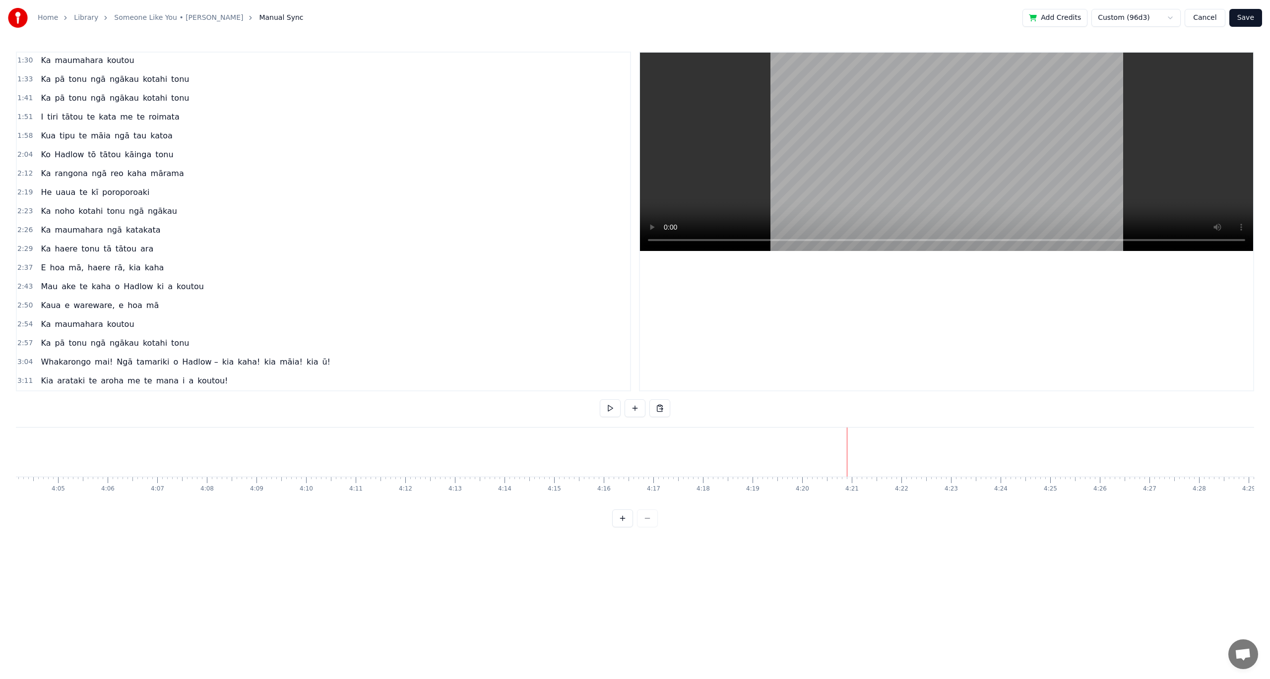
scroll to position [228, 0]
click at [105, 275] on div "E hoa mā, haere rā, kia kaha" at bounding box center [102, 268] width 131 height 18
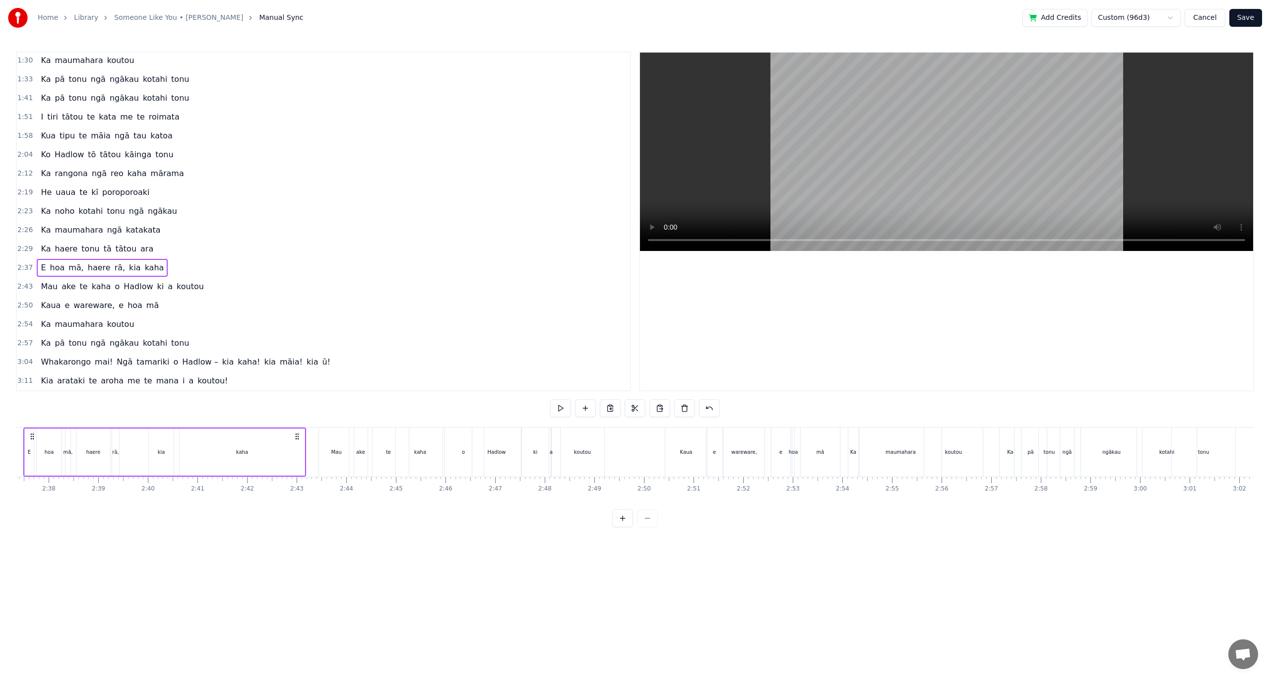
scroll to position [0, 7762]
click at [610, 409] on button at bounding box center [610, 408] width 21 height 18
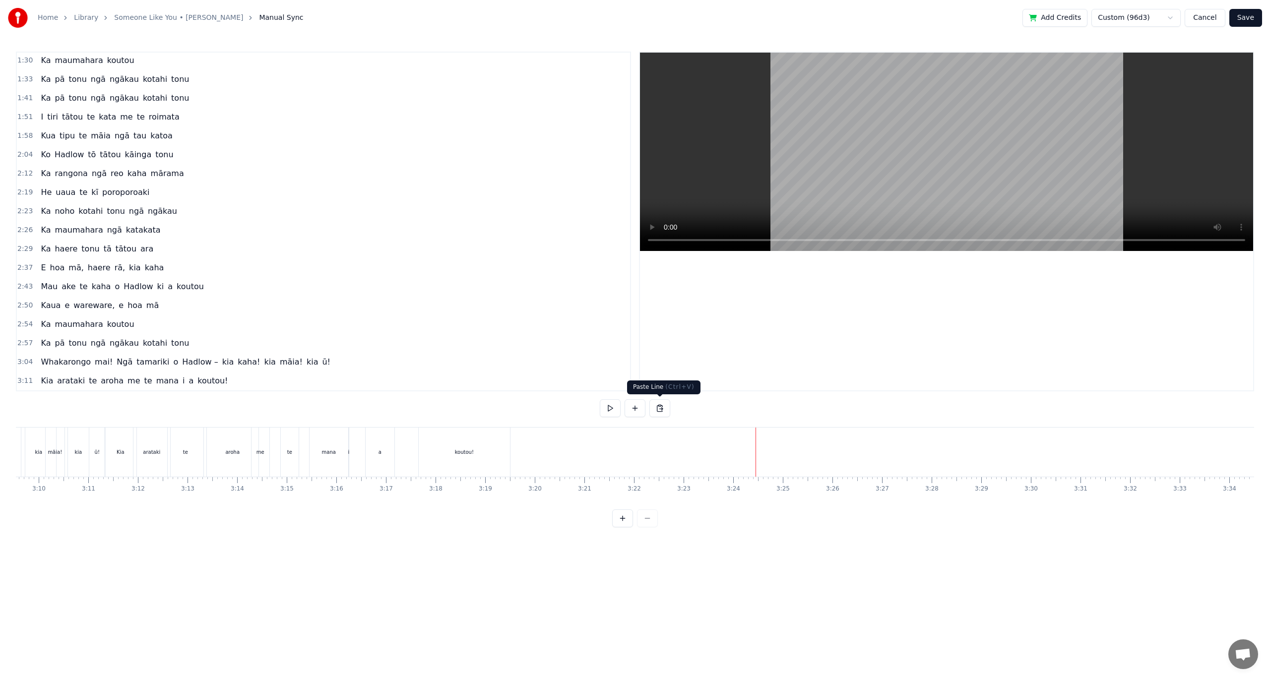
click at [667, 412] on button at bounding box center [659, 408] width 21 height 18
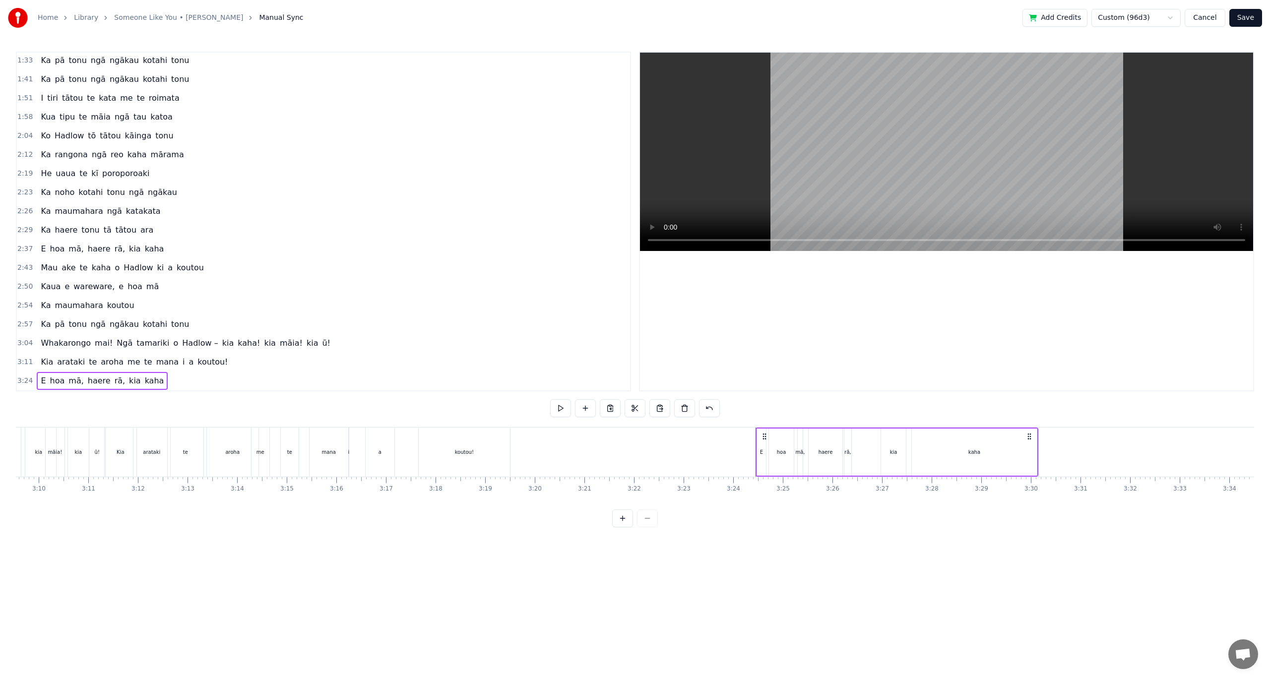
click at [97, 273] on span "kaha" at bounding box center [101, 267] width 21 height 11
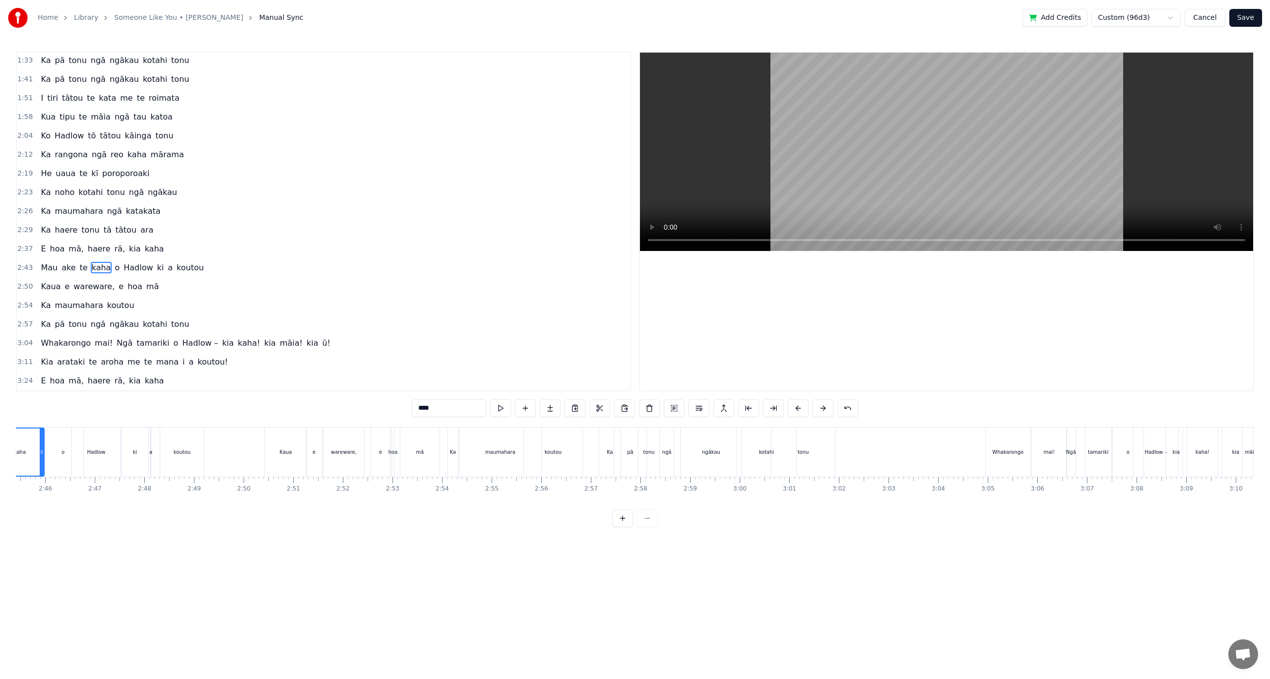
scroll to position [0, 8134]
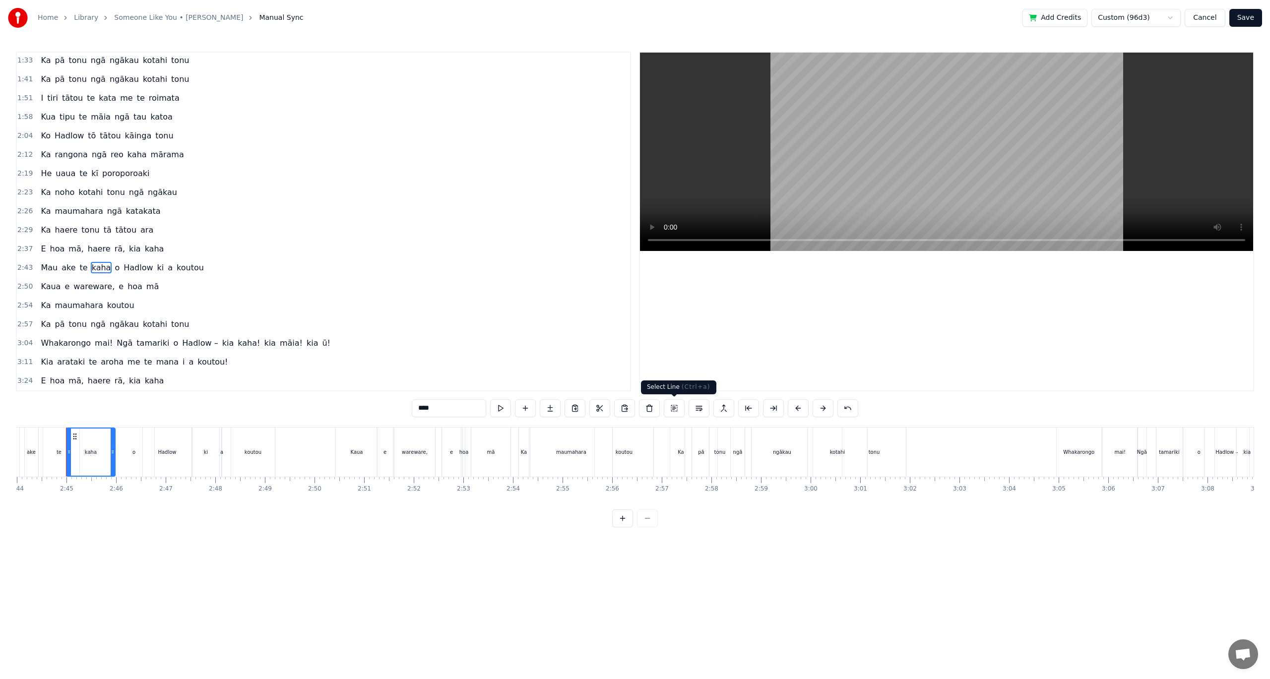
click at [679, 409] on button at bounding box center [674, 408] width 21 height 18
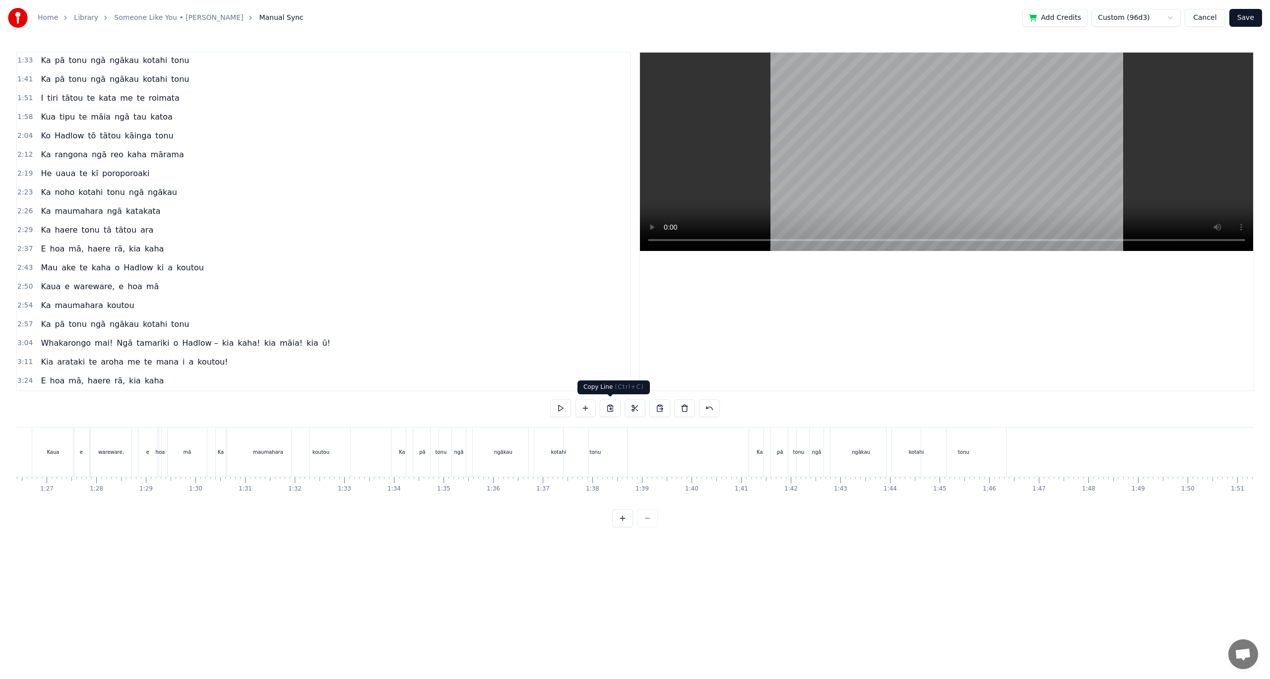
scroll to position [0, 3888]
click at [612, 408] on button at bounding box center [610, 408] width 21 height 18
click at [531, 466] on div "kaha" at bounding box center [485, 452] width 125 height 49
click at [653, 412] on button at bounding box center [659, 408] width 21 height 18
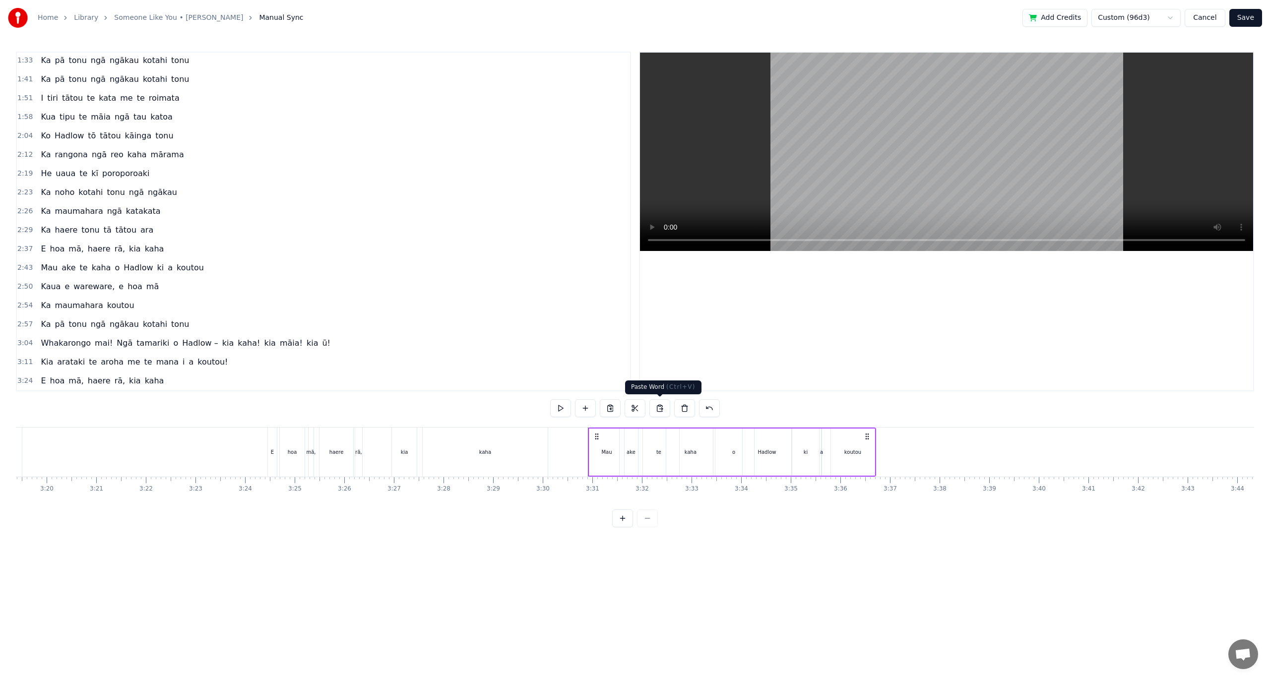
scroll to position [265, 0]
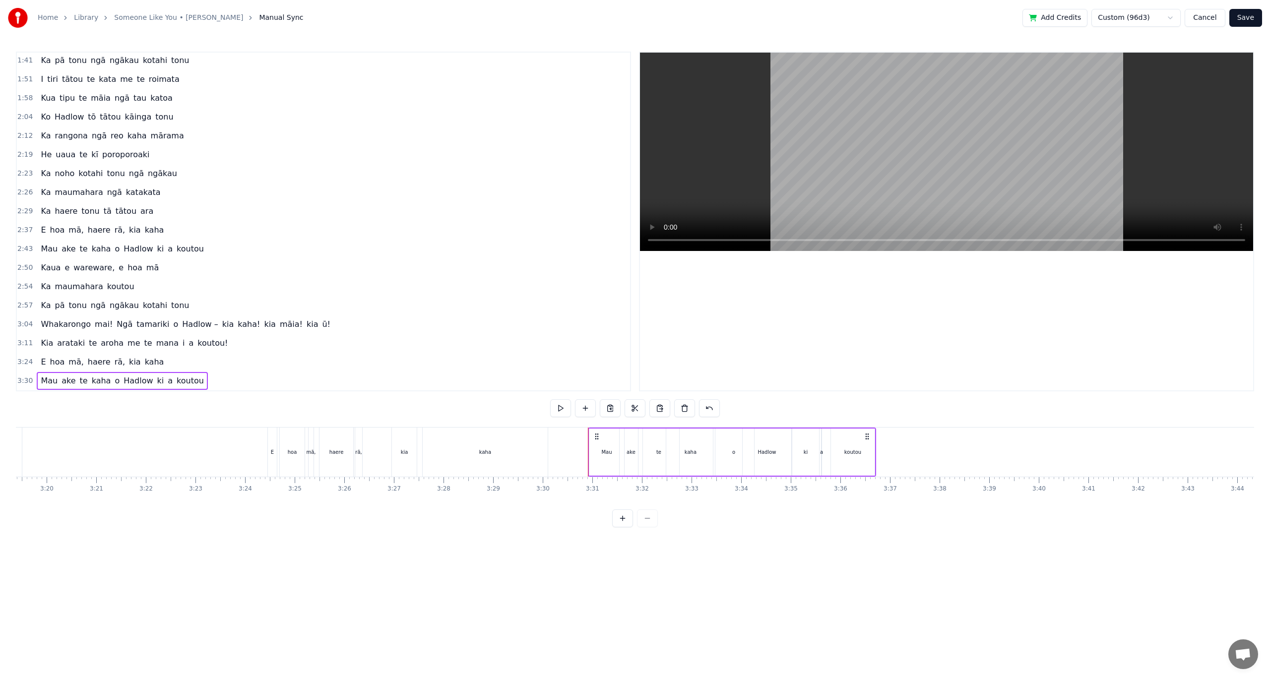
click at [619, 460] on div "ake" at bounding box center [630, 452] width 23 height 49
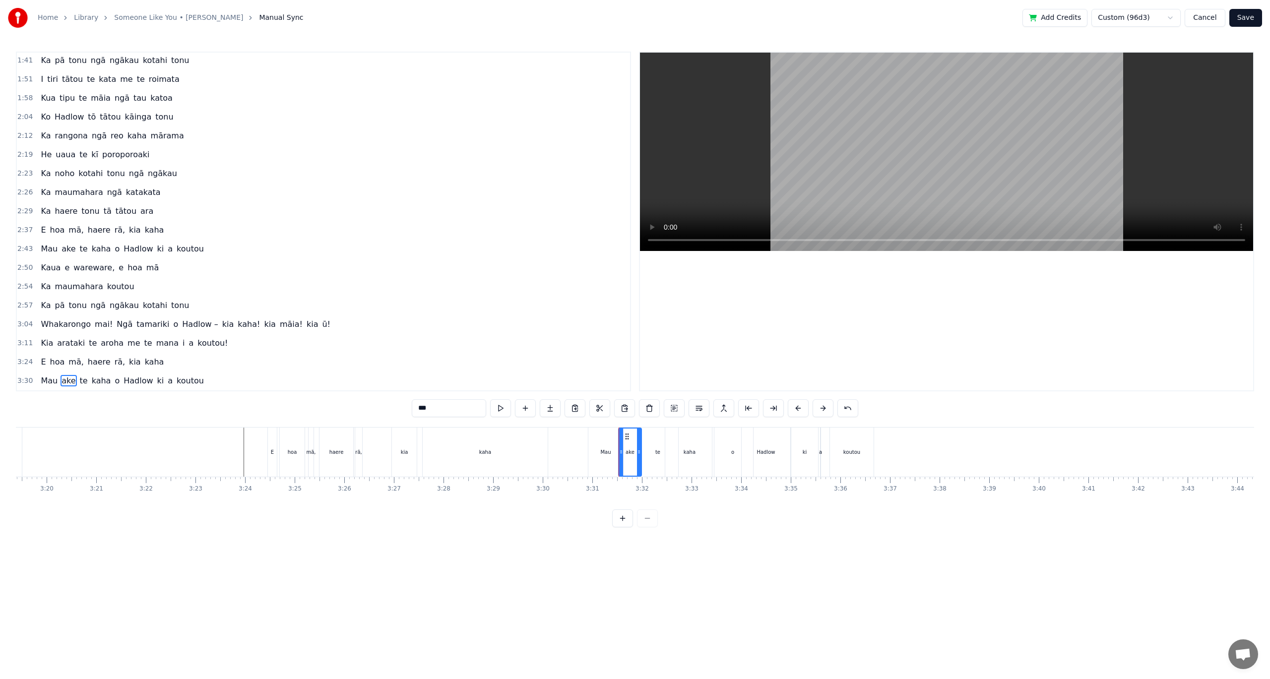
click at [610, 458] on div "Mau" at bounding box center [605, 452] width 35 height 49
type input "***"
click at [671, 409] on button at bounding box center [674, 408] width 21 height 18
click at [321, 445] on div "Mau" at bounding box center [329, 452] width 35 height 49
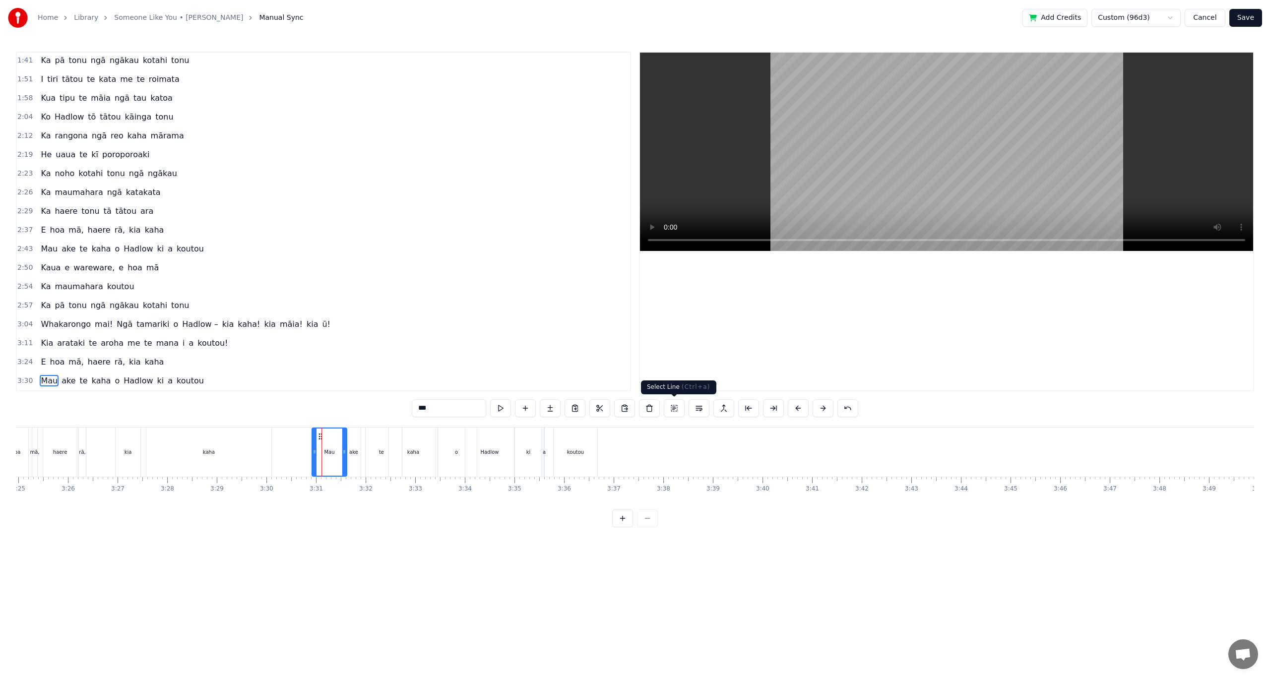
click at [675, 412] on button at bounding box center [674, 408] width 21 height 18
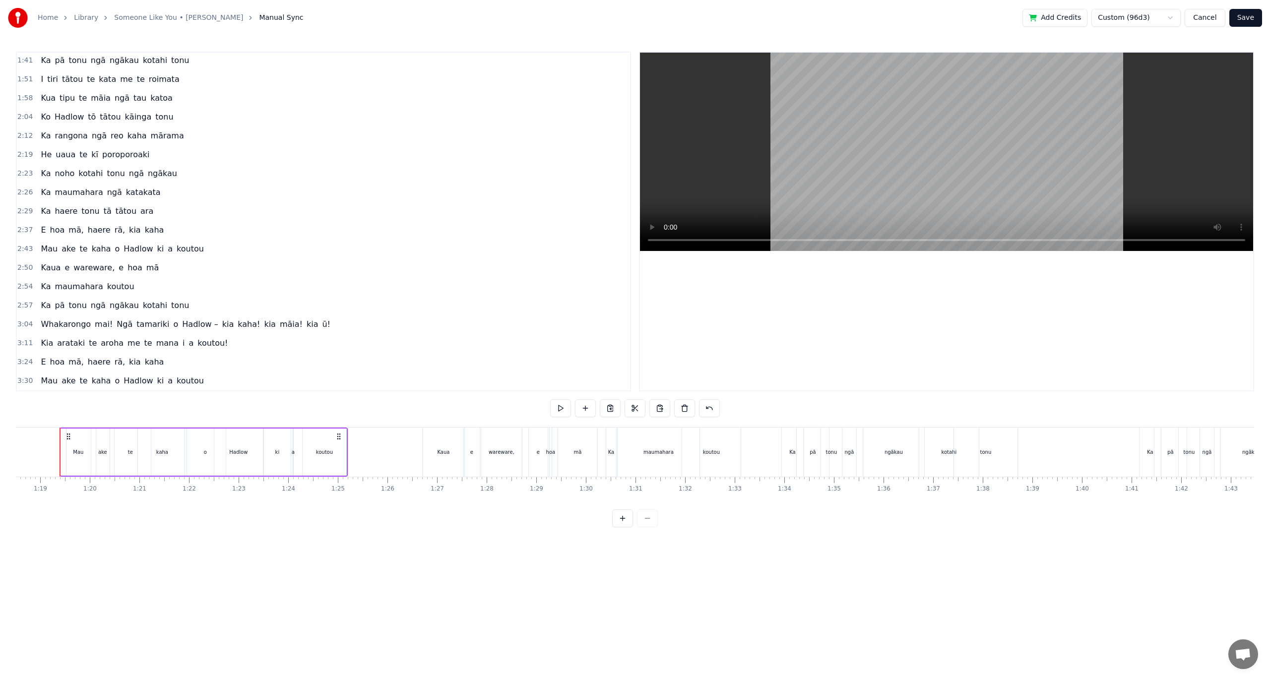
scroll to position [0, 3888]
click at [61, 378] on span "ake" at bounding box center [69, 380] width 16 height 11
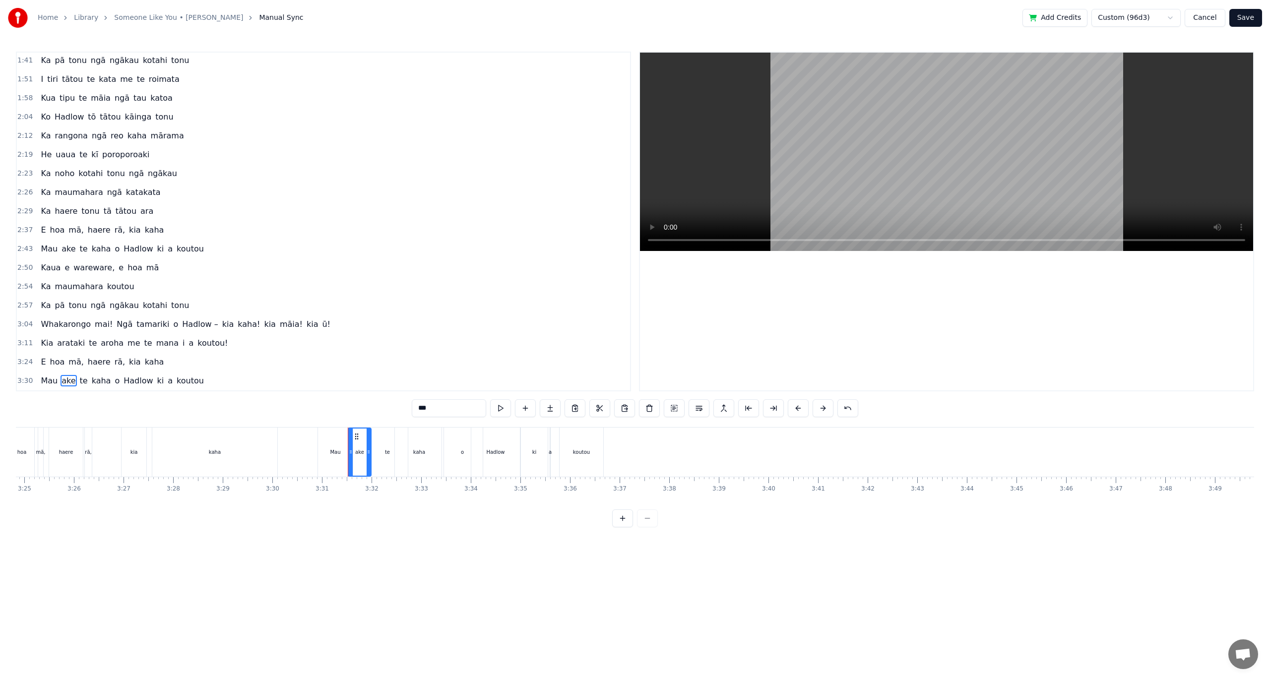
click at [330, 454] on div "Mau" at bounding box center [335, 451] width 10 height 7
click at [337, 448] on div "Mau" at bounding box center [335, 451] width 10 height 7
click at [360, 444] on div "ake" at bounding box center [359, 452] width 23 height 49
click at [344, 441] on div "Mau" at bounding box center [335, 452] width 35 height 49
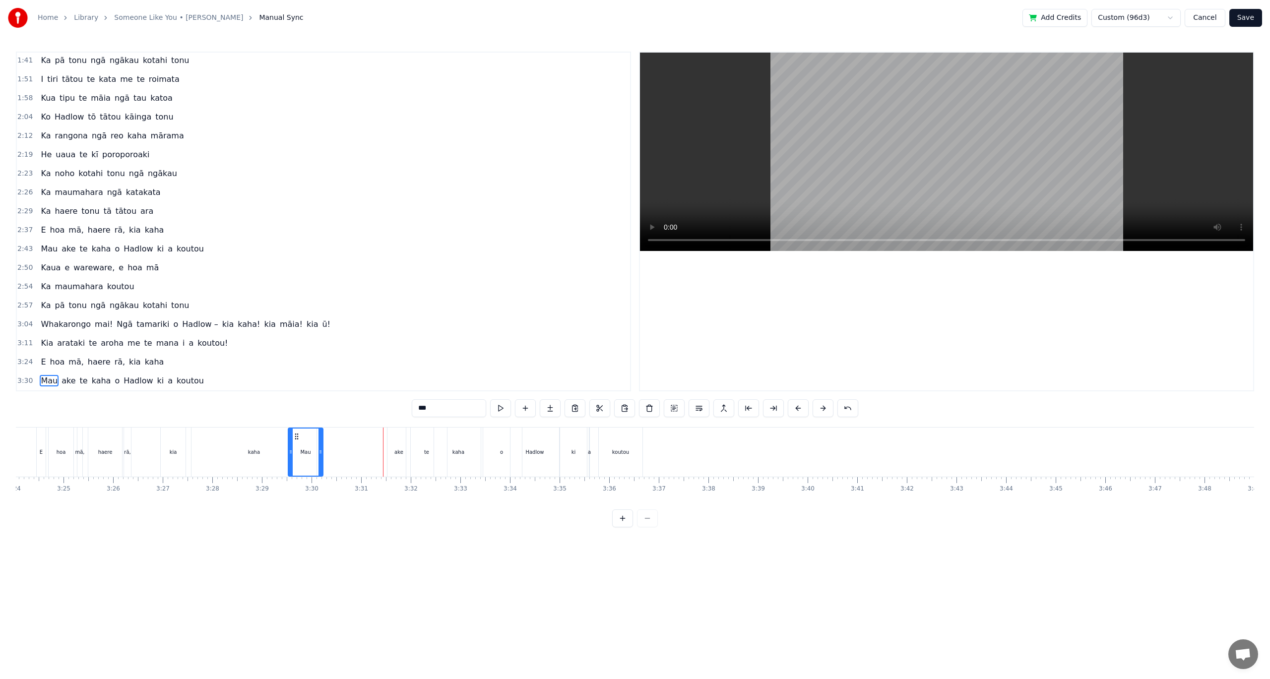
drag, startPoint x: 326, startPoint y: 437, endPoint x: 297, endPoint y: 435, distance: 29.8
click at [297, 435] on icon at bounding box center [297, 437] width 8 height 8
click at [392, 445] on div "ake" at bounding box center [398, 452] width 23 height 49
drag, startPoint x: 394, startPoint y: 436, endPoint x: 338, endPoint y: 436, distance: 56.1
click at [338, 436] on icon at bounding box center [340, 437] width 8 height 8
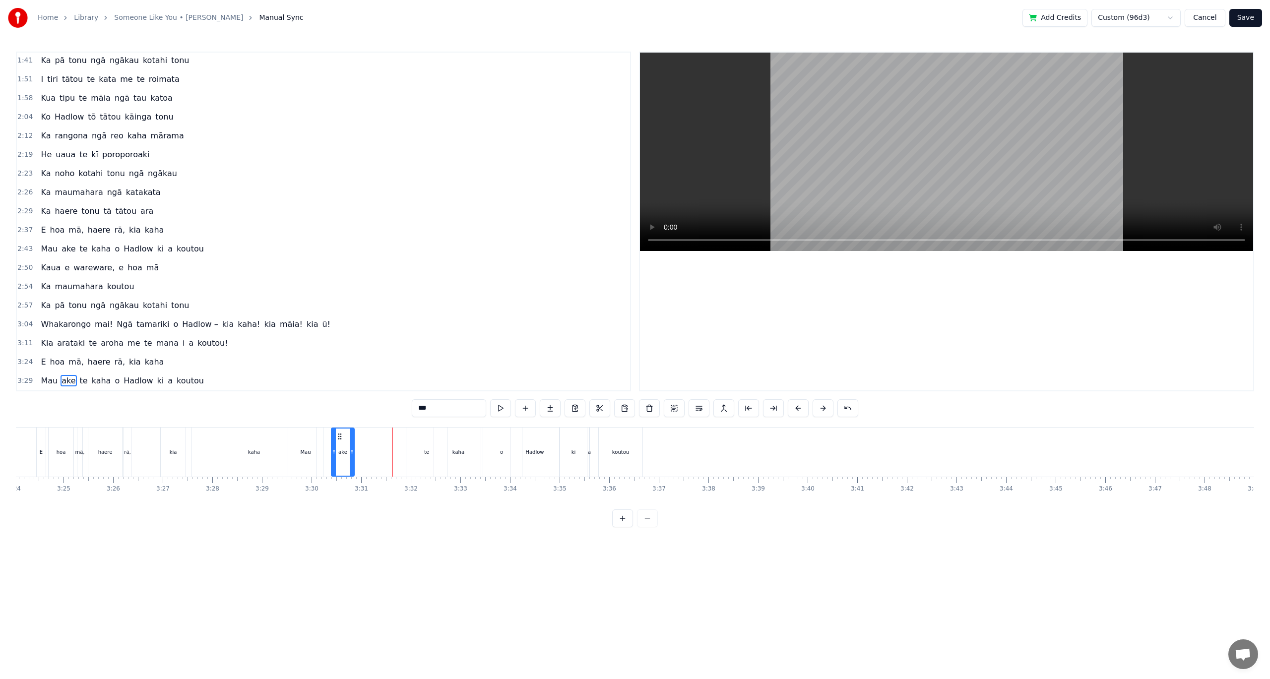
click at [422, 451] on div "te" at bounding box center [426, 452] width 41 height 49
drag, startPoint x: 416, startPoint y: 435, endPoint x: 366, endPoint y: 438, distance: 50.2
click at [366, 438] on icon at bounding box center [368, 437] width 8 height 8
click at [462, 456] on div "kaha" at bounding box center [458, 452] width 49 height 49
drag, startPoint x: 440, startPoint y: 436, endPoint x: 394, endPoint y: 438, distance: 46.7
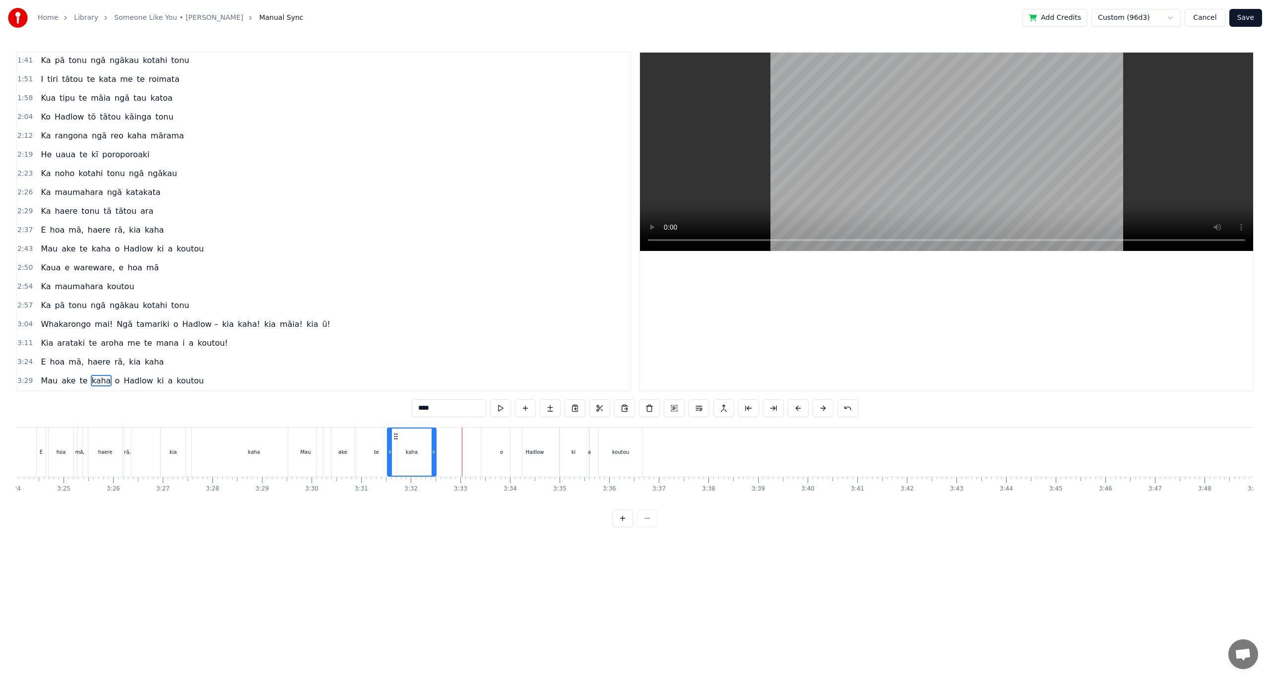
click at [394, 438] on icon at bounding box center [396, 437] width 8 height 8
click at [502, 455] on div "o" at bounding box center [501, 451] width 3 height 7
drag, startPoint x: 521, startPoint y: 447, endPoint x: 512, endPoint y: 447, distance: 9.4
click at [512, 447] on div "o" at bounding box center [502, 452] width 42 height 49
drag, startPoint x: 519, startPoint y: 450, endPoint x: 507, endPoint y: 449, distance: 11.5
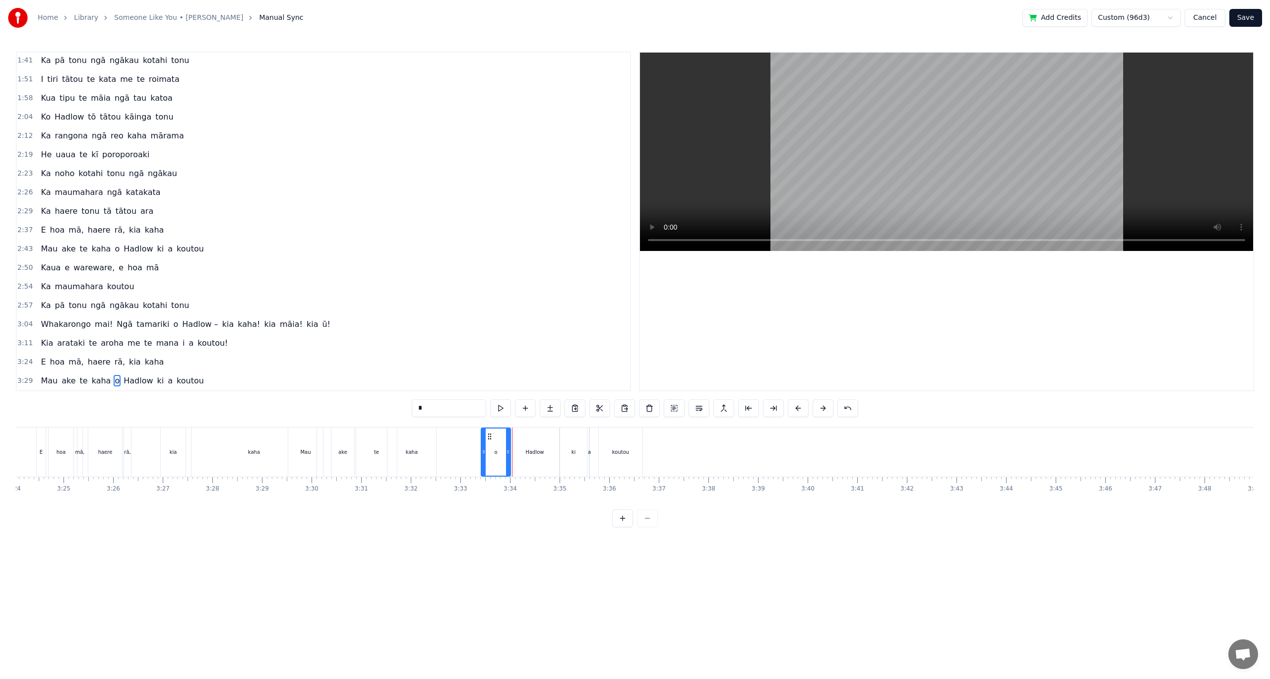
click at [507, 449] on icon at bounding box center [508, 452] width 4 height 8
drag, startPoint x: 488, startPoint y: 435, endPoint x: 521, endPoint y: 460, distance: 41.1
click at [435, 436] on icon at bounding box center [435, 437] width 8 height 8
click at [535, 455] on div "Hadlow" at bounding box center [534, 451] width 18 height 7
drag, startPoint x: 518, startPoint y: 437, endPoint x: 458, endPoint y: 442, distance: 59.8
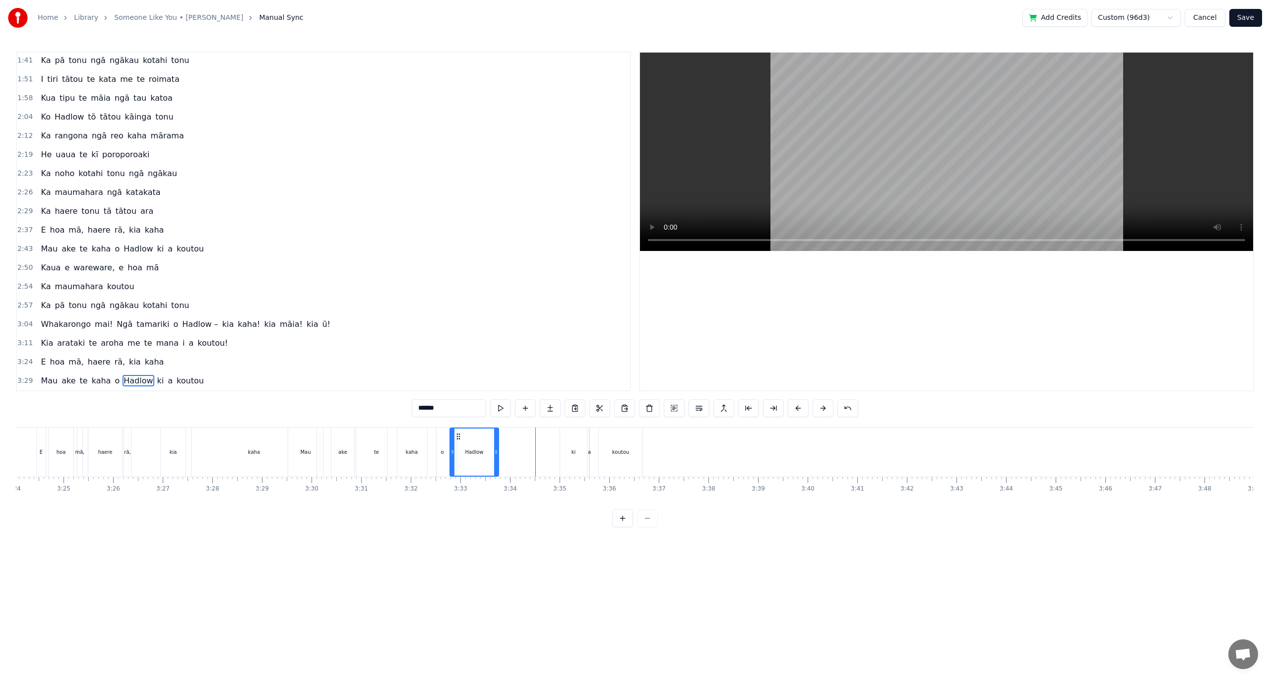
click at [458, 442] on div "Hadlow" at bounding box center [474, 452] width 48 height 47
drag, startPoint x: 498, startPoint y: 453, endPoint x: 489, endPoint y: 454, distance: 9.5
click at [489, 454] on icon at bounding box center [488, 452] width 4 height 8
click at [573, 452] on div "ki" at bounding box center [573, 451] width 4 height 7
drag, startPoint x: 567, startPoint y: 436, endPoint x: 488, endPoint y: 436, distance: 78.9
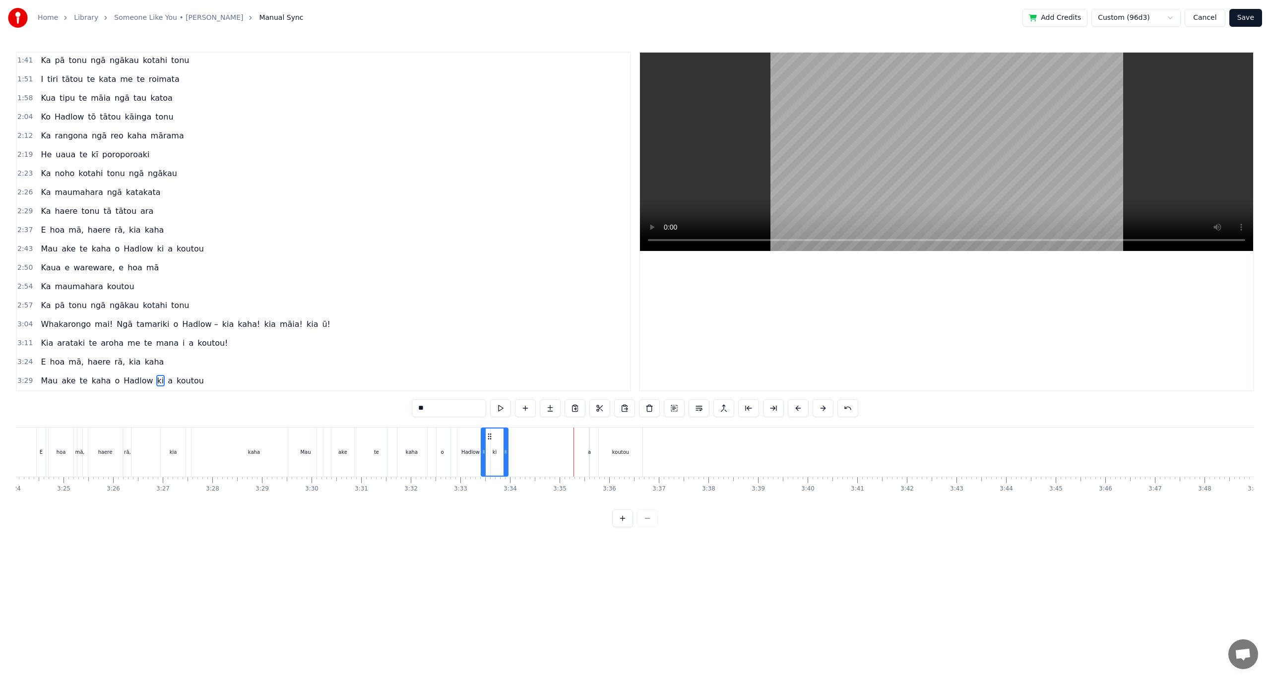
click at [488, 436] on icon at bounding box center [490, 437] width 8 height 8
click at [591, 450] on div "a" at bounding box center [589, 451] width 3 height 7
drag, startPoint x: 552, startPoint y: 440, endPoint x: 514, endPoint y: 440, distance: 37.7
click at [514, 440] on icon at bounding box center [513, 437] width 8 height 8
click at [614, 450] on div "koutou" at bounding box center [620, 451] width 17 height 7
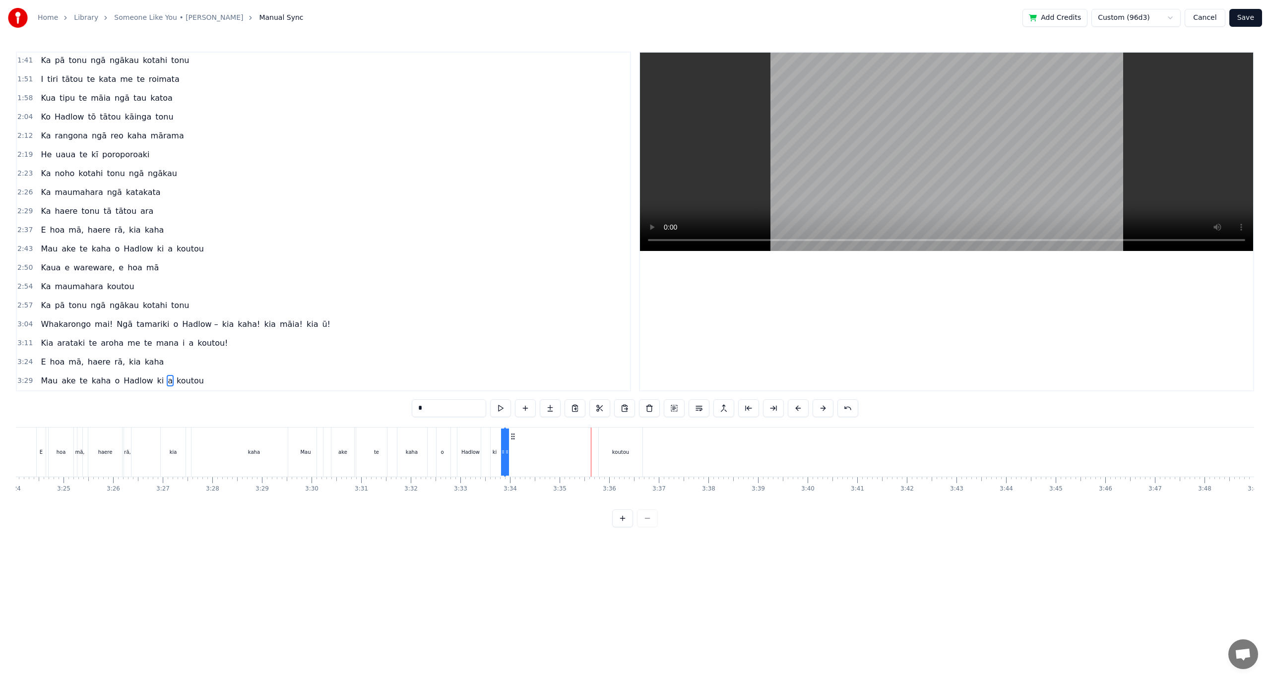
type input "******"
drag, startPoint x: 606, startPoint y: 436, endPoint x: 518, endPoint y: 440, distance: 87.9
click at [518, 440] on div "koutou" at bounding box center [532, 452] width 43 height 47
click at [551, 454] on div "[PERSON_NAME] te kaha o Hadlow ki a koutou" at bounding box center [422, 452] width 269 height 49
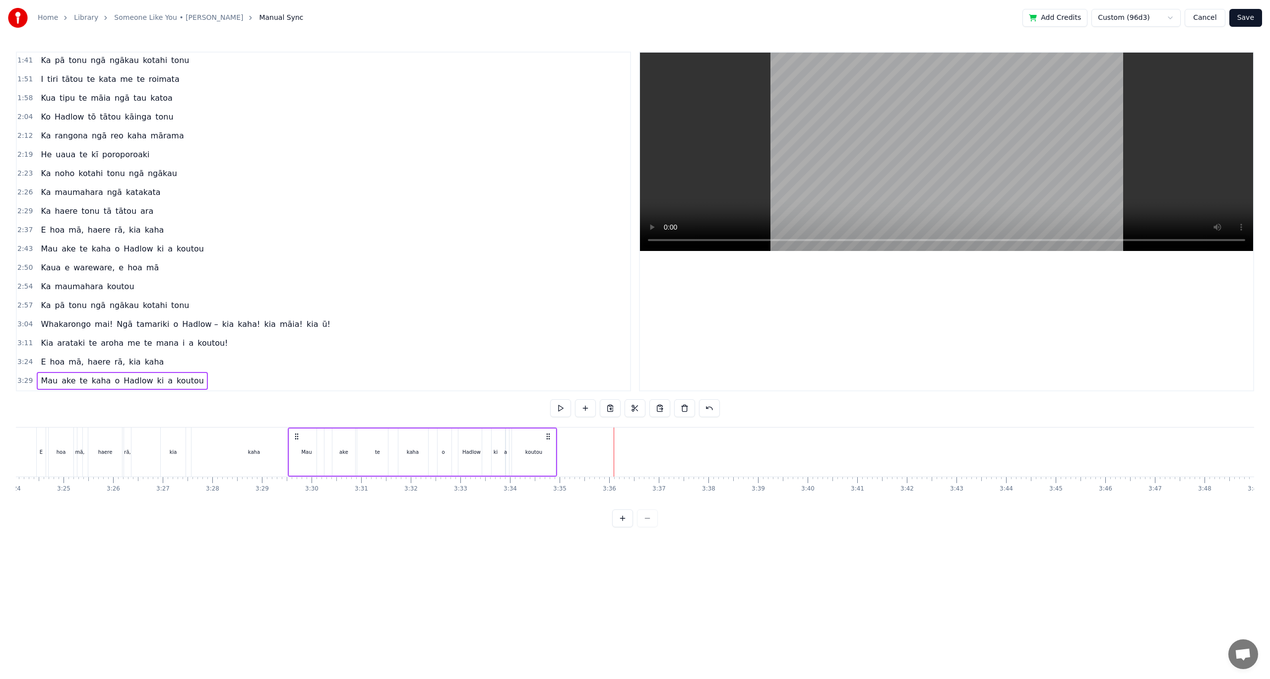
click at [151, 464] on div "E hoa mā, haere rā, kia kaha" at bounding box center [177, 452] width 283 height 49
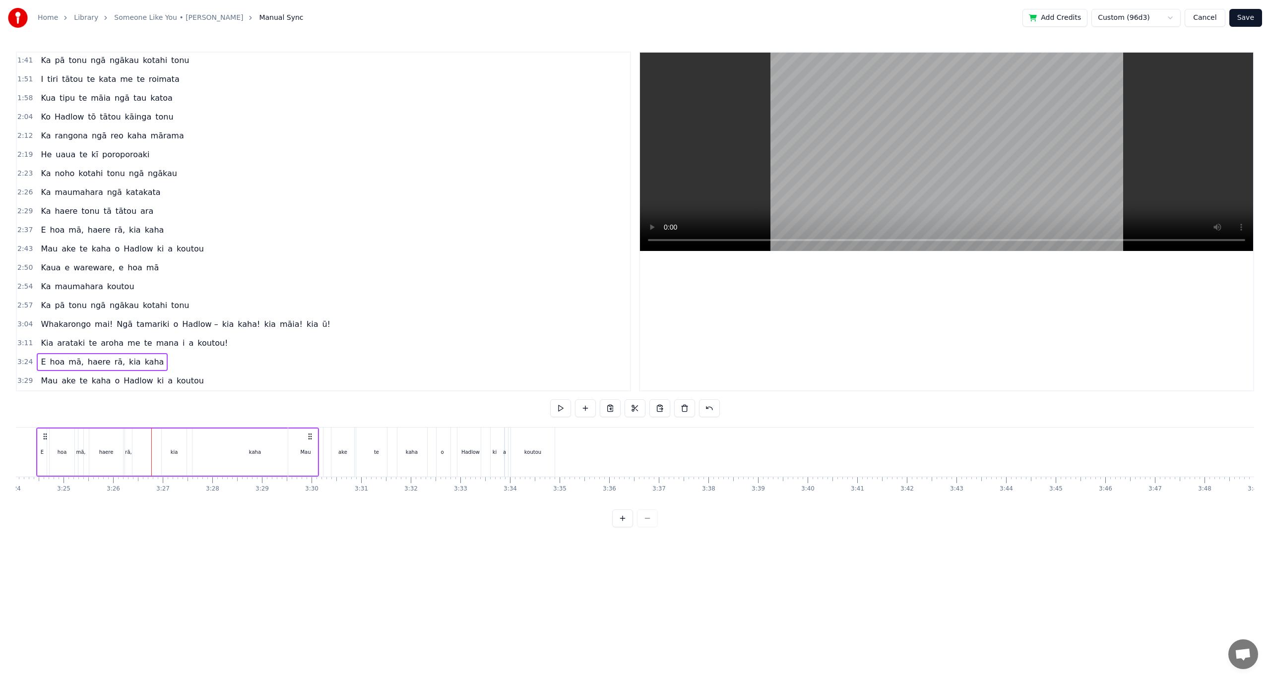
scroll to position [0, 10092]
click at [435, 451] on div "kaha" at bounding box center [441, 452] width 49 height 49
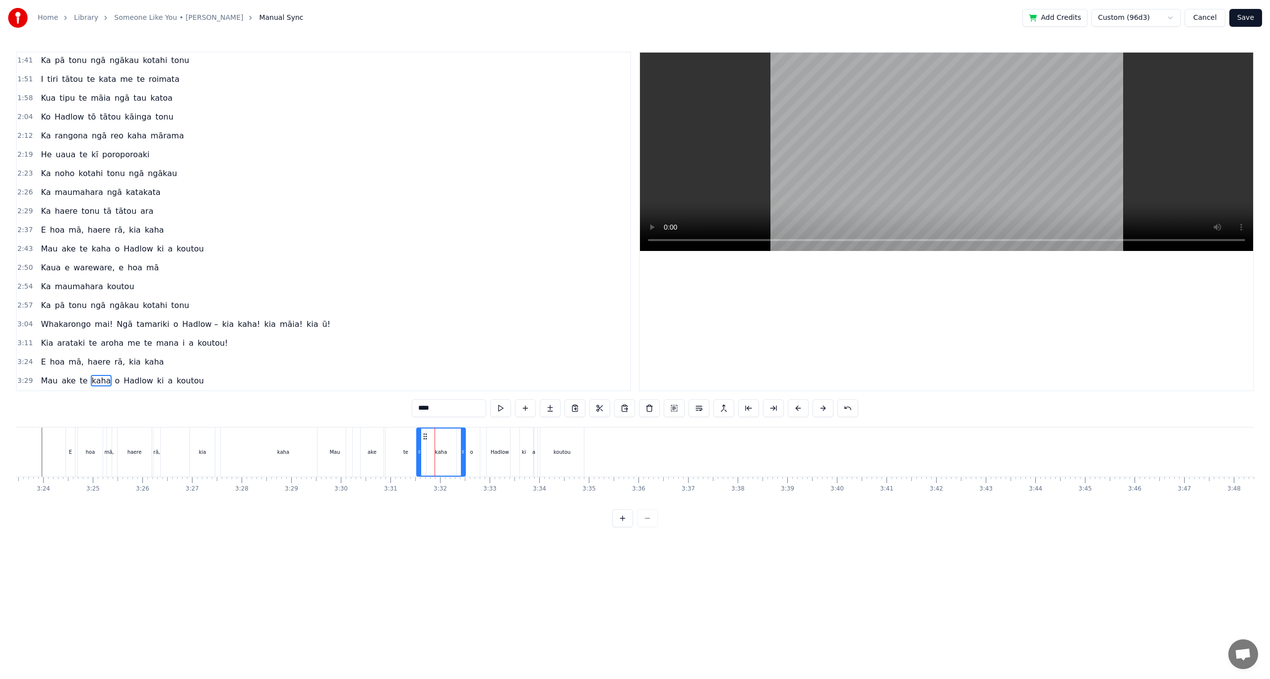
click at [435, 451] on div at bounding box center [435, 452] width 0 height 49
click at [556, 444] on div "koutou" at bounding box center [562, 452] width 44 height 49
drag, startPoint x: 568, startPoint y: 436, endPoint x: 616, endPoint y: 443, distance: 48.7
click at [616, 443] on div "koutou" at bounding box center [628, 452] width 43 height 47
click at [125, 276] on div "Kaua e wareware, e hoa mā" at bounding box center [100, 268] width 126 height 18
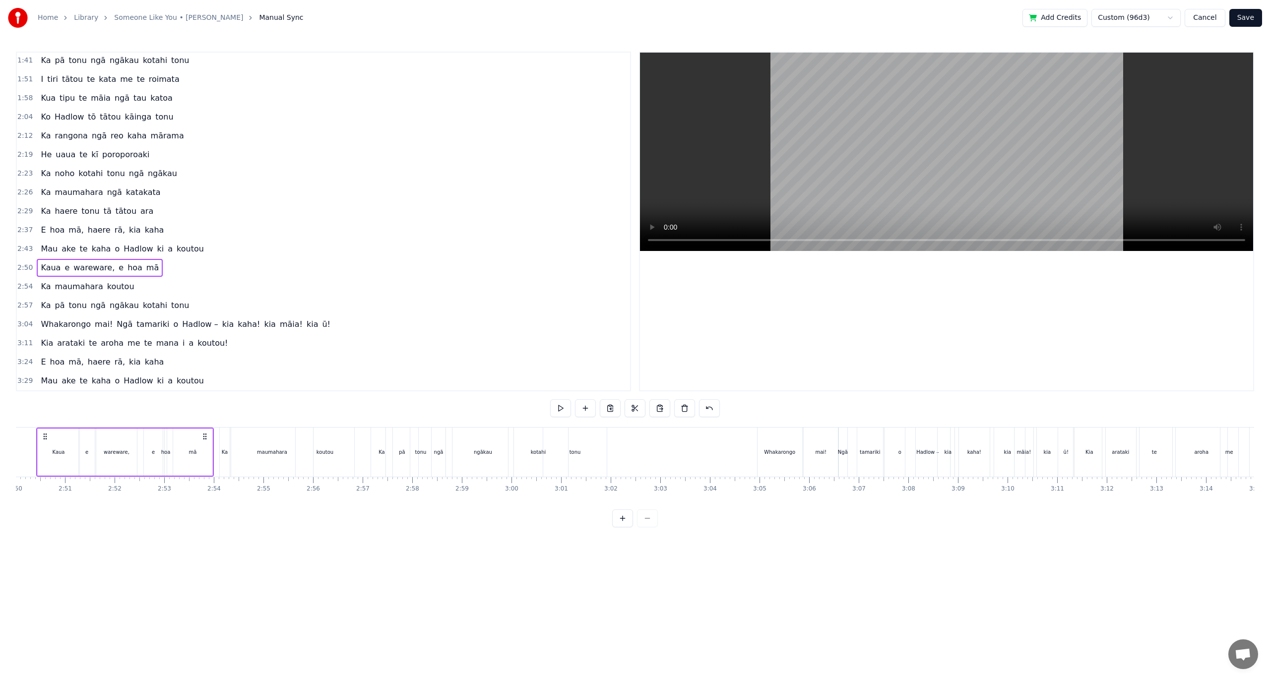
scroll to position [0, 8404]
click at [609, 411] on button at bounding box center [610, 408] width 21 height 18
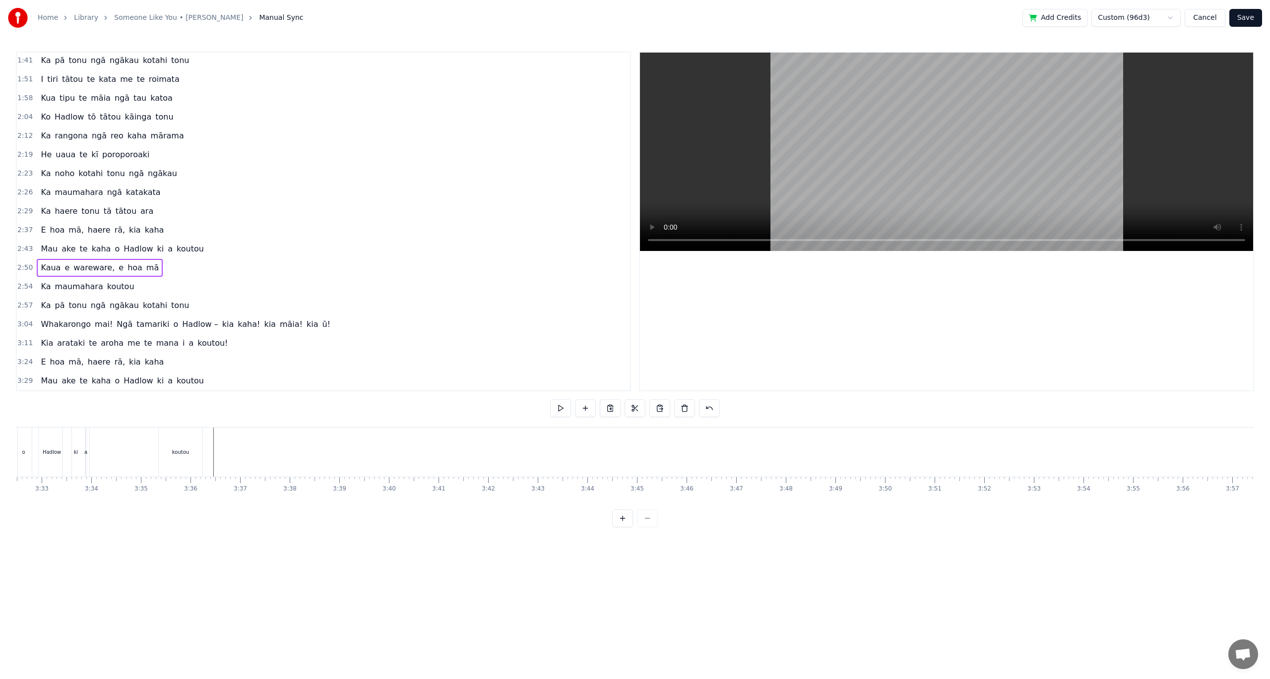
scroll to position [0, 10516]
click at [656, 408] on button at bounding box center [659, 408] width 21 height 18
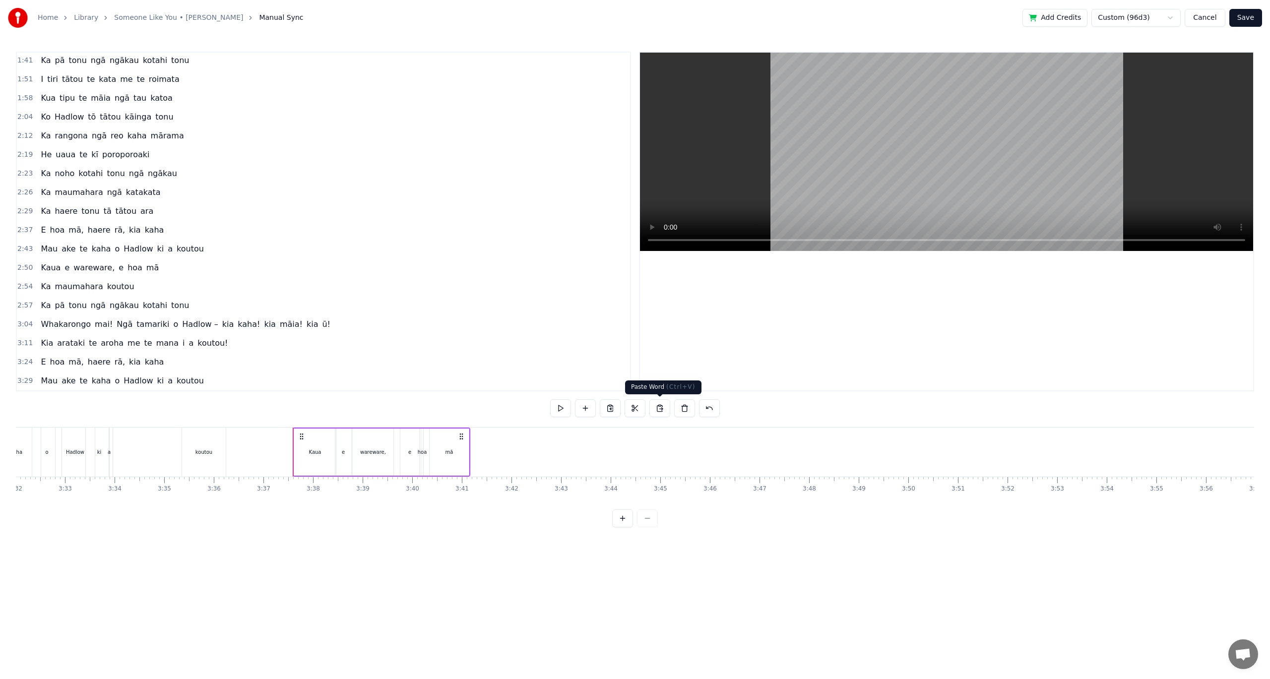
scroll to position [284, 0]
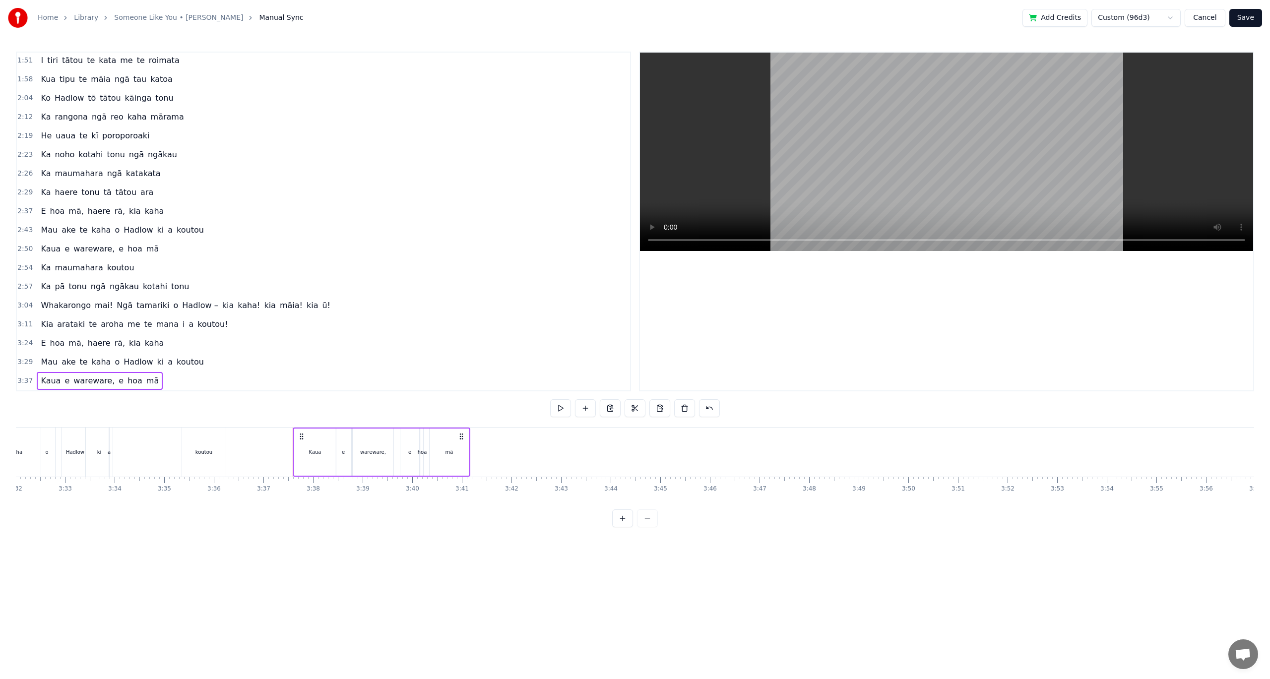
click at [119, 272] on span "koutou" at bounding box center [120, 267] width 29 height 11
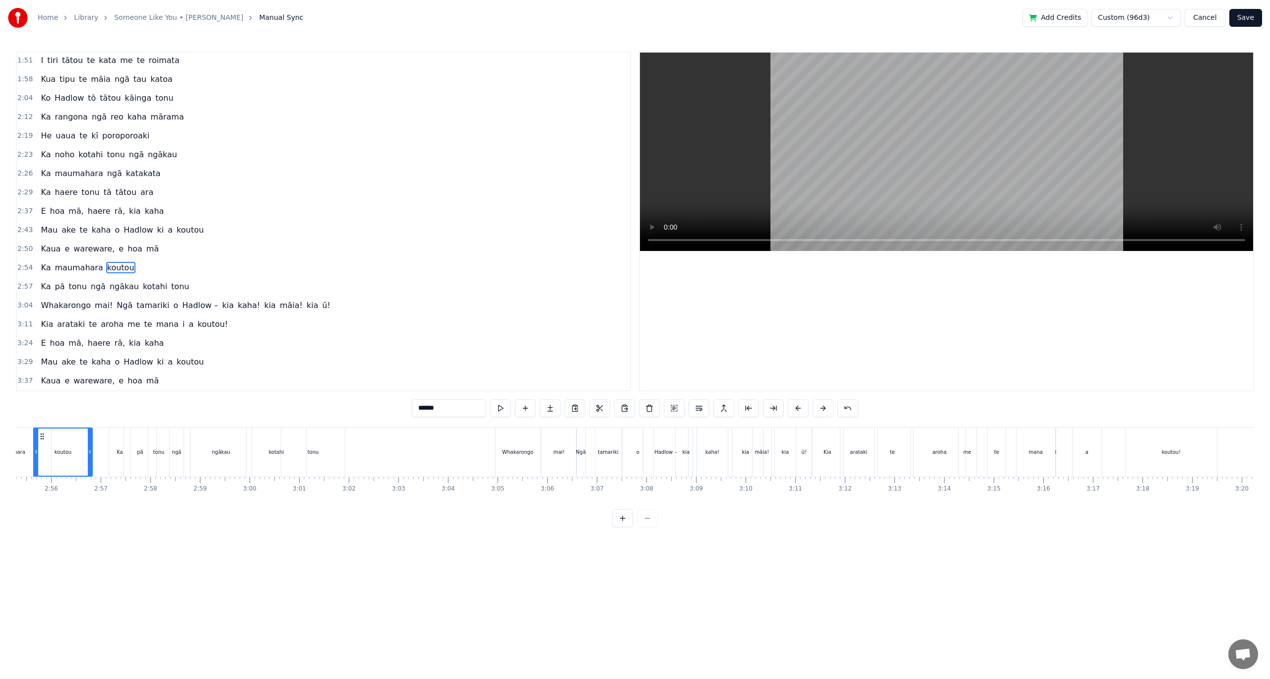
scroll to position [0, 8662]
click at [671, 412] on button at bounding box center [674, 408] width 21 height 18
click at [611, 411] on button at bounding box center [610, 408] width 21 height 18
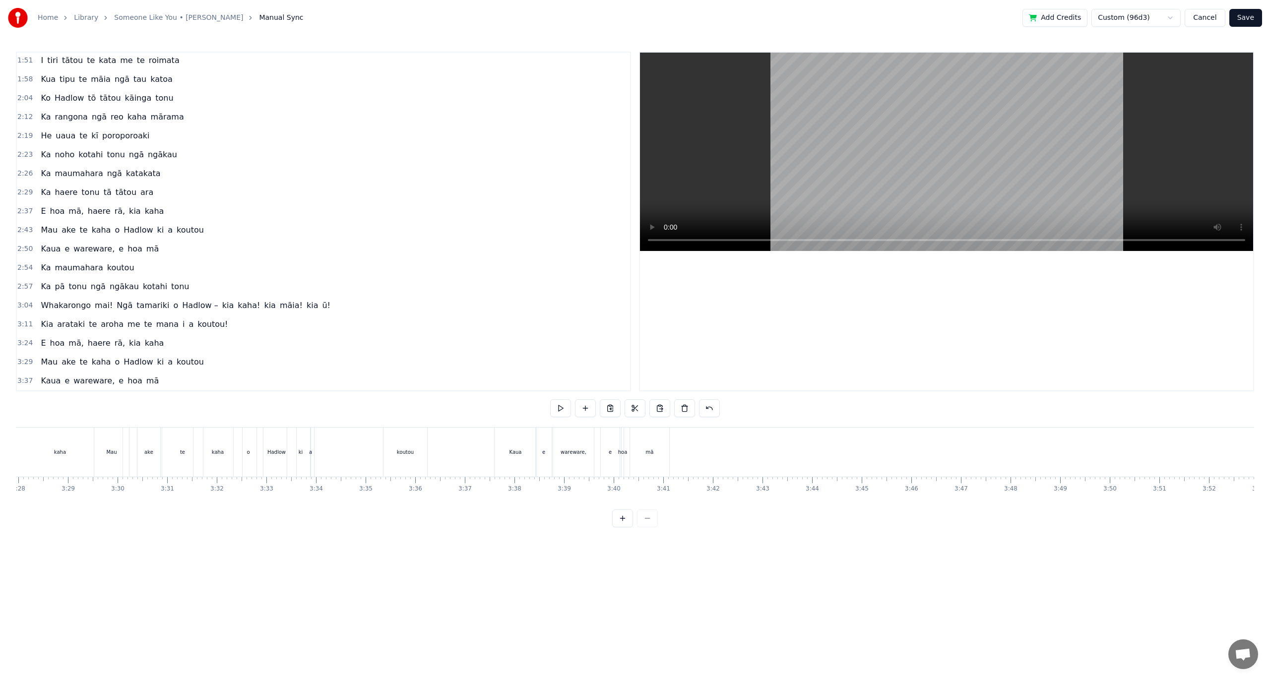
click at [655, 461] on div "mā" at bounding box center [649, 452] width 39 height 49
click at [609, 410] on button at bounding box center [610, 408] width 21 height 18
click at [655, 406] on button at bounding box center [659, 408] width 21 height 18
click at [658, 412] on button at bounding box center [659, 408] width 21 height 18
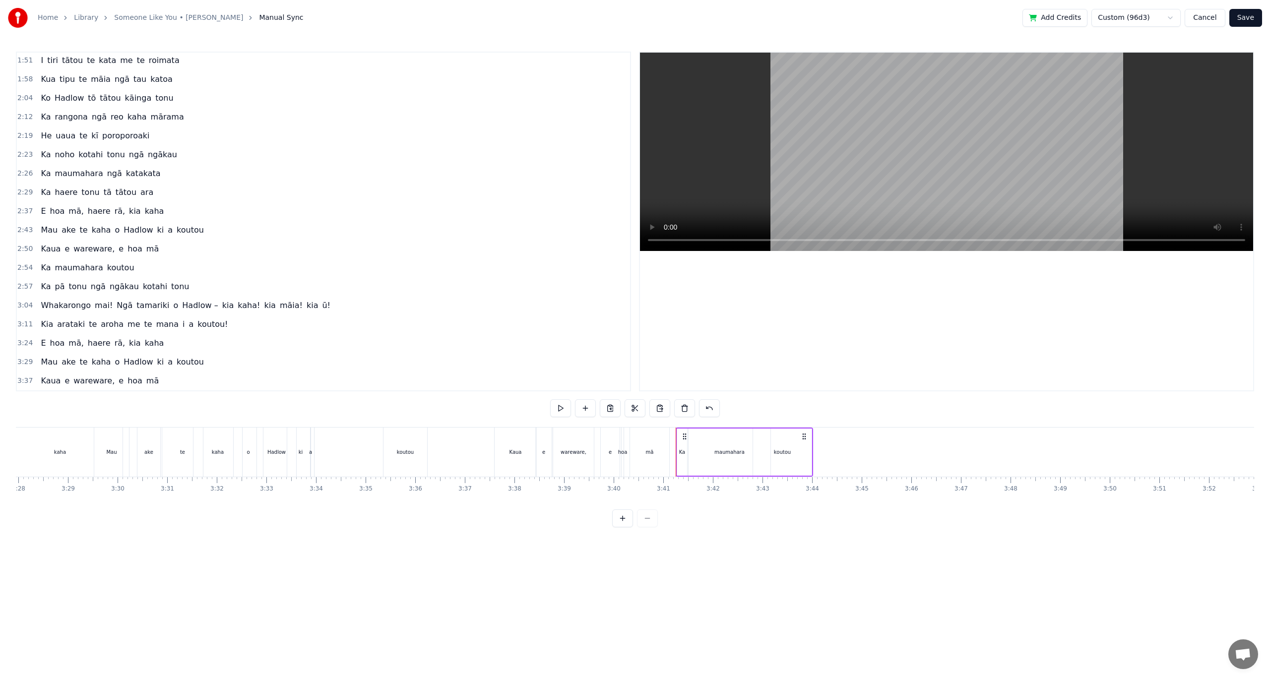
click at [93, 279] on div "Ka pā tonu ngā ngākau kotahi tonu" at bounding box center [115, 287] width 156 height 18
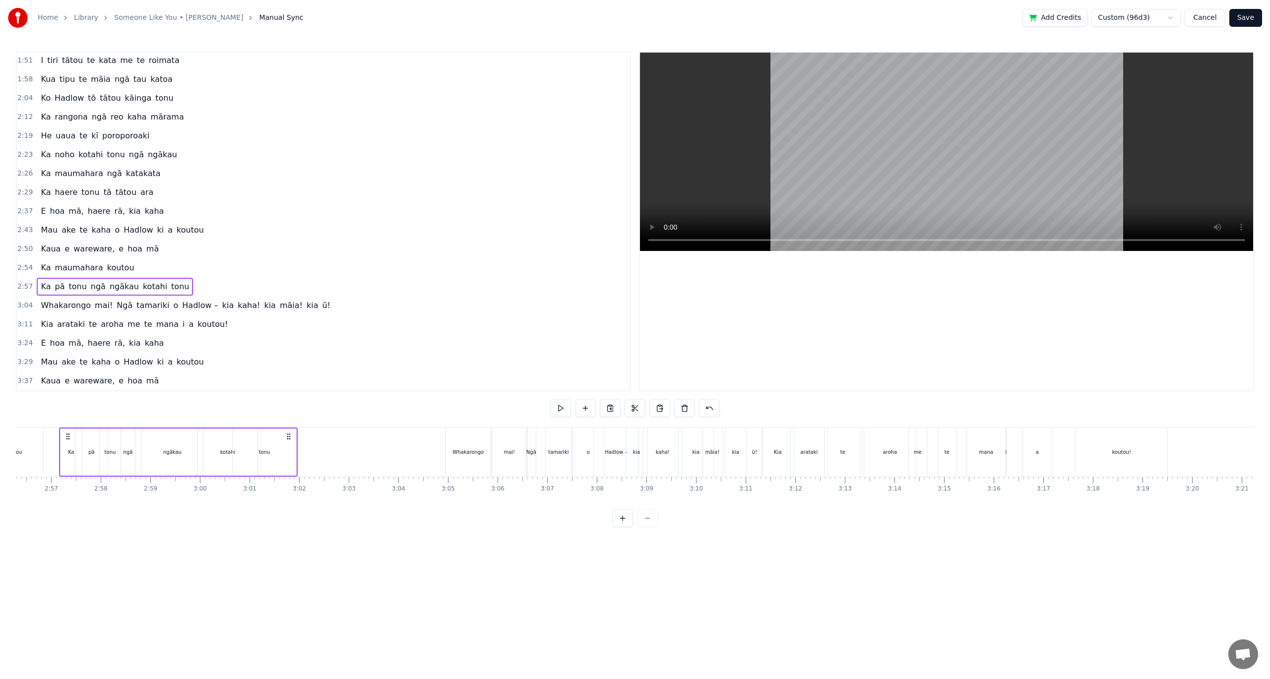
scroll to position [0, 8738]
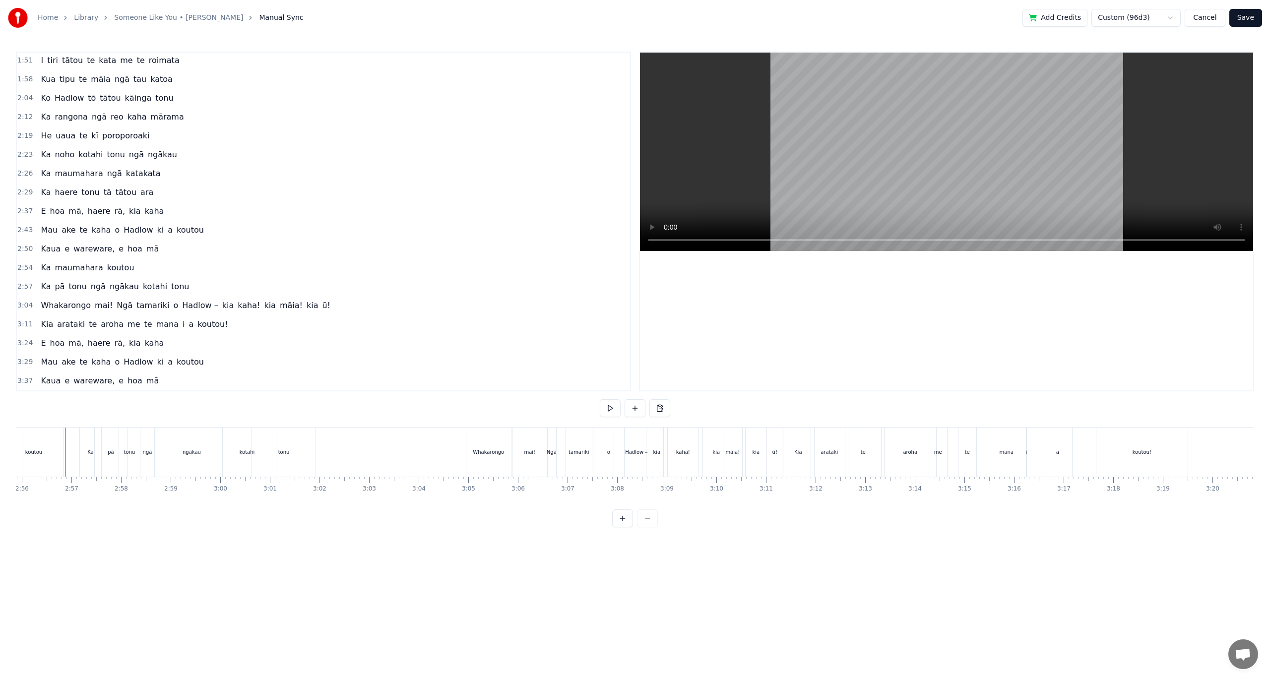
click at [79, 462] on div "Ka" at bounding box center [90, 452] width 22 height 49
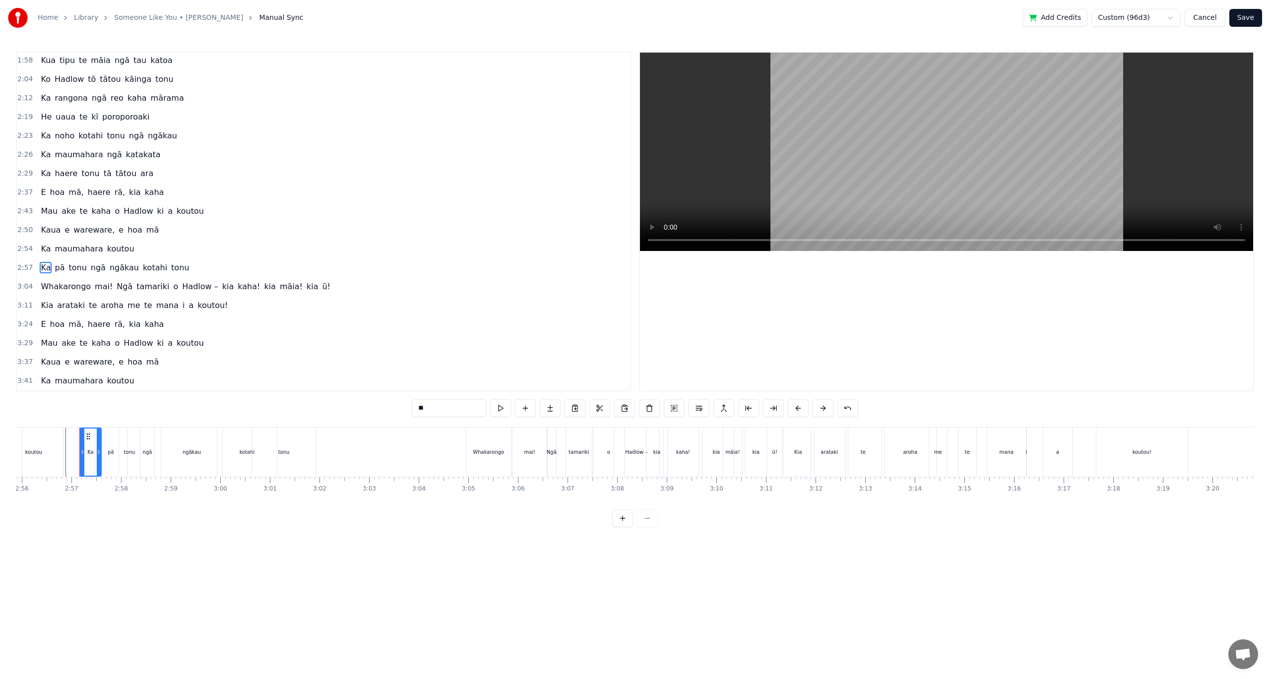
click at [676, 407] on button at bounding box center [674, 408] width 21 height 18
click at [608, 408] on button at bounding box center [610, 408] width 21 height 18
click at [663, 408] on button at bounding box center [659, 408] width 21 height 18
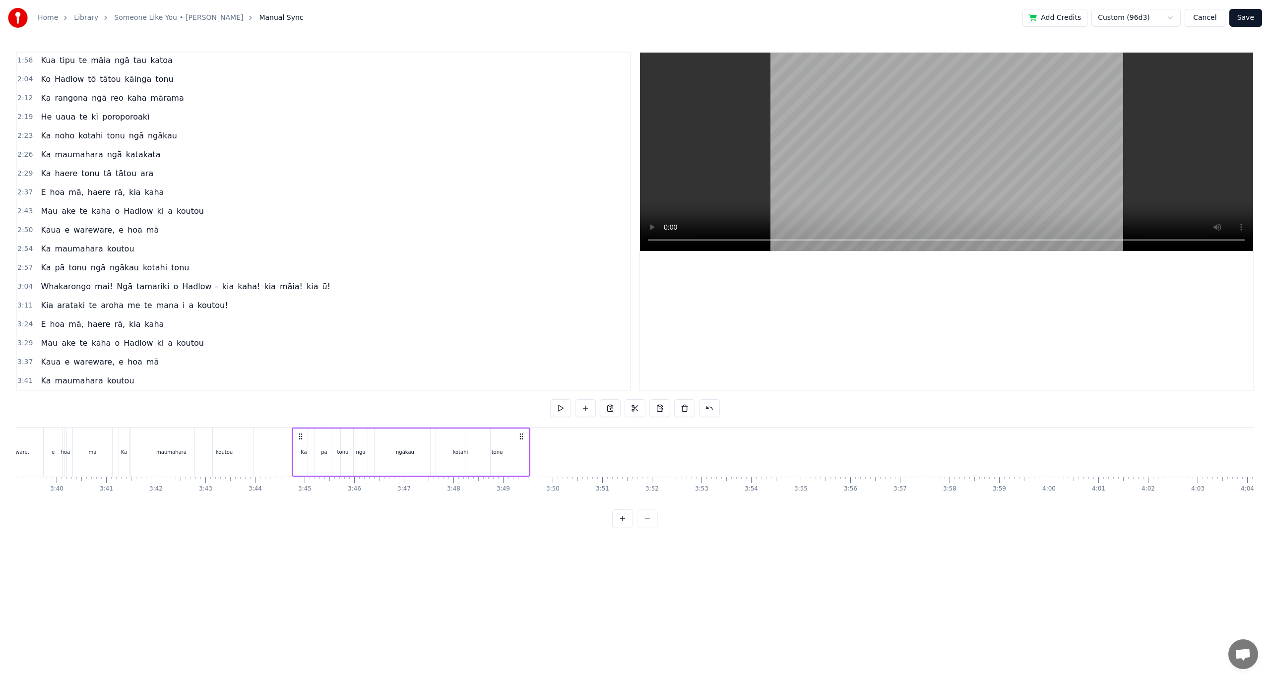
click at [53, 321] on span "hoa" at bounding box center [57, 323] width 17 height 11
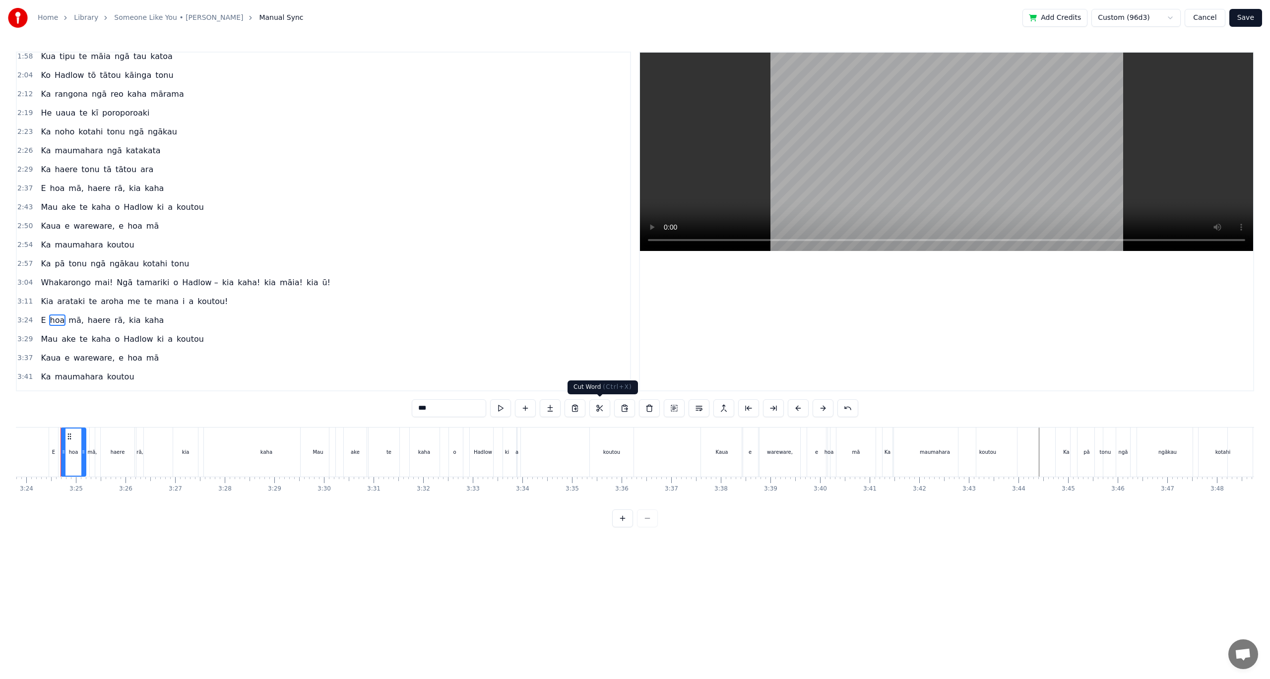
scroll to position [0, 10104]
click at [677, 410] on button at bounding box center [674, 408] width 21 height 18
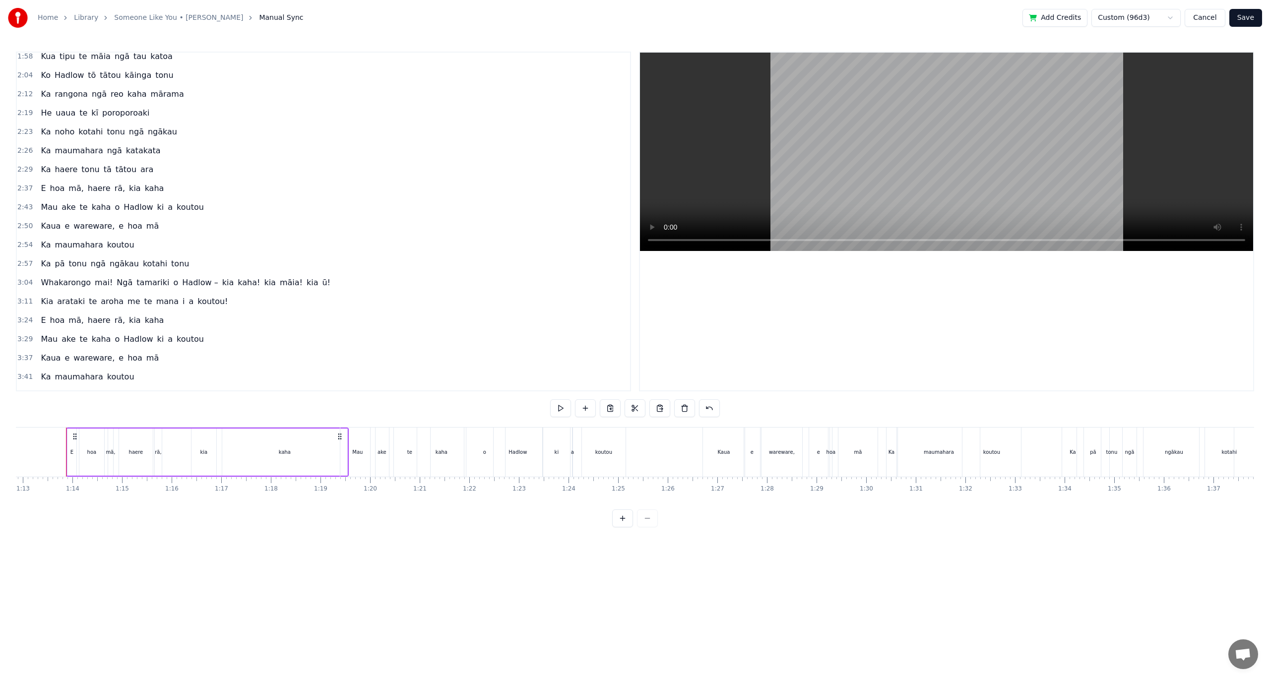
click at [612, 411] on button at bounding box center [610, 408] width 21 height 18
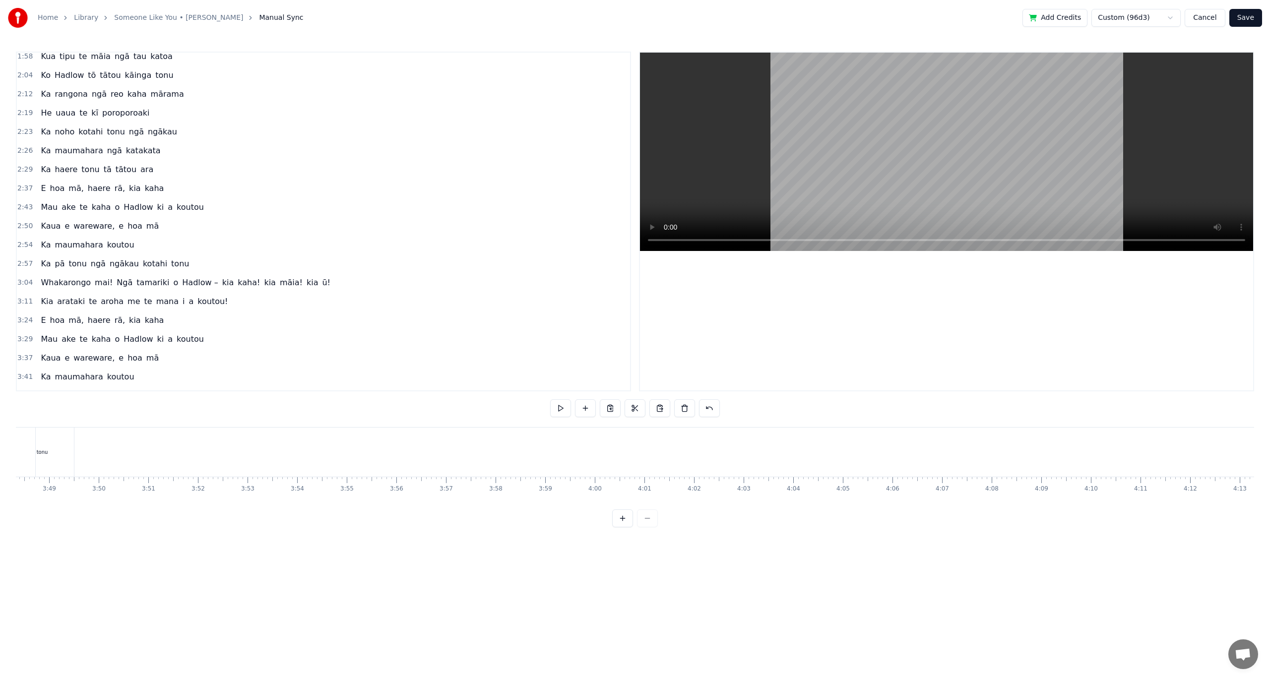
scroll to position [0, 11165]
click at [656, 407] on button at bounding box center [659, 408] width 21 height 18
click at [114, 348] on div "[PERSON_NAME] te kaha o Hadlow ki a koutou" at bounding box center [122, 339] width 171 height 18
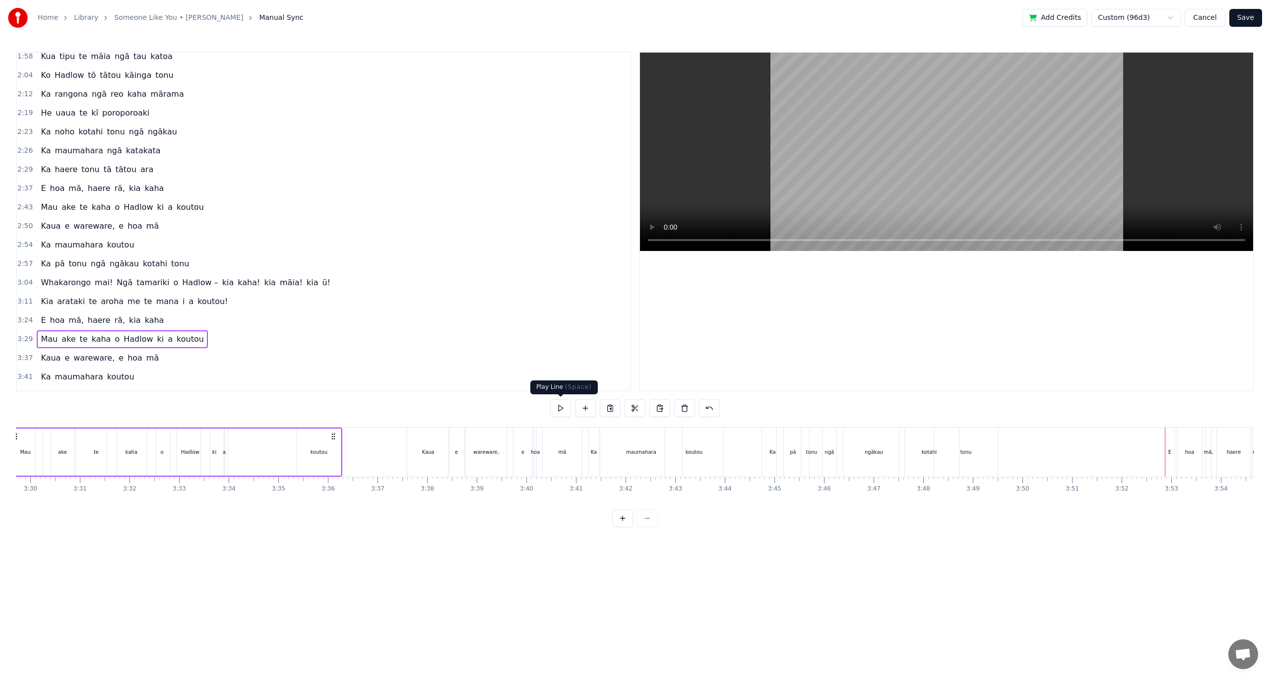
scroll to position [0, 10343]
click at [609, 414] on button at bounding box center [610, 408] width 21 height 18
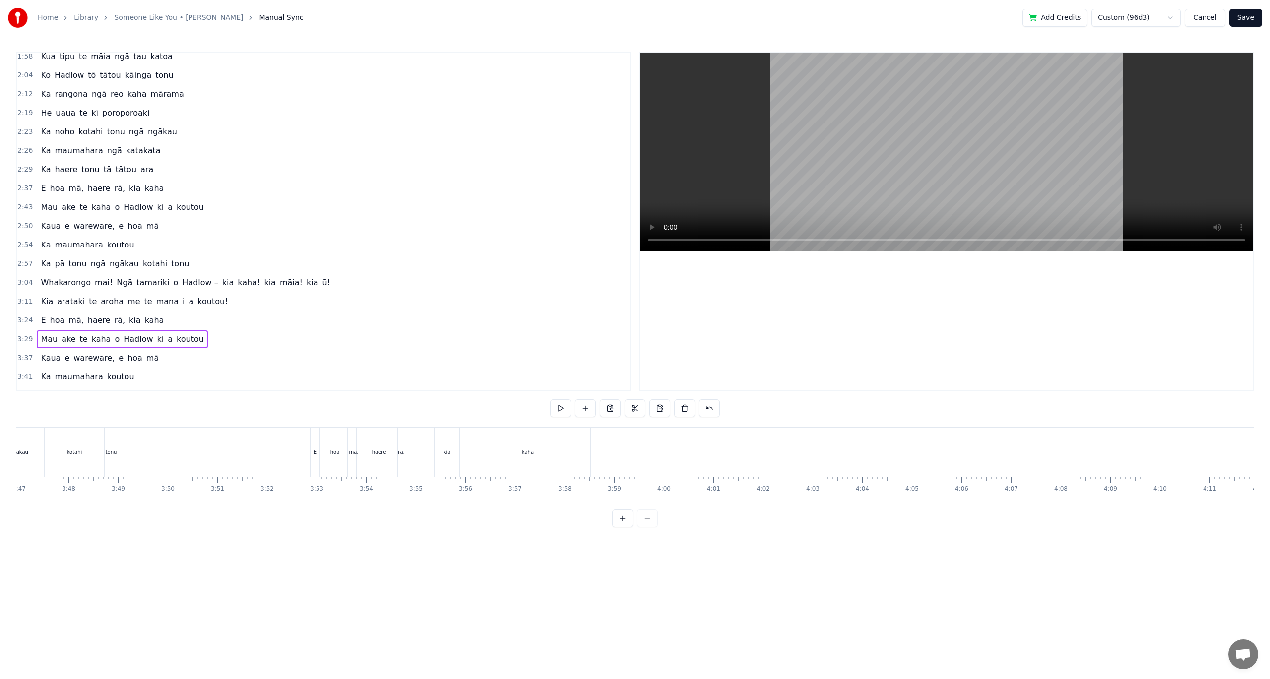
click at [566, 451] on div "kaha" at bounding box center [527, 452] width 125 height 49
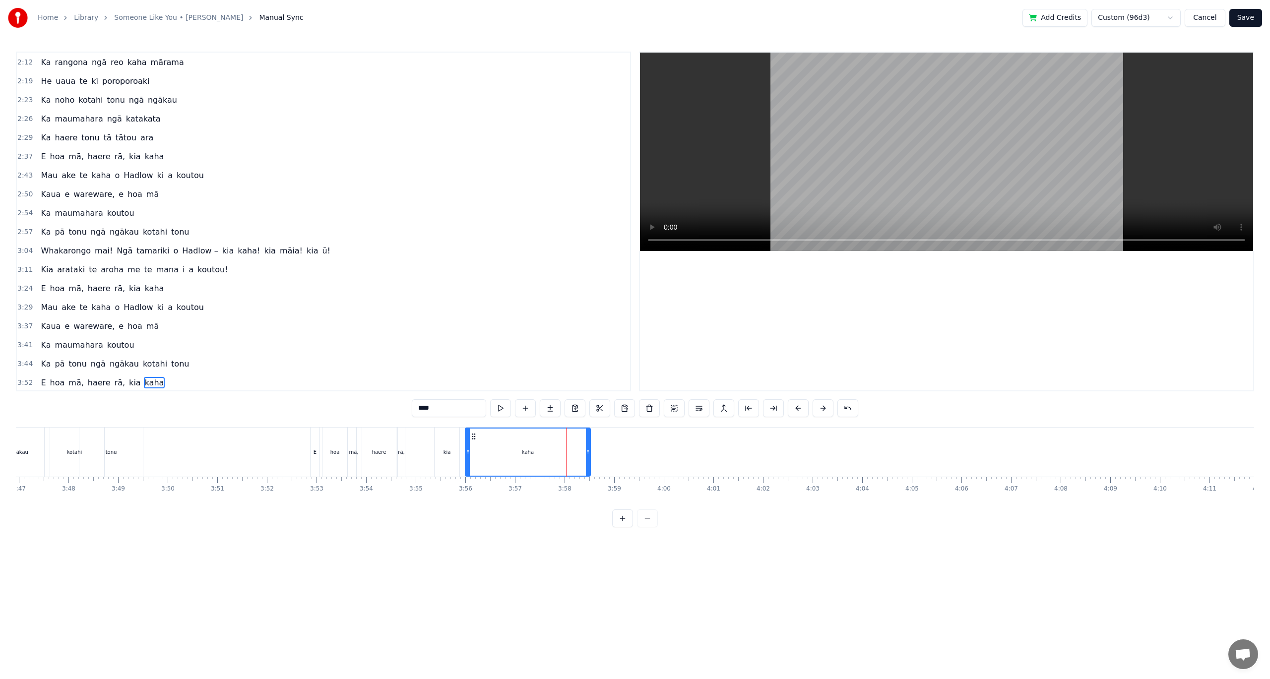
scroll to position [341, 0]
click at [590, 444] on div at bounding box center [588, 452] width 4 height 47
click at [593, 444] on div "E hoa mā, haere rā, kia kaha" at bounding box center [451, 452] width 283 height 49
click at [590, 443] on div "kaha" at bounding box center [528, 452] width 125 height 47
drag, startPoint x: 589, startPoint y: 443, endPoint x: 547, endPoint y: 444, distance: 42.2
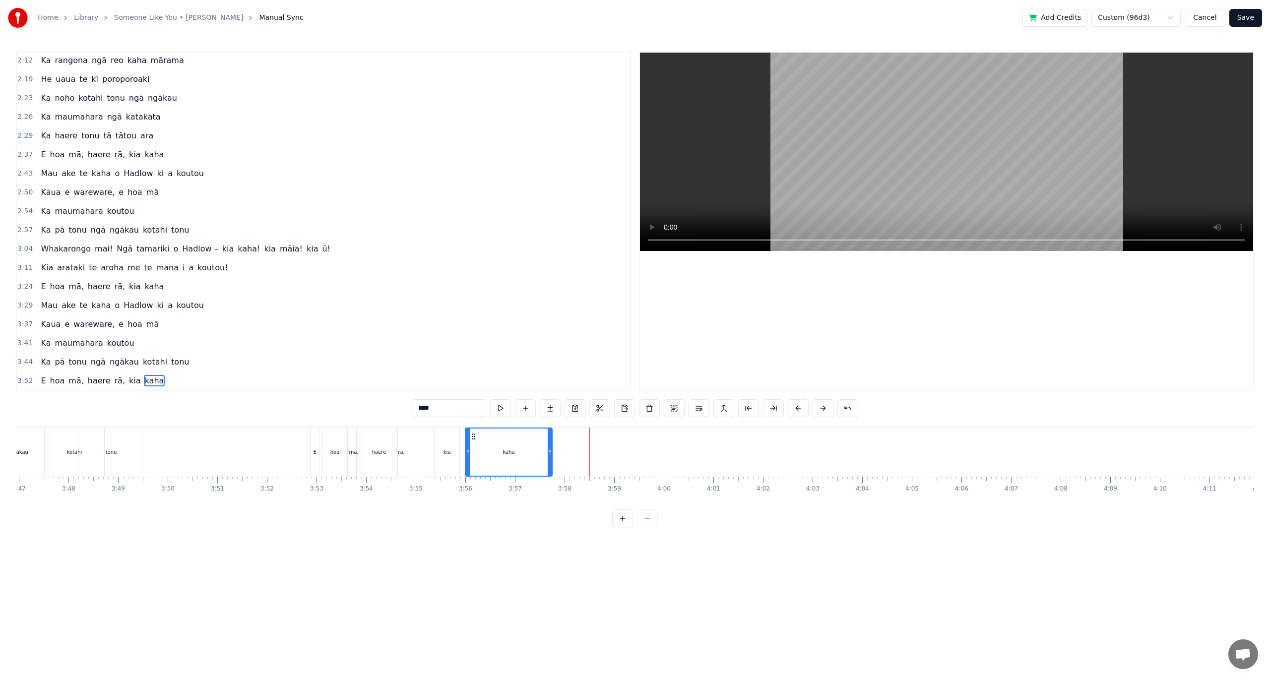
click at [548, 444] on div at bounding box center [550, 452] width 4 height 47
click at [657, 405] on button at bounding box center [659, 408] width 21 height 18
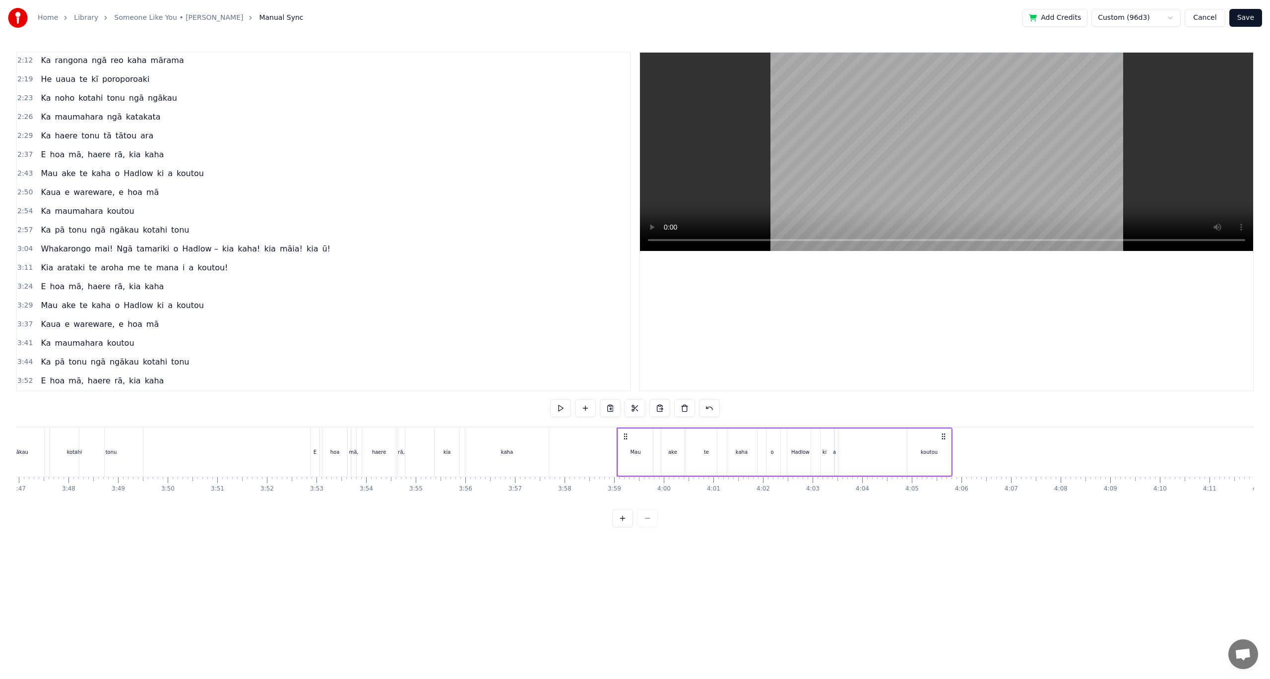
click at [106, 342] on span "koutou" at bounding box center [120, 342] width 29 height 11
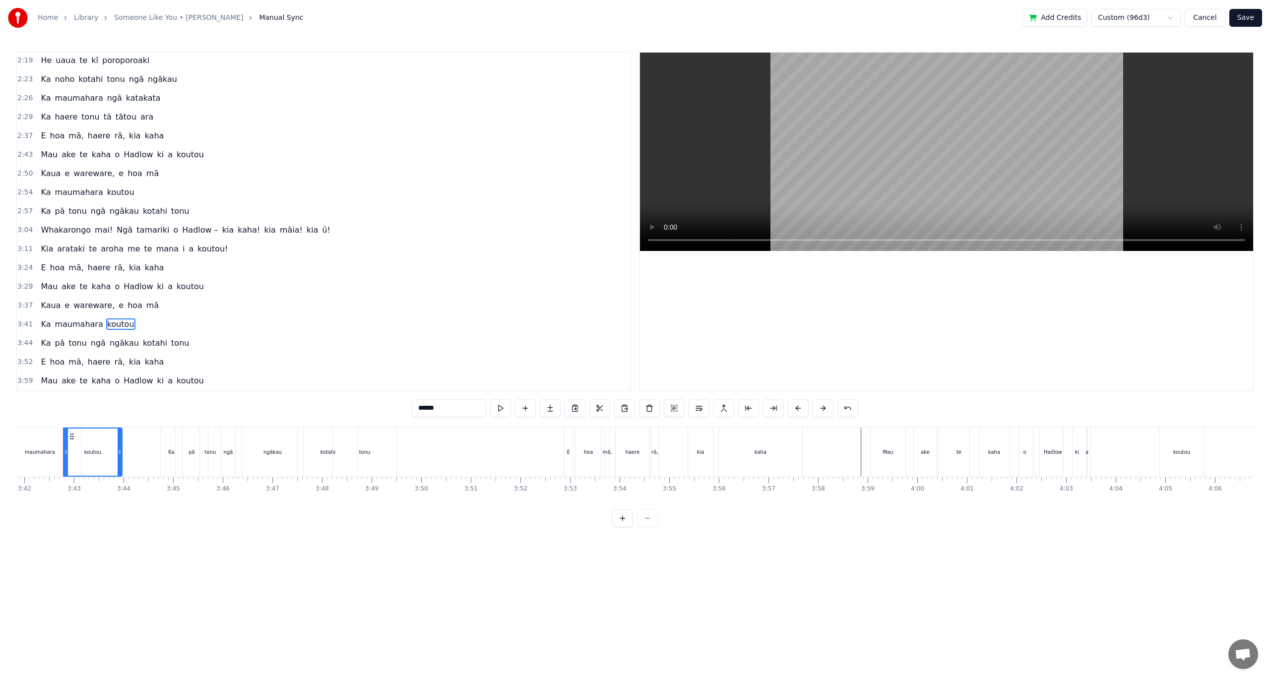
scroll to position [0, 11000]
click at [671, 407] on button at bounding box center [674, 408] width 21 height 18
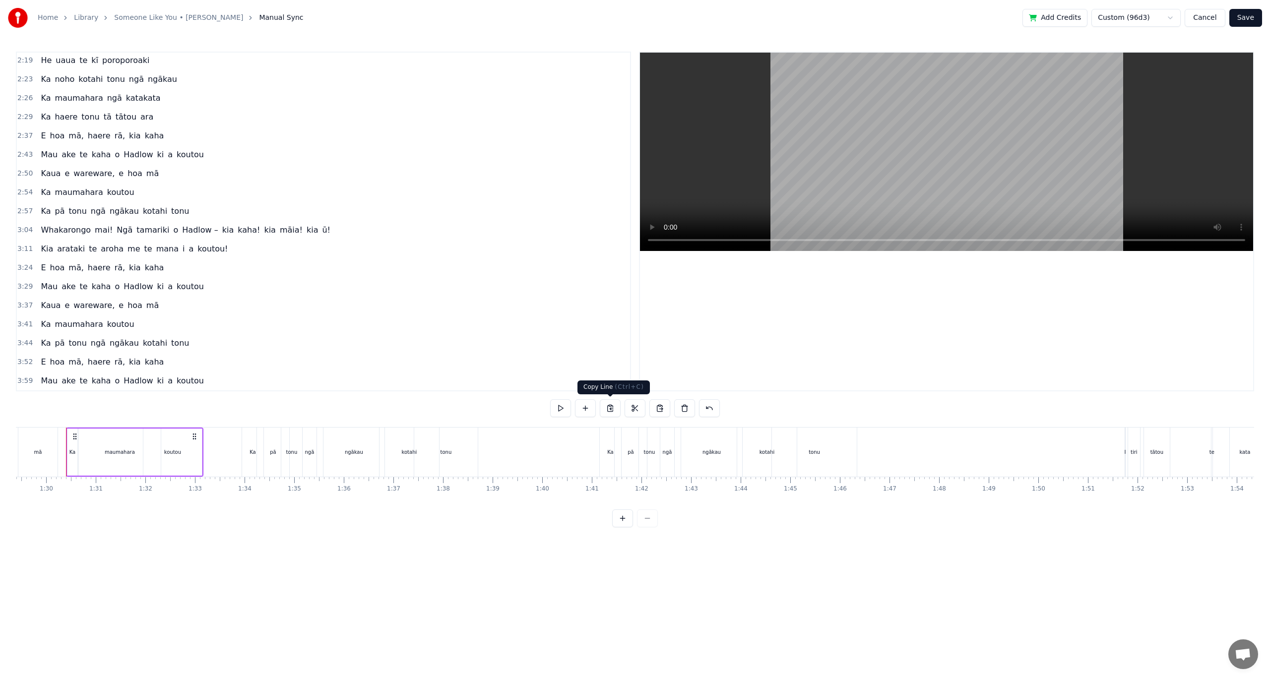
click at [614, 410] on button at bounding box center [610, 408] width 21 height 18
click at [779, 452] on div "[PERSON_NAME] te kaha o Hadlow ki a koutou" at bounding box center [612, 452] width 336 height 49
click at [653, 410] on button at bounding box center [659, 408] width 21 height 18
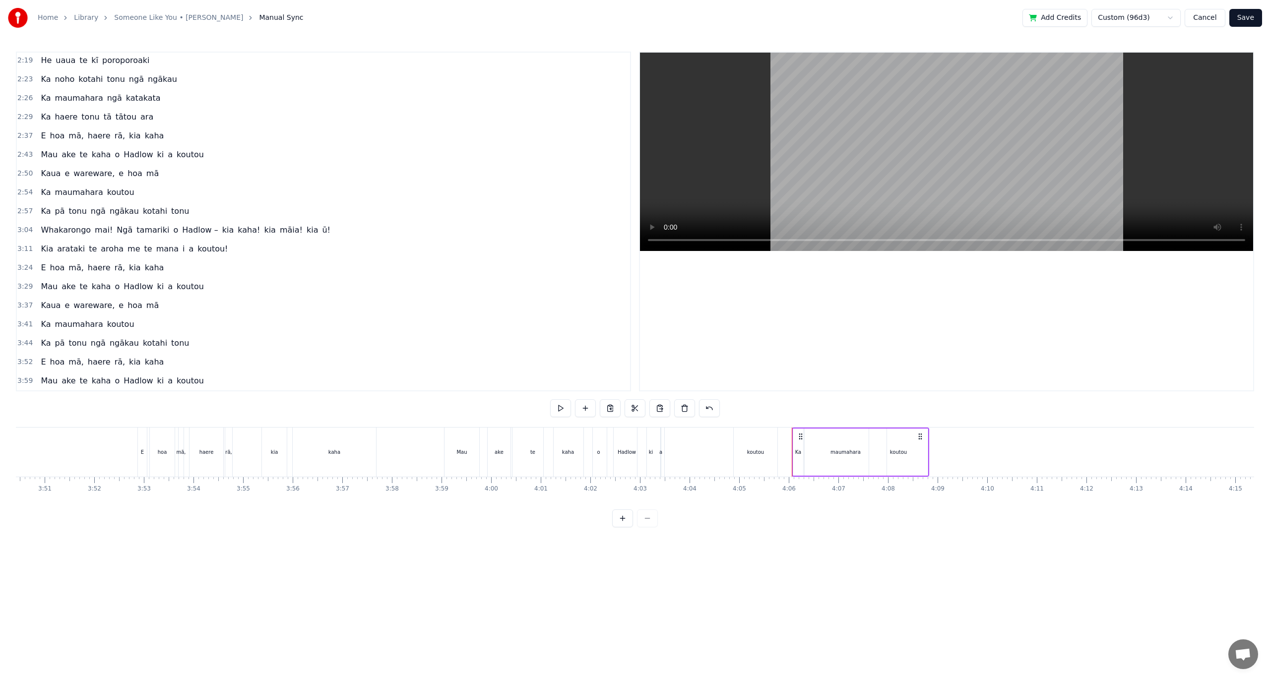
click at [110, 341] on span "ngākau" at bounding box center [124, 342] width 31 height 11
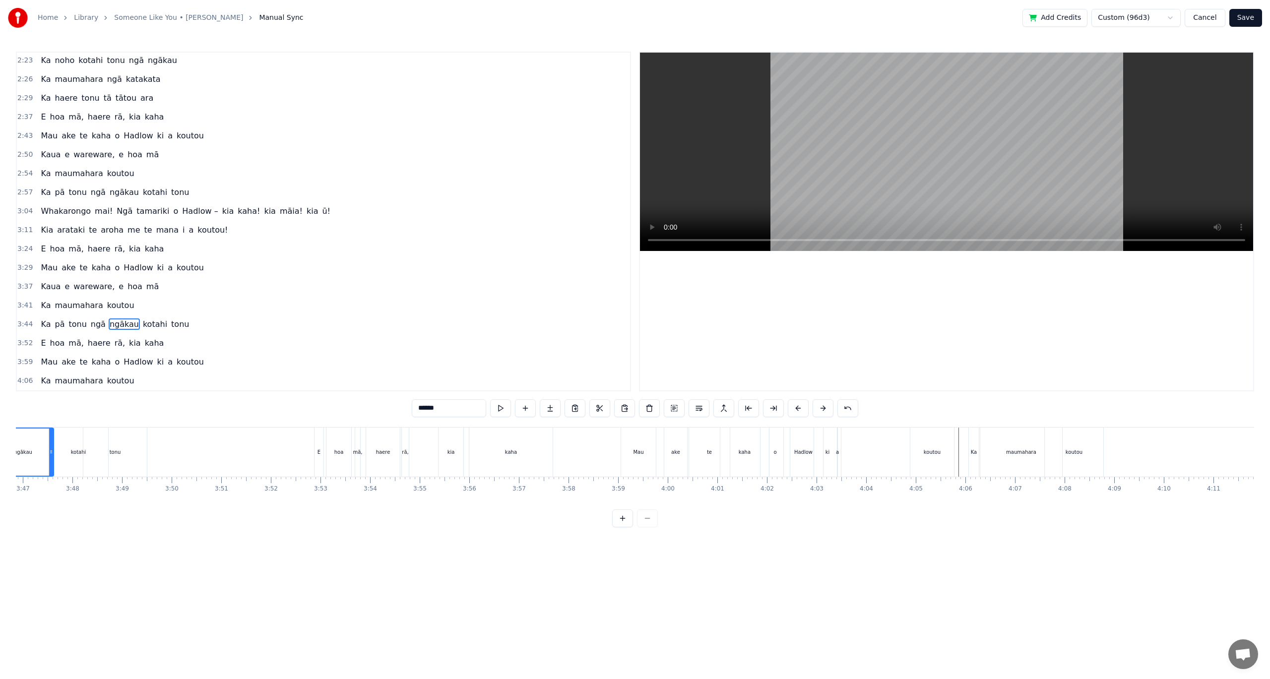
scroll to position [0, 11179]
click at [142, 326] on span "kotahi" at bounding box center [155, 323] width 26 height 11
type input "******"
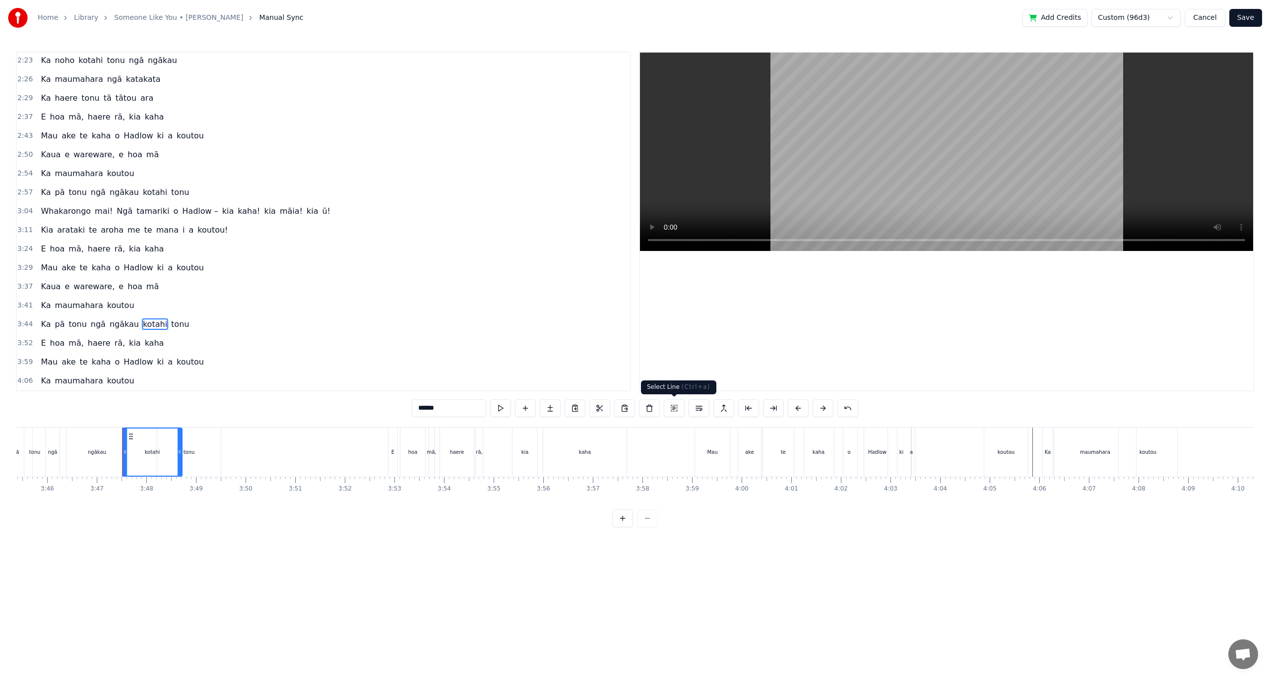
click at [675, 408] on button at bounding box center [674, 408] width 21 height 18
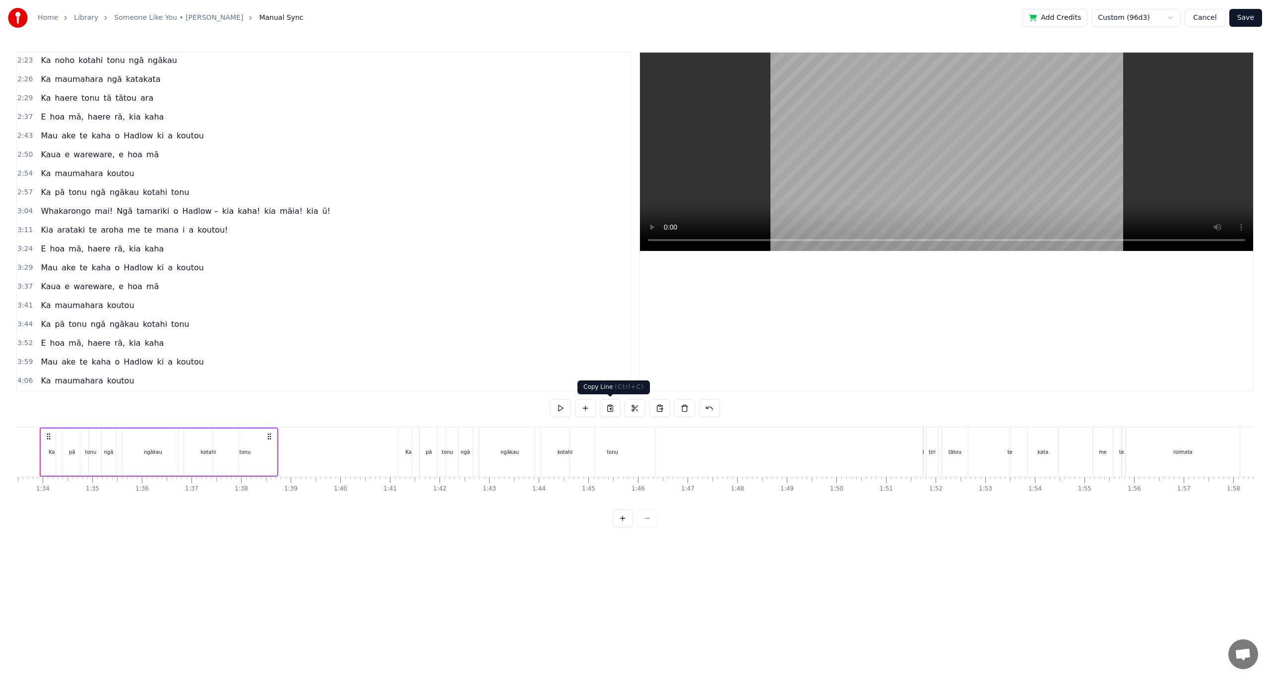
click at [609, 408] on button at bounding box center [610, 408] width 21 height 18
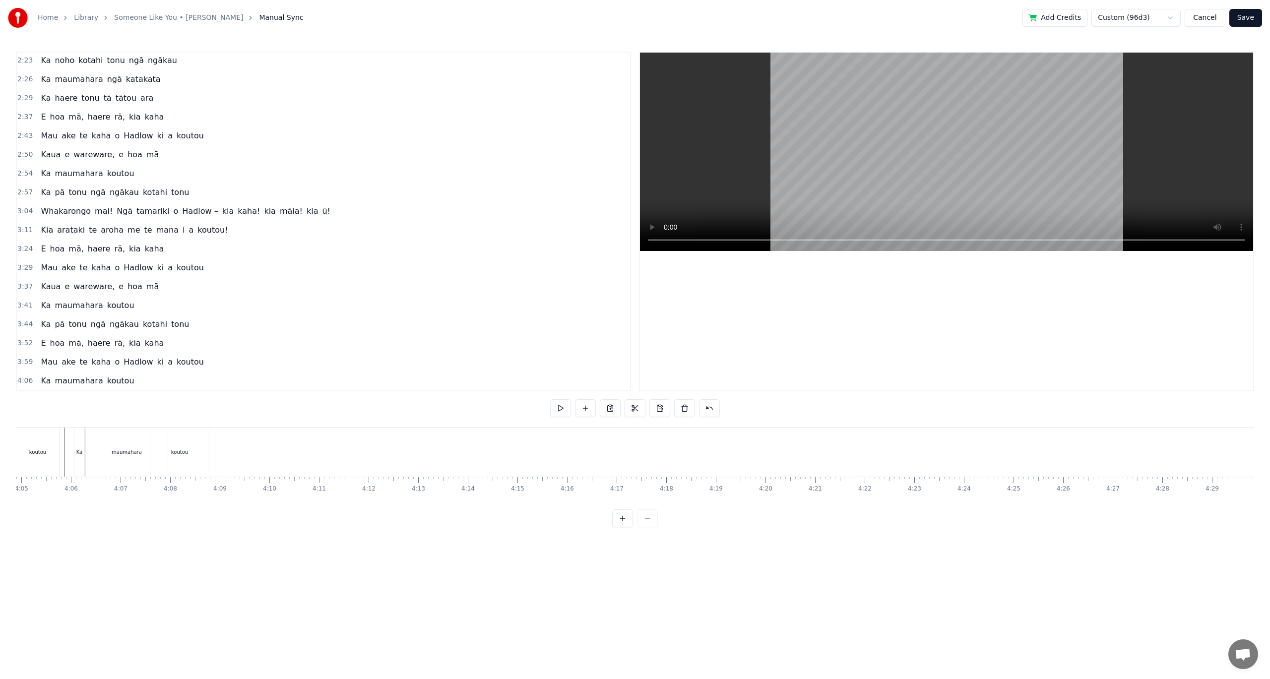
scroll to position [0, 11940]
click at [413, 452] on div "koutou" at bounding box center [386, 452] width 59 height 49
click at [418, 453] on div "Ka maumahara koutou" at bounding box center [349, 452] width 137 height 49
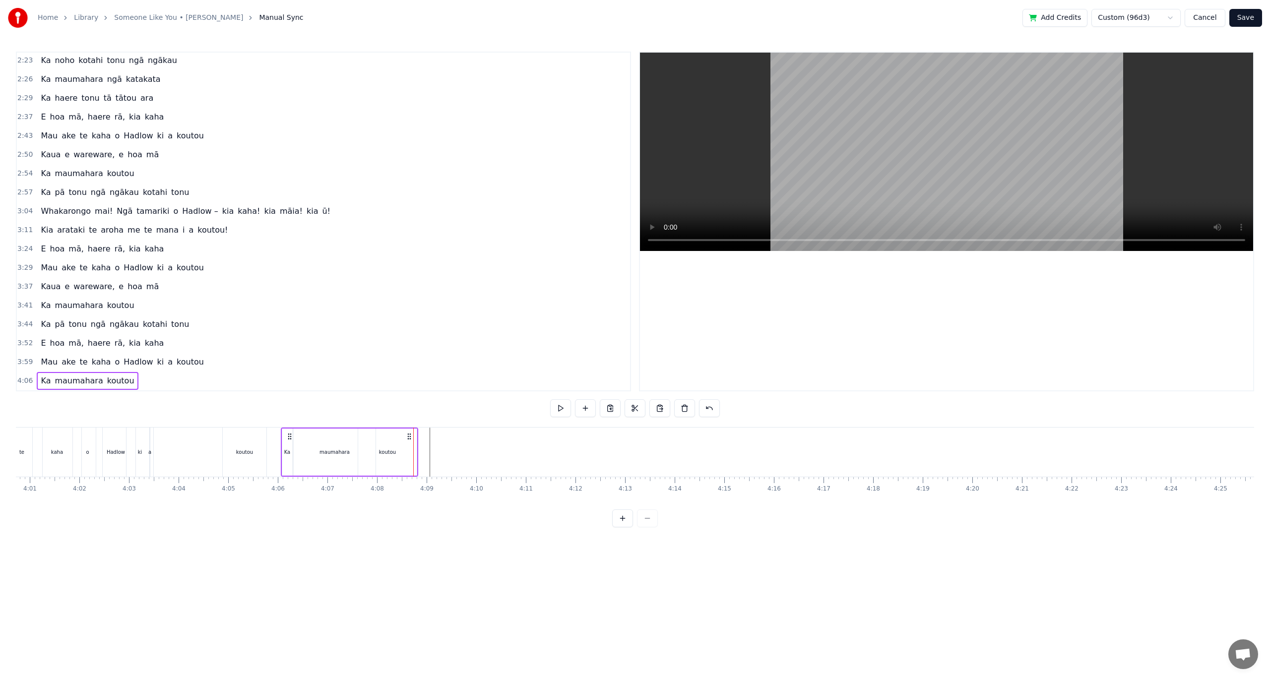
click at [661, 408] on button at bounding box center [659, 408] width 21 height 18
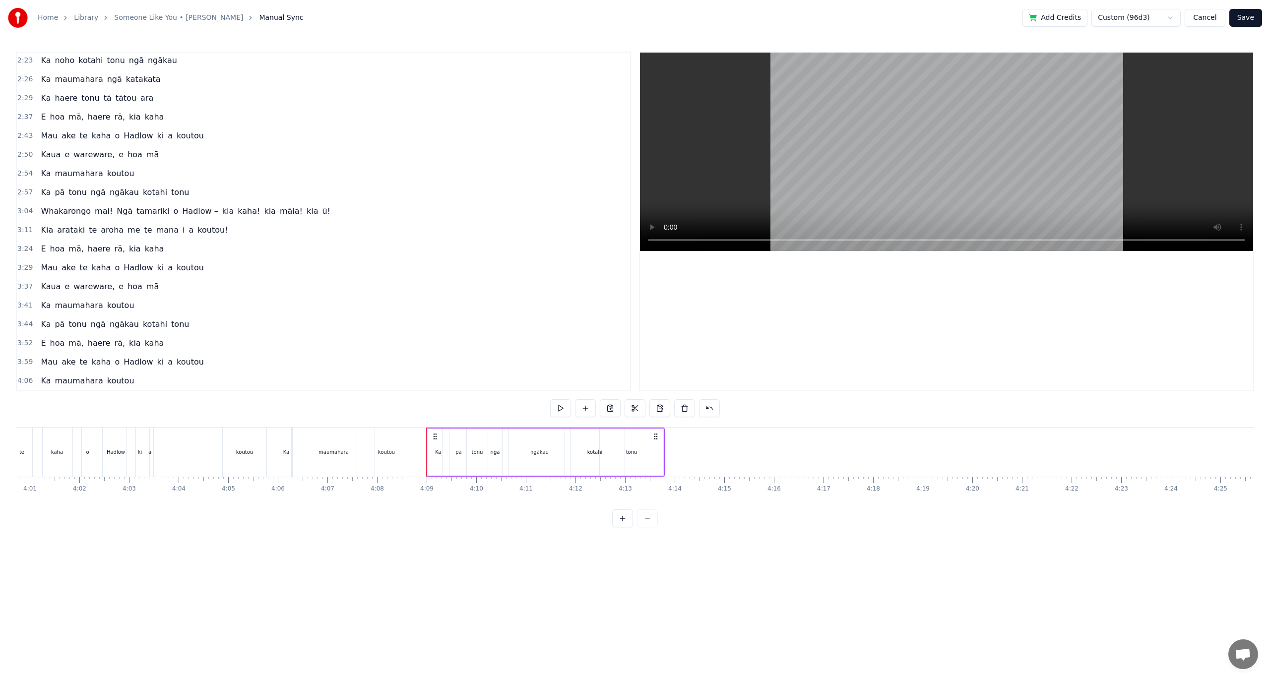
click at [418, 440] on div "Ka maumahara koutou" at bounding box center [349, 452] width 137 height 49
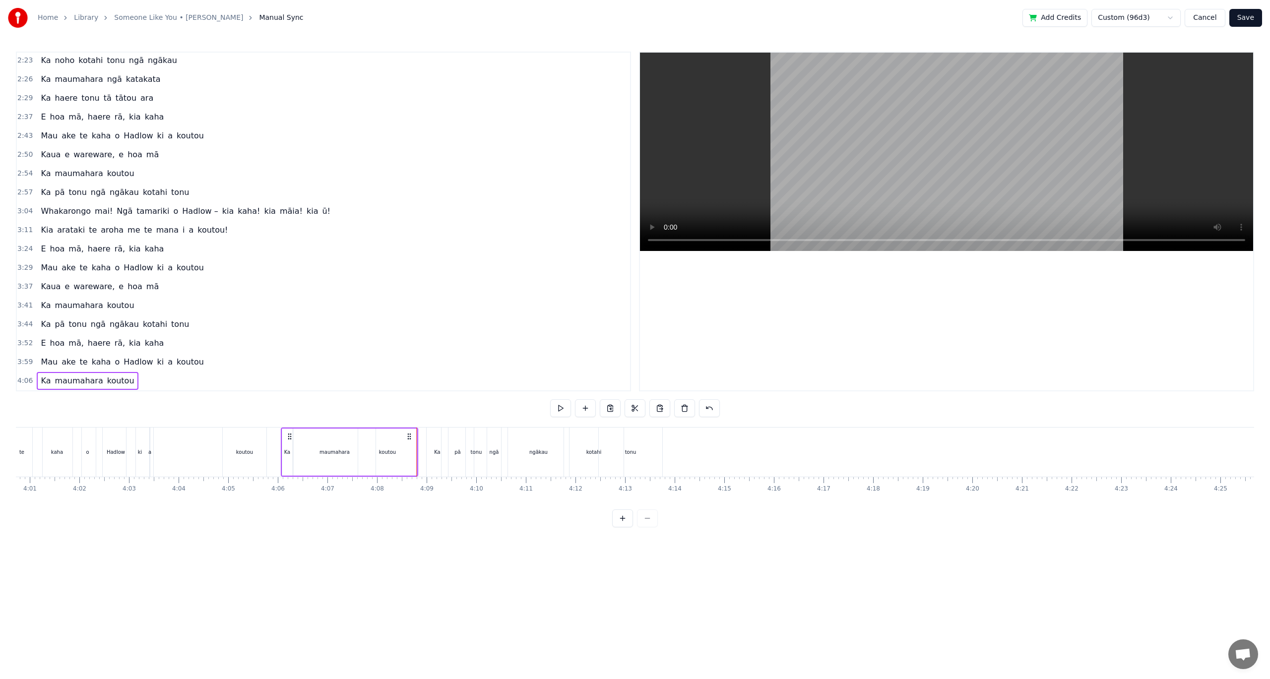
click at [539, 467] on div "ngākau" at bounding box center [538, 452] width 61 height 49
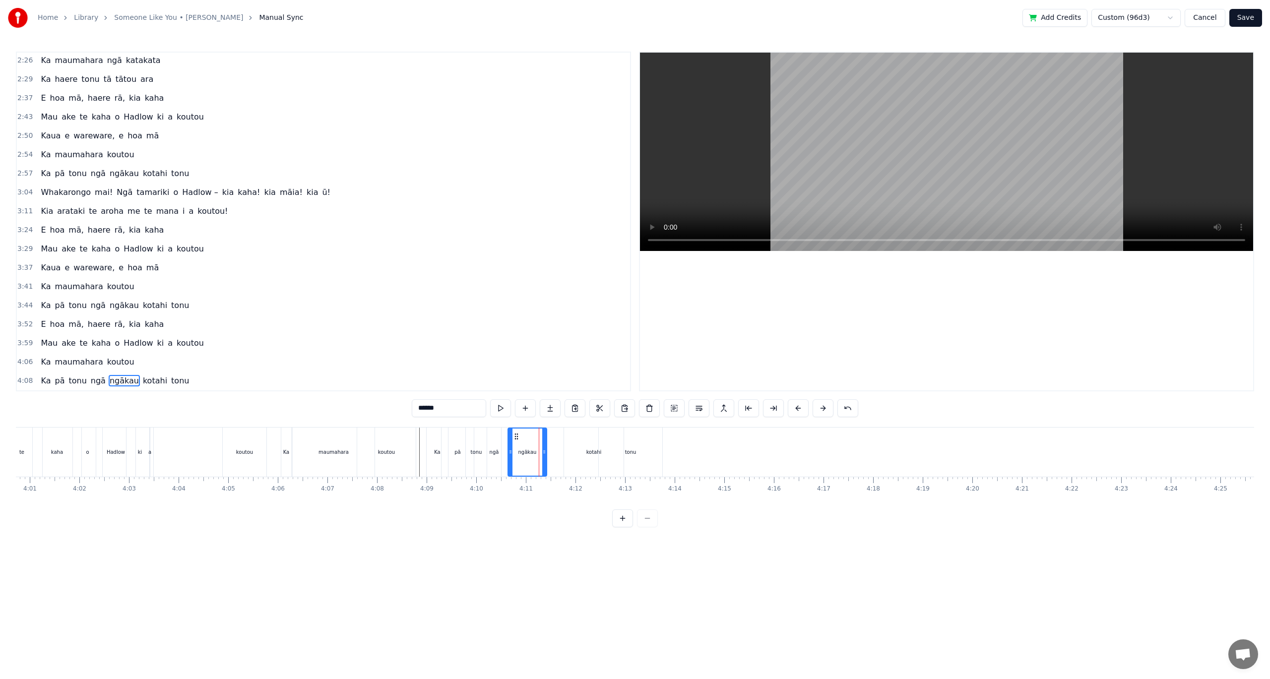
drag, startPoint x: 565, startPoint y: 454, endPoint x: 543, endPoint y: 455, distance: 22.4
click at [543, 455] on icon at bounding box center [544, 452] width 4 height 8
click at [582, 454] on div "kotahi" at bounding box center [594, 452] width 60 height 49
drag, startPoint x: 619, startPoint y: 451, endPoint x: 587, endPoint y: 443, distance: 32.7
click at [599, 451] on div "kotahi" at bounding box center [586, 452] width 44 height 47
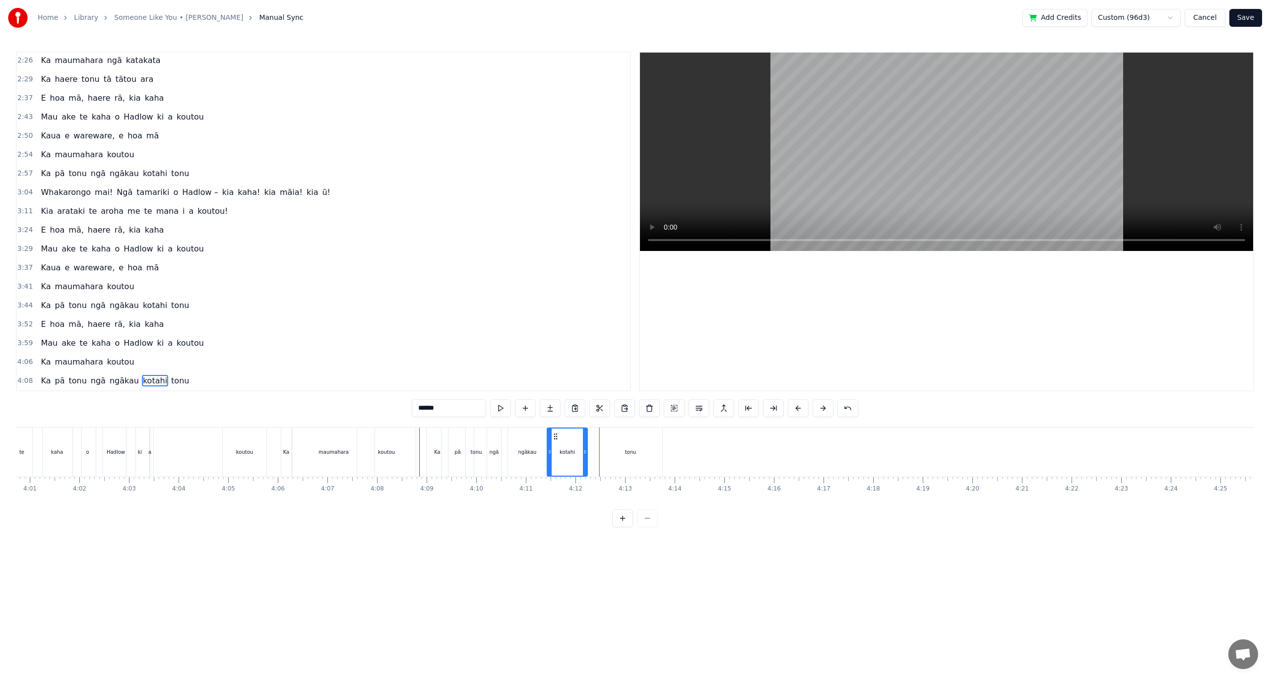
drag, startPoint x: 567, startPoint y: 435, endPoint x: 562, endPoint y: 442, distance: 8.7
click at [552, 437] on icon at bounding box center [556, 437] width 8 height 8
click at [626, 456] on div "tonu" at bounding box center [630, 452] width 63 height 49
type input "****"
drag, startPoint x: 657, startPoint y: 451, endPoint x: 640, endPoint y: 451, distance: 16.9
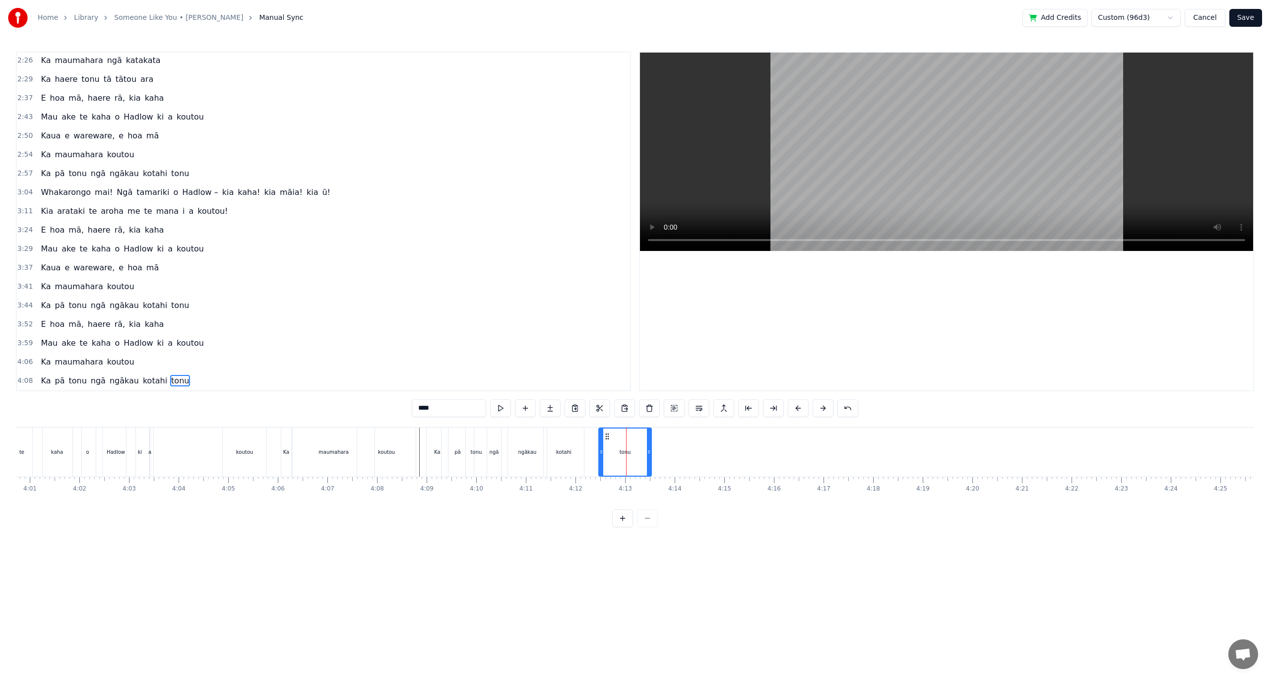
click at [647, 451] on icon at bounding box center [649, 452] width 4 height 8
drag, startPoint x: 609, startPoint y: 435, endPoint x: 587, endPoint y: 438, distance: 22.0
click at [587, 438] on icon at bounding box center [585, 437] width 8 height 8
click at [417, 448] on div "Ka maumahara koutou" at bounding box center [349, 452] width 137 height 49
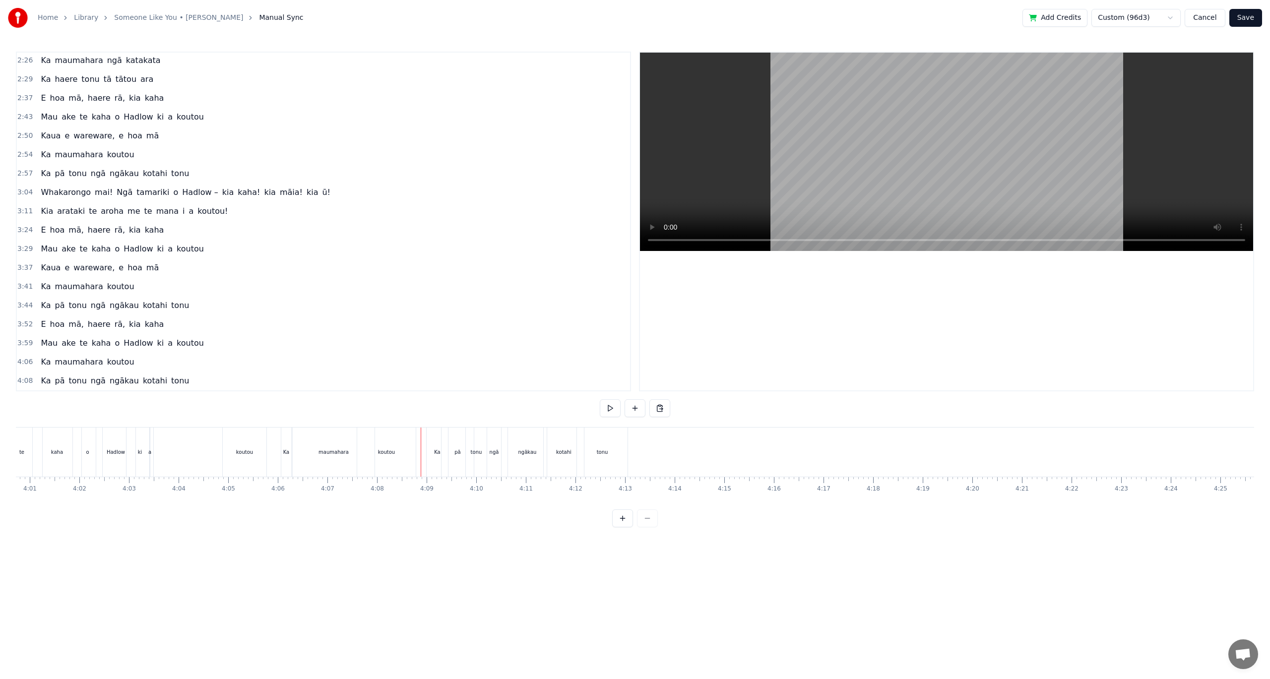
click at [434, 448] on div "Ka" at bounding box center [437, 452] width 21 height 49
click at [672, 406] on button at bounding box center [674, 408] width 21 height 18
click at [765, 454] on div "Ka" at bounding box center [776, 452] width 22 height 49
click at [796, 451] on div "pā" at bounding box center [796, 451] width 6 height 7
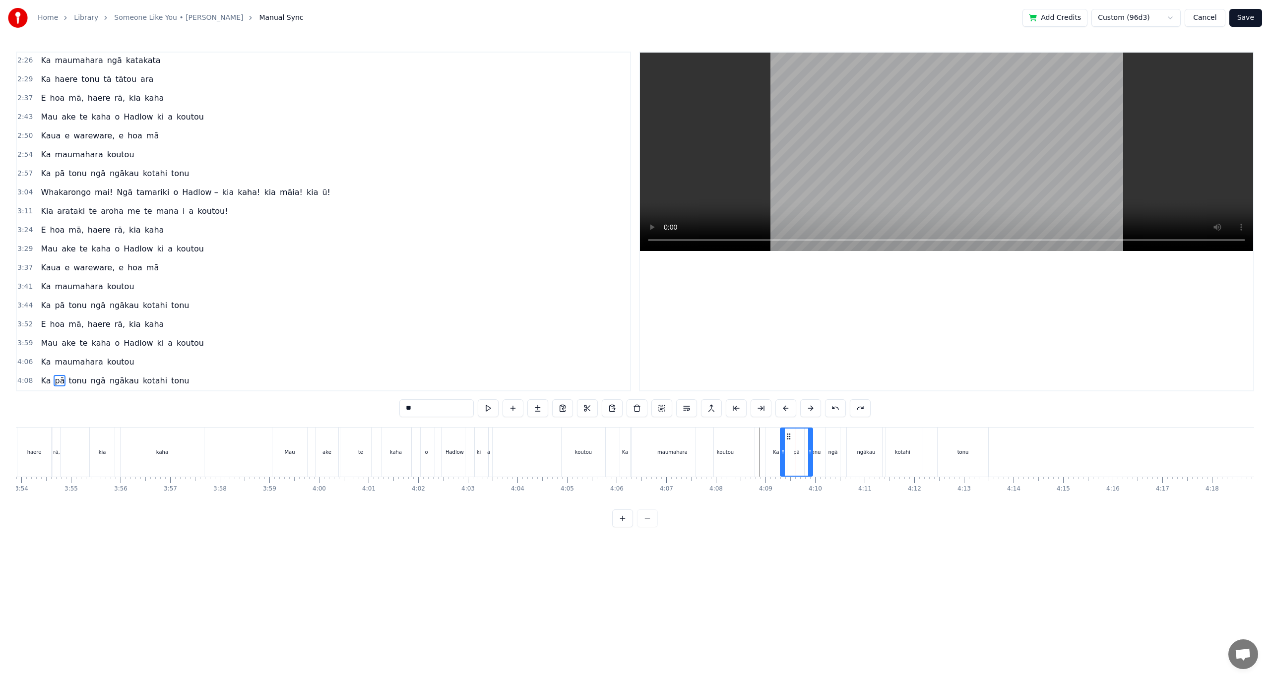
click at [776, 451] on div "Ka" at bounding box center [776, 451] width 6 height 7
type input "**"
click at [797, 451] on div "pā" at bounding box center [796, 451] width 6 height 7
click at [819, 452] on div "tonu" at bounding box center [815, 451] width 11 height 7
click at [832, 452] on div "ngā" at bounding box center [832, 451] width 9 height 7
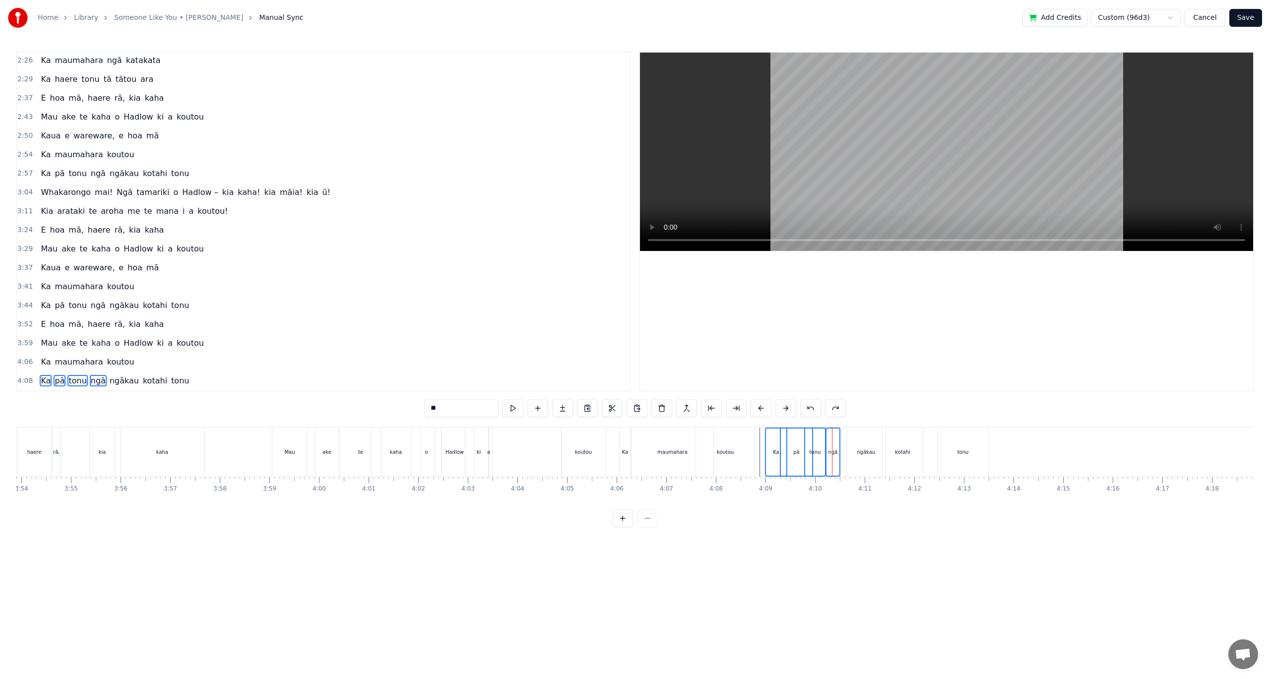
click at [853, 453] on div "ngākau" at bounding box center [866, 452] width 39 height 49
click at [899, 453] on div "kotahi" at bounding box center [902, 451] width 15 height 7
click at [948, 457] on div "tonu" at bounding box center [962, 452] width 51 height 49
click at [775, 450] on div "Ka" at bounding box center [776, 451] width 6 height 7
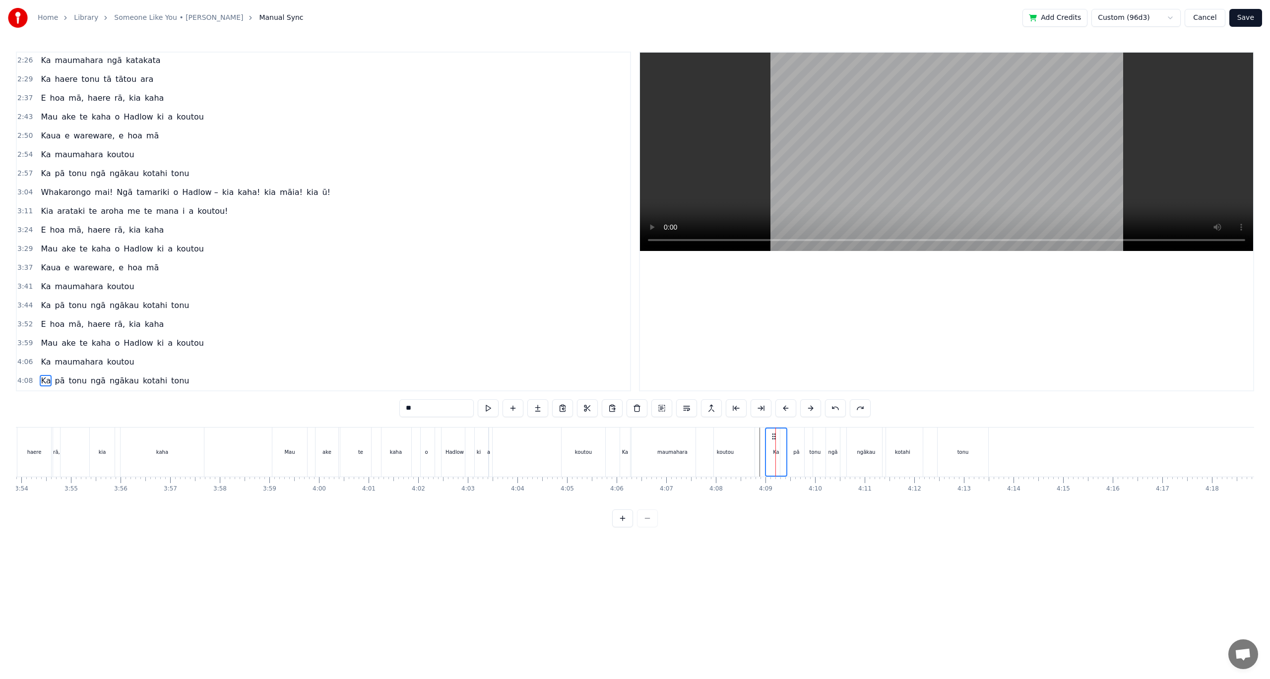
click at [797, 452] on div "pā" at bounding box center [796, 451] width 6 height 7
click at [821, 451] on div "tonu" at bounding box center [815, 452] width 21 height 49
click at [835, 450] on div "ngā" at bounding box center [832, 451] width 9 height 7
click at [861, 451] on div "ngākau" at bounding box center [866, 451] width 18 height 7
click at [908, 455] on div "kotahi" at bounding box center [902, 451] width 15 height 7
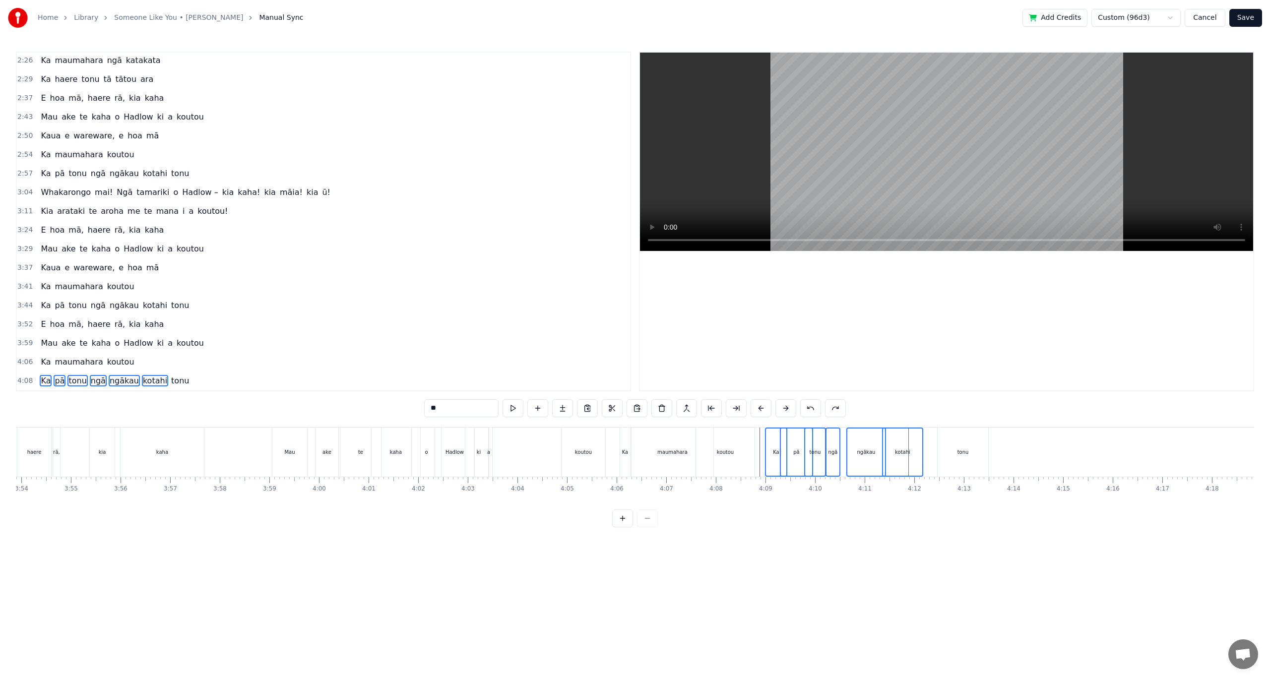
click at [955, 452] on div "tonu" at bounding box center [962, 452] width 51 height 49
click at [612, 410] on button at bounding box center [612, 408] width 21 height 18
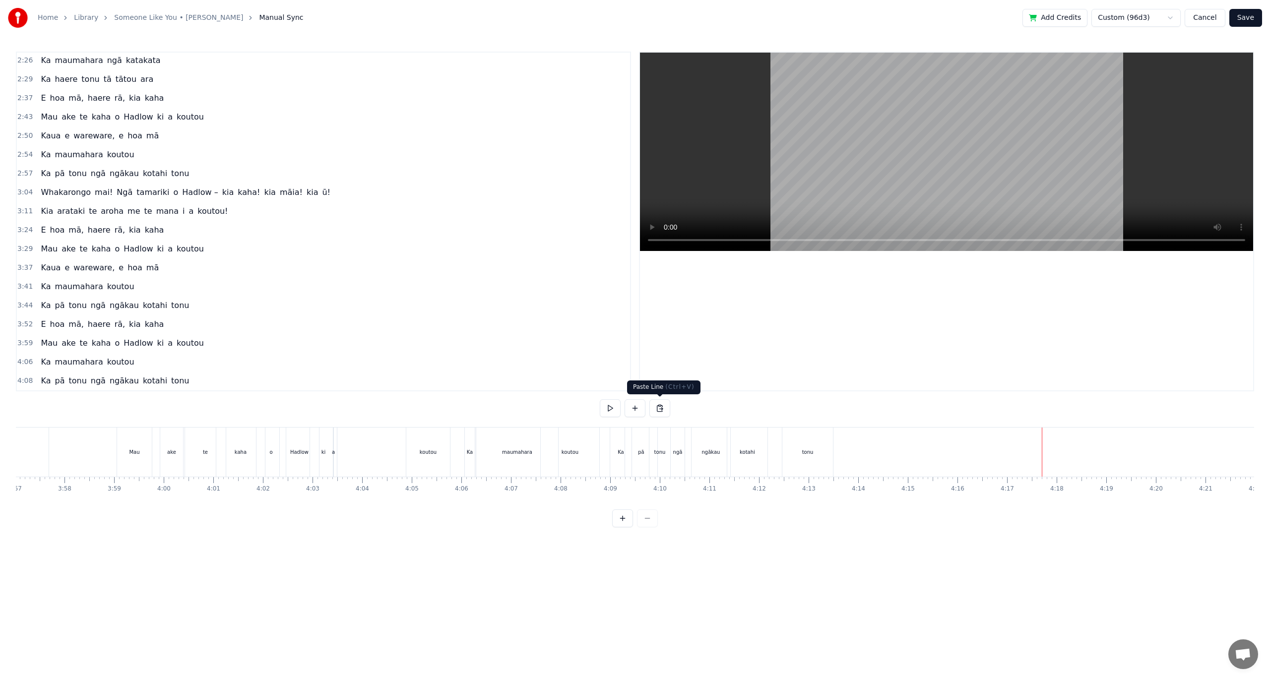
click at [655, 407] on button at bounding box center [659, 408] width 21 height 18
click at [636, 458] on div "pā" at bounding box center [641, 452] width 32 height 49
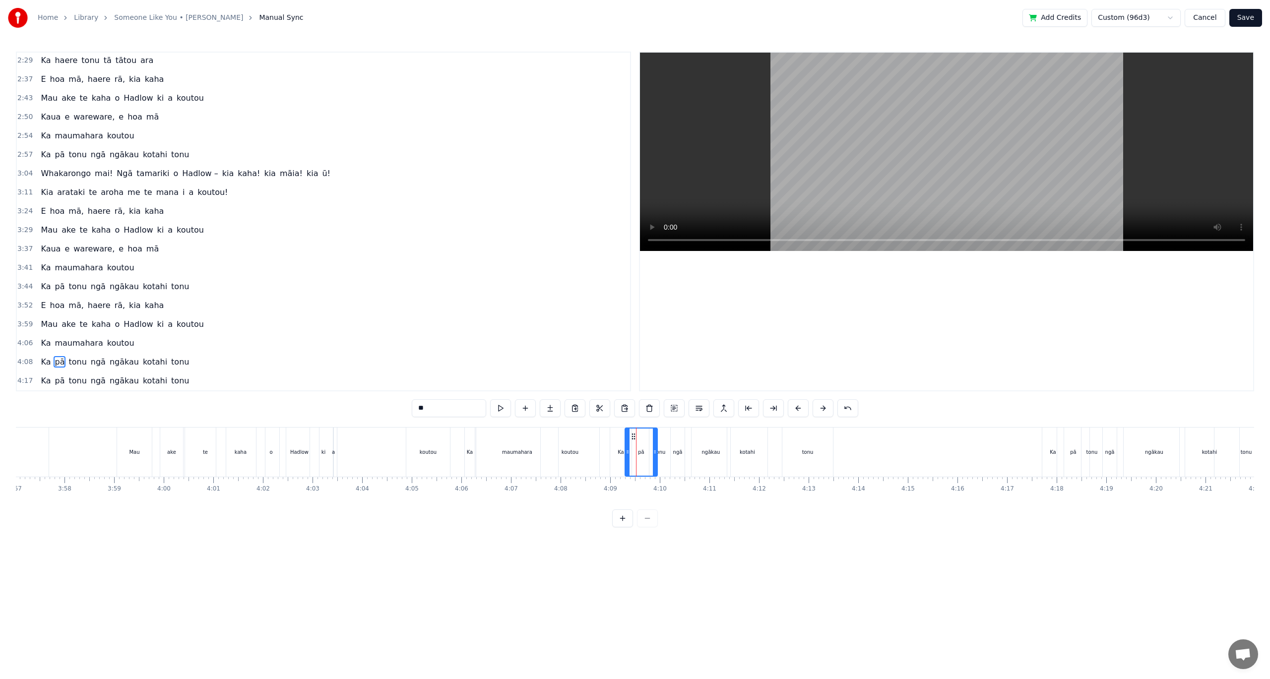
click at [638, 443] on div "pā" at bounding box center [640, 452] width 31 height 47
click at [637, 450] on div "pā" at bounding box center [640, 452] width 31 height 47
click at [655, 448] on div "tonu" at bounding box center [659, 451] width 11 height 7
click at [659, 452] on div "tonu" at bounding box center [659, 451] width 11 height 7
click at [678, 452] on div "ngā" at bounding box center [677, 451] width 9 height 7
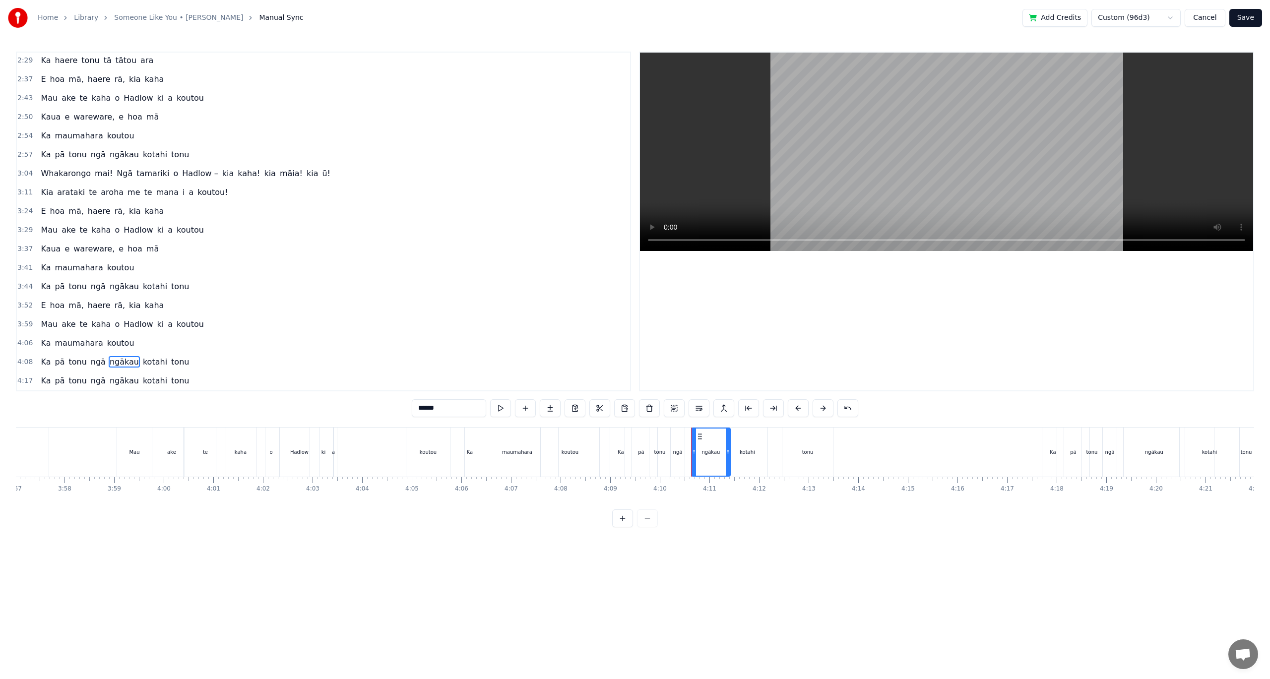
click at [420, 460] on div "koutou" at bounding box center [428, 452] width 44 height 49
type input "******"
click at [377, 458] on div "[PERSON_NAME] te kaha o Hadlow ki a koutou" at bounding box center [285, 452] width 336 height 49
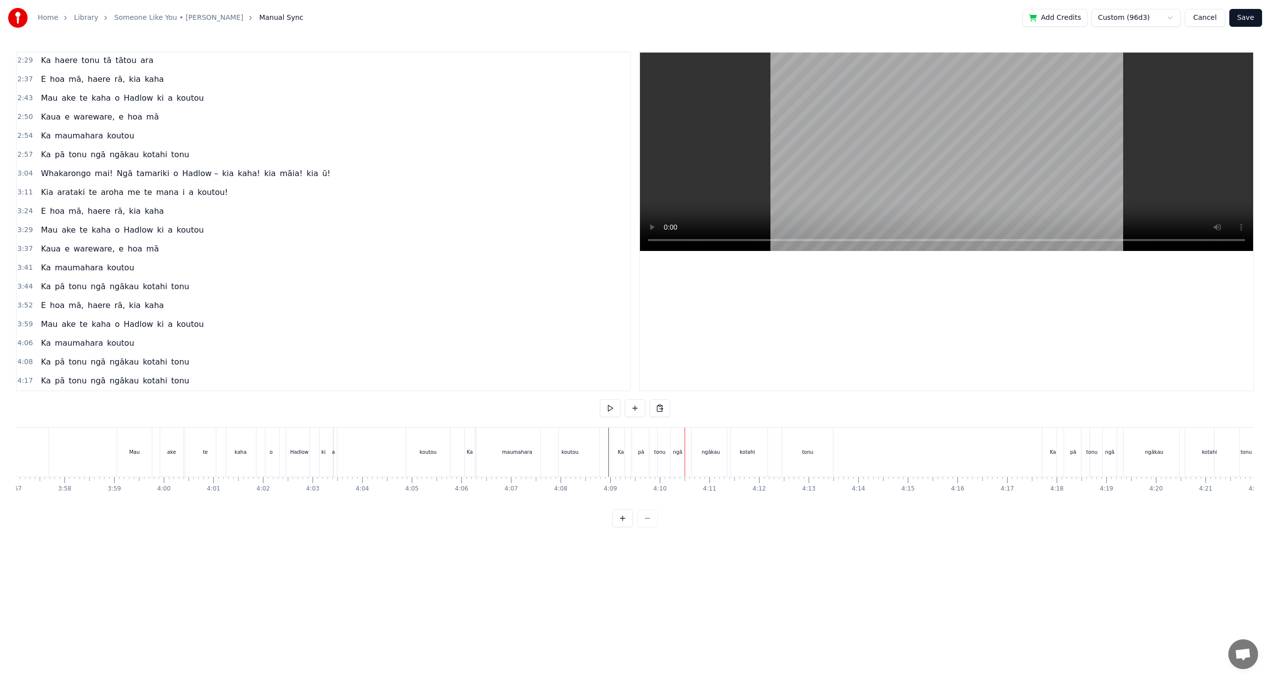
click at [621, 457] on div "Ka" at bounding box center [620, 452] width 21 height 49
click at [638, 452] on div "pā" at bounding box center [641, 451] width 6 height 7
click at [611, 448] on div "Ka" at bounding box center [621, 452] width 20 height 47
click at [641, 453] on div "pā" at bounding box center [641, 451] width 6 height 7
click at [622, 441] on div "Ka" at bounding box center [621, 452] width 20 height 47
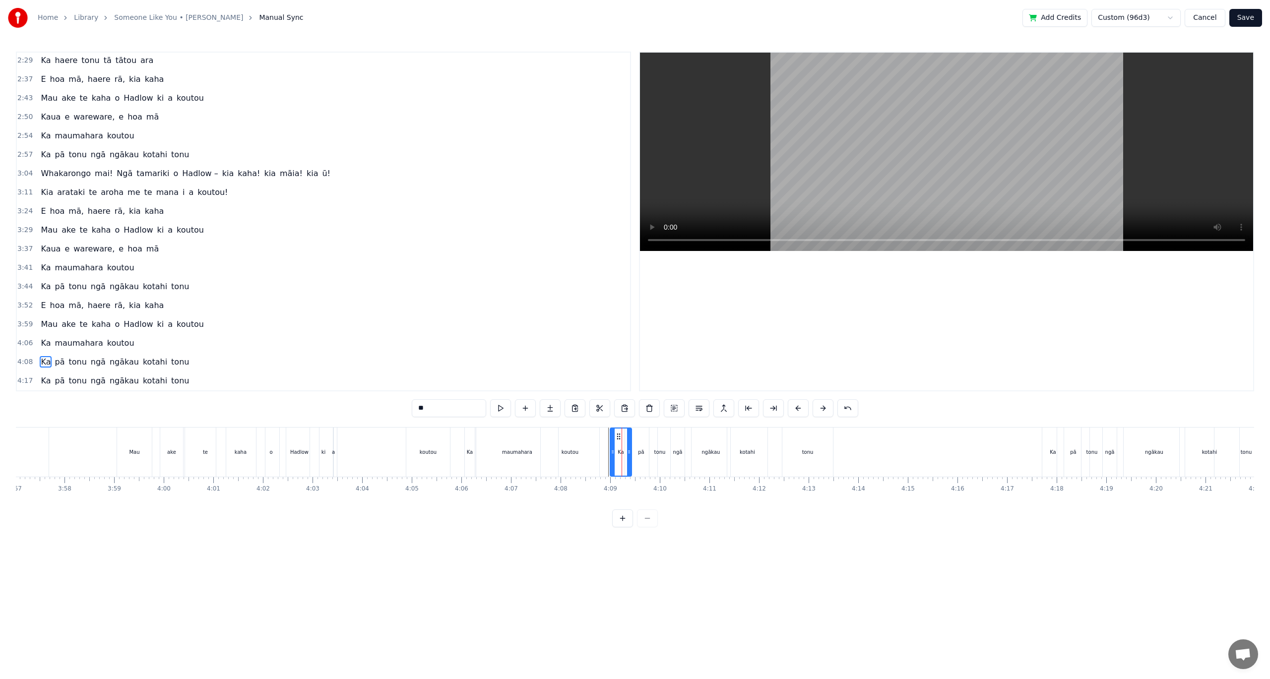
click at [800, 449] on div "tonu" at bounding box center [807, 452] width 51 height 49
type input "****"
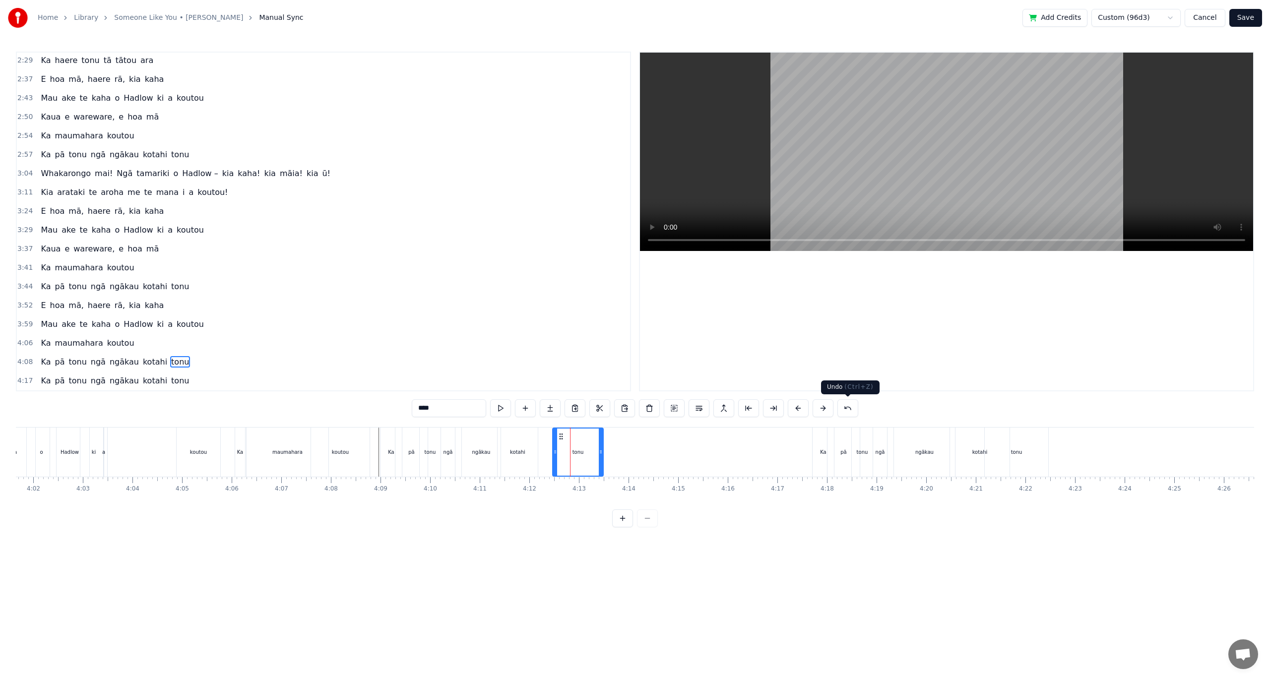
click at [845, 407] on button at bounding box center [847, 408] width 21 height 18
click at [845, 407] on button at bounding box center [835, 408] width 21 height 18
click at [841, 407] on button at bounding box center [835, 408] width 21 height 18
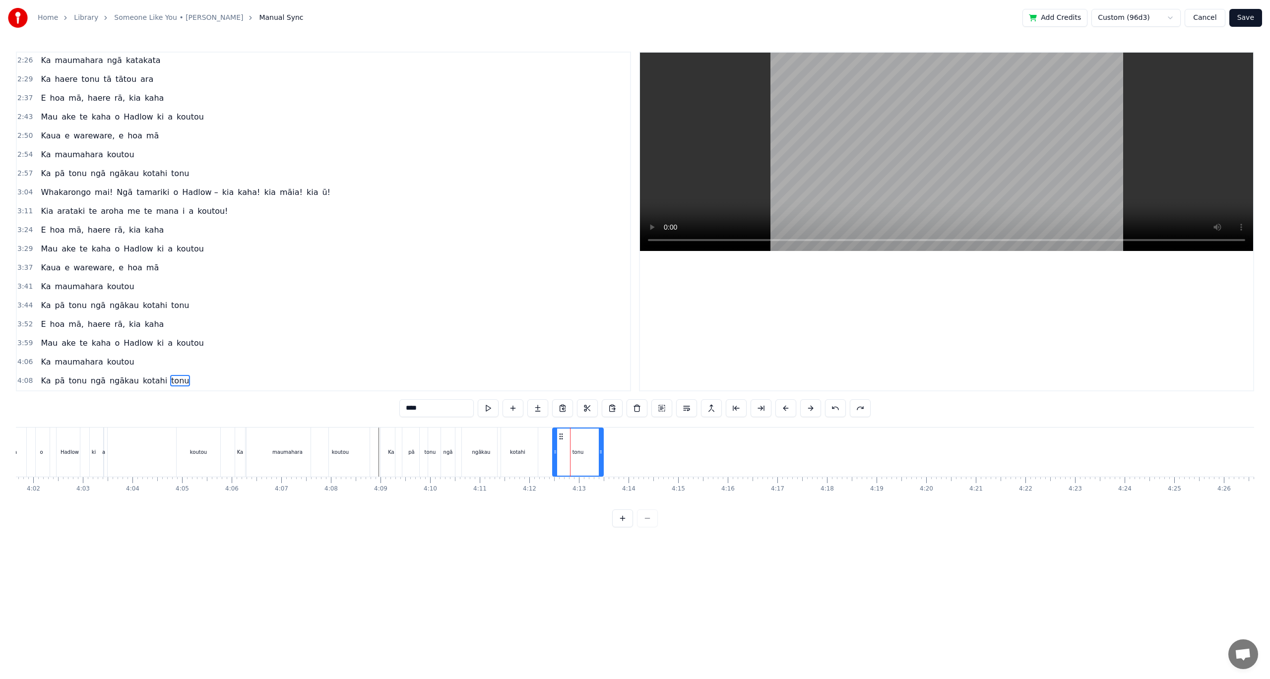
click at [839, 413] on button at bounding box center [835, 408] width 21 height 18
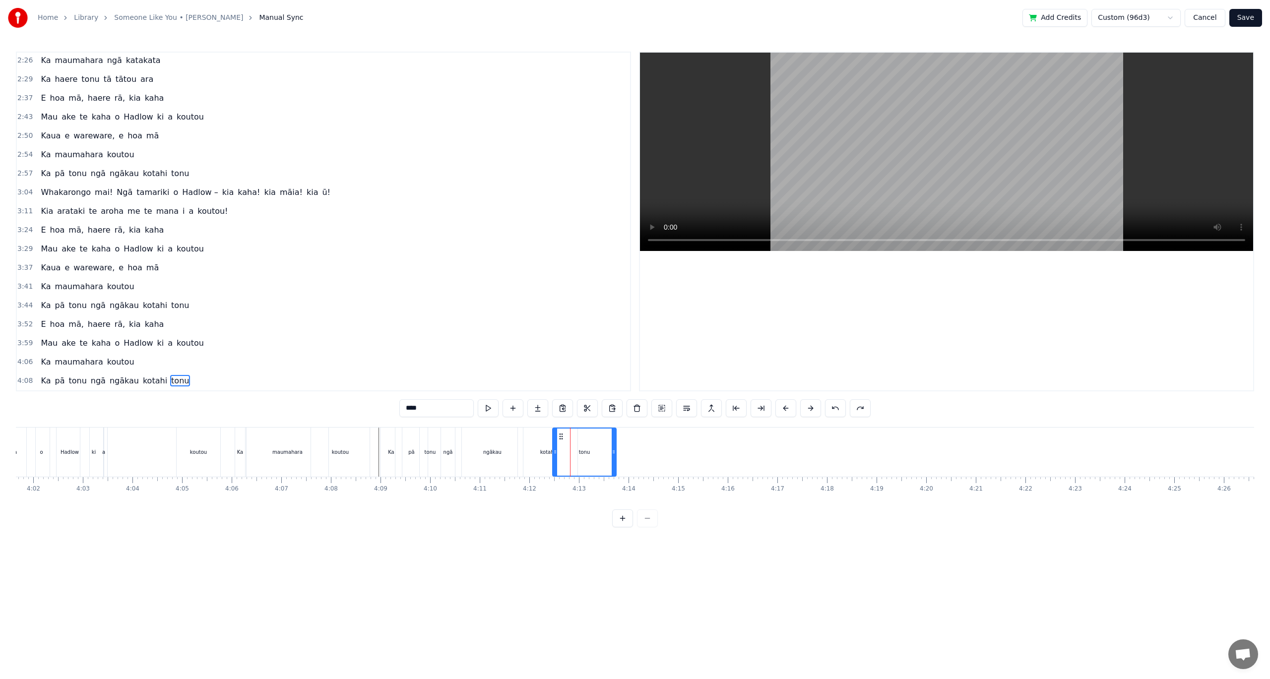
scroll to position [378, 0]
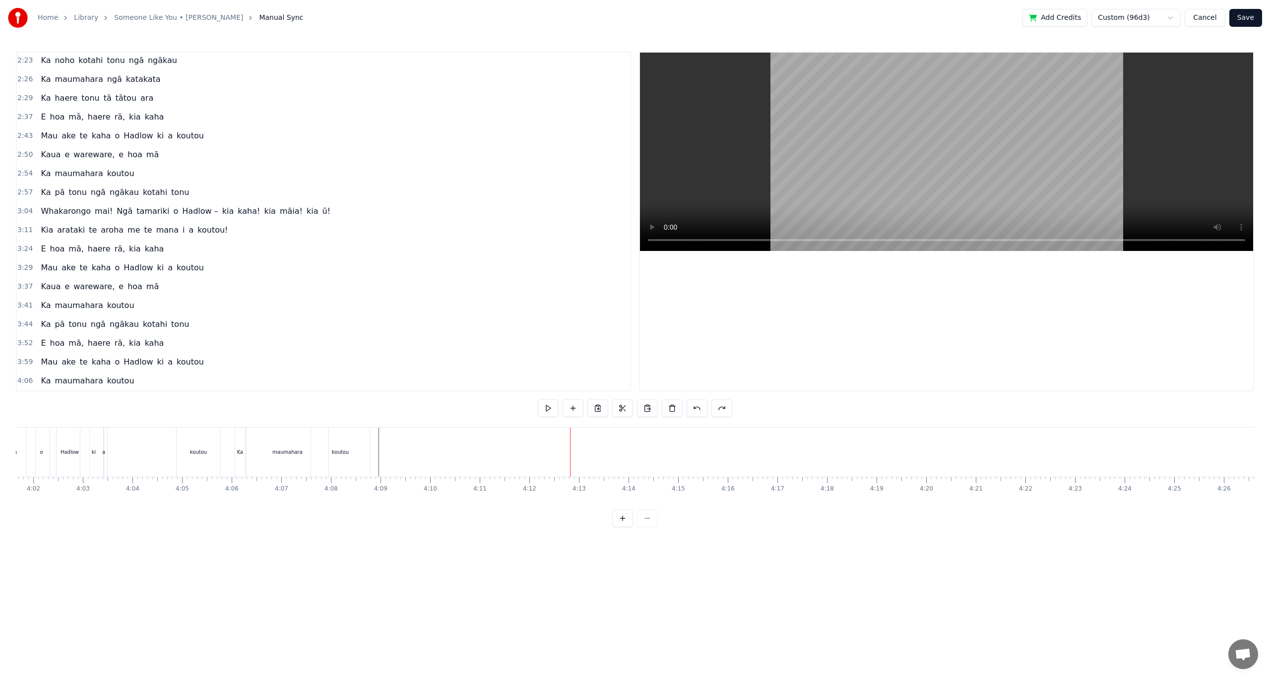
click at [839, 413] on div "0:14 I 0:14 [PERSON_NAME] au, kua haere koe 0:20 Kua tīmata hou tō ara 0:28 Kia…" at bounding box center [635, 290] width 1238 height 476
click at [664, 405] on button at bounding box center [659, 408] width 21 height 18
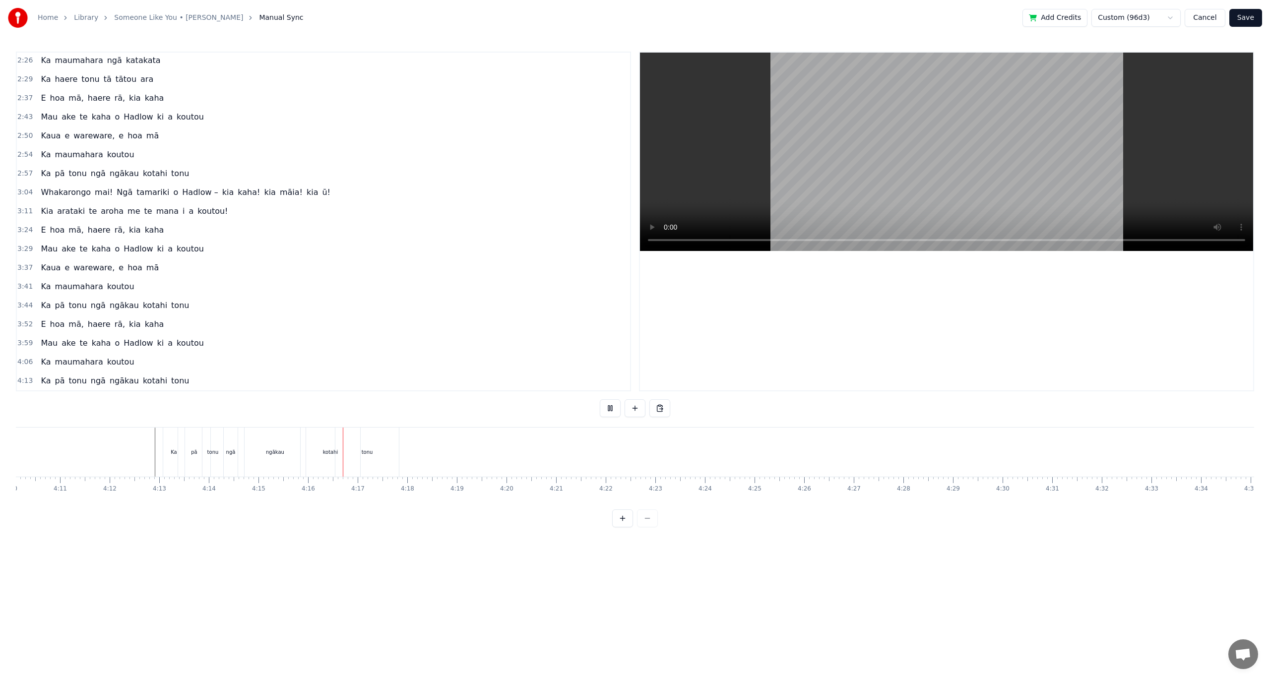
scroll to position [0, 12584]
click at [659, 407] on button at bounding box center [659, 408] width 21 height 18
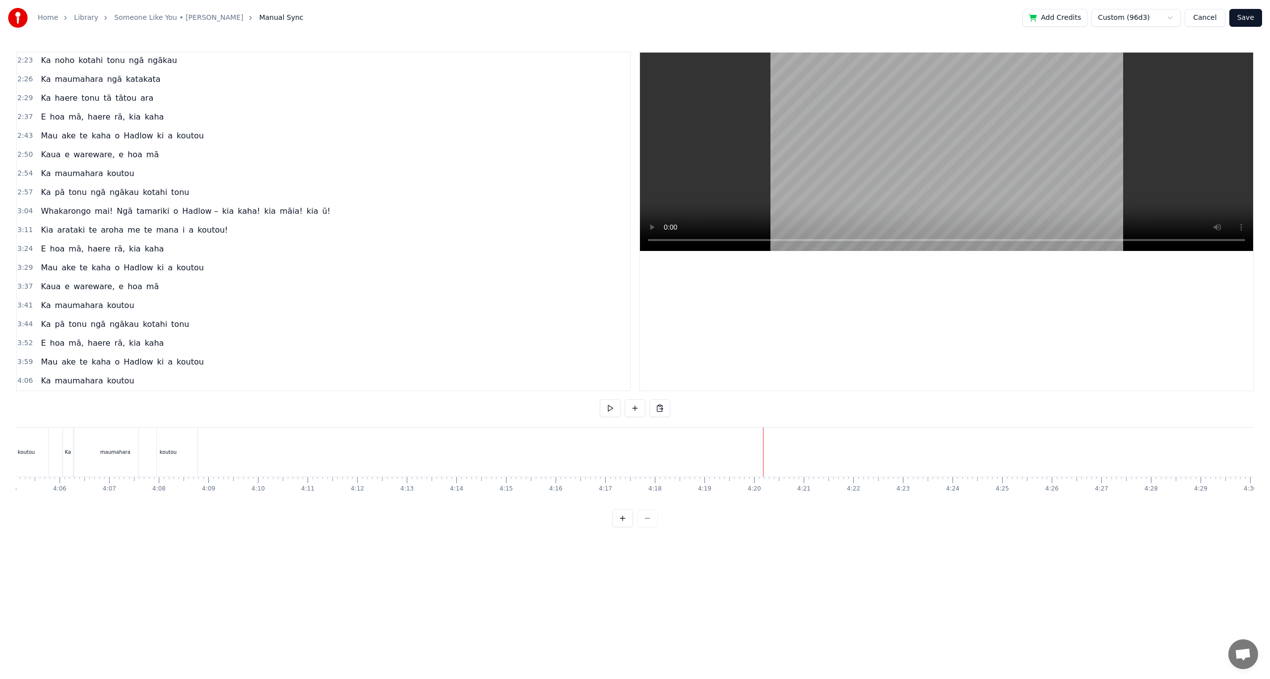
scroll to position [0, 12096]
click at [657, 411] on button at bounding box center [659, 408] width 21 height 18
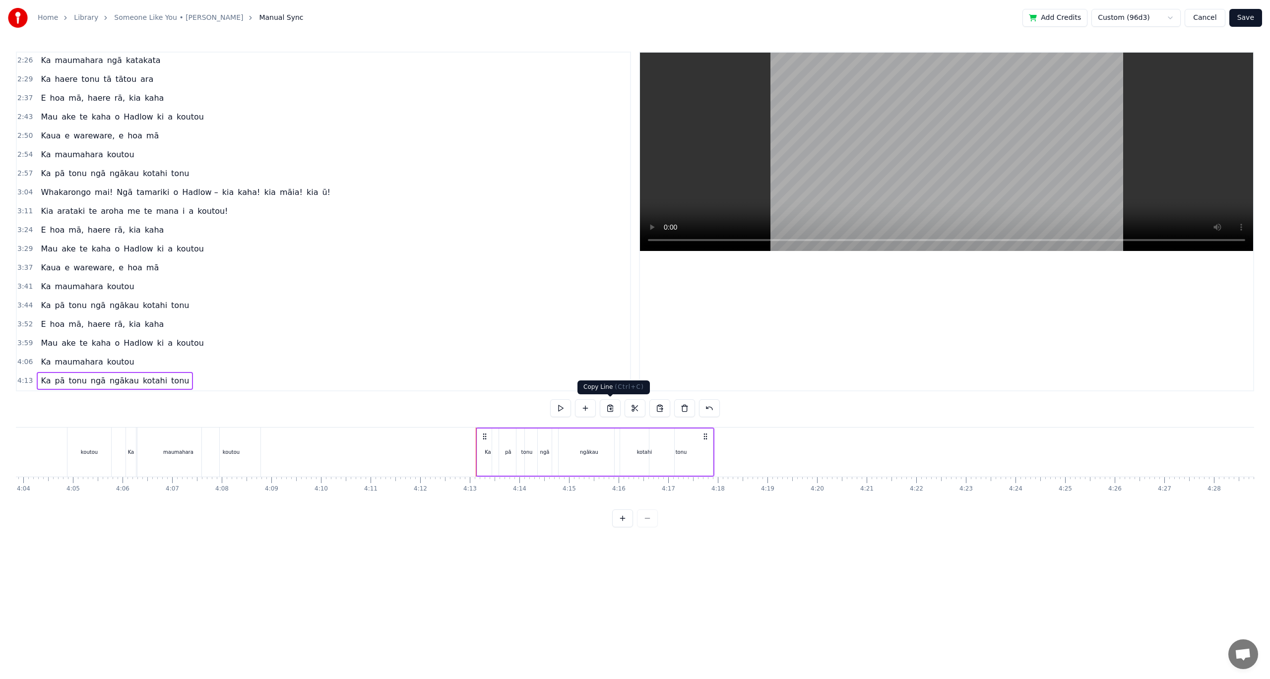
click at [609, 410] on button at bounding box center [610, 408] width 21 height 18
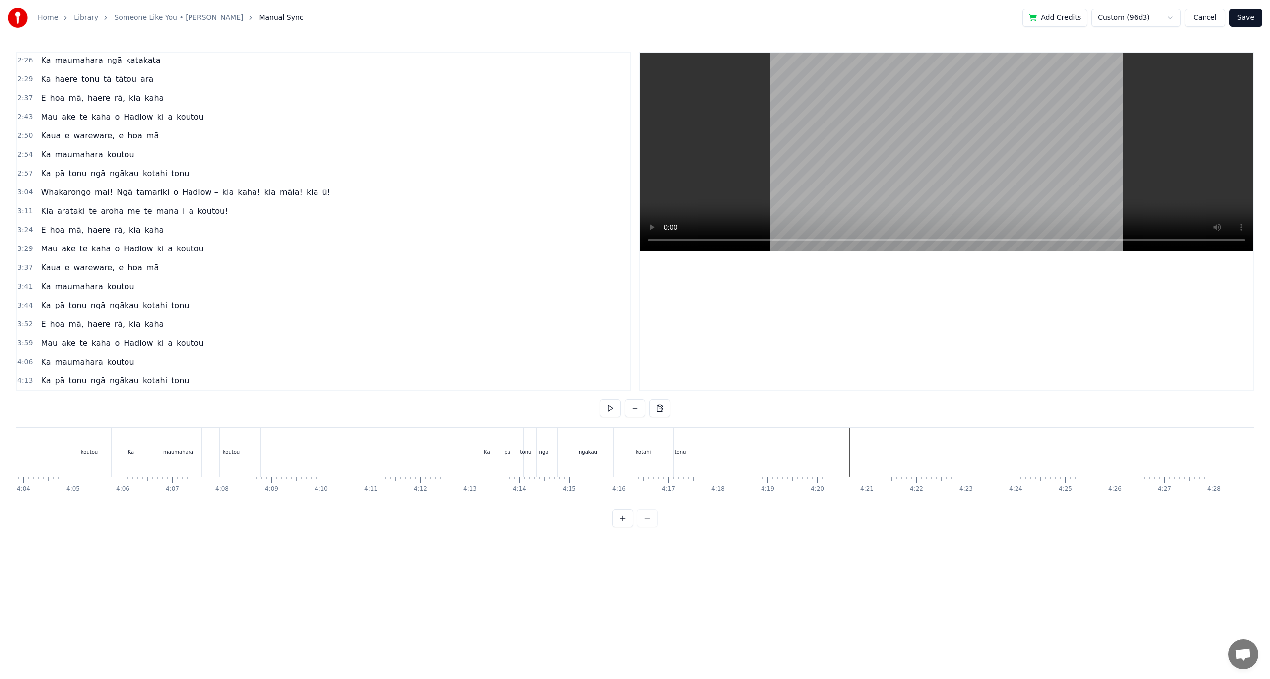
click at [666, 411] on button at bounding box center [659, 408] width 21 height 18
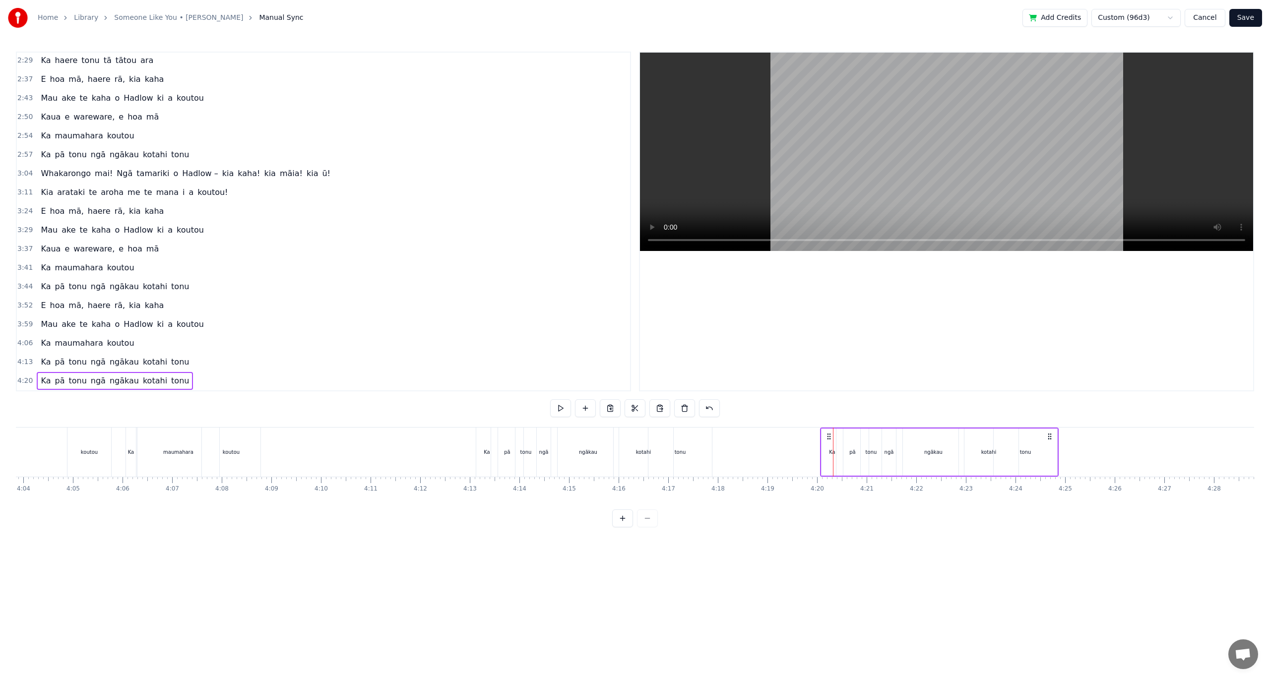
drag, startPoint x: 841, startPoint y: 437, endPoint x: 823, endPoint y: 437, distance: 18.4
click at [825, 437] on icon at bounding box center [829, 437] width 8 height 8
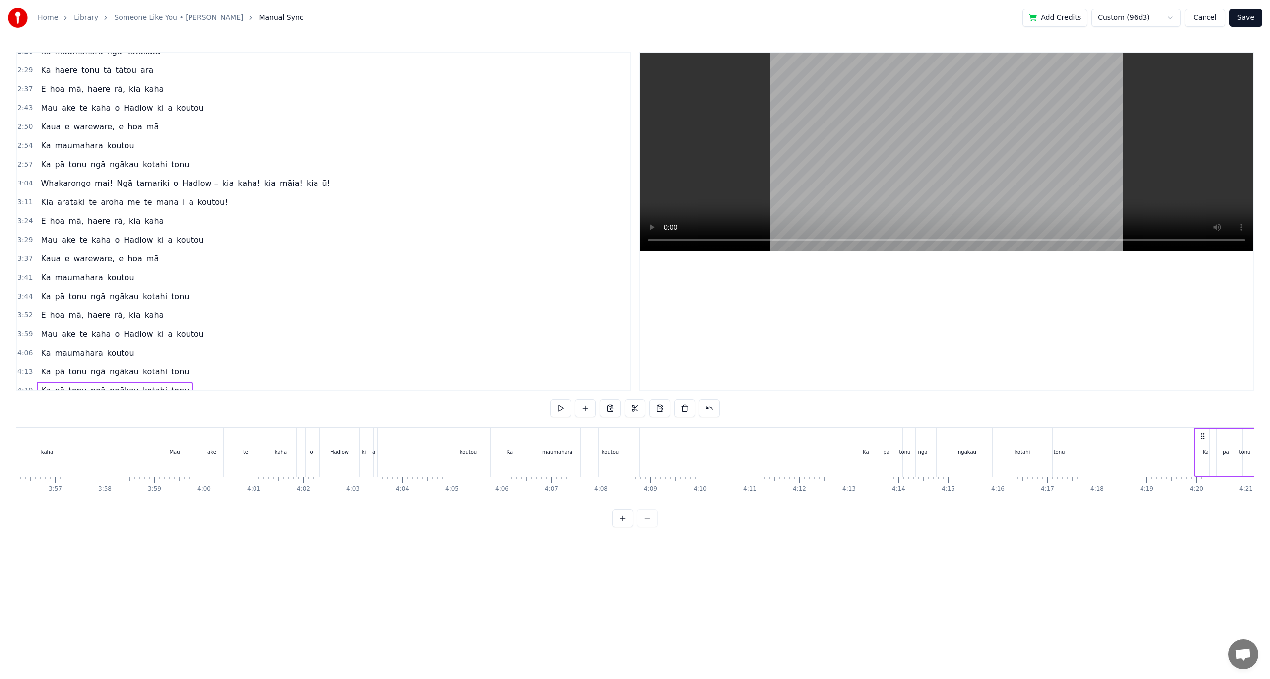
scroll to position [397, 0]
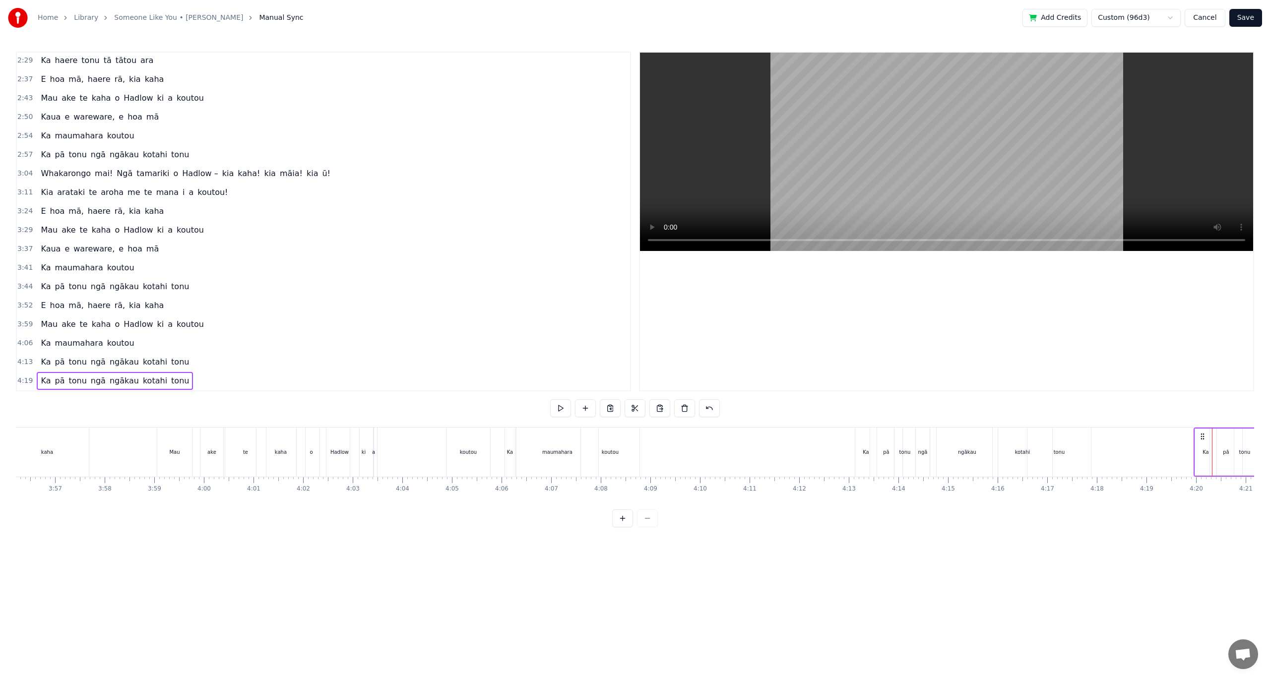
click at [606, 408] on button at bounding box center [610, 408] width 21 height 18
click at [615, 453] on div "koutou" at bounding box center [610, 451] width 17 height 7
drag, startPoint x: 590, startPoint y: 434, endPoint x: 789, endPoint y: 437, distance: 198.4
click at [789, 437] on icon at bounding box center [788, 437] width 8 height 8
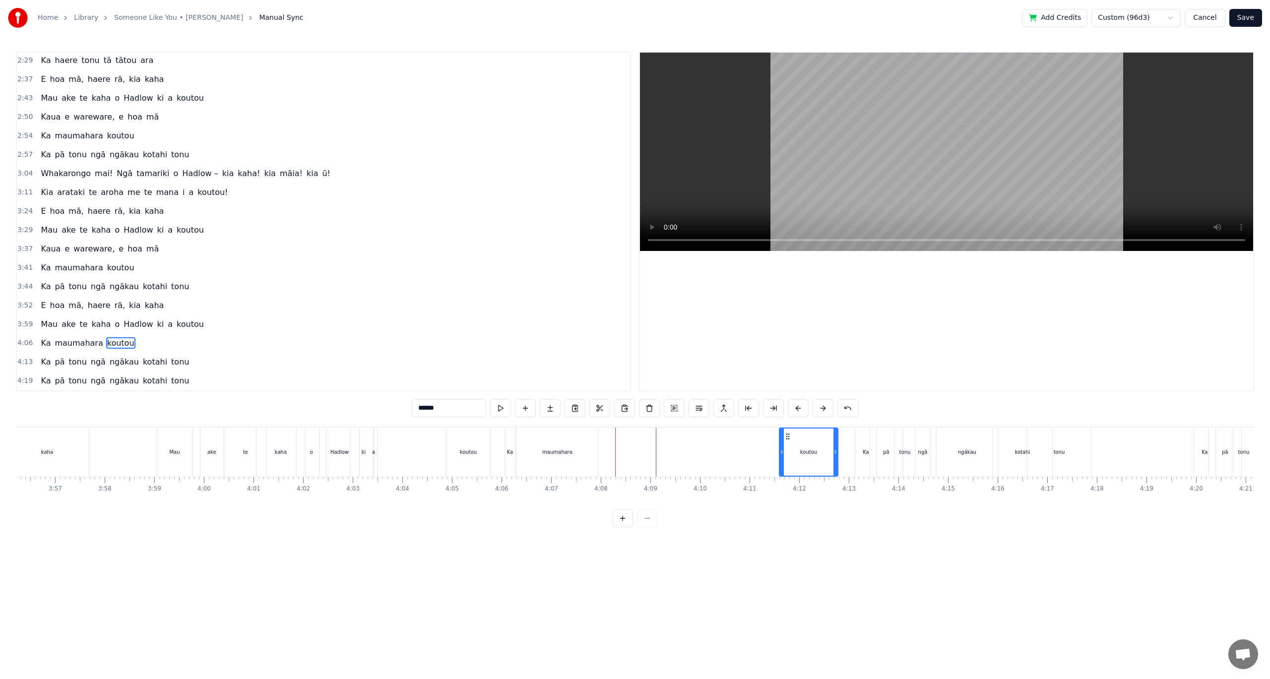
click at [556, 454] on div "maumahara" at bounding box center [557, 451] width 30 height 7
drag, startPoint x: 525, startPoint y: 437, endPoint x: 698, endPoint y: 437, distance: 172.6
click at [698, 437] on circle at bounding box center [698, 436] width 0 height 0
click at [513, 454] on div "Ka" at bounding box center [510, 452] width 10 height 49
type input "**"
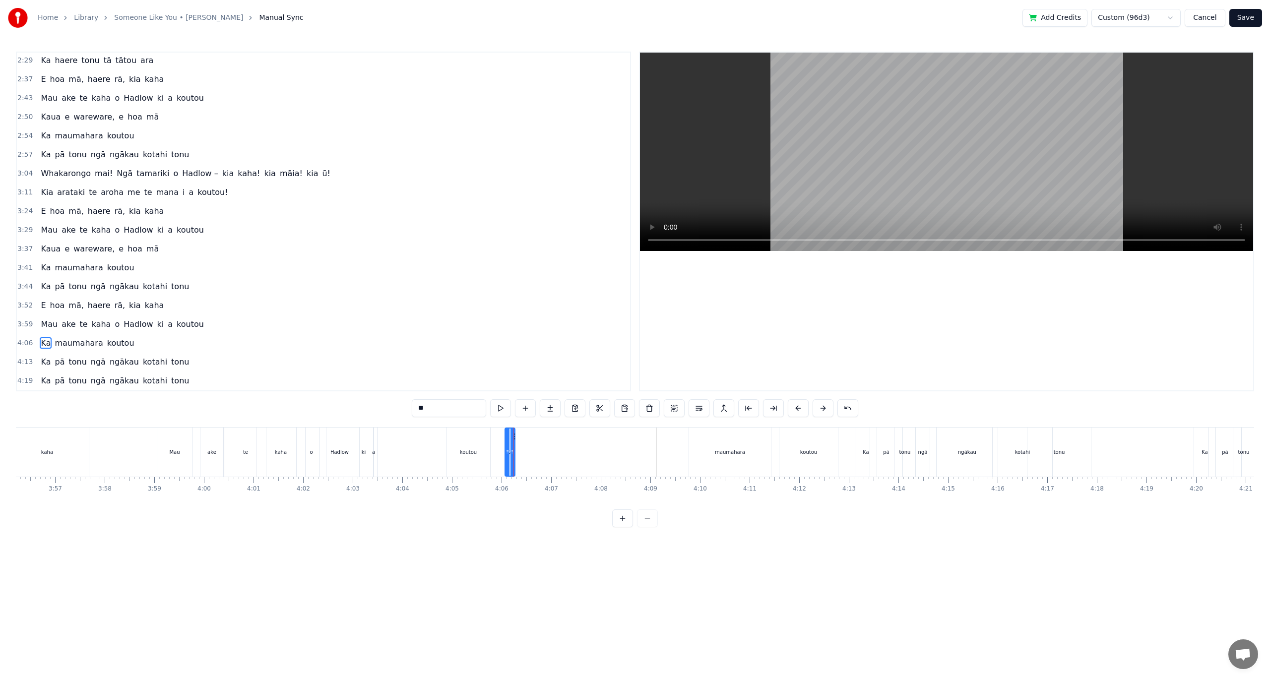
drag, startPoint x: 513, startPoint y: 434, endPoint x: 504, endPoint y: 428, distance: 10.7
click at [507, 435] on div "Ka" at bounding box center [510, 452] width 10 height 49
drag, startPoint x: 513, startPoint y: 436, endPoint x: 529, endPoint y: 436, distance: 15.9
click at [529, 436] on div at bounding box center [528, 452] width 4 height 47
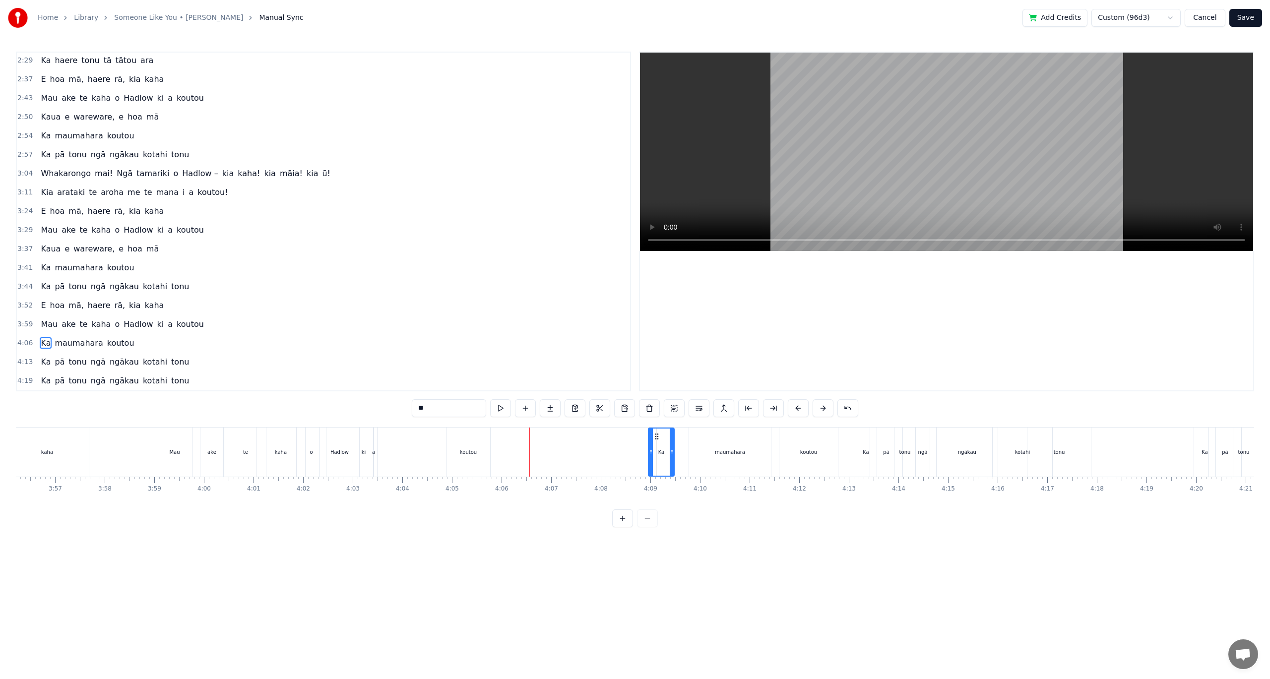
drag, startPoint x: 512, startPoint y: 437, endPoint x: 657, endPoint y: 441, distance: 144.9
click at [658, 441] on div "Ka" at bounding box center [661, 452] width 25 height 47
click at [367, 455] on div "ki" at bounding box center [363, 452] width 27 height 49
drag, startPoint x: 357, startPoint y: 437, endPoint x: 410, endPoint y: 439, distance: 53.1
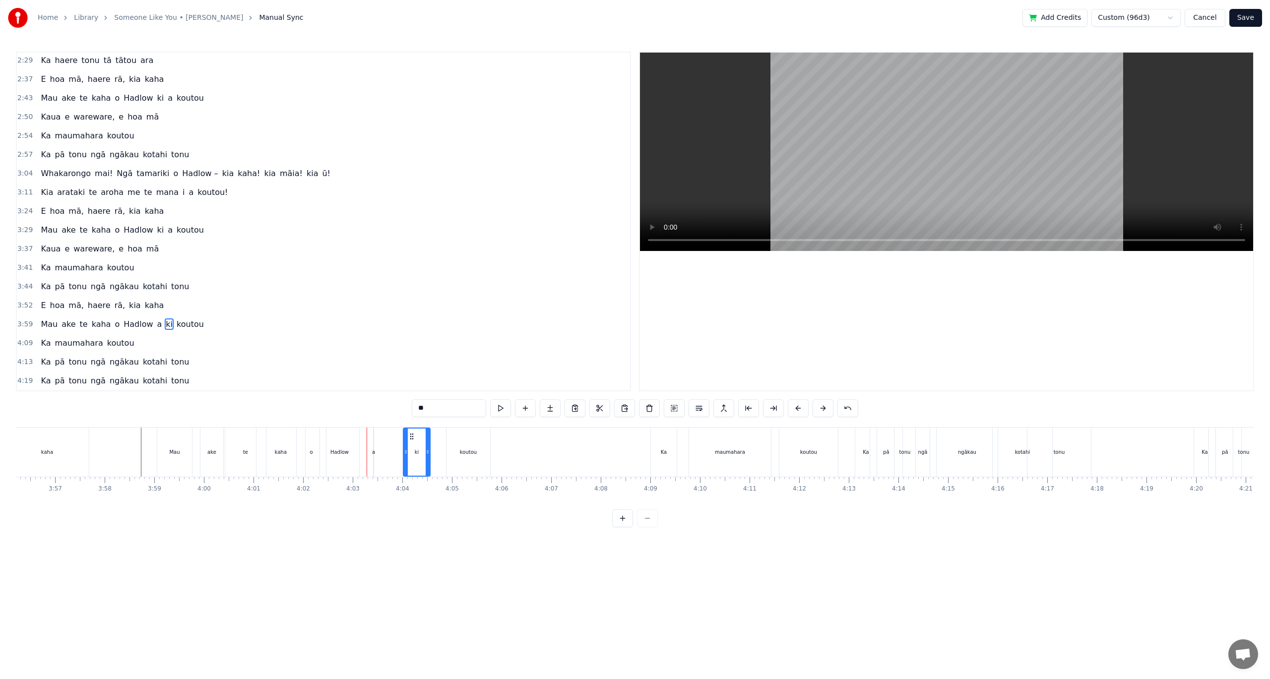
click at [375, 456] on div "Mau ake te kaha o Hadlow a ki koutou" at bounding box center [325, 452] width 336 height 49
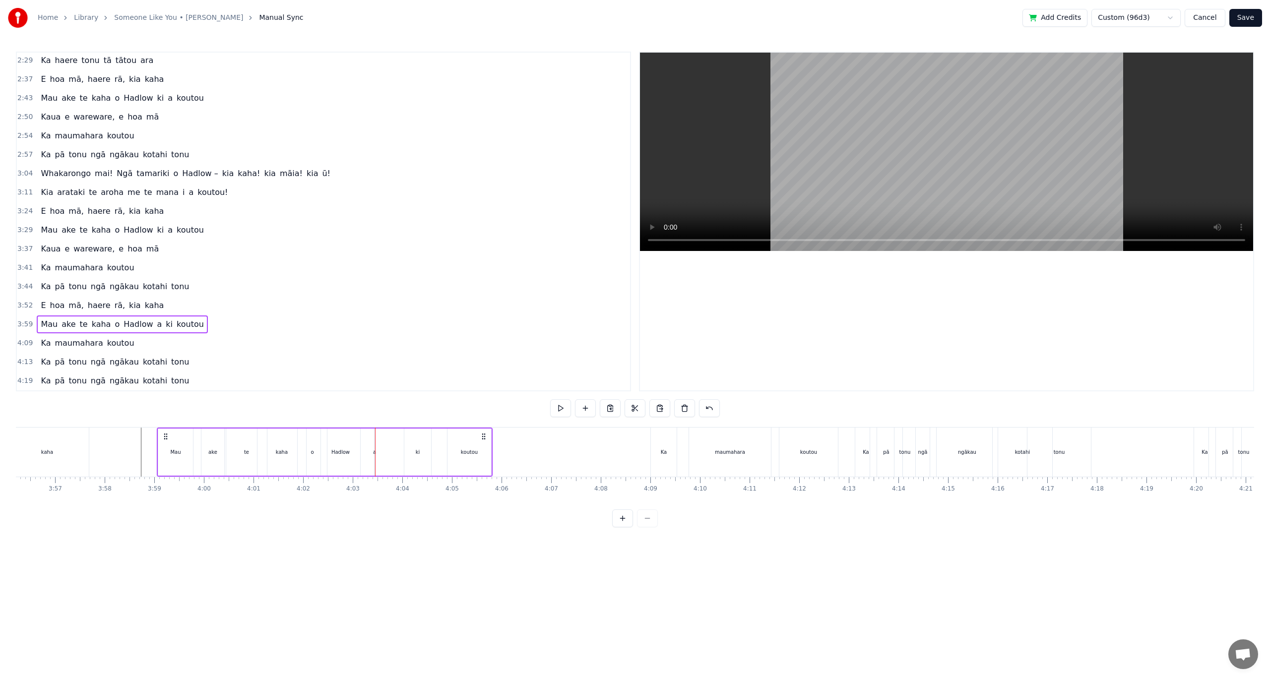
click at [373, 453] on div "Mau ake te kaha o Hadlow a ki koutou" at bounding box center [325, 452] width 336 height 49
click at [374, 453] on div "a" at bounding box center [374, 451] width 3 height 7
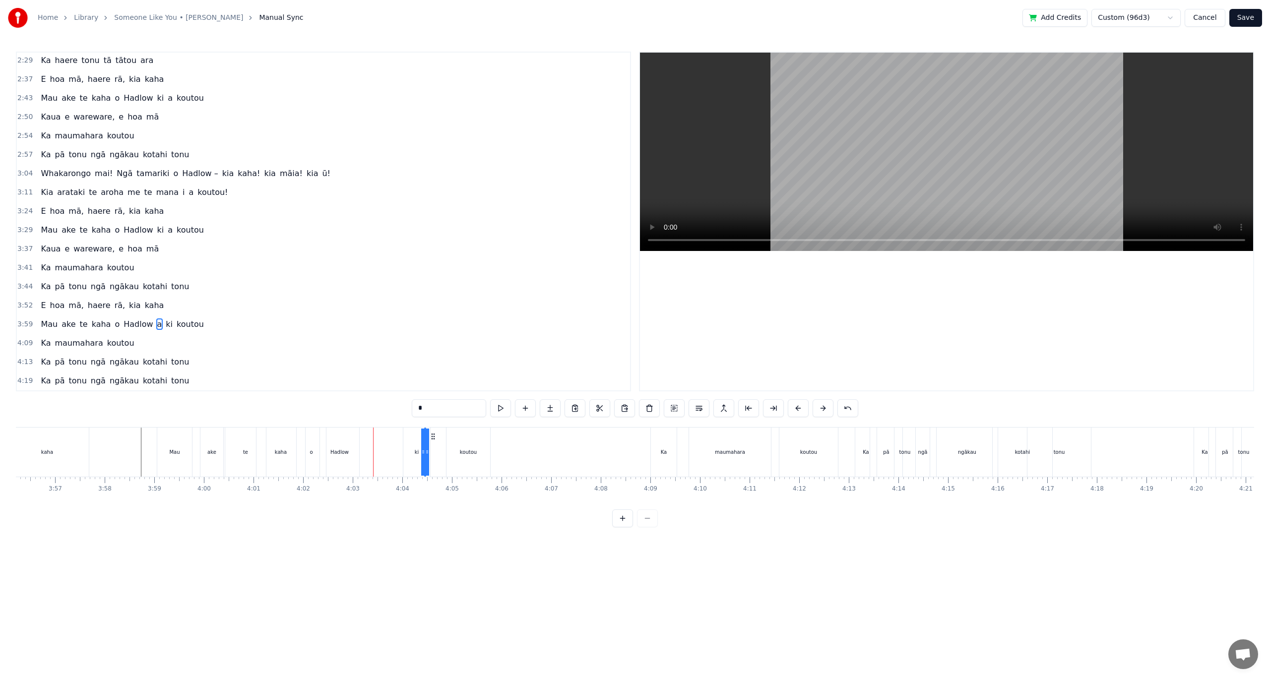
drag, startPoint x: 382, startPoint y: 435, endPoint x: 437, endPoint y: 435, distance: 54.6
click at [406, 452] on div "ki" at bounding box center [416, 452] width 27 height 49
type input "**"
click at [401, 452] on div "[PERSON_NAME] te kaha o Hadlow ki a koutou" at bounding box center [325, 452] width 336 height 49
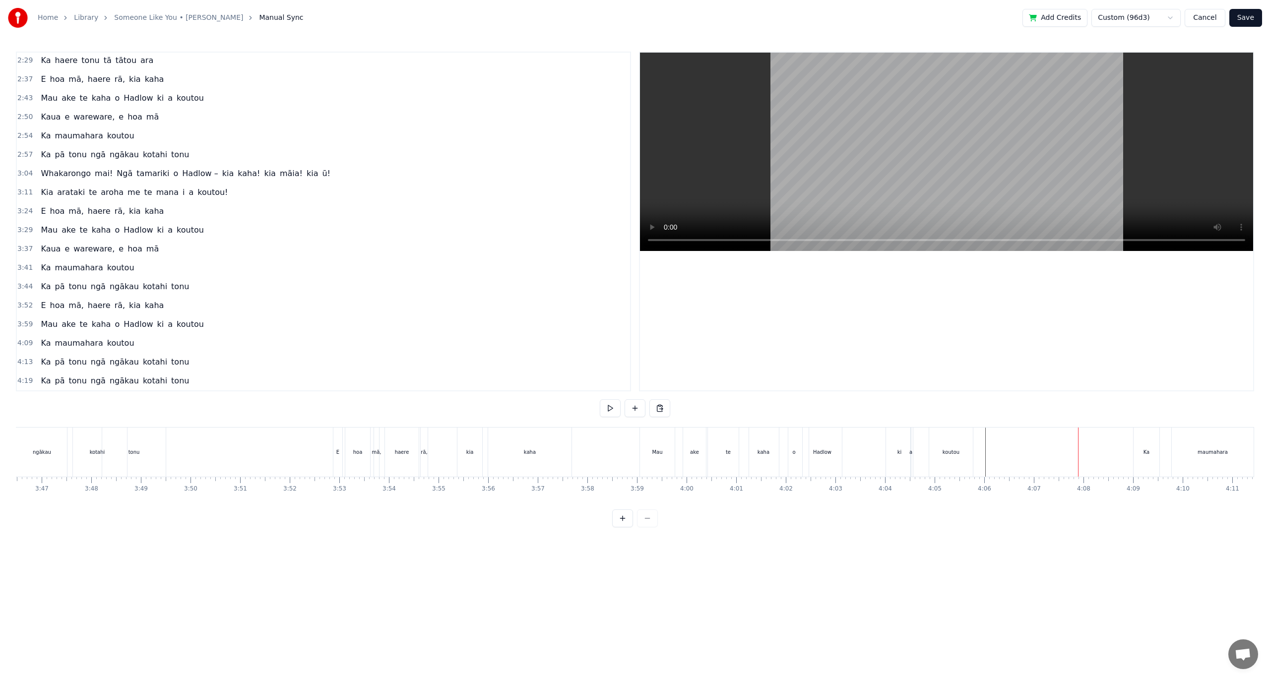
scroll to position [0, 11257]
click at [70, 267] on span "maumahara" at bounding box center [79, 267] width 50 height 11
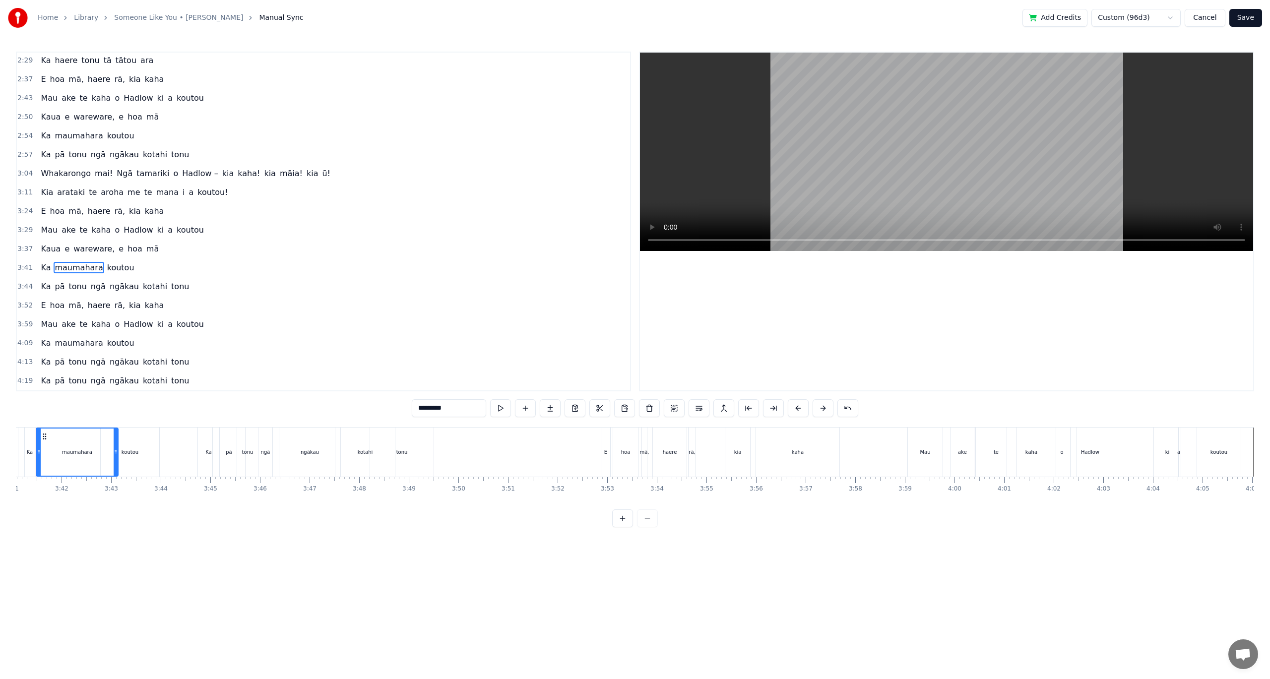
scroll to position [0, 10936]
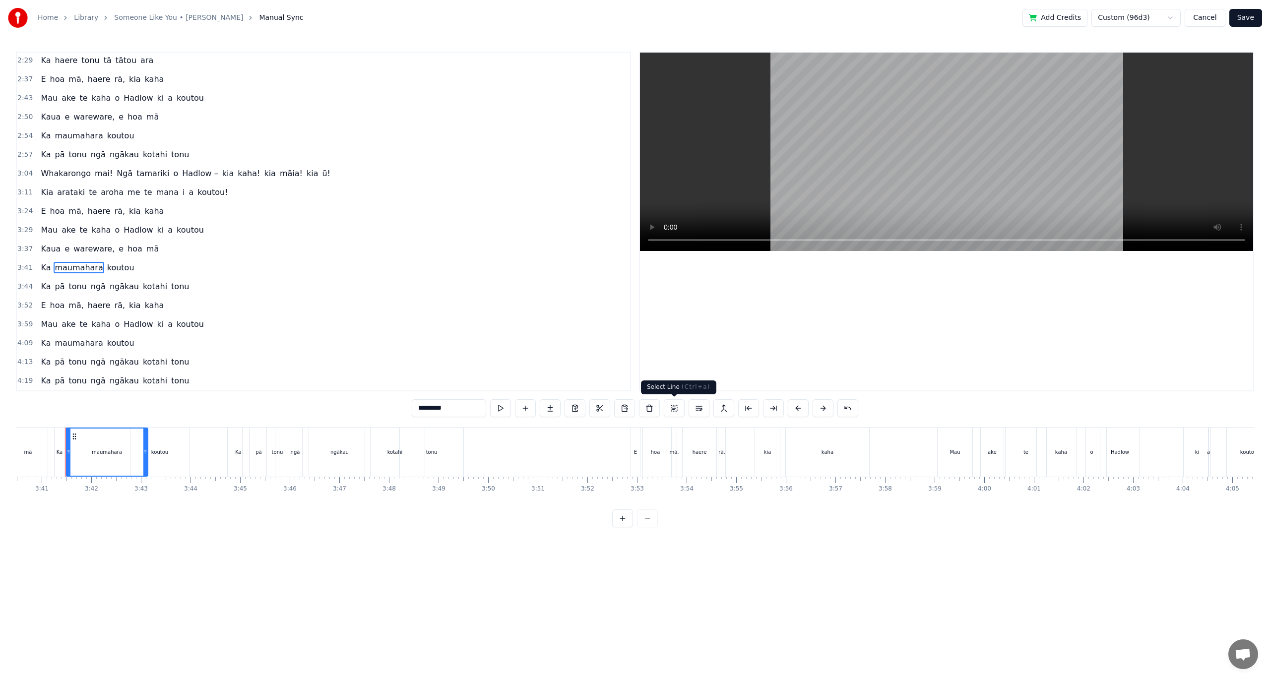
click at [673, 406] on button at bounding box center [674, 408] width 21 height 18
click at [615, 413] on button at bounding box center [610, 408] width 21 height 18
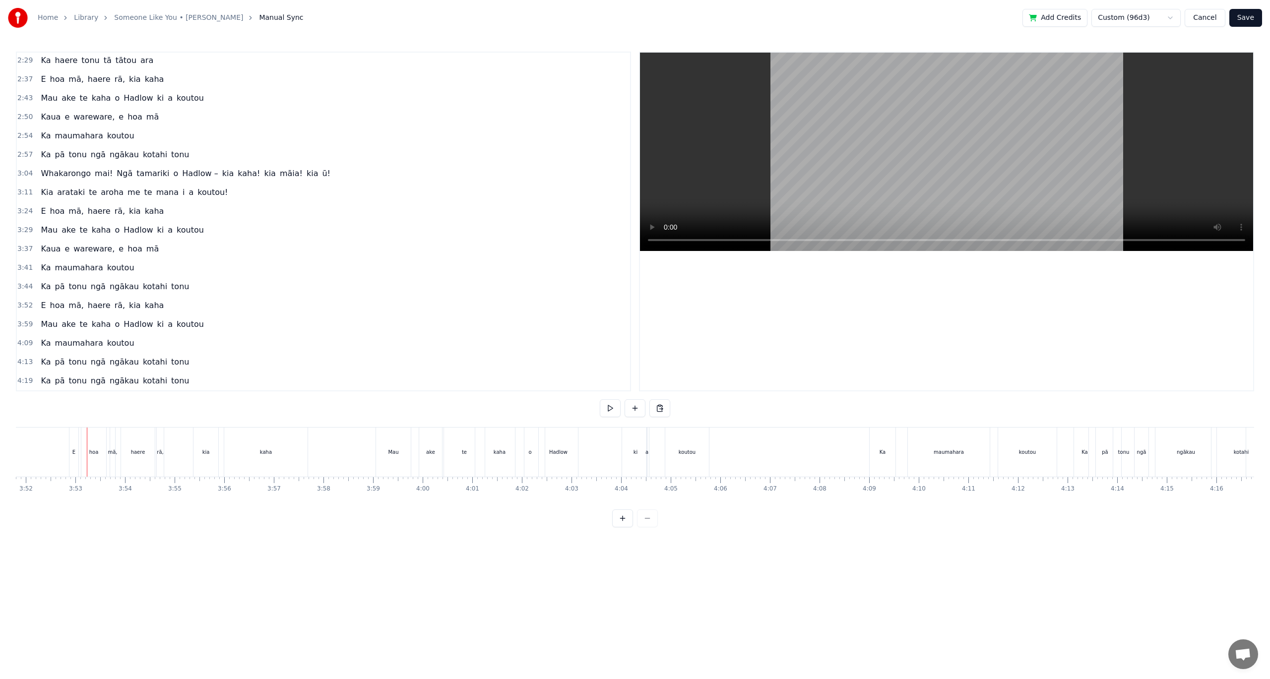
scroll to position [0, 11510]
click at [592, 456] on div "[PERSON_NAME] te kaha o Hadlow ki a koutou" at bounding box center [532, 452] width 336 height 49
click at [660, 409] on button at bounding box center [659, 408] width 21 height 18
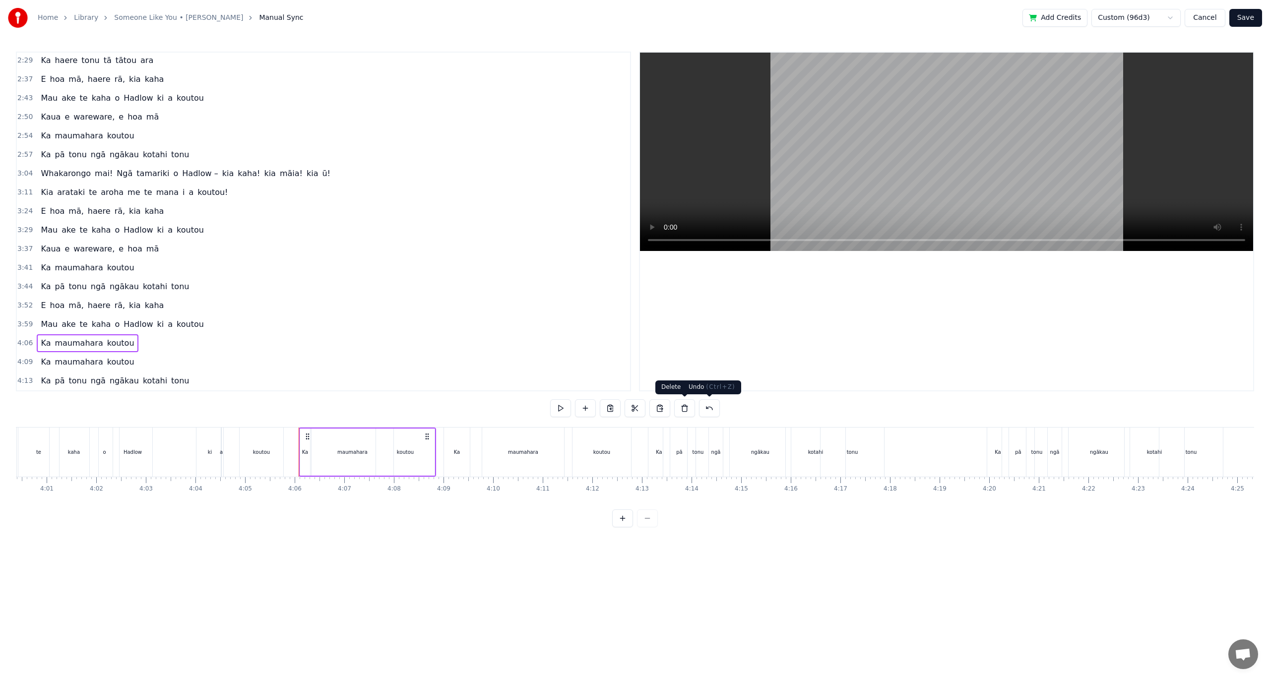
click at [701, 413] on button at bounding box center [709, 408] width 21 height 18
click at [459, 459] on div "Ka" at bounding box center [457, 452] width 26 height 49
click at [665, 408] on button at bounding box center [661, 408] width 21 height 18
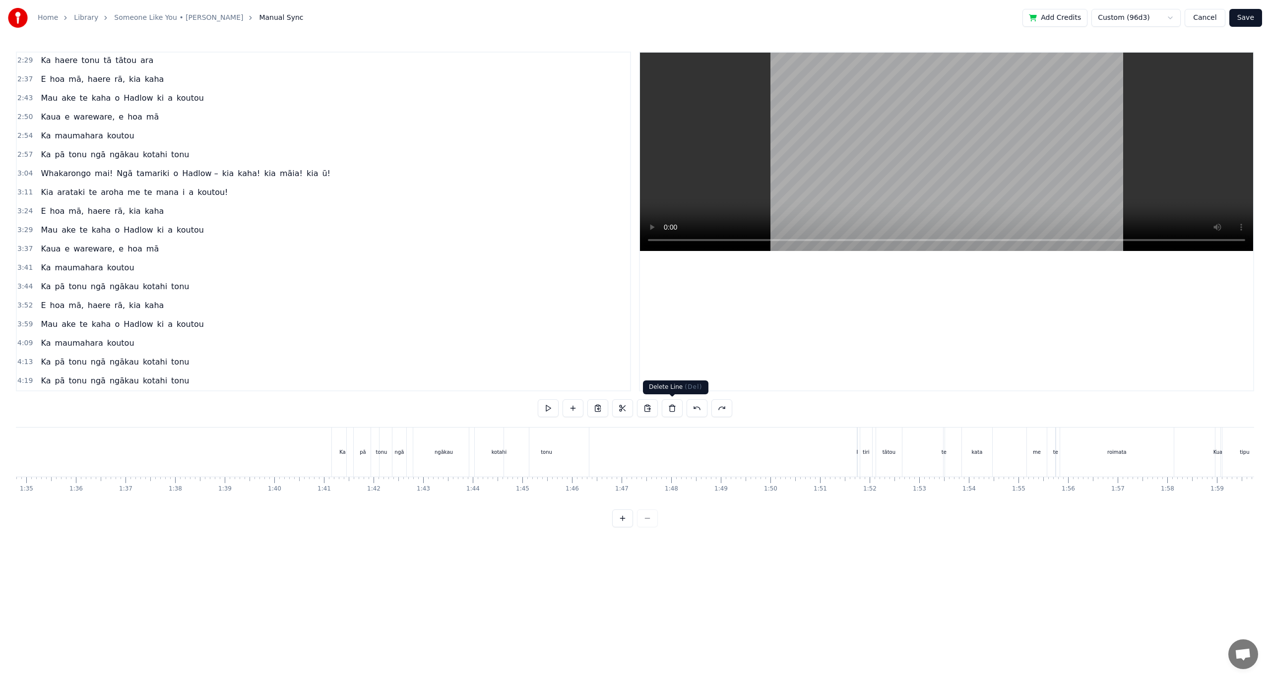
scroll to position [0, 4434]
click at [610, 451] on div "Ka" at bounding box center [613, 452] width 21 height 49
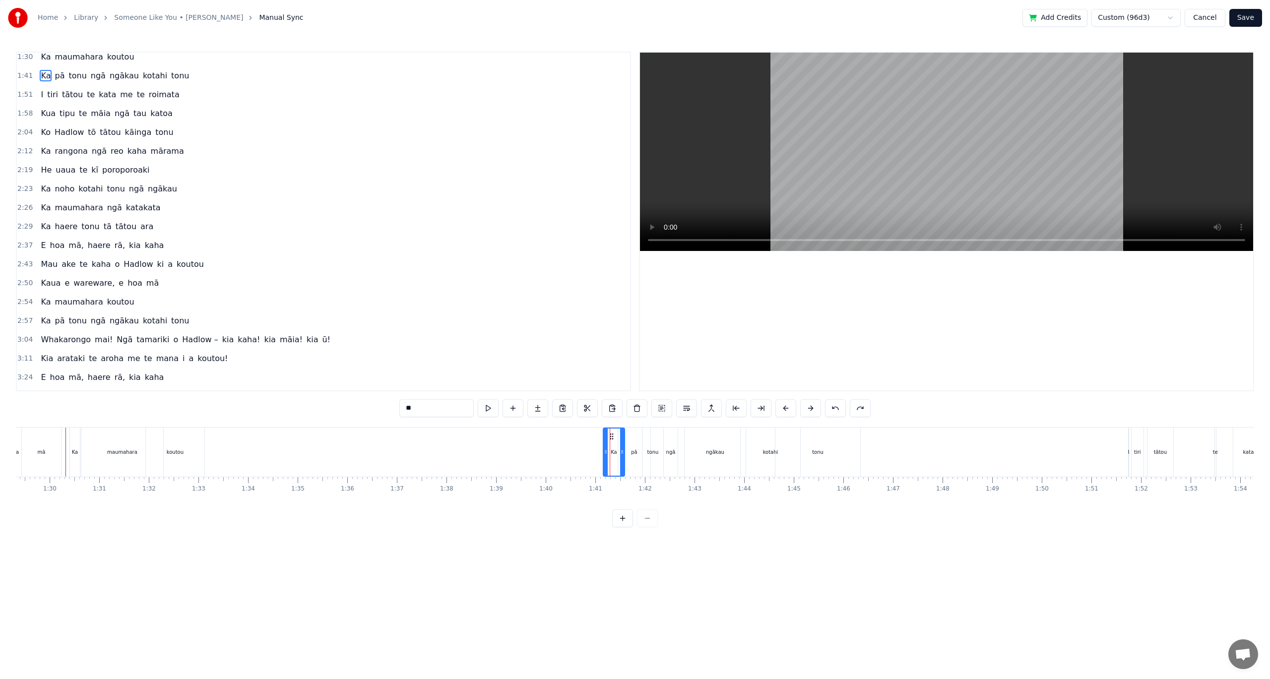
scroll to position [85, 0]
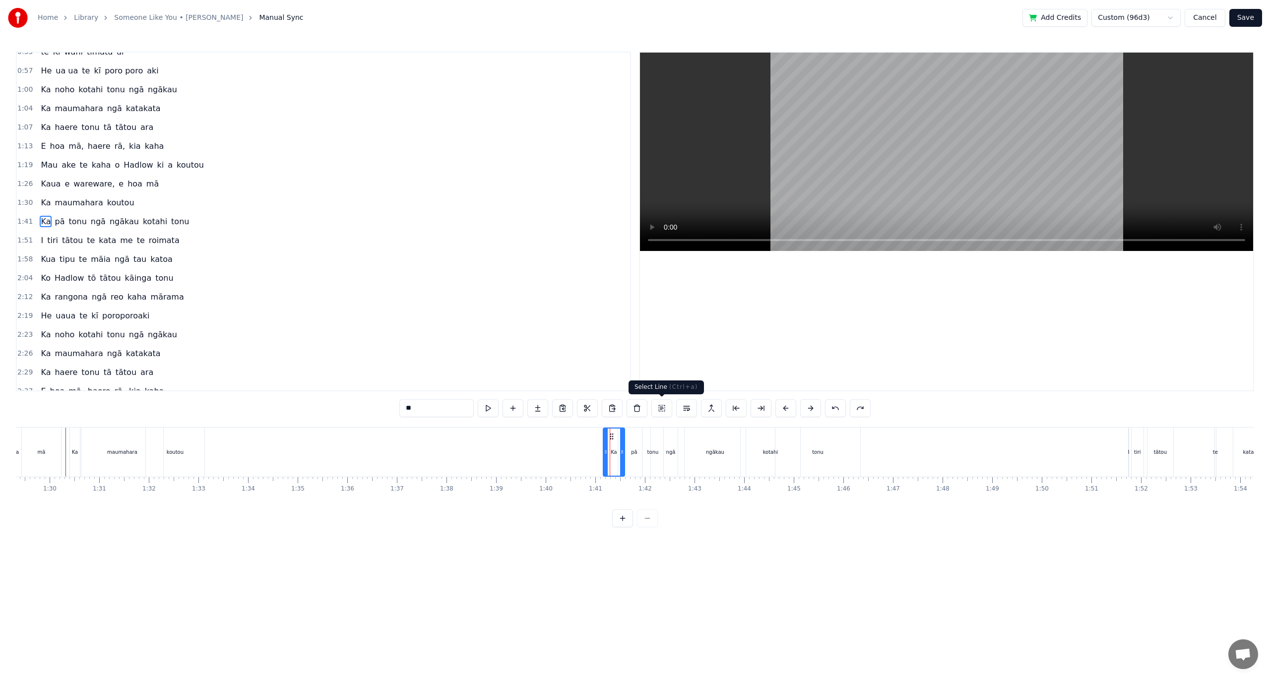
click at [660, 409] on button at bounding box center [661, 408] width 21 height 18
click at [562, 412] on button at bounding box center [562, 408] width 21 height 18
click at [655, 409] on button at bounding box center [659, 408] width 21 height 18
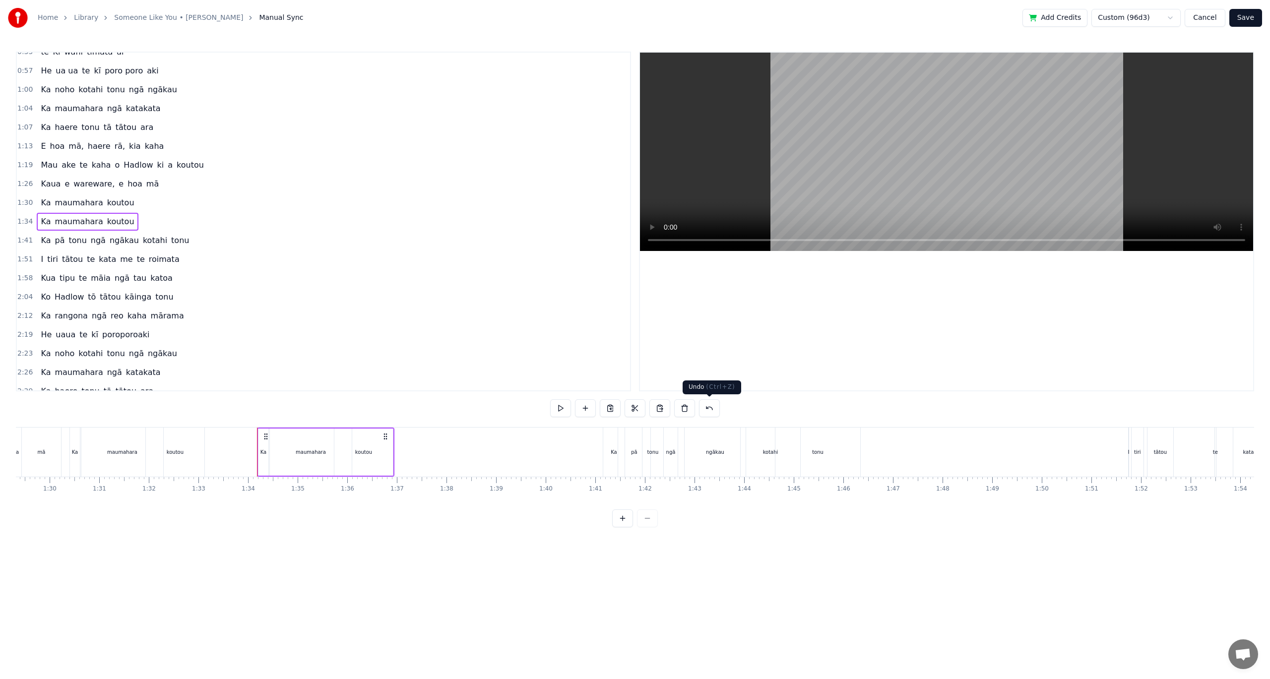
click at [705, 410] on button at bounding box center [709, 408] width 21 height 18
click at [614, 458] on div "Ka" at bounding box center [613, 452] width 21 height 49
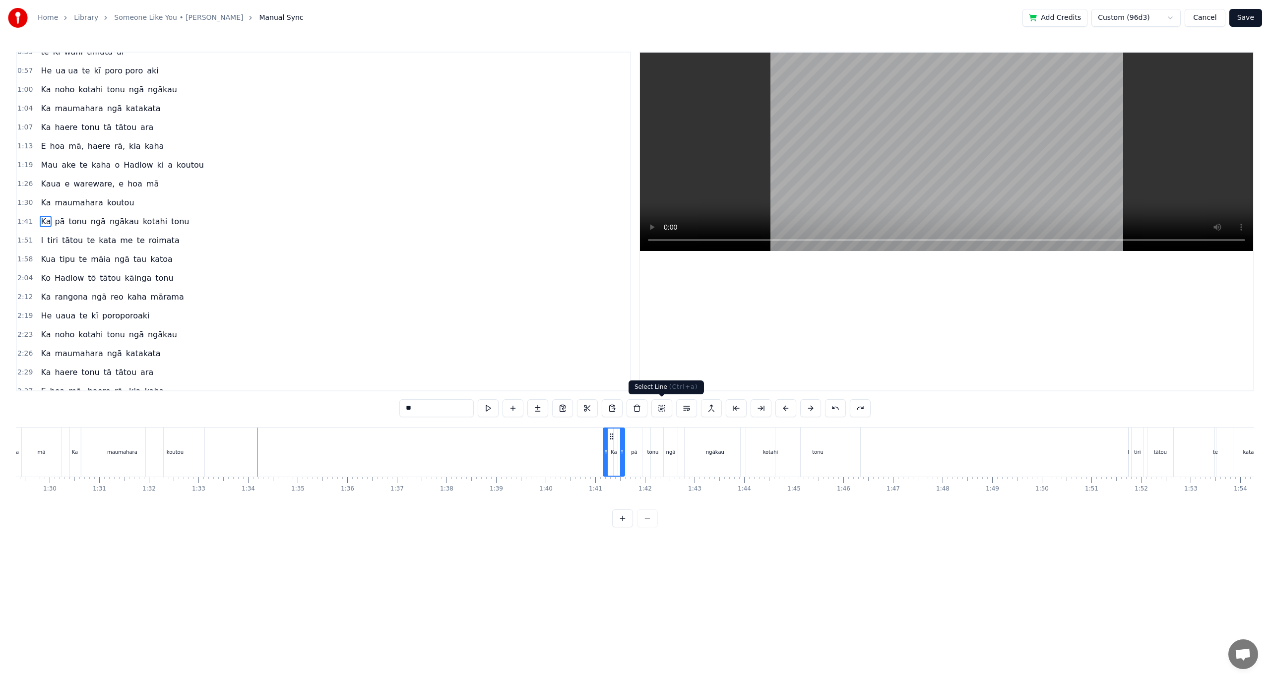
click at [658, 405] on button at bounding box center [661, 408] width 21 height 18
click at [634, 450] on div "pā" at bounding box center [634, 451] width 6 height 7
click at [656, 446] on div "tonu" at bounding box center [652, 452] width 21 height 49
click at [670, 448] on div "ngā" at bounding box center [670, 451] width 9 height 7
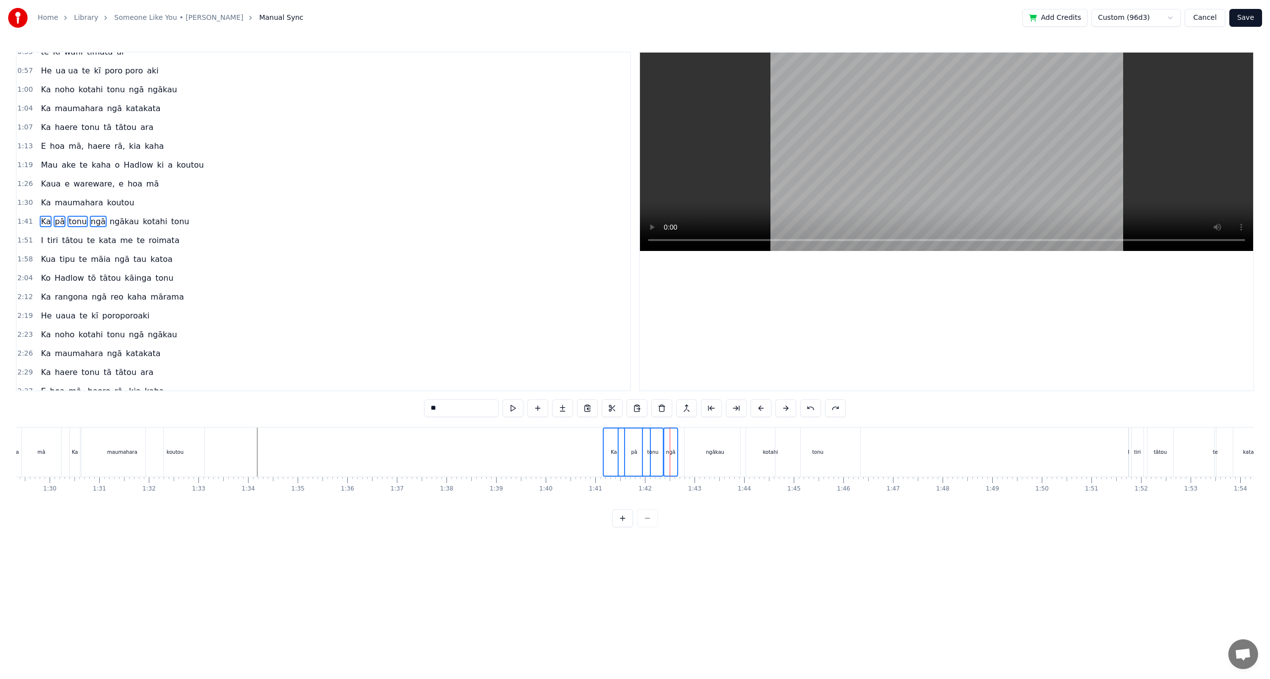
click at [703, 449] on div "ngākau" at bounding box center [715, 452] width 61 height 49
drag, startPoint x: 757, startPoint y: 449, endPoint x: 819, endPoint y: 457, distance: 62.5
click at [757, 449] on div "kotahi" at bounding box center [771, 452] width 60 height 49
click at [819, 454] on div "tonu" at bounding box center [817, 451] width 11 height 7
click at [591, 411] on button at bounding box center [587, 408] width 21 height 18
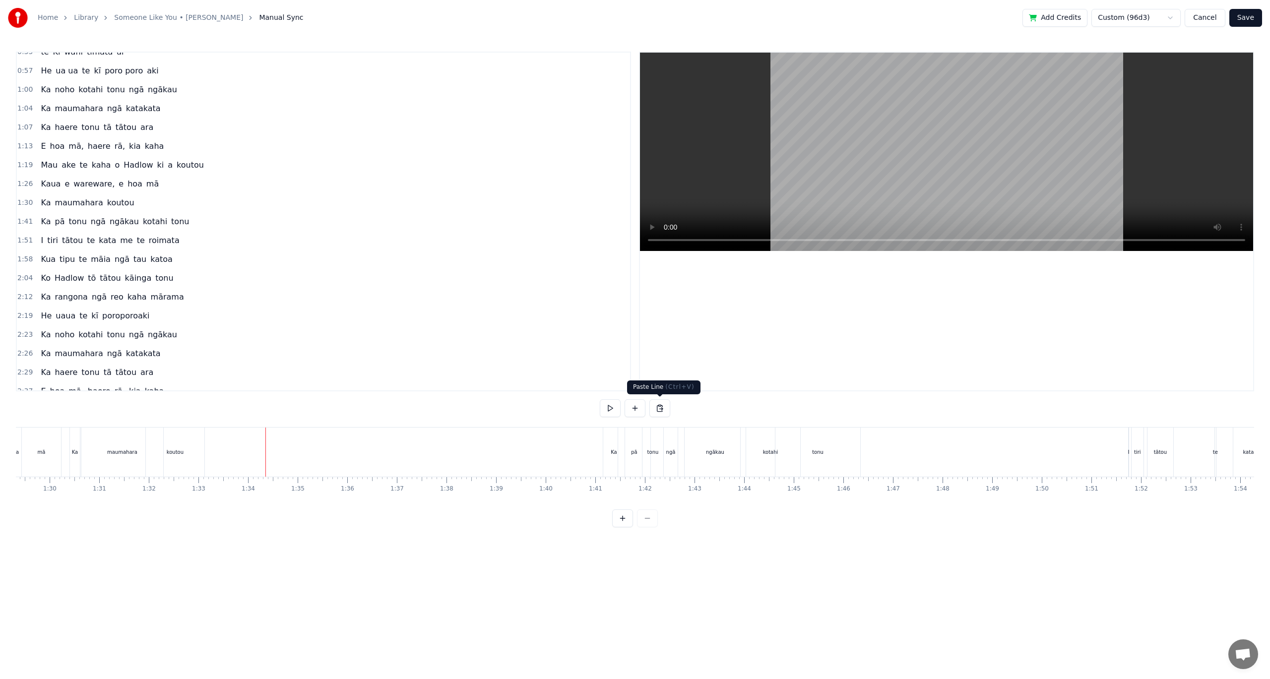
click at [658, 409] on button at bounding box center [659, 408] width 21 height 18
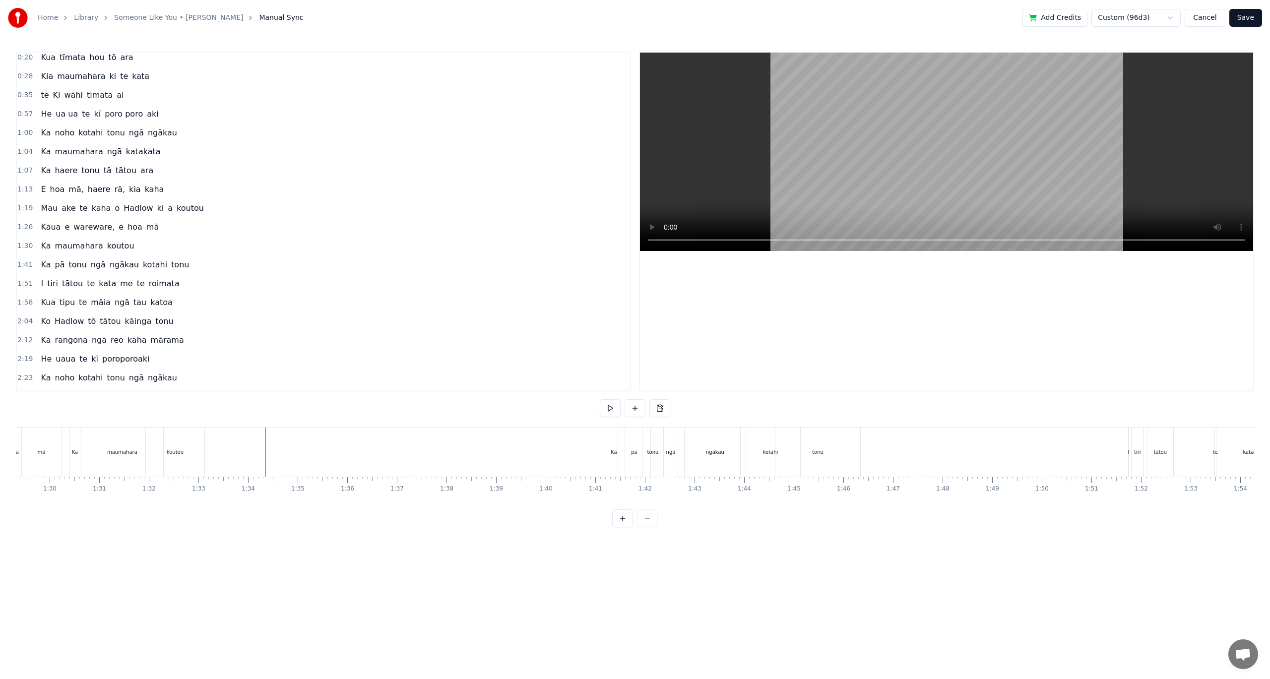
scroll to position [0, 0]
click at [109, 308] on span "ngākau" at bounding box center [124, 306] width 31 height 11
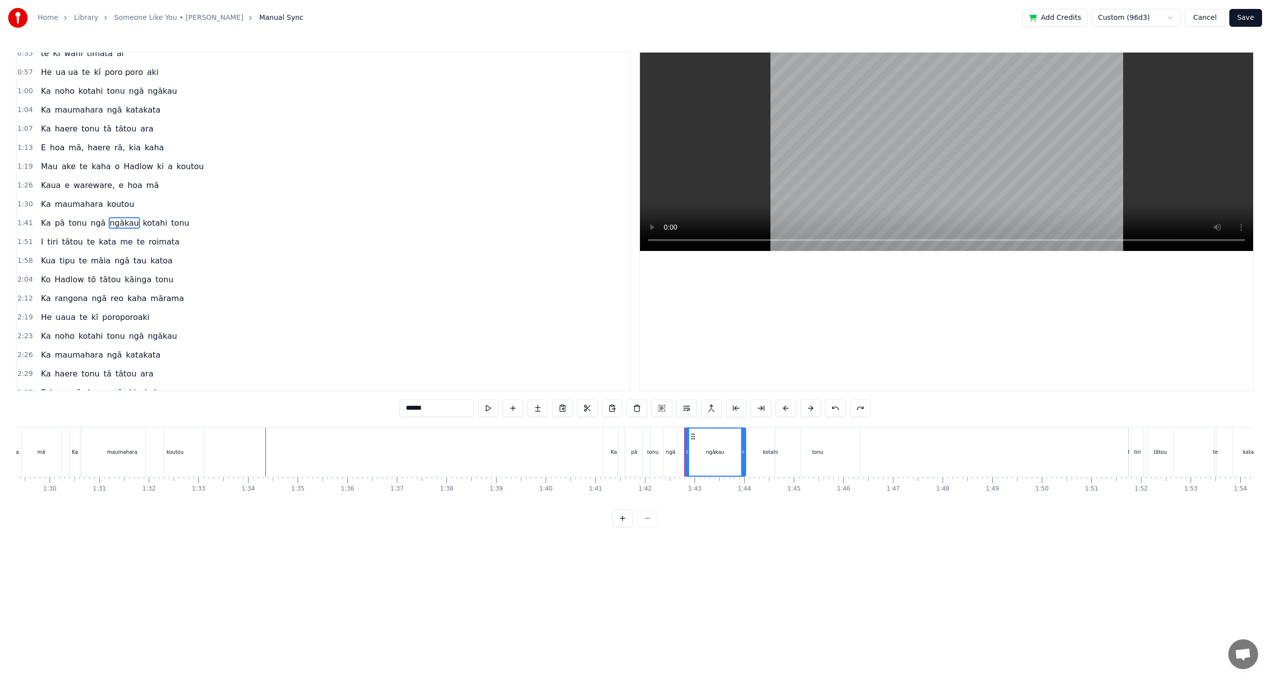
scroll to position [85, 0]
click at [657, 408] on button at bounding box center [661, 408] width 21 height 18
click at [661, 409] on button at bounding box center [661, 408] width 21 height 18
click at [662, 409] on button at bounding box center [661, 408] width 21 height 18
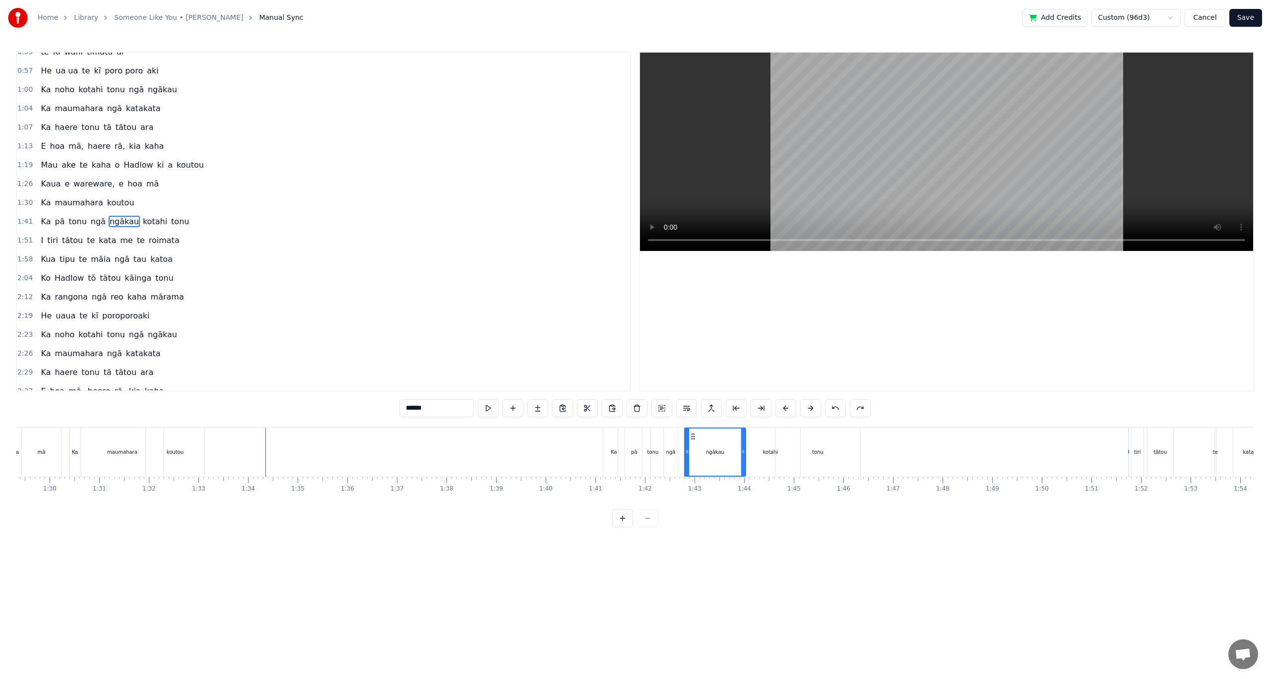
click at [662, 409] on button at bounding box center [661, 408] width 21 height 18
click at [663, 409] on button at bounding box center [661, 408] width 21 height 18
click at [664, 408] on button at bounding box center [661, 408] width 21 height 18
click at [142, 223] on span "kotahi" at bounding box center [155, 221] width 26 height 11
click at [170, 223] on span "tonu" at bounding box center [180, 221] width 20 height 11
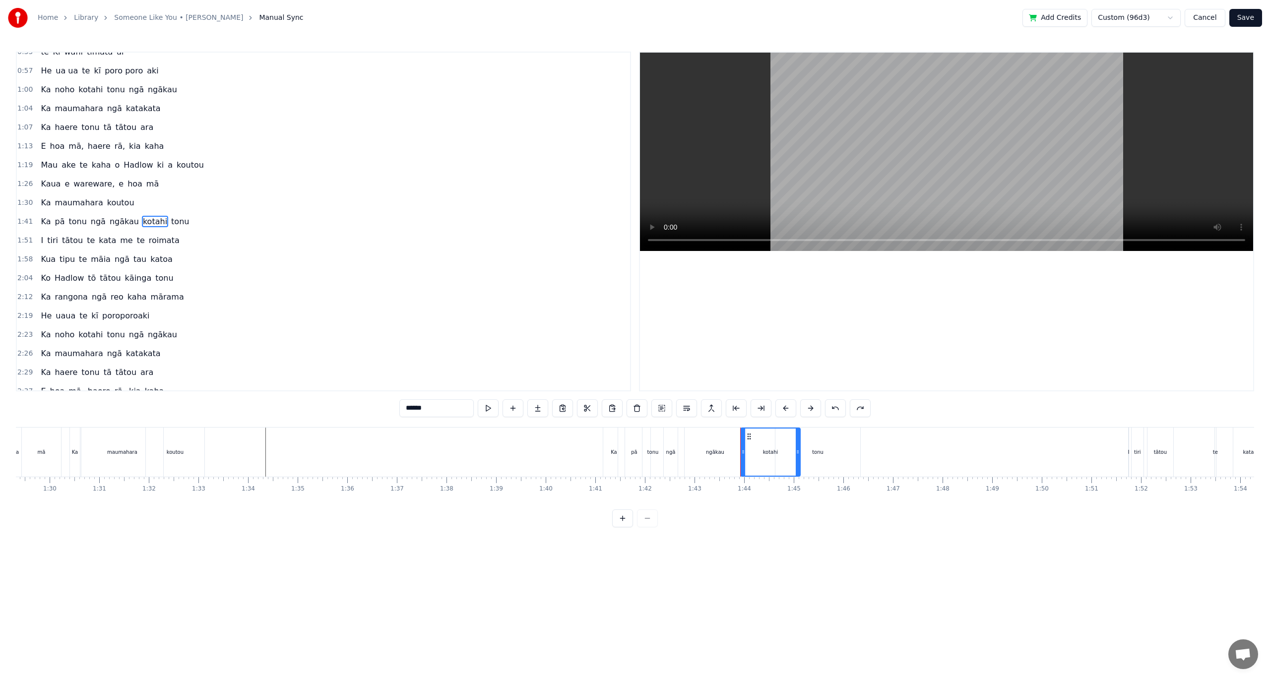
type input "****"
click at [142, 227] on span "kotahi" at bounding box center [155, 221] width 26 height 11
click at [123, 226] on span "ngākau" at bounding box center [124, 221] width 31 height 11
click at [73, 220] on span "tonu" at bounding box center [77, 221] width 20 height 11
click at [90, 222] on span "ngā" at bounding box center [98, 221] width 17 height 11
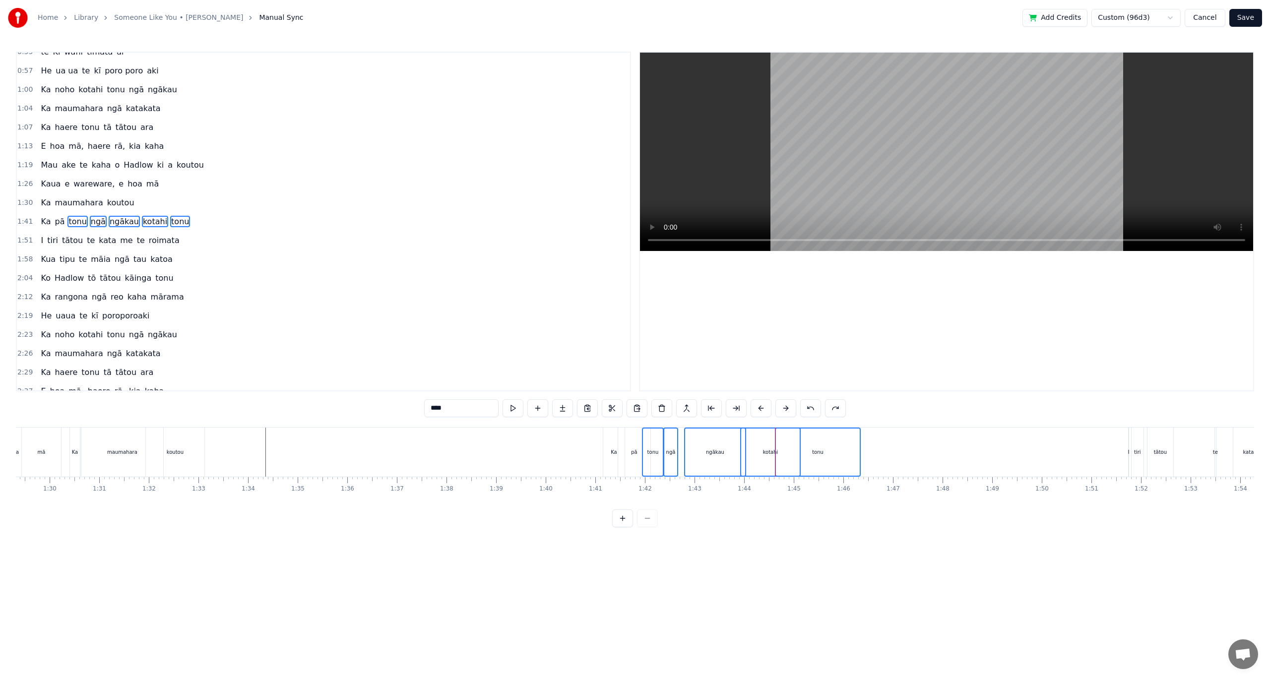
click at [49, 223] on div "Ka pā tonu ngā ngākau kotahi tonu" at bounding box center [115, 222] width 156 height 18
click at [41, 224] on span "Ka" at bounding box center [46, 221] width 12 height 11
click at [54, 224] on span "pā" at bounding box center [60, 221] width 12 height 11
click at [77, 221] on span "tonu" at bounding box center [77, 221] width 20 height 11
click at [94, 221] on span "ngā" at bounding box center [98, 221] width 17 height 11
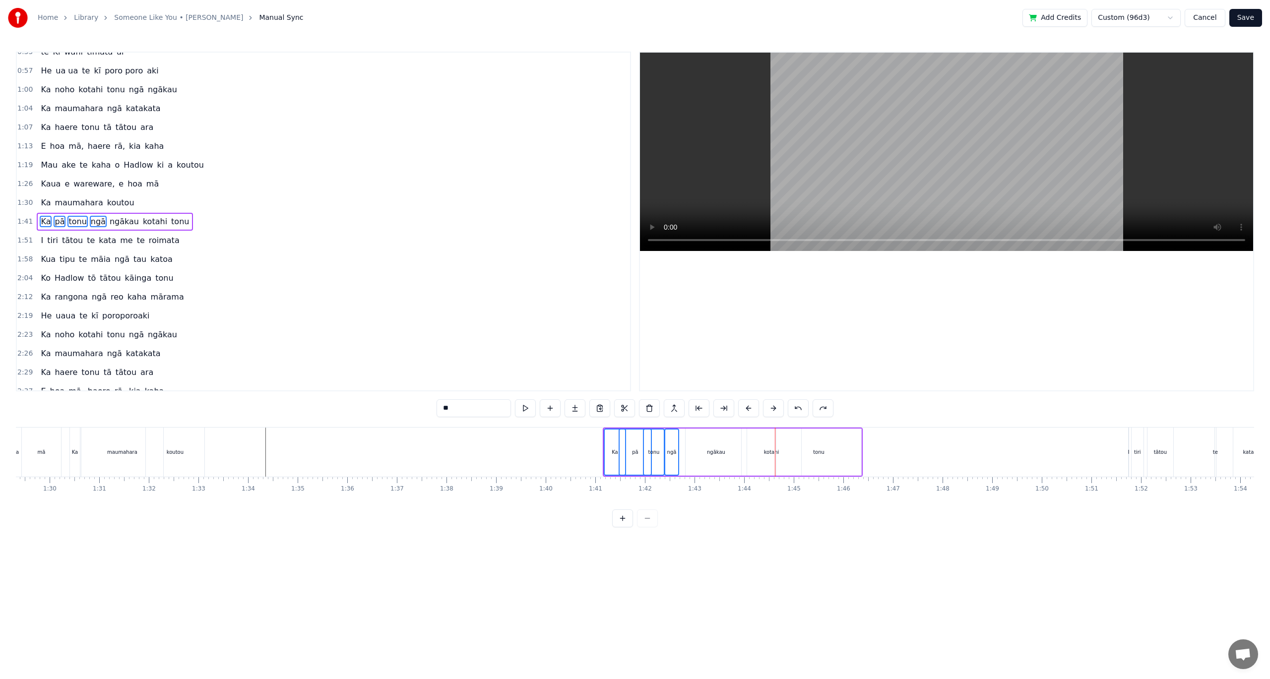
click at [116, 223] on span "ngākau" at bounding box center [124, 221] width 31 height 11
click at [142, 222] on span "kotahi" at bounding box center [155, 221] width 26 height 11
click at [170, 220] on span "tonu" at bounding box center [180, 221] width 20 height 11
click at [675, 407] on button at bounding box center [674, 408] width 21 height 18
click at [603, 408] on button at bounding box center [599, 408] width 21 height 18
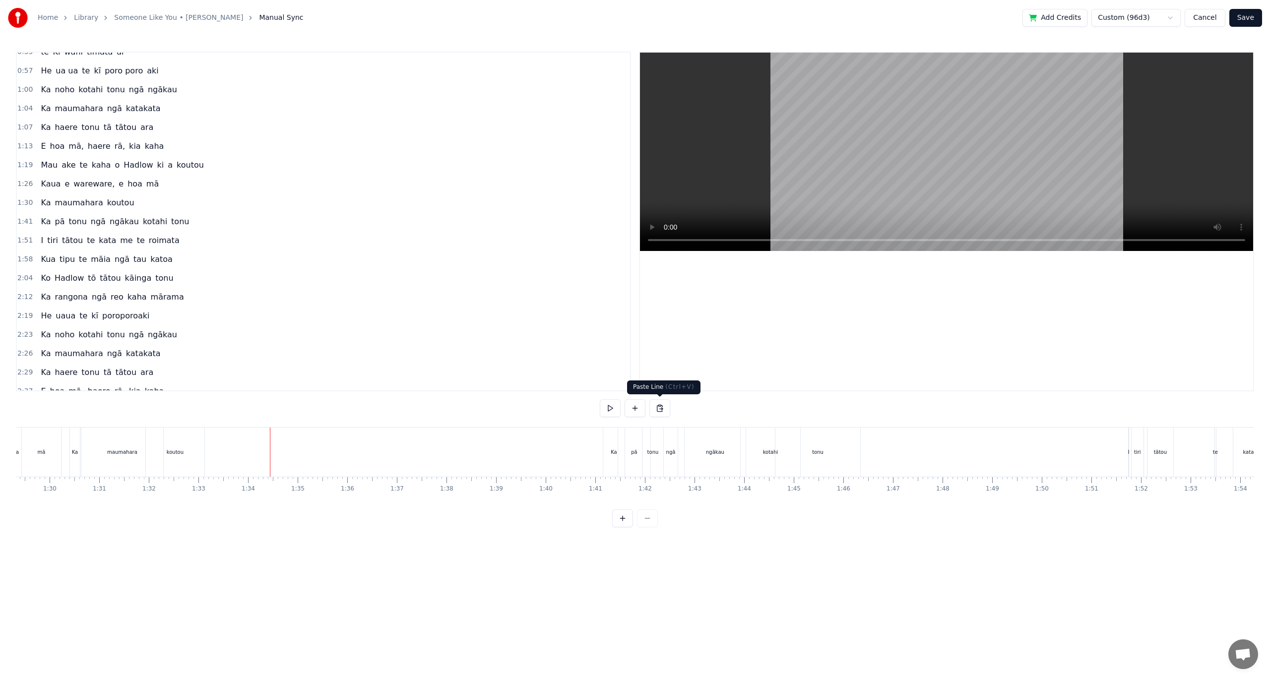
click at [655, 411] on button at bounding box center [659, 408] width 21 height 18
click at [407, 372] on div "2:29 Ka haere tonu tā tātou ara" at bounding box center [323, 372] width 613 height 19
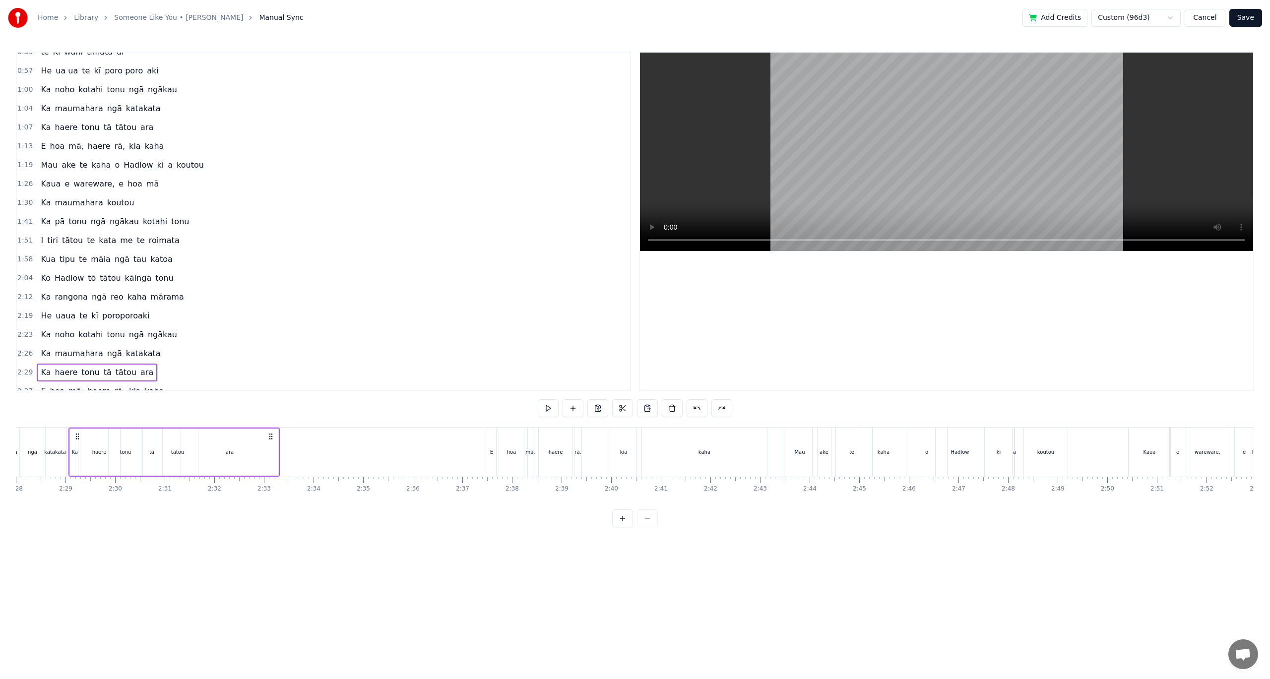
scroll to position [0, 7344]
click at [1244, 16] on button "Save" at bounding box center [1245, 18] width 33 height 18
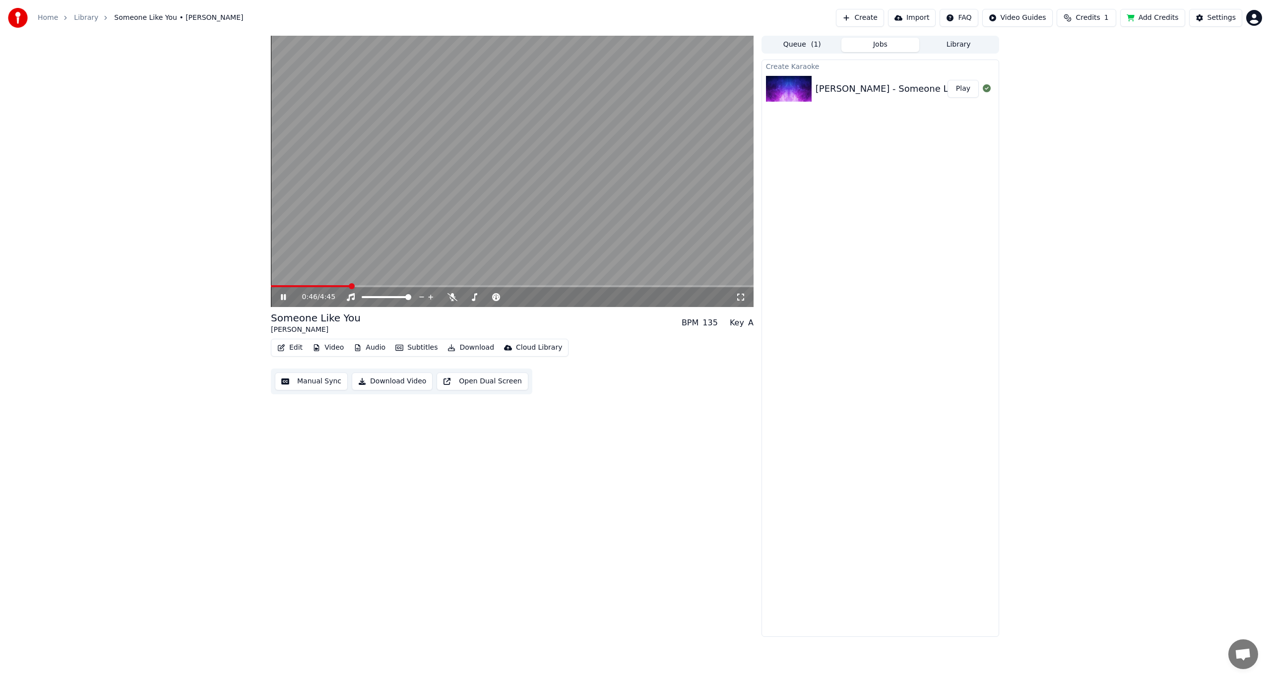
click at [359, 285] on video at bounding box center [512, 171] width 483 height 271
click at [362, 285] on video at bounding box center [512, 171] width 483 height 271
click at [366, 285] on span at bounding box center [512, 286] width 483 height 2
click at [284, 297] on icon at bounding box center [283, 297] width 5 height 6
click at [305, 379] on button "Manual Sync" at bounding box center [311, 382] width 73 height 18
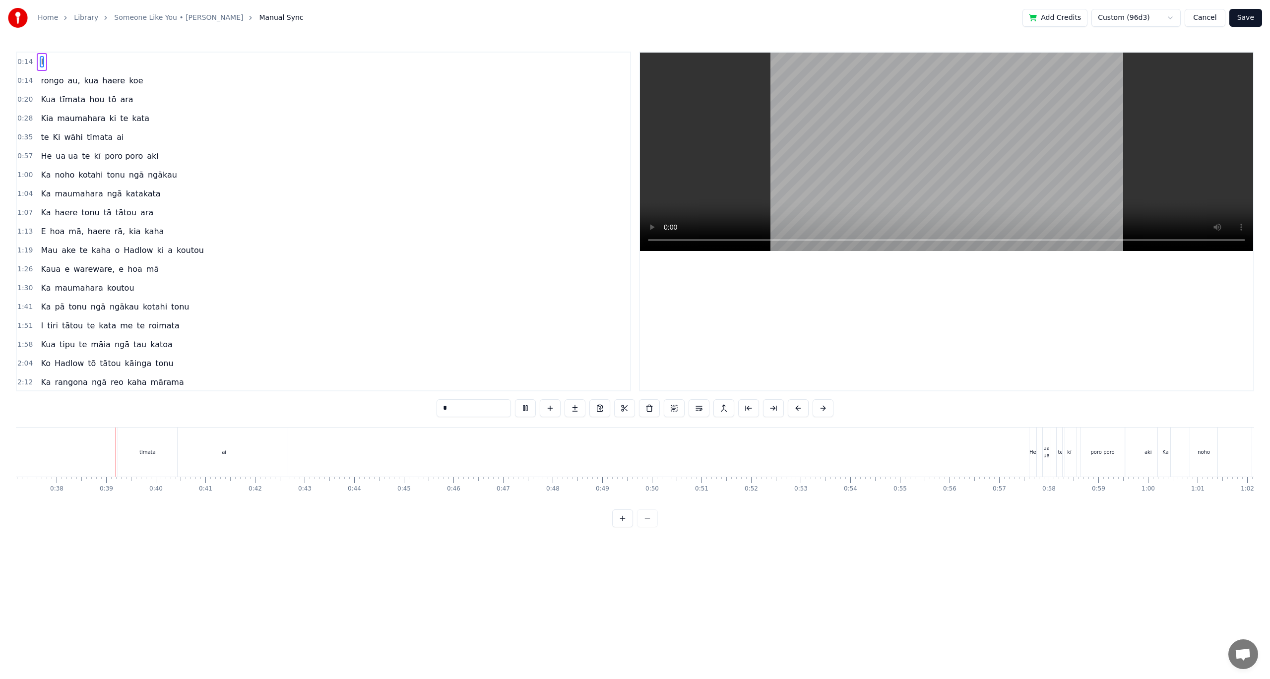
scroll to position [0, 1855]
click at [998, 493] on div "I rongo au, kua haere koe Kua tīmata hou tō ara Kia maumahara ki te kata te Ki …" at bounding box center [635, 464] width 1238 height 74
click at [552, 448] on div at bounding box center [552, 452] width 0 height 49
click at [634, 411] on button at bounding box center [634, 408] width 21 height 18
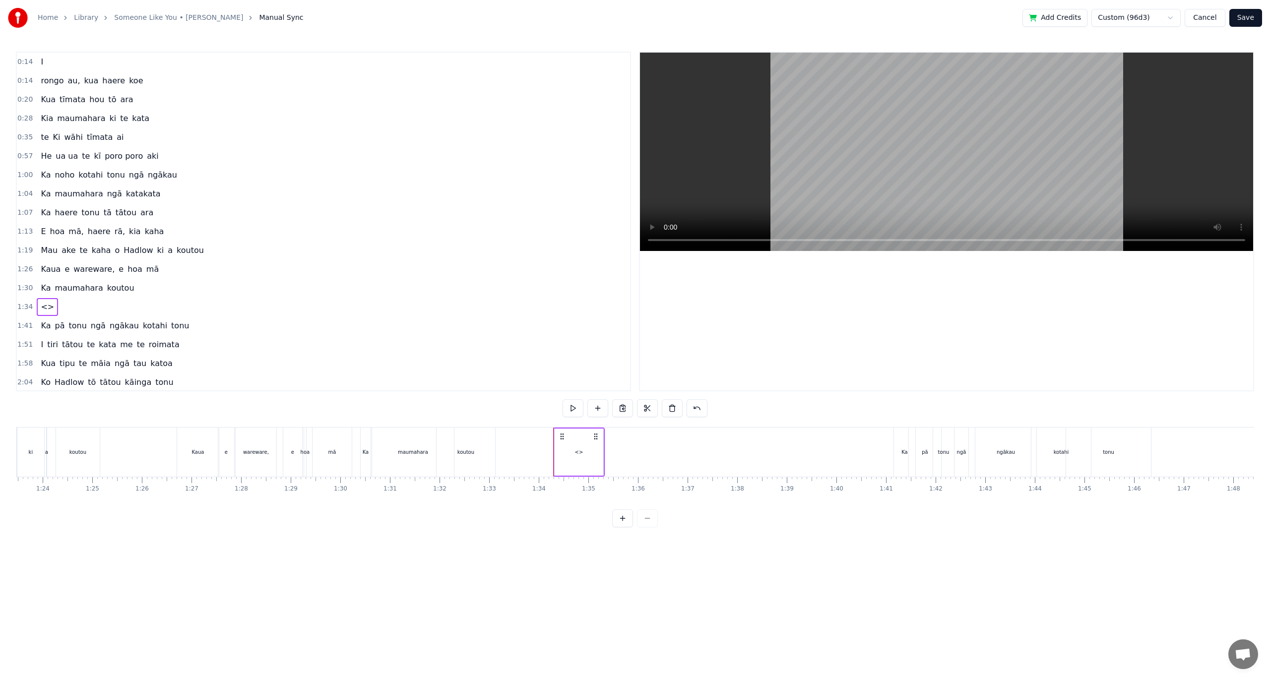
click at [49, 304] on span "<>" at bounding box center [47, 306] width 15 height 11
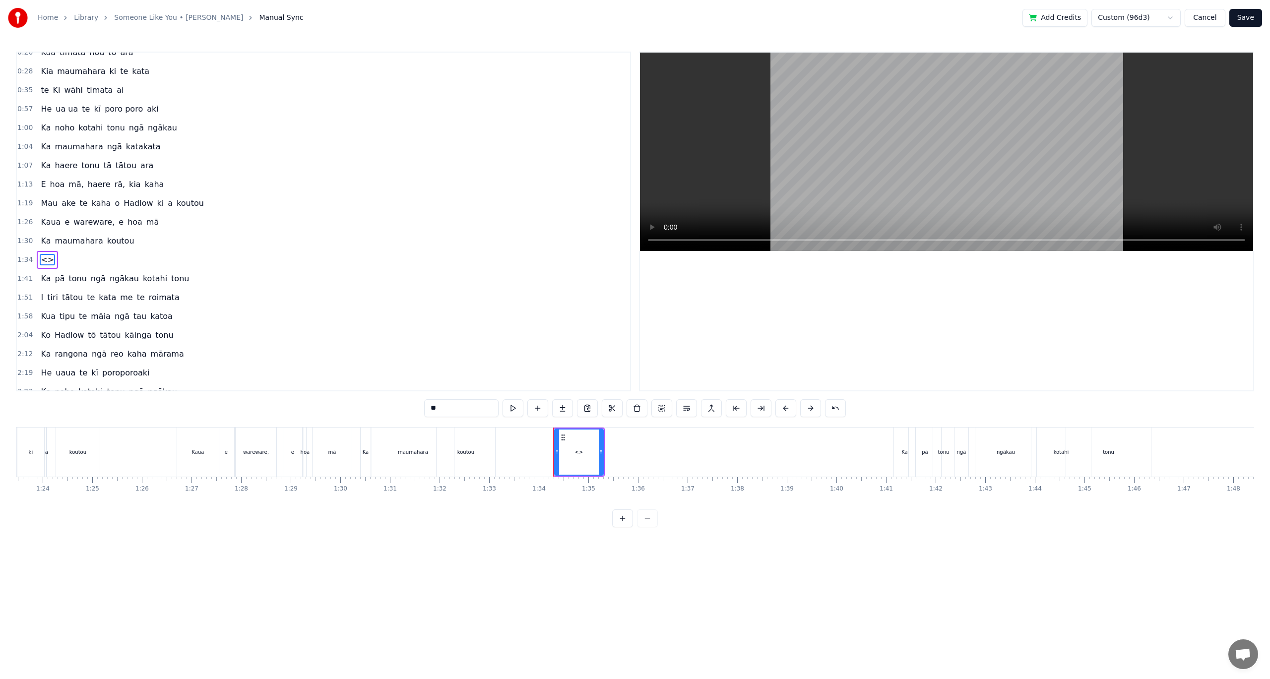
click at [49, 304] on div "0:14 I 0:14 rongo au, kua haere koe 0:20 Kua tīmata hou tō ara 0:28 Kia maumaha…" at bounding box center [323, 222] width 615 height 340
drag, startPoint x: 457, startPoint y: 411, endPoint x: 423, endPoint y: 407, distance: 34.9
click at [423, 407] on div "0:14 I 0:14 rongo au, kua haere koe 0:20 Kua tīmata hou tō ara 0:28 Kia maumaha…" at bounding box center [635, 290] width 1238 height 476
paste input "**********"
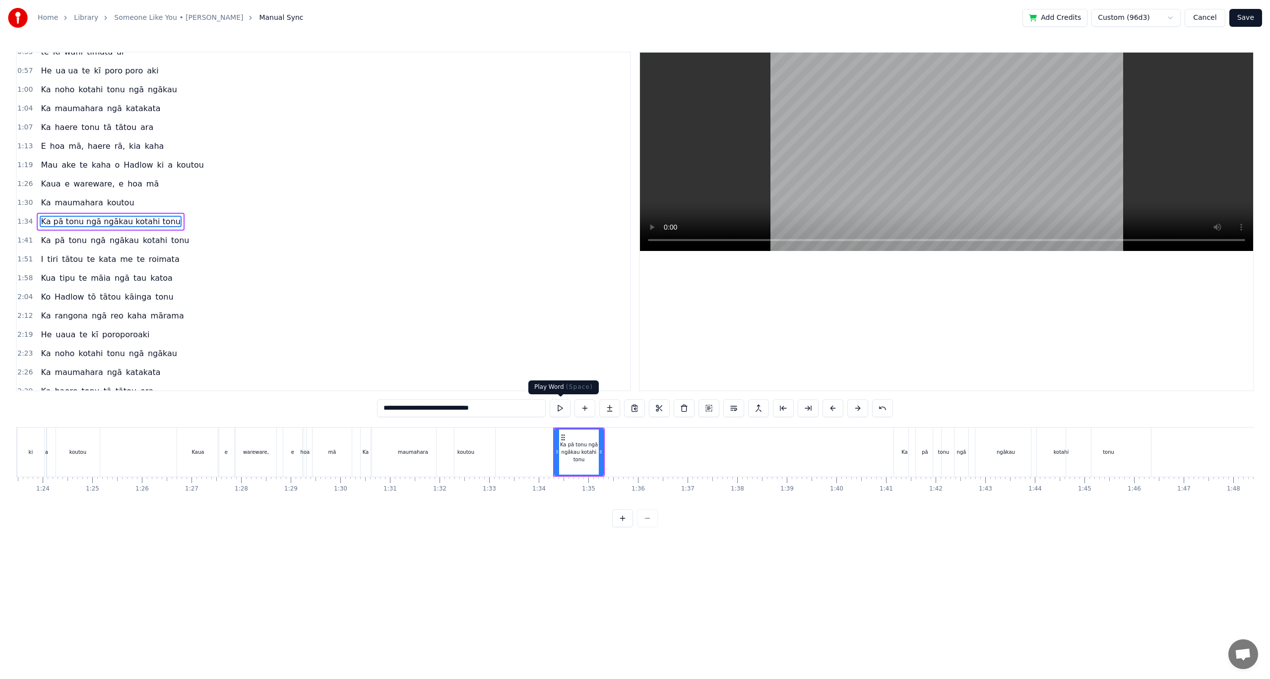
type input "**********"
click at [563, 412] on button at bounding box center [560, 408] width 21 height 18
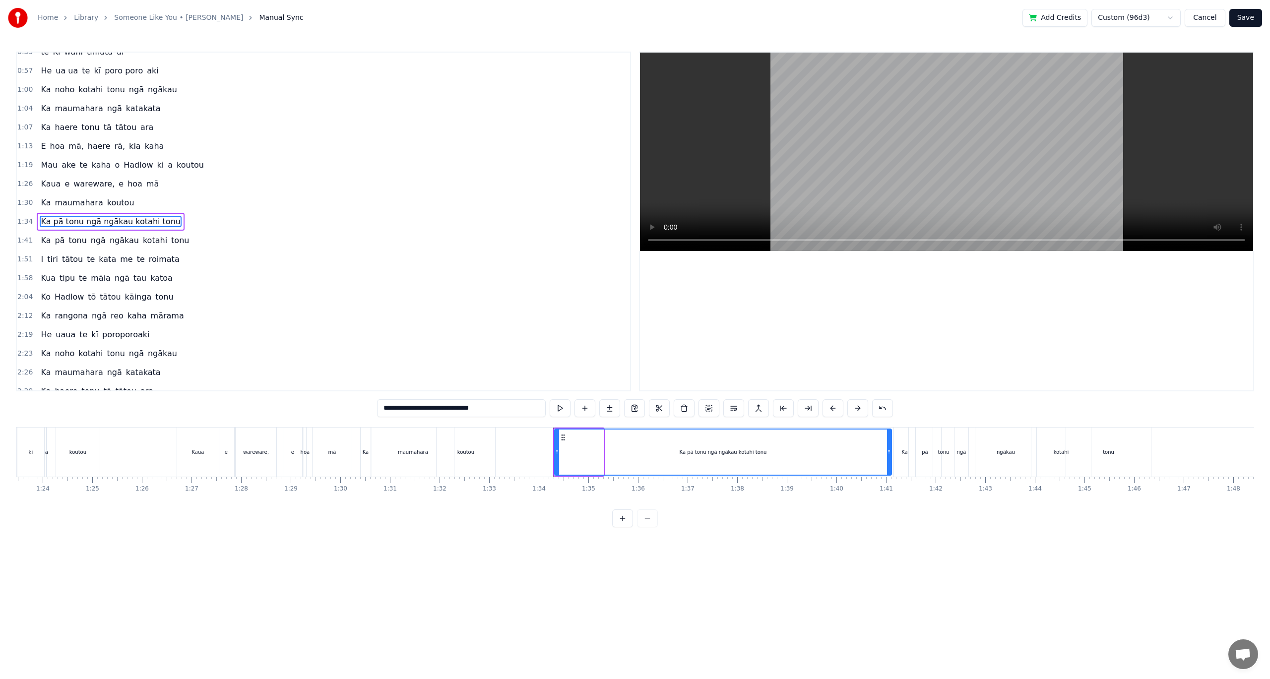
drag, startPoint x: 601, startPoint y: 453, endPoint x: 855, endPoint y: 453, distance: 253.5
click at [889, 453] on circle at bounding box center [889, 453] width 0 height 0
click at [562, 413] on button at bounding box center [560, 408] width 21 height 18
click at [550, 399] on button at bounding box center [560, 408] width 21 height 18
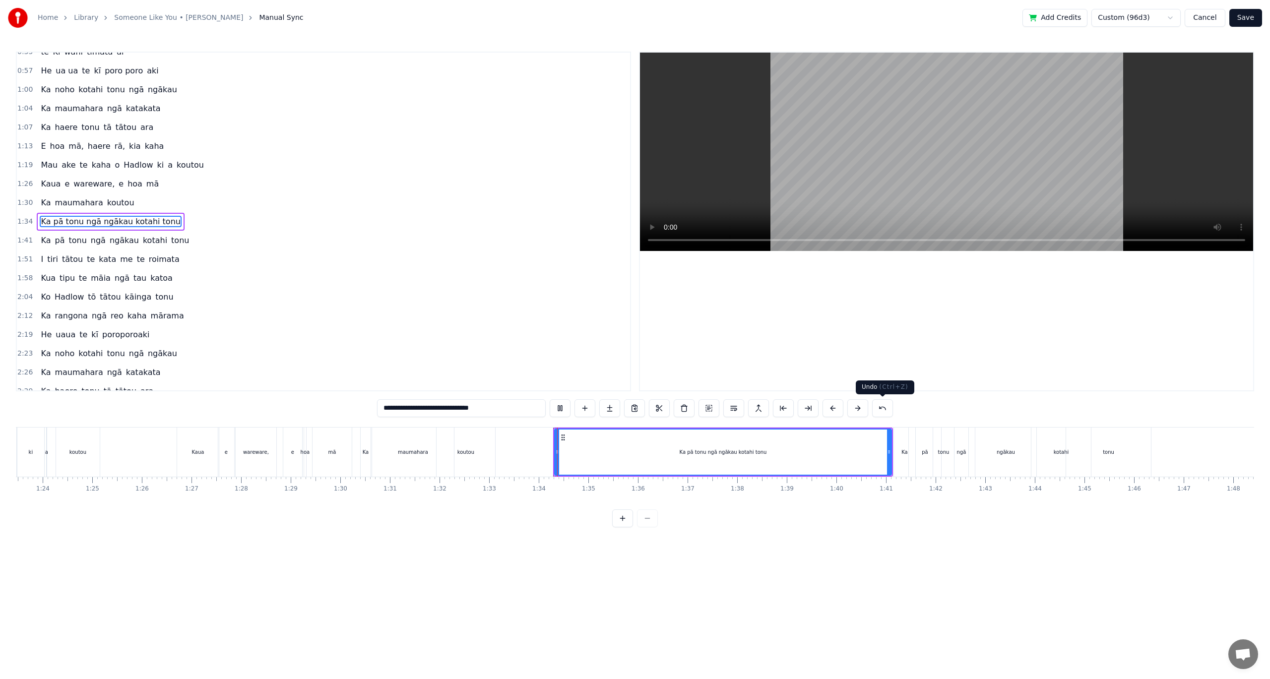
click at [877, 410] on button at bounding box center [882, 408] width 21 height 18
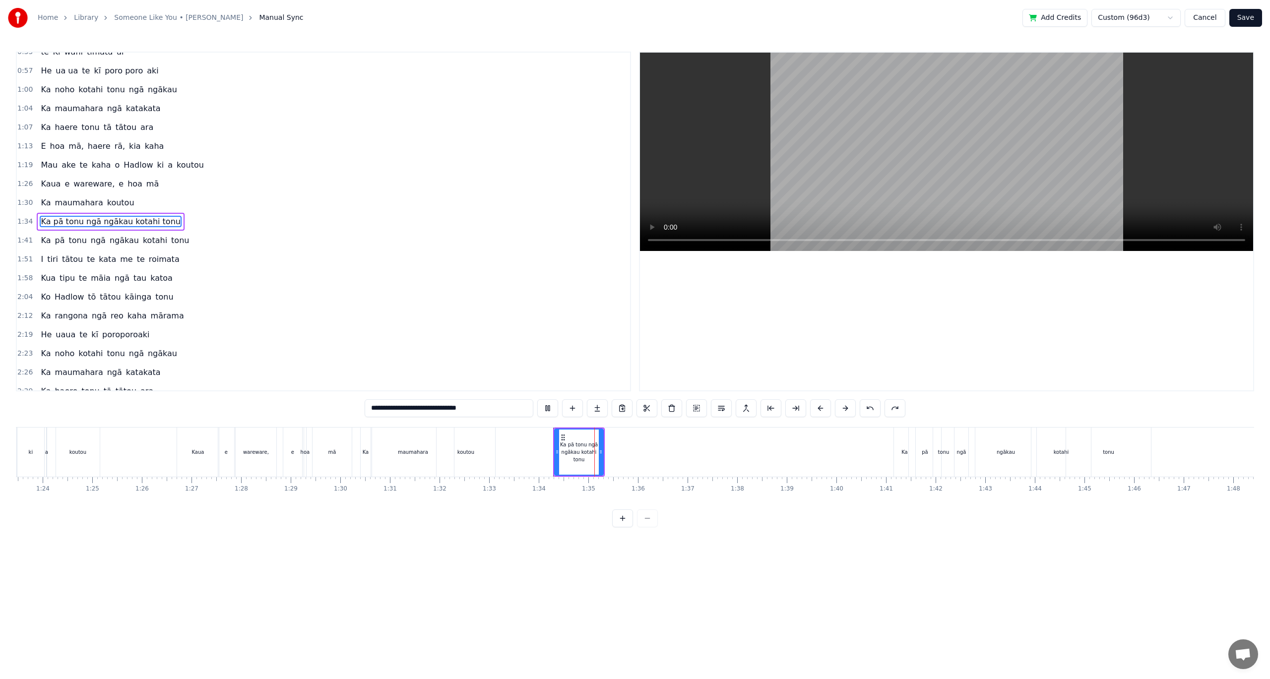
click at [877, 410] on button at bounding box center [870, 408] width 21 height 18
type input "**"
click at [831, 409] on button at bounding box center [822, 408] width 21 height 18
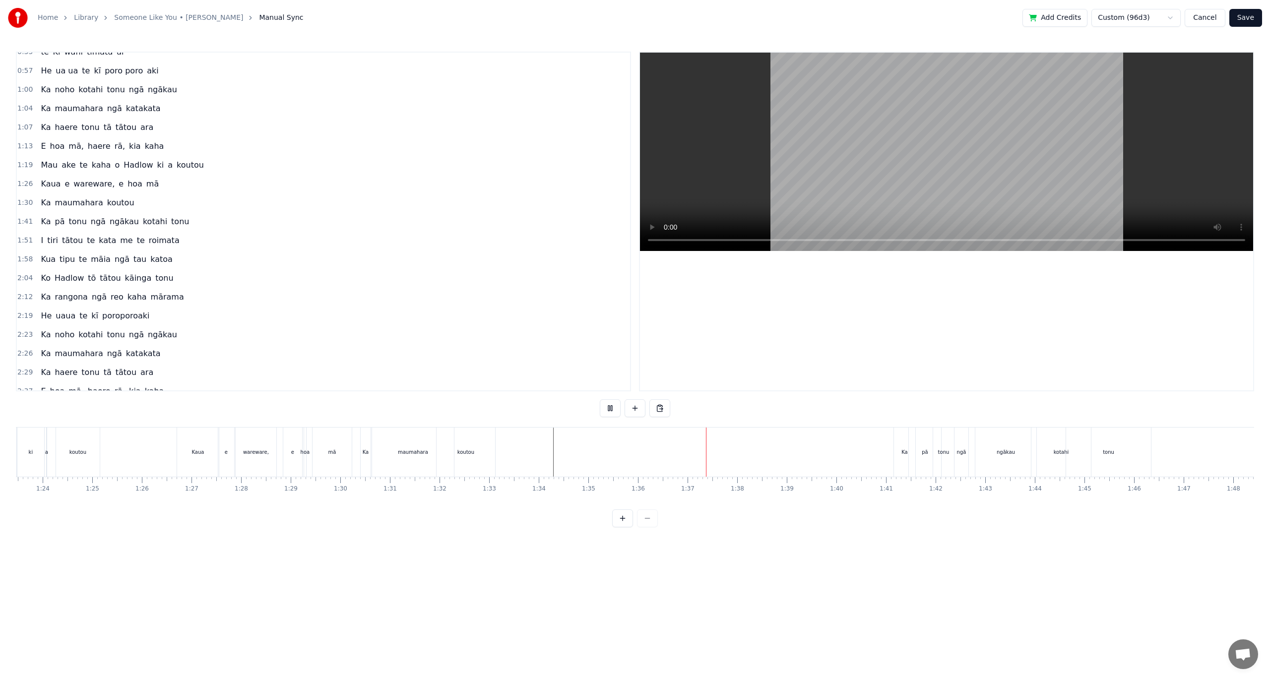
click at [907, 455] on div "Ka" at bounding box center [904, 452] width 21 height 49
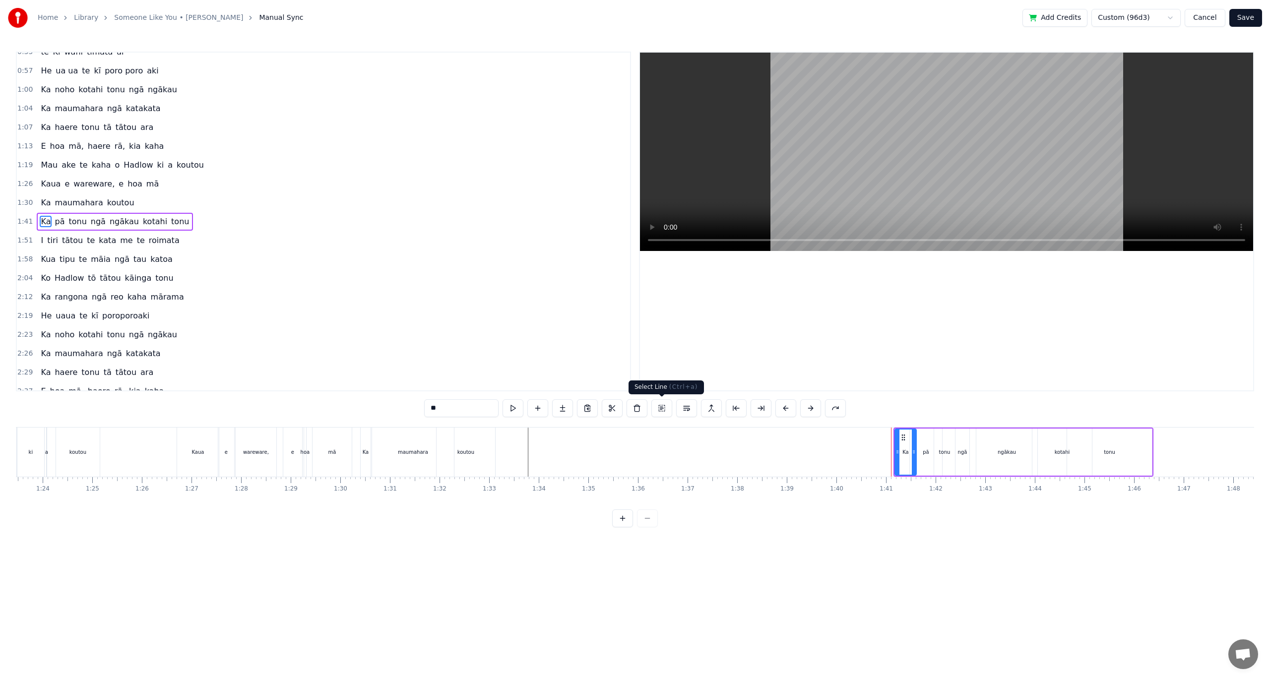
click at [666, 406] on button at bounding box center [661, 408] width 21 height 18
click at [624, 413] on button at bounding box center [622, 408] width 21 height 18
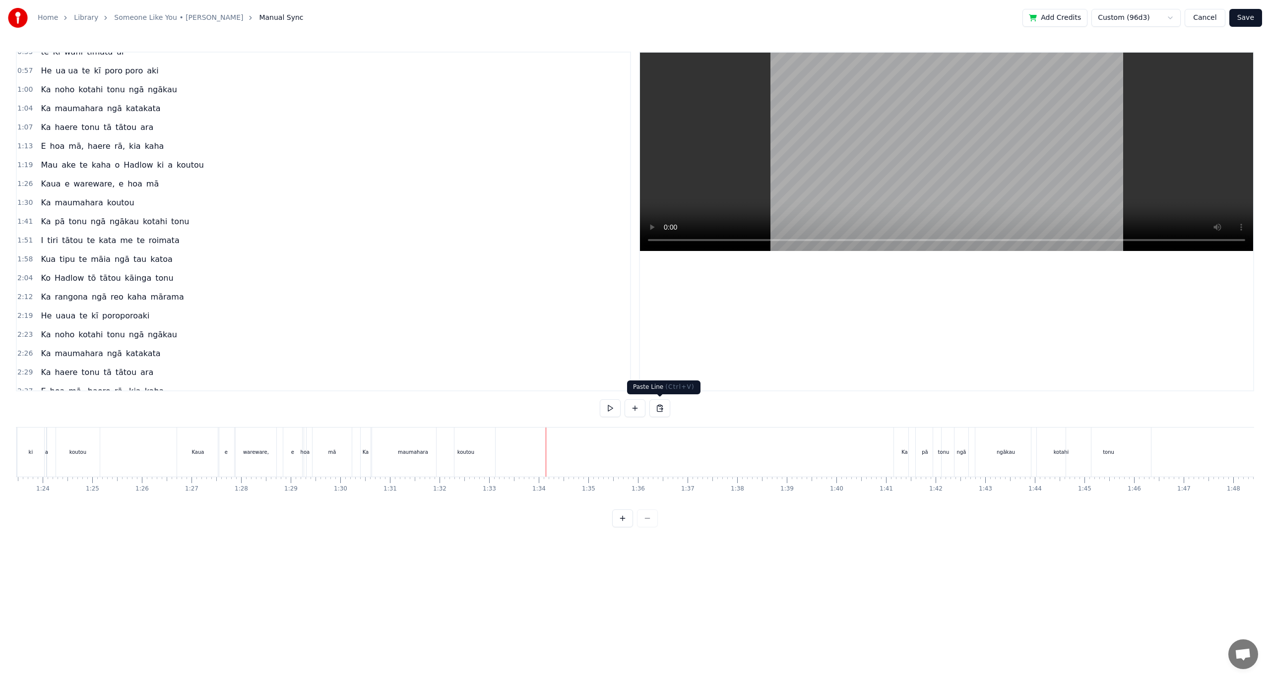
click at [658, 409] on button at bounding box center [659, 408] width 21 height 18
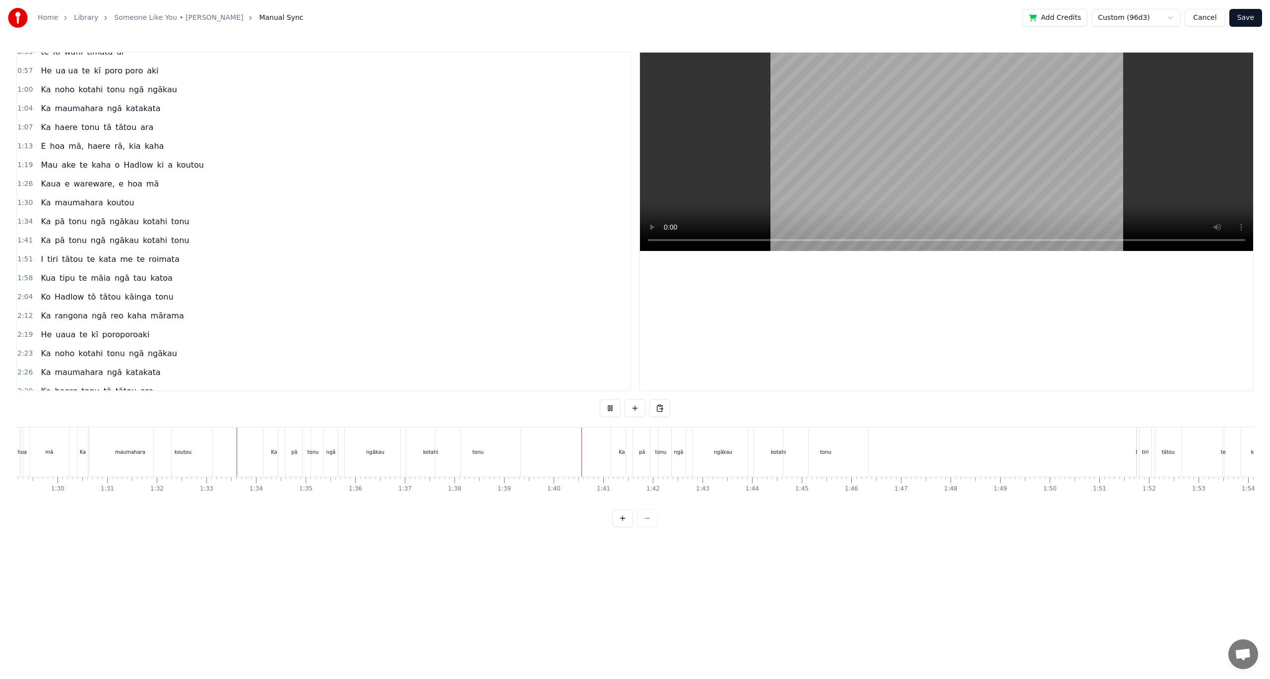
scroll to position [0, 4457]
click at [620, 410] on button at bounding box center [610, 408] width 21 height 18
click at [615, 413] on button at bounding box center [610, 408] width 21 height 18
click at [600, 399] on button at bounding box center [610, 408] width 21 height 18
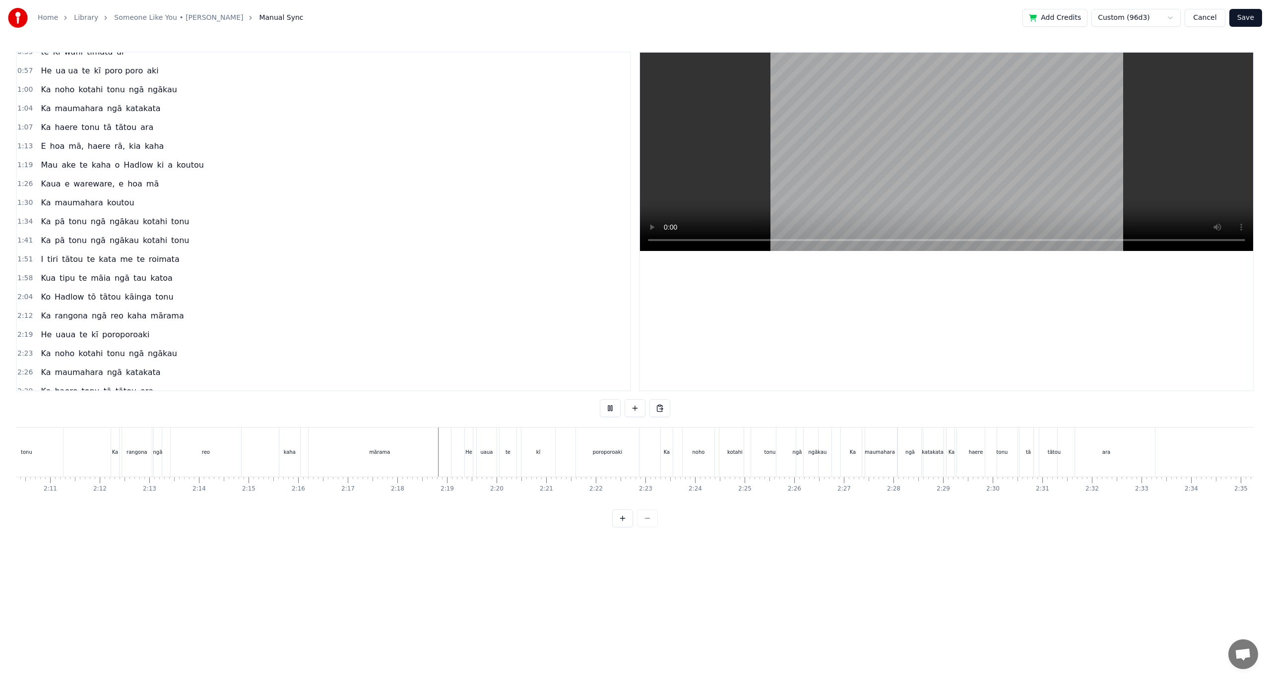
click at [600, 399] on button at bounding box center [610, 408] width 21 height 18
click button at bounding box center [634, 408] width 21 height 18
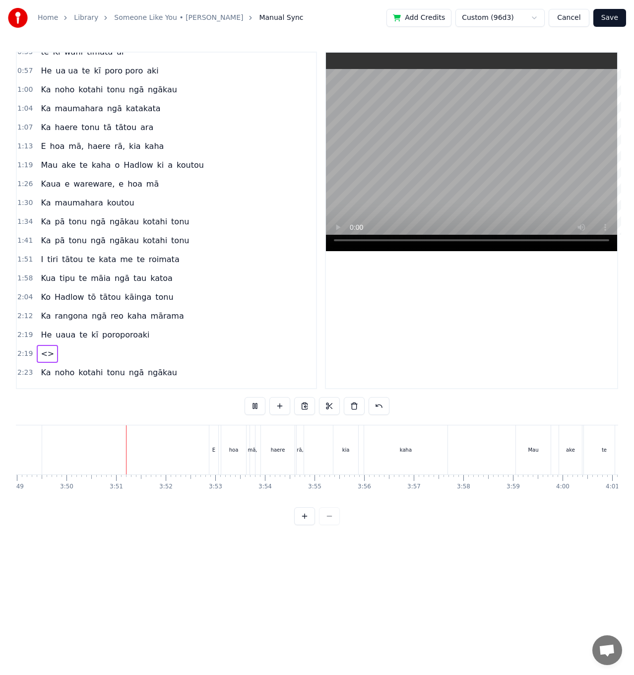
scroll to position [0, 11397]
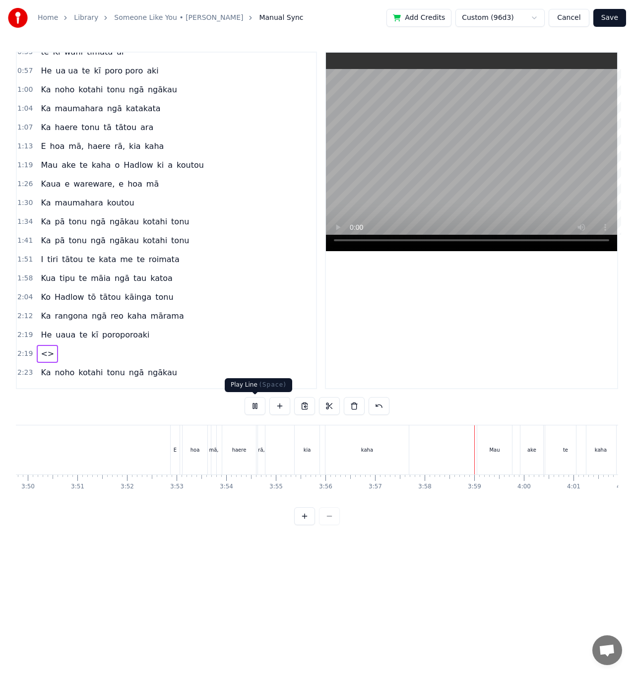
click at [252, 412] on button at bounding box center [255, 406] width 21 height 18
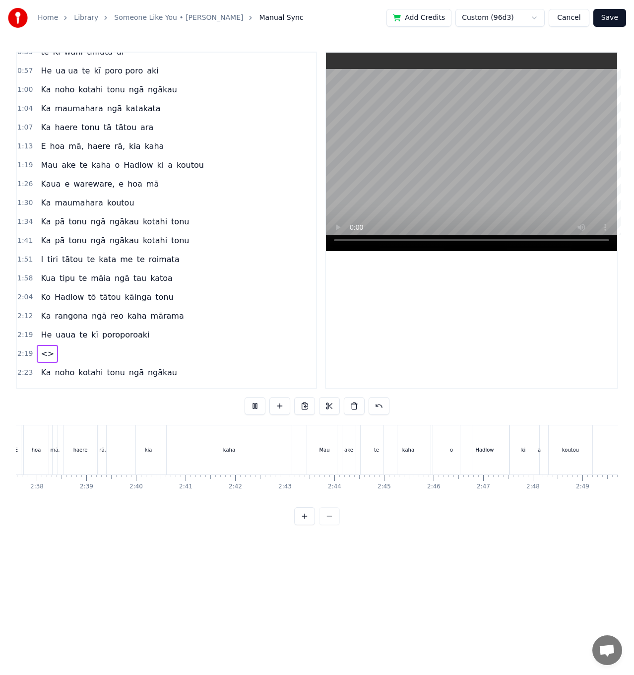
scroll to position [0, 7826]
click at [617, 18] on button "Save" at bounding box center [609, 18] width 33 height 18
